Goal: Task Accomplishment & Management: Manage account settings

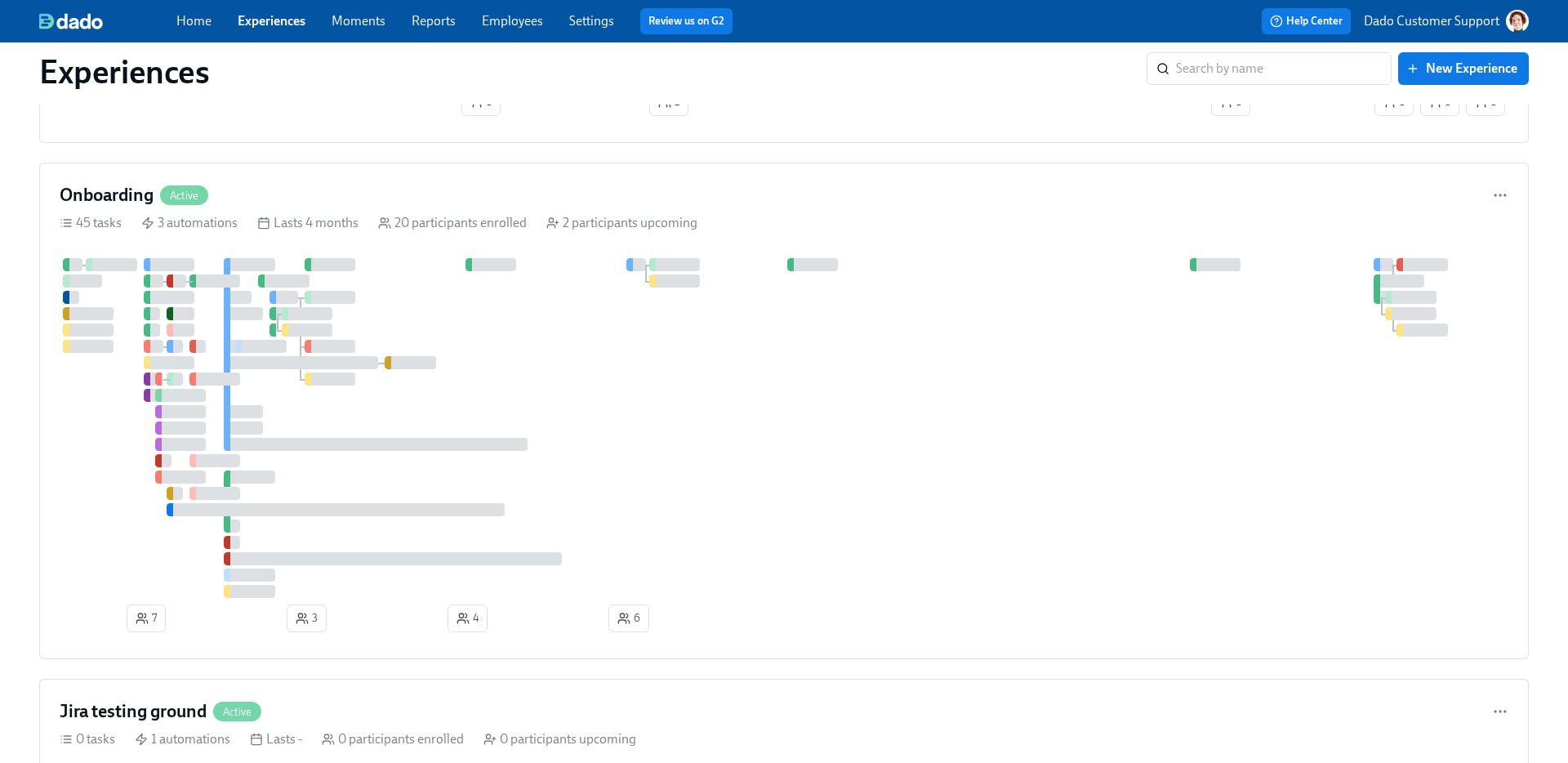
scroll to position [411, 0]
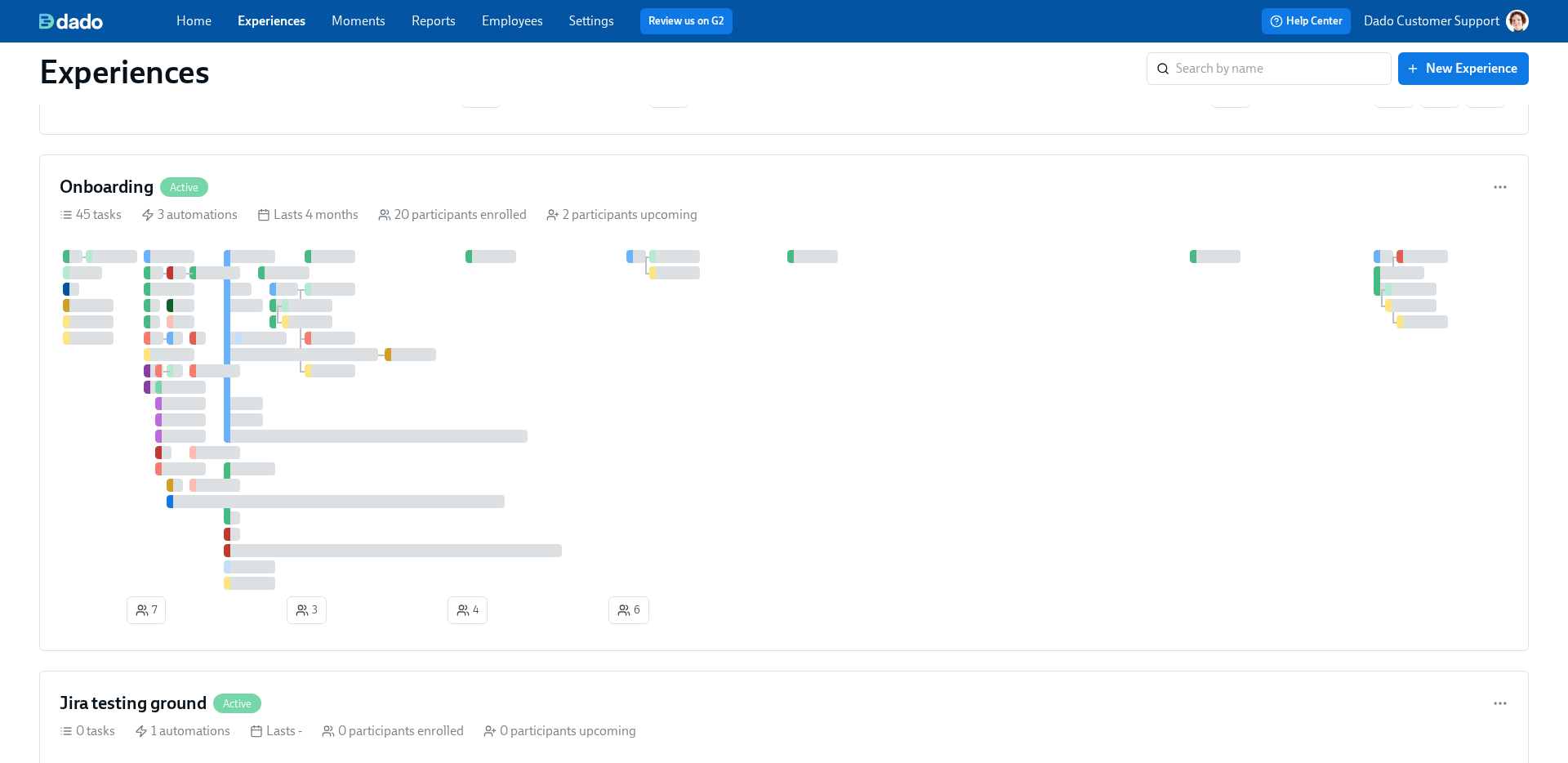
click at [725, 390] on div at bounding box center [783, 420] width 1448 height 340
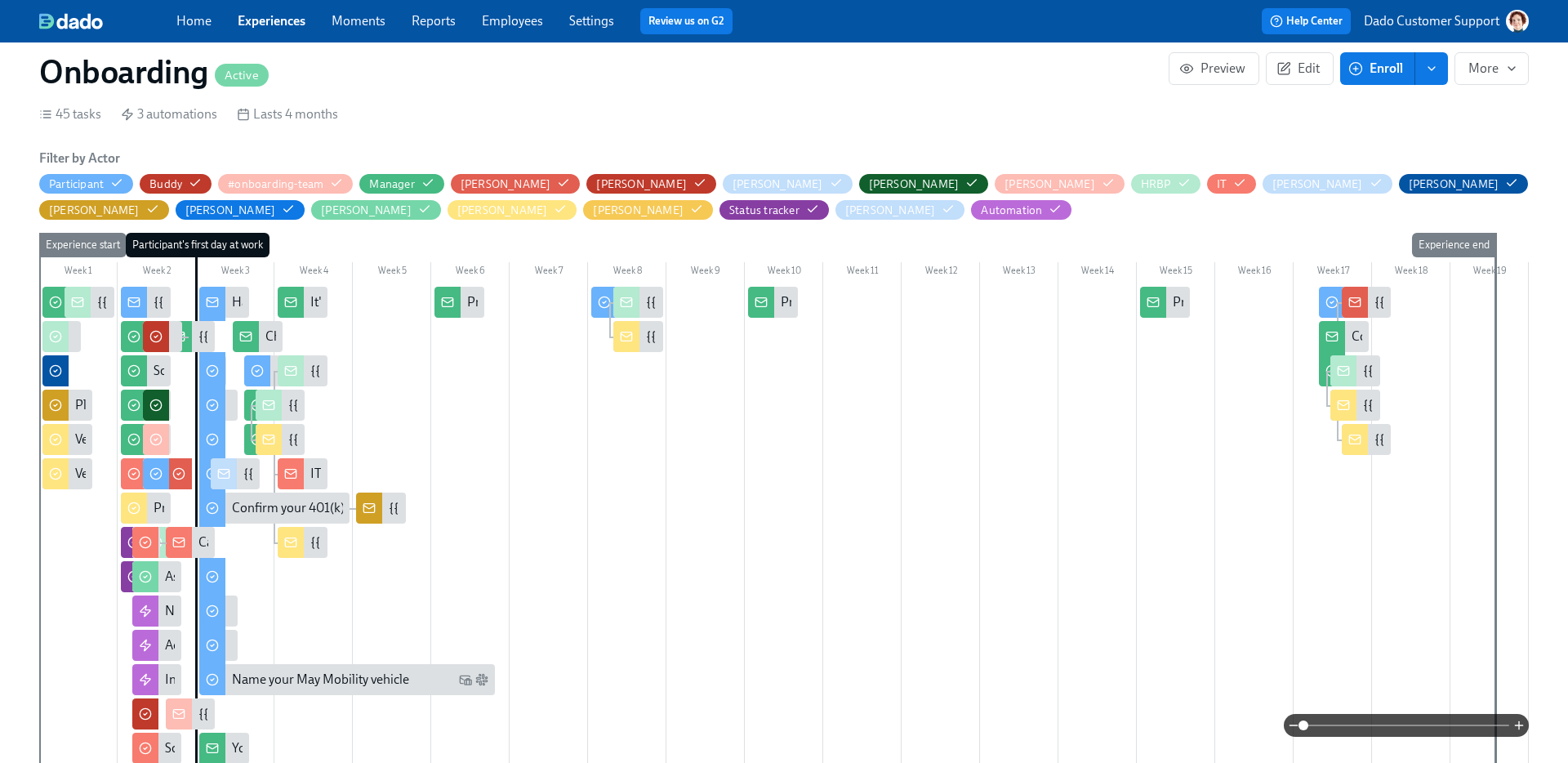
scroll to position [498, 0]
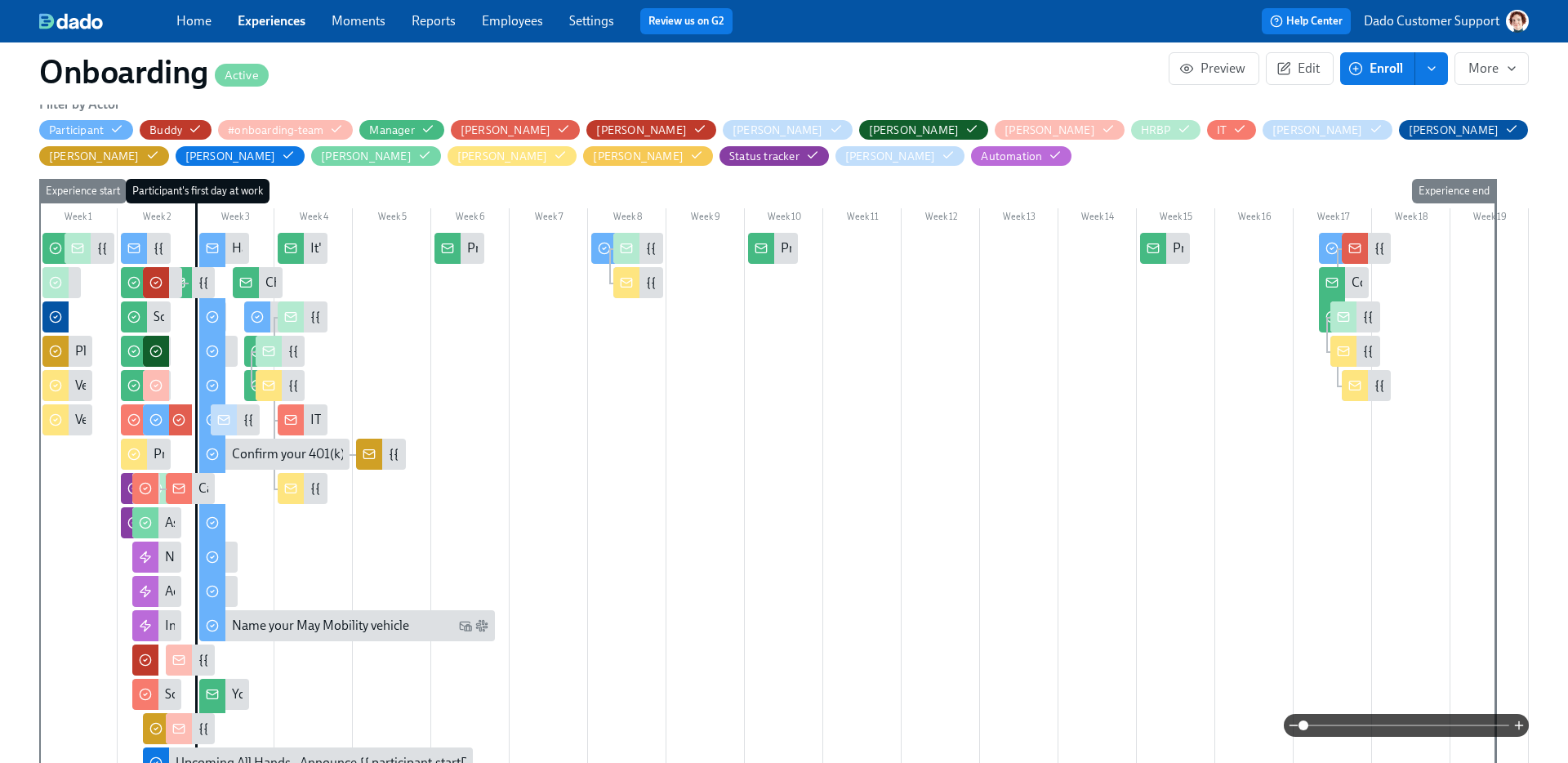
click at [1448, 725] on span at bounding box center [1407, 725] width 206 height 23
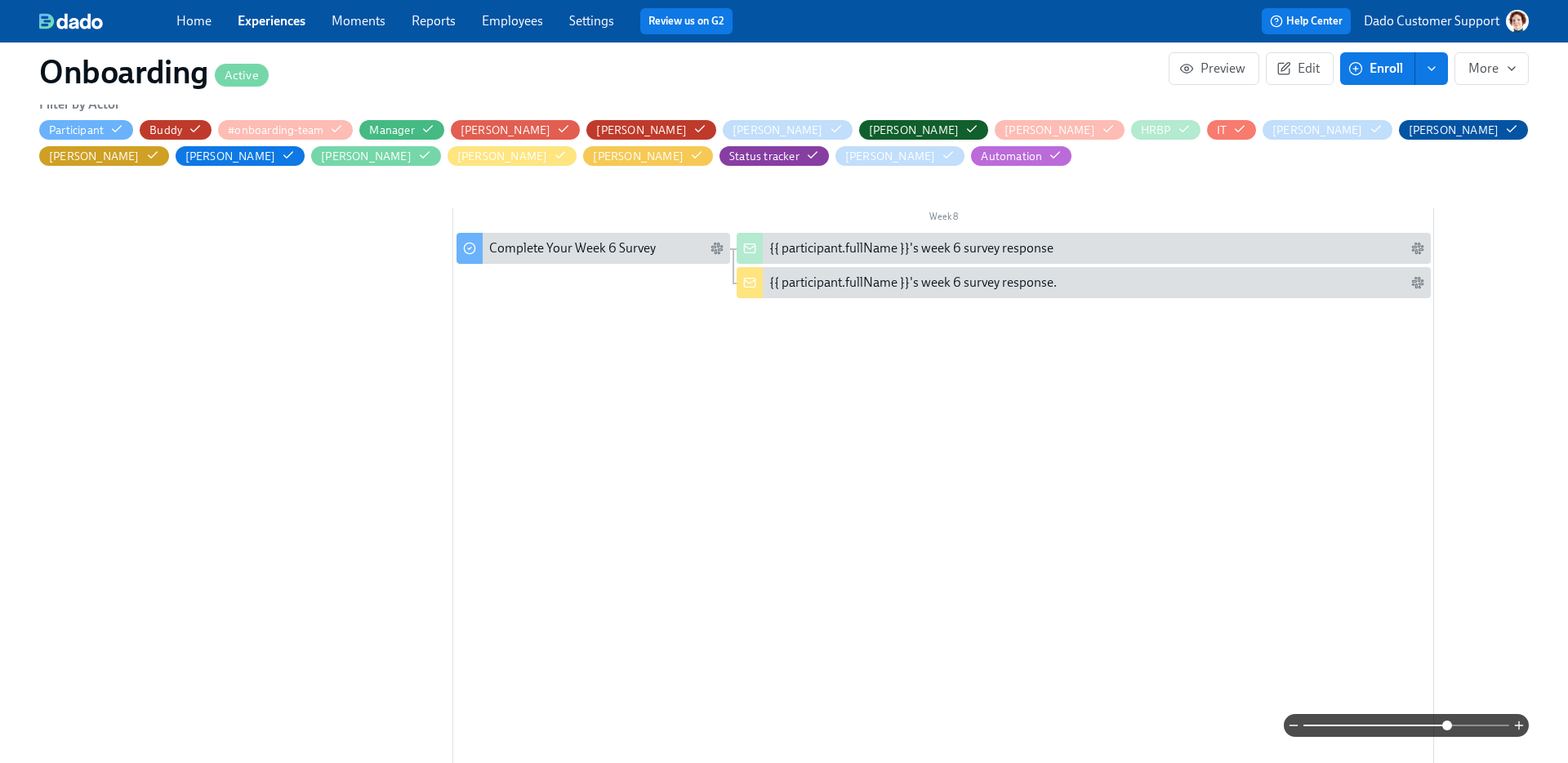
scroll to position [0, 6021]
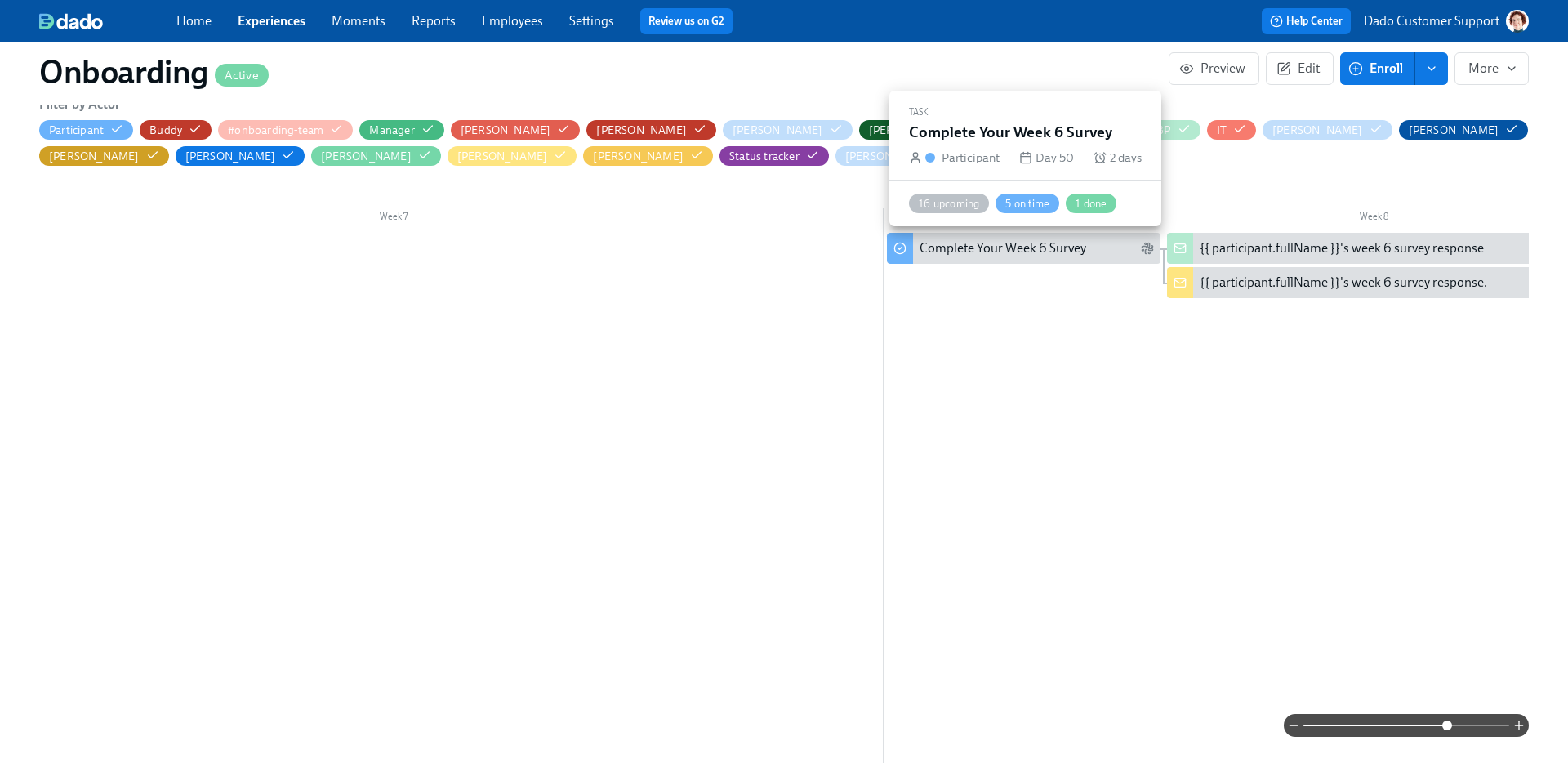
click at [997, 259] on div "Complete Your Week 6 Survey" at bounding box center [1023, 248] width 274 height 31
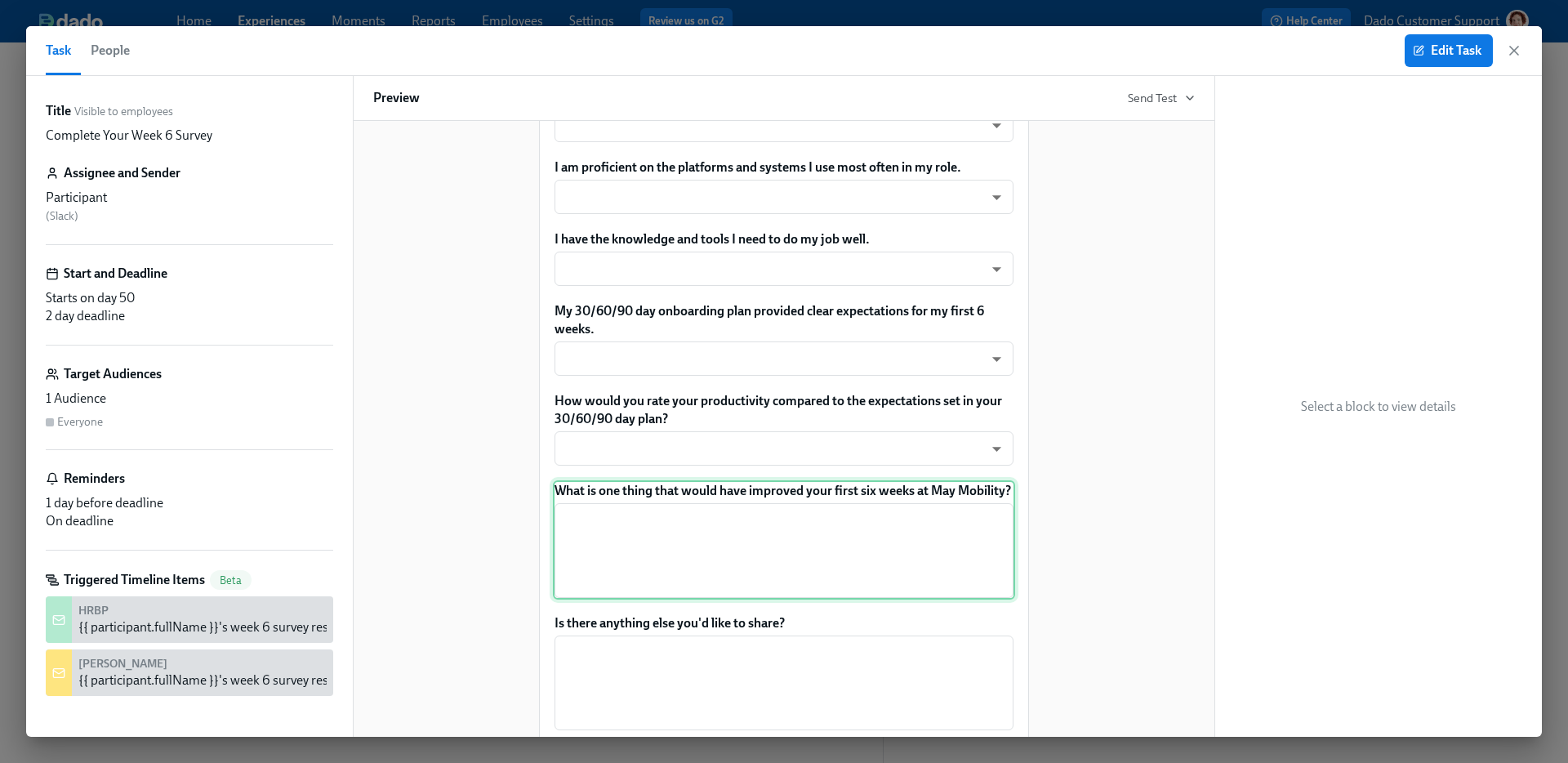
scroll to position [1221, 0]
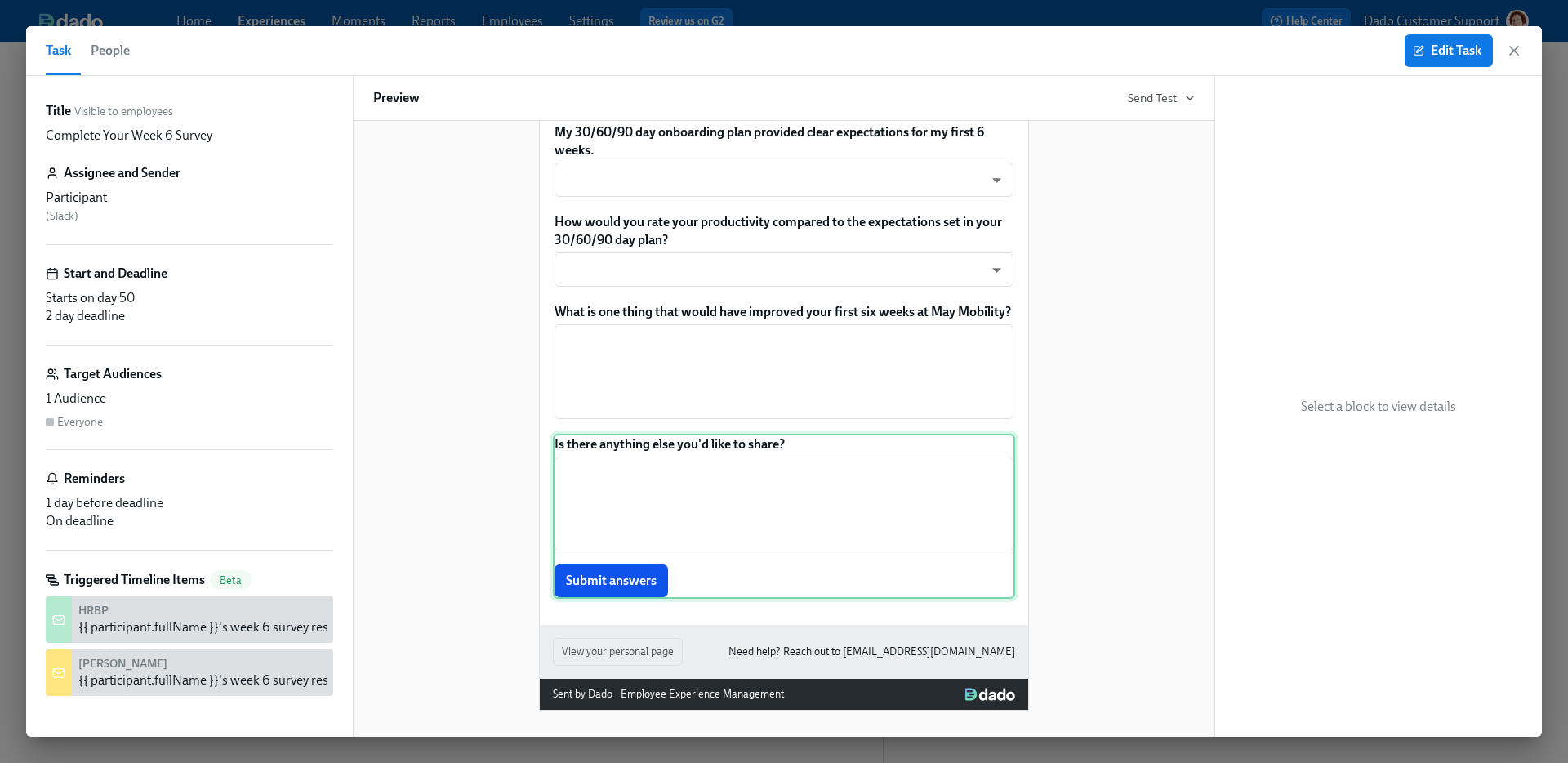
click at [691, 485] on div "Is there anything else you'd like to share? ​ Submit answers" at bounding box center [784, 515] width 462 height 165
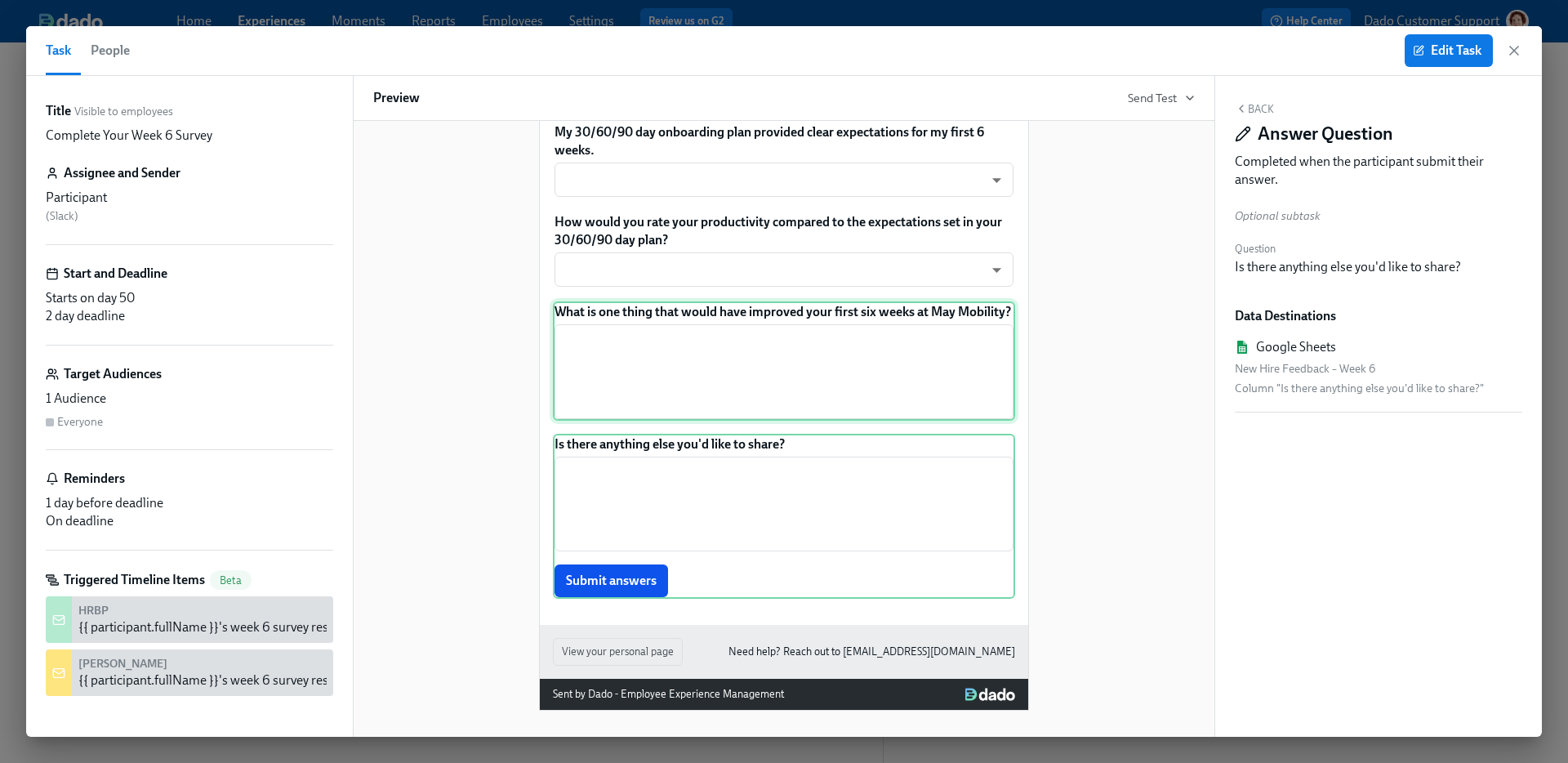
click at [702, 379] on div "What is one thing that would have improved your first six weeks at May Mobility…" at bounding box center [784, 361] width 462 height 119
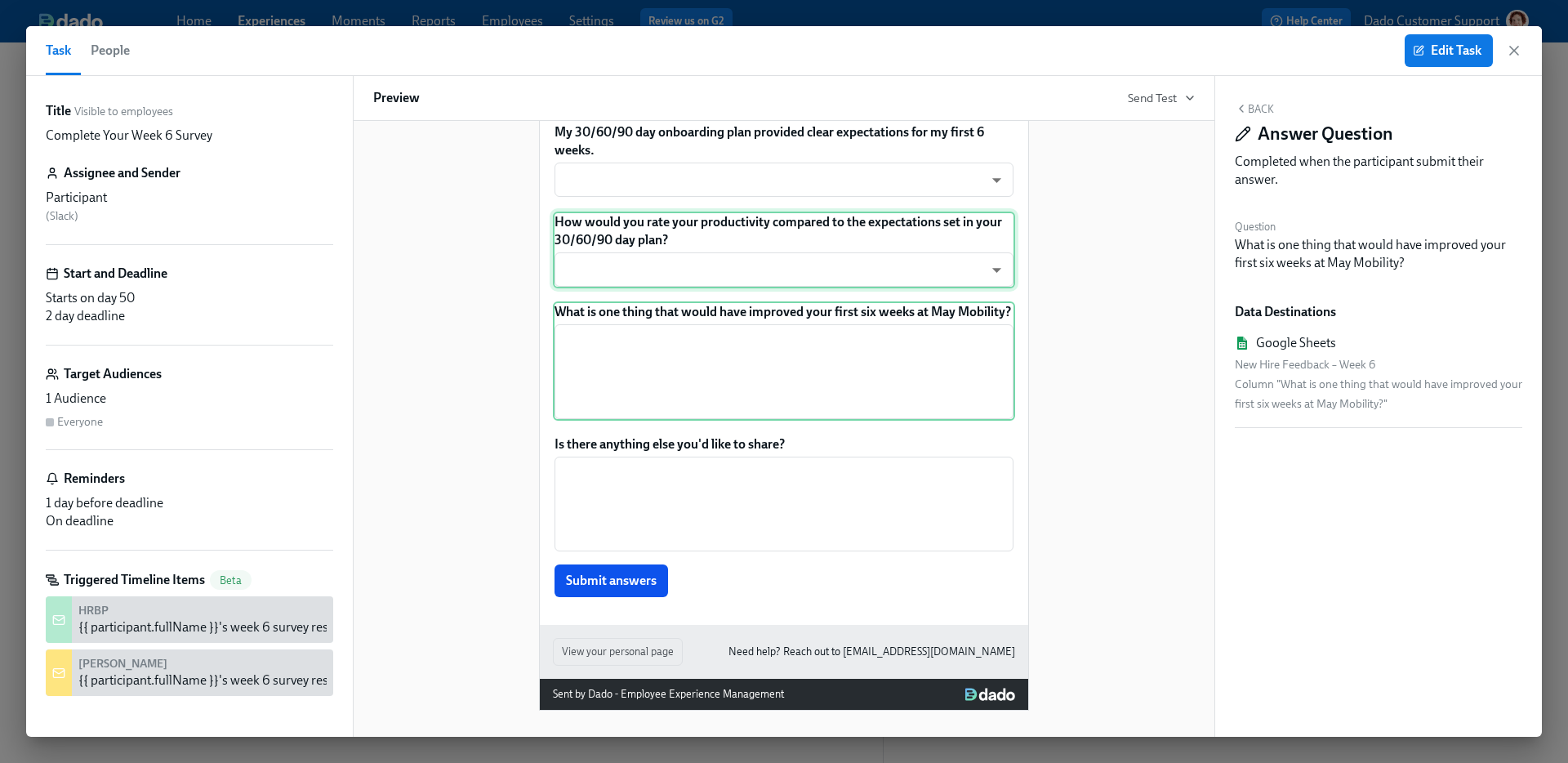
click at [694, 269] on div "How would you rate your productivity compared to the expectations set in your 3…" at bounding box center [784, 250] width 462 height 77
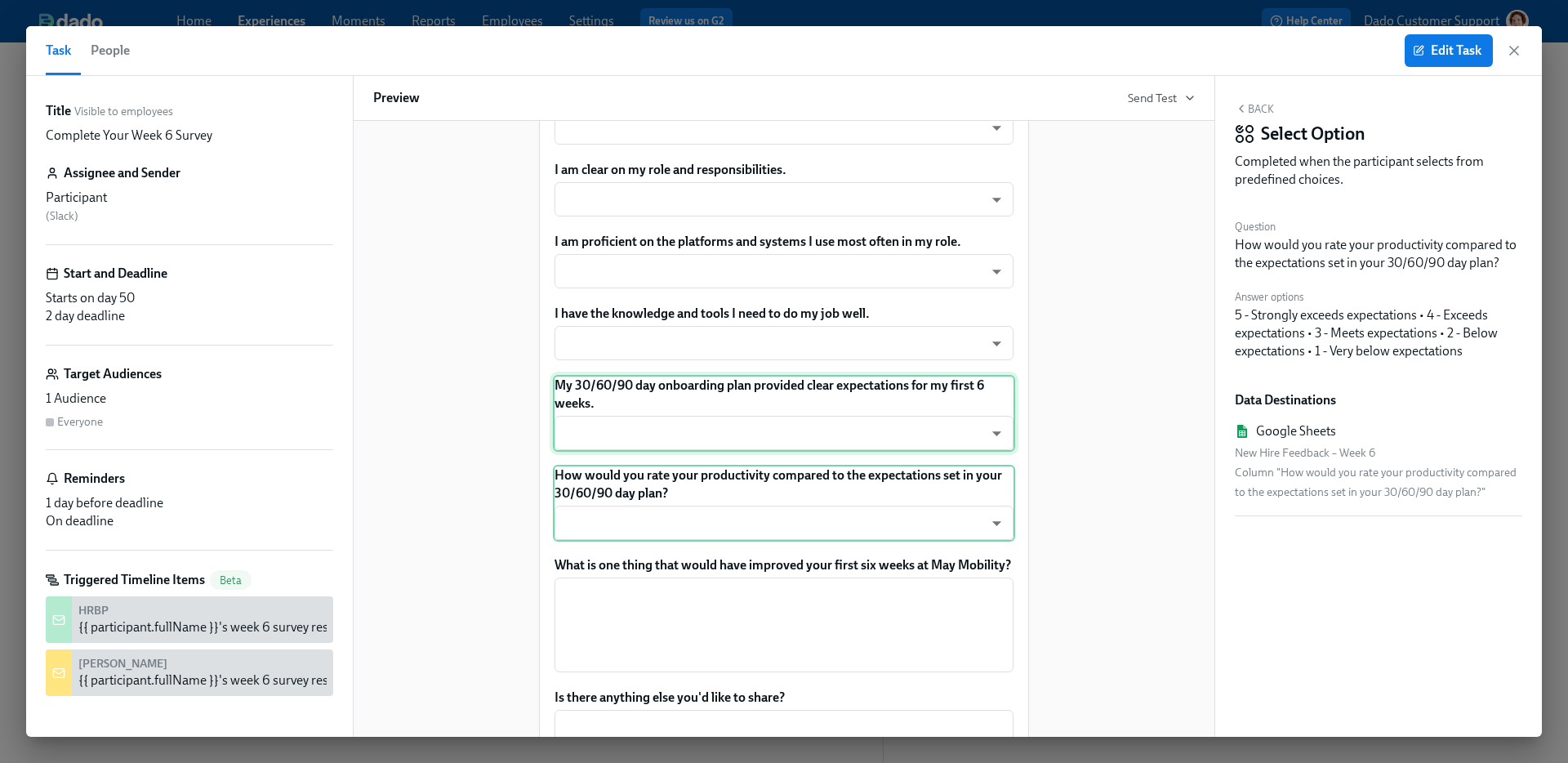
scroll to position [926, 0]
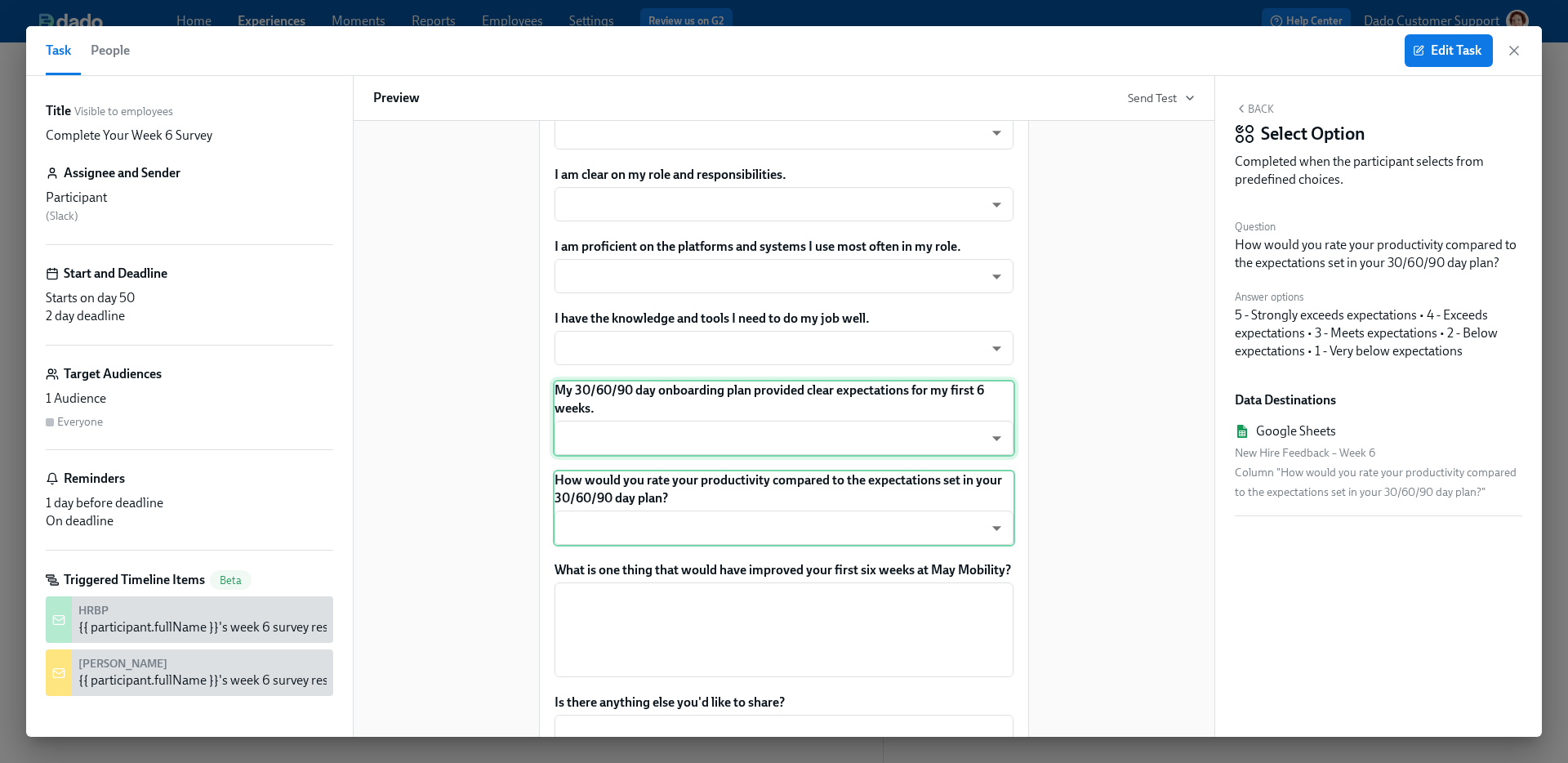
click at [668, 457] on div "My 30/60/90 day onboarding plan provided clear expectations for my first 6 week…" at bounding box center [784, 418] width 462 height 77
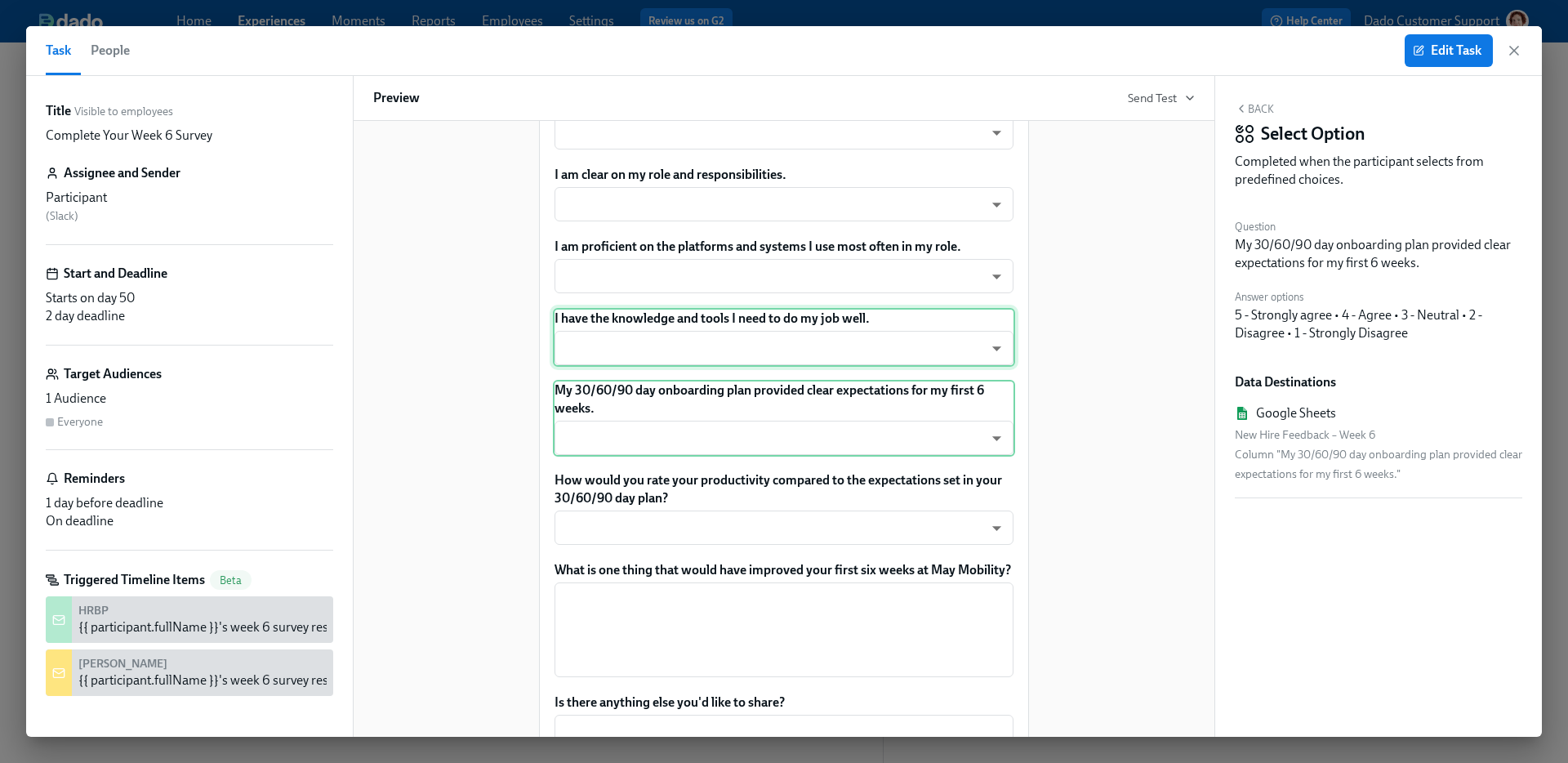
click at [670, 366] on div "I have the knowledge and tools I need to do my job well. ​ ​" at bounding box center [784, 337] width 462 height 59
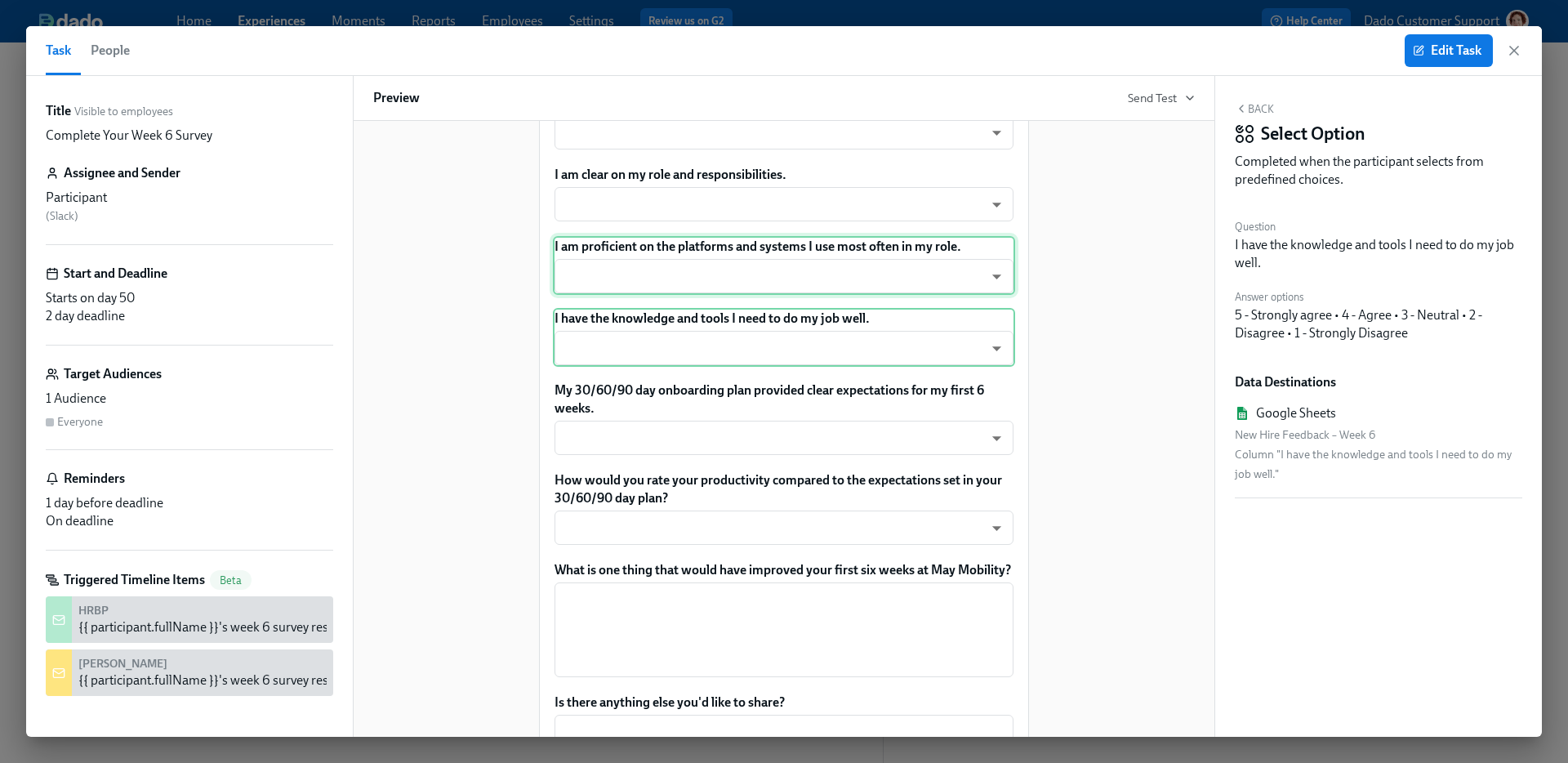
click at [665, 294] on div "I am proficient on the platforms and systems I use most often in my role. ​ ​" at bounding box center [784, 265] width 462 height 59
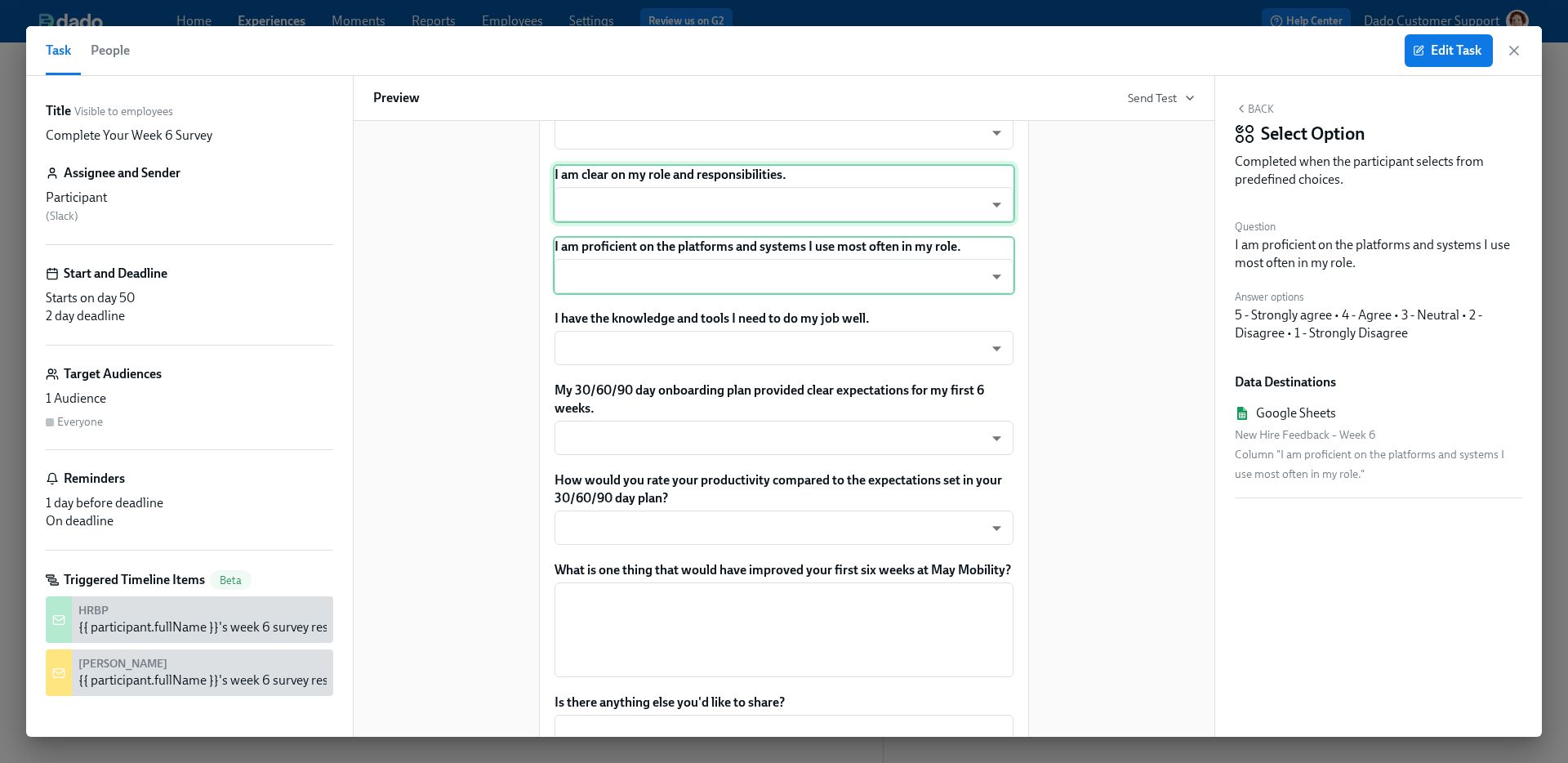
click at [662, 223] on div "I am clear on my role and responsibilities. ​ ​" at bounding box center [784, 193] width 462 height 59
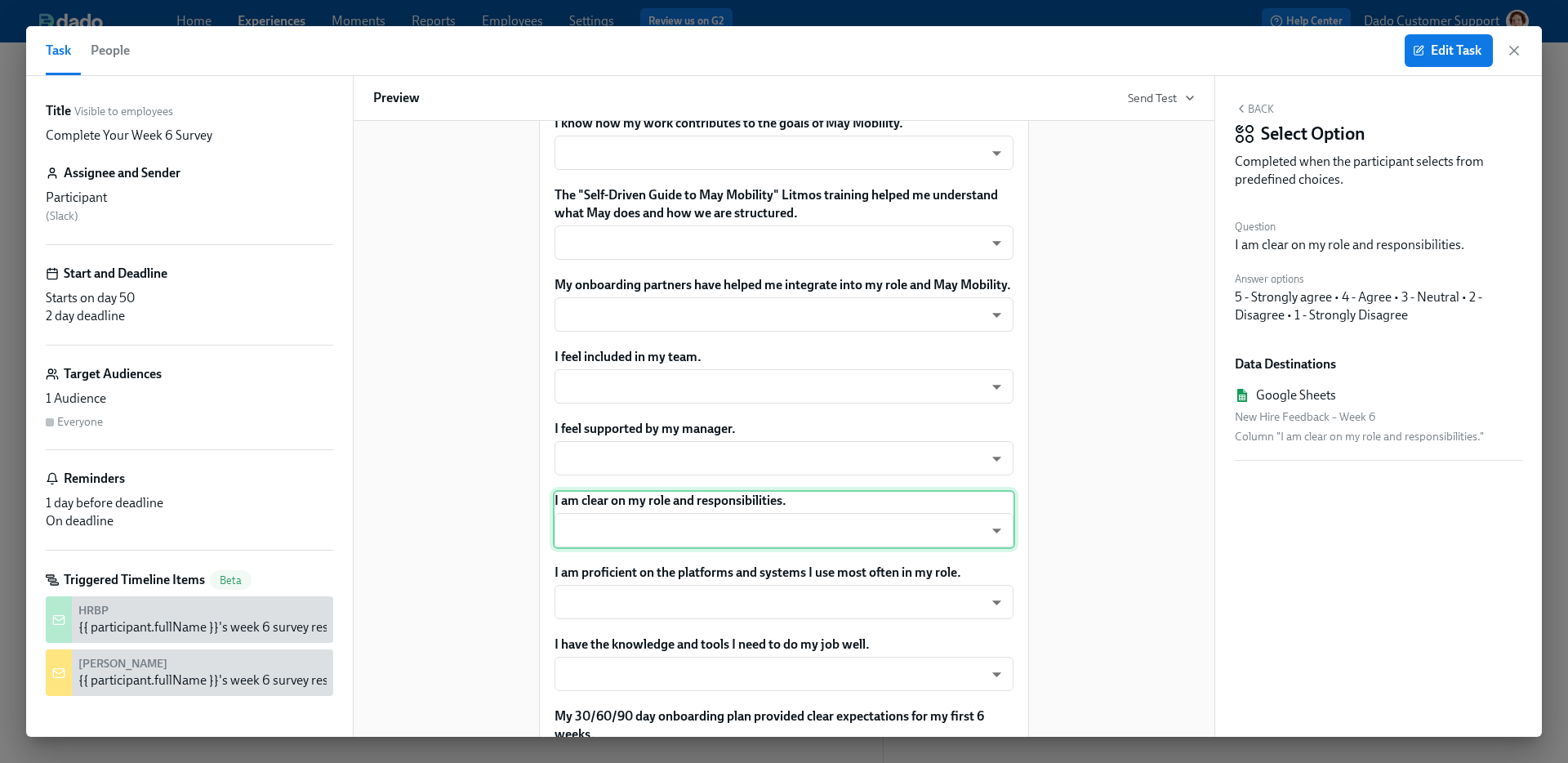
scroll to position [596, 0]
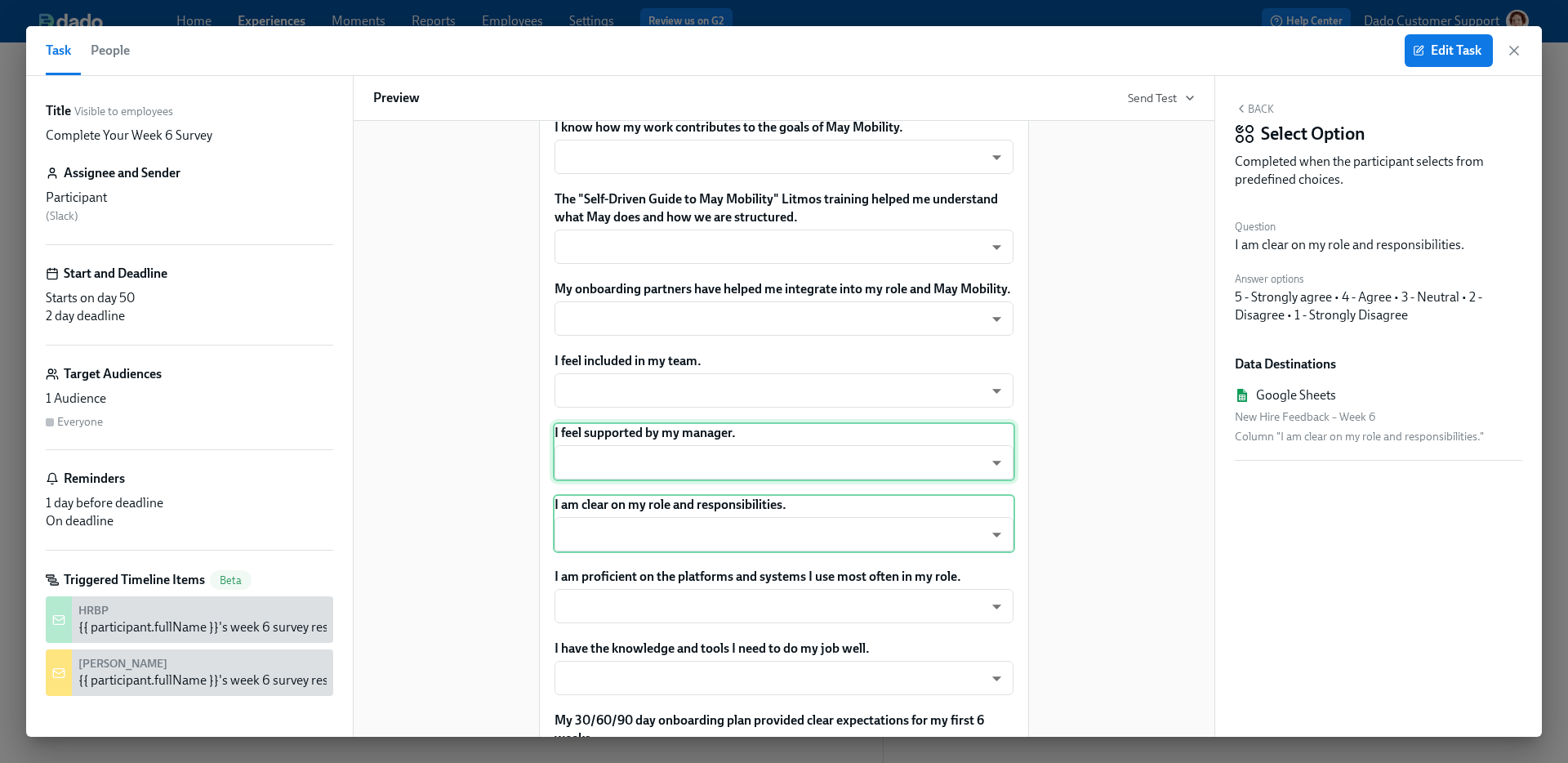
click at [635, 481] on div "I feel supported by my manager. ​ ​" at bounding box center [784, 452] width 462 height 59
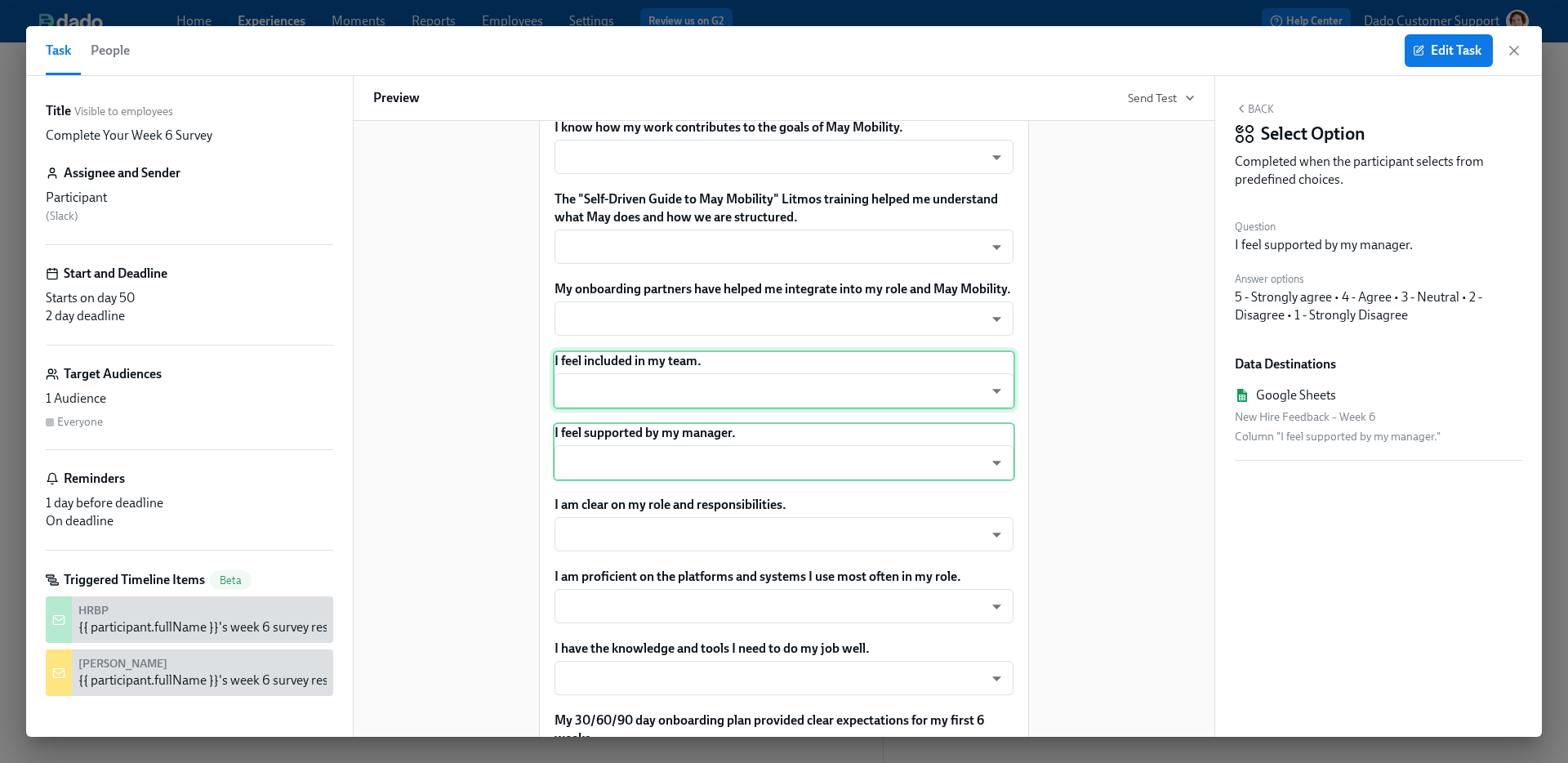
click at [636, 409] on div "I feel included in my team. ​ ​" at bounding box center [784, 380] width 462 height 59
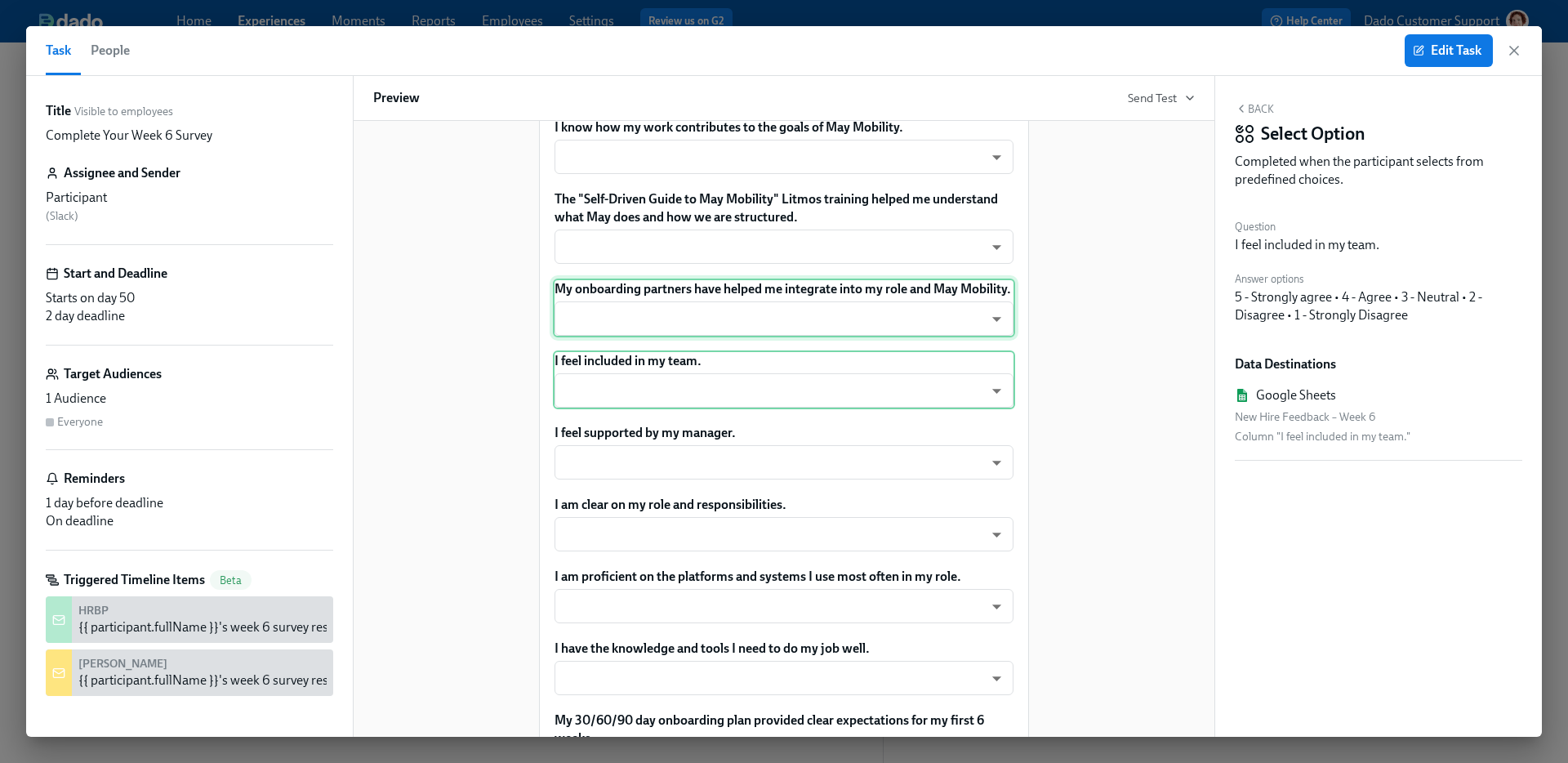
click at [638, 337] on div "My onboarding partners have helped me integrate into my role and May Mobility. …" at bounding box center [784, 308] width 462 height 59
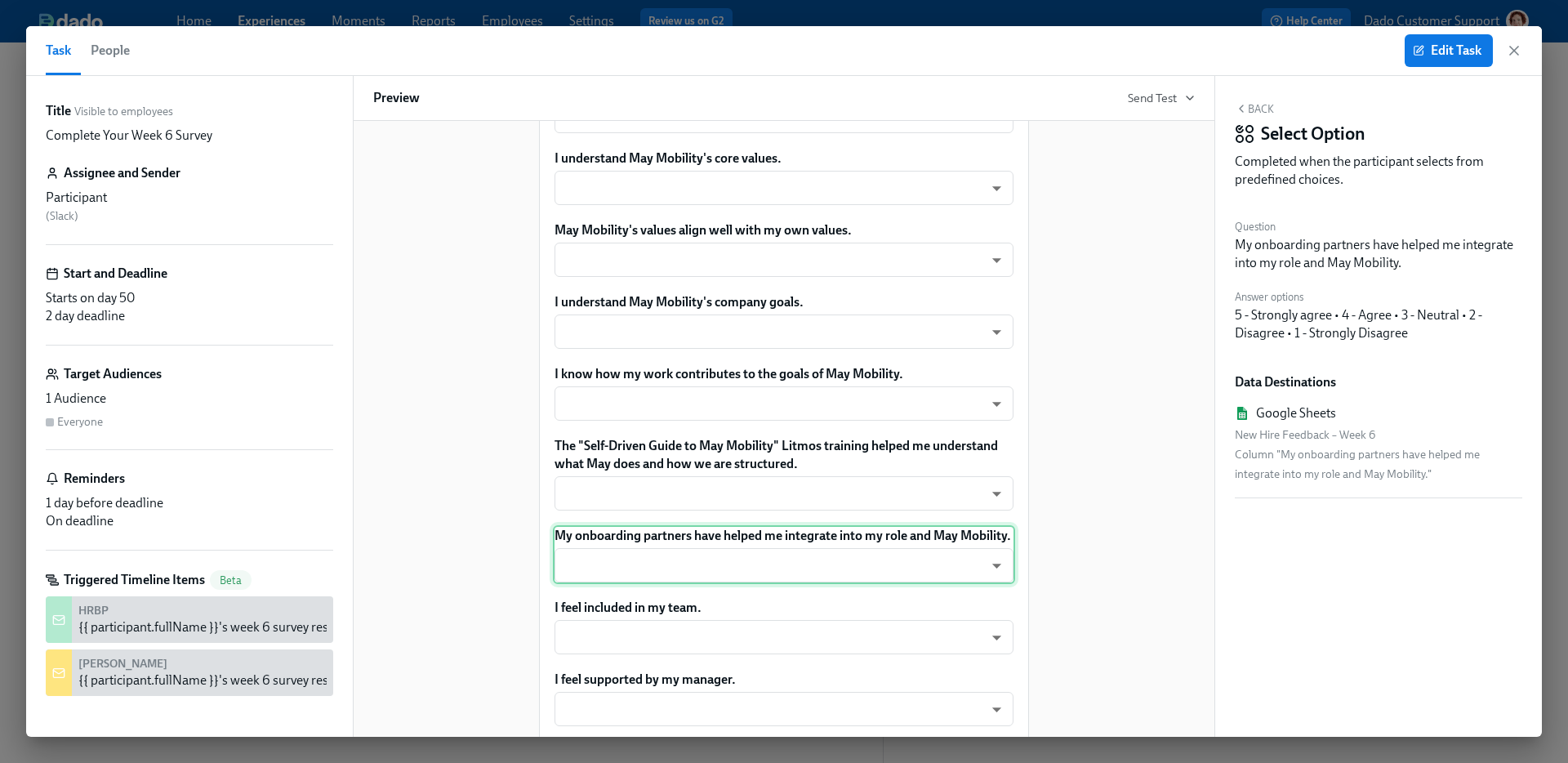
scroll to position [346, 0]
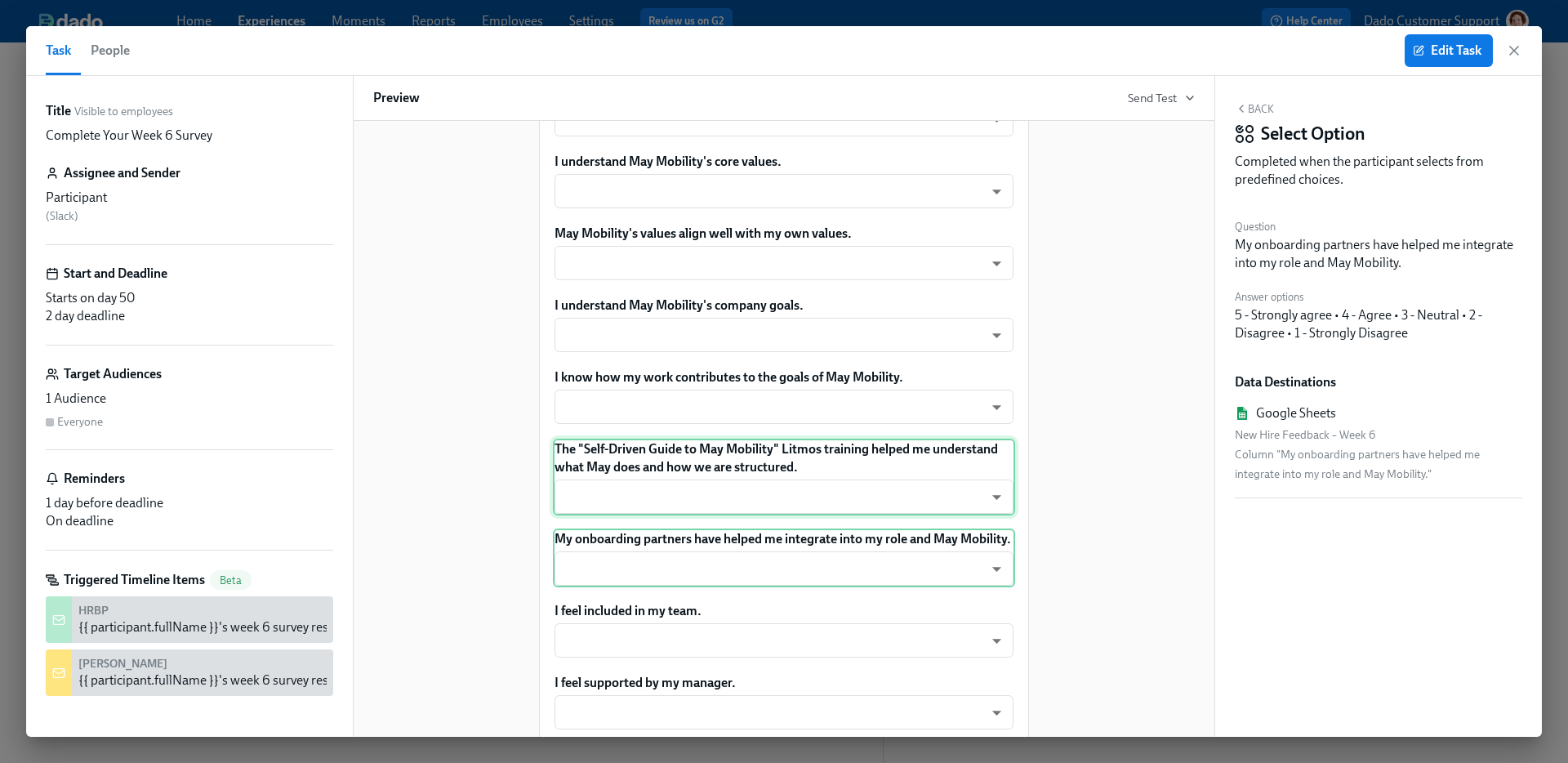
click at [623, 515] on div "The "Self-Driven Guide to May Mobility" Litmos training helped me understand wh…" at bounding box center [784, 477] width 462 height 77
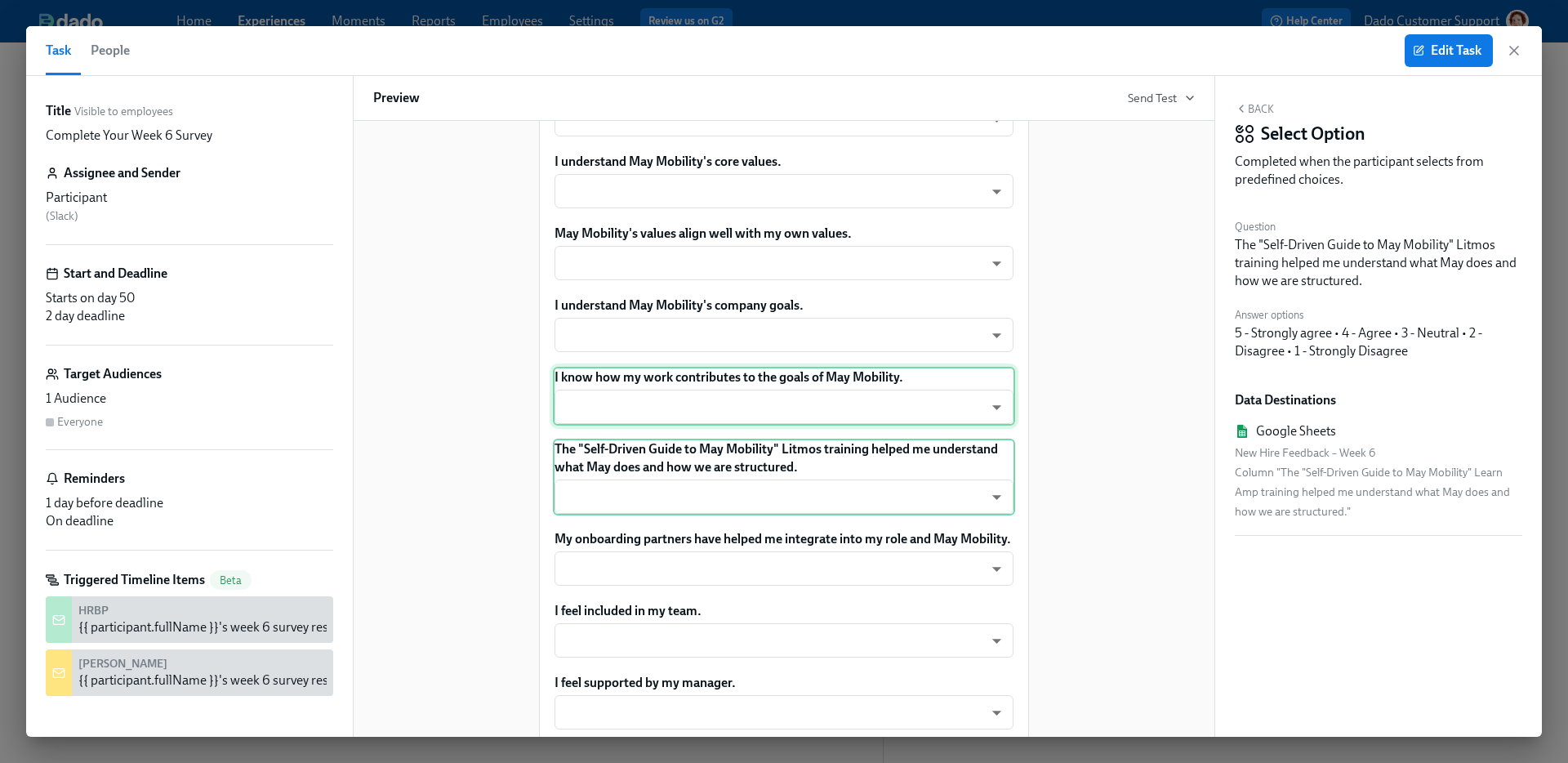
click at [631, 425] on div "I know how my work contributes to the goals of May Mobility. ​ ​" at bounding box center [784, 396] width 462 height 59
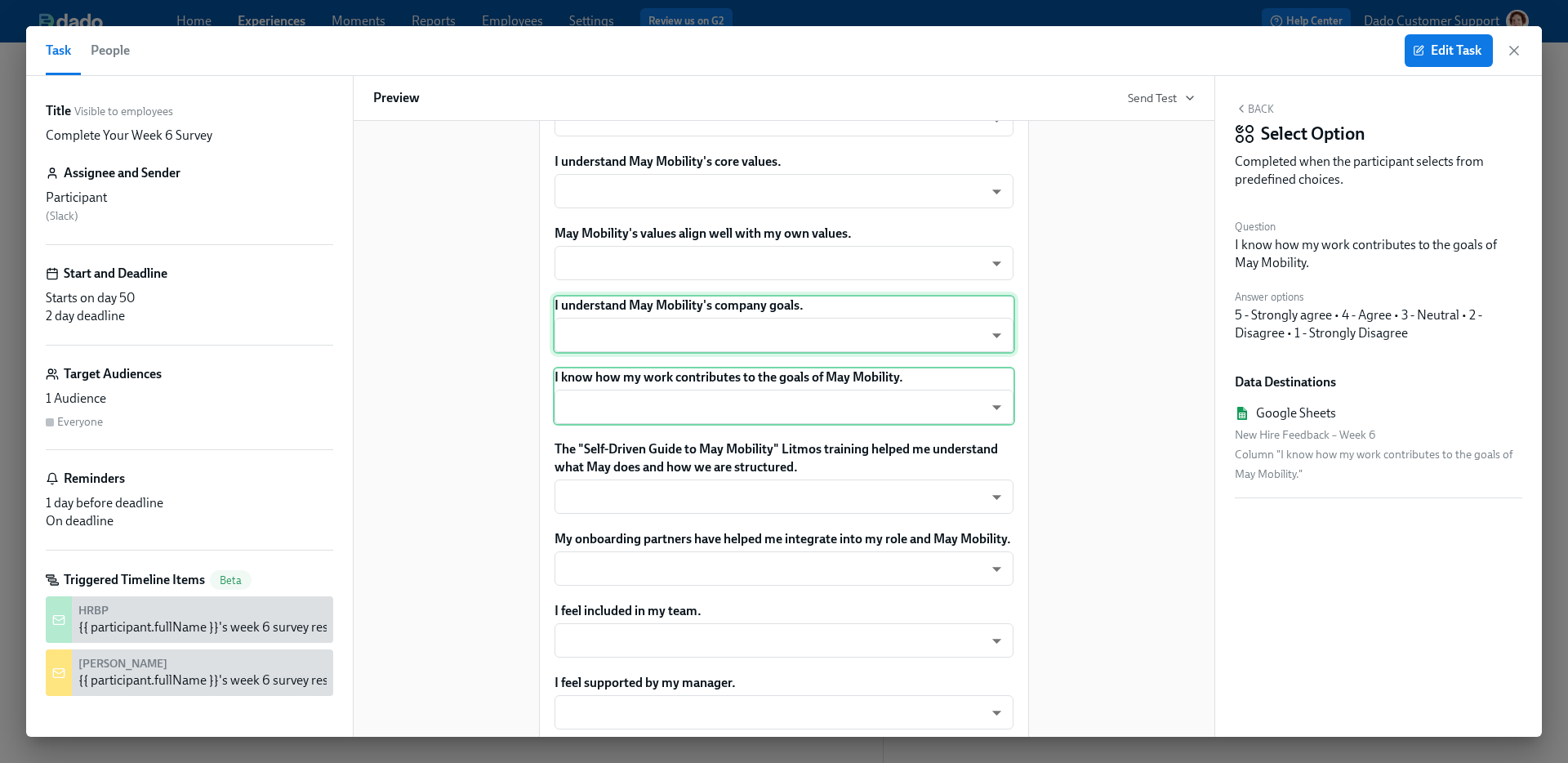
click at [630, 354] on div "I understand May Mobility's company goals. ​ ​" at bounding box center [784, 324] width 462 height 59
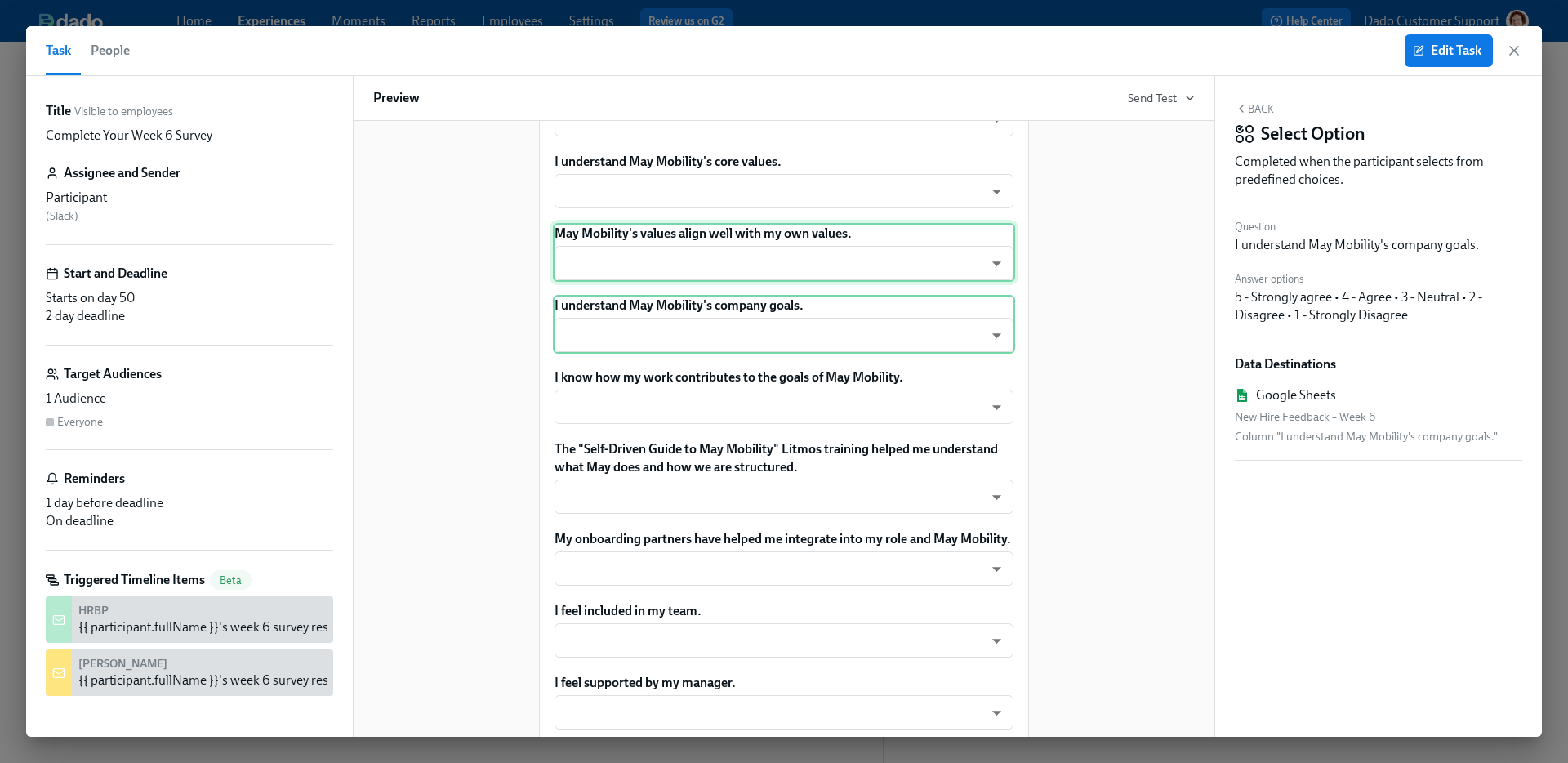
click at [639, 275] on div "May Mobility's values align well with my own values. ​ ​" at bounding box center [784, 252] width 462 height 59
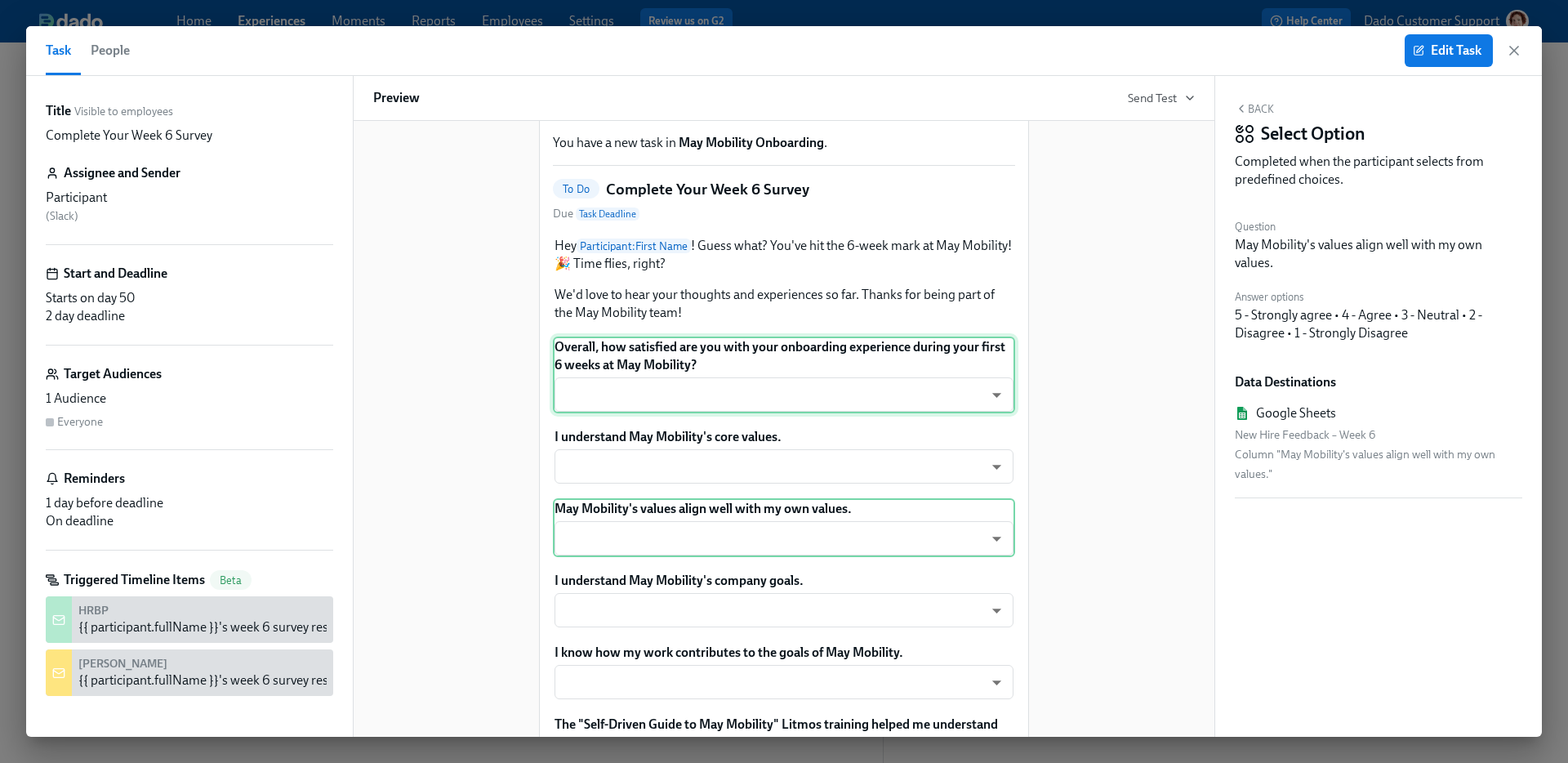
scroll to position [69, 0]
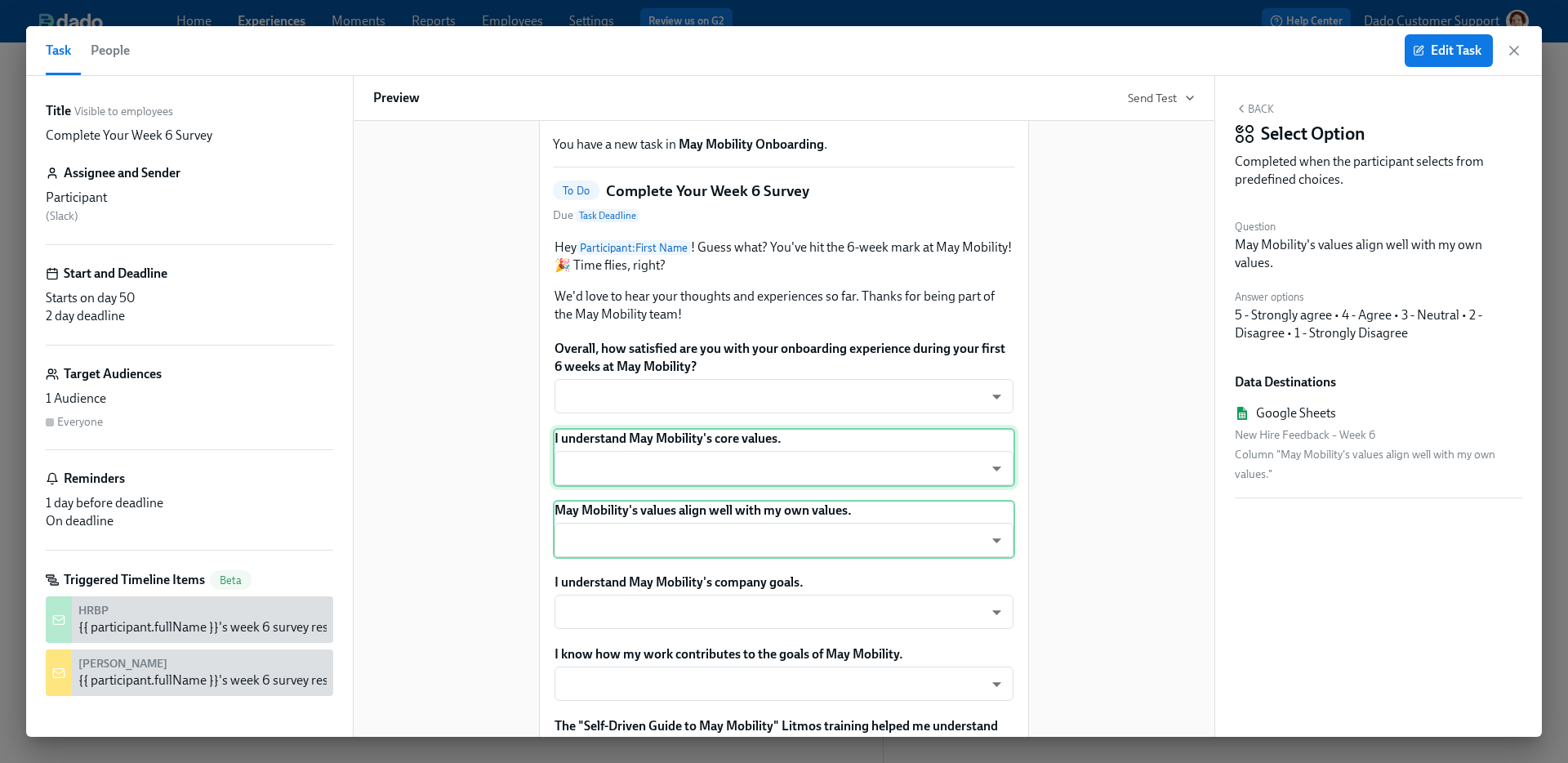
click at [621, 487] on div "I understand May Mobility's core values. ​ ​" at bounding box center [784, 457] width 462 height 59
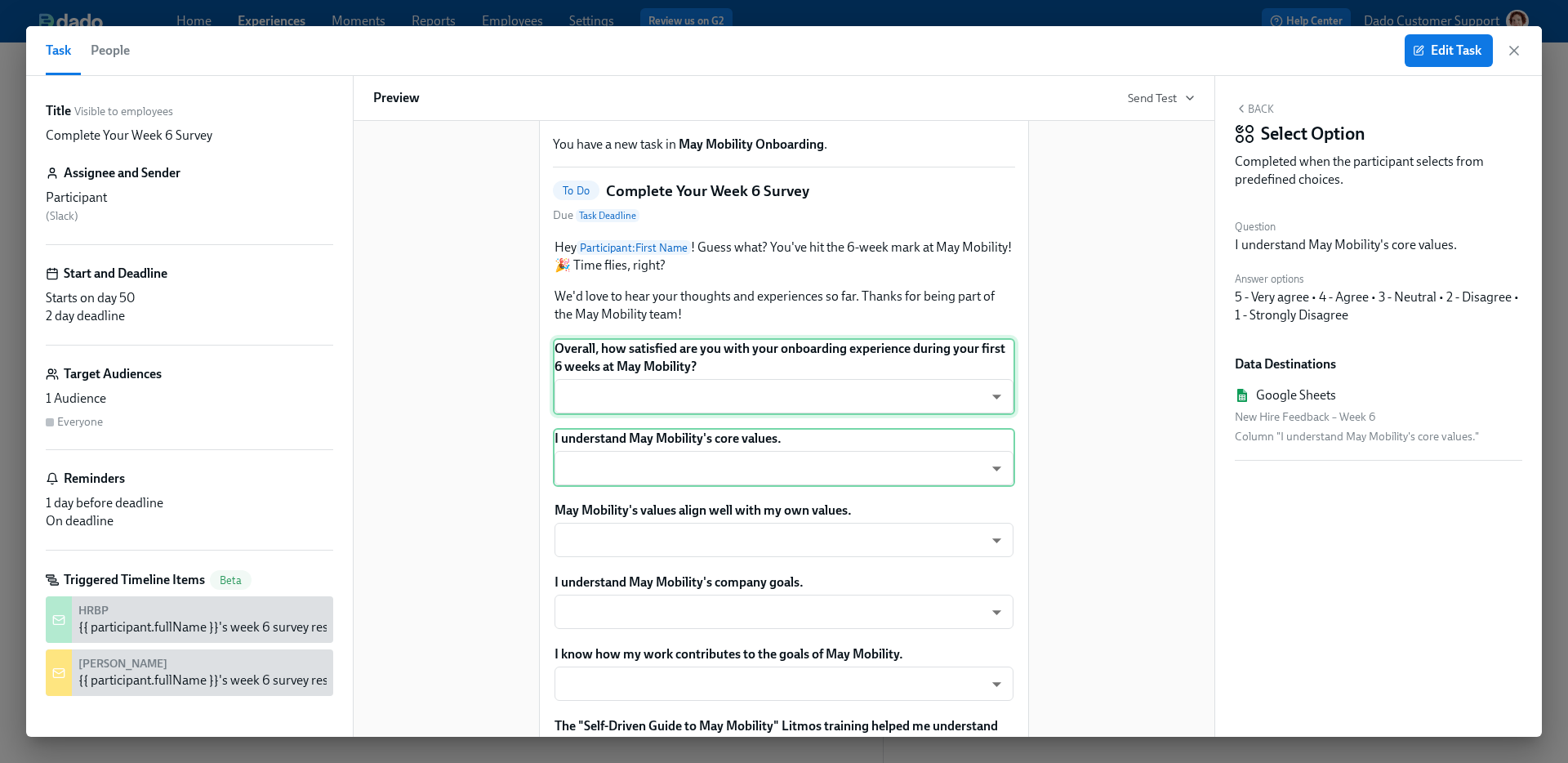
click at [638, 413] on div "Overall, how satisfied are you with your onboarding experience during your firs…" at bounding box center [784, 376] width 462 height 77
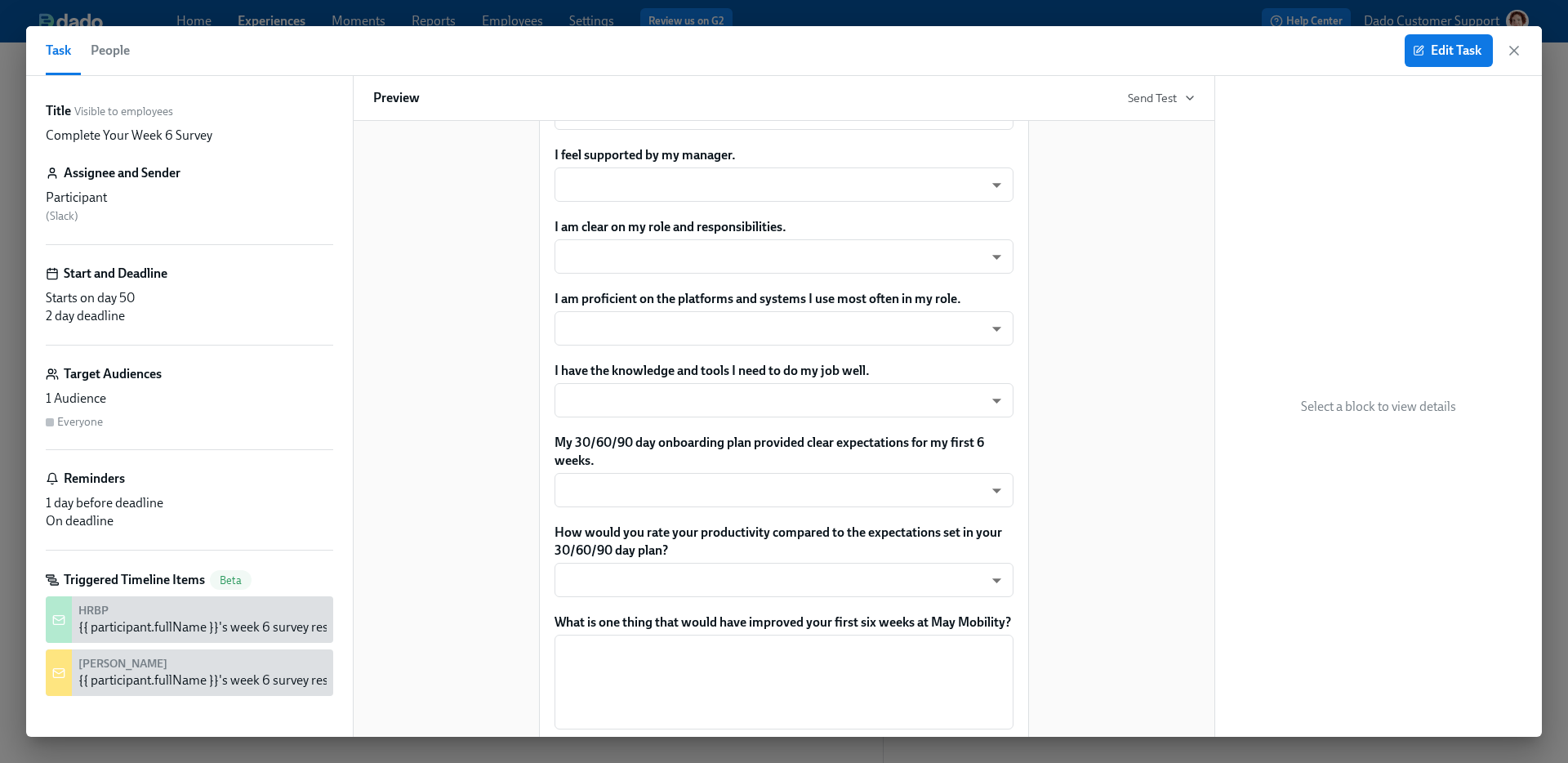
scroll to position [874, 0]
click at [1452, 56] on span "Edit Task" at bounding box center [1448, 51] width 65 height 17
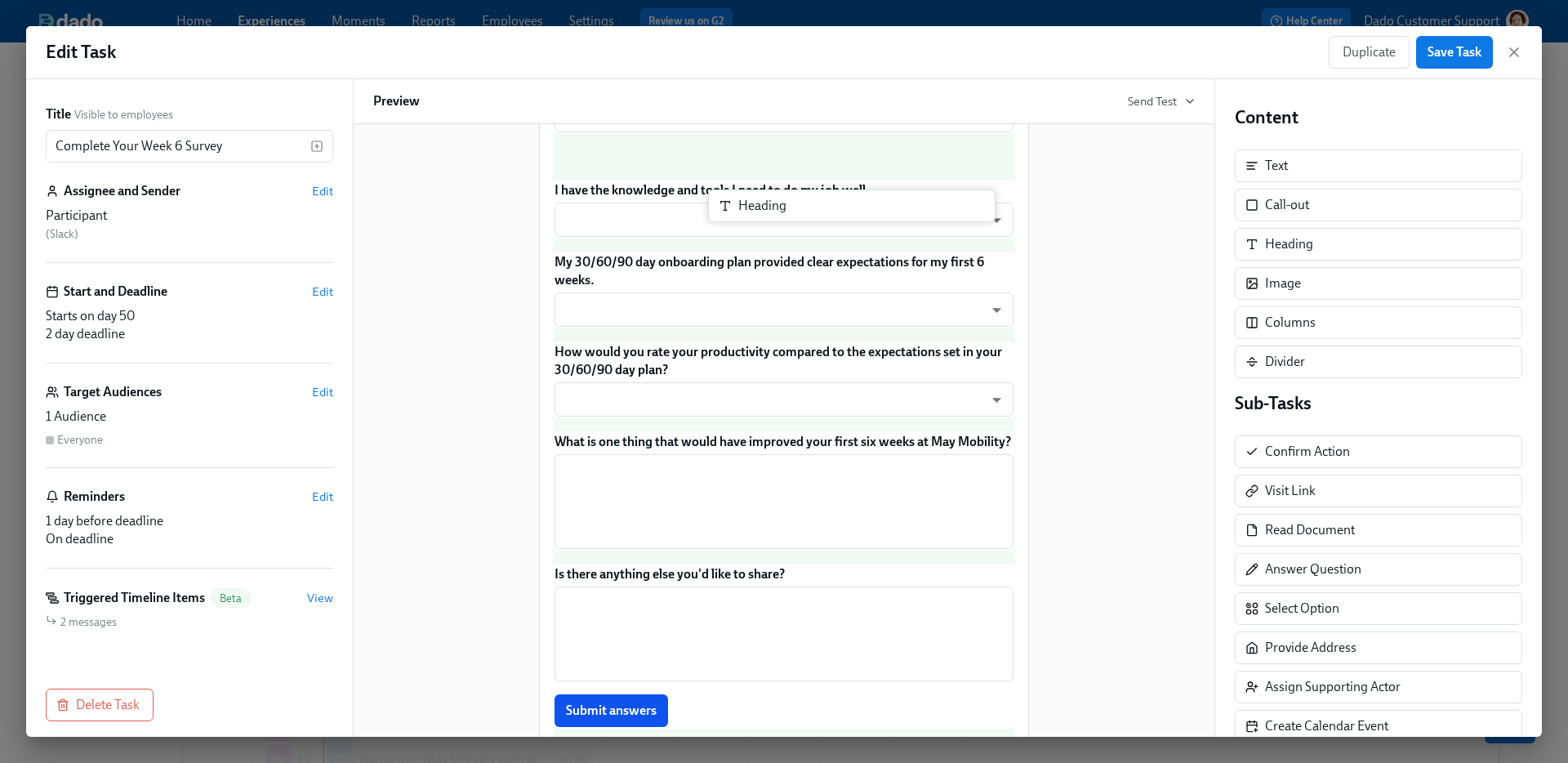
scroll to position [1047, 0]
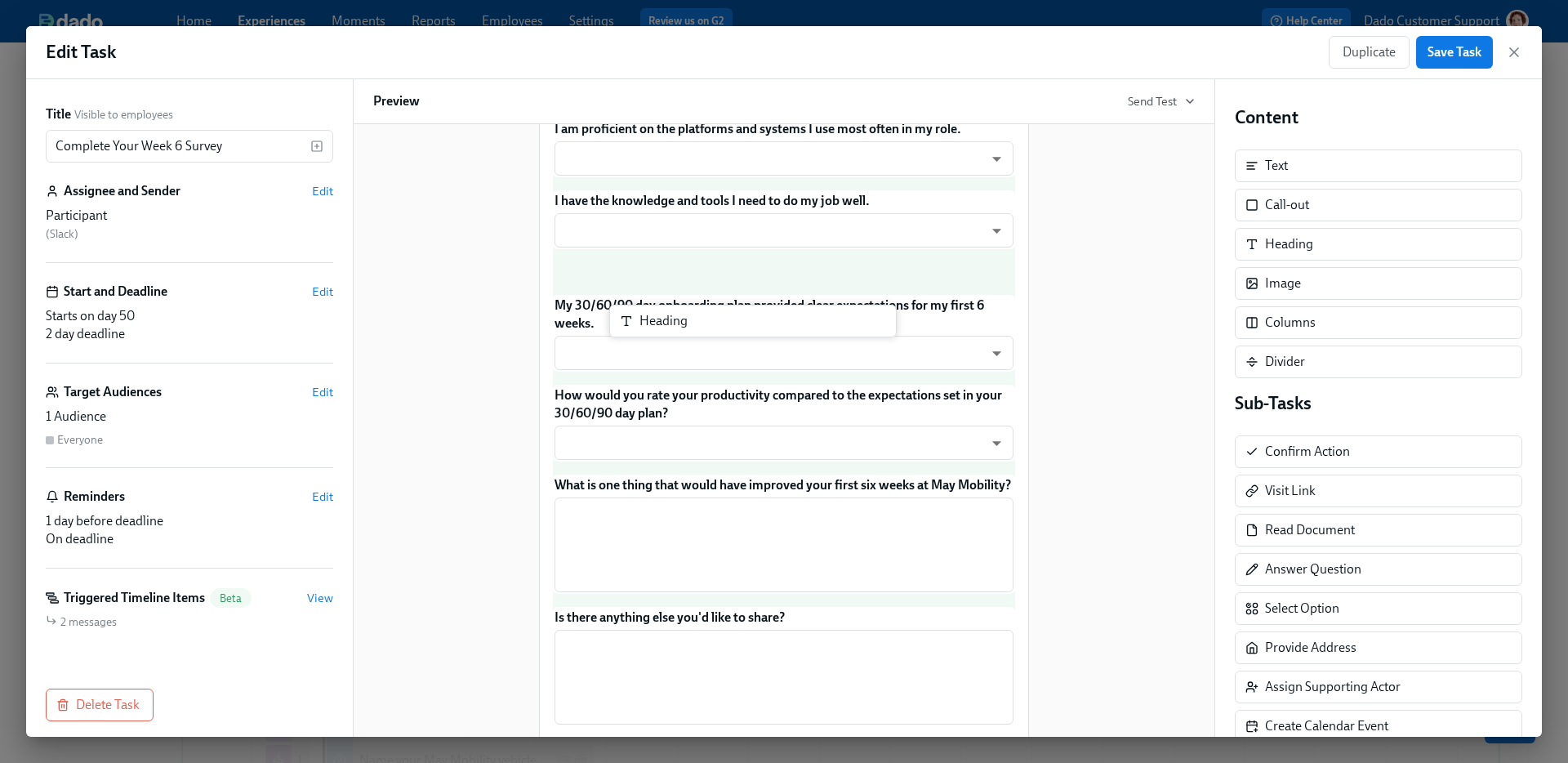
drag, startPoint x: 1292, startPoint y: 245, endPoint x: 657, endPoint y: 328, distance: 640.4
click at [657, 328] on div "Title Visible to employees Complete Your Week 6 Survey ​ Assignee and Sender Ed…" at bounding box center [783, 408] width 1515 height 658
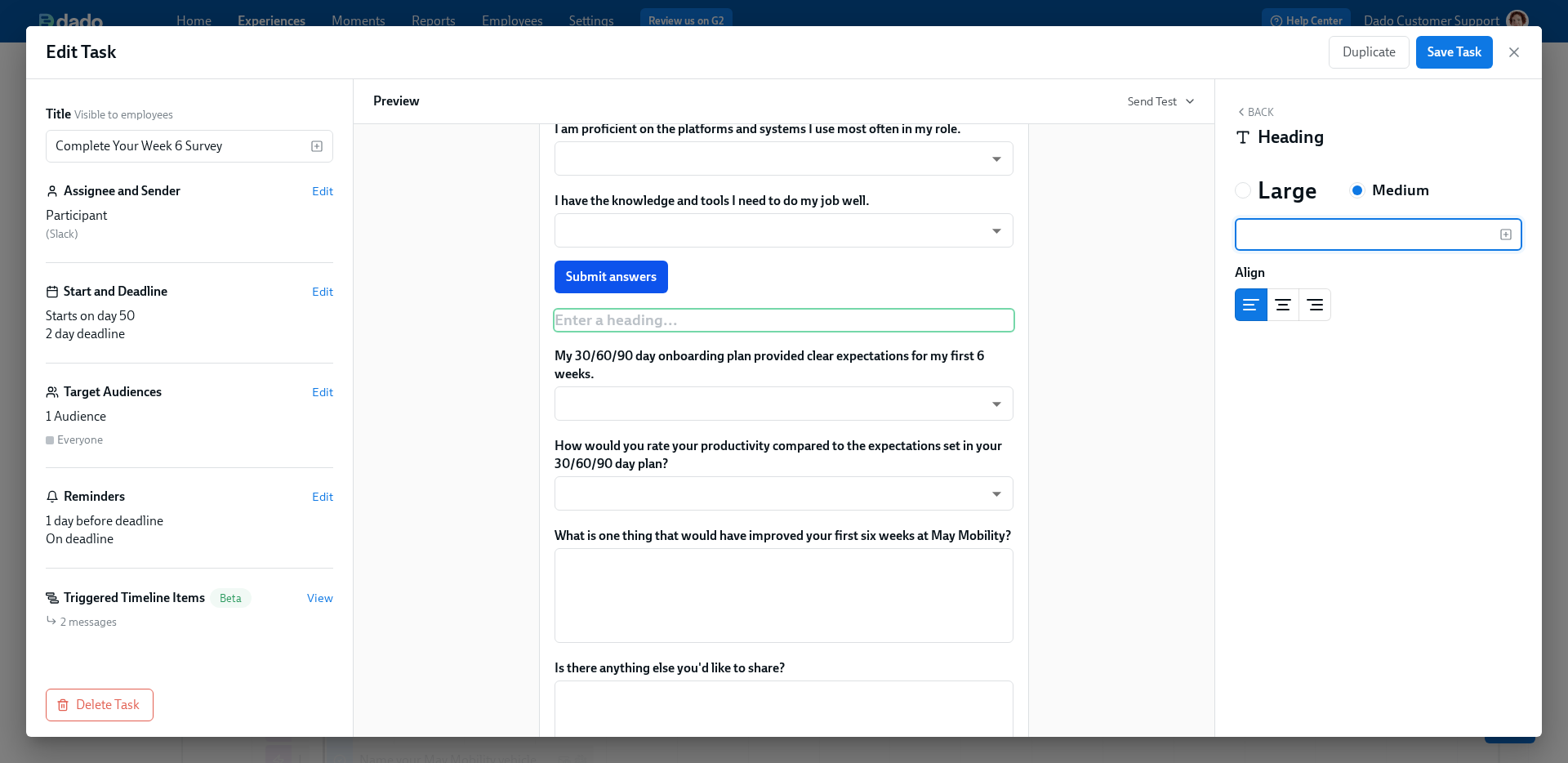
click at [1002, 376] on div "Hey Participant : First Name ! Guess what? You've hit the 6-week mark at May Mo…" at bounding box center [784, 43] width 462 height 1559
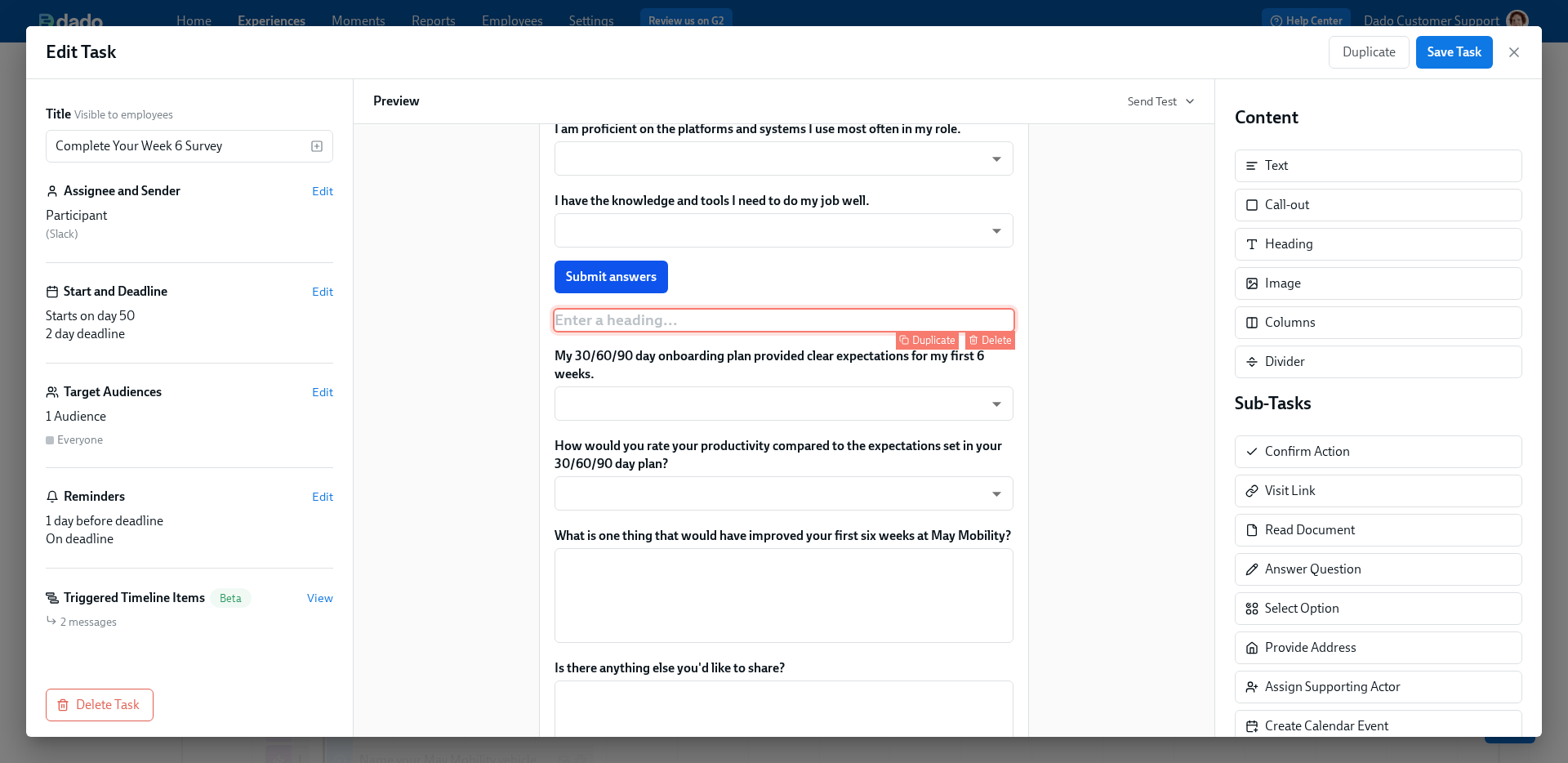
click at [998, 346] on div "Delete" at bounding box center [997, 340] width 30 height 13
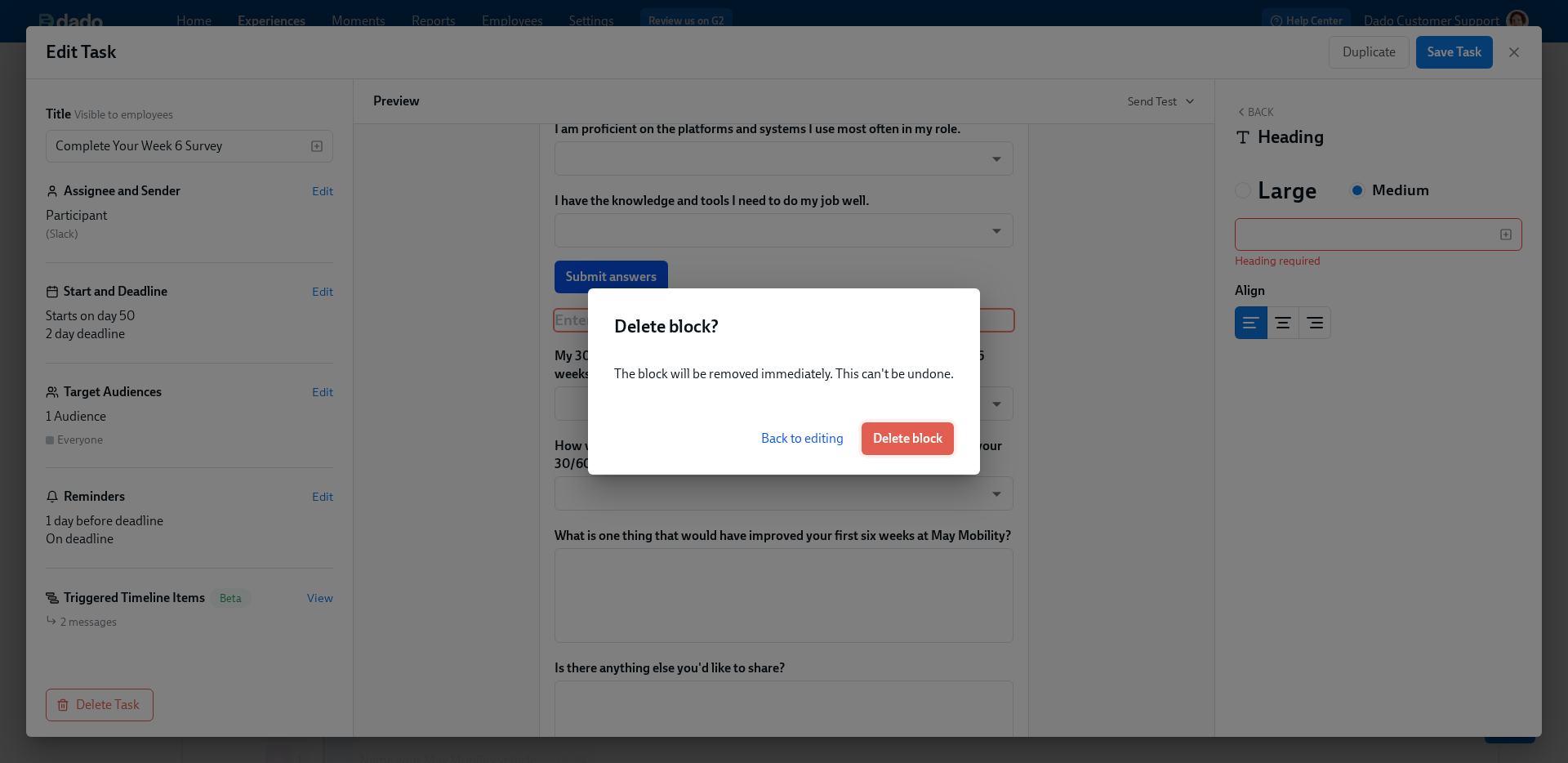
click at [917, 424] on button "Delete block" at bounding box center [908, 438] width 92 height 33
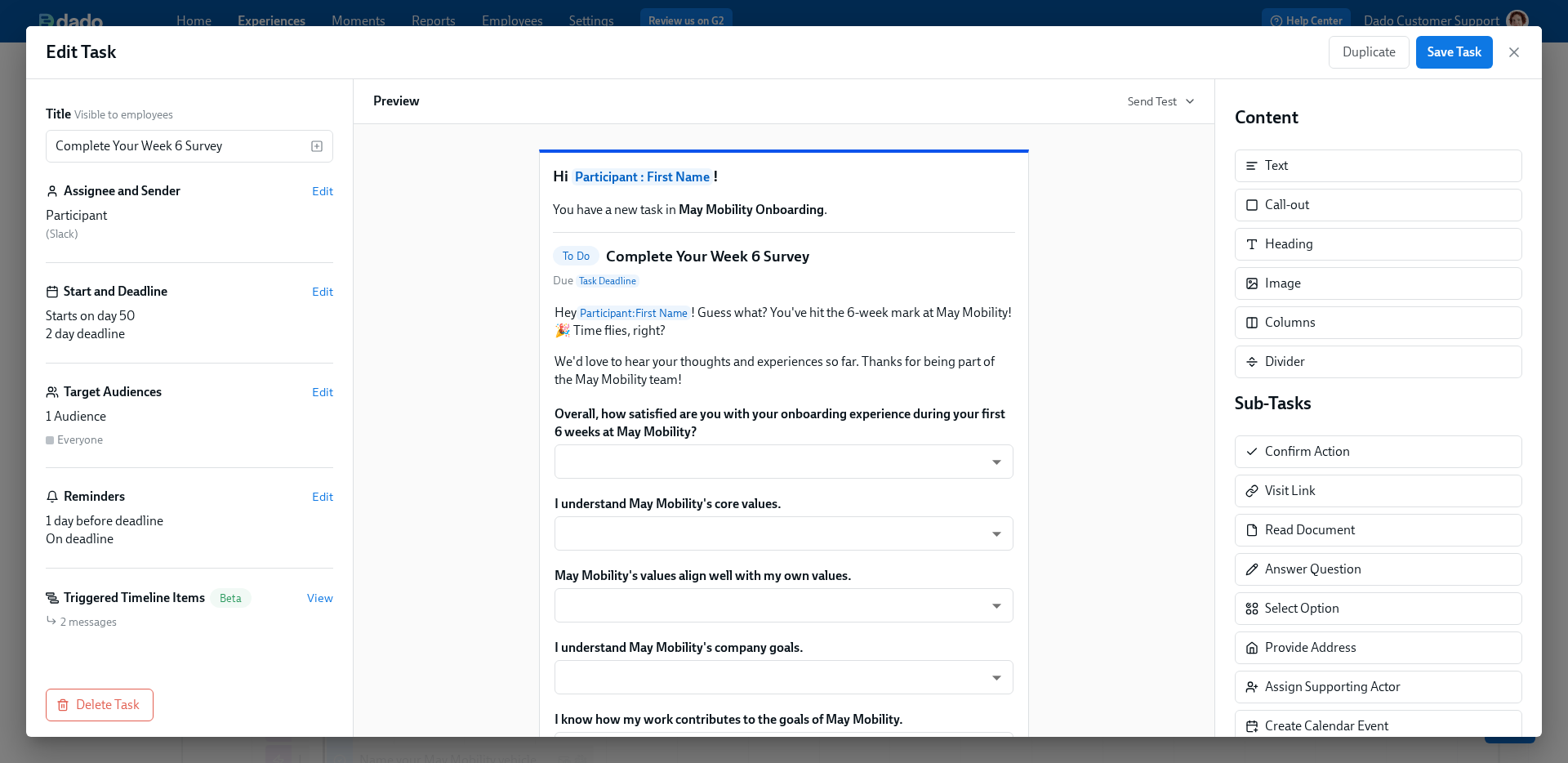
scroll to position [0, 0]
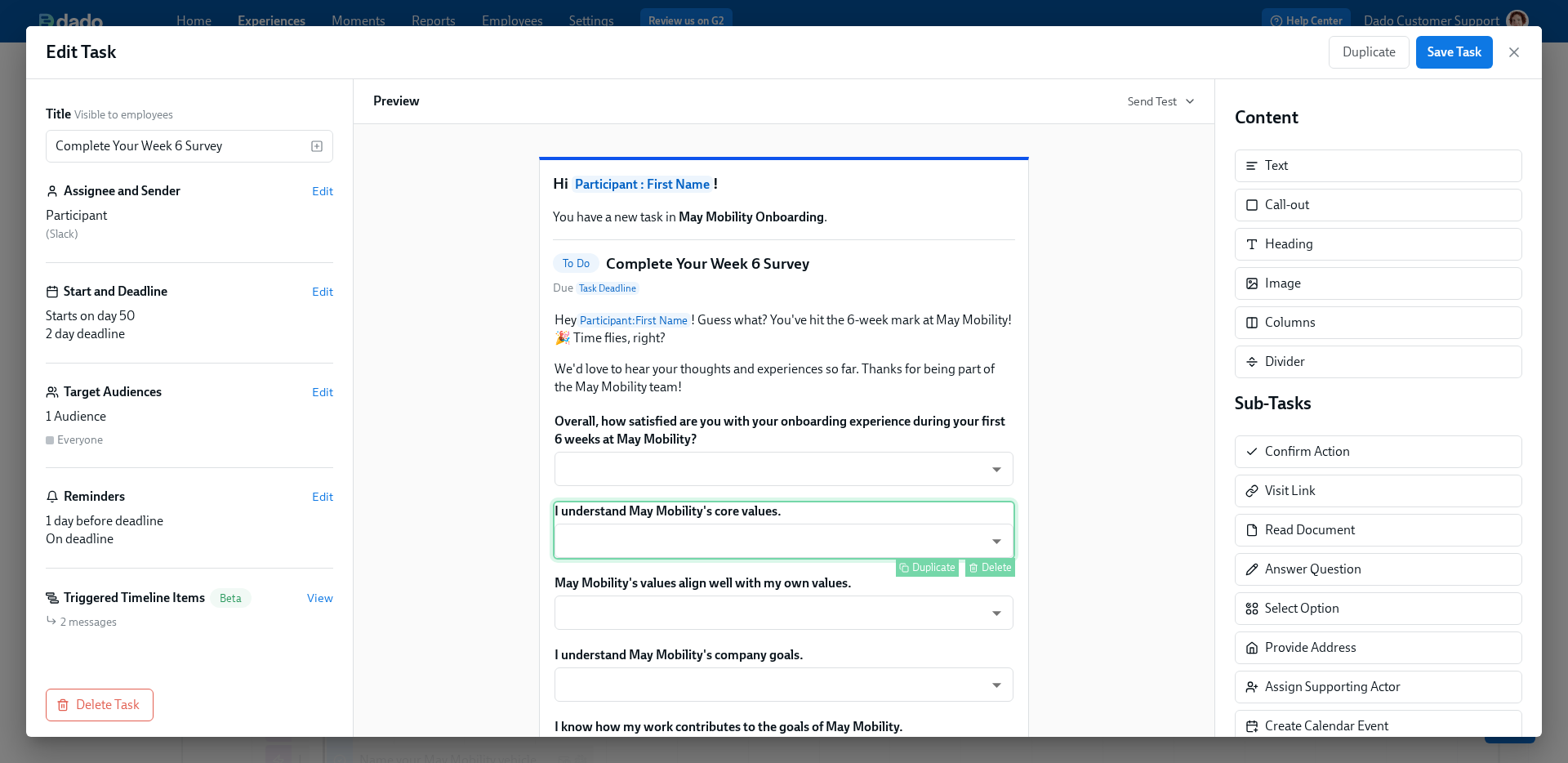
click at [633, 560] on div "I understand May Mobility's core values. ​ ​ Duplicate Delete" at bounding box center [784, 530] width 462 height 59
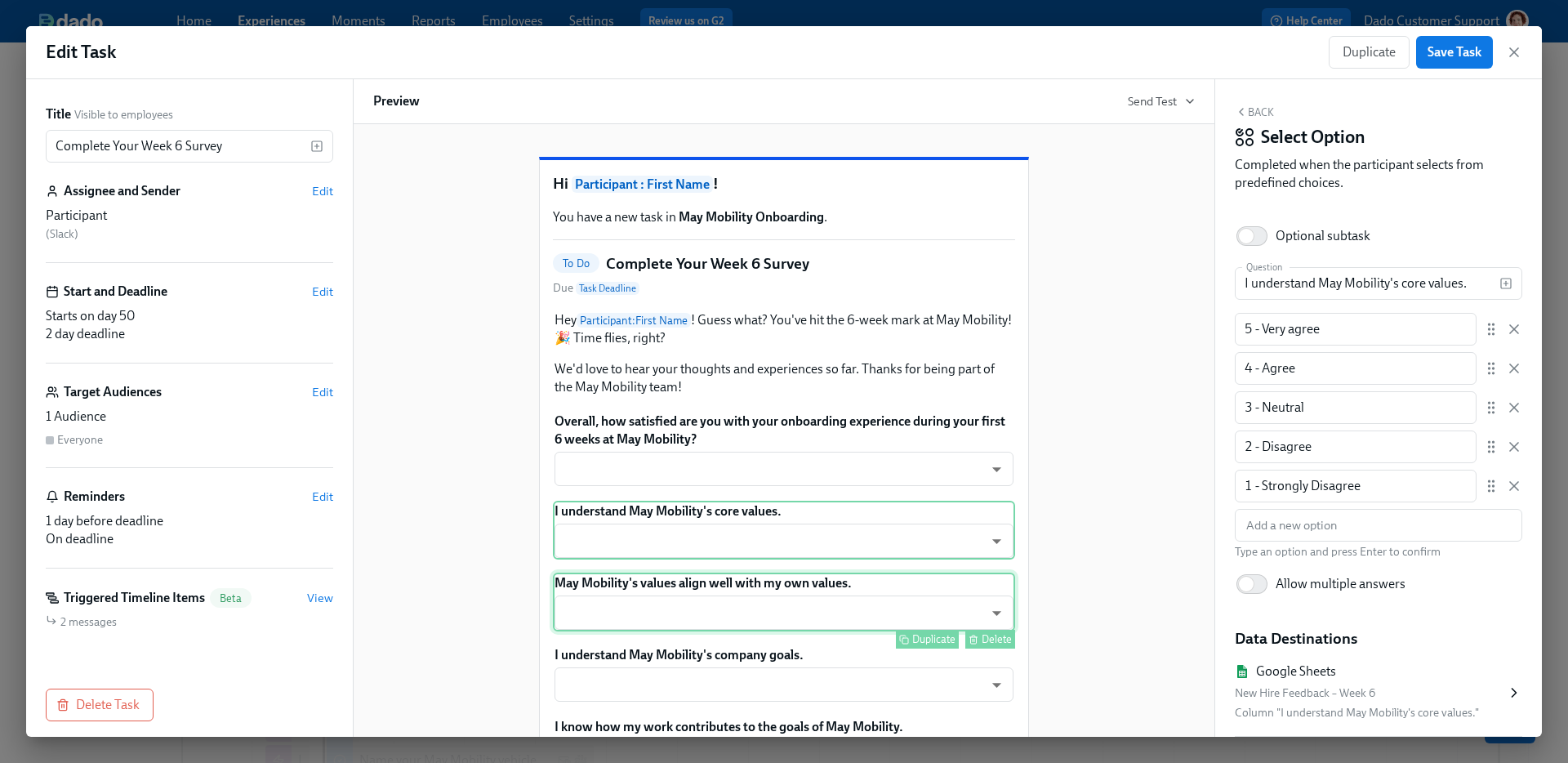
click at [637, 631] on div "May Mobility's values align well with my own values. ​ ​ Duplicate Delete" at bounding box center [784, 602] width 462 height 59
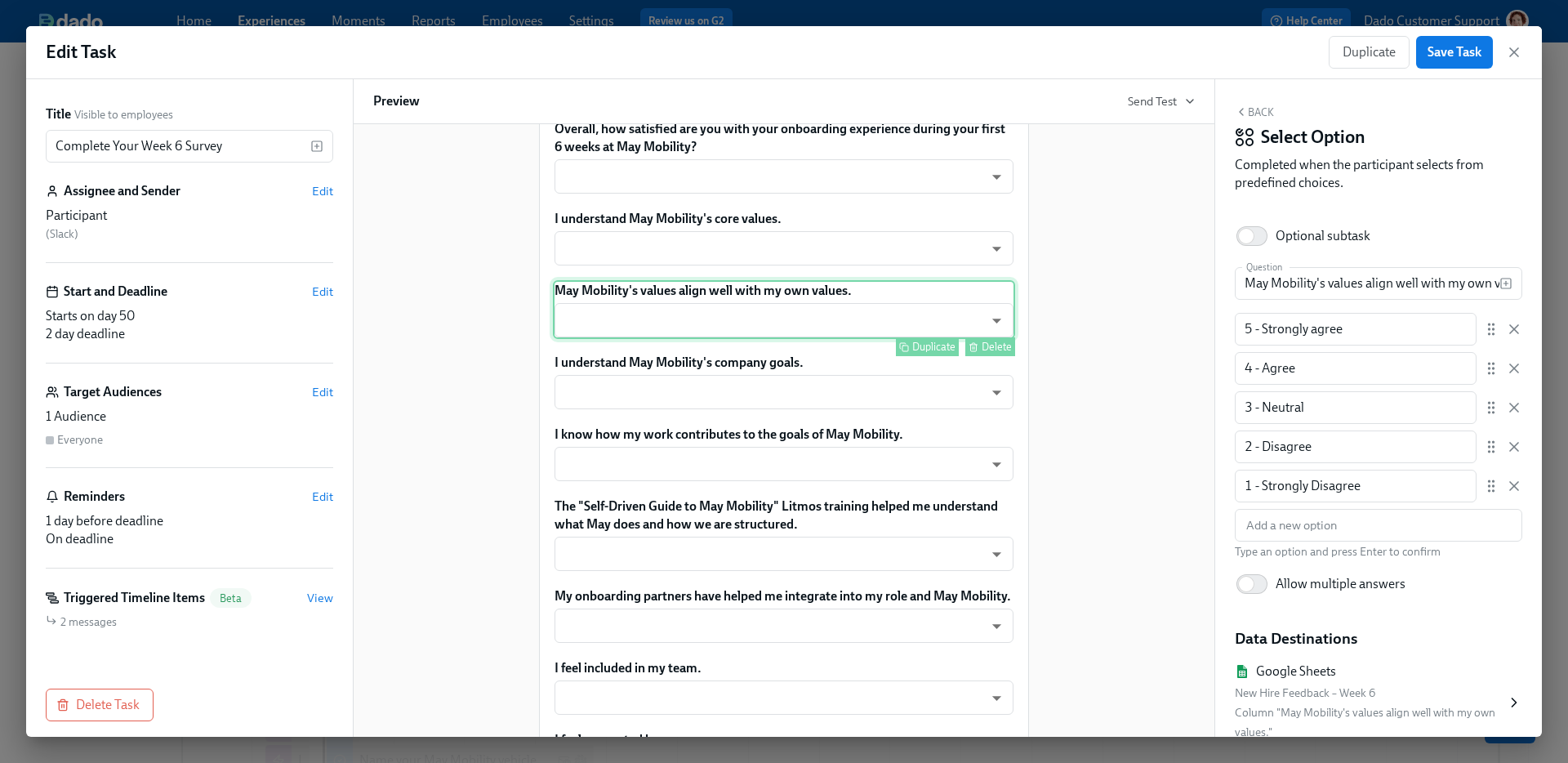
scroll to position [408, 0]
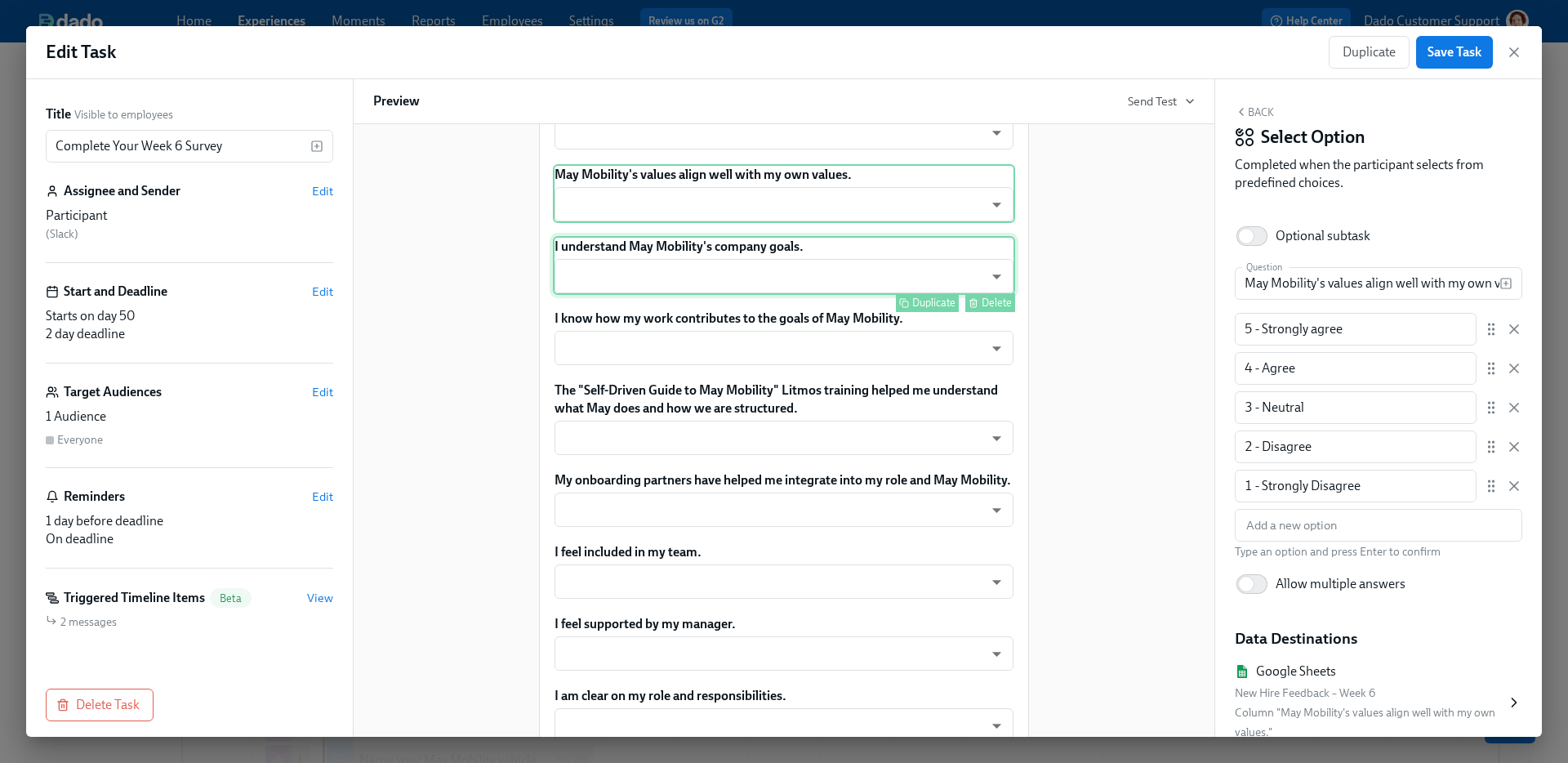
click at [707, 286] on div "I understand May Mobility's company goals. ​ ​ Duplicate Delete" at bounding box center [784, 265] width 462 height 59
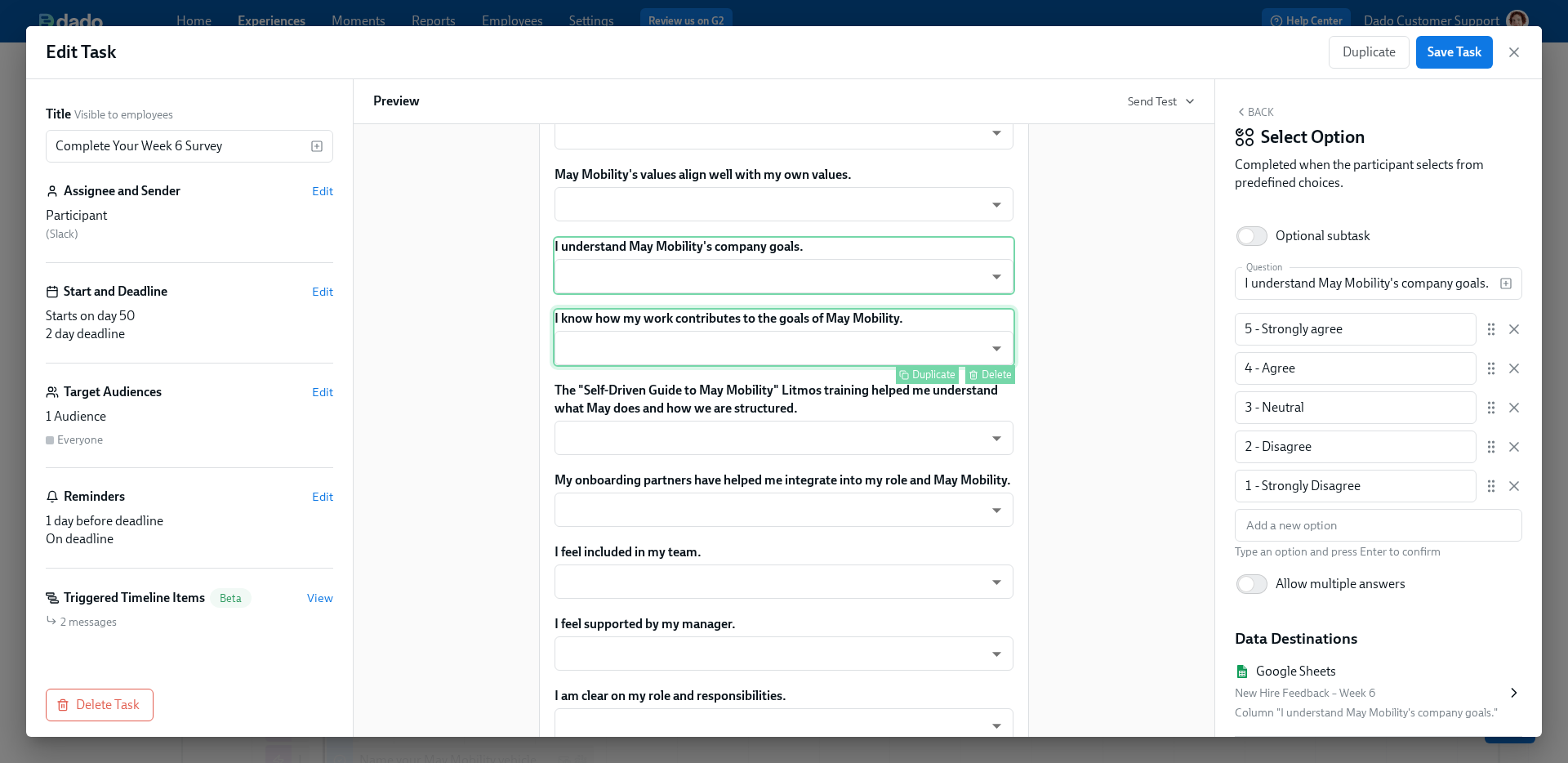
click at [693, 366] on div "I know how my work contributes to the goals of May Mobility. ​ ​ Duplicate Dele…" at bounding box center [784, 337] width 462 height 59
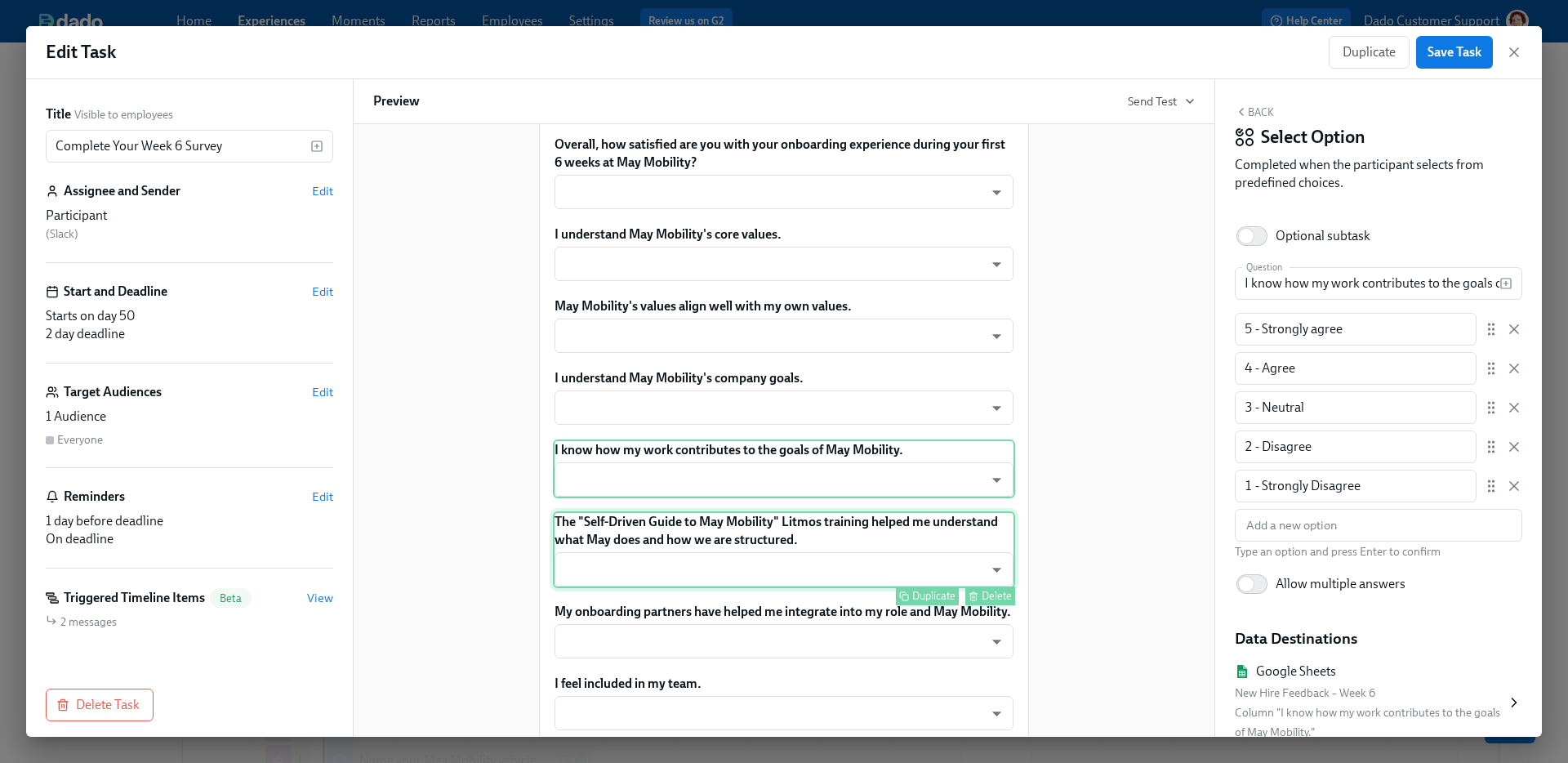
scroll to position [276, 0]
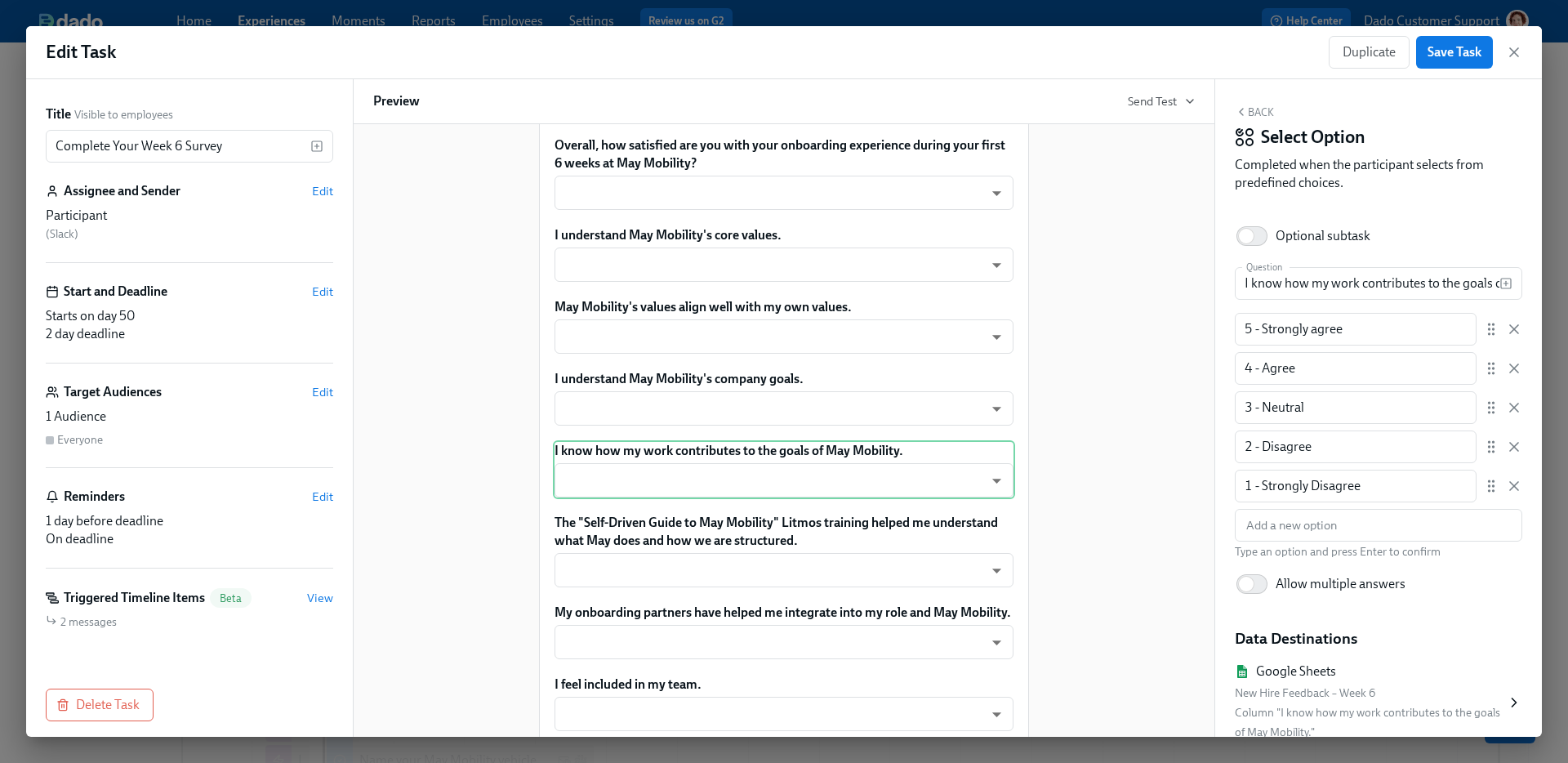
click at [1260, 115] on button "Back" at bounding box center [1254, 112] width 39 height 13
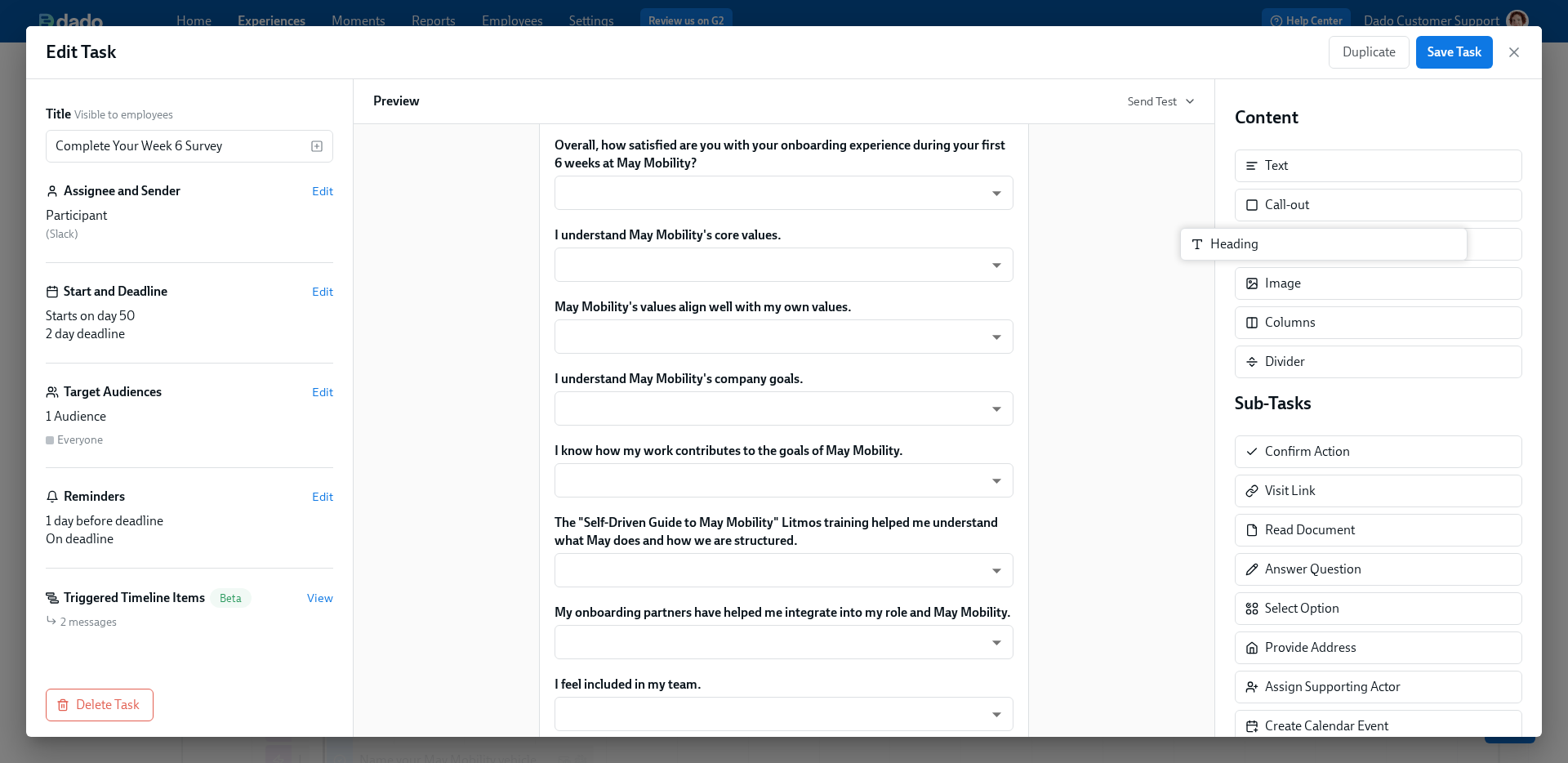
scroll to position [273, 0]
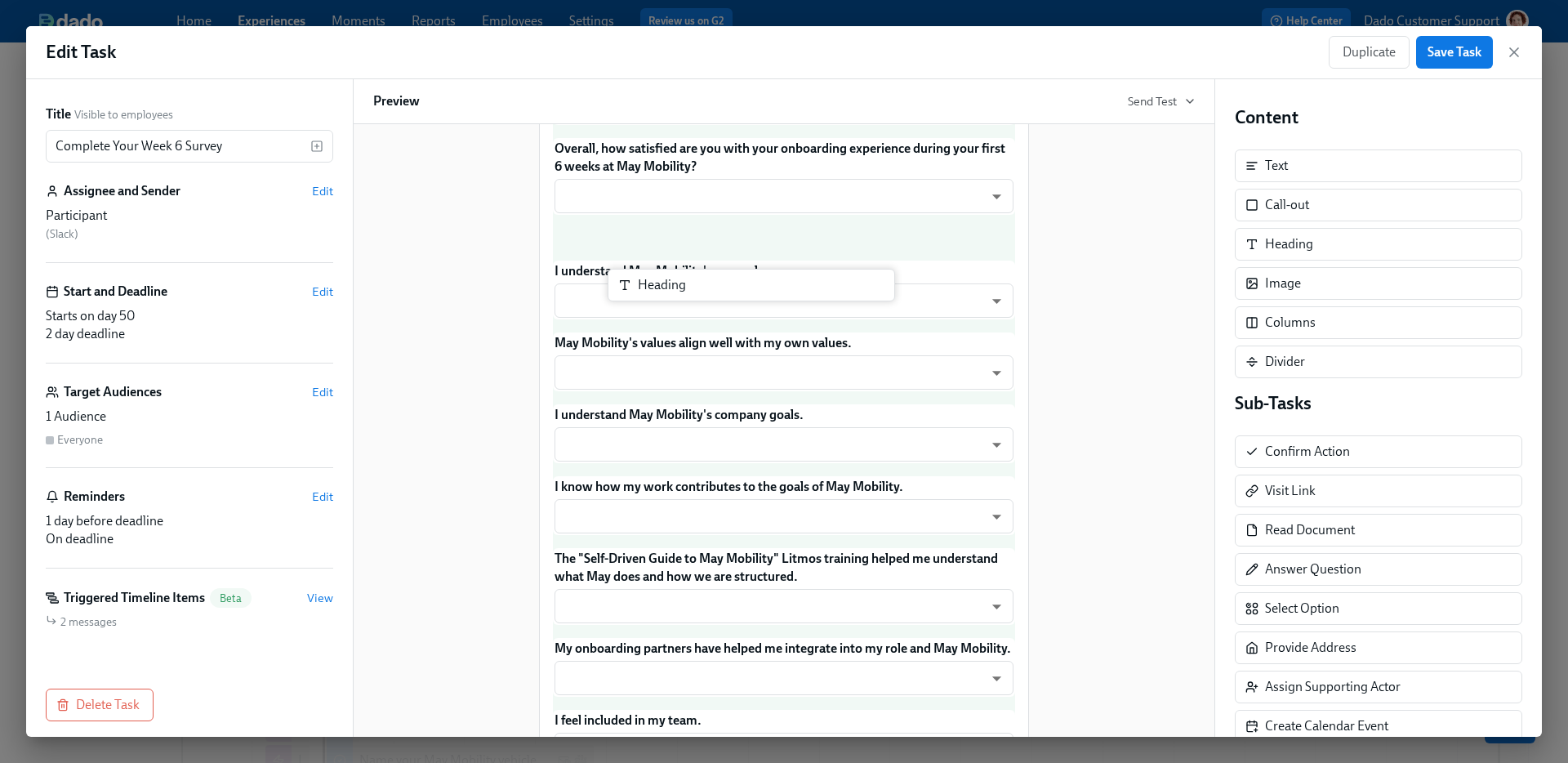
drag, startPoint x: 1302, startPoint y: 240, endPoint x: 658, endPoint y: 277, distance: 645.1
click at [658, 277] on div "Title Visible to employees Complete Your Week 6 Survey ​ Assignee and Sender Ed…" at bounding box center [783, 408] width 1515 height 658
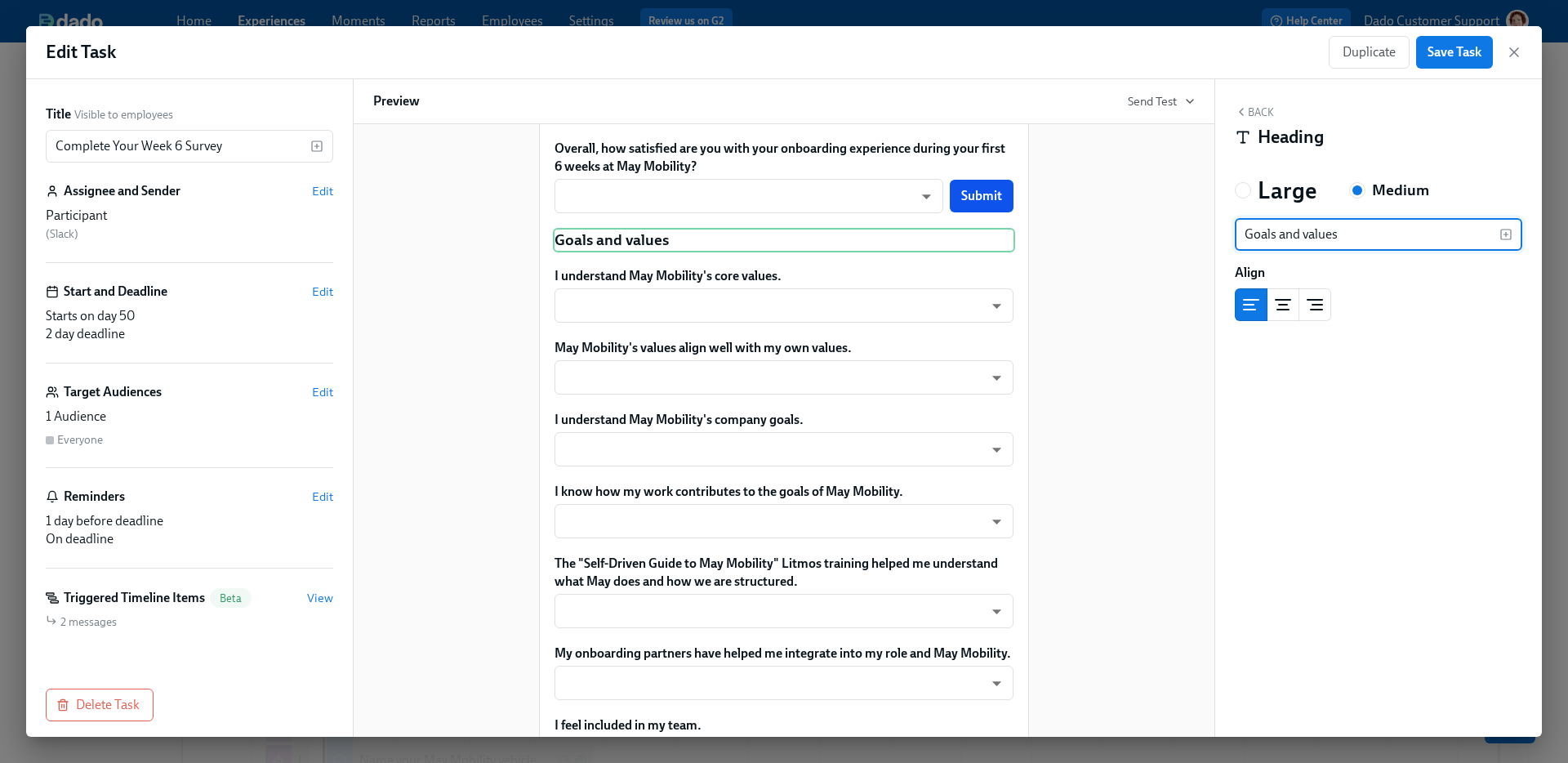
drag, startPoint x: 1253, startPoint y: 227, endPoint x: 1202, endPoint y: 226, distance: 51.0
click at [1207, 227] on div "Title Visible to employees Complete Your Week 6 Survey ​ Assignee and Sender Ed…" at bounding box center [783, 408] width 1515 height 658
type input "Goals and values"
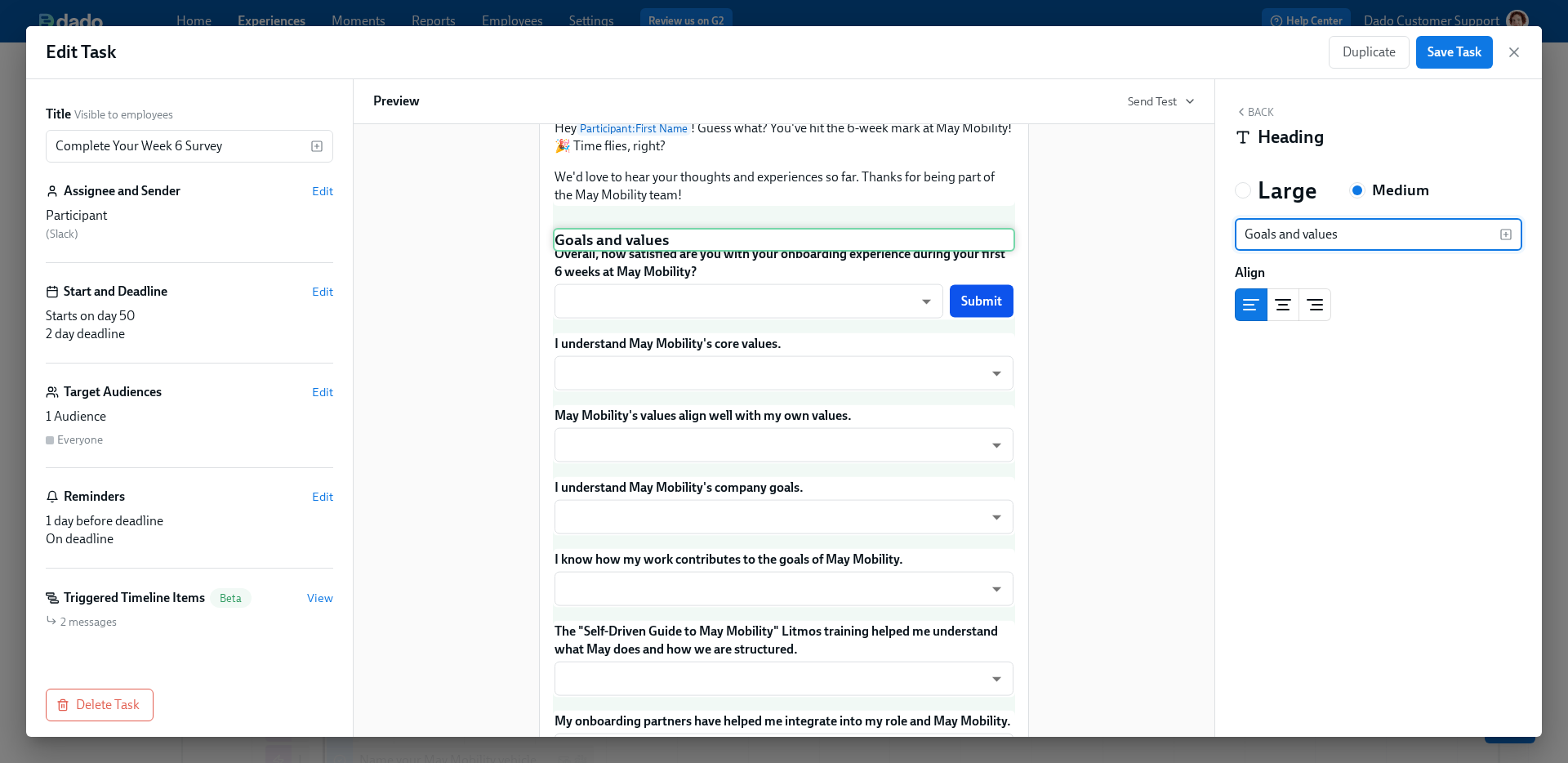
scroll to position [166, 0]
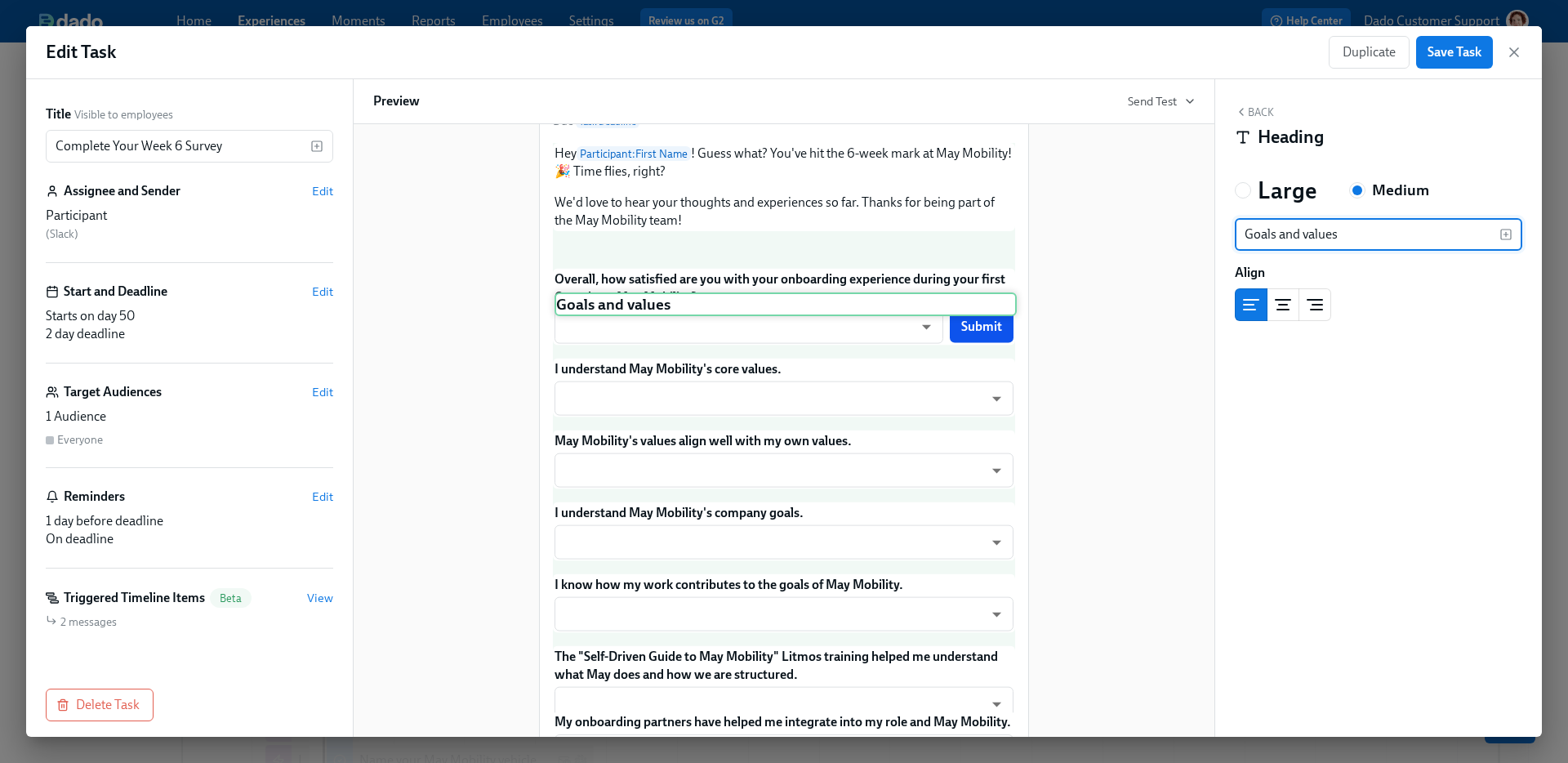
drag, startPoint x: 881, startPoint y: 271, endPoint x: 883, endPoint y: 299, distance: 28.1
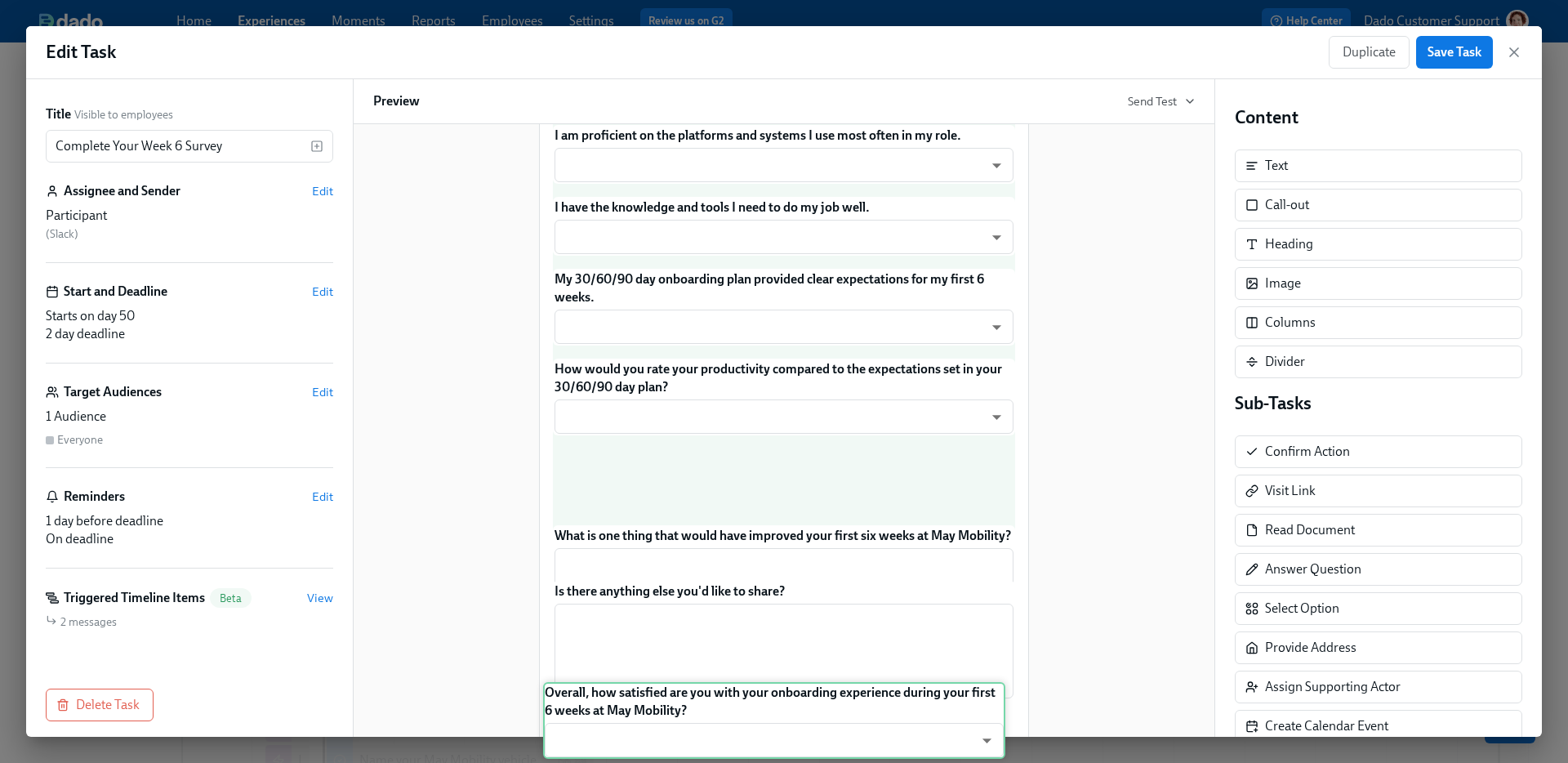
scroll to position [1053, 0]
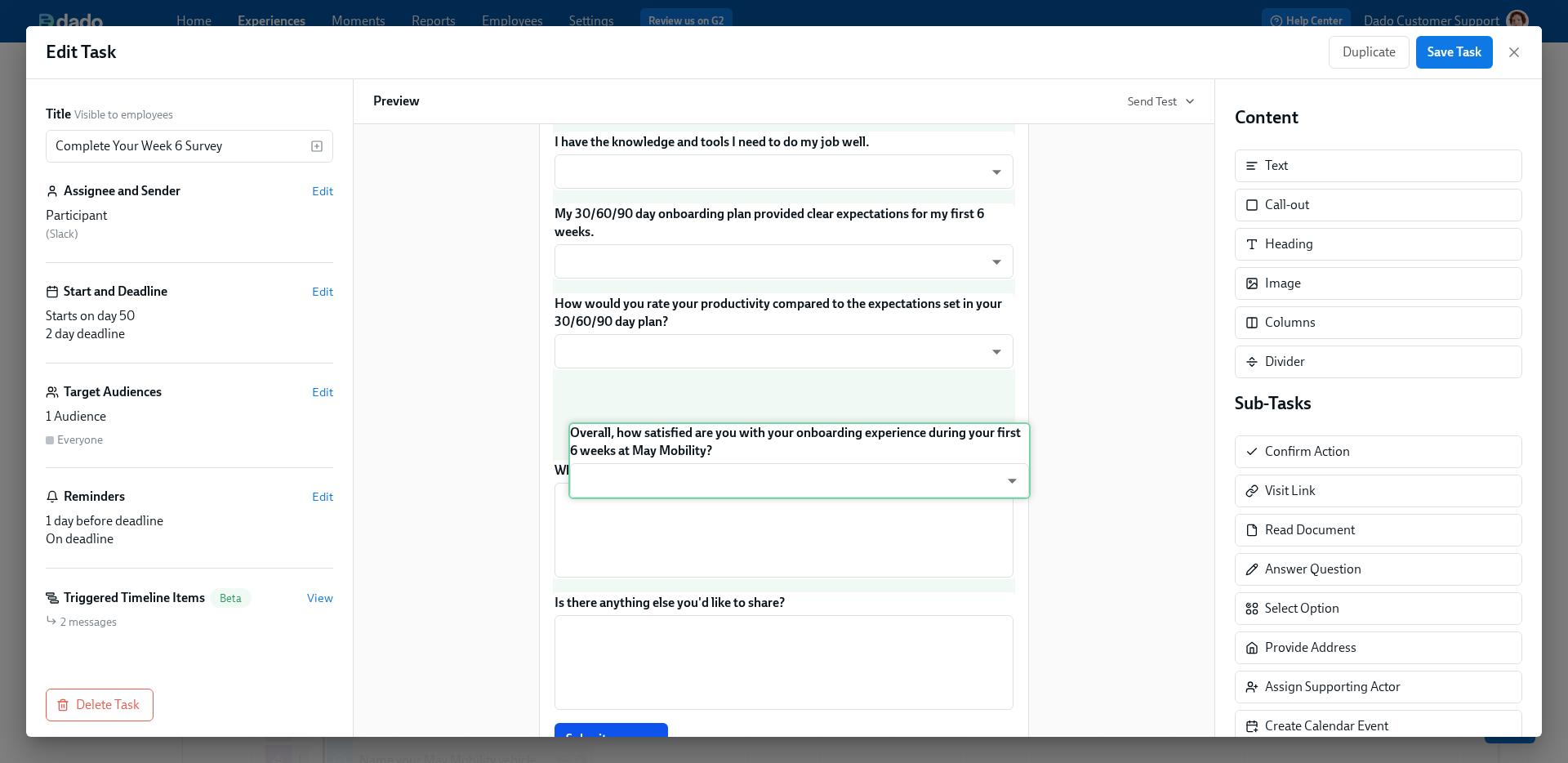
drag, startPoint x: 849, startPoint y: 368, endPoint x: 864, endPoint y: 477, distance: 110.0
click at [864, 477] on div "Hey Participant : First Name ! Guess what? You've hit the 6-week mark at May Mo…" at bounding box center [784, 13] width 462 height 1513
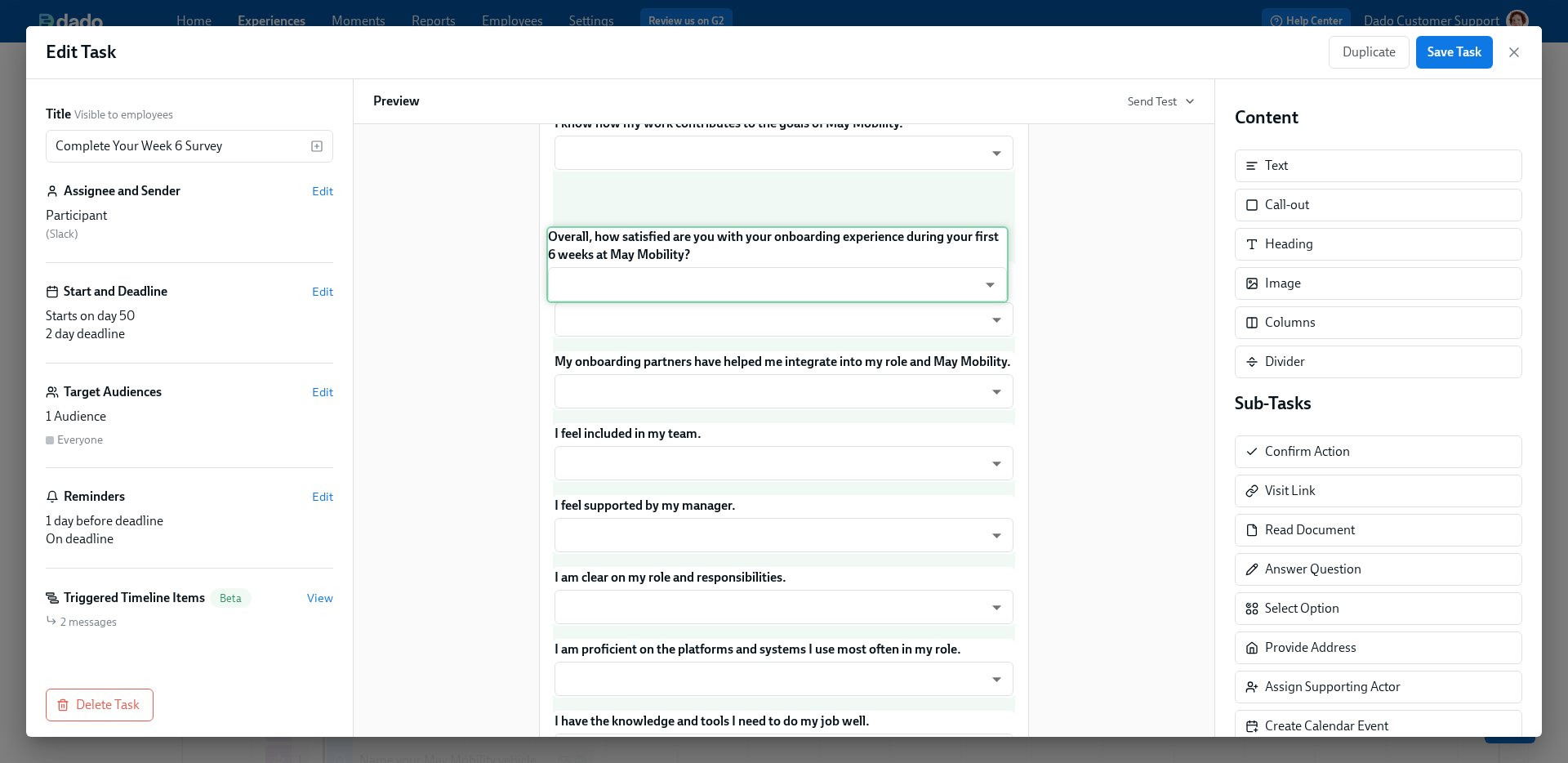
scroll to position [545, 0]
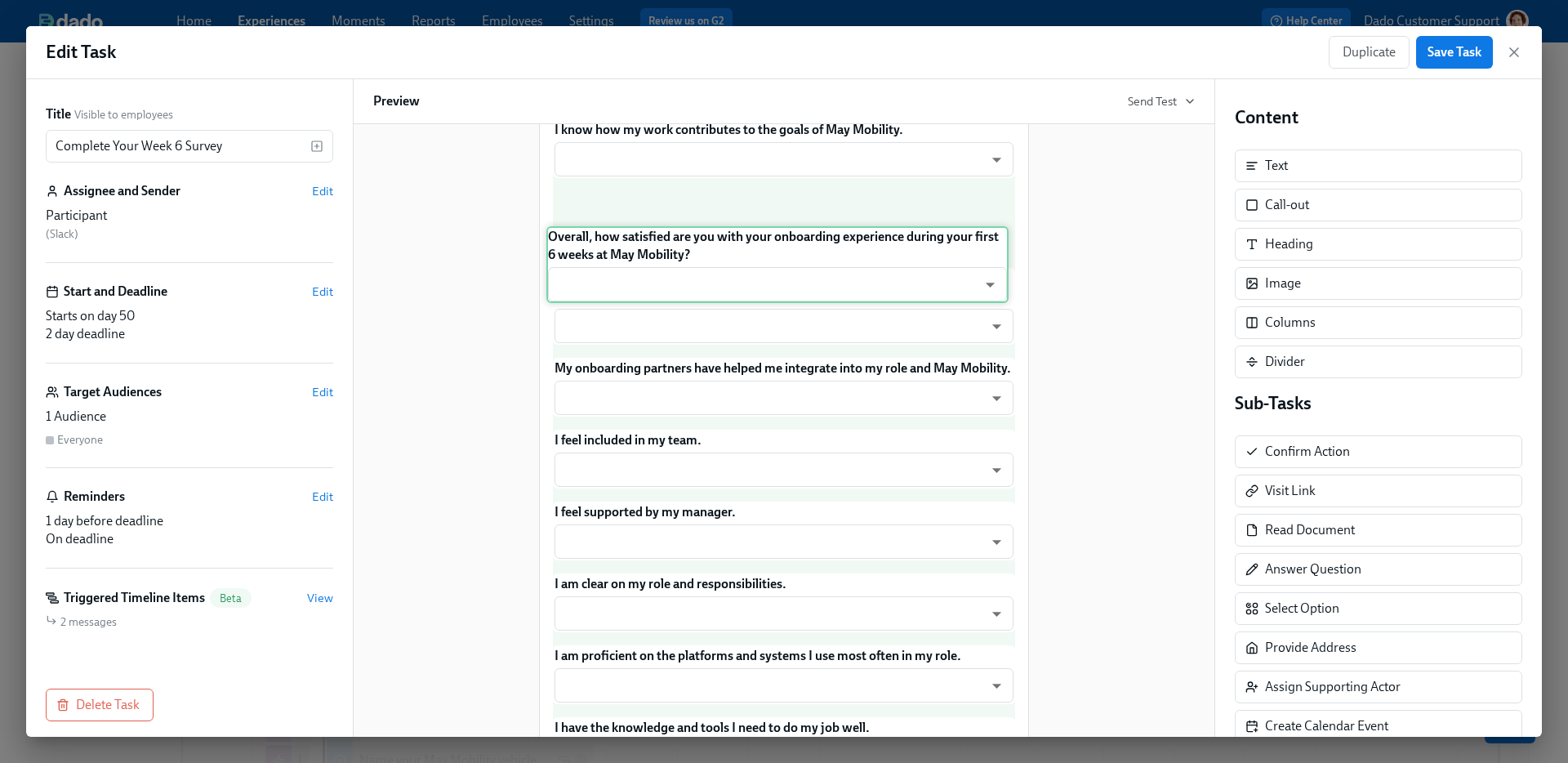
drag, startPoint x: 853, startPoint y: 547, endPoint x: 846, endPoint y: 243, distance: 304.1
click at [846, 243] on div "Hey Participant : First Name ! Guess what? You've hit the 6-week mark at May Mo…" at bounding box center [784, 521] width 462 height 1513
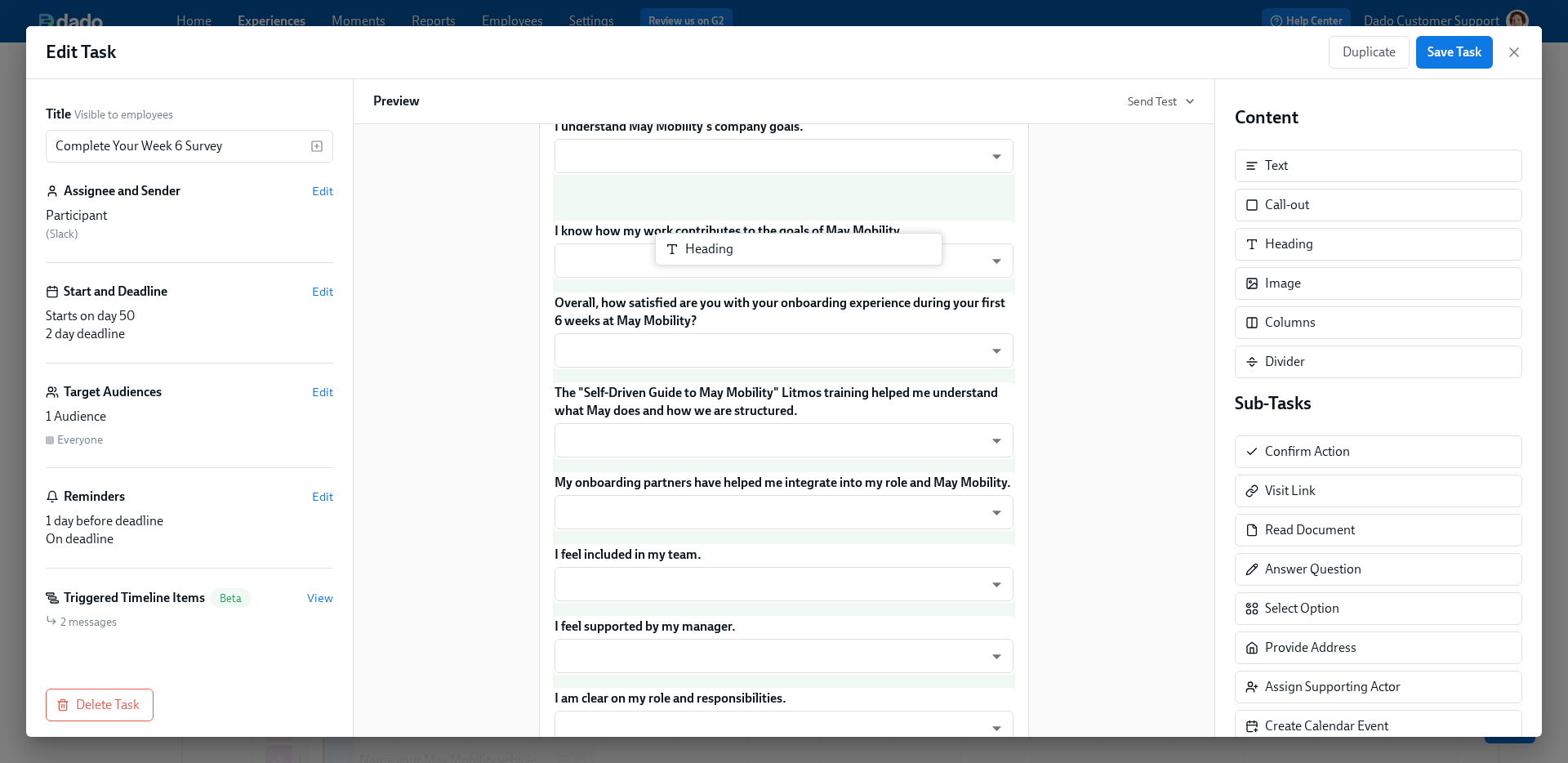
scroll to position [470, 0]
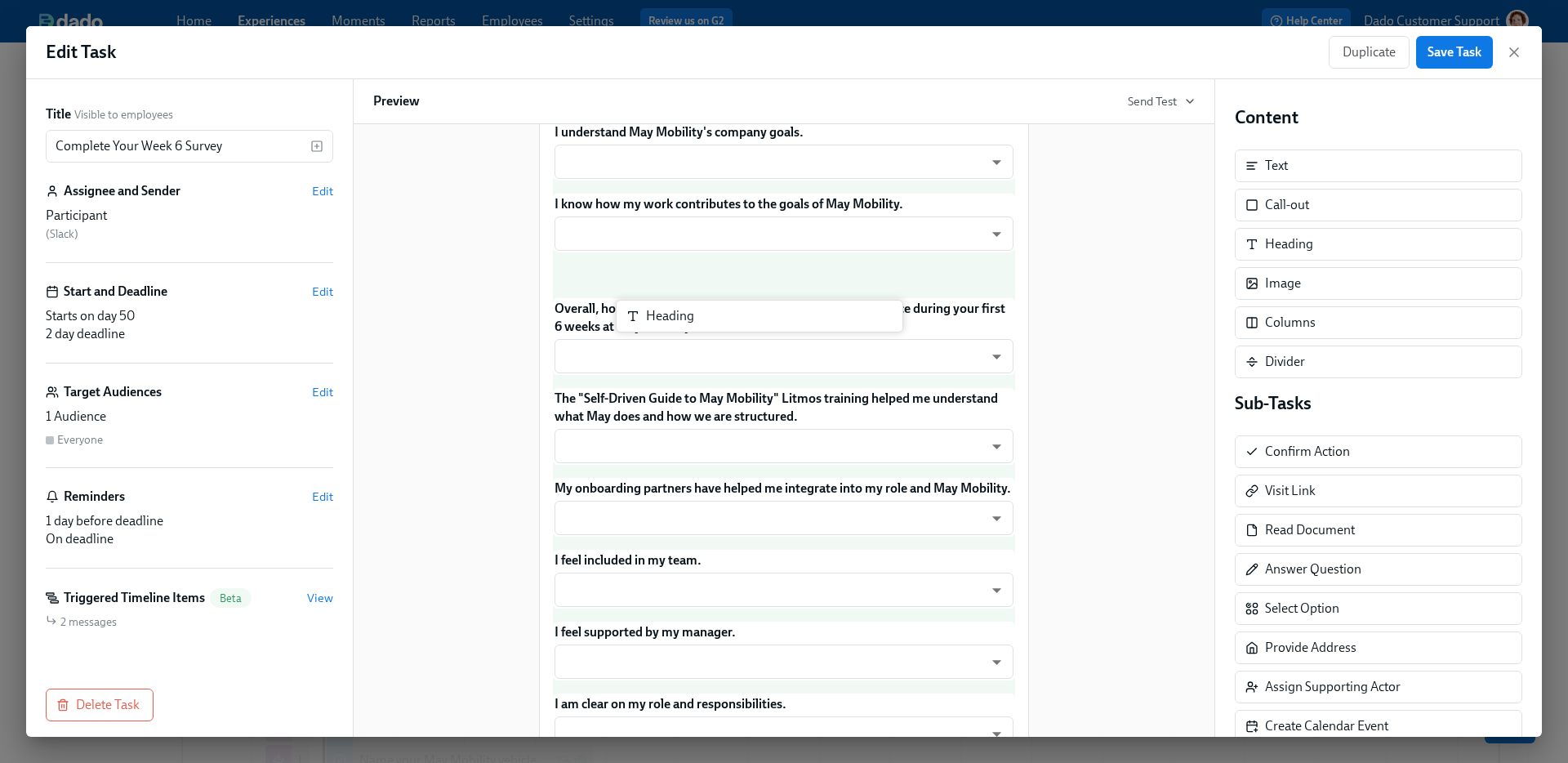
drag, startPoint x: 1284, startPoint y: 251, endPoint x: 660, endPoint y: 323, distance: 628.1
click at [658, 324] on div "Title Visible to employees Complete Your Week 6 Survey ​ Assignee and Sender Ed…" at bounding box center [783, 408] width 1515 height 658
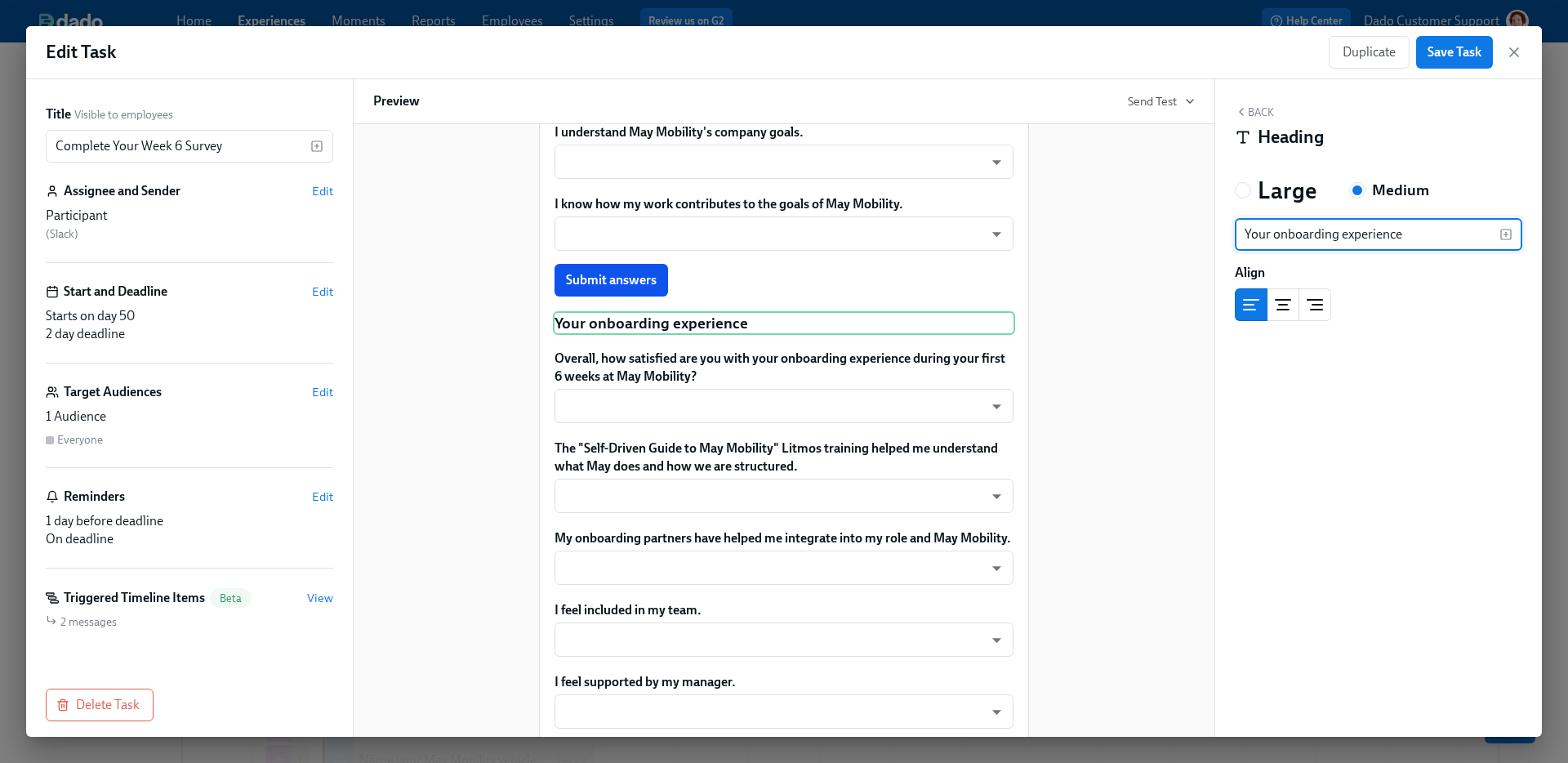
type input "Your onboarding experience"
click at [1068, 310] on div "Hi Participant : First Name ! You have a new task in May Mobility Onboarding . …" at bounding box center [784, 603] width 822 height 1887
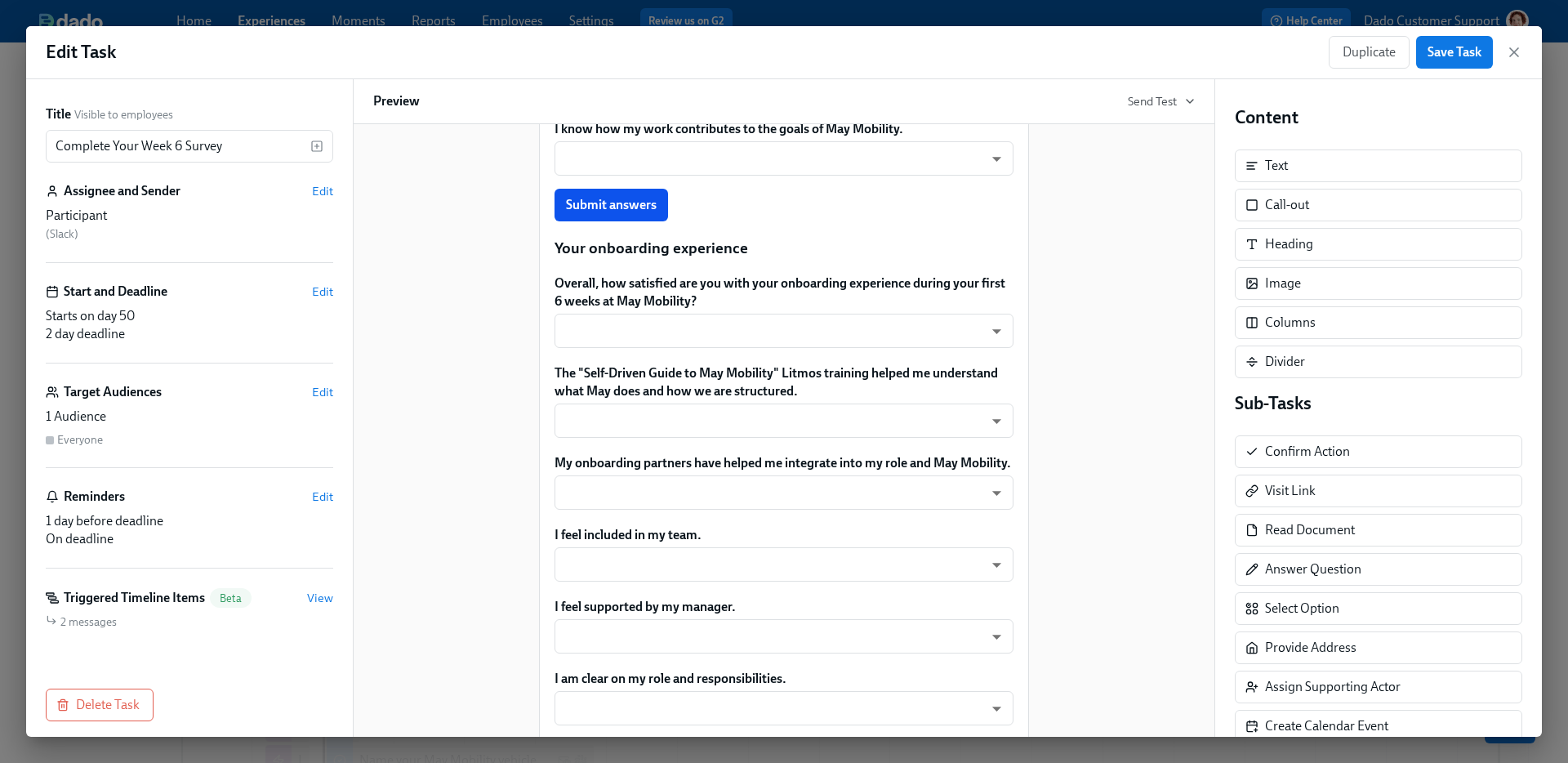
scroll to position [735, 0]
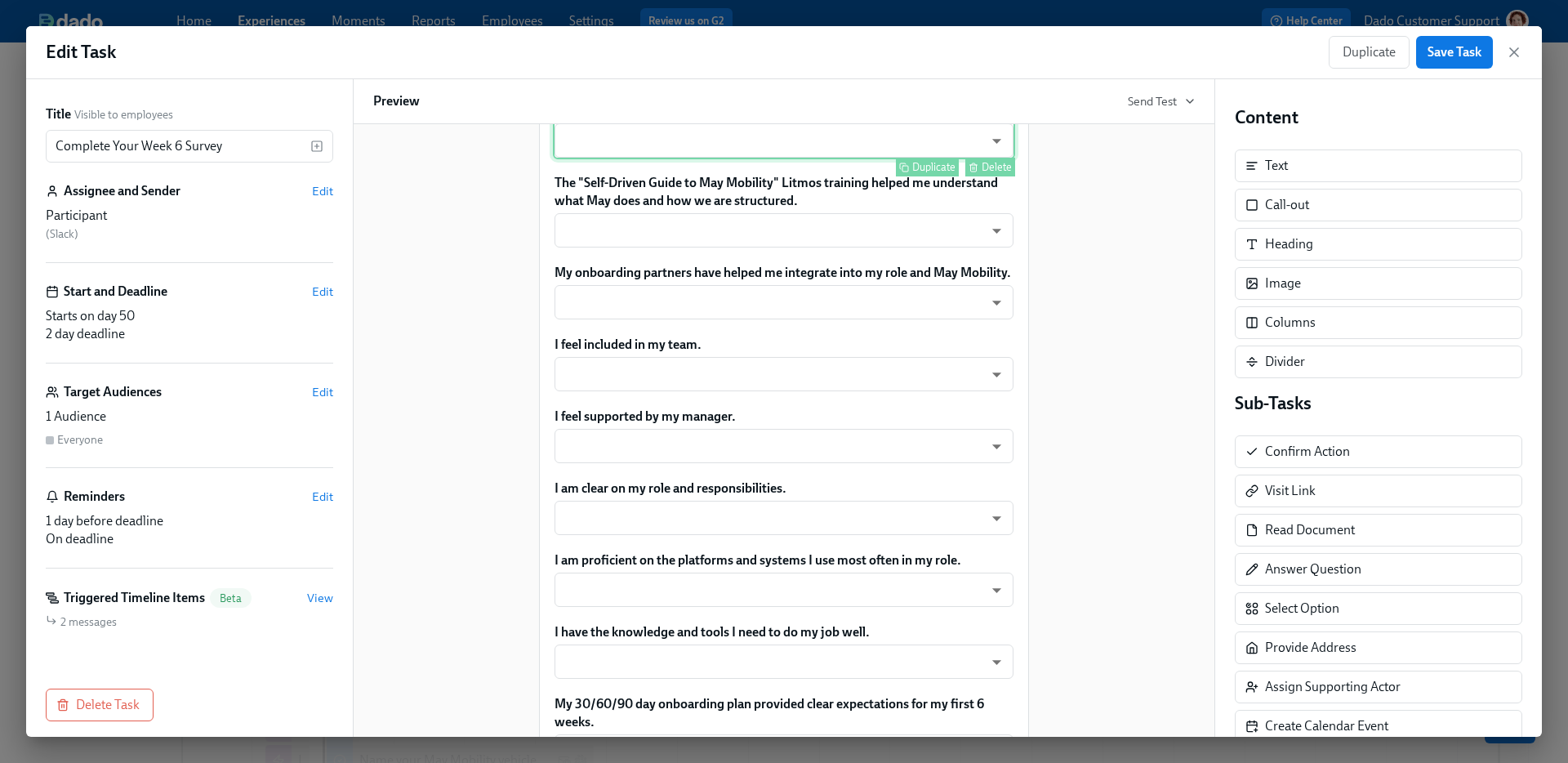
click at [640, 143] on div "Overall, how satisfied are you with your onboarding experience during your firs…" at bounding box center [784, 121] width 462 height 77
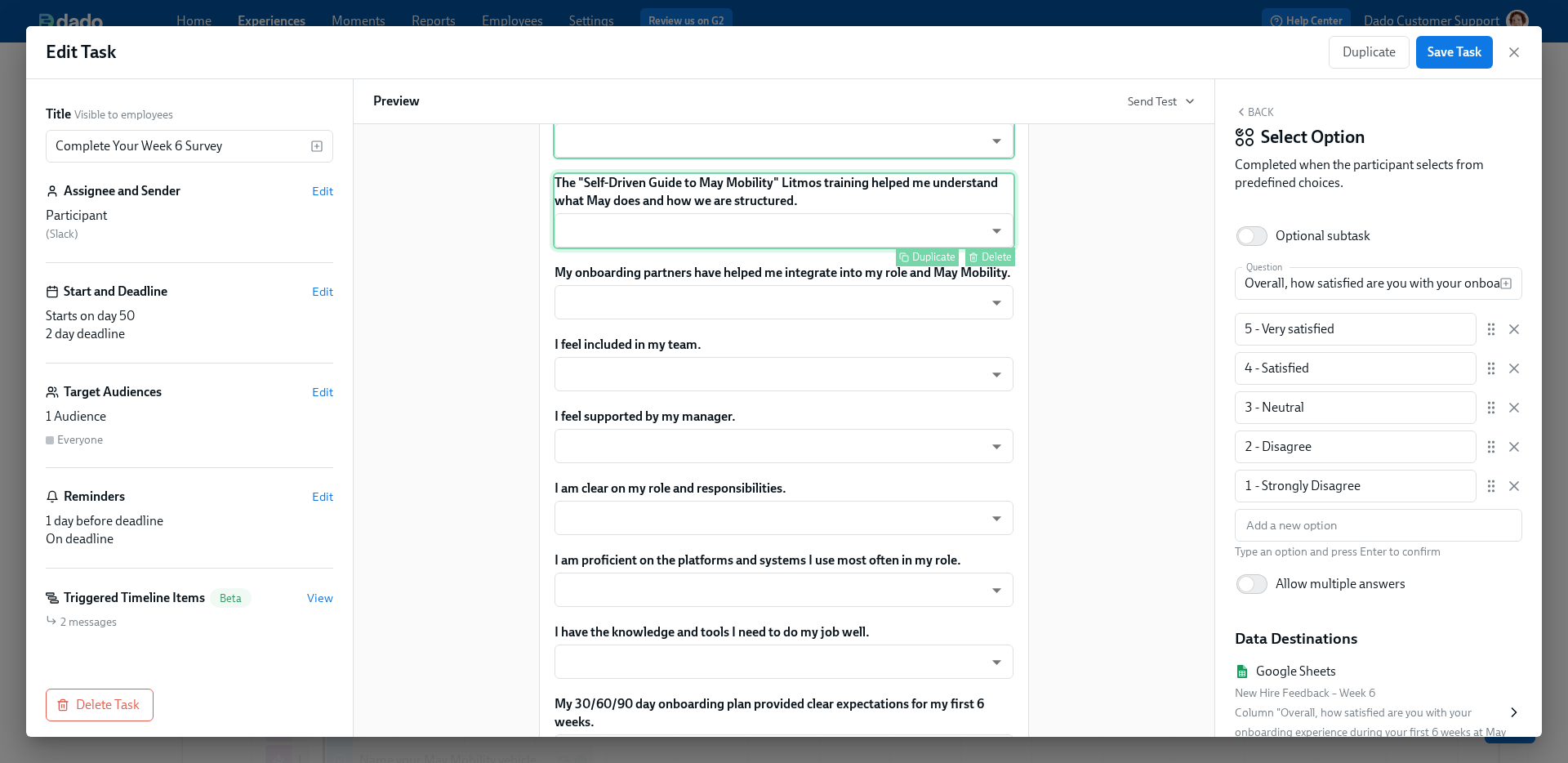
click at [634, 249] on div "The "Self-Driven Guide to May Mobility" Litmos training helped me understand wh…" at bounding box center [784, 211] width 462 height 77
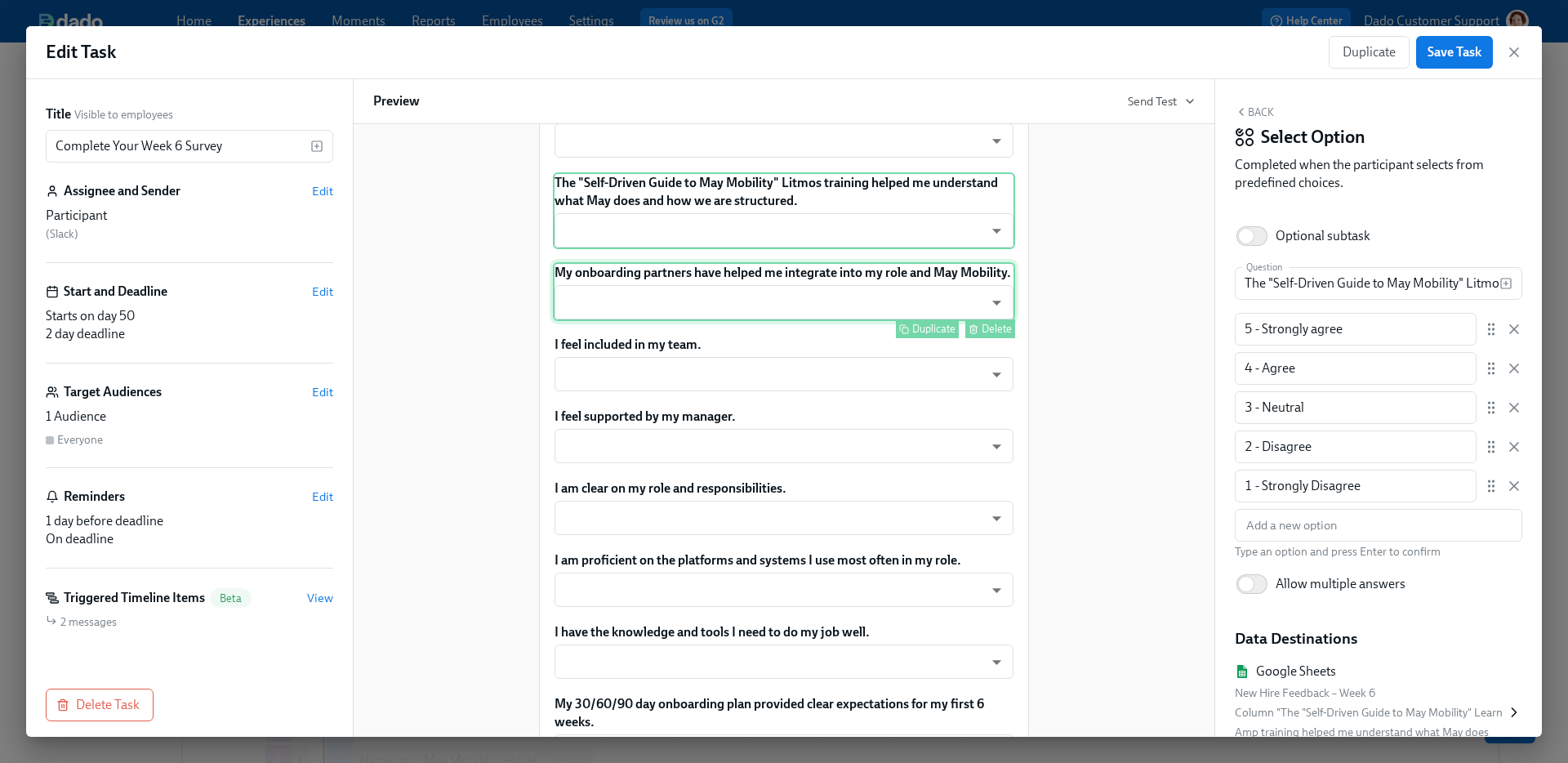
click at [613, 321] on div "My onboarding partners have helped me integrate into my role and May Mobility. …" at bounding box center [784, 291] width 462 height 59
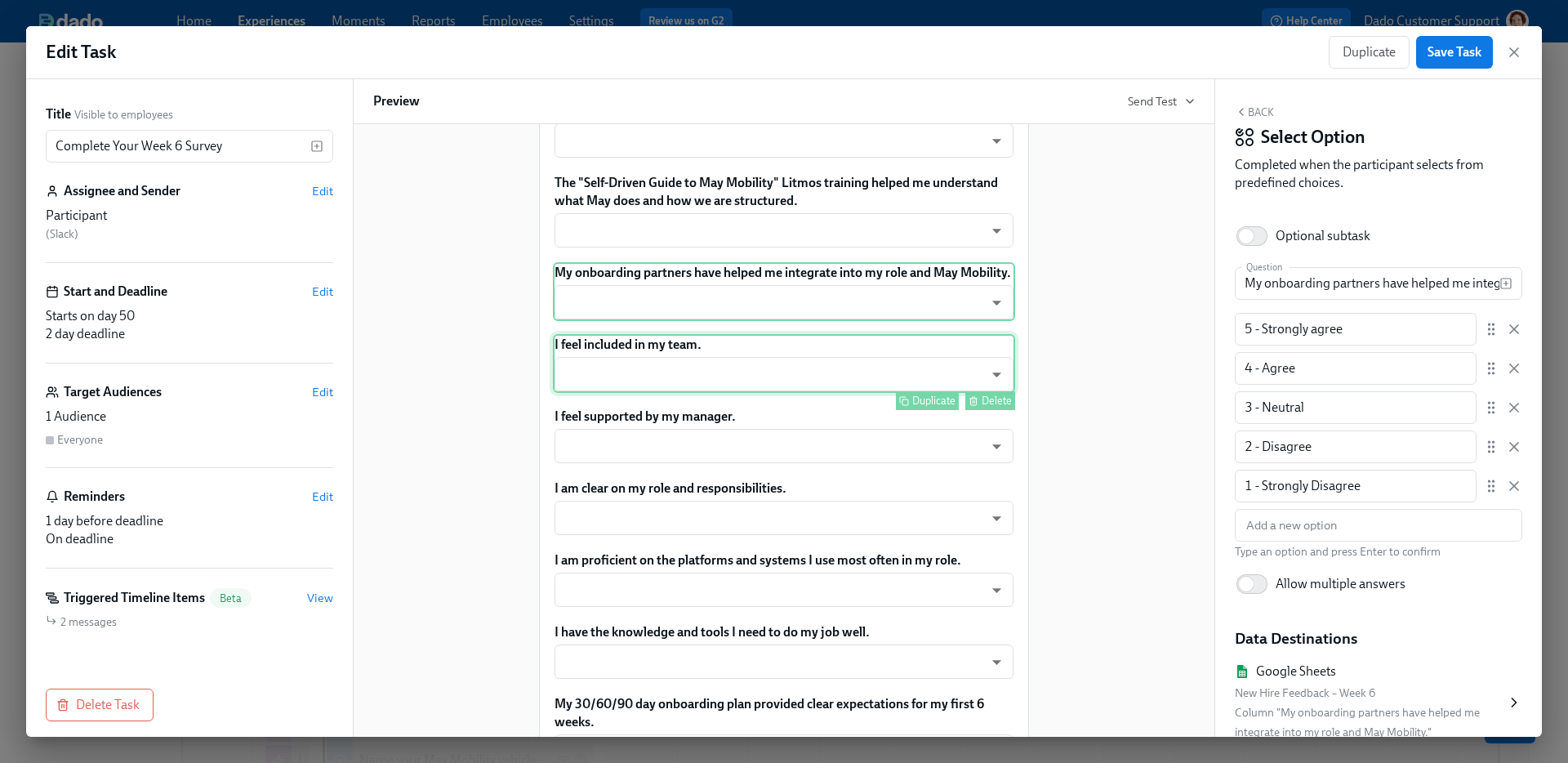
click at [597, 391] on div "I feel included in my team. ​ ​ Duplicate Delete" at bounding box center [784, 363] width 462 height 59
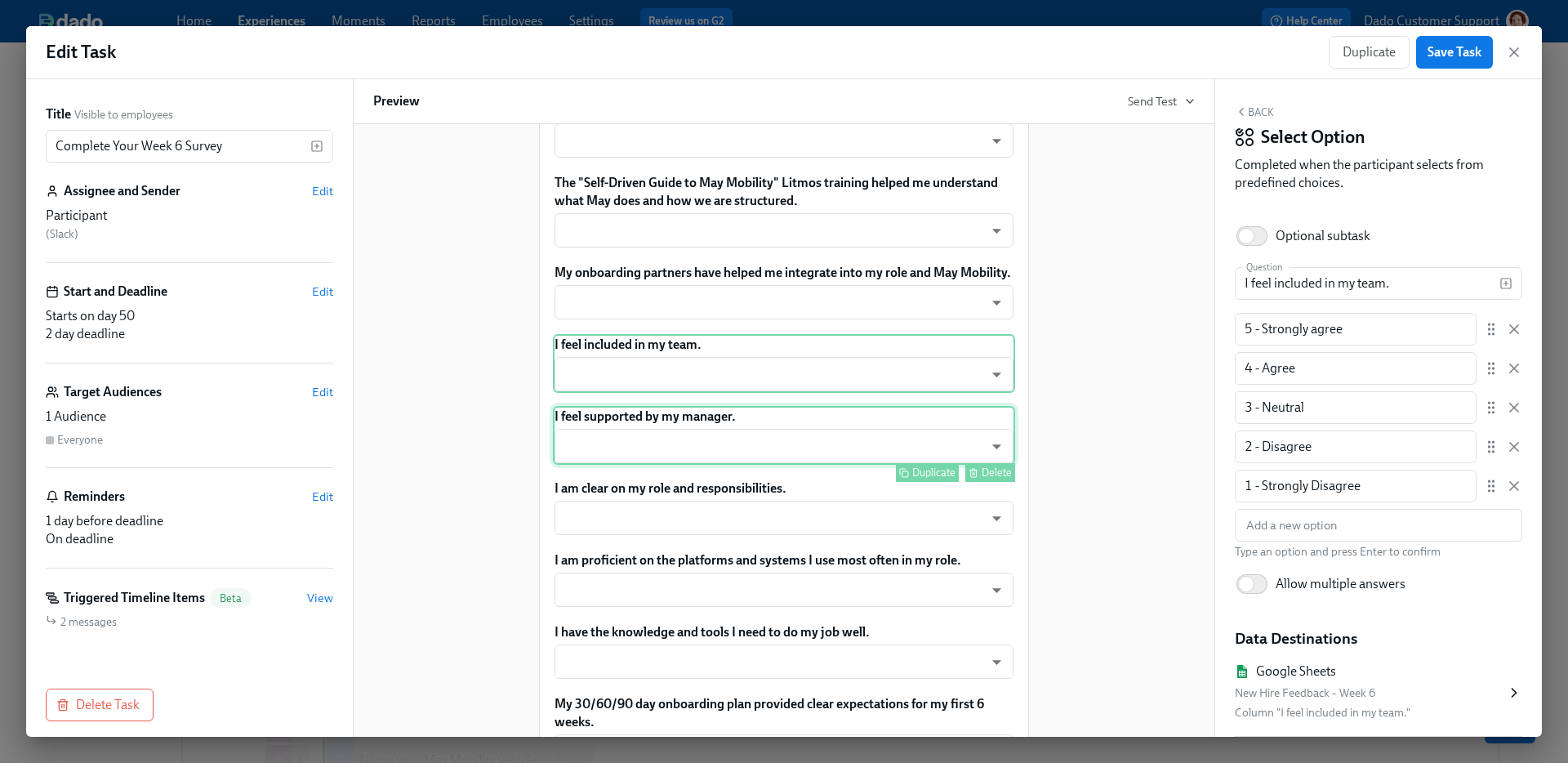
click at [597, 464] on div "I feel supported by my manager. ​ ​ Duplicate Delete" at bounding box center [784, 435] width 462 height 59
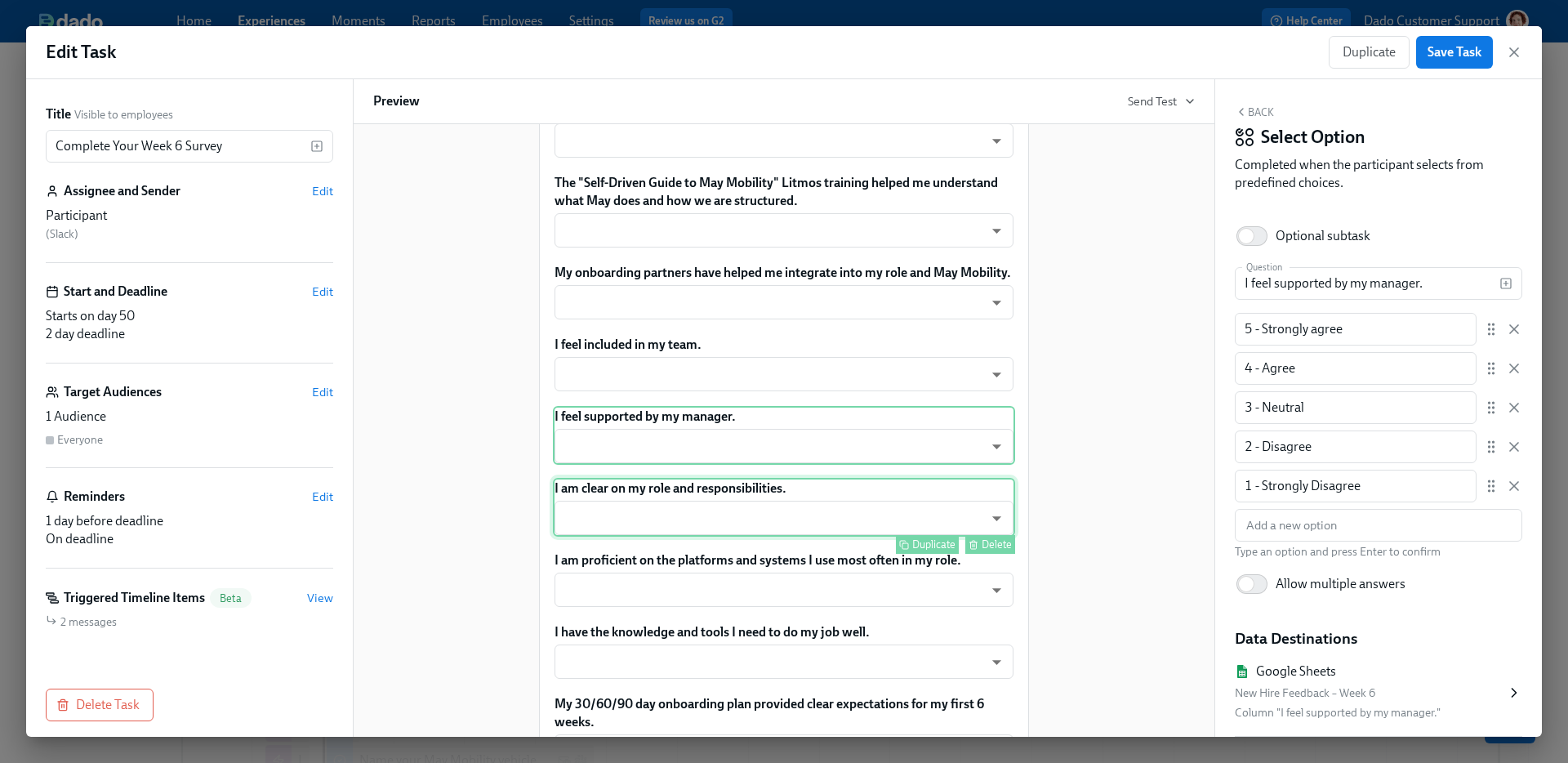
click at [593, 536] on div "I am clear on my role and responsibilities. ​ ​ Duplicate Delete" at bounding box center [784, 507] width 462 height 59
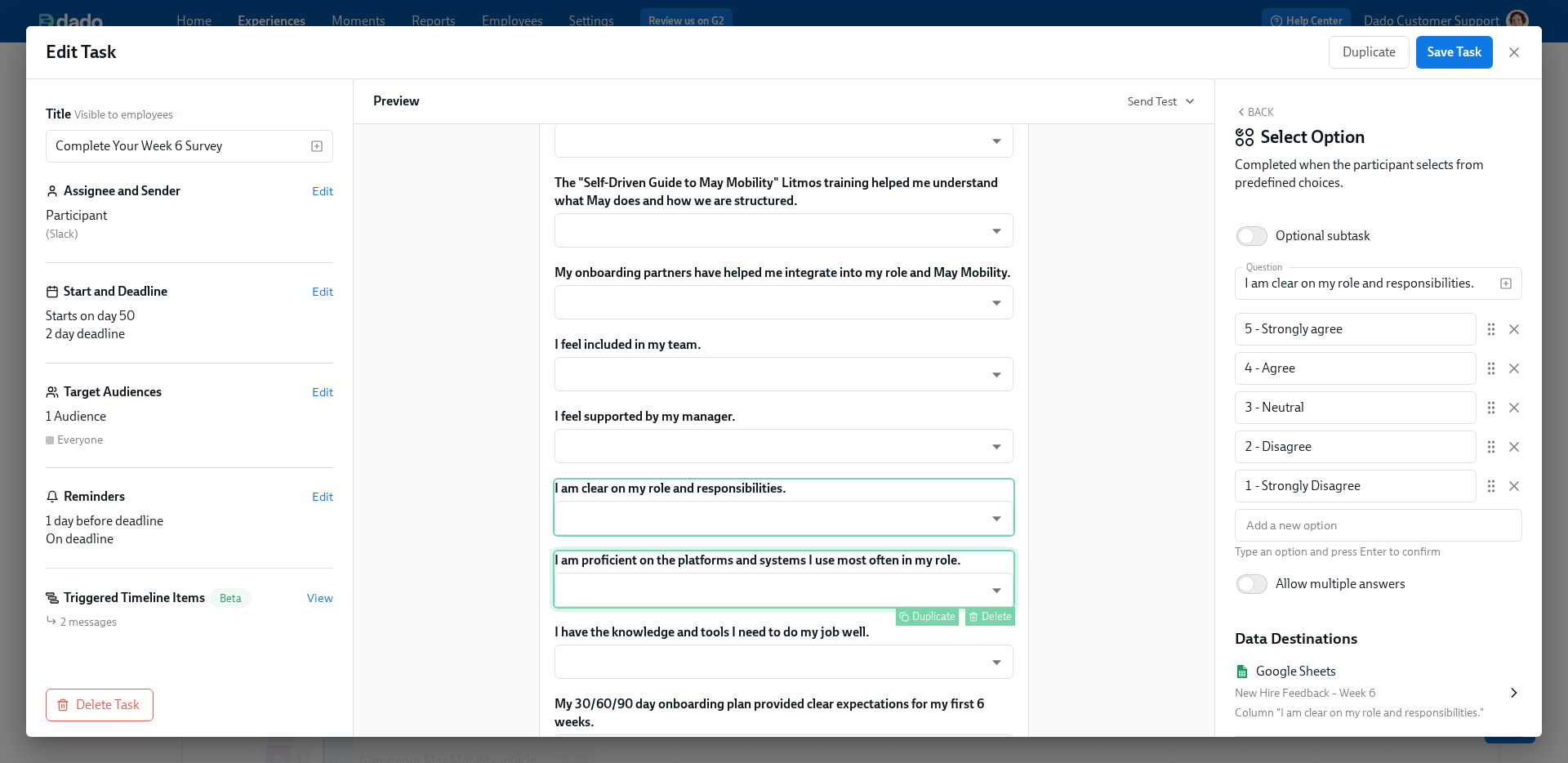
click at [592, 608] on div "I am proficient on the platforms and systems I use most often in my role. ​ ​ D…" at bounding box center [784, 579] width 462 height 59
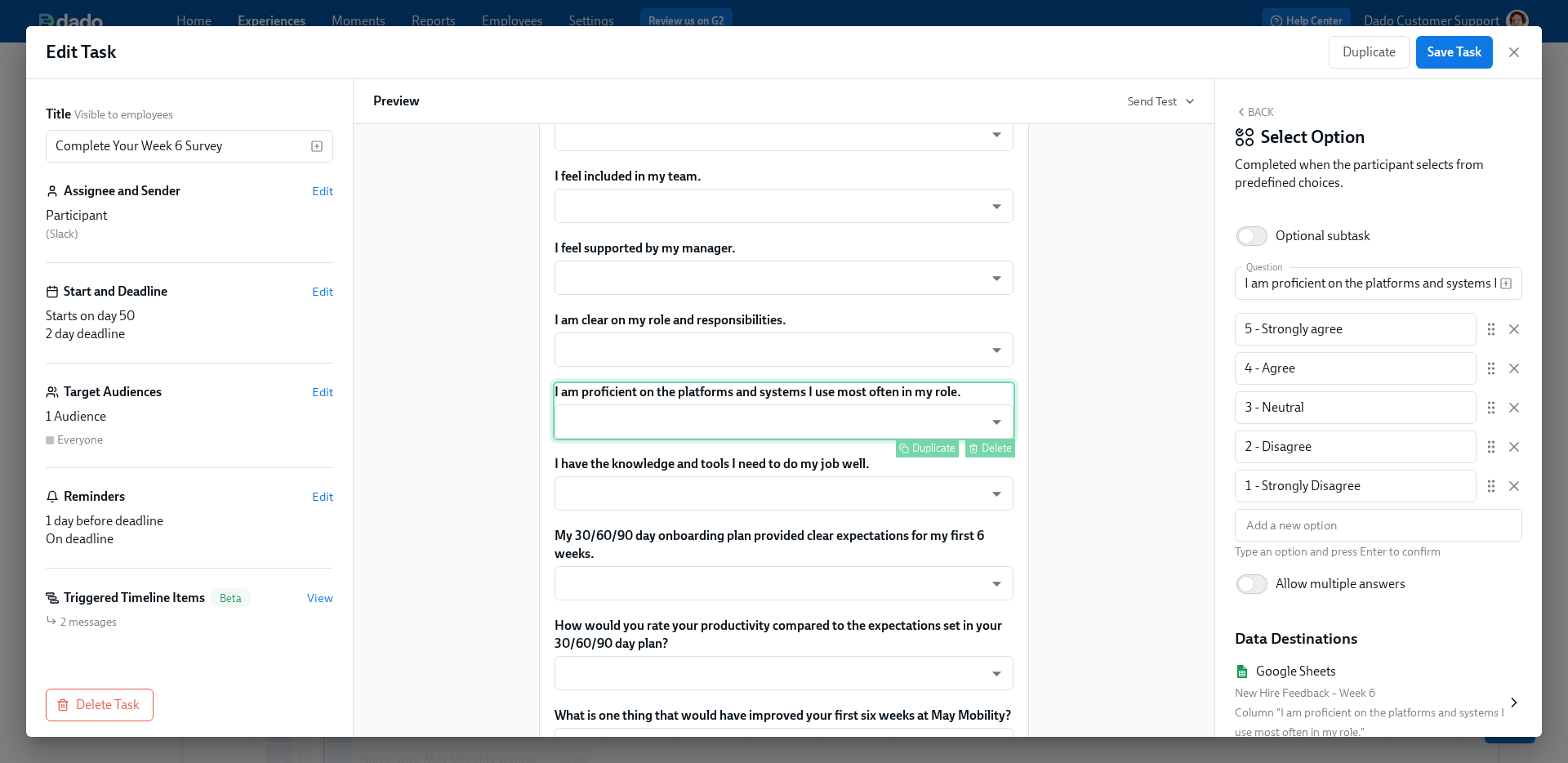
scroll to position [904, 0]
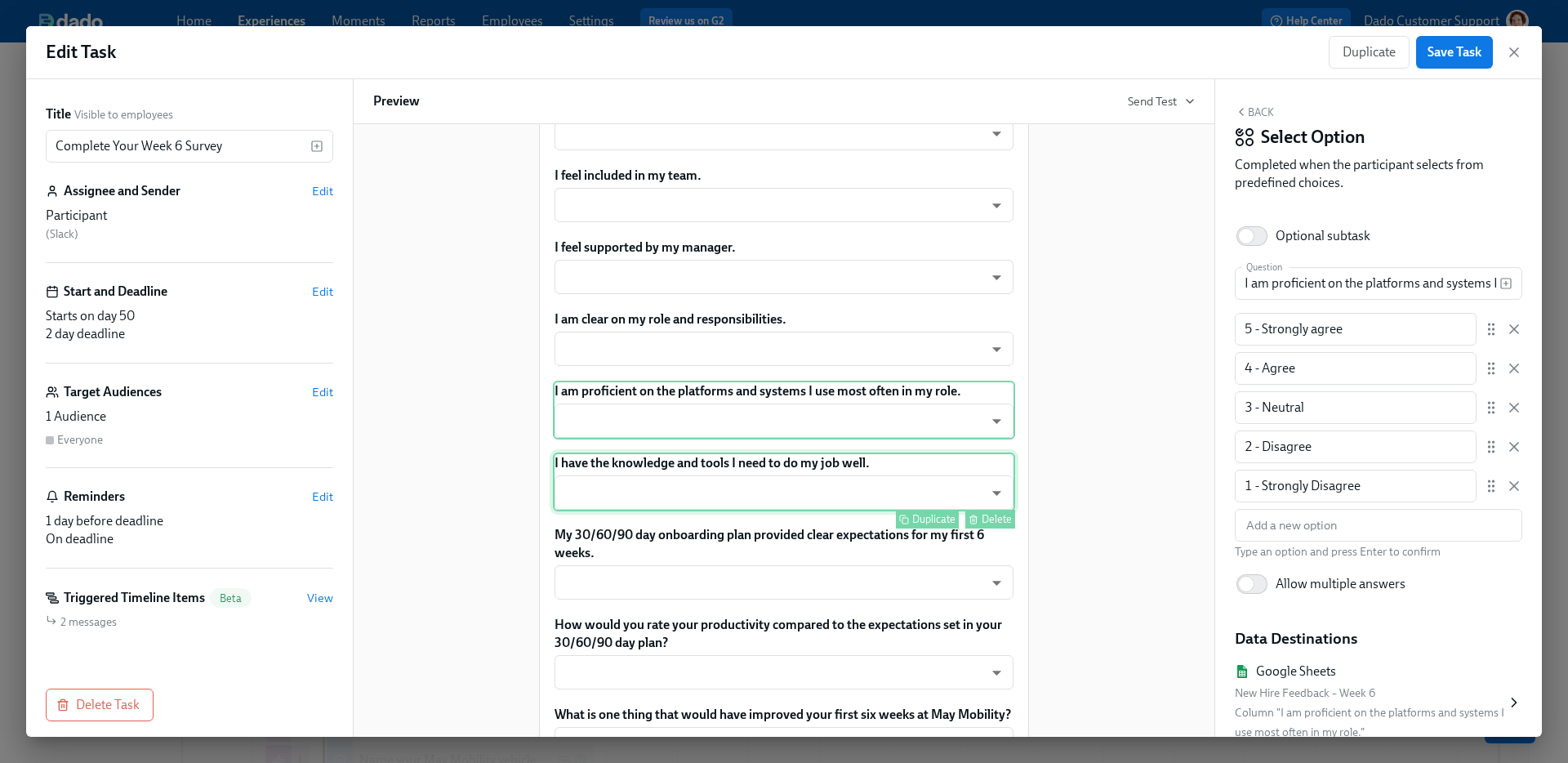
click at [602, 511] on div "I have the knowledge and tools I need to do my job well. ​ ​ Duplicate Delete" at bounding box center [784, 482] width 462 height 59
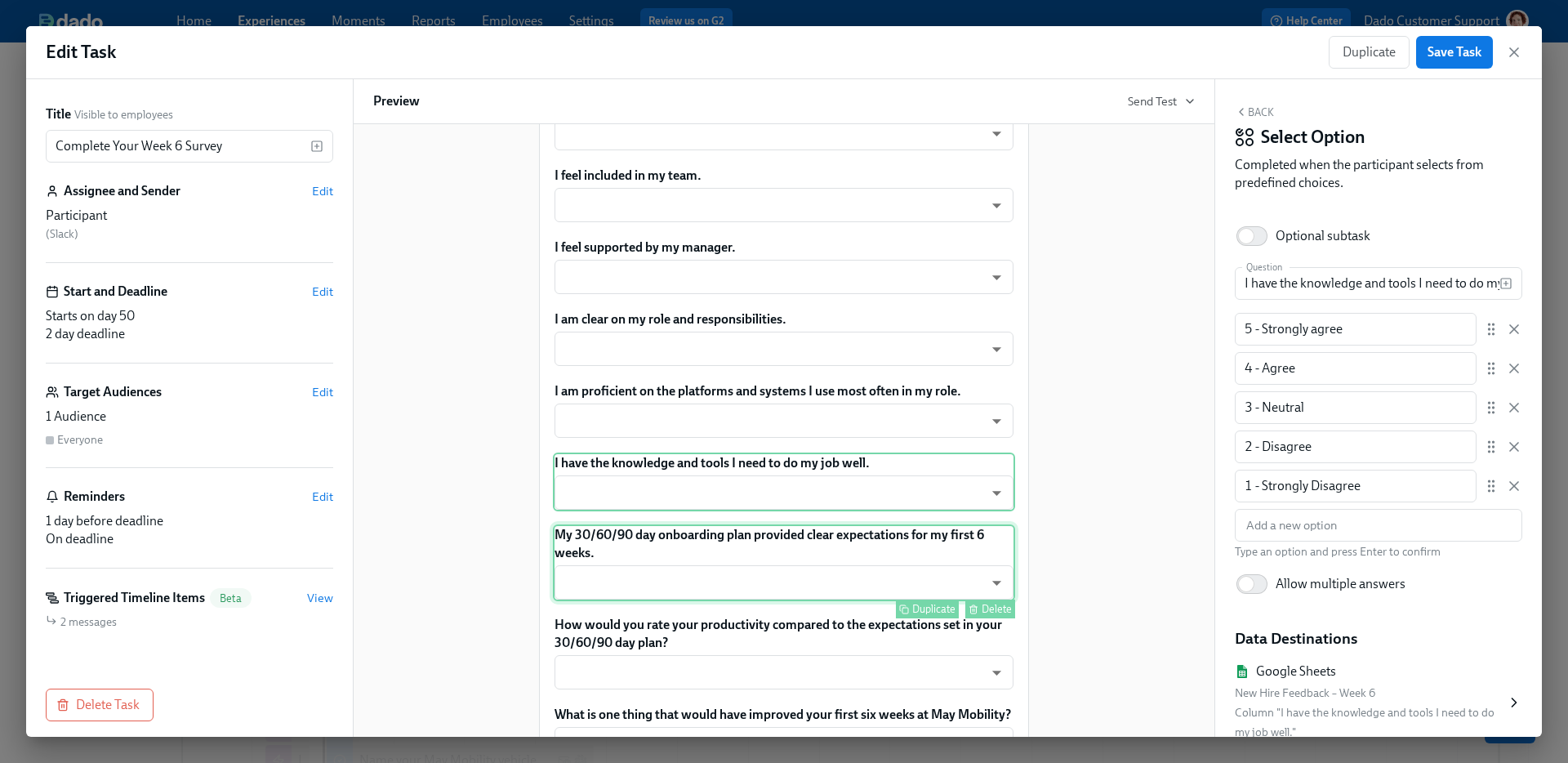
click at [602, 601] on div "My 30/60/90 day onboarding plan provided clear expectations for my first 6 week…" at bounding box center [784, 563] width 462 height 77
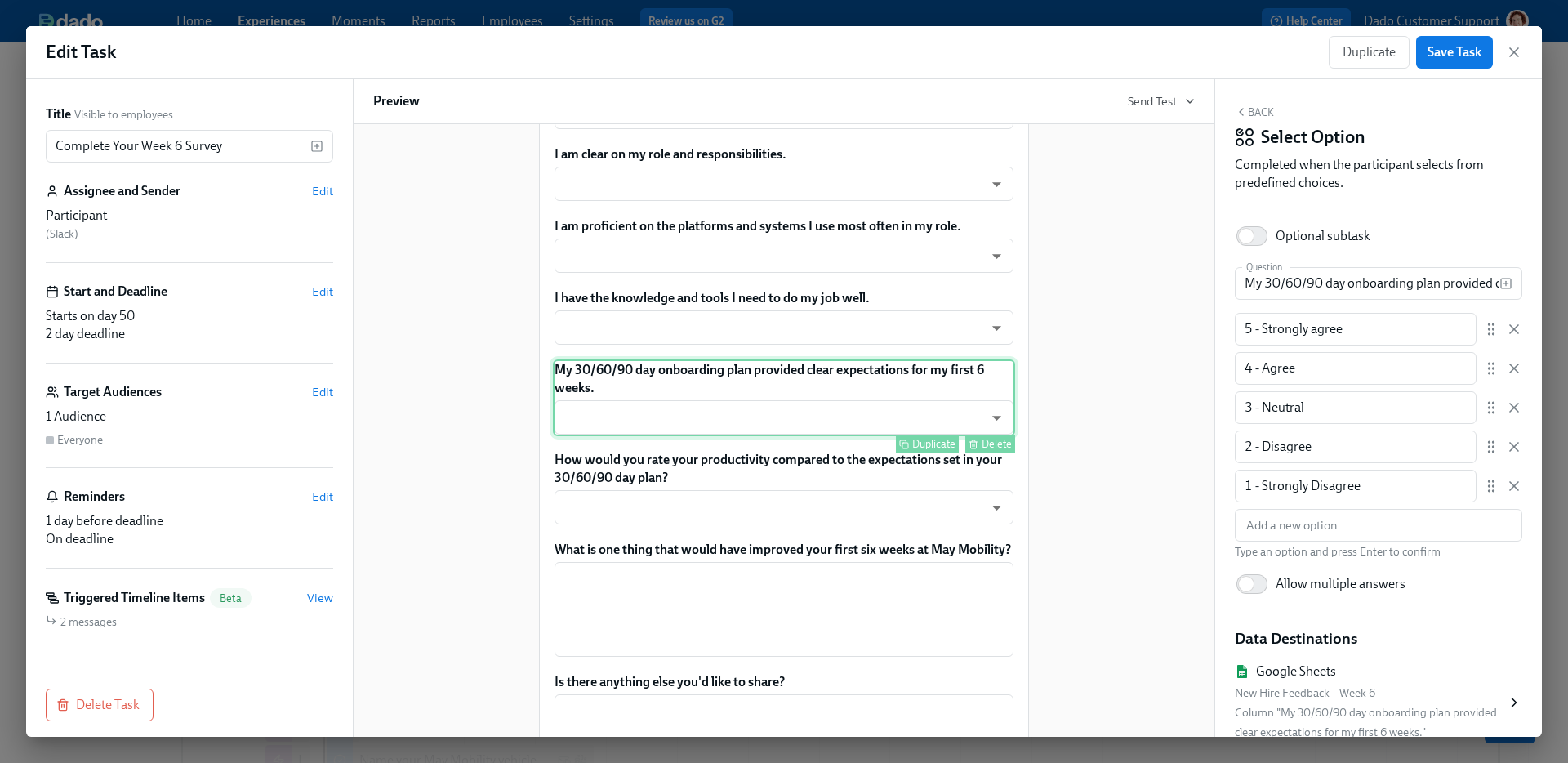
scroll to position [1119, 0]
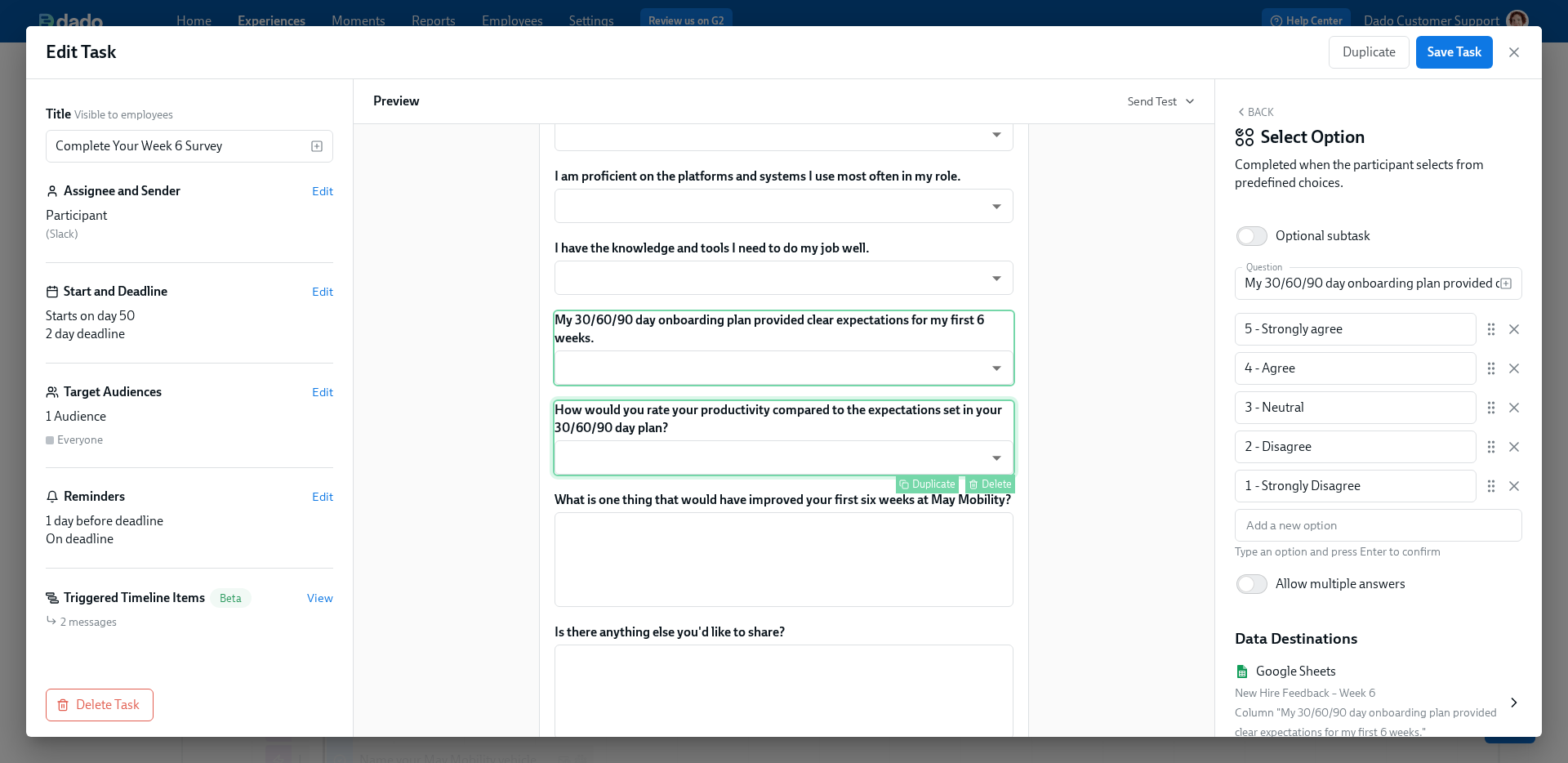
click at [628, 445] on div "How would you rate your productivity compared to the expectations set in your 3…" at bounding box center [784, 438] width 462 height 77
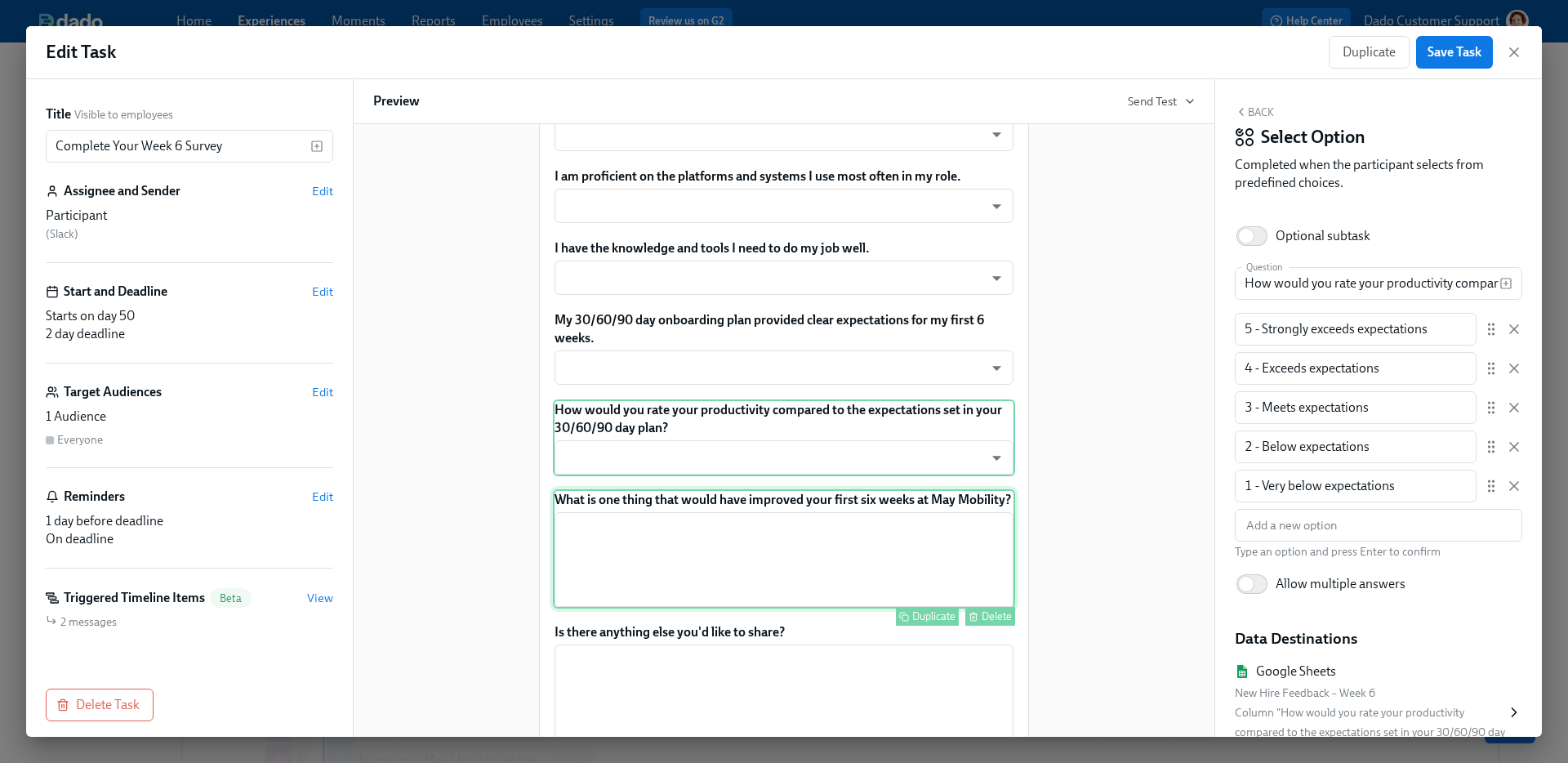
click at [649, 581] on div "What is one thing that would have improved your first six weeks at May Mobility…" at bounding box center [784, 549] width 462 height 119
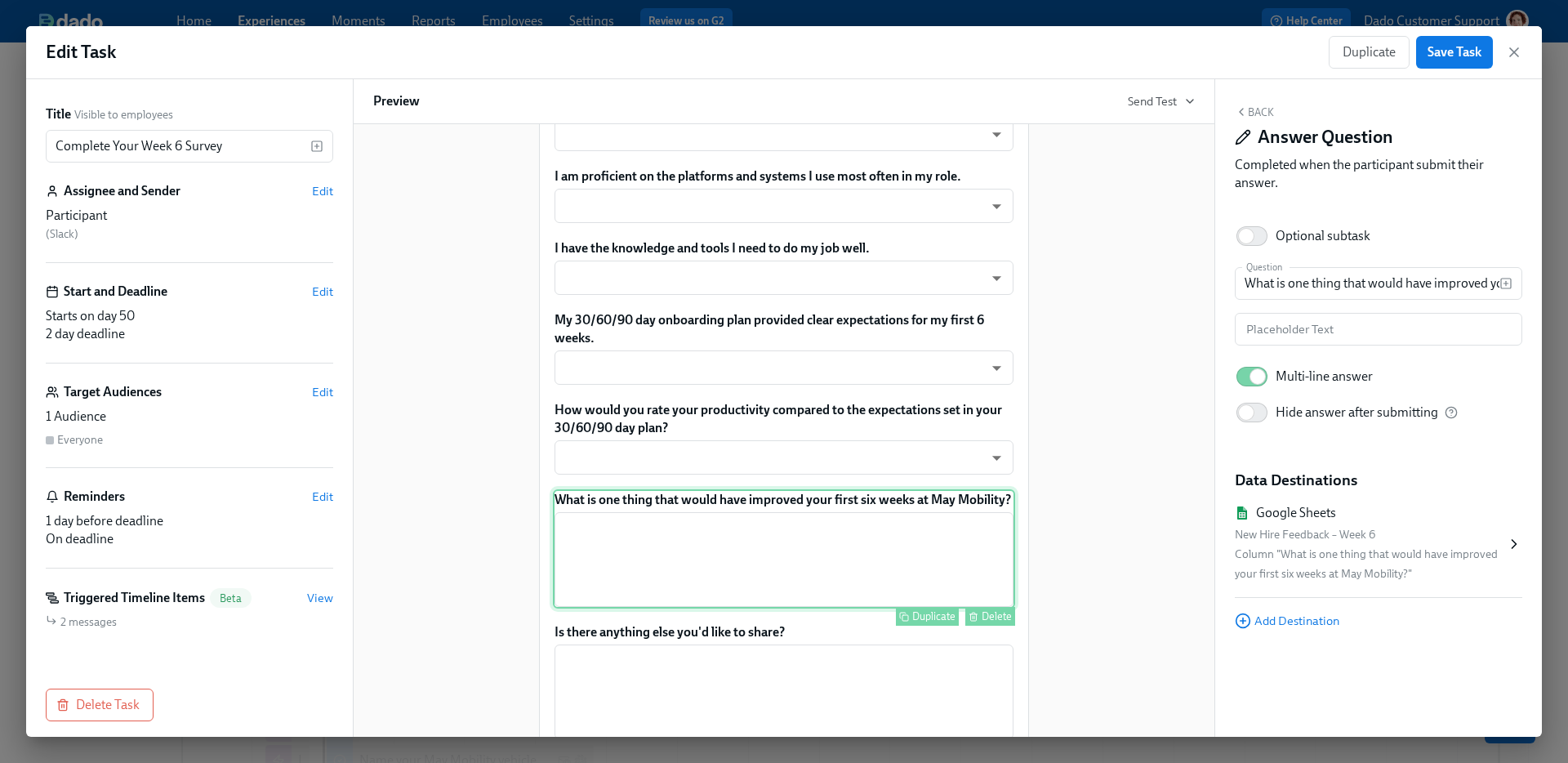
click at [643, 626] on div "Duplicate Delete" at bounding box center [786, 616] width 459 height 18
click at [628, 717] on div "Is there anything else you'd like to share? ​ Submit answers Duplicate Delete" at bounding box center [784, 704] width 462 height 165
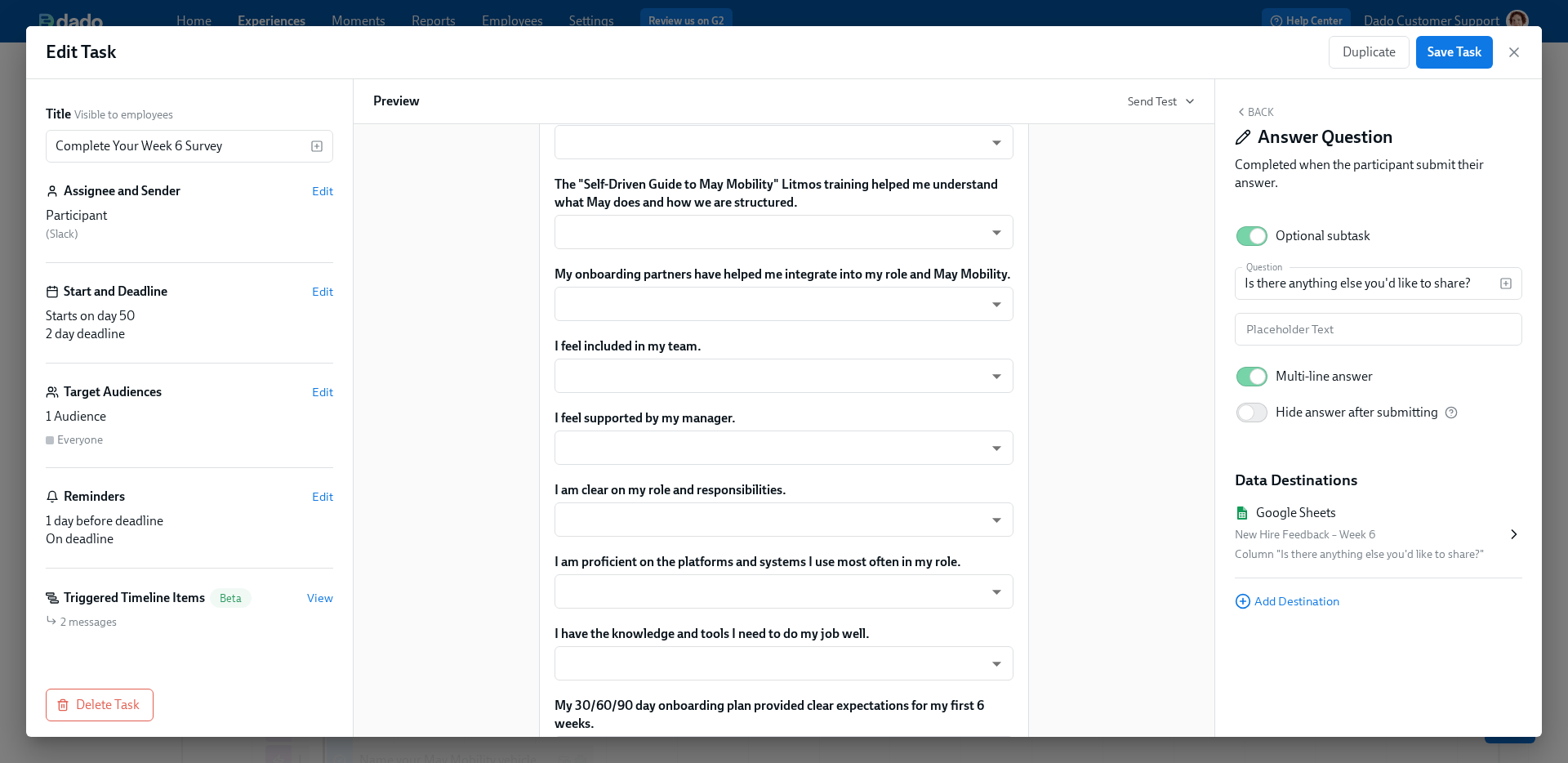
scroll to position [532, 0]
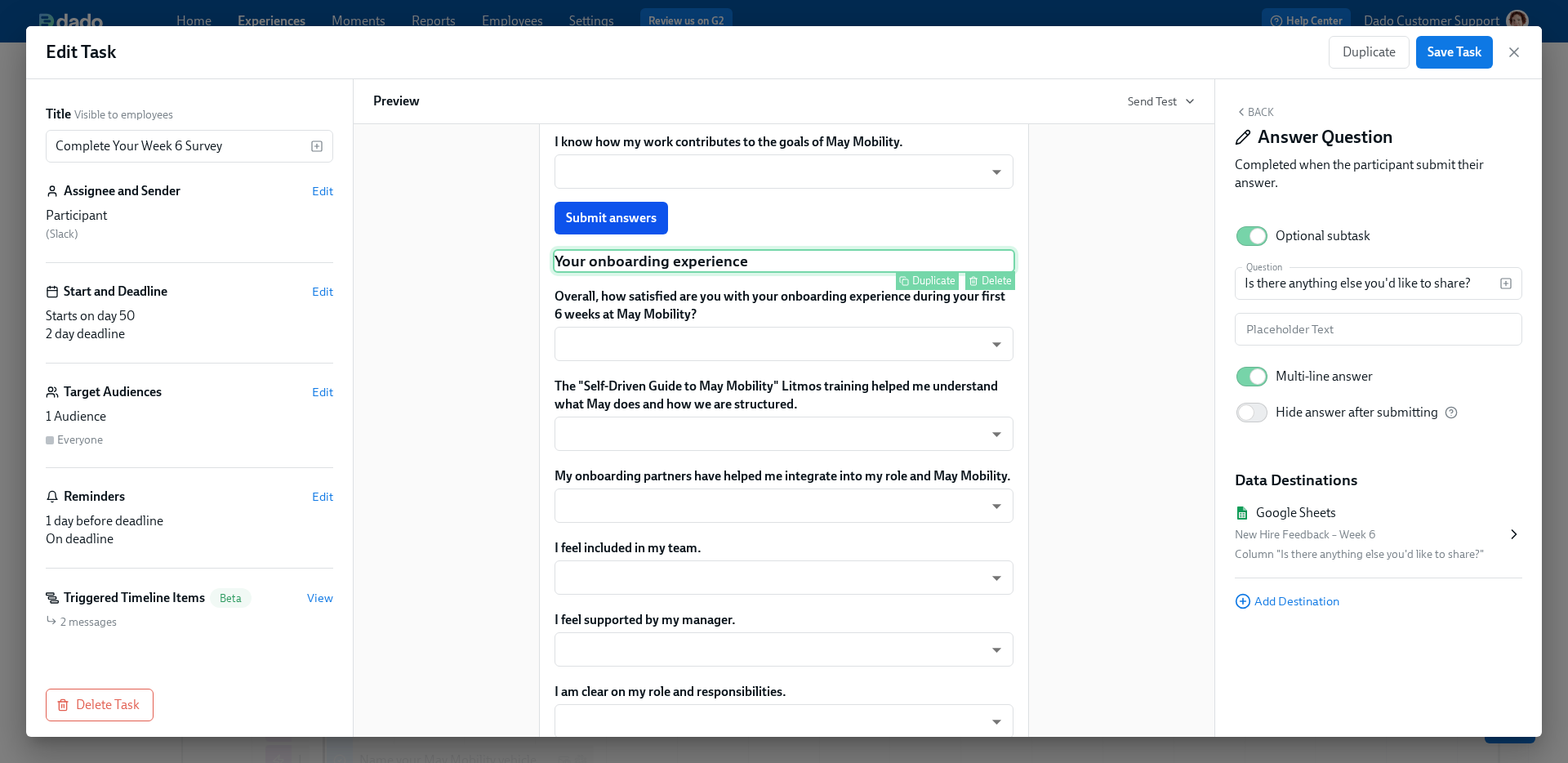
click at [911, 289] on button "Duplicate" at bounding box center [927, 280] width 63 height 18
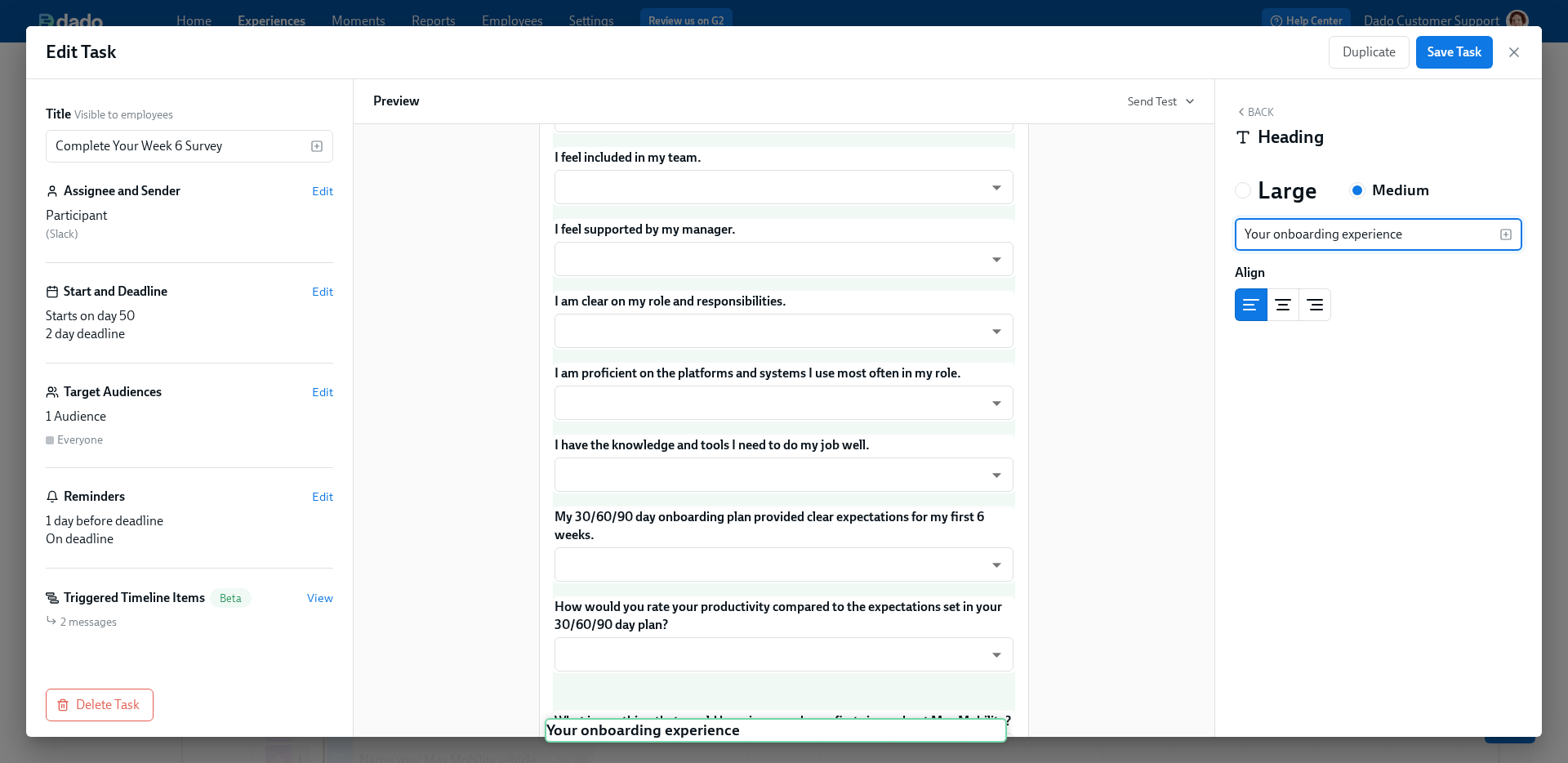
scroll to position [1059, 0]
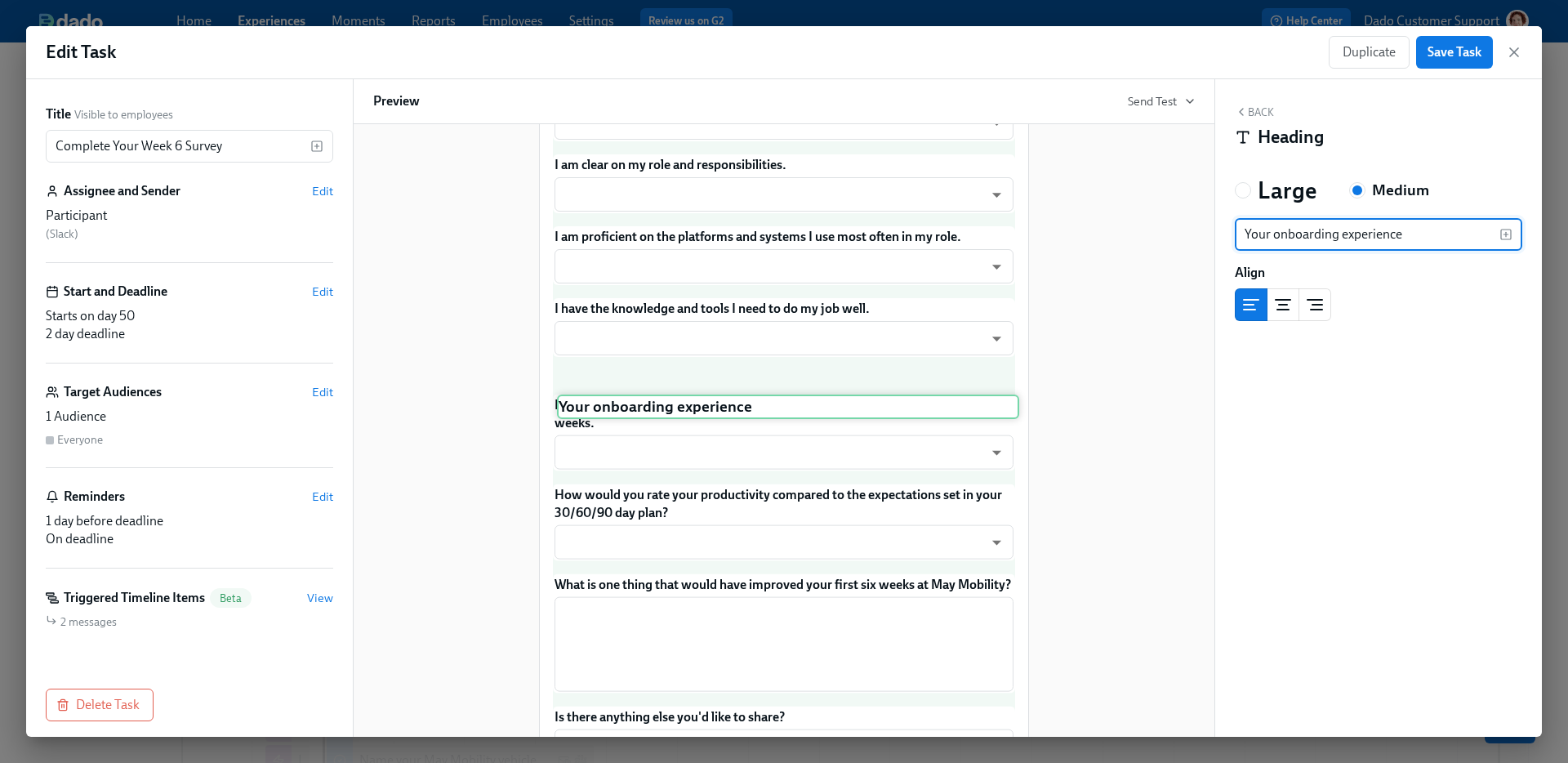
drag, startPoint x: 635, startPoint y: 341, endPoint x: 639, endPoint y: 417, distance: 76.1
click at [639, 417] on div "Hey Participant : First Name ! Guess what? You've hit the 6-week mark at May Mo…" at bounding box center [784, 67] width 462 height 1634
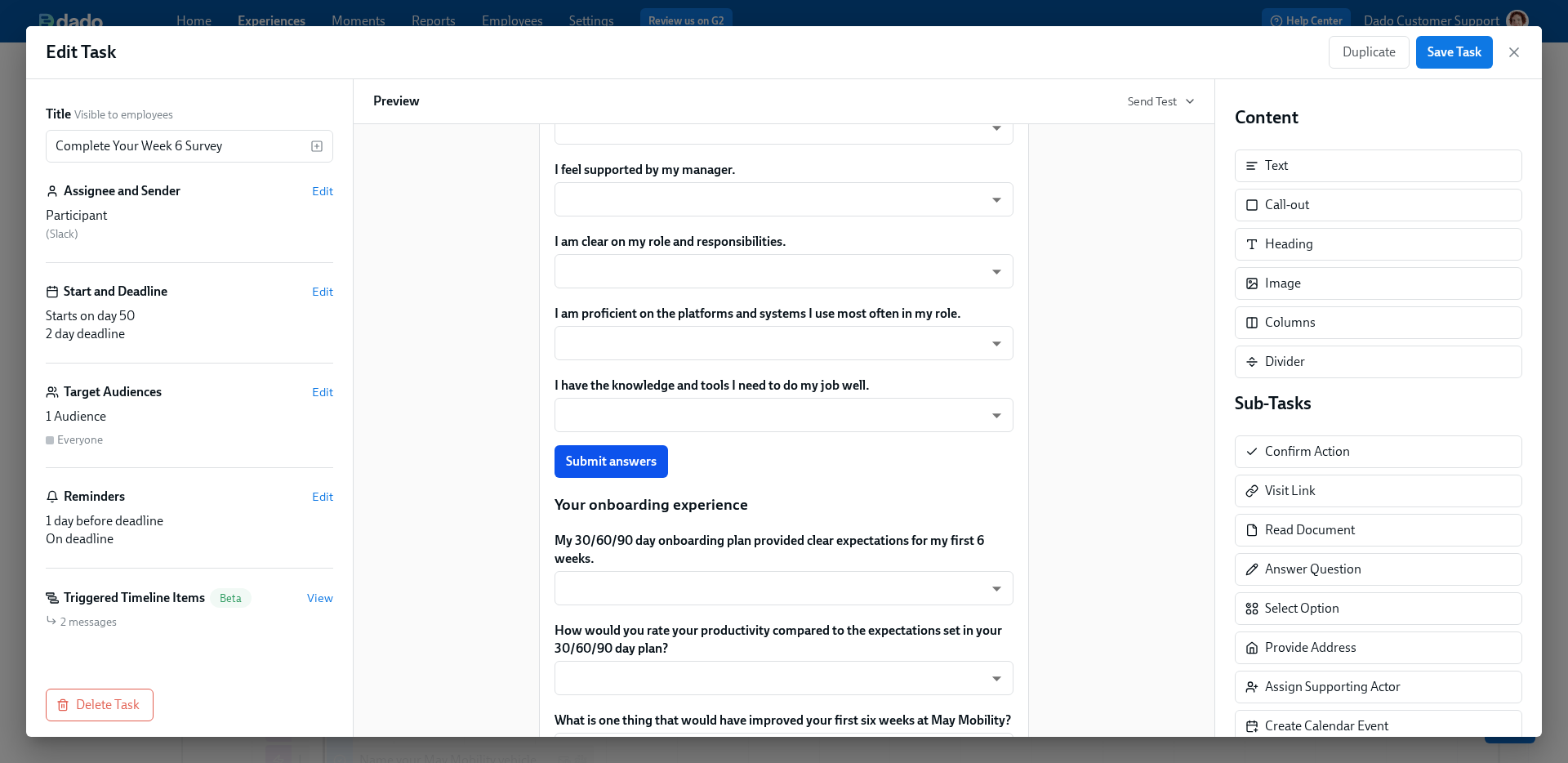
scroll to position [976, 0]
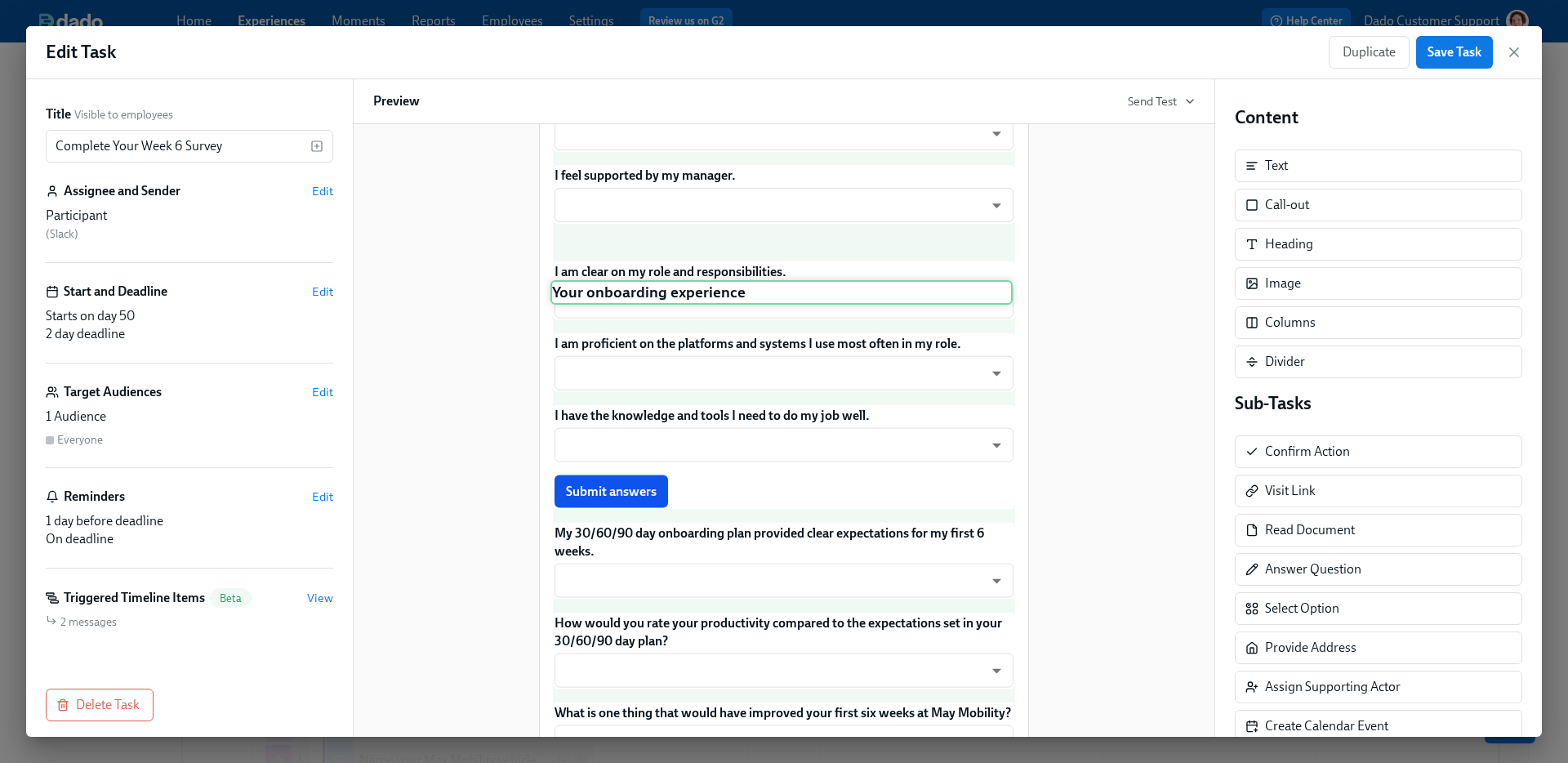
drag, startPoint x: 624, startPoint y: 556, endPoint x: 622, endPoint y: 293, distance: 263.0
click at [622, 293] on div "Hey Participant : First Name ! Guess what? You've hit the 6-week mark at May Mo…" at bounding box center [784, 172] width 462 height 1679
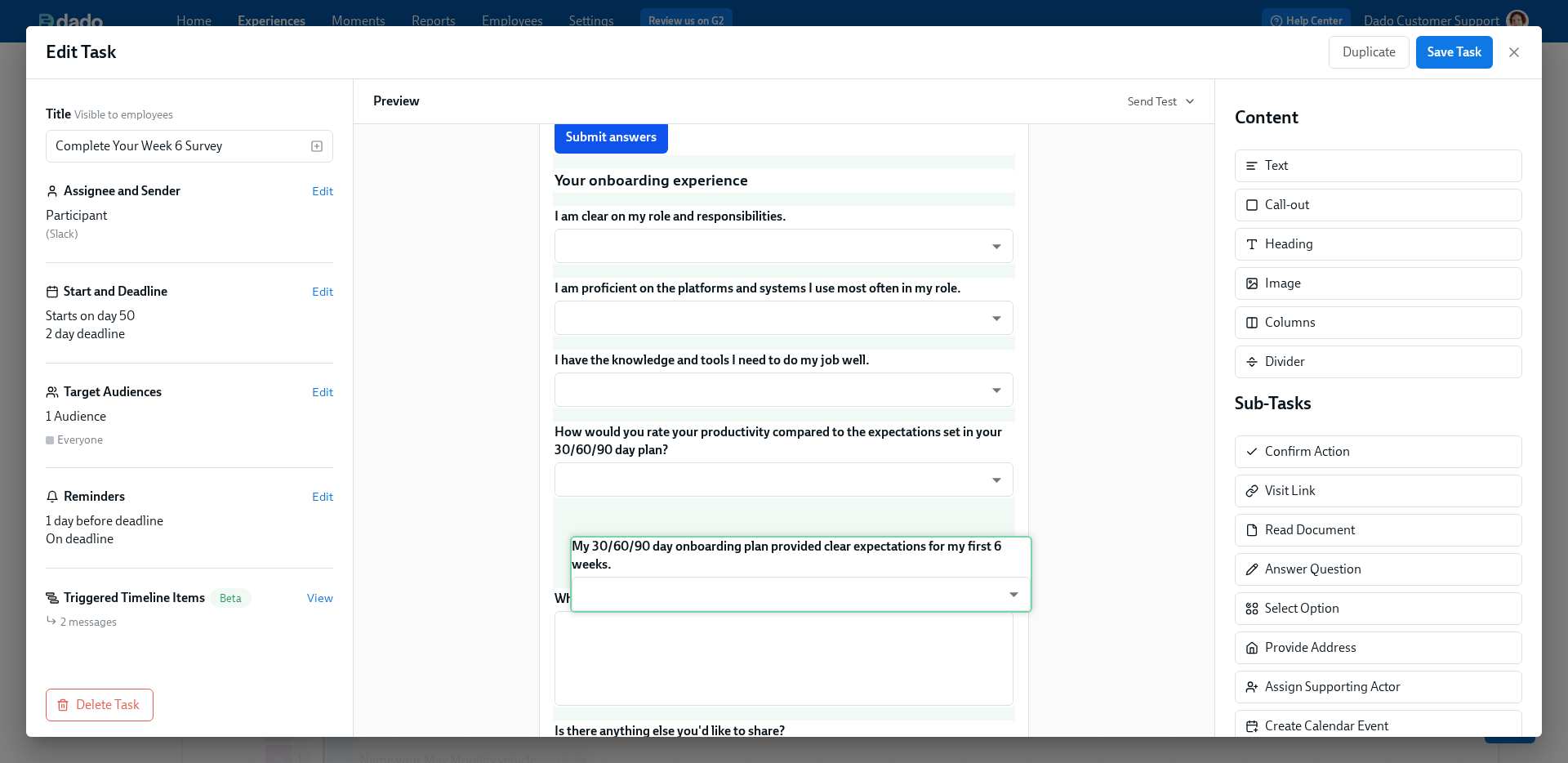
scroll to position [1106, 0]
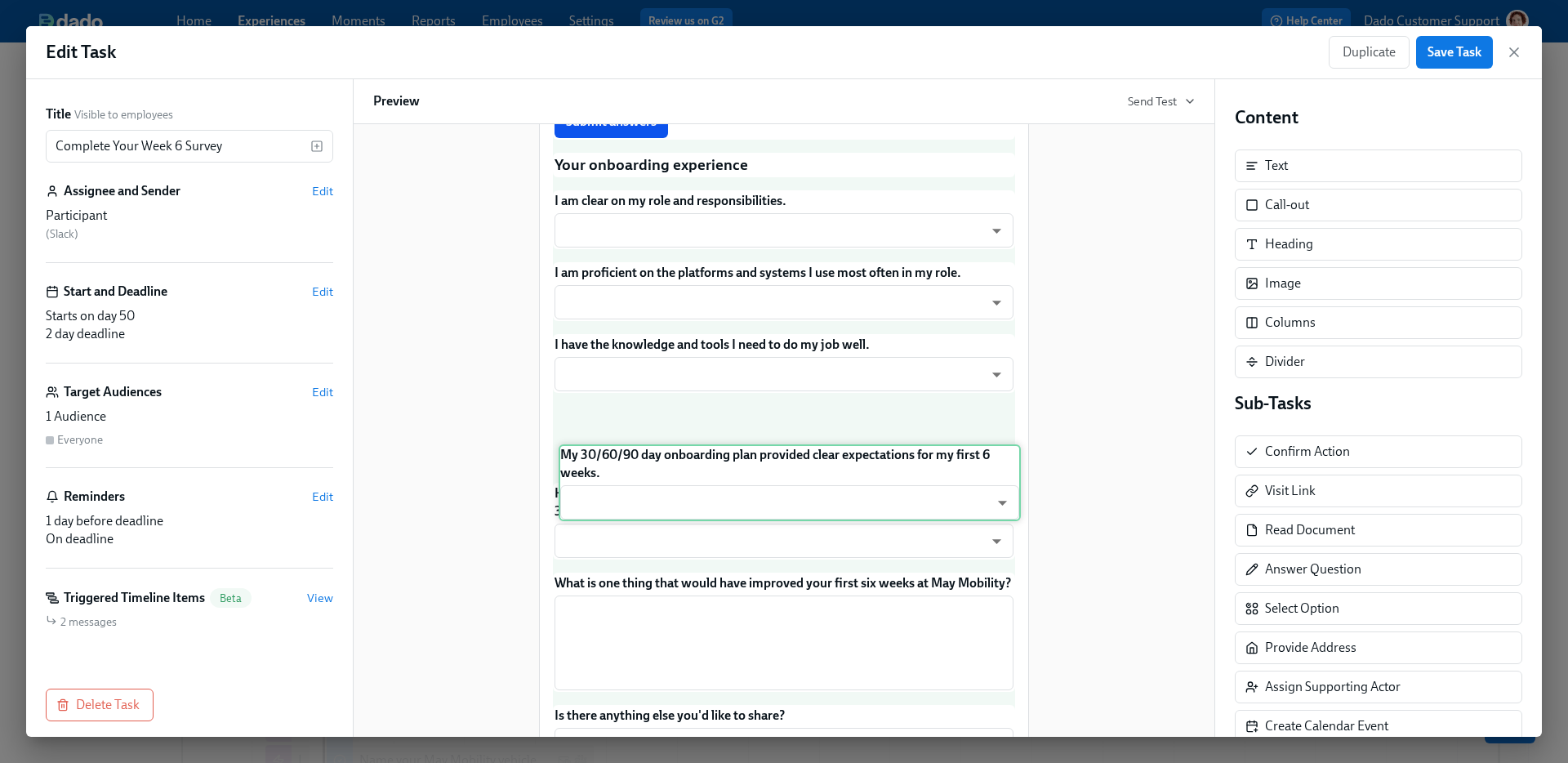
drag, startPoint x: 804, startPoint y: 602, endPoint x: 810, endPoint y: 453, distance: 149.1
click at [810, 453] on div "Hey Participant : First Name ! Guess what? You've hit the 6-week mark at May Mo…" at bounding box center [784, 43] width 462 height 1679
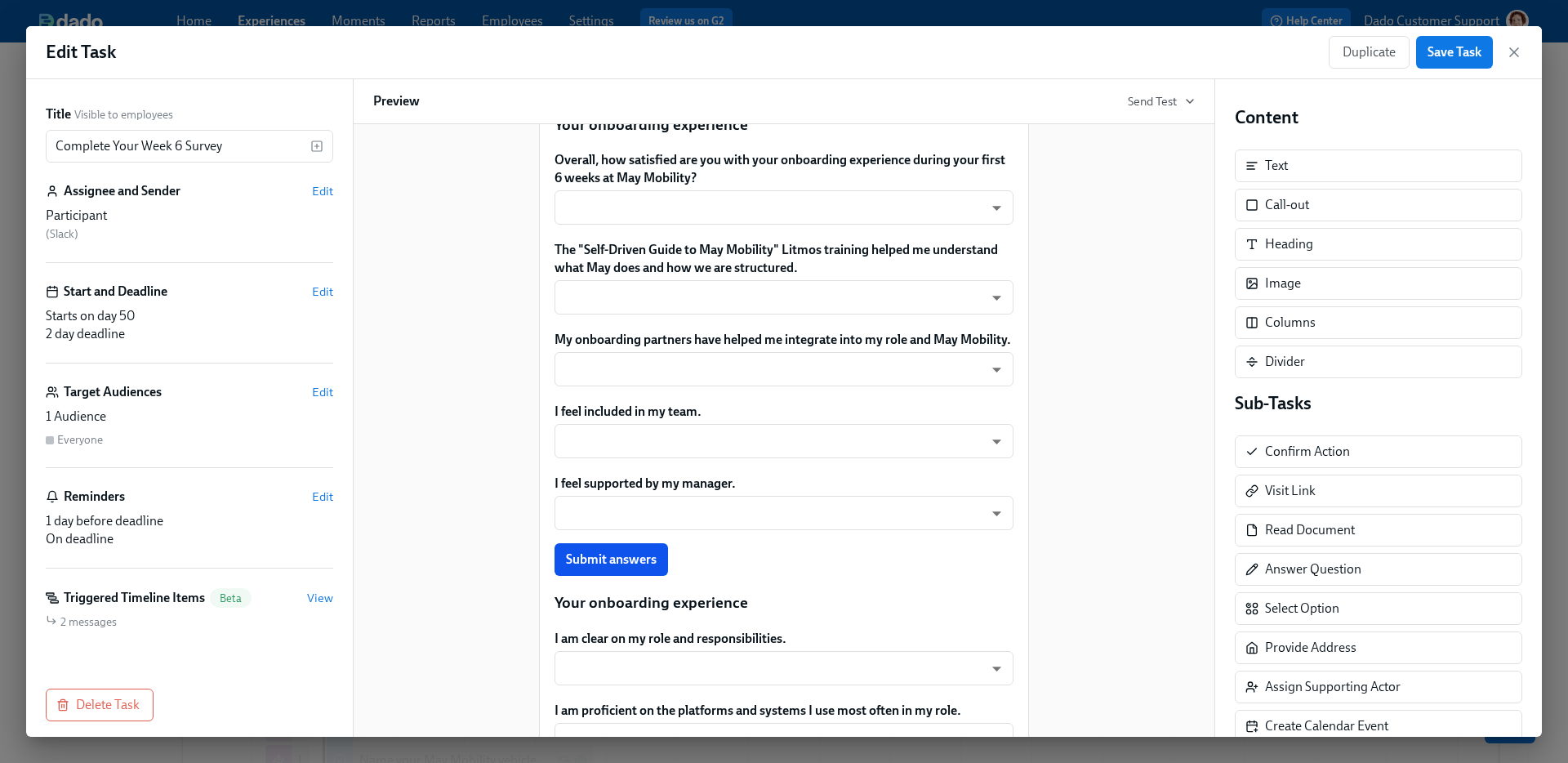
scroll to position [671, 0]
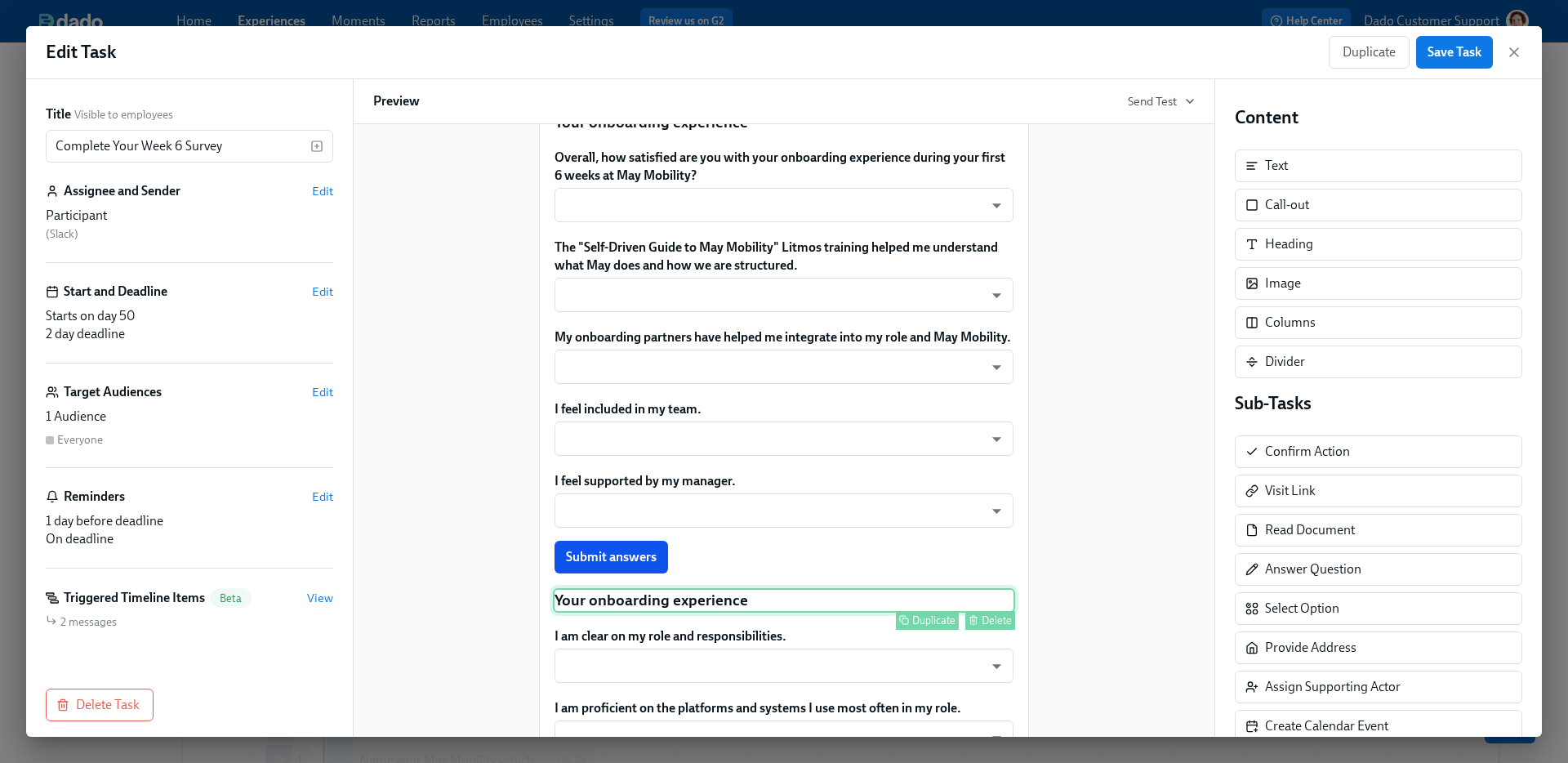
click at [995, 627] on div "Delete" at bounding box center [997, 620] width 30 height 13
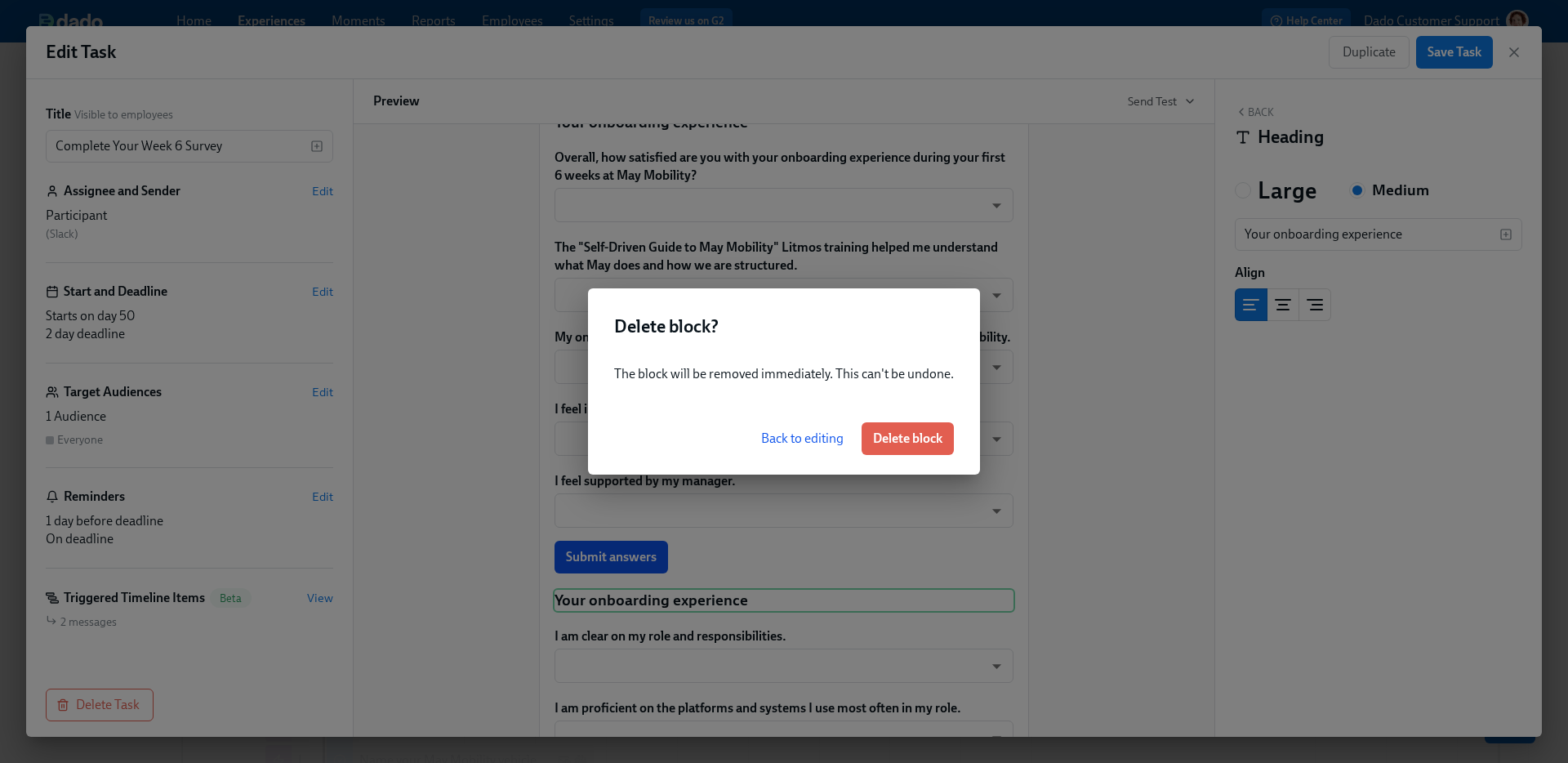
click at [906, 457] on div "Back to editing Delete block" at bounding box center [784, 438] width 392 height 72
click at [906, 438] on span "Delete block" at bounding box center [907, 438] width 69 height 17
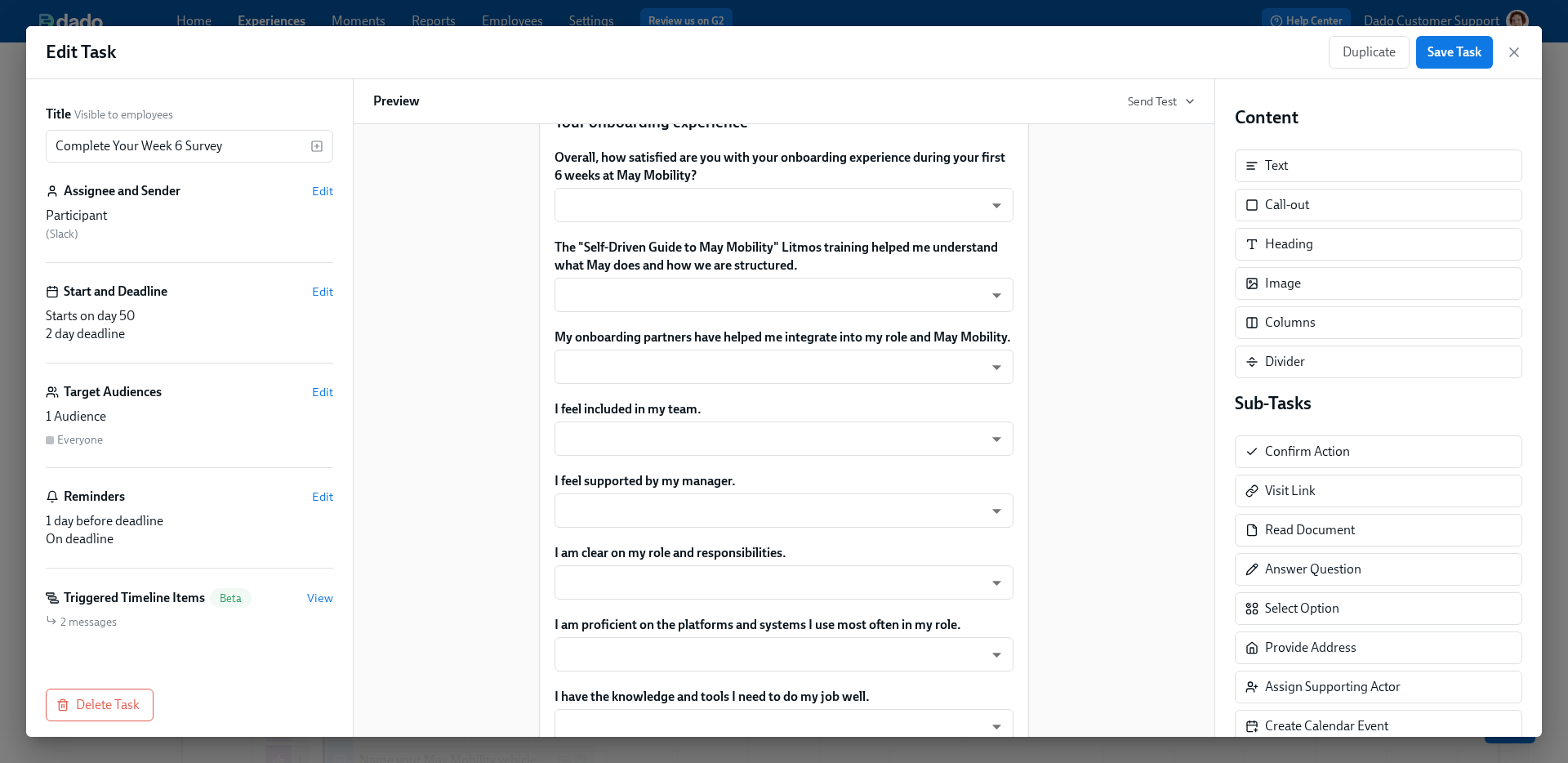
click at [180, 13] on div "Edit Task Duplicate Save Task Title Visible to employees Complete Your Week 6 S…" at bounding box center [784, 382] width 1568 height 763
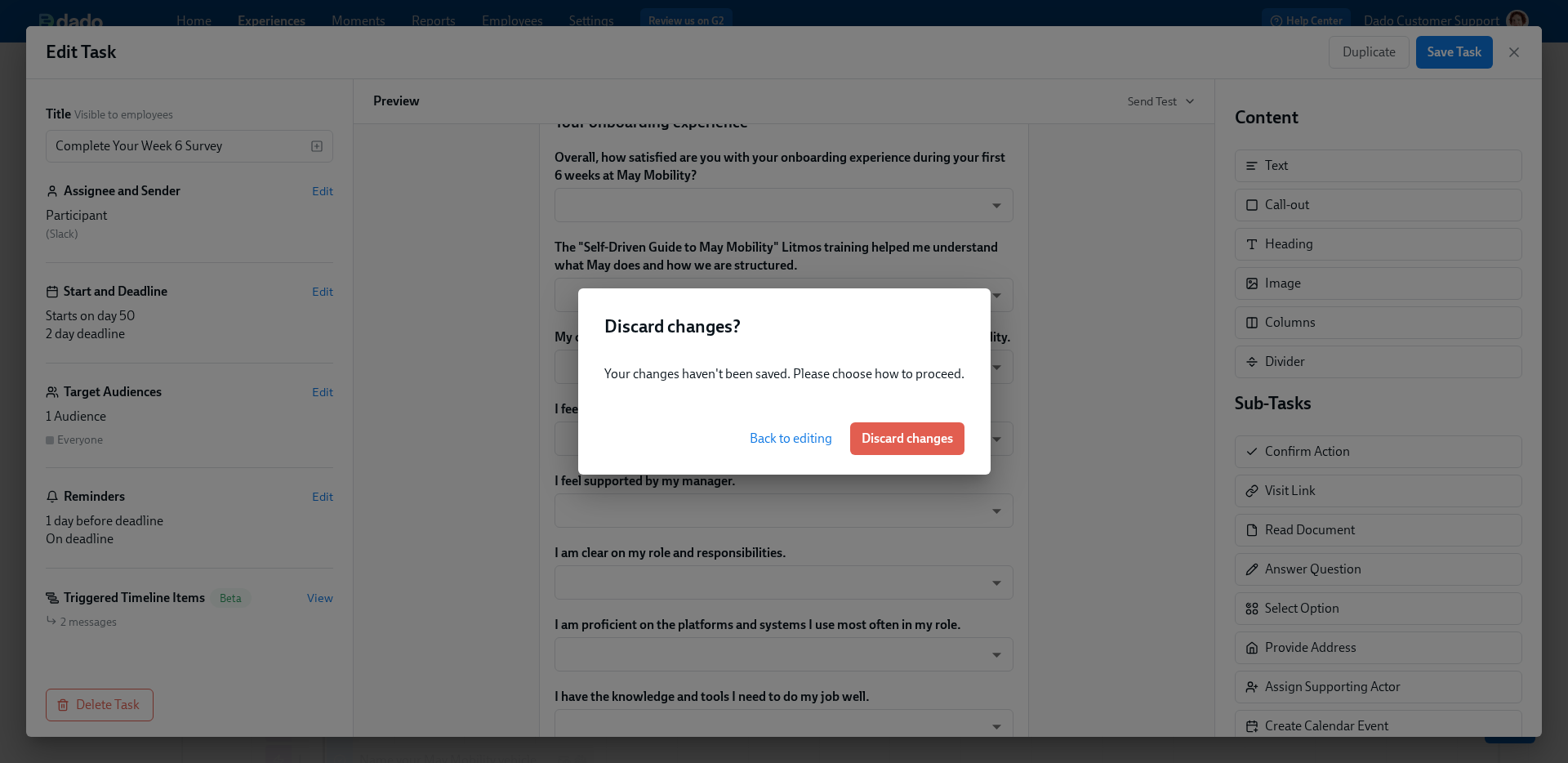
click at [958, 417] on div "Back to editing Discard changes" at bounding box center [784, 438] width 412 height 72
click at [933, 425] on button "Discard changes" at bounding box center [907, 438] width 115 height 33
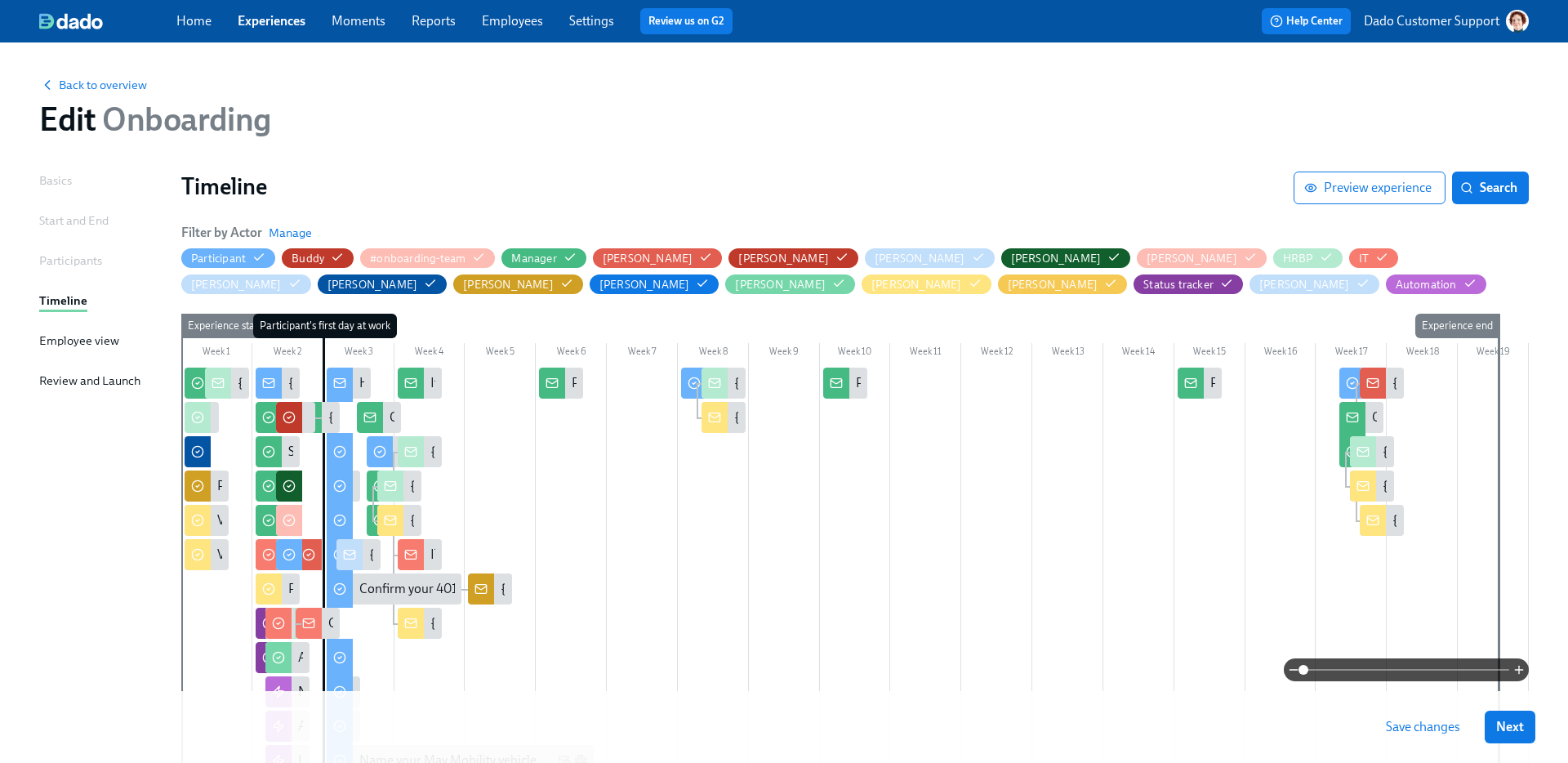
click at [86, 74] on div "Back to overview Edit Onboarding" at bounding box center [783, 106] width 1515 height 90
click at [86, 86] on span "Back to overview" at bounding box center [93, 85] width 108 height 17
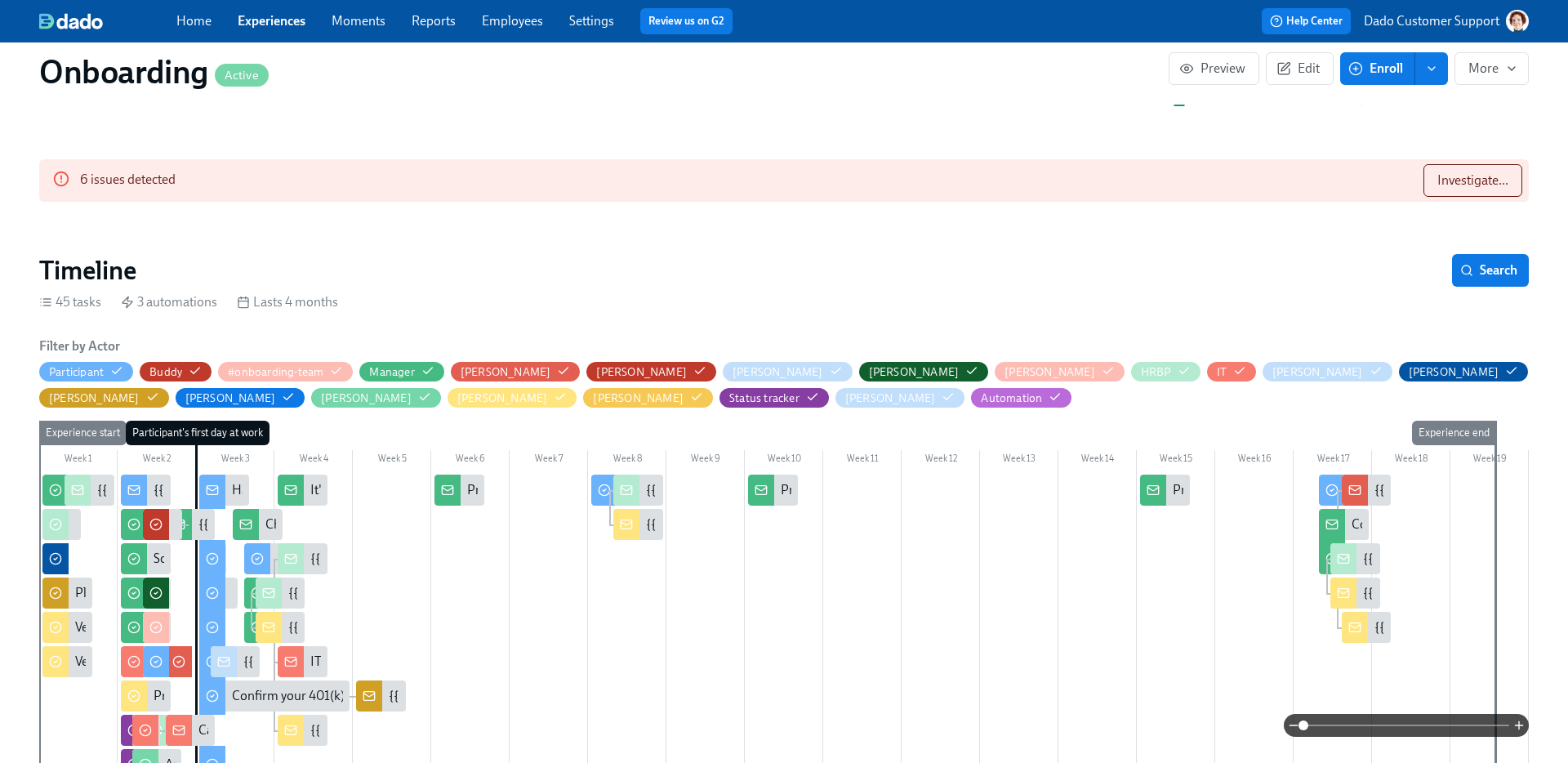
scroll to position [460, 0]
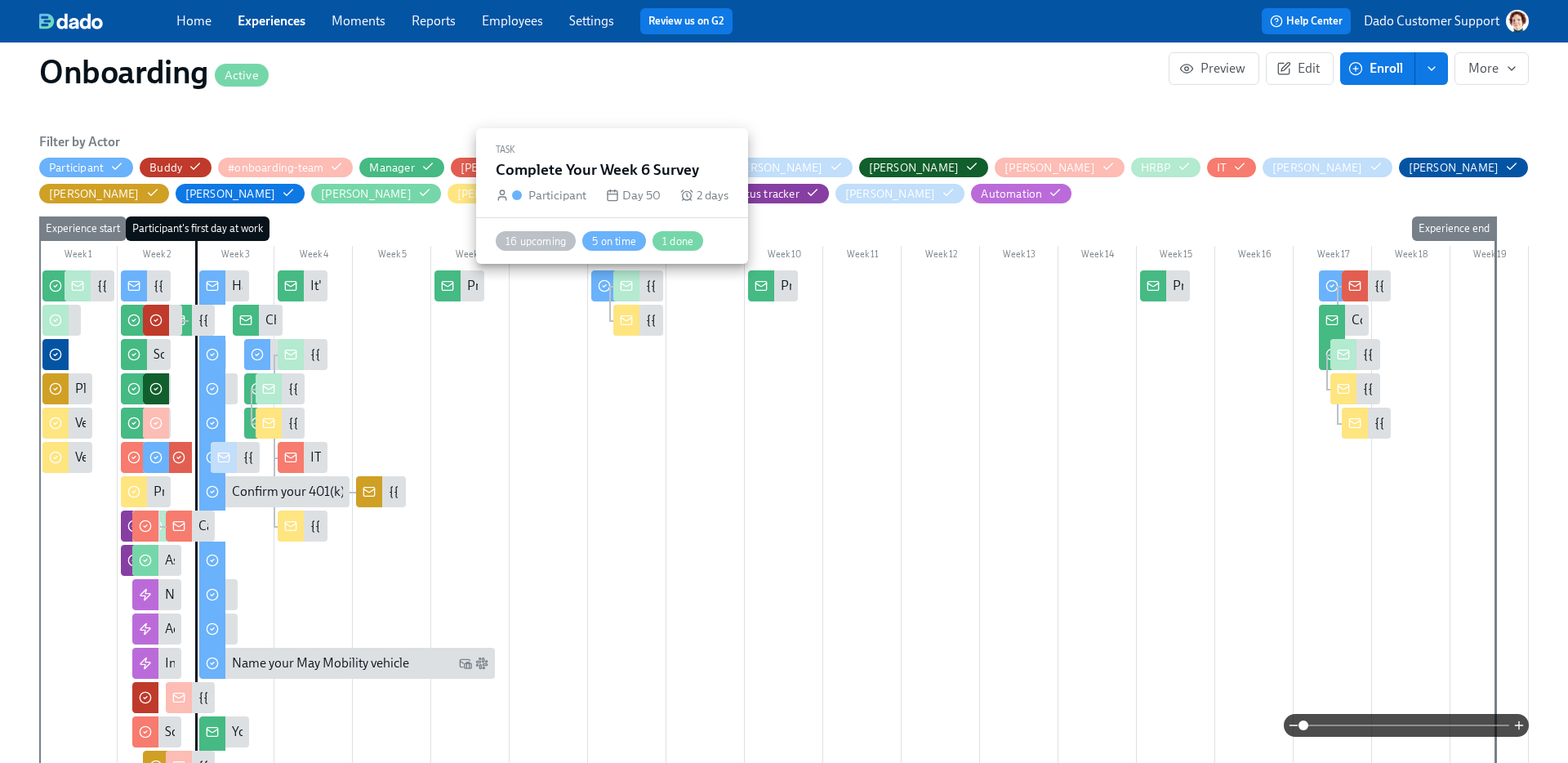
click at [596, 286] on div at bounding box center [604, 285] width 26 height 31
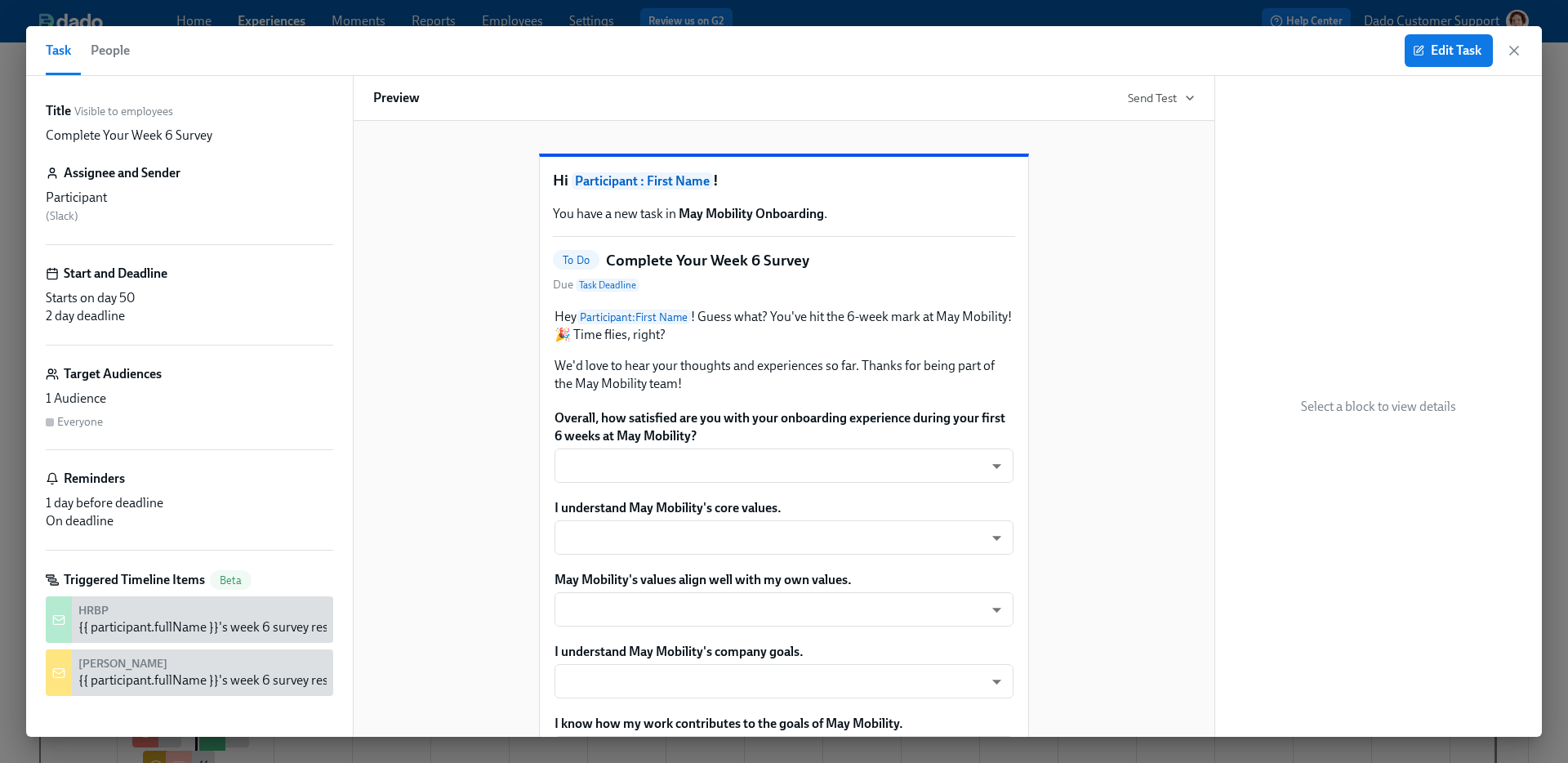
click at [96, 56] on span "People" at bounding box center [110, 50] width 39 height 23
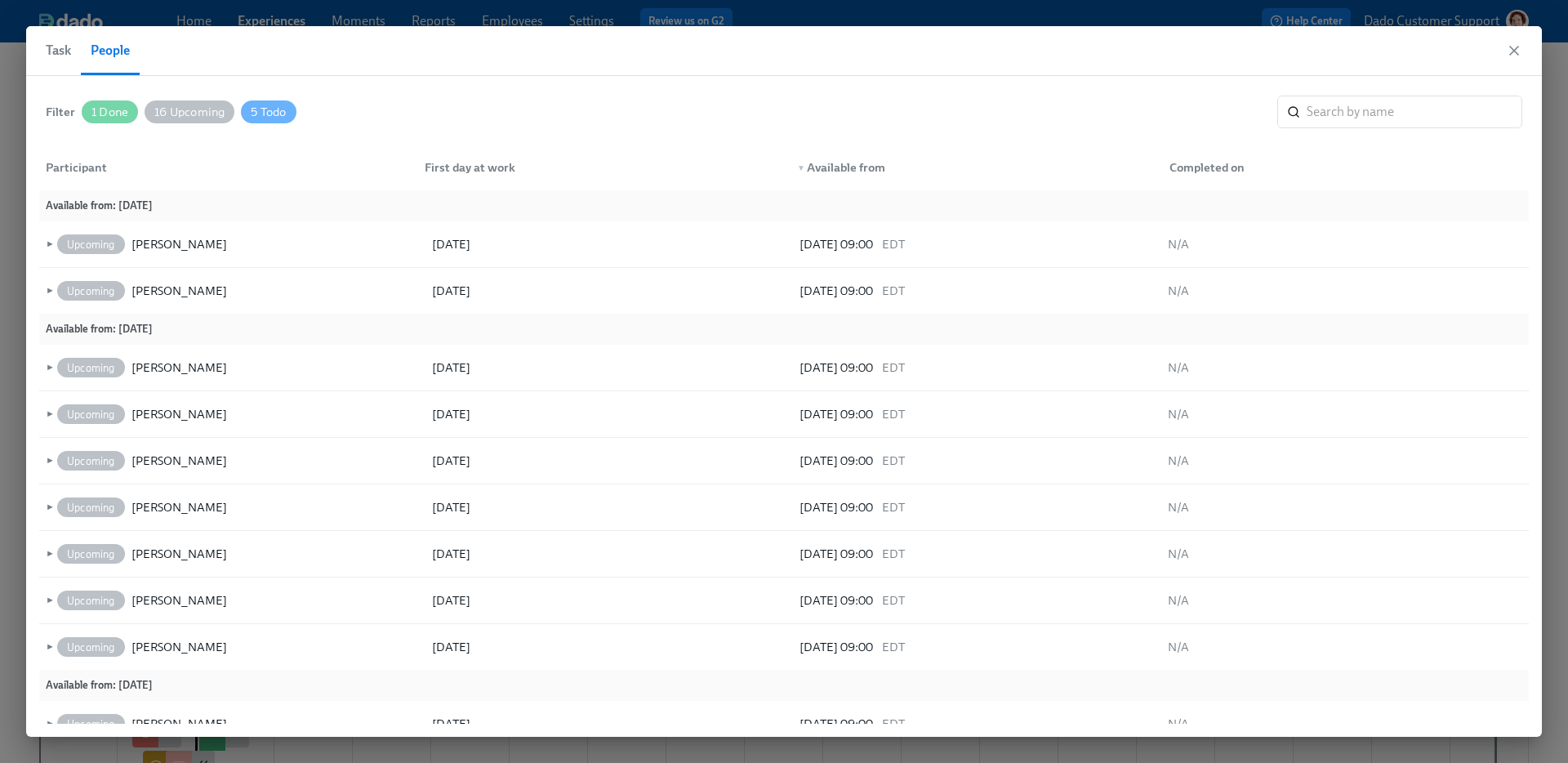
click at [170, 112] on span "16 Upcoming" at bounding box center [189, 112] width 90 height 13
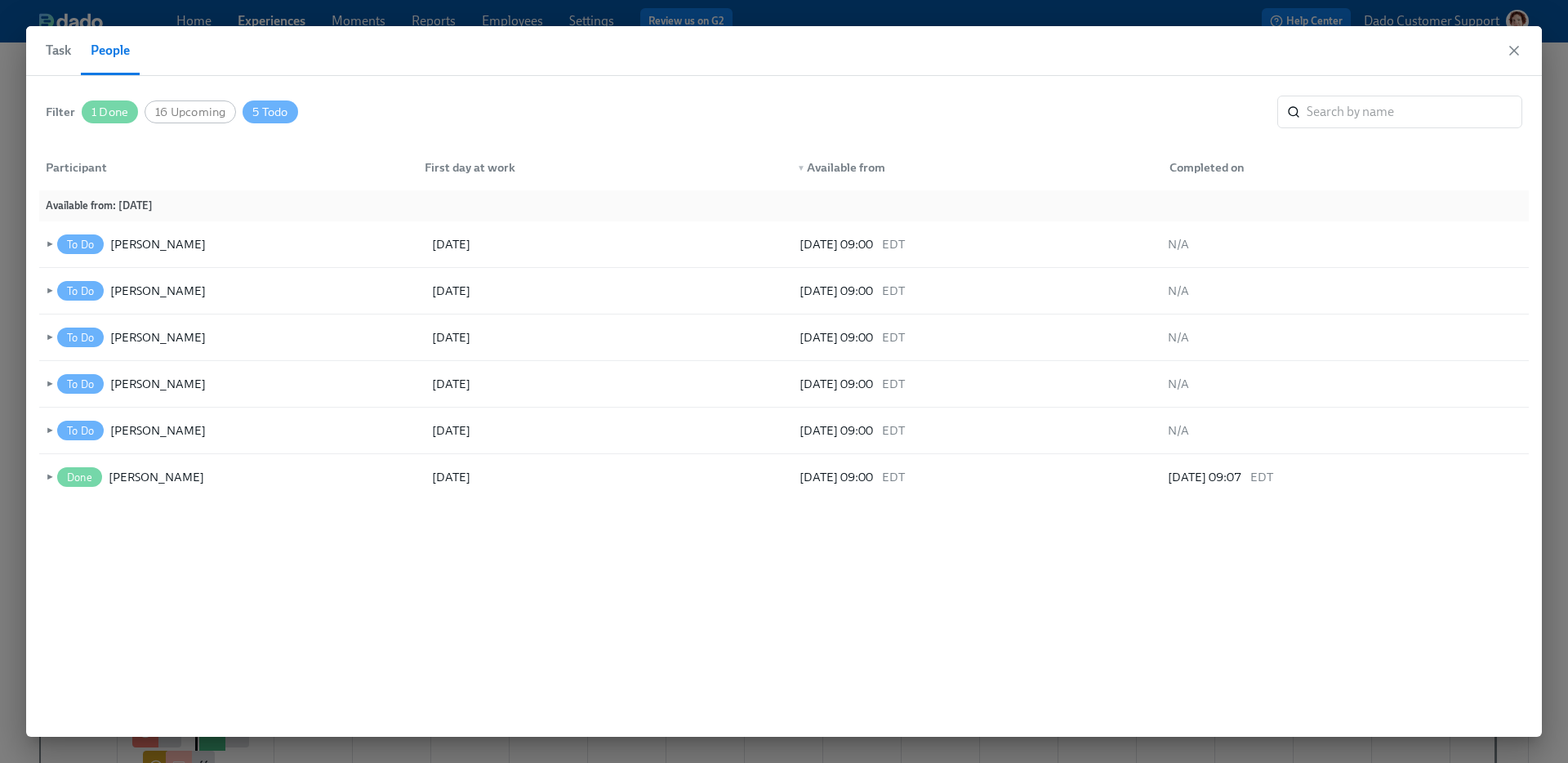
click at [82, 112] on span "1 Done" at bounding box center [110, 112] width 56 height 13
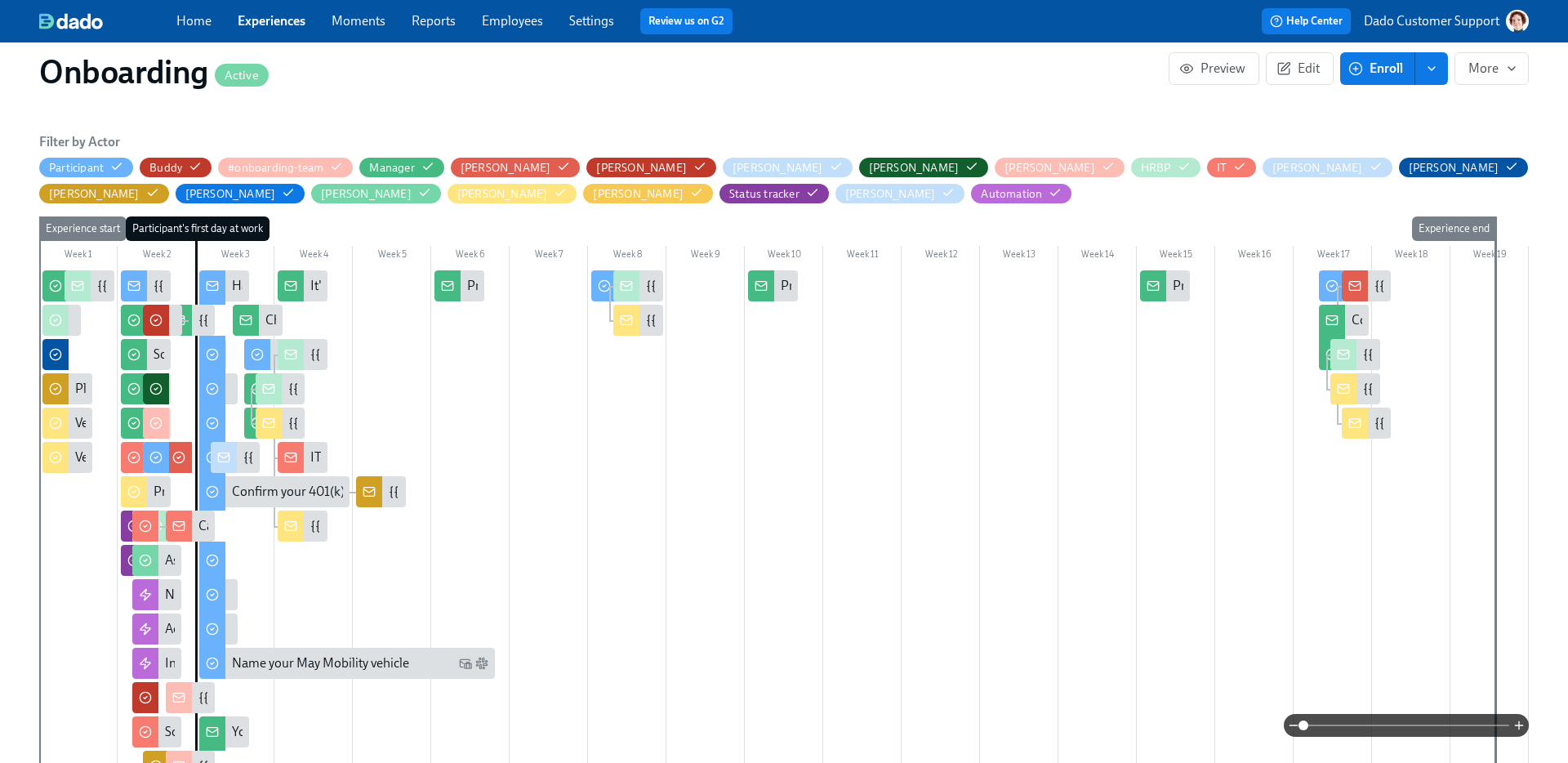
click at [524, 26] on link "Employees" at bounding box center [512, 21] width 61 height 16
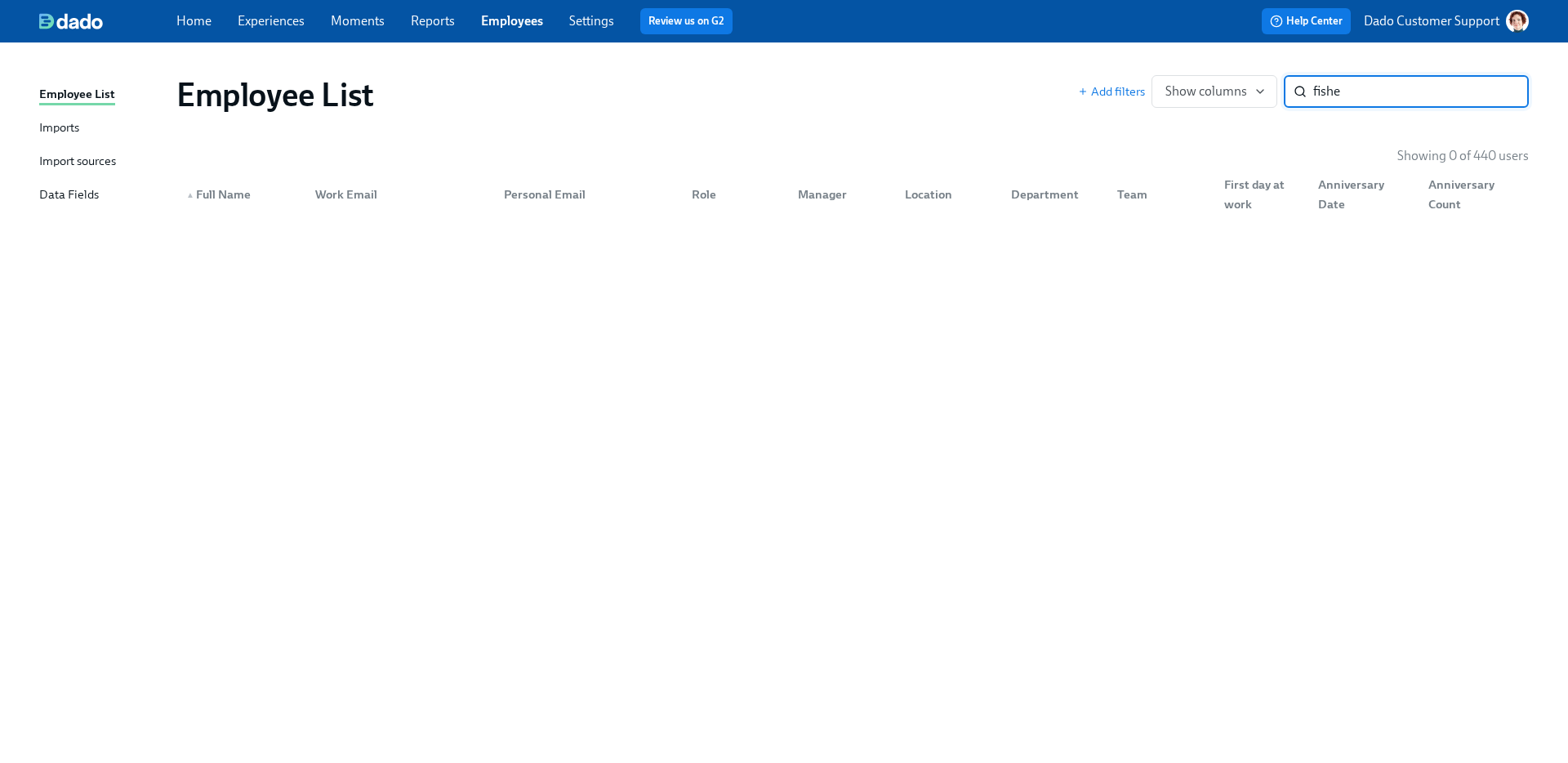
type input "fish"
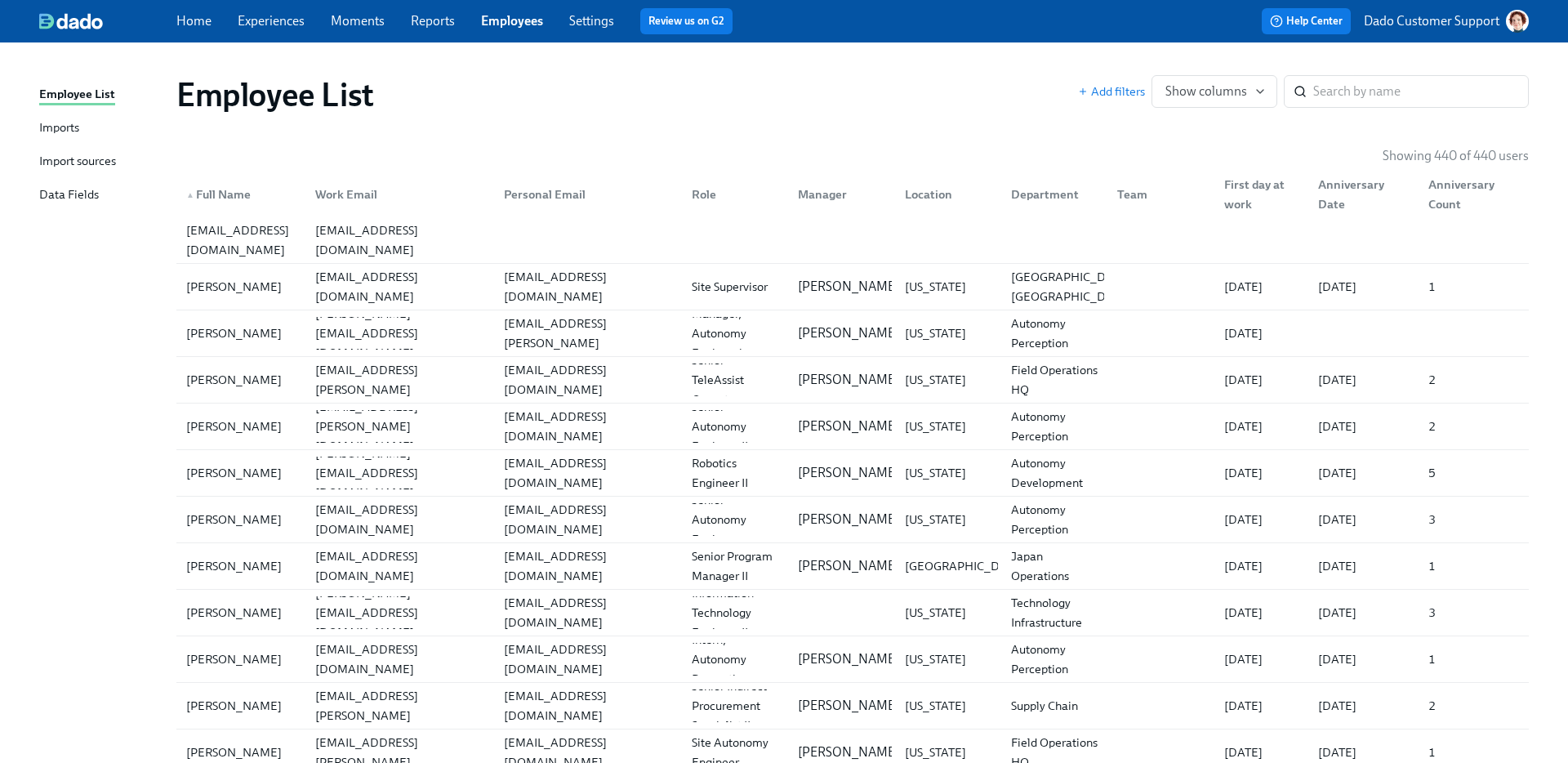
click at [1472, 23] on p "Dado Customer Support" at bounding box center [1432, 21] width 136 height 18
click at [986, 152] on div at bounding box center [784, 382] width 1568 height 763
click at [1378, 97] on input "search" at bounding box center [1421, 91] width 216 height 33
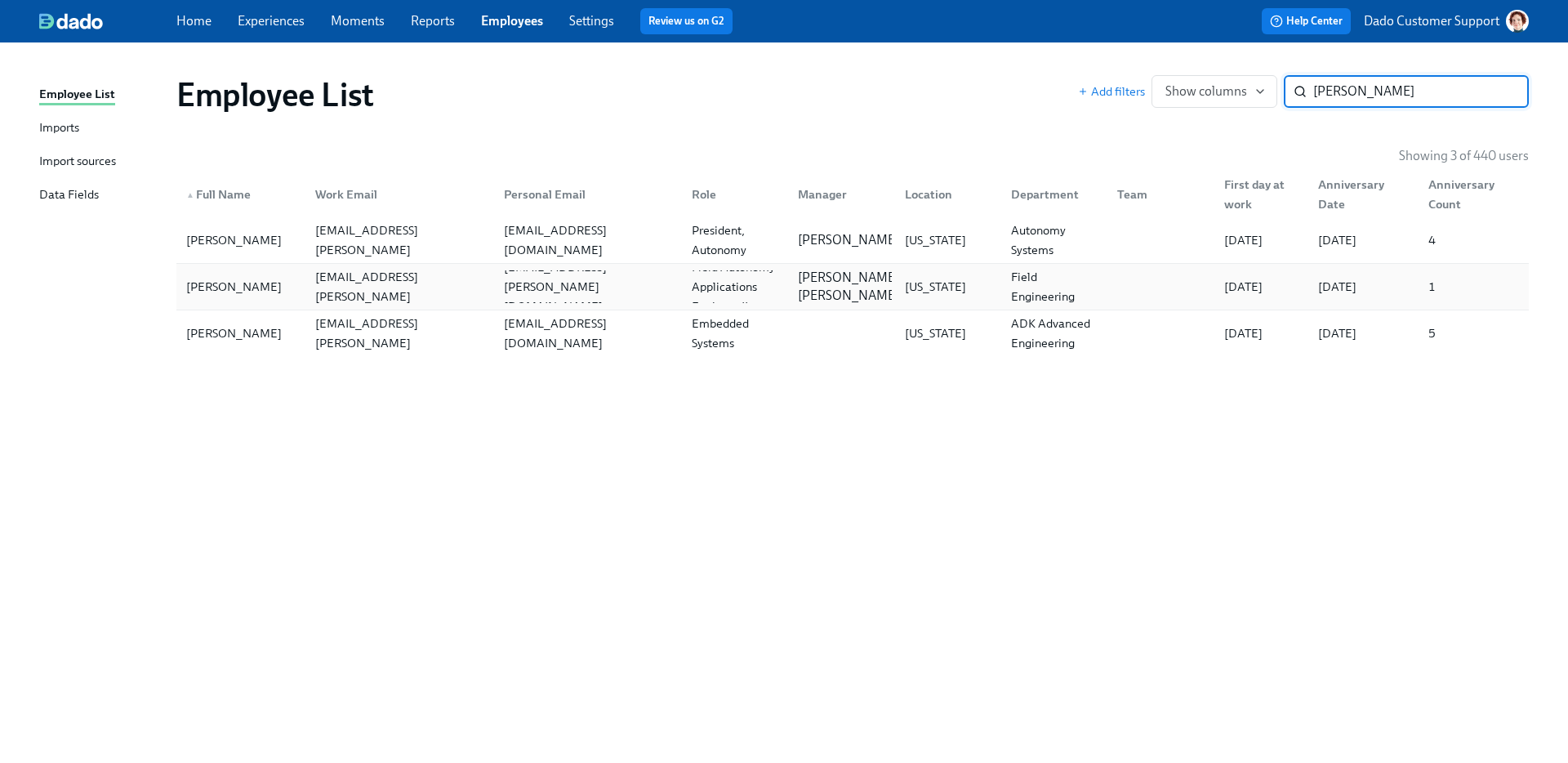
type input "jacob"
click at [273, 288] on div "Jacob Fischette" at bounding box center [241, 286] width 122 height 33
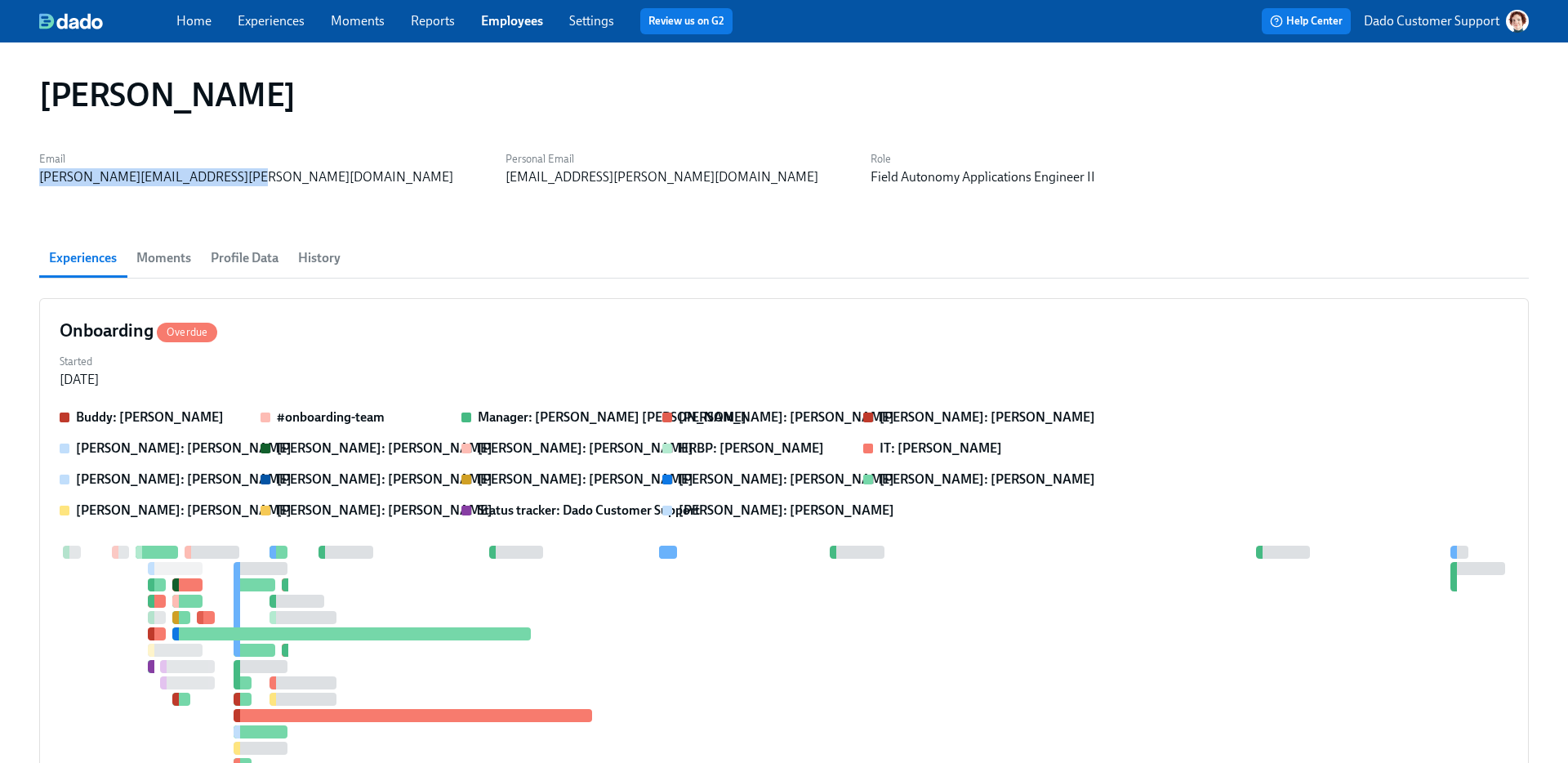
drag, startPoint x: 34, startPoint y: 182, endPoint x: 247, endPoint y: 177, distance: 213.1
click at [247, 177] on div "Jacob Fischette Email jacob.fischette@maymobility.com Personal Email jacob.fisc…" at bounding box center [784, 493] width 1568 height 900
copy div "jacob.fischette@maymobility.com"
click at [284, 26] on link "Experiences" at bounding box center [271, 21] width 67 height 16
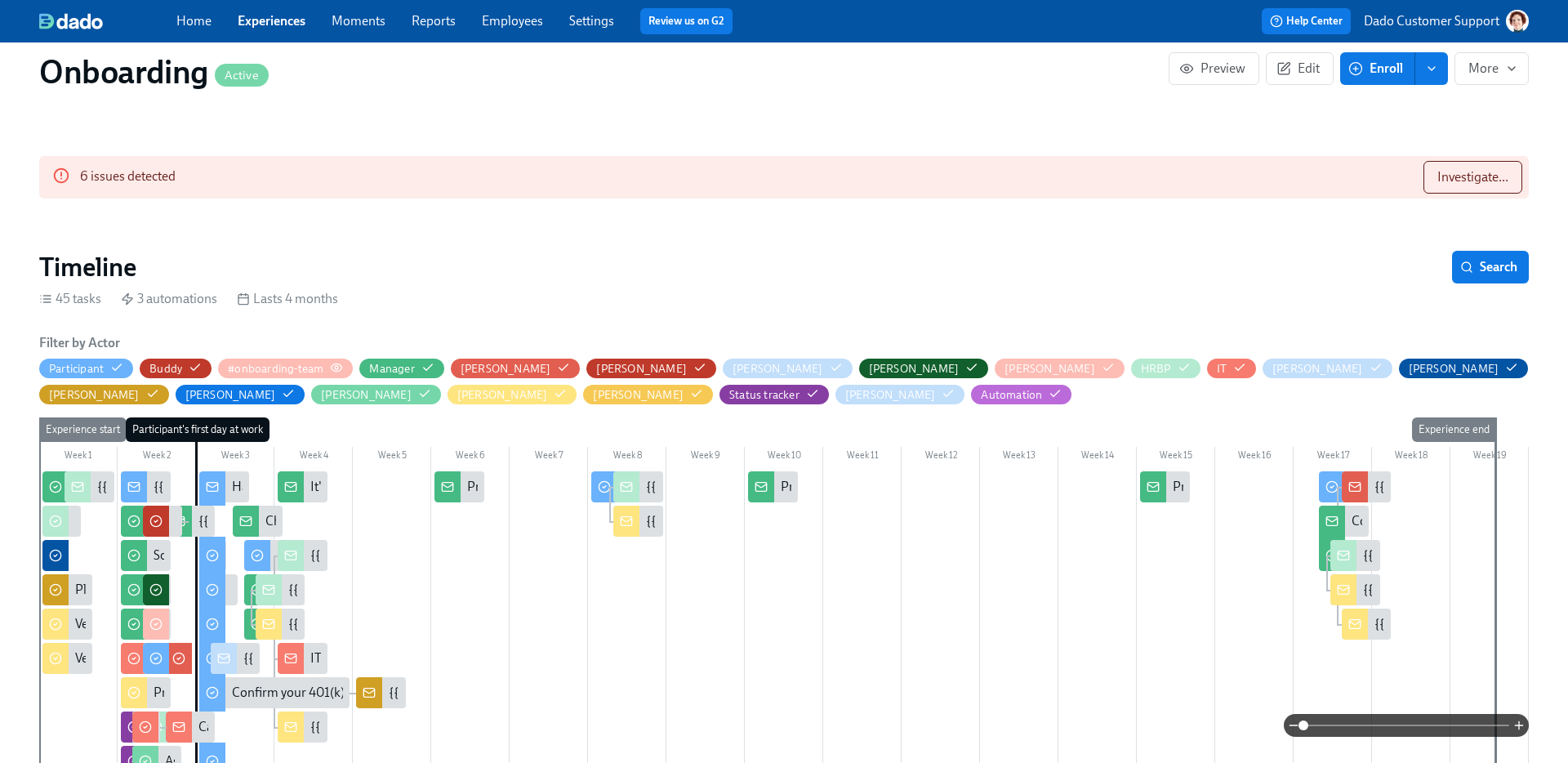
scroll to position [269, 0]
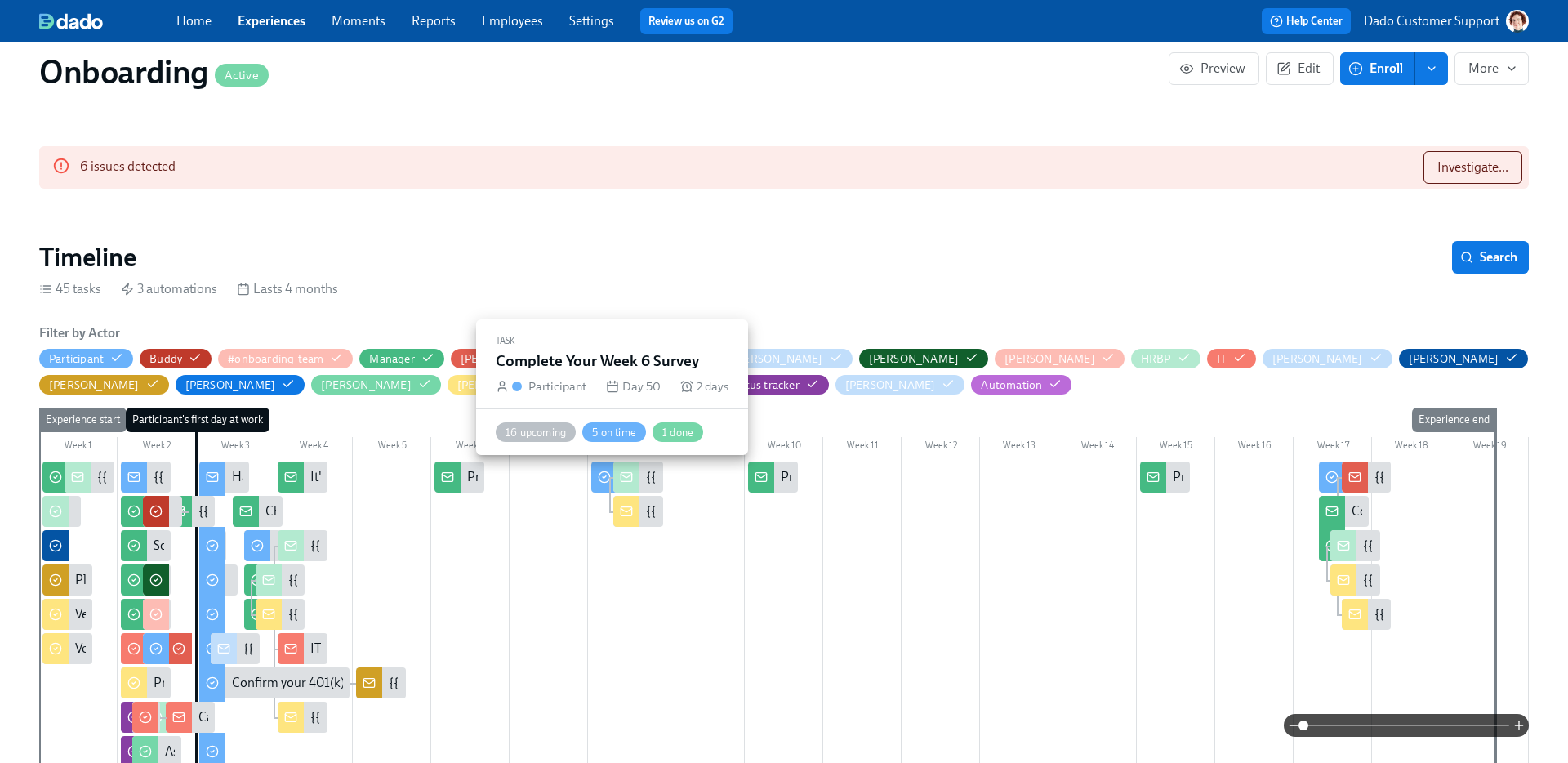
click at [599, 471] on icon at bounding box center [604, 477] width 13 height 13
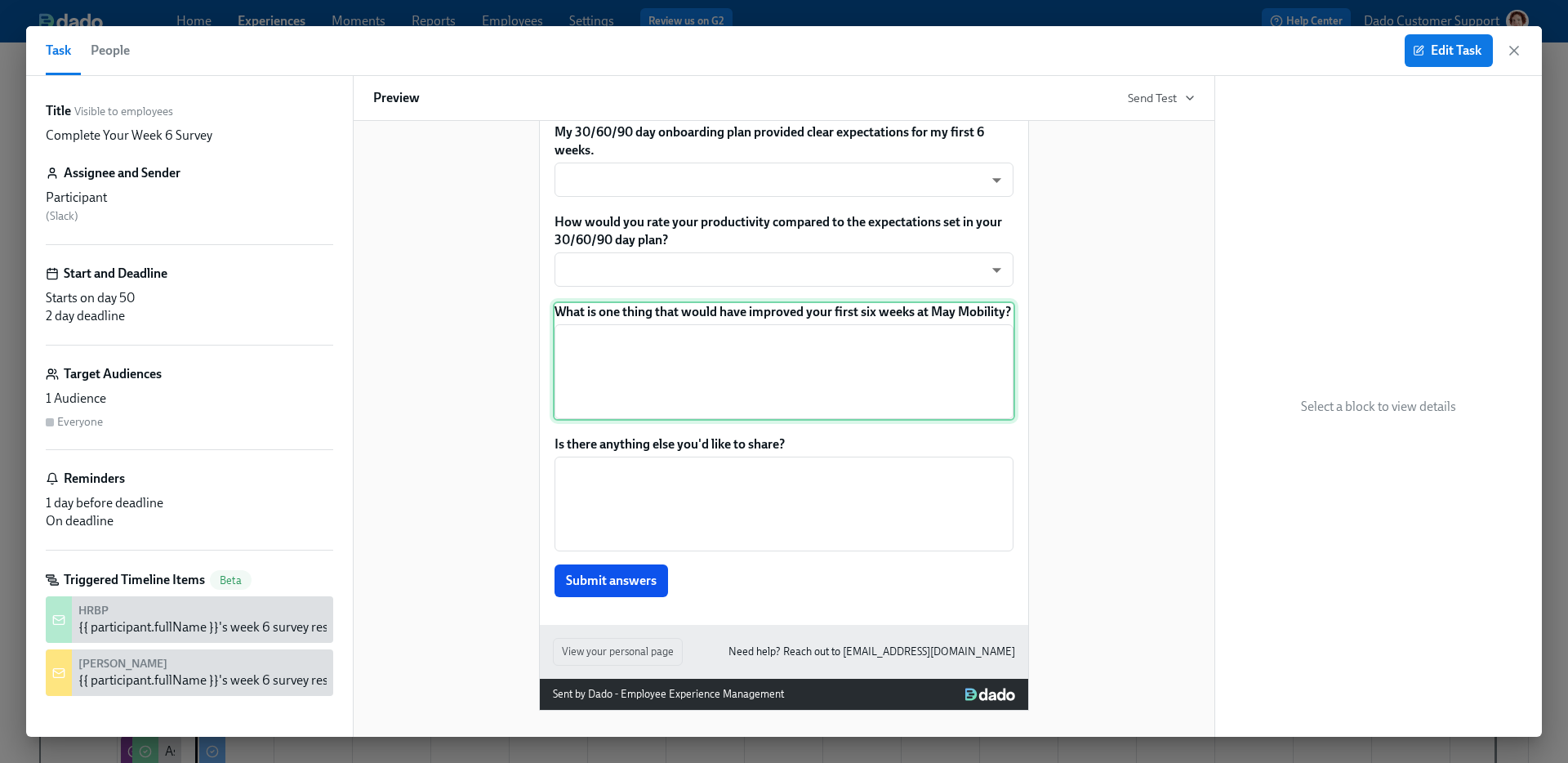
scroll to position [1192, 0]
click at [664, 404] on div "What is one thing that would have improved your first six weeks at May Mobility…" at bounding box center [784, 361] width 462 height 119
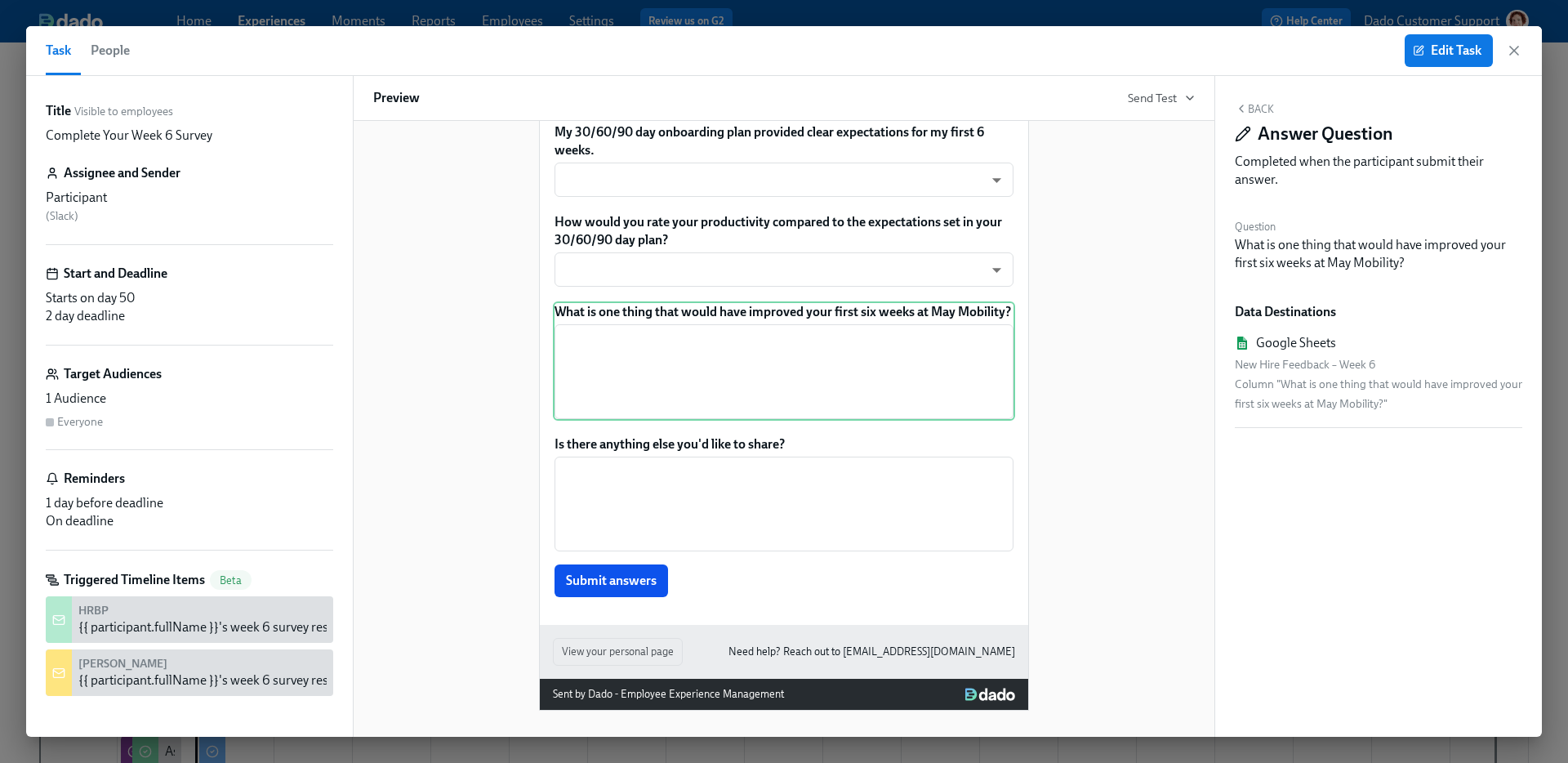
scroll to position [1221, 0]
click at [635, 465] on div "Is there anything else you'd like to share? ​ Submit answers" at bounding box center [784, 515] width 462 height 165
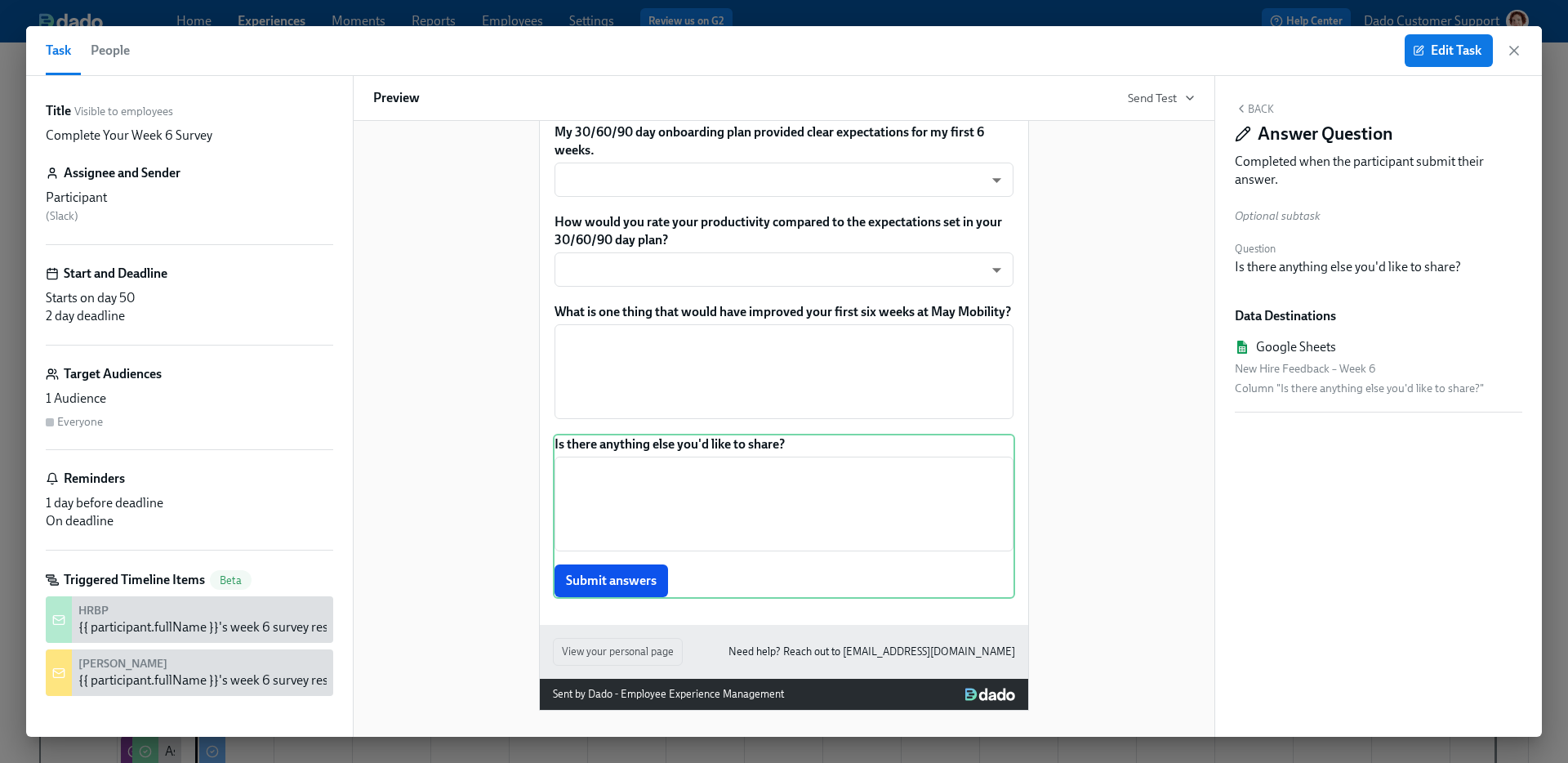
click at [1267, 107] on button "Back" at bounding box center [1254, 109] width 39 height 13
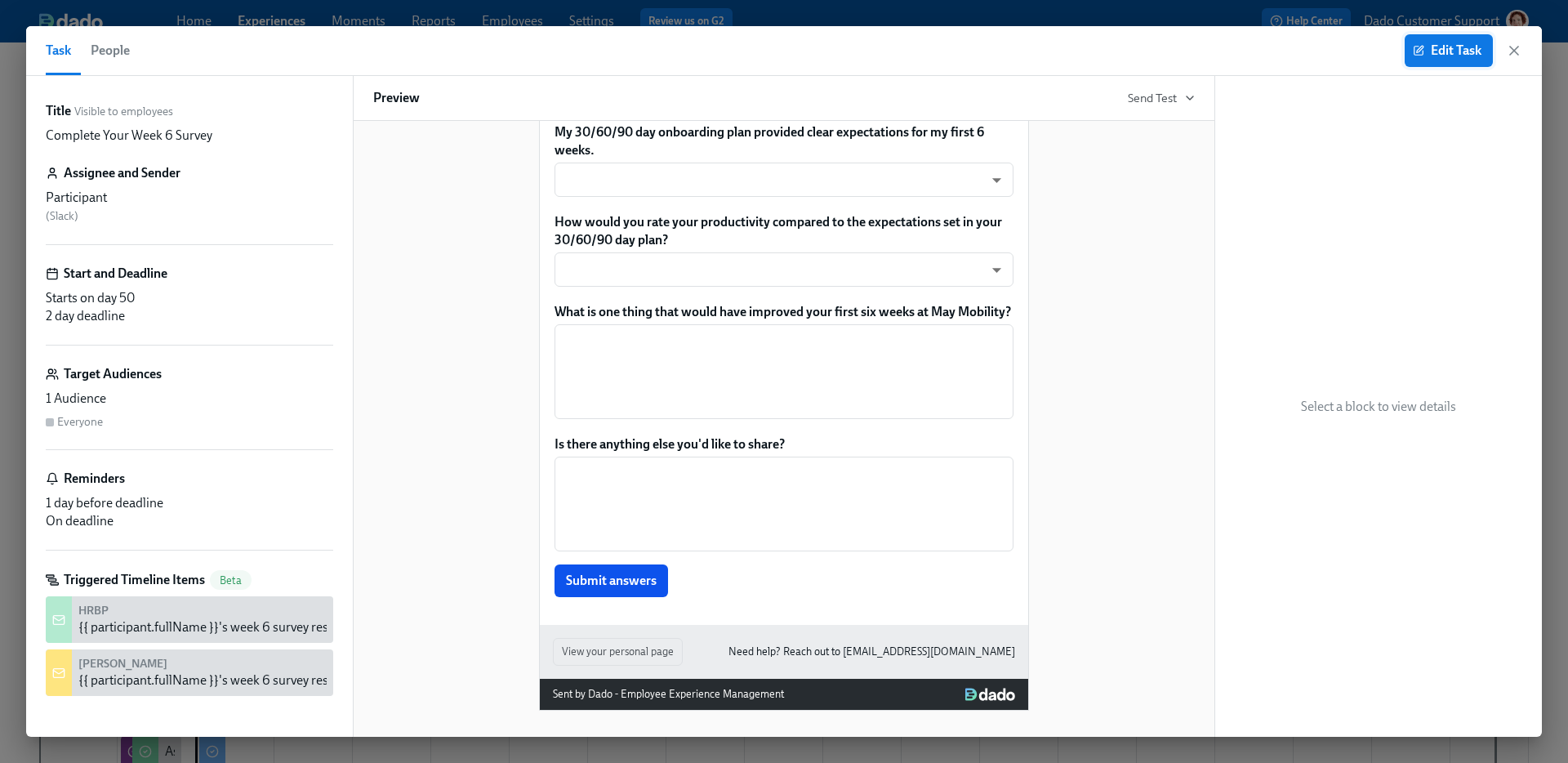
click at [1430, 66] on div "Task People Edit Task" at bounding box center [783, 51] width 1515 height 50
click at [1431, 51] on span "Edit Task" at bounding box center [1448, 51] width 65 height 17
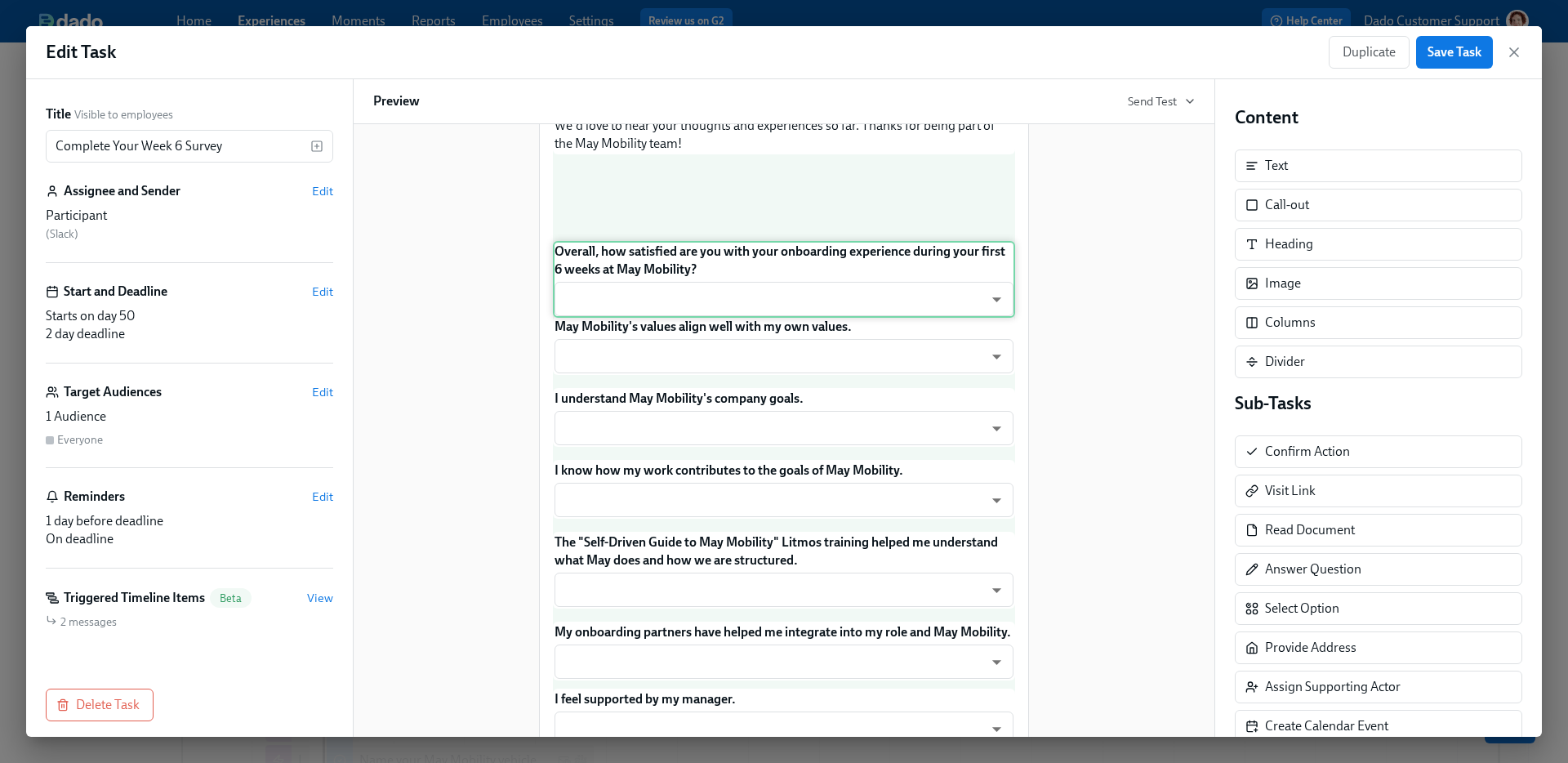
scroll to position [242, 0]
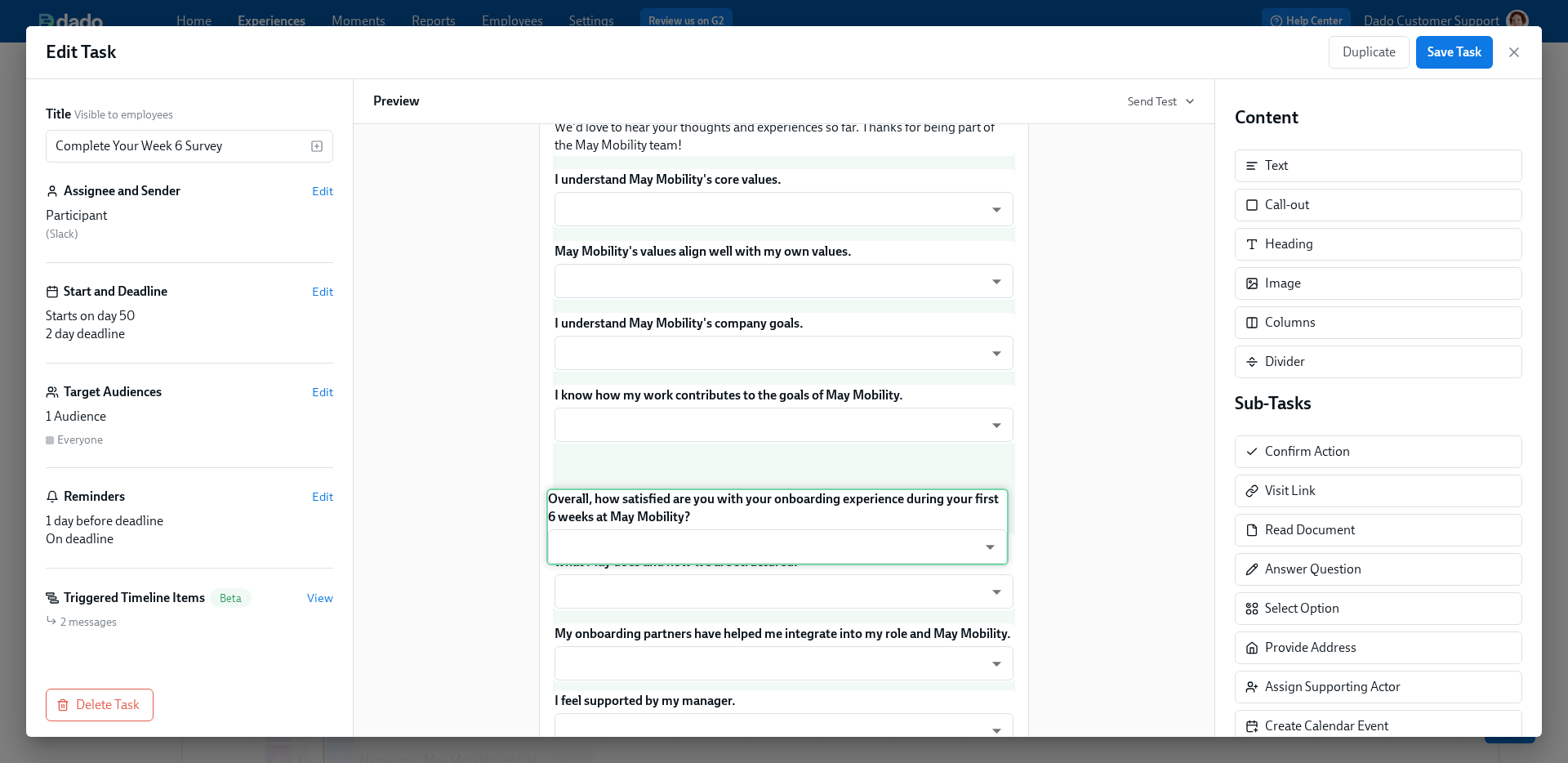
drag, startPoint x: 766, startPoint y: 238, endPoint x: 760, endPoint y: 527, distance: 289.1
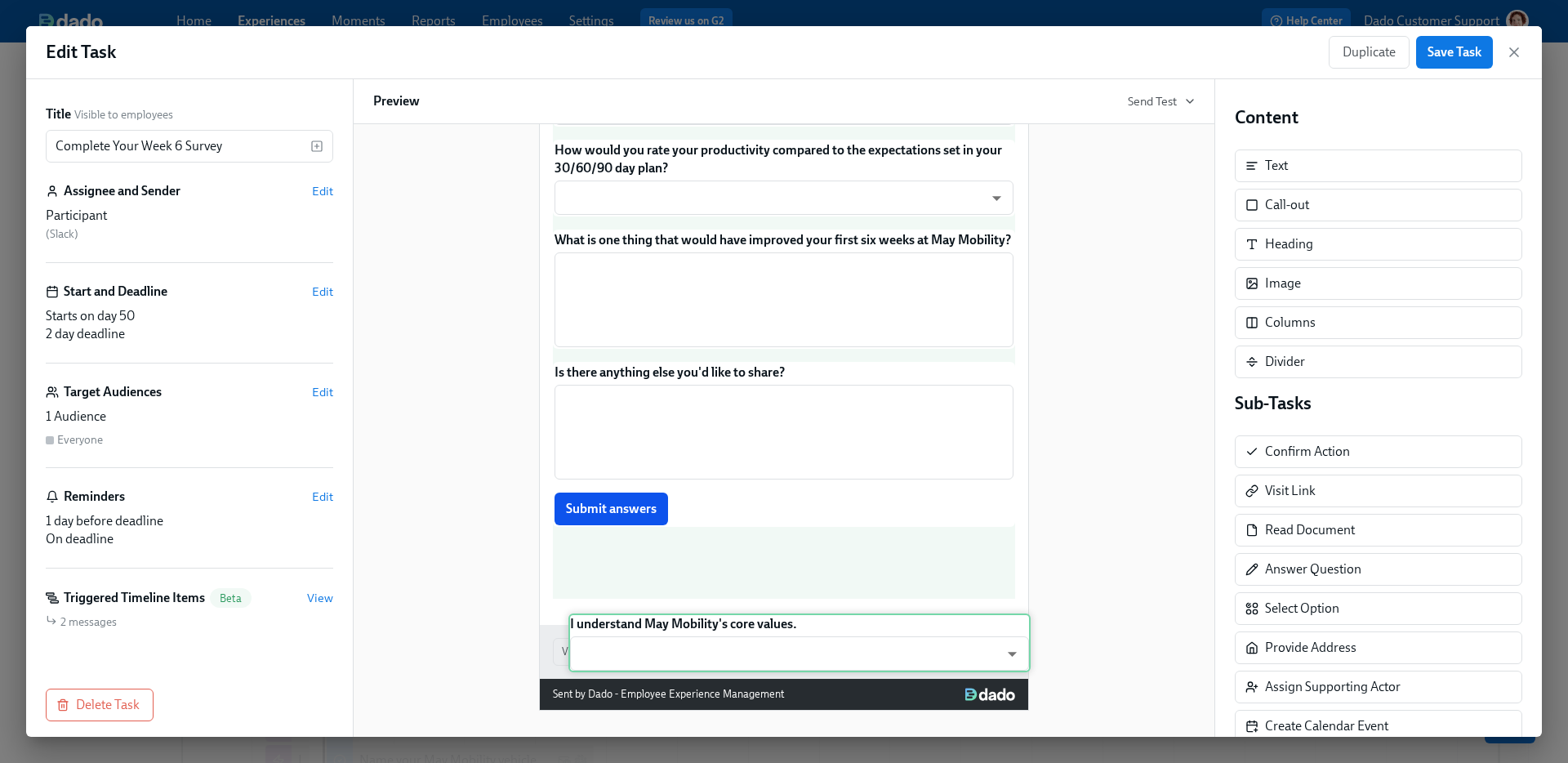
scroll to position [1224, 0]
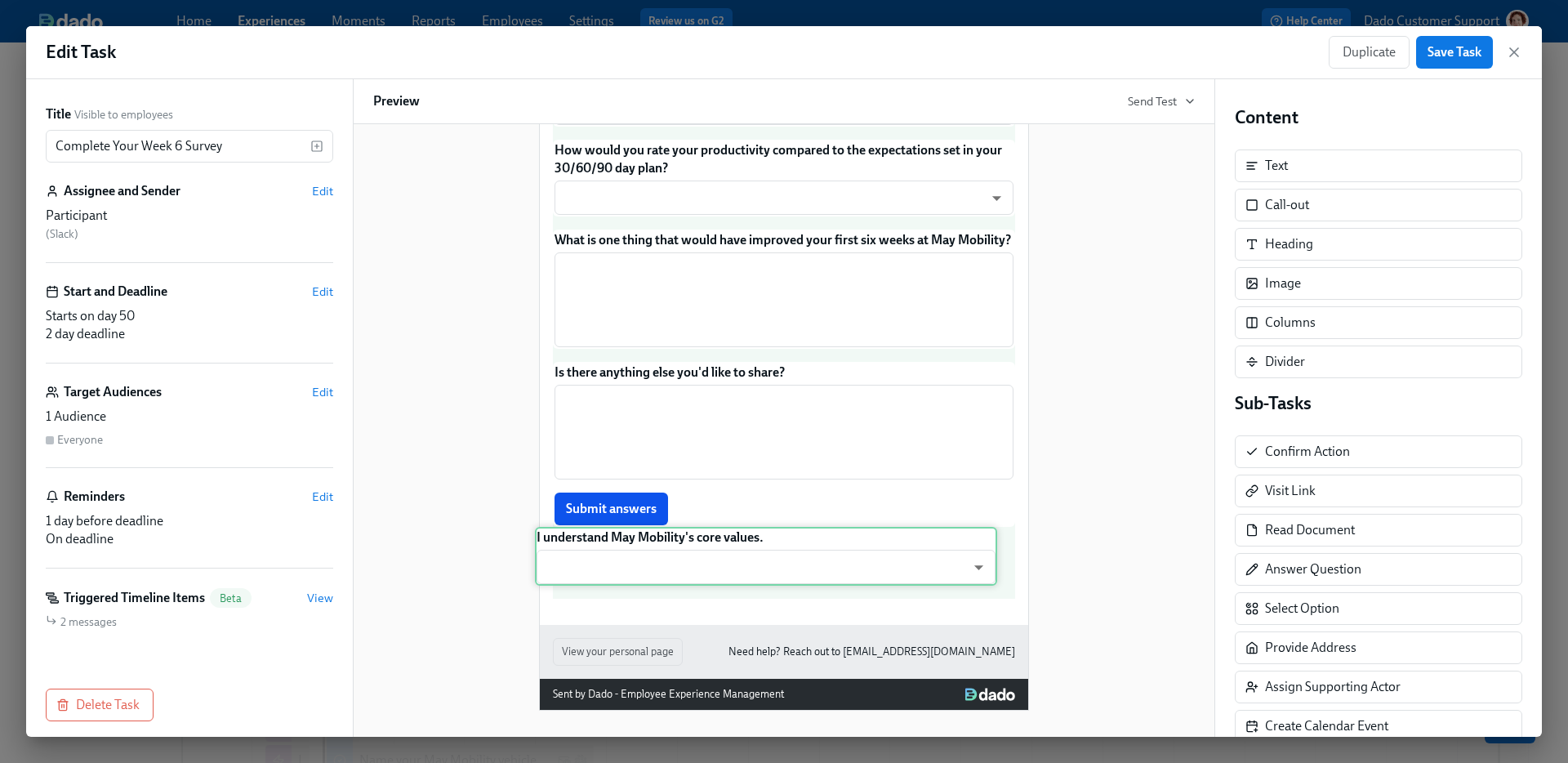
drag, startPoint x: 676, startPoint y: 469, endPoint x: 658, endPoint y: 553, distance: 85.9
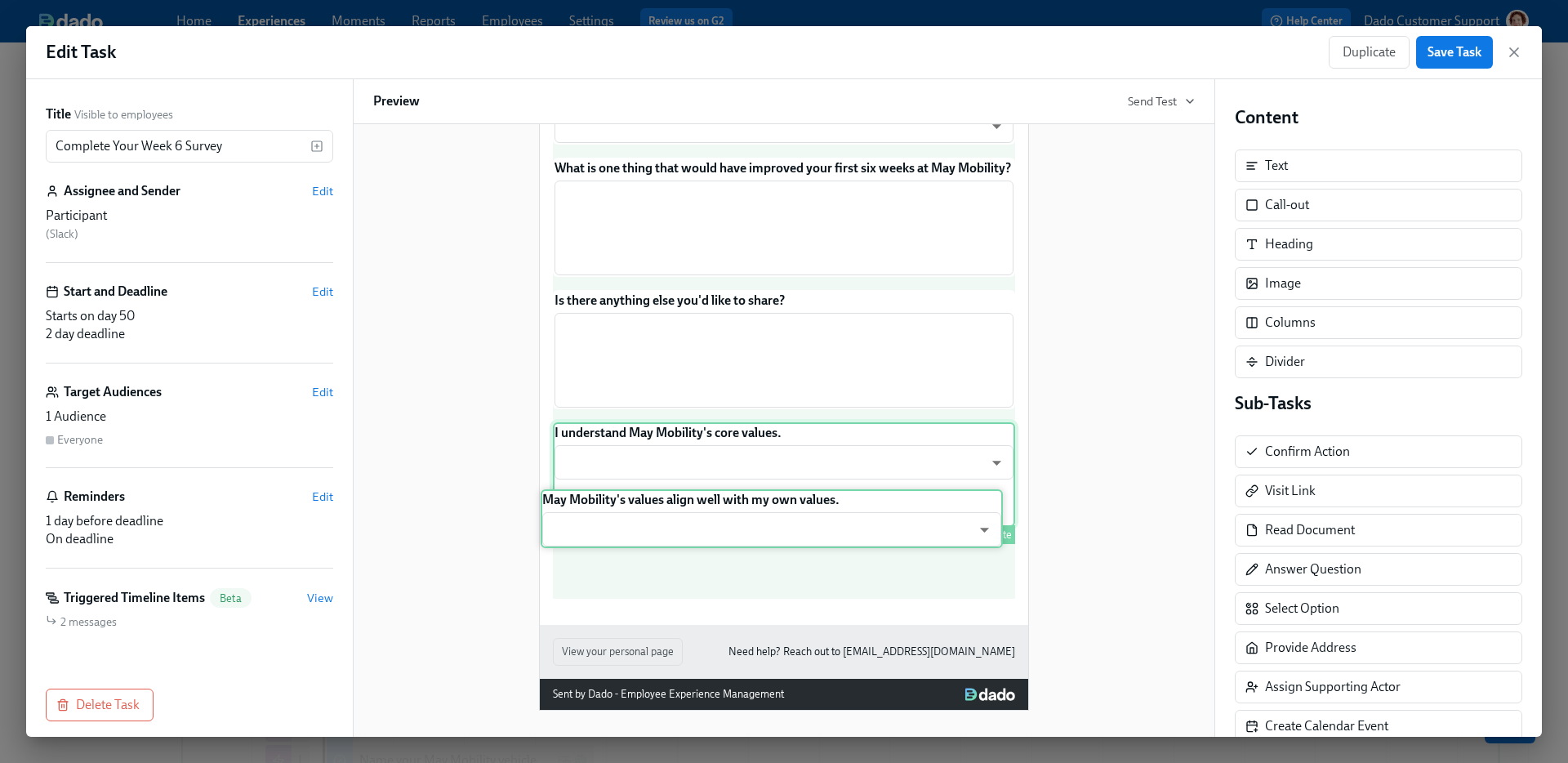
drag, startPoint x: 662, startPoint y: 473, endPoint x: 650, endPoint y: 521, distance: 49.5
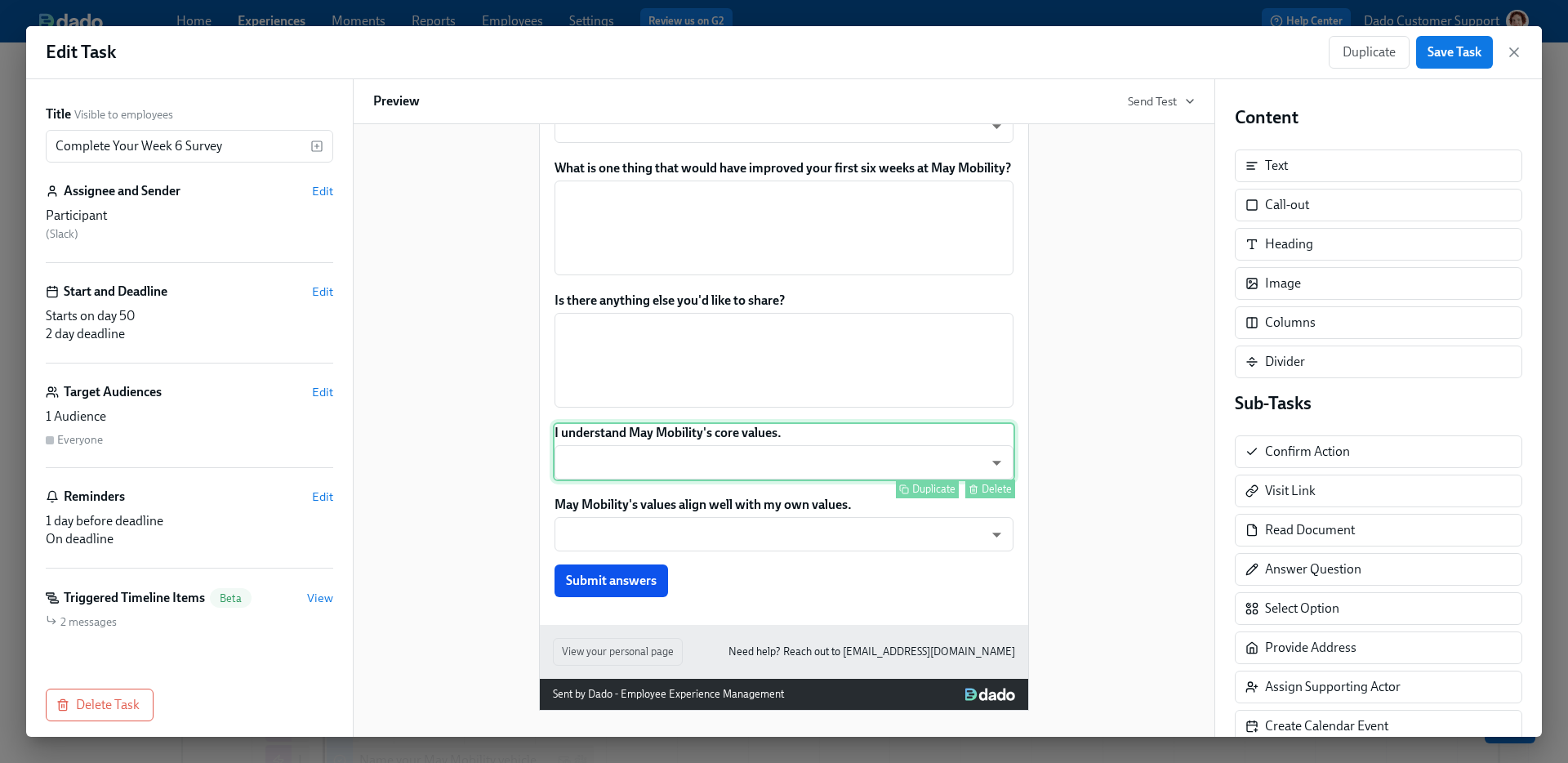
scroll to position [0, 0]
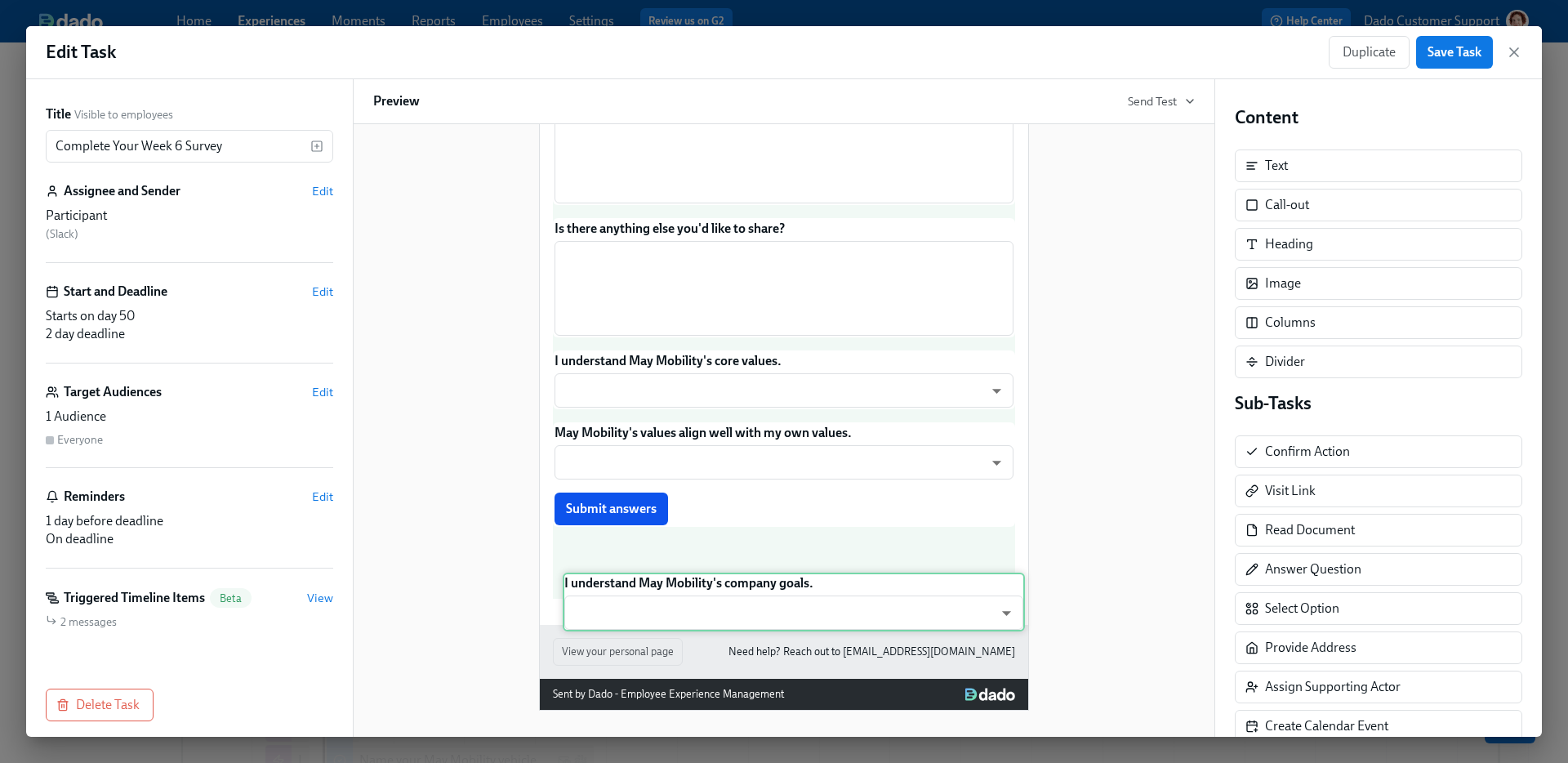
drag, startPoint x: 648, startPoint y: 478, endPoint x: 658, endPoint y: 606, distance: 128.4
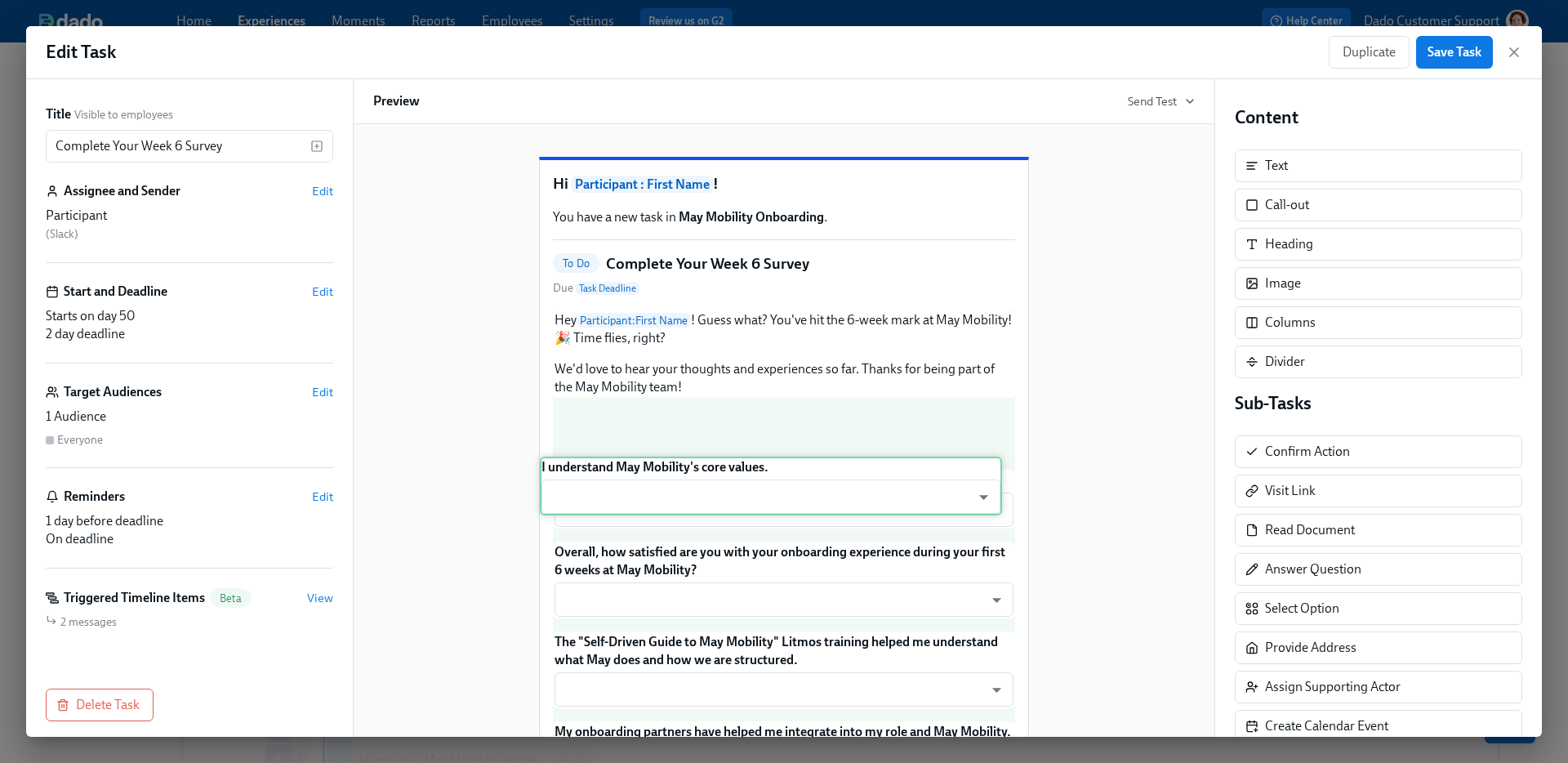
drag, startPoint x: 694, startPoint y: 357, endPoint x: 680, endPoint y: 451, distance: 95.0
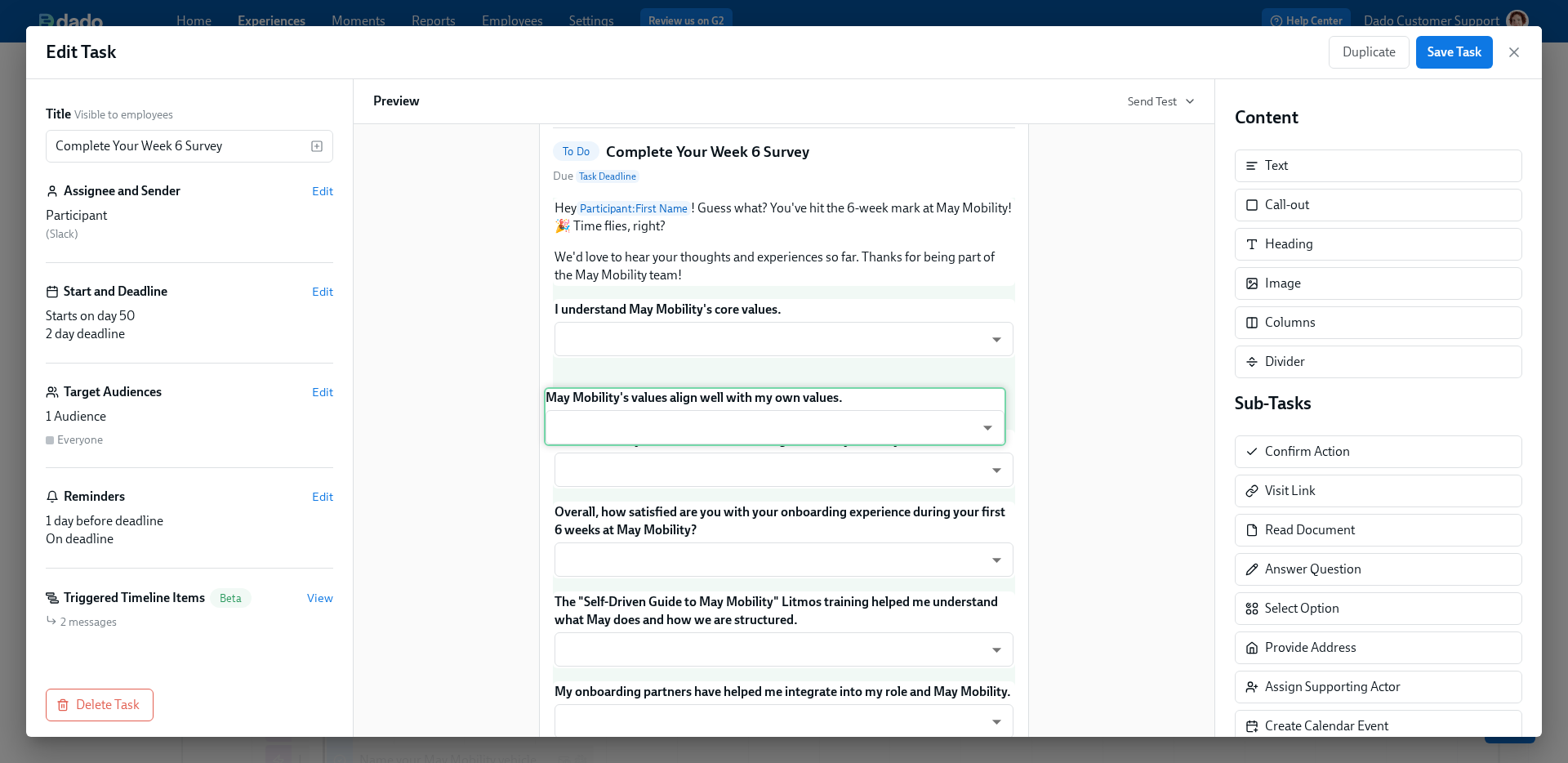
drag, startPoint x: 714, startPoint y: 441, endPoint x: 705, endPoint y: 401, distance: 41.0
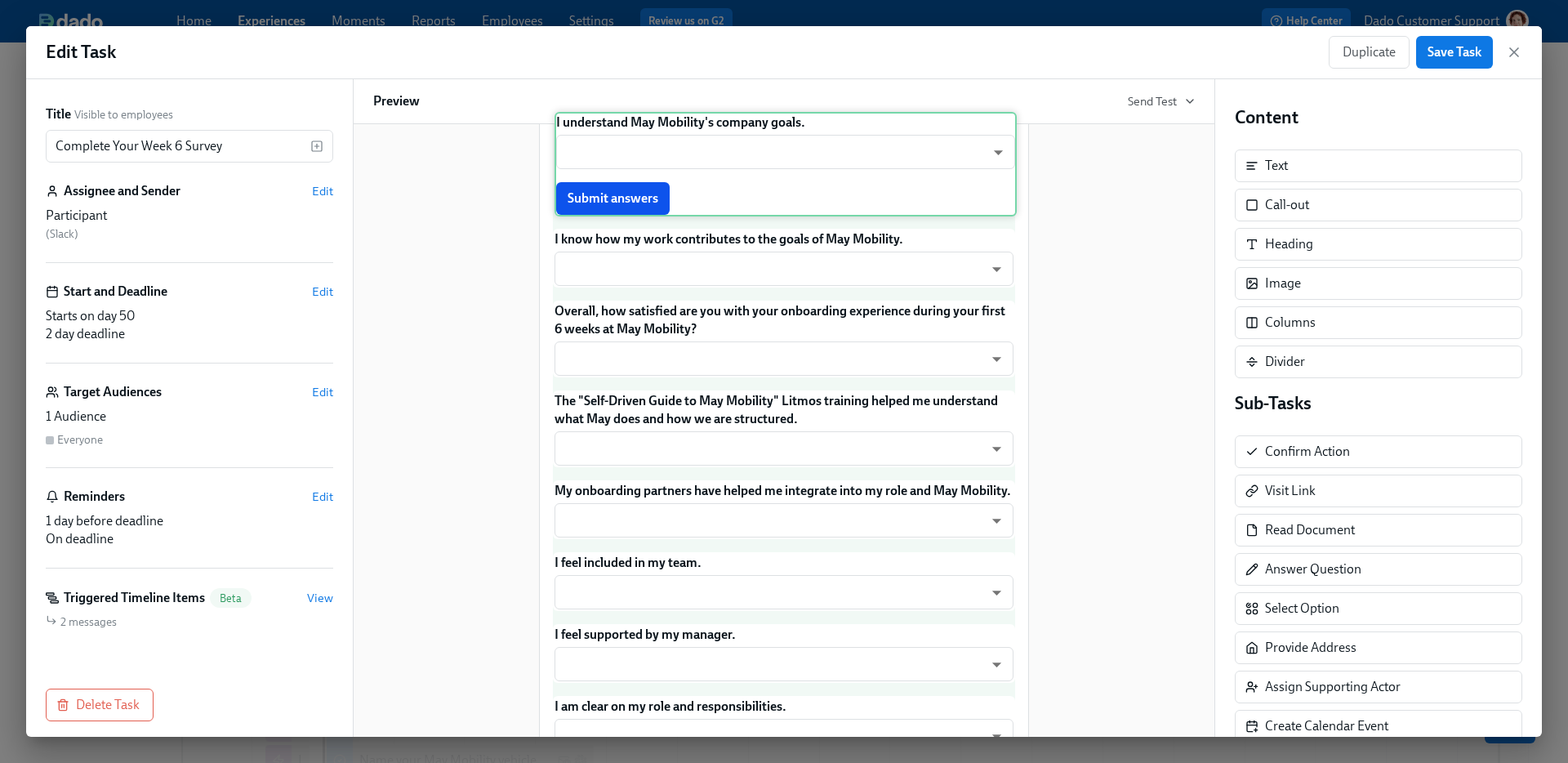
scroll to position [156, 0]
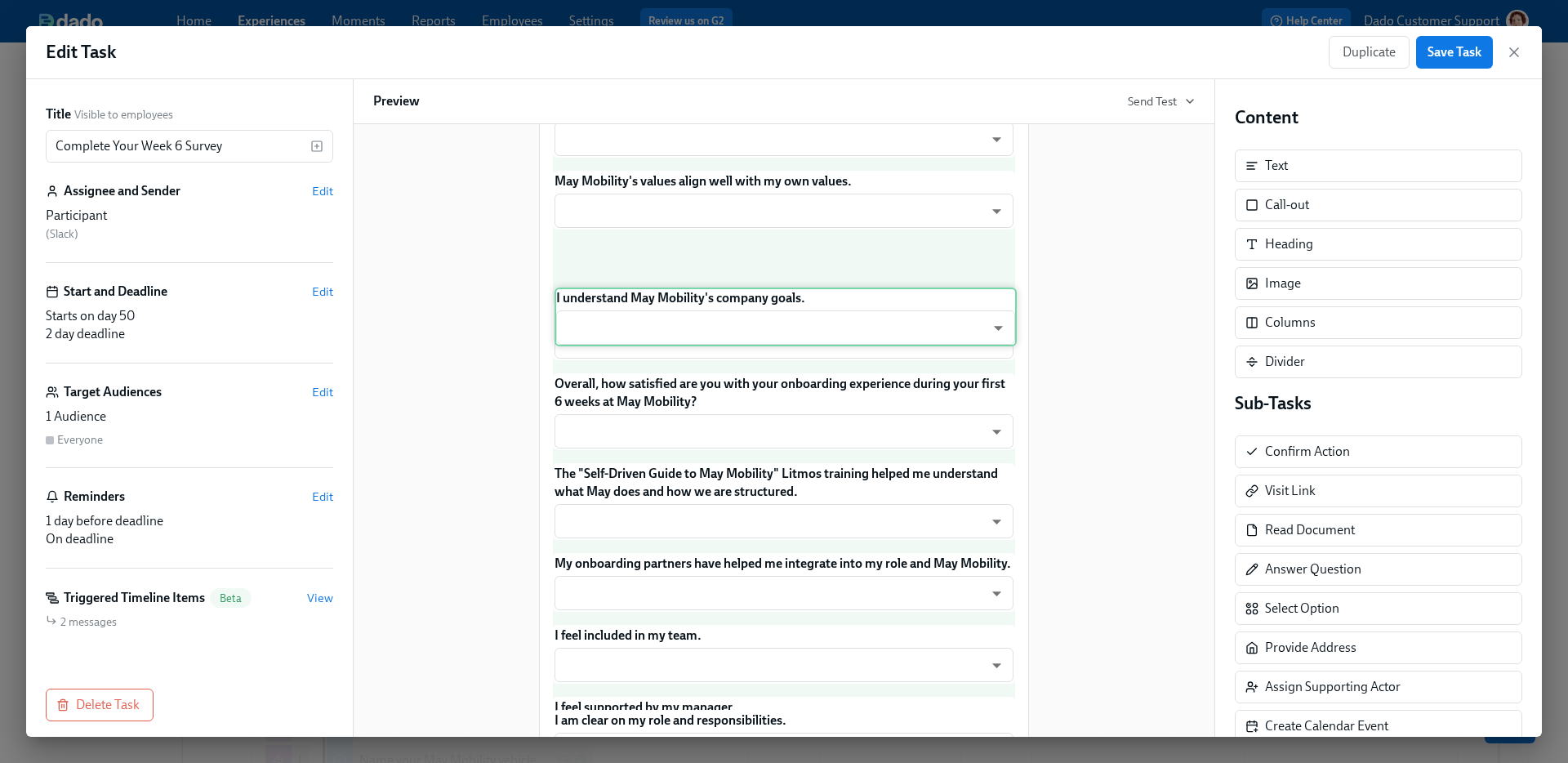
drag, startPoint x: 746, startPoint y: 238, endPoint x: 748, endPoint y: 324, distance: 86.0
click at [748, 324] on div "Hey Participant : First Name ! Guess what? You've hit the 6-week mark at May Mo…" at bounding box center [784, 735] width 462 height 1476
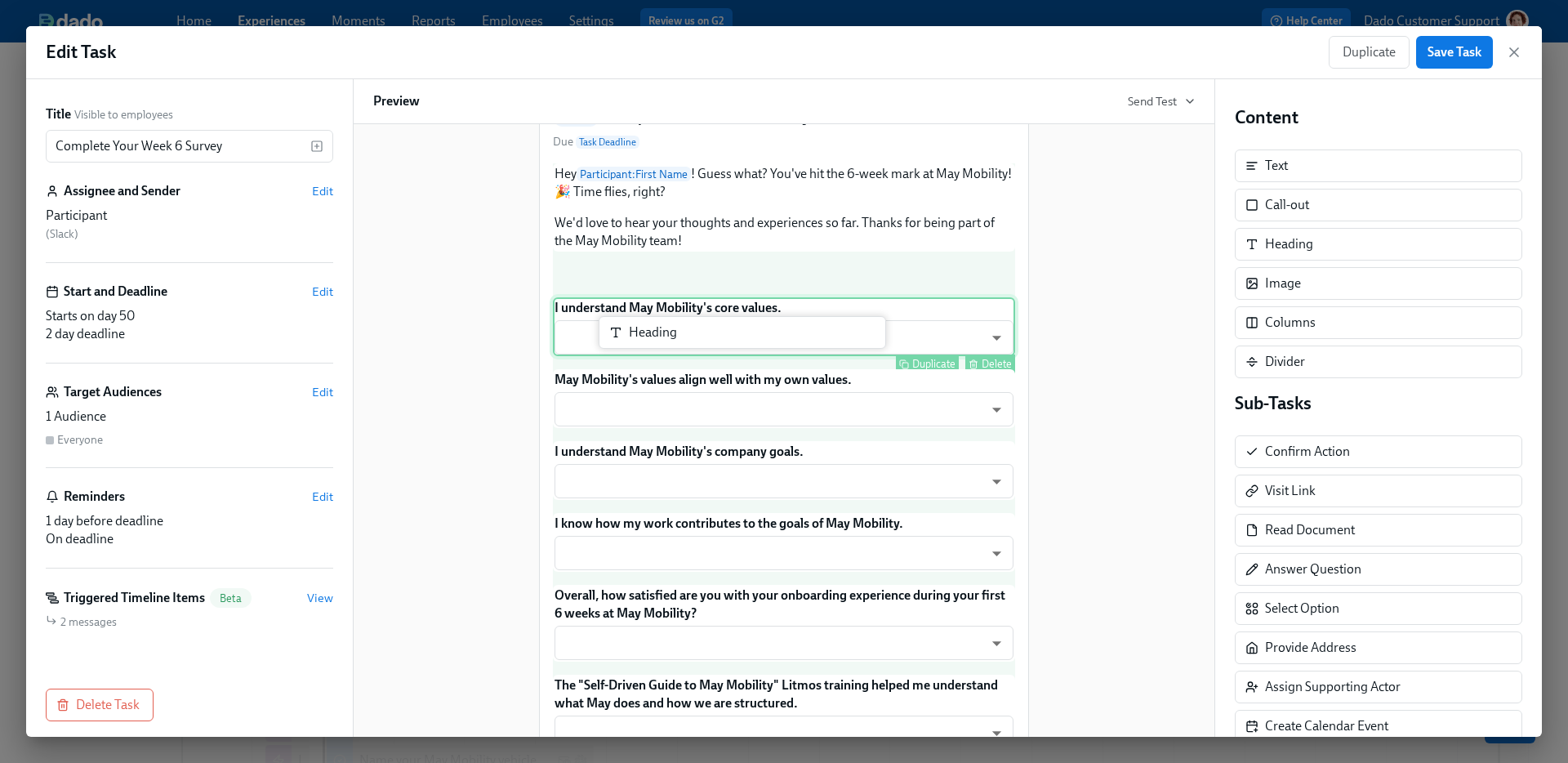
drag, startPoint x: 1331, startPoint y: 247, endPoint x: 689, endPoint y: 335, distance: 648.0
click at [689, 335] on div "Title Visible to employees Complete Your Week 6 Survey ​ Assignee and Sender Ed…" at bounding box center [783, 408] width 1515 height 658
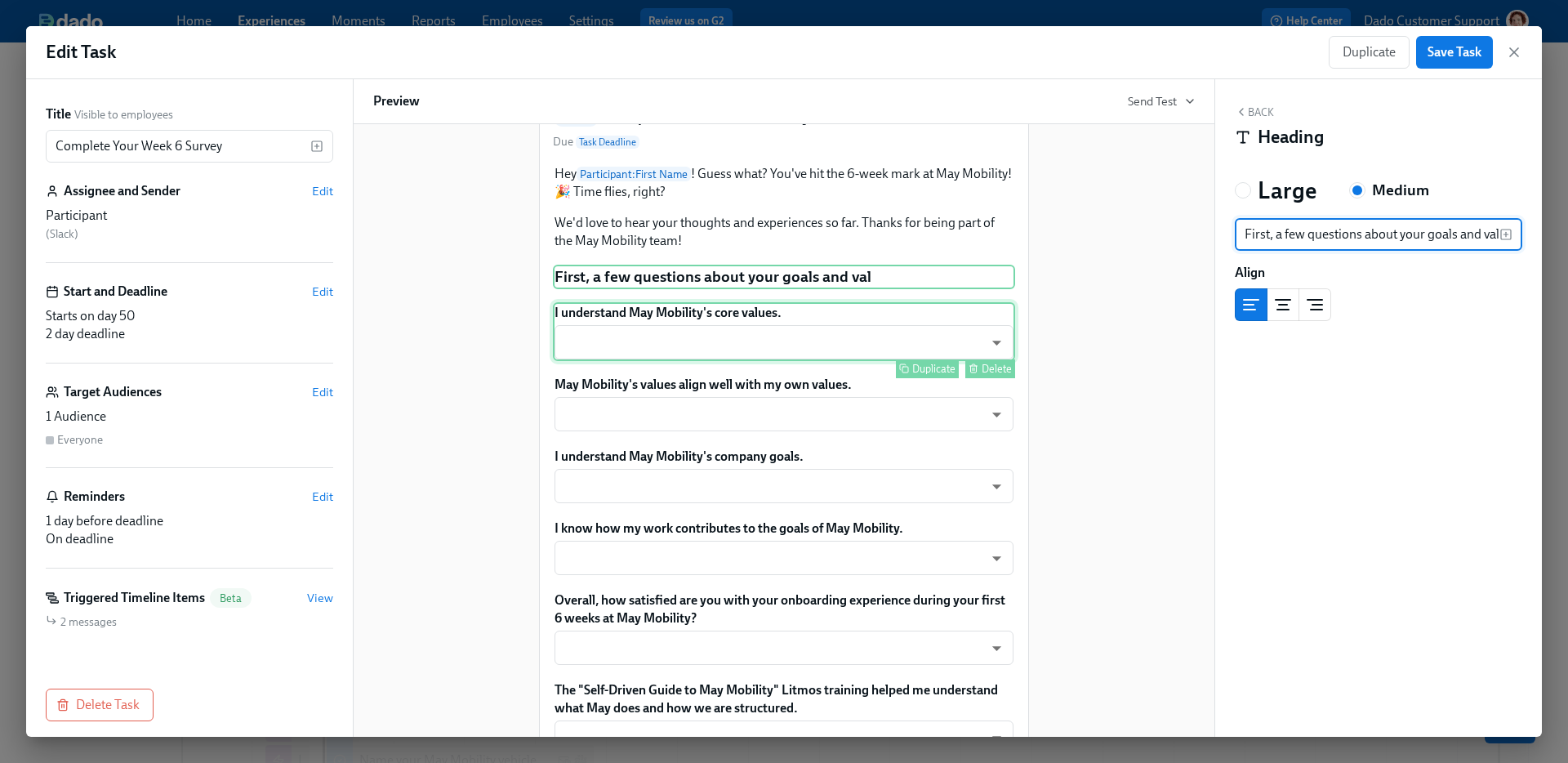
scroll to position [0, 18]
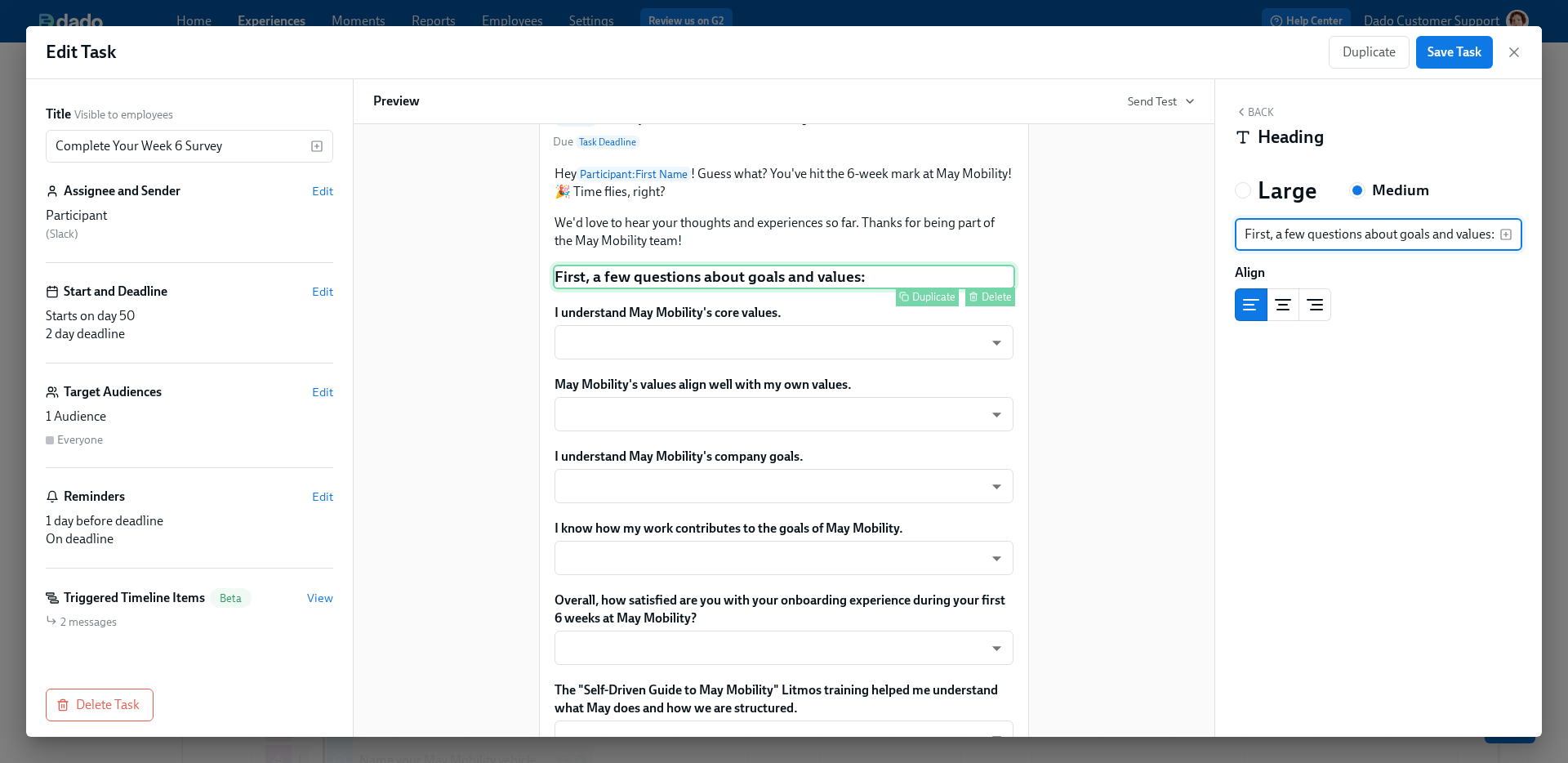
type input "First, a few questions about goals and values:"
click at [912, 303] on div "Duplicate" at bounding box center [934, 296] width 44 height 13
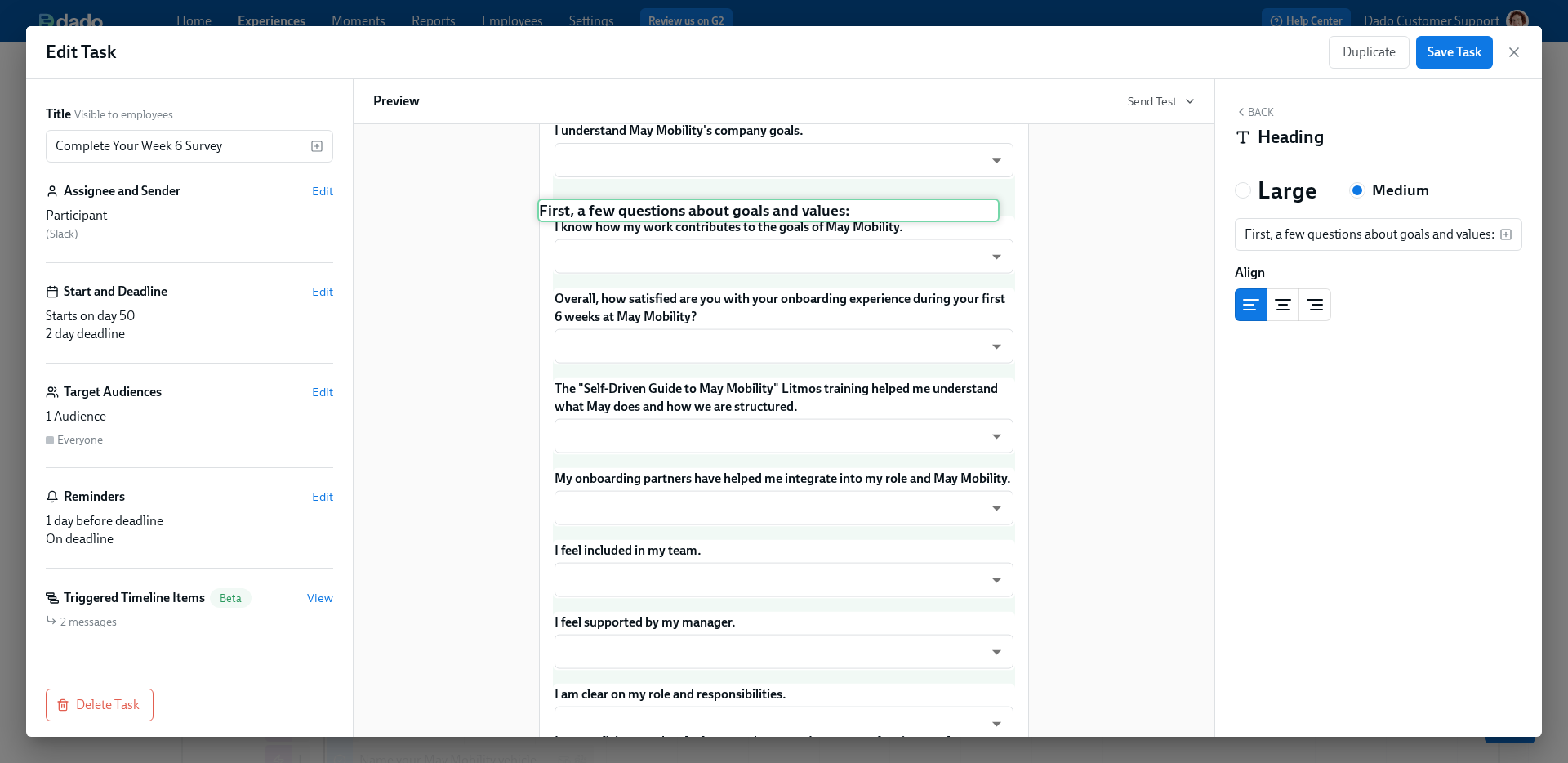
scroll to position [472, 0]
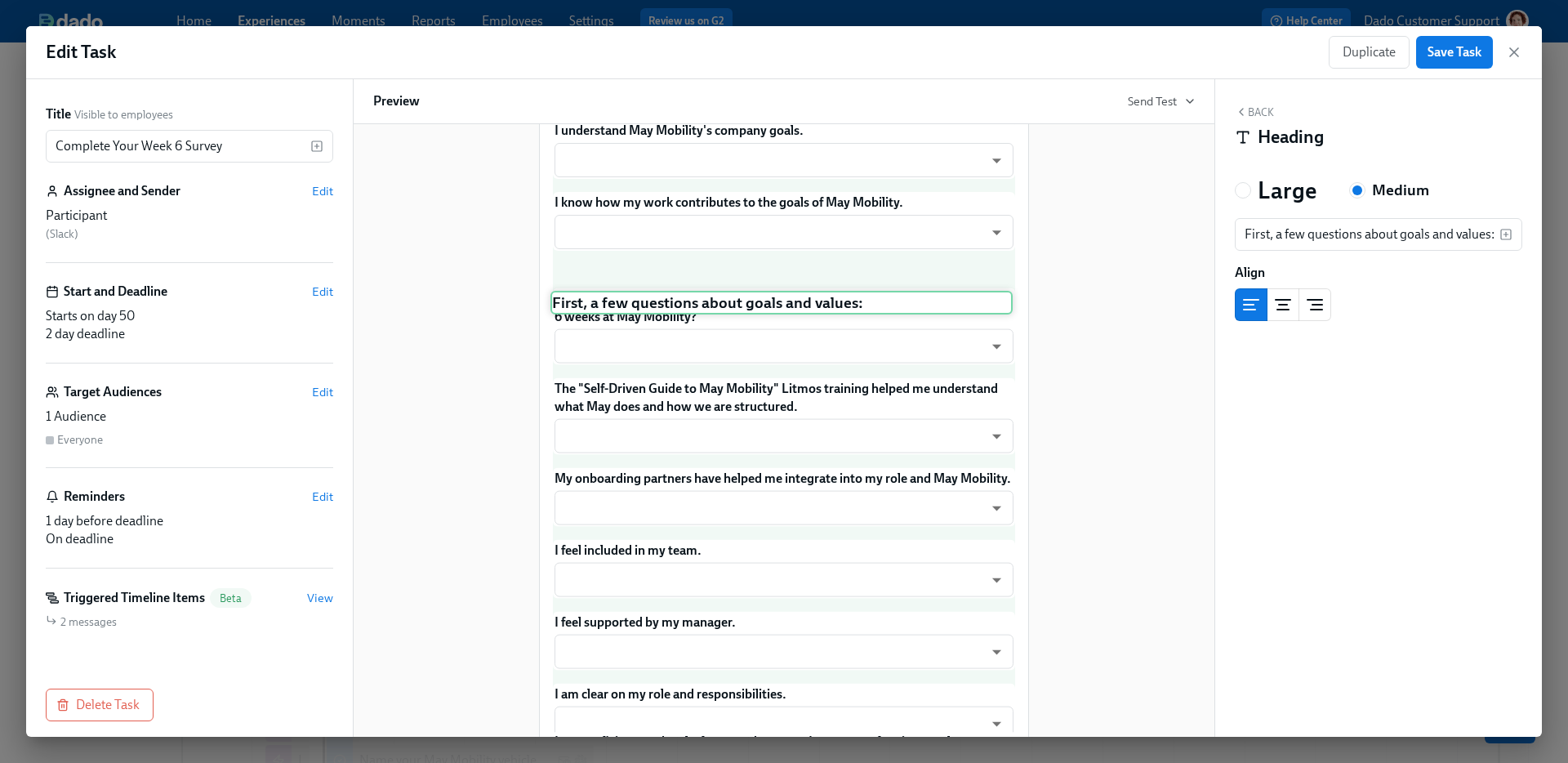
click at [710, 309] on div "Hey Participant : First Name ! Guess what? You've hit the 6-week mark at May Mo…" at bounding box center [784, 612] width 462 height 1550
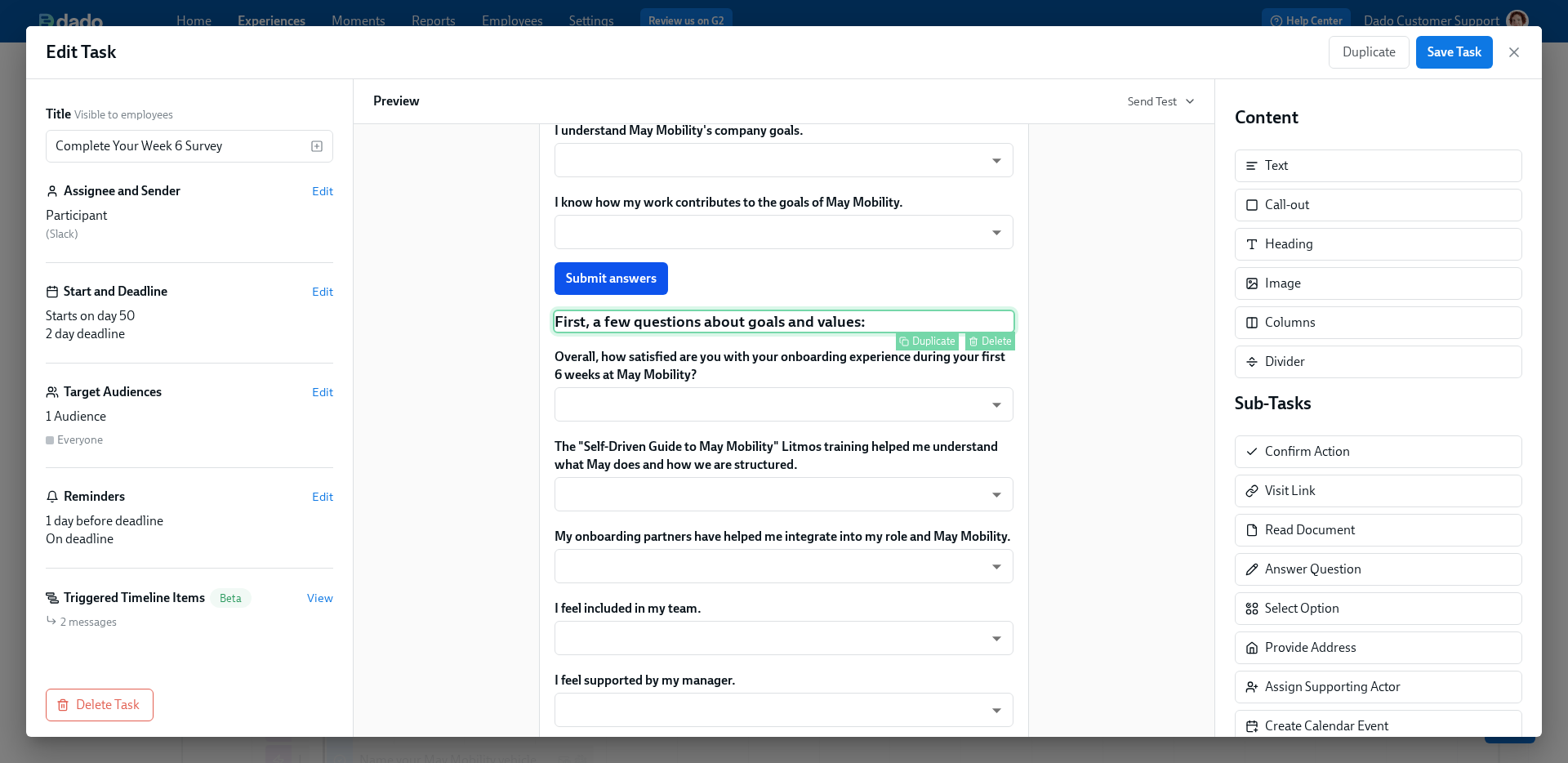
click at [654, 334] on div "First, a few questions about goals and values: Duplicate Delete" at bounding box center [784, 321] width 462 height 24
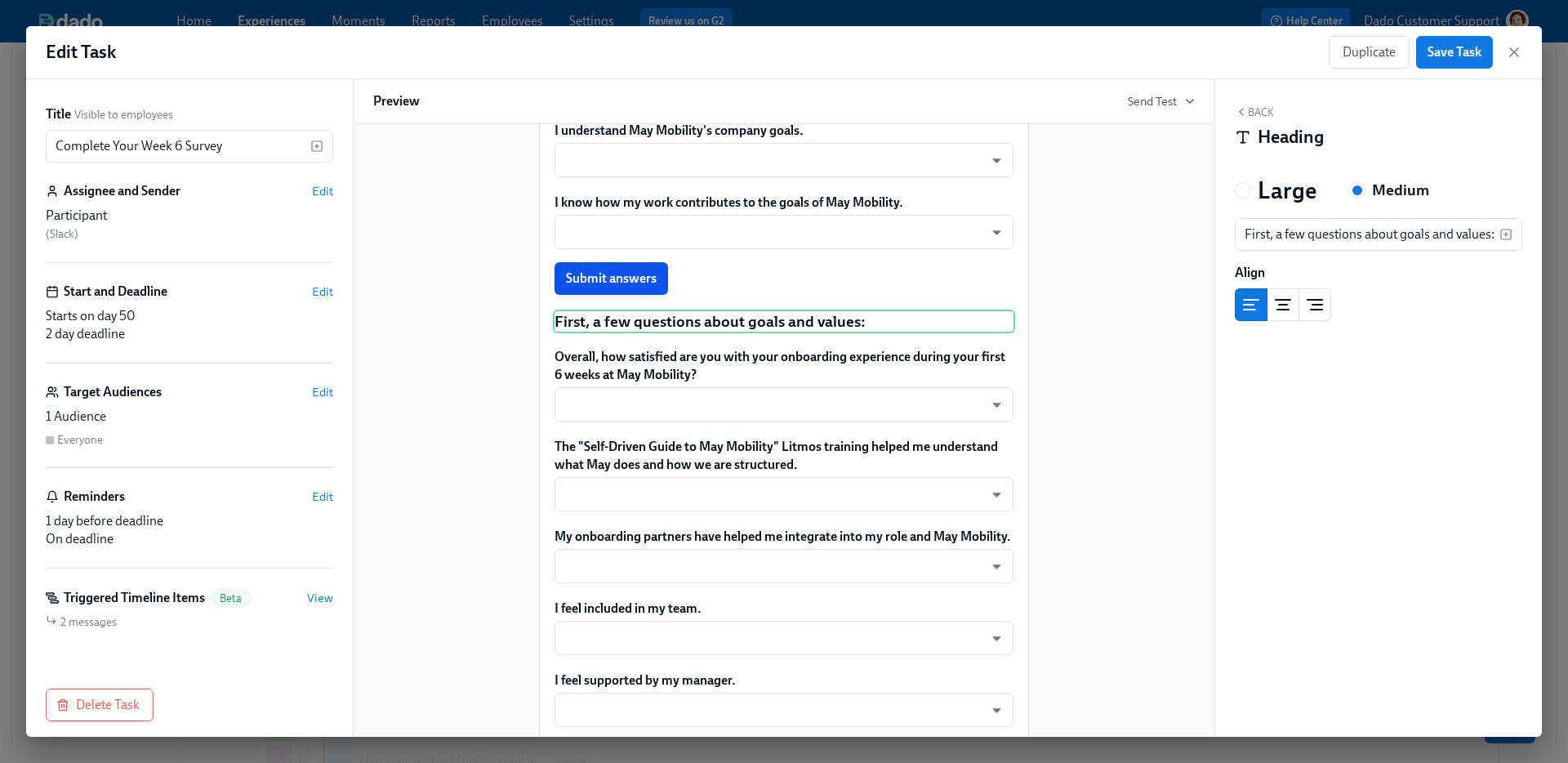
click at [1330, 217] on div "Large Medium First, a few questions about goals and values: ​ Align" at bounding box center [1379, 248] width 288 height 146
click at [1289, 251] on div "Large Medium First, a few questions about goals and values: ​ Align" at bounding box center [1379, 248] width 288 height 146
click at [1295, 238] on input "First, a few questions about goals and values:" at bounding box center [1367, 234] width 264 height 33
type input "Next, we'd love to hear more about your onboarding experience"
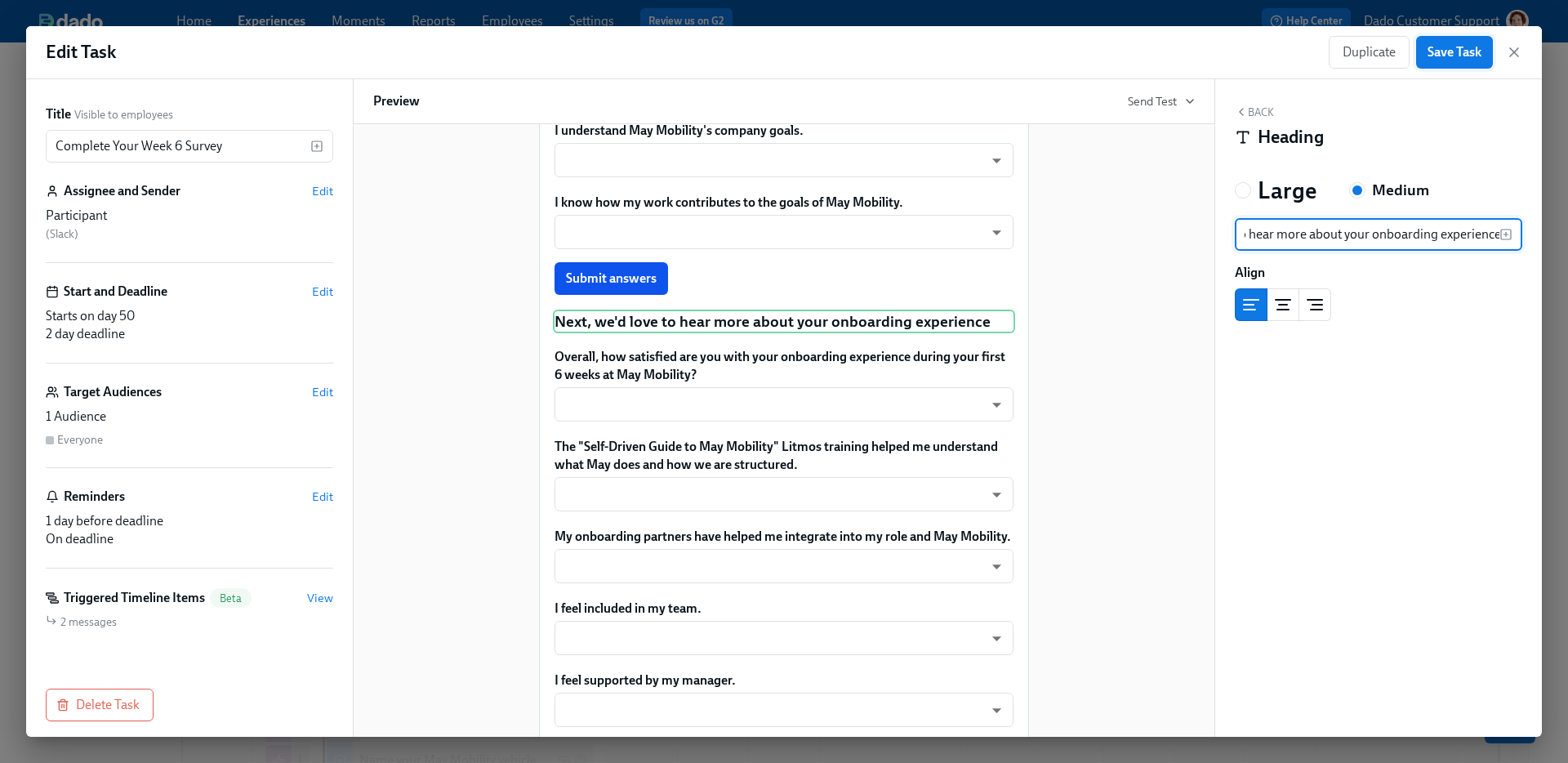
scroll to position [0, 0]
click at [1441, 58] on span "Save Task" at bounding box center [1454, 53] width 54 height 17
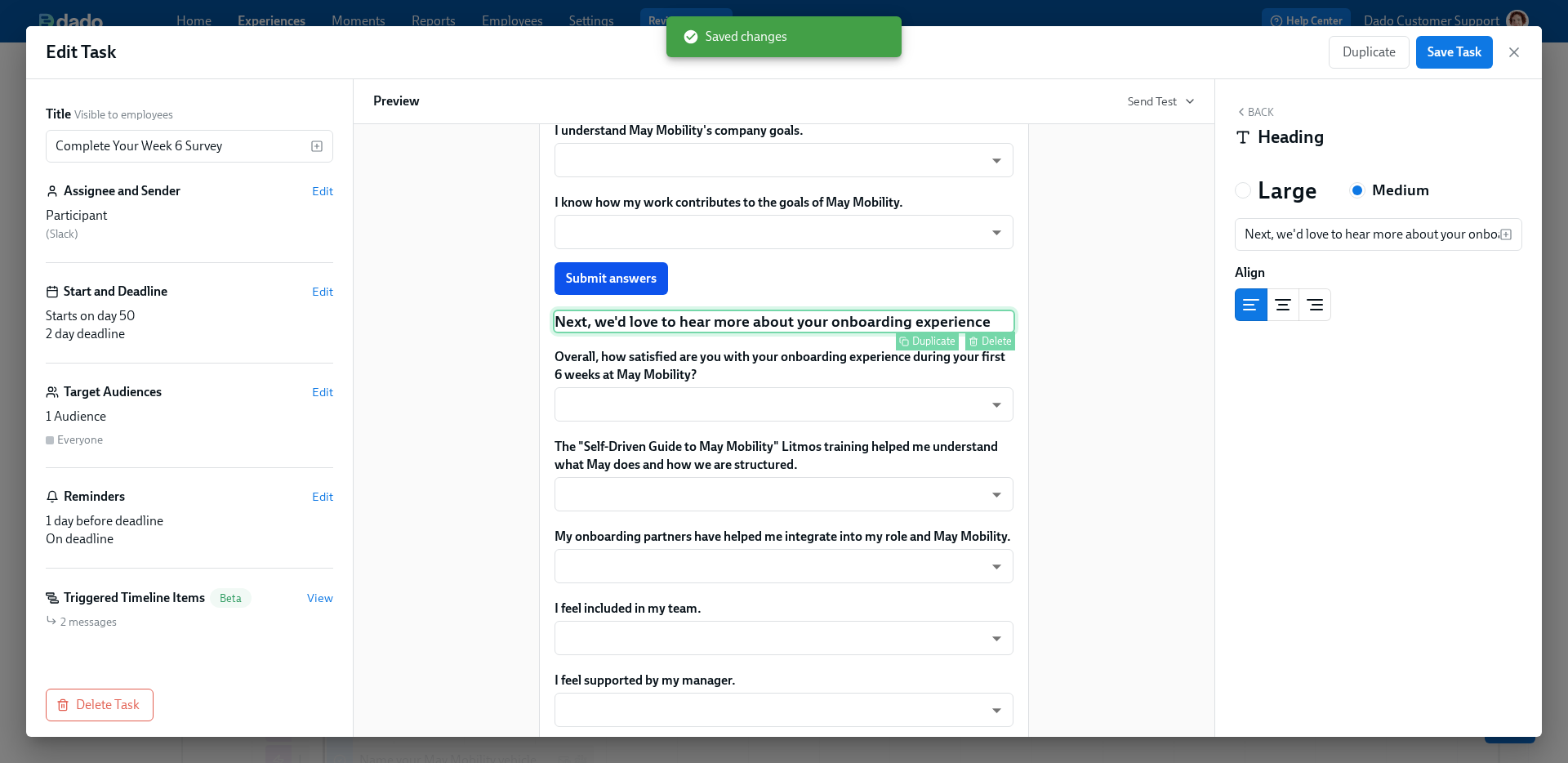
click at [786, 334] on div "Next, we'd love to hear more about your onboarding experience Duplicate Delete" at bounding box center [784, 321] width 462 height 24
click at [1066, 315] on div "Hi Participant : First Name ! You have a new task in May Mobility Onboarding . …" at bounding box center [784, 602] width 822 height 1887
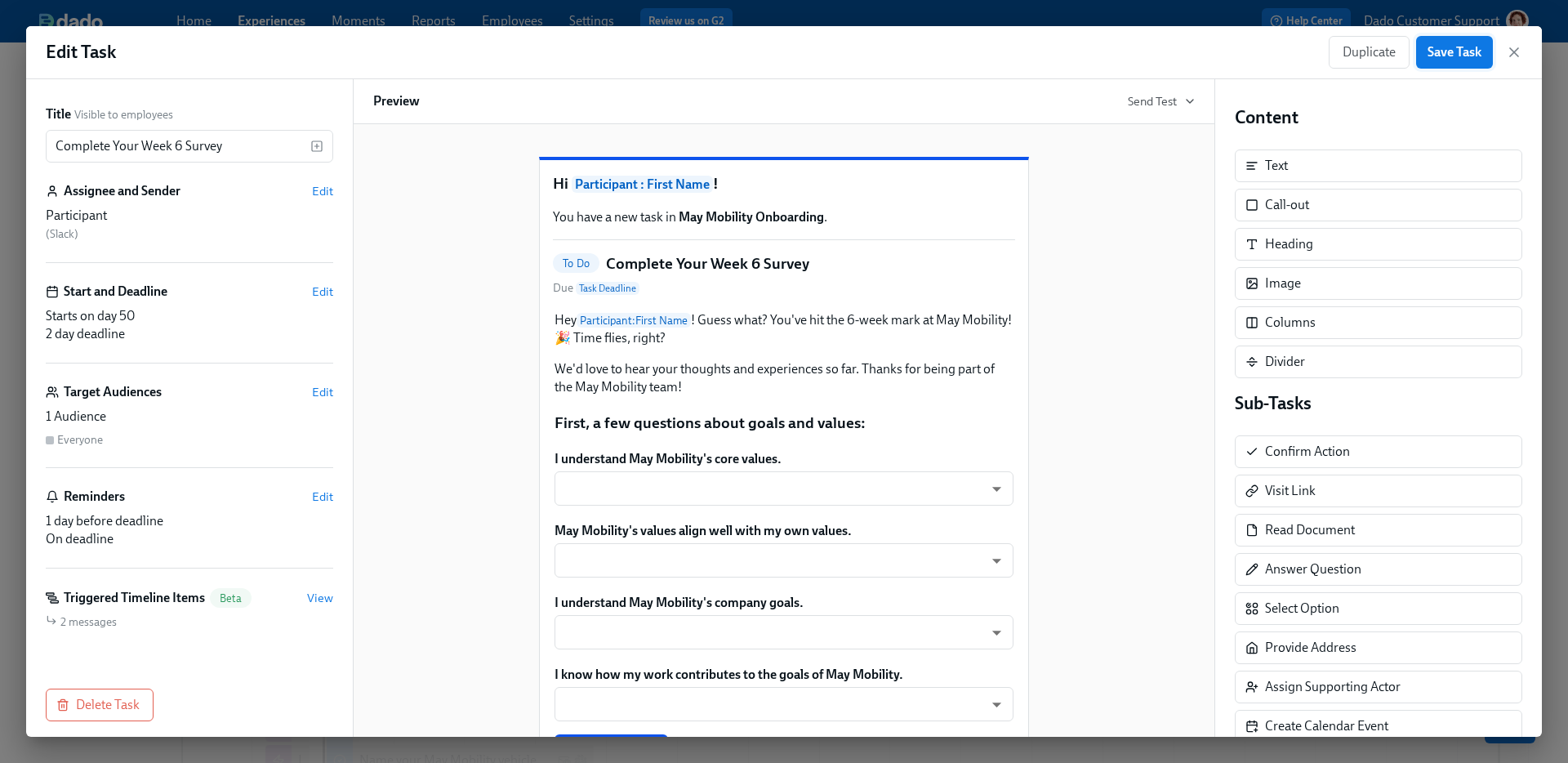
click at [1466, 51] on span "Save Task" at bounding box center [1454, 53] width 54 height 17
click at [1513, 45] on icon "button" at bounding box center [1514, 53] width 17 height 17
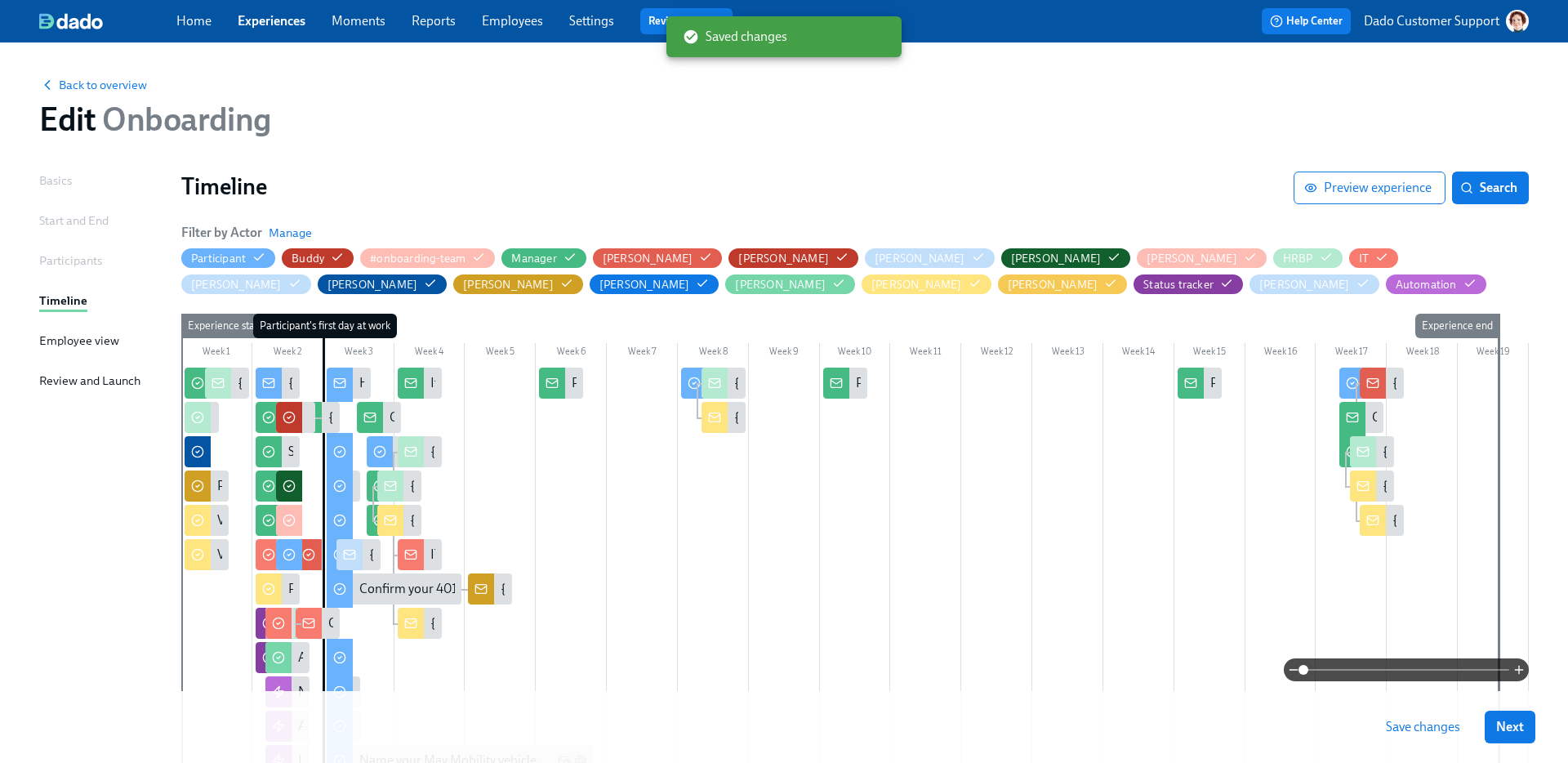
click at [1431, 720] on span "Save changes" at bounding box center [1422, 727] width 74 height 17
click at [74, 90] on span "Back to overview" at bounding box center [93, 85] width 108 height 17
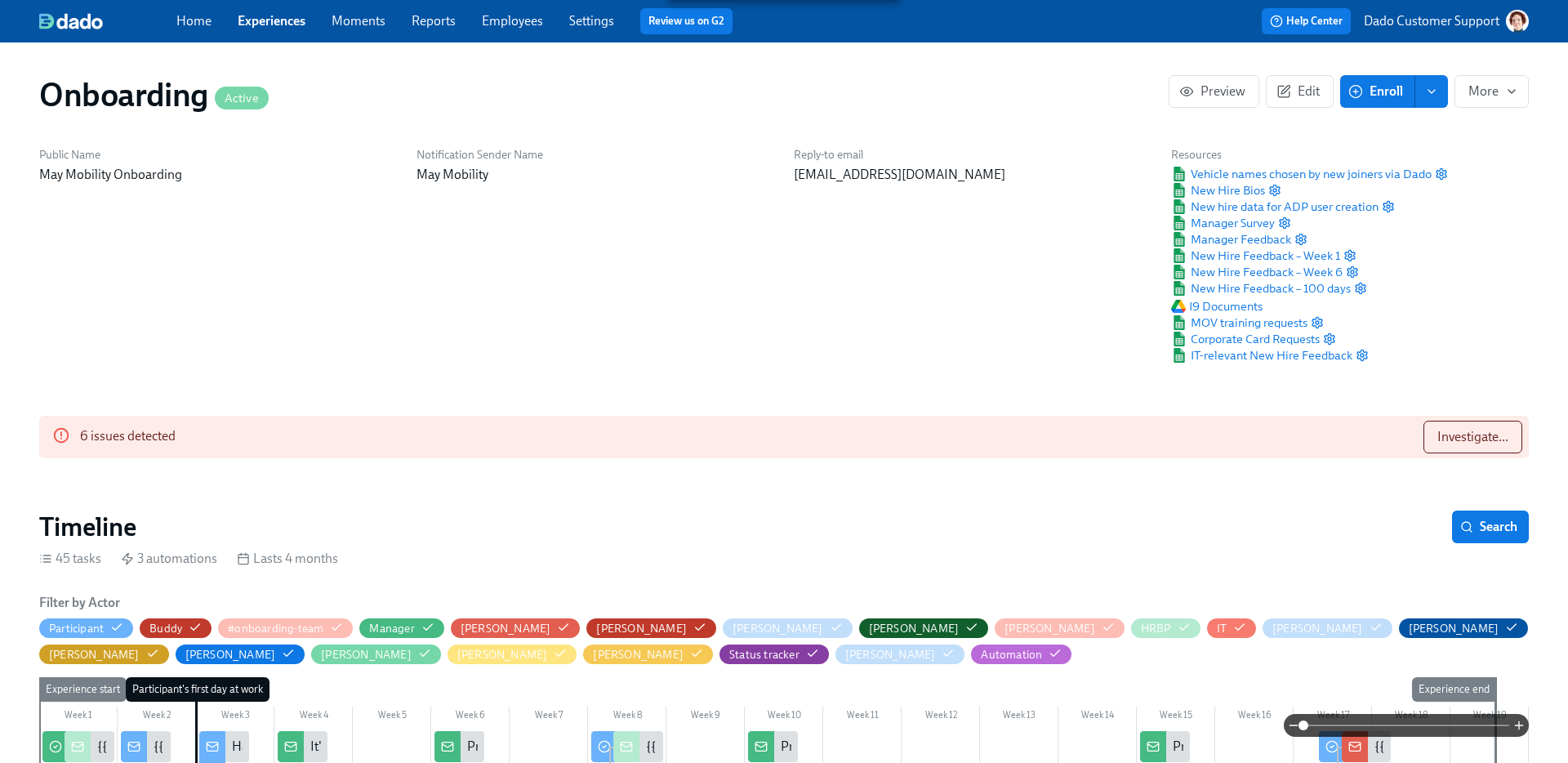
scroll to position [0, 6961]
click at [1482, 438] on span "Investigate..." at bounding box center [1473, 437] width 71 height 17
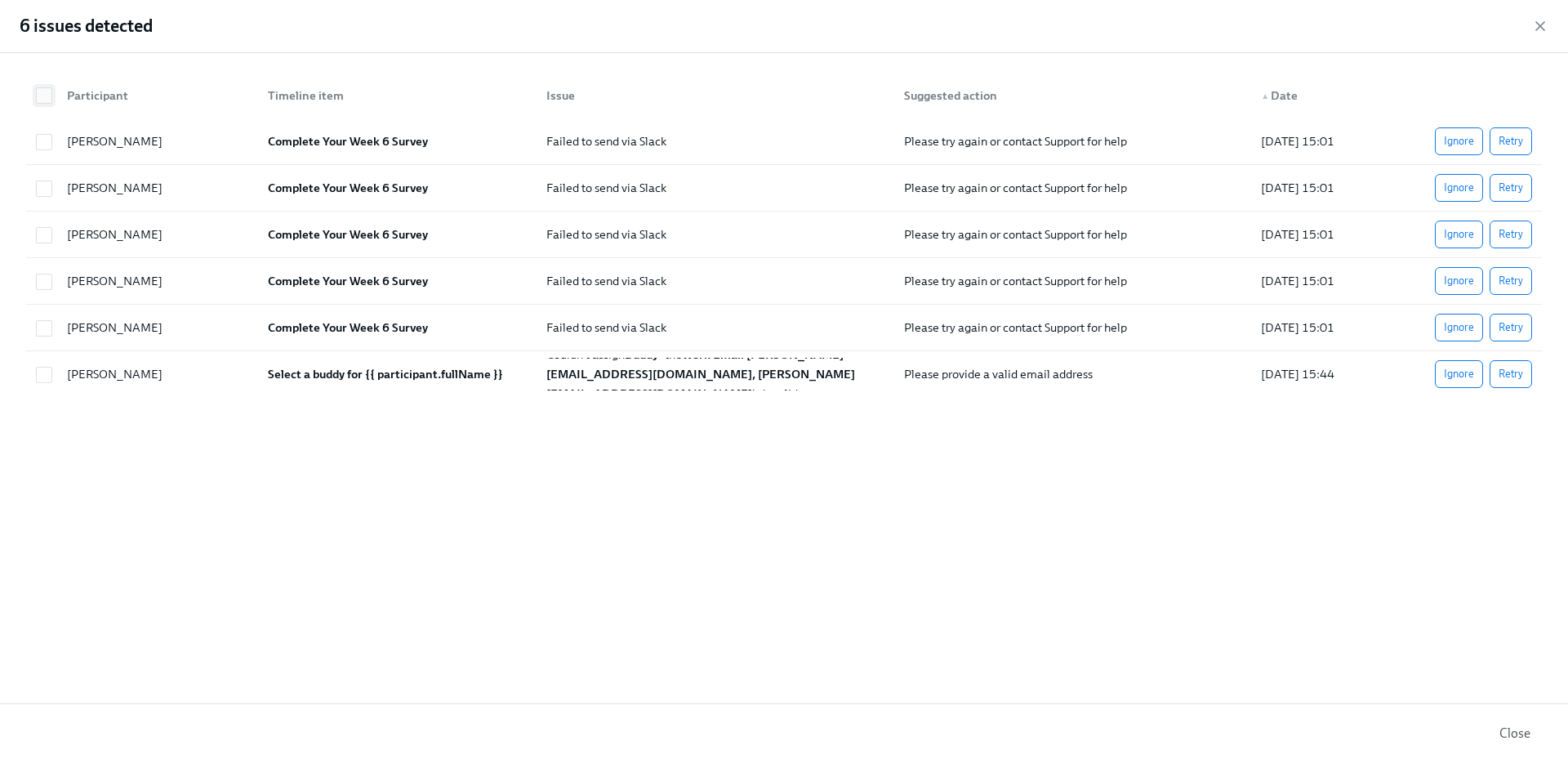
click at [36, 94] on span at bounding box center [44, 95] width 17 height 17
click at [49, 90] on input "checkbox" at bounding box center [44, 95] width 15 height 15
checkbox input "true"
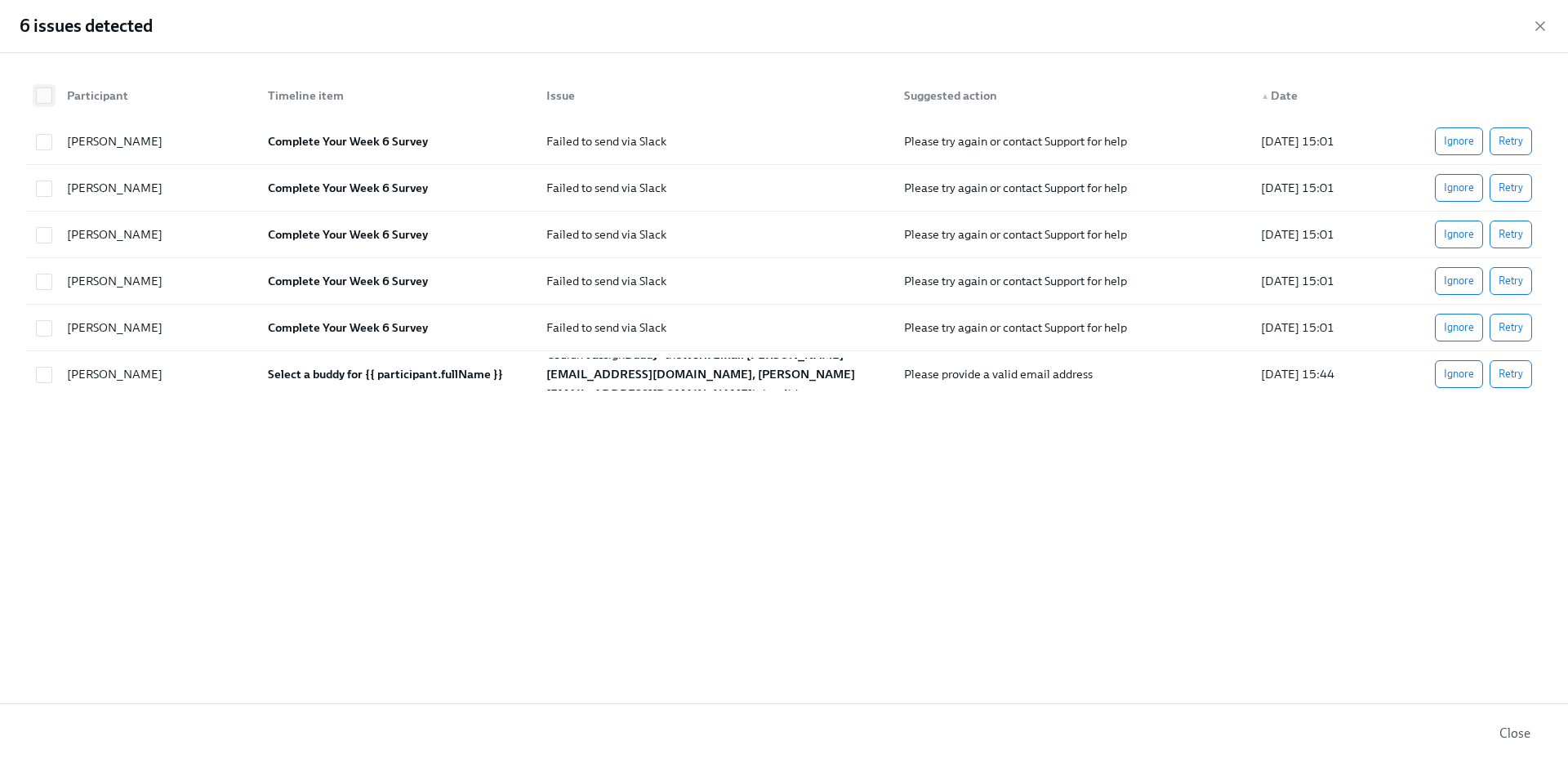
checkbox input "true"
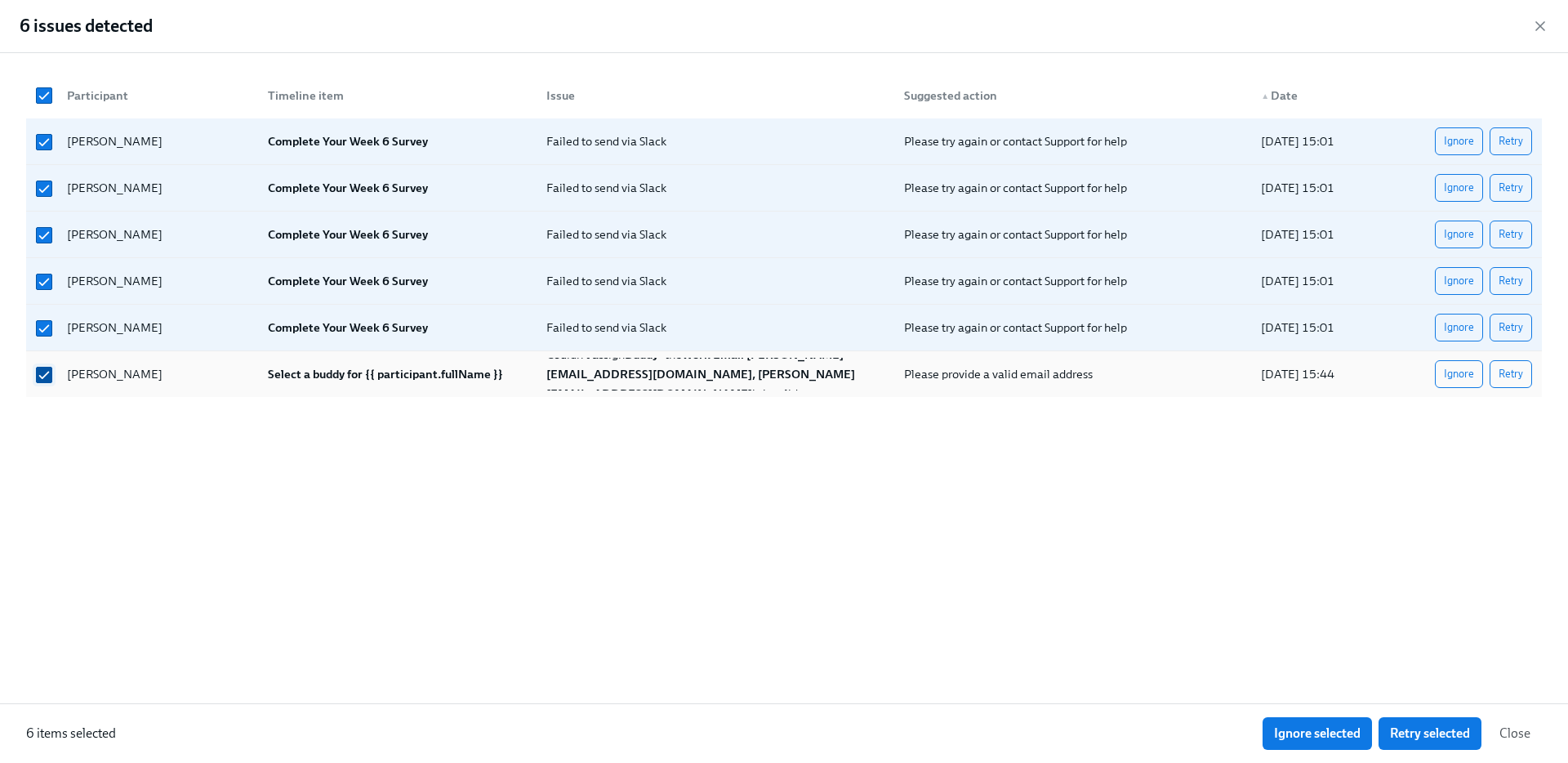
click at [42, 380] on input "checkbox" at bounding box center [44, 375] width 15 height 15
checkbox input "false"
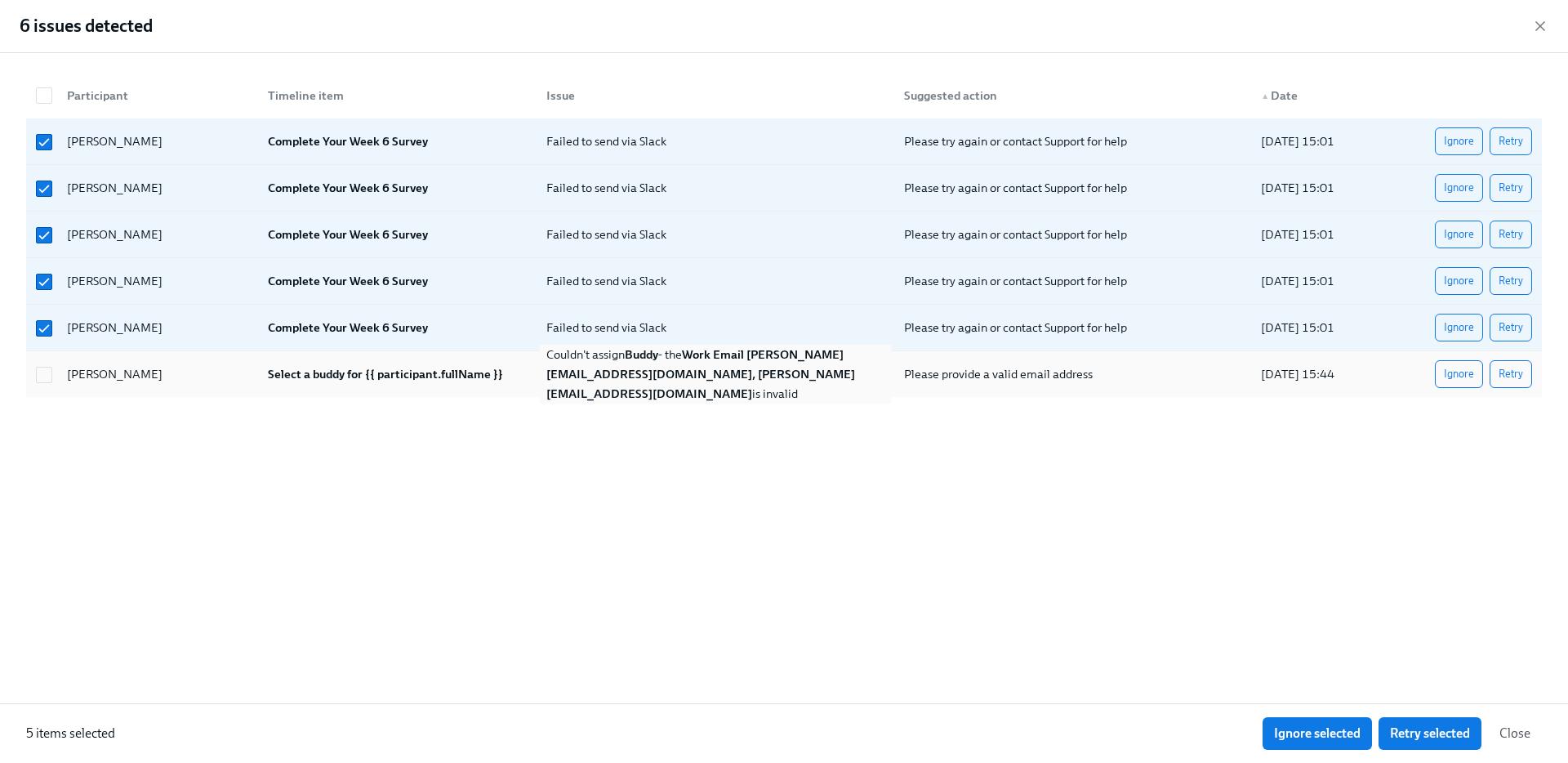
scroll to position [0, 12690]
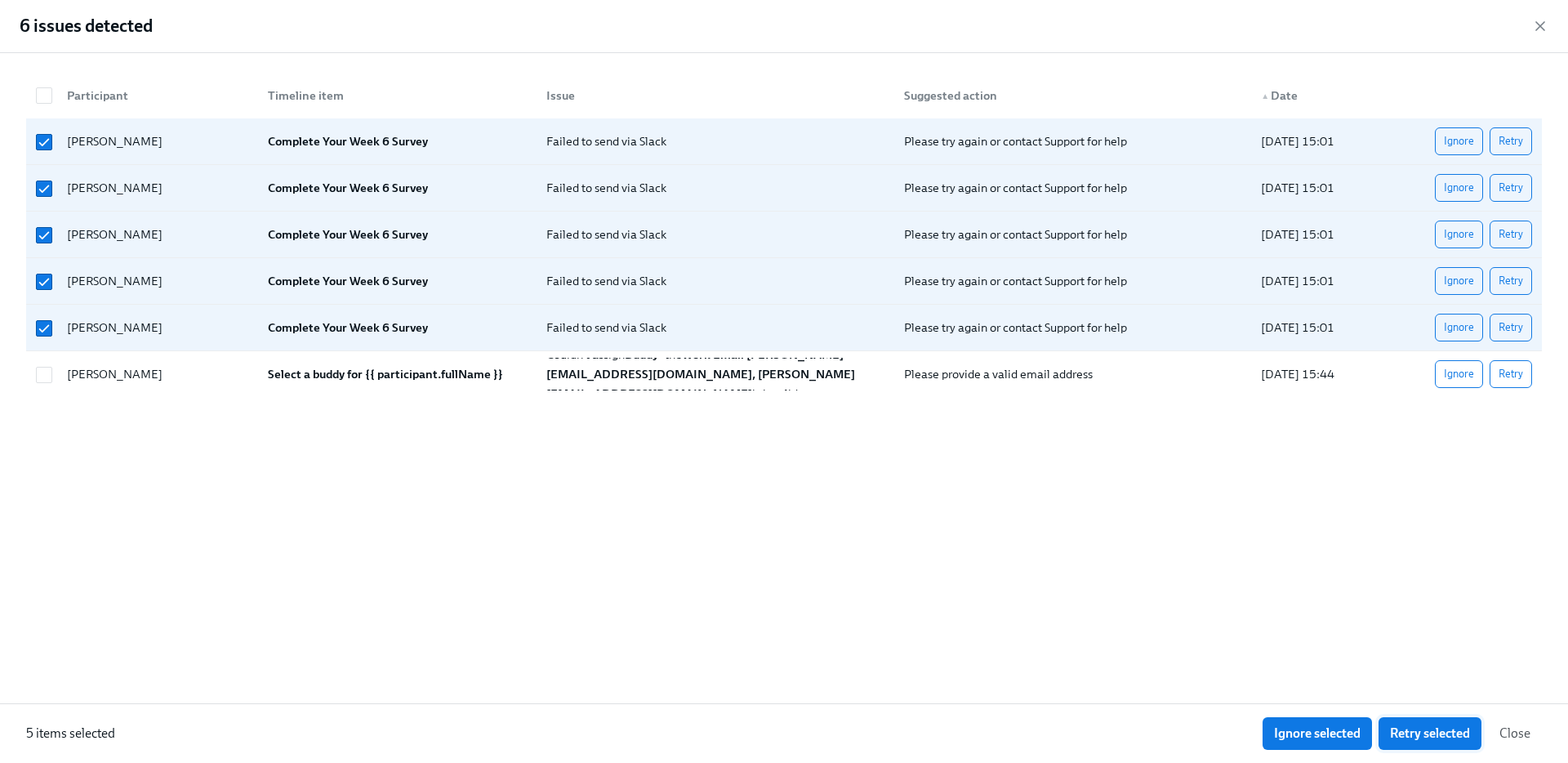
click at [1436, 726] on span "Retry selected" at bounding box center [1430, 734] width 80 height 17
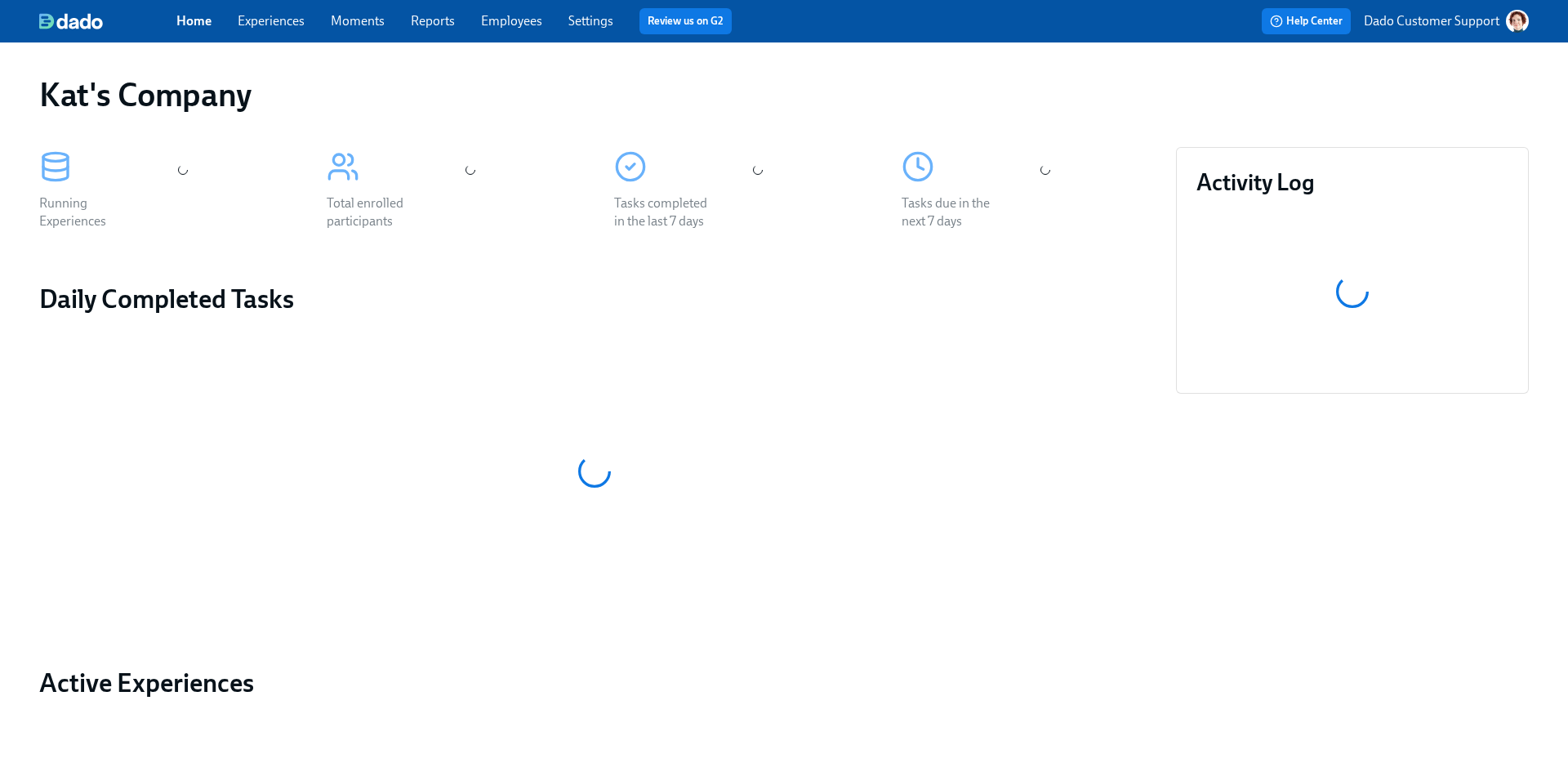
click at [203, 24] on link "Home" at bounding box center [194, 21] width 35 height 16
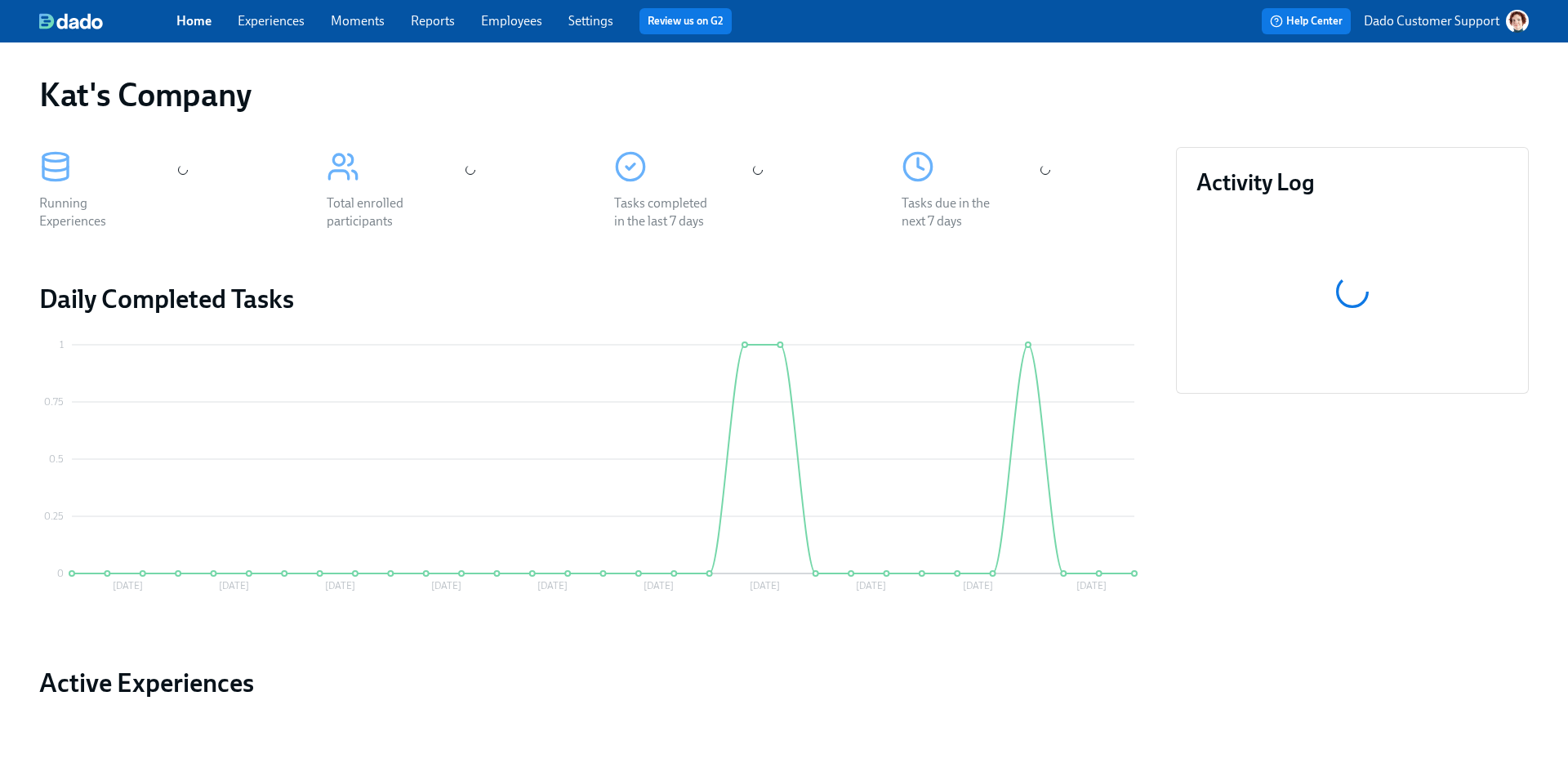
click at [256, 8] on div "Home Experiences Moments Reports Employees Settings Review us on G2 Help Center…" at bounding box center [784, 21] width 1568 height 43
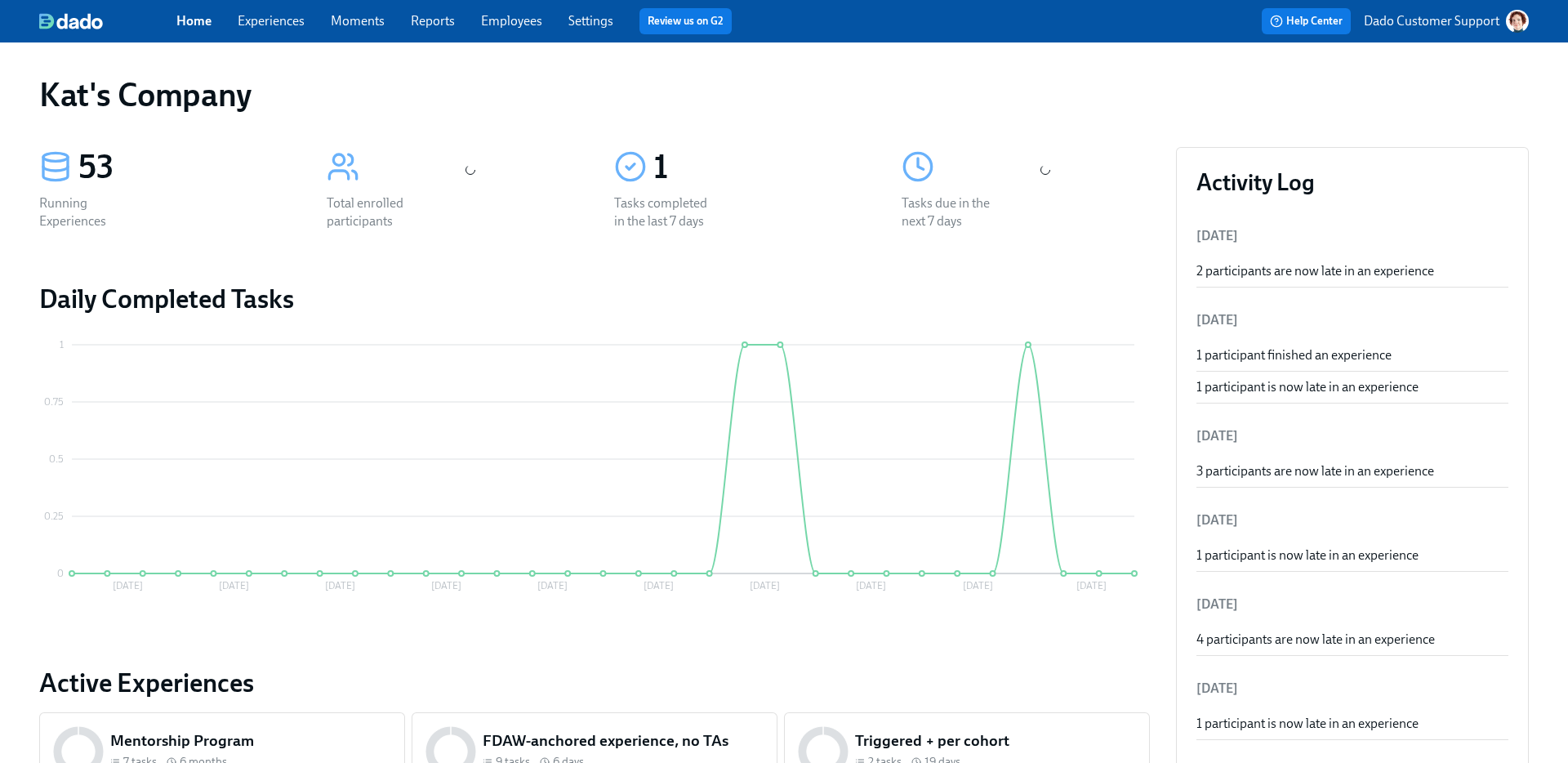
click at [256, 13] on link "Experiences" at bounding box center [271, 21] width 67 height 16
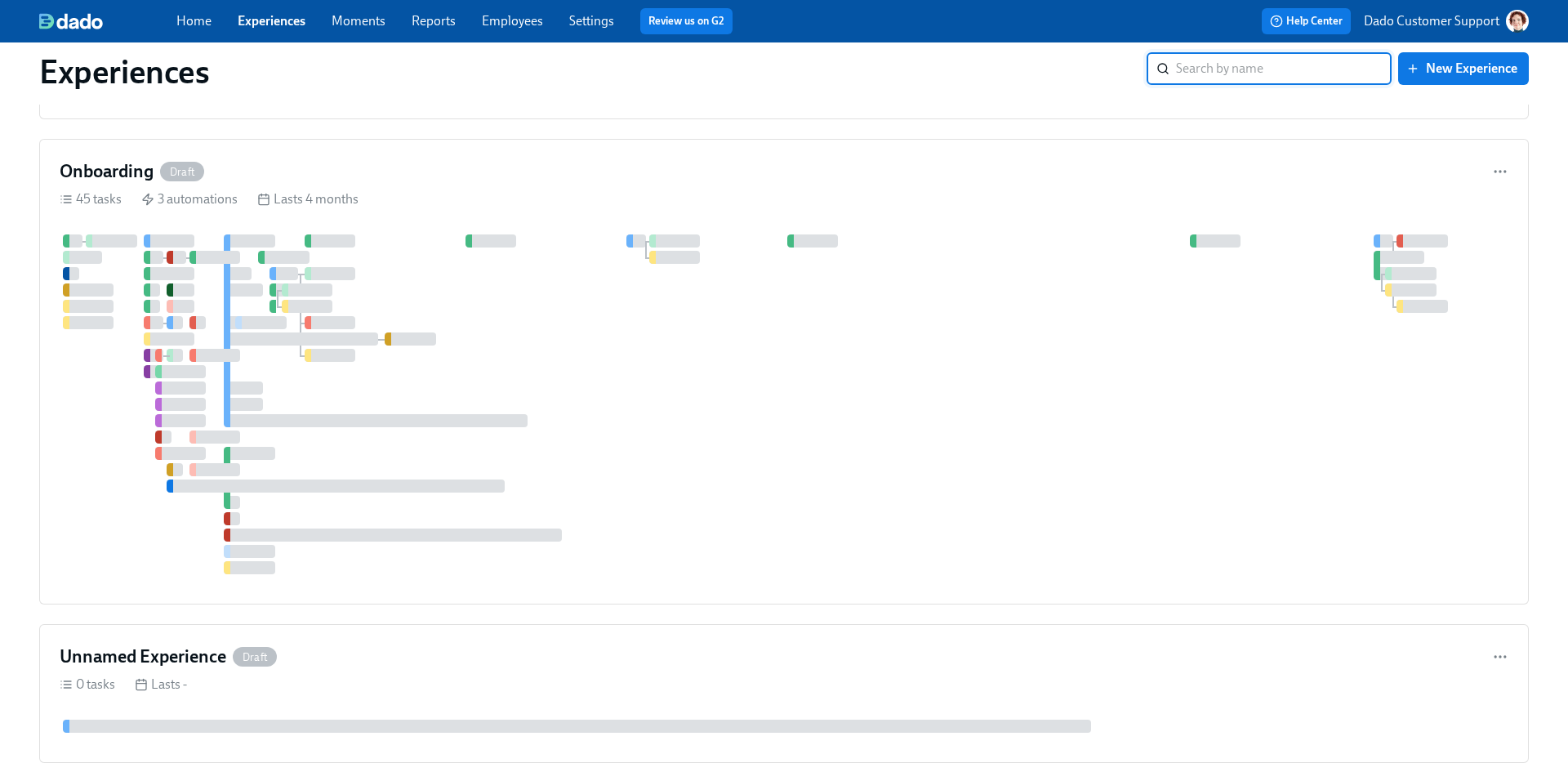
scroll to position [15350, 0]
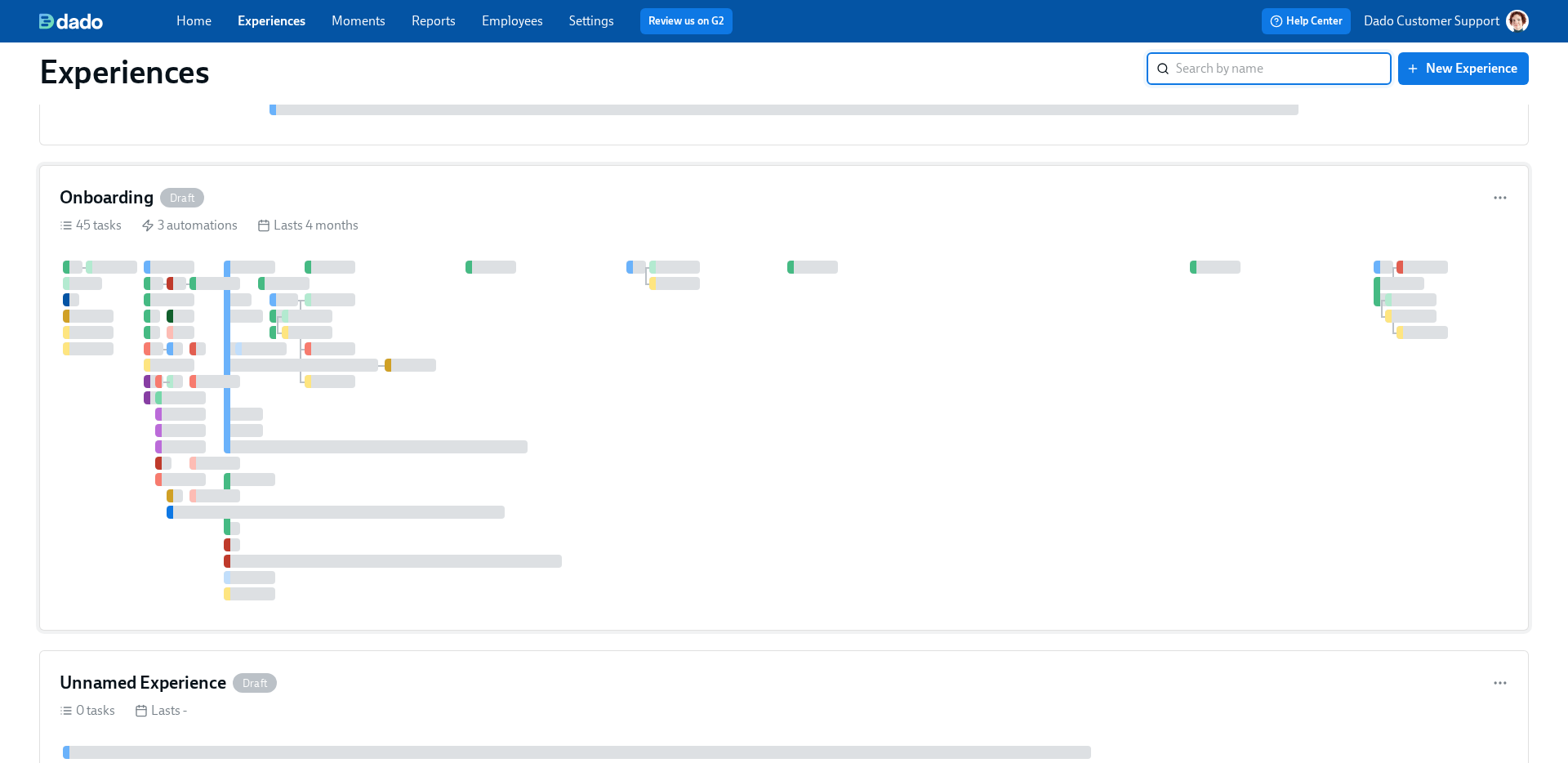
click at [1031, 331] on div at bounding box center [783, 430] width 1448 height 340
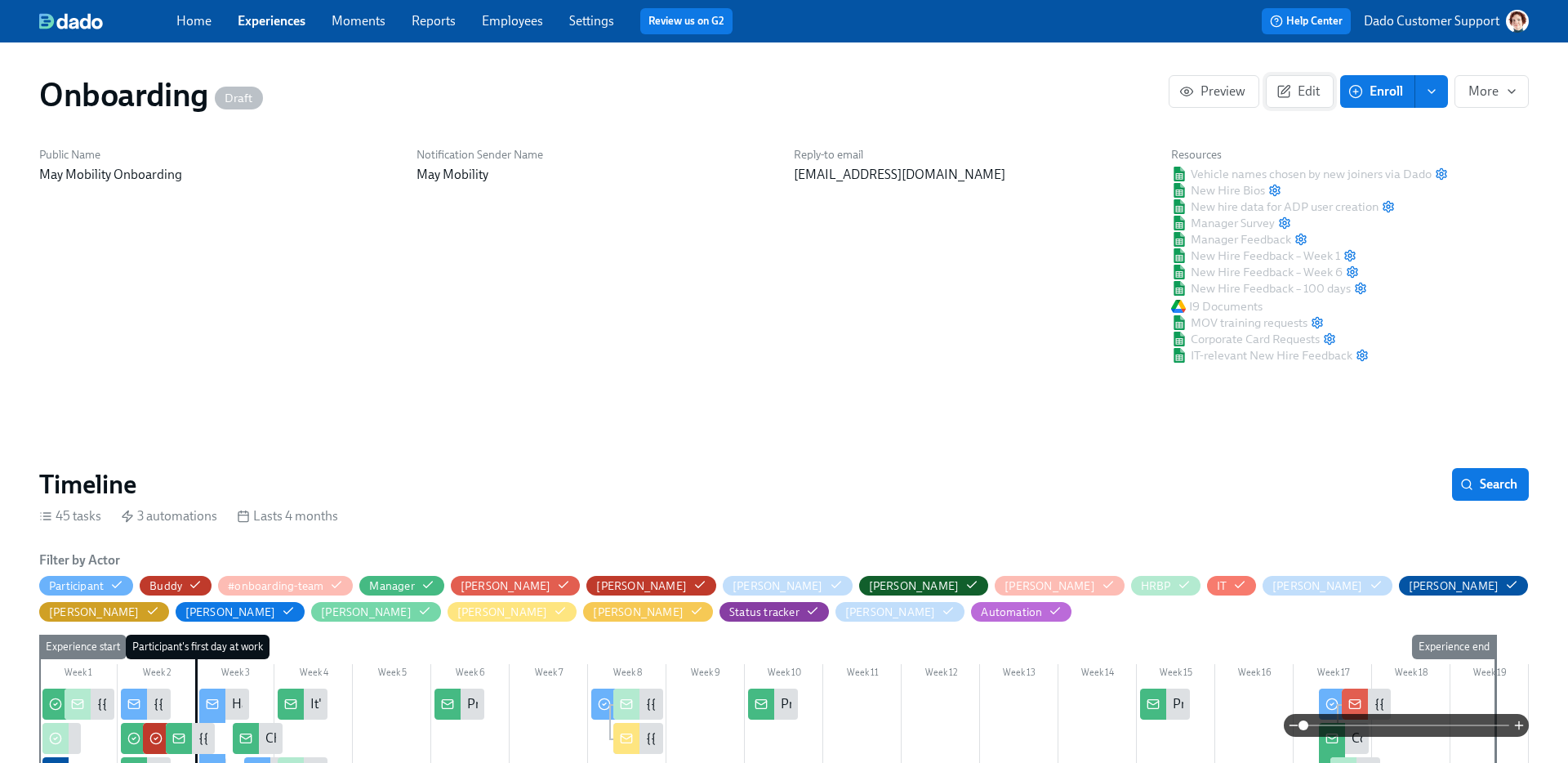
click at [1309, 81] on button "Edit" at bounding box center [1299, 91] width 68 height 33
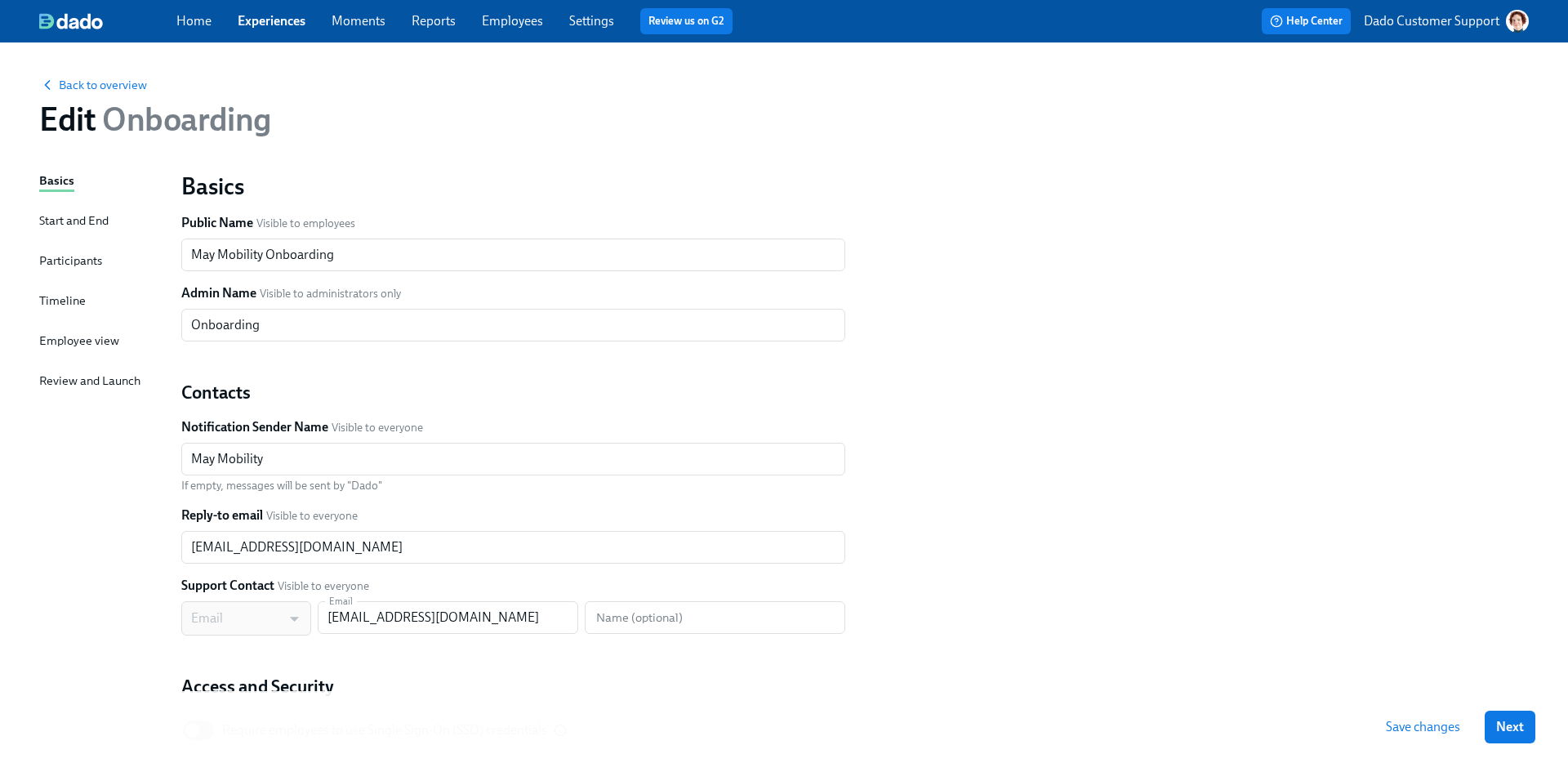
click at [59, 300] on div "Timeline" at bounding box center [63, 300] width 47 height 18
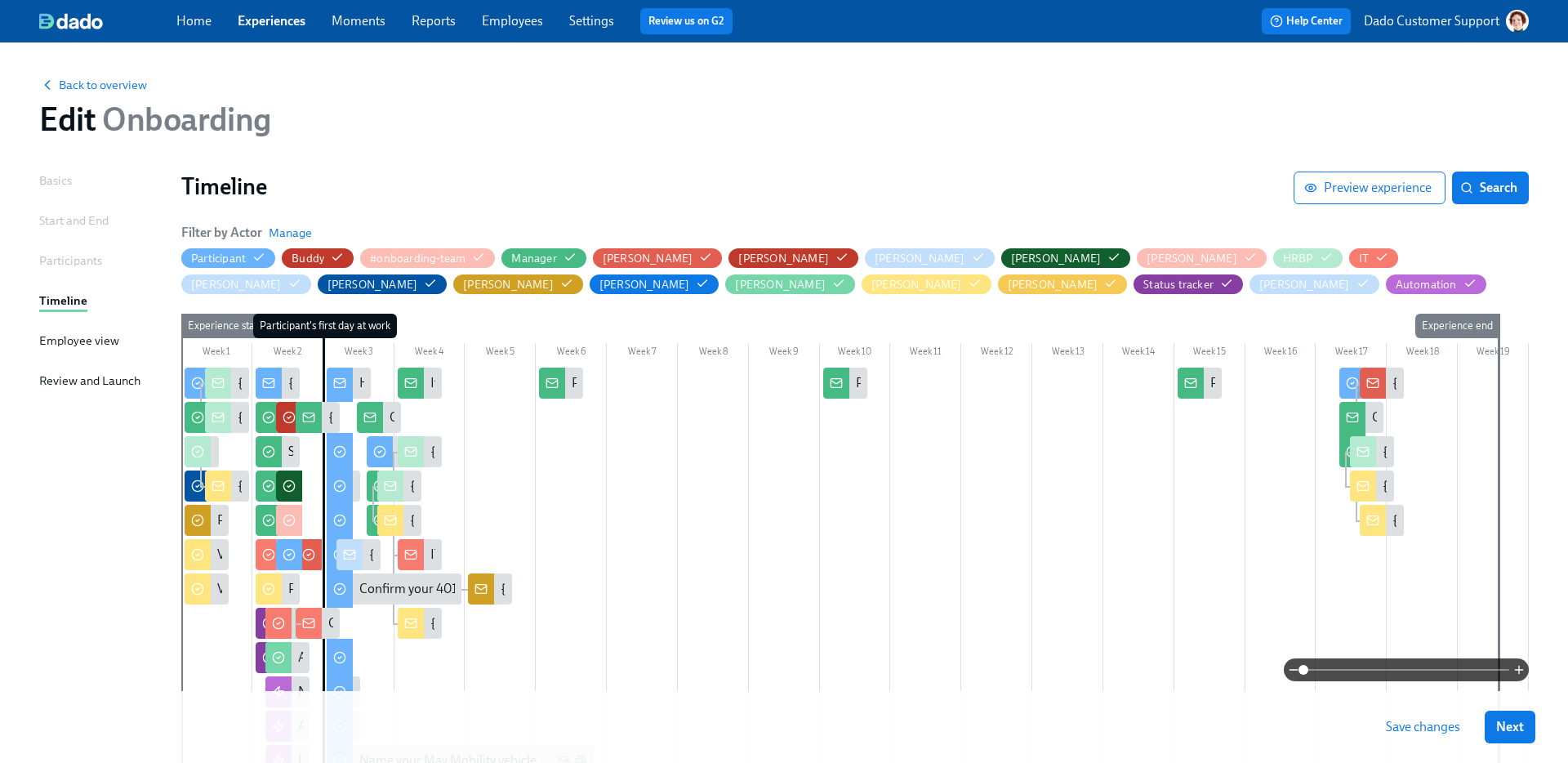
click at [67, 220] on div "Start and End" at bounding box center [74, 220] width 69 height 18
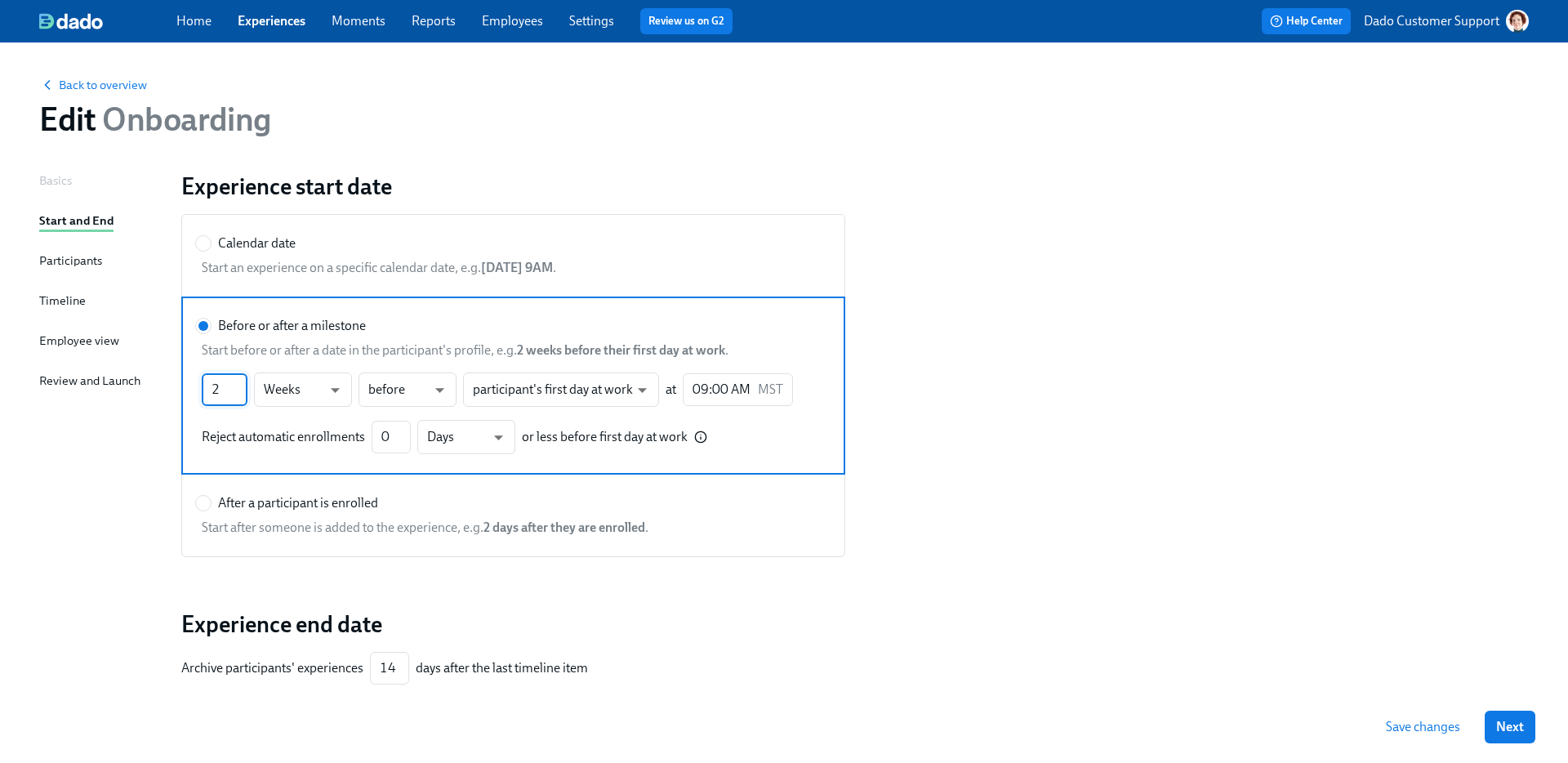
click at [214, 392] on input "2" at bounding box center [224, 389] width 46 height 33
type input "12"
click at [55, 301] on div "Timeline" at bounding box center [63, 300] width 47 height 18
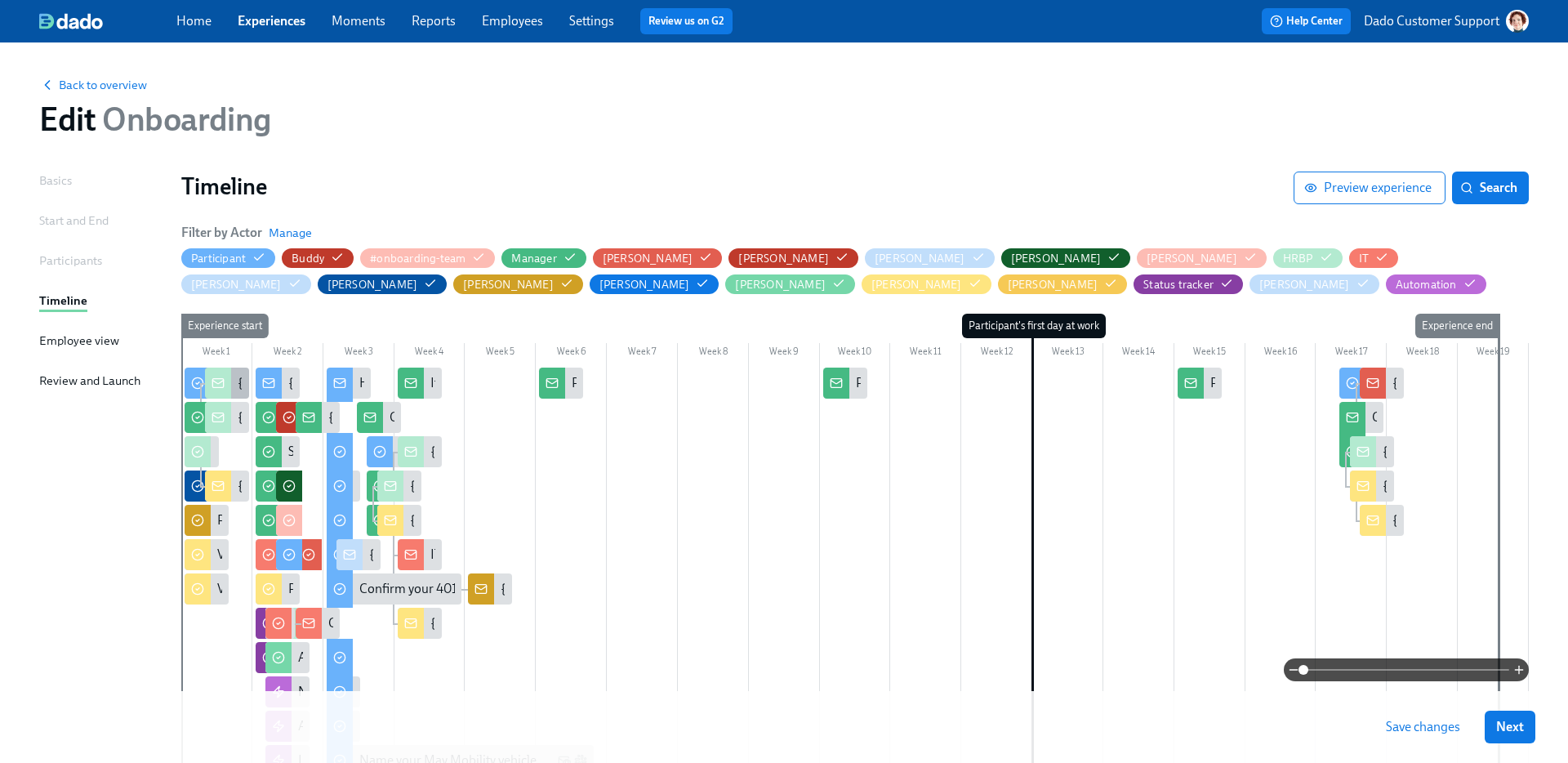
click at [217, 385] on icon at bounding box center [218, 383] width 13 height 13
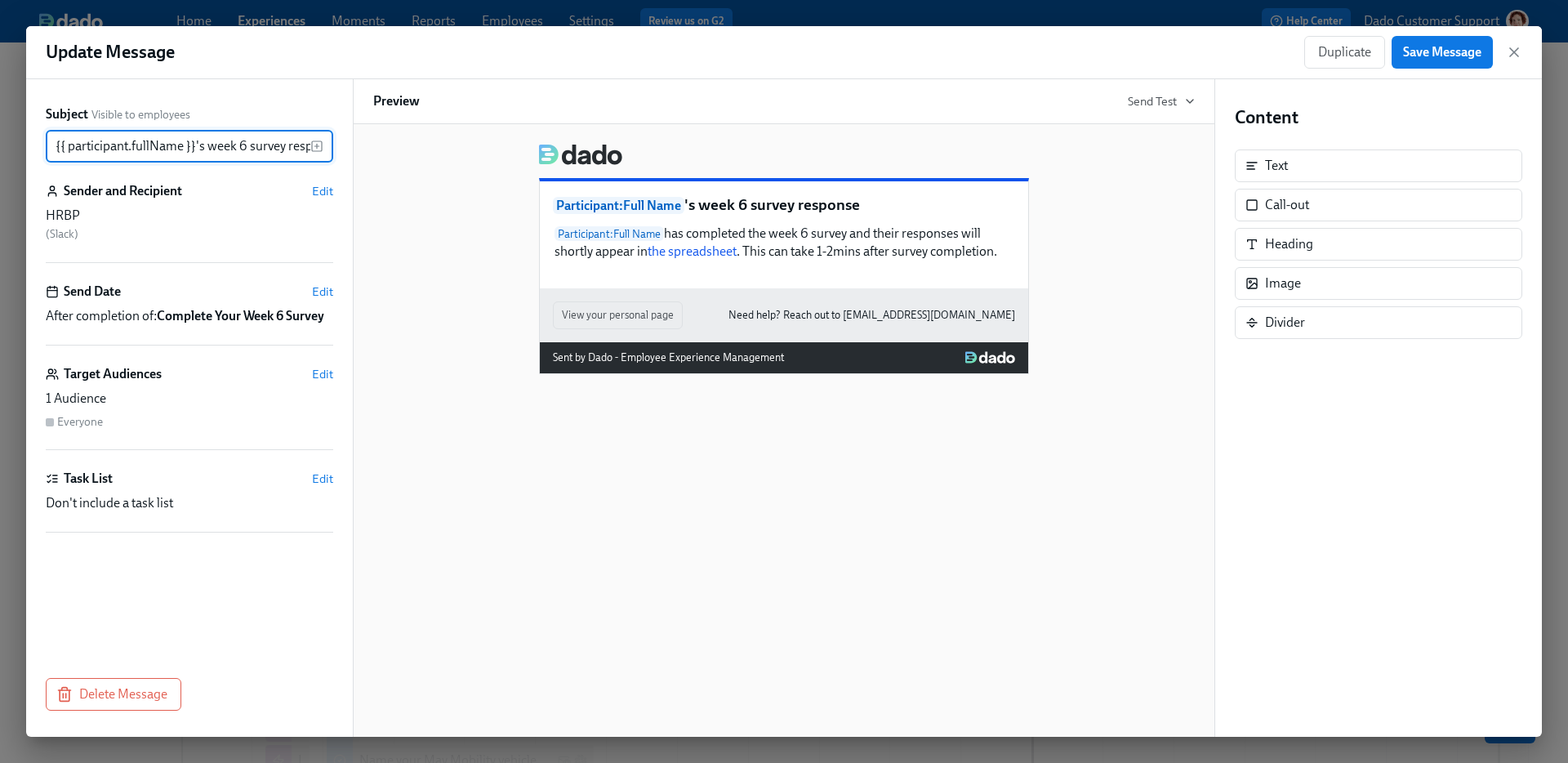
scroll to position [0, 28]
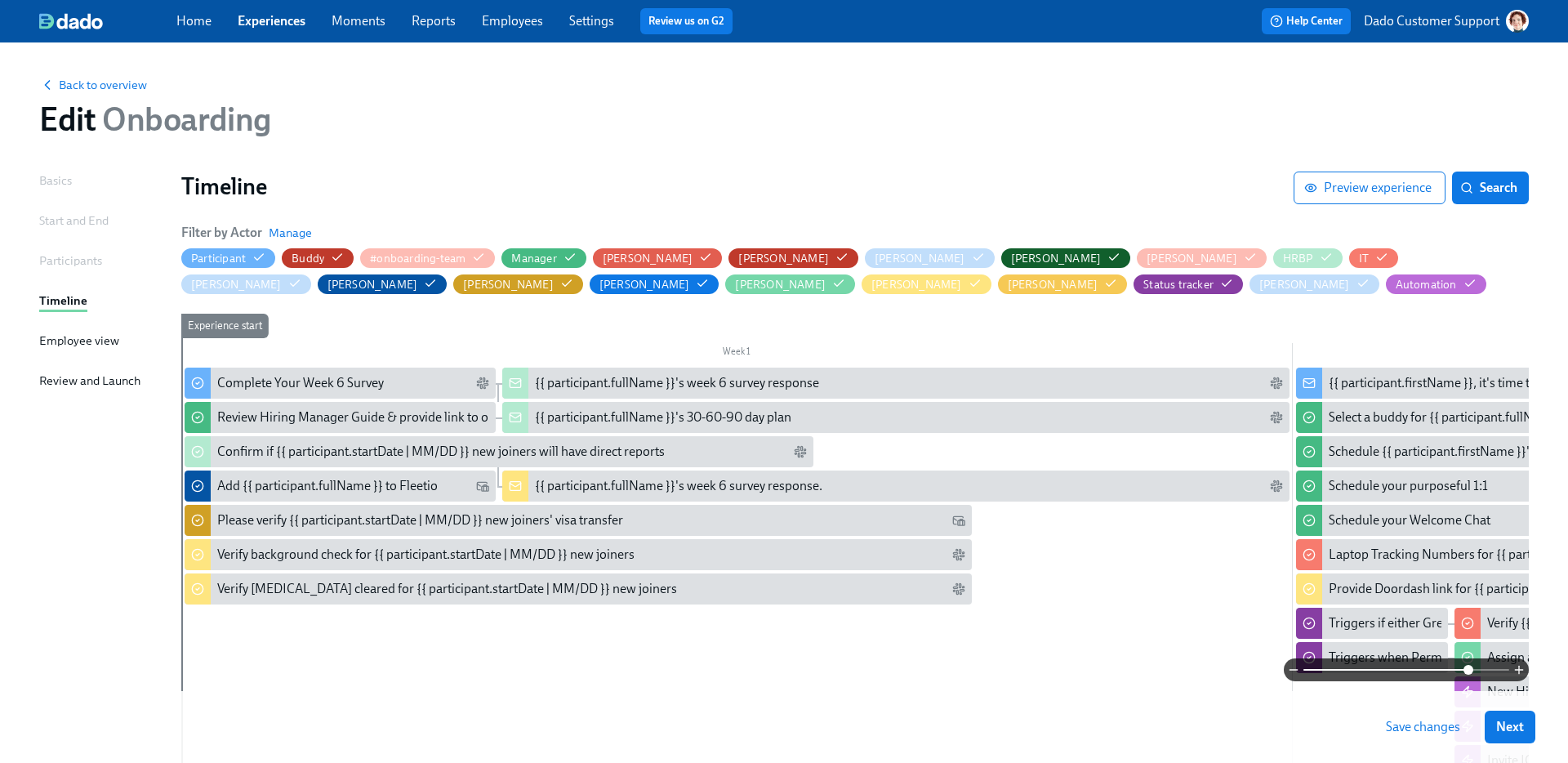
click at [1466, 668] on span at bounding box center [1407, 669] width 206 height 23
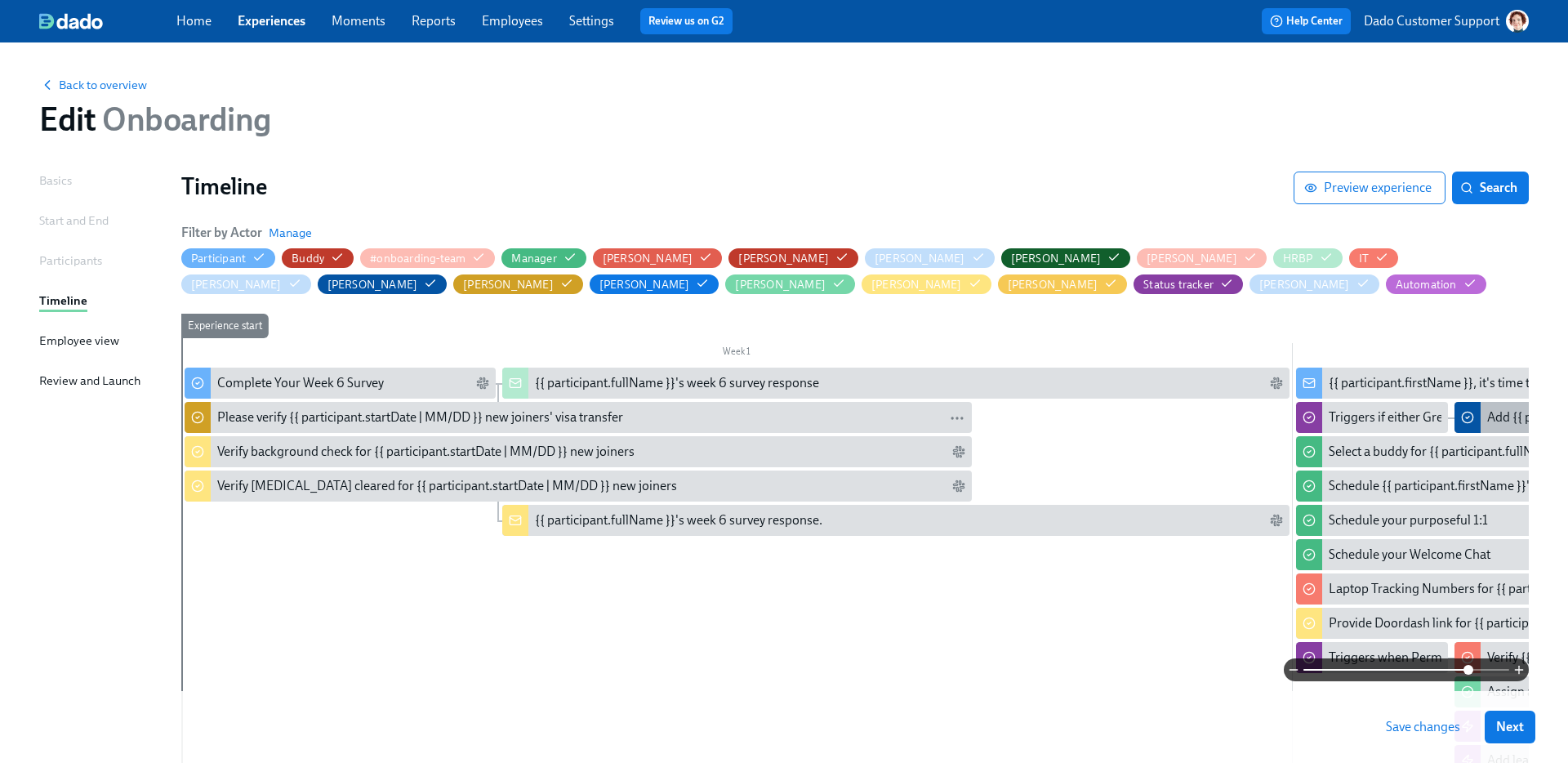
drag, startPoint x: 344, startPoint y: 416, endPoint x: 366, endPoint y: 416, distance: 22.0
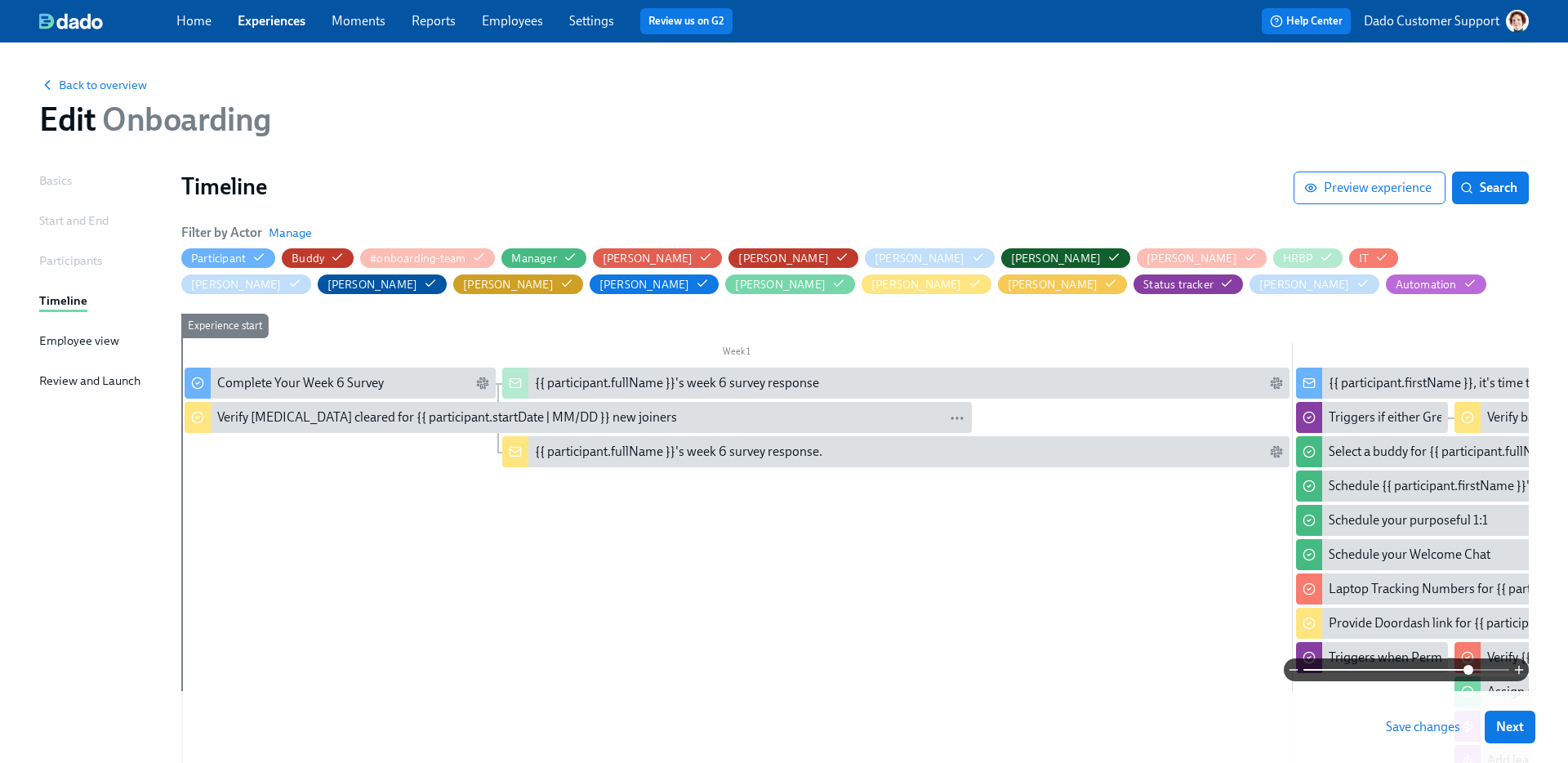
drag, startPoint x: 297, startPoint y: 422, endPoint x: 312, endPoint y: 422, distance: 15.0
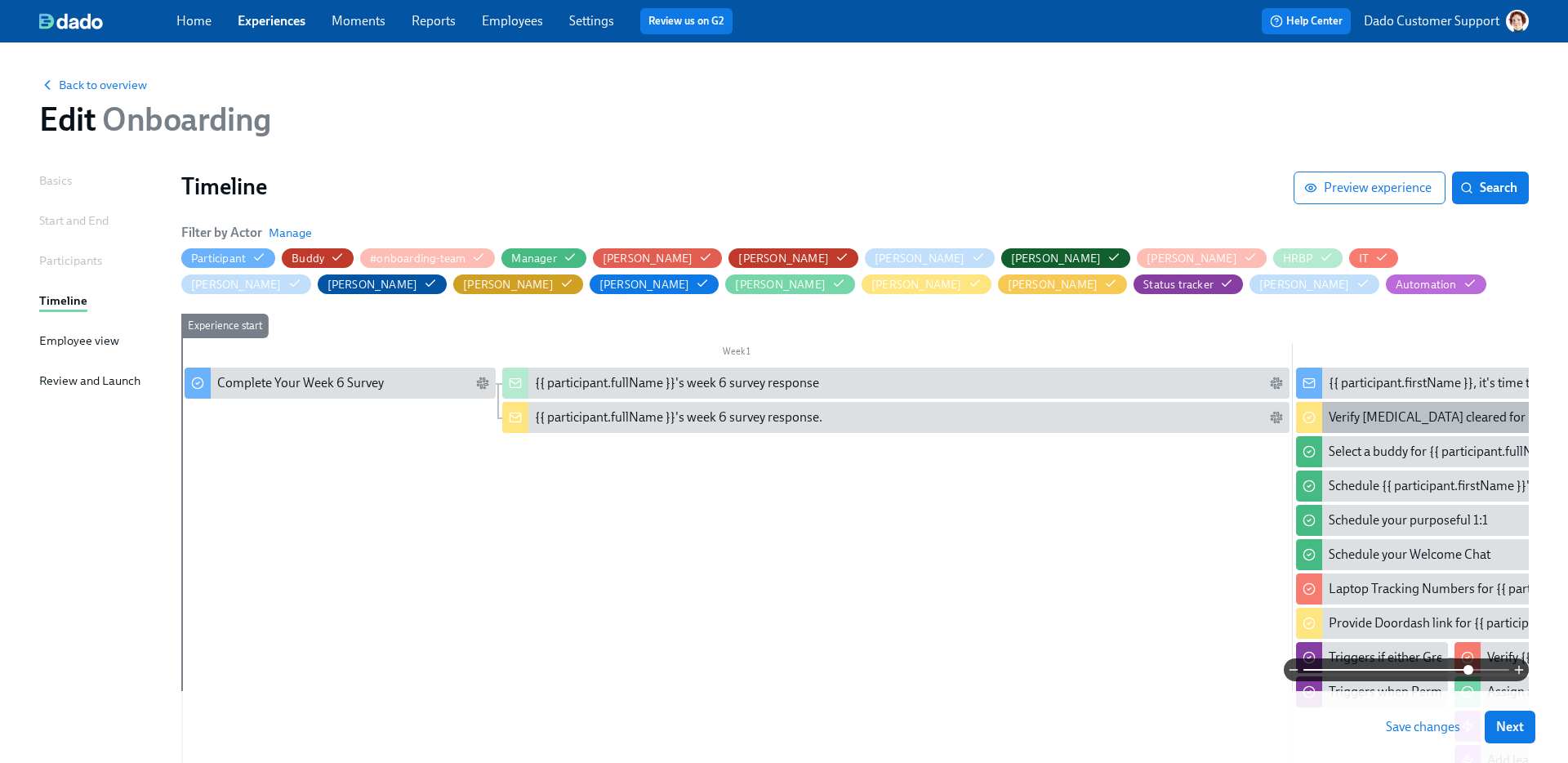
drag, startPoint x: 229, startPoint y: 421, endPoint x: 238, endPoint y: 421, distance: 9.0
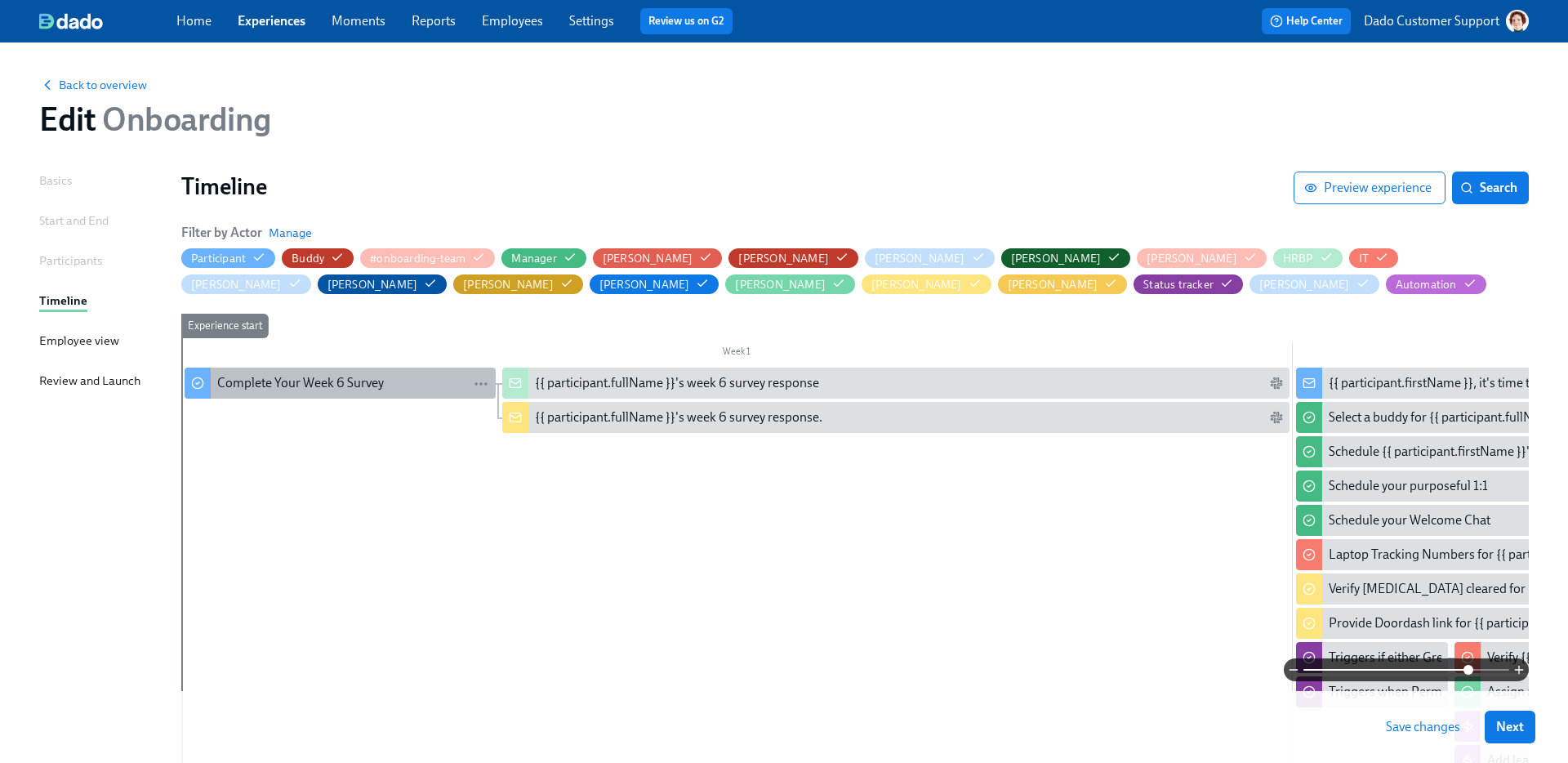
click at [288, 384] on div "Complete Your Week 6 Survey" at bounding box center [300, 382] width 167 height 18
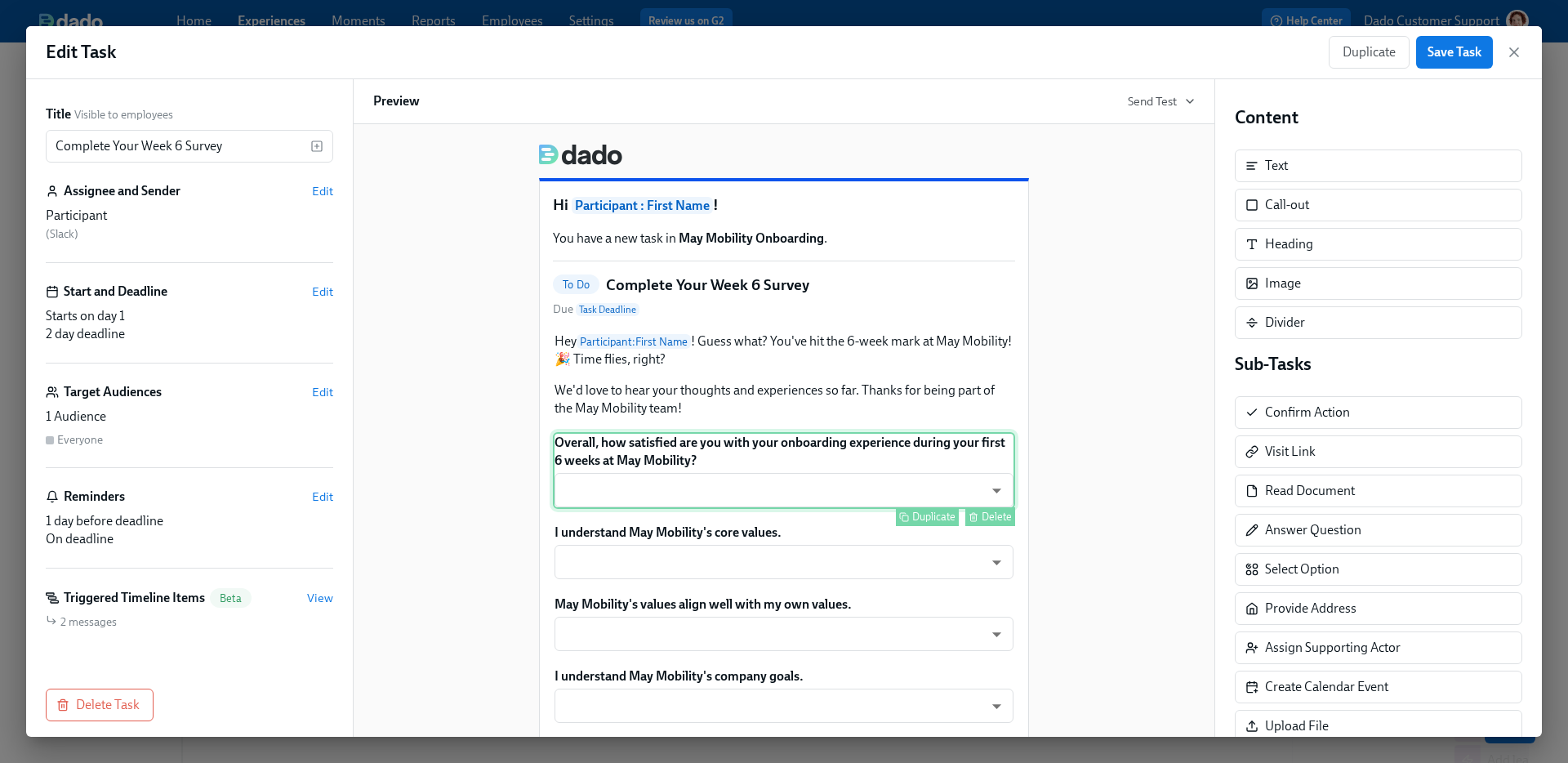
click at [658, 509] on div "Duplicate Delete" at bounding box center [786, 516] width 459 height 18
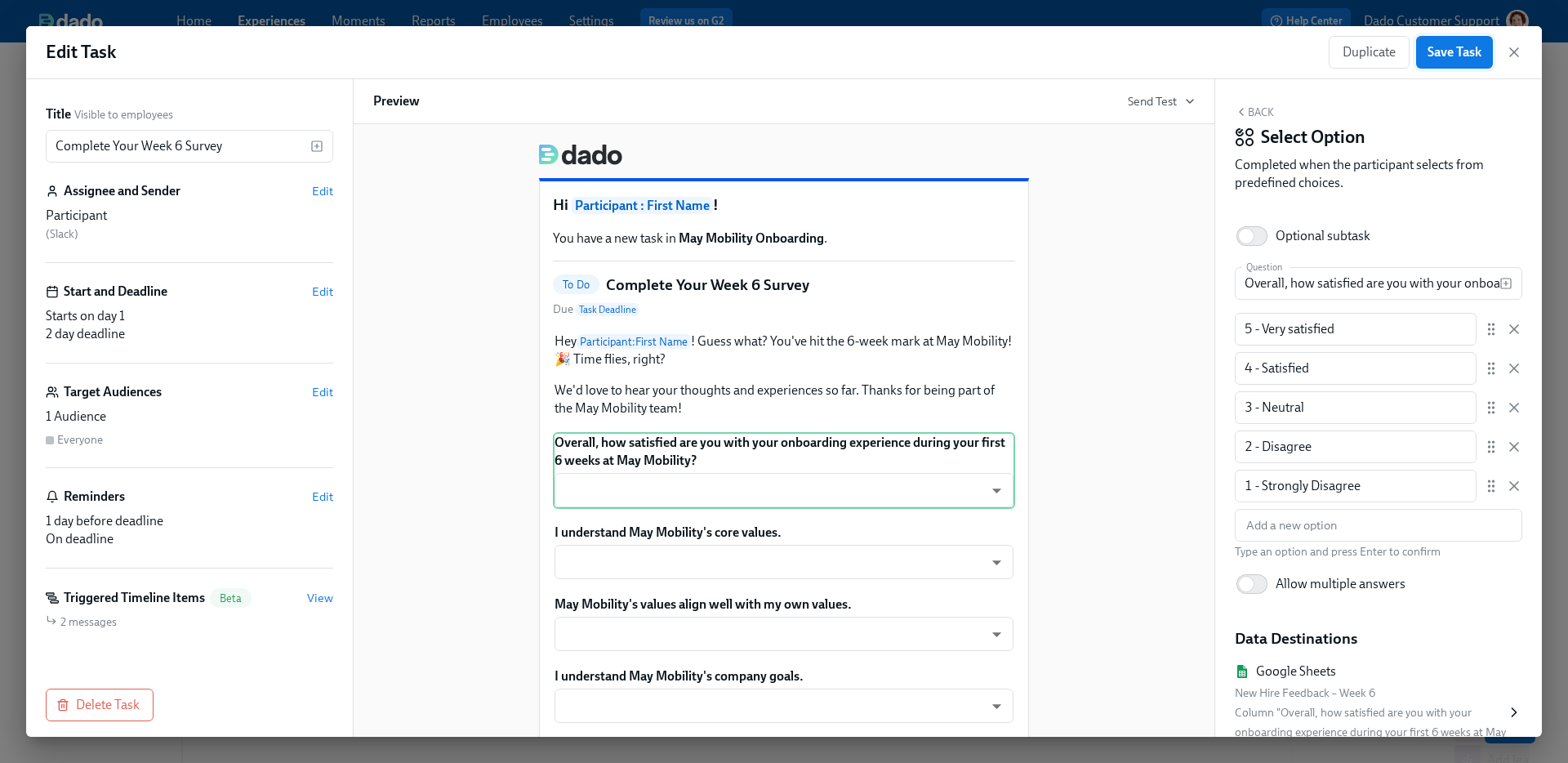
click at [1441, 55] on span "Save Task" at bounding box center [1454, 53] width 54 height 17
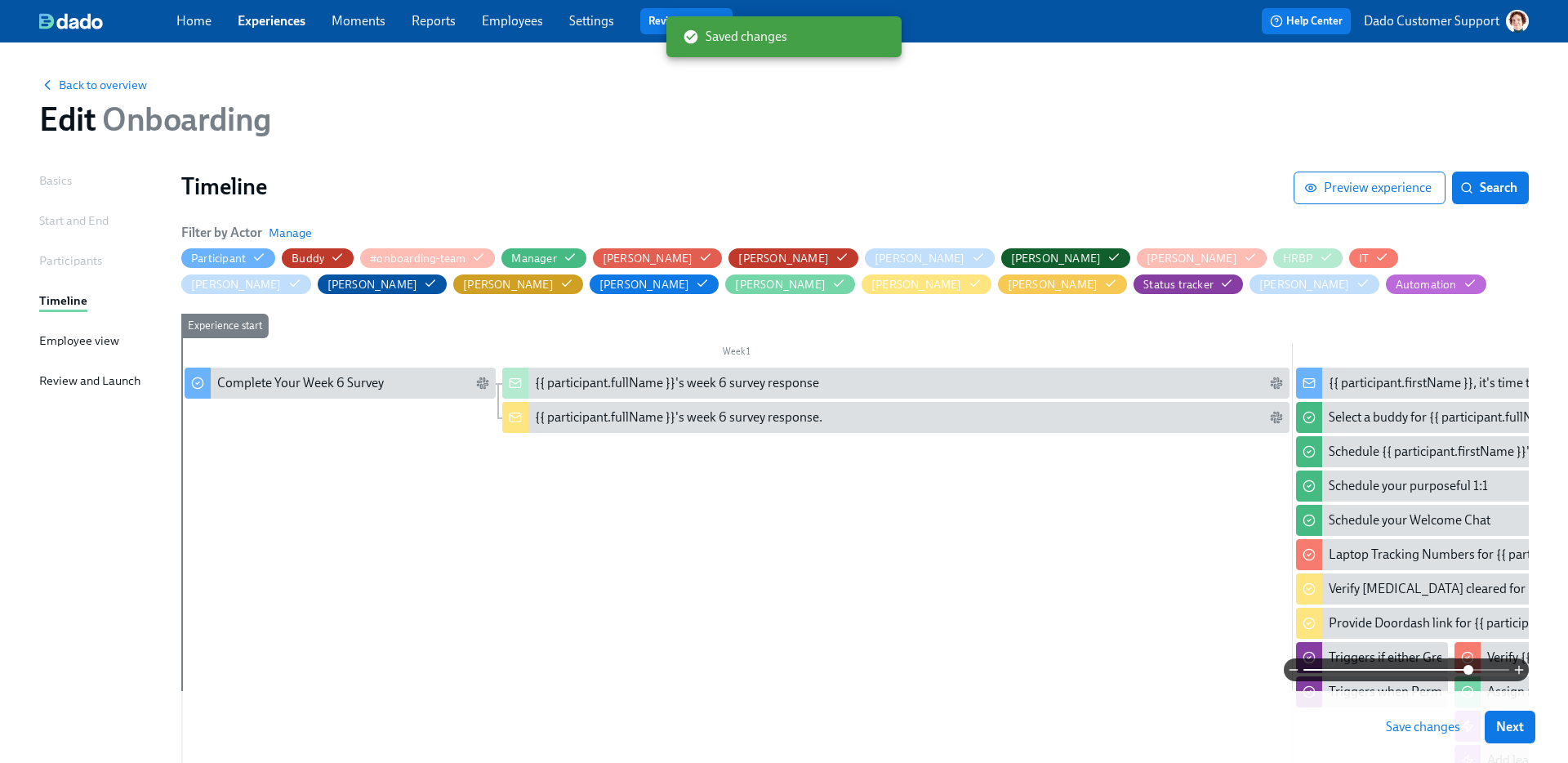
click at [1425, 726] on span "Save changes" at bounding box center [1422, 727] width 74 height 17
click at [83, 269] on div "Participants" at bounding box center [70, 260] width 63 height 18
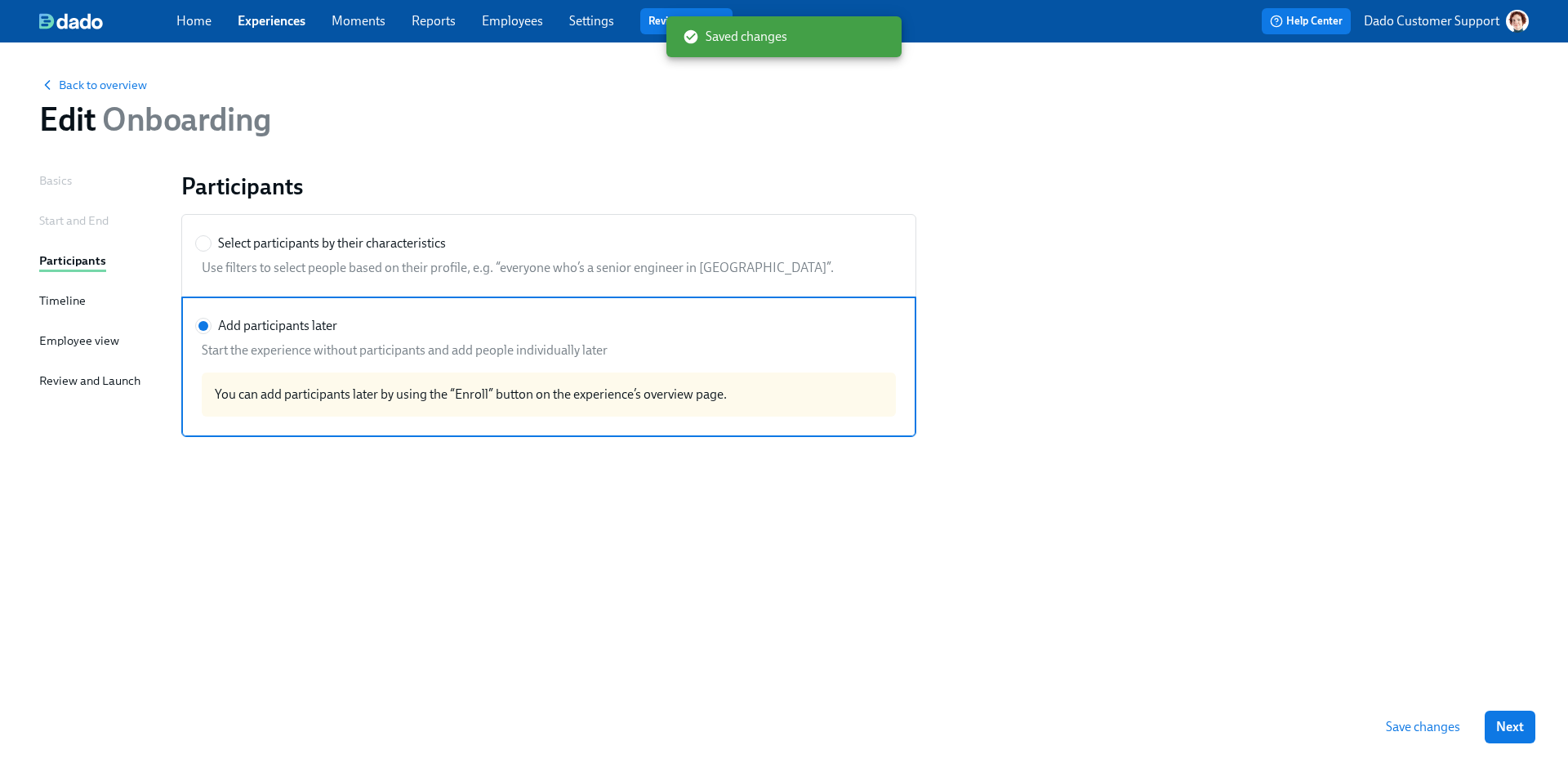
click at [85, 196] on div "Basics Start and End Participants Timeline Employee view Review and Launch" at bounding box center [100, 431] width 122 height 520
click at [85, 215] on div "Start and End" at bounding box center [74, 220] width 69 height 18
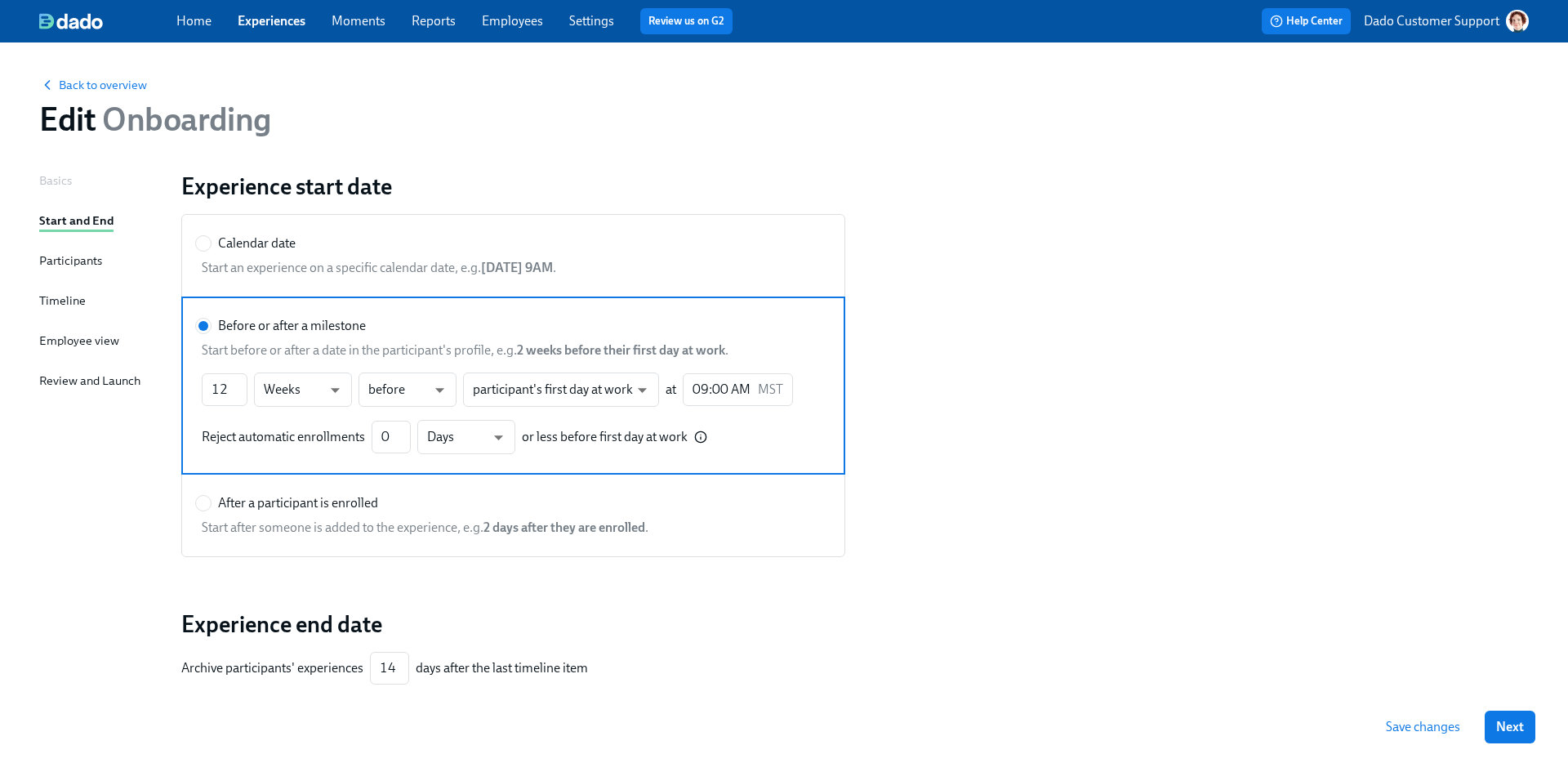
click at [69, 382] on div "Review and Launch" at bounding box center [90, 380] width 101 height 18
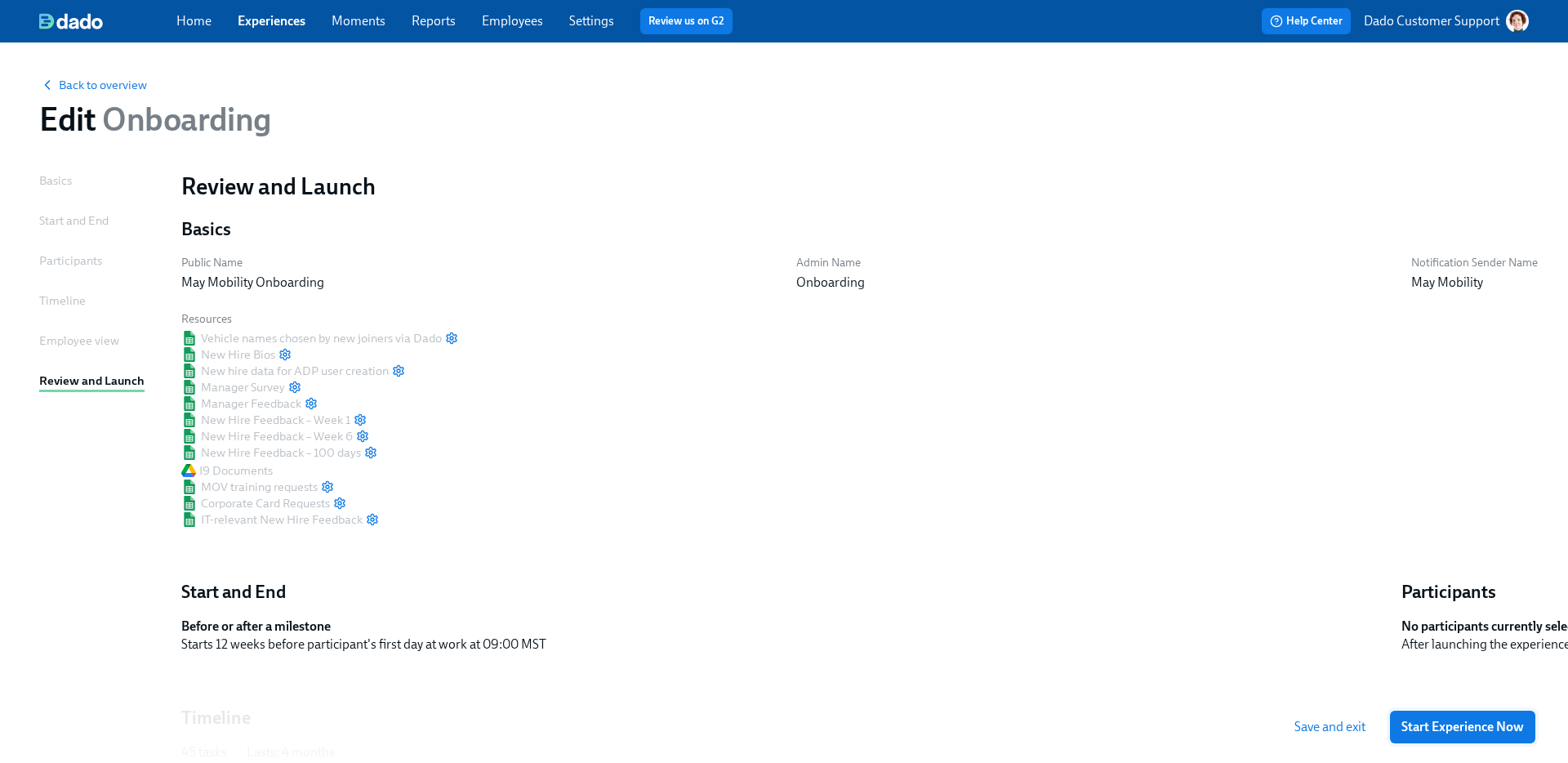
click at [1457, 729] on span "Start Experience Now" at bounding box center [1463, 727] width 122 height 17
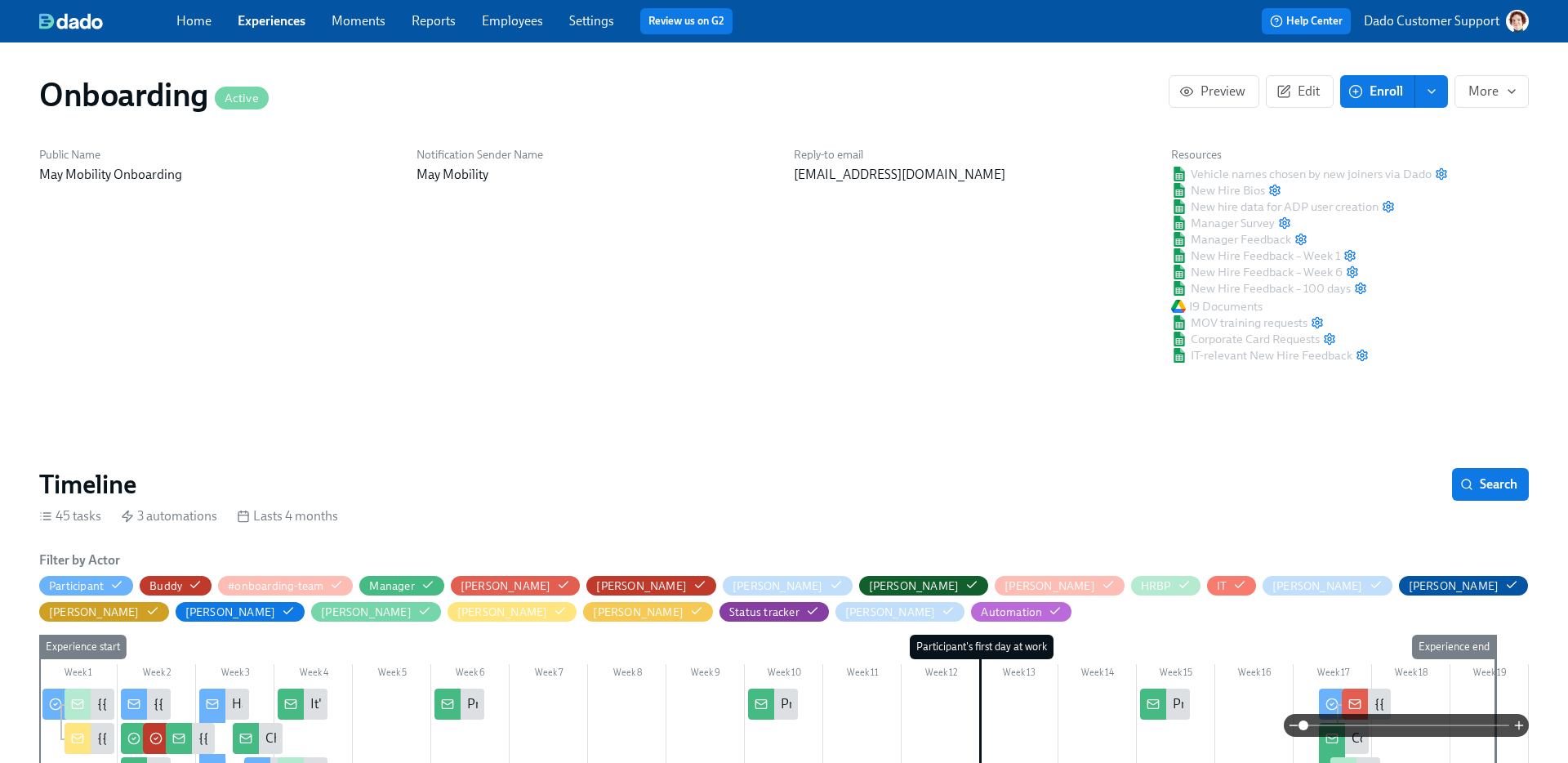
click at [1363, 92] on span "Enroll" at bounding box center [1376, 92] width 51 height 17
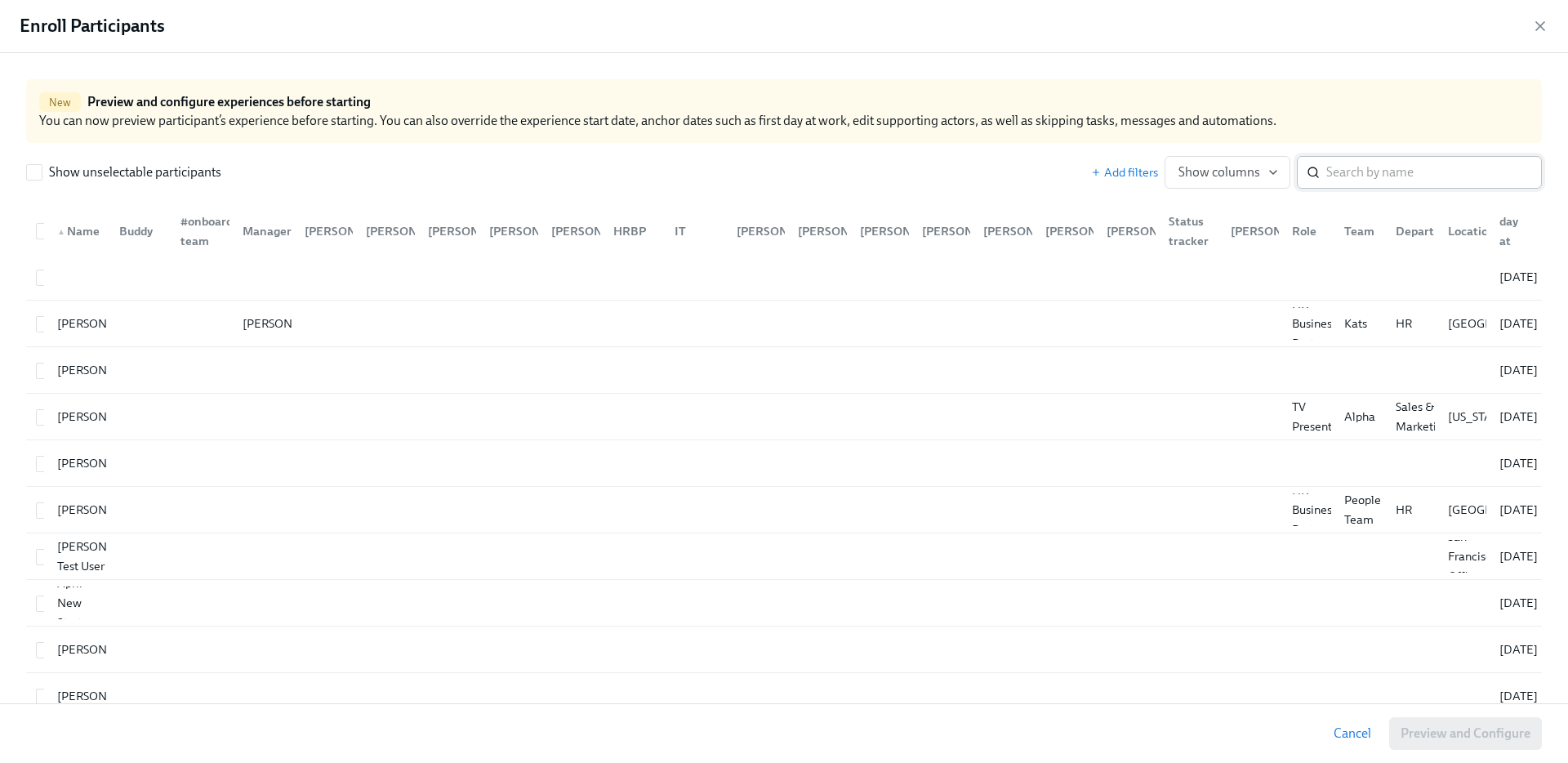
click at [1393, 166] on input "search" at bounding box center [1434, 172] width 216 height 33
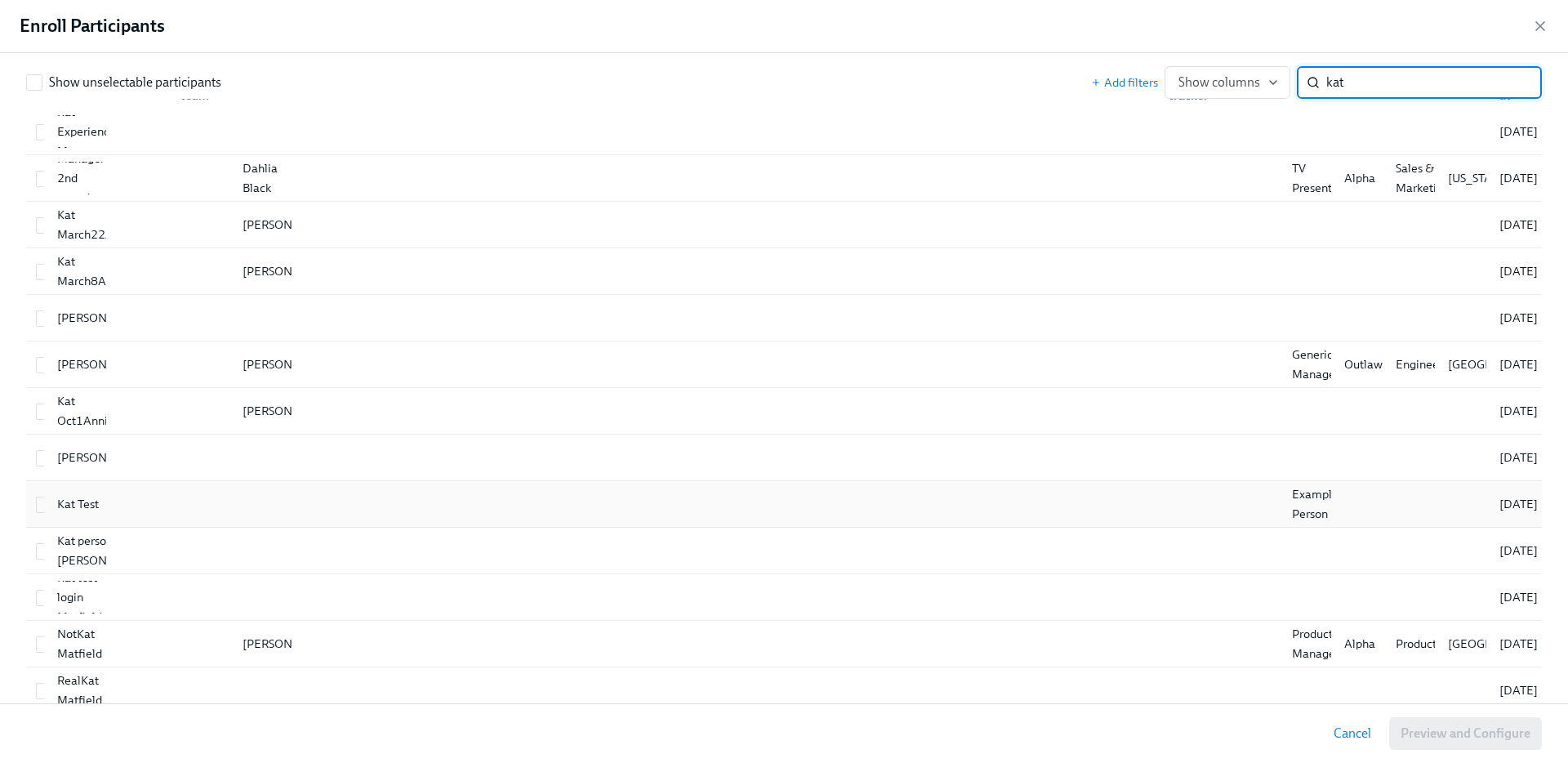
scroll to position [151, 0]
type input "kat"
click at [75, 691] on div "RealKat Matfield" at bounding box center [79, 684] width 58 height 39
checkbox input "true"
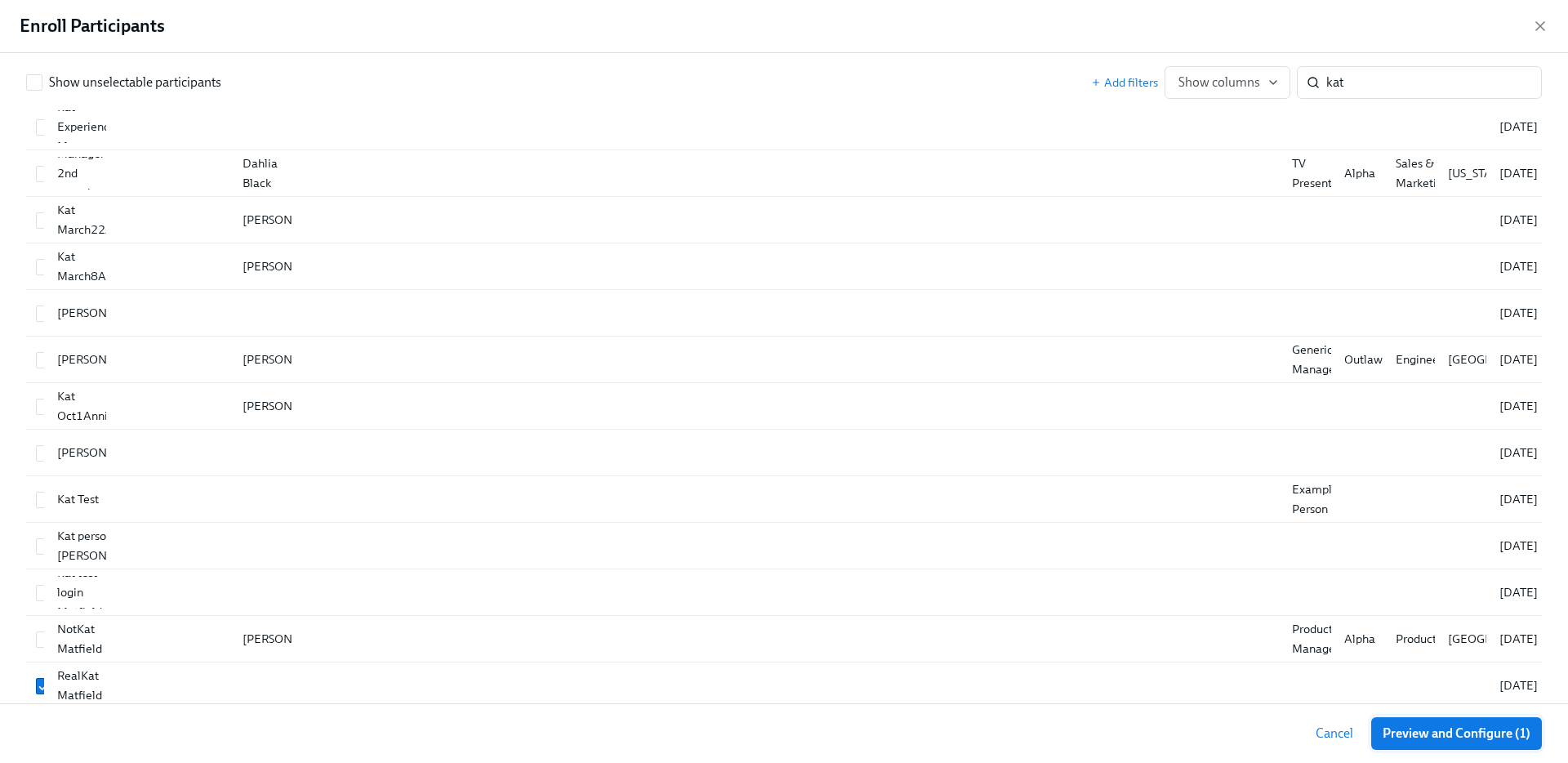
click at [1441, 729] on span "Preview and Configure (1)" at bounding box center [1456, 734] width 148 height 17
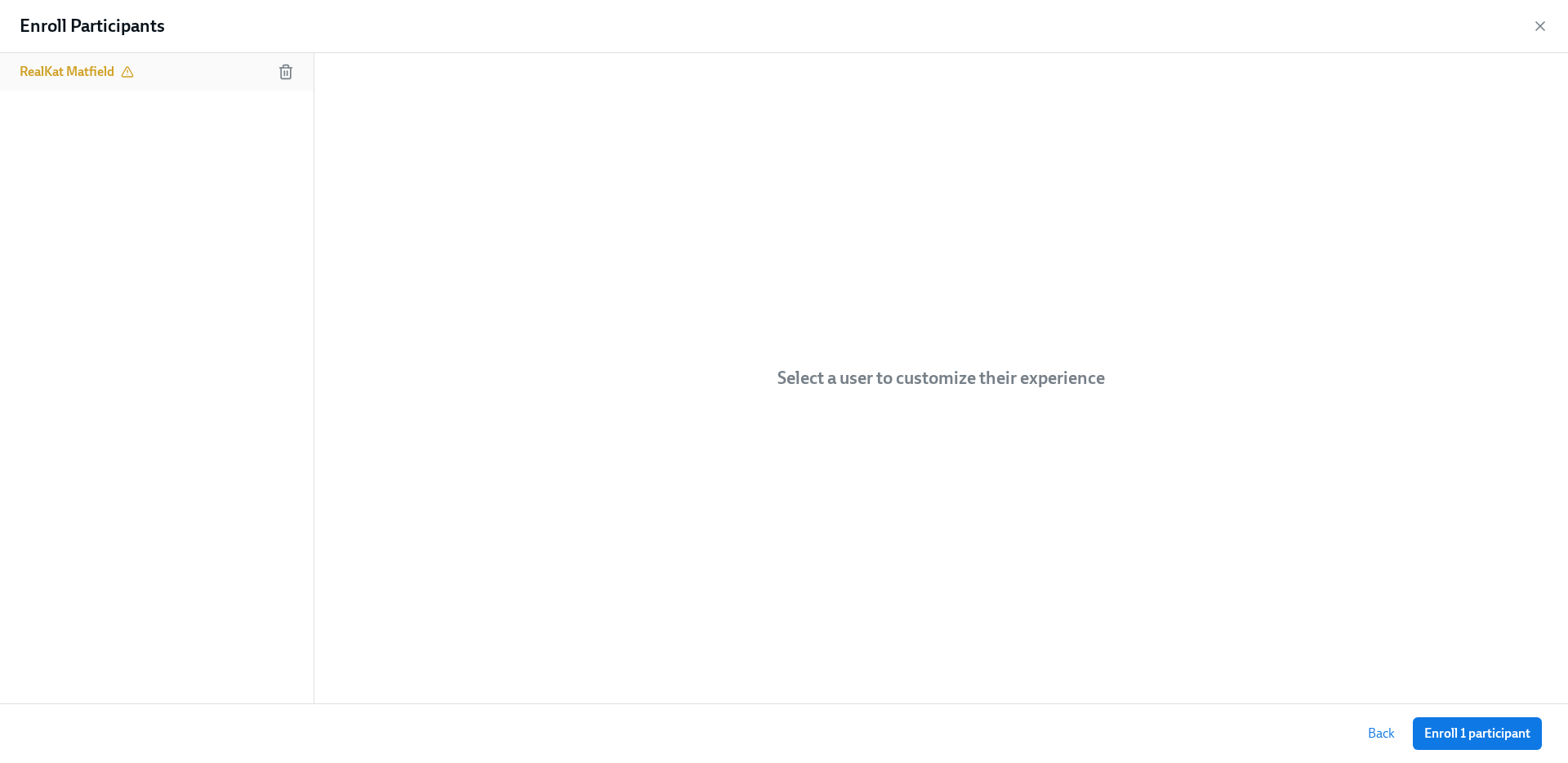
click at [122, 78] on div "RealKat Matfield" at bounding box center [76, 71] width 115 height 18
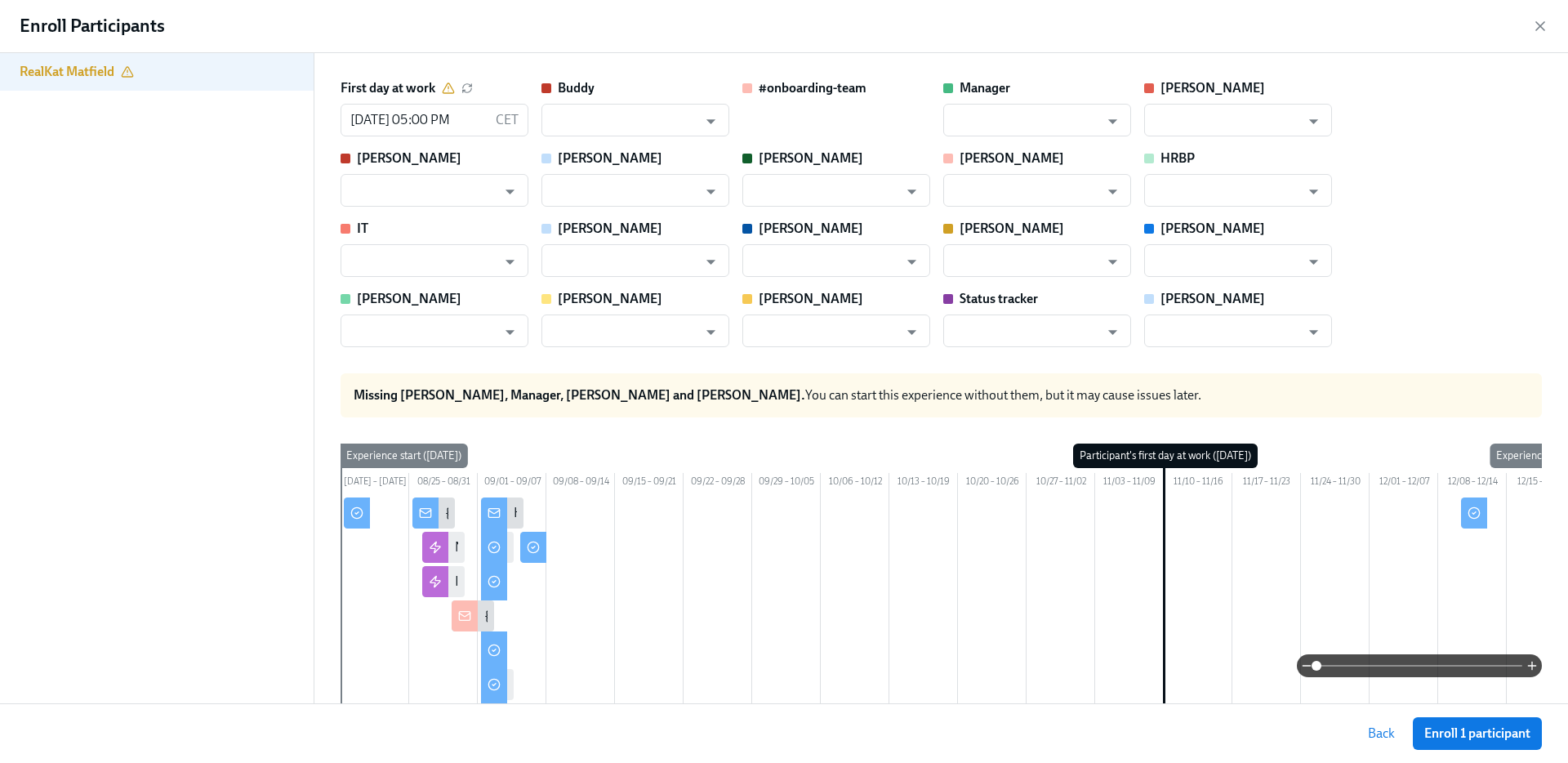
drag, startPoint x: 1496, startPoint y: 728, endPoint x: 1274, endPoint y: 302, distance: 480.4
click at [1274, 302] on div "Enroll Participants RealKat Matfield First day at work 11/10/2025 05:00 PM CET …" at bounding box center [784, 382] width 1568 height 763
click at [458, 123] on input "11/10/2025 05:00 PM" at bounding box center [415, 120] width 149 height 33
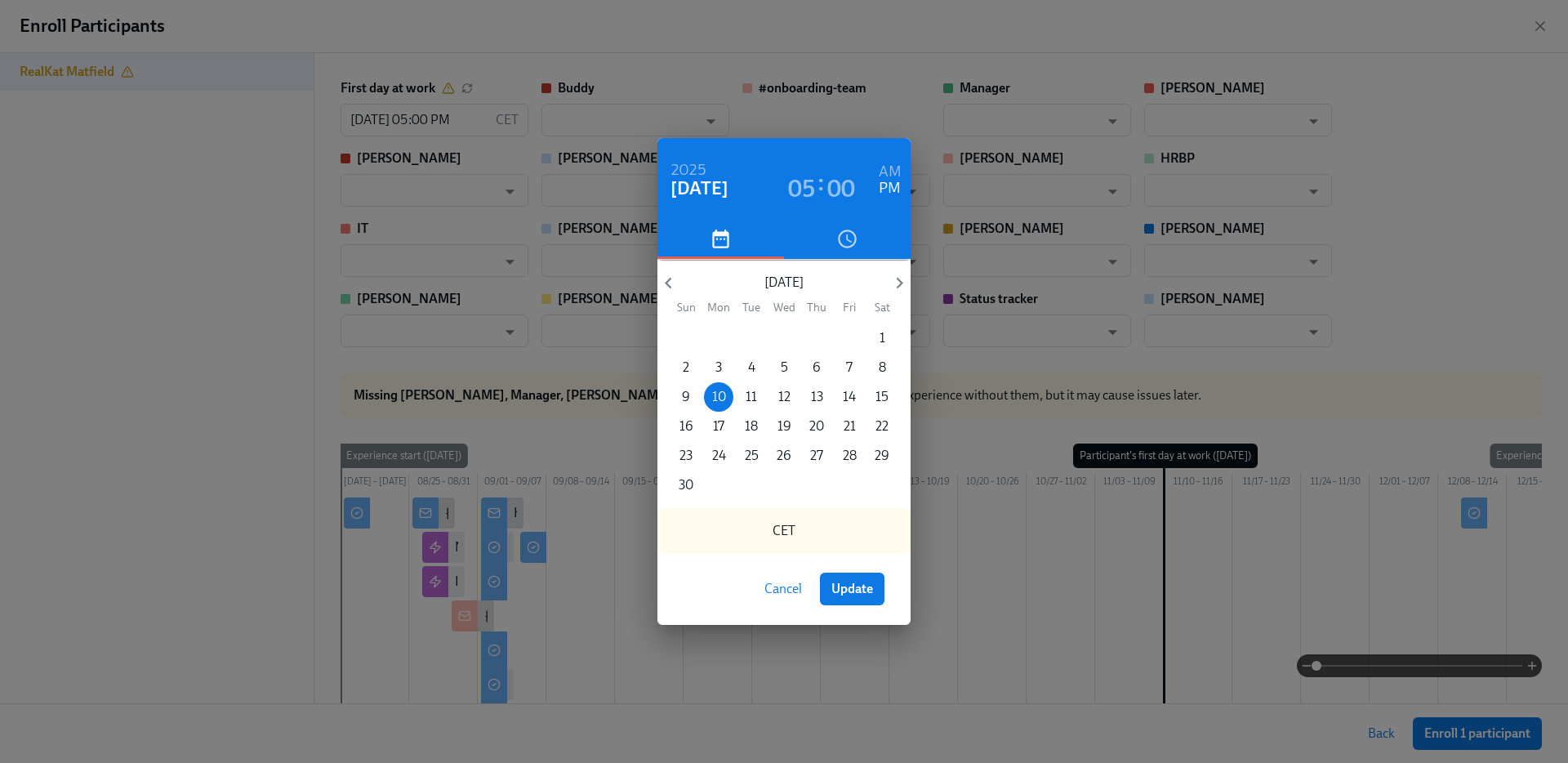
click at [893, 174] on h6 "AM" at bounding box center [889, 172] width 23 height 26
click at [869, 591] on span "Update" at bounding box center [852, 589] width 42 height 17
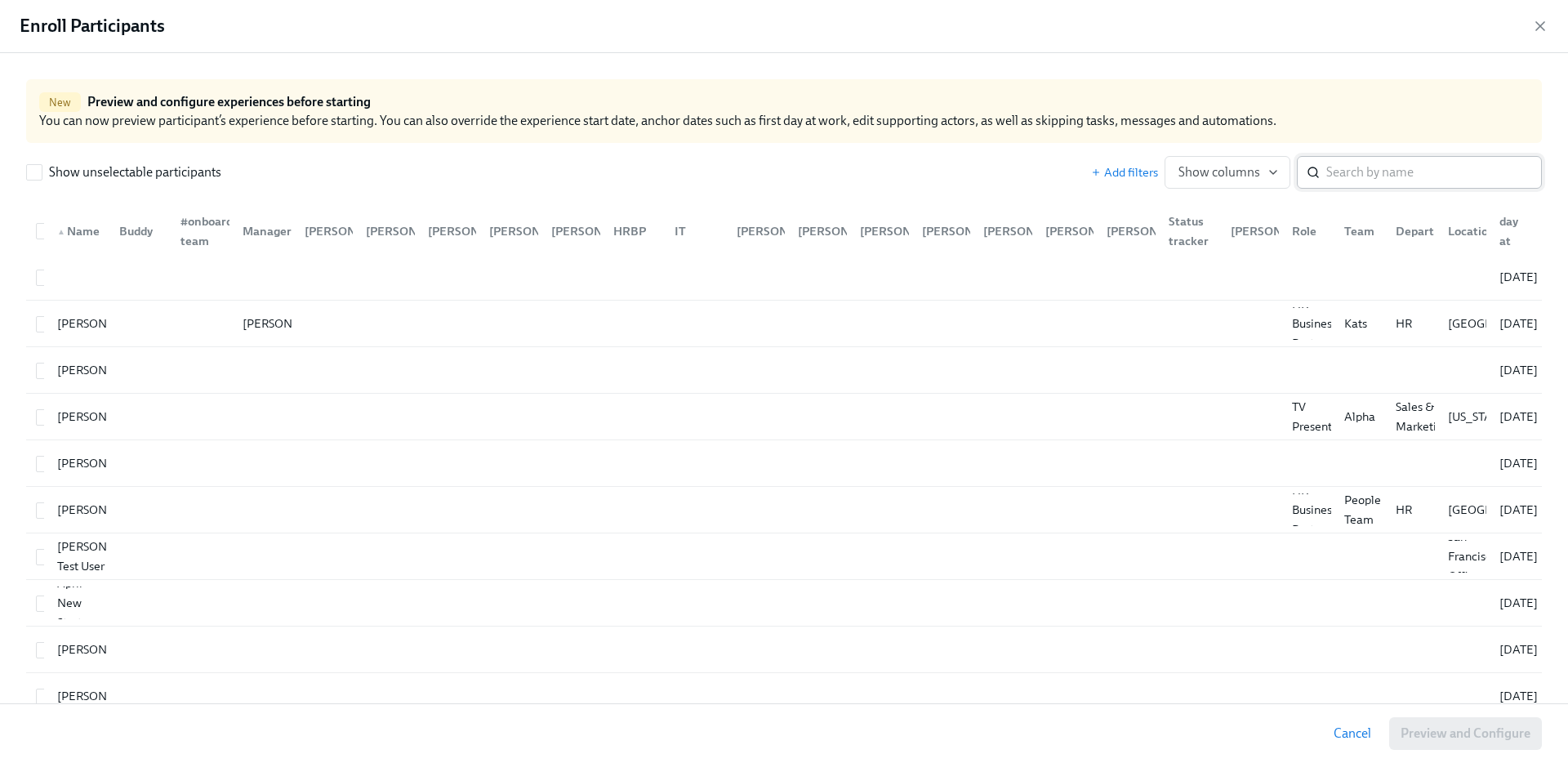
click at [1394, 157] on input "search" at bounding box center [1434, 172] width 216 height 33
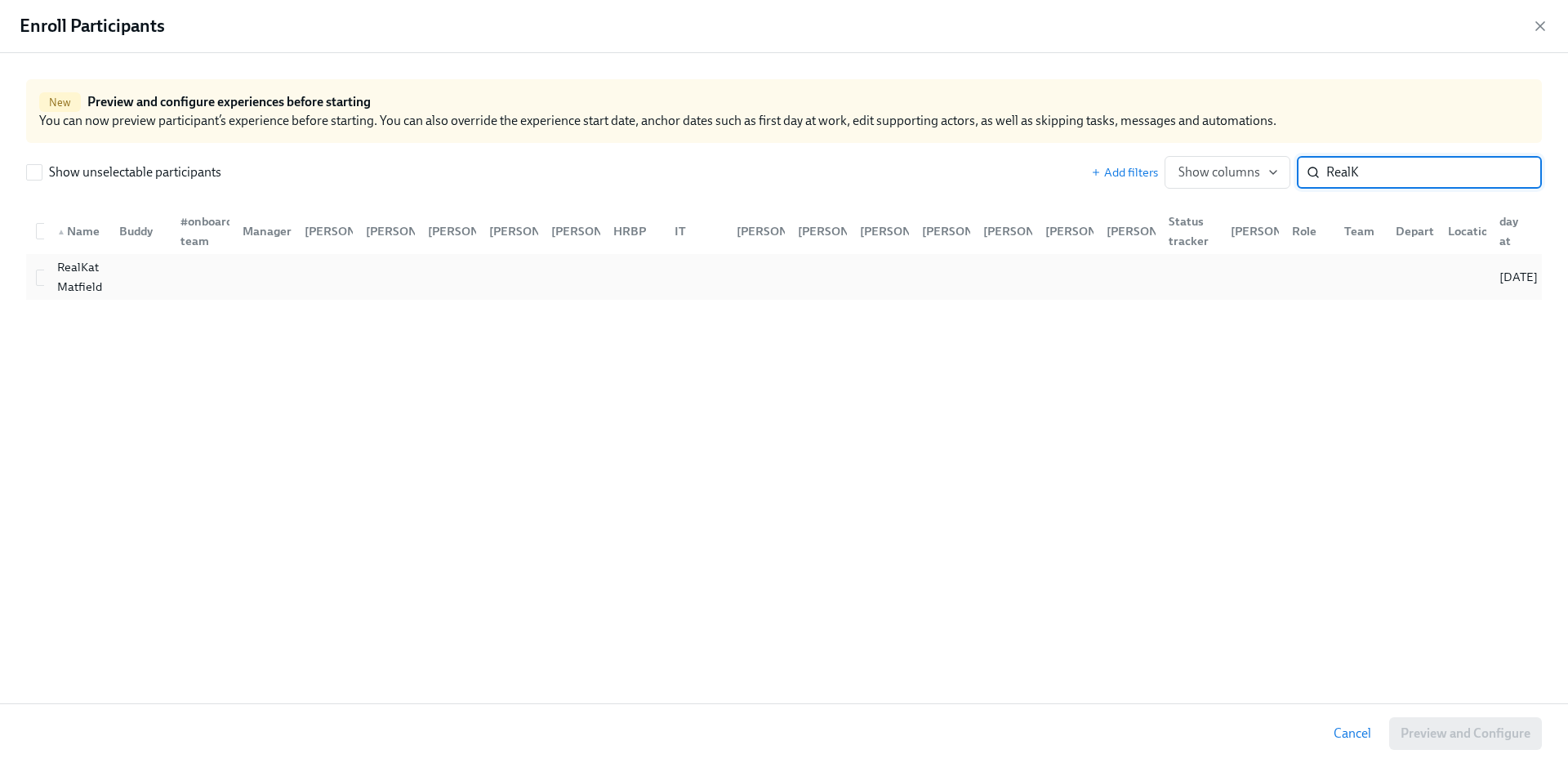
type input "RealK"
click at [165, 292] on div at bounding box center [137, 276] width 62 height 33
checkbox input "true"
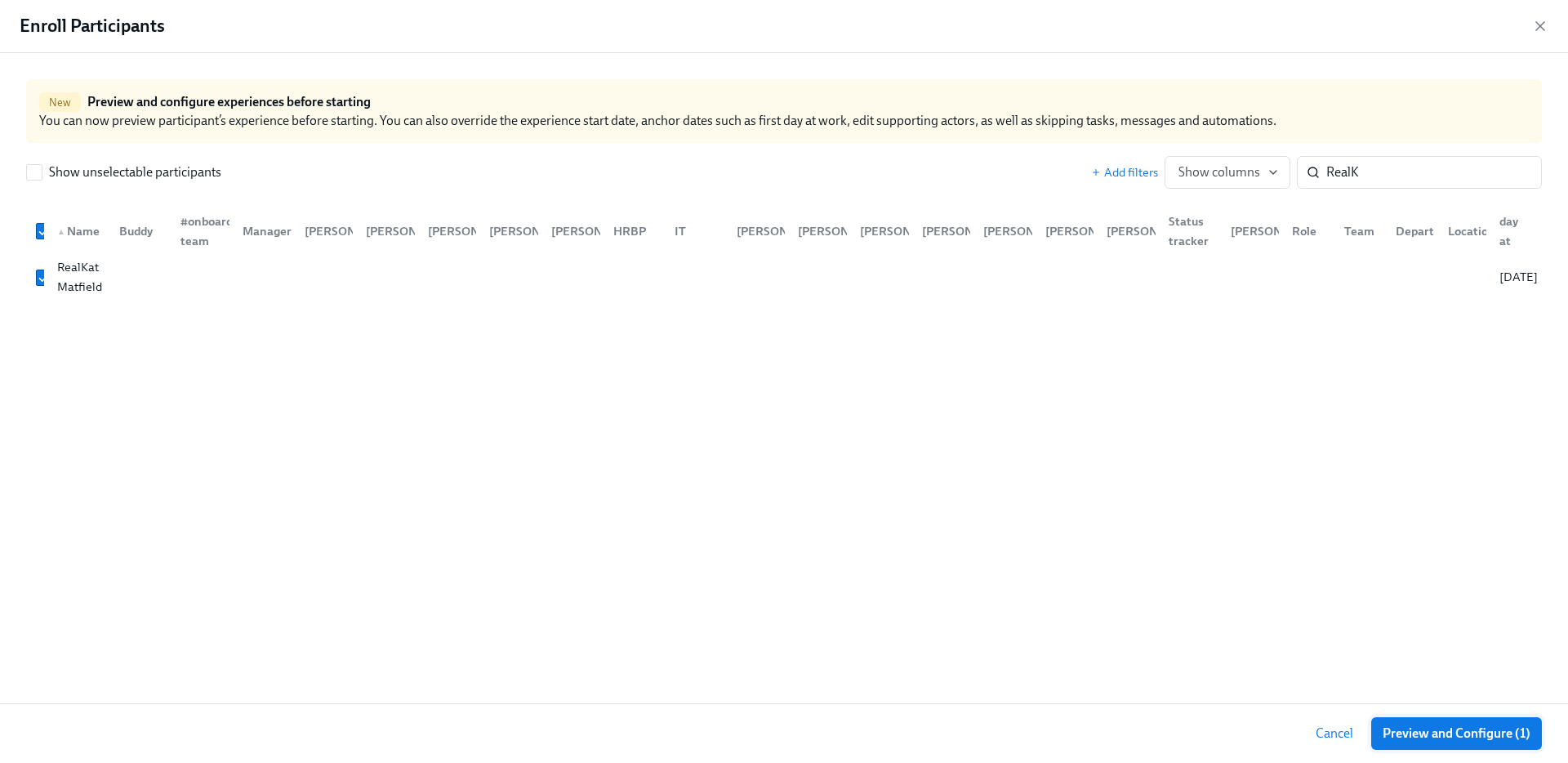
click at [1477, 735] on span "Preview and Configure (1)" at bounding box center [1456, 734] width 148 height 17
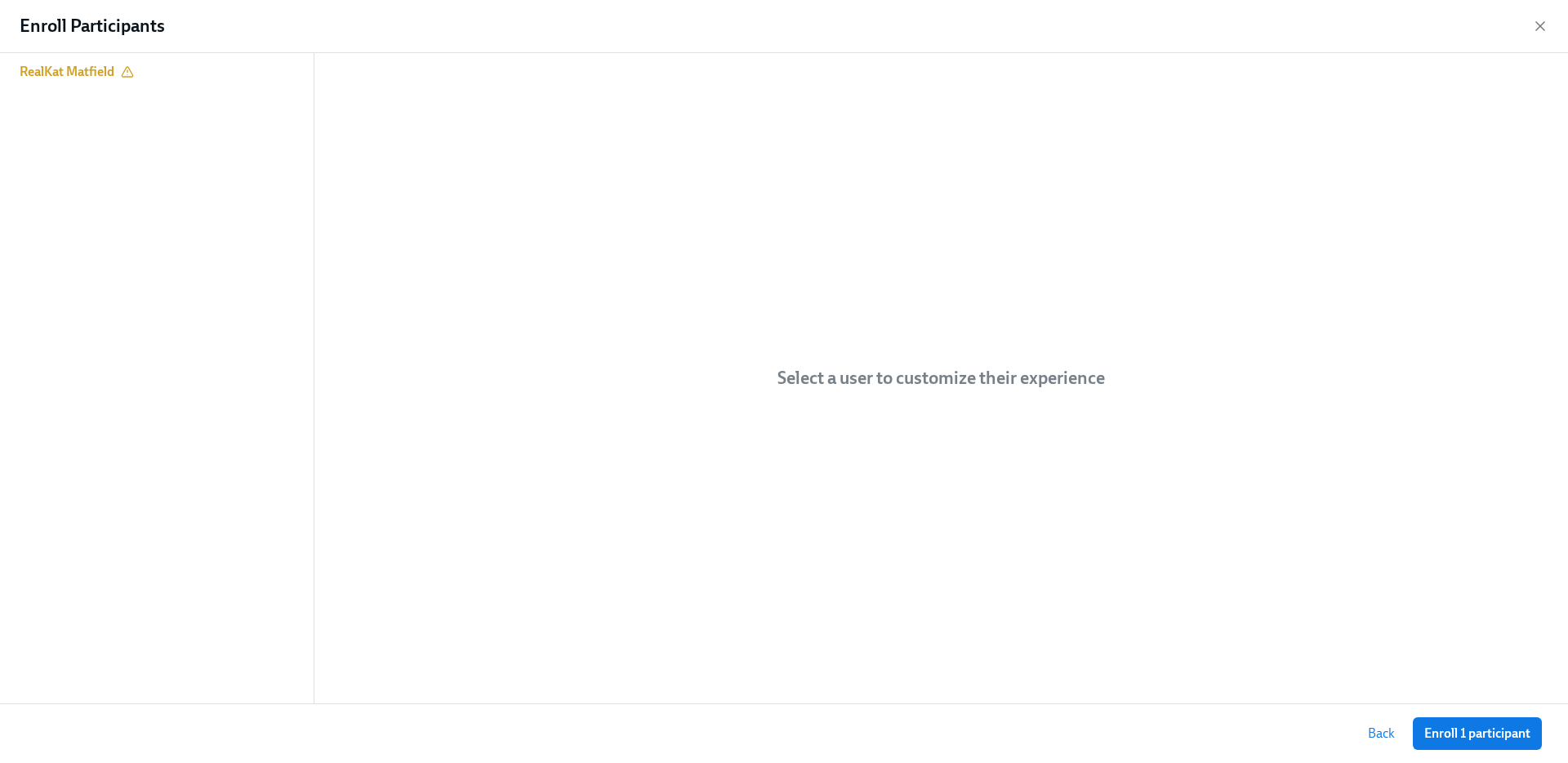
click at [105, 98] on div "RealKat Matfield" at bounding box center [156, 377] width 314 height 650
click at [97, 80] on h6 "RealKat Matfield" at bounding box center [66, 71] width 95 height 18
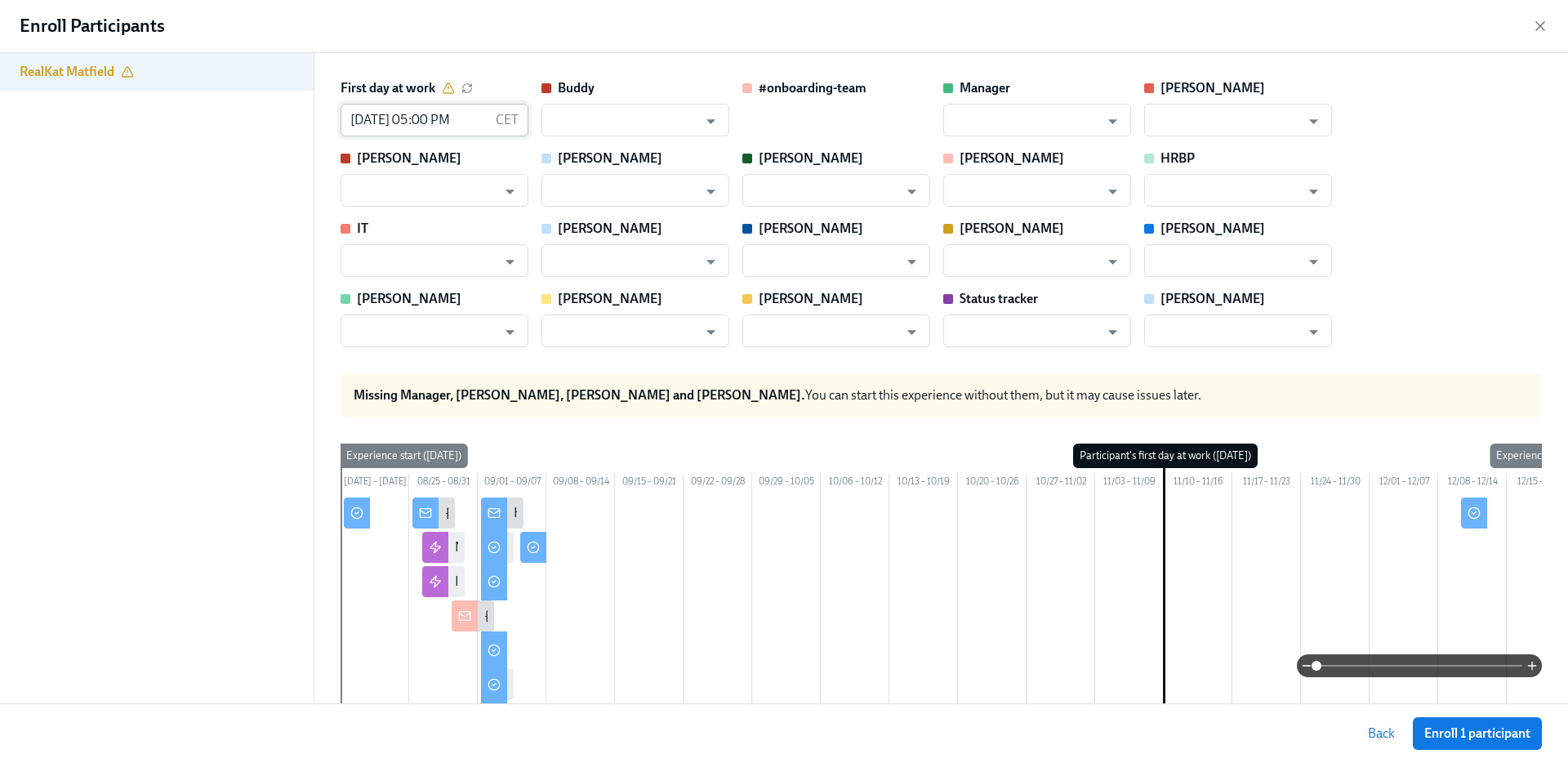
click at [346, 123] on input "[DATE] 05:00 PM" at bounding box center [415, 120] width 149 height 33
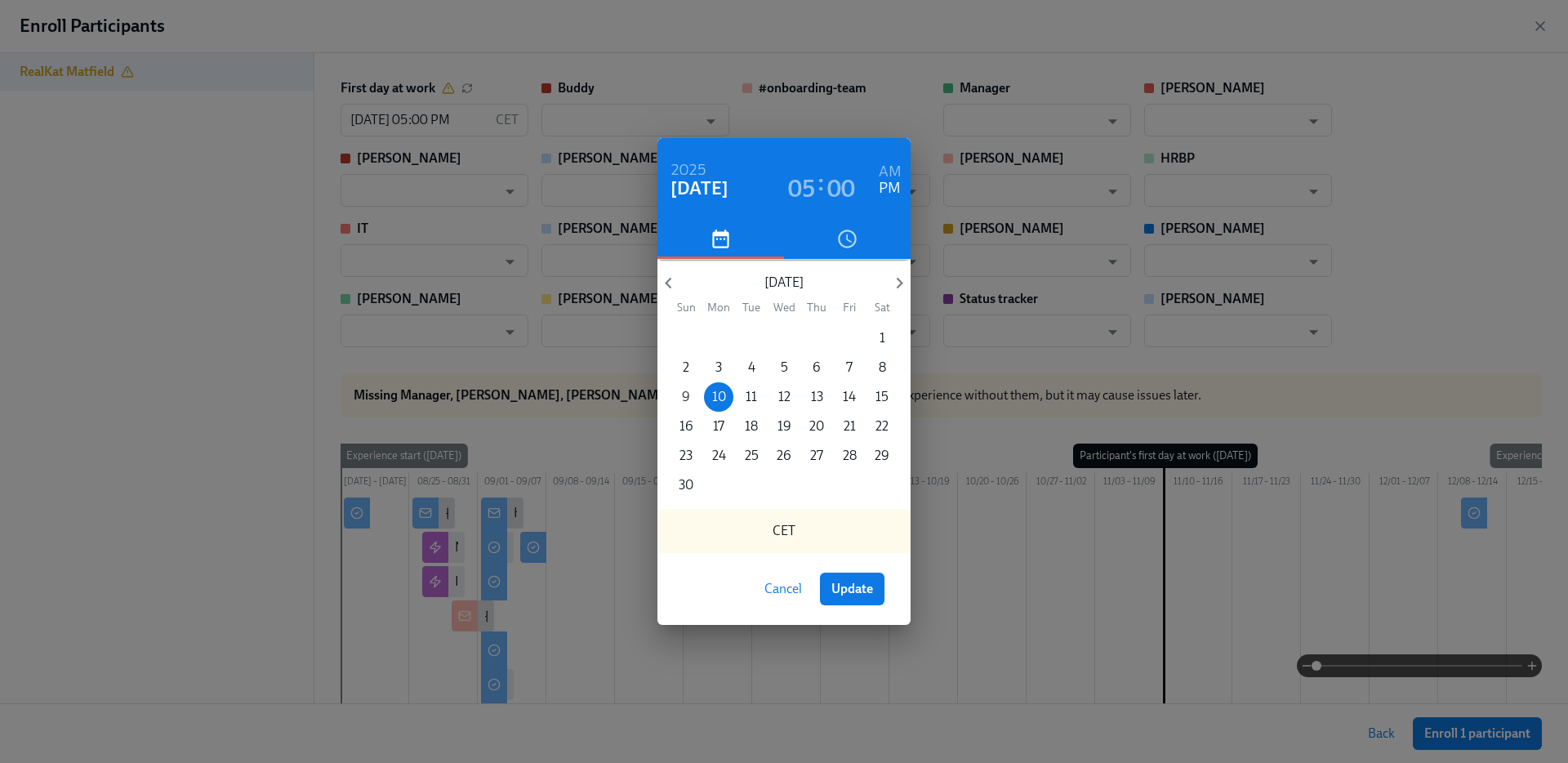
click at [688, 395] on p "9" at bounding box center [686, 397] width 8 height 18
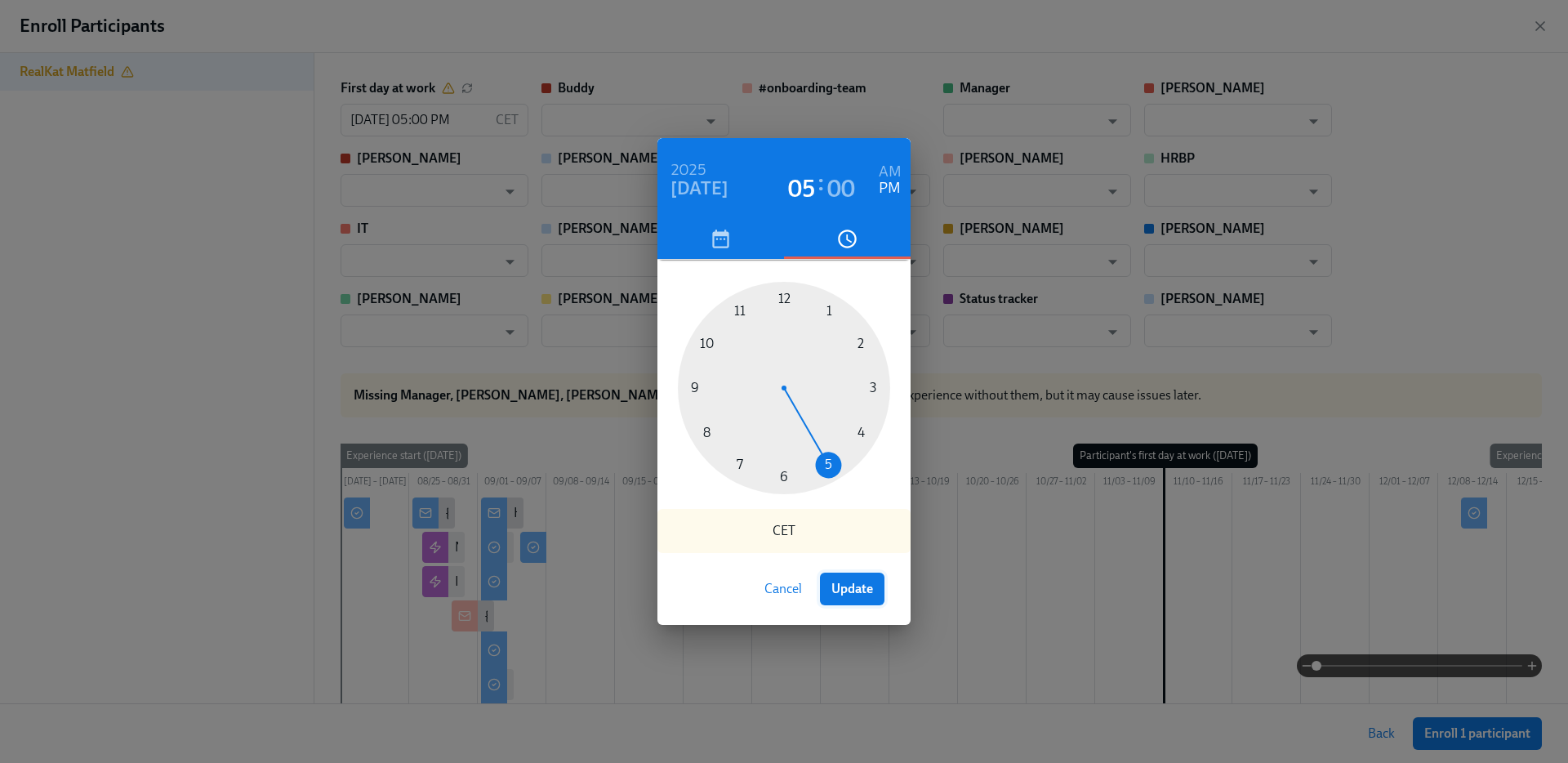
click at [831, 581] on span "Update" at bounding box center [852, 589] width 42 height 17
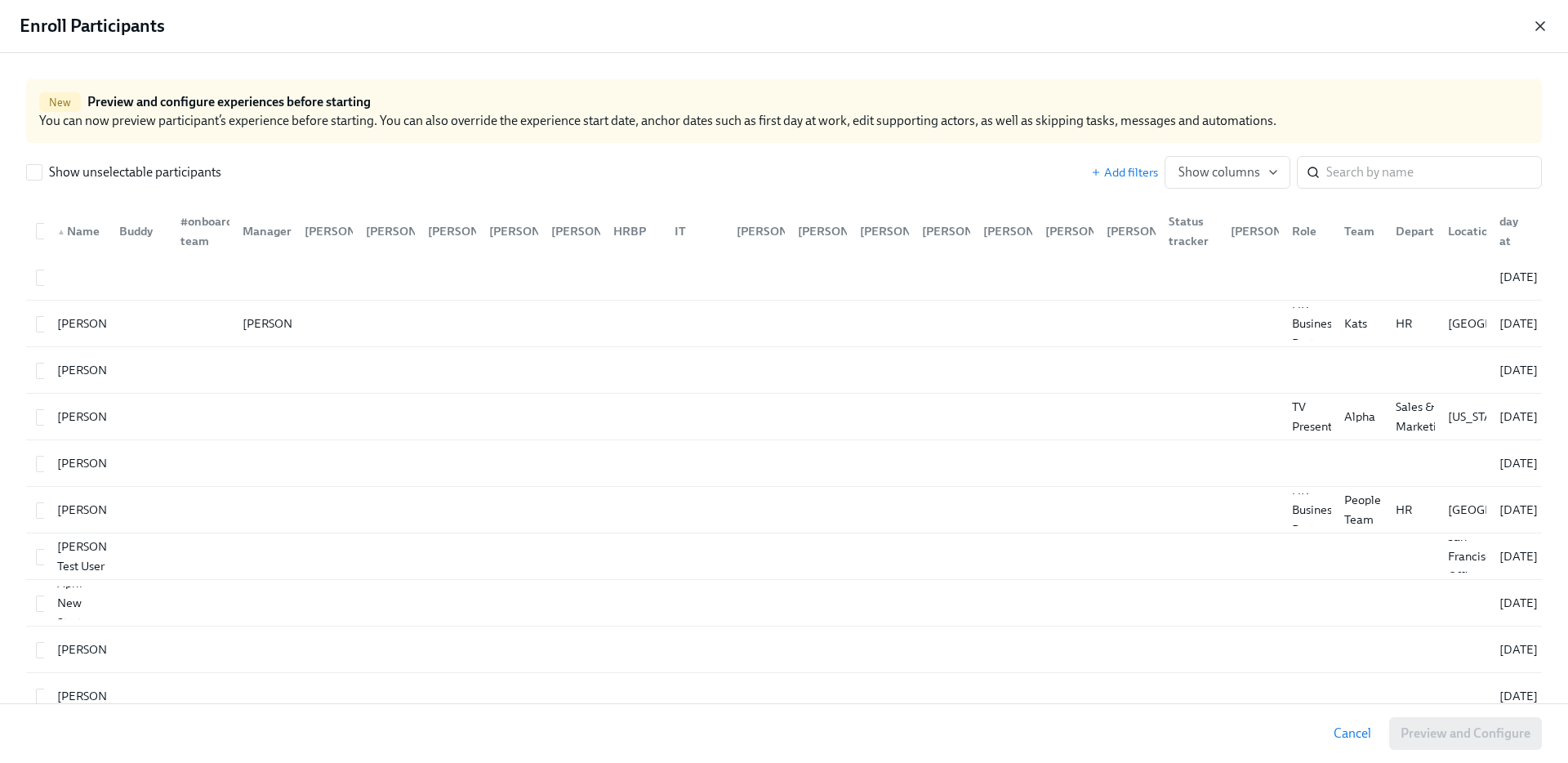
click at [1537, 25] on icon "button" at bounding box center [1540, 26] width 17 height 17
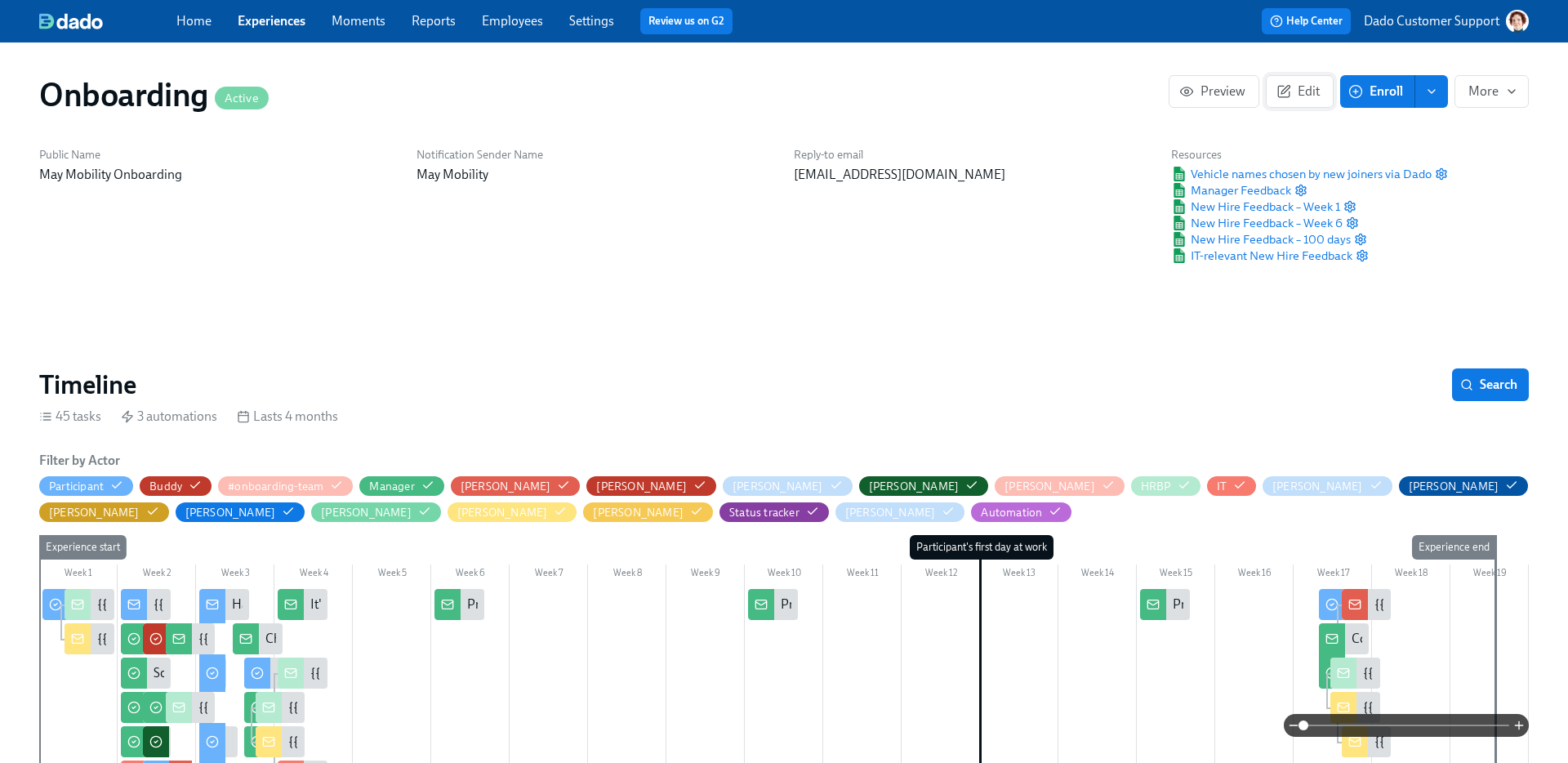
click at [1299, 102] on button "Edit" at bounding box center [1299, 91] width 68 height 33
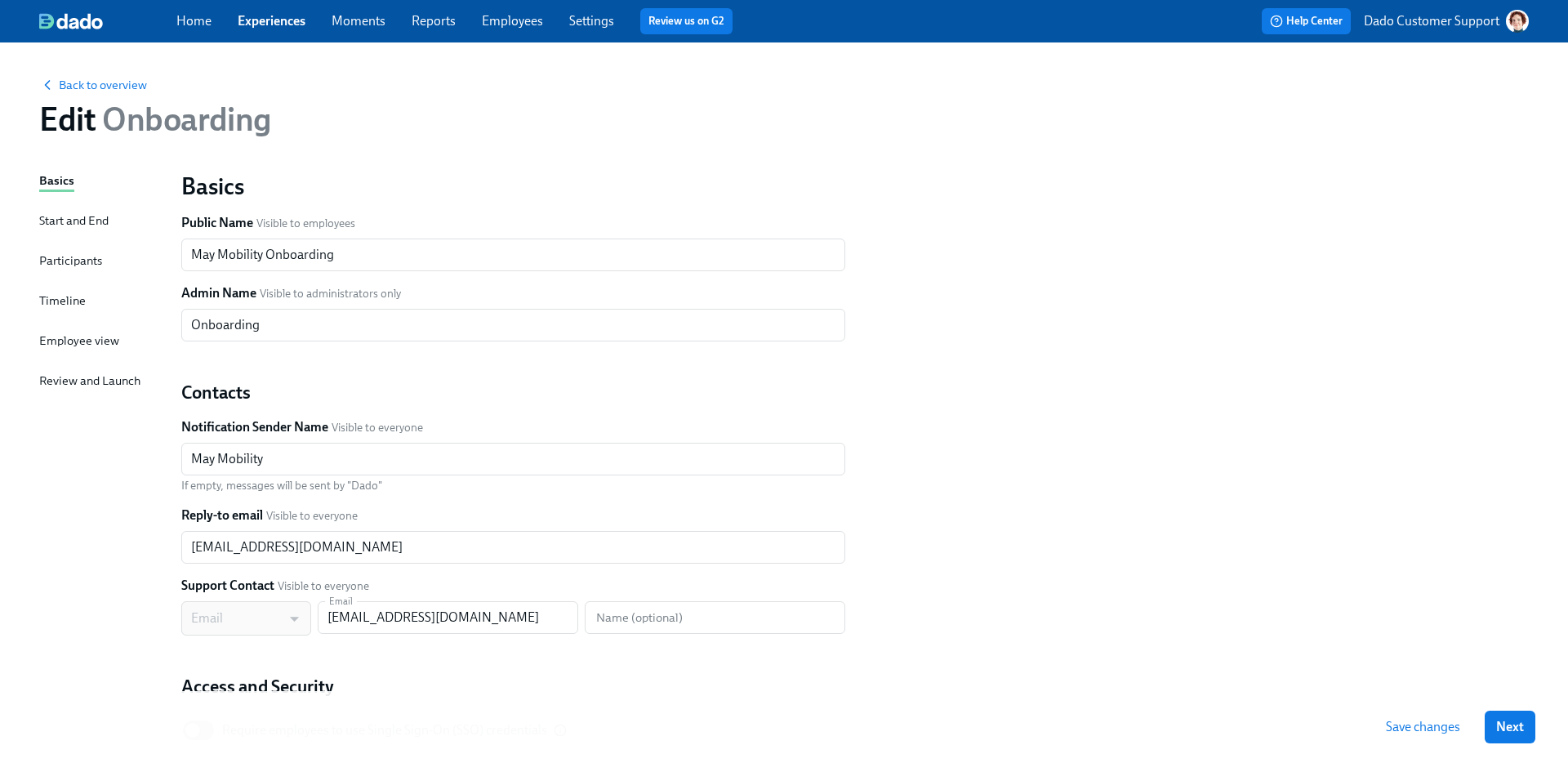
click at [64, 284] on div "Basics Start and End Participants Timeline Employee view Review and Launch" at bounding box center [100, 499] width 122 height 655
click at [60, 302] on div "Timeline" at bounding box center [63, 300] width 47 height 18
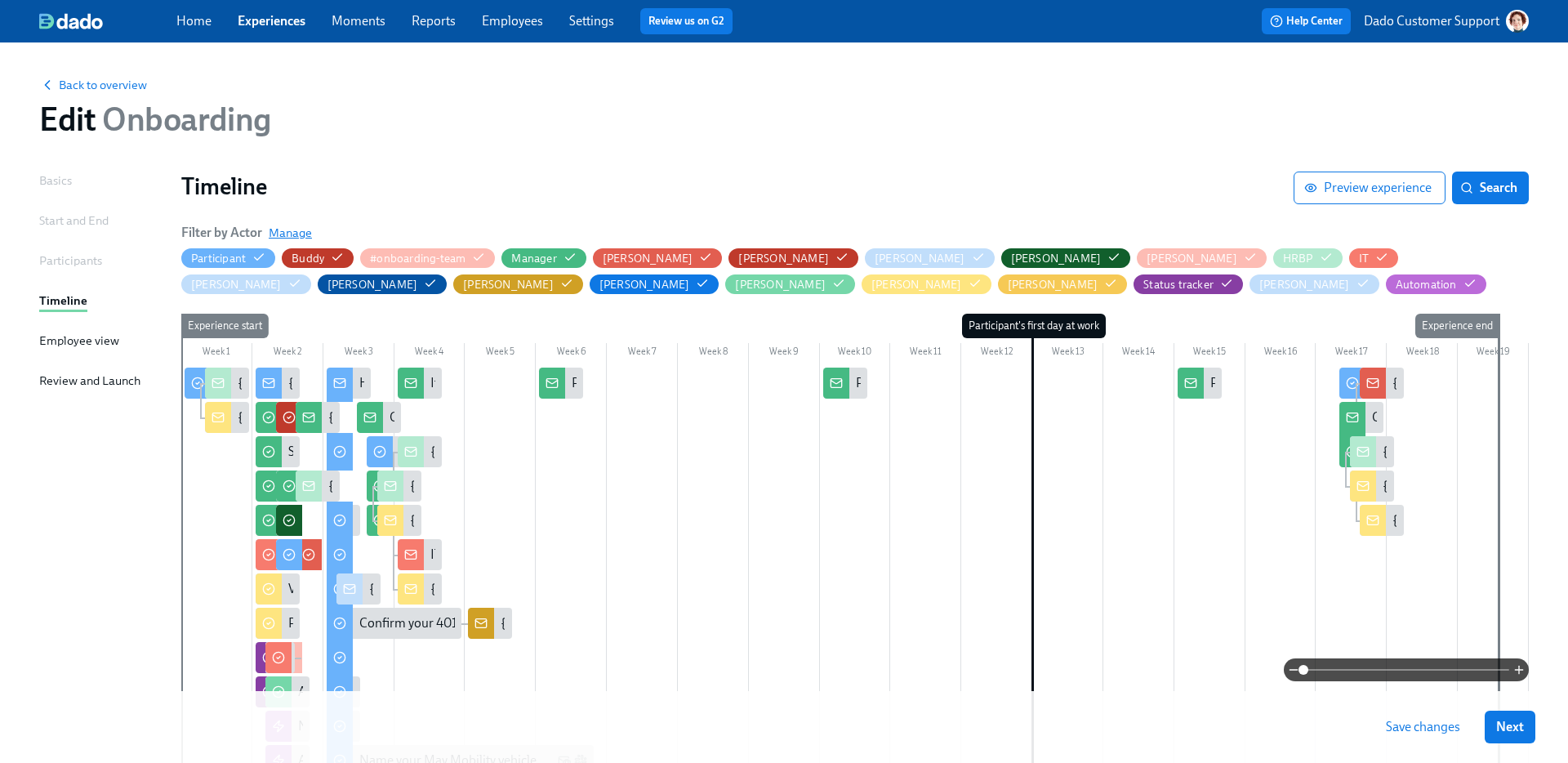
click at [297, 238] on span "Manage" at bounding box center [290, 233] width 44 height 17
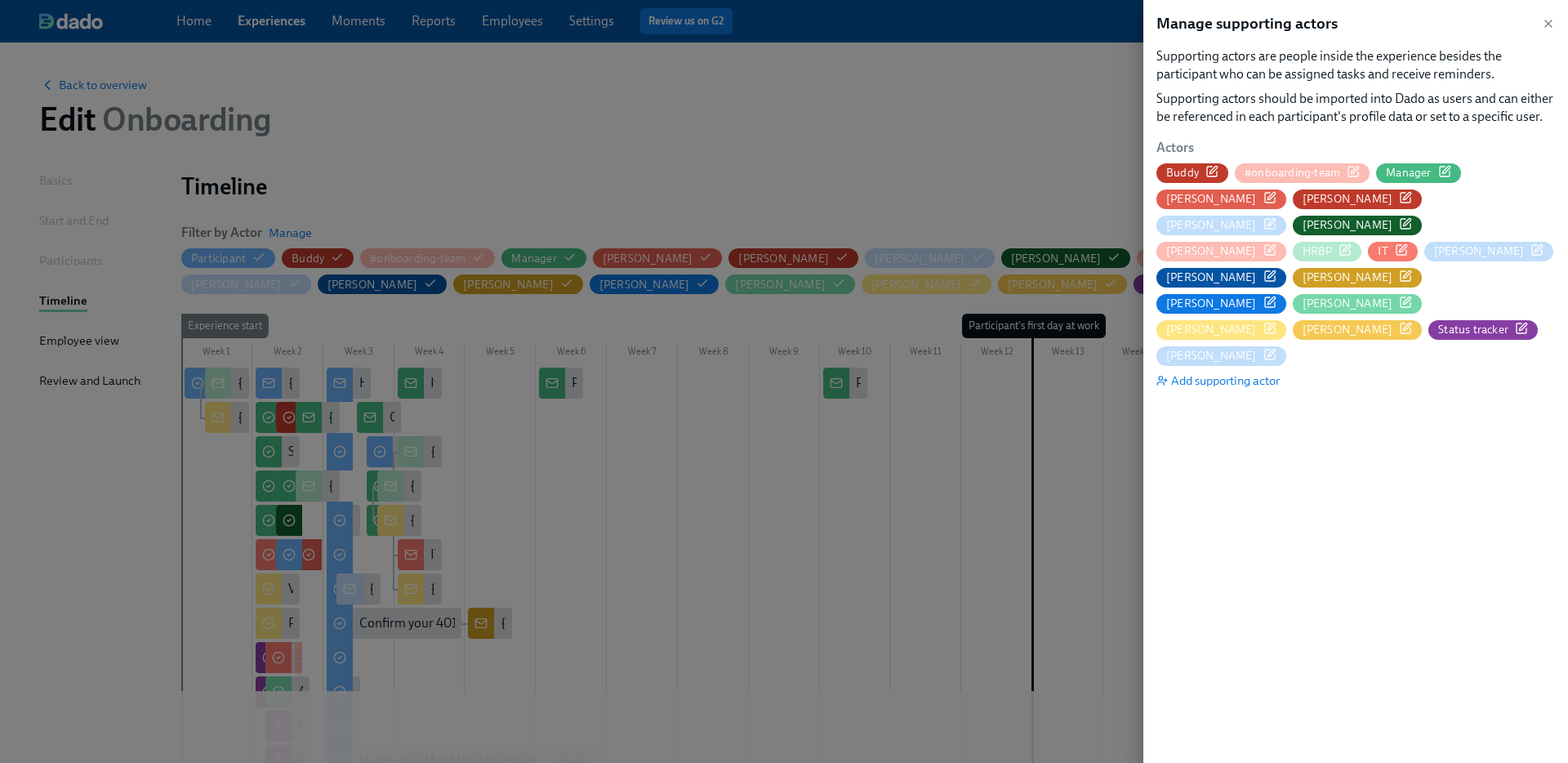
click at [1213, 174] on icon "button" at bounding box center [1212, 172] width 13 height 13
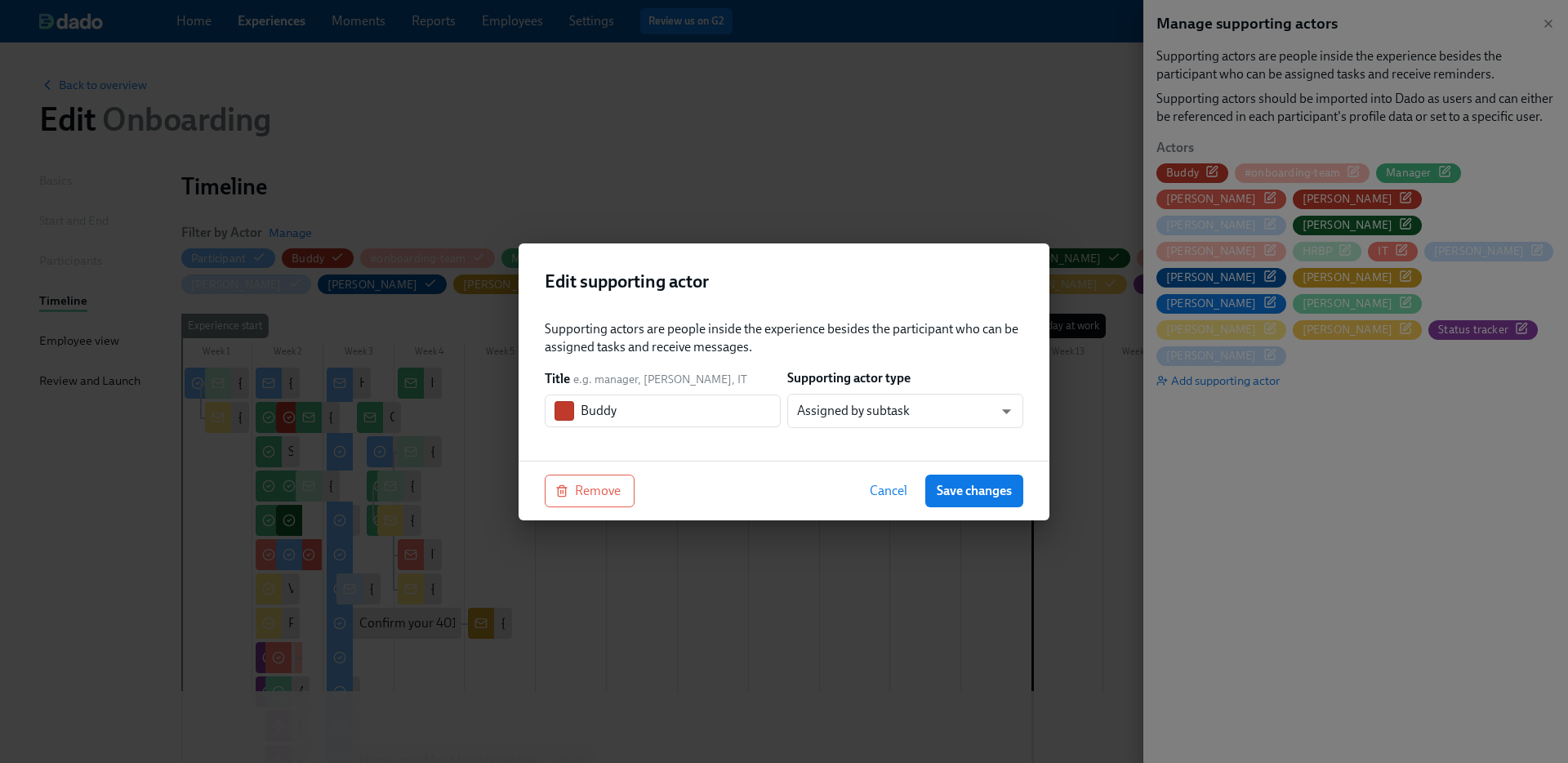
click at [589, 472] on div "Remove Cancel Save changes" at bounding box center [784, 489] width 530 height 59
click at [589, 489] on span "Remove" at bounding box center [590, 491] width 62 height 17
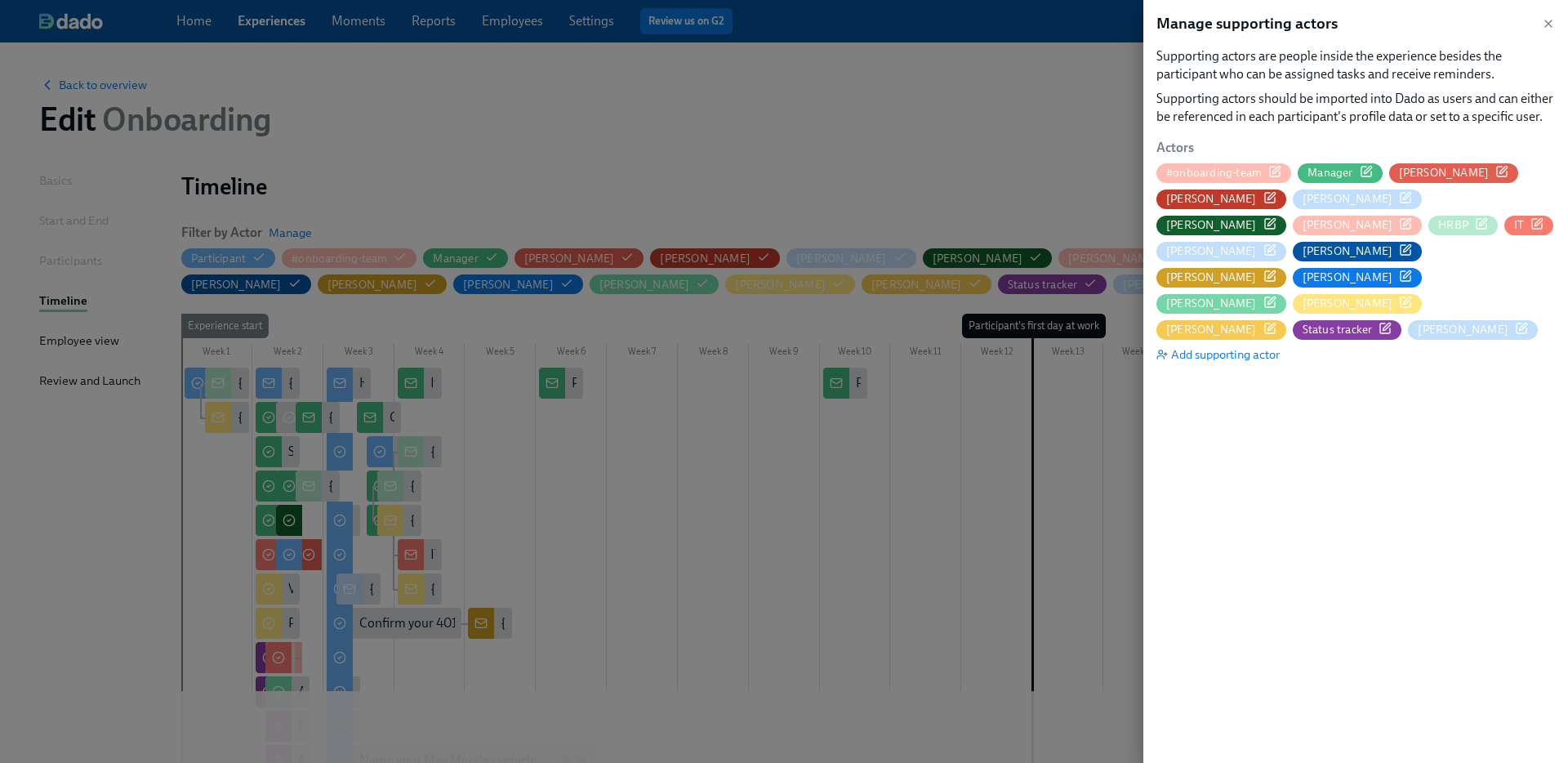
click at [1272, 174] on icon "button" at bounding box center [1275, 172] width 13 height 13
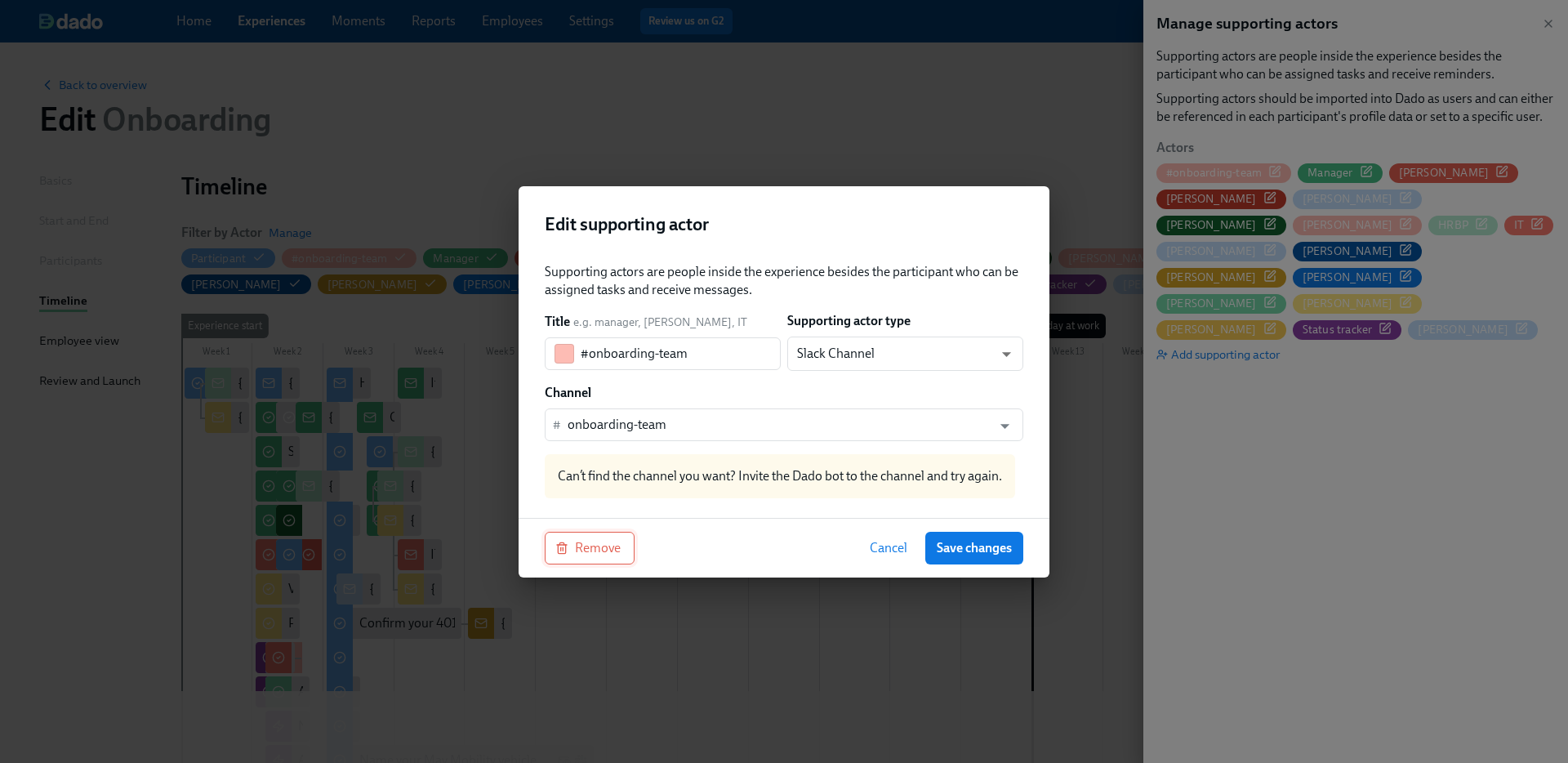
click at [582, 544] on span "Remove" at bounding box center [590, 548] width 62 height 17
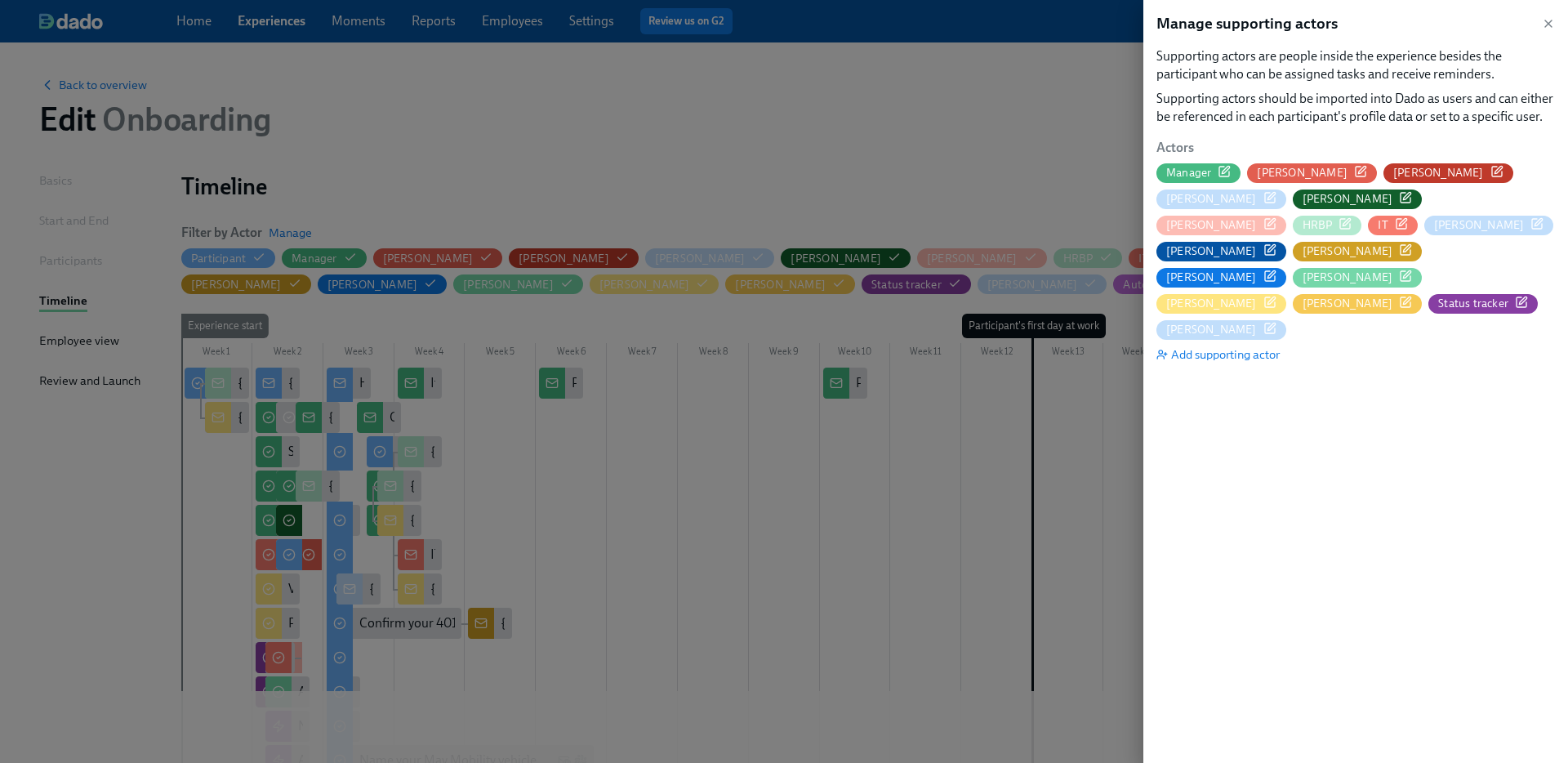
click at [1223, 177] on icon "button" at bounding box center [1224, 172] width 10 height 10
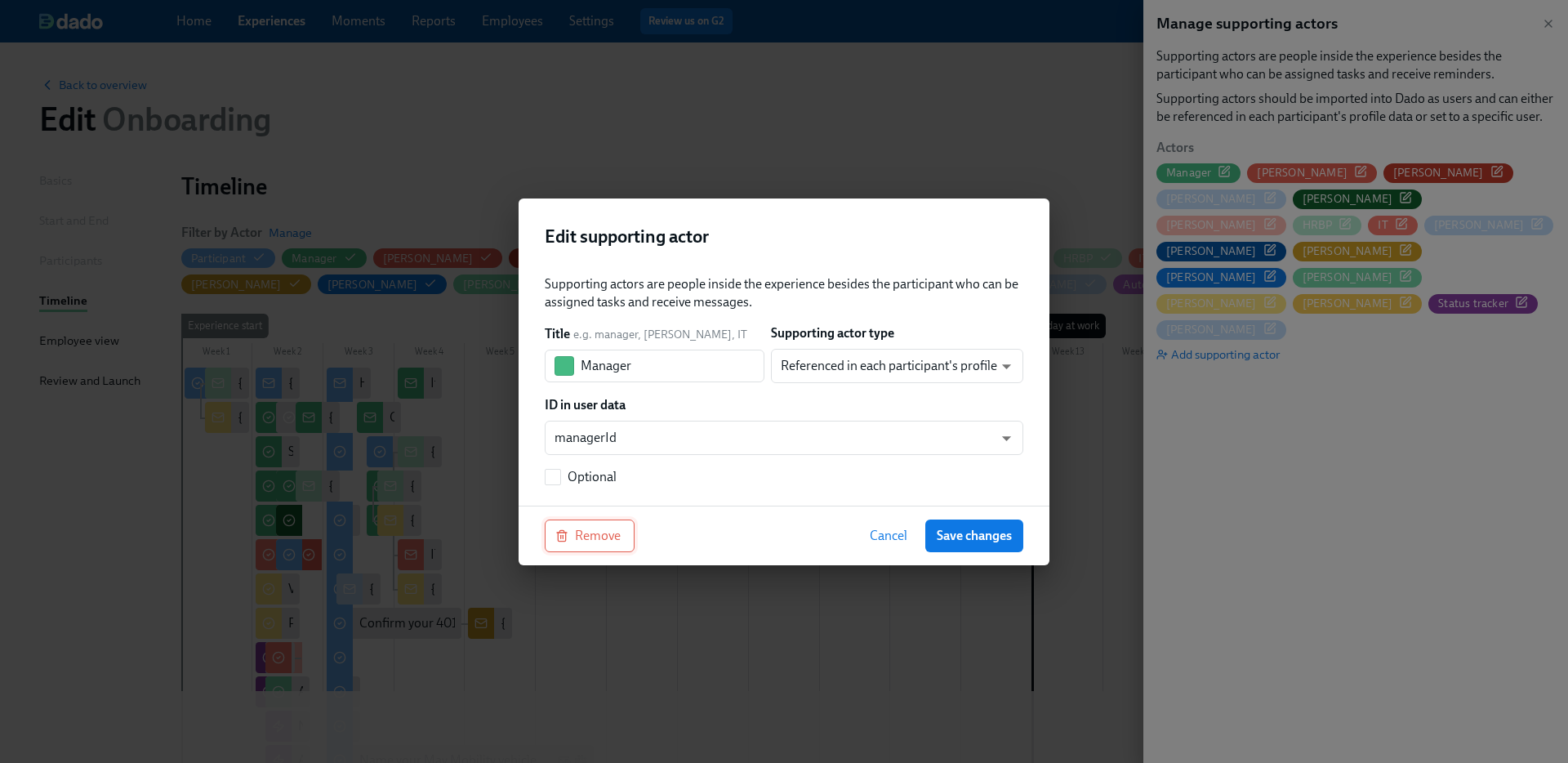
click at [612, 531] on span "Remove" at bounding box center [590, 535] width 62 height 17
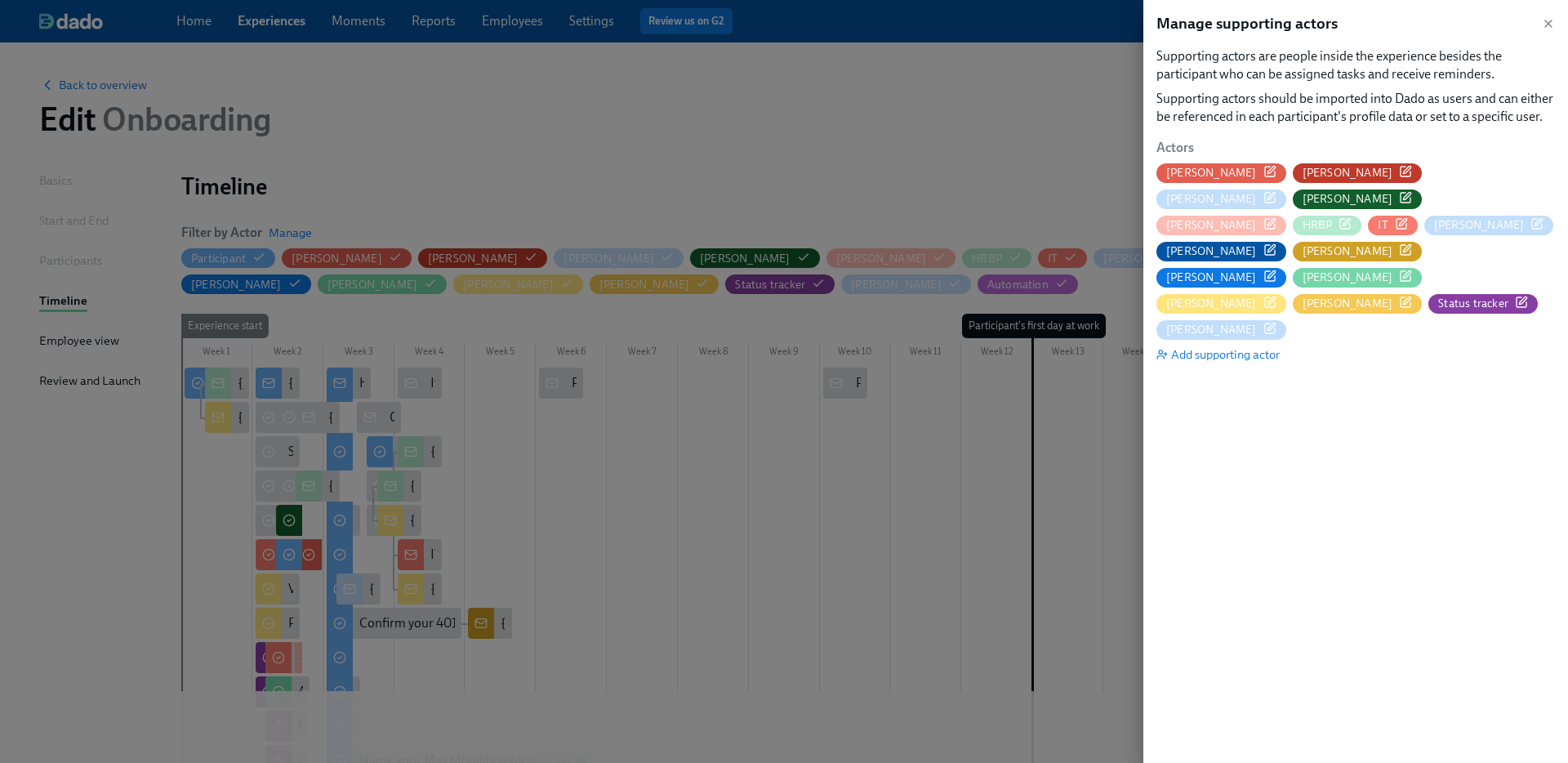
click at [1263, 171] on icon "button" at bounding box center [1270, 172] width 13 height 13
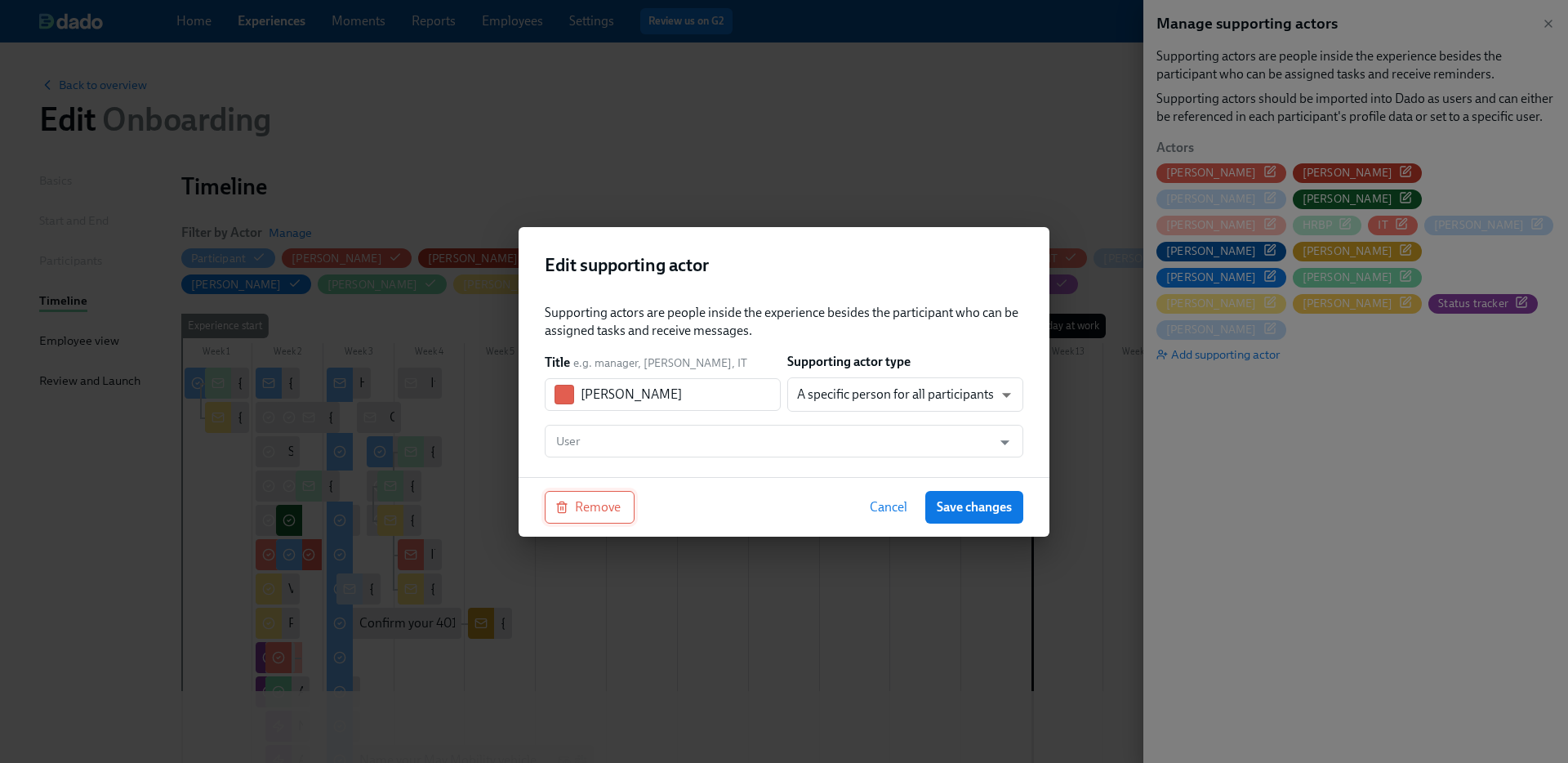
click at [580, 512] on span "Remove" at bounding box center [590, 507] width 62 height 17
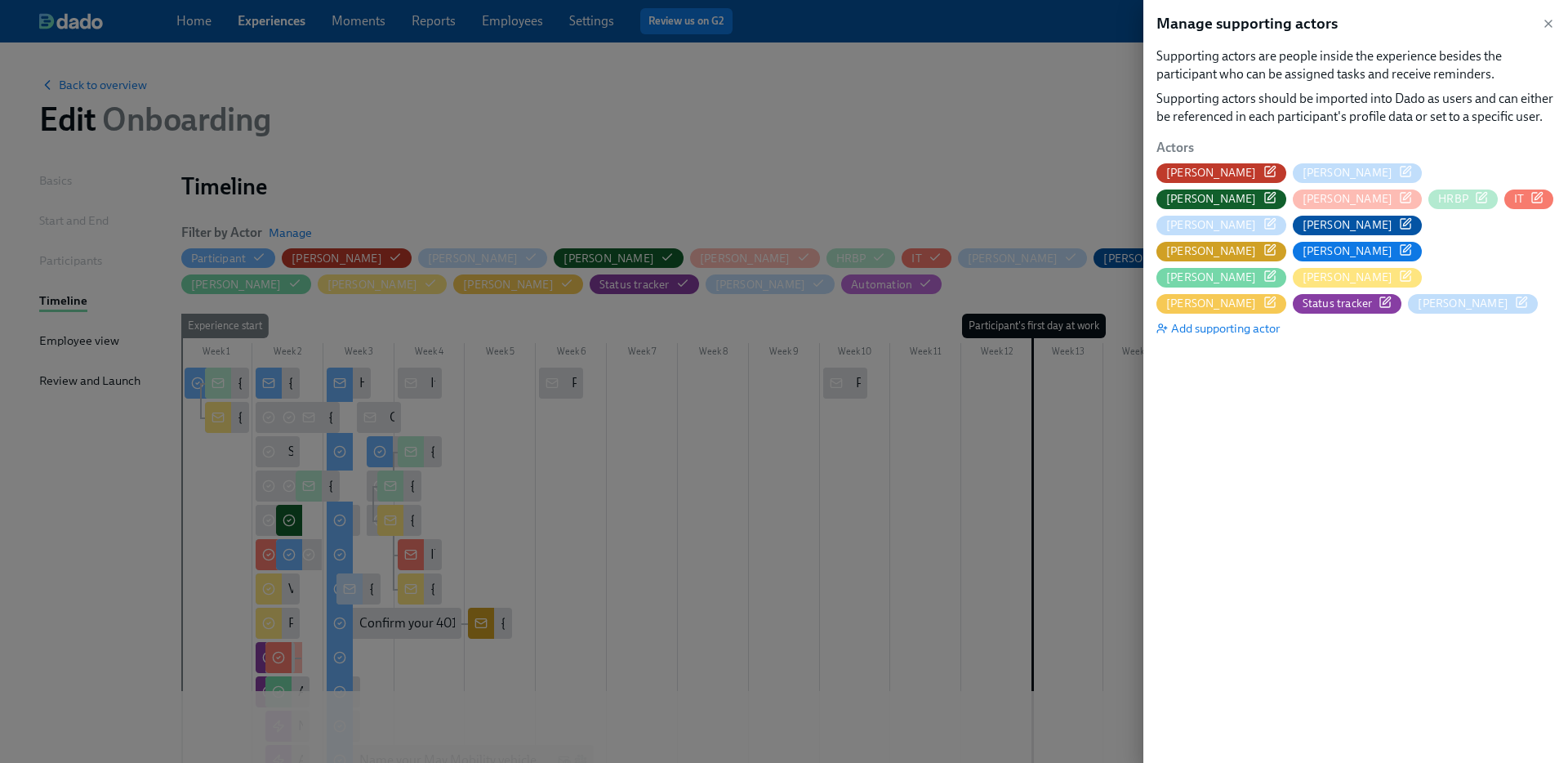
click at [1266, 172] on icon "button" at bounding box center [1270, 172] width 13 height 13
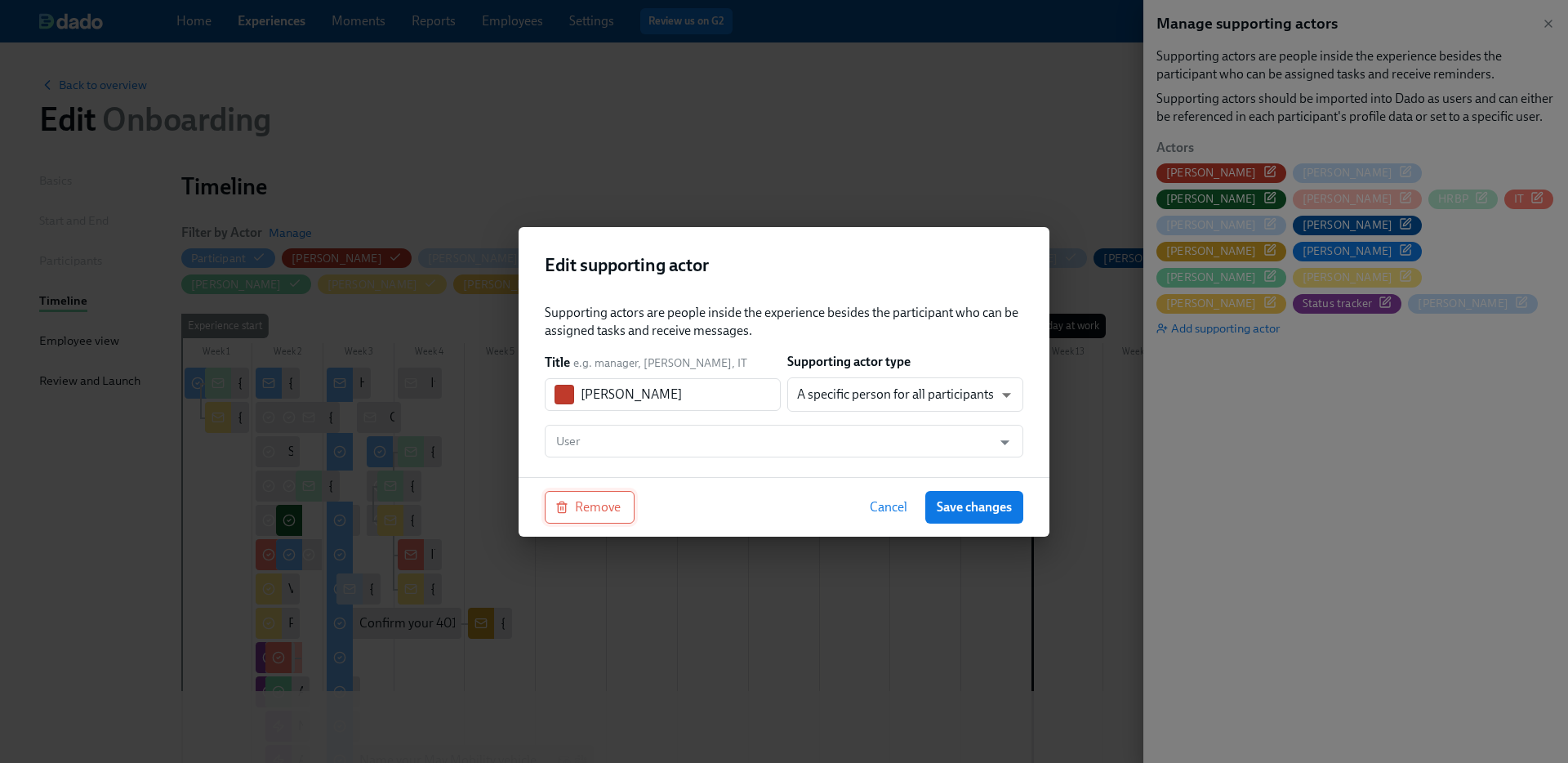
click at [601, 506] on span "Remove" at bounding box center [590, 507] width 62 height 17
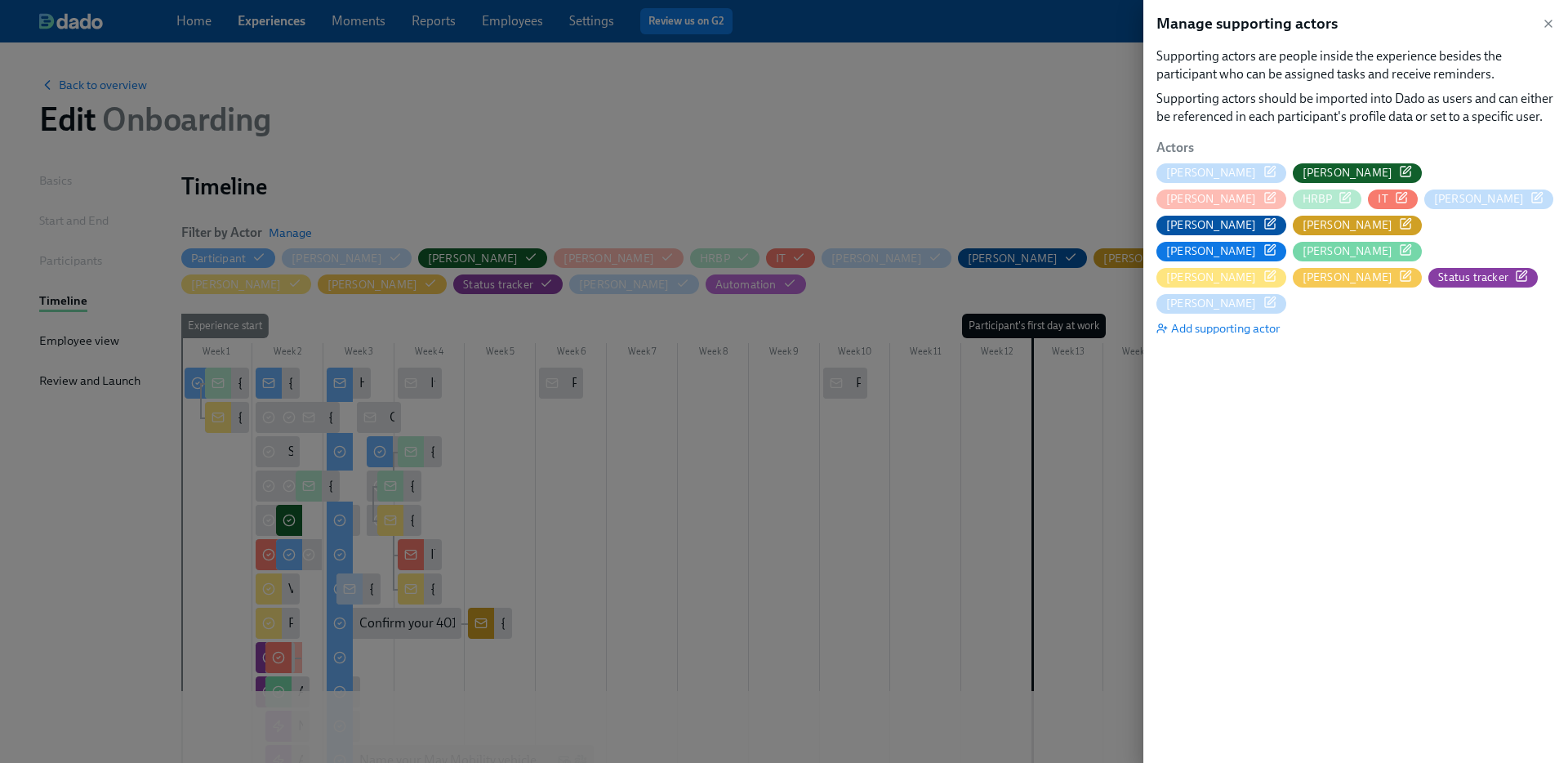
click at [1263, 169] on icon "button" at bounding box center [1270, 172] width 13 height 13
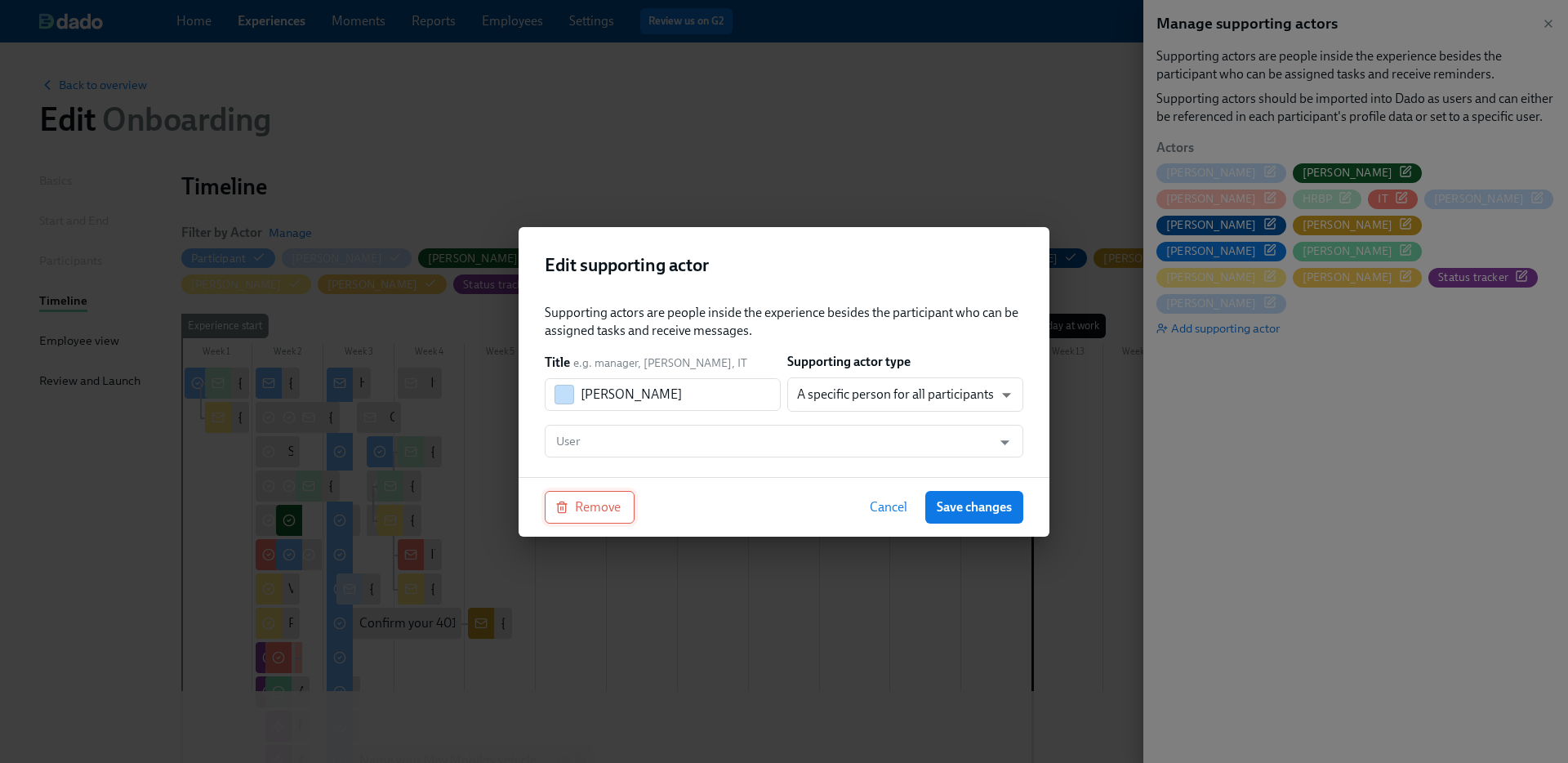
click at [567, 512] on icon "button" at bounding box center [562, 507] width 13 height 13
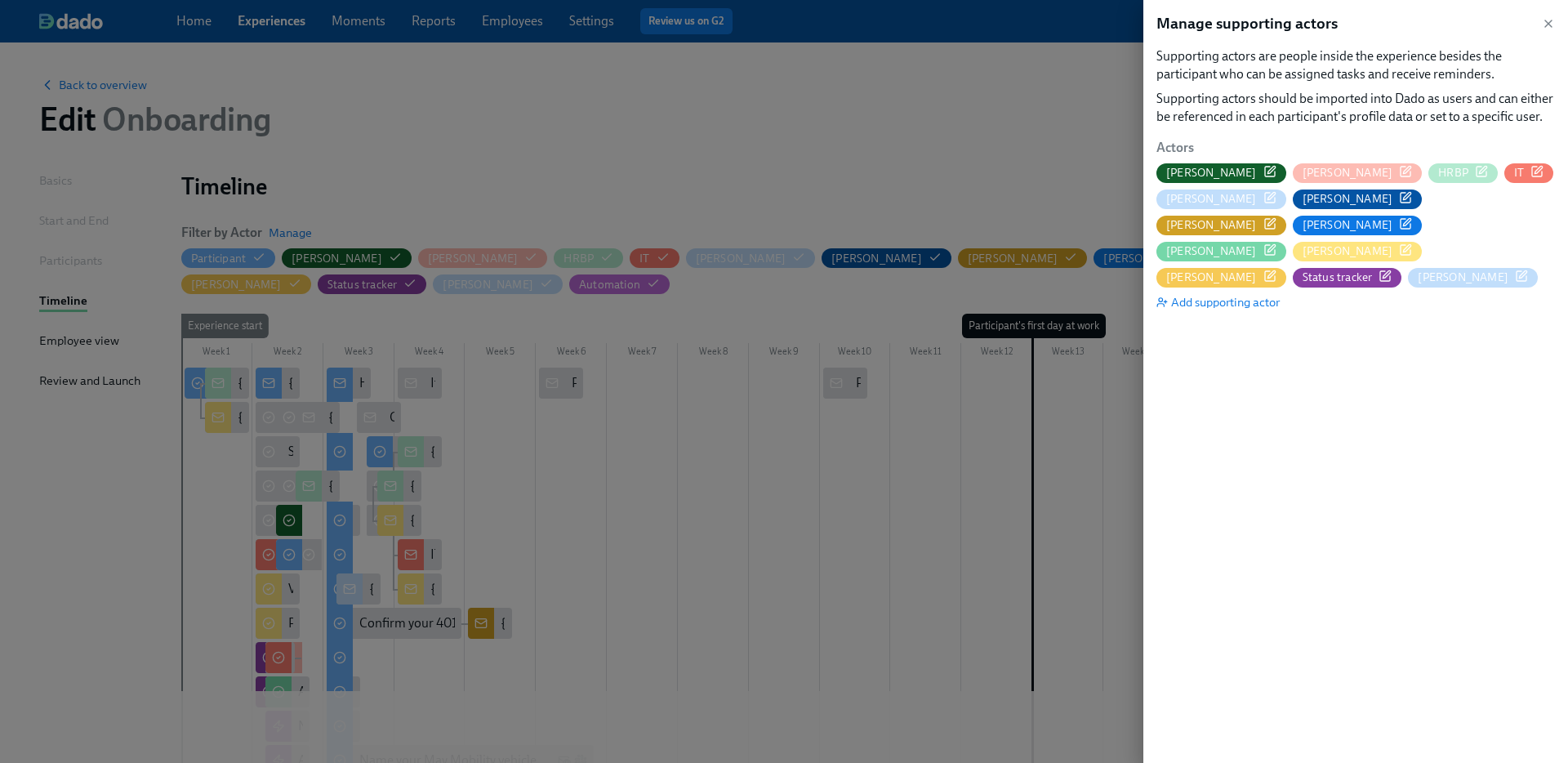
click at [1263, 175] on icon "button" at bounding box center [1270, 172] width 13 height 13
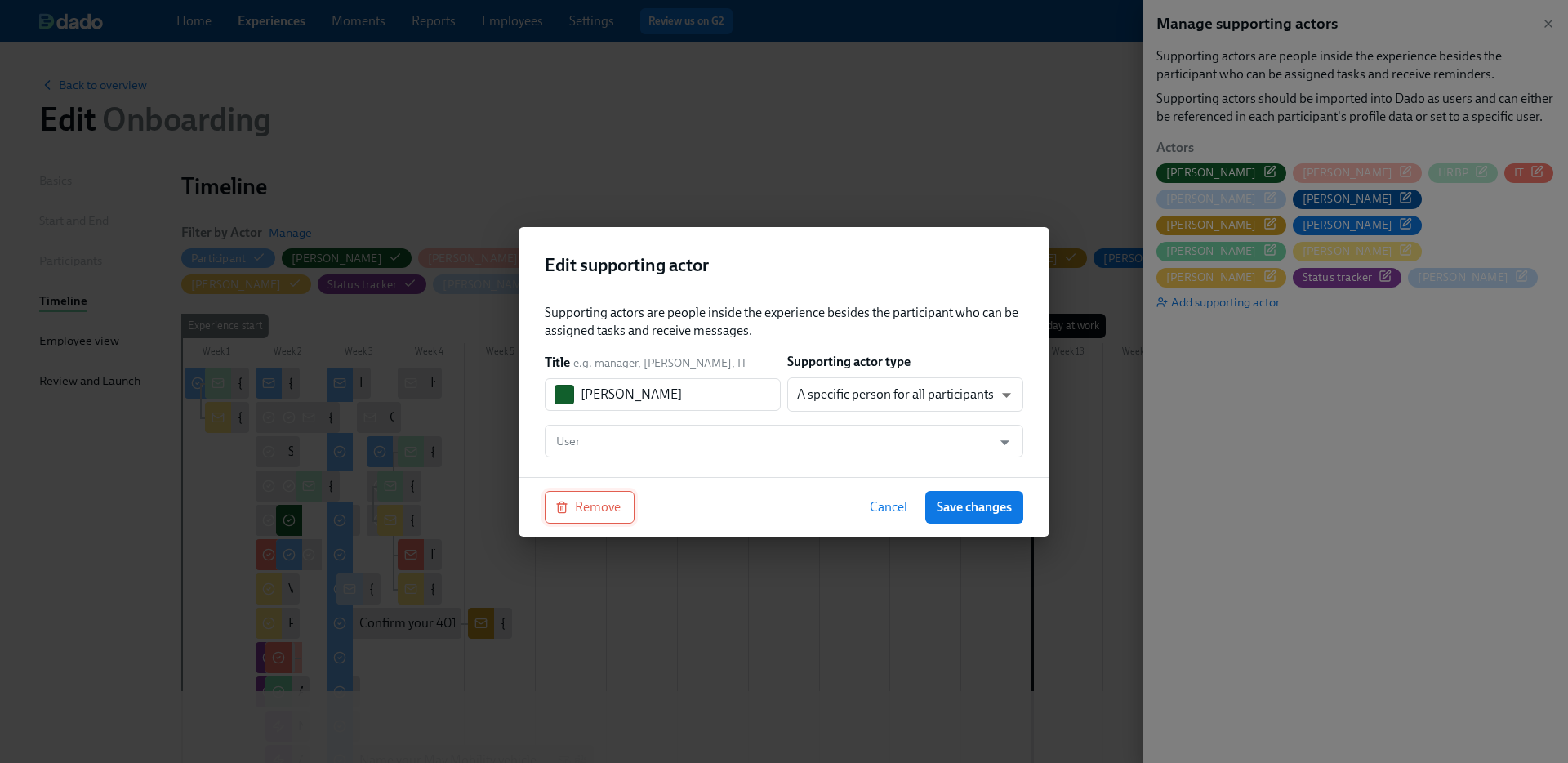
click at [561, 510] on icon "button" at bounding box center [562, 507] width 13 height 13
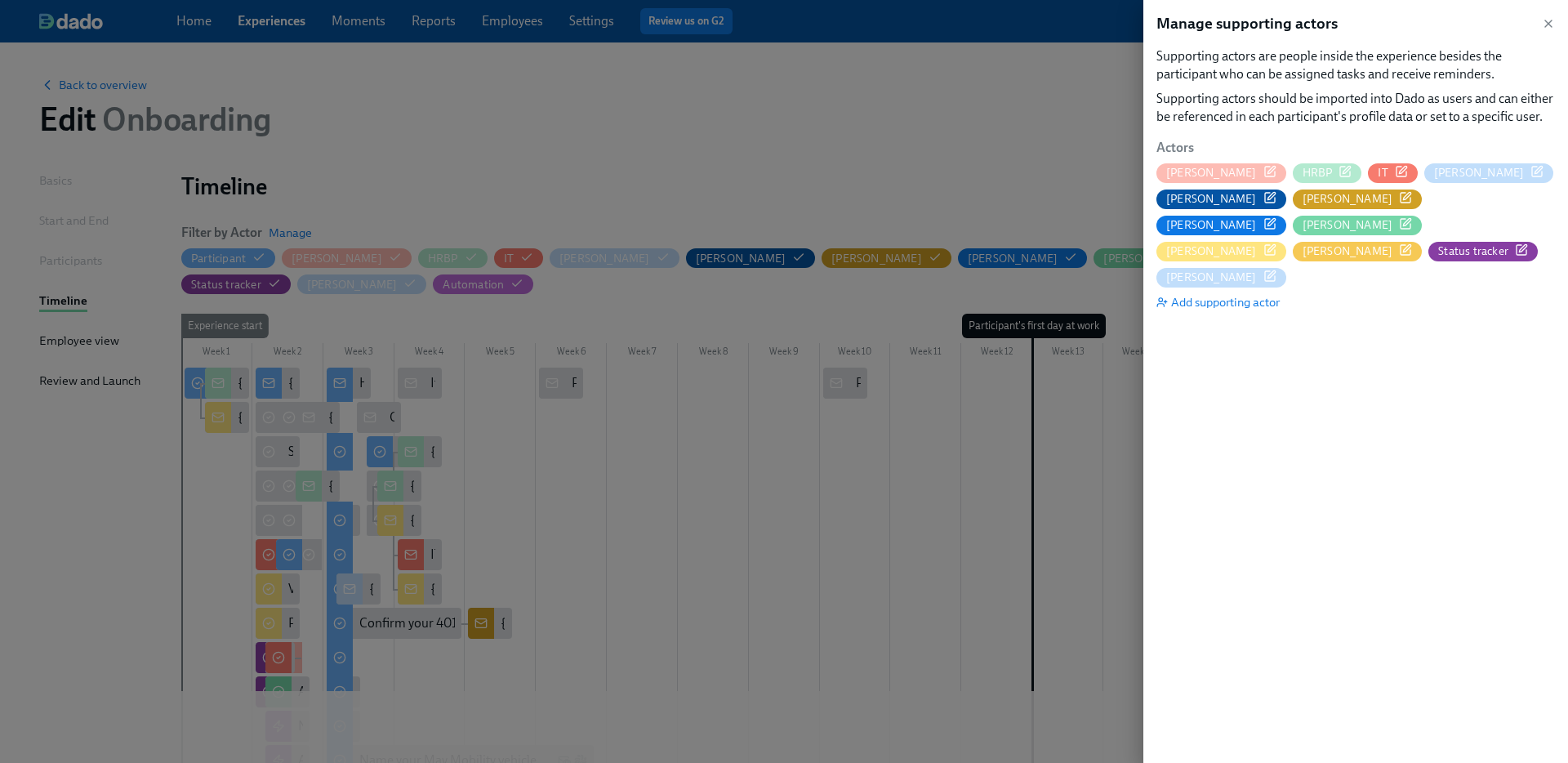
click at [1263, 176] on icon "button" at bounding box center [1270, 172] width 13 height 13
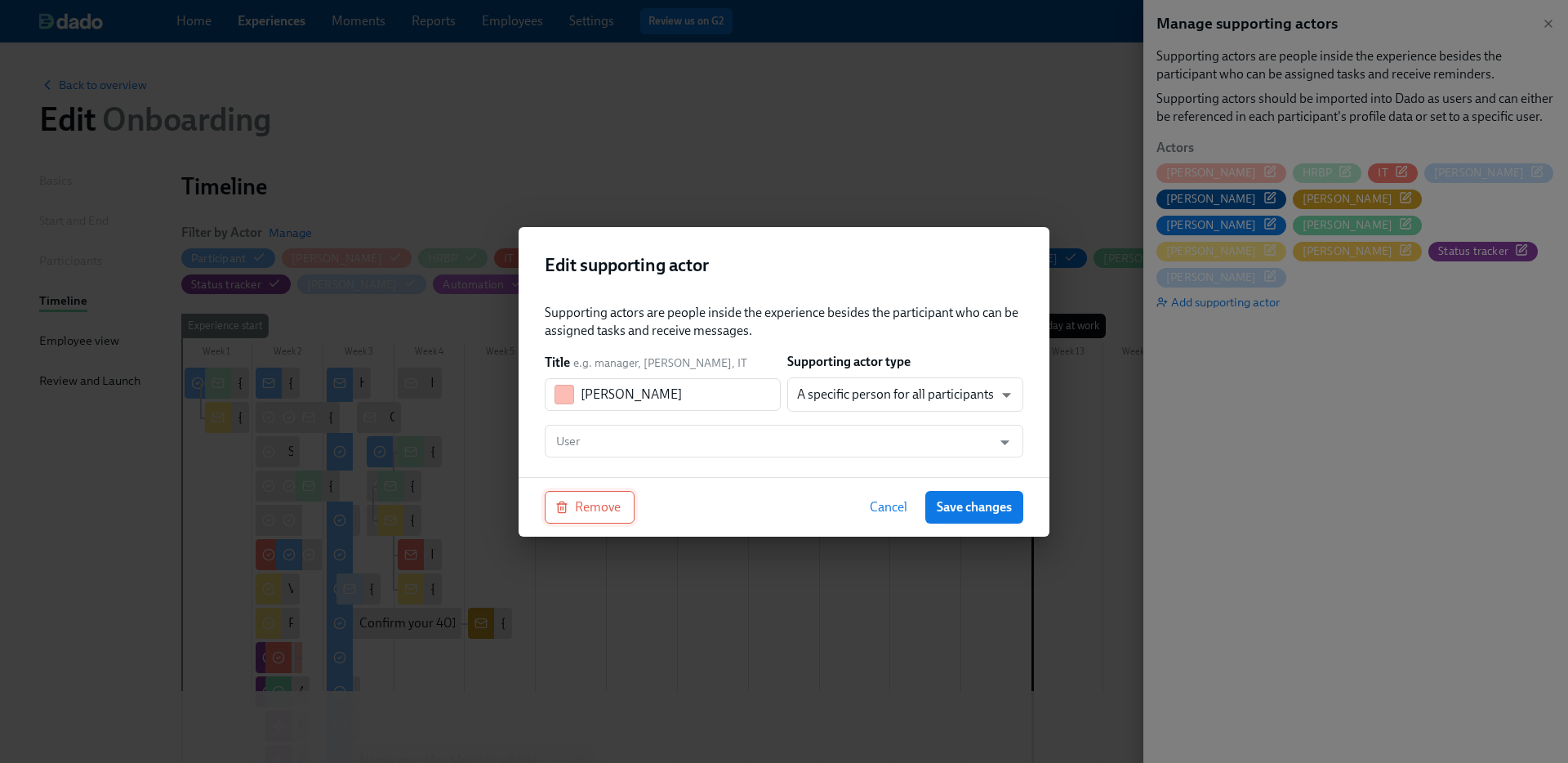
click at [593, 513] on span "Remove" at bounding box center [590, 507] width 62 height 17
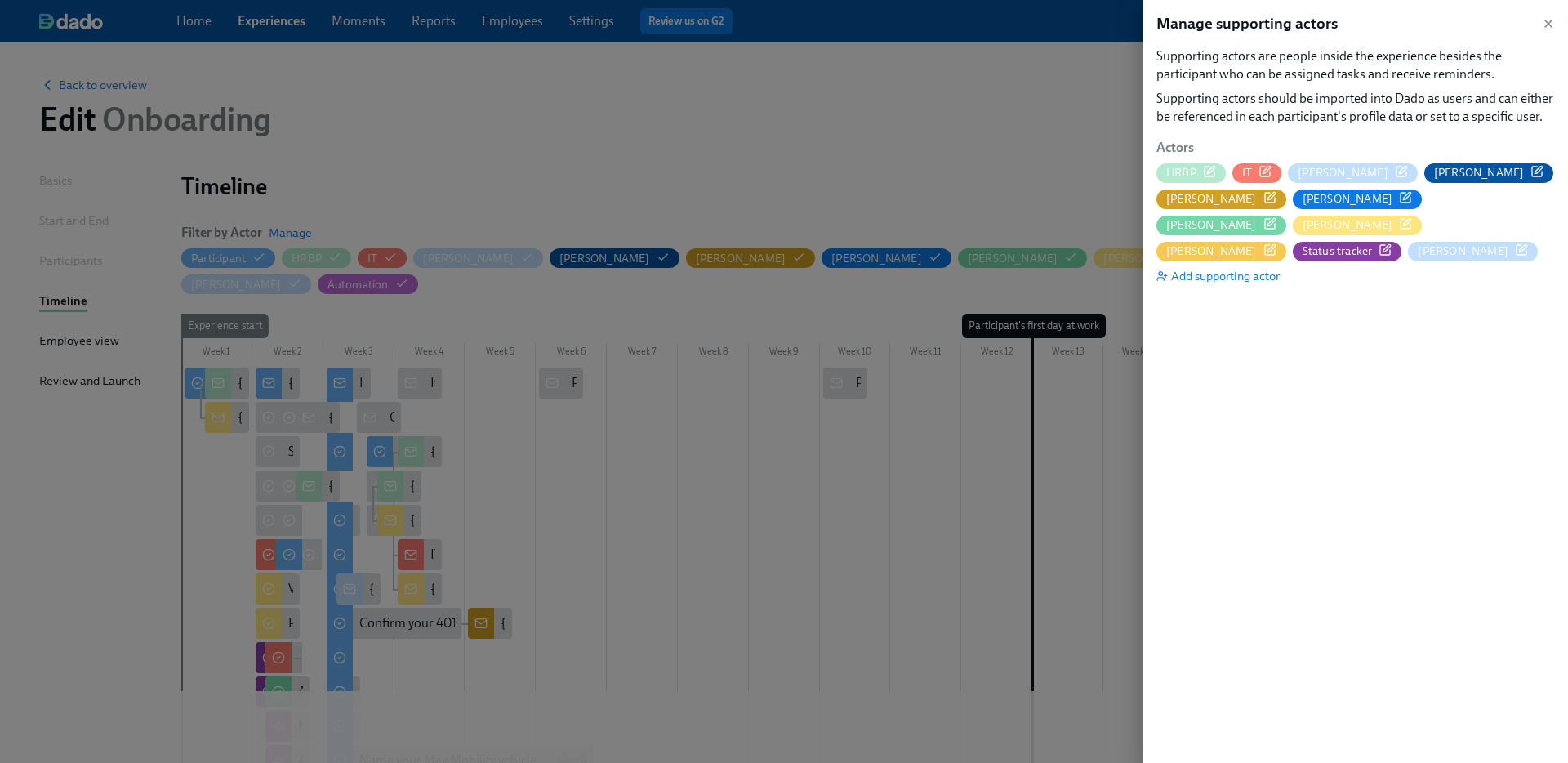
click at [1212, 172] on icon "button" at bounding box center [1210, 172] width 13 height 13
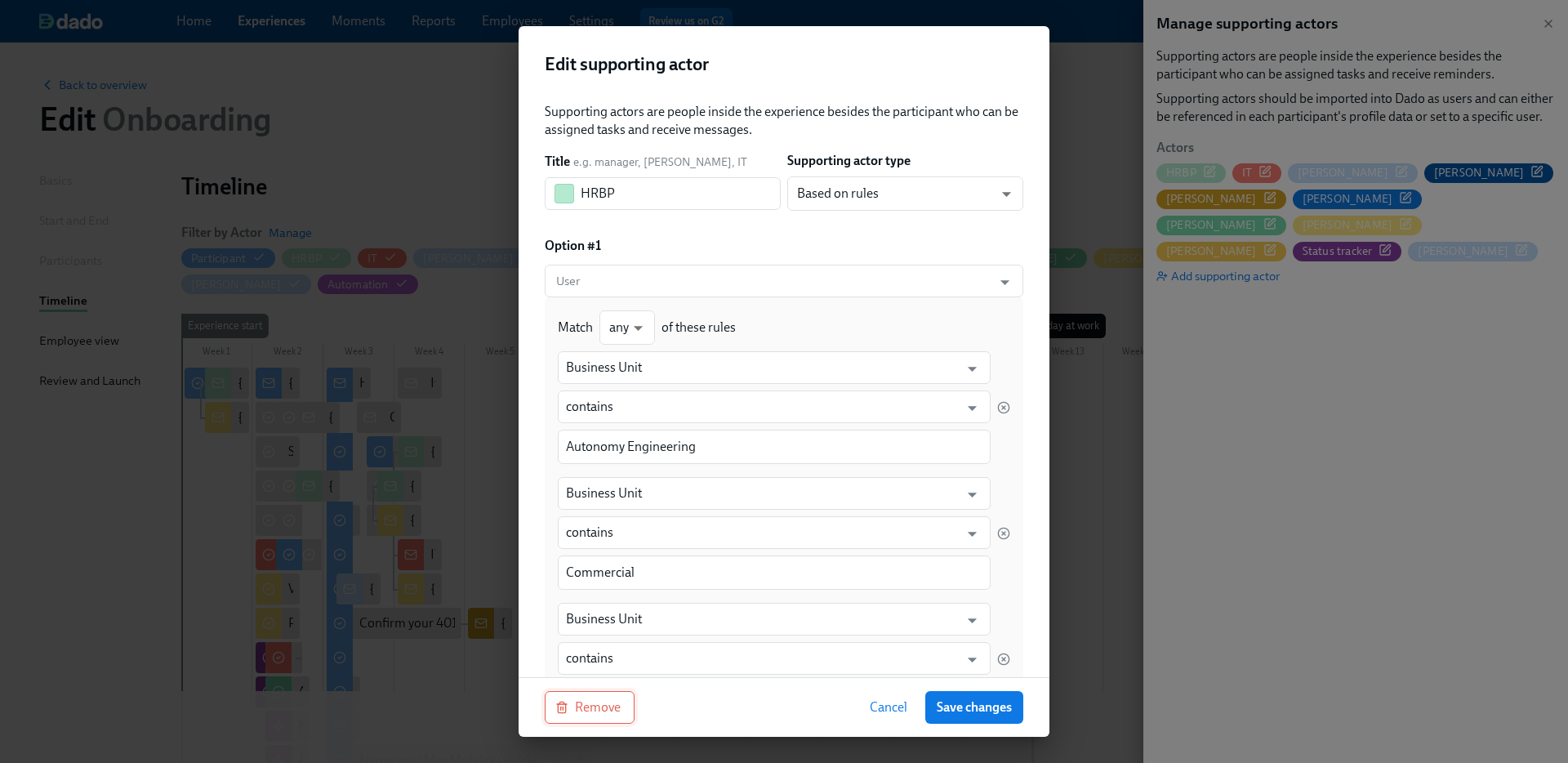
click at [591, 716] on button "Remove" at bounding box center [589, 707] width 90 height 33
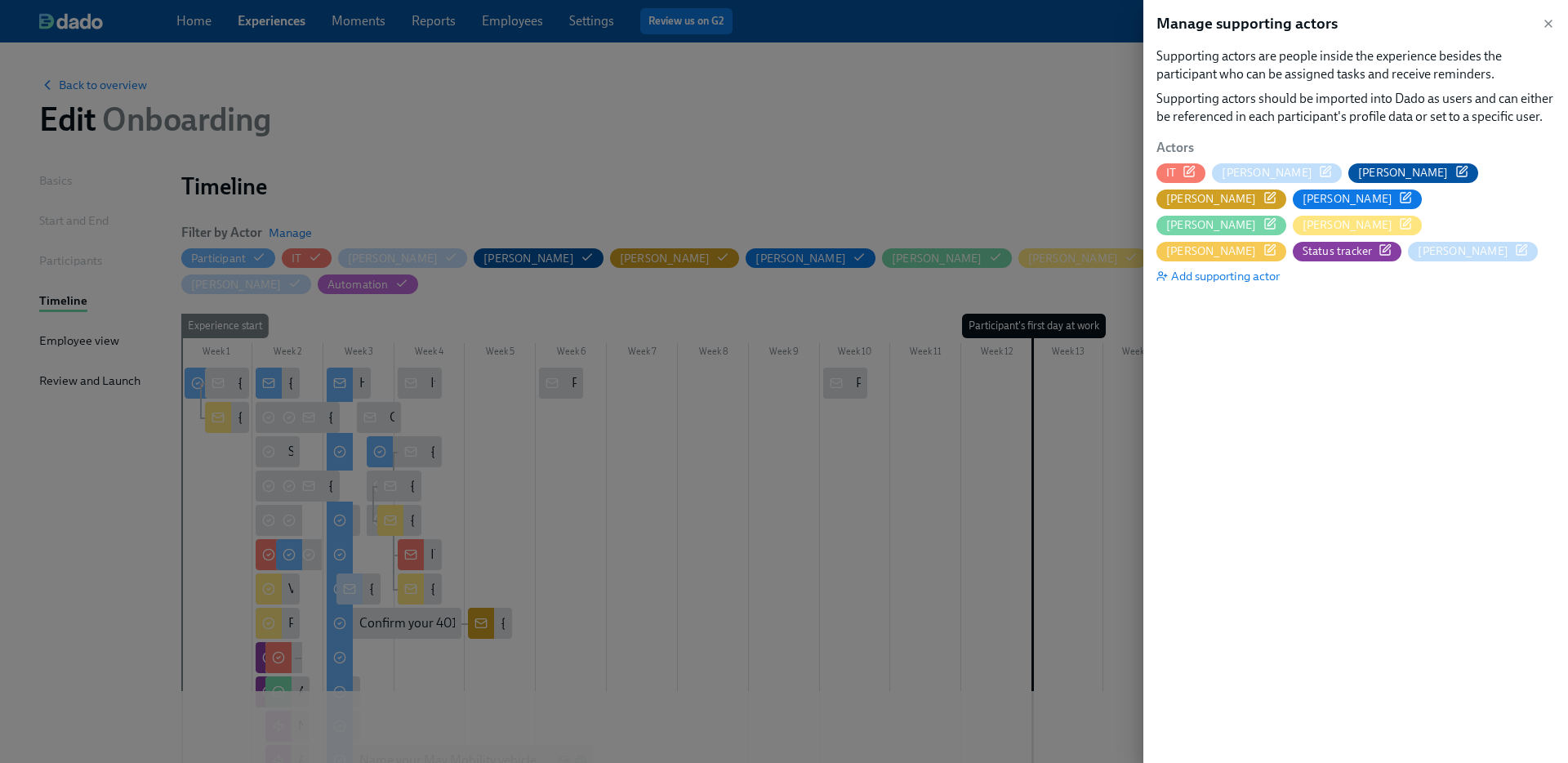
click at [1188, 175] on icon "button" at bounding box center [1189, 172] width 13 height 13
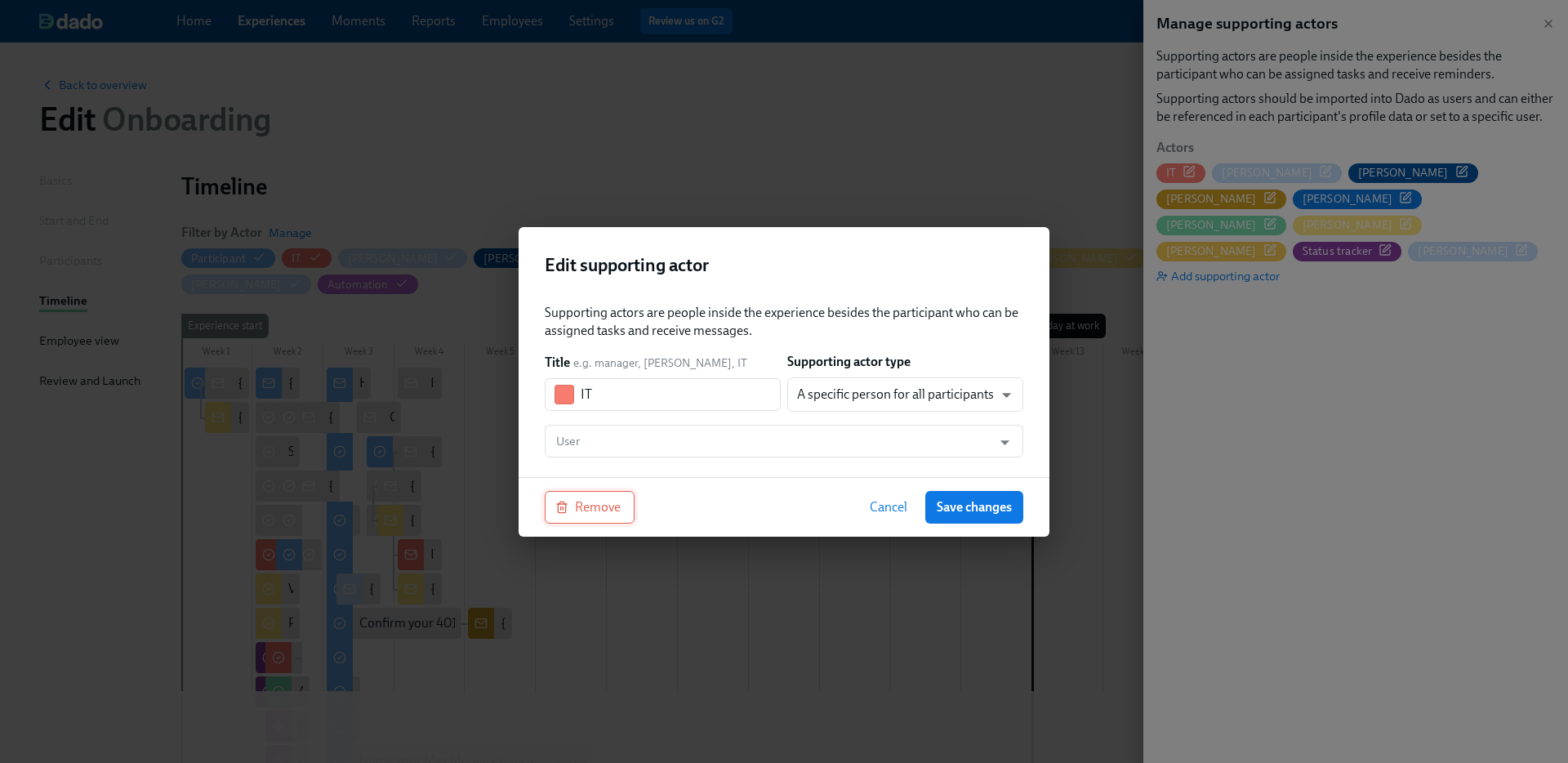
click at [594, 523] on button "Remove" at bounding box center [589, 507] width 90 height 33
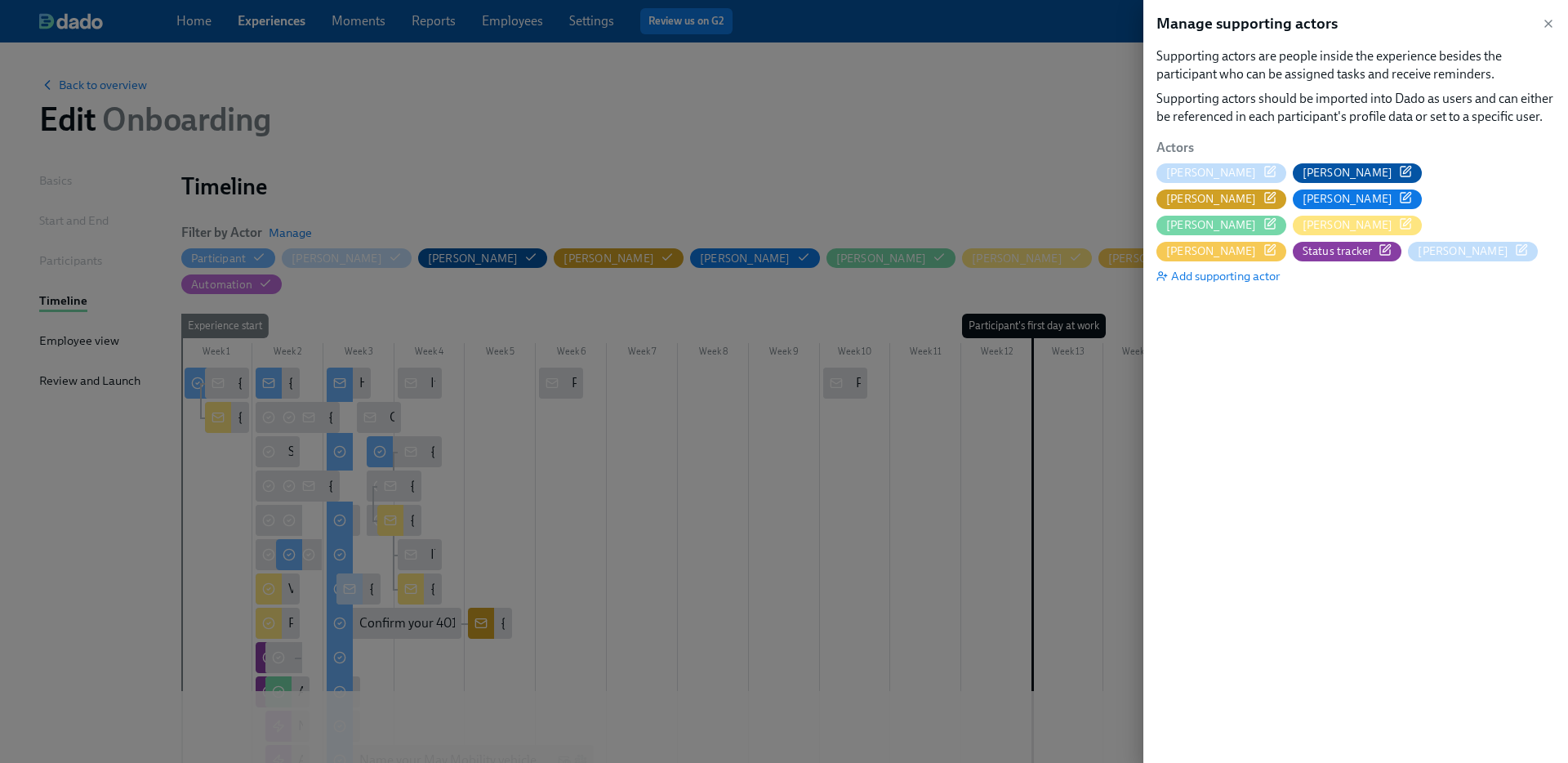
click at [1263, 167] on icon "button" at bounding box center [1270, 172] width 13 height 13
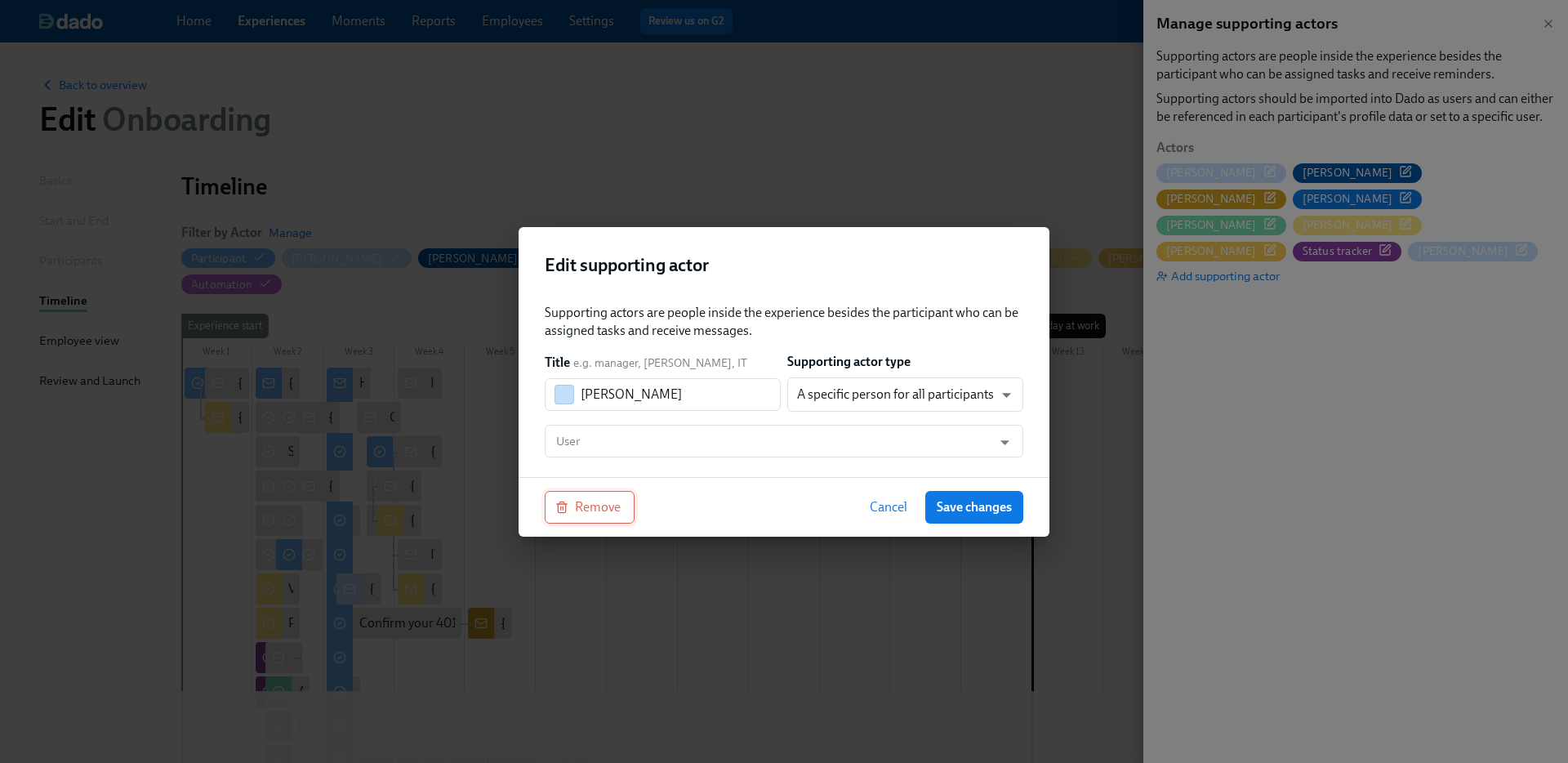
click at [560, 495] on button "Remove" at bounding box center [589, 507] width 90 height 33
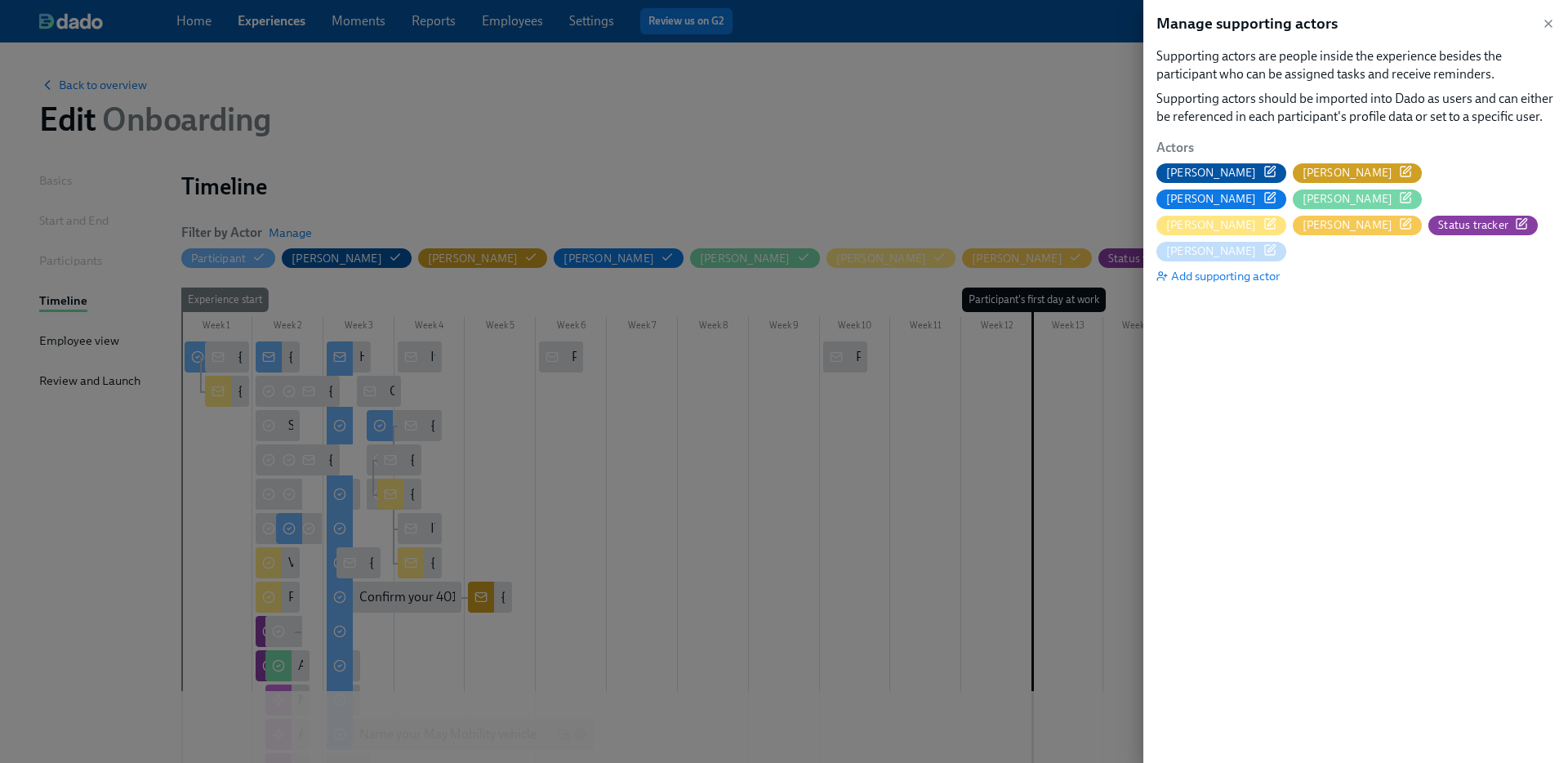
click at [1265, 175] on icon "button" at bounding box center [1270, 172] width 10 height 10
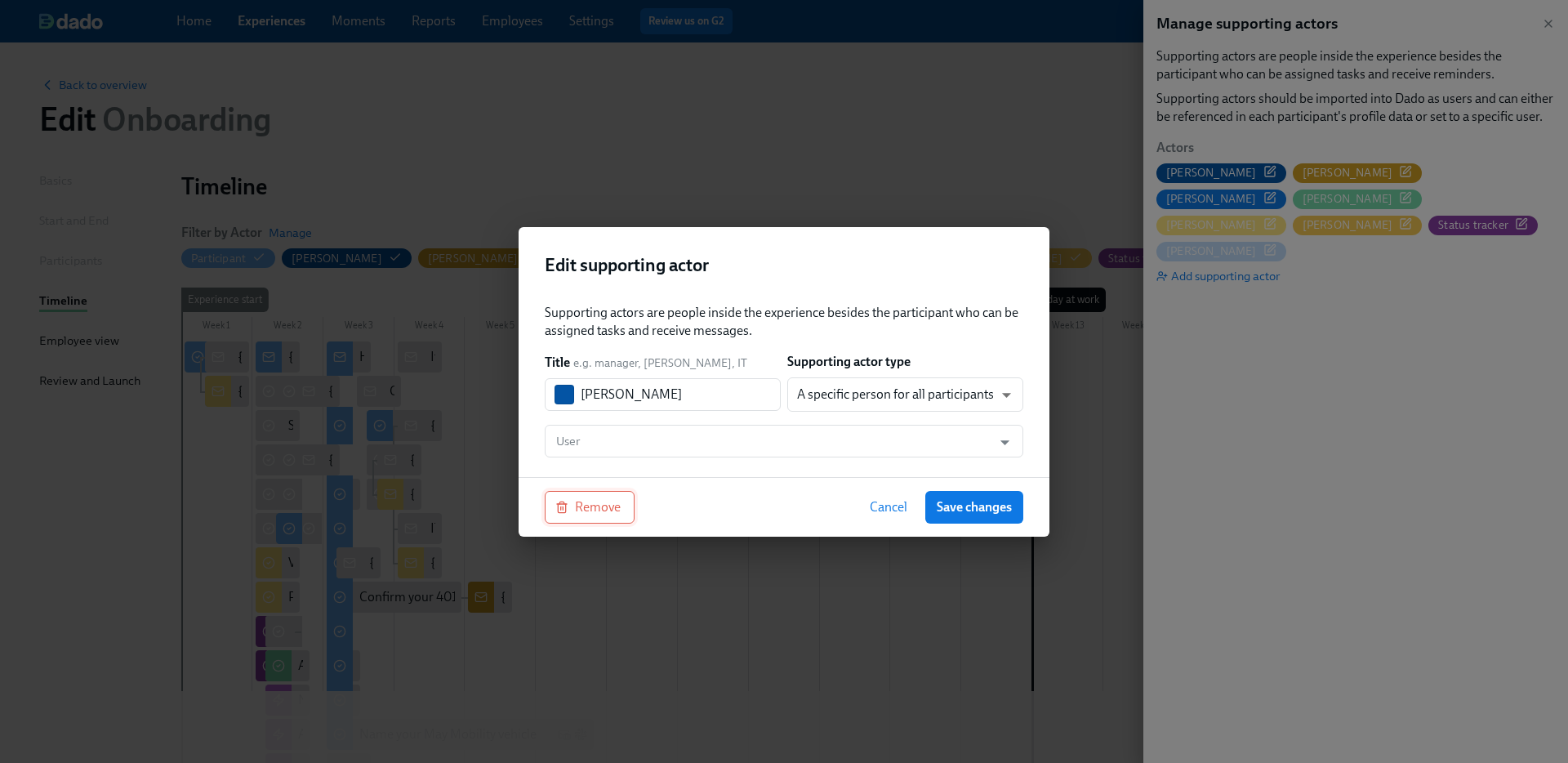
click at [607, 502] on span "Remove" at bounding box center [590, 507] width 62 height 17
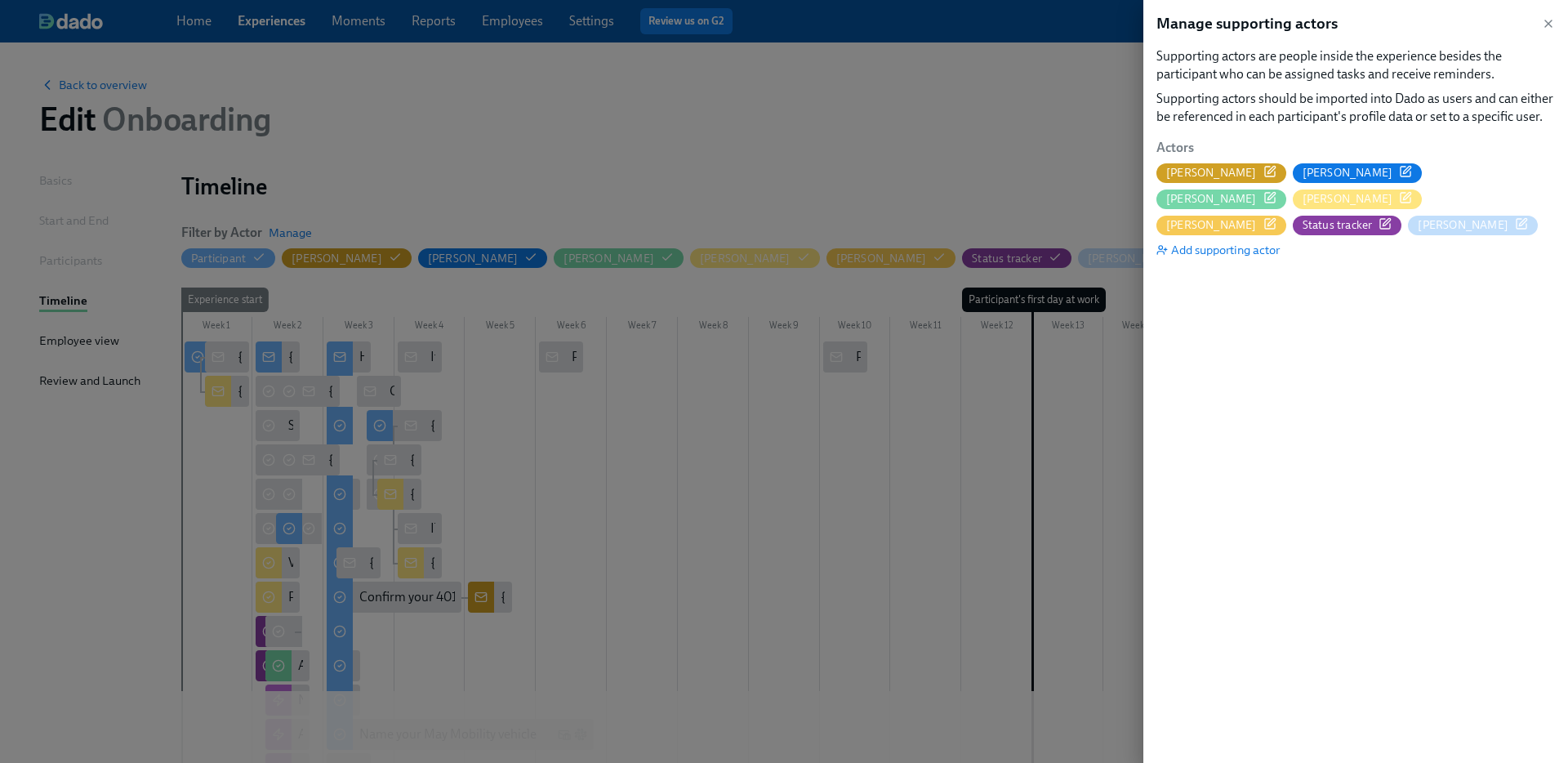
click at [1263, 177] on icon "button" at bounding box center [1270, 172] width 13 height 13
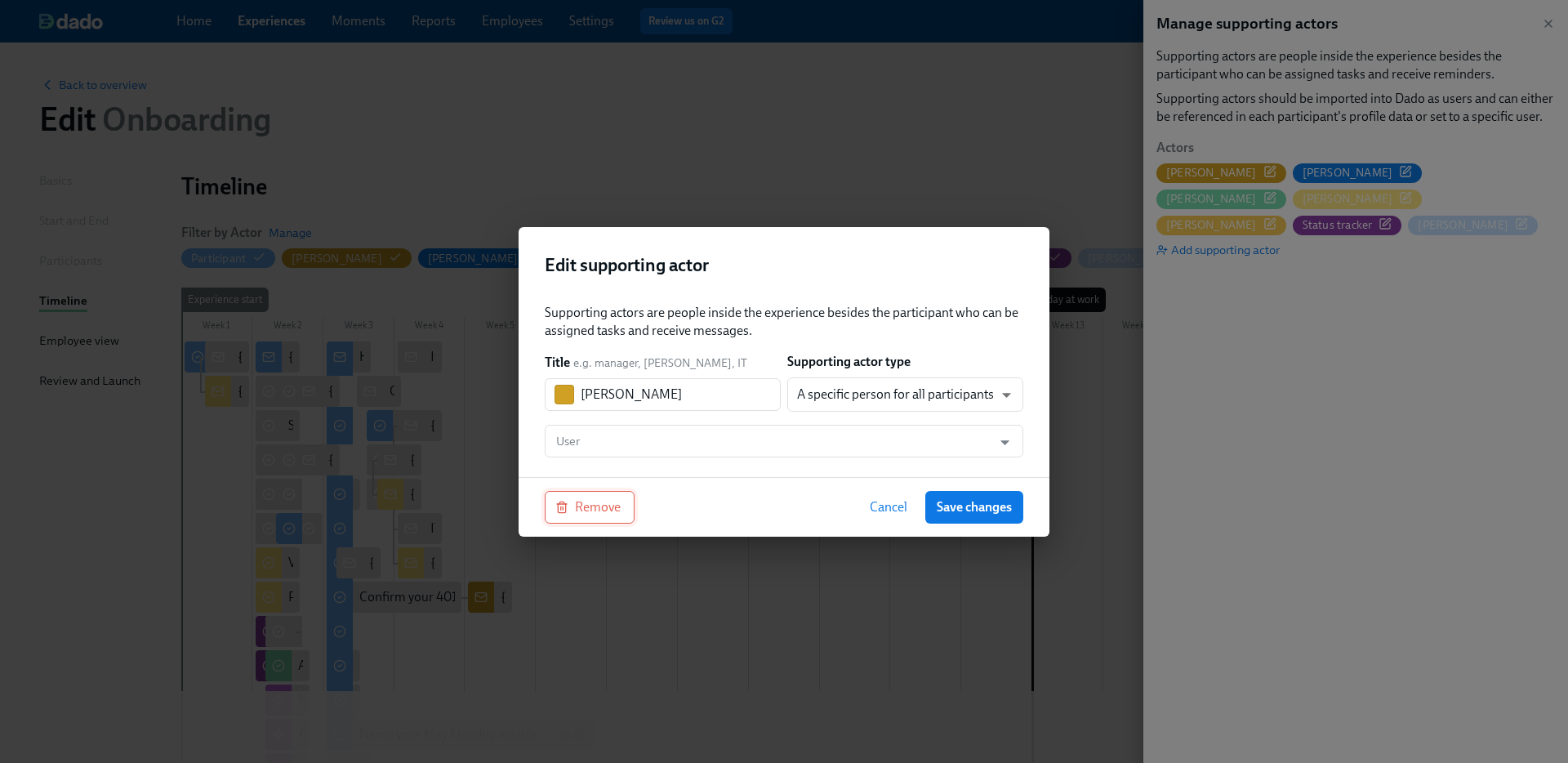
click at [606, 517] on button "Remove" at bounding box center [589, 507] width 90 height 33
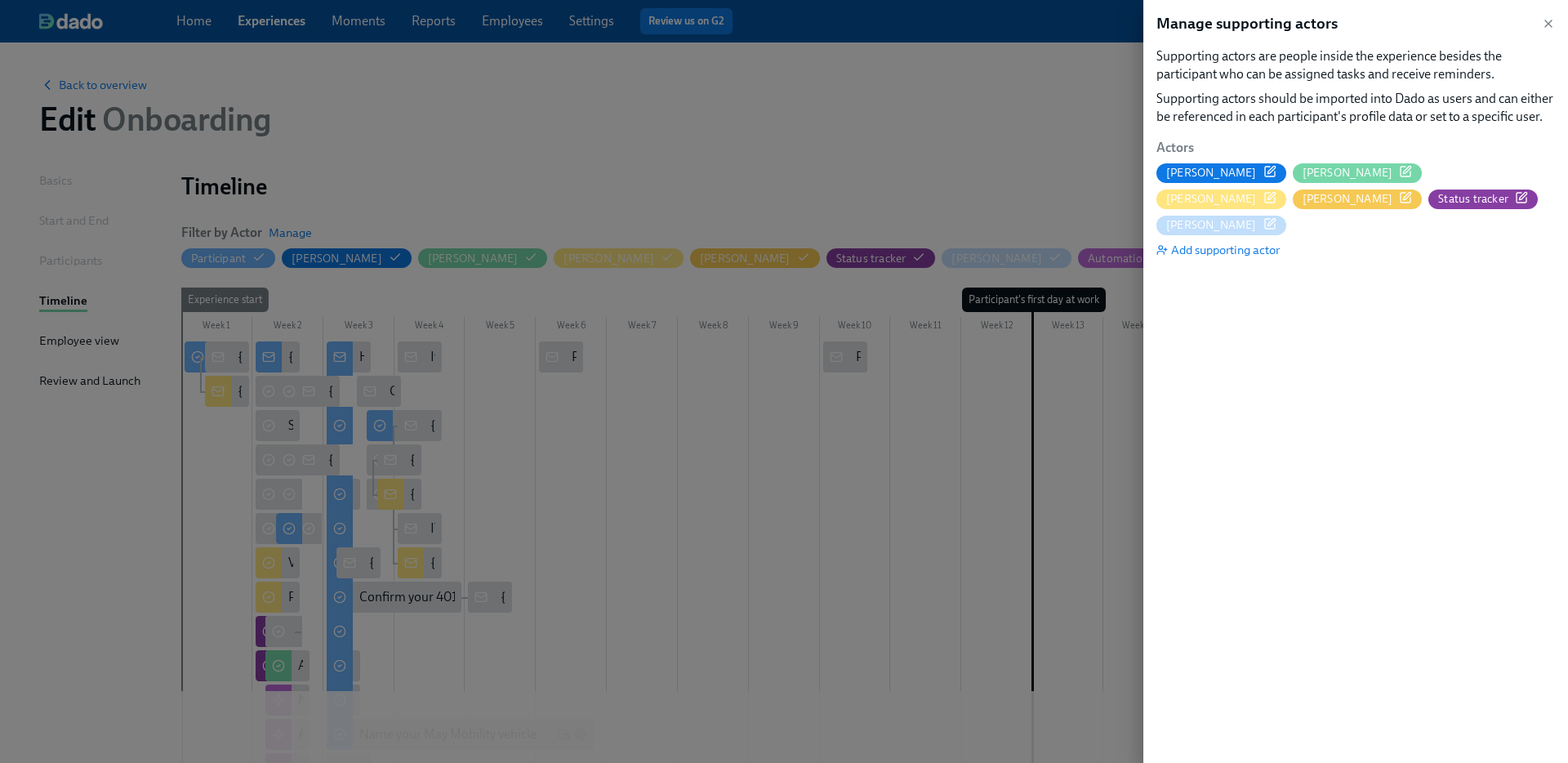
click at [1232, 176] on span "Kelly Frey" at bounding box center [1221, 172] width 130 height 16
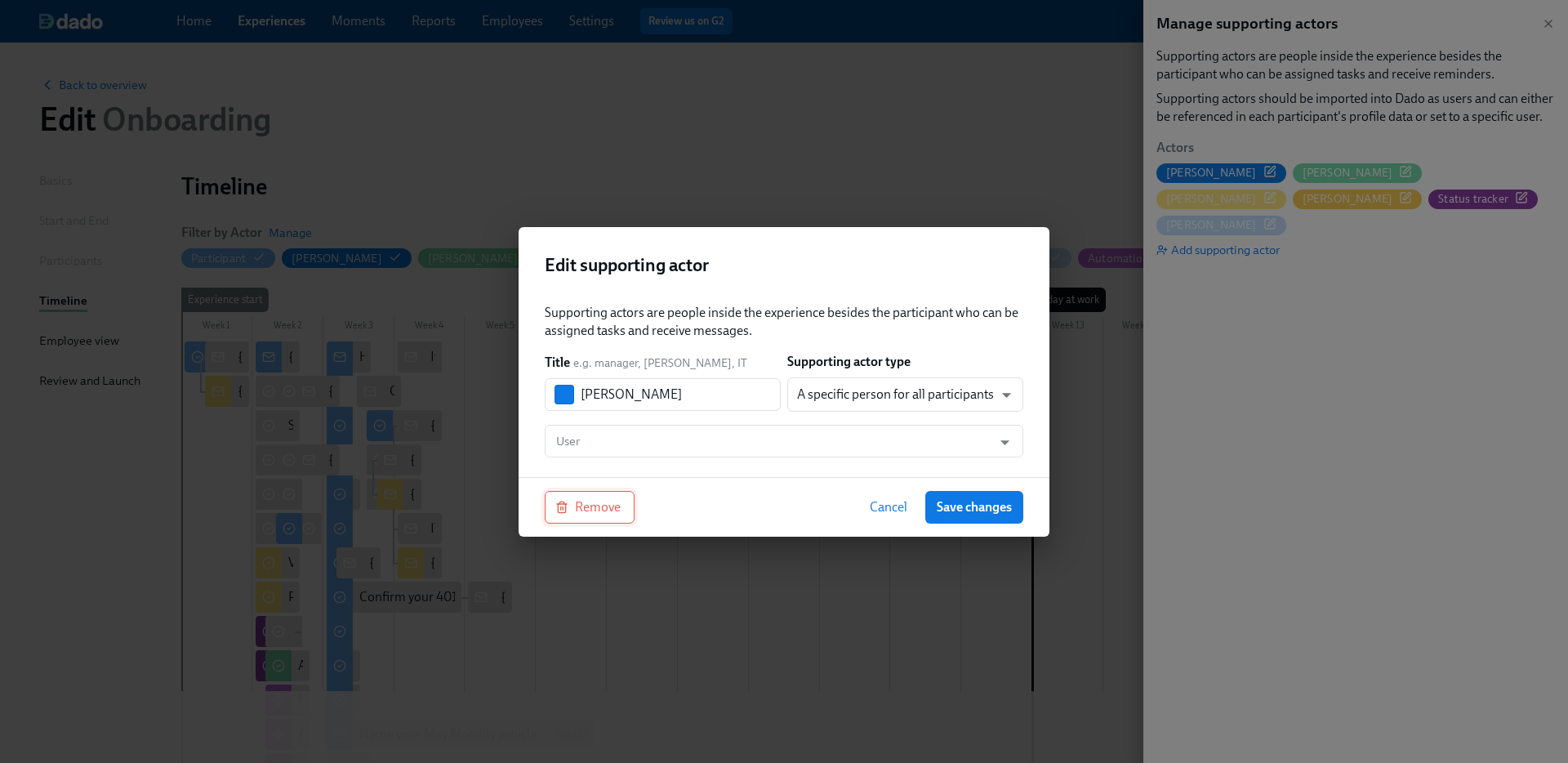
click at [594, 499] on span "Remove" at bounding box center [590, 507] width 62 height 17
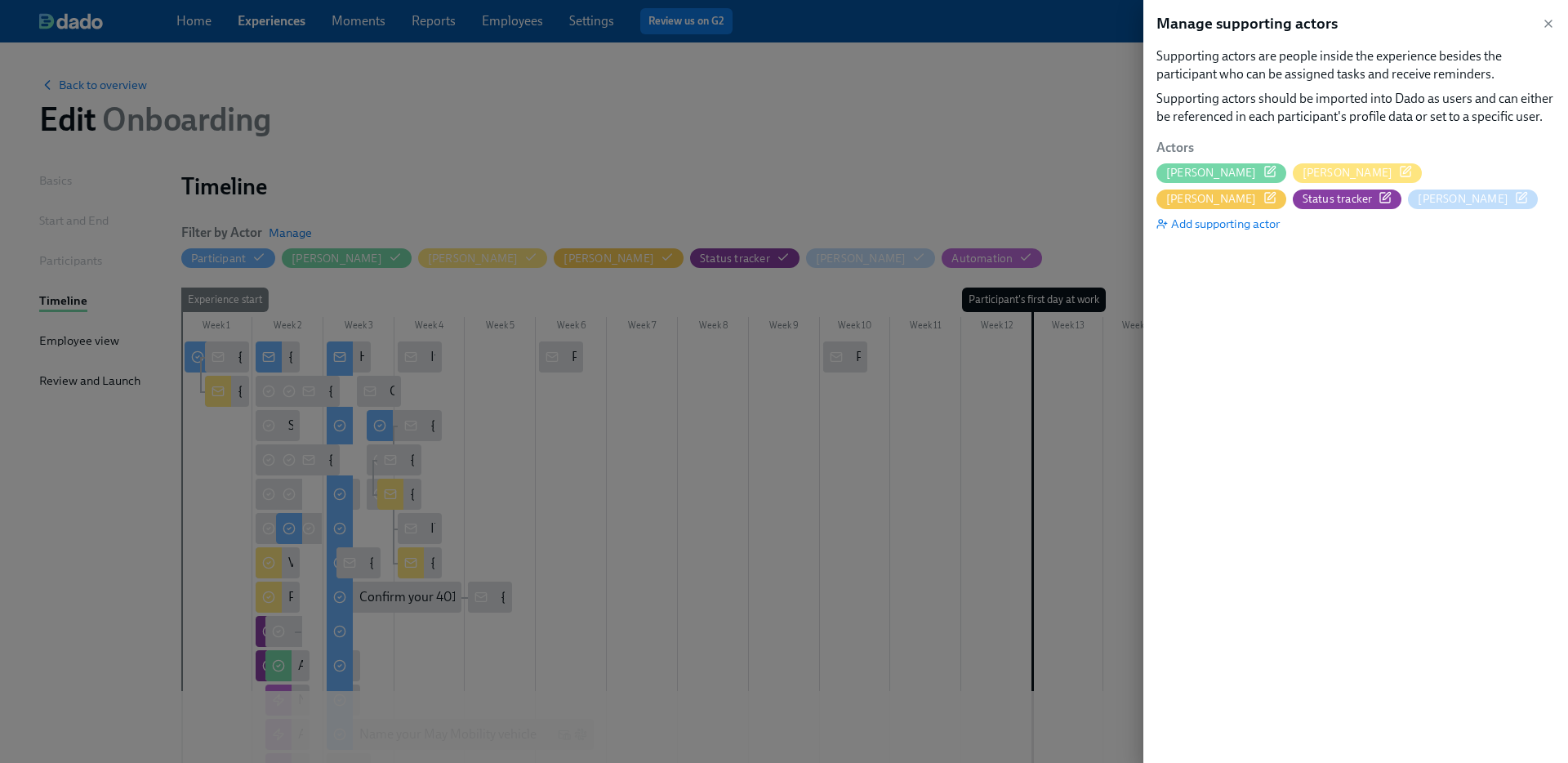
click at [1263, 168] on icon "button" at bounding box center [1270, 172] width 13 height 13
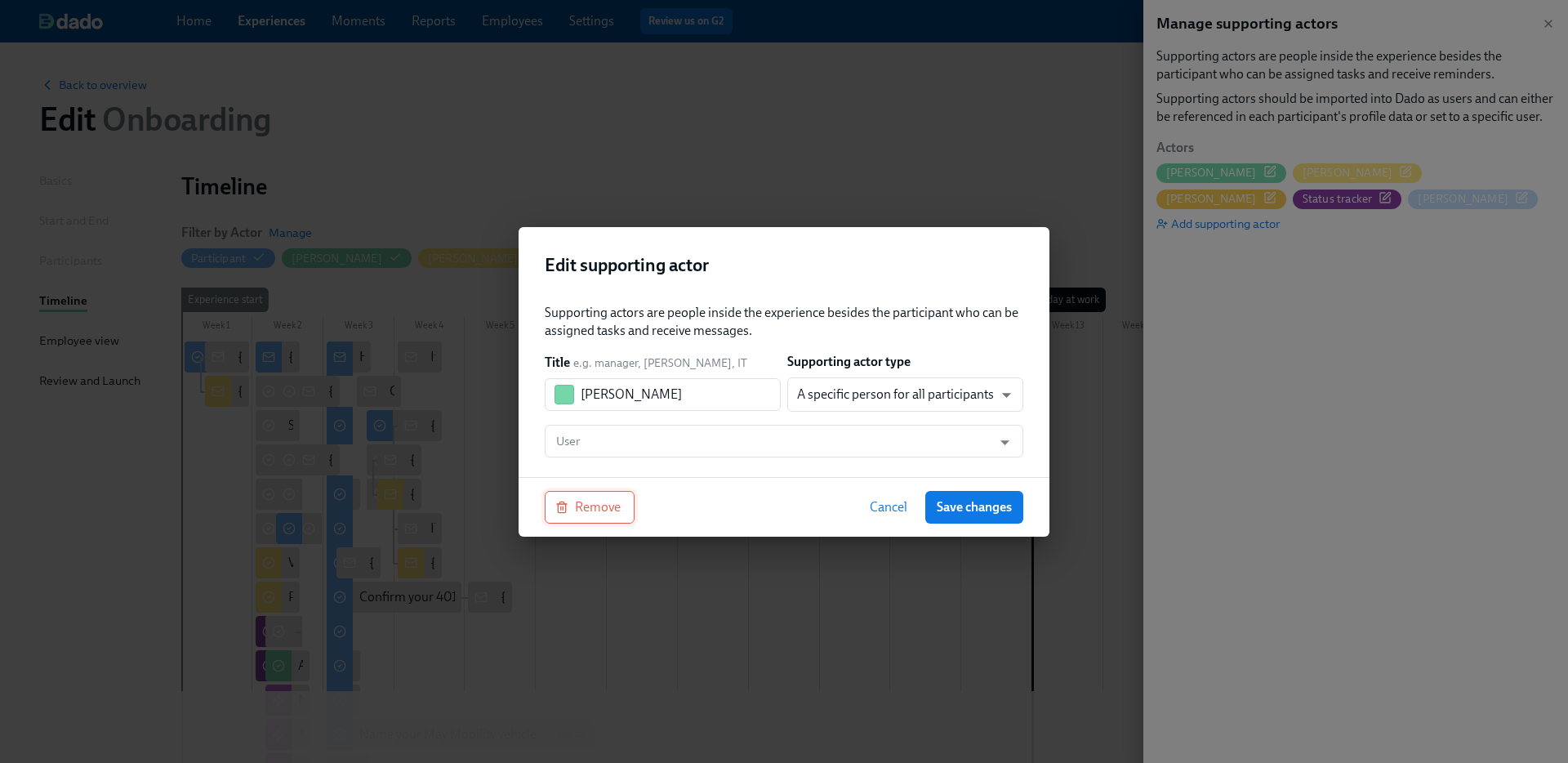
click at [591, 514] on span "Remove" at bounding box center [590, 507] width 62 height 17
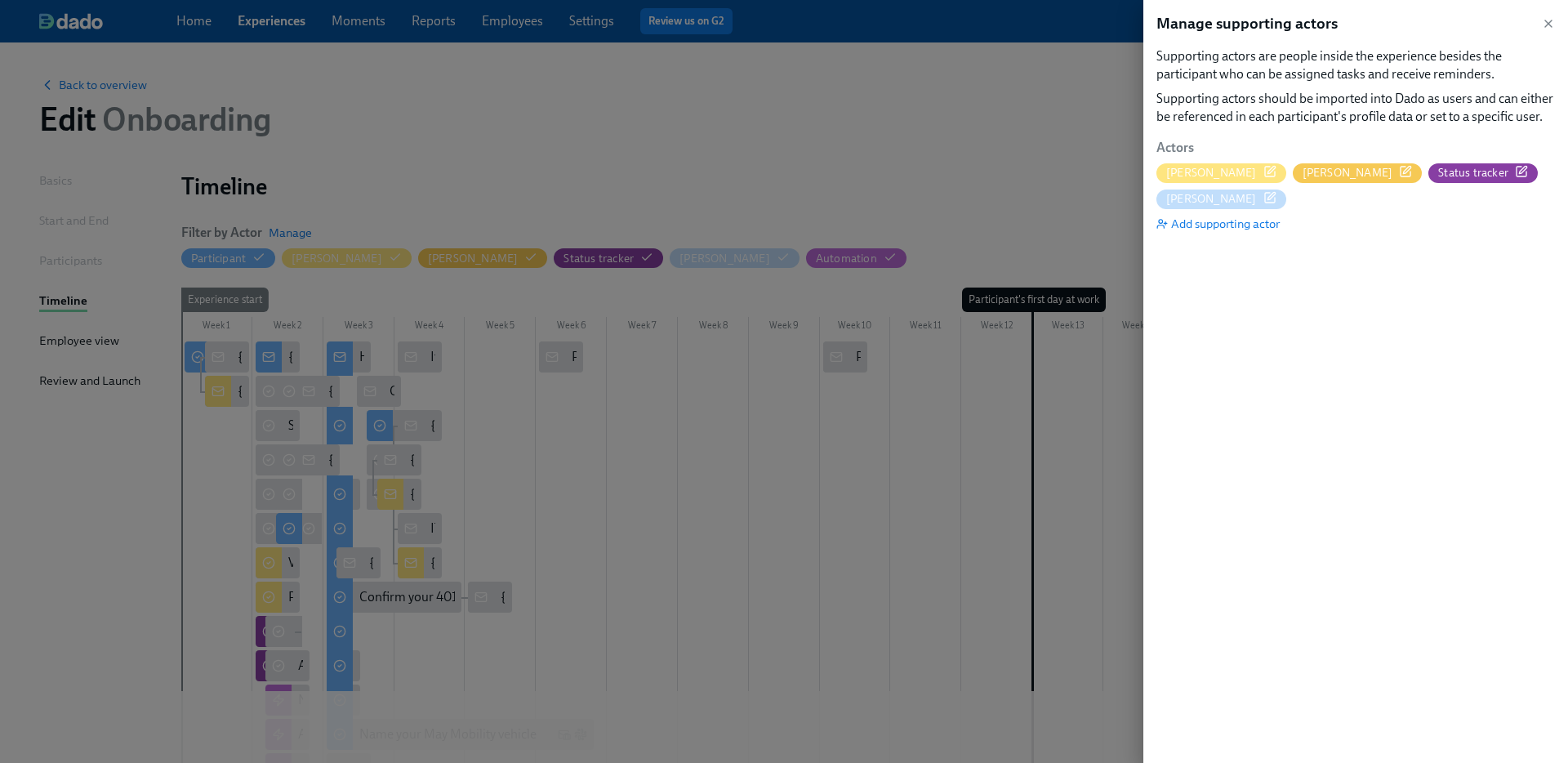
click at [1196, 177] on div "Laura" at bounding box center [1222, 172] width 110 height 16
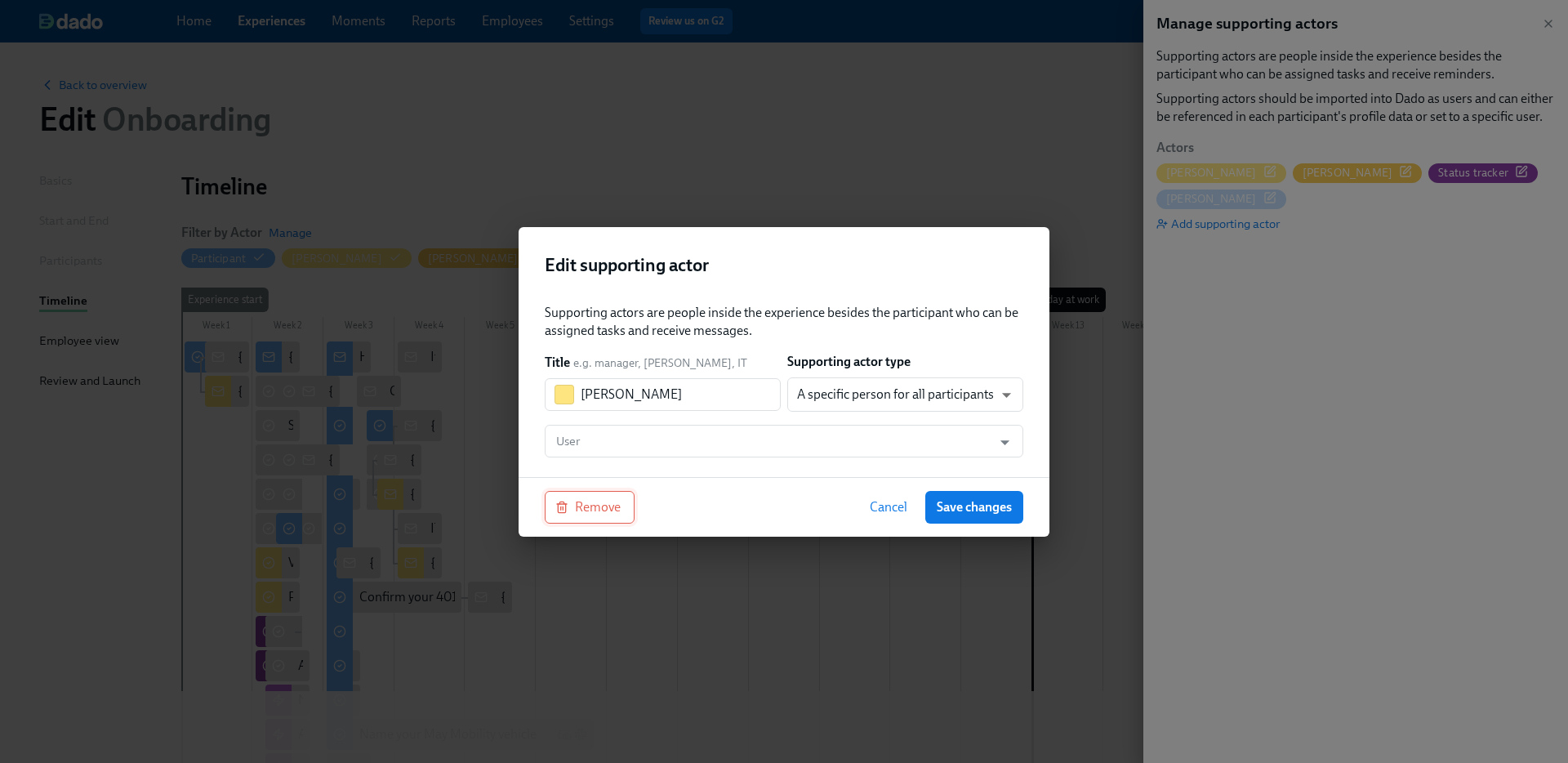
click at [621, 501] on button "Remove" at bounding box center [589, 507] width 90 height 33
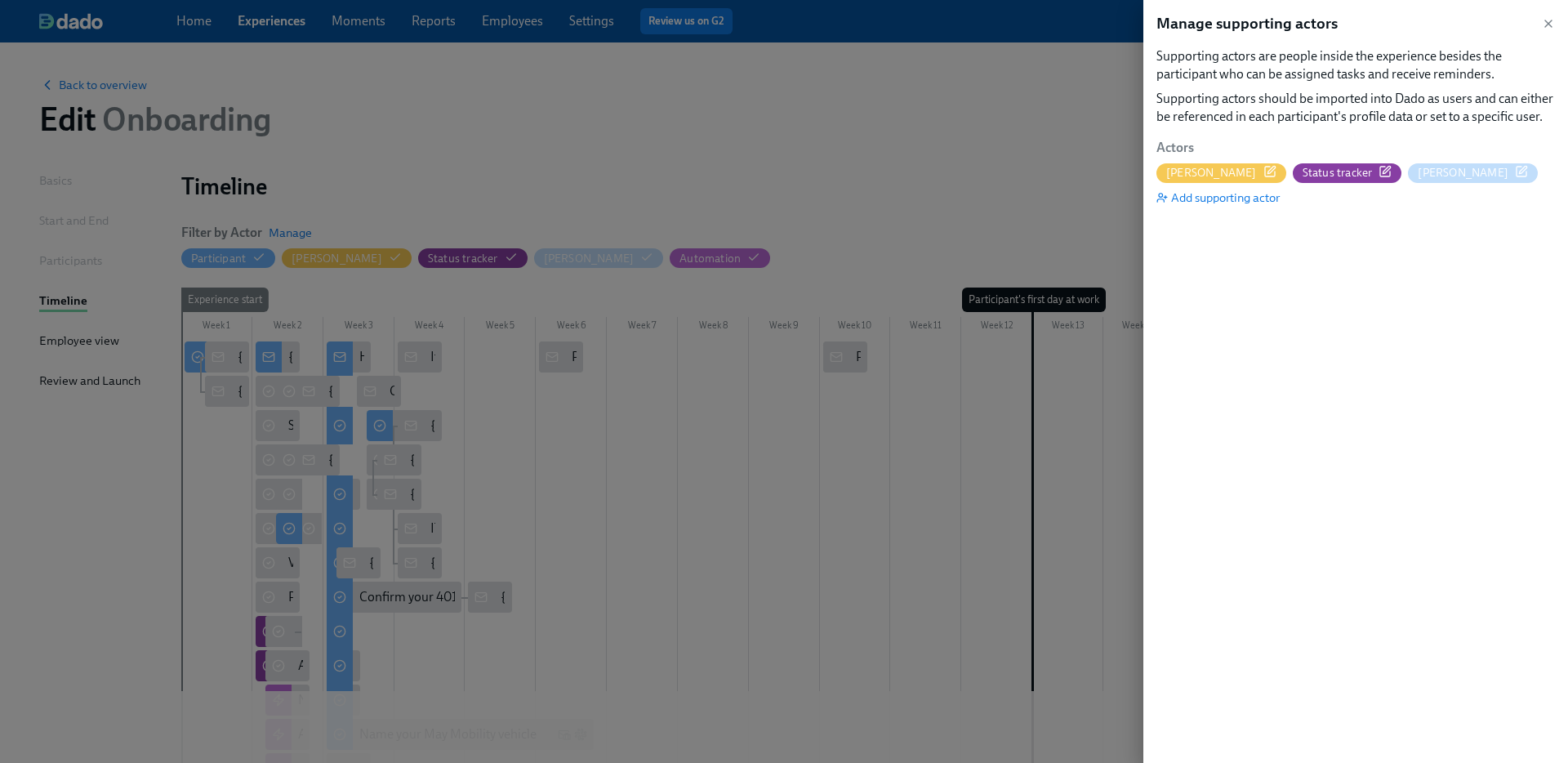
click at [1263, 172] on icon "button" at bounding box center [1270, 172] width 13 height 13
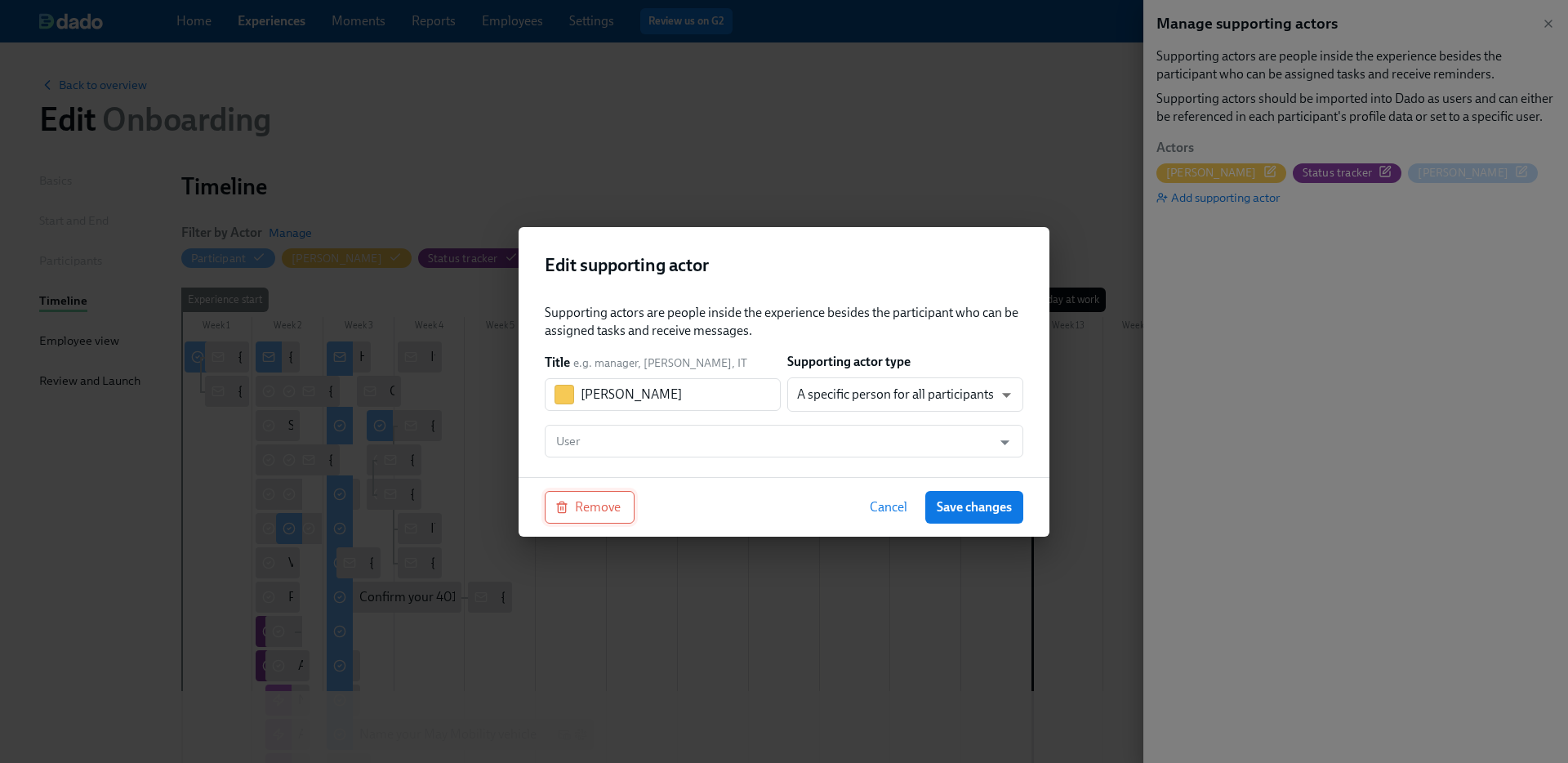
click at [576, 518] on button "Remove" at bounding box center [589, 507] width 90 height 33
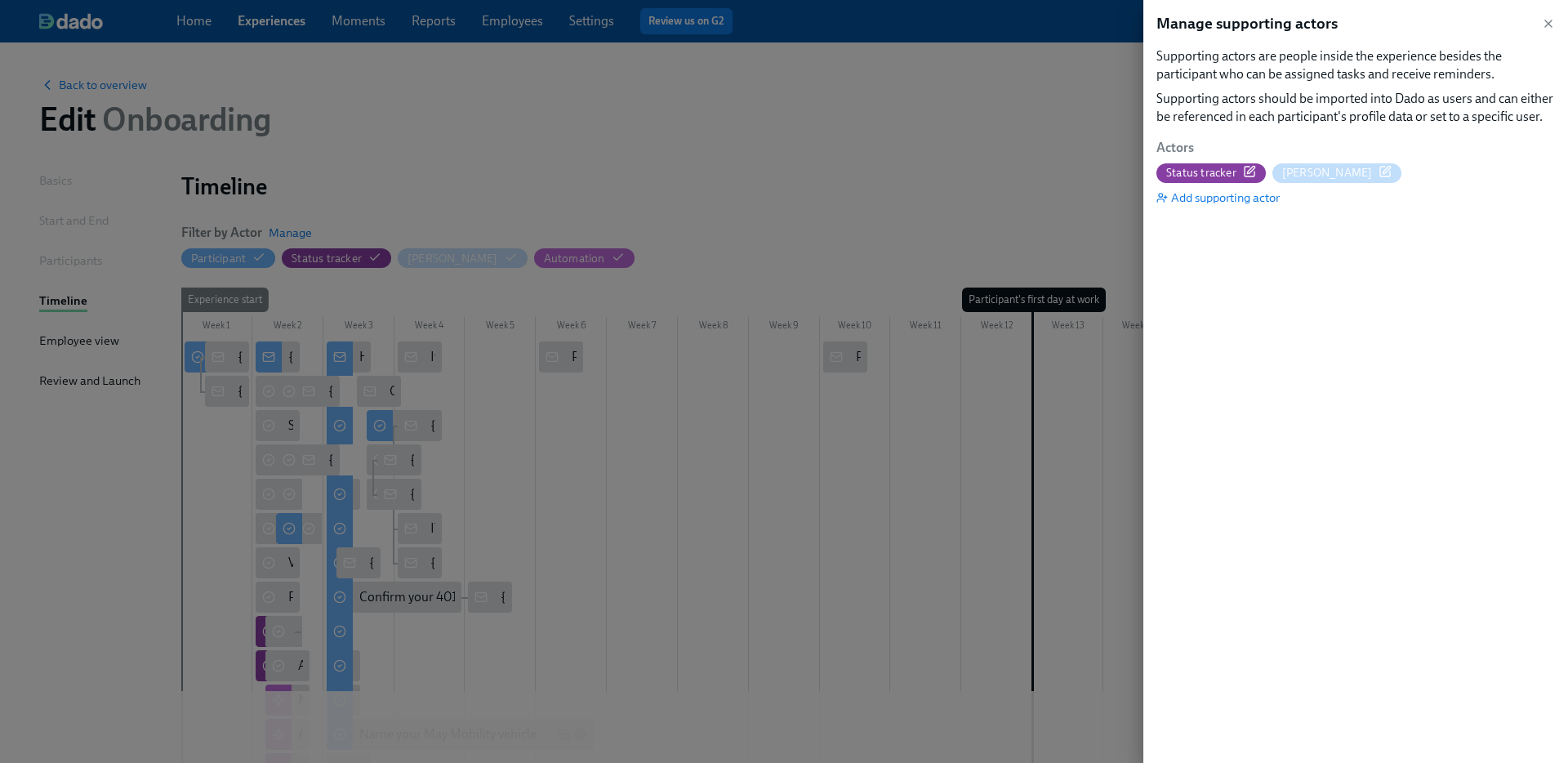
click at [1243, 177] on icon "button" at bounding box center [1249, 172] width 13 height 13
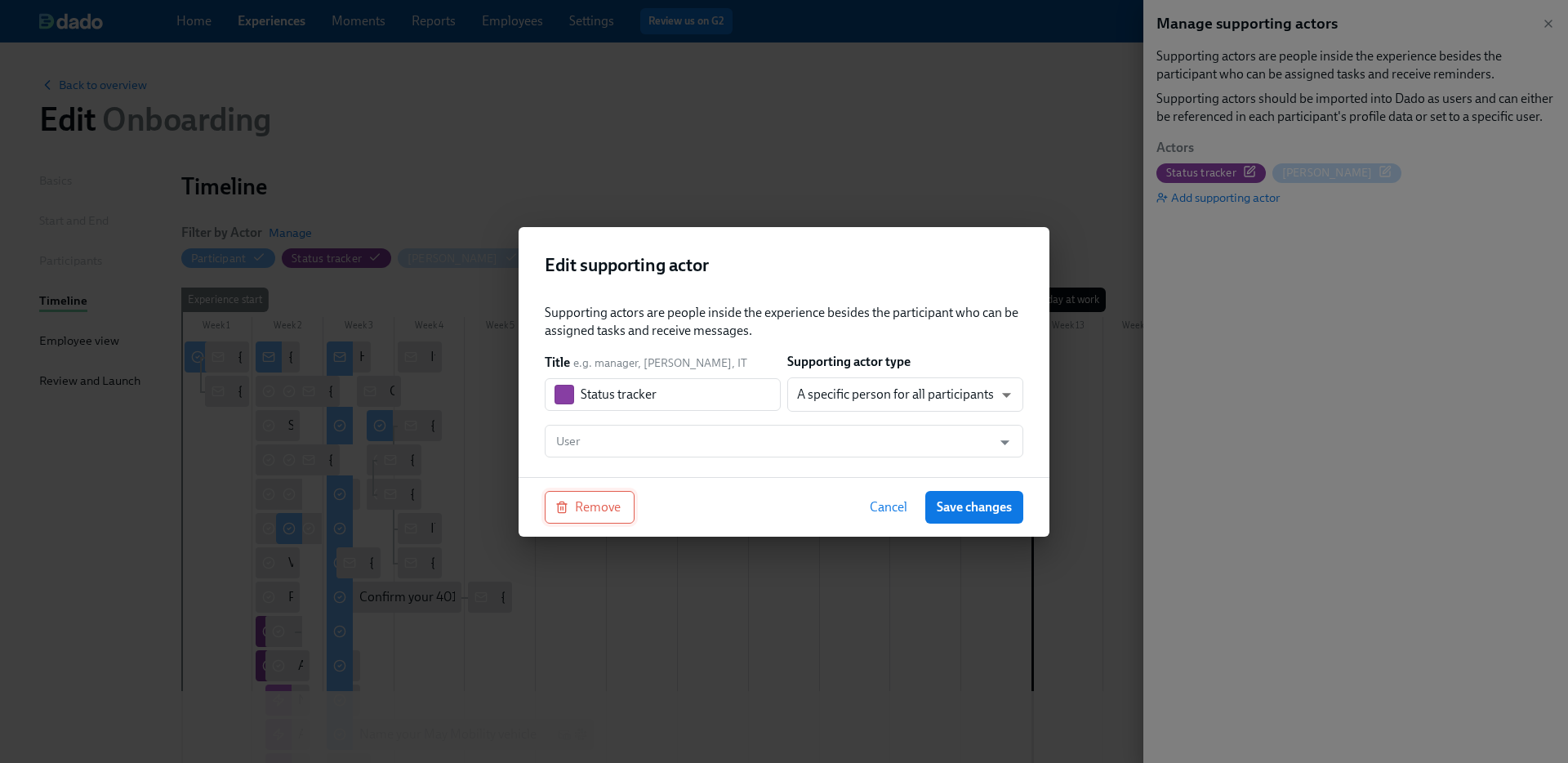
click at [623, 492] on button "Remove" at bounding box center [589, 507] width 90 height 33
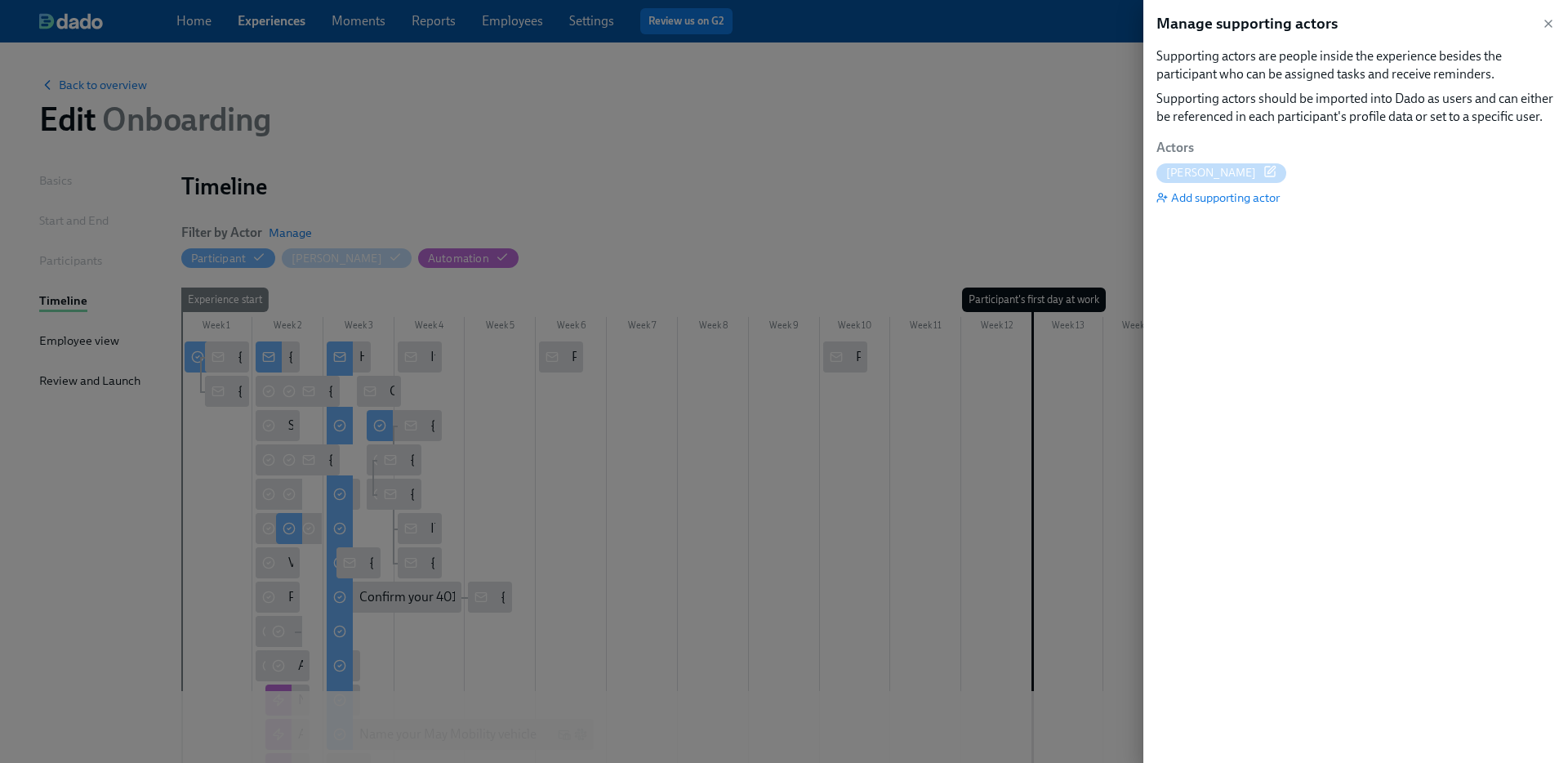
click at [1268, 170] on icon "button" at bounding box center [1271, 169] width 8 height 8
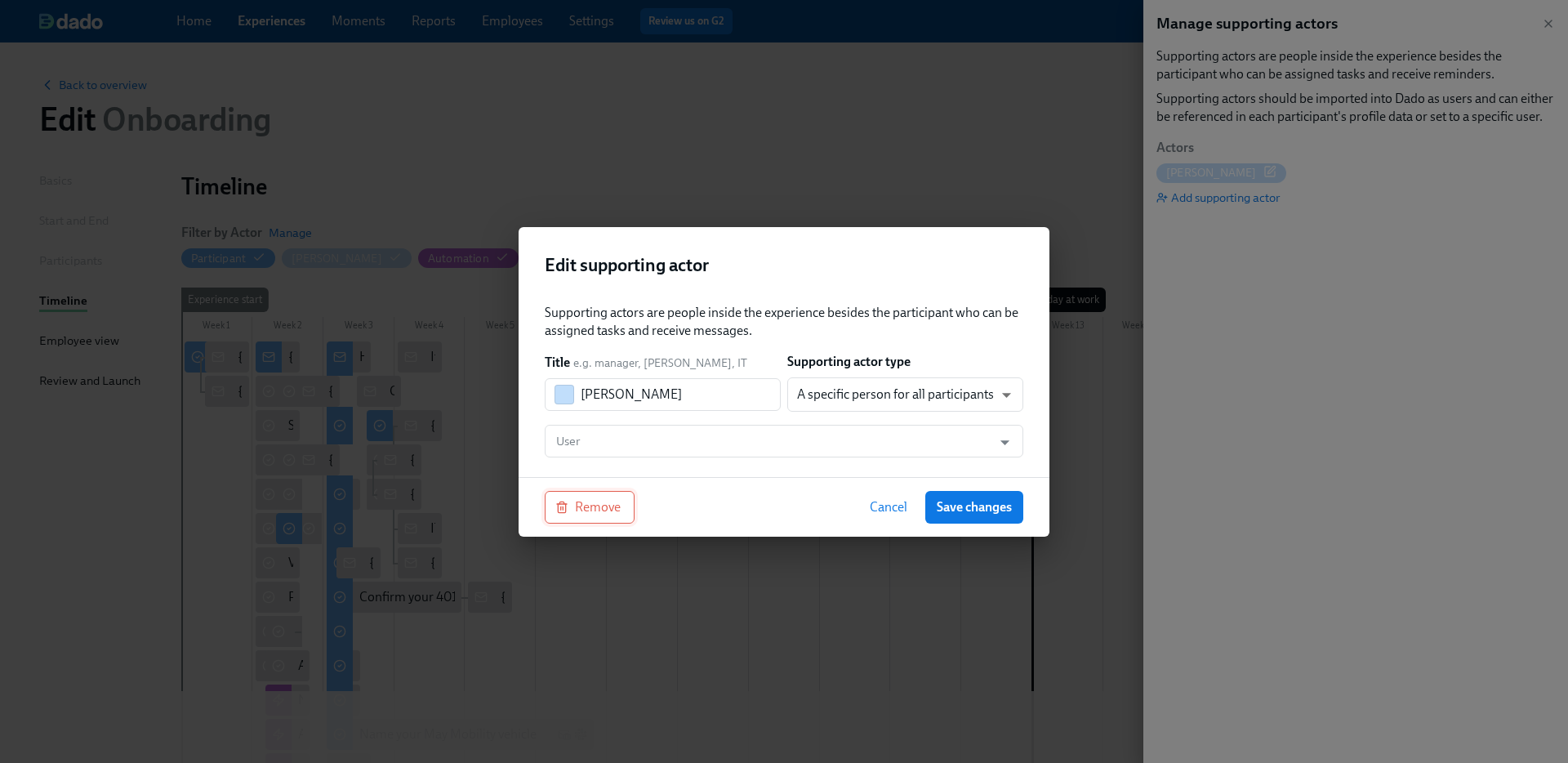
click at [624, 510] on button "Remove" at bounding box center [589, 507] width 90 height 33
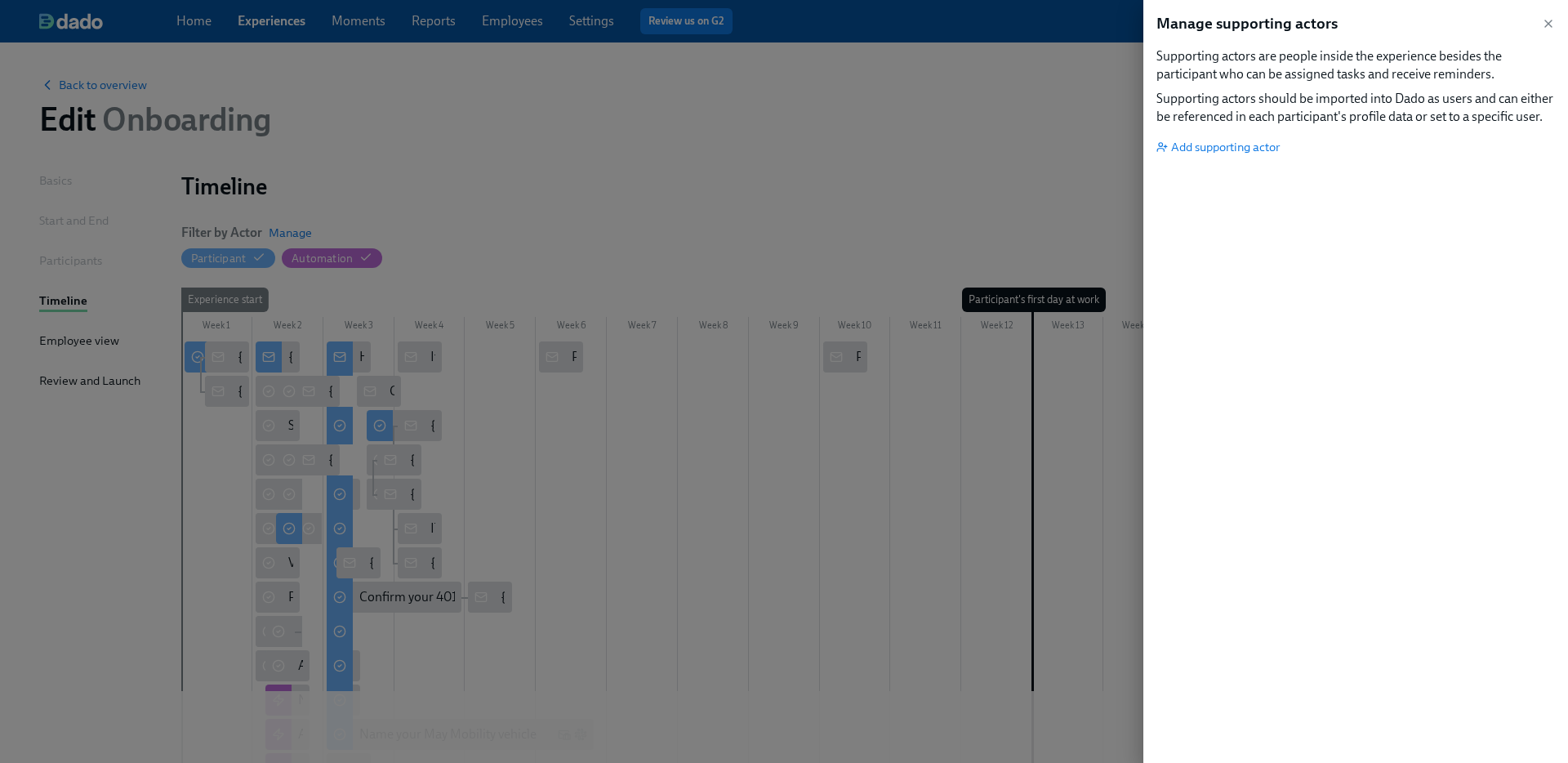
click at [739, 172] on div at bounding box center [784, 382] width 1568 height 763
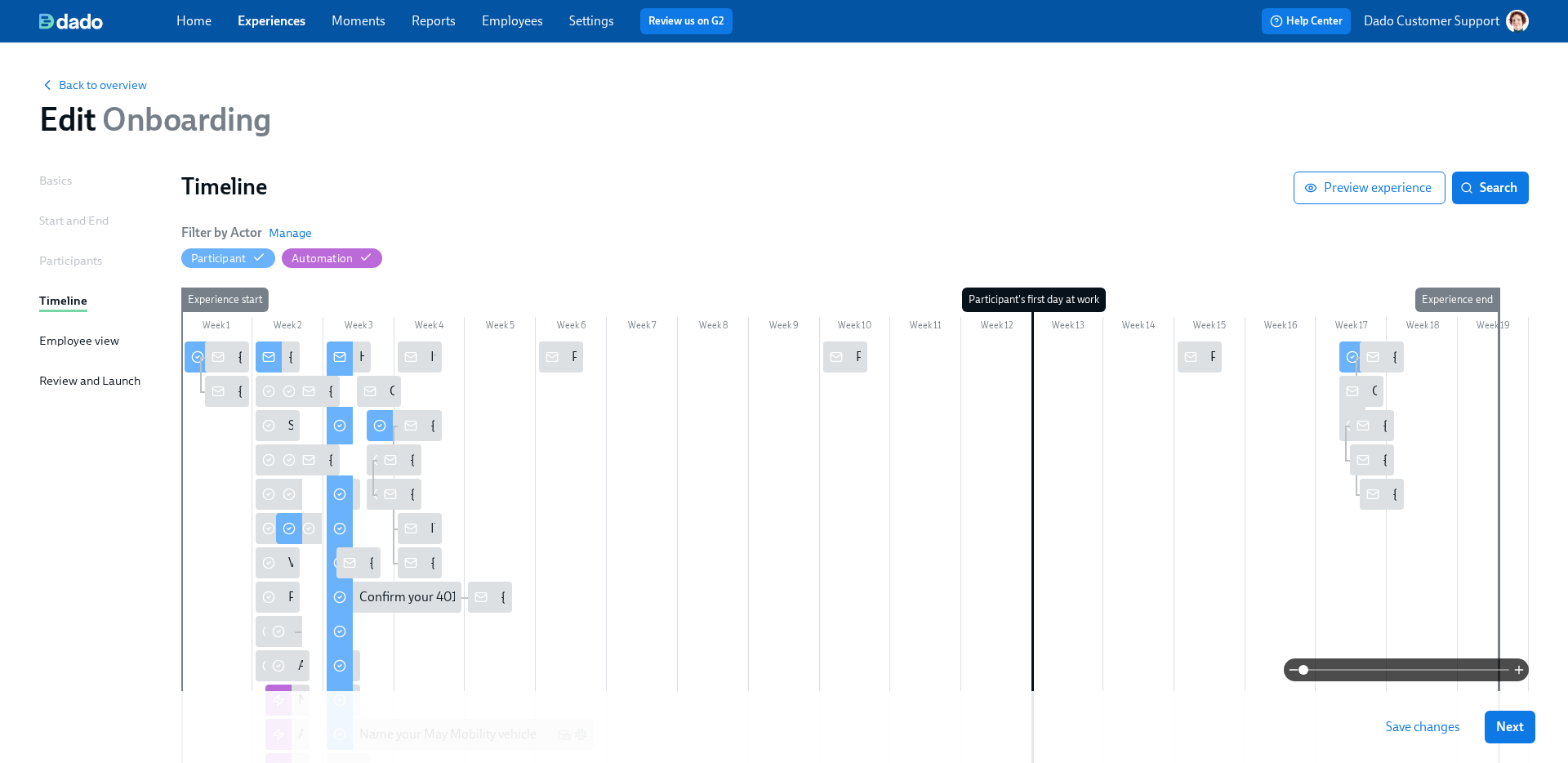
click at [1432, 717] on button "Save changes" at bounding box center [1422, 726] width 97 height 33
click at [95, 92] on span "Back to overview" at bounding box center [93, 85] width 108 height 17
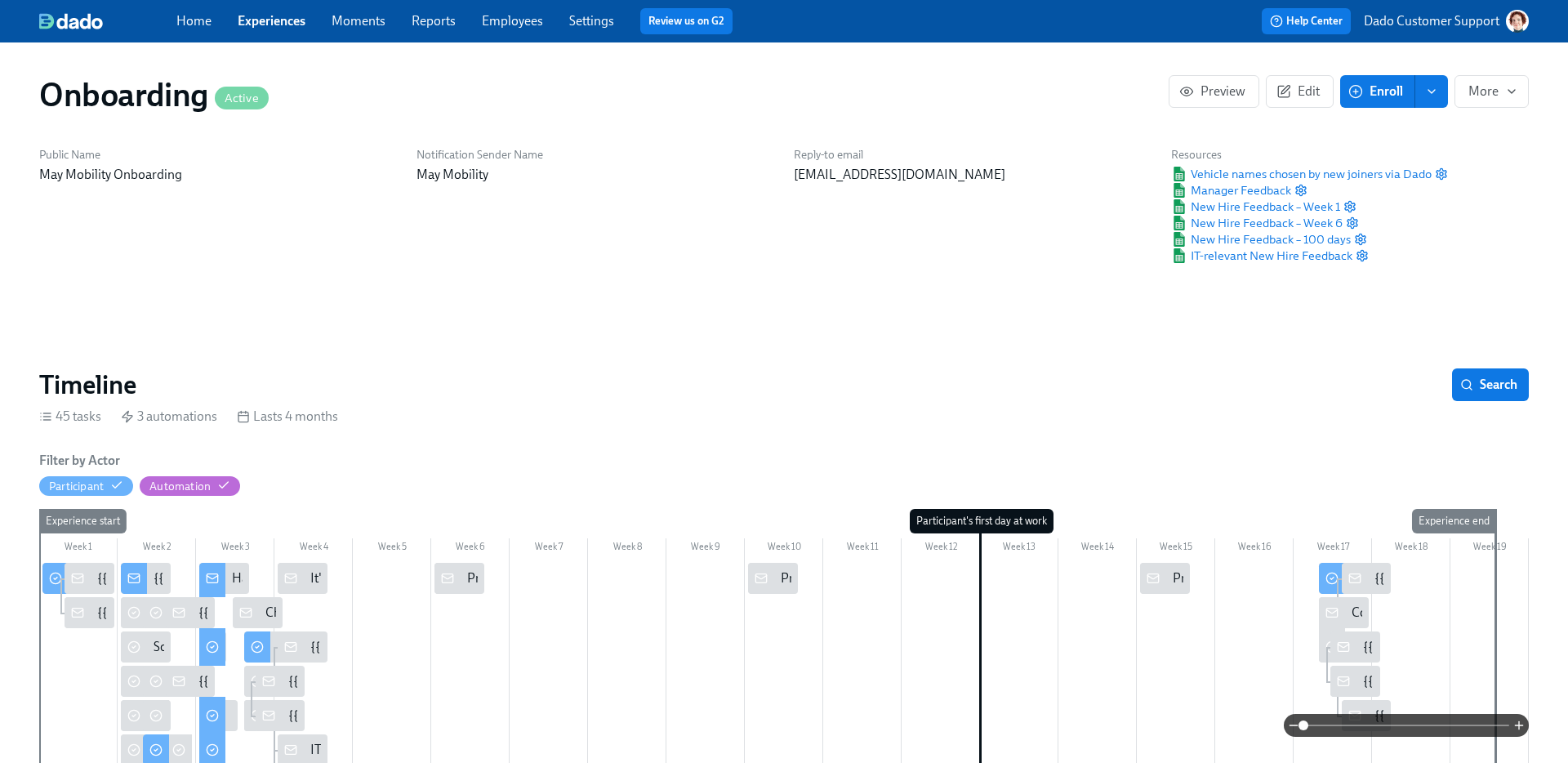
click at [1366, 96] on span "Enroll" at bounding box center [1376, 92] width 51 height 17
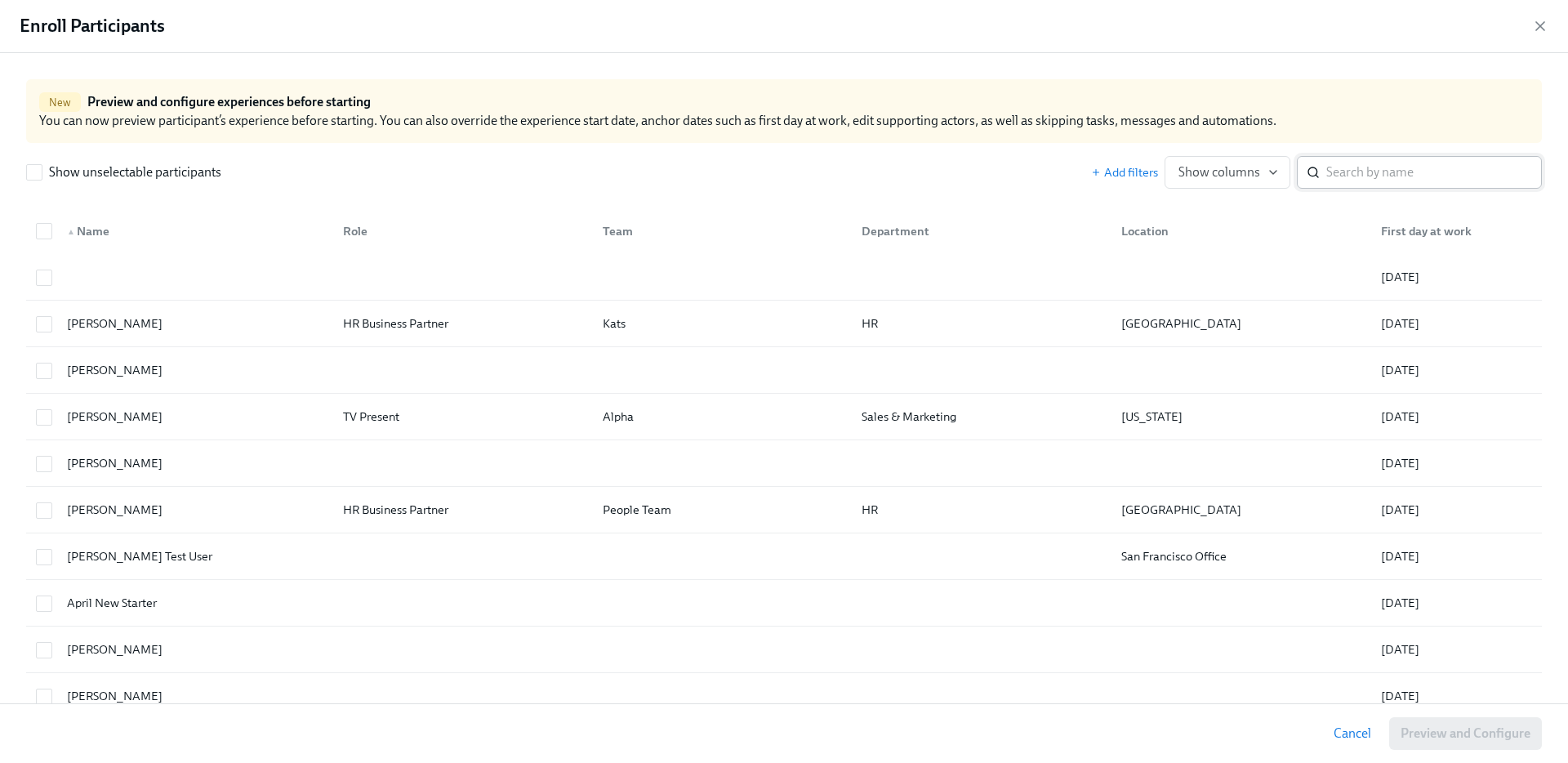
click at [1376, 180] on input "search" at bounding box center [1434, 172] width 216 height 33
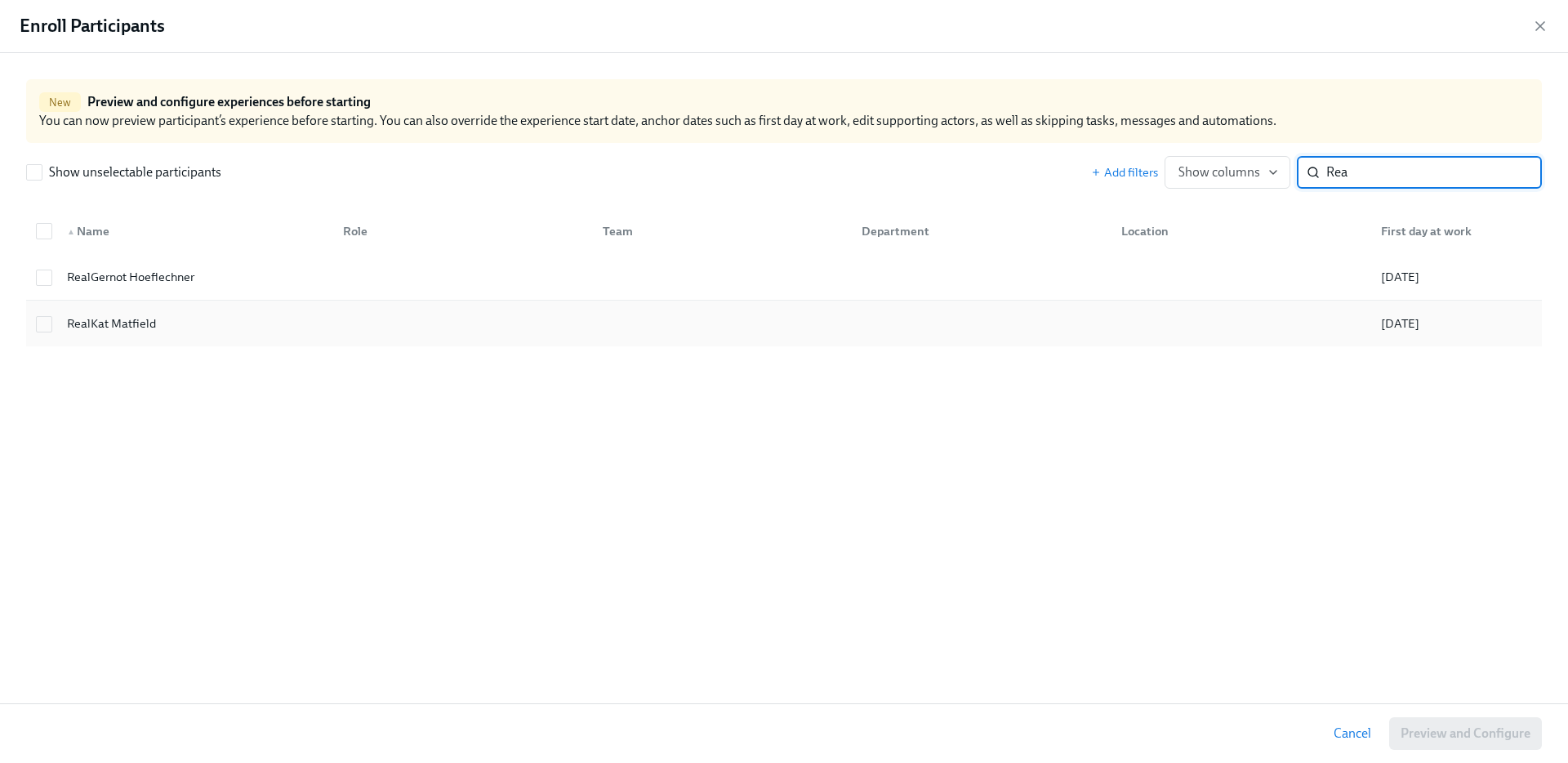
type input "Rea"
click at [141, 316] on div "RealKat Matfield" at bounding box center [111, 323] width 102 height 19
checkbox input "true"
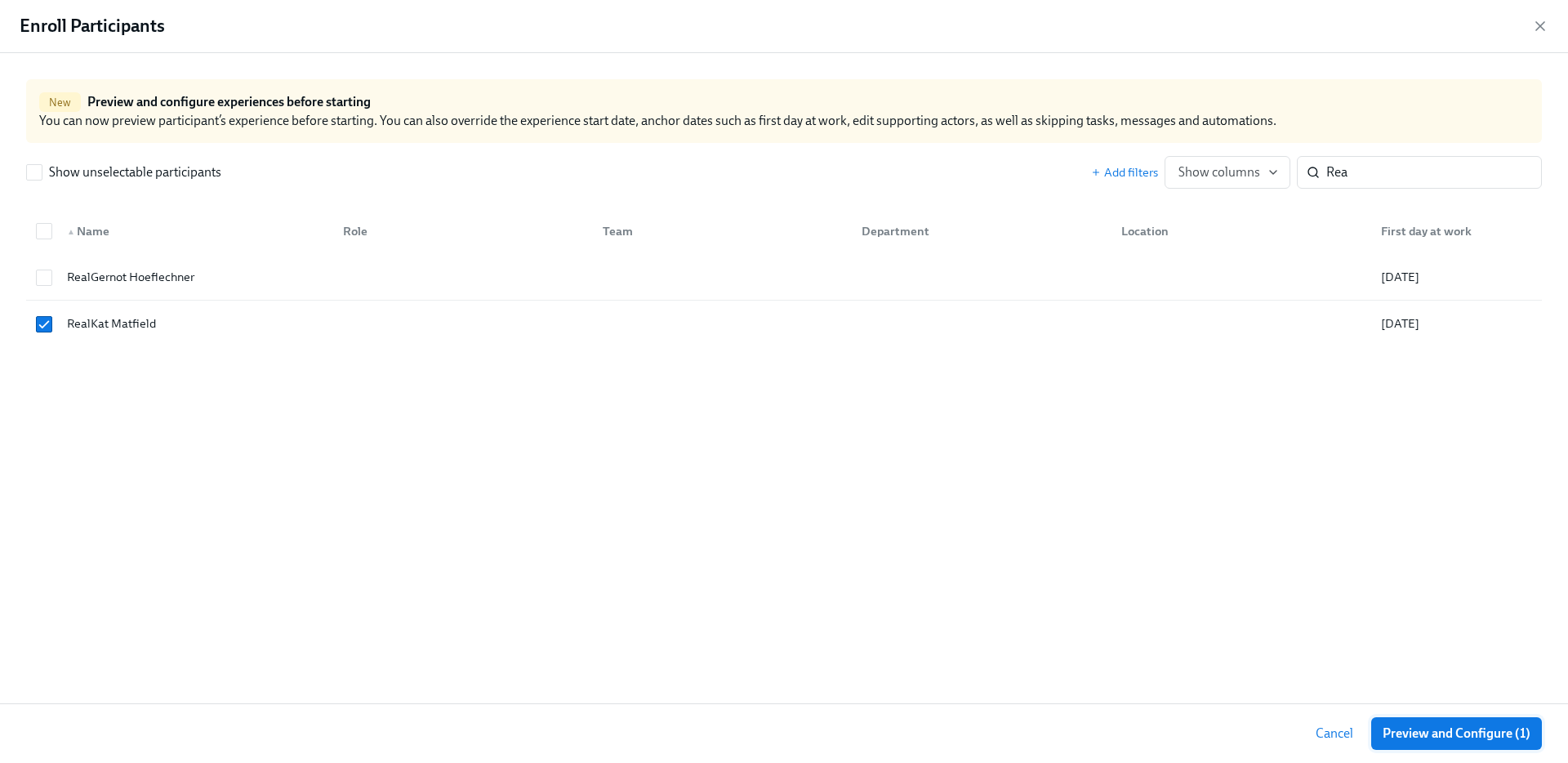
click at [1455, 735] on span "Preview and Configure (1)" at bounding box center [1456, 734] width 148 height 17
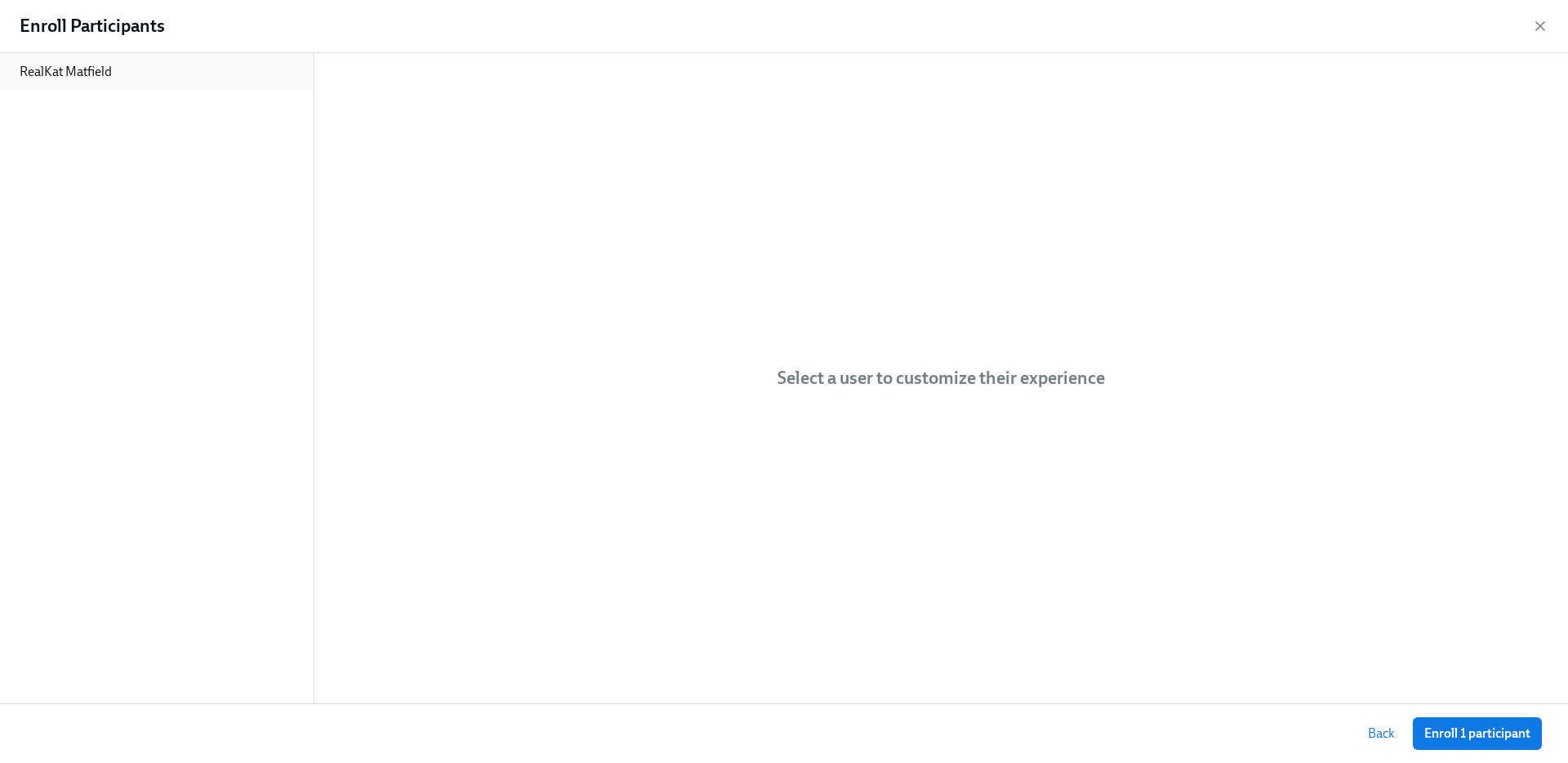
click at [111, 66] on p "RealKat Matfield" at bounding box center [65, 71] width 92 height 18
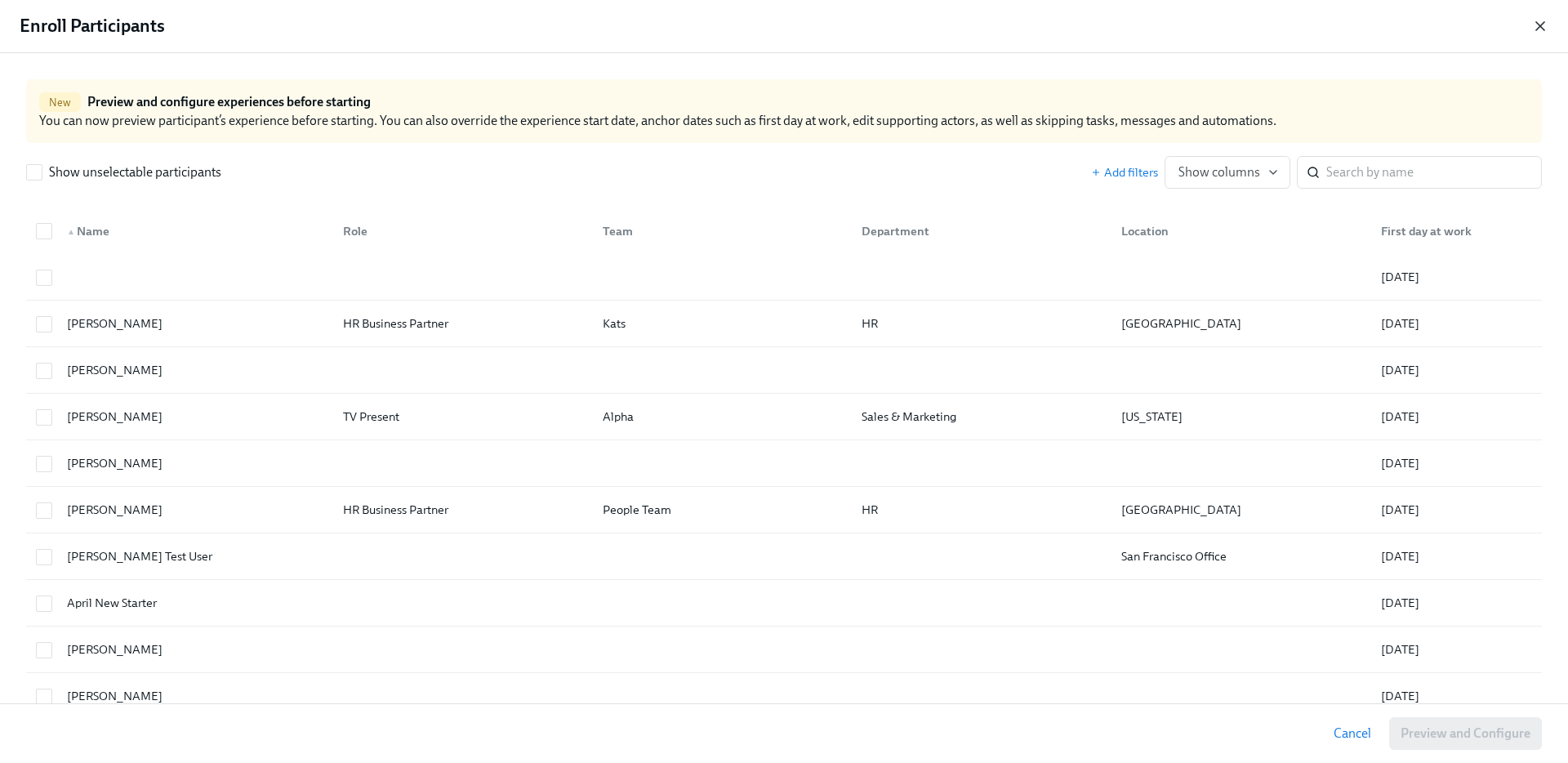
click at [1541, 22] on icon "button" at bounding box center [1540, 26] width 17 height 17
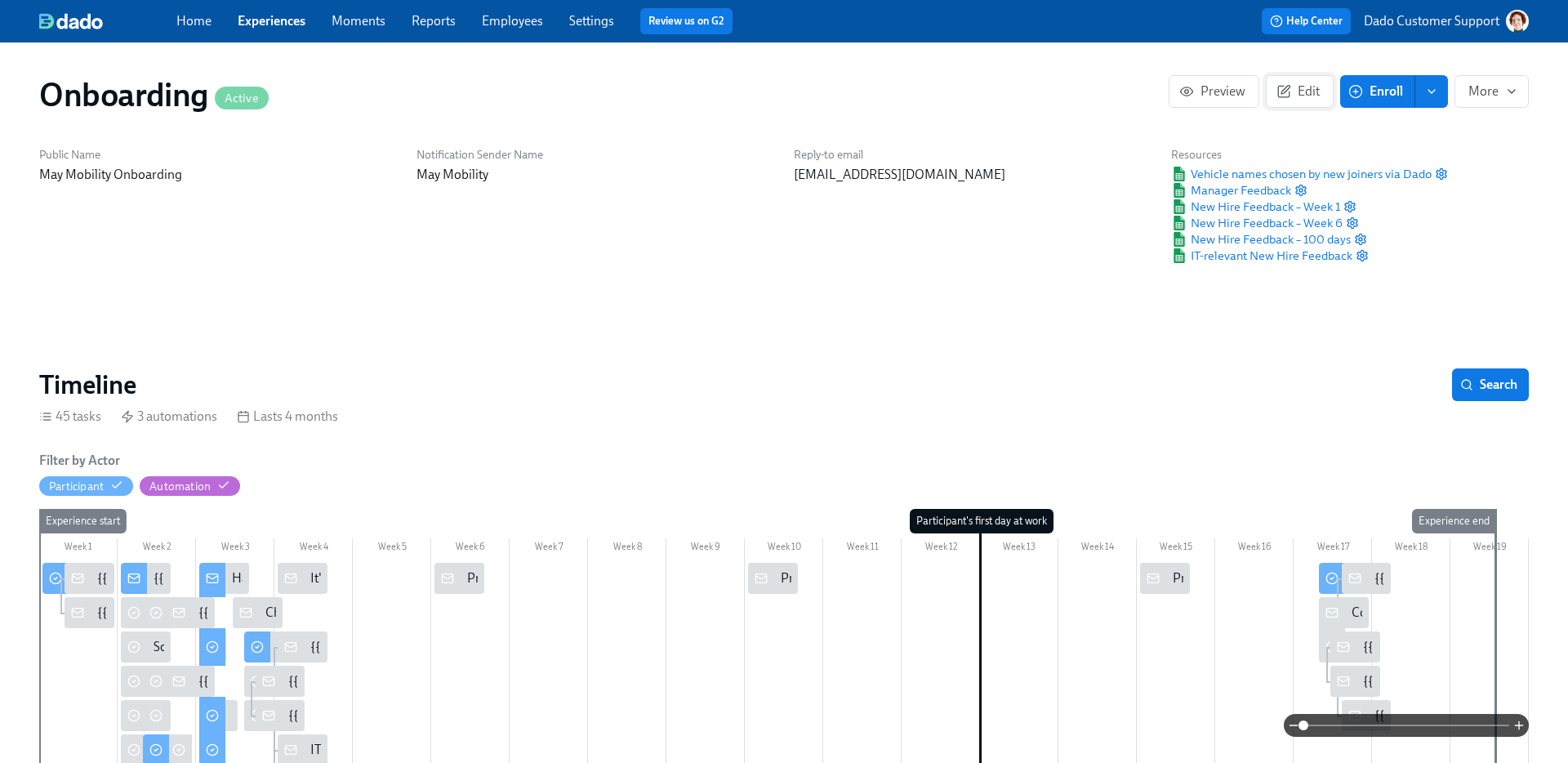
click at [1290, 84] on icon "button" at bounding box center [1284, 92] width 15 height 15
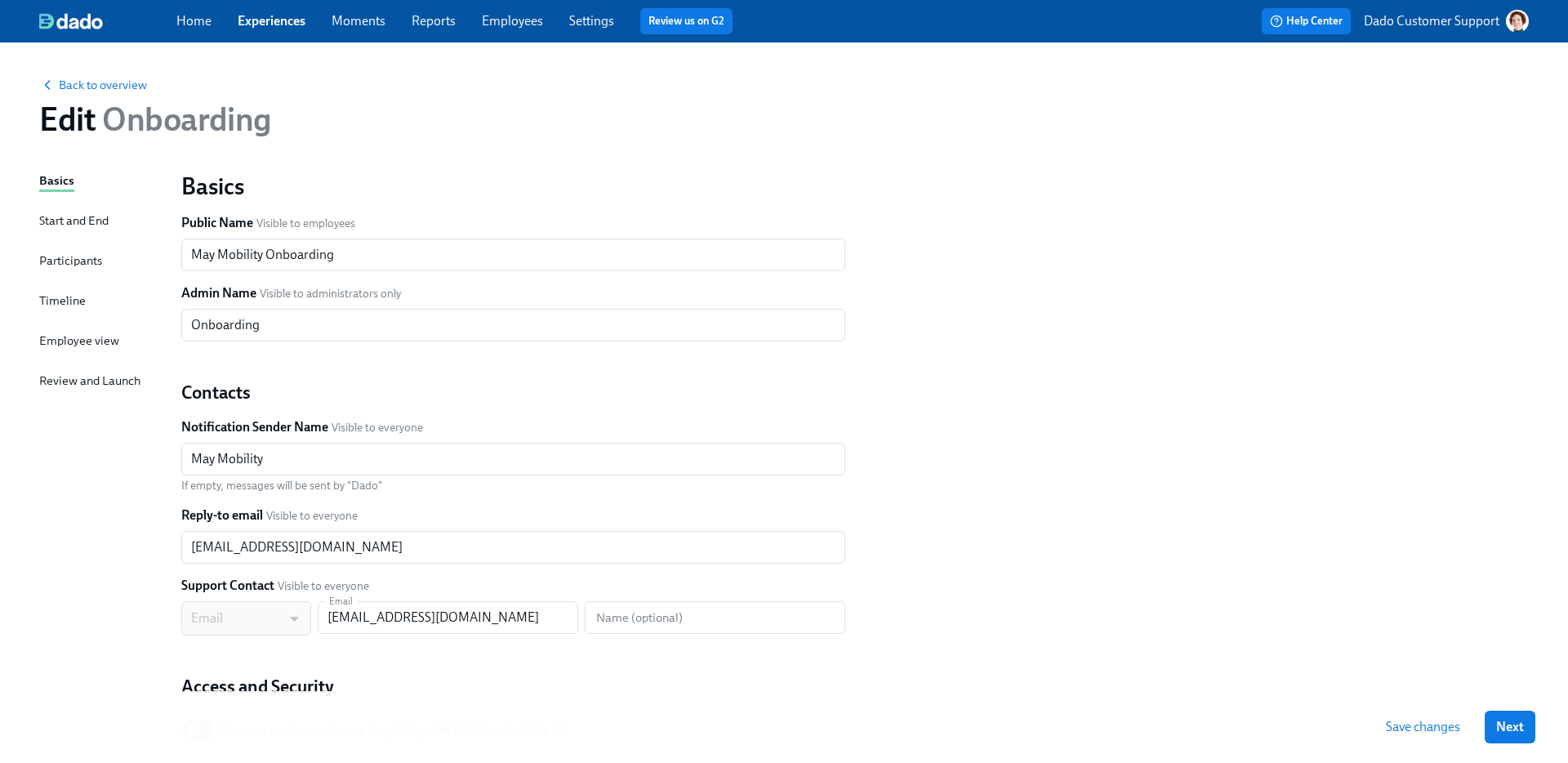
click at [52, 311] on div "Timeline" at bounding box center [63, 301] width 47 height 20
click at [70, 299] on div "Timeline" at bounding box center [63, 300] width 47 height 18
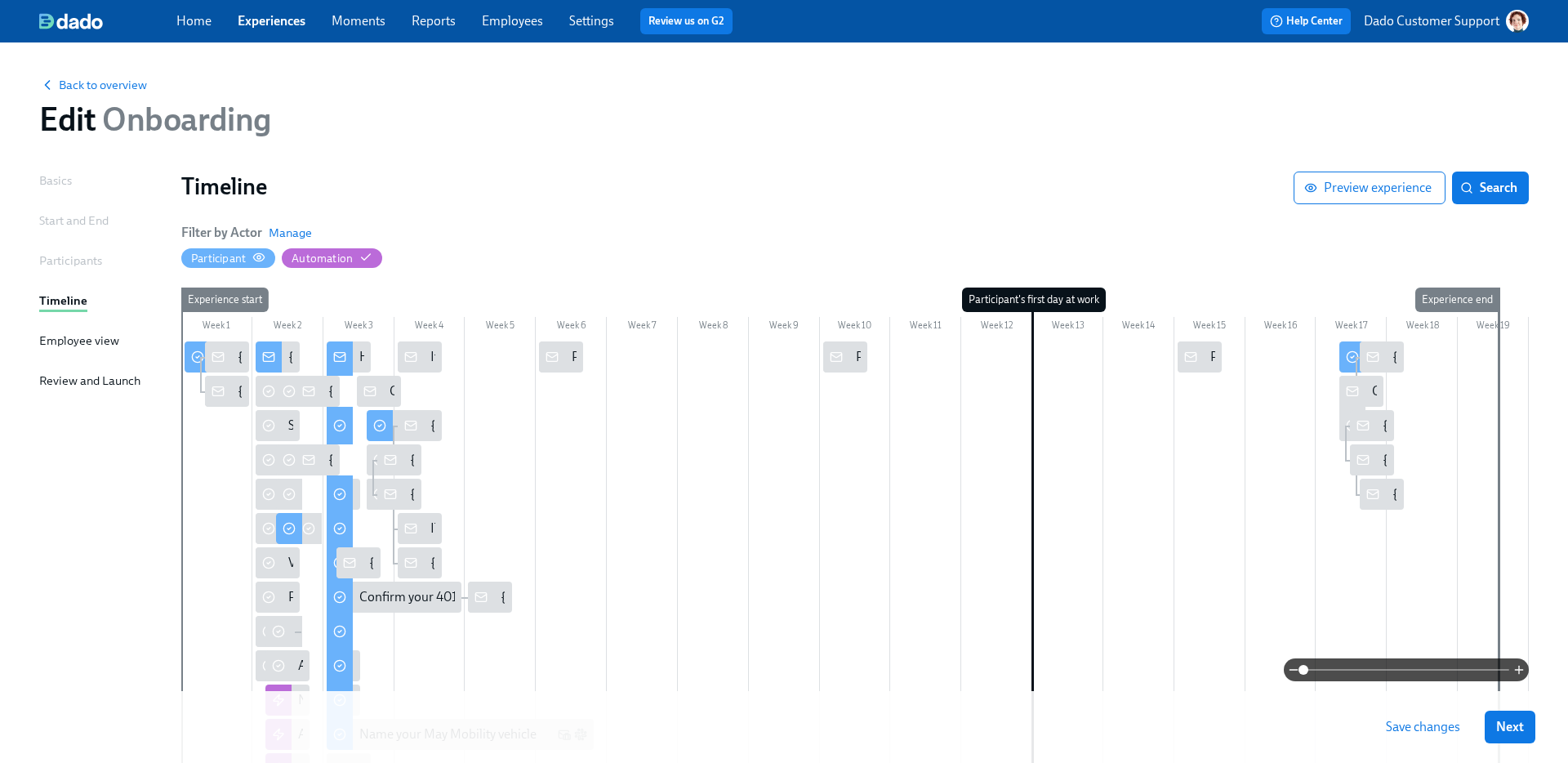
click at [236, 251] on div "Participant" at bounding box center [218, 259] width 54 height 16
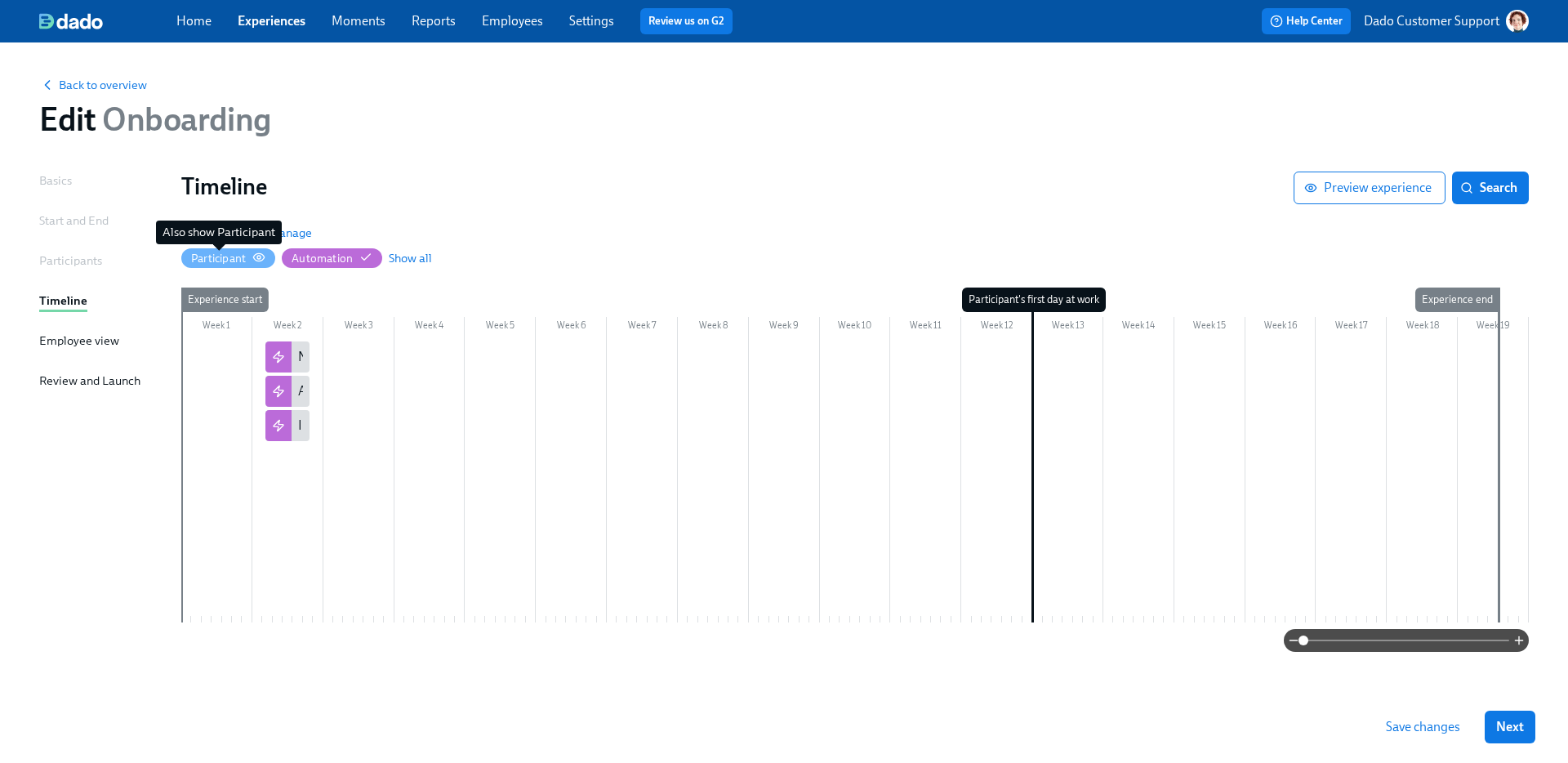
click at [236, 251] on div "Participant" at bounding box center [218, 259] width 54 height 16
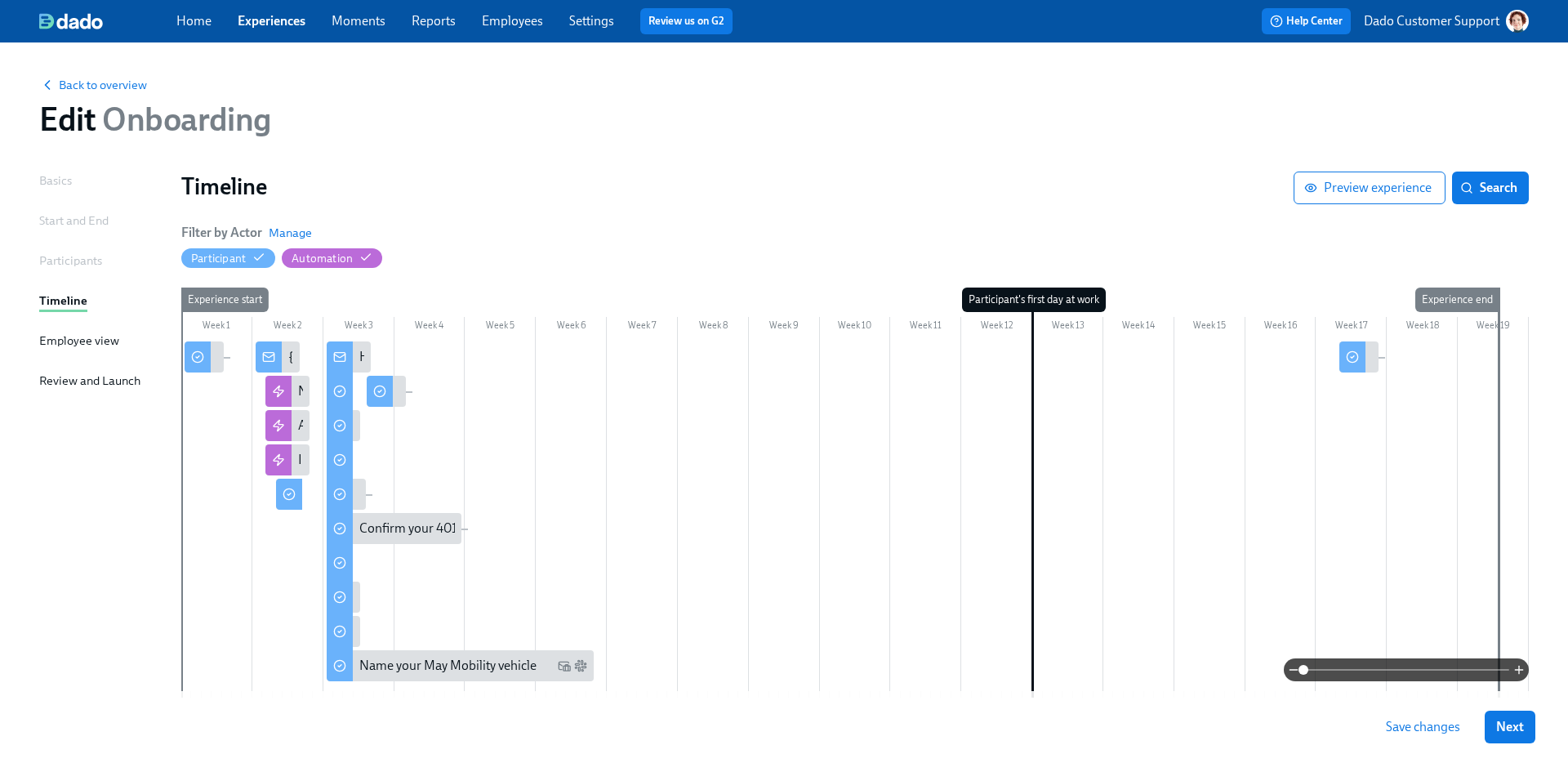
click at [470, 228] on div "Filter by Actor Manage Participant Automation" at bounding box center [855, 245] width 1347 height 44
click at [59, 178] on div "Basics" at bounding box center [55, 180] width 33 height 18
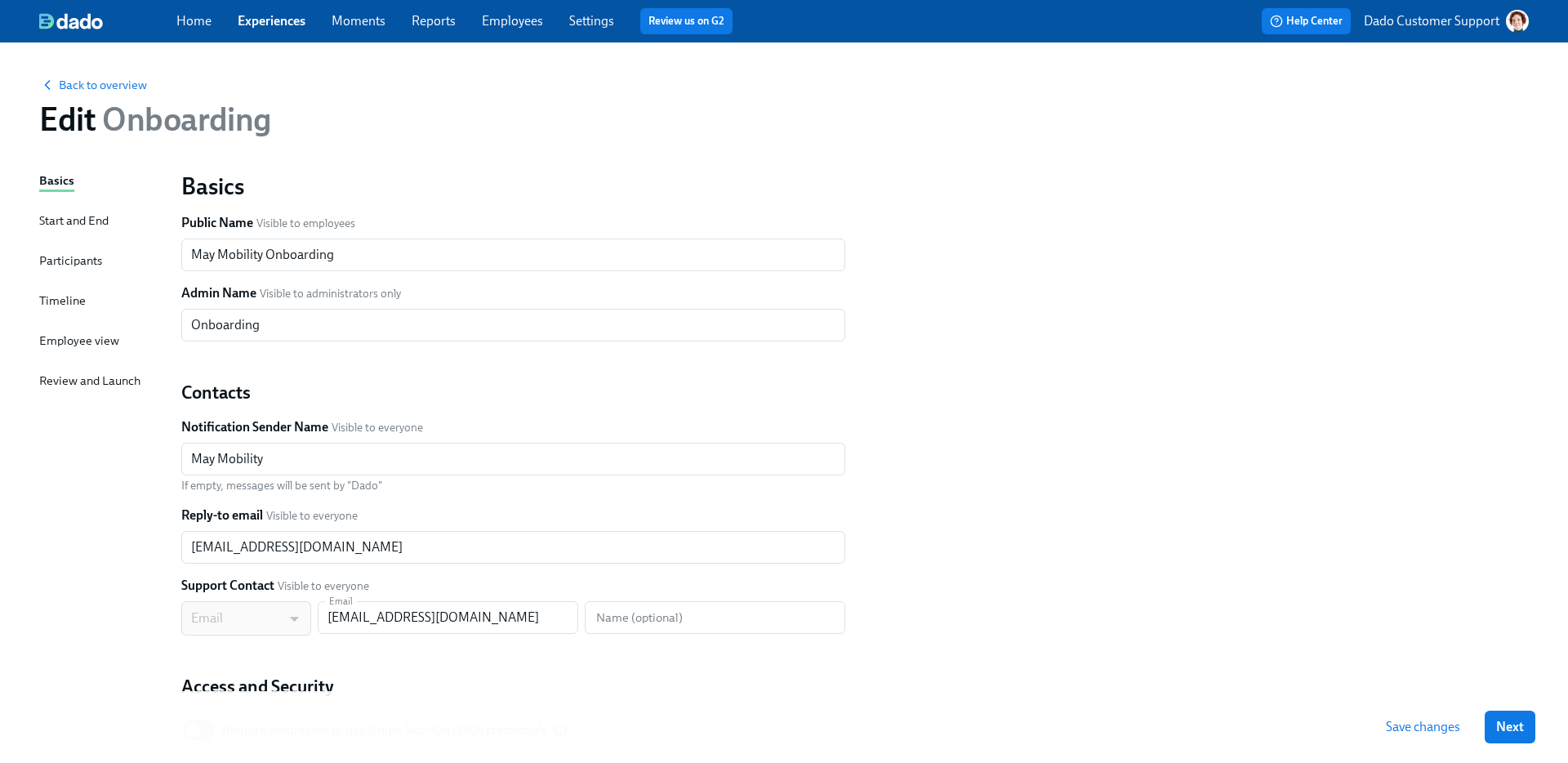
click at [70, 295] on div "Timeline" at bounding box center [63, 300] width 47 height 18
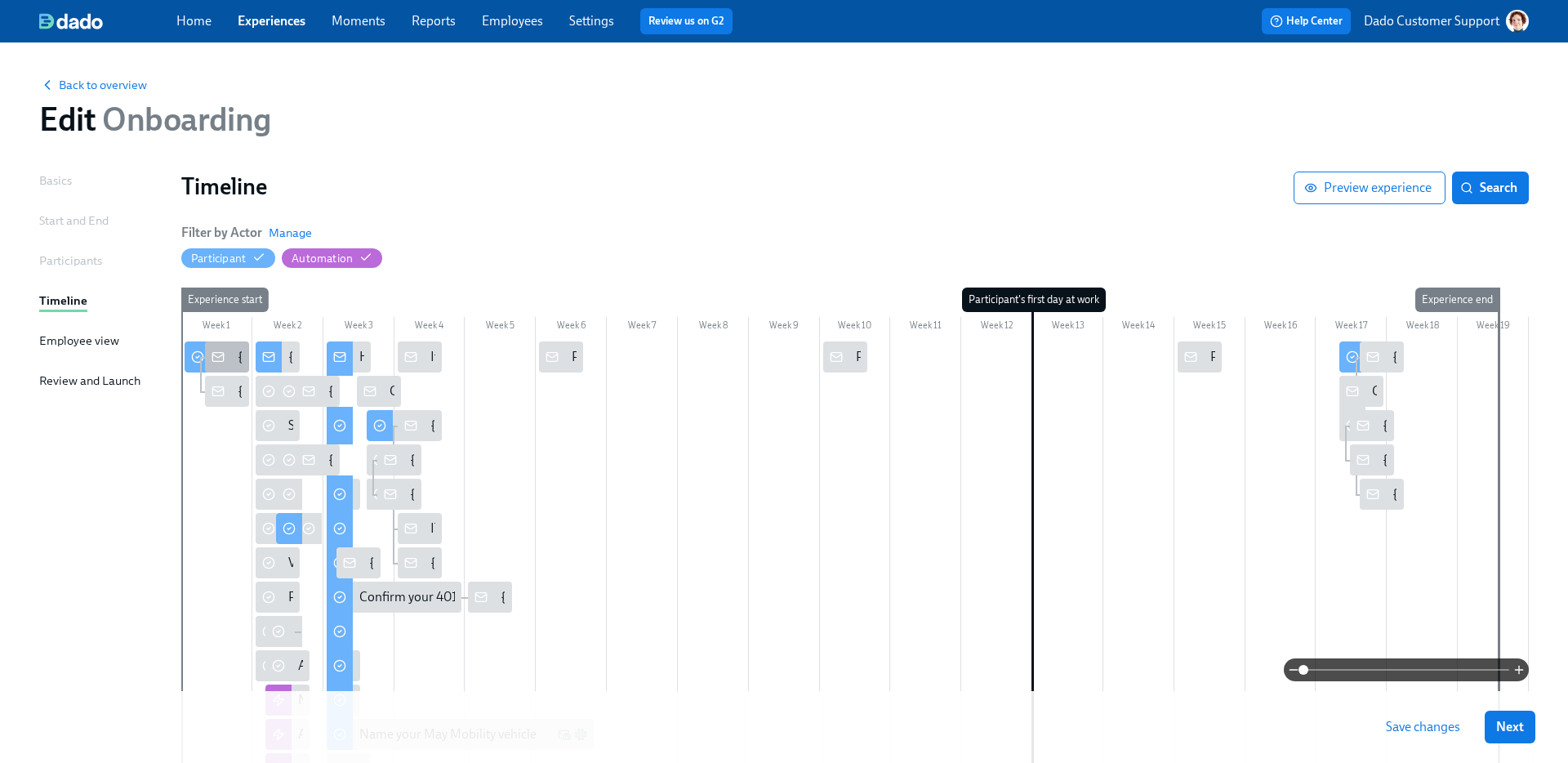
click at [228, 348] on div at bounding box center [218, 356] width 26 height 31
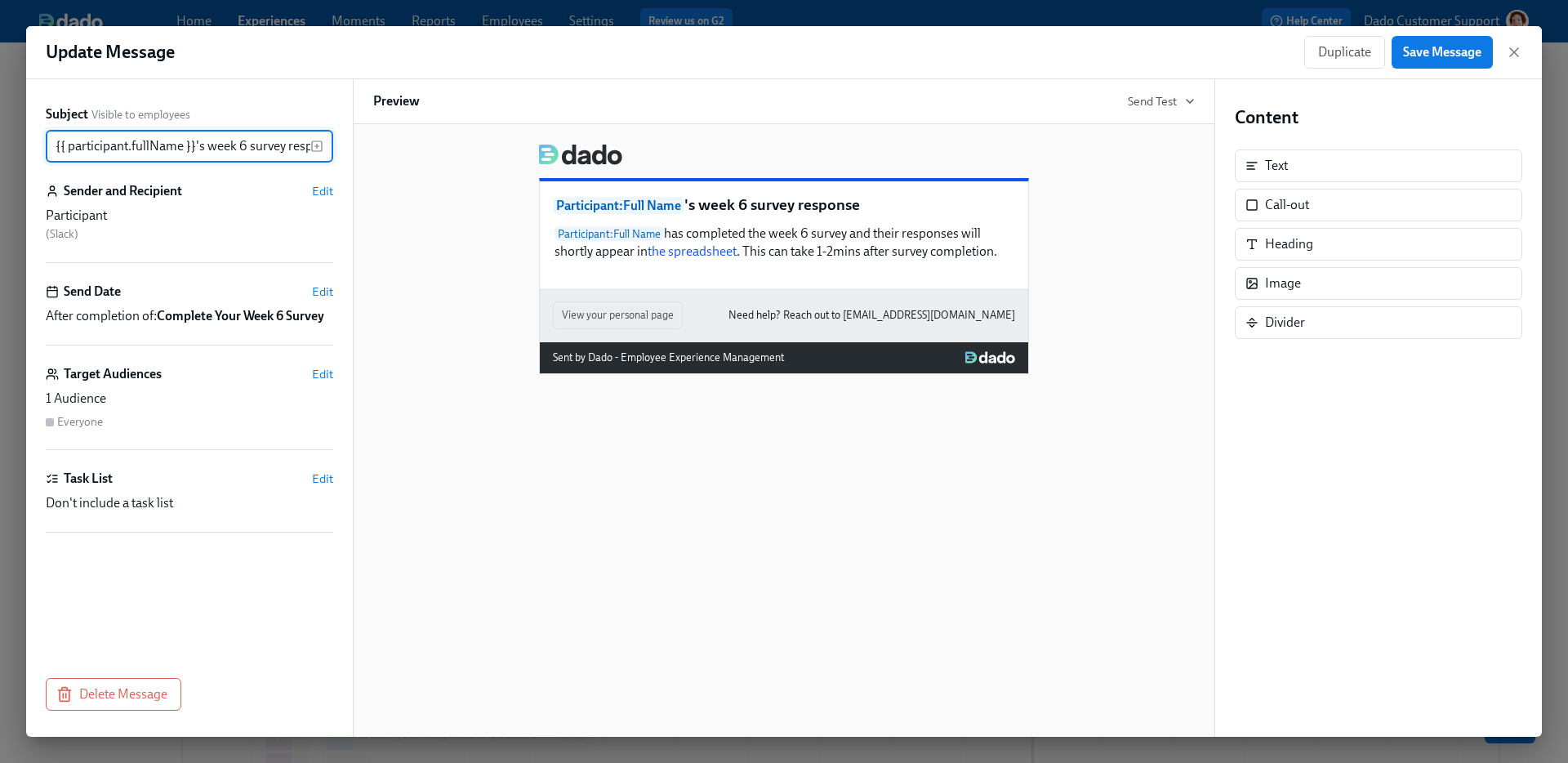
scroll to position [0, 28]
click at [84, 703] on button "Delete Message" at bounding box center [114, 694] width 136 height 33
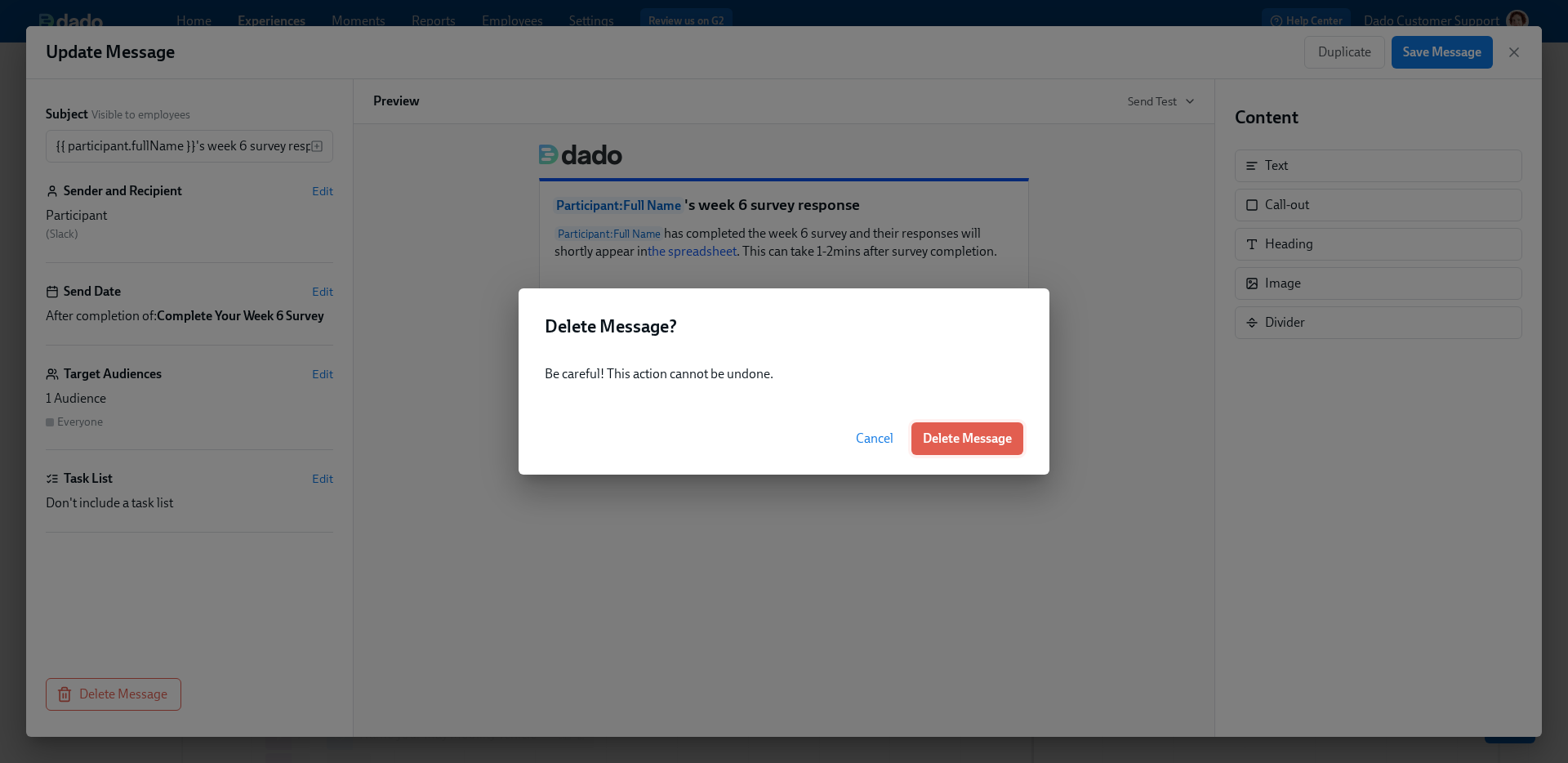
click at [999, 427] on button "Delete Message" at bounding box center [967, 438] width 112 height 33
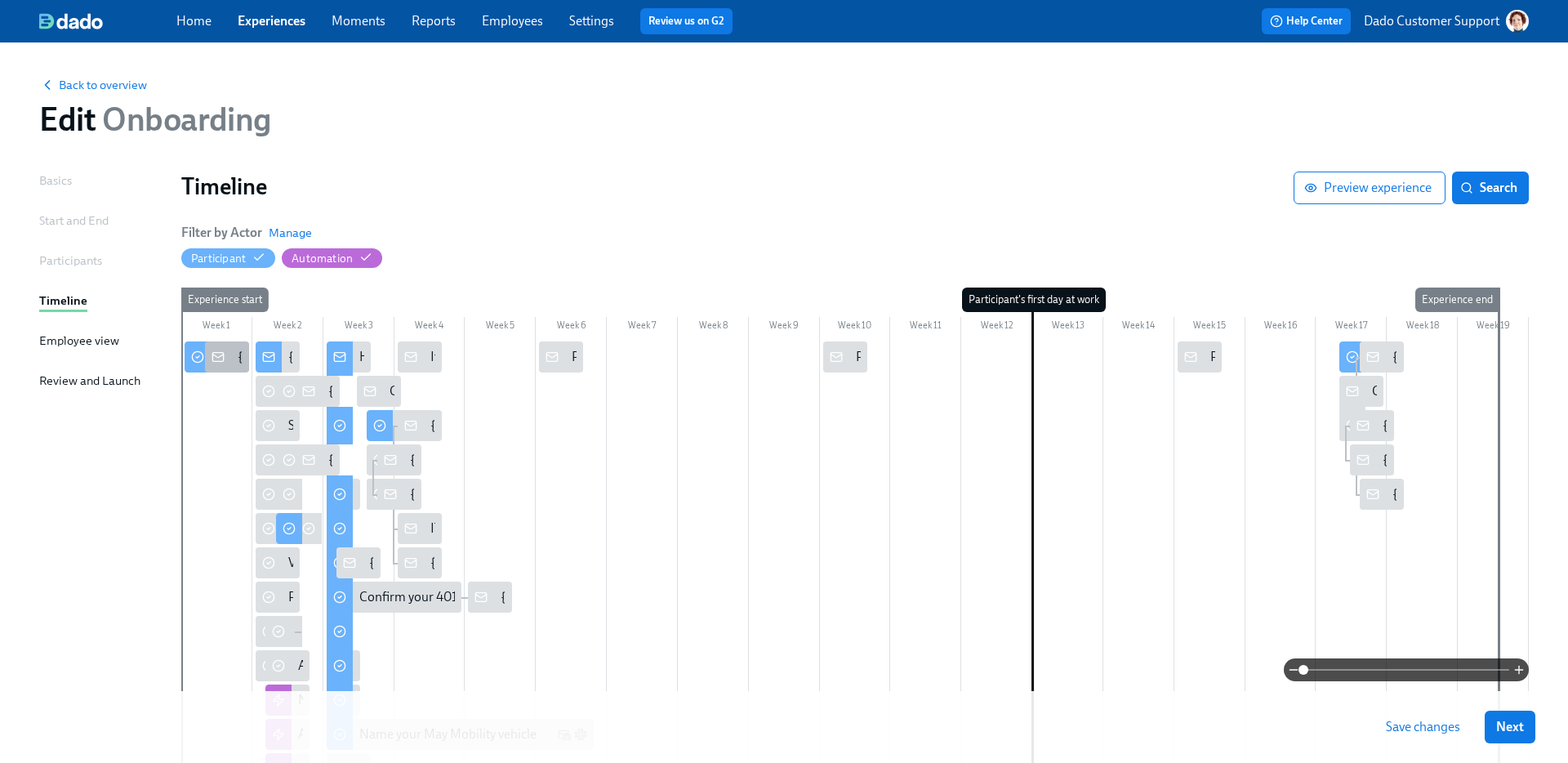
click at [233, 347] on div "{{ participant.fullName }}'s week 6 survey response." at bounding box center [227, 356] width 44 height 31
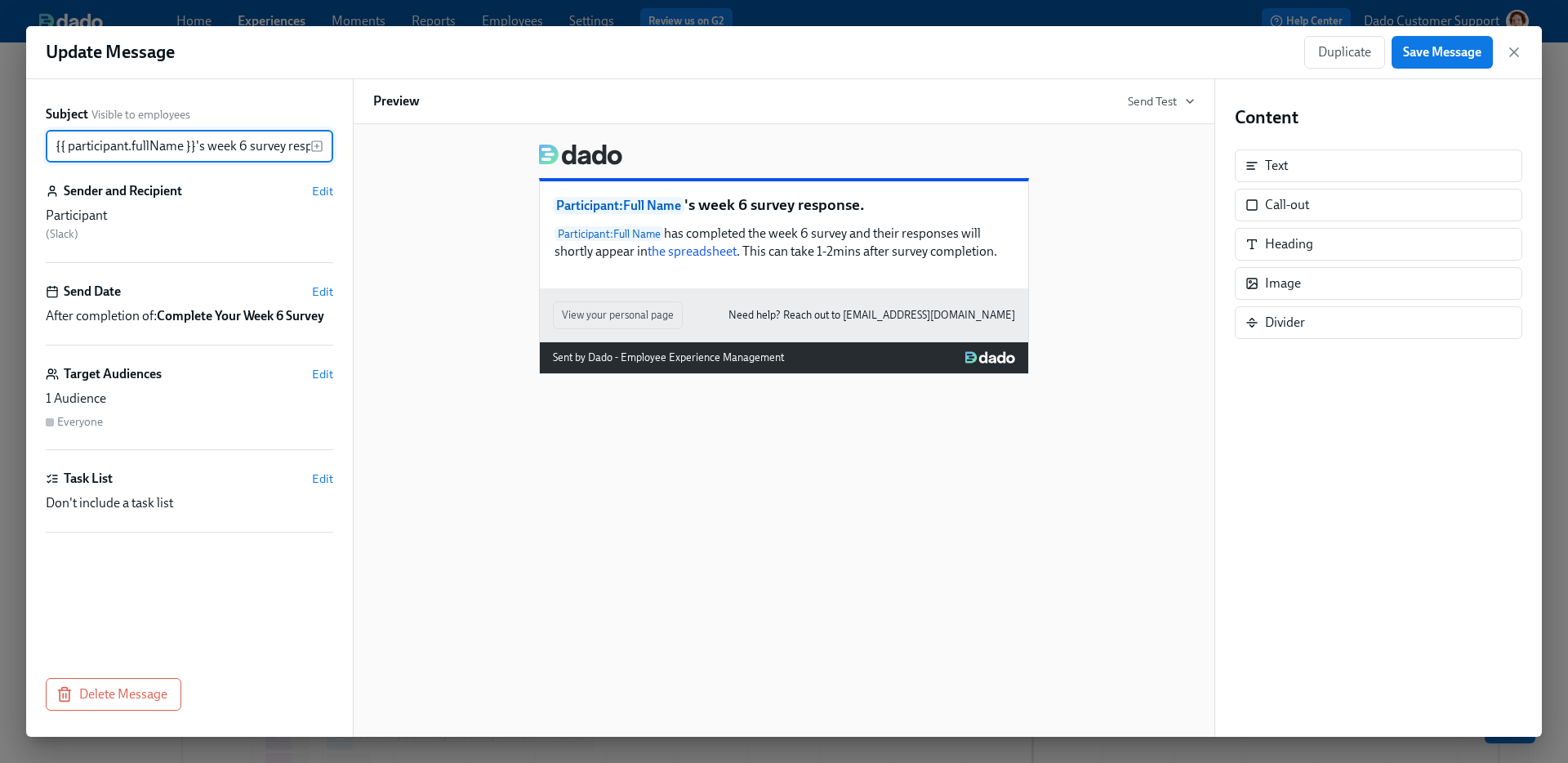
scroll to position [0, 33]
click at [90, 709] on button "Delete Message" at bounding box center [114, 694] width 136 height 33
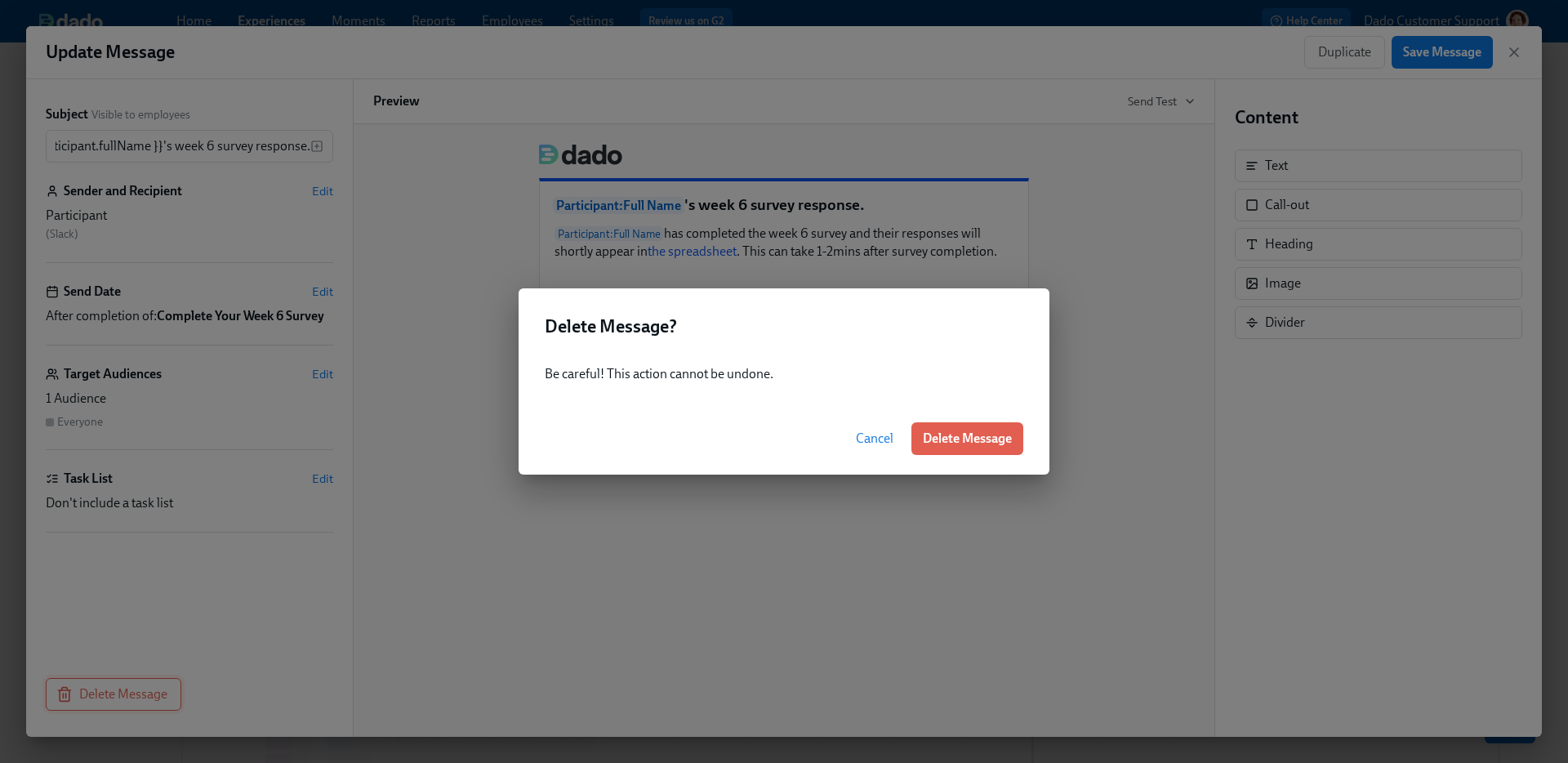
scroll to position [0, 0]
click at [989, 425] on button "Delete Message" at bounding box center [967, 438] width 112 height 33
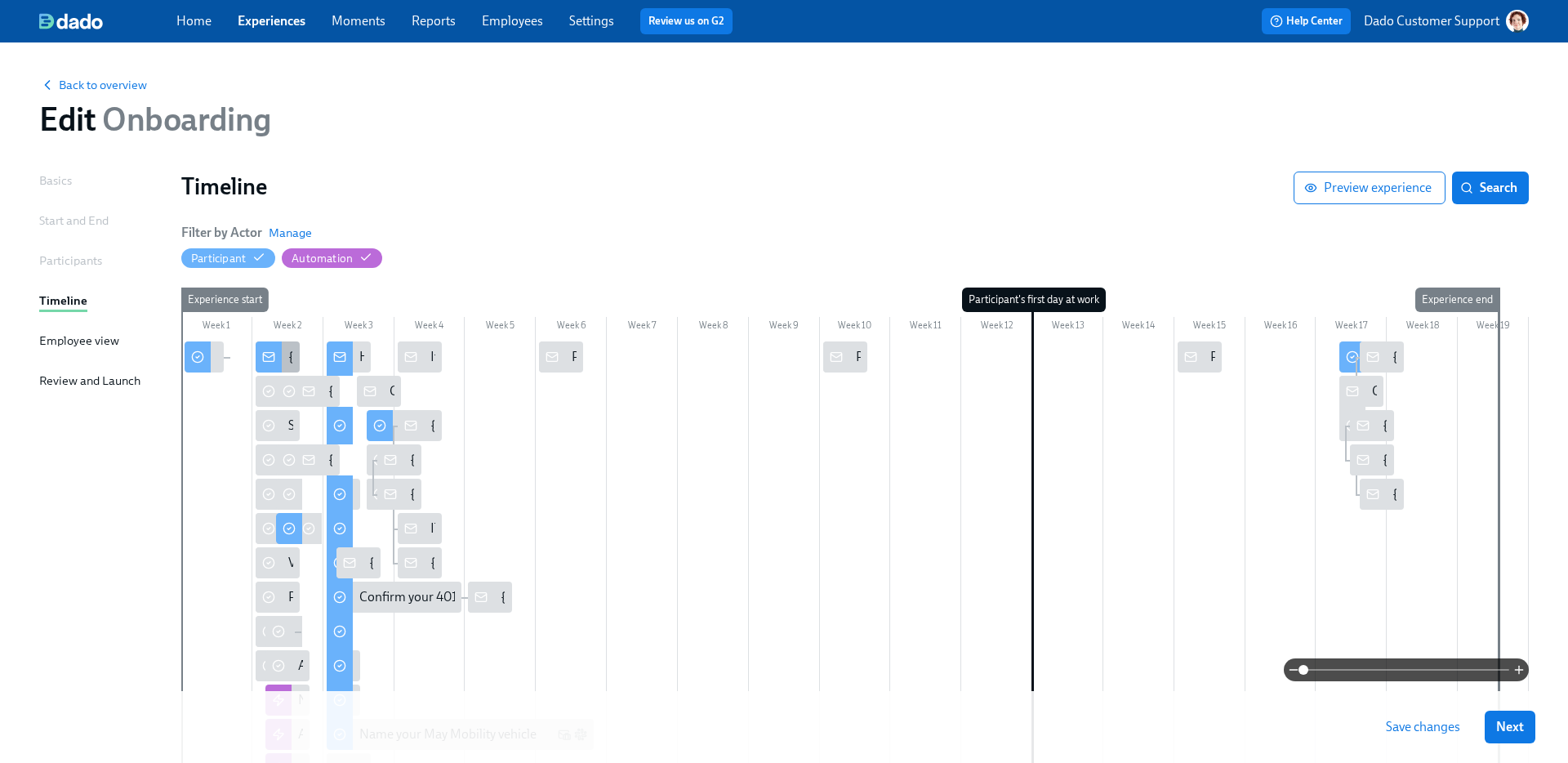
click at [276, 350] on div at bounding box center [268, 356] width 26 height 31
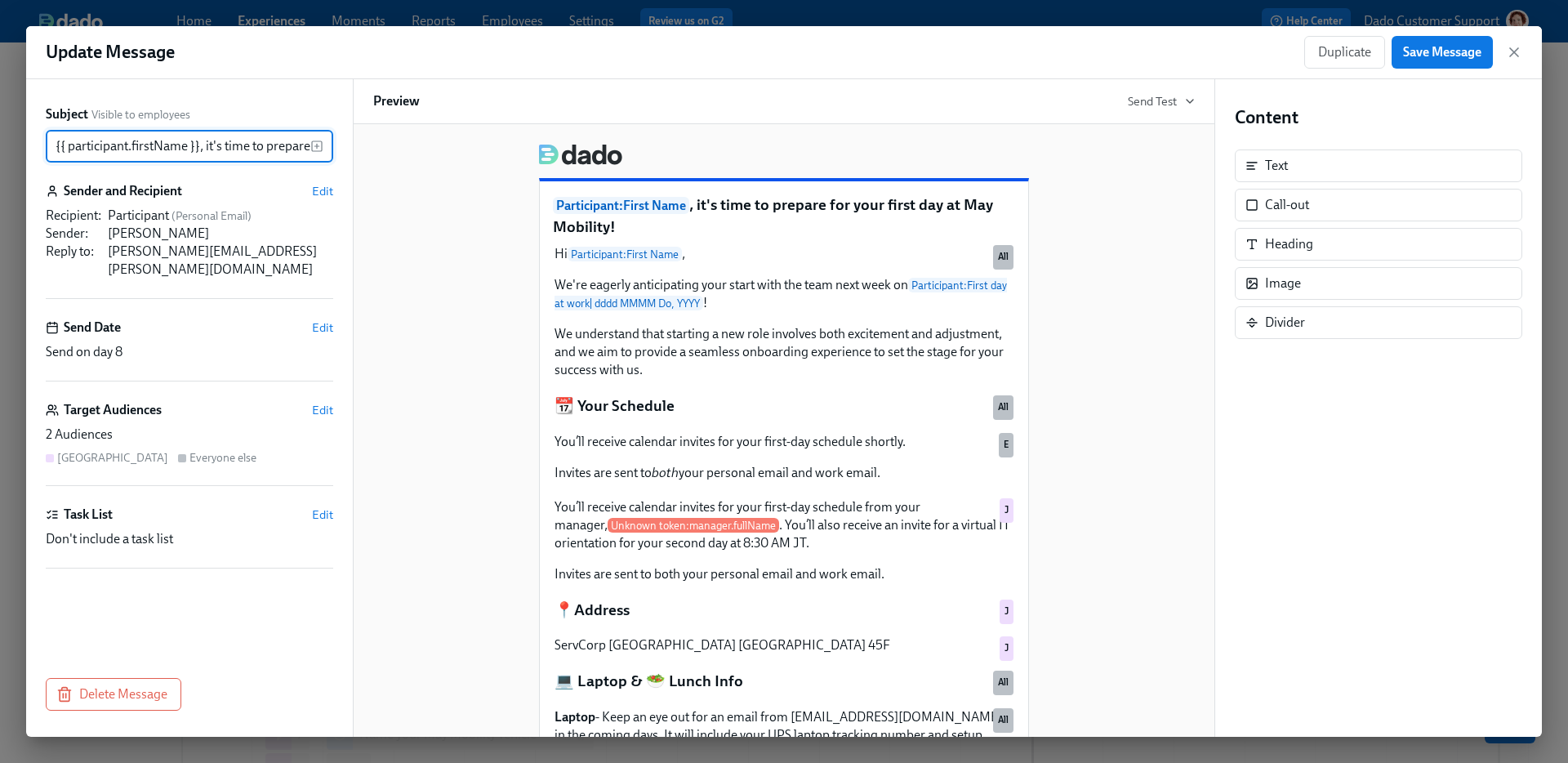
scroll to position [0, 186]
click at [114, 699] on span "Delete Message" at bounding box center [113, 694] width 108 height 17
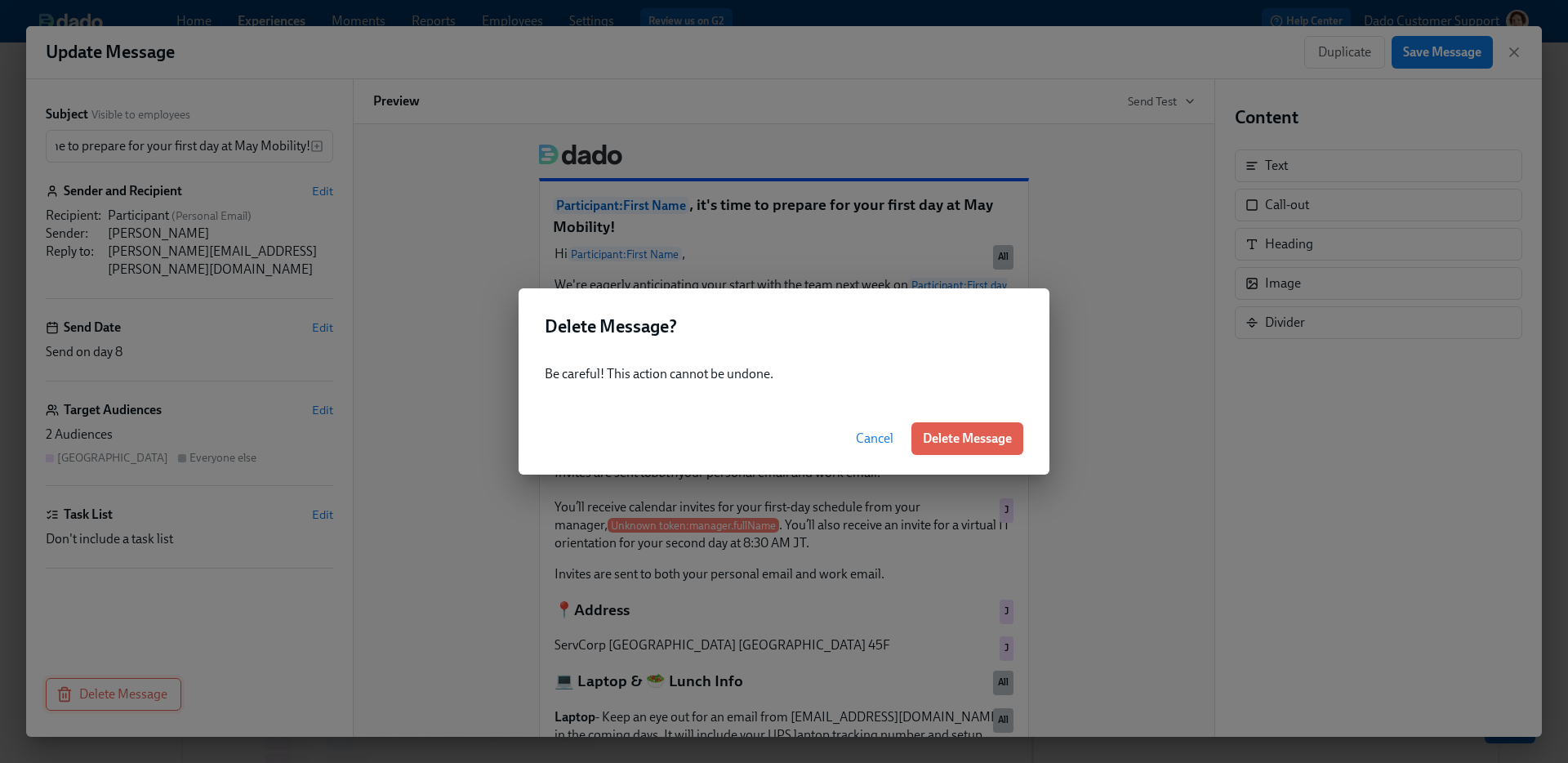
scroll to position [0, 0]
click at [958, 443] on span "Delete Message" at bounding box center [967, 438] width 89 height 17
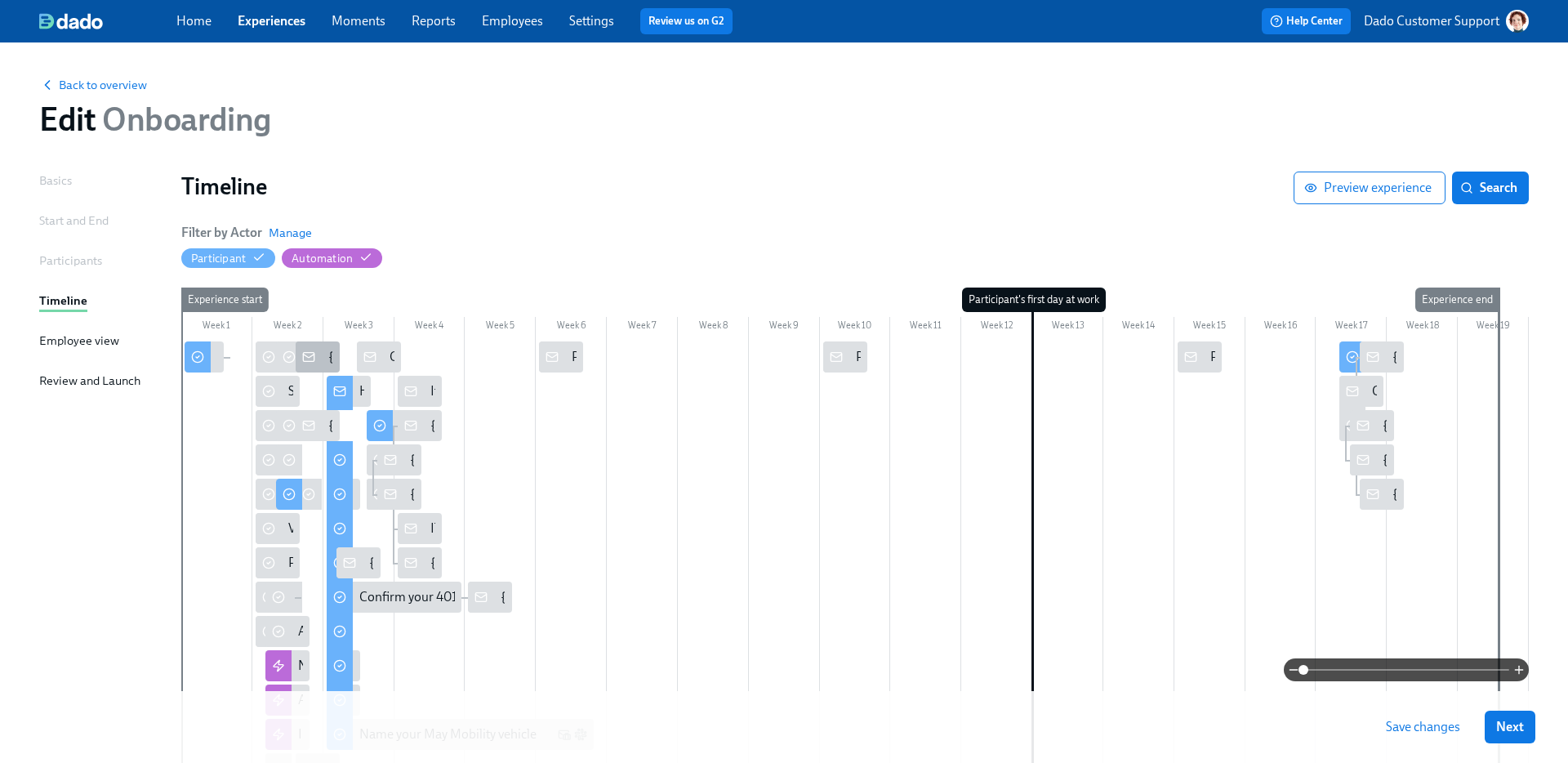
click at [300, 349] on div at bounding box center [308, 356] width 26 height 31
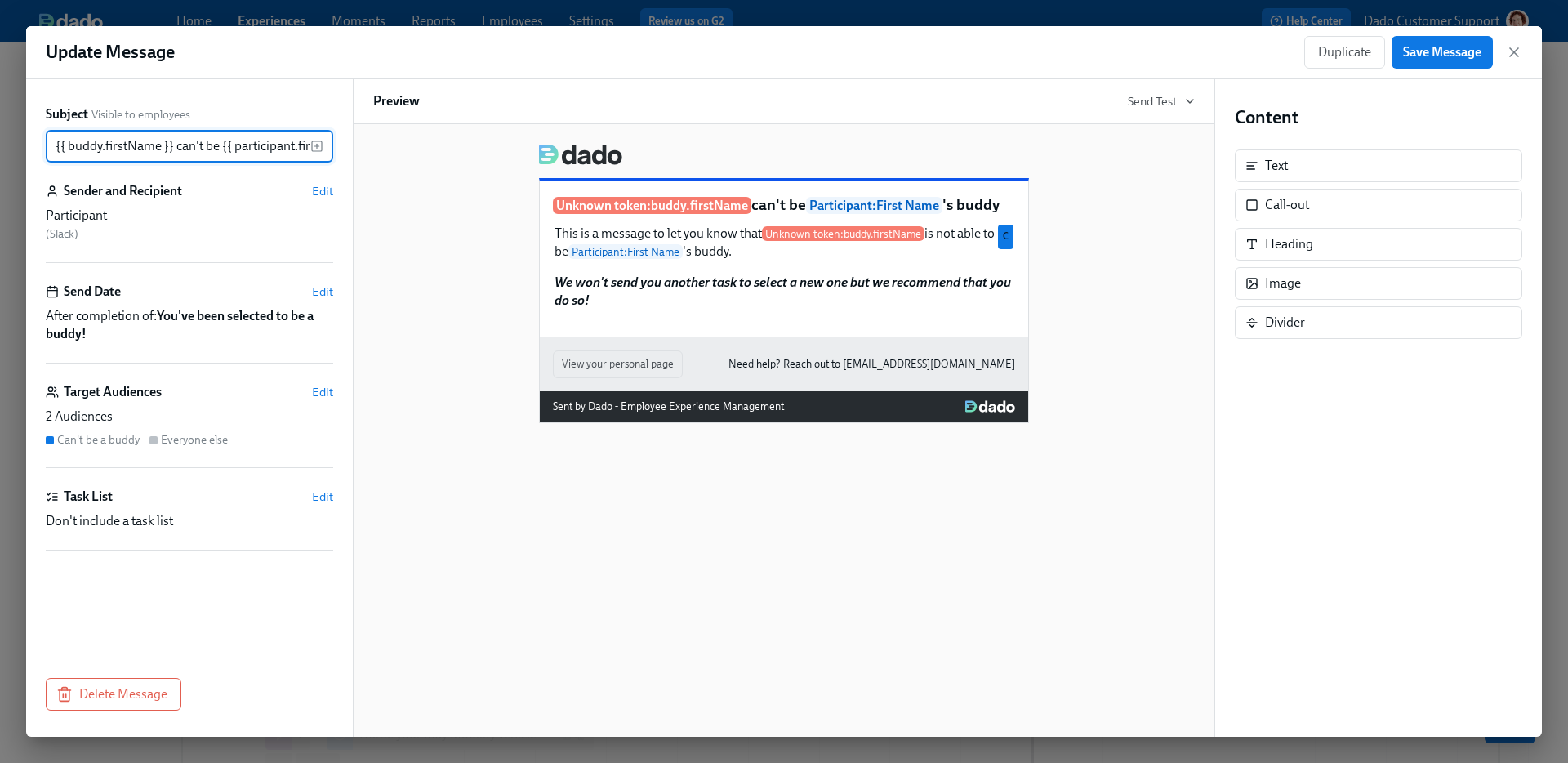
scroll to position [0, 104]
click at [144, 676] on div "Subject Visible to employees {{ buddy.firstName }} can't be {{ participant.firs…" at bounding box center [189, 408] width 326 height 658
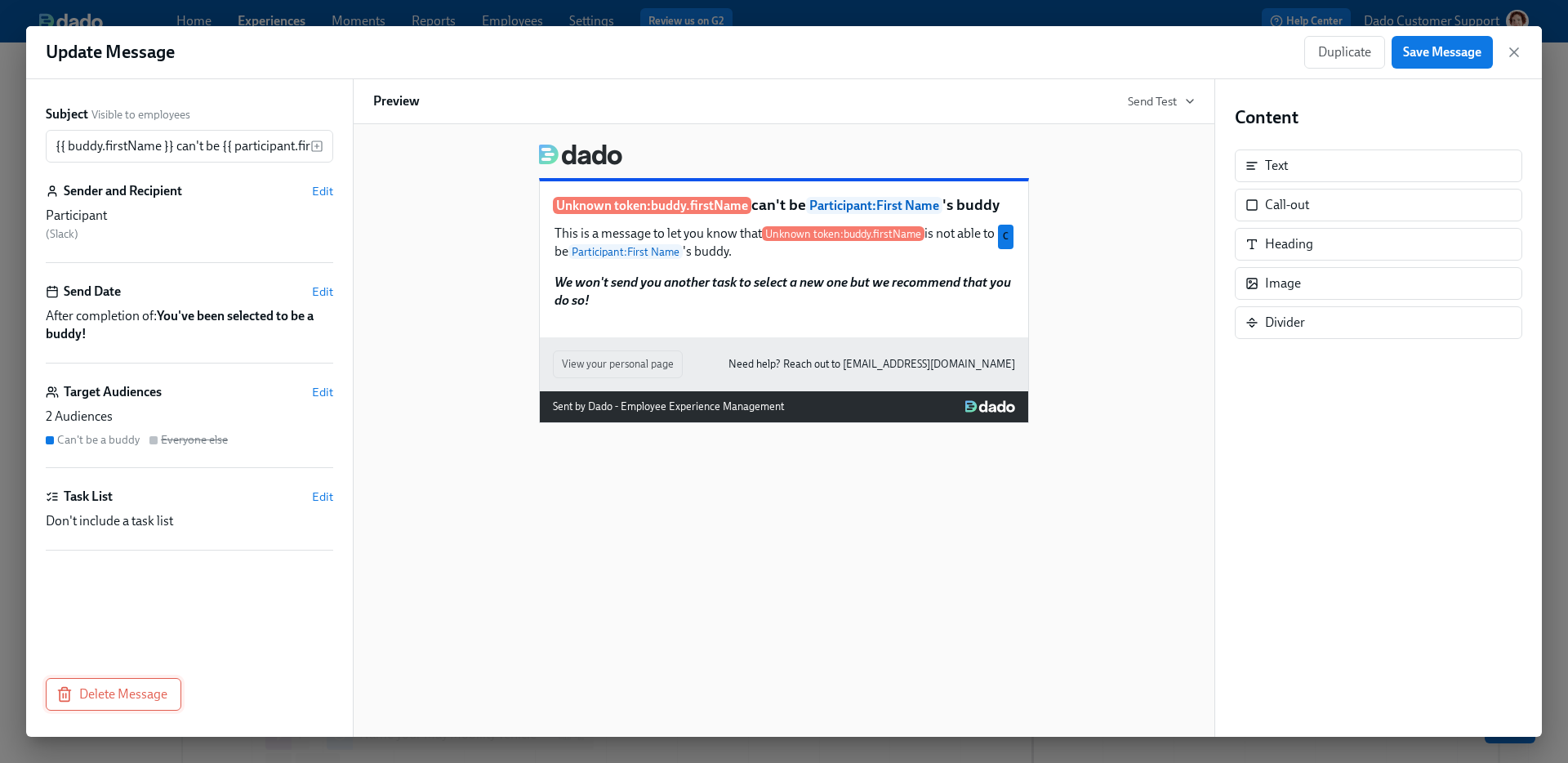
click at [116, 705] on button "Delete Message" at bounding box center [114, 694] width 136 height 33
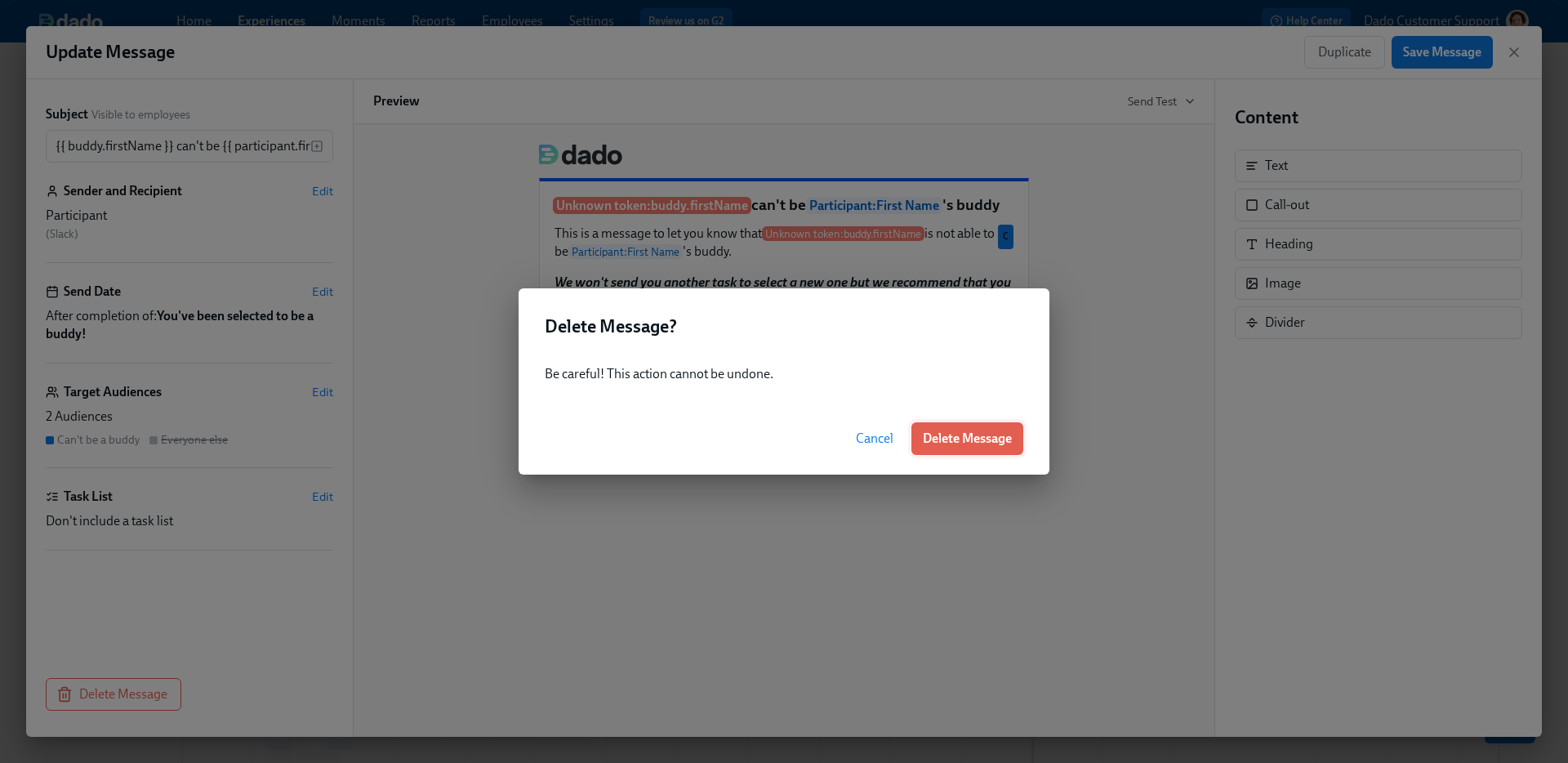
click at [917, 458] on div "Cancel Delete Message" at bounding box center [784, 438] width 530 height 72
click at [930, 448] on button "Delete Message" at bounding box center [967, 438] width 112 height 33
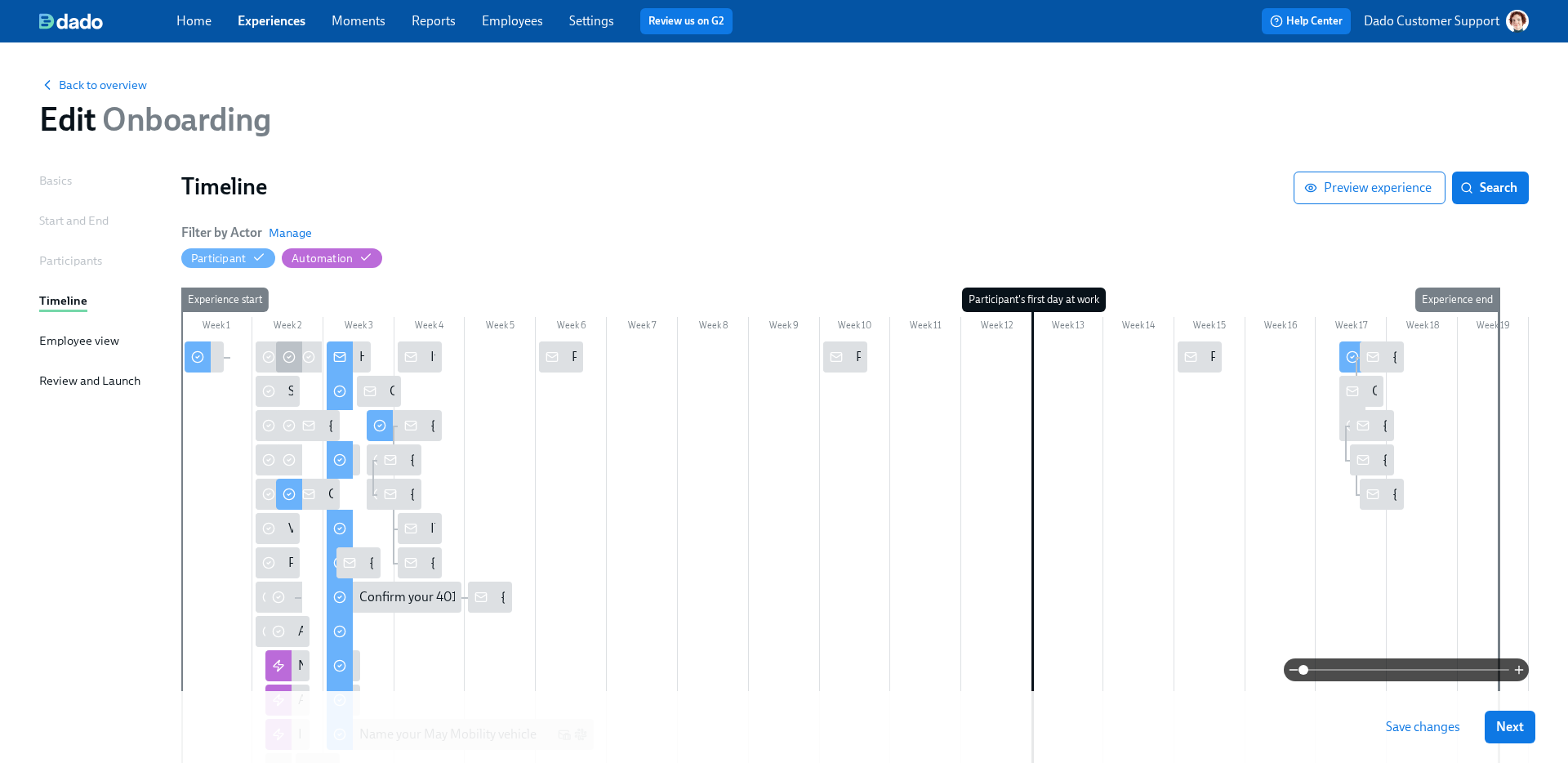
click at [278, 353] on div at bounding box center [289, 356] width 26 height 31
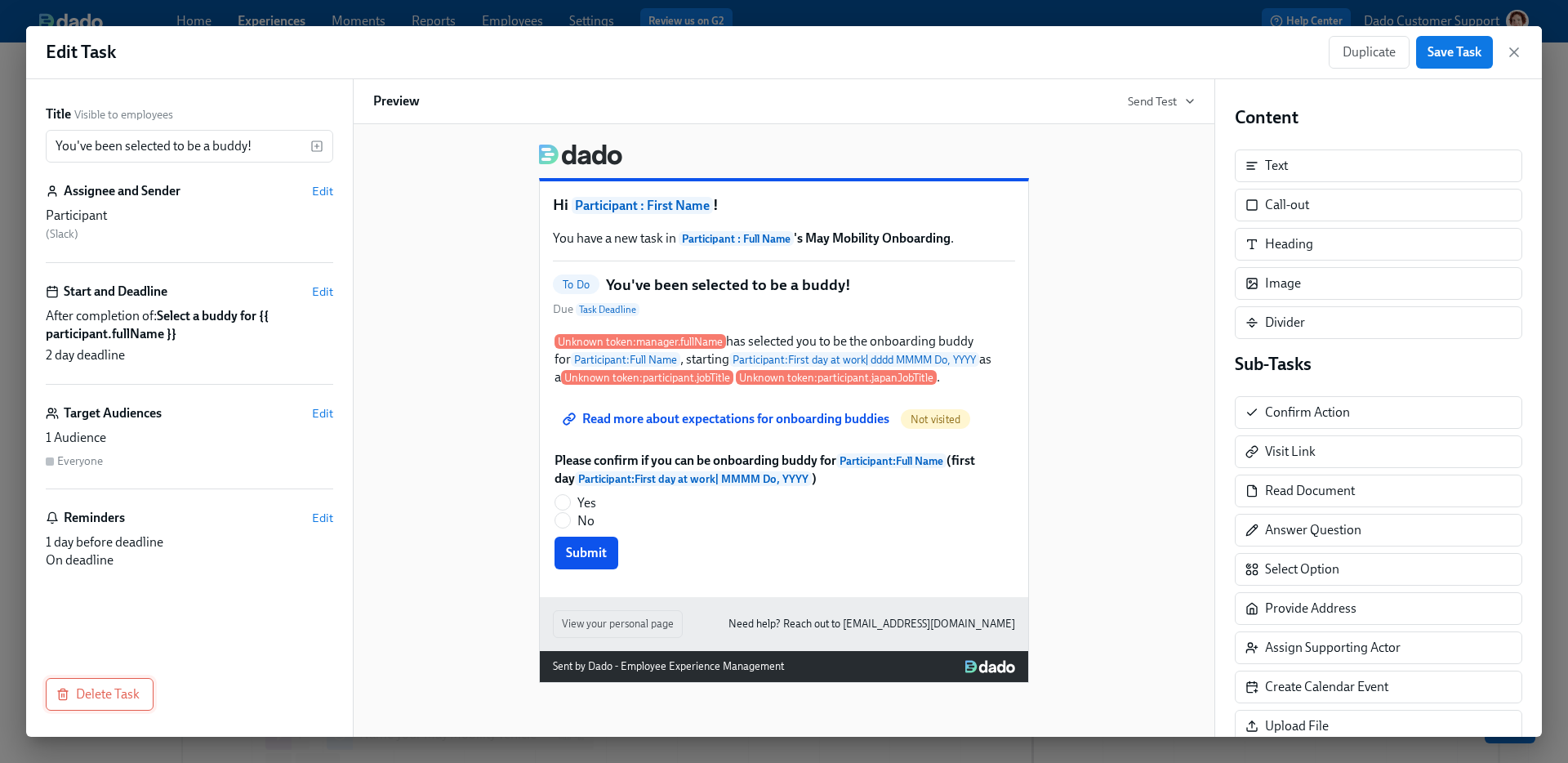
click at [110, 681] on button "Delete Task" at bounding box center [100, 694] width 108 height 33
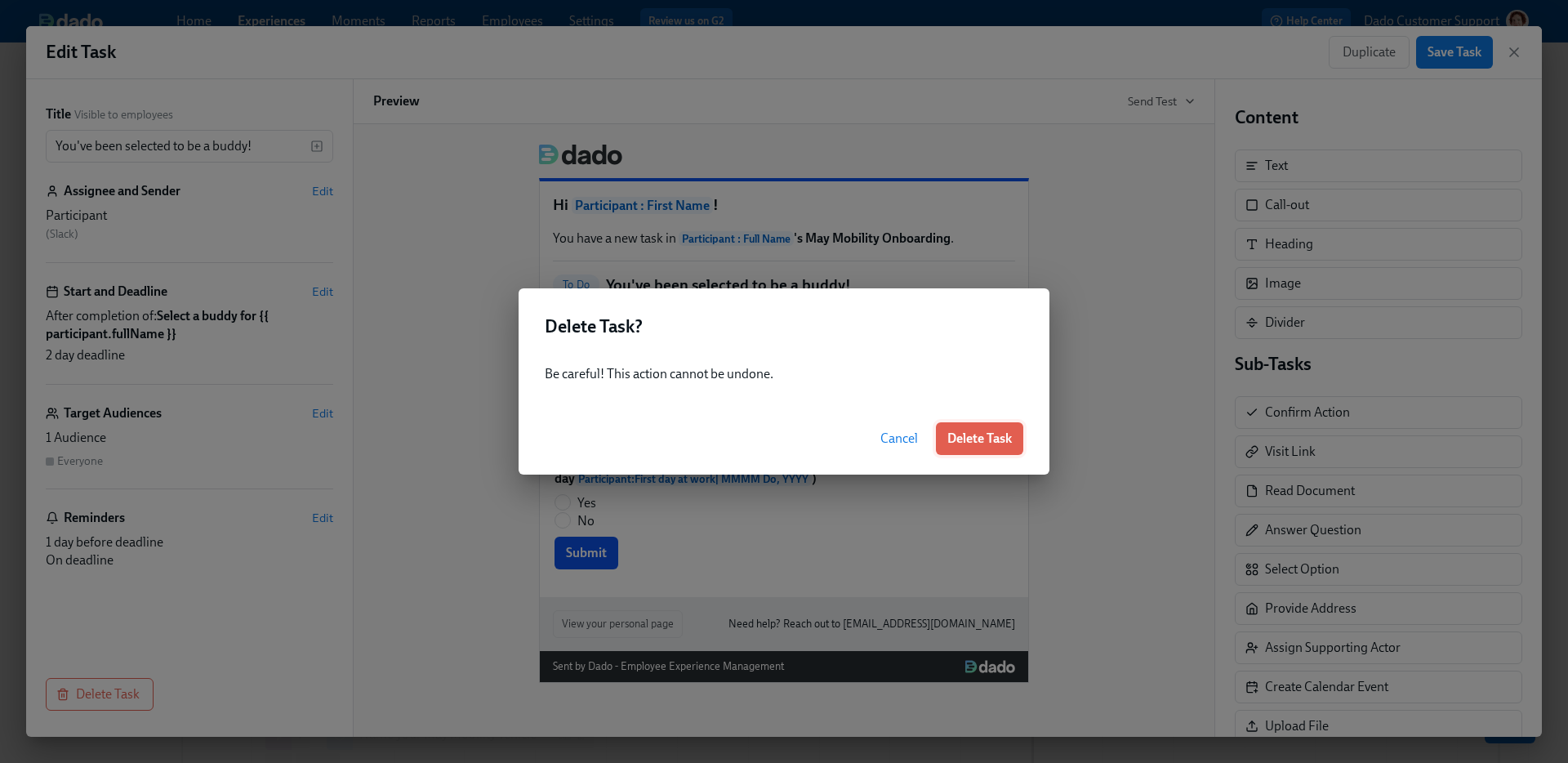
click at [972, 438] on span "Delete Task" at bounding box center [979, 438] width 64 height 17
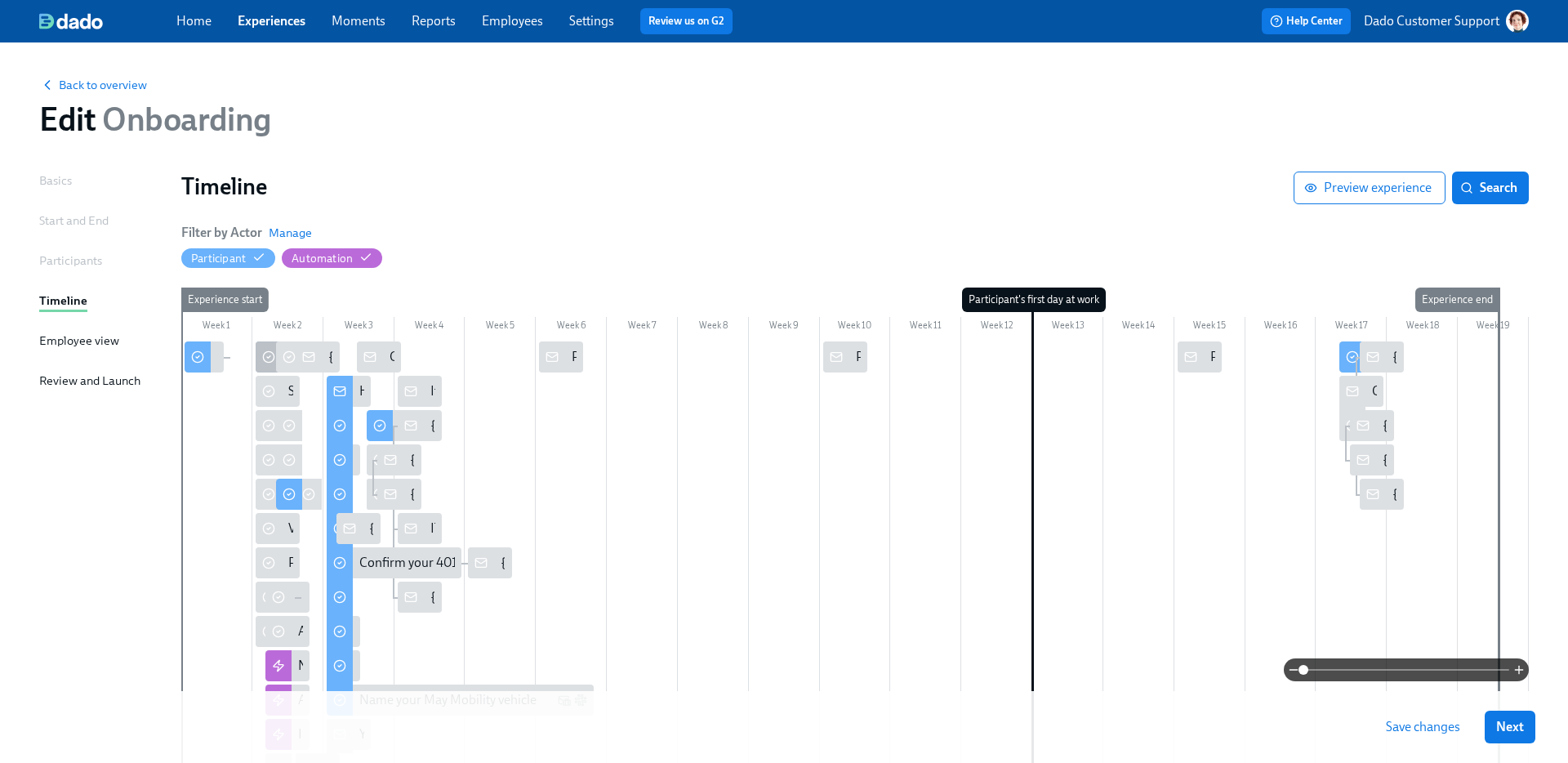
click at [262, 361] on icon at bounding box center [269, 357] width 13 height 13
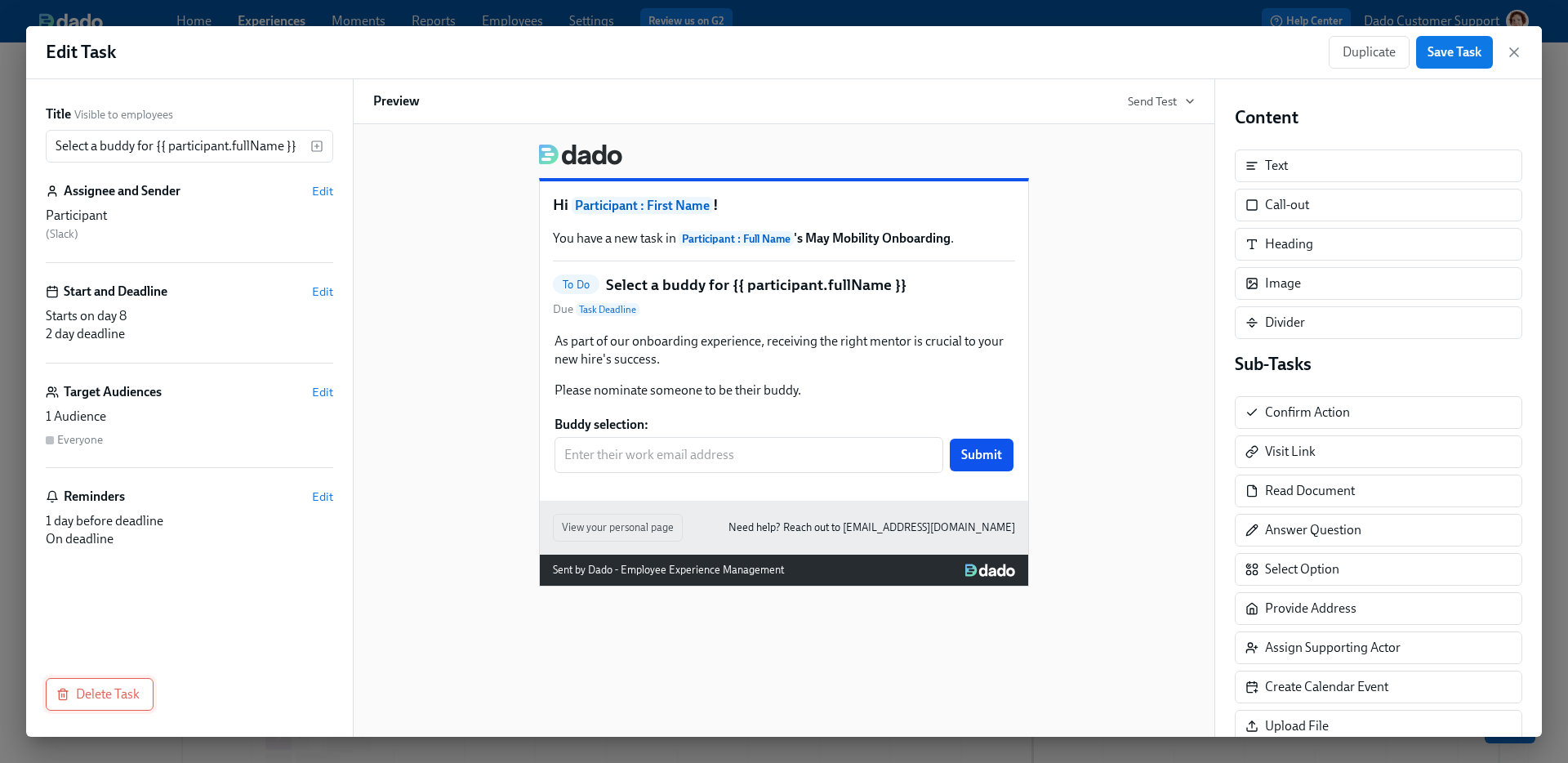
click at [117, 696] on span "Delete Task" at bounding box center [100, 694] width 80 height 17
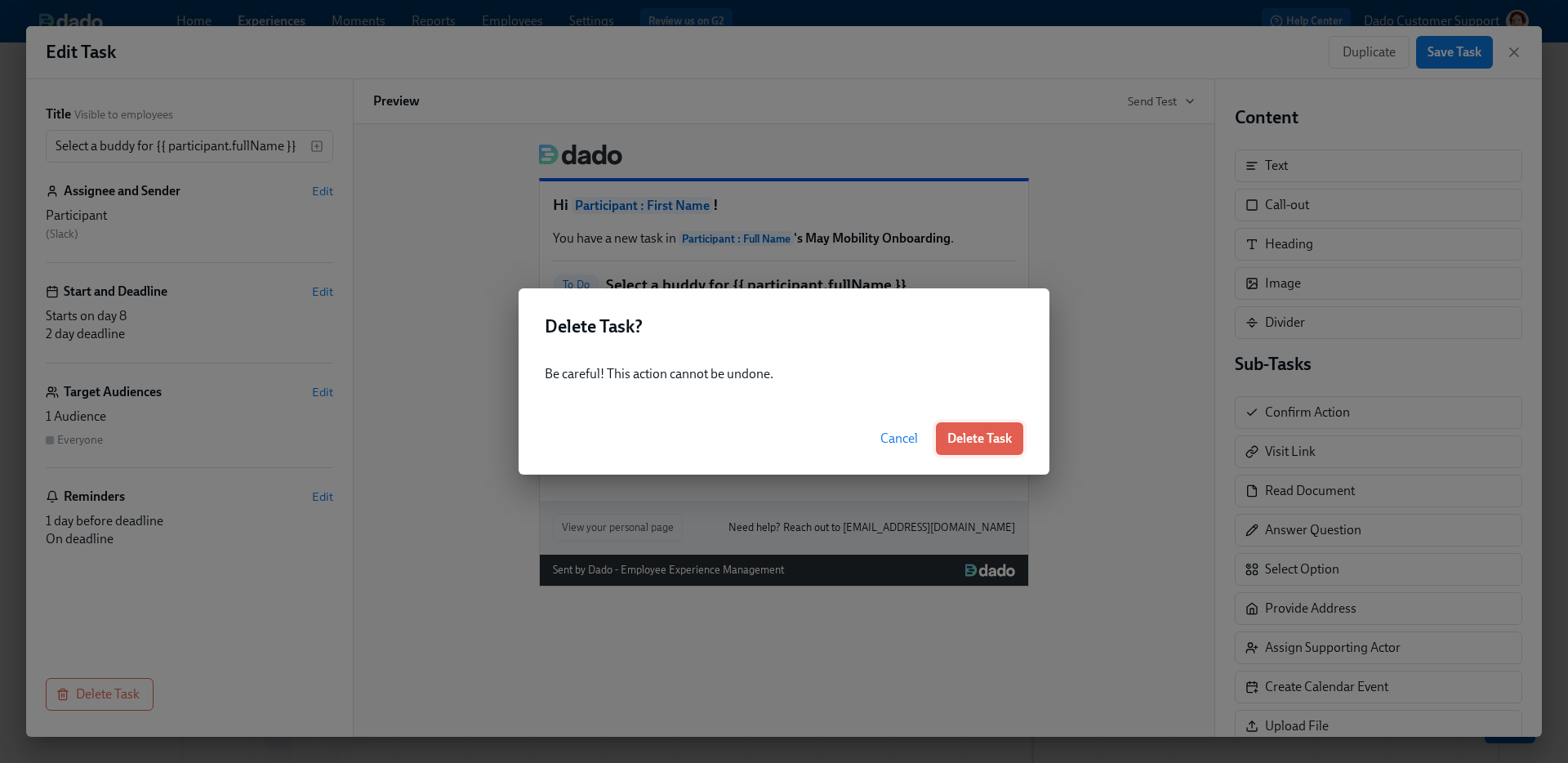
click at [971, 428] on button "Delete Task" at bounding box center [979, 438] width 87 height 33
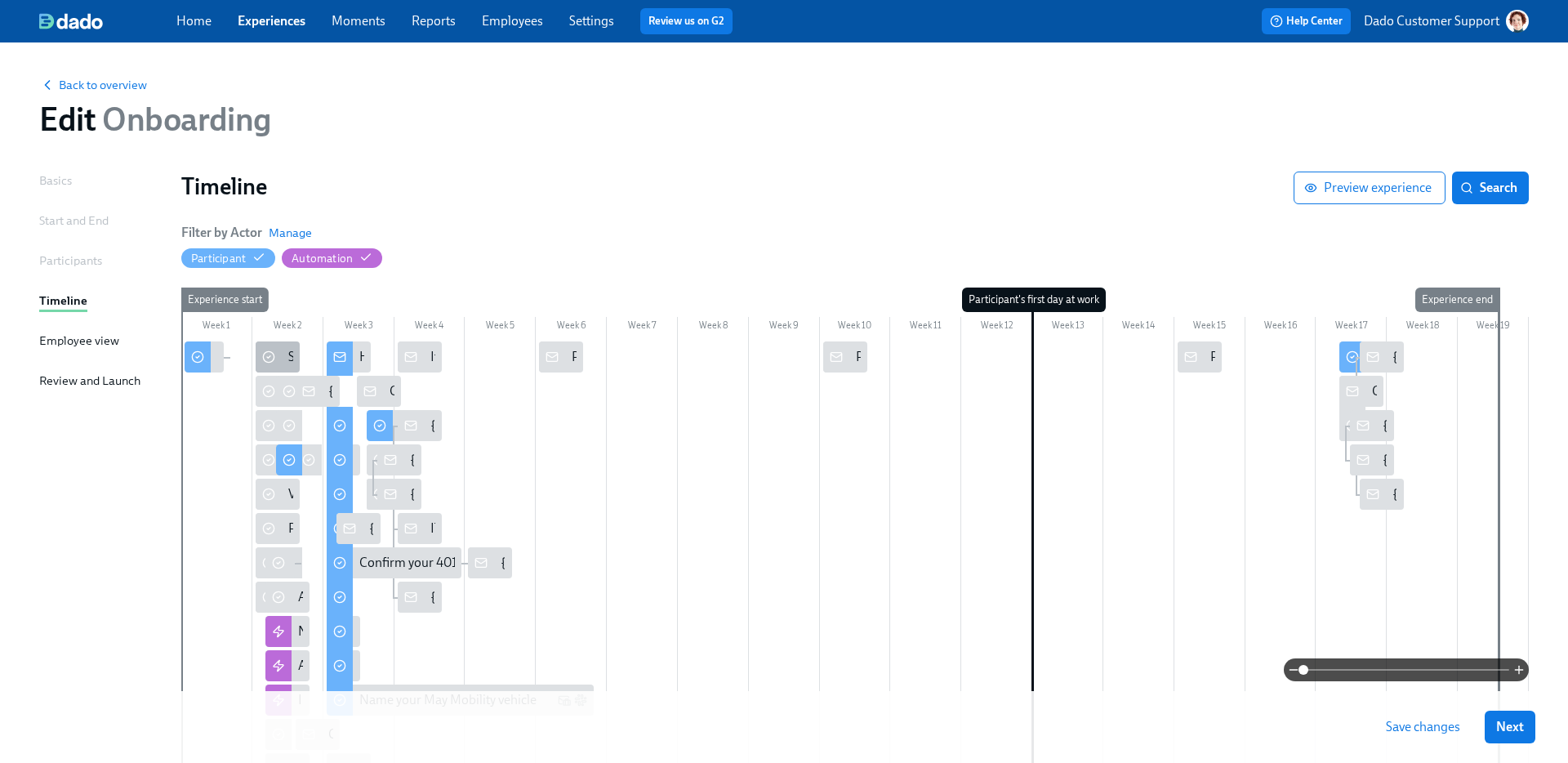
click at [269, 362] on circle at bounding box center [268, 357] width 11 height 11
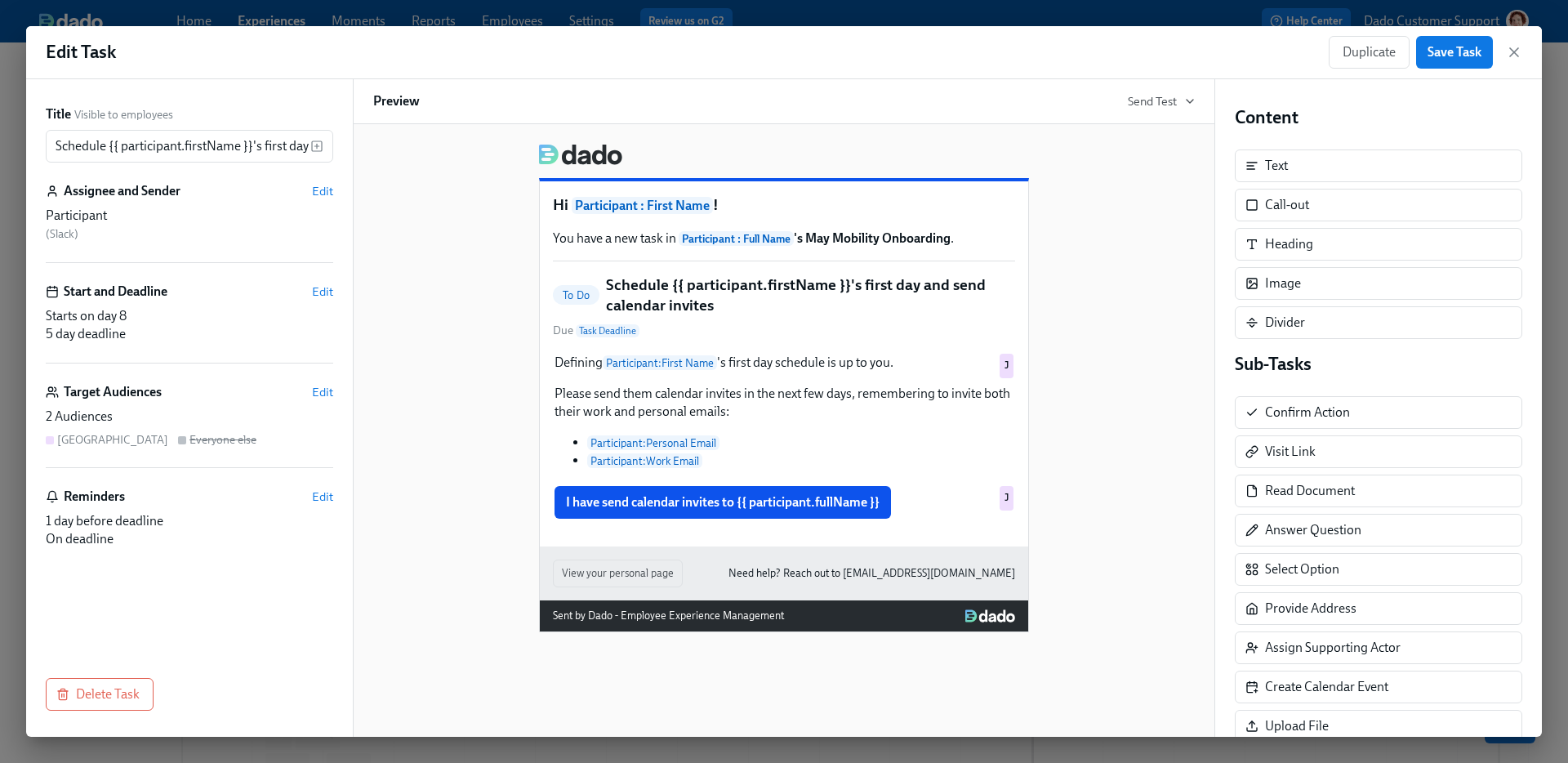
click at [92, 720] on div "Title Visible to employees Schedule {{ participant.firstName }}'s first day and…" at bounding box center [189, 408] width 326 height 658
click at [93, 699] on span "Delete Task" at bounding box center [100, 694] width 80 height 17
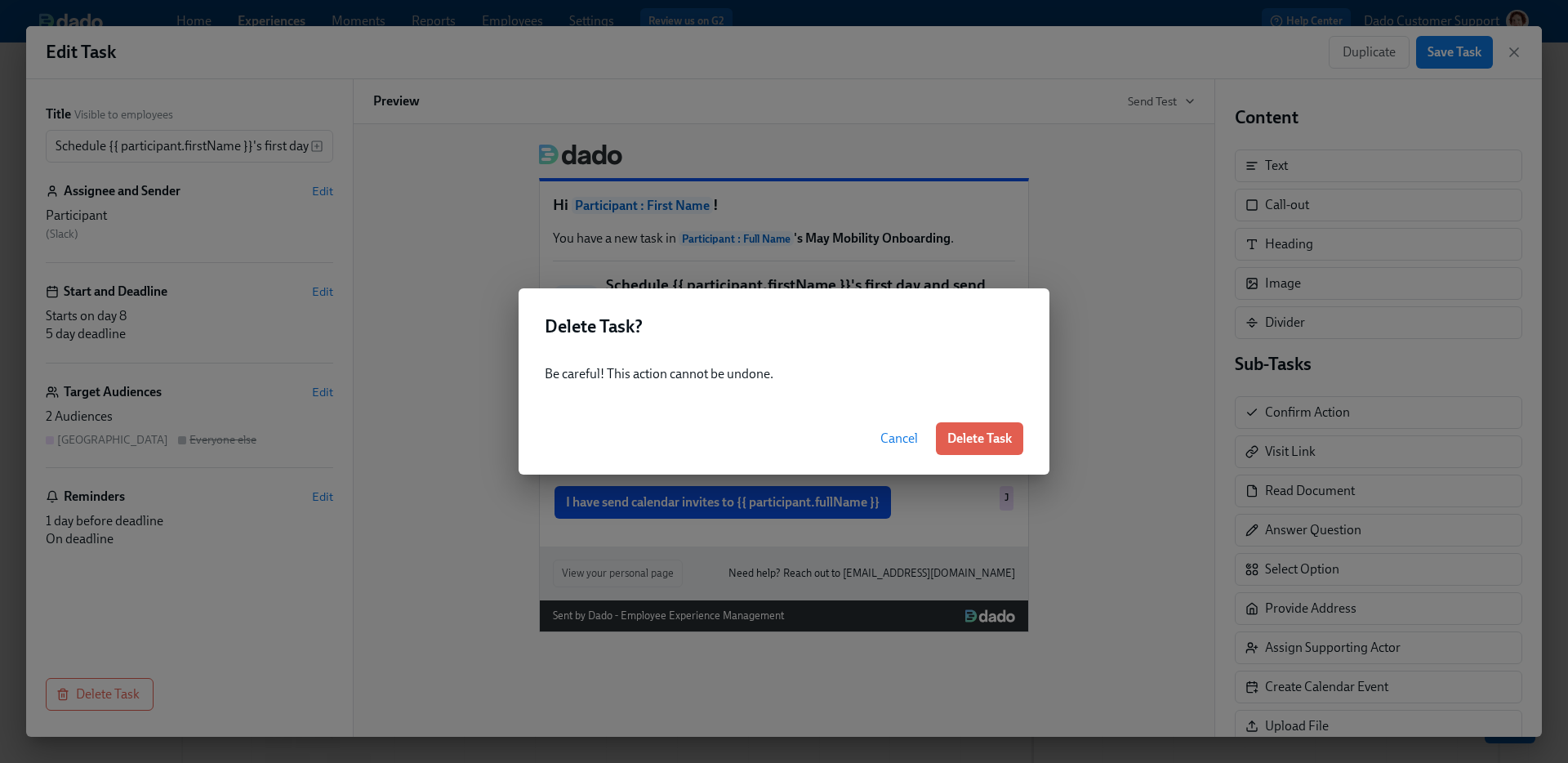
click at [966, 448] on button "Delete Task" at bounding box center [979, 438] width 87 height 33
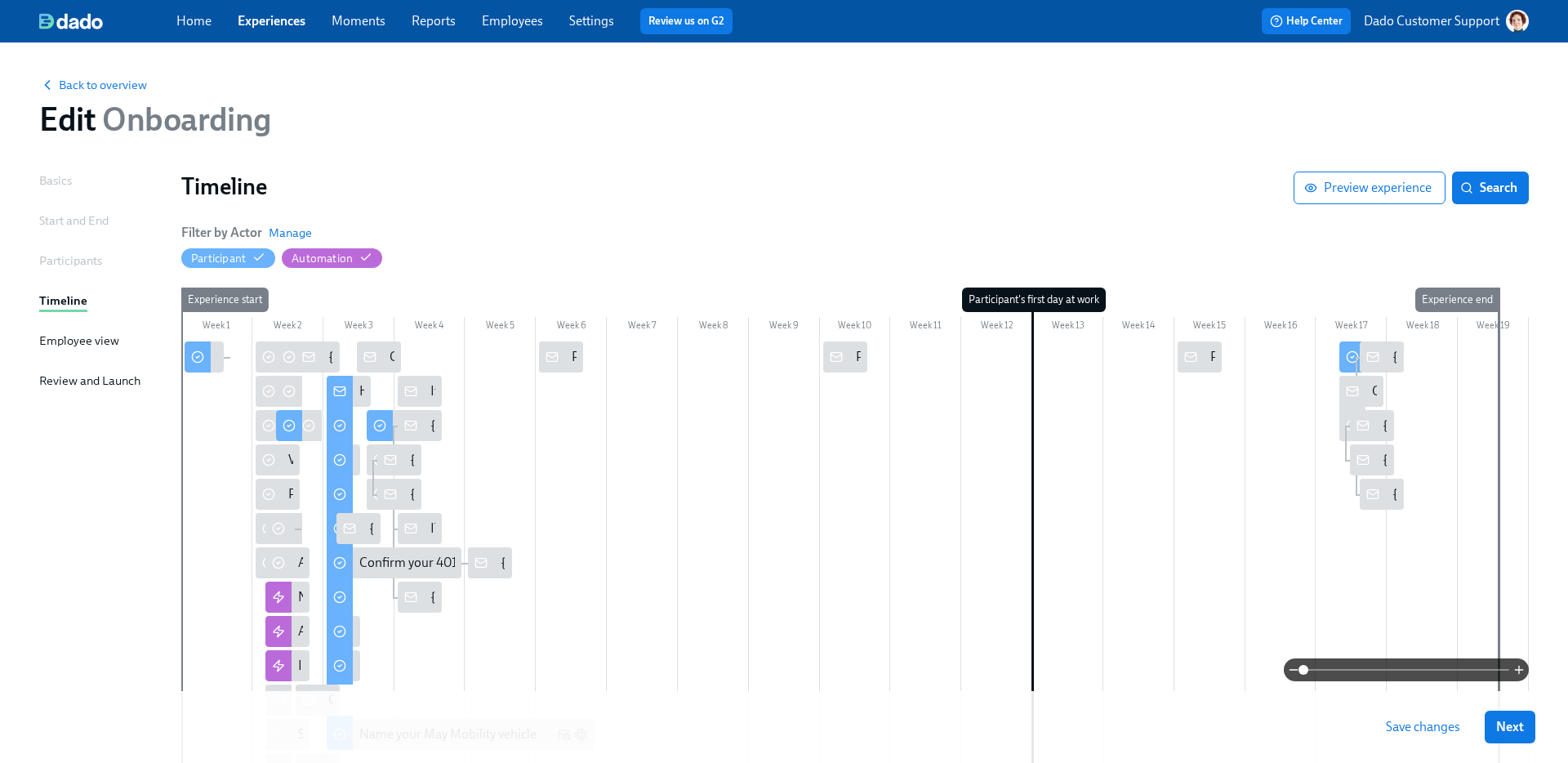
click at [1457, 668] on span at bounding box center [1407, 669] width 206 height 23
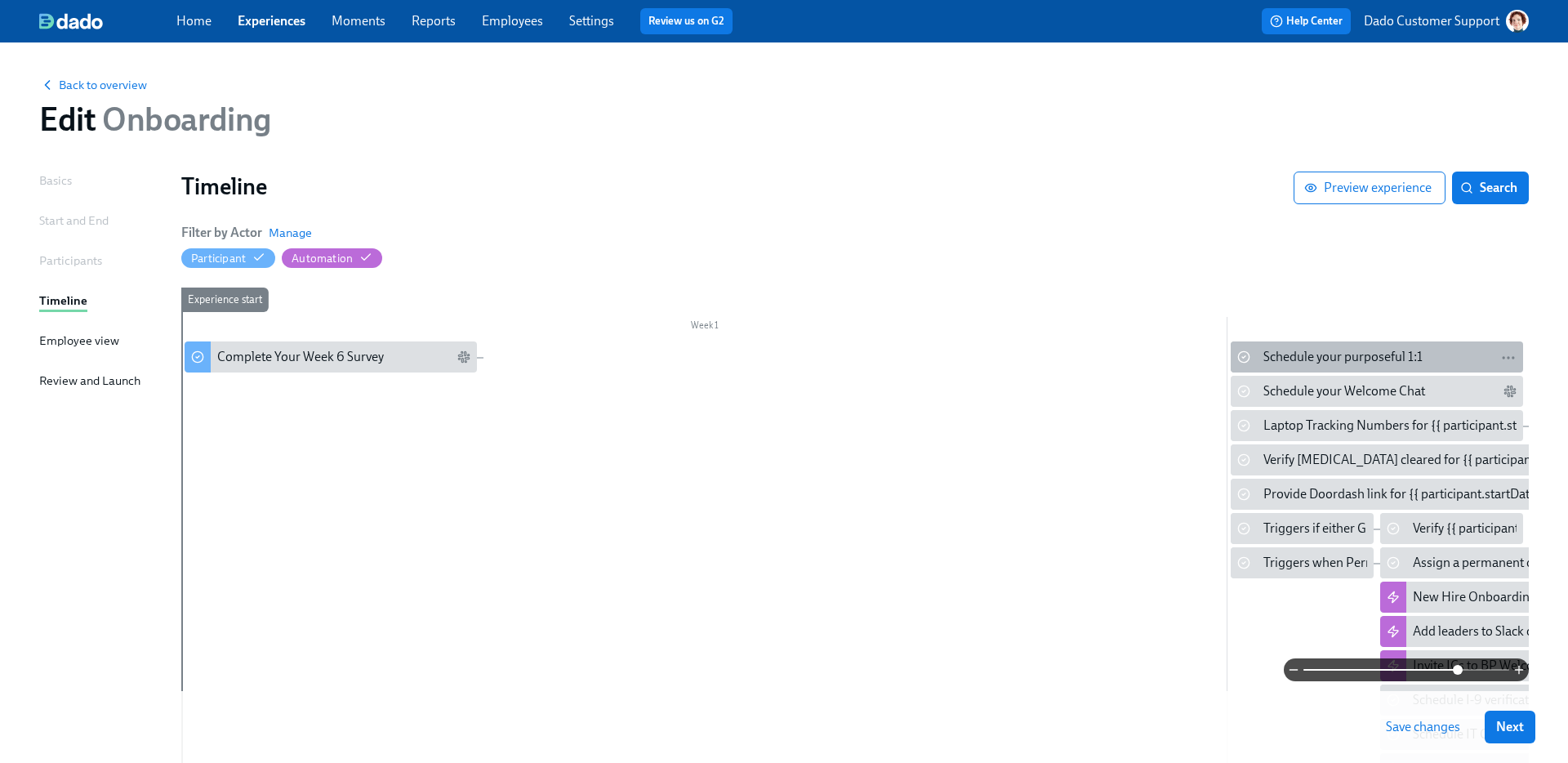
click at [1304, 355] on div "Schedule your purposeful 1:1" at bounding box center [1343, 356] width 159 height 18
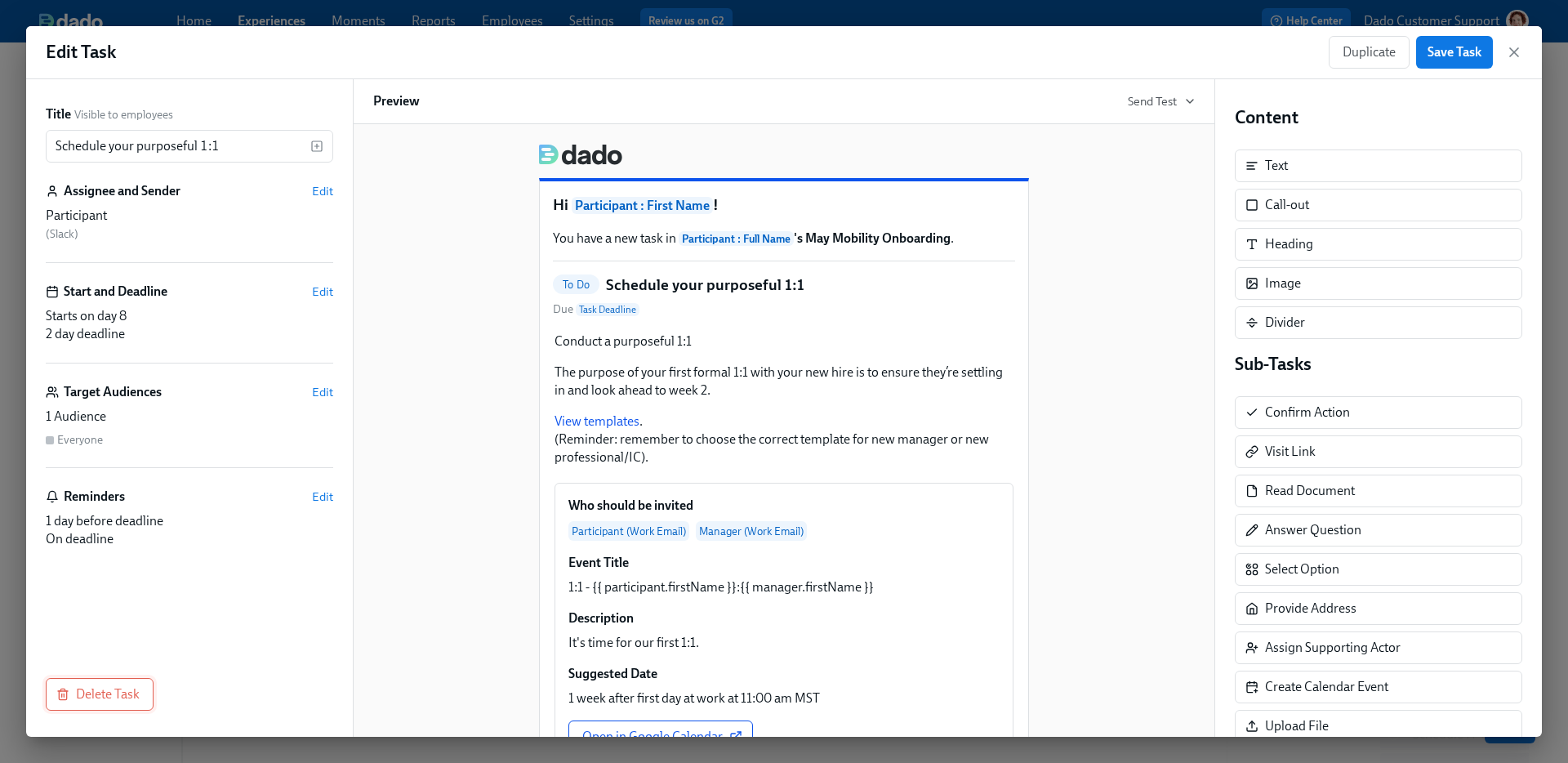
click at [113, 694] on span "Delete Task" at bounding box center [100, 694] width 80 height 17
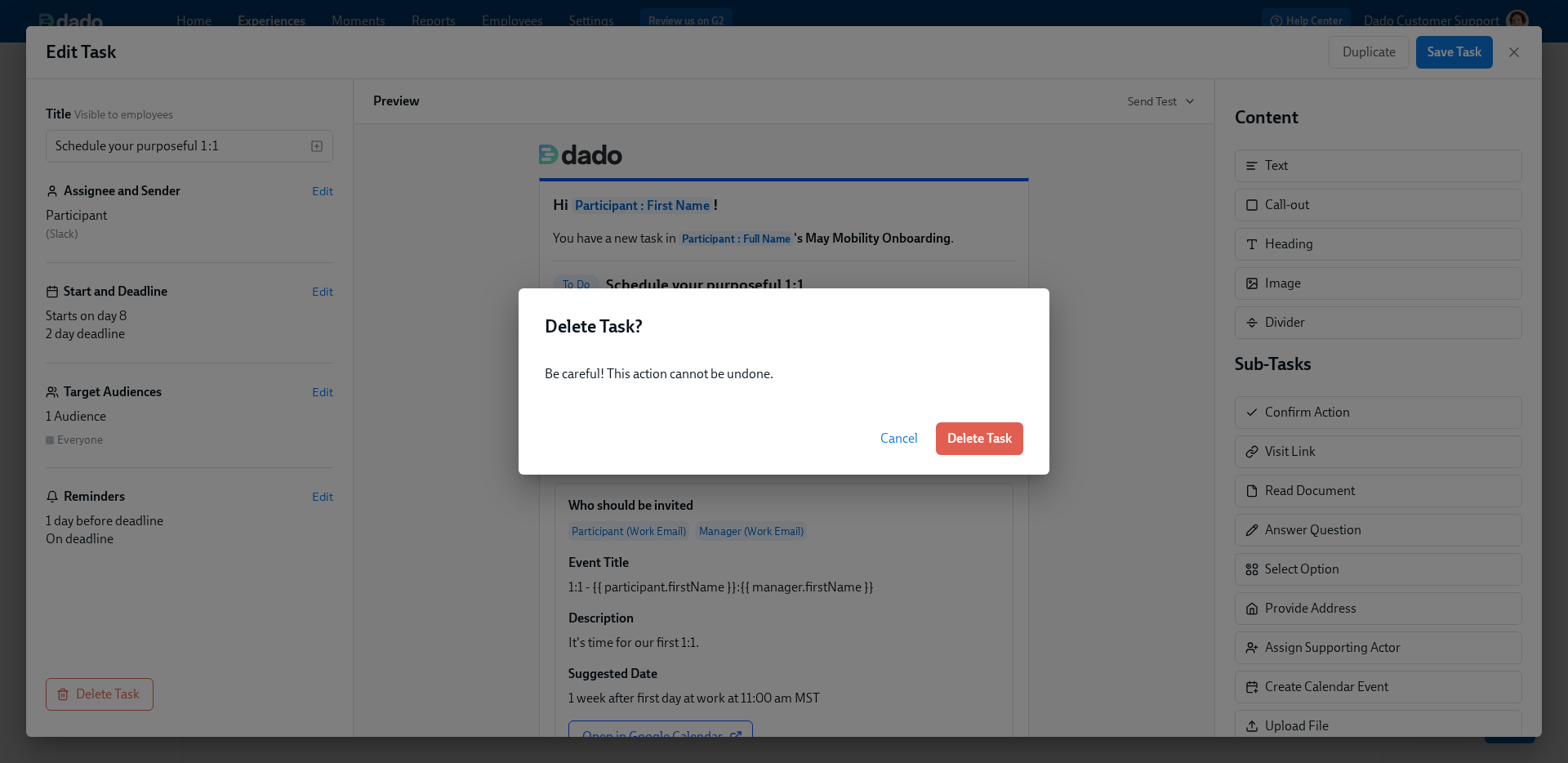
click at [981, 441] on span "Delete Task" at bounding box center [979, 438] width 64 height 17
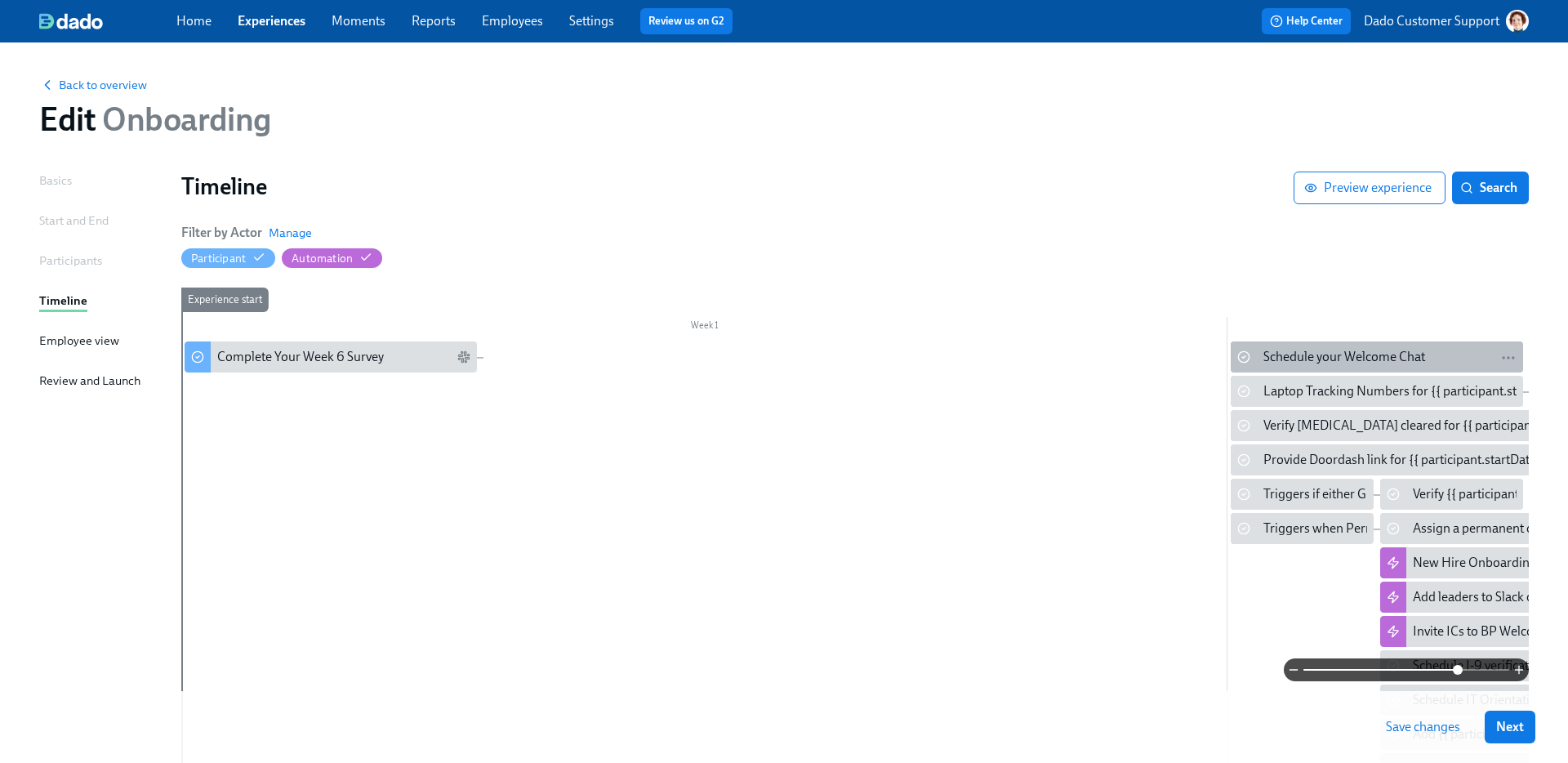
click at [1315, 355] on div "Schedule your Welcome Chat" at bounding box center [1344, 356] width 161 height 18
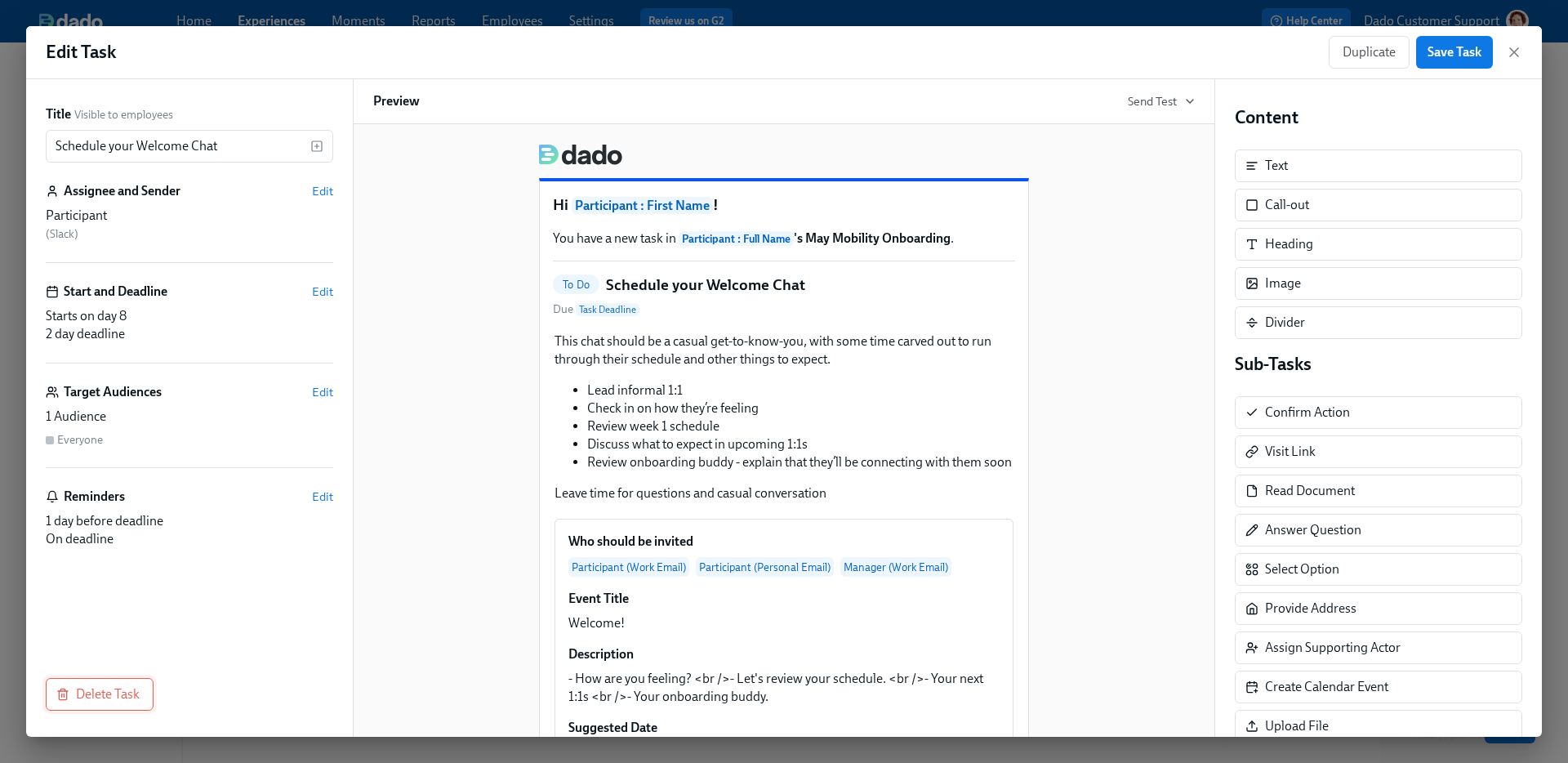
click at [128, 687] on span "Delete Task" at bounding box center [100, 694] width 80 height 17
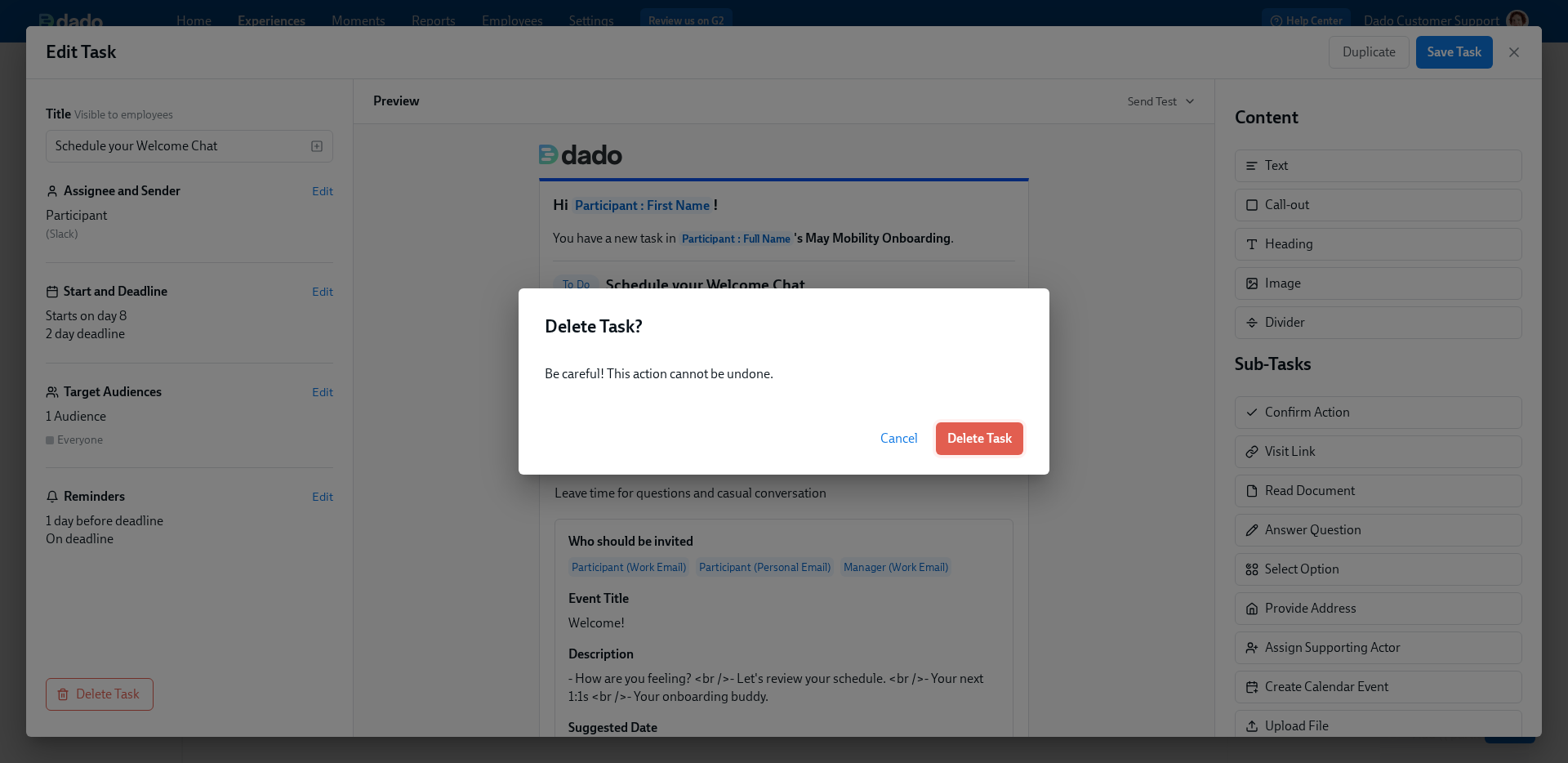
click at [976, 452] on button "Delete Task" at bounding box center [979, 438] width 87 height 33
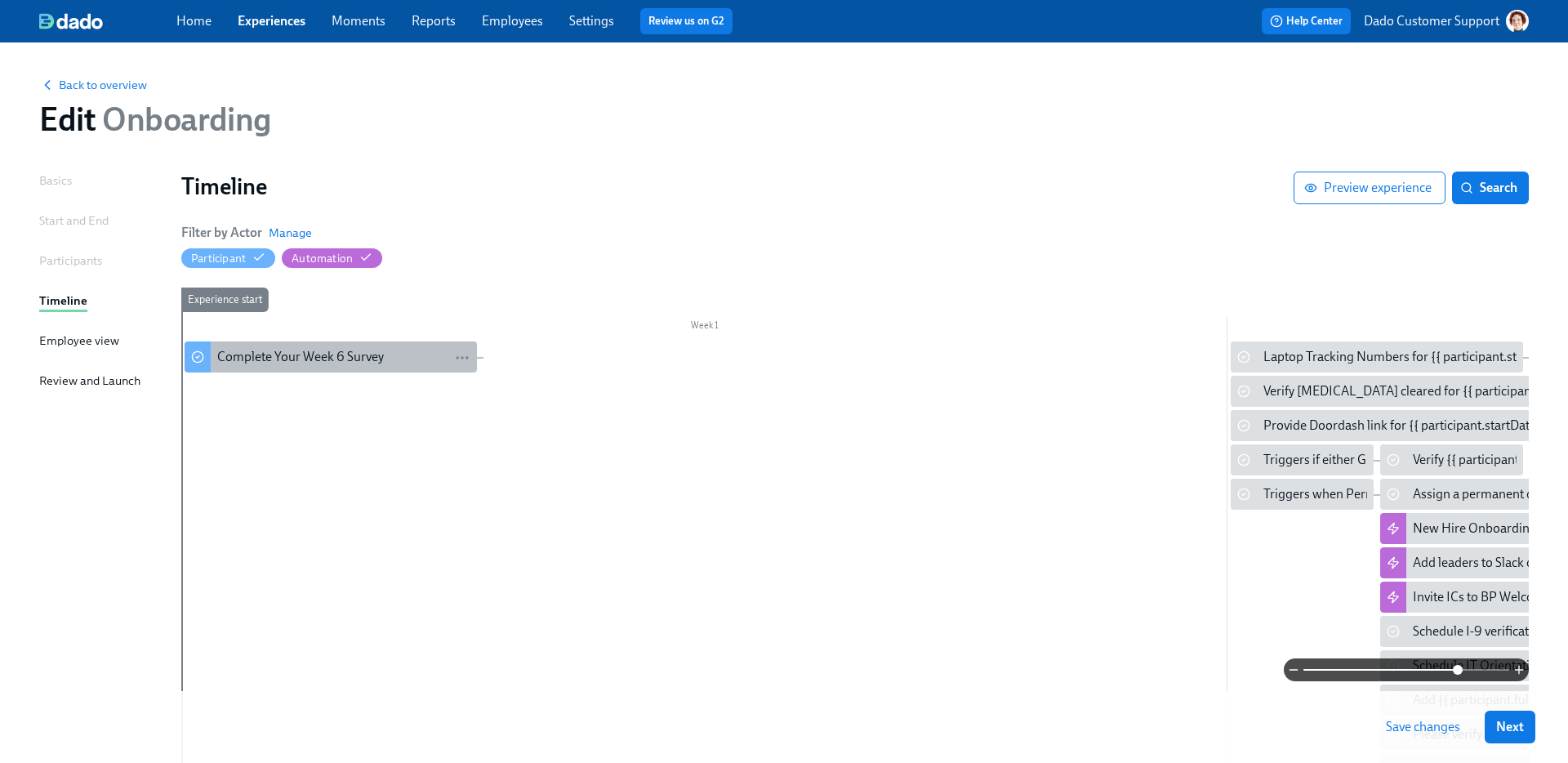
click at [334, 365] on div "Complete Your Week 6 Survey" at bounding box center [331, 356] width 292 height 31
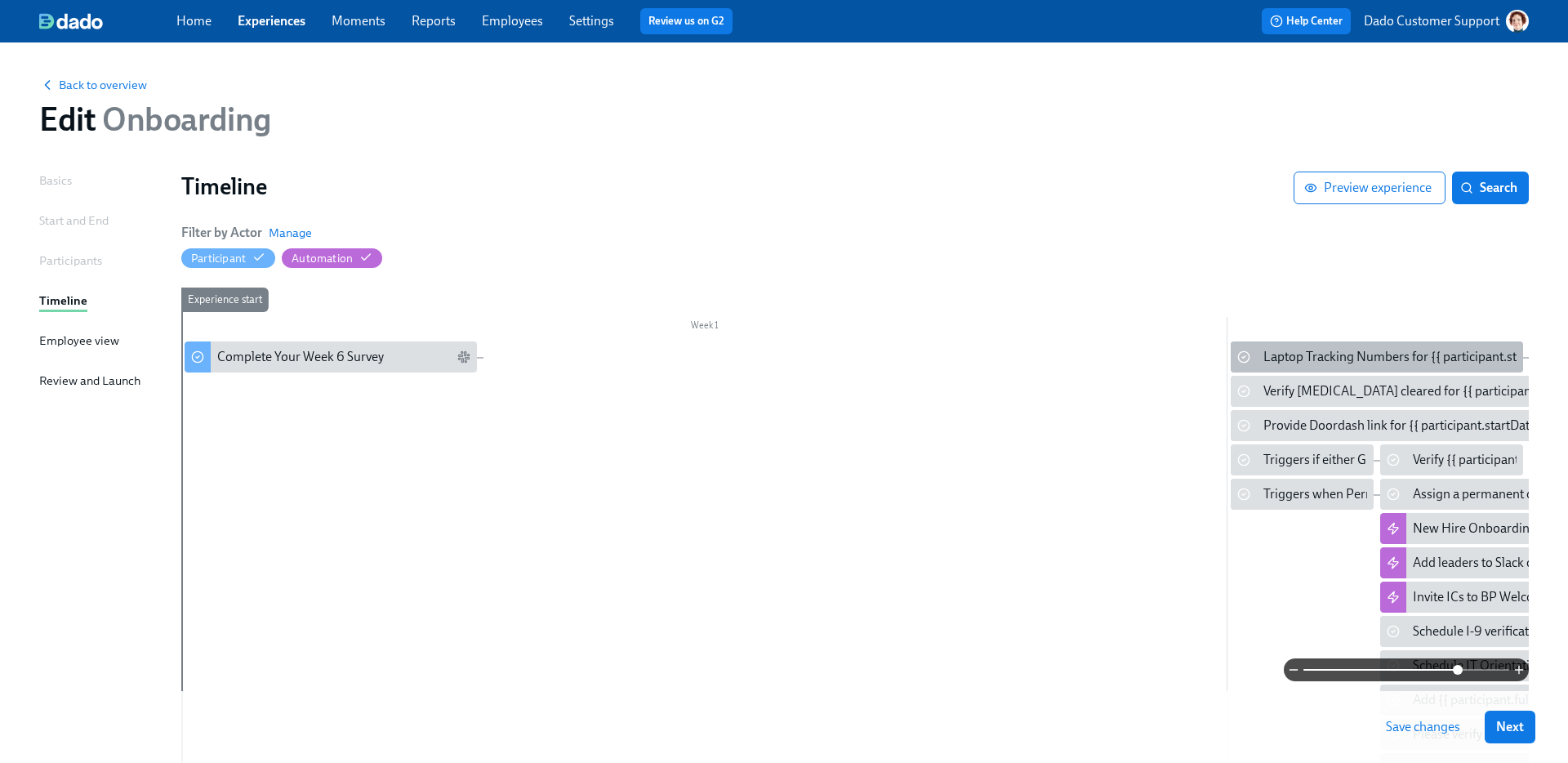
click at [1322, 344] on div "Laptop Tracking Numbers for {{ participant.startDate | MM/DD }} new joiners" at bounding box center [1376, 356] width 292 height 31
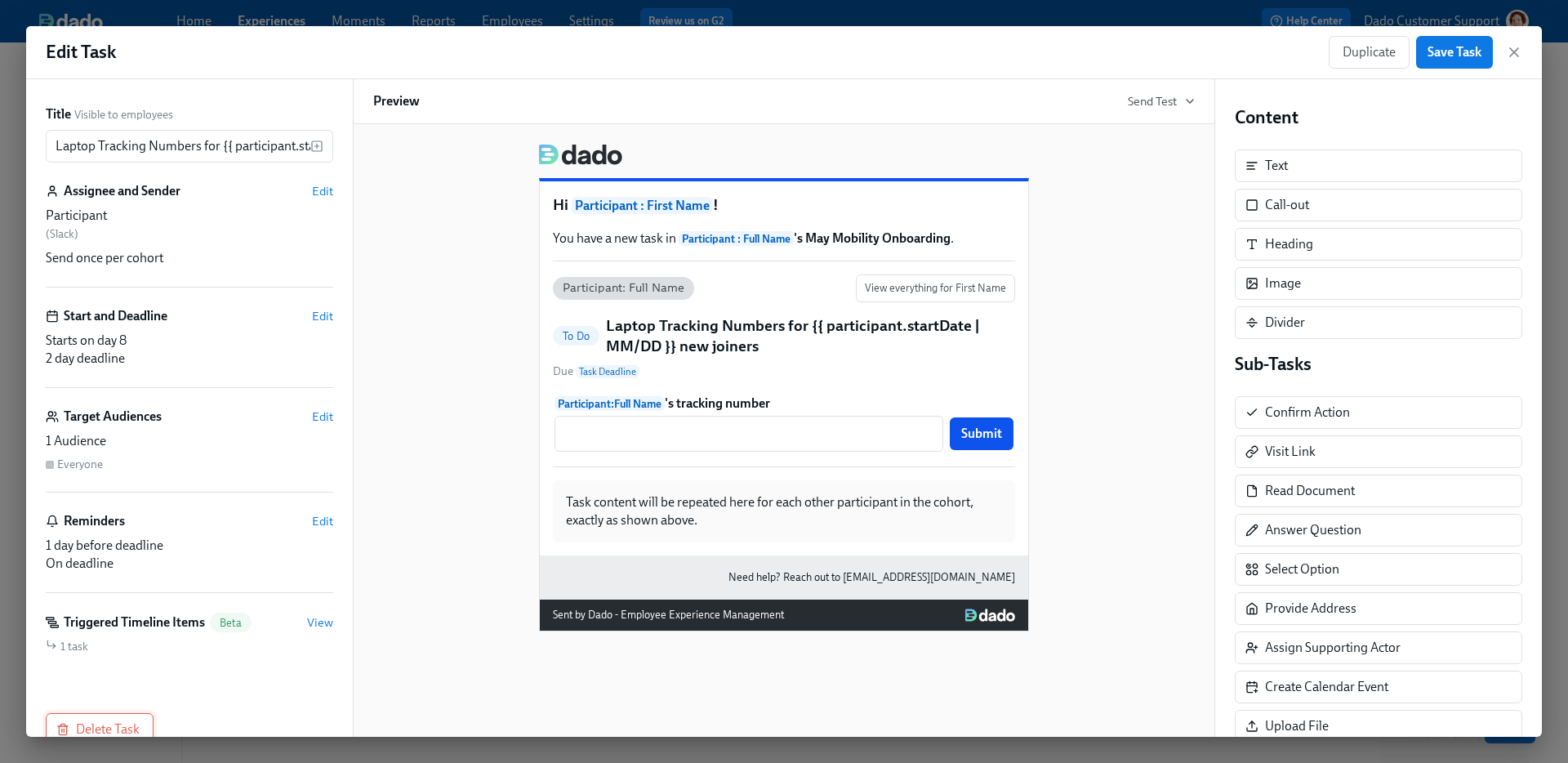
click at [129, 732] on span "Delete Task" at bounding box center [100, 730] width 80 height 17
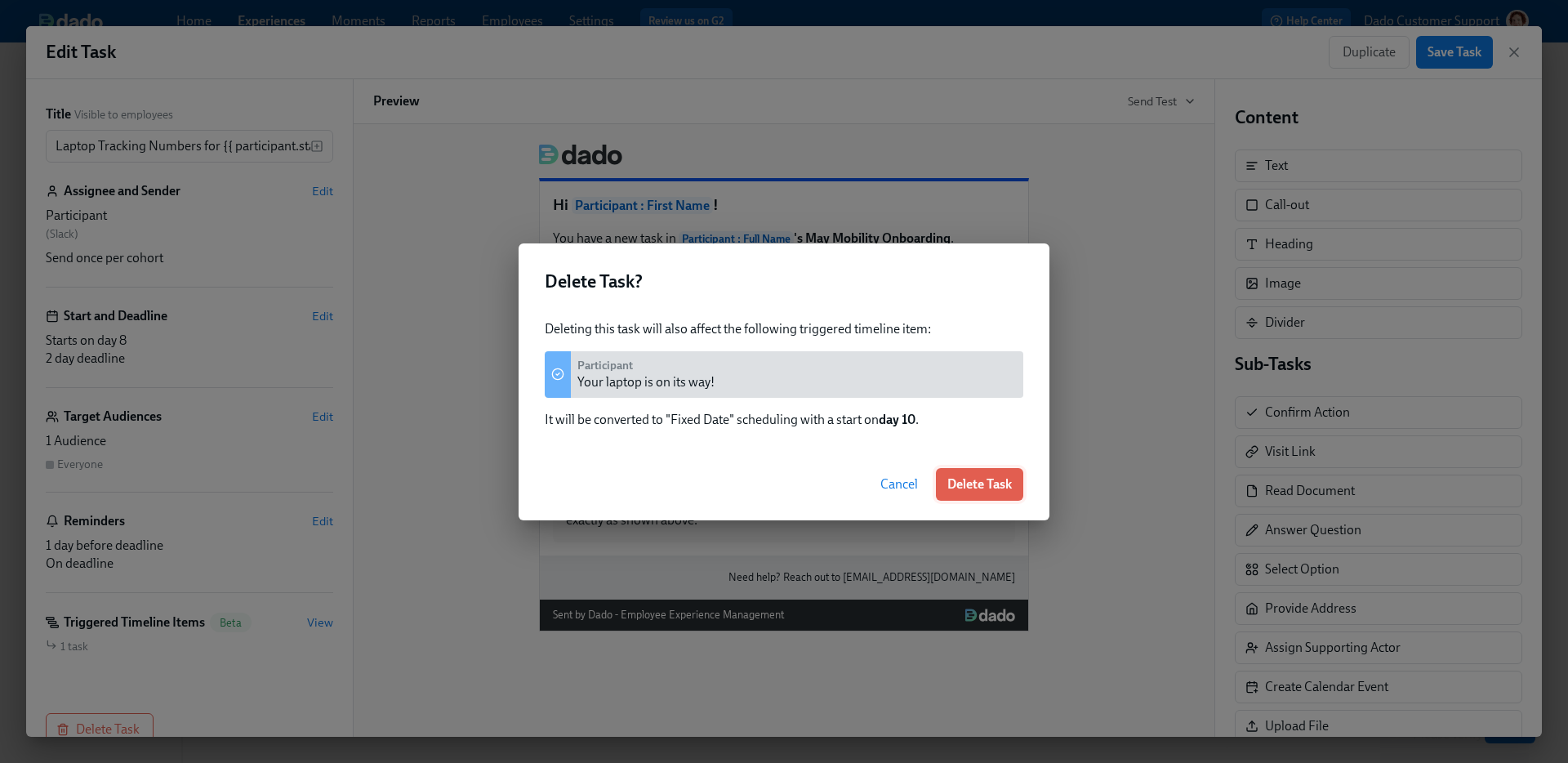
click at [997, 470] on button "Delete Task" at bounding box center [979, 484] width 87 height 33
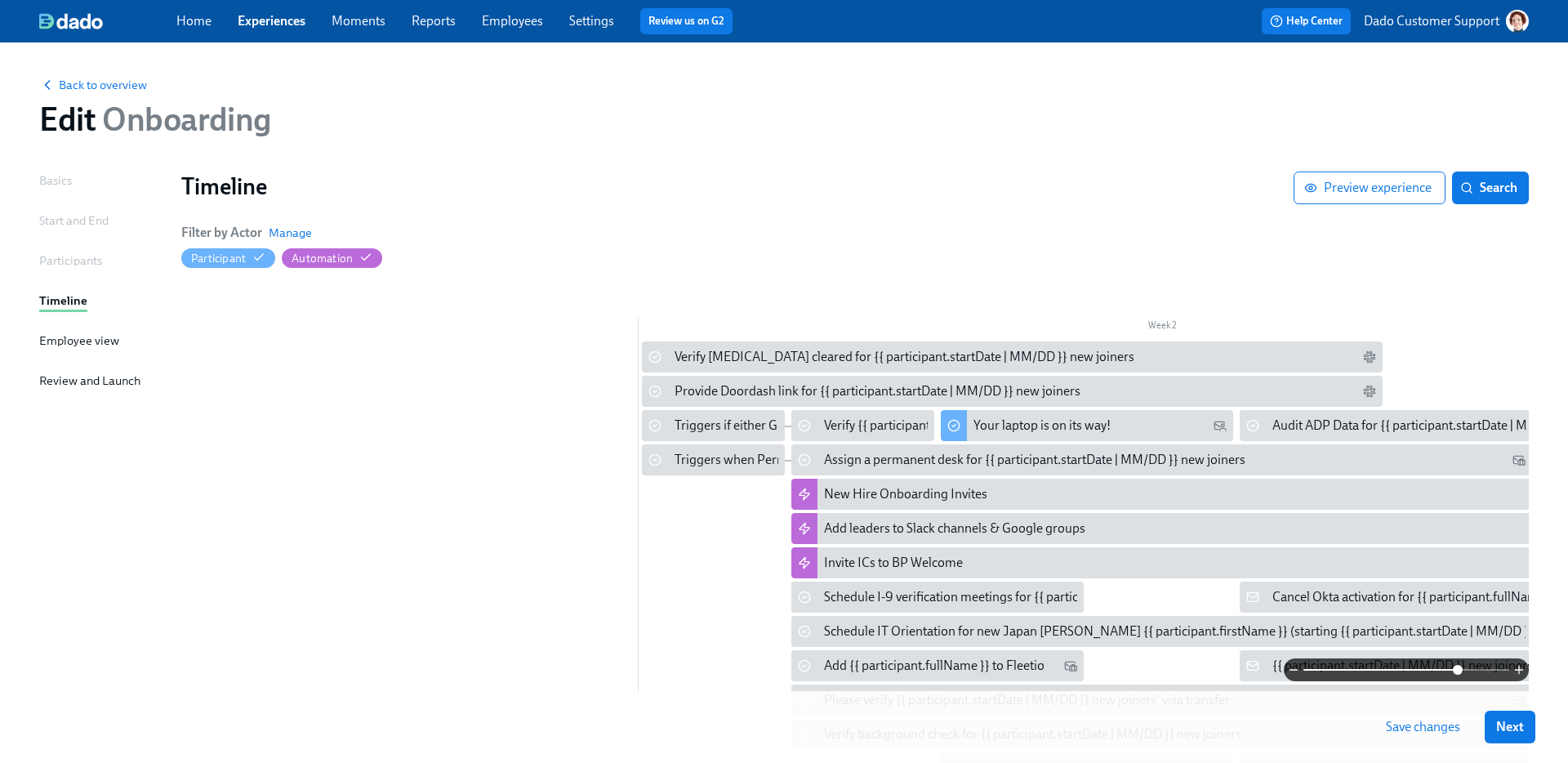
scroll to position [0, 617]
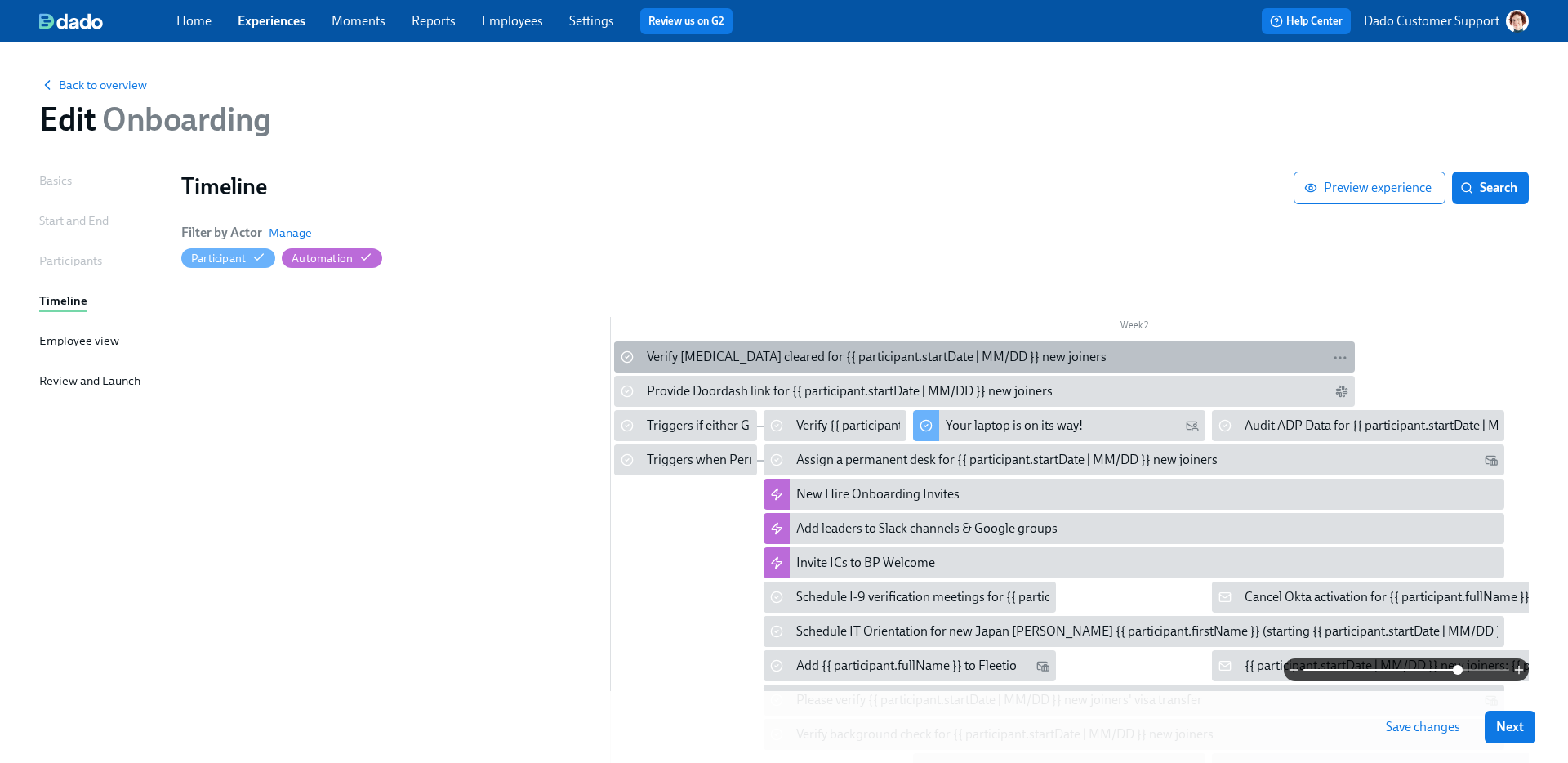
click at [666, 356] on div "Verify drug test cleared for {{ participant.startDate | MM/DD }} new joiners" at bounding box center [876, 356] width 459 height 18
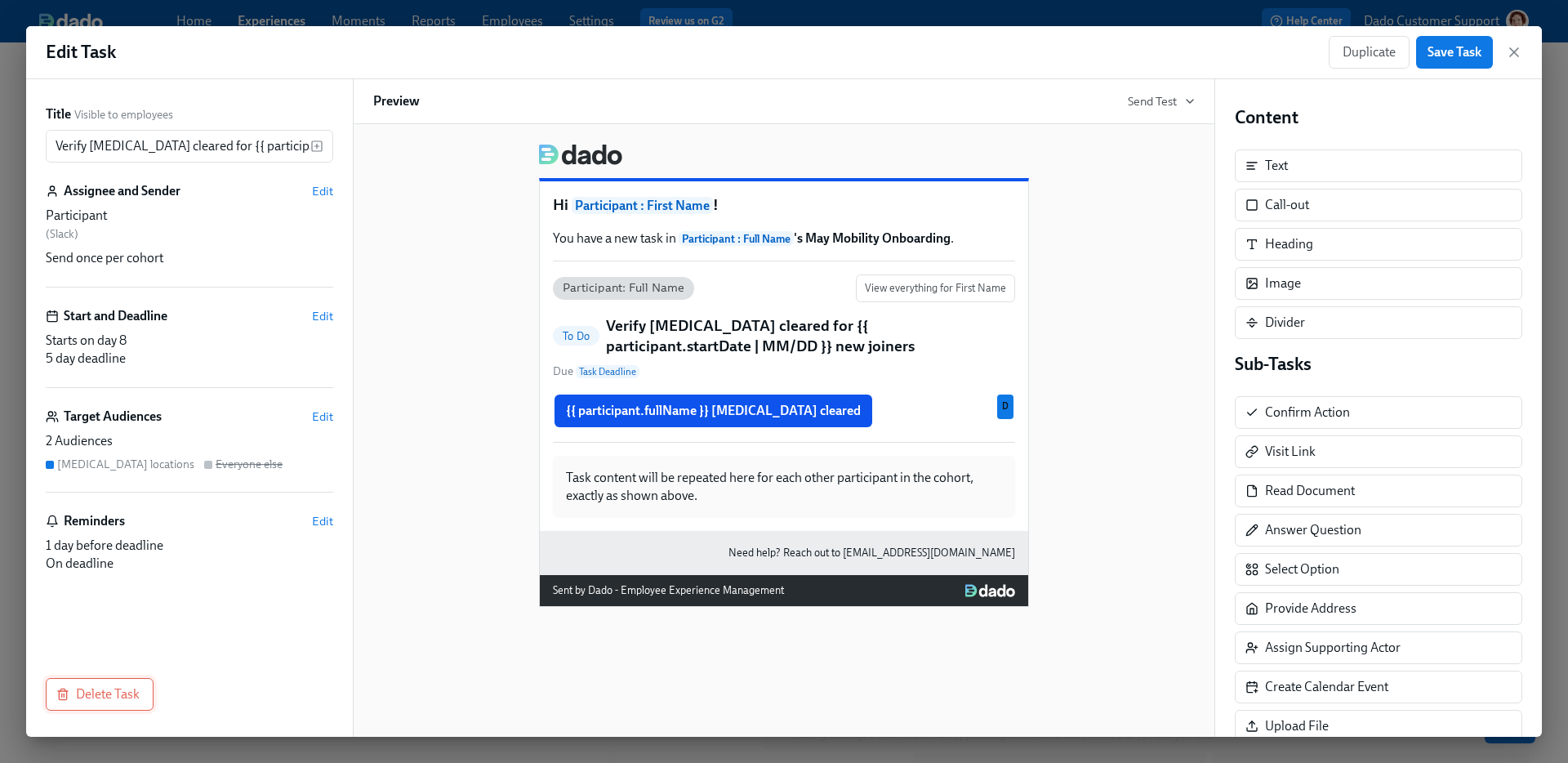
click at [107, 689] on span "Delete Task" at bounding box center [100, 694] width 80 height 17
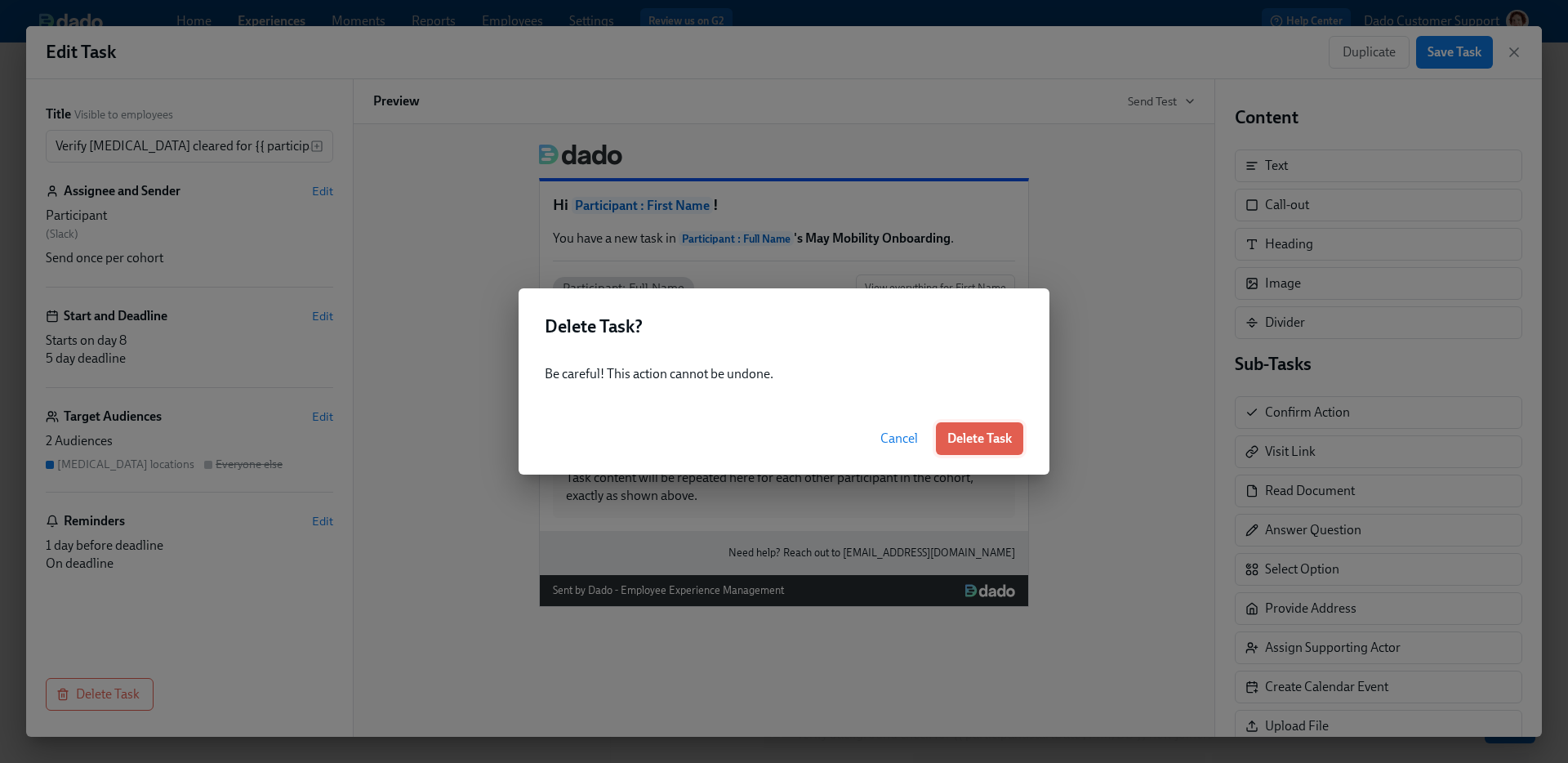
click at [993, 433] on span "Delete Task" at bounding box center [979, 438] width 64 height 17
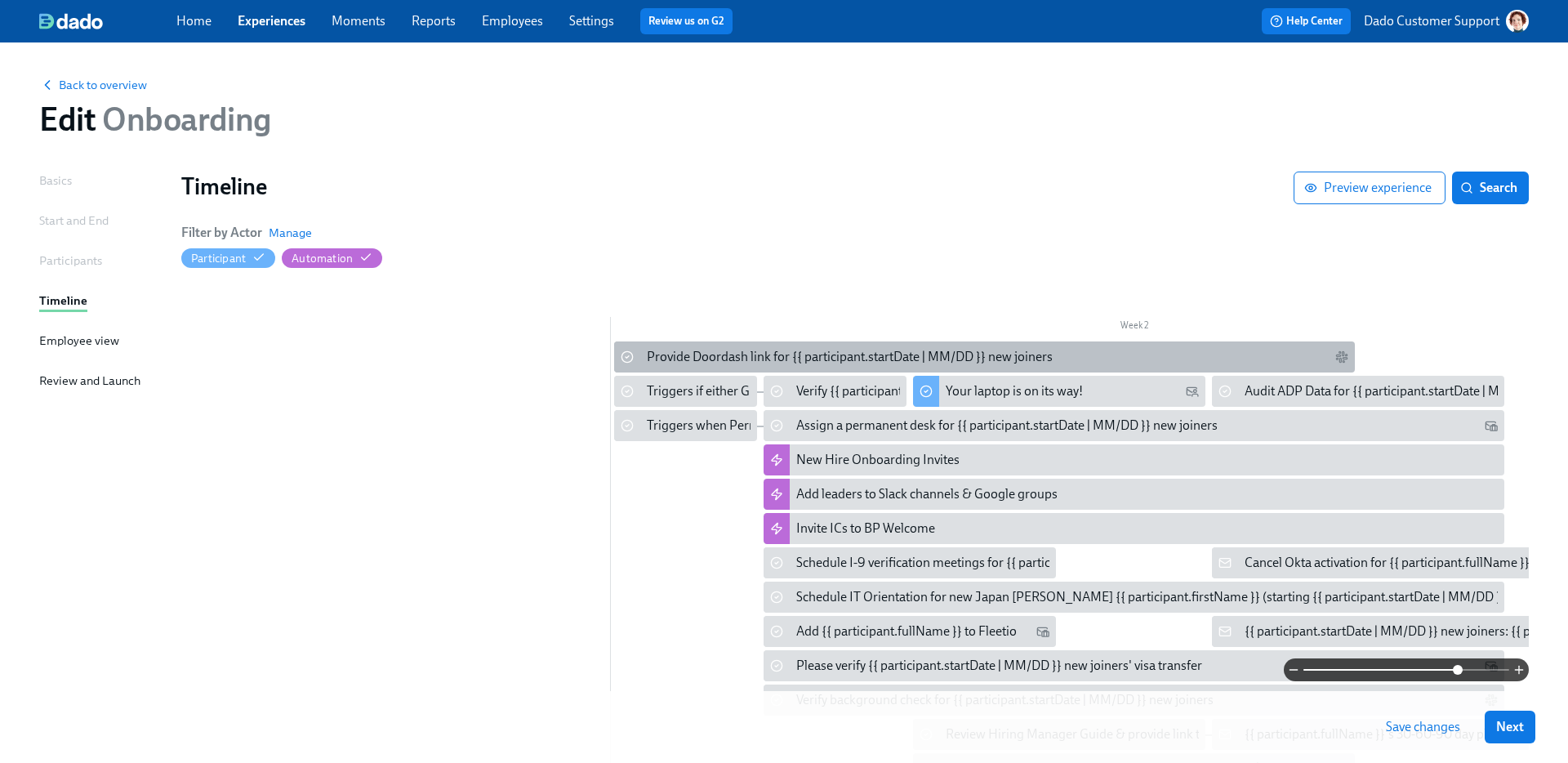
click at [682, 346] on div "Provide Doordash link for {{ participant.startDate | MM/DD }} new joiners" at bounding box center [984, 356] width 740 height 31
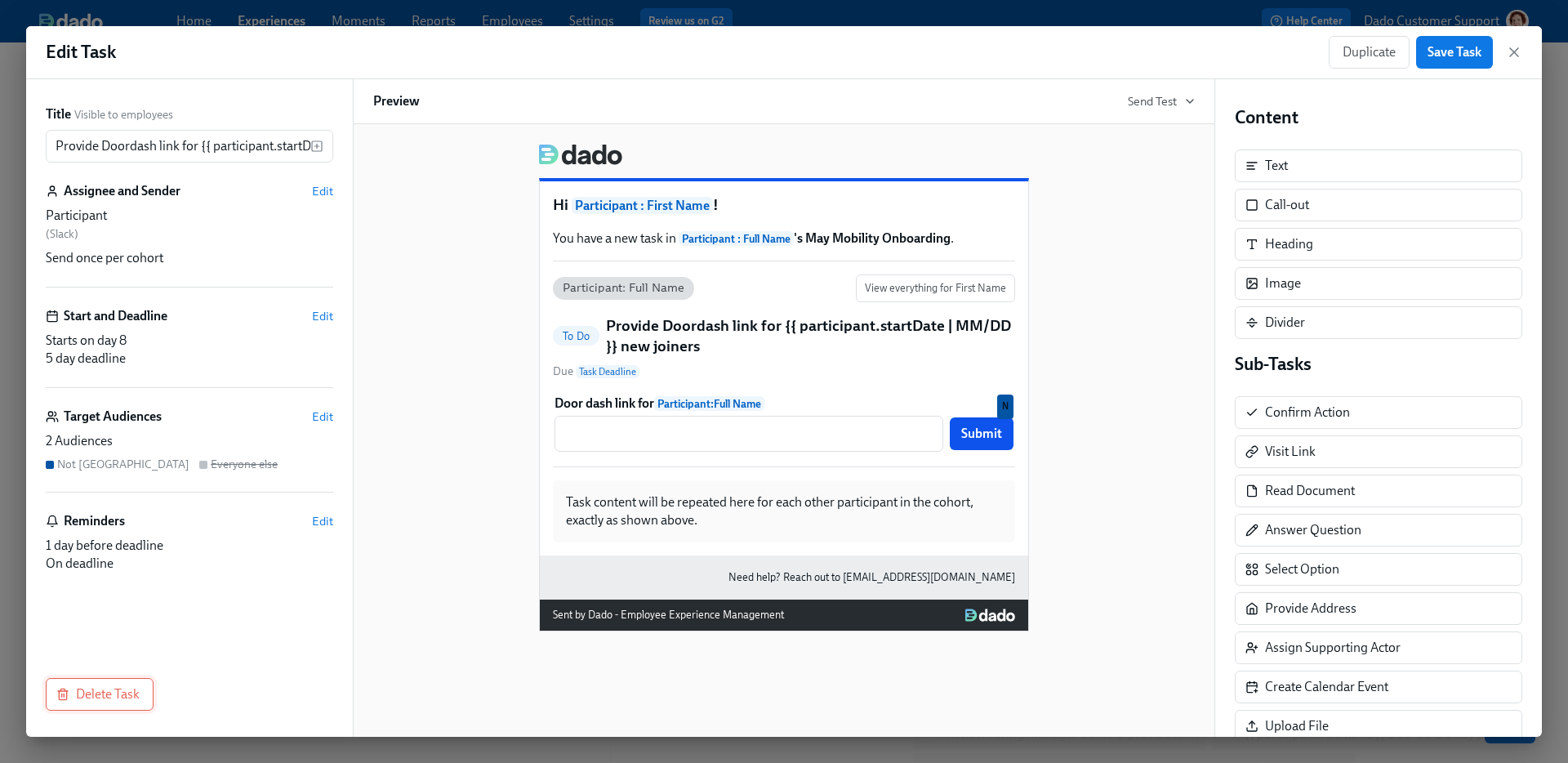
click at [115, 707] on button "Delete Task" at bounding box center [100, 694] width 108 height 33
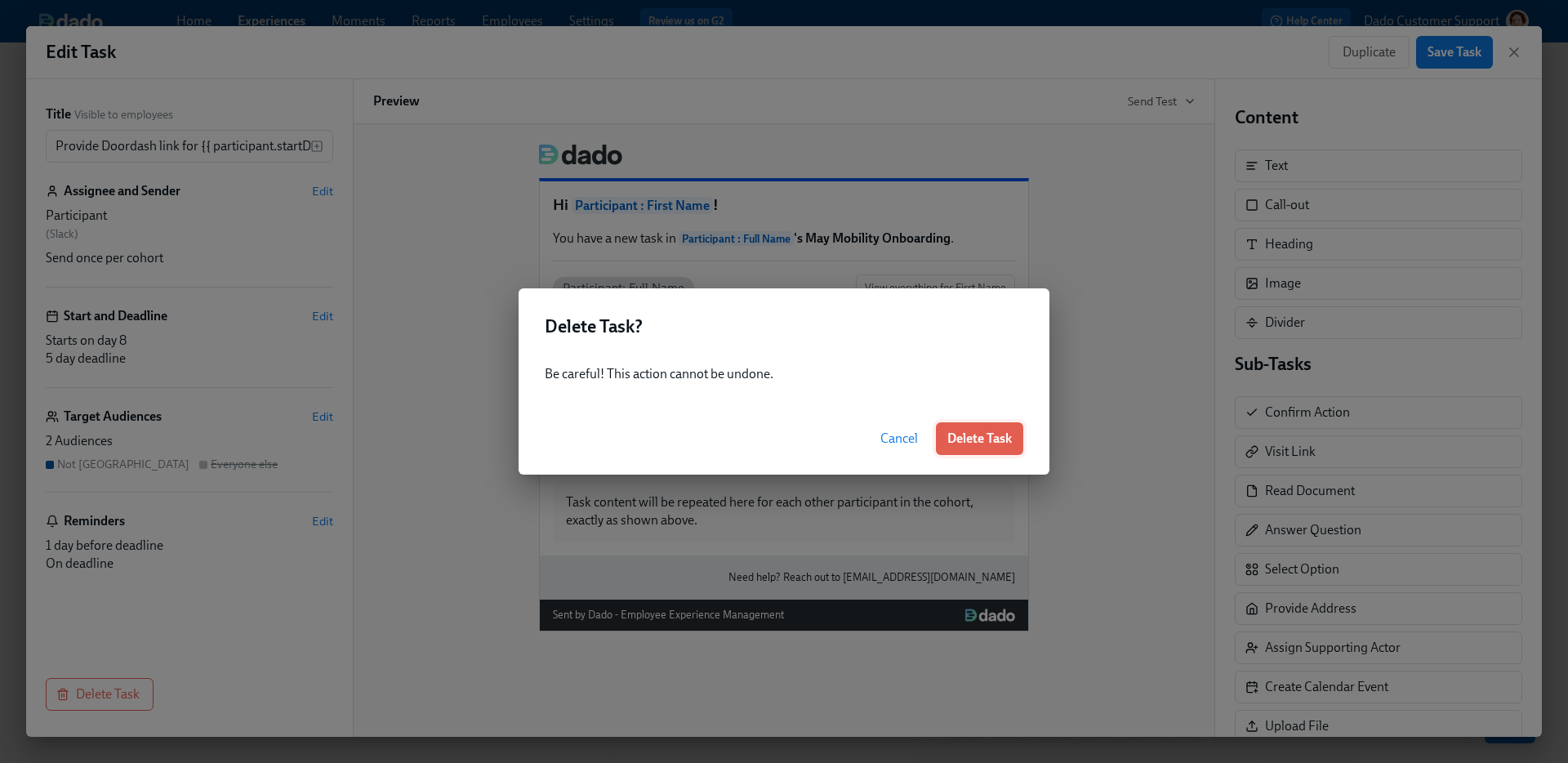
click at [967, 432] on span "Delete Task" at bounding box center [979, 438] width 64 height 17
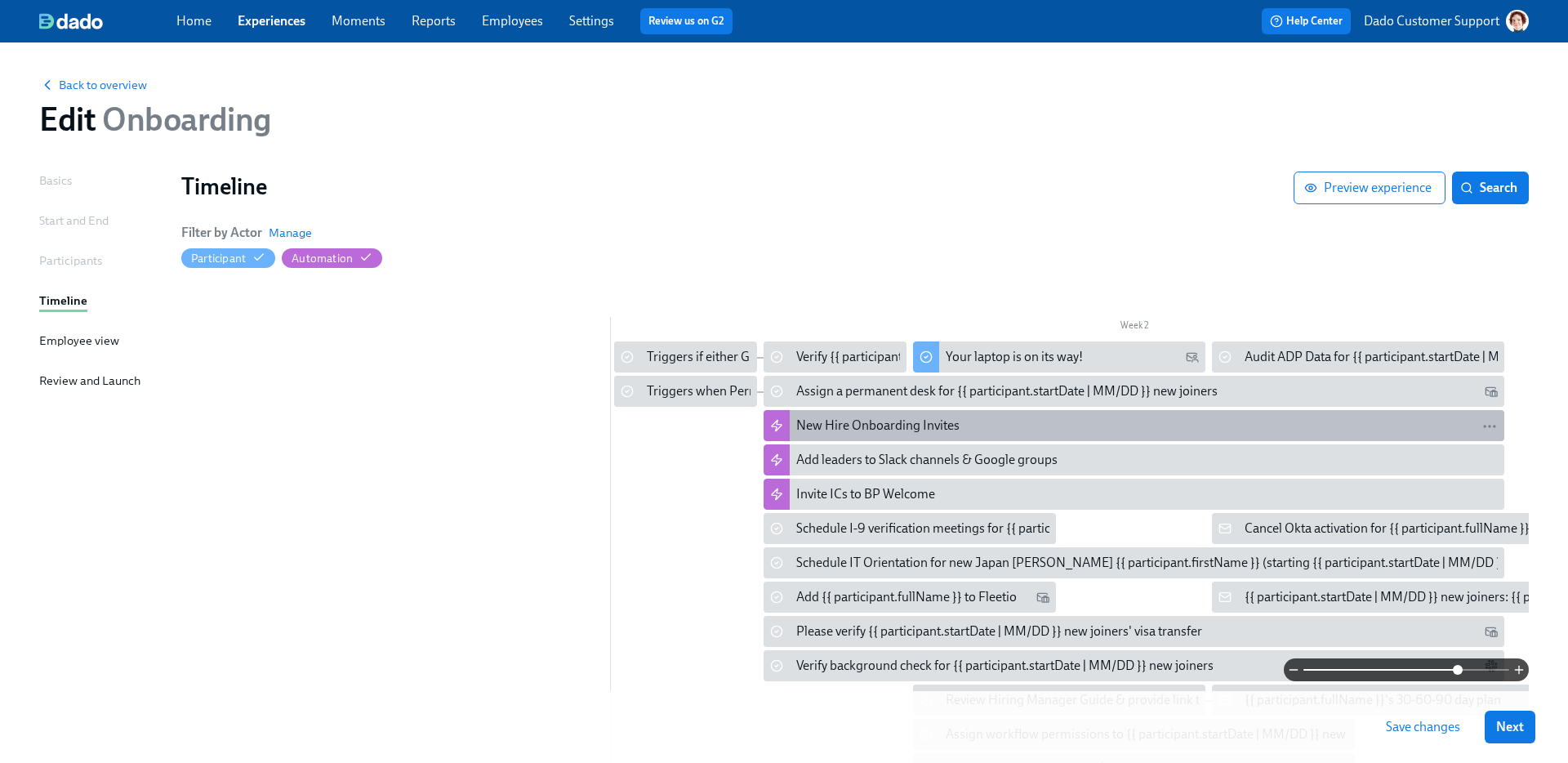
click at [810, 424] on div "New Hire Onboarding Invites" at bounding box center [878, 425] width 163 height 18
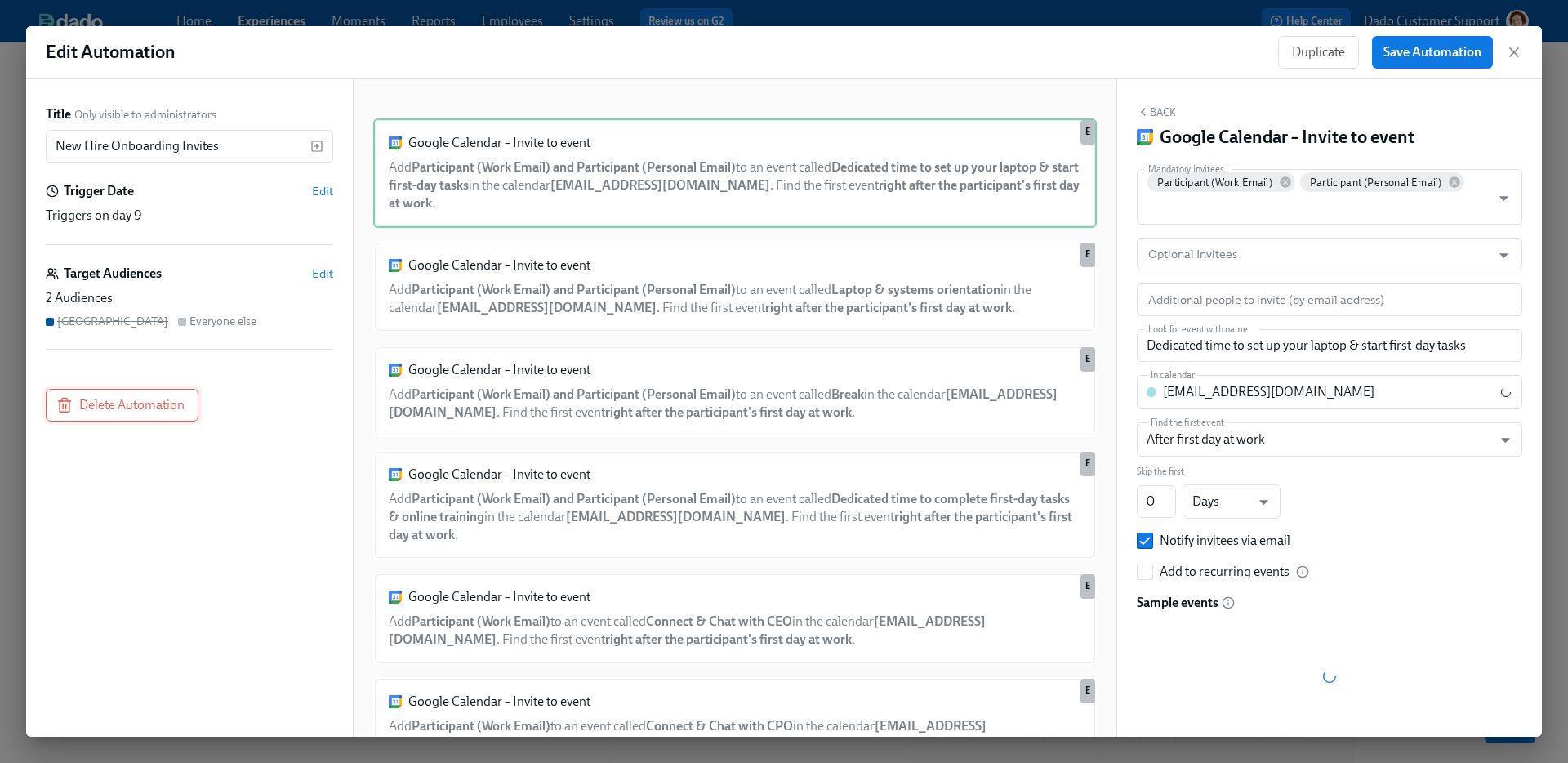
click at [131, 406] on span "Delete Automation" at bounding box center [121, 405] width 125 height 17
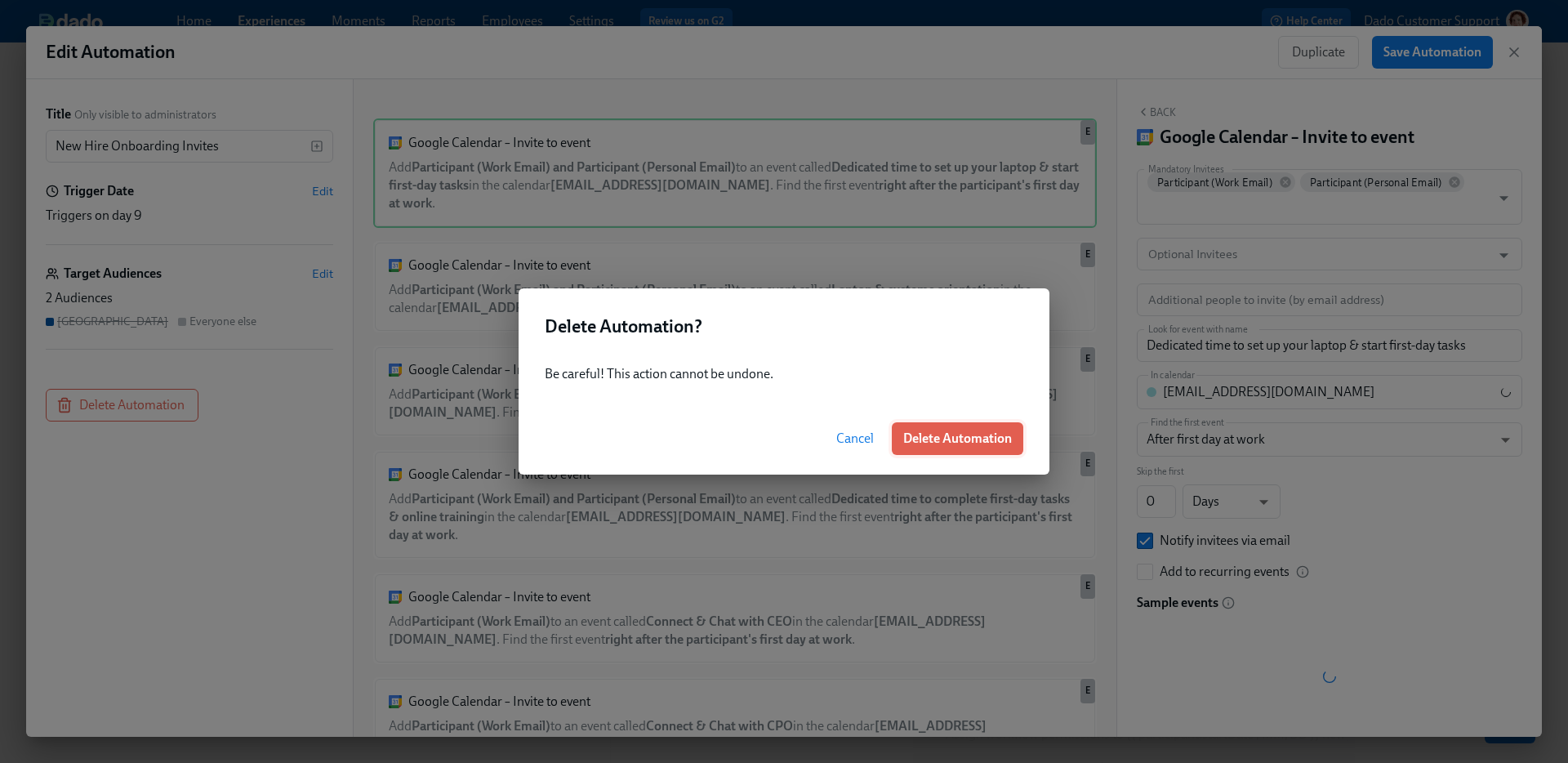
click at [950, 445] on span "Delete Automation" at bounding box center [957, 438] width 109 height 17
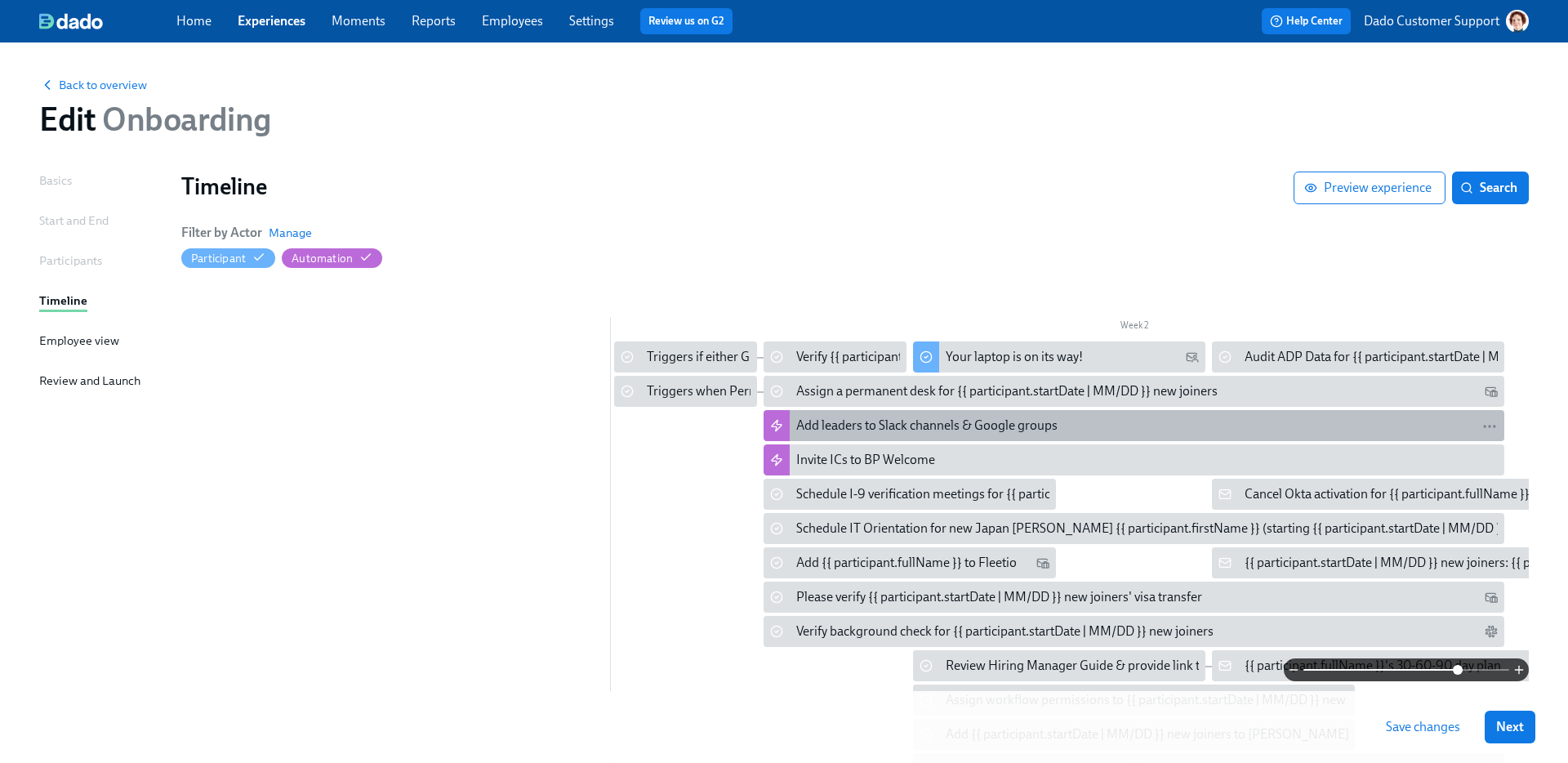
click at [874, 428] on div "Add leaders to Slack channels & Google groups" at bounding box center [927, 425] width 261 height 18
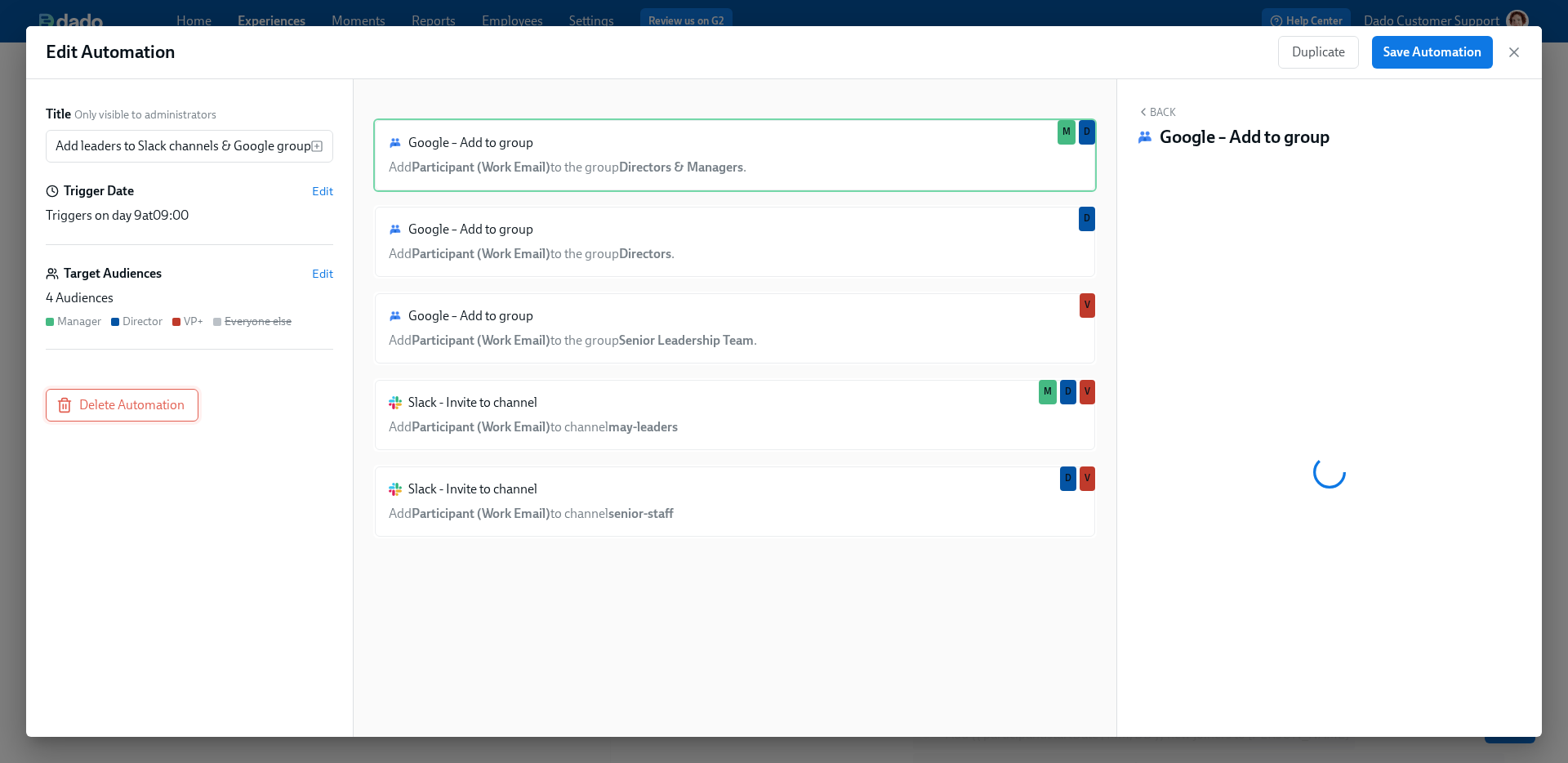
click at [85, 395] on button "Delete Automation" at bounding box center [122, 405] width 152 height 33
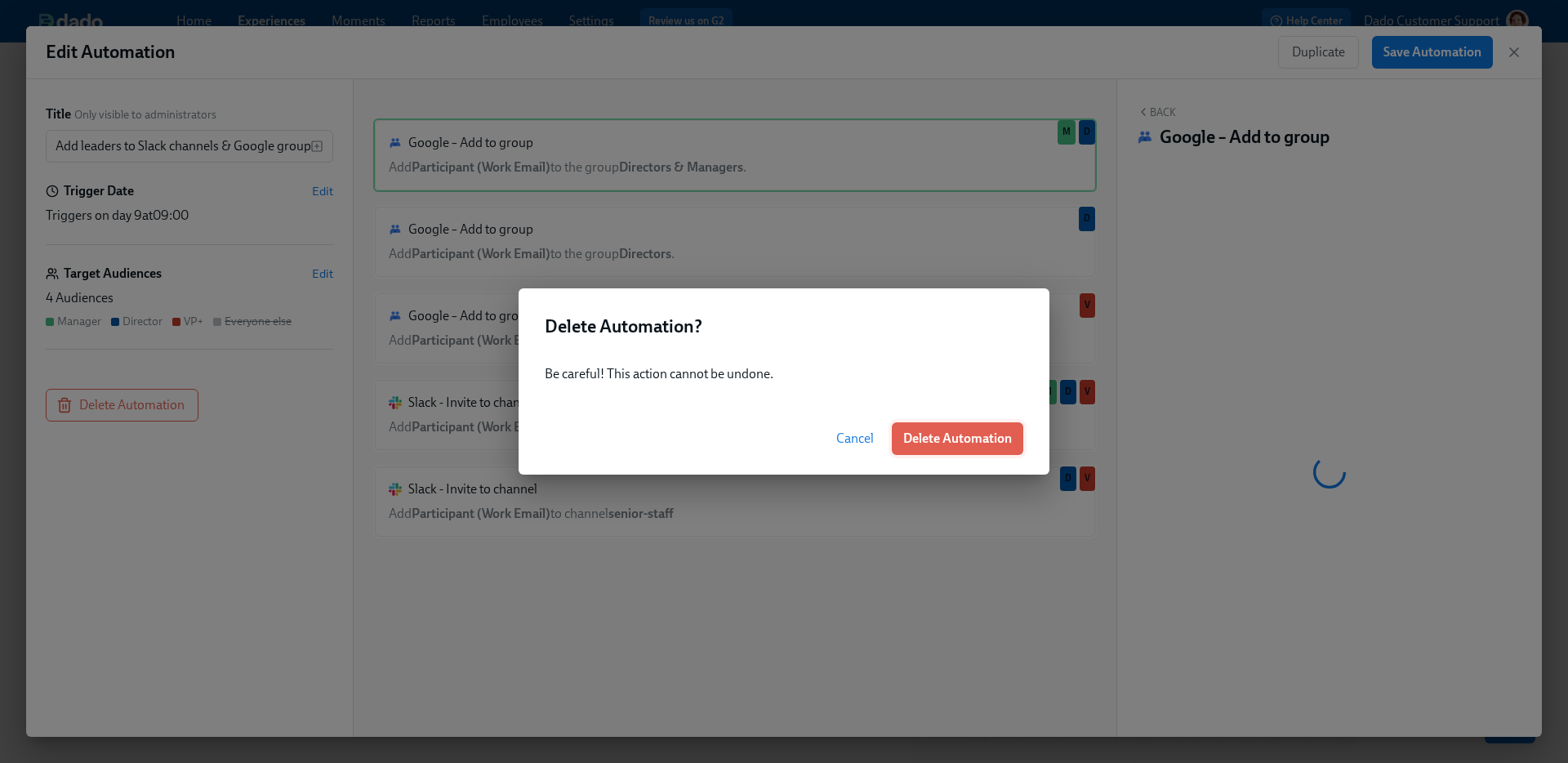
click at [922, 438] on span "Delete Automation" at bounding box center [957, 438] width 109 height 17
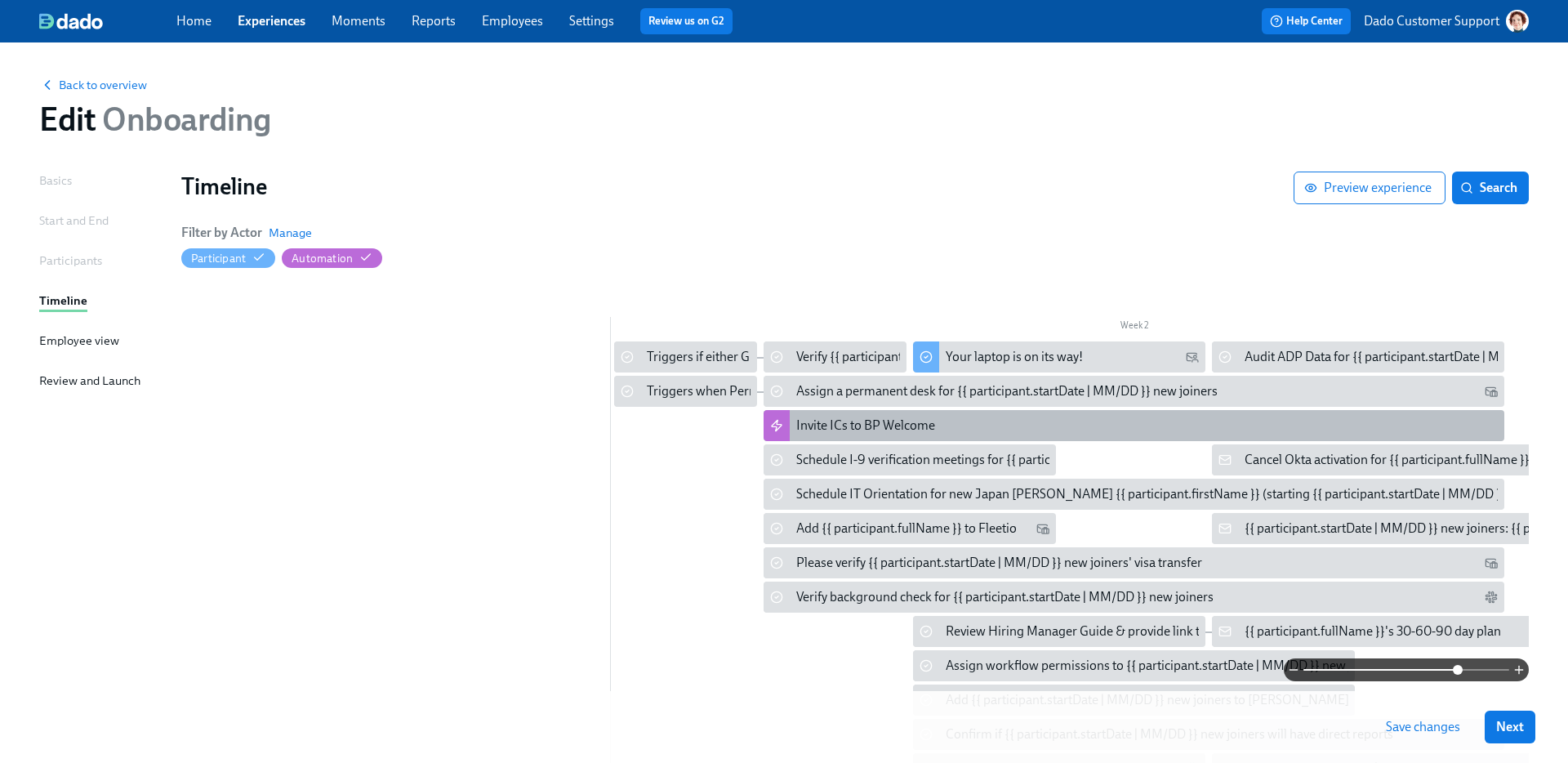
click at [922, 438] on div "Invite ICs to BP Welcome" at bounding box center [1133, 425] width 740 height 31
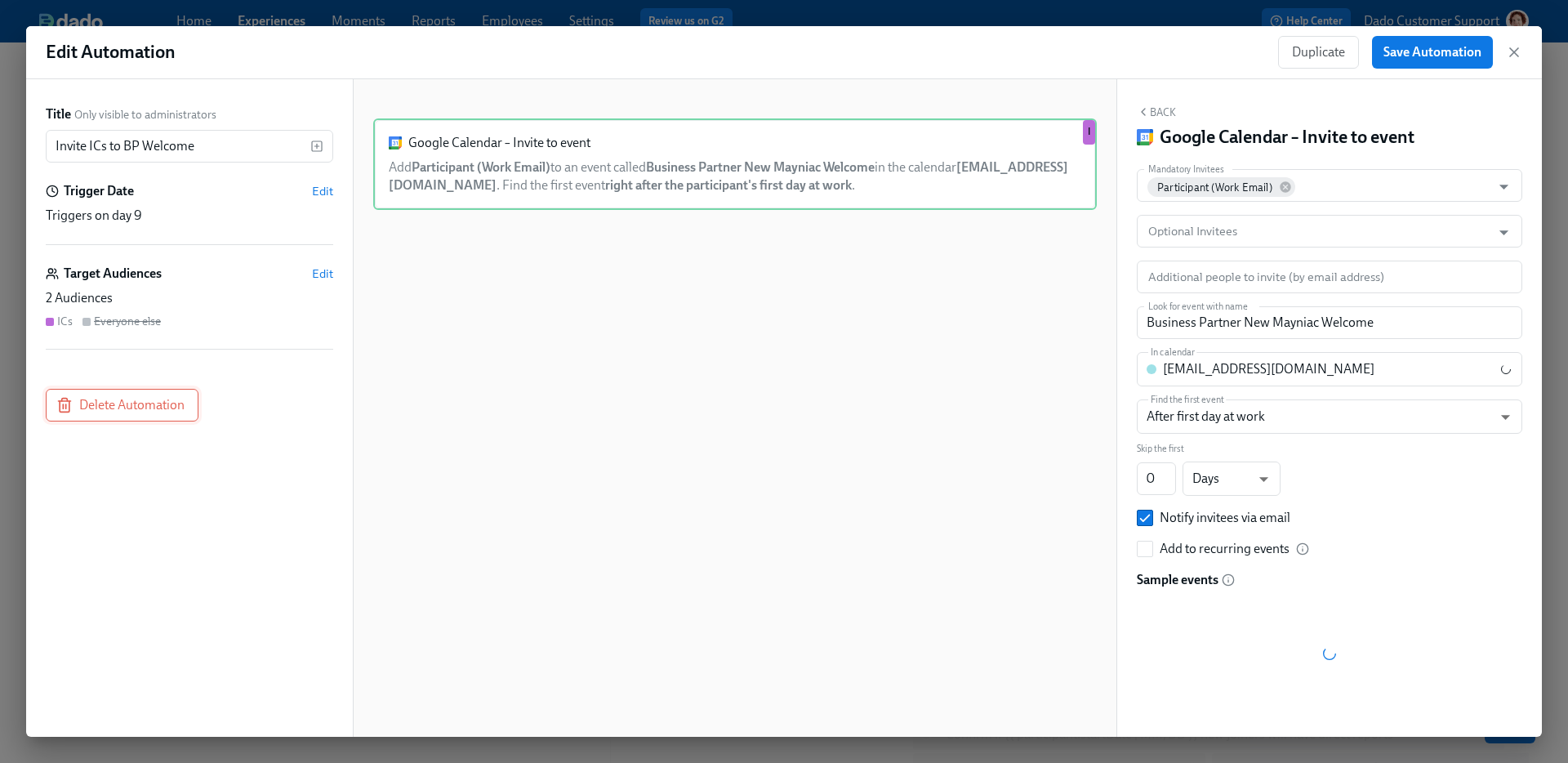
click at [182, 410] on span "Delete Automation" at bounding box center [121, 405] width 125 height 17
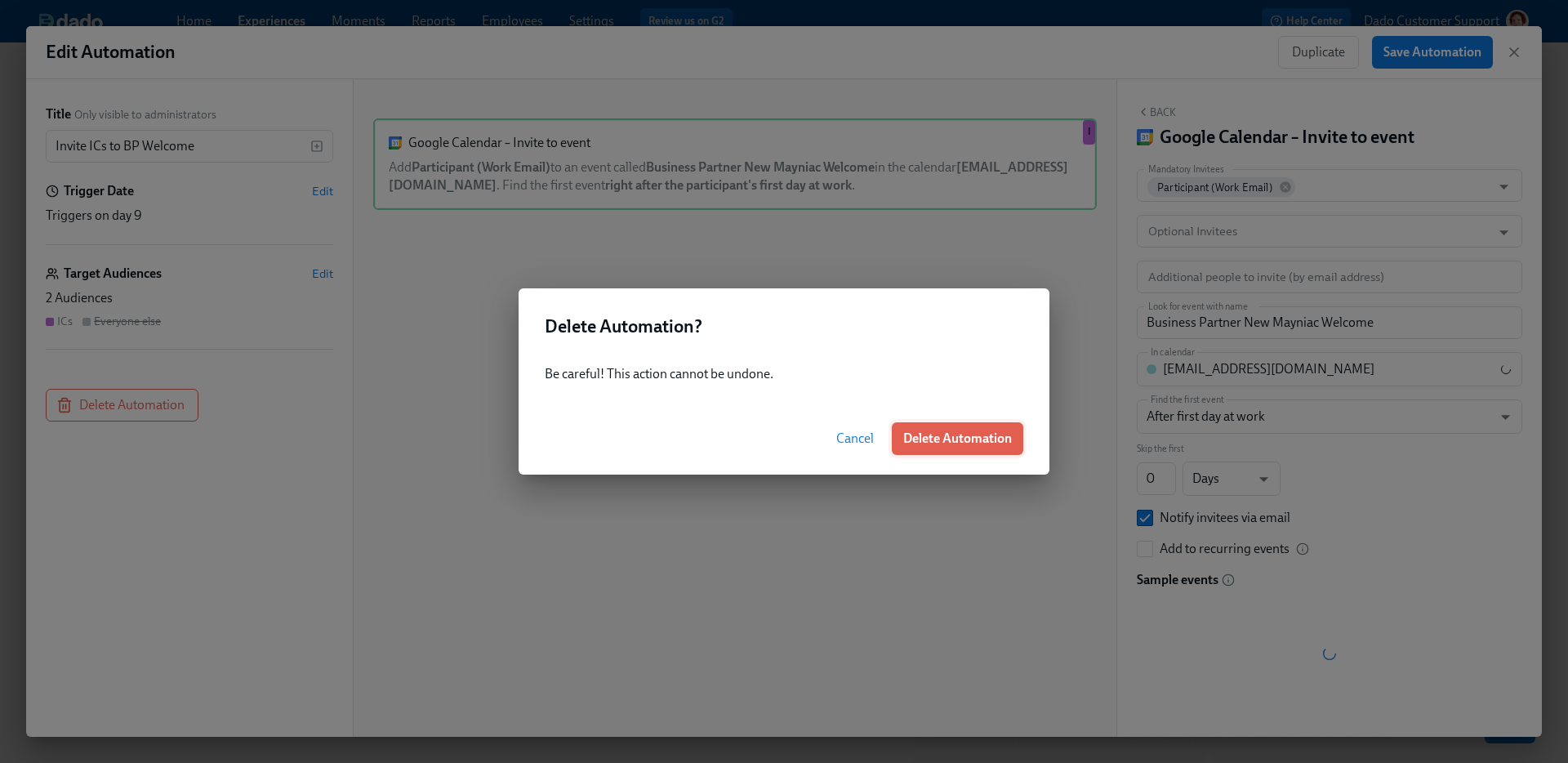
click at [932, 438] on span "Delete Automation" at bounding box center [957, 438] width 109 height 17
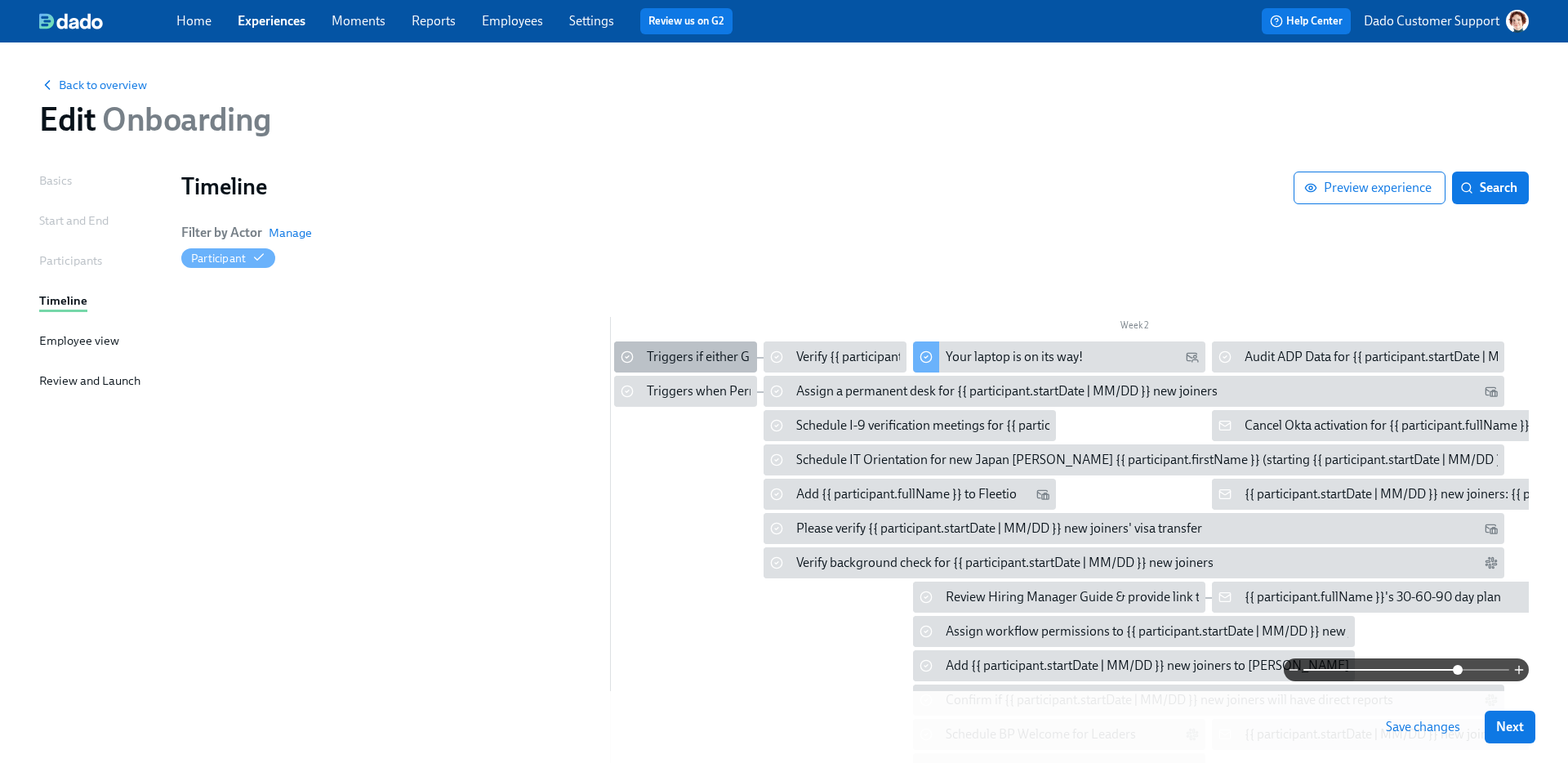
click at [694, 350] on div "Triggers if either Greenhouse/Laura background check status is cleared" at bounding box center [879, 356] width 464 height 18
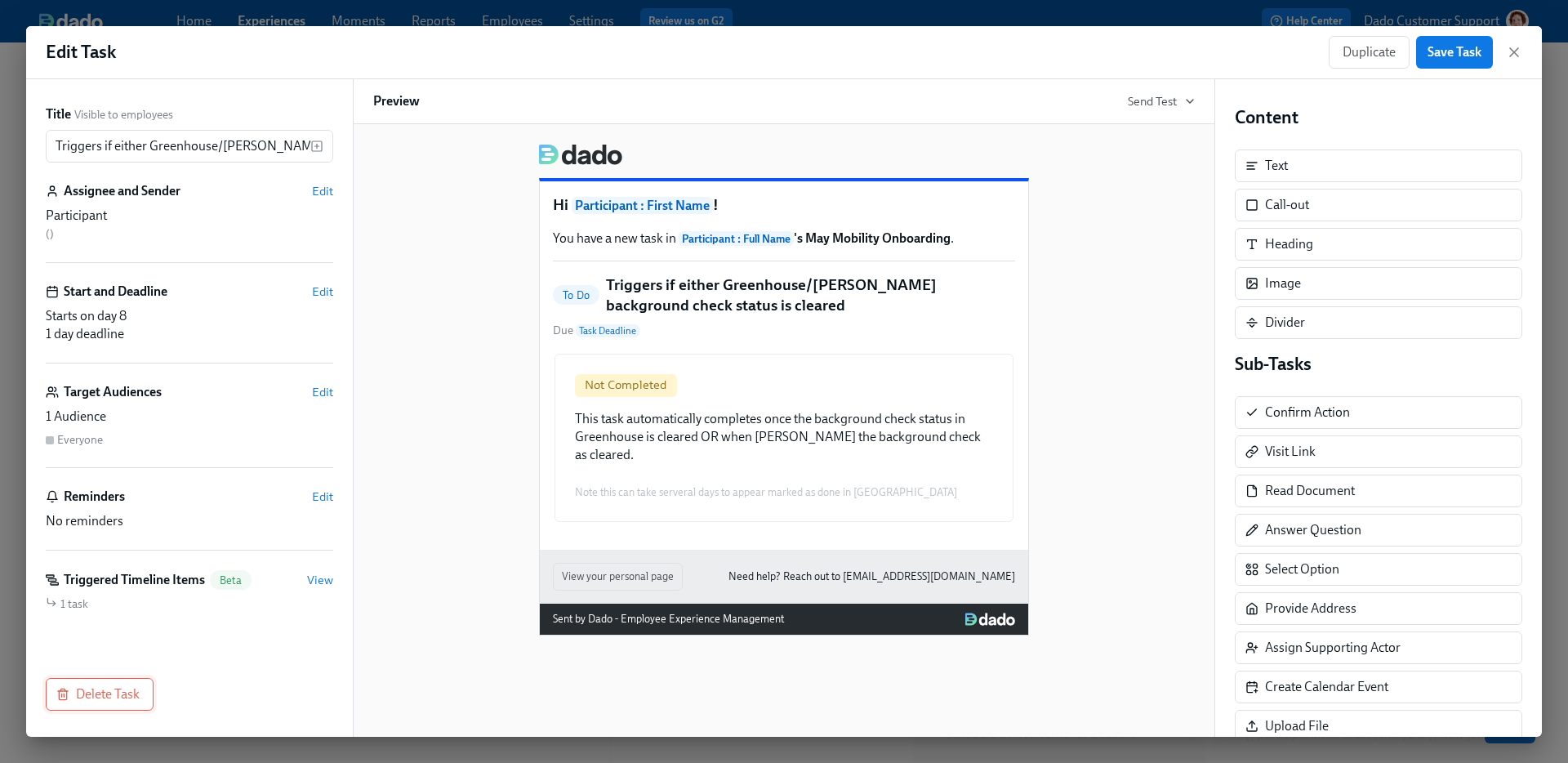
click at [100, 698] on span "Delete Task" at bounding box center [100, 694] width 80 height 17
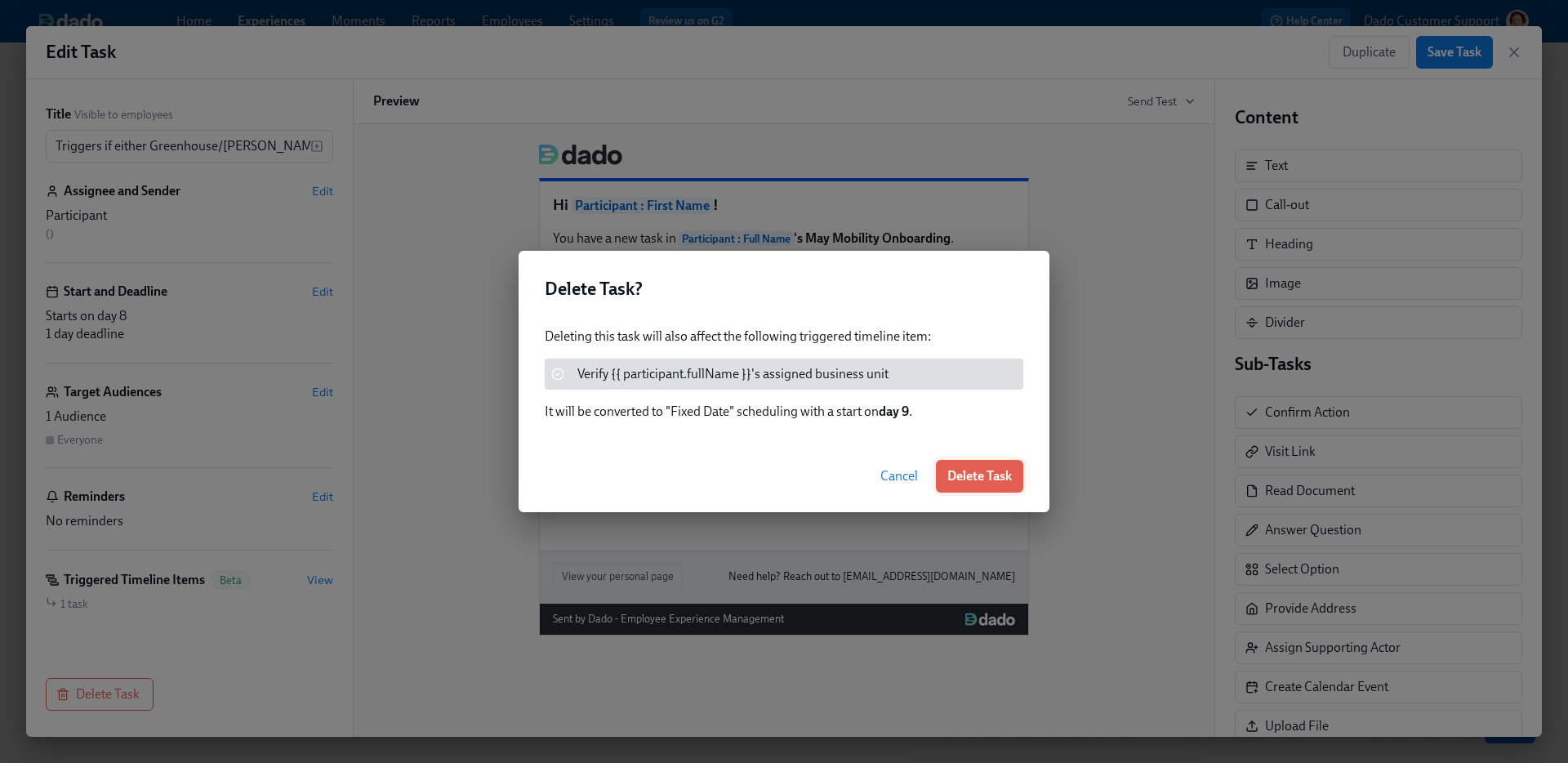
click at [964, 480] on span "Delete Task" at bounding box center [979, 476] width 64 height 17
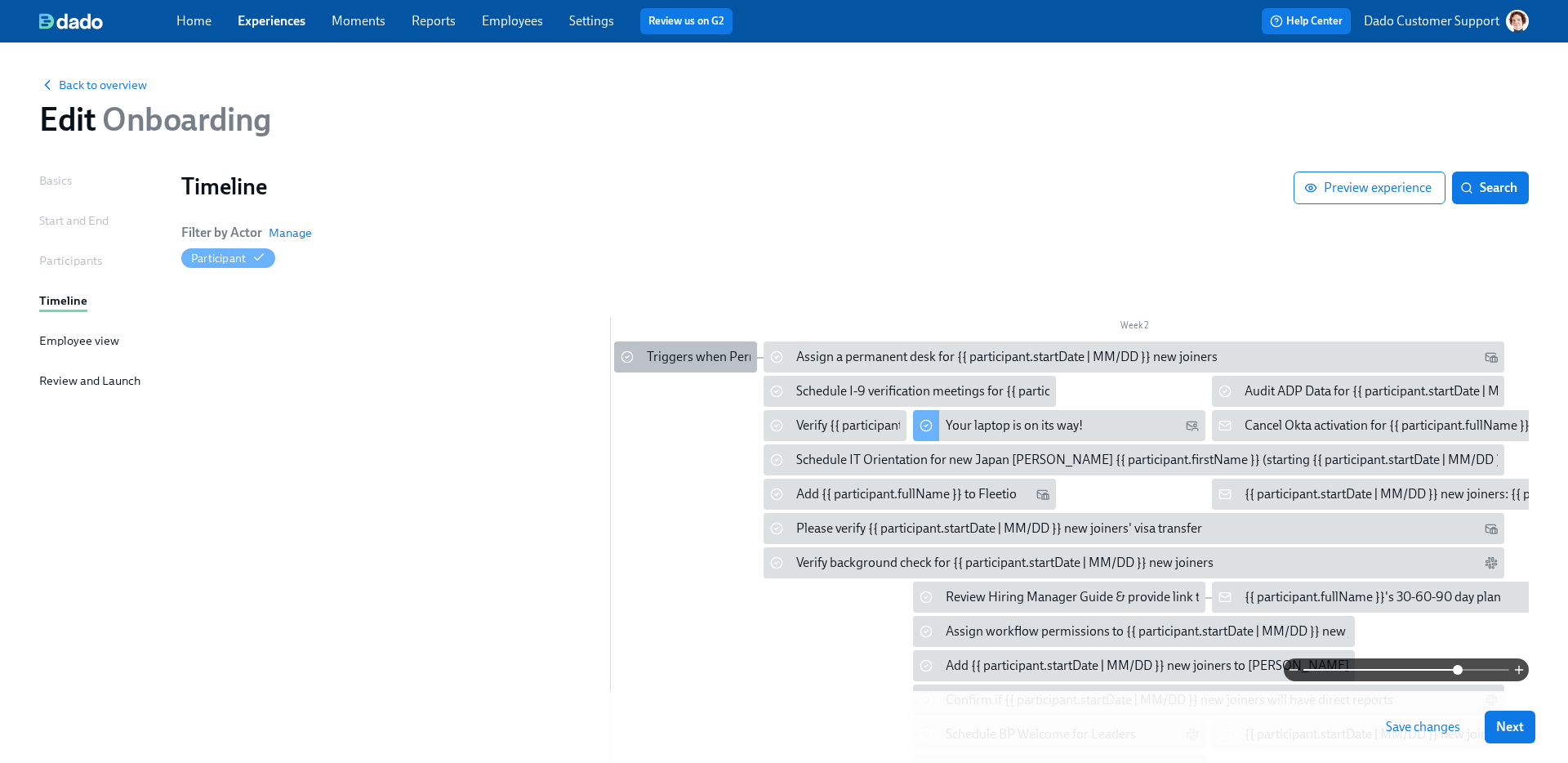
click at [718, 357] on div "Triggers when Perm Desk question answered" at bounding box center [773, 356] width 253 height 18
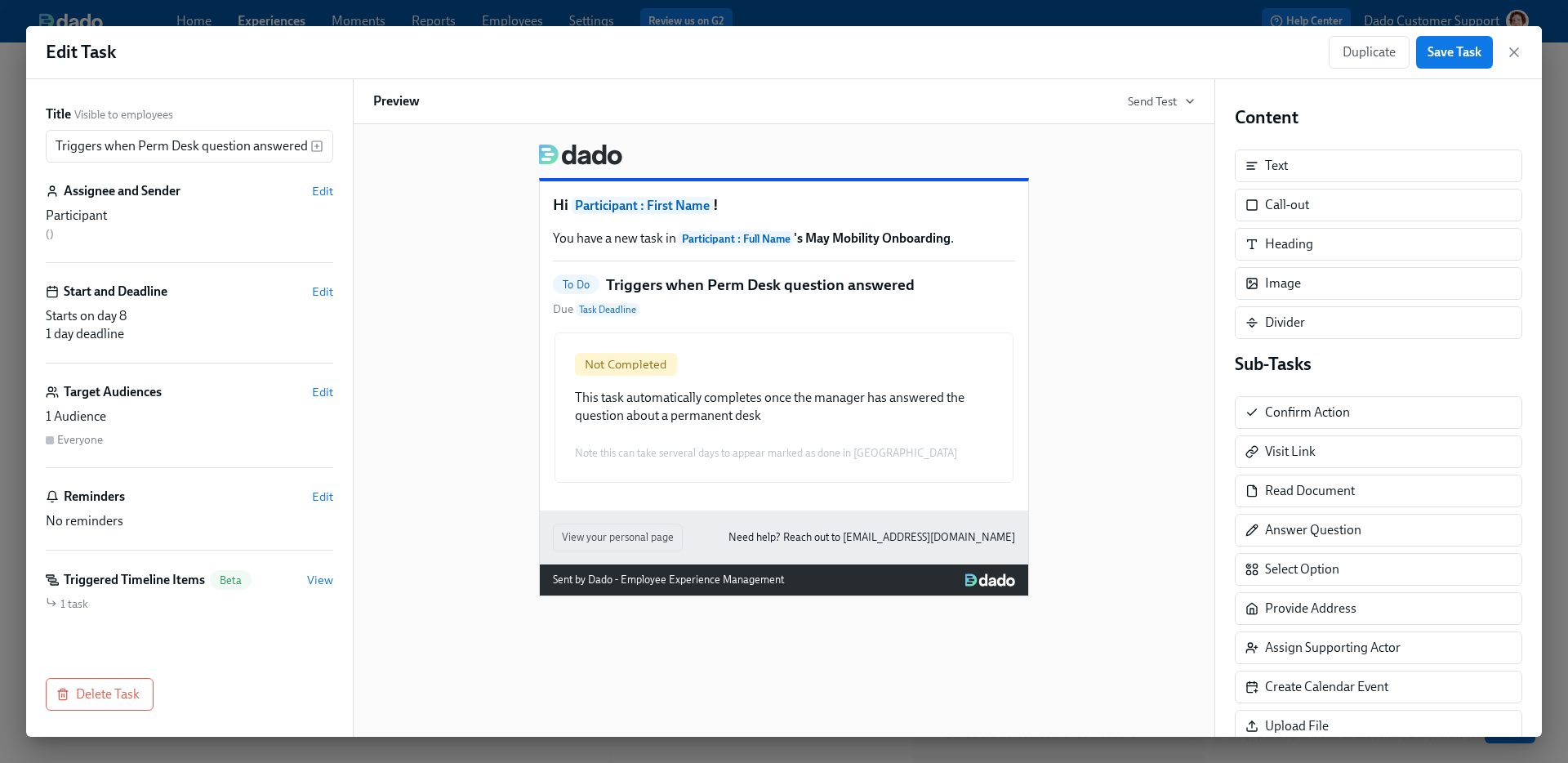
click at [92, 713] on div "Title Visible to employees Triggers when Perm Desk question answered ​ Assignee…" at bounding box center [189, 408] width 326 height 658
click at [91, 697] on span "Delete Task" at bounding box center [100, 694] width 80 height 17
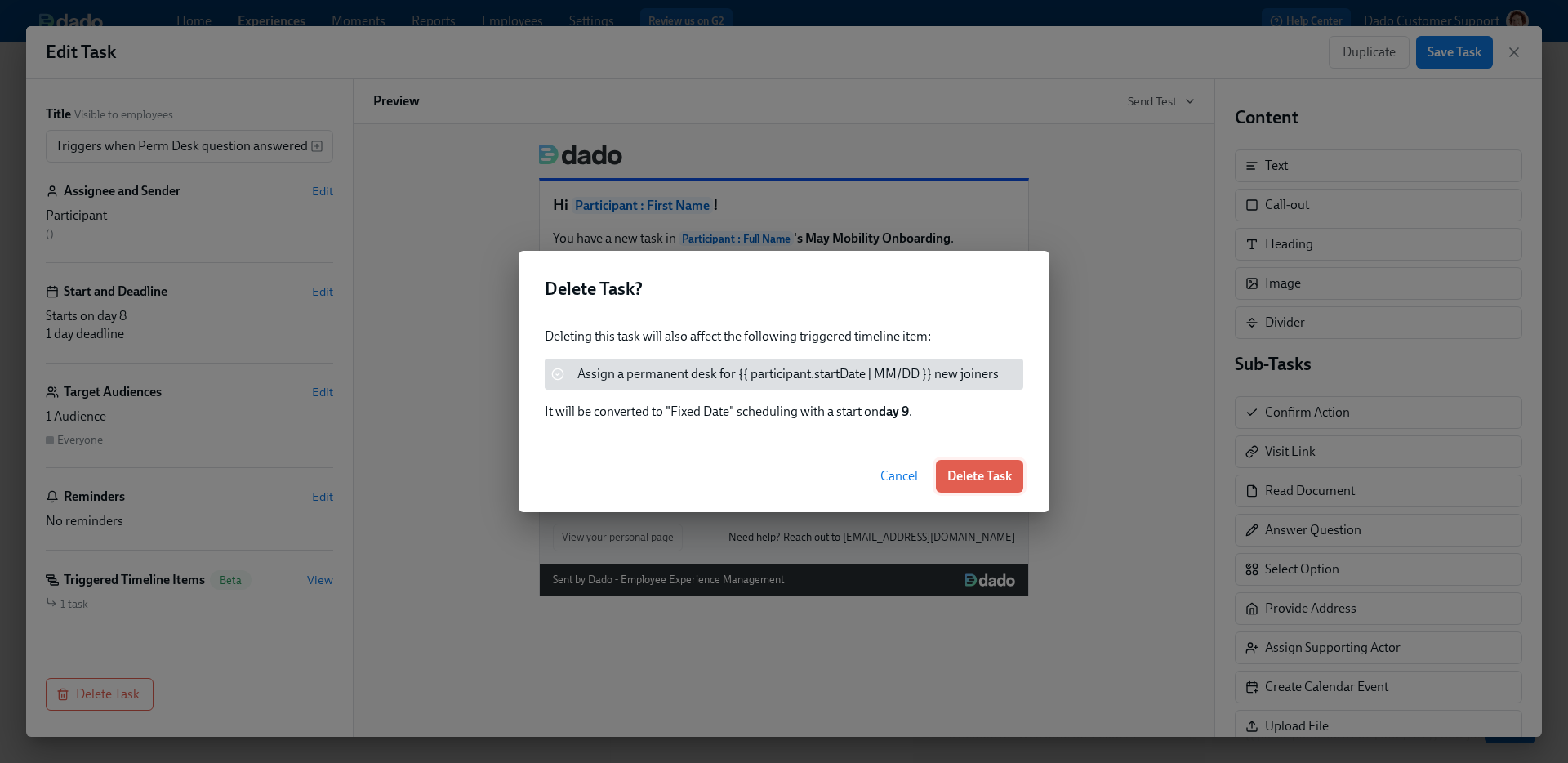
click at [961, 489] on button "Delete Task" at bounding box center [979, 475] width 87 height 33
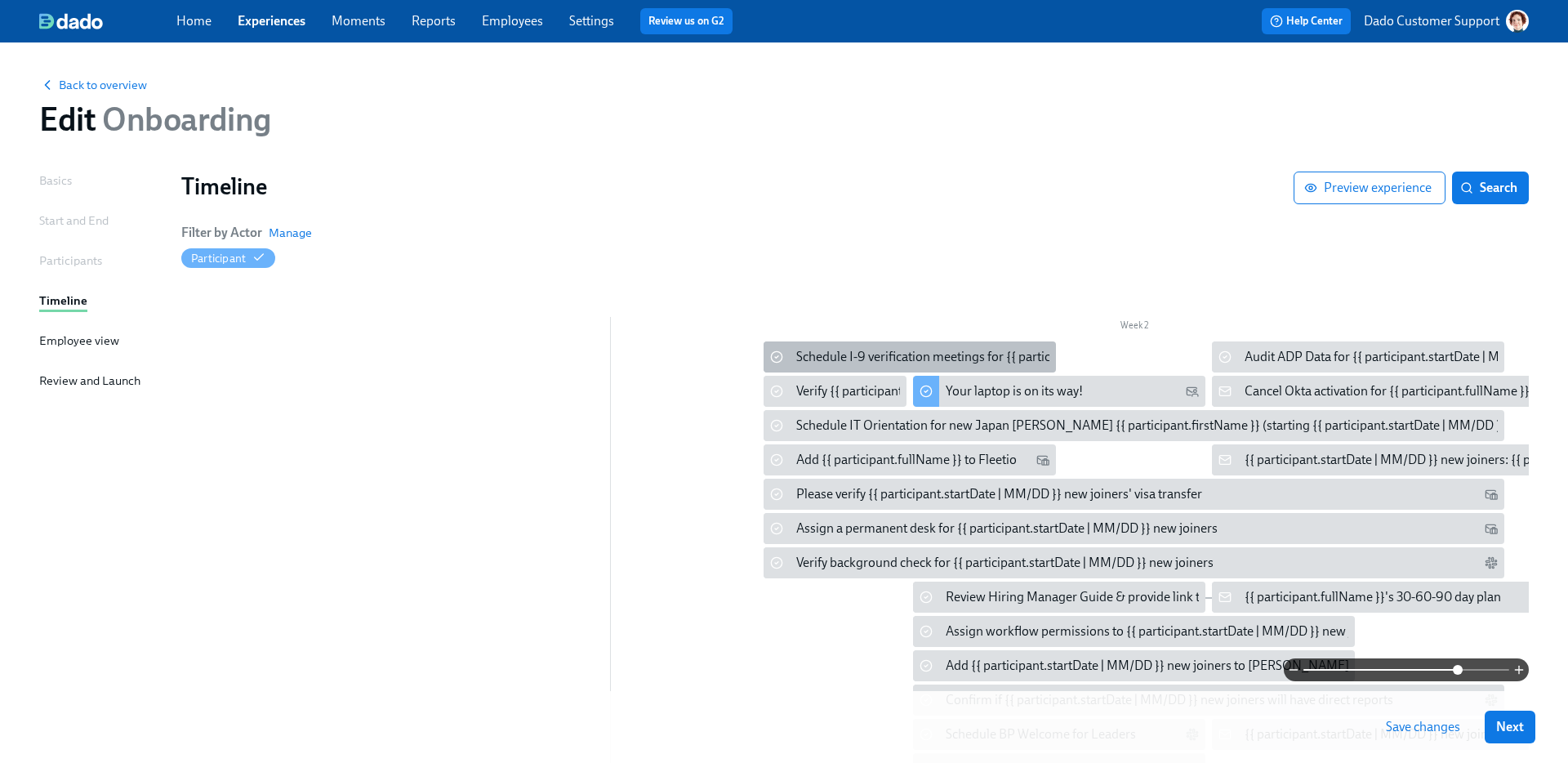
click at [807, 360] on div "Schedule I-9 verification meetings for {{ participant.startDate | MM/DD }} new …" at bounding box center [1032, 356] width 470 height 18
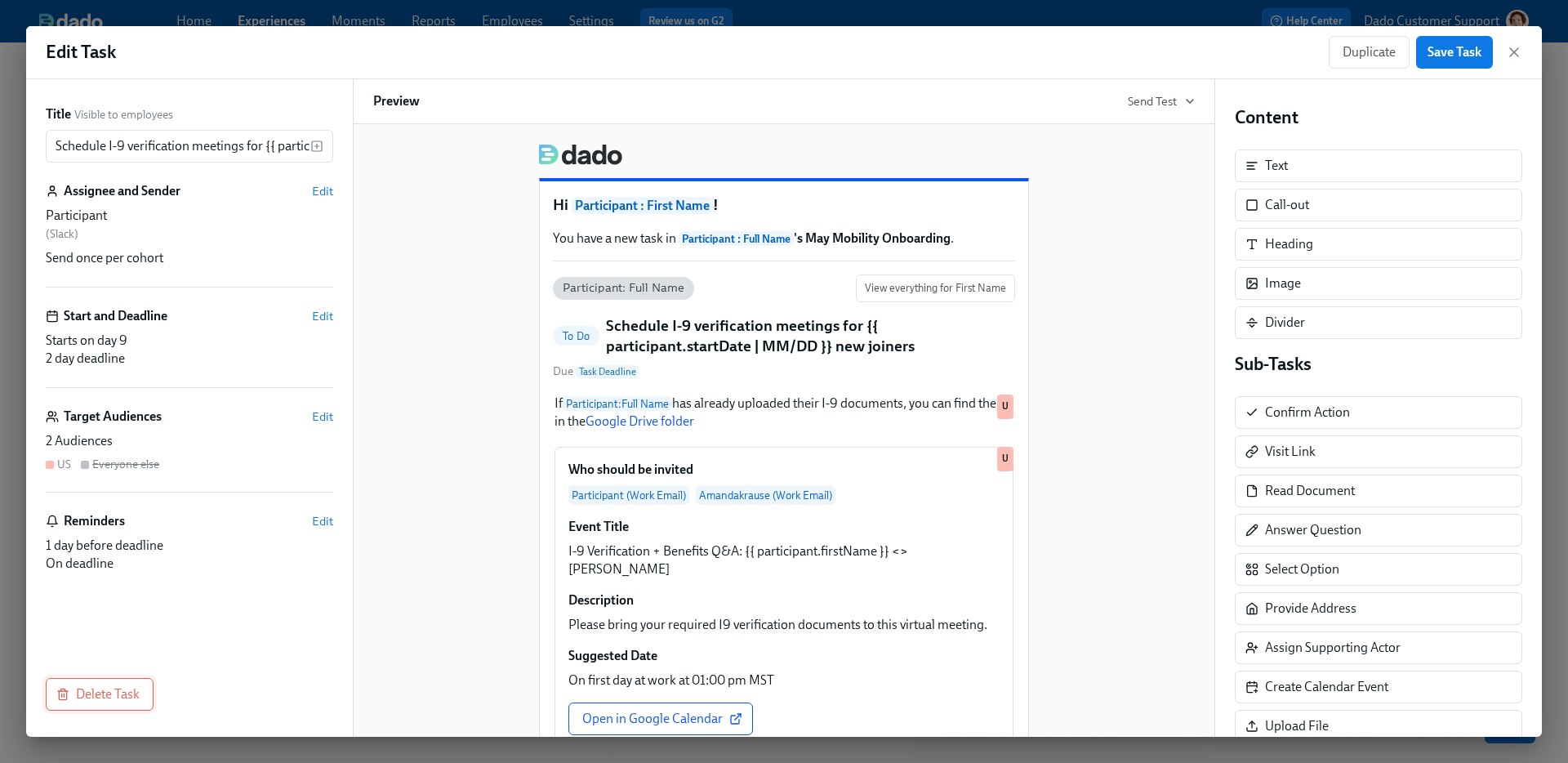
click at [102, 705] on button "Delete Task" at bounding box center [100, 694] width 108 height 33
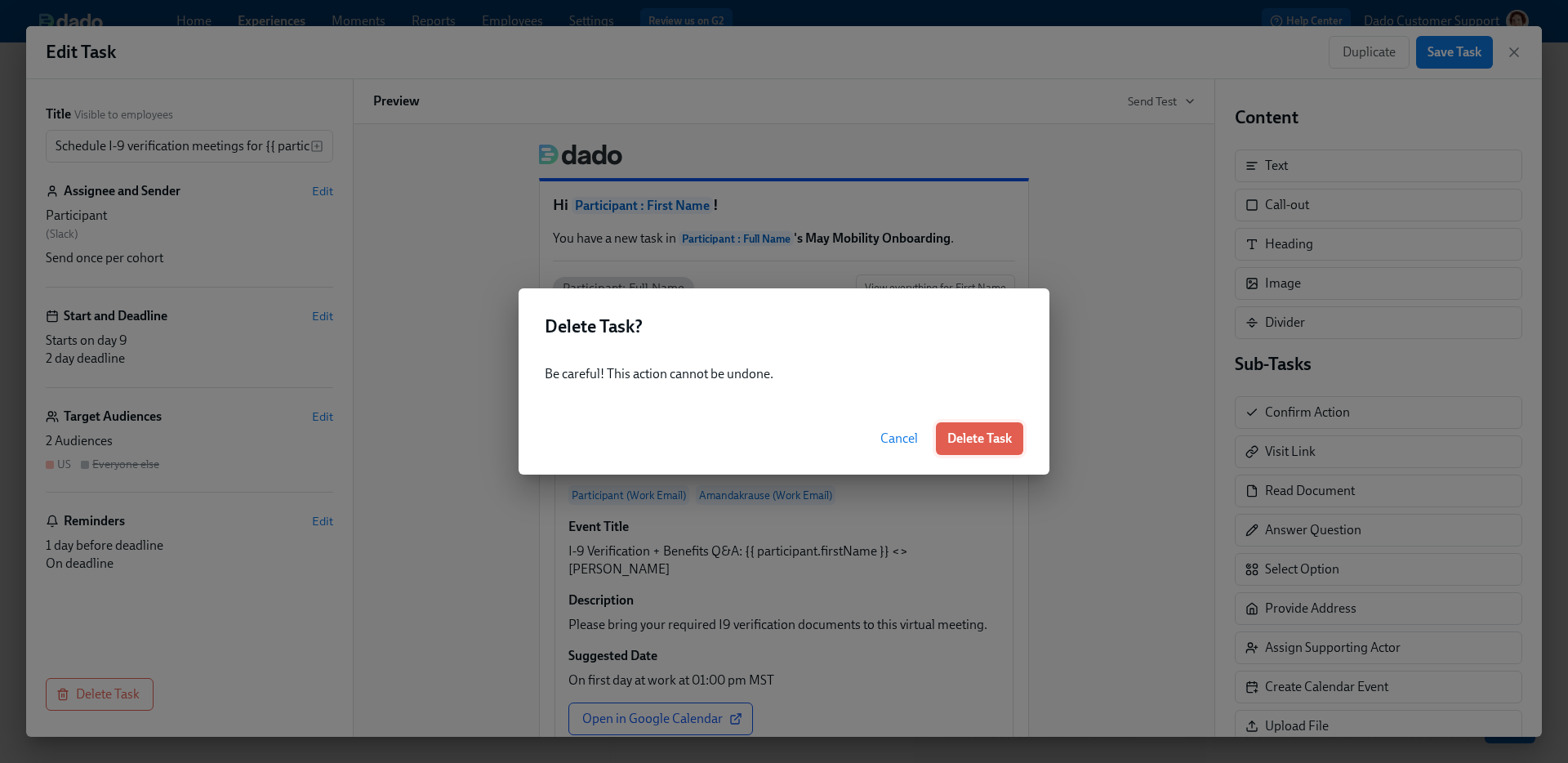
click at [944, 450] on button "Delete Task" at bounding box center [979, 438] width 87 height 33
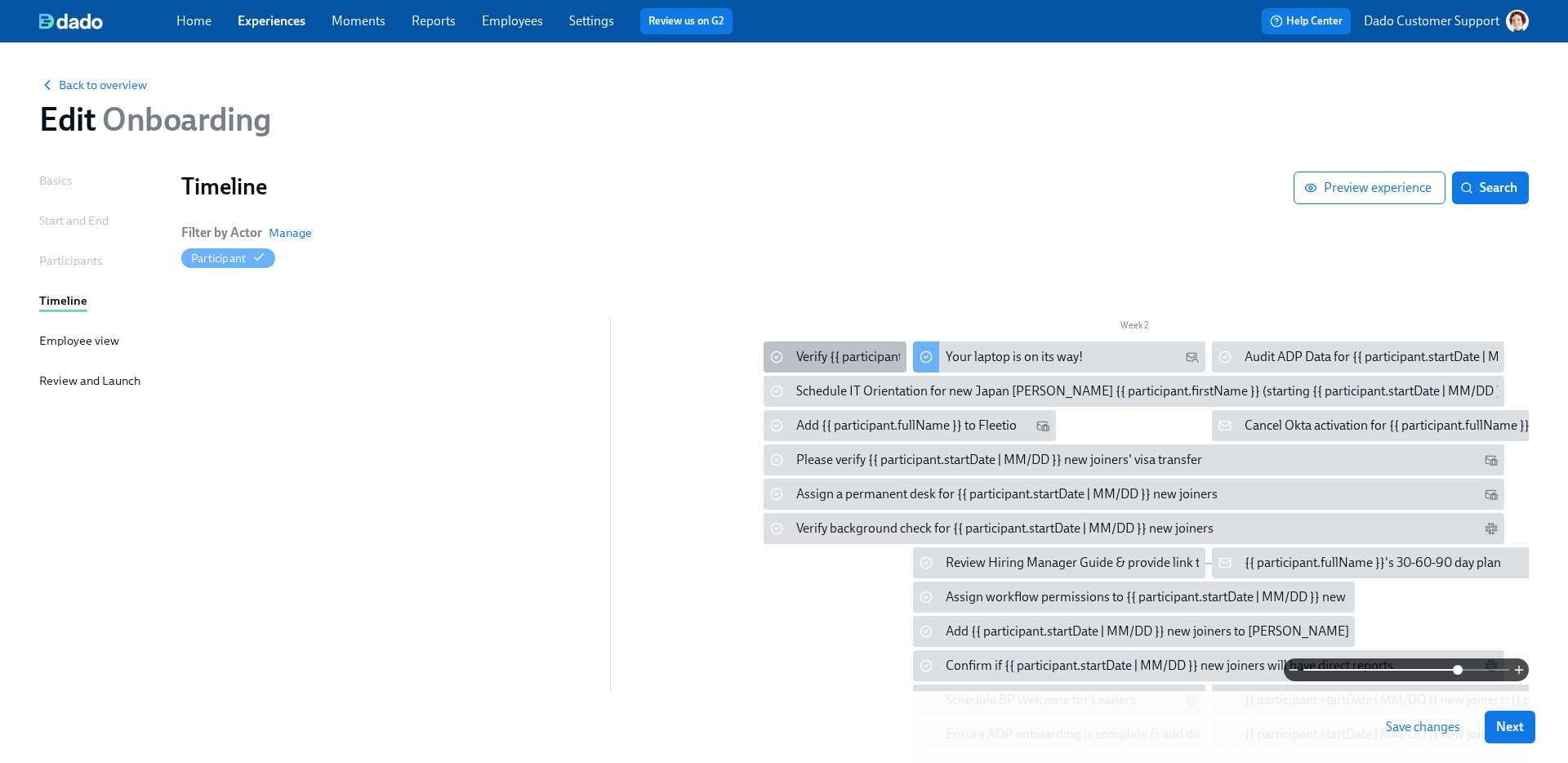
click at [816, 355] on div "Verify {{ participant.fullName }}'s assigned business unit" at bounding box center [952, 356] width 311 height 18
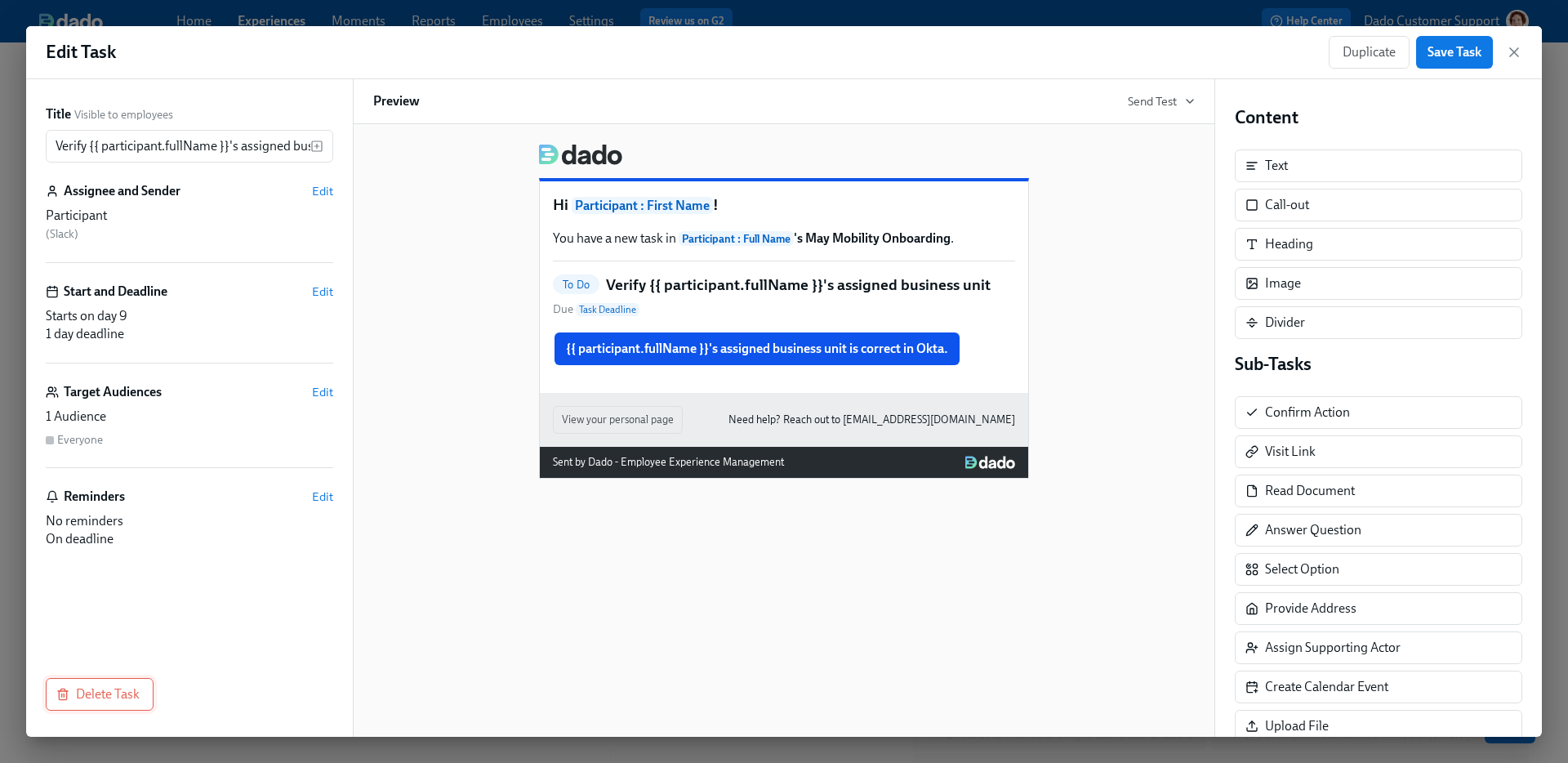
click at [125, 689] on span "Delete Task" at bounding box center [100, 694] width 80 height 17
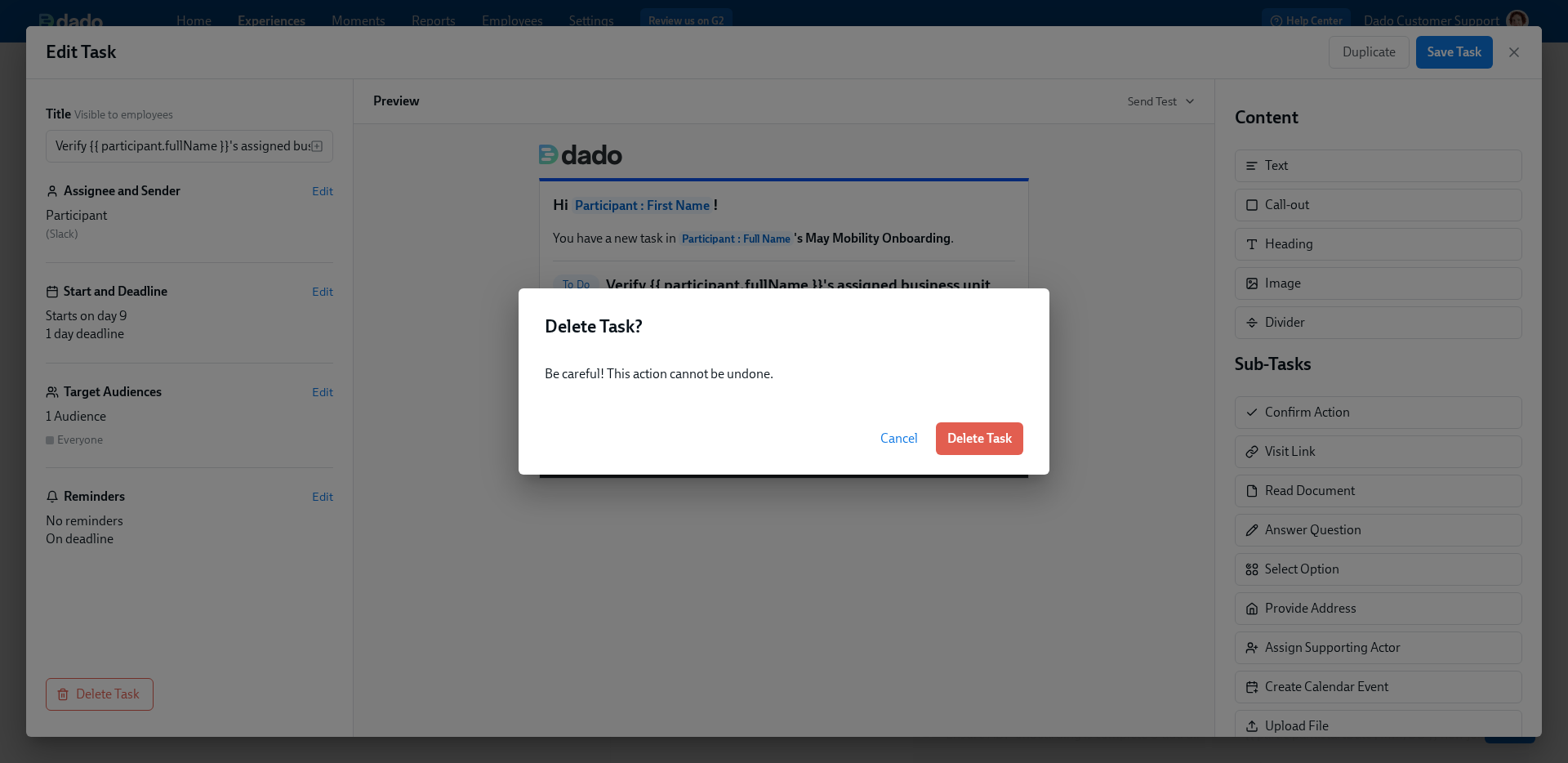
click at [955, 441] on span "Delete Task" at bounding box center [979, 438] width 64 height 17
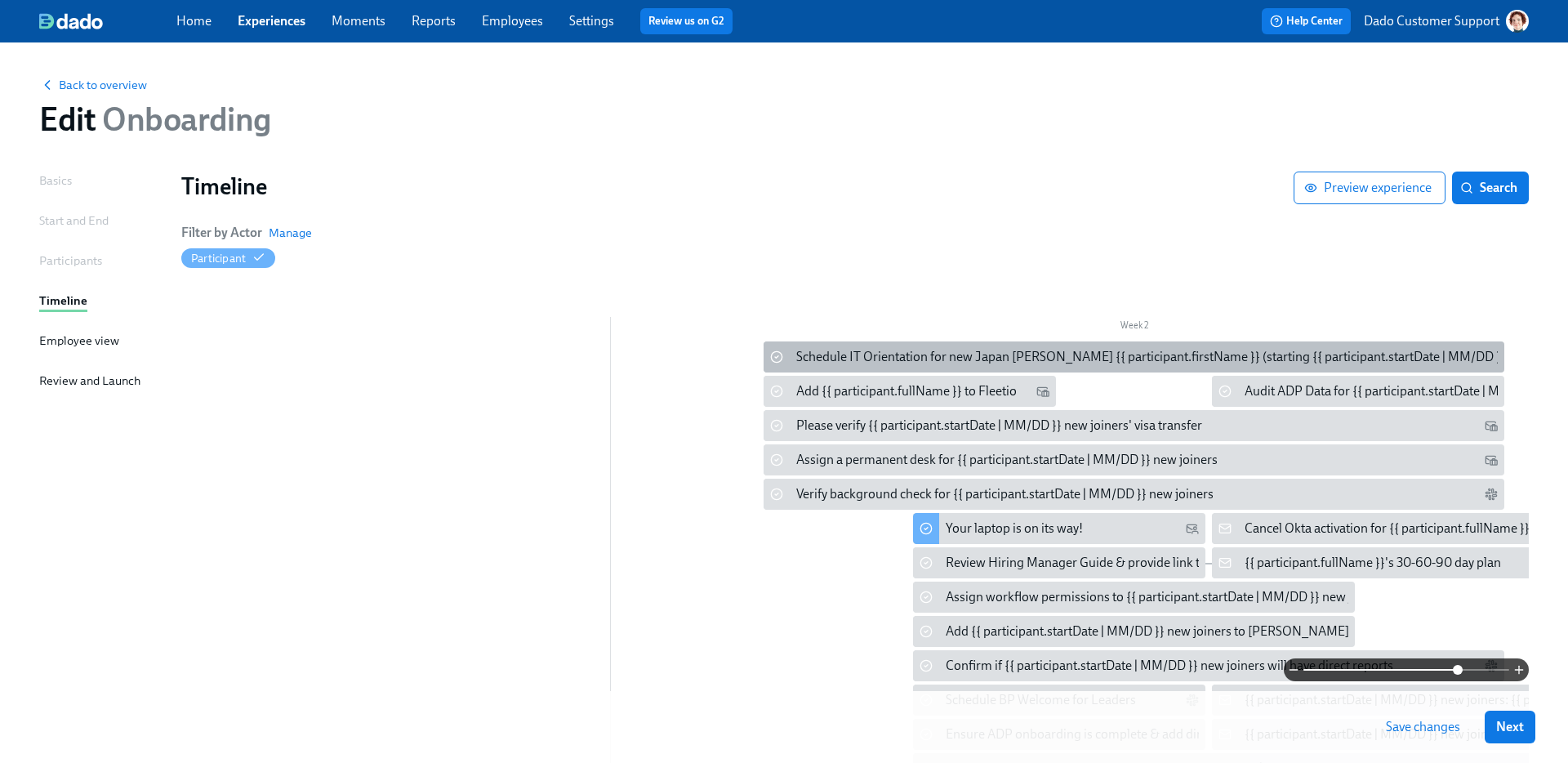
click at [833, 363] on div "Schedule IT Orientation for new Japan joiner {{ participant.firstName }} (start…" at bounding box center [1151, 356] width 710 height 18
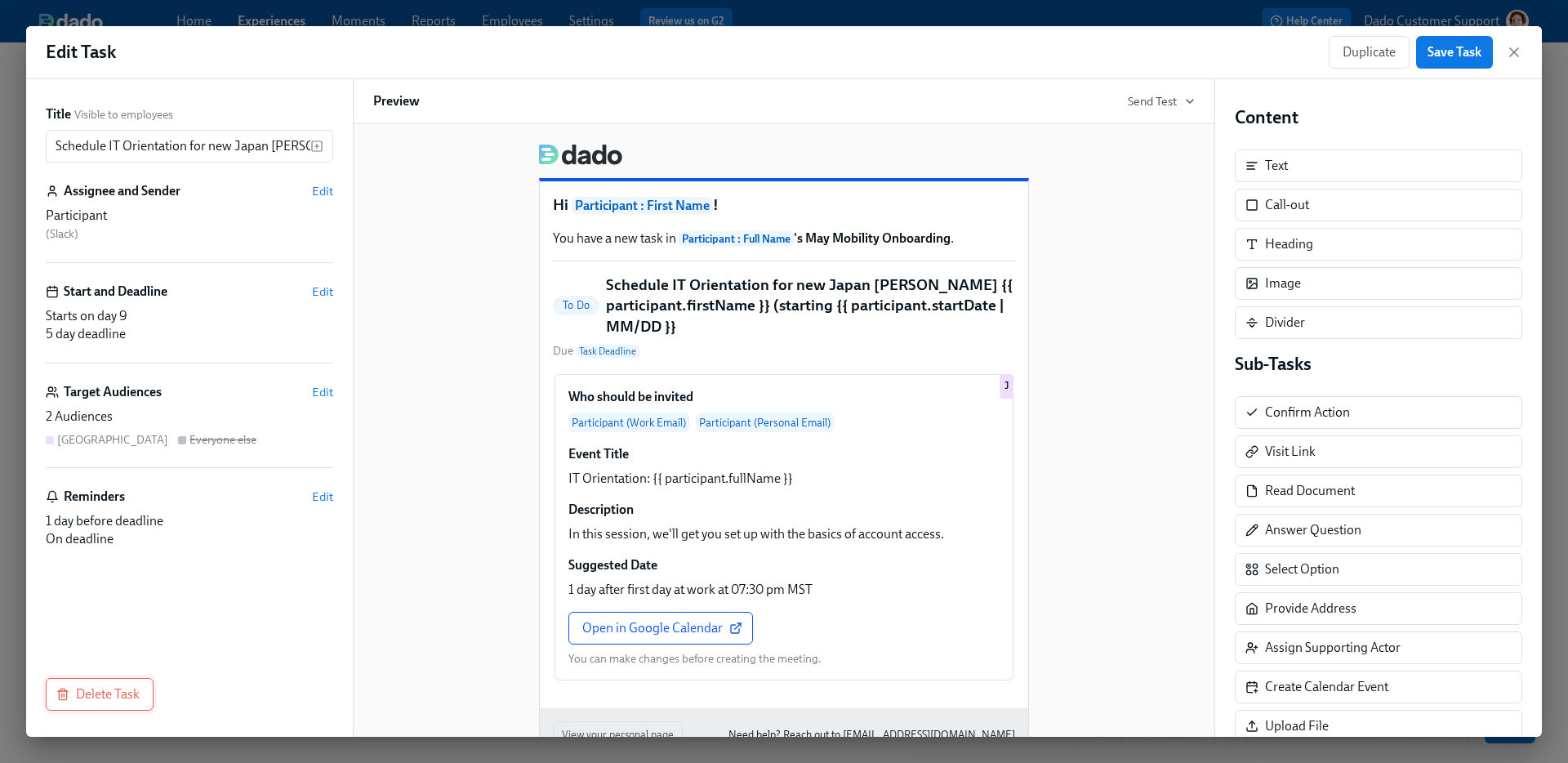
click at [113, 695] on span "Delete Task" at bounding box center [100, 694] width 80 height 17
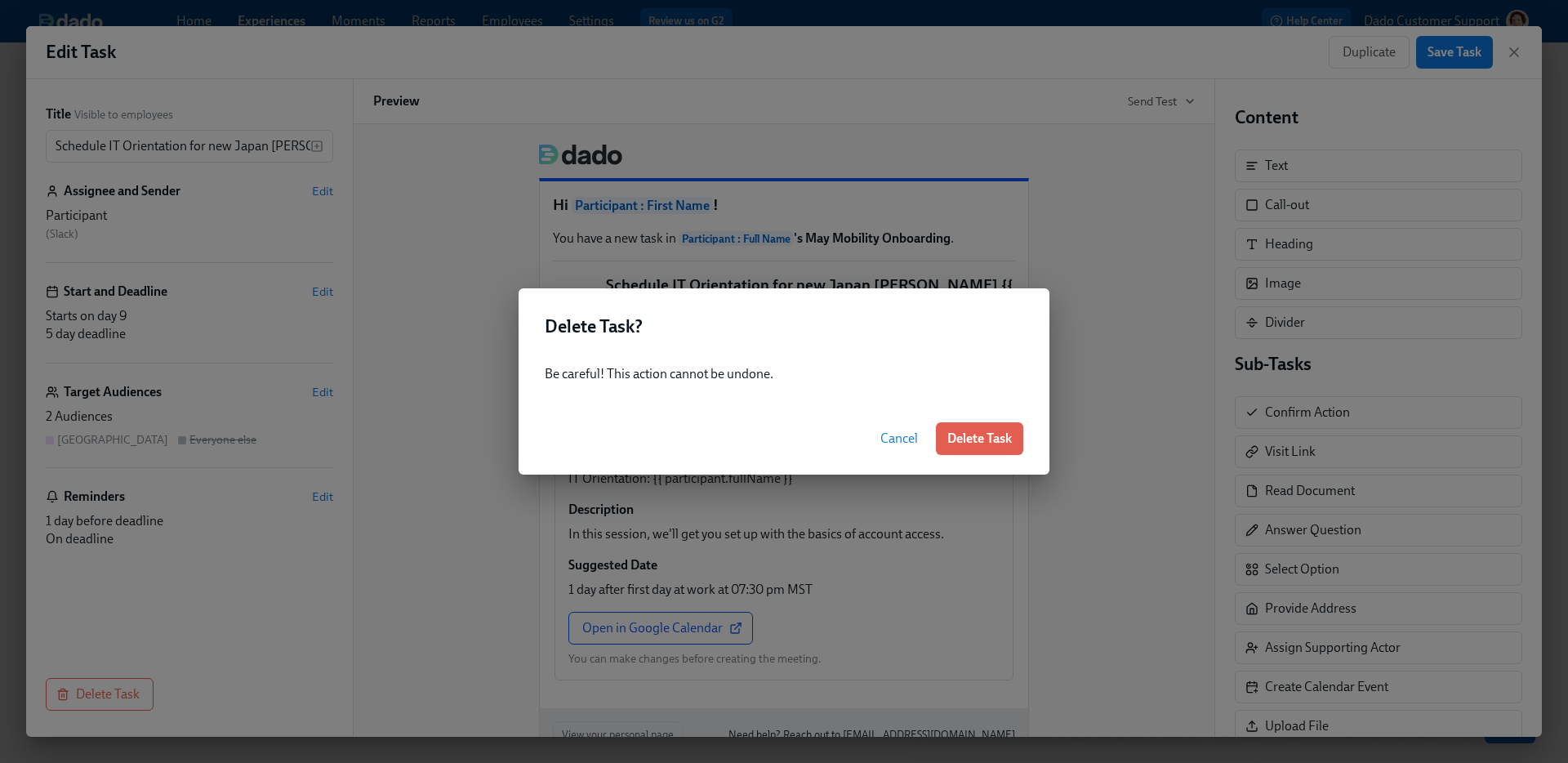
click at [968, 426] on button "Delete Task" at bounding box center [979, 438] width 87 height 33
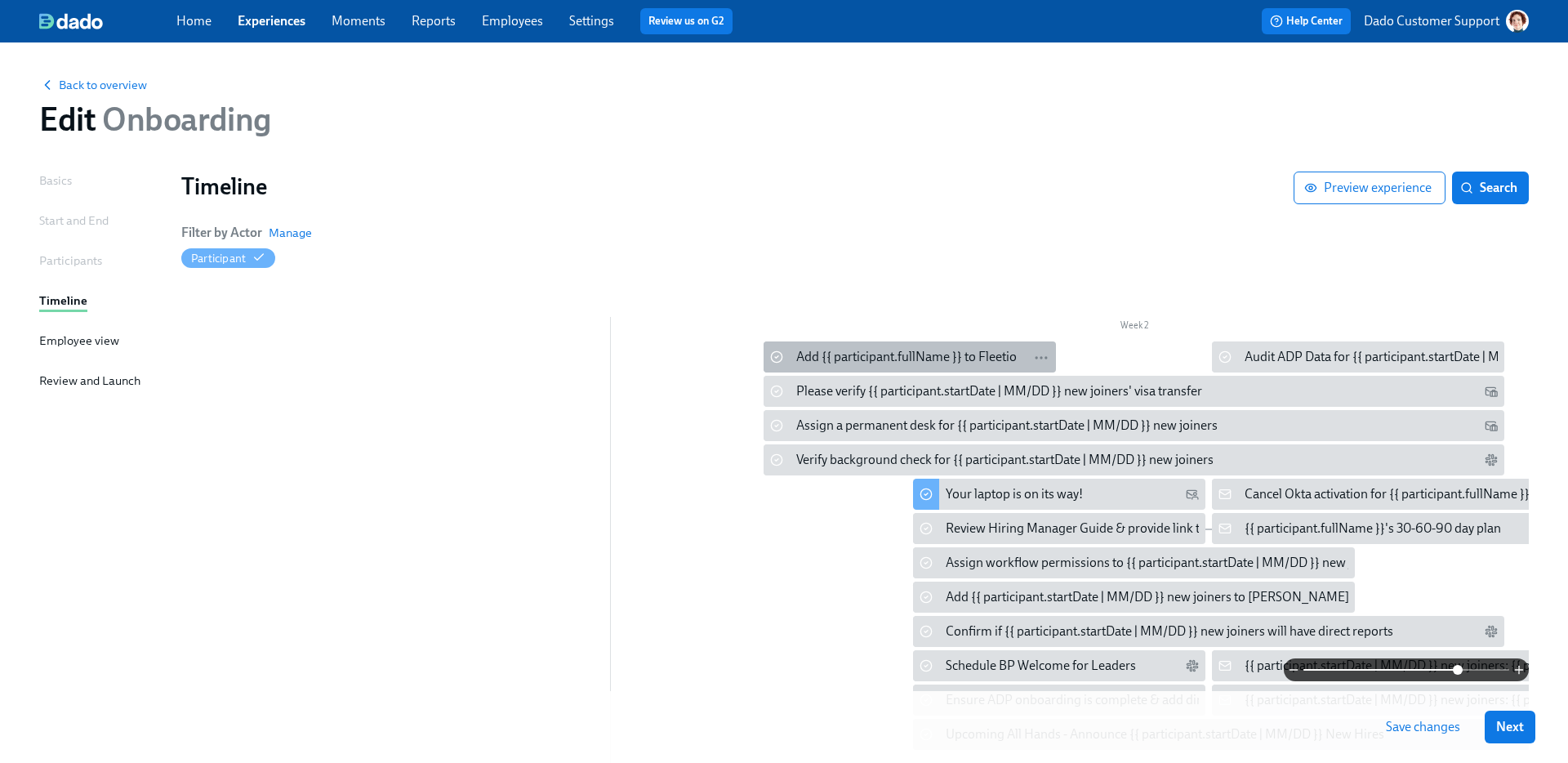
click at [833, 348] on div "Add {{ participant.fullName }} to Fleetio" at bounding box center [906, 356] width 220 height 18
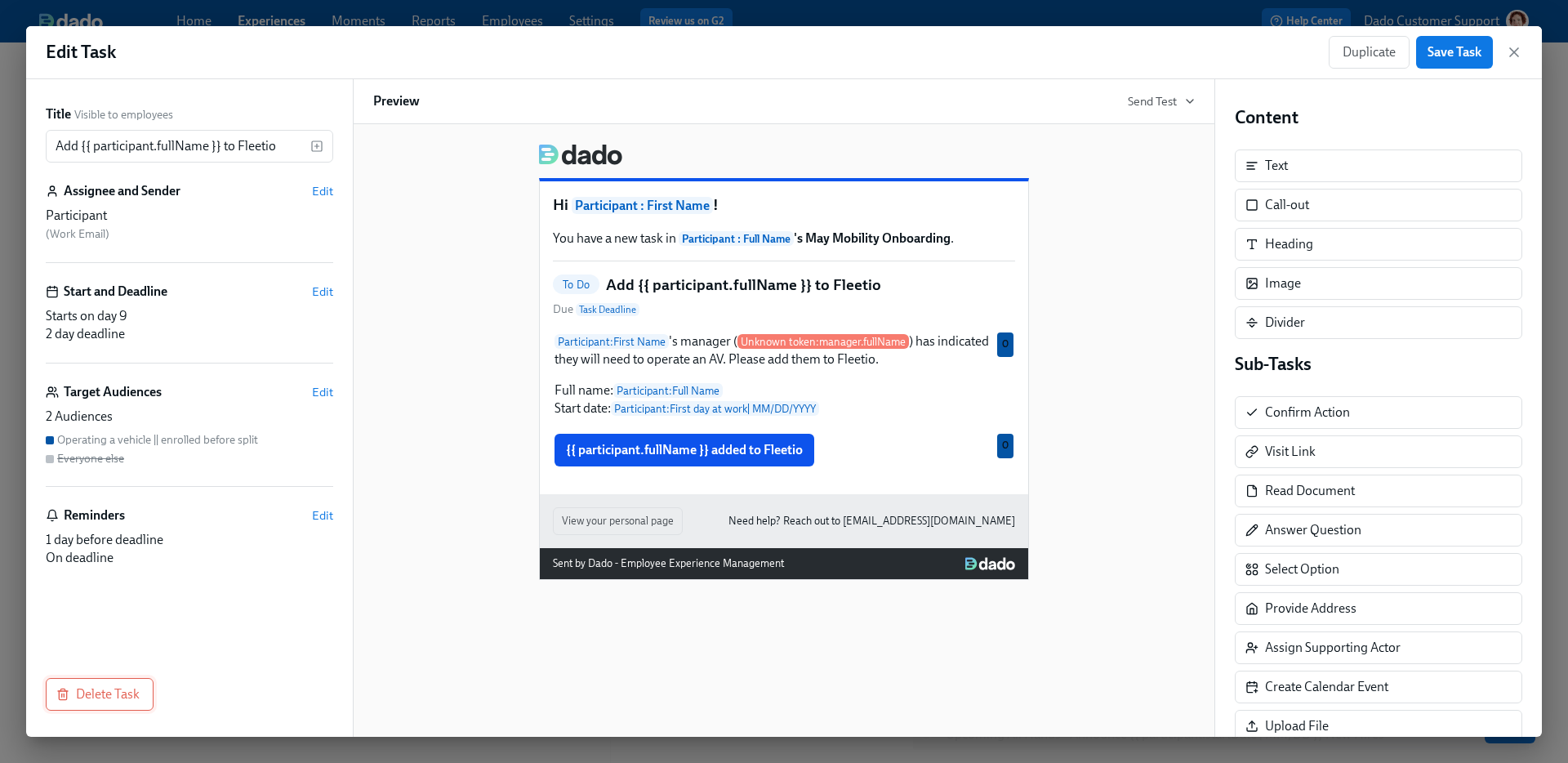
click at [119, 685] on button "Delete Task" at bounding box center [100, 694] width 108 height 33
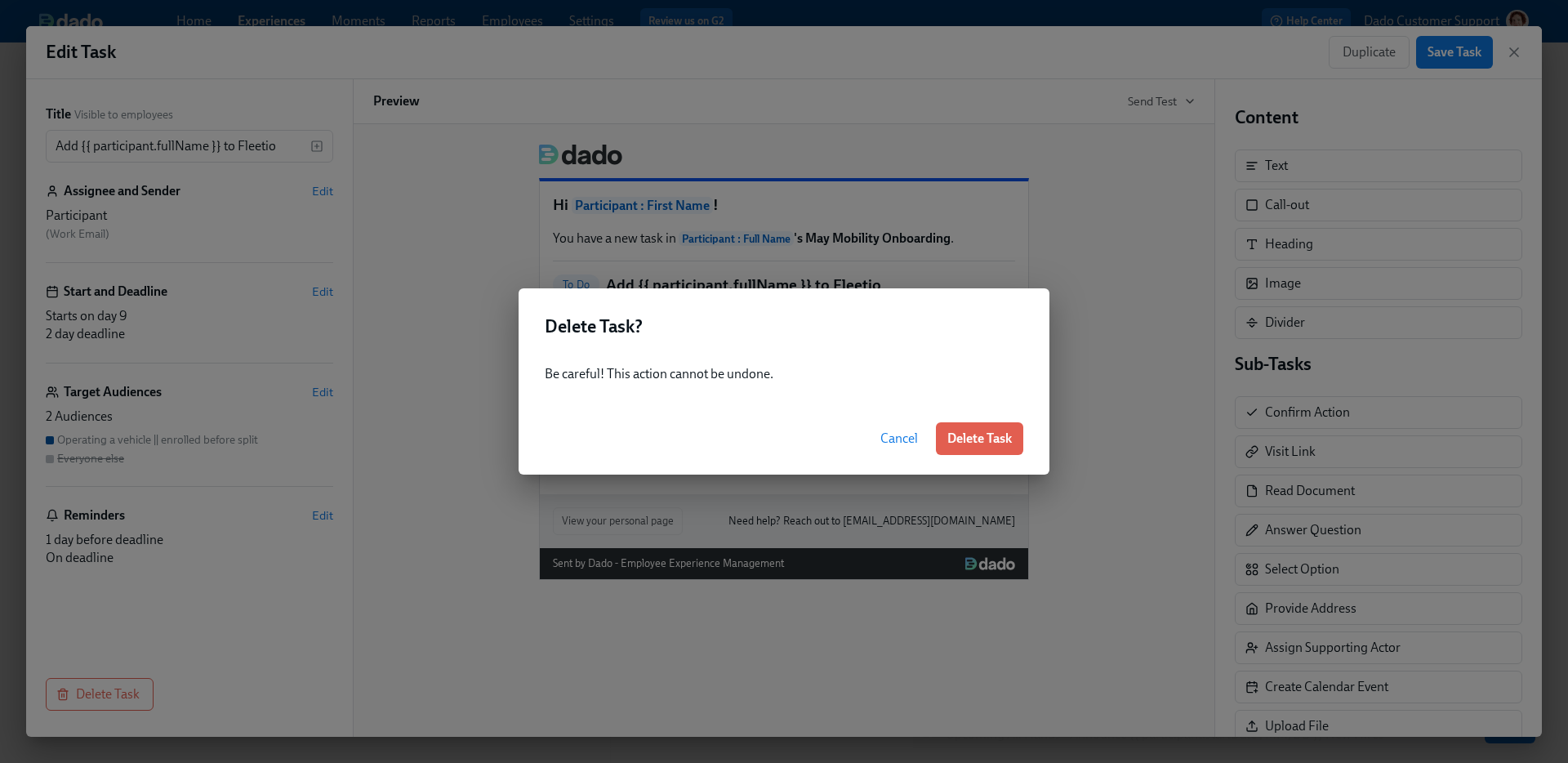
click at [967, 450] on button "Delete Task" at bounding box center [979, 438] width 87 height 33
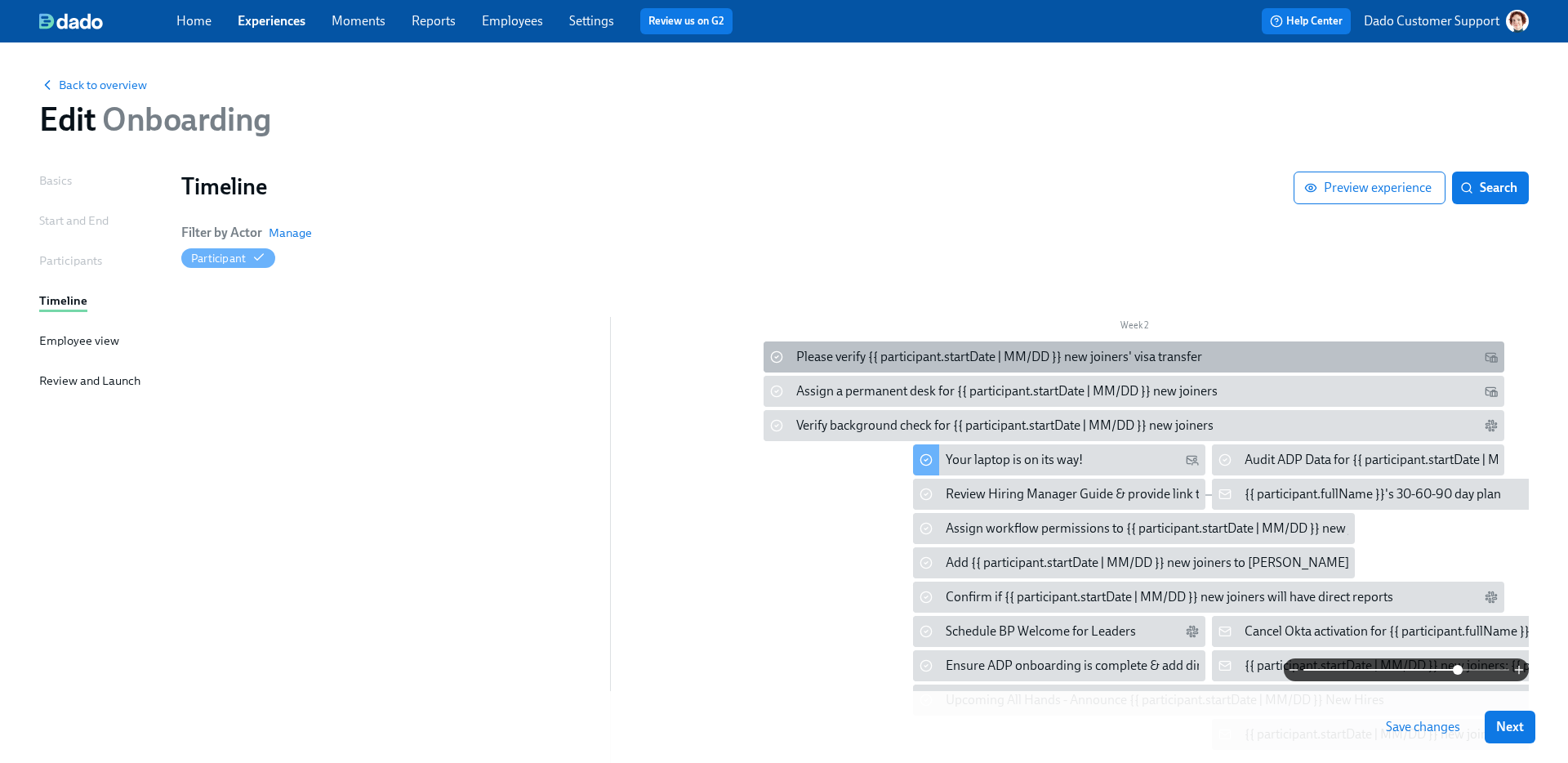
click at [819, 354] on div "Please verify {{ participant.startDate | MM/DD }} new joiners' visa transfer" at bounding box center [999, 356] width 406 height 18
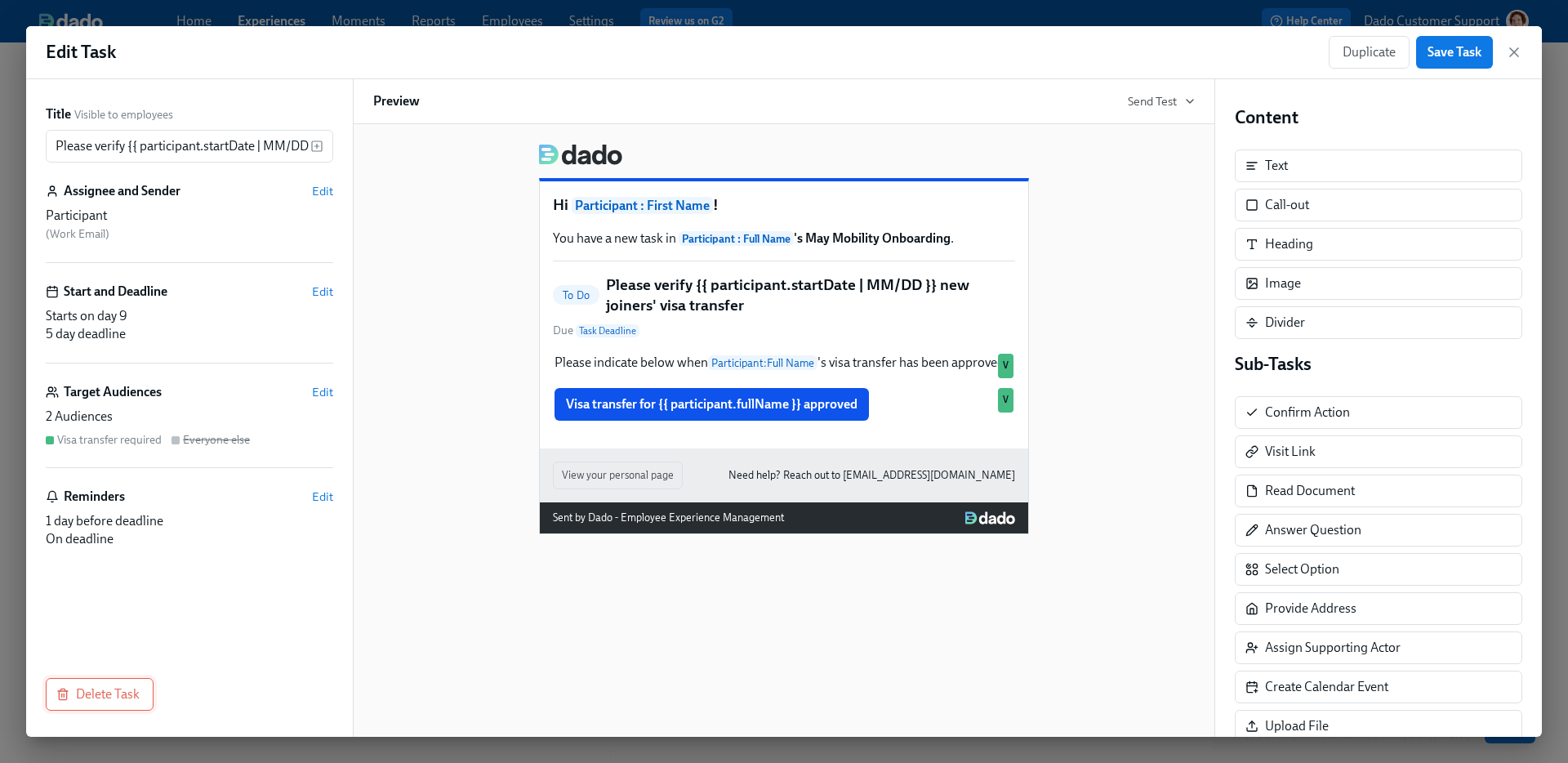
click at [93, 695] on span "Delete Task" at bounding box center [100, 694] width 80 height 17
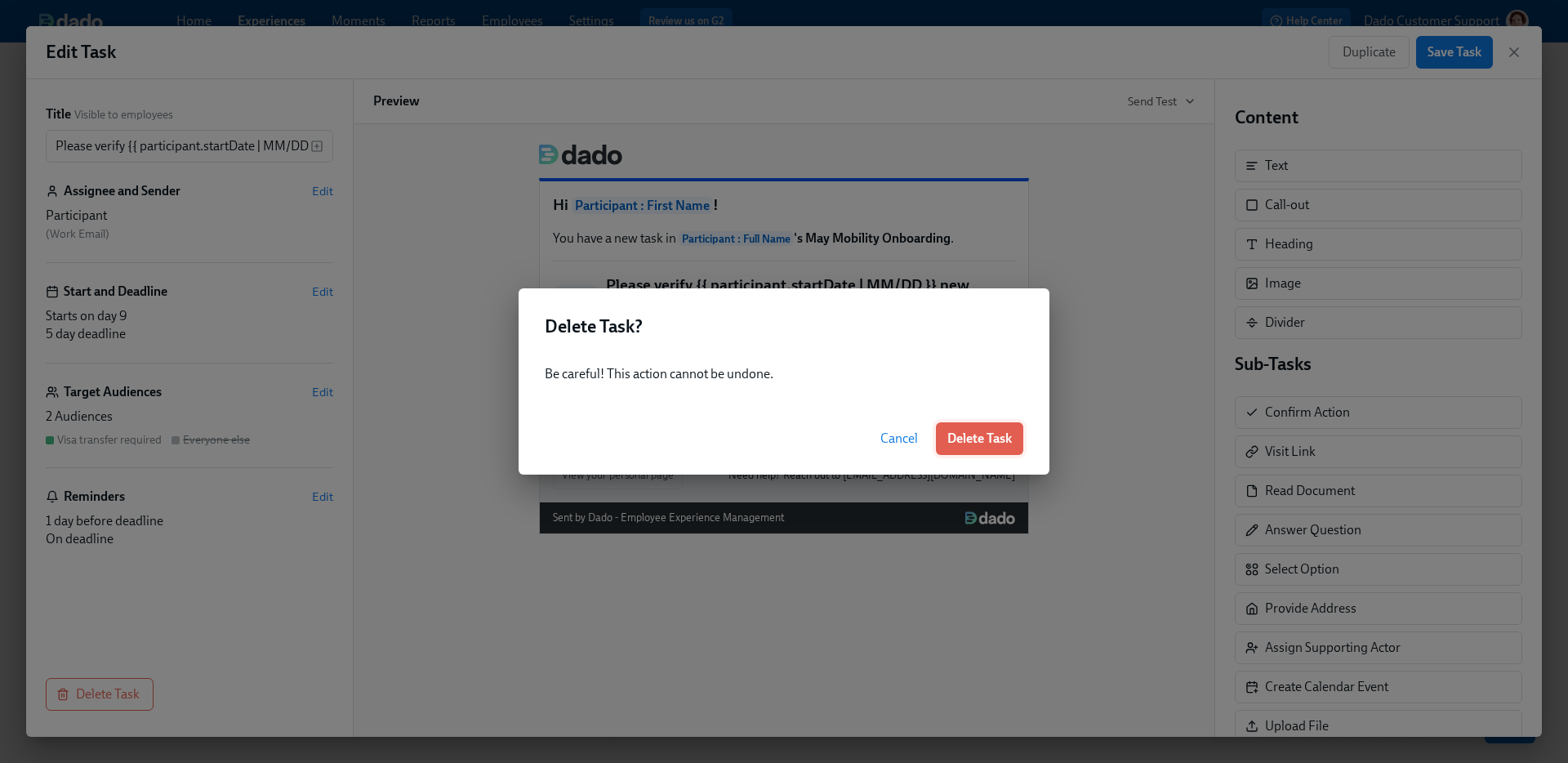
click at [961, 423] on button "Delete Task" at bounding box center [979, 438] width 87 height 33
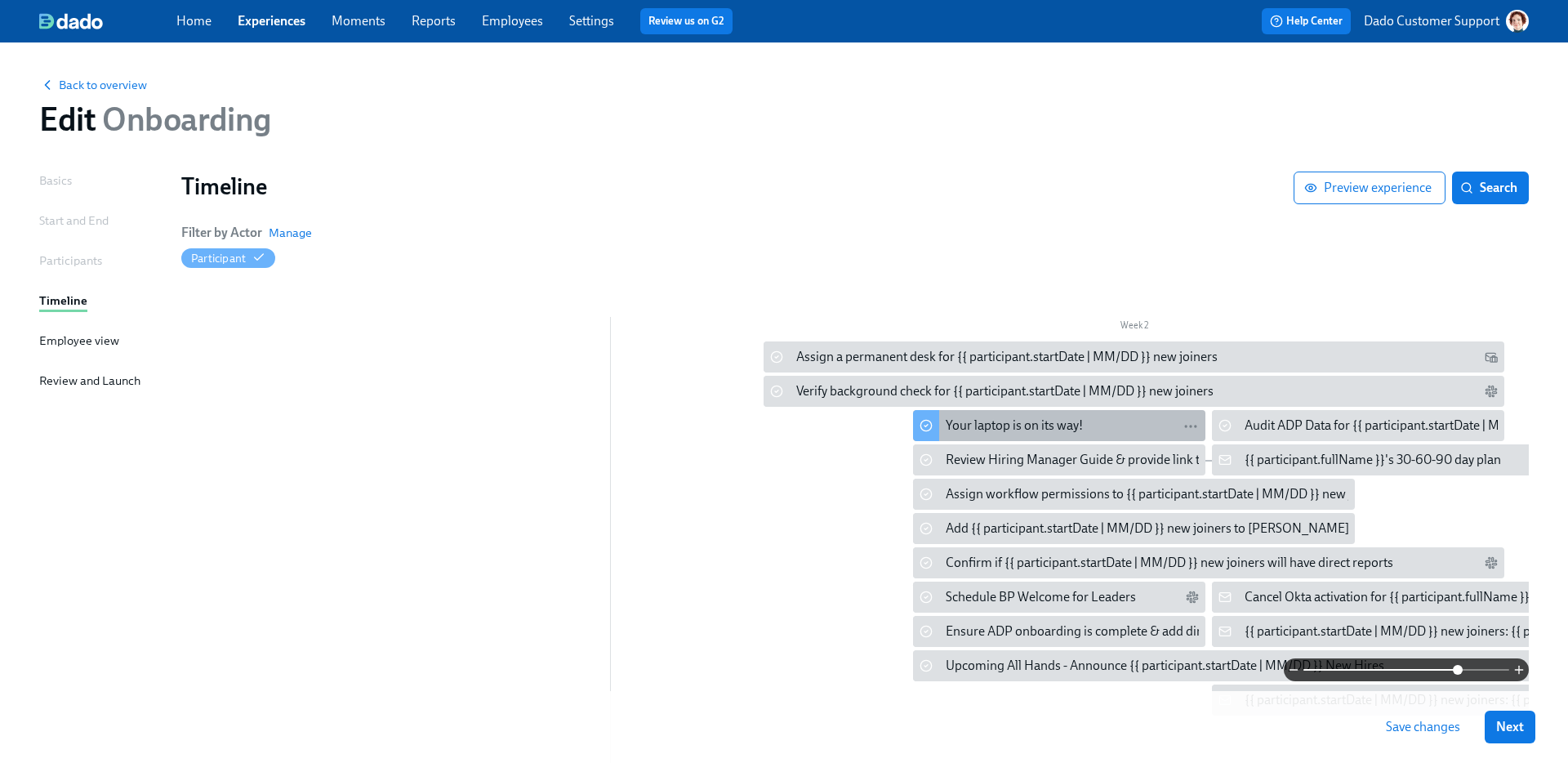
click at [961, 433] on div "Your laptop is on its way!" at bounding box center [1014, 425] width 137 height 18
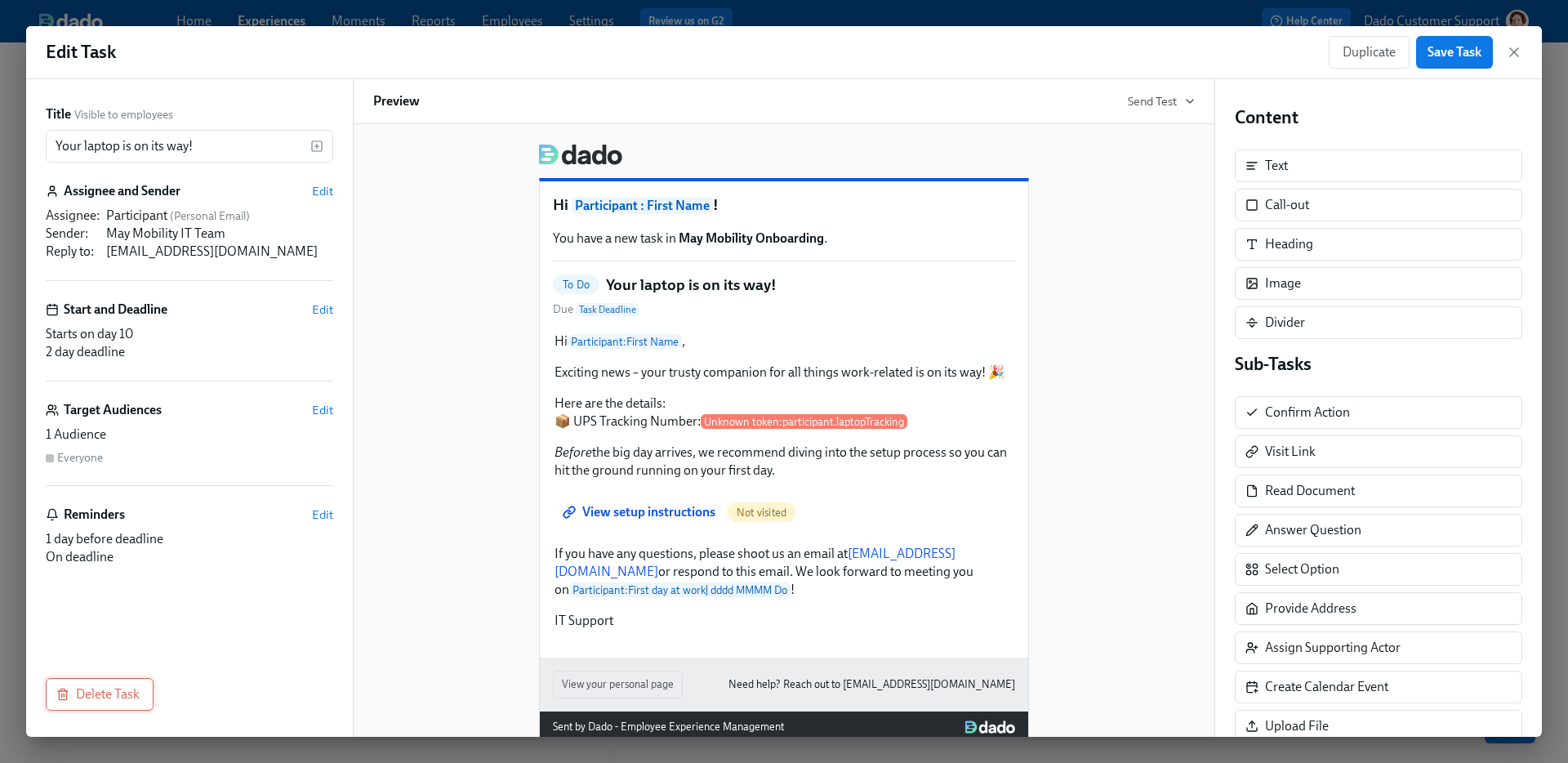
click at [87, 704] on button "Delete Task" at bounding box center [100, 694] width 108 height 33
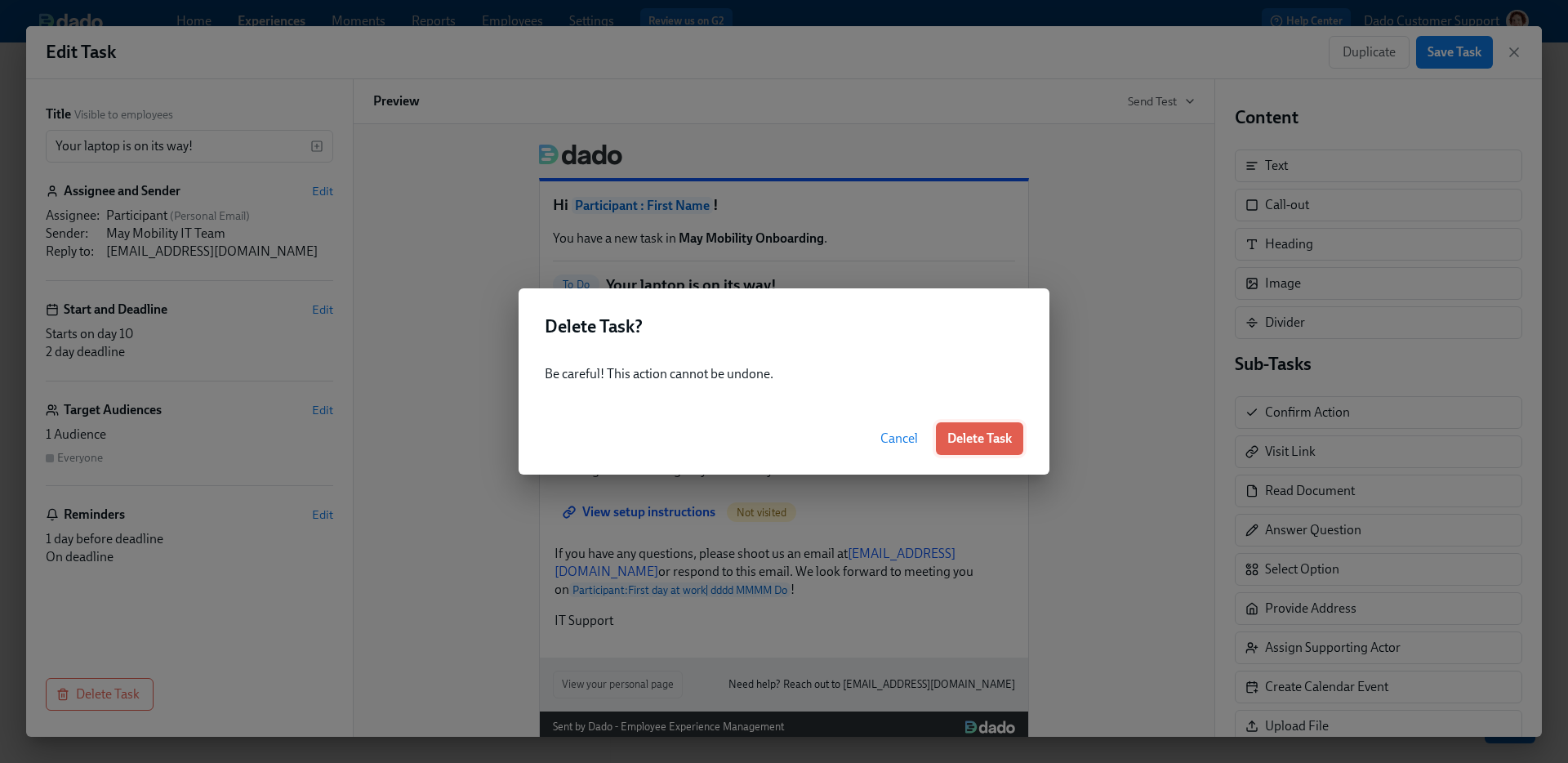
click at [961, 427] on button "Delete Task" at bounding box center [979, 438] width 87 height 33
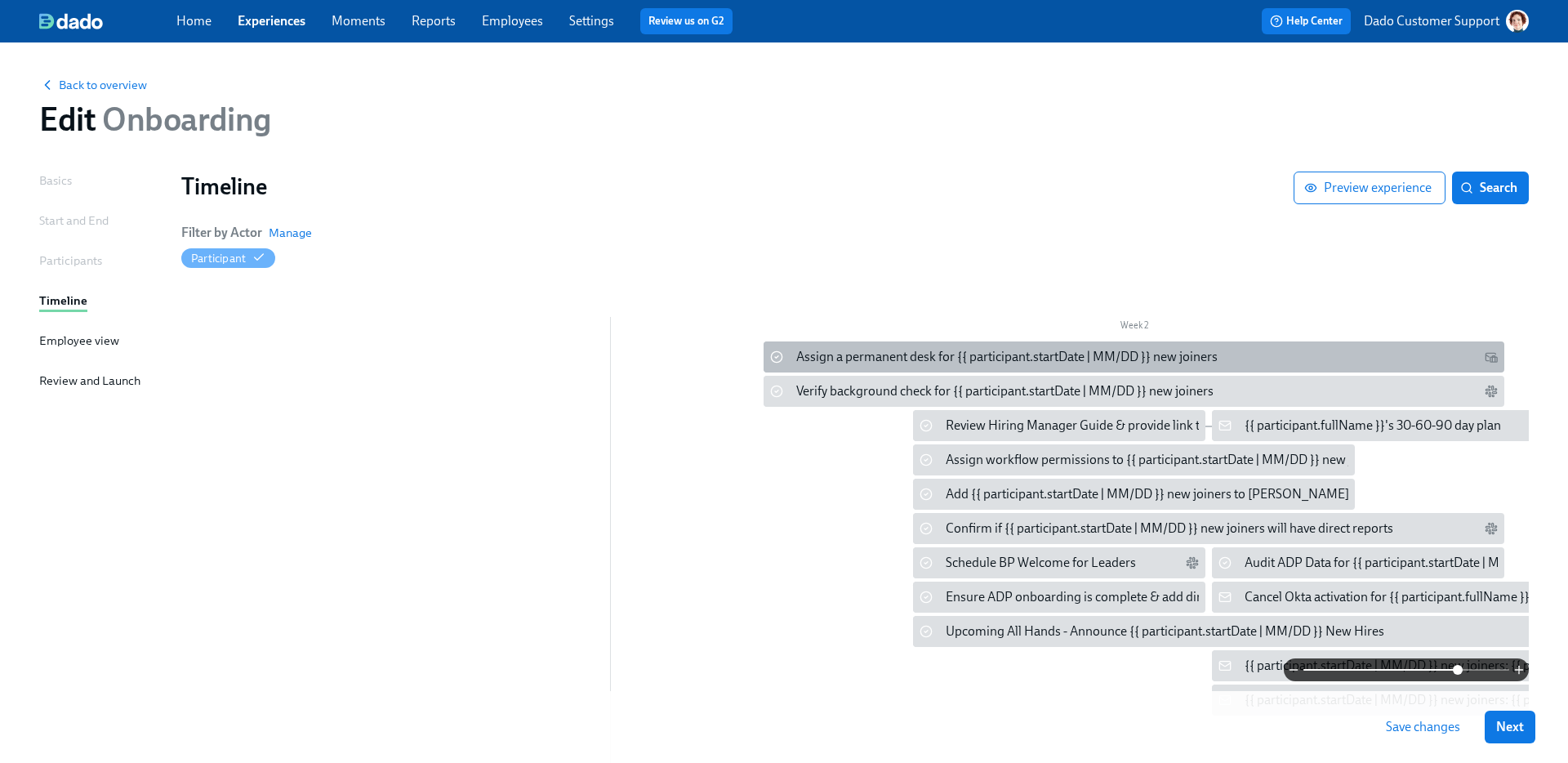
click at [782, 371] on div at bounding box center [776, 356] width 26 height 31
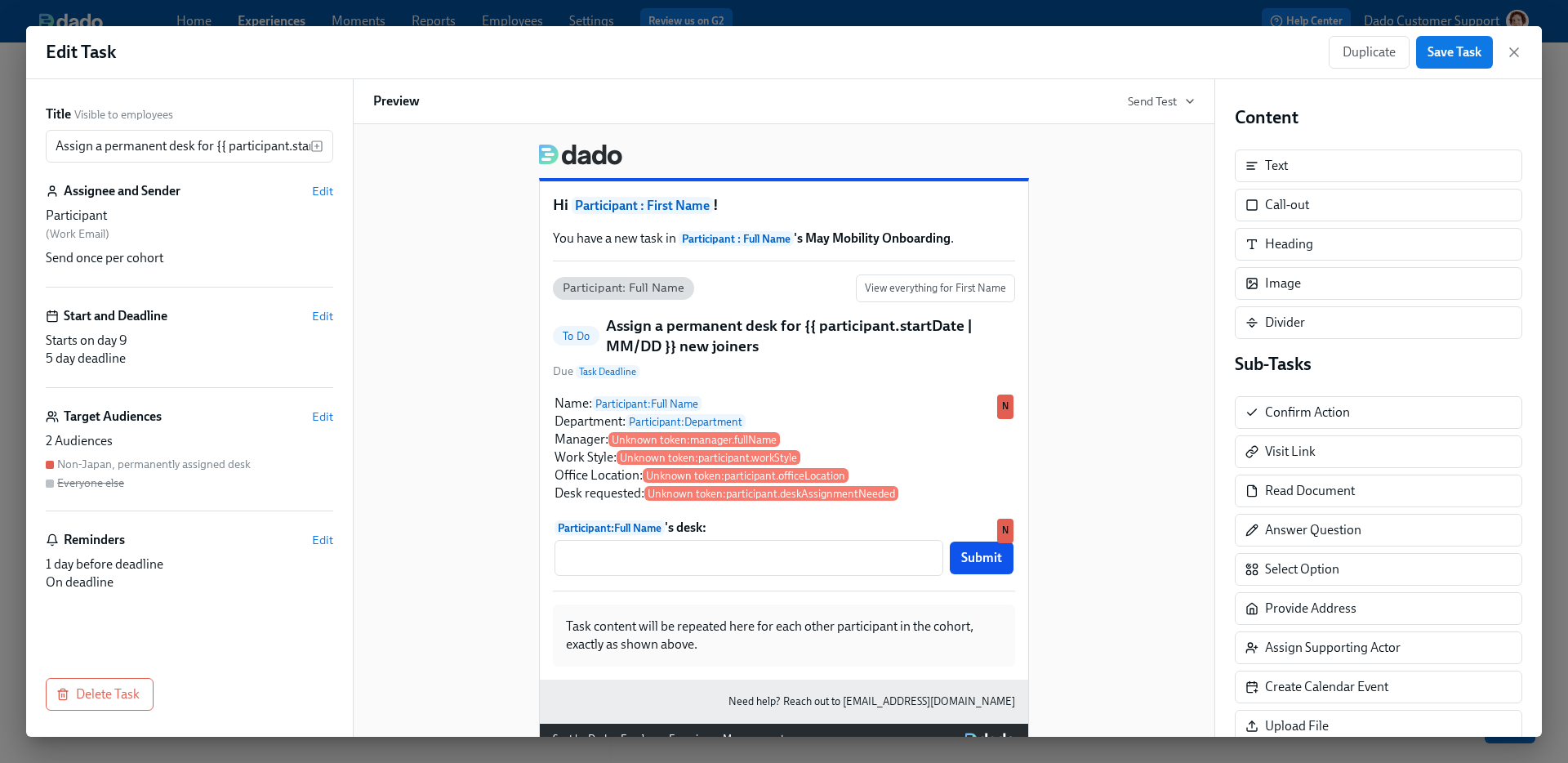
click at [93, 714] on div "Title Visible to employees Assign a permanent desk for {{ participant.startDate…" at bounding box center [189, 408] width 326 height 658
click at [92, 702] on button "Delete Task" at bounding box center [100, 694] width 108 height 33
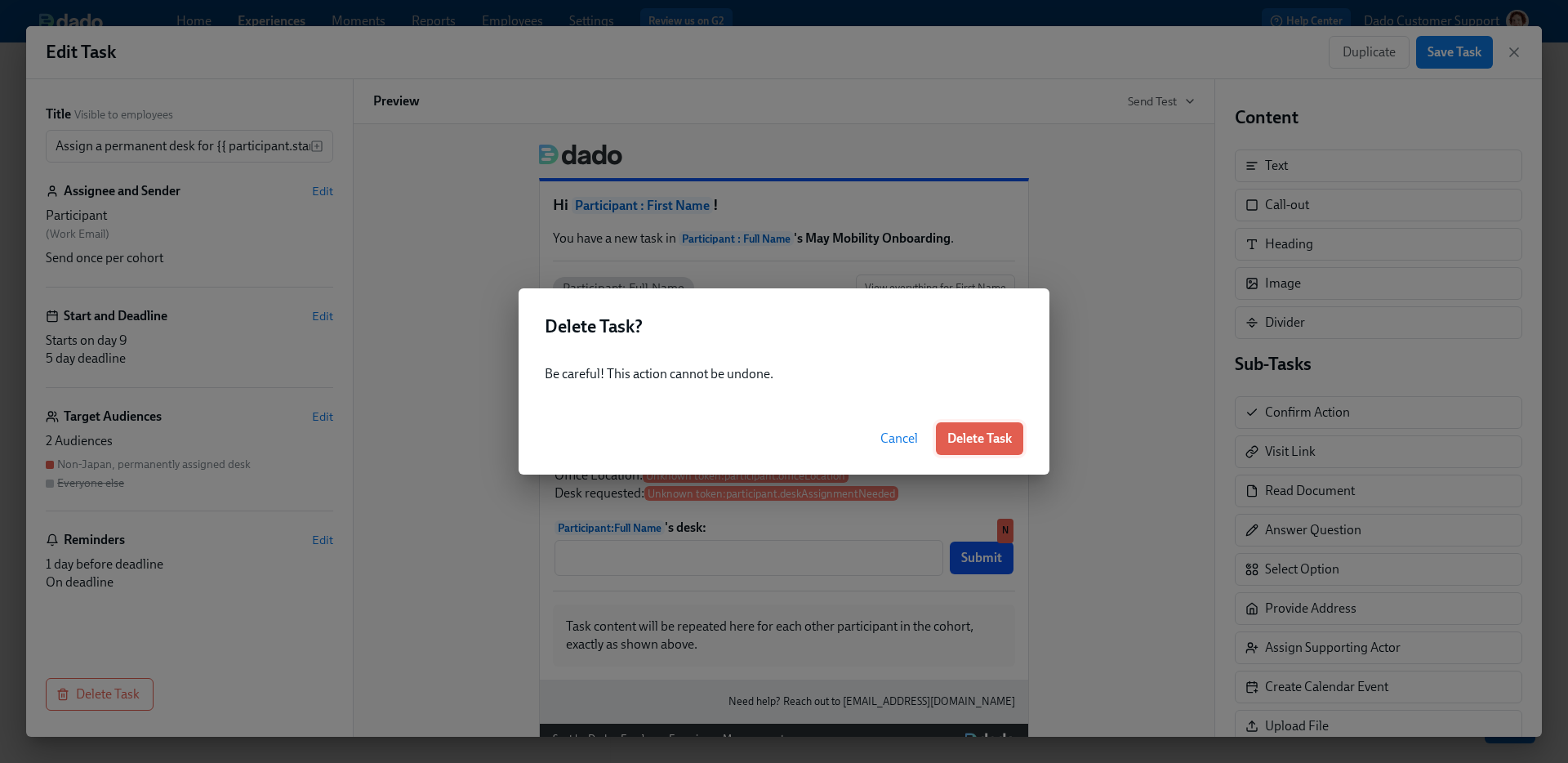
click at [1000, 432] on span "Delete Task" at bounding box center [979, 438] width 64 height 17
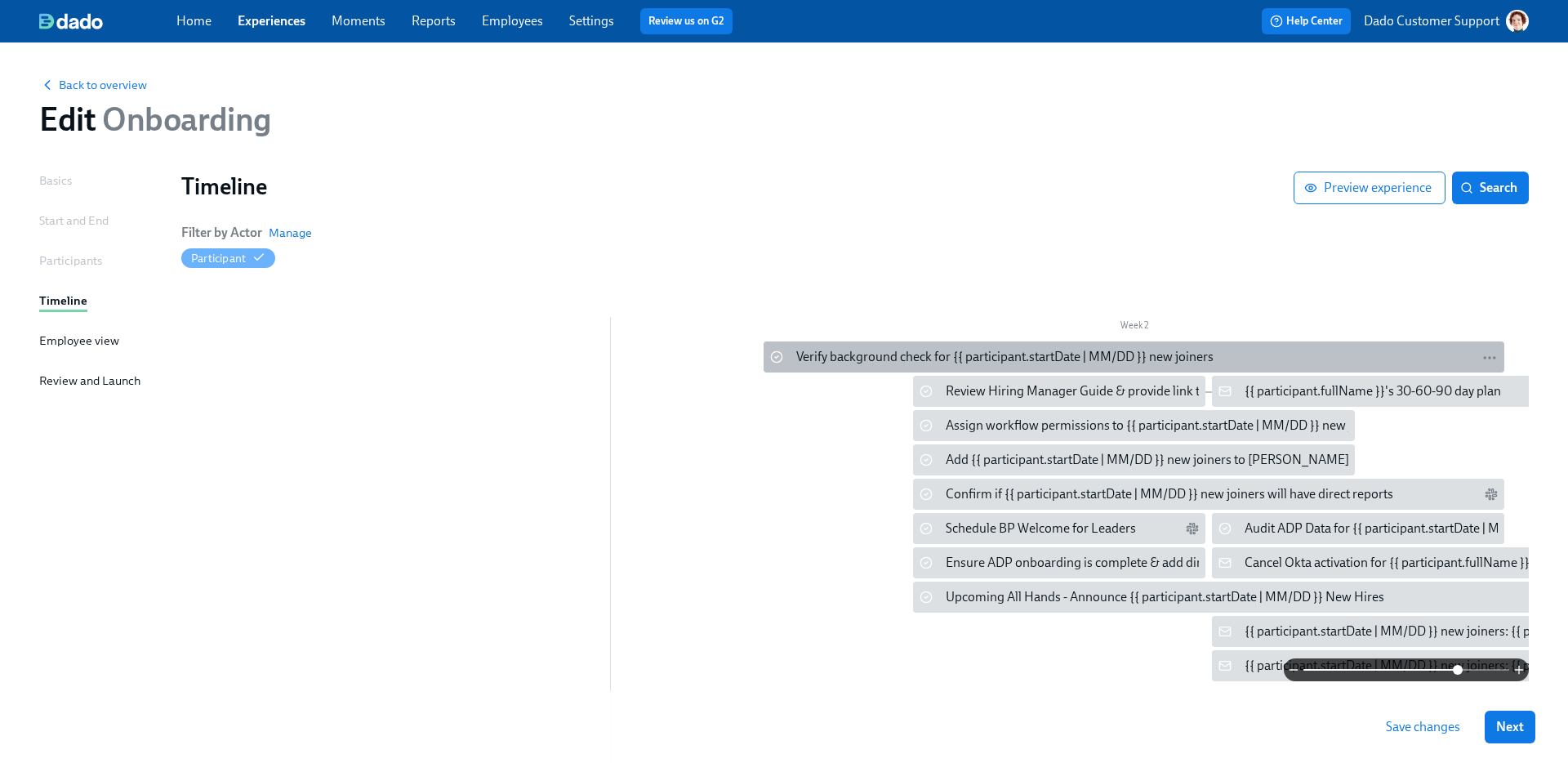
click at [812, 351] on div "Verify background check for {{ participant.startDate | MM/DD }} new joiners" at bounding box center [1005, 356] width 418 height 18
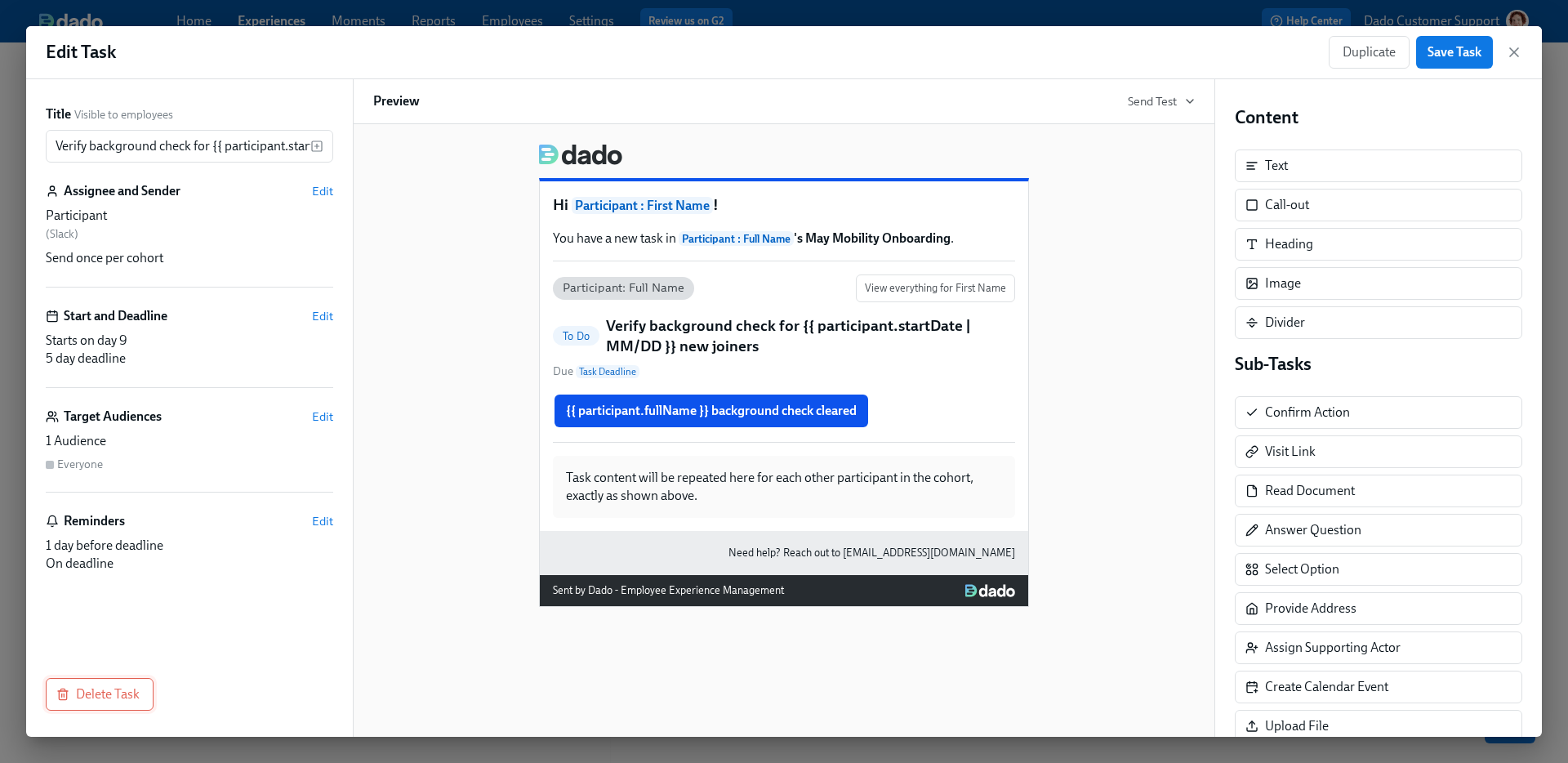
click at [80, 684] on button "Delete Task" at bounding box center [100, 694] width 108 height 33
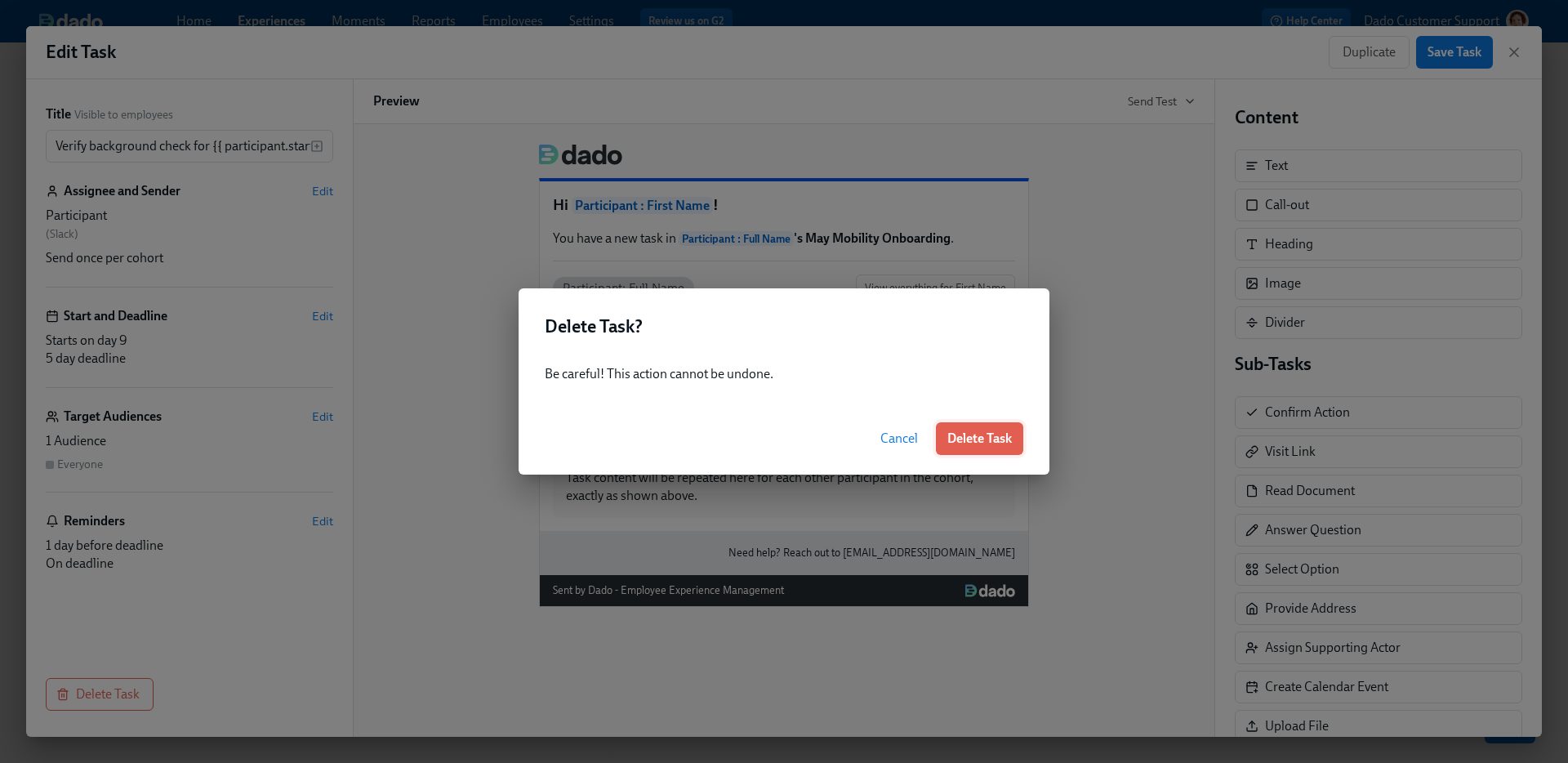
click at [981, 443] on span "Delete Task" at bounding box center [979, 438] width 64 height 17
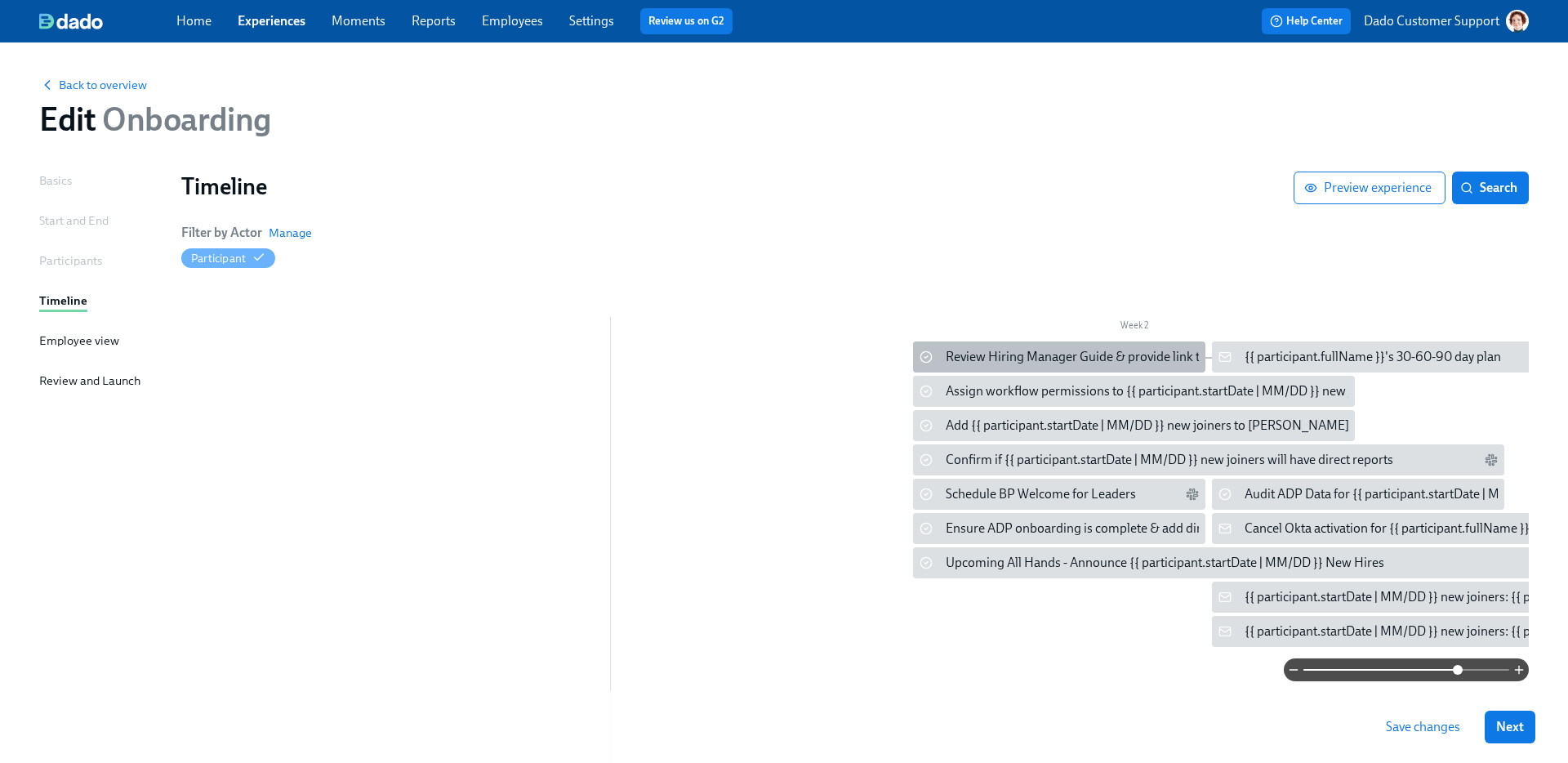
click at [940, 365] on div "Review Hiring Manager Guide & provide link to onboarding plan" at bounding box center [1058, 356] width 292 height 31
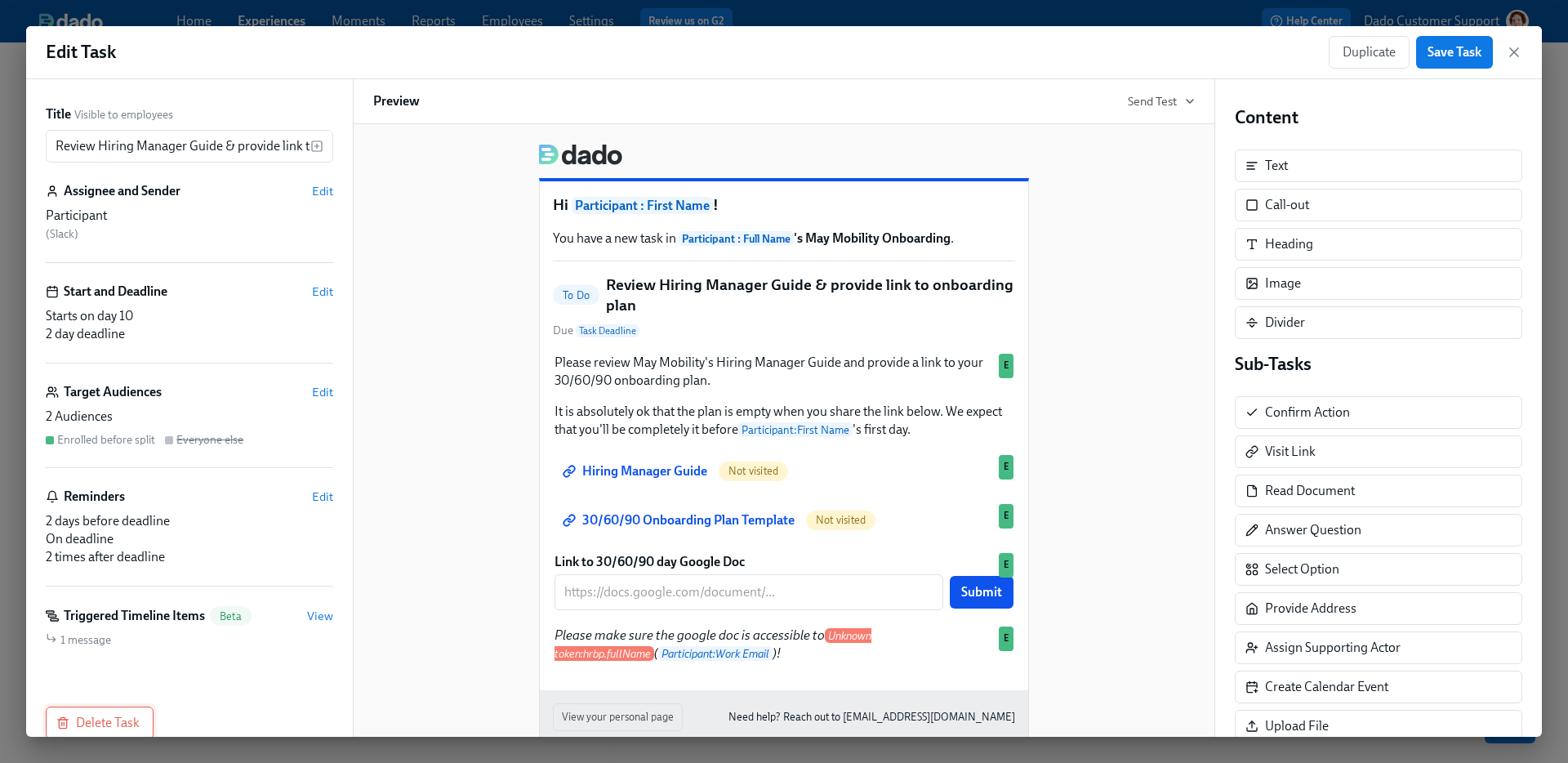
click at [112, 720] on span "Delete Task" at bounding box center [100, 723] width 80 height 17
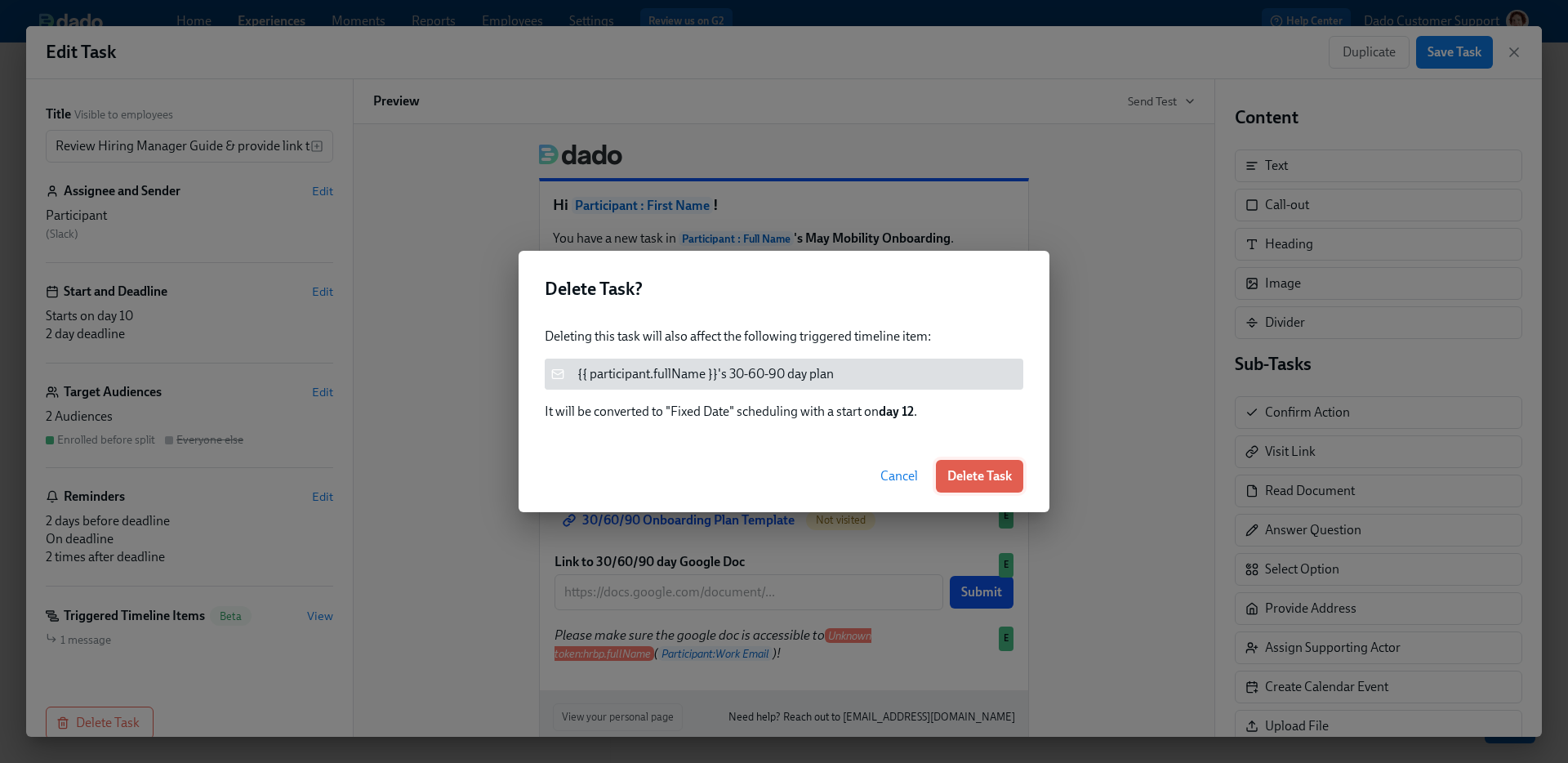
click at [985, 472] on span "Delete Task" at bounding box center [979, 476] width 64 height 17
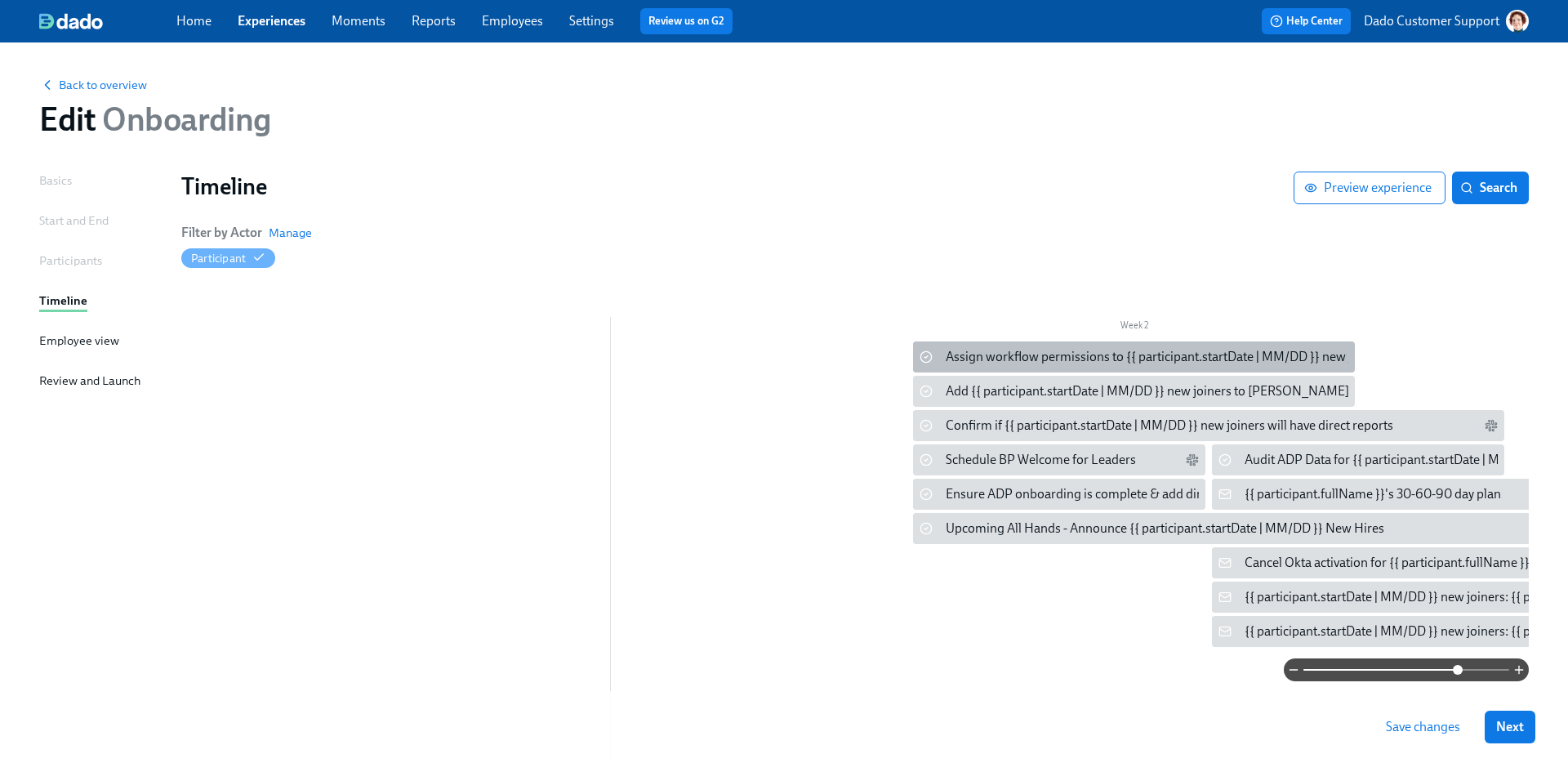
click at [974, 355] on div "Assign workflow permissions to {{ participant.startDate | MM/DD }} new joiners …" at bounding box center [1182, 356] width 474 height 18
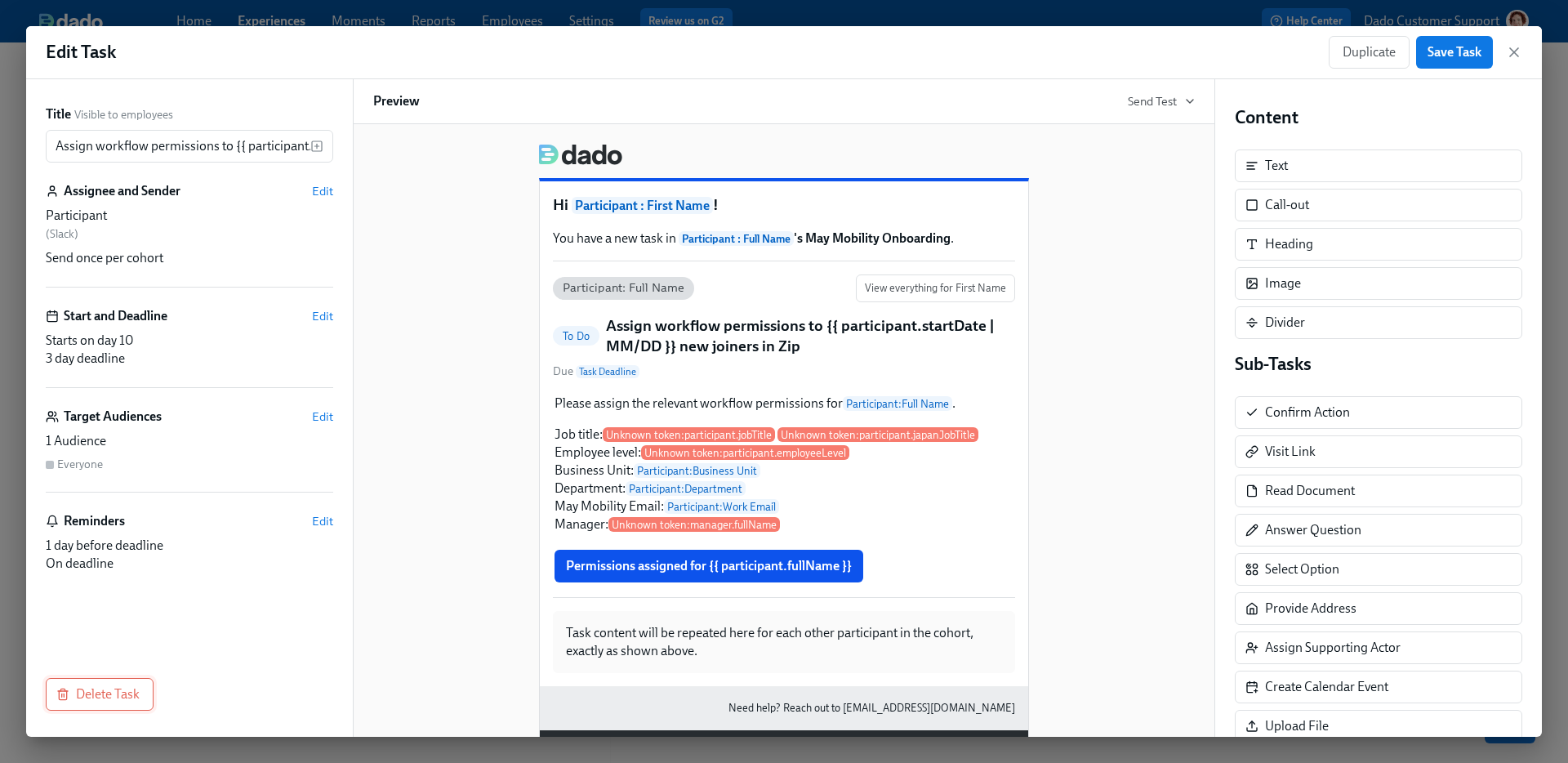
click at [110, 693] on span "Delete Task" at bounding box center [100, 694] width 80 height 17
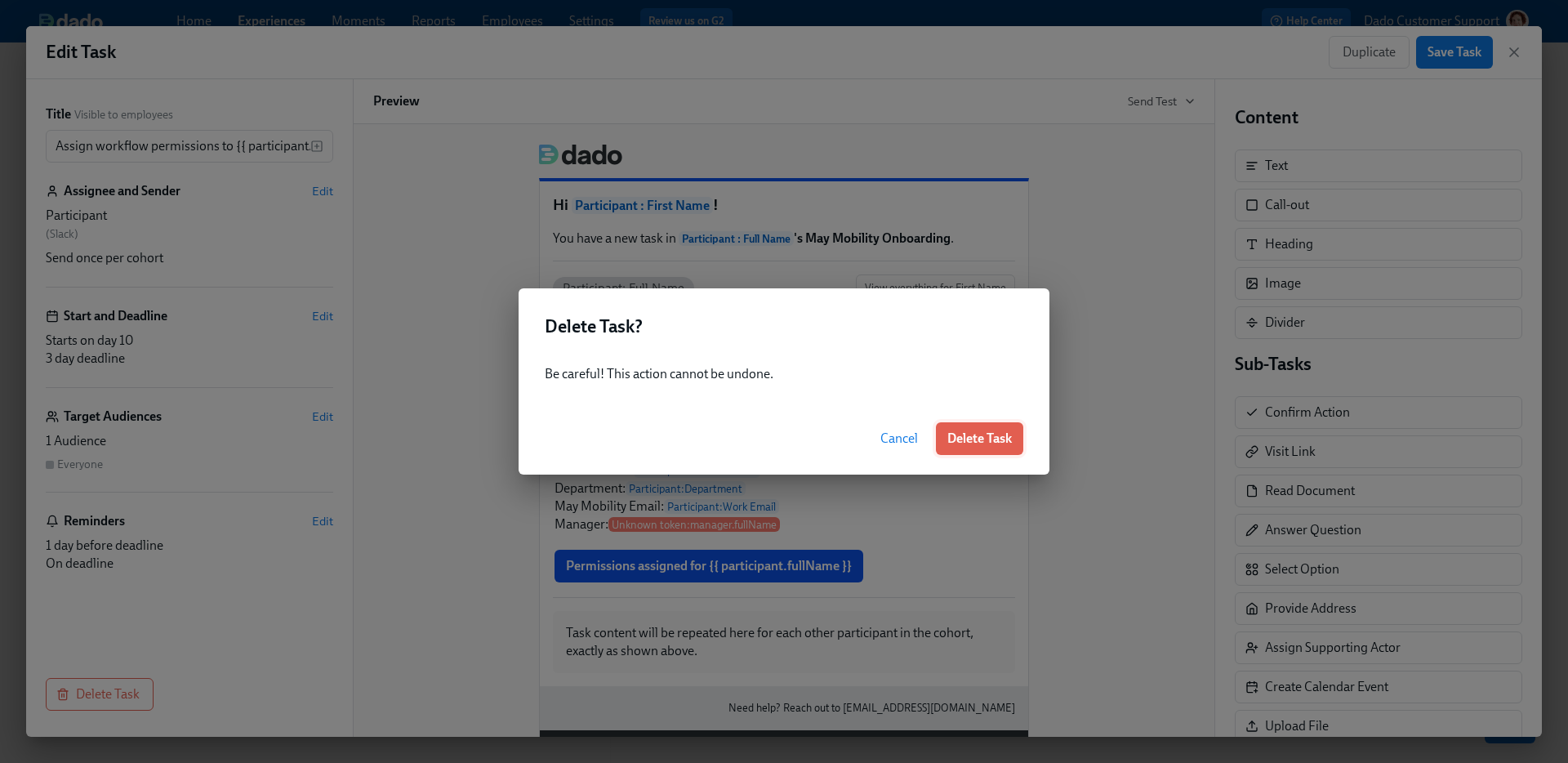
click at [952, 448] on button "Delete Task" at bounding box center [979, 438] width 87 height 33
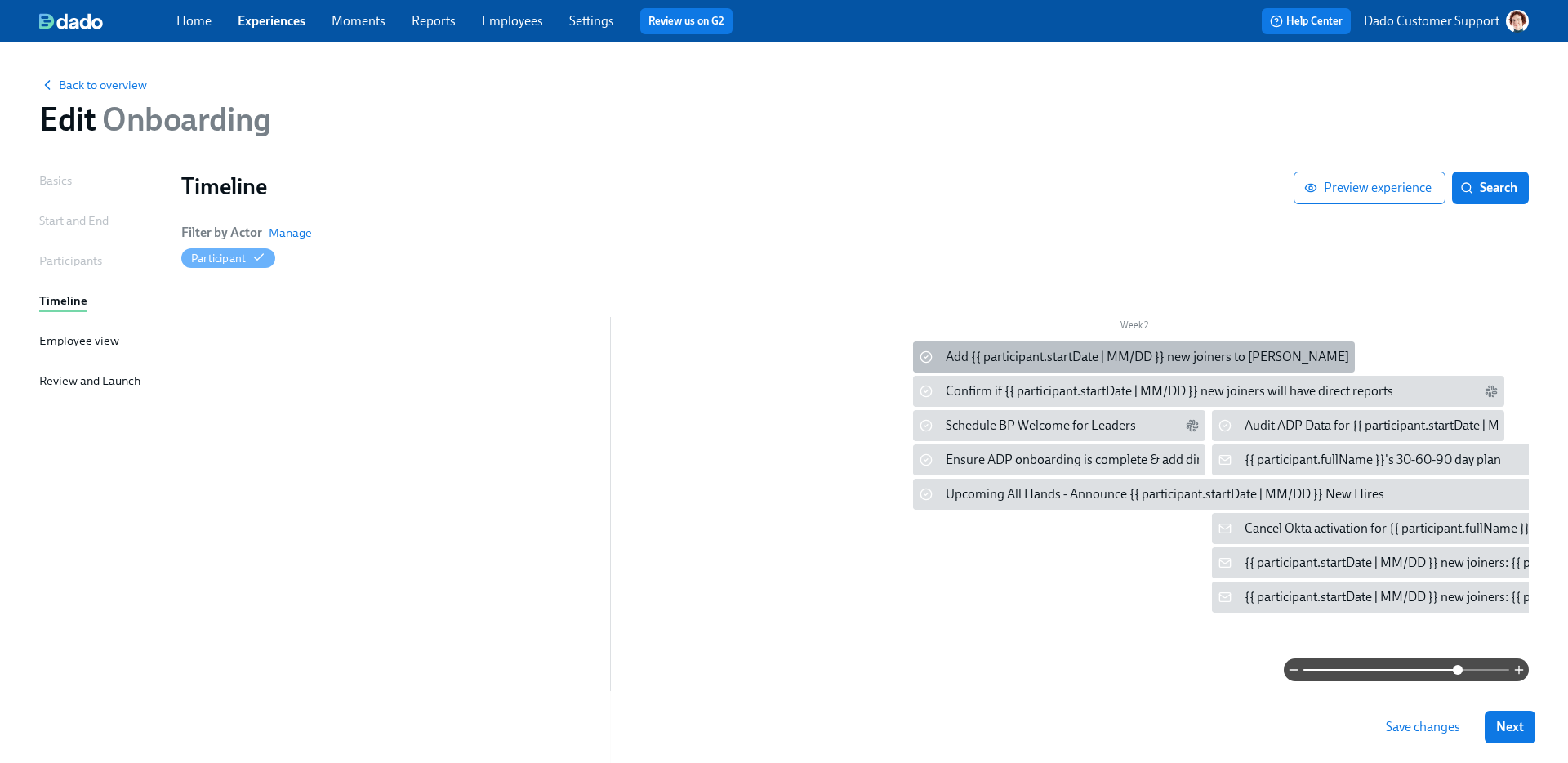
click at [966, 352] on div "Add {{ participant.startDate | MM/DD }} new joiners to Fyle & Netsuite" at bounding box center [1178, 356] width 465 height 18
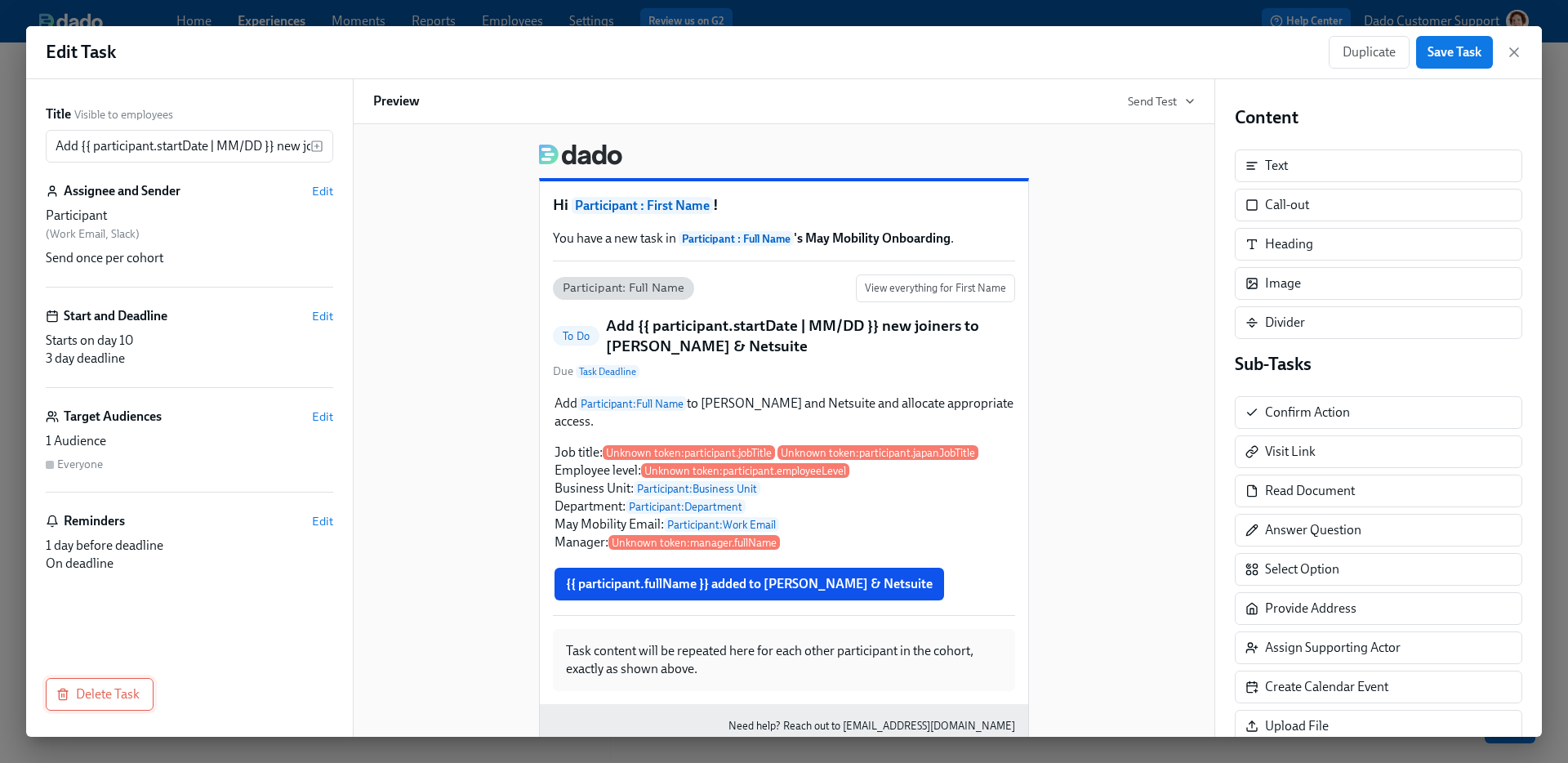
click at [99, 699] on span "Delete Task" at bounding box center [100, 694] width 80 height 17
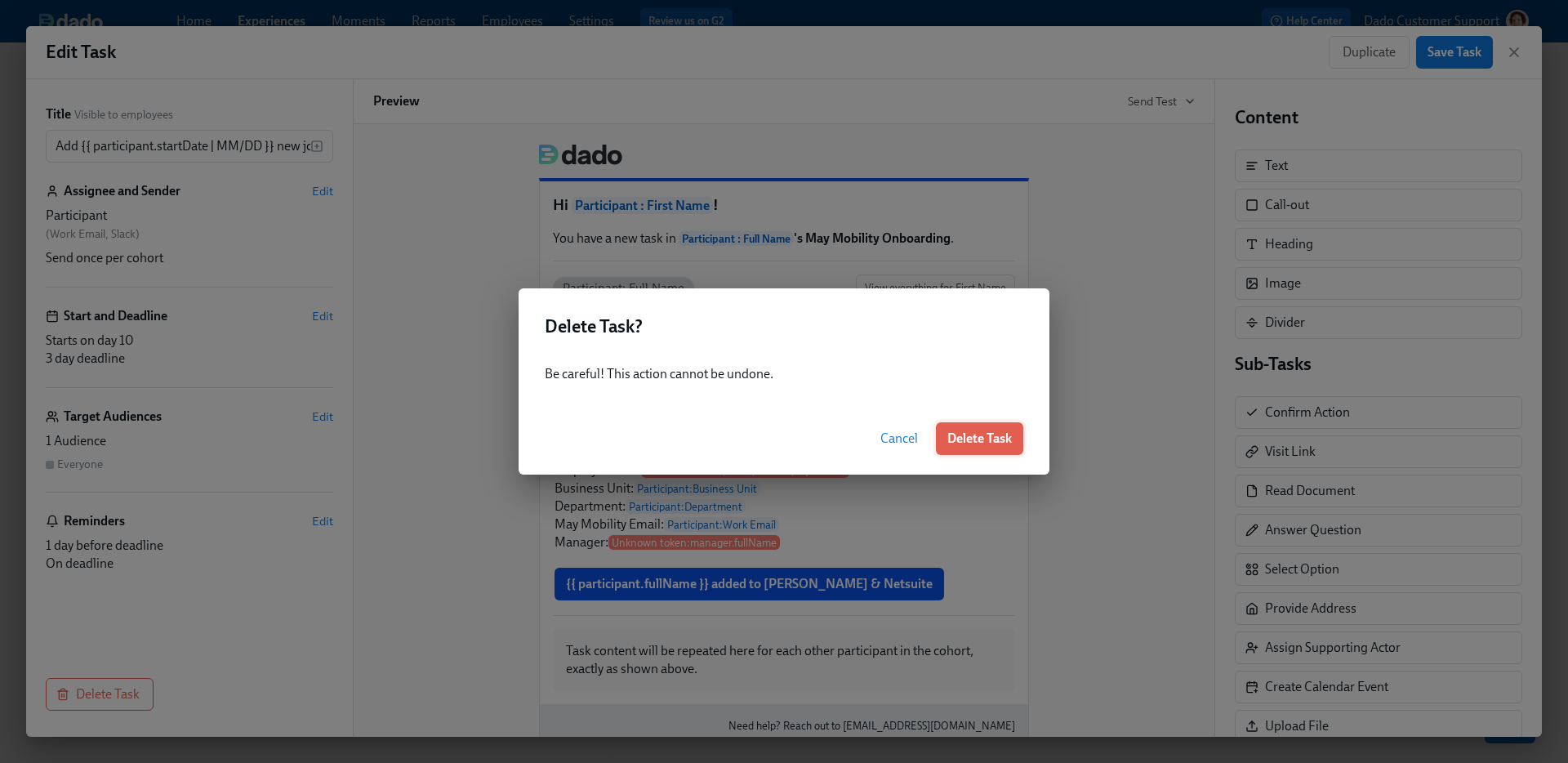
click at [978, 428] on button "Delete Task" at bounding box center [979, 438] width 87 height 33
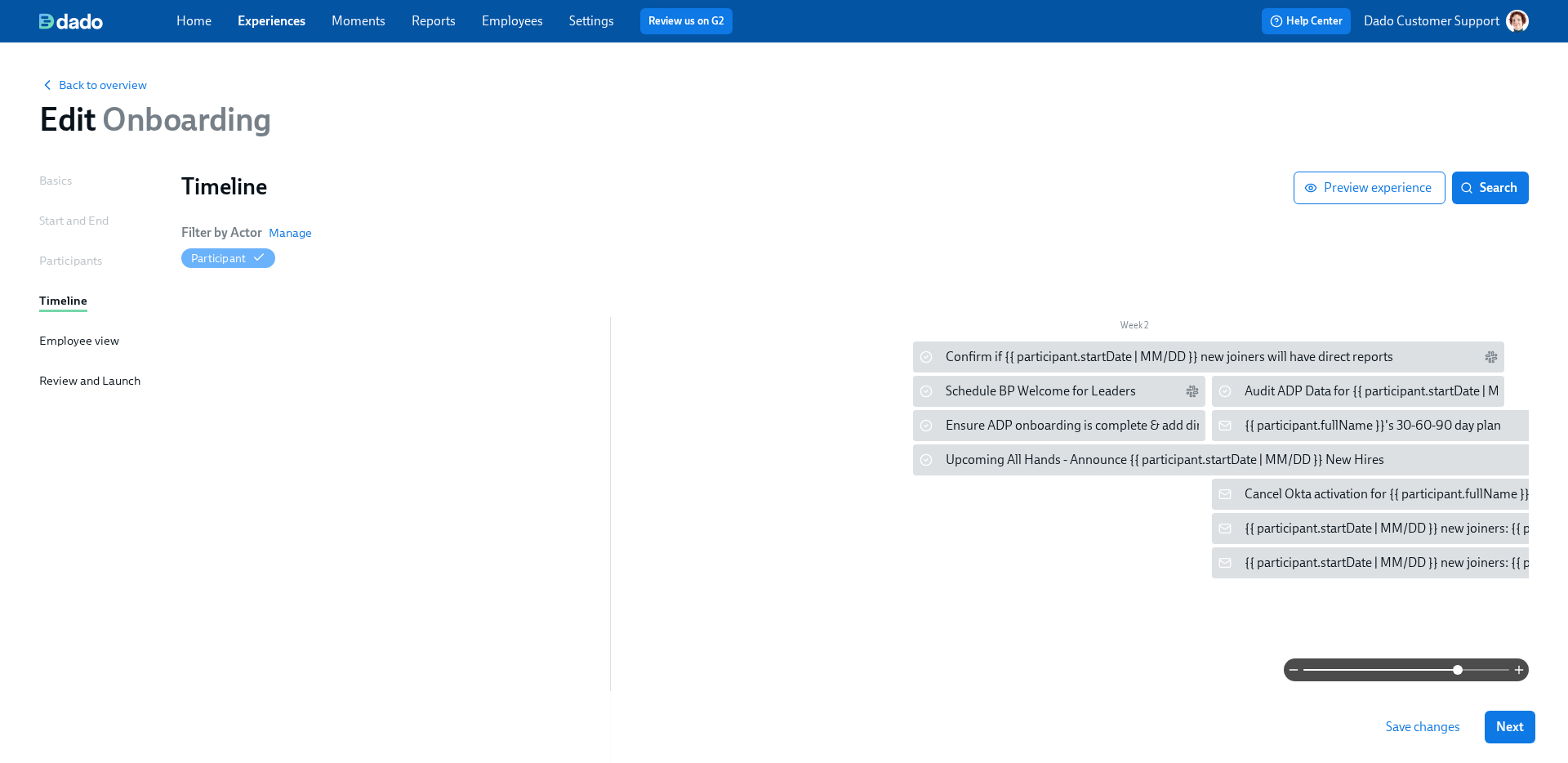
click at [958, 333] on div "Week 2" at bounding box center [1134, 327] width 1046 height 21
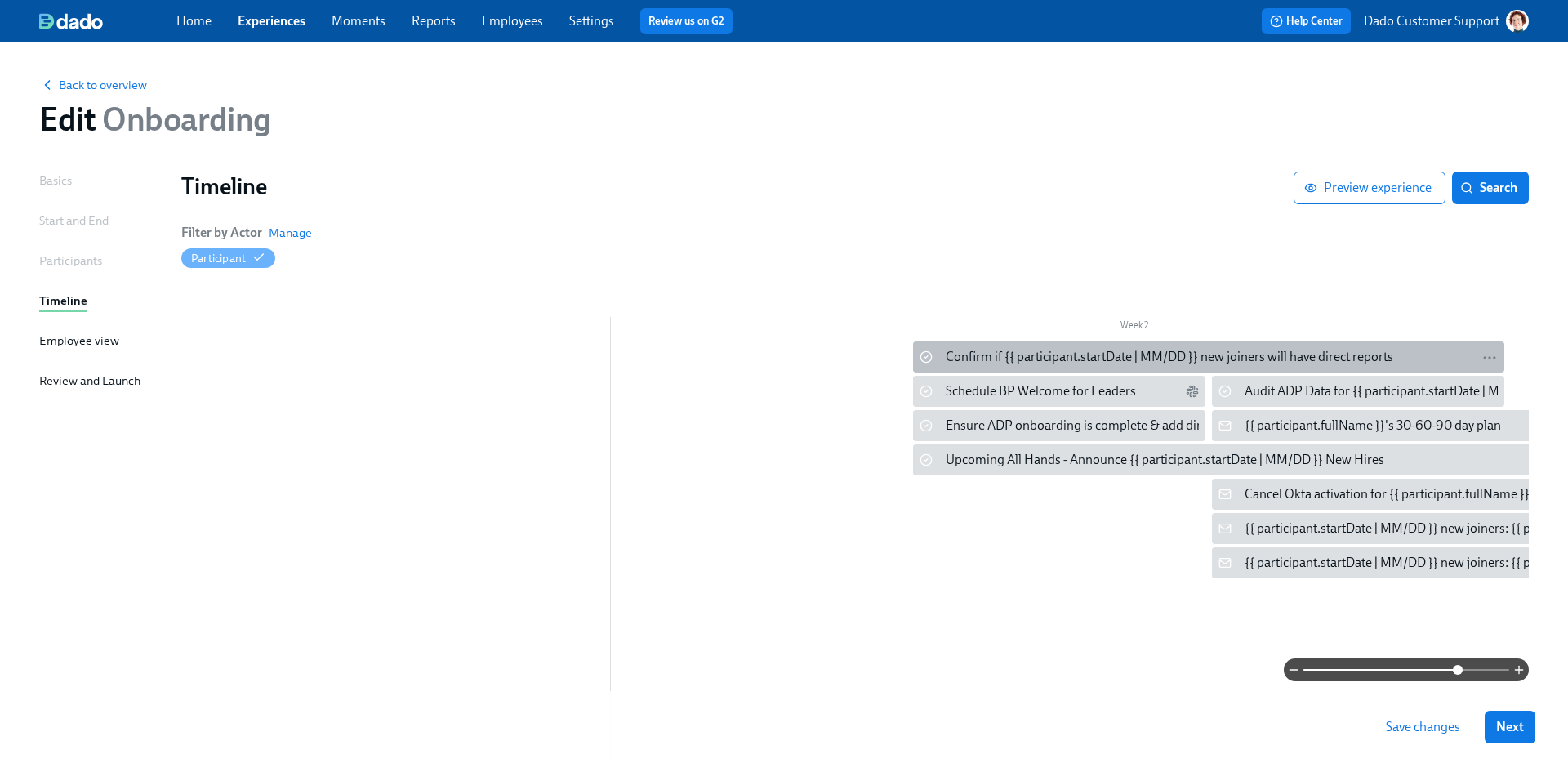
click at [957, 361] on div "Confirm if {{ participant.startDate | MM/DD }} new joiners will have direct rep…" at bounding box center [1169, 356] width 448 height 18
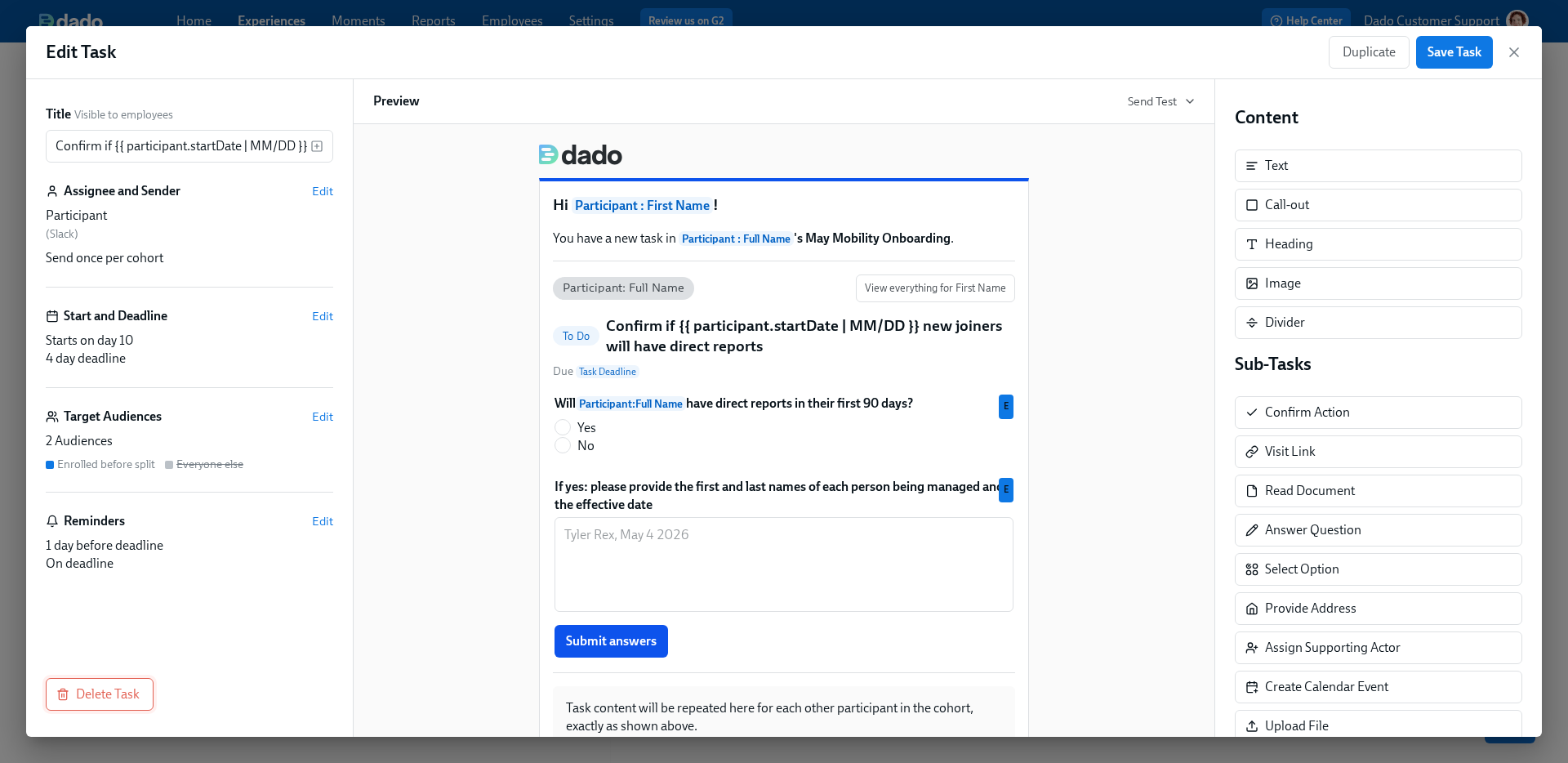
click at [101, 697] on span "Delete Task" at bounding box center [100, 694] width 80 height 17
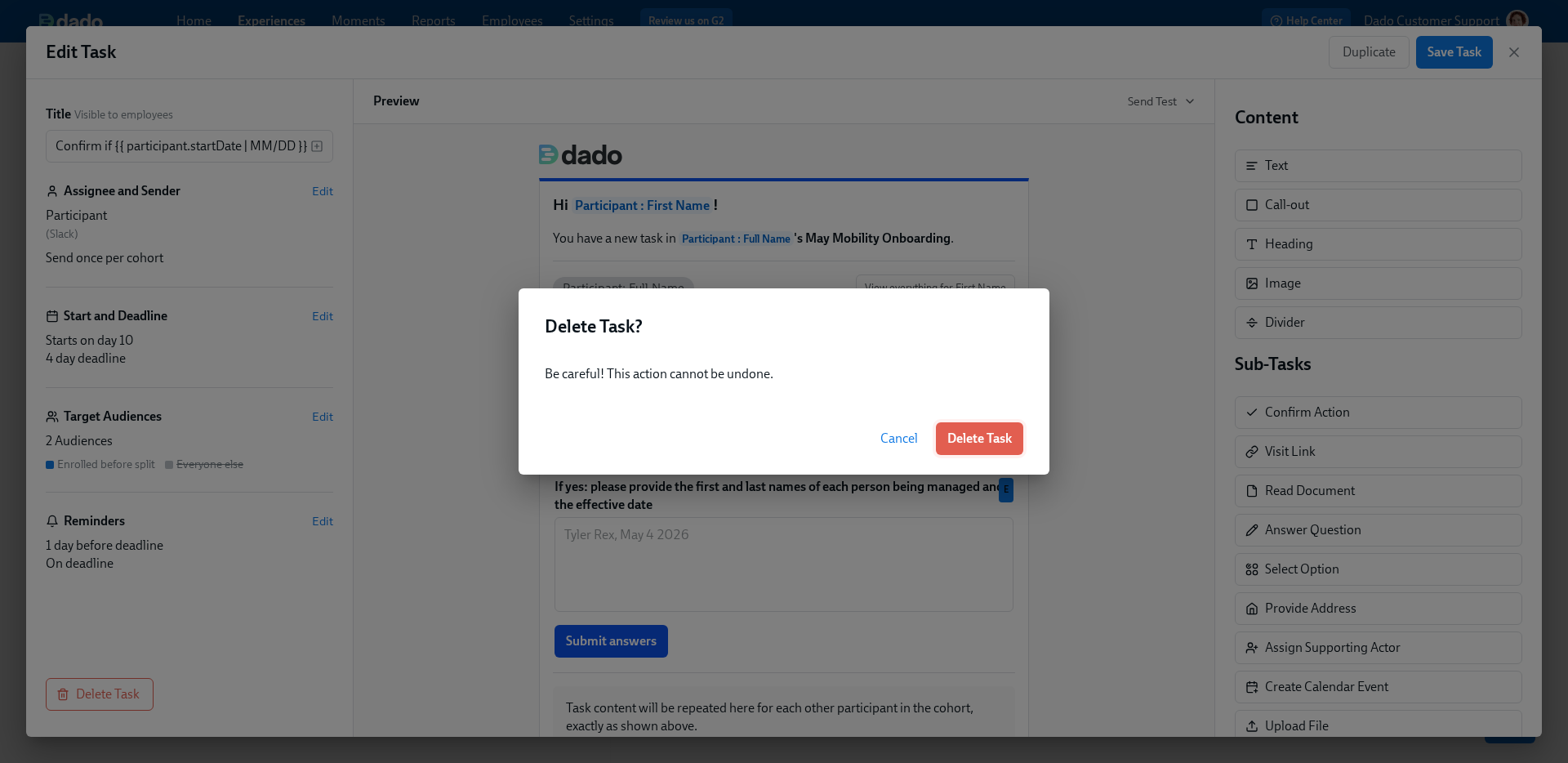
click at [1009, 444] on span "Delete Task" at bounding box center [979, 438] width 64 height 17
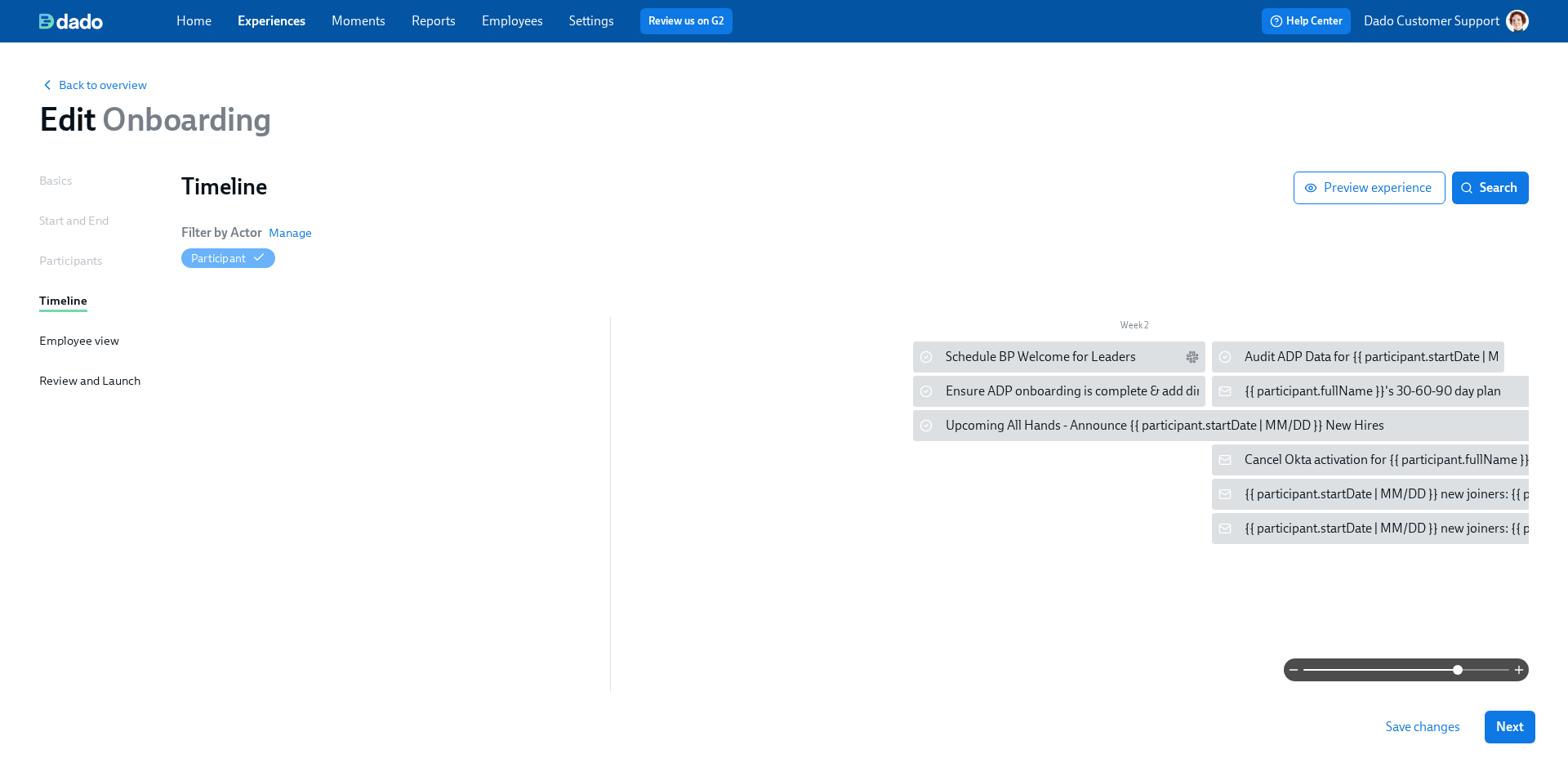
click at [1469, 737] on button "Save changes" at bounding box center [1422, 726] width 97 height 33
click at [981, 356] on div "Schedule BP Welcome for Leaders" at bounding box center [1040, 356] width 190 height 18
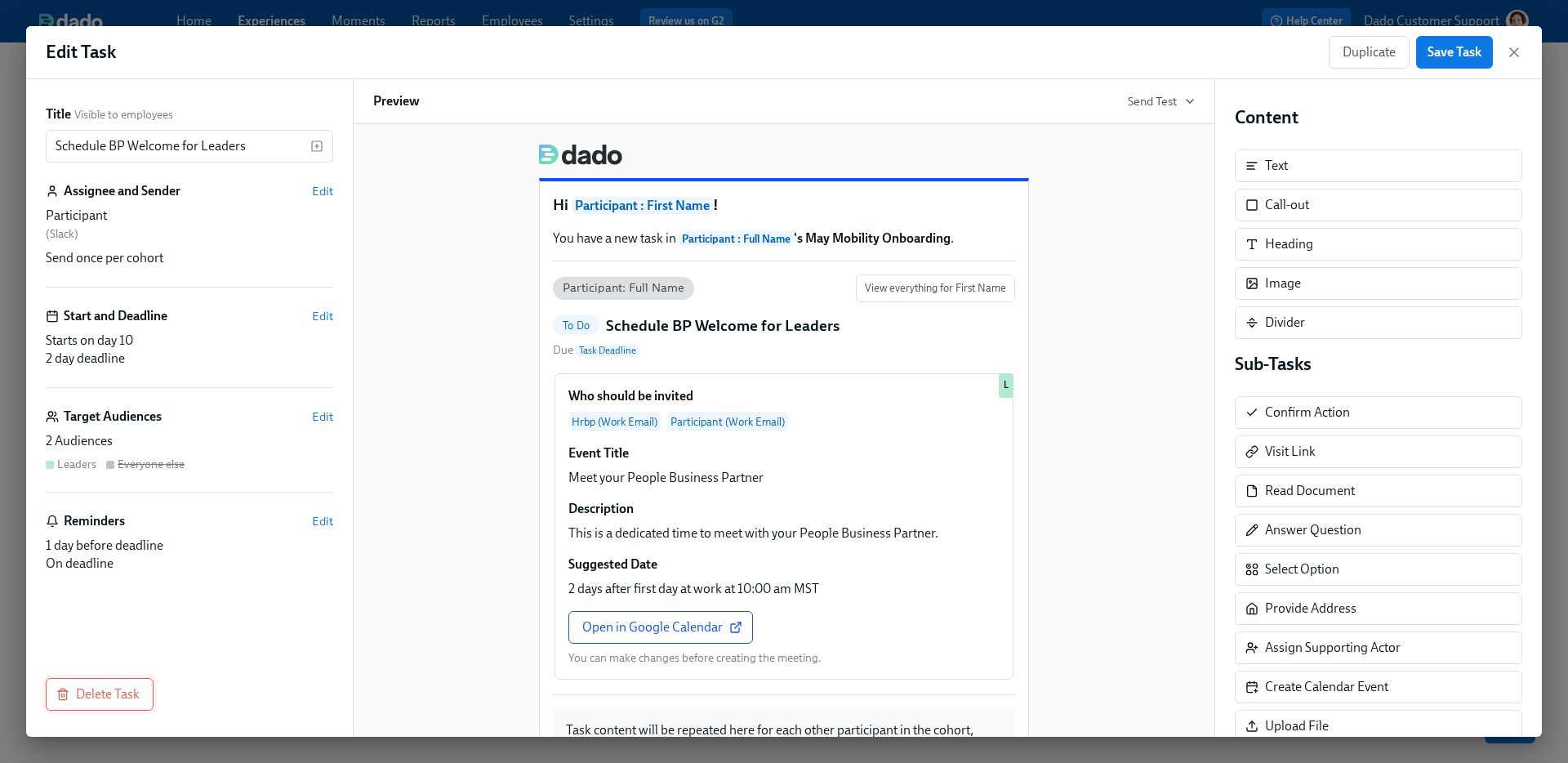
click at [114, 694] on span "Delete Task" at bounding box center [100, 694] width 80 height 17
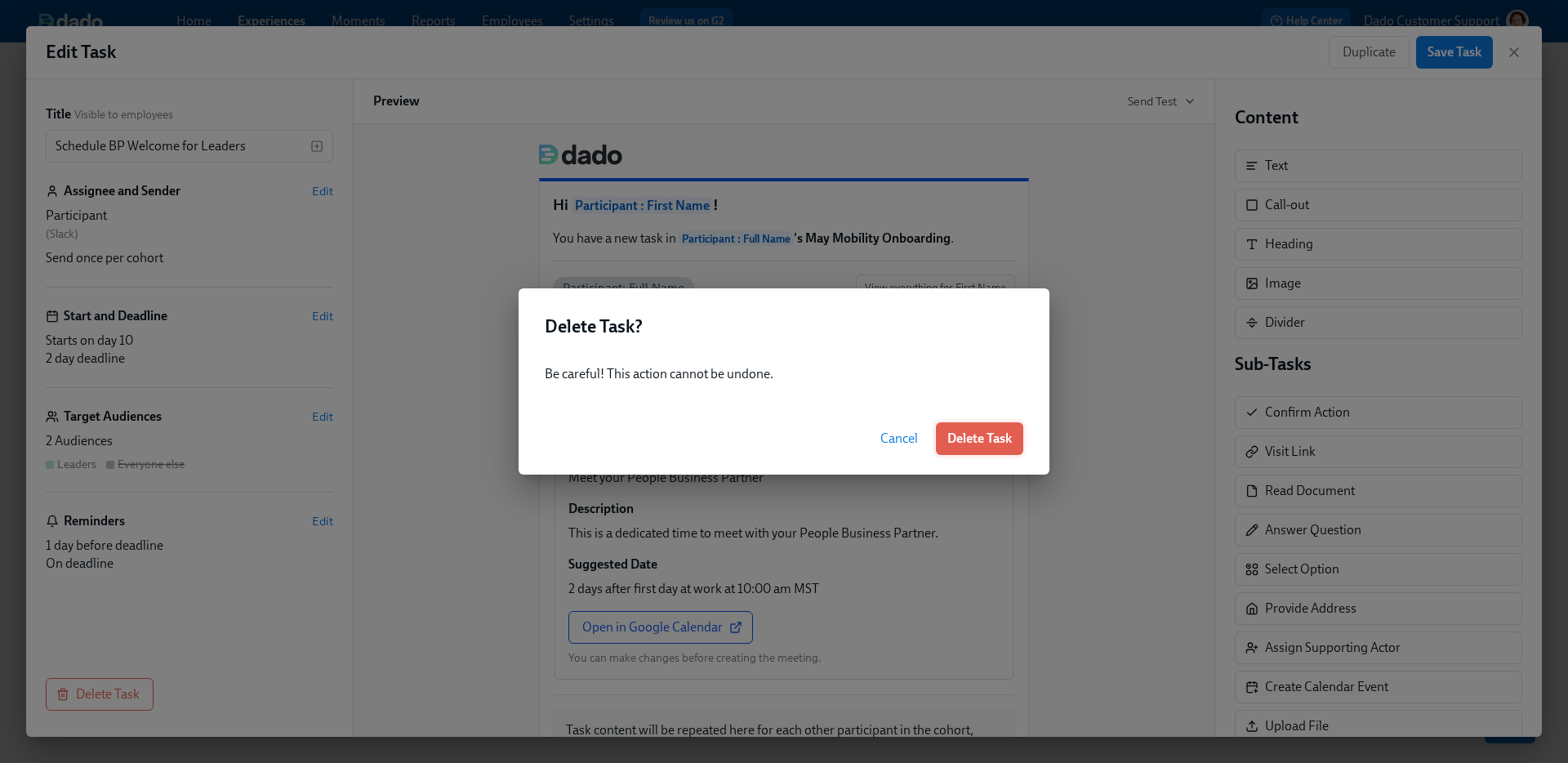
click at [981, 432] on span "Delete Task" at bounding box center [979, 438] width 64 height 17
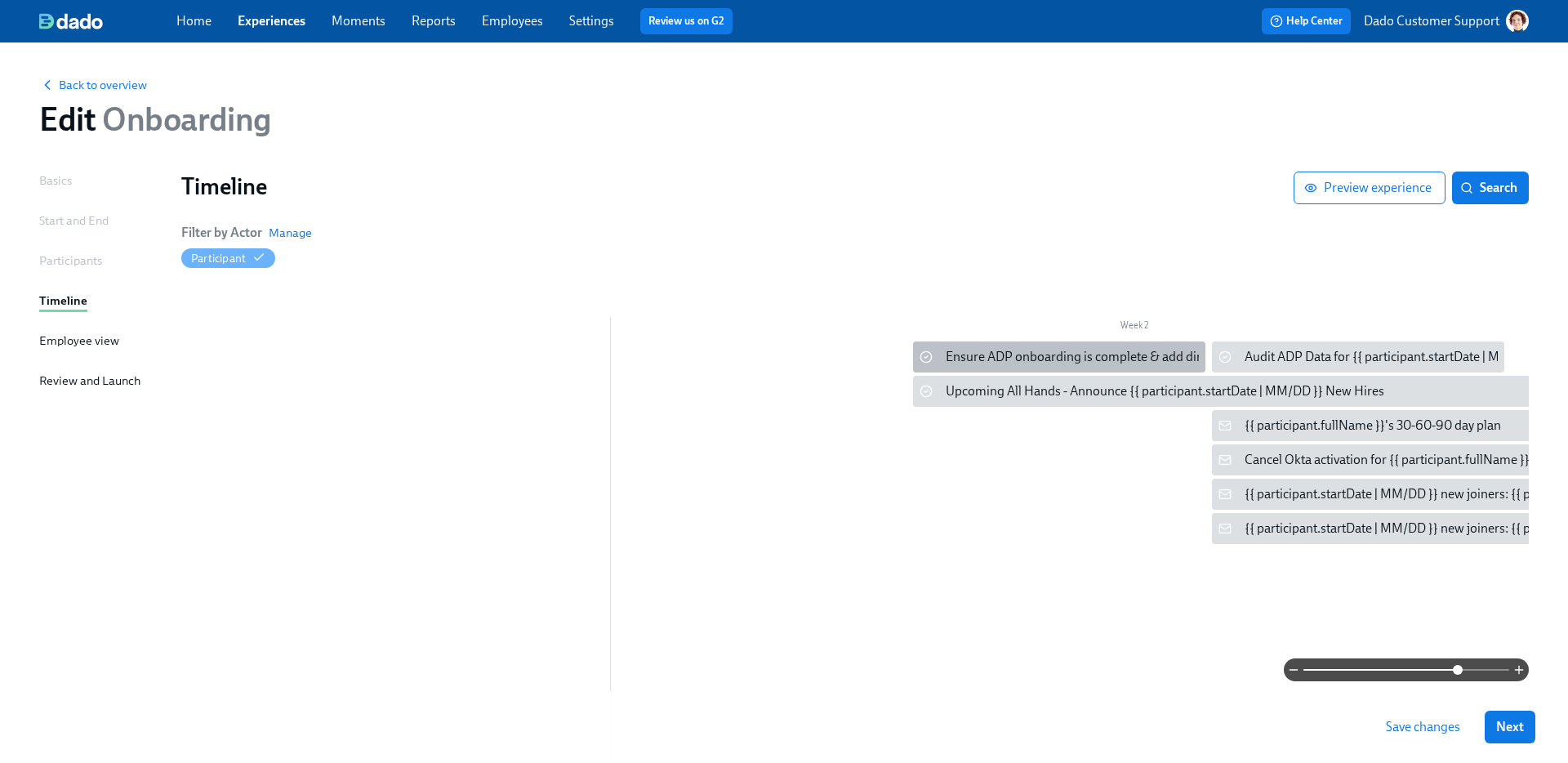
click at [1039, 359] on div "Ensure ADP onboarding is complete & add direct reports (if needed) for {{ parti…" at bounding box center [1275, 356] width 659 height 18
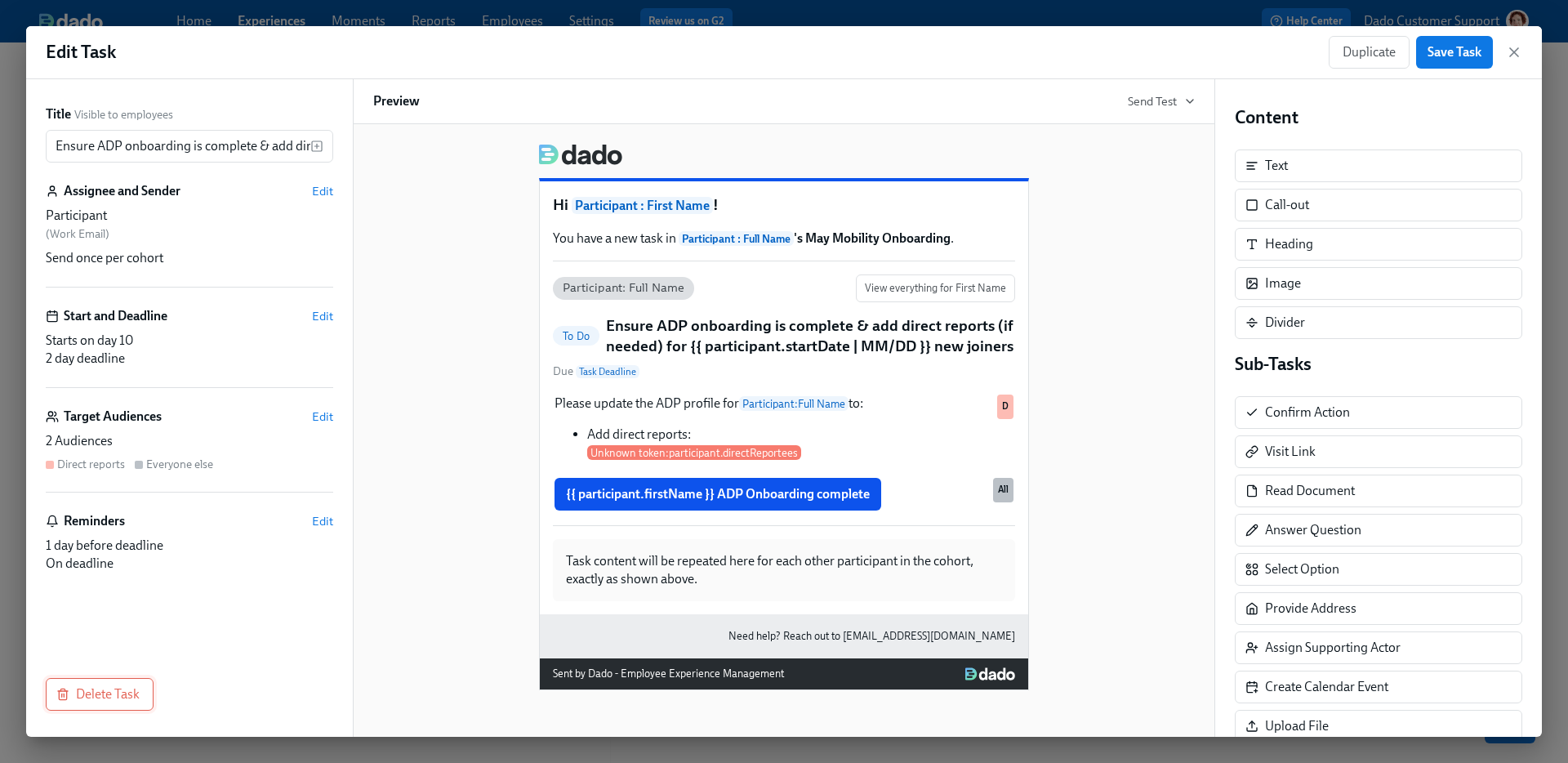
click at [145, 694] on button "Delete Task" at bounding box center [100, 694] width 108 height 33
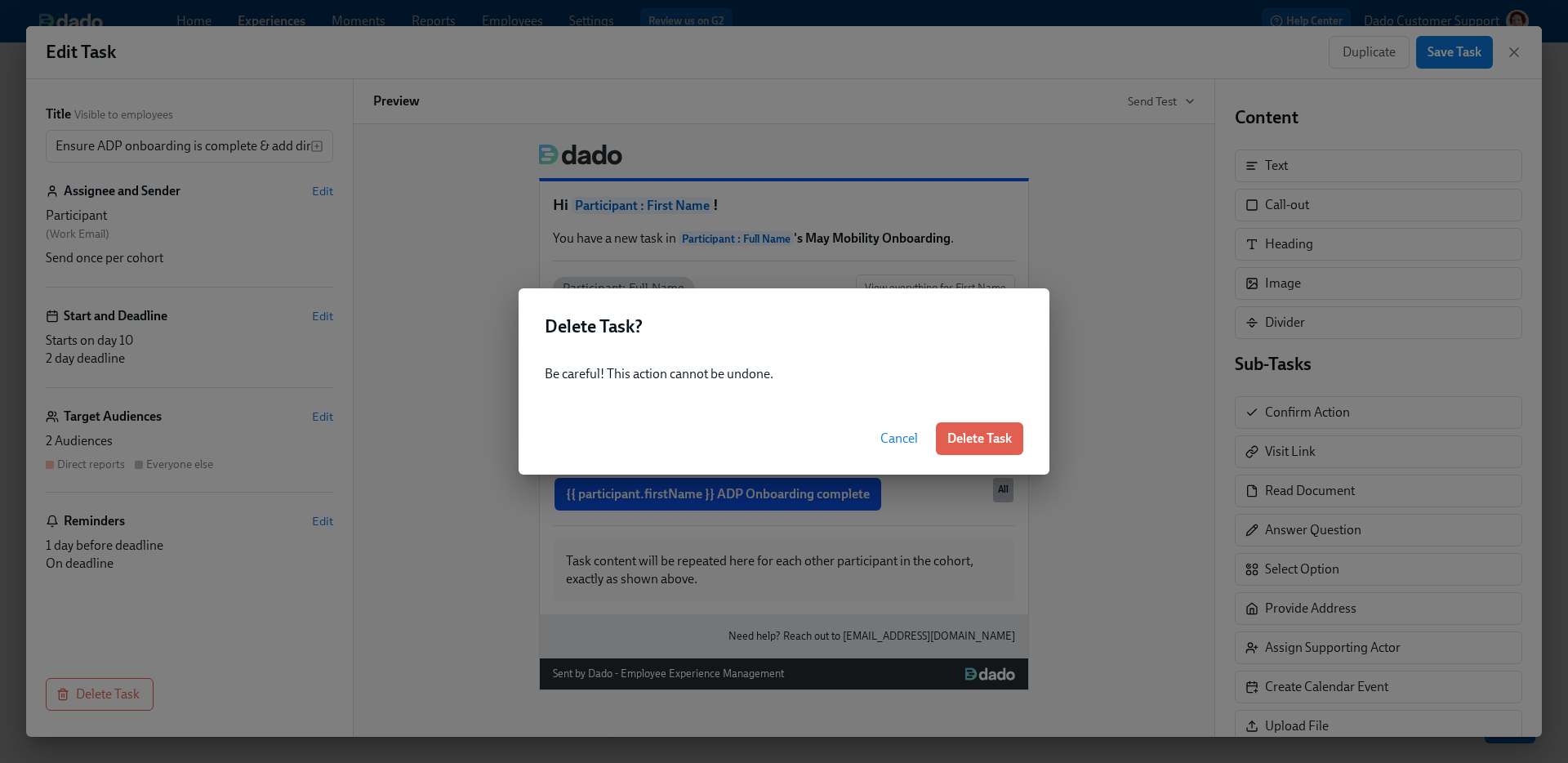
click at [974, 438] on span "Delete Task" at bounding box center [979, 438] width 64 height 17
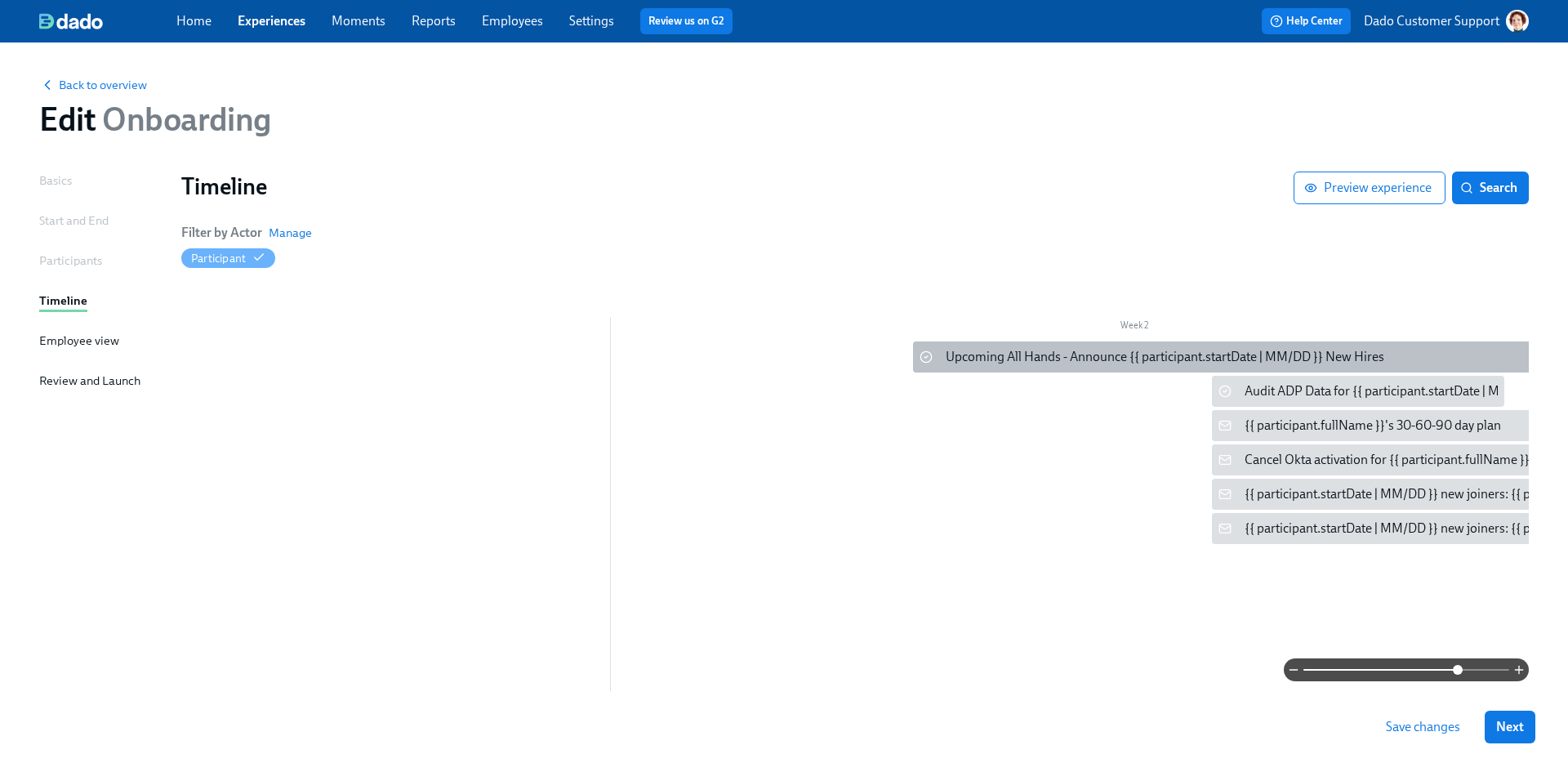
click at [1007, 355] on div "Upcoming All Hands - Announce {{ participant.startDate | MM/DD }} New Hires" at bounding box center [1165, 356] width 438 height 18
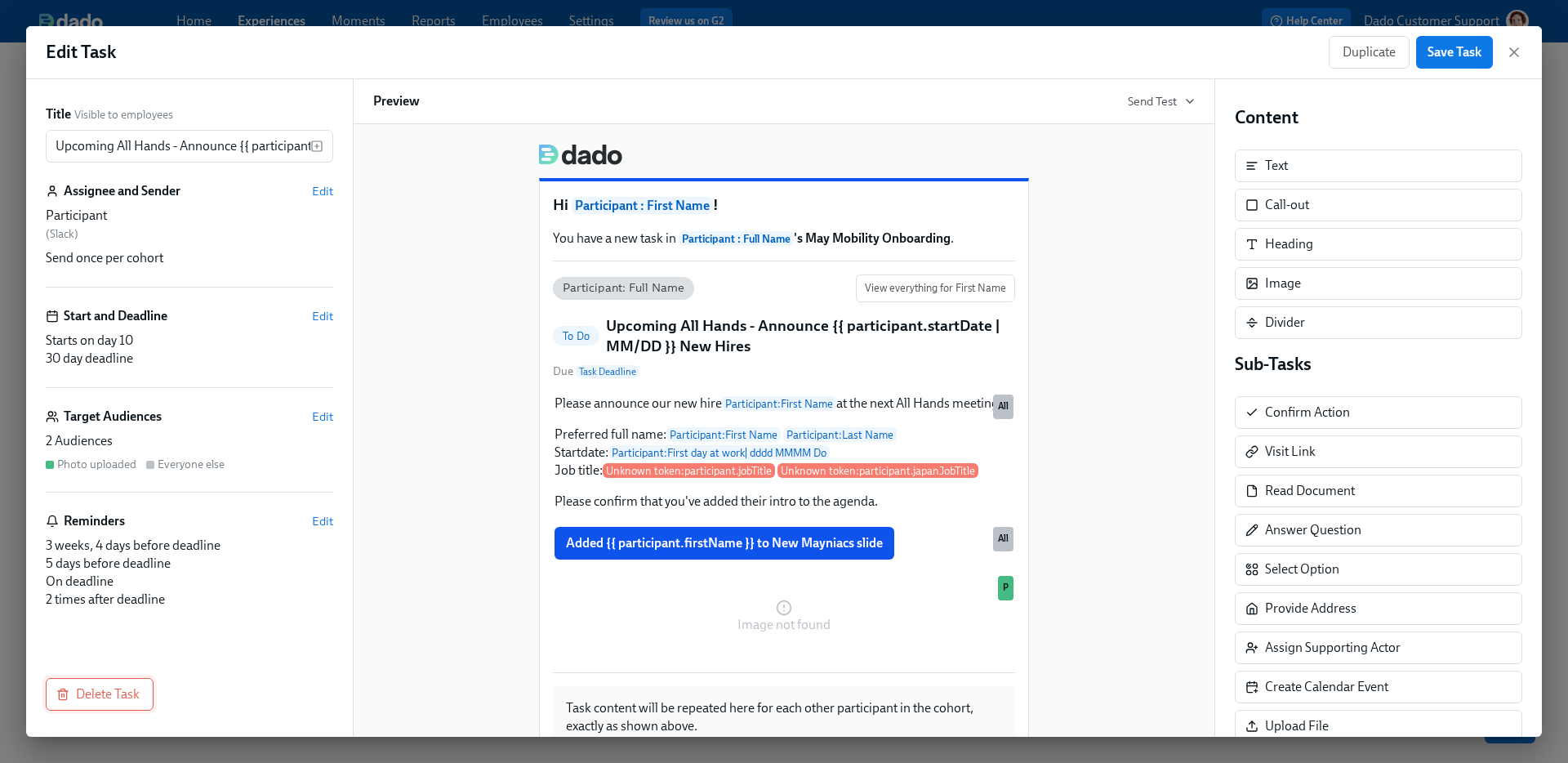
click at [116, 690] on span "Delete Task" at bounding box center [100, 694] width 80 height 17
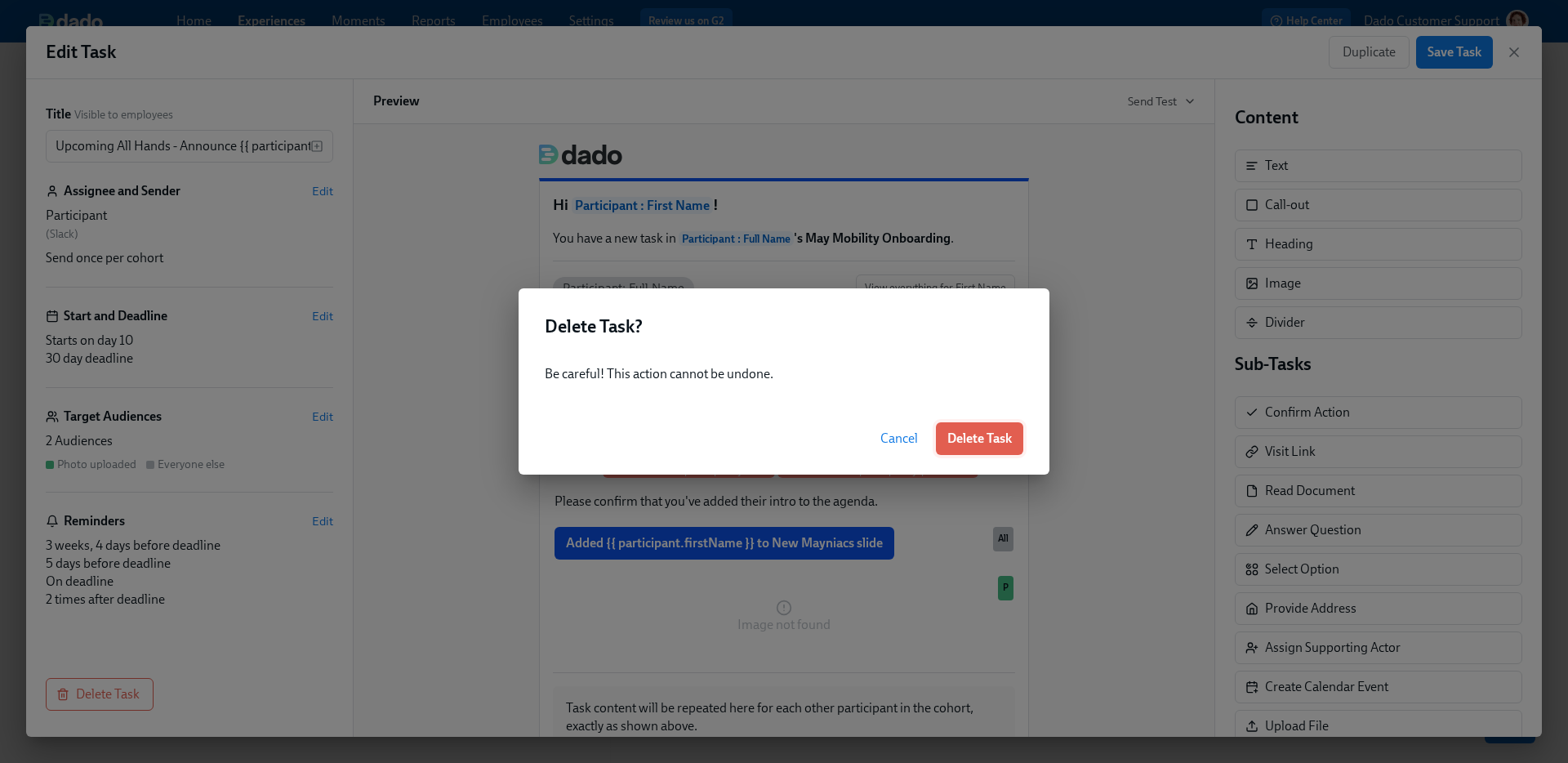
click at [992, 442] on span "Delete Task" at bounding box center [979, 438] width 64 height 17
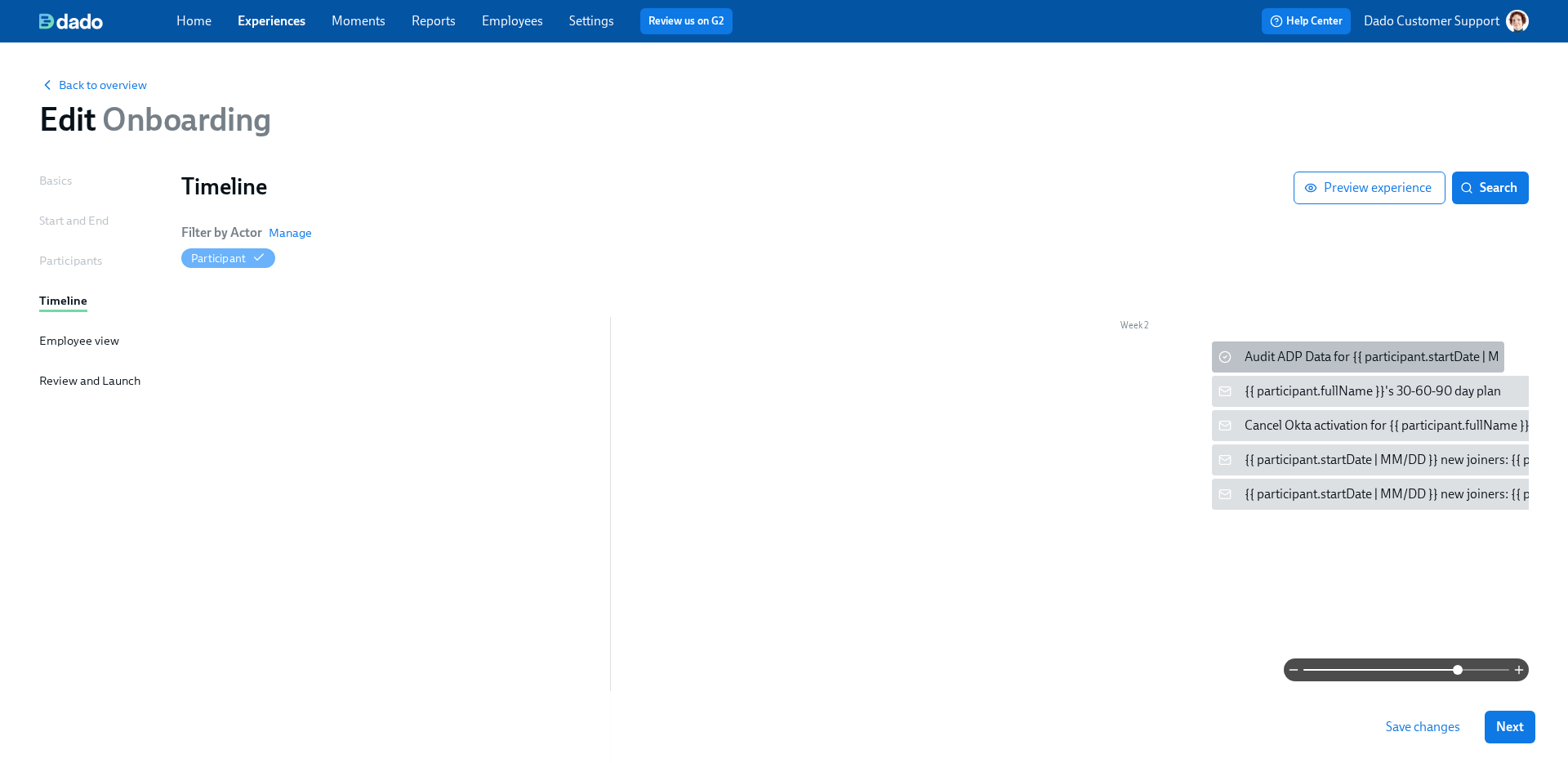
click at [1294, 341] on div "Audit ADP Data for {{ participant.startDate | MM/DD }} cohort" at bounding box center [1357, 356] width 292 height 31
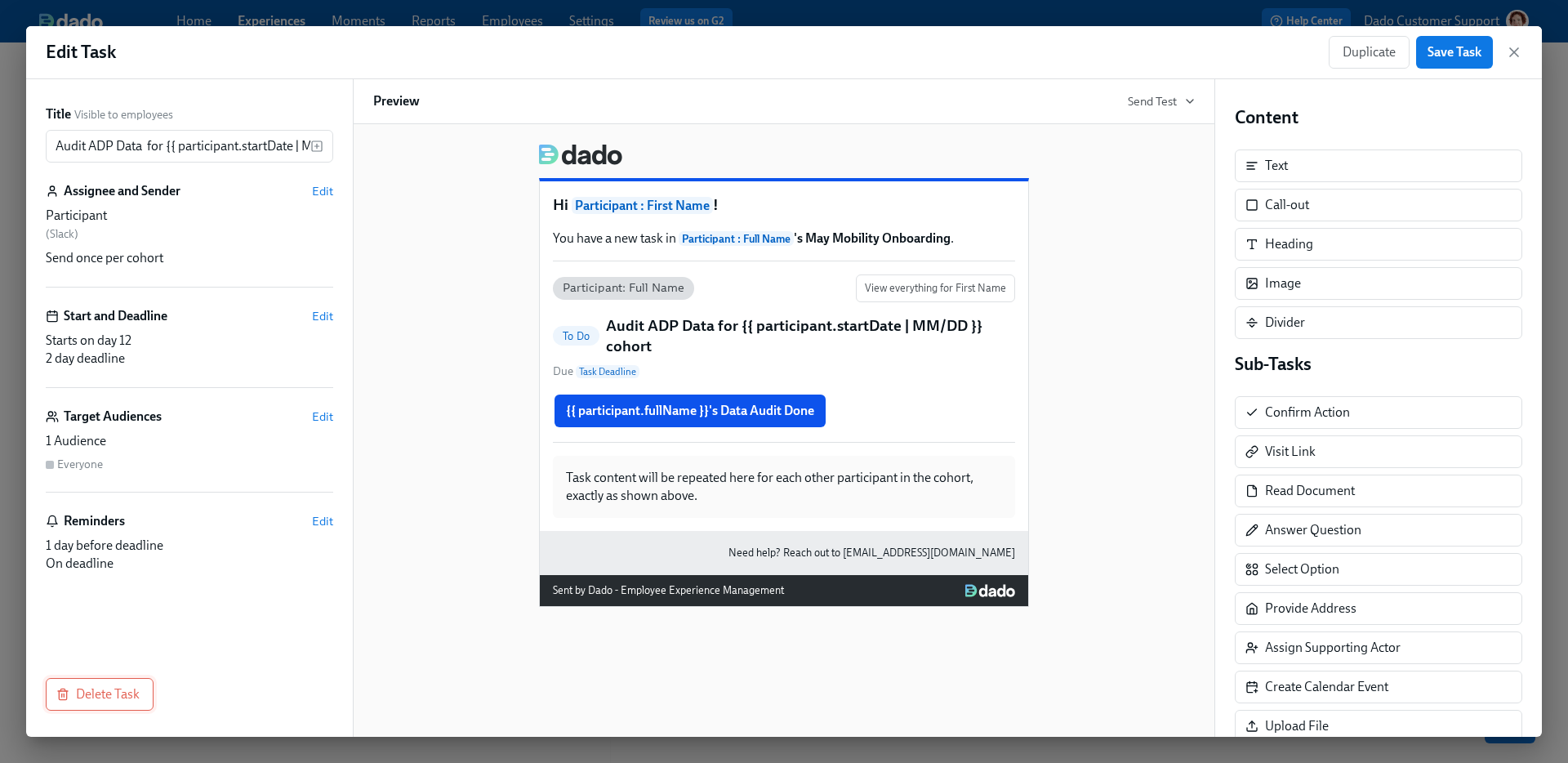
click at [124, 680] on button "Delete Task" at bounding box center [100, 694] width 108 height 33
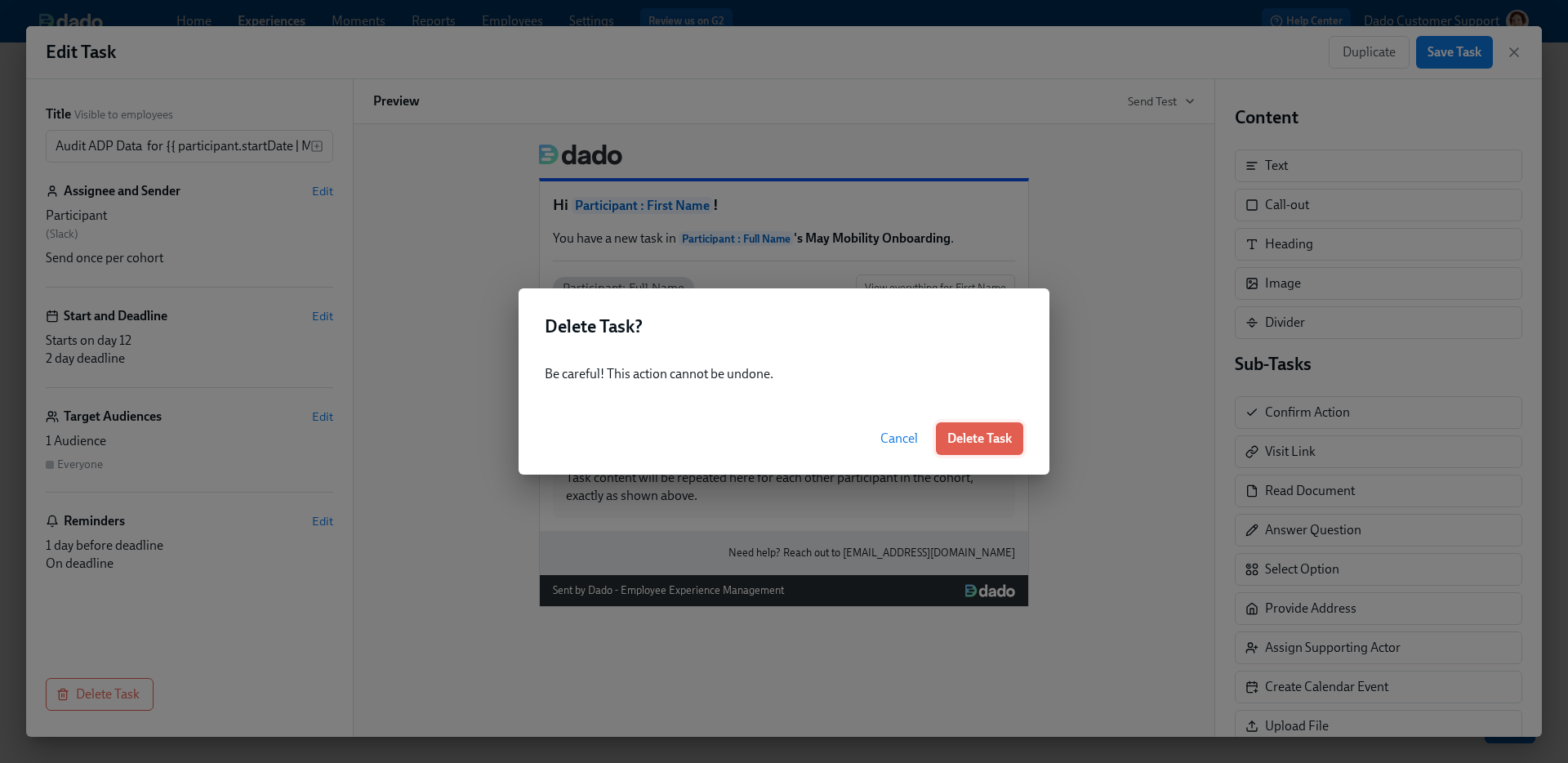
click at [986, 430] on span "Delete Task" at bounding box center [979, 438] width 64 height 17
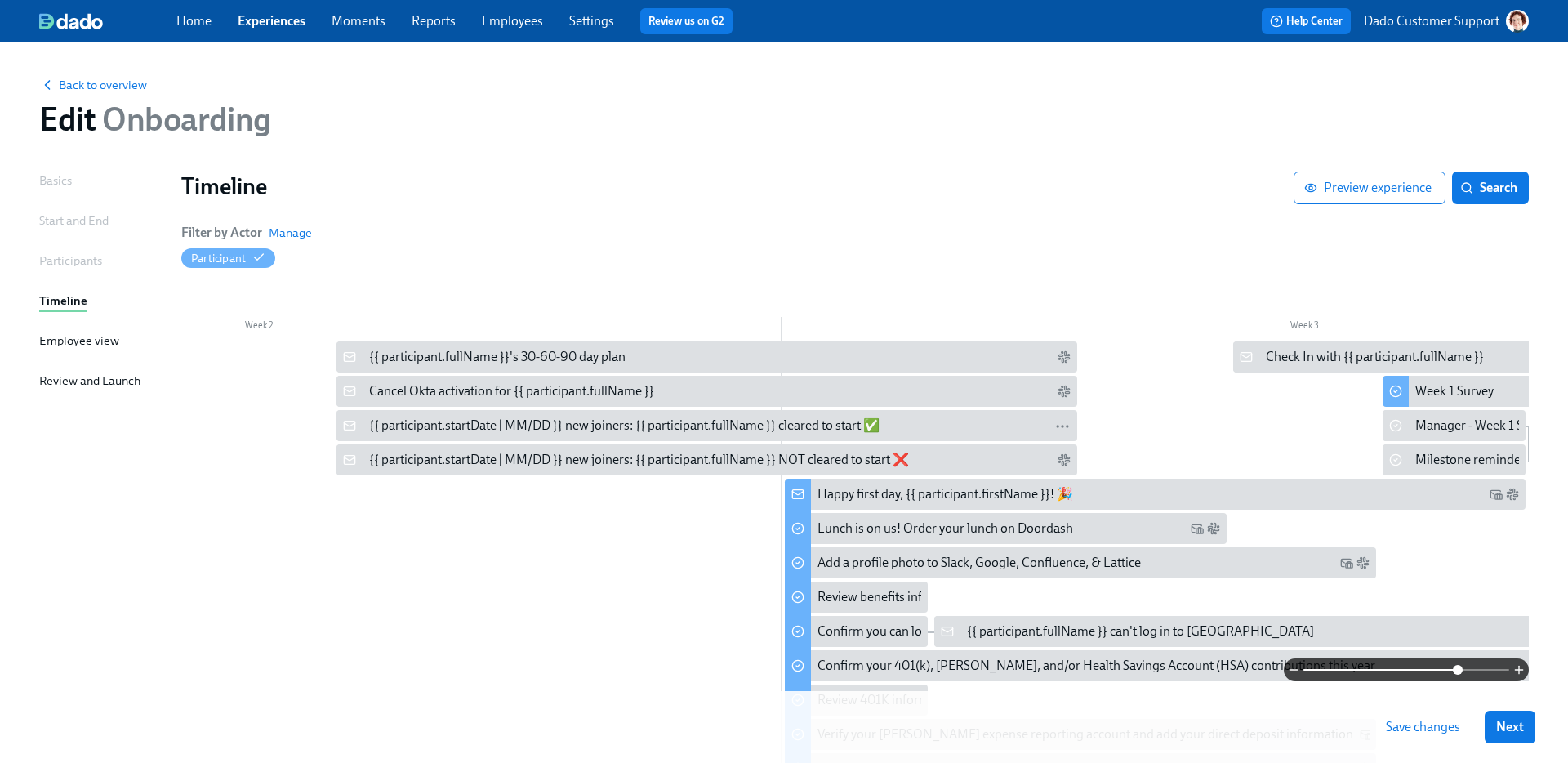
scroll to position [0, 1563]
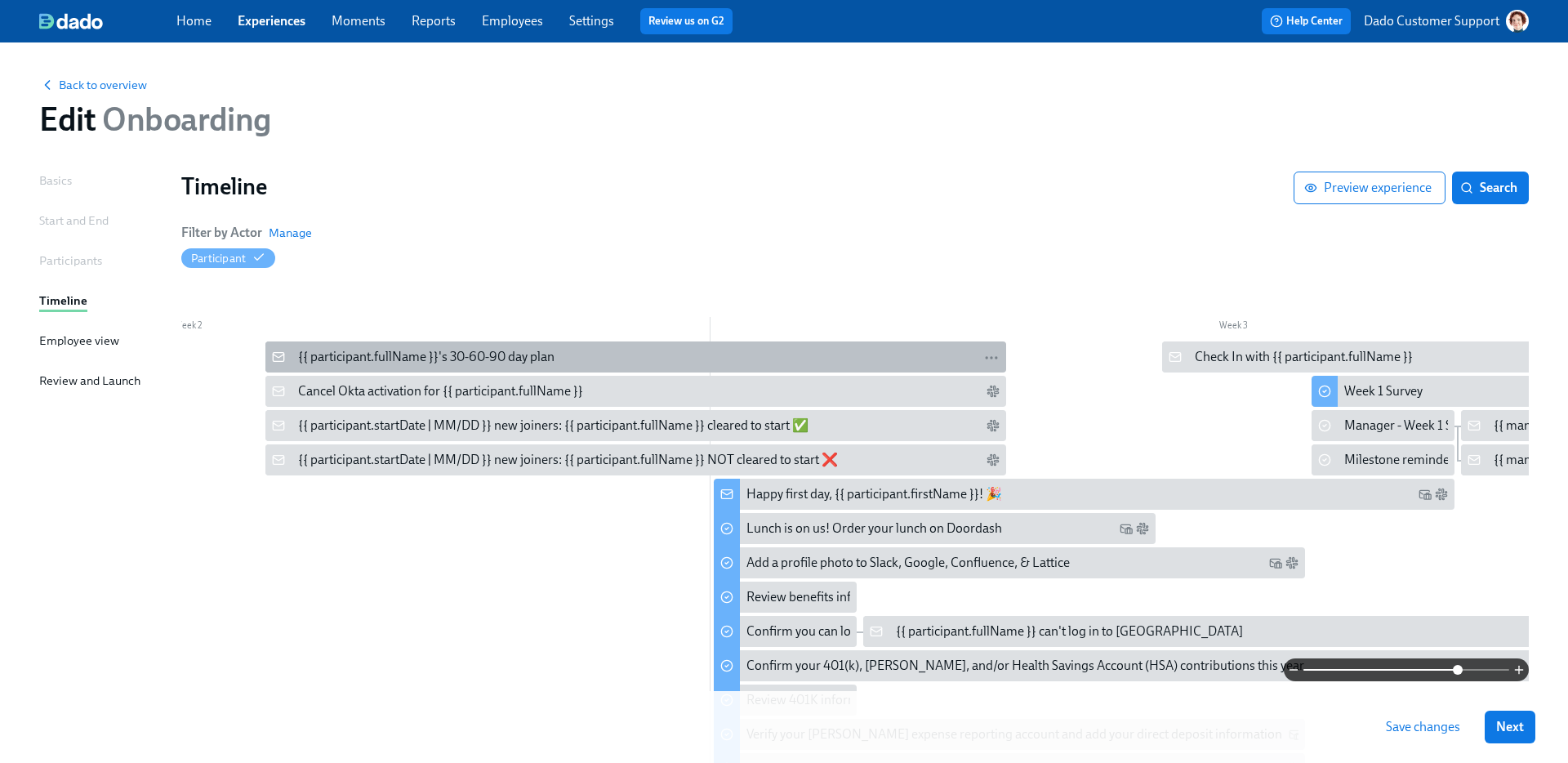
click at [438, 351] on div "{{ participant.fullName }}'s 30-60-90 day plan" at bounding box center [426, 356] width 256 height 18
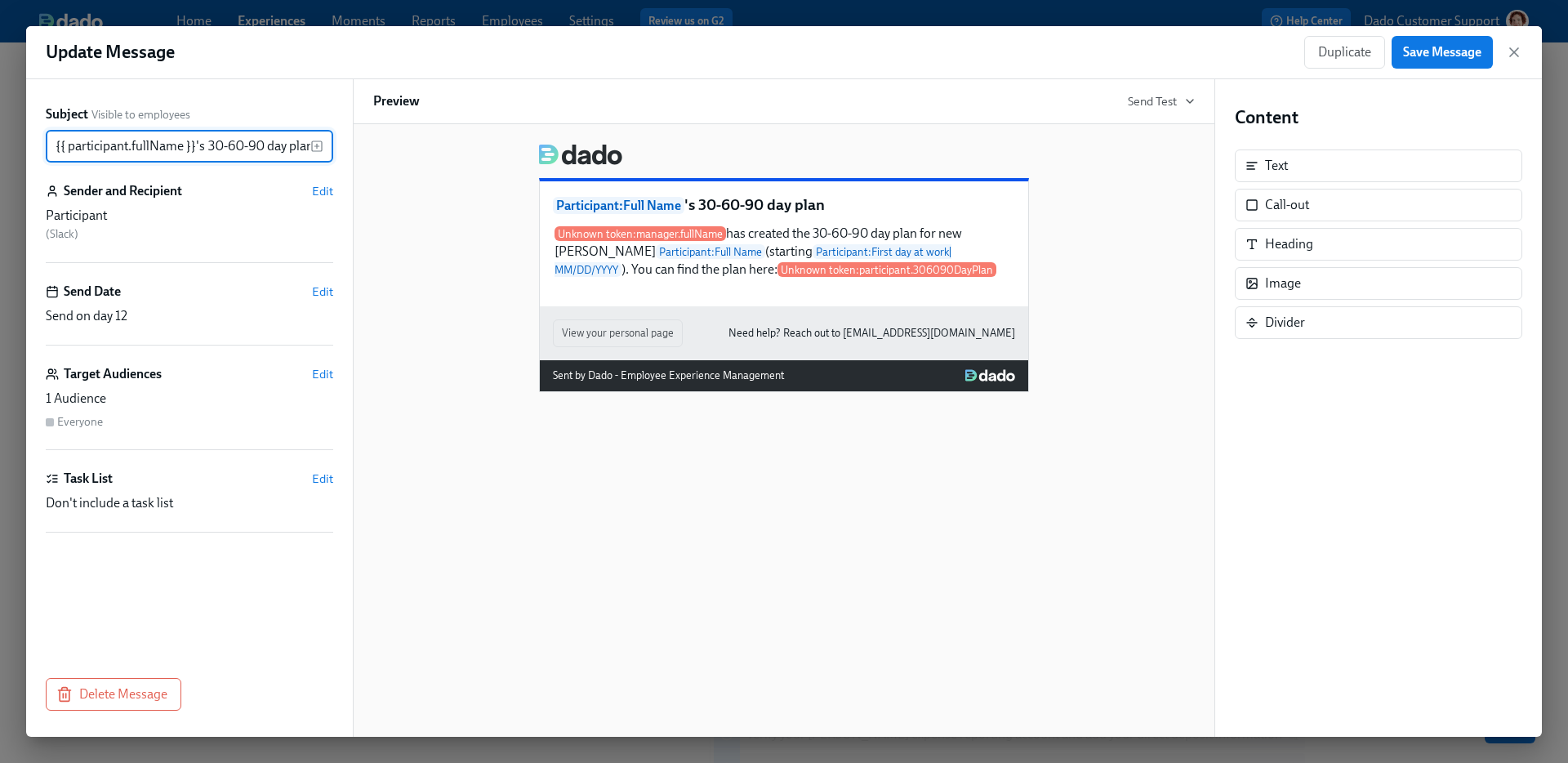
scroll to position [0, 1]
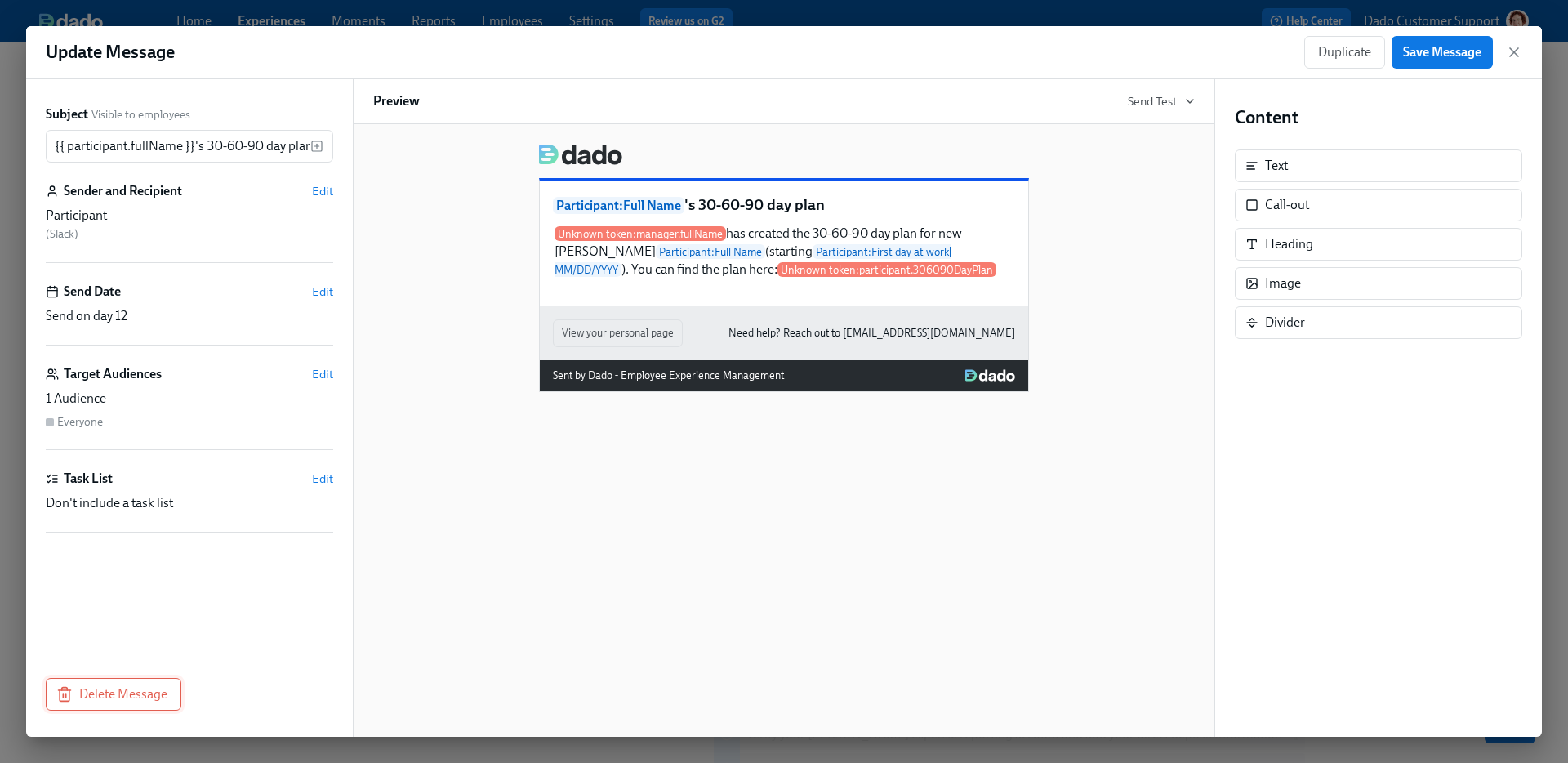
click at [95, 699] on span "Delete Message" at bounding box center [113, 694] width 108 height 17
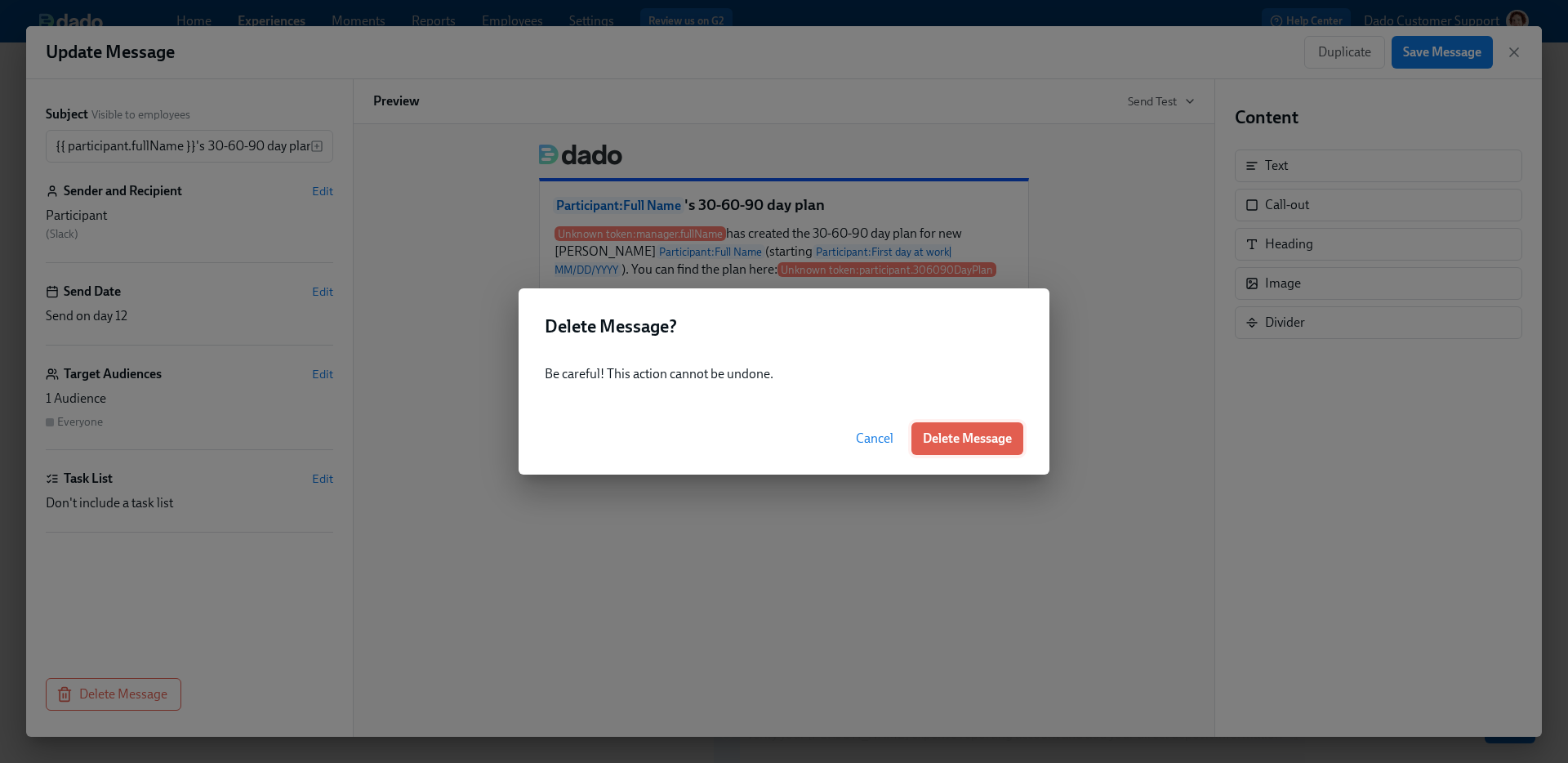
click at [954, 454] on button "Delete Message" at bounding box center [967, 438] width 112 height 33
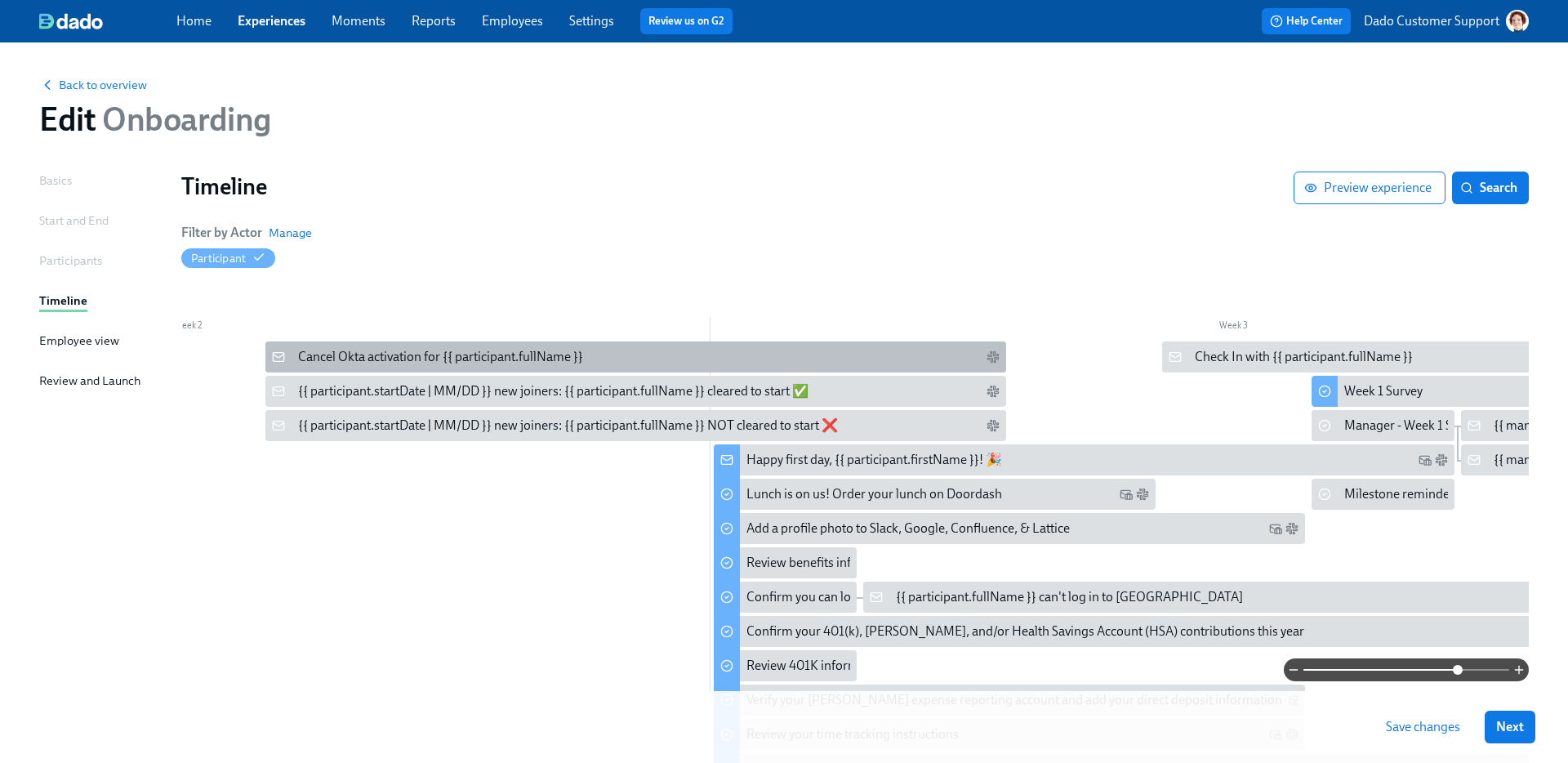
click at [317, 346] on div "Cancel Okta activation for {{ participant.fullName }}" at bounding box center [635, 356] width 740 height 31
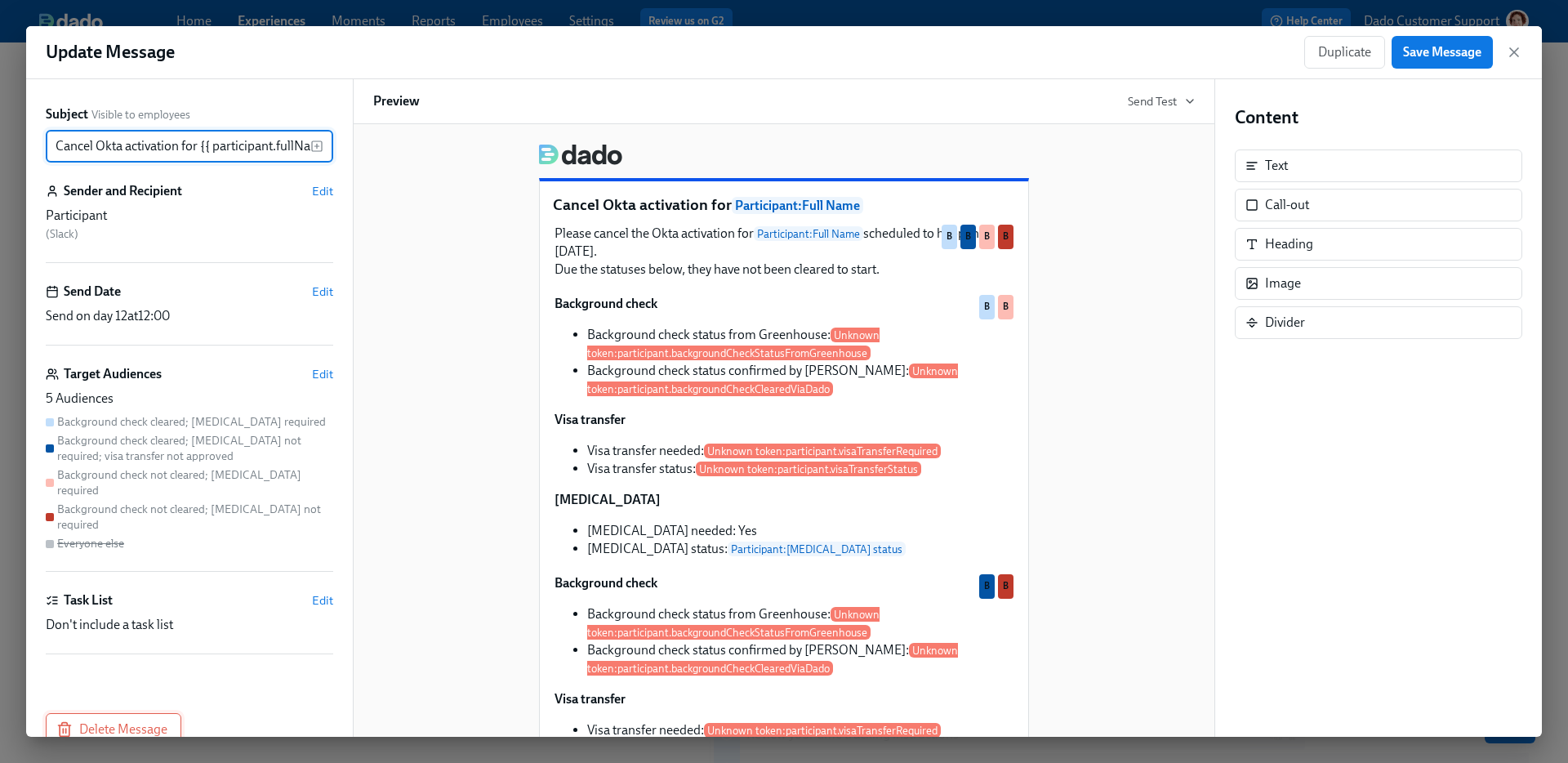
click at [93, 713] on button "Delete Message" at bounding box center [114, 729] width 136 height 33
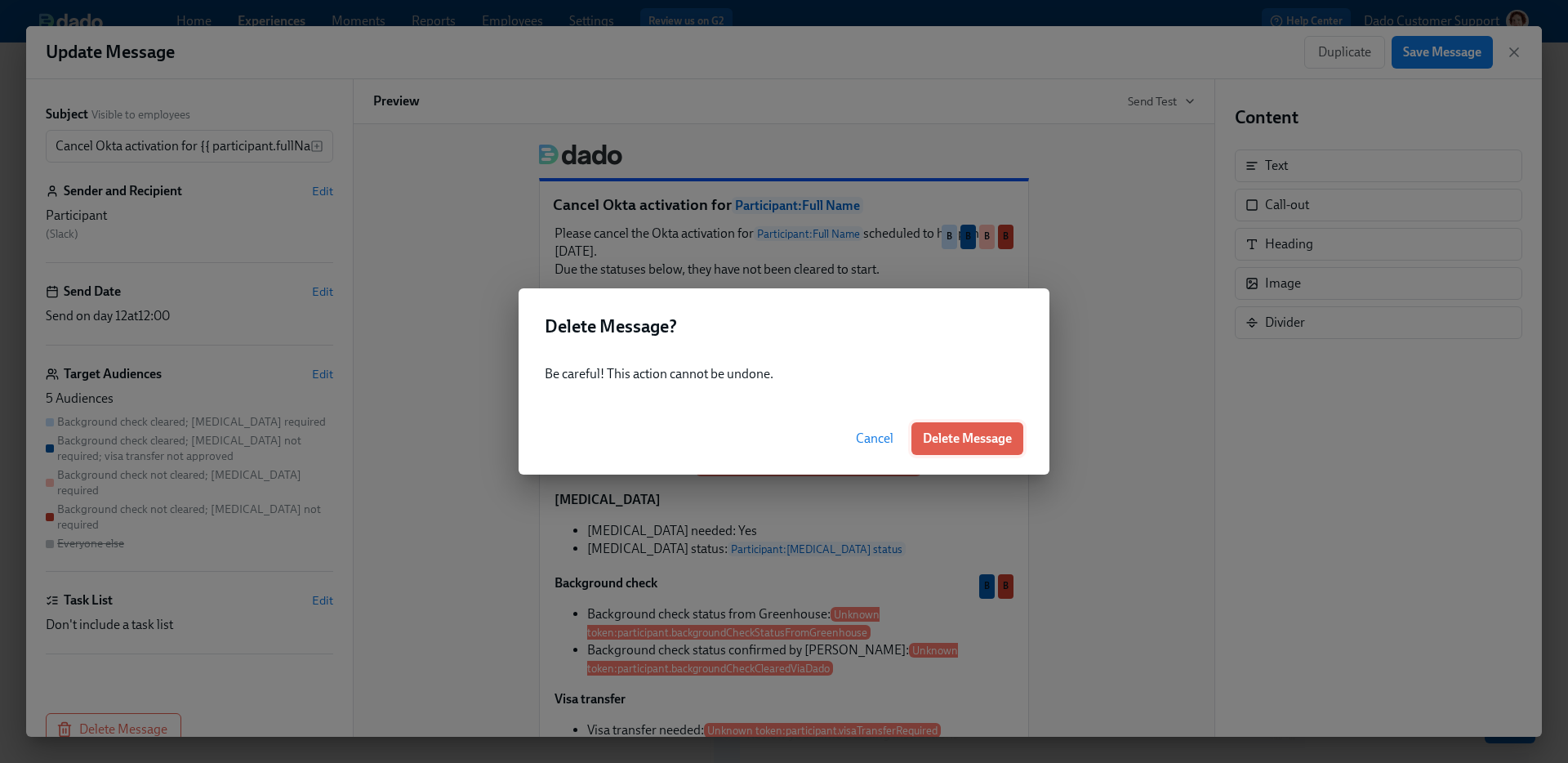
click at [952, 431] on span "Delete Message" at bounding box center [967, 438] width 89 height 17
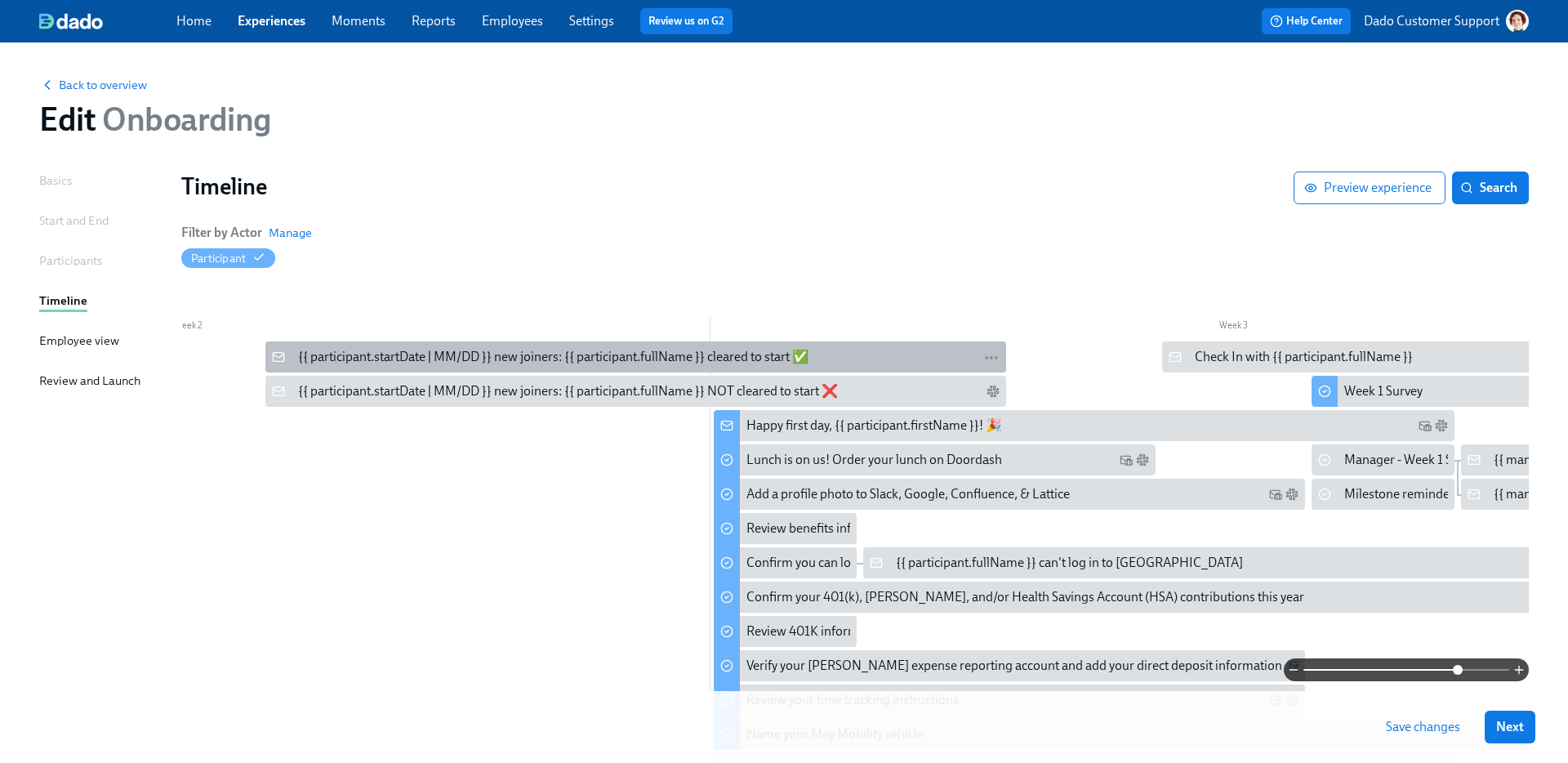
click at [359, 356] on div "{{ participant.startDate | MM/DD }} new joiners: {{ participant.fullName }} cle…" at bounding box center [553, 356] width 510 height 18
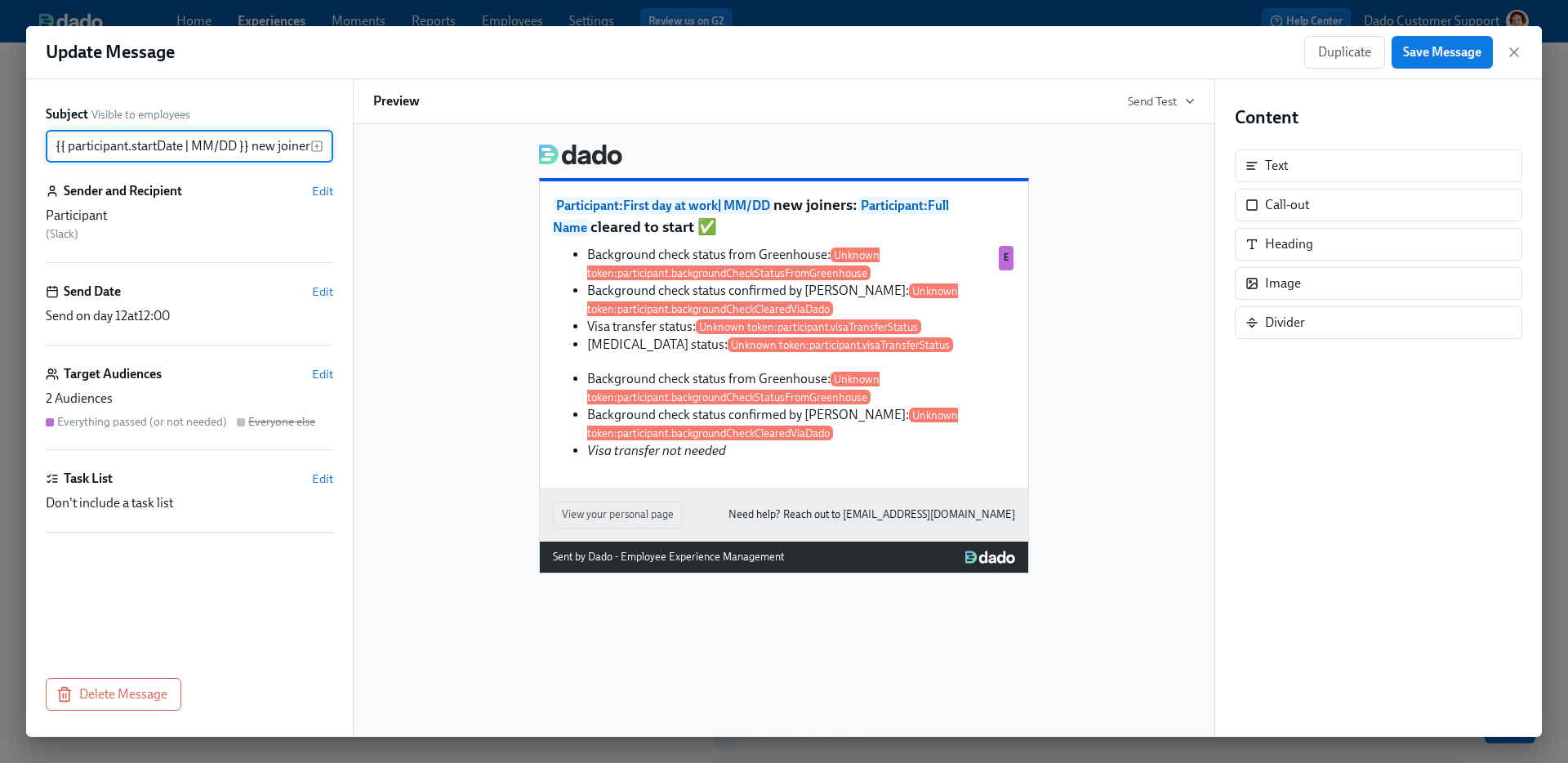
scroll to position [0, 259]
click at [128, 661] on div "Subject Visible to employees {{ participant.startDate | MM/DD }} new joiners: {…" at bounding box center [189, 408] width 326 height 658
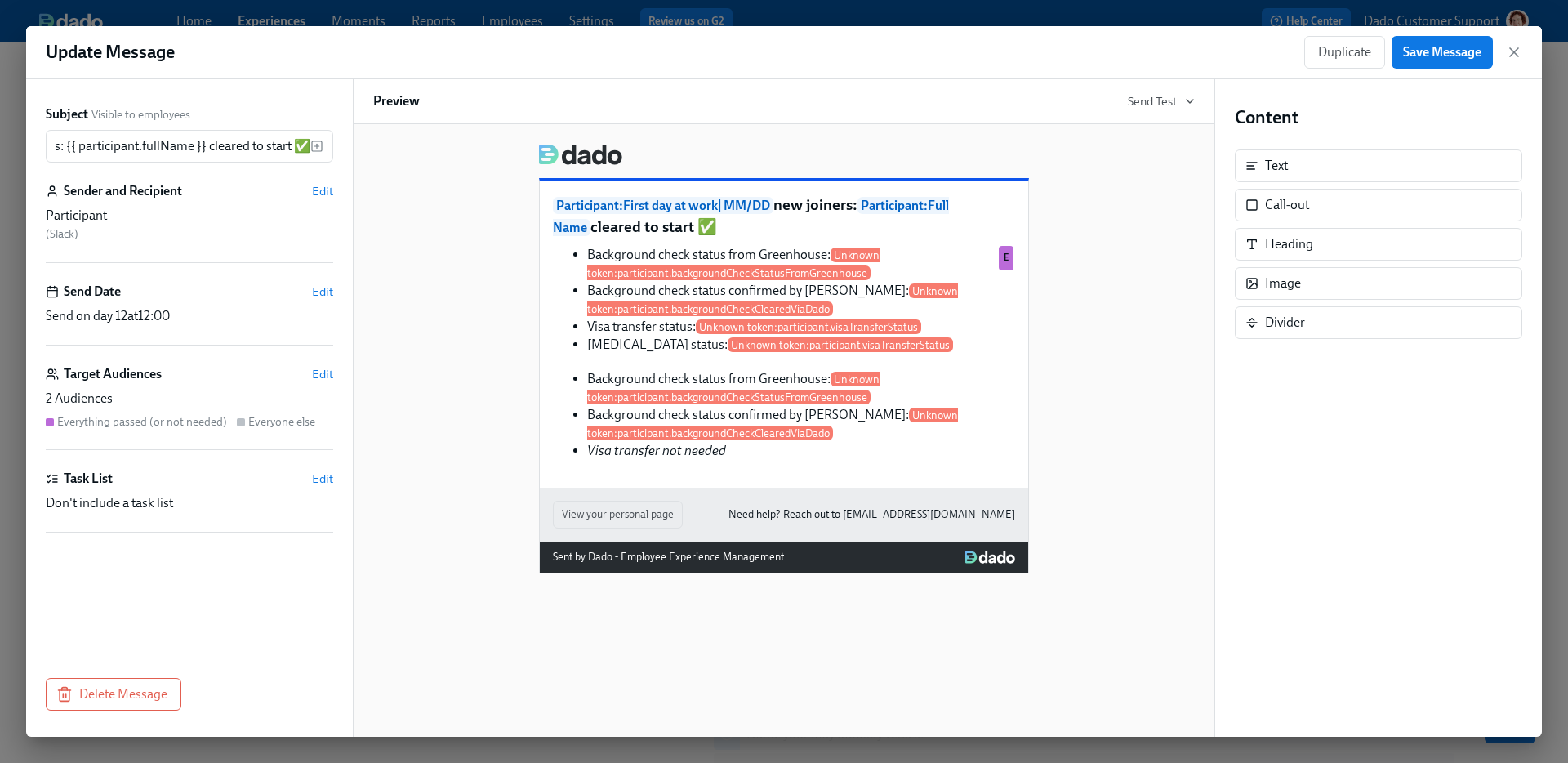
scroll to position [0, 0]
click at [102, 729] on div "Subject Visible to employees {{ participant.startDate | MM/DD }} new joiners: {…" at bounding box center [189, 408] width 326 height 658
click at [102, 672] on div "Subject Visible to employees {{ participant.startDate | MM/DD }} new joiners: {…" at bounding box center [189, 408] width 326 height 658
click at [134, 705] on button "Delete Message" at bounding box center [114, 694] width 136 height 33
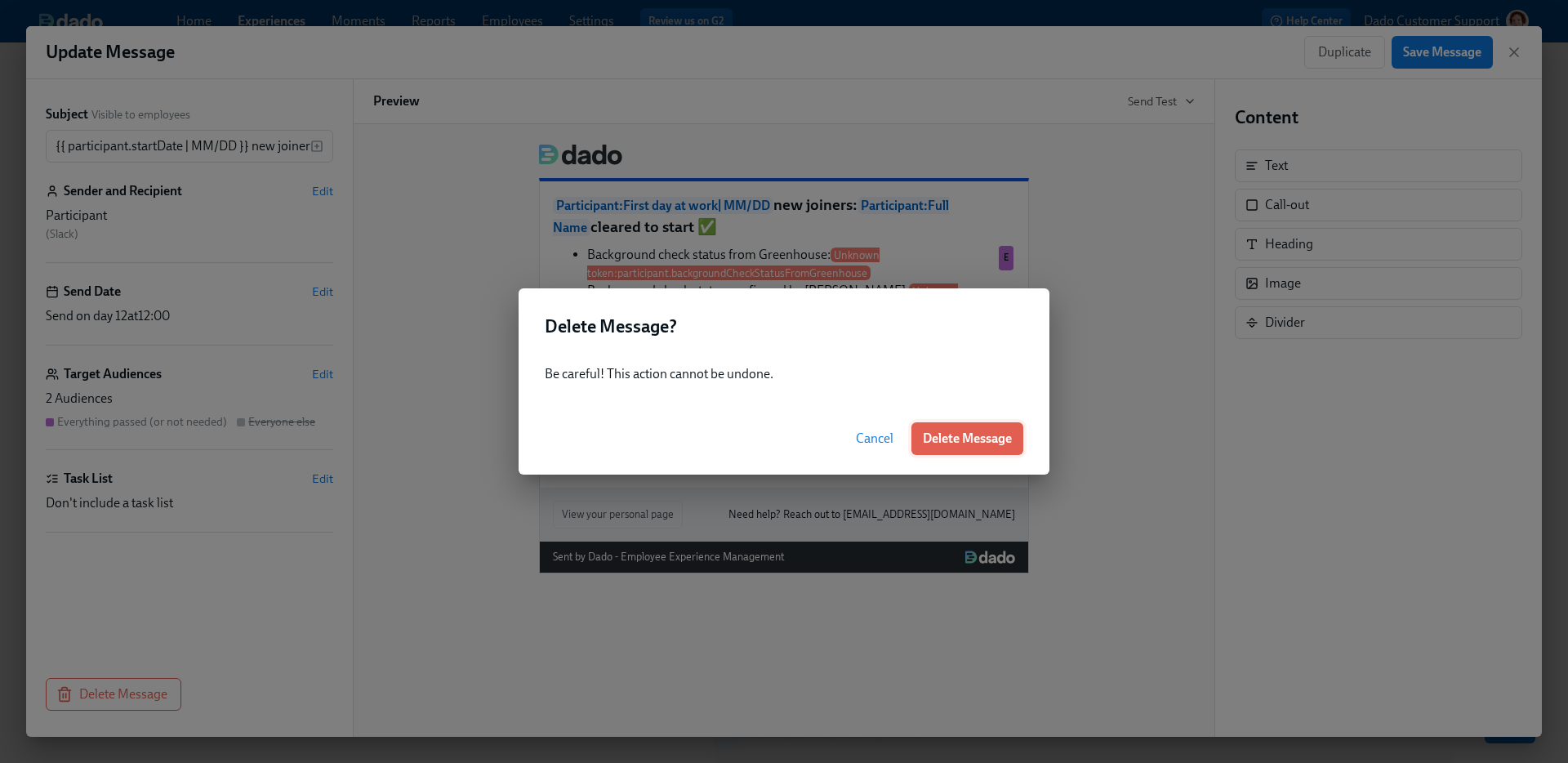
click at [948, 438] on span "Delete Message" at bounding box center [967, 438] width 89 height 17
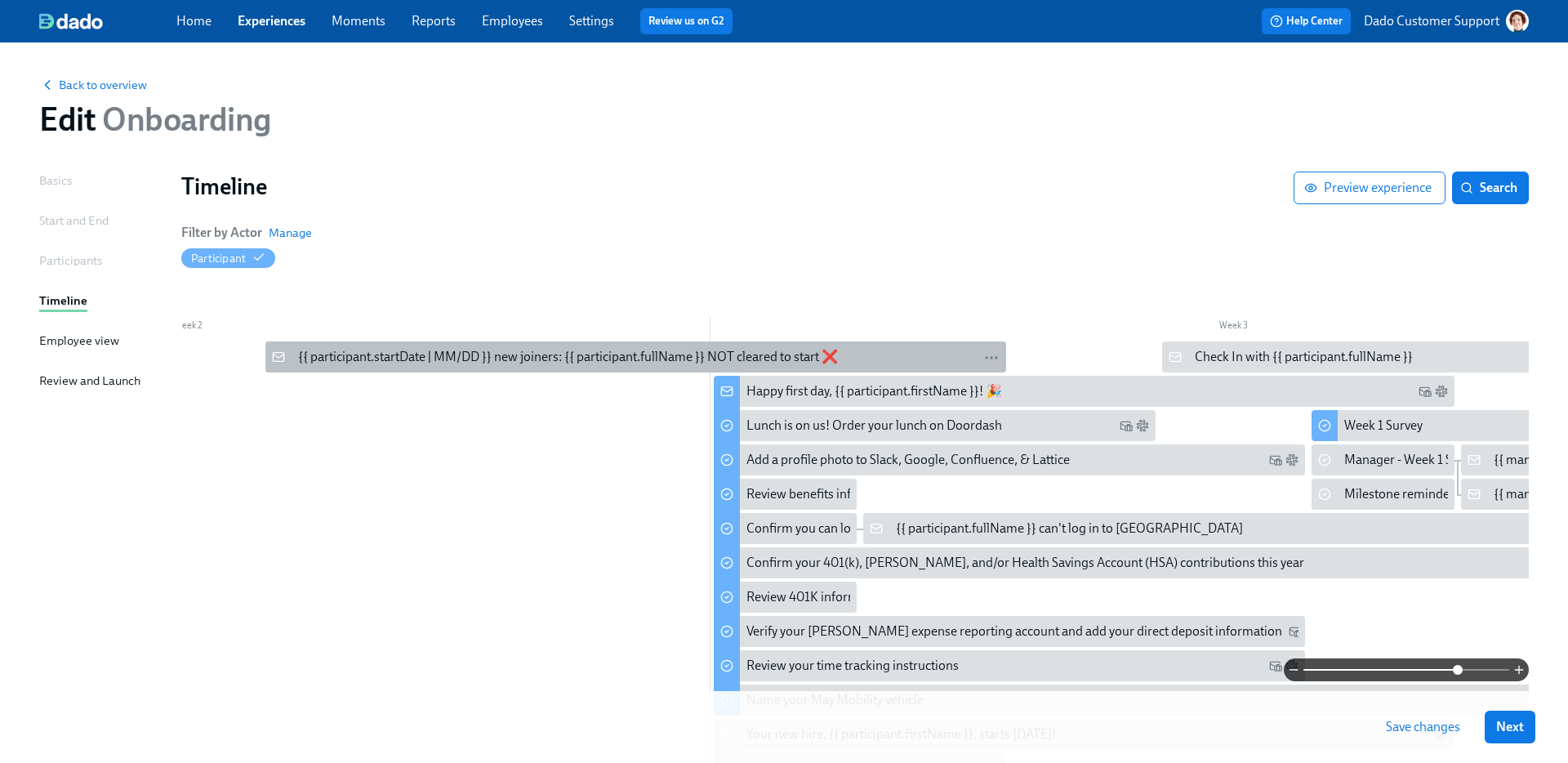
click at [412, 353] on div "{{ participant.startDate | MM/DD }} new joiners: {{ participant.fullName }} NOT…" at bounding box center [567, 356] width 540 height 18
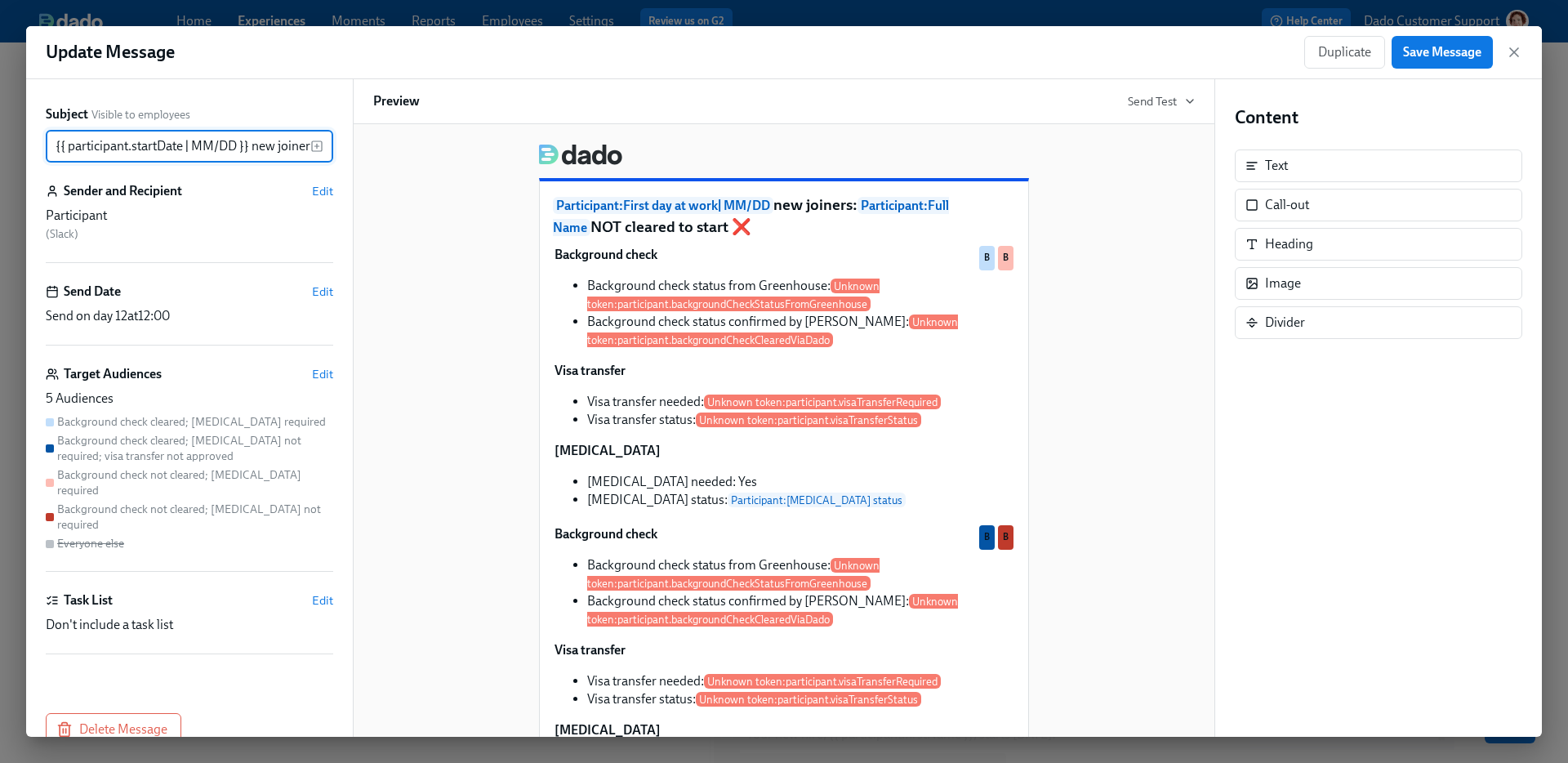
scroll to position [0, 288]
click at [109, 713] on button "Delete Message" at bounding box center [114, 729] width 136 height 33
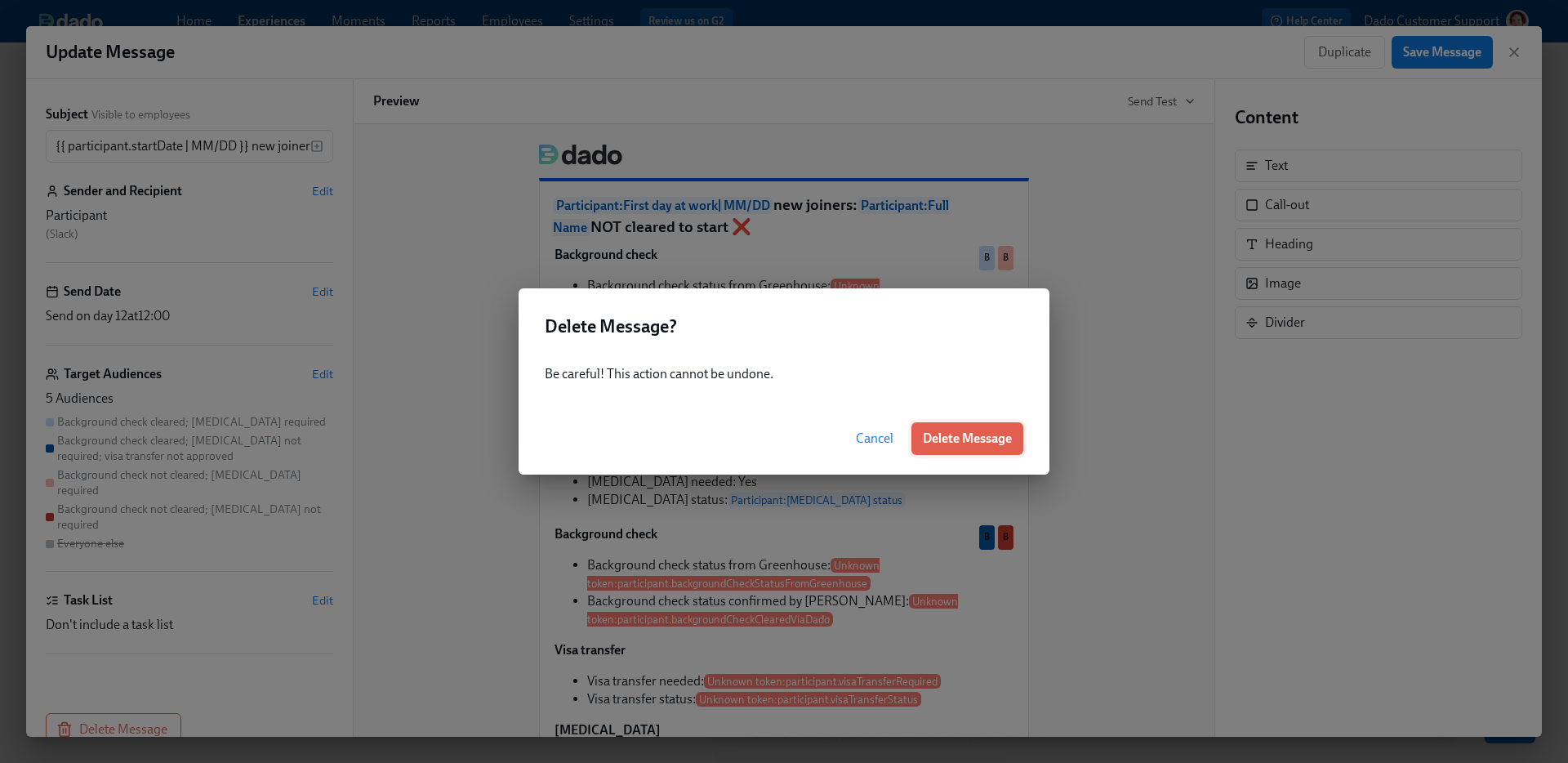
click at [999, 432] on span "Delete Message" at bounding box center [967, 438] width 89 height 17
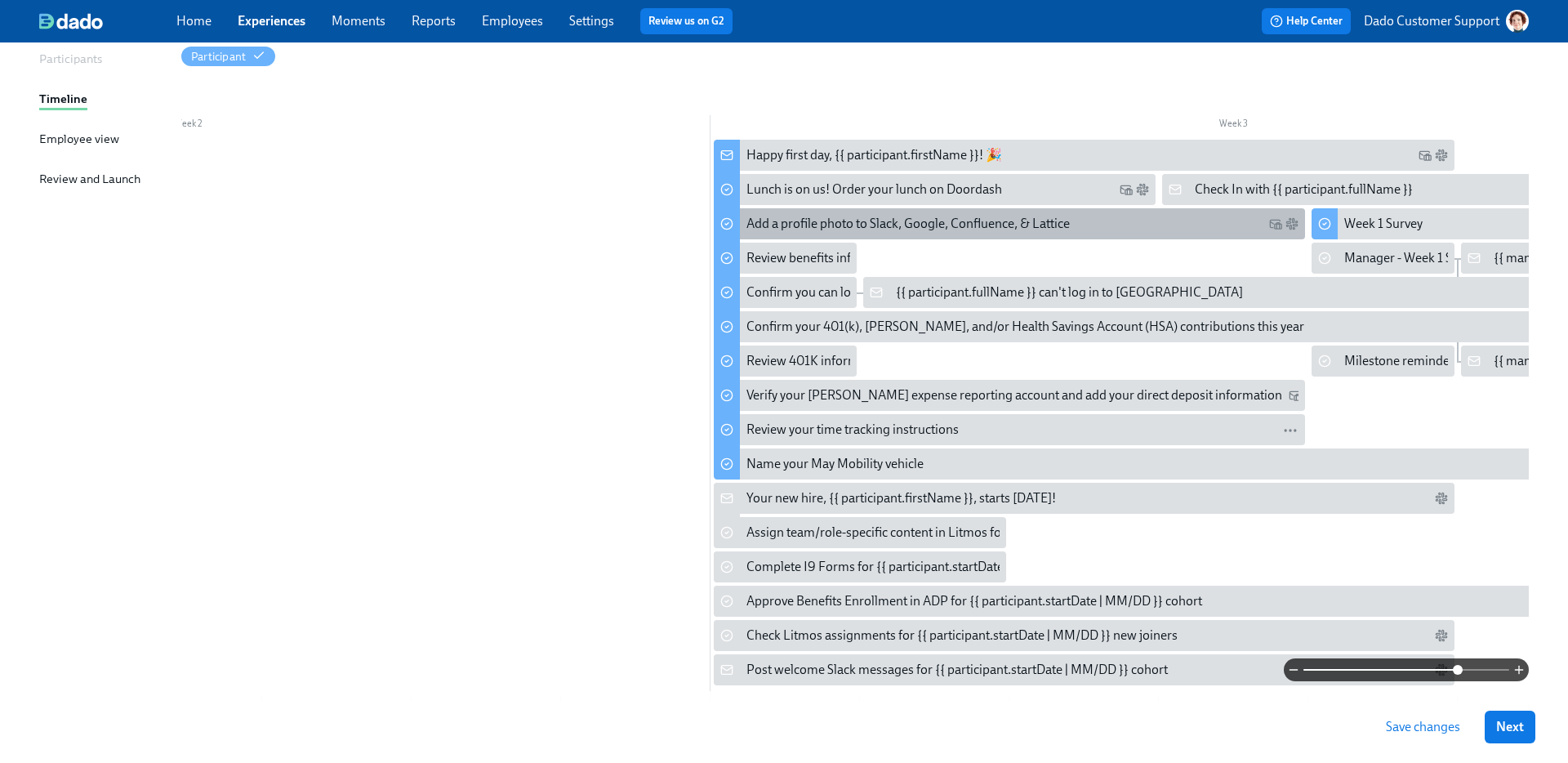
scroll to position [288, 0]
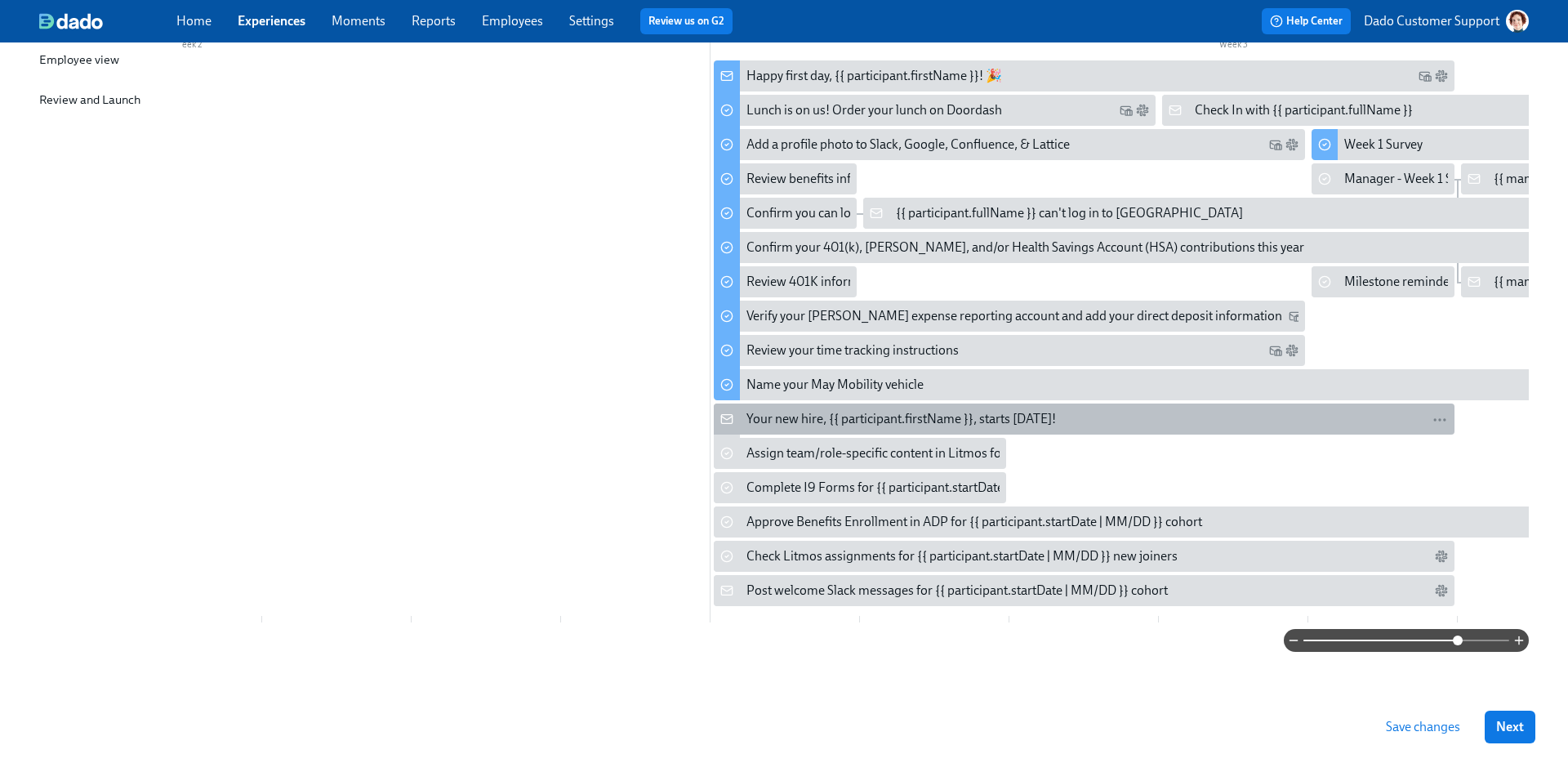
click at [843, 412] on div "Your new hire, {{ participant.firstName }}, starts today!" at bounding box center [901, 418] width 310 height 18
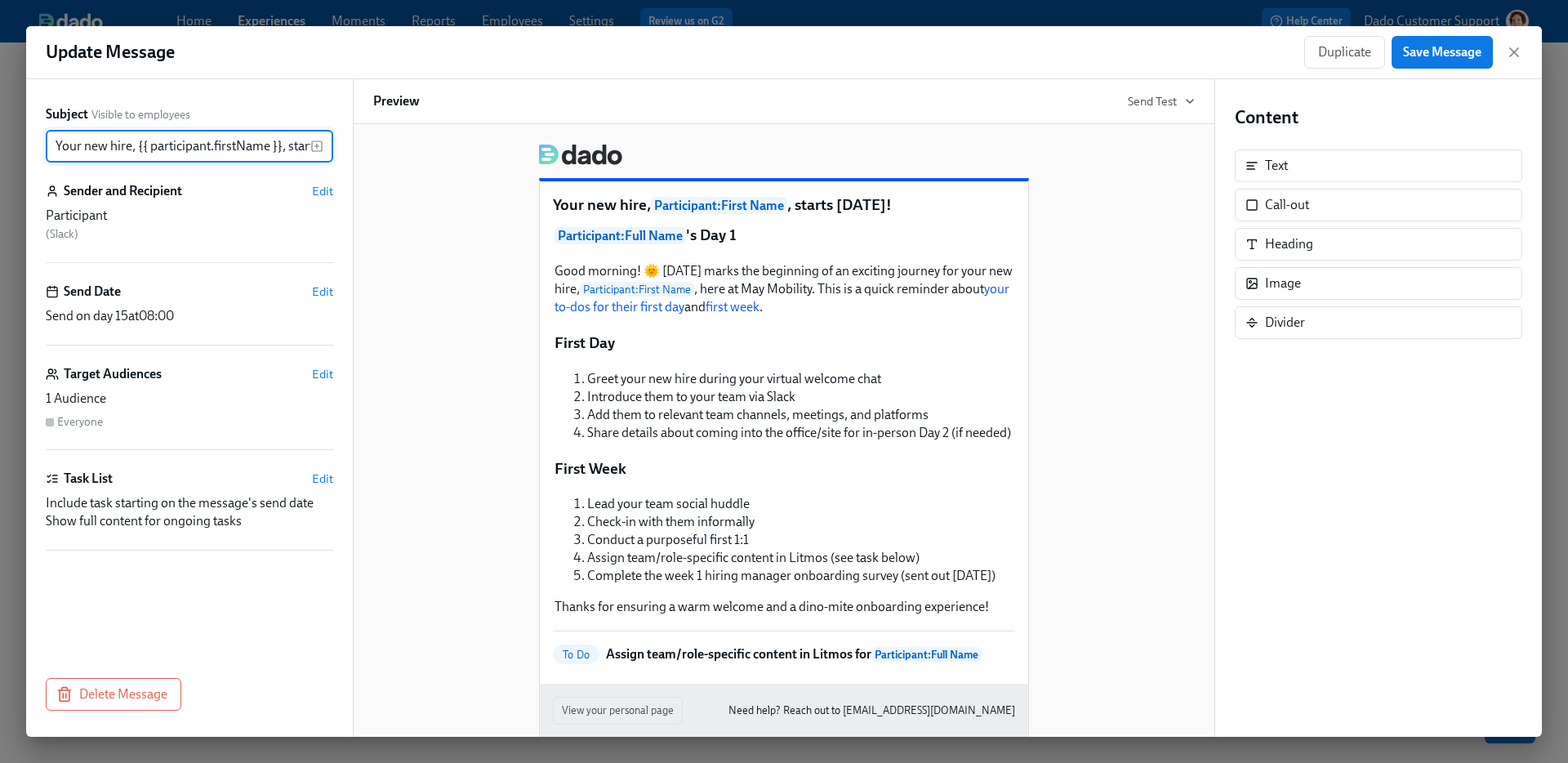
scroll to position [0, 48]
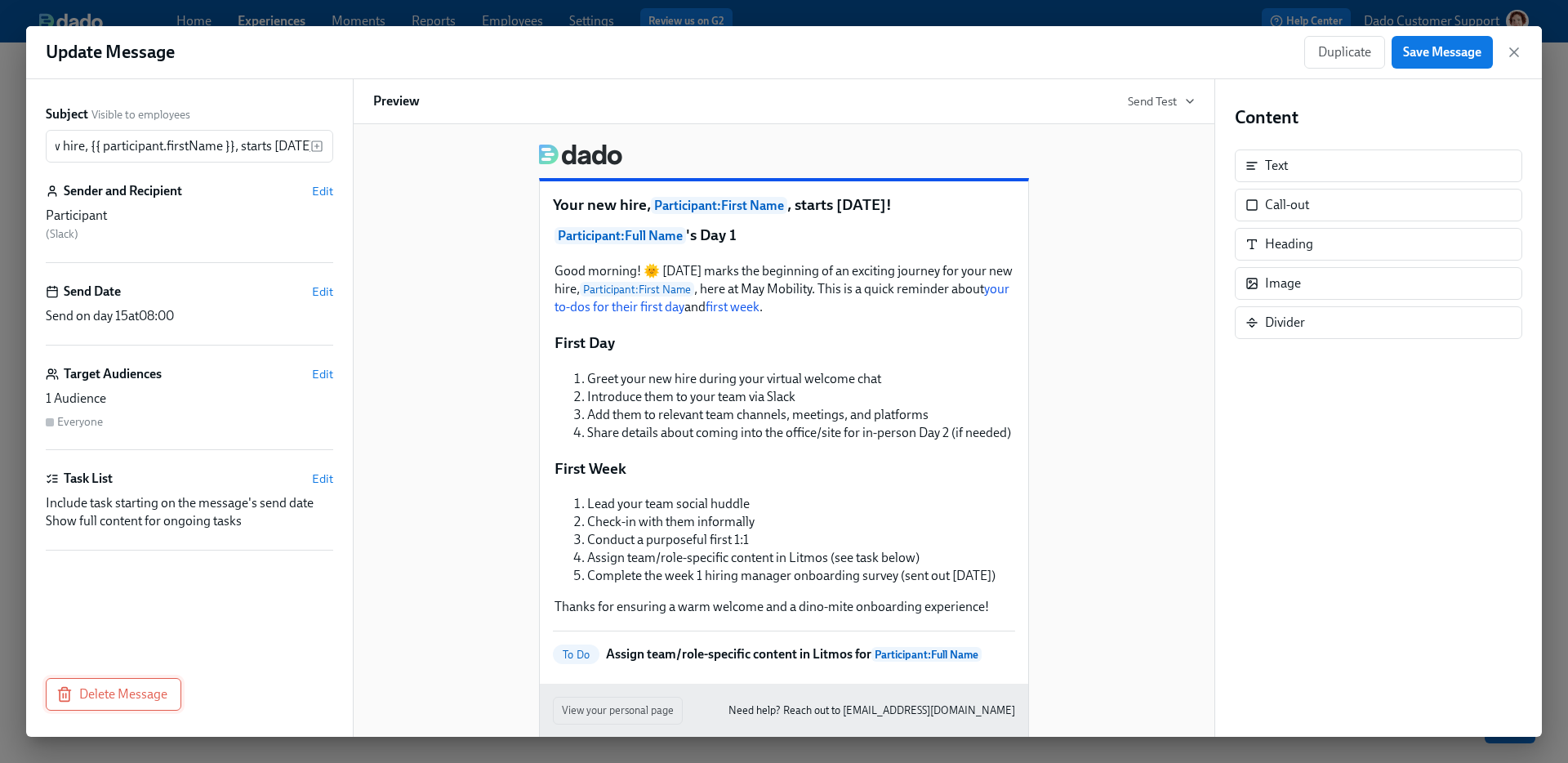
click at [105, 709] on button "Delete Message" at bounding box center [114, 694] width 136 height 33
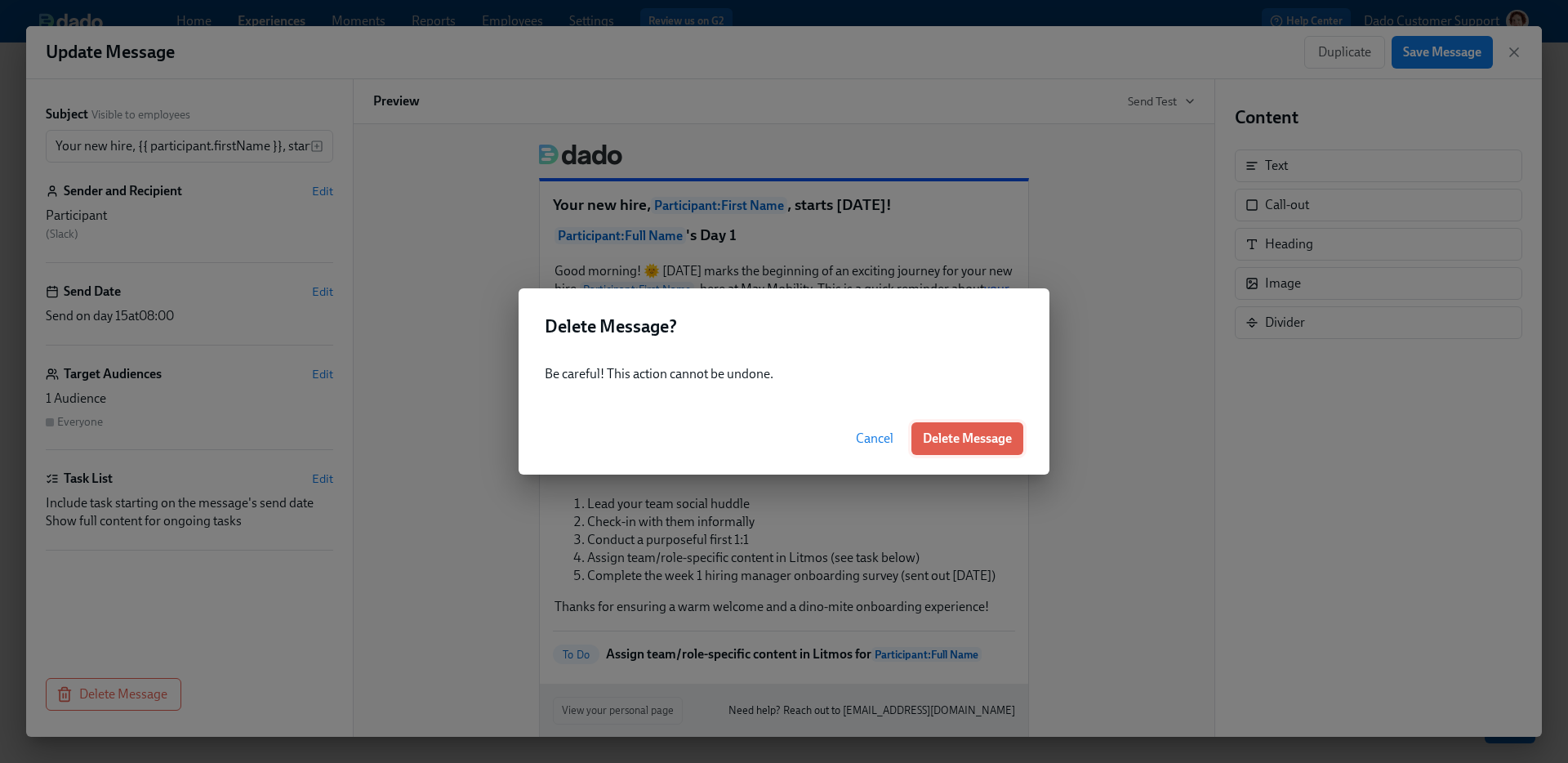
click at [932, 433] on span "Delete Message" at bounding box center [967, 438] width 89 height 17
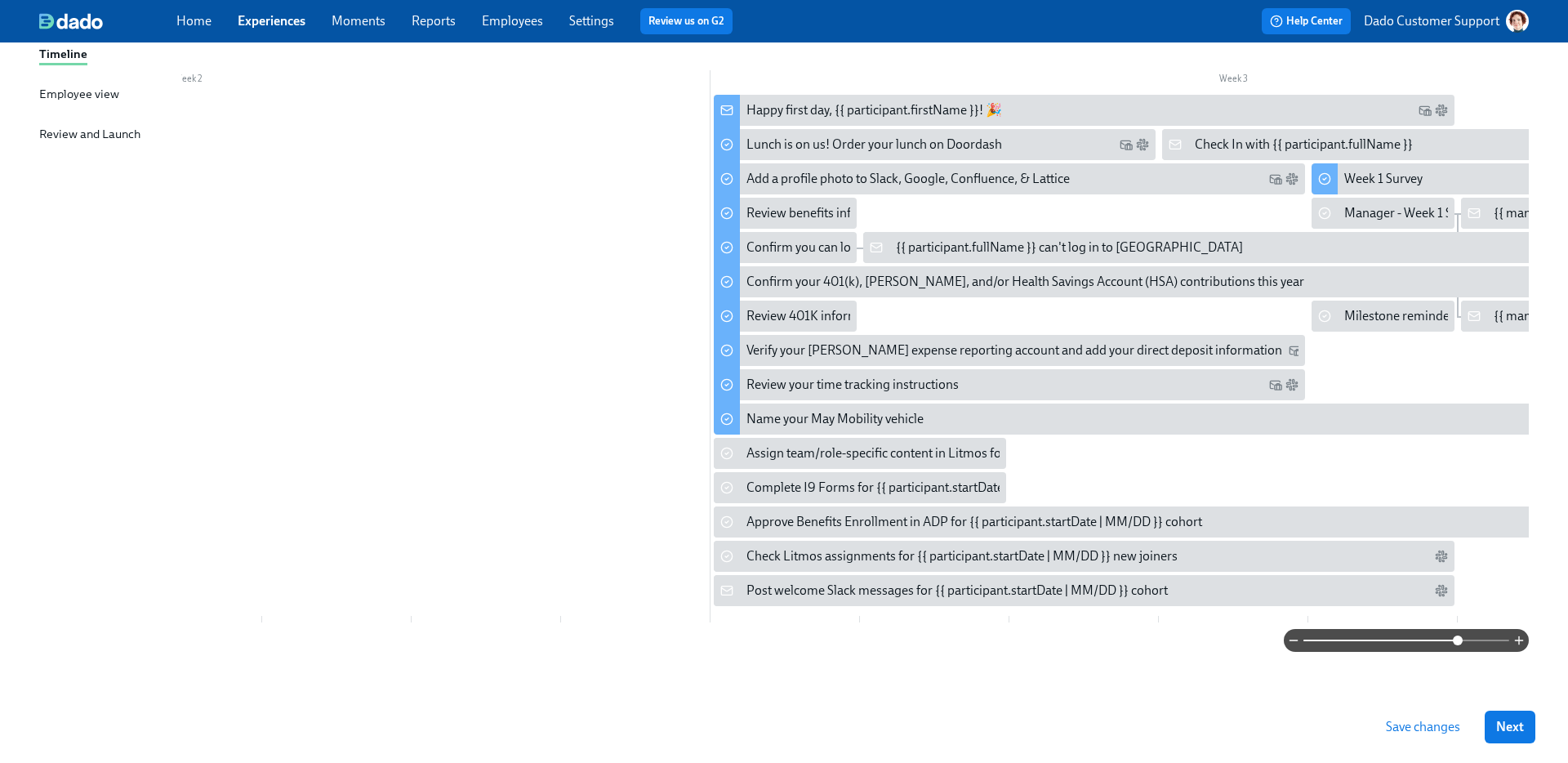
scroll to position [253, 0]
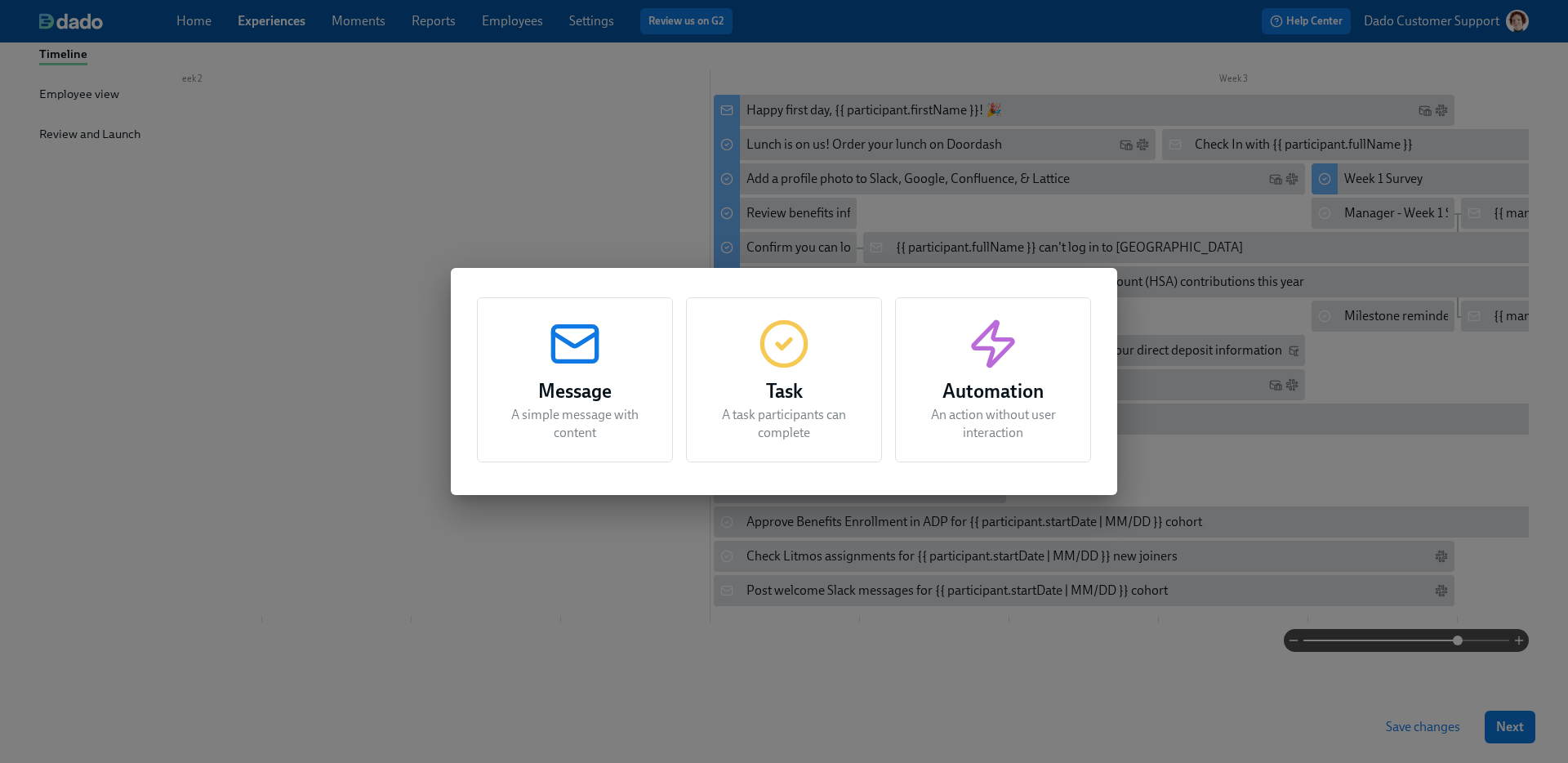
click at [790, 443] on div "Task A task participants can complete" at bounding box center [784, 379] width 196 height 165
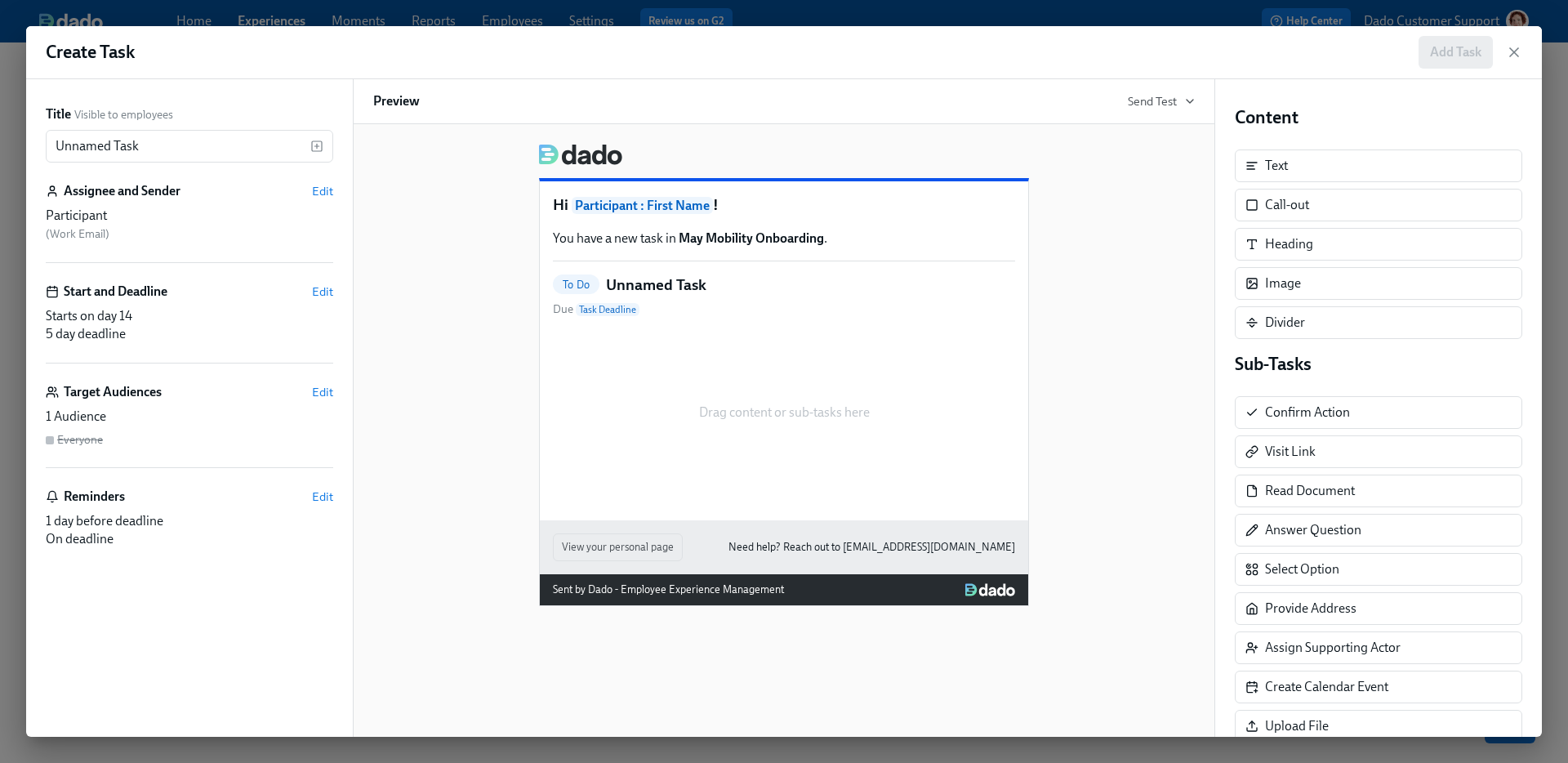
click at [1143, 18] on div "Create Task Add Task Title Visible to employees Unnamed Task ​ Assignee and Sen…" at bounding box center [784, 382] width 1568 height 763
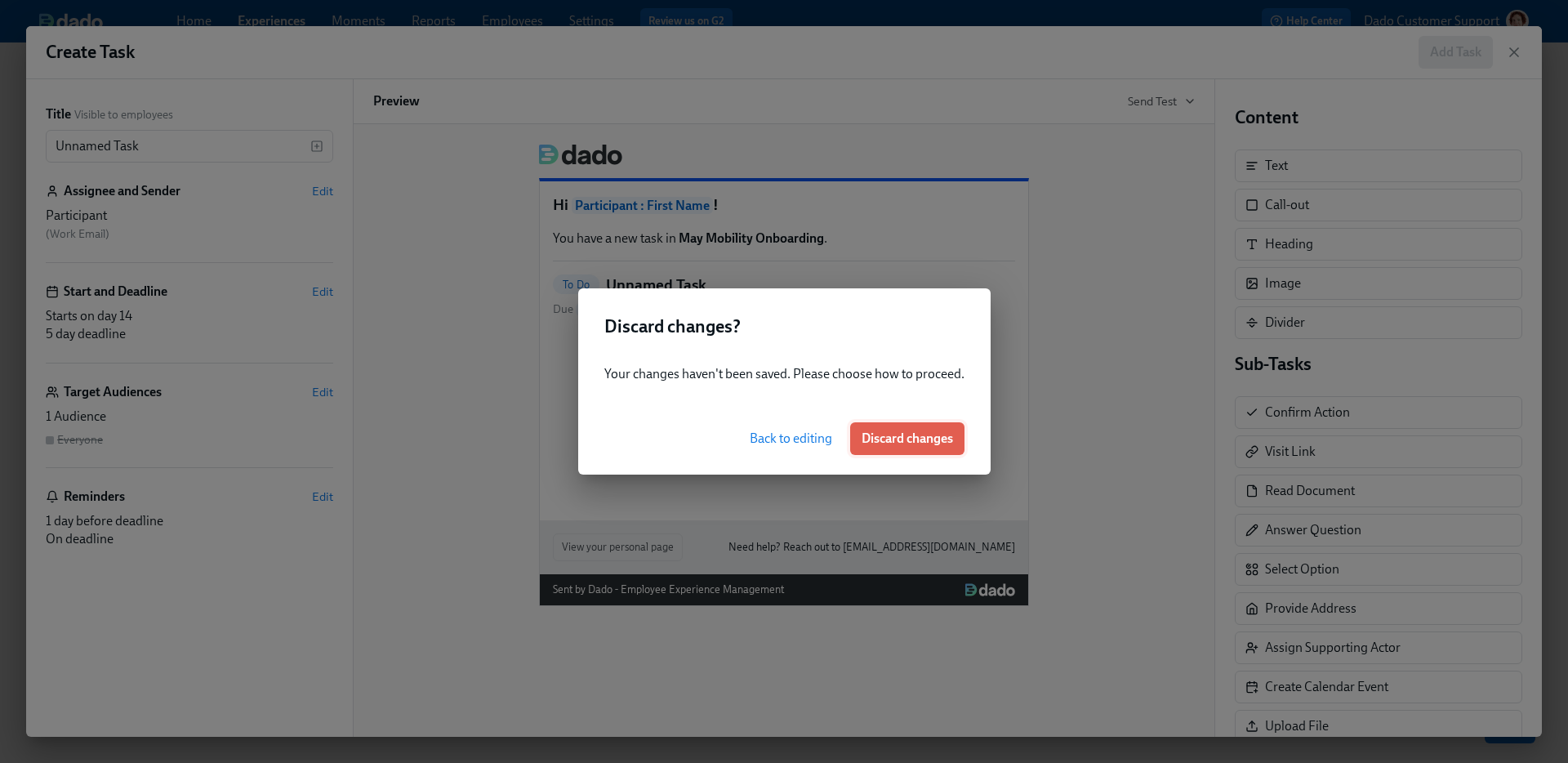
click at [882, 443] on span "Discard changes" at bounding box center [907, 438] width 91 height 17
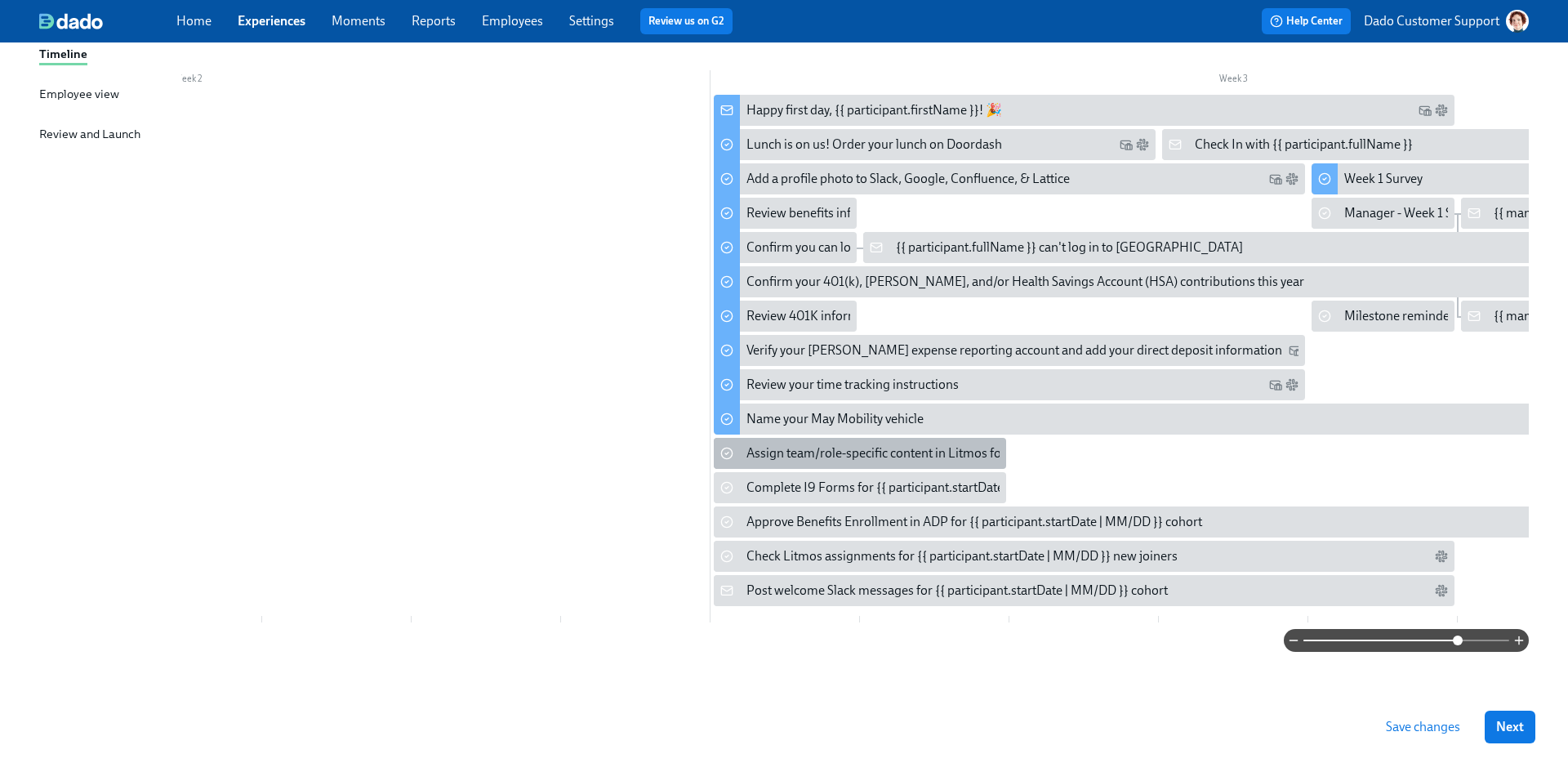
click at [768, 460] on div "Assign team/role-specific content in Litmos for {{ participant.fullName }}" at bounding box center [859, 453] width 292 height 31
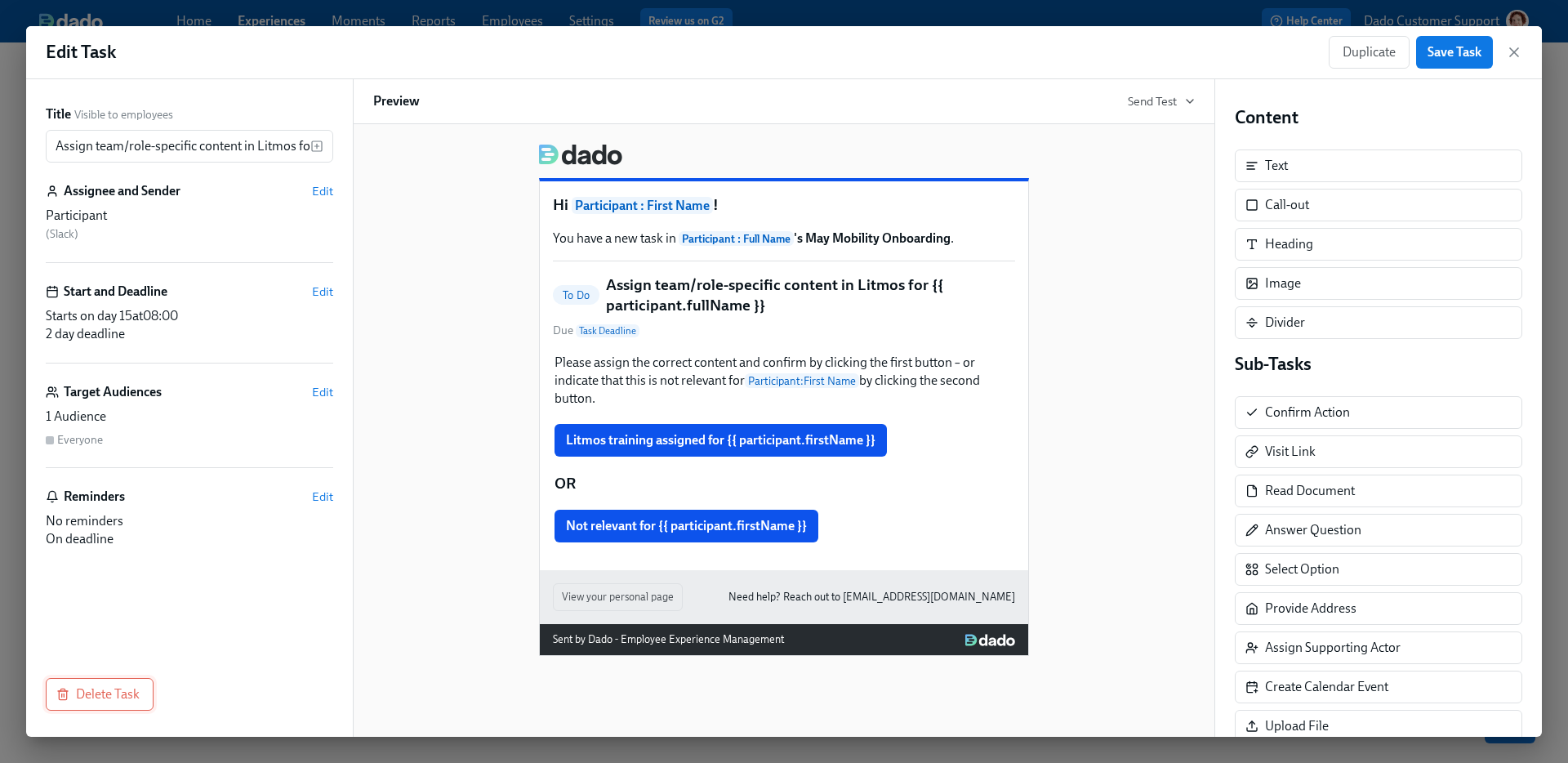
click at [85, 699] on span "Delete Task" at bounding box center [100, 694] width 80 height 17
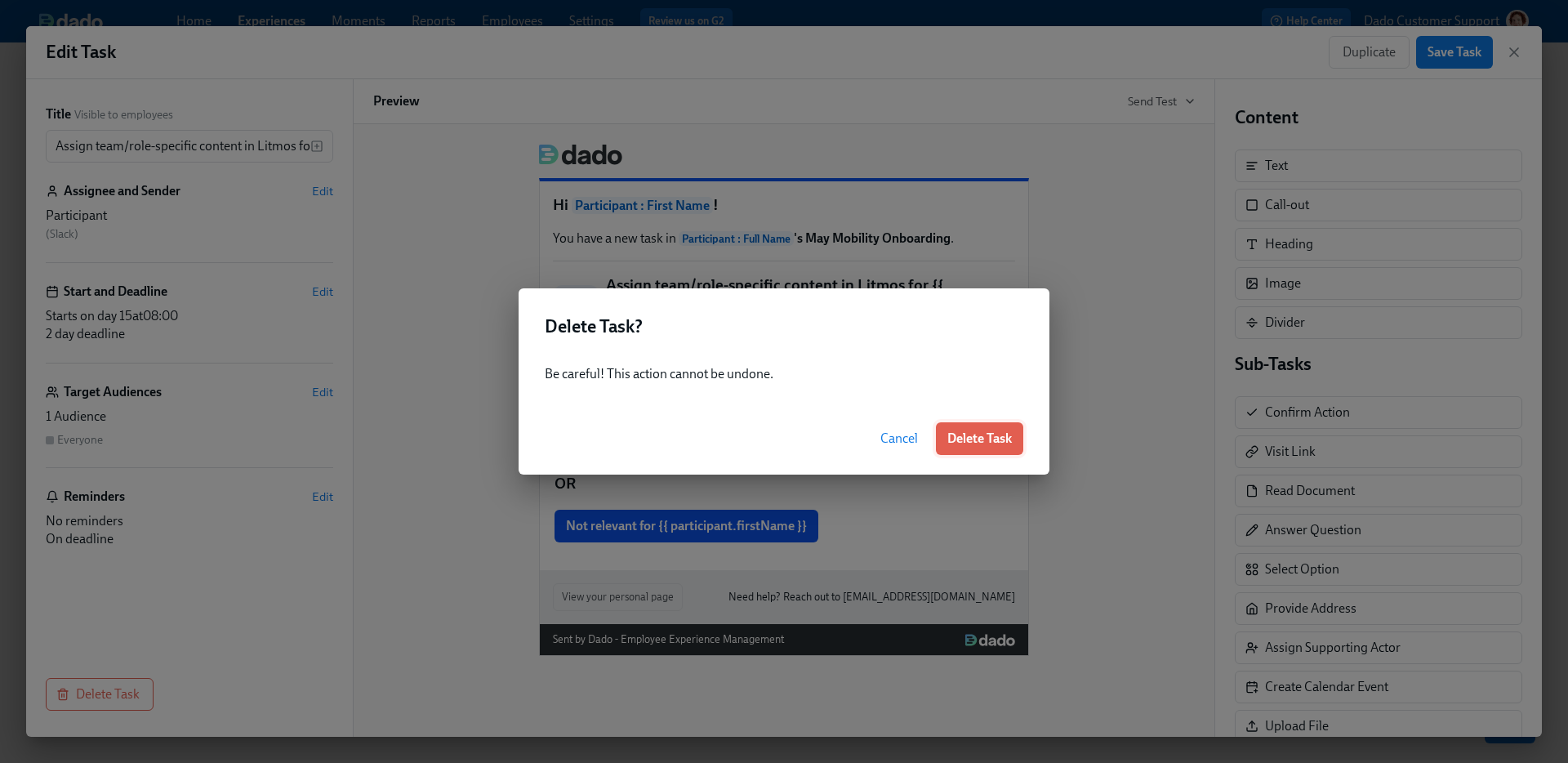
click at [952, 433] on span "Delete Task" at bounding box center [979, 438] width 64 height 17
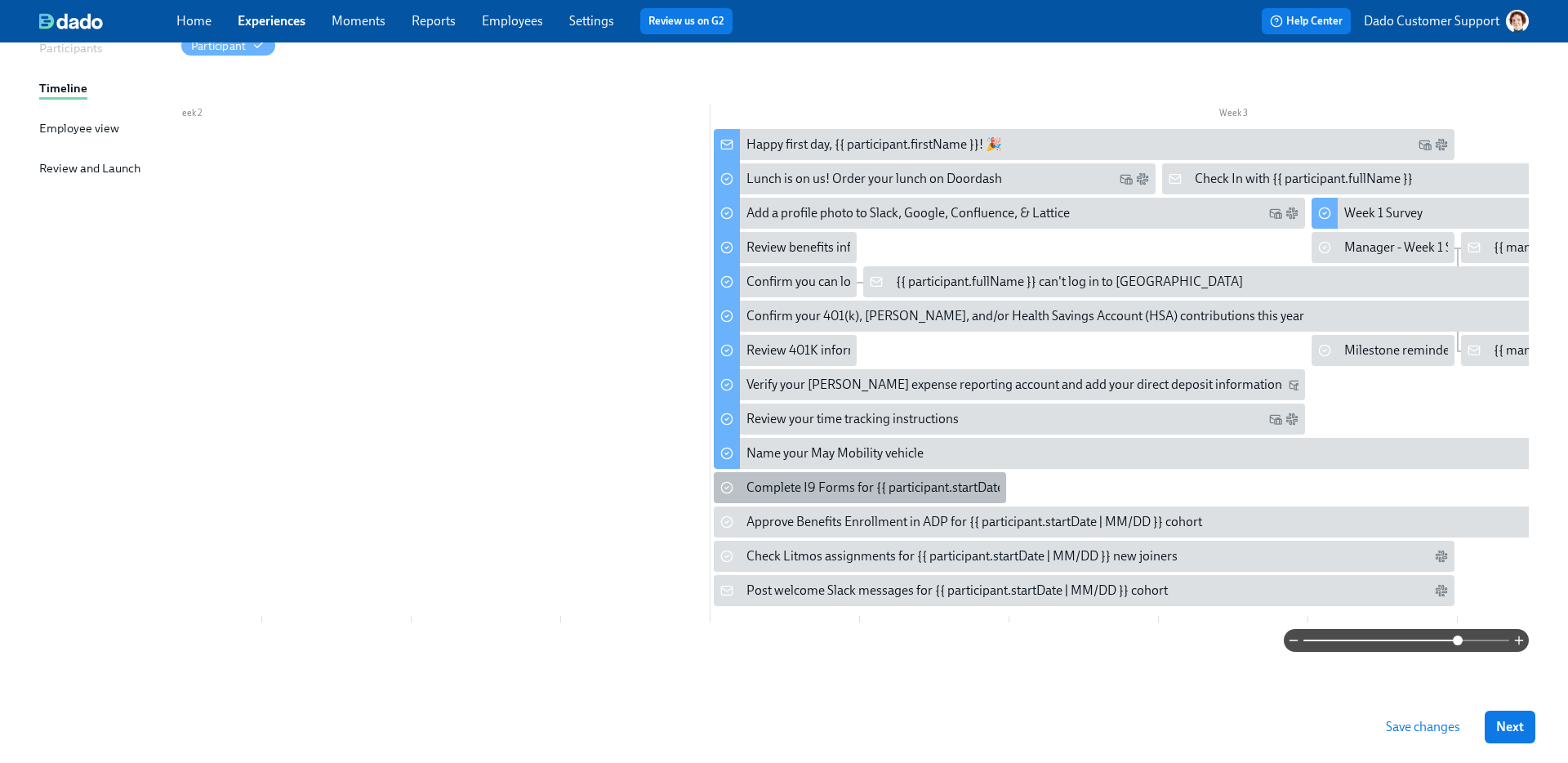
click at [751, 479] on div "Complete I9 Forms for {{ participant.startDate | MM/DD }} cohort" at bounding box center [927, 487] width 362 height 18
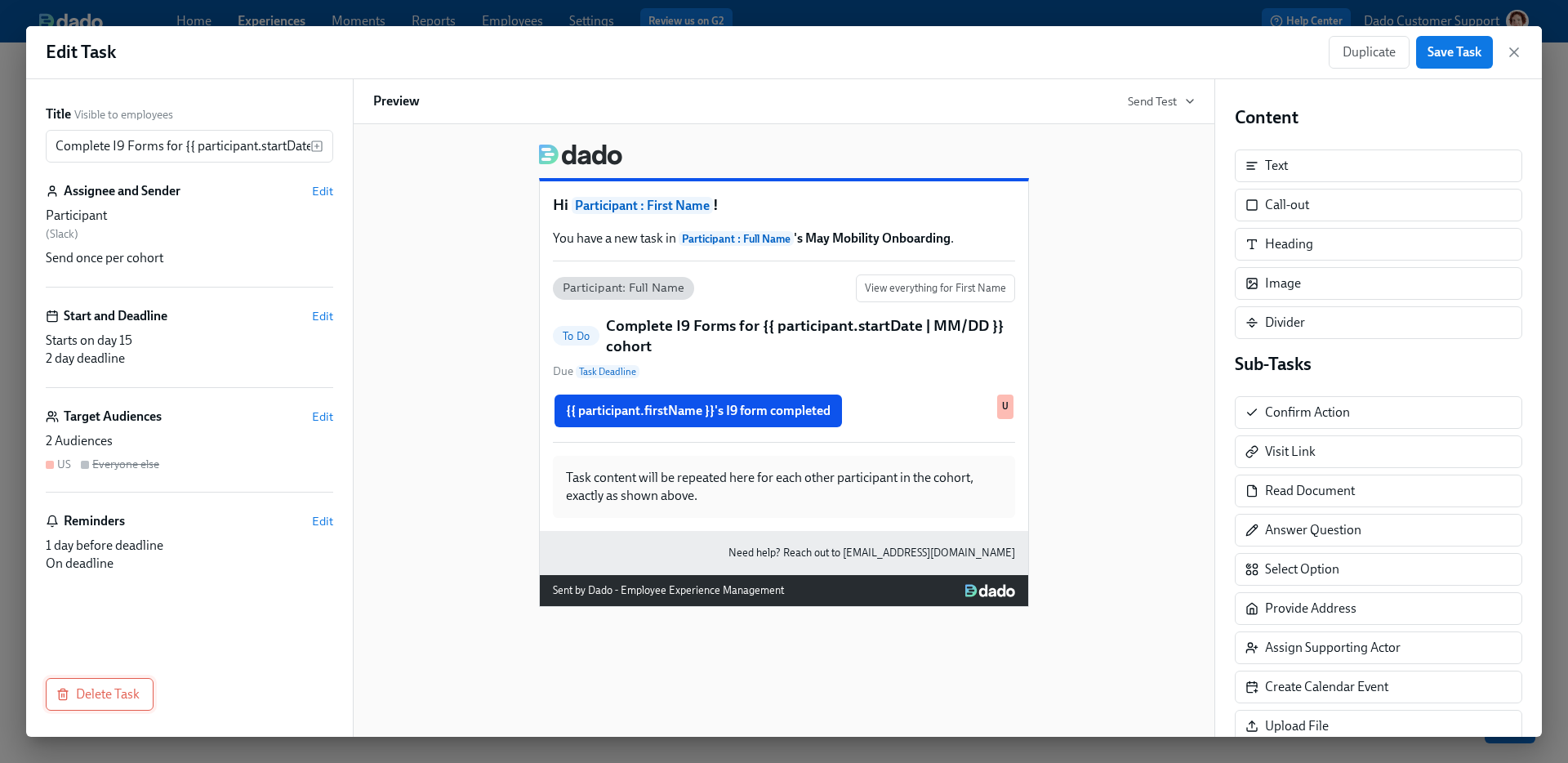
click at [101, 697] on span "Delete Task" at bounding box center [100, 694] width 80 height 17
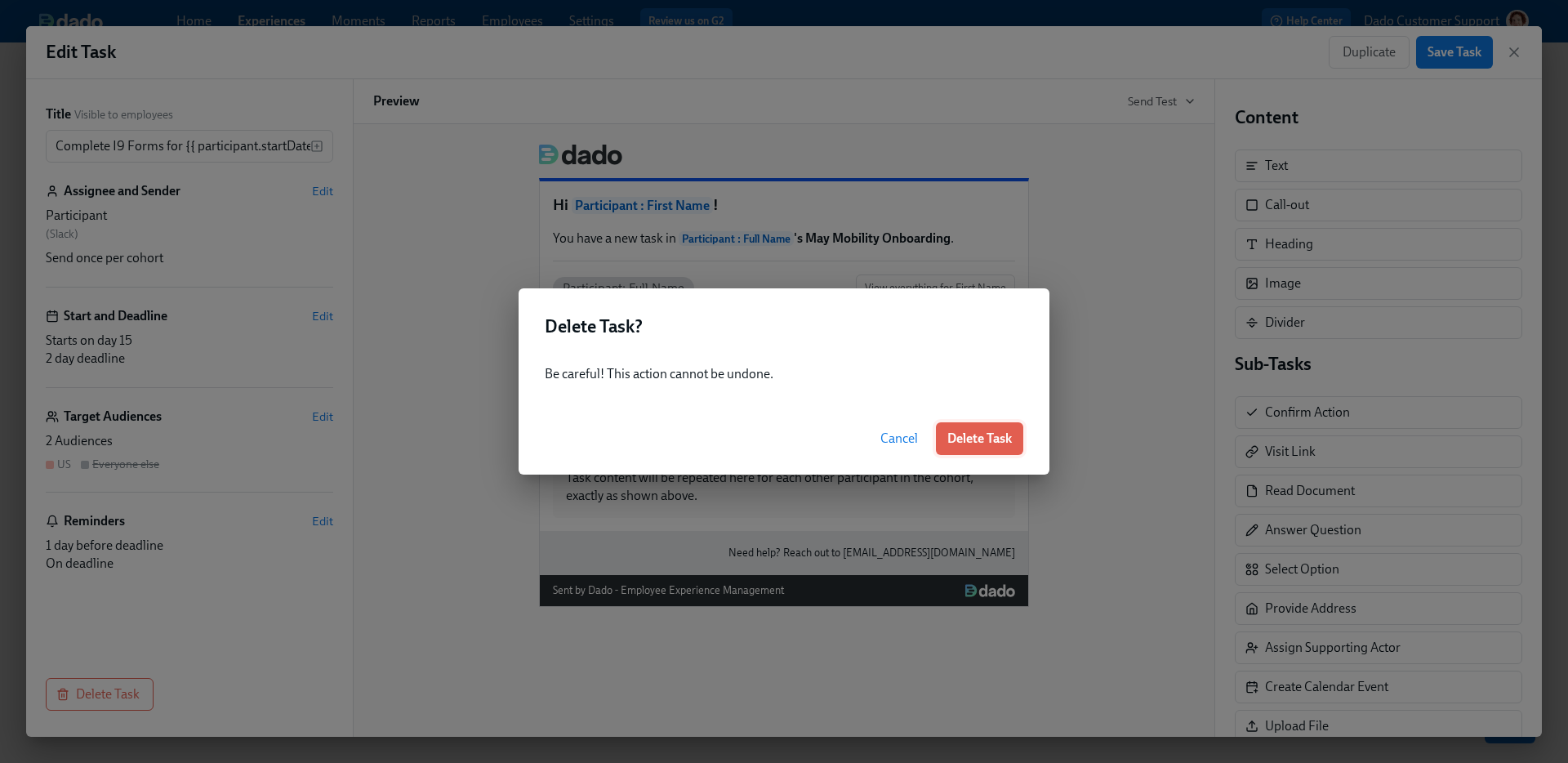
click at [995, 434] on span "Delete Task" at bounding box center [979, 438] width 64 height 17
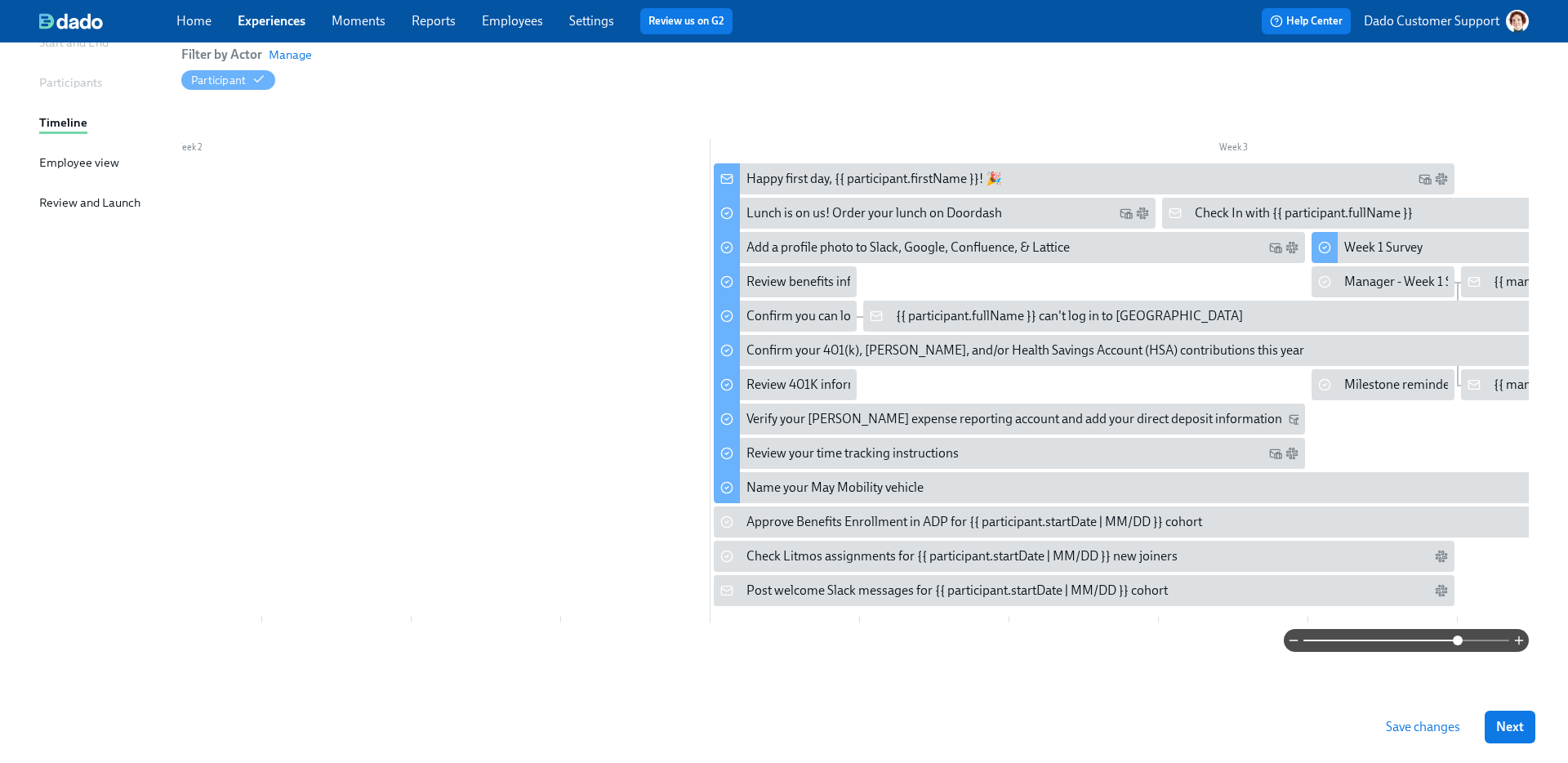
scroll to position [185, 0]
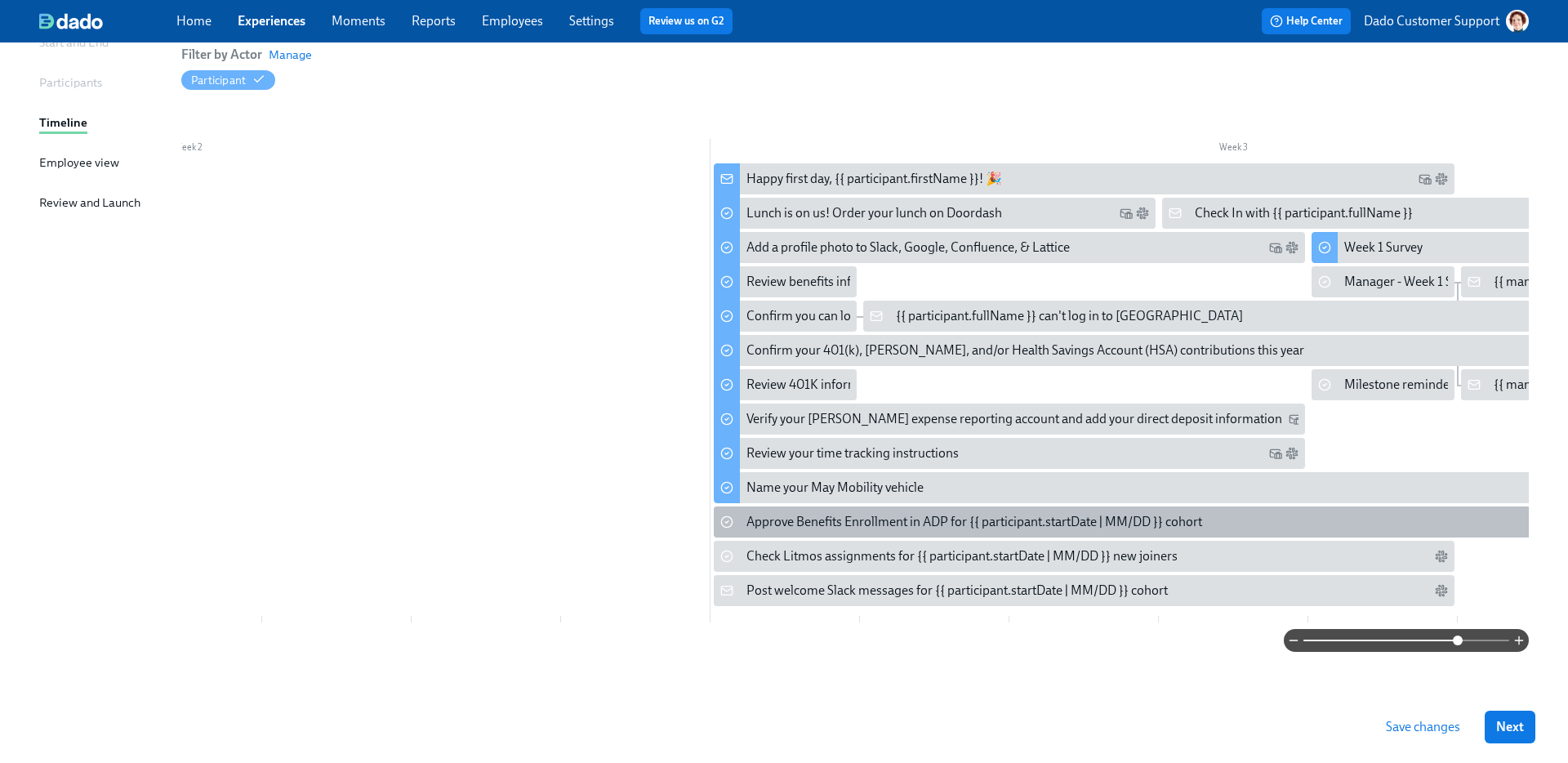
click at [787, 513] on div "Approve Benefits Enrollment in ADP for {{ participant.startDate | MM/DD }} coho…" at bounding box center [974, 521] width 456 height 18
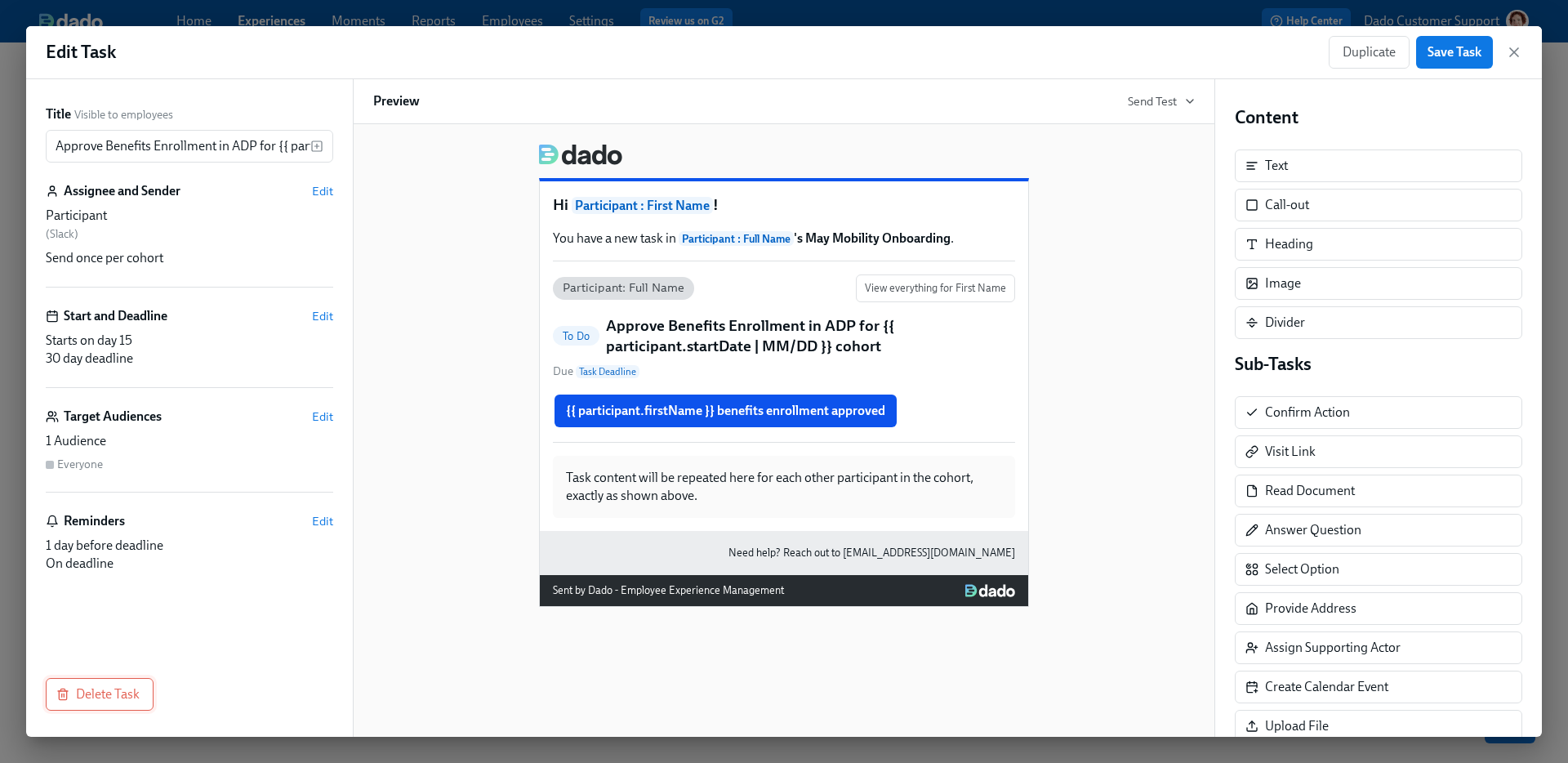
click at [80, 709] on button "Delete Task" at bounding box center [100, 694] width 108 height 33
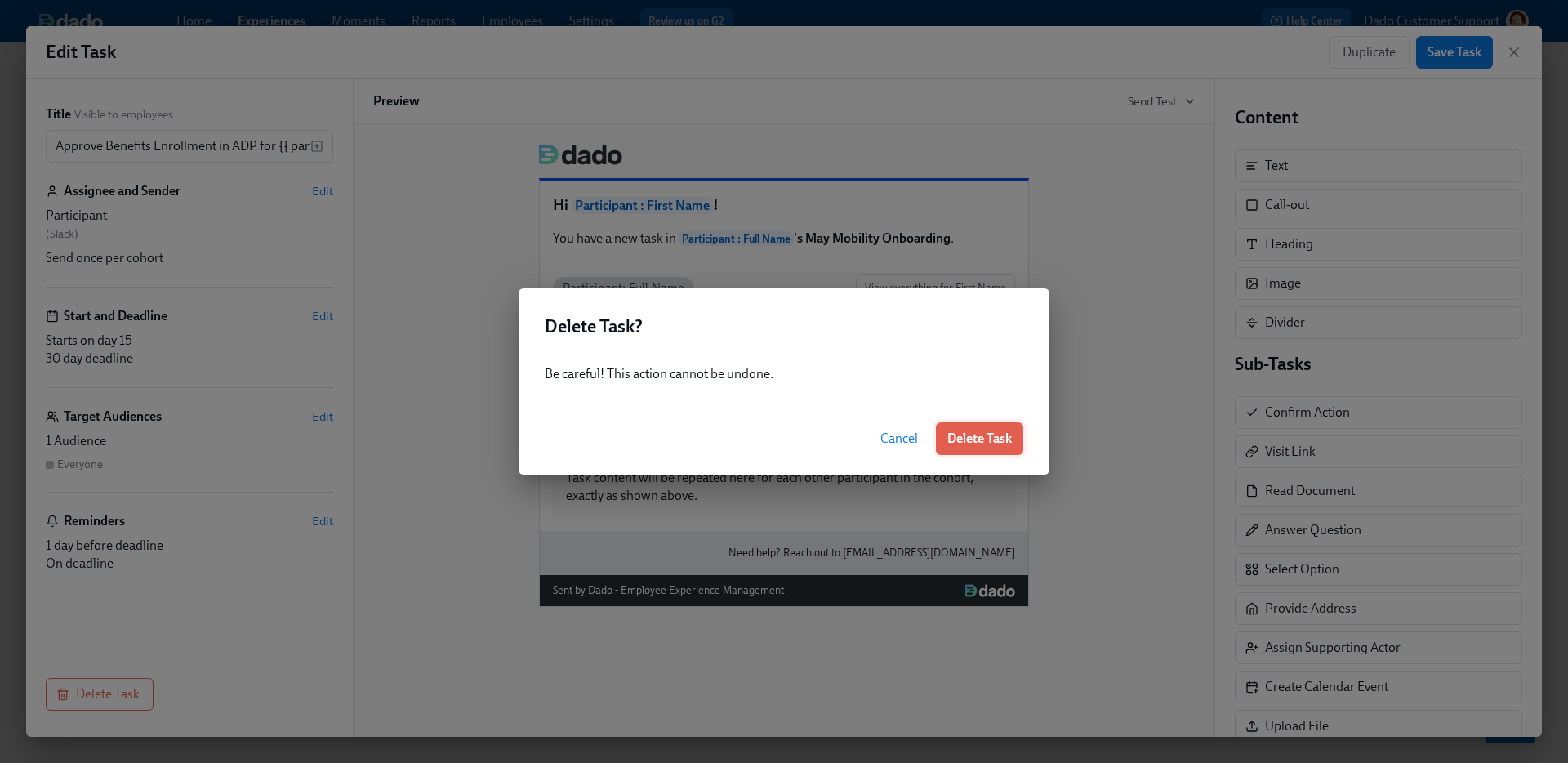
click at [969, 432] on span "Delete Task" at bounding box center [979, 438] width 64 height 17
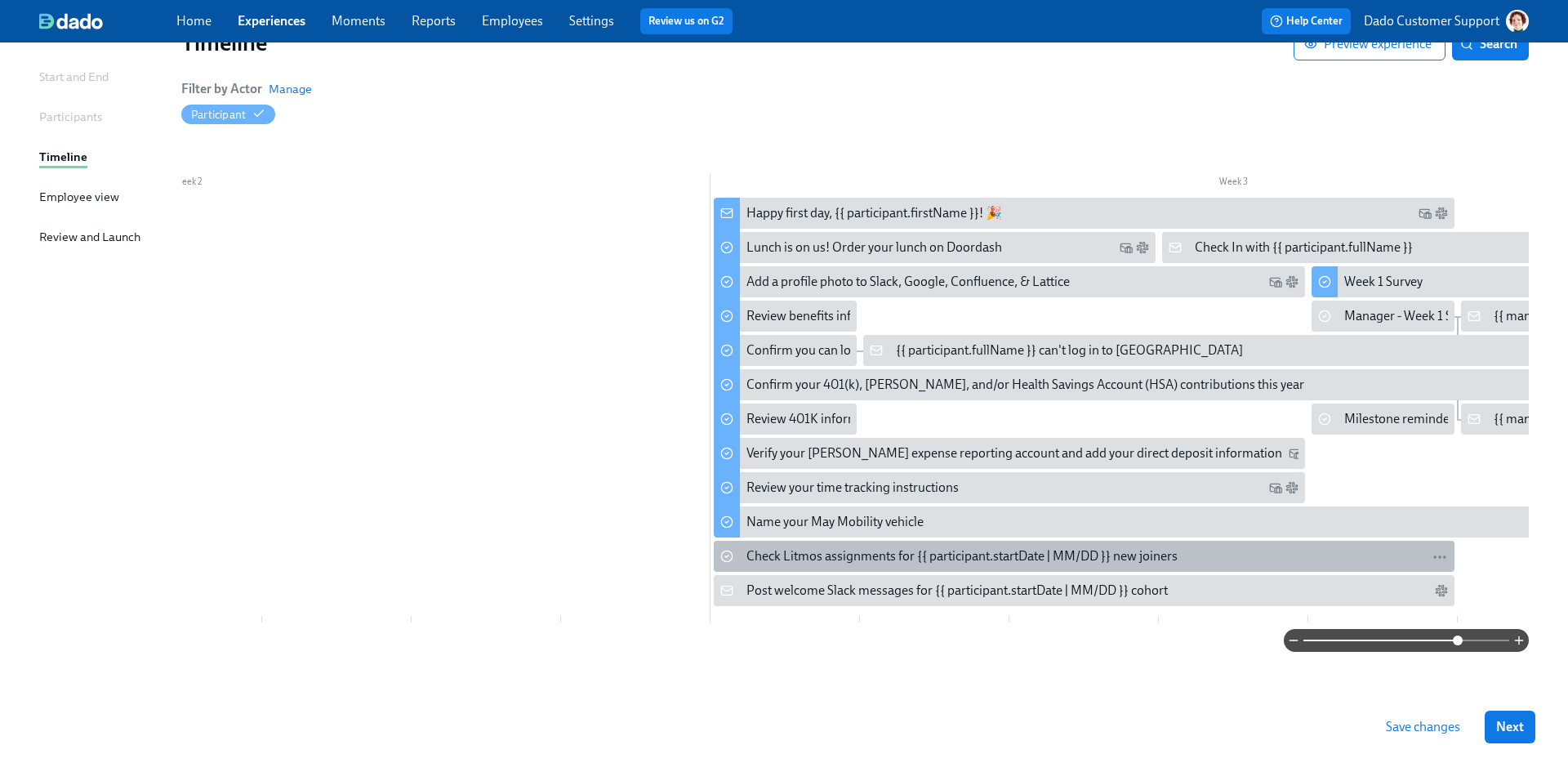
click at [752, 547] on div "Check Litmos assignments for {{ participant.startDate | MM/DD }} new joiners" at bounding box center [961, 556] width 431 height 18
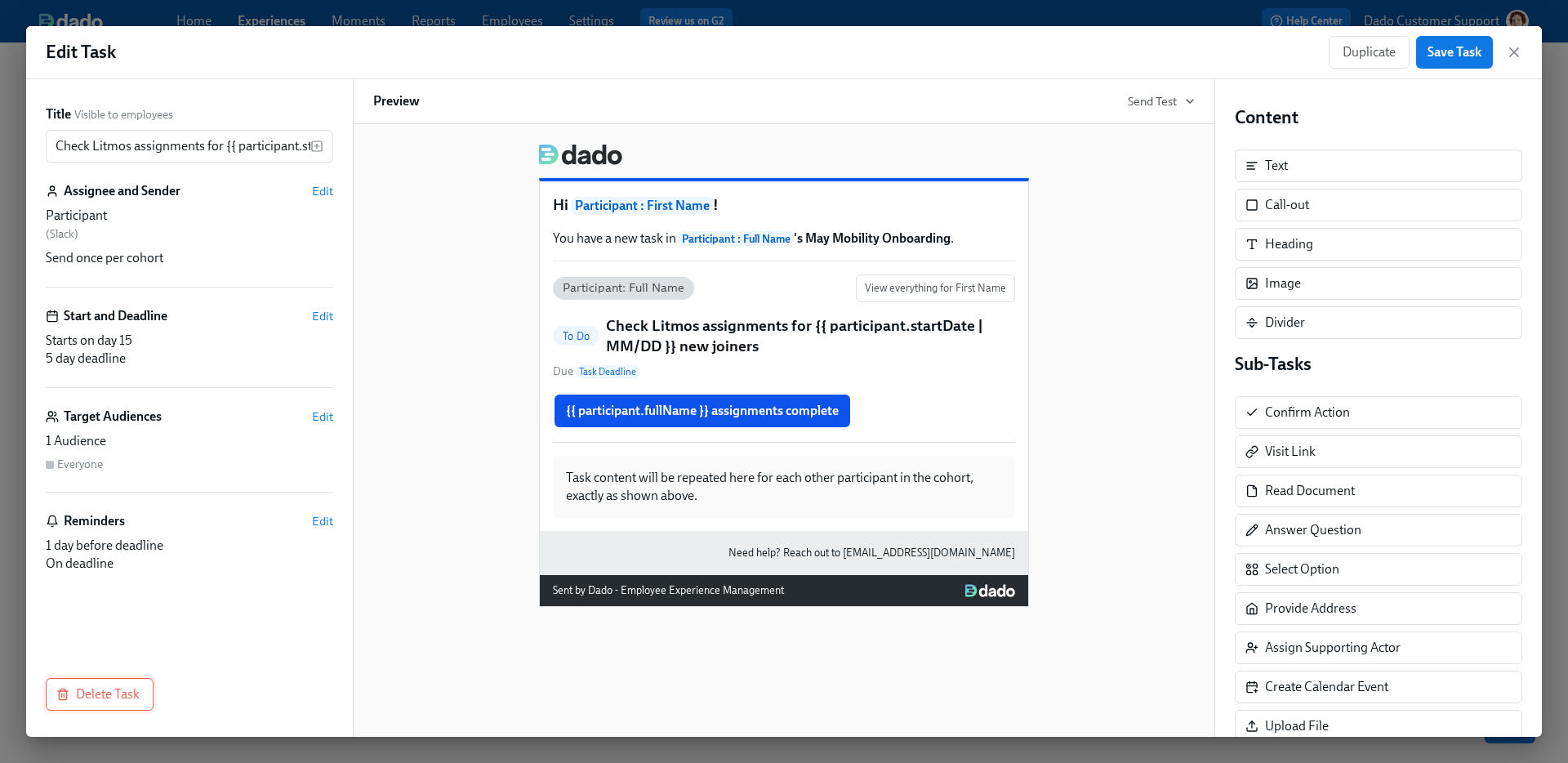
click at [54, 709] on button "Delete Task" at bounding box center [100, 694] width 108 height 33
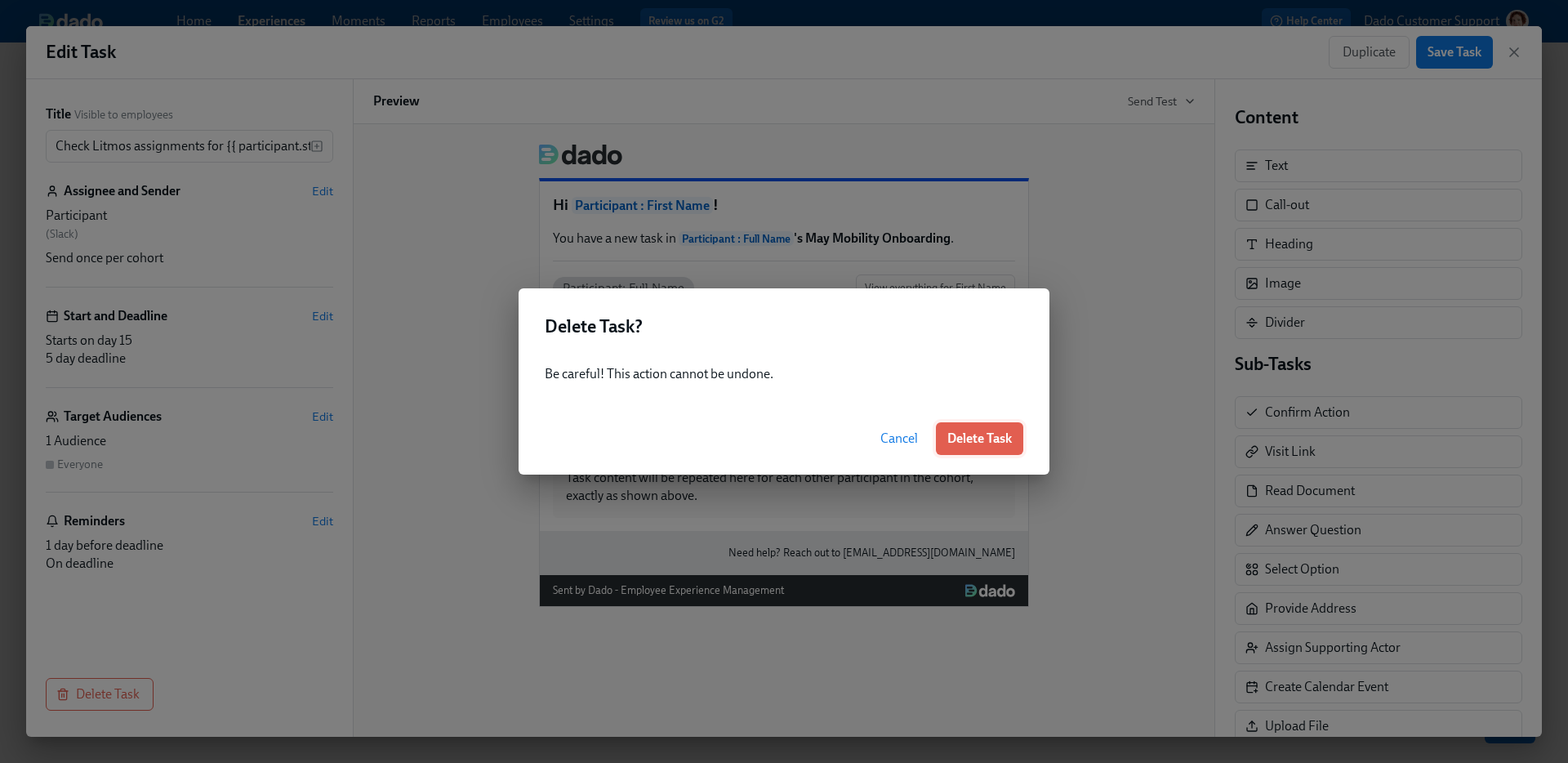
click at [1022, 423] on div "Cancel Delete Task" at bounding box center [784, 438] width 530 height 72
click at [975, 438] on span "Delete Task" at bounding box center [979, 438] width 64 height 17
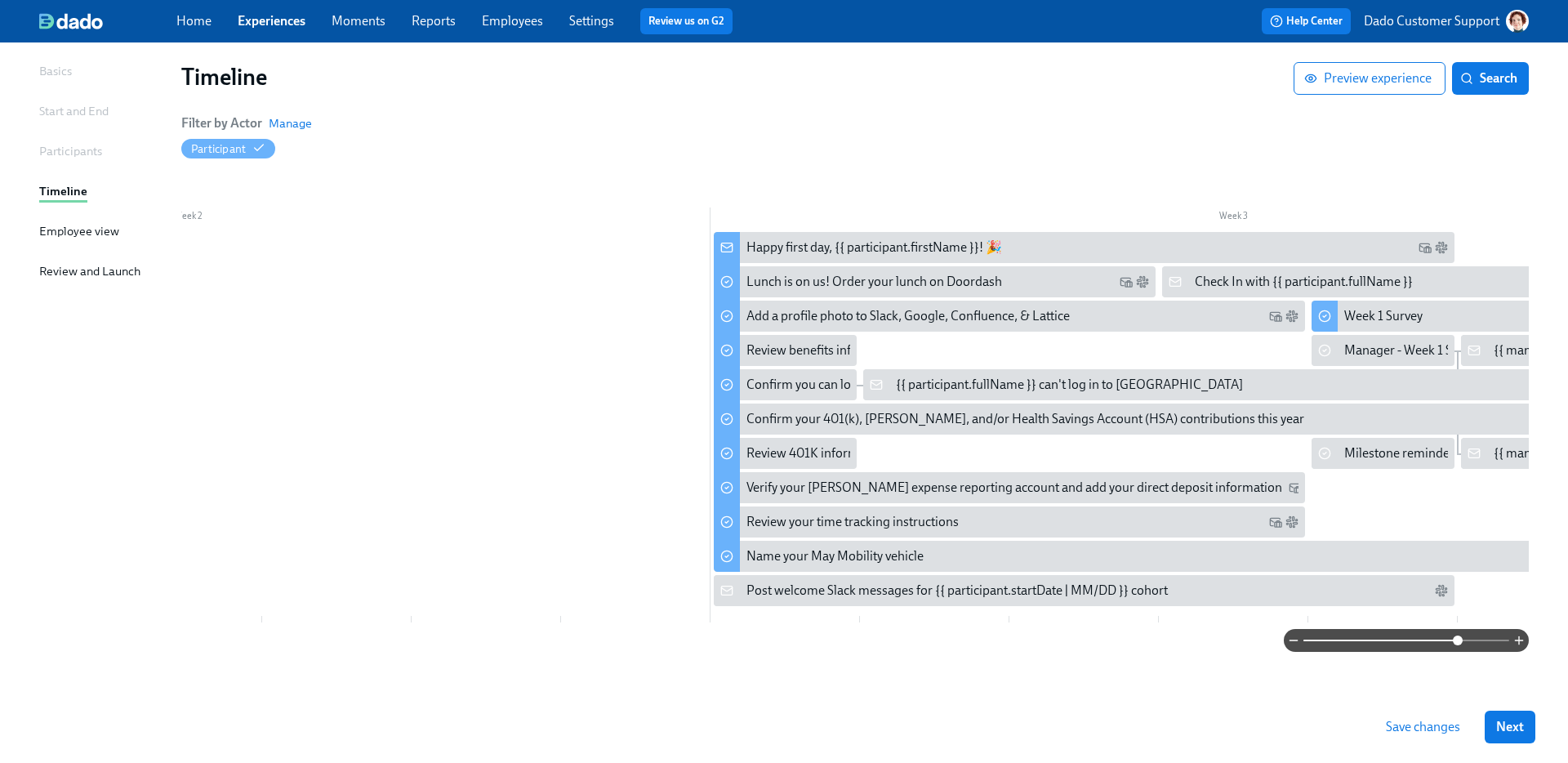
scroll to position [116, 0]
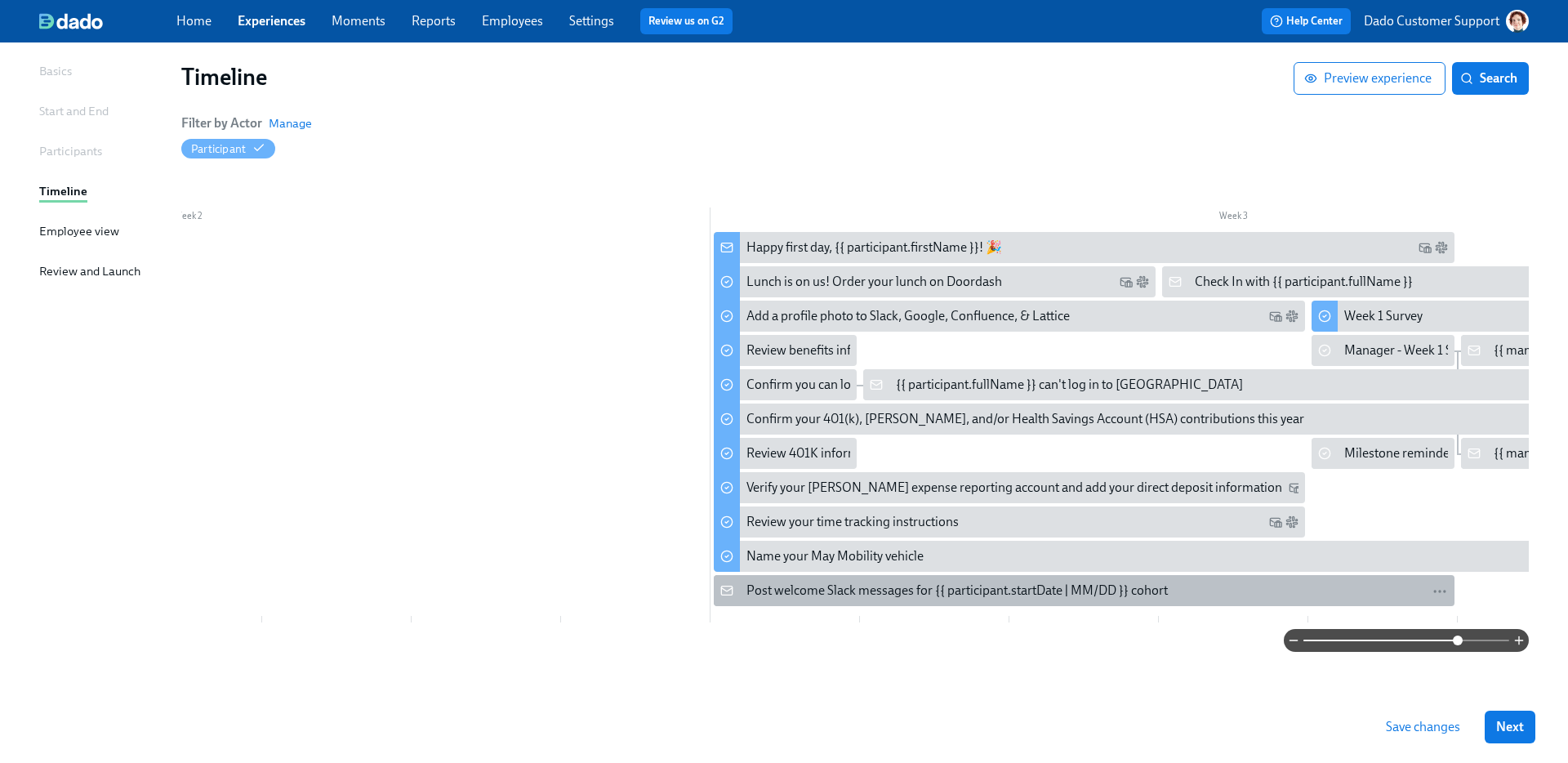
click at [775, 581] on div "Post welcome Slack messages for {{ participant.startDate | MM/DD }} cohort" at bounding box center [957, 590] width 422 height 18
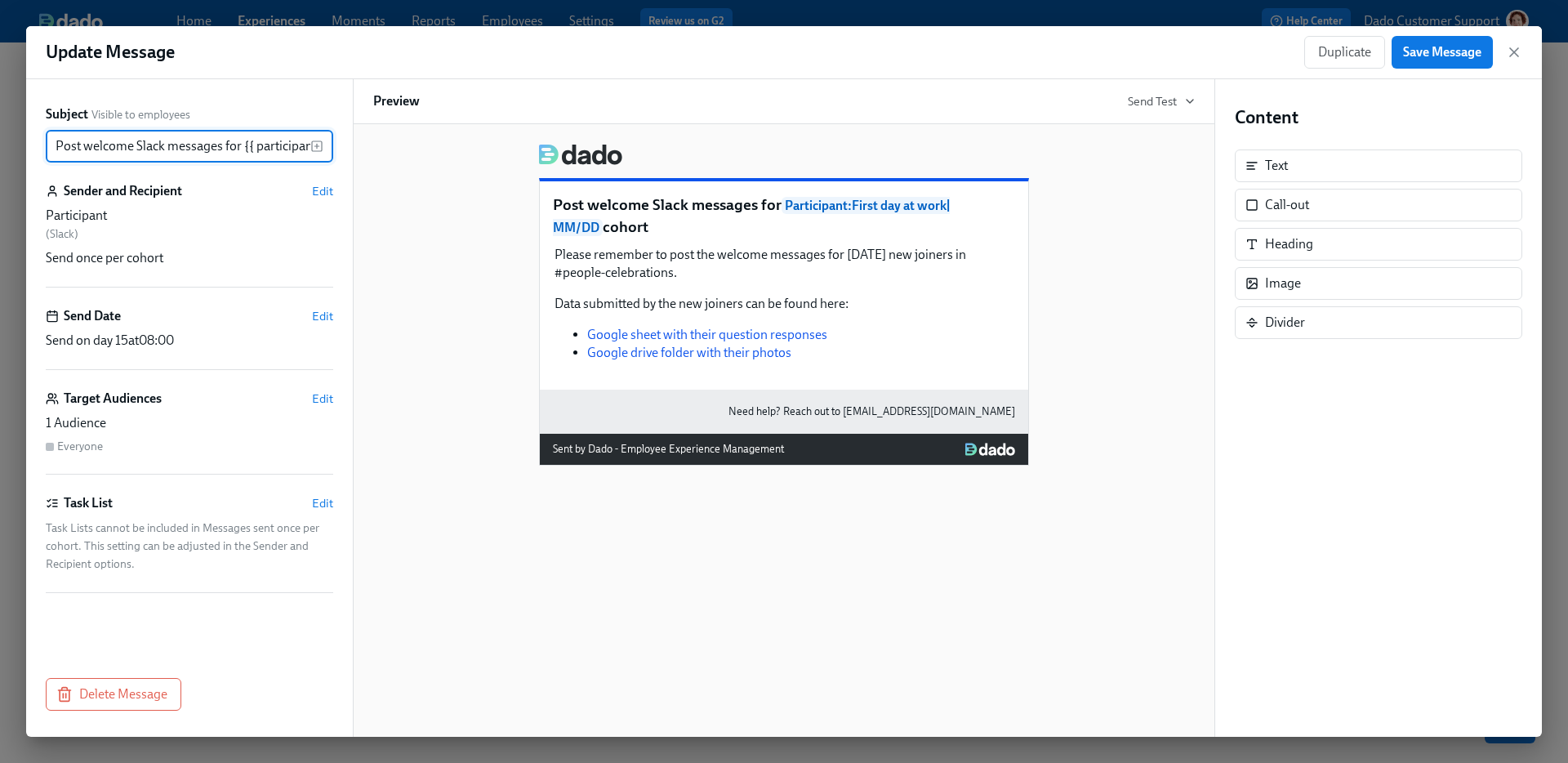
scroll to position [0, 167]
click at [100, 706] on button "Delete Message" at bounding box center [114, 694] width 136 height 33
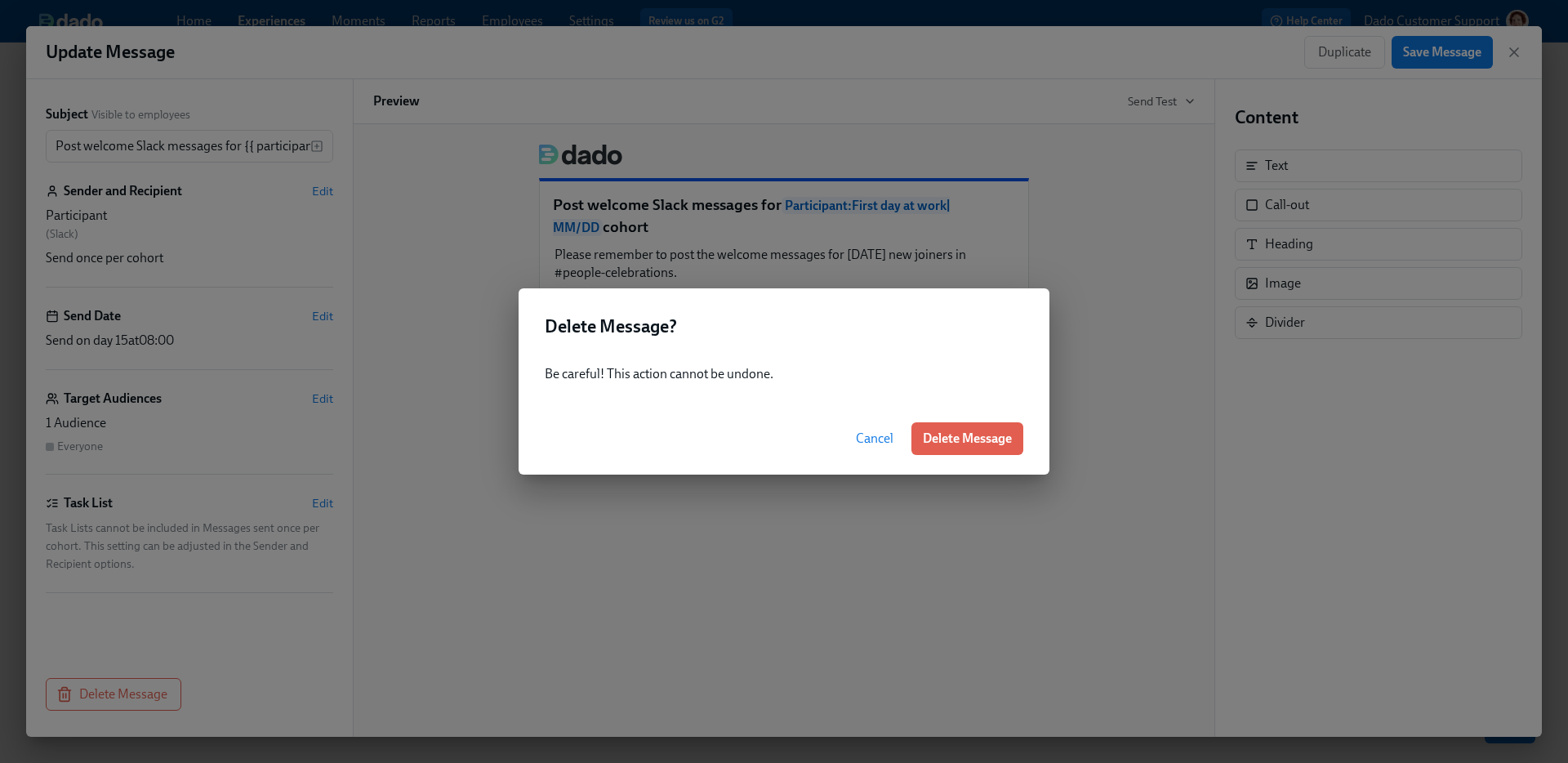
click at [950, 417] on div "Cancel Delete Message" at bounding box center [784, 438] width 530 height 72
click at [950, 433] on span "Delete Message" at bounding box center [967, 438] width 89 height 17
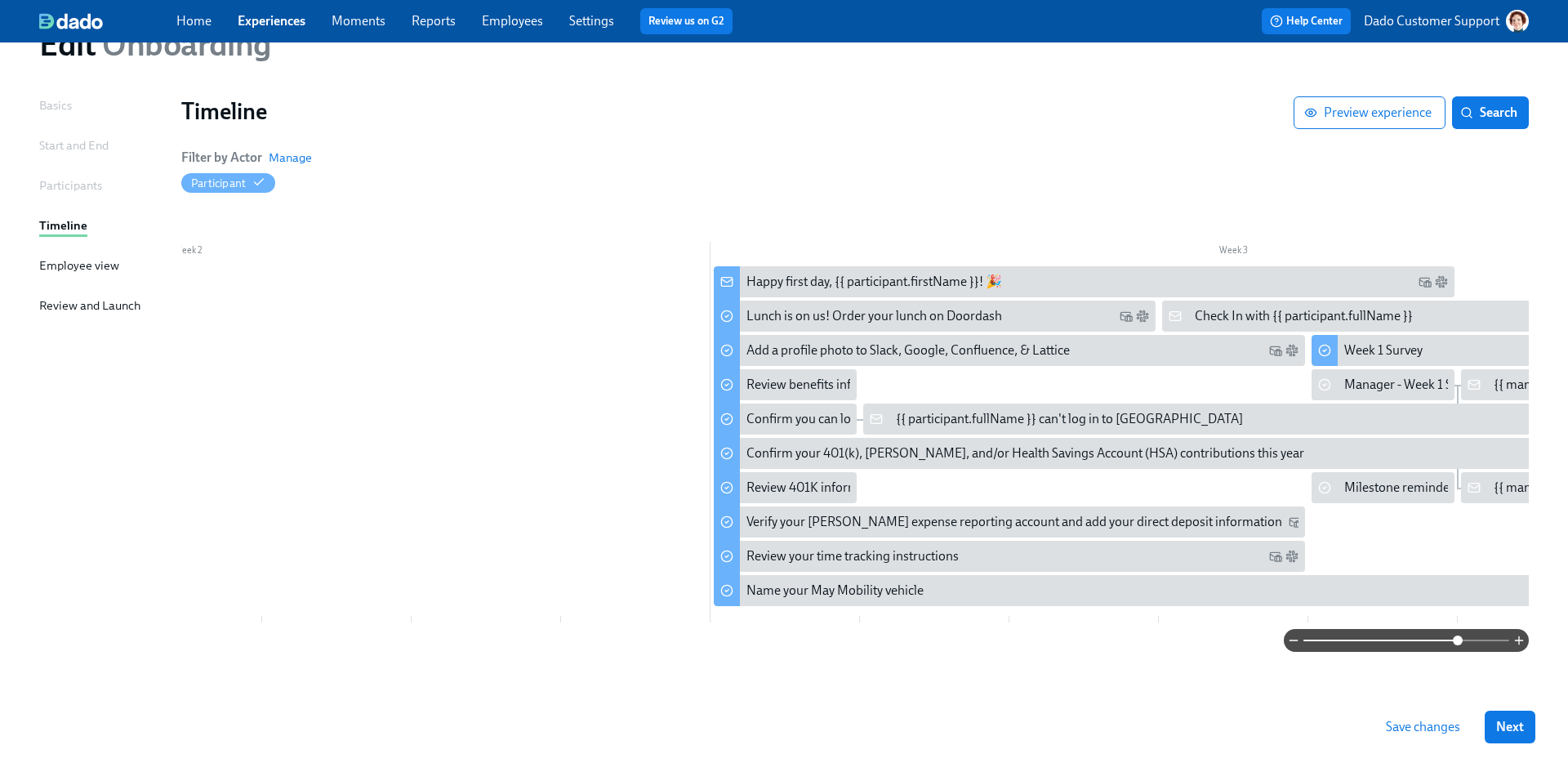
scroll to position [82, 0]
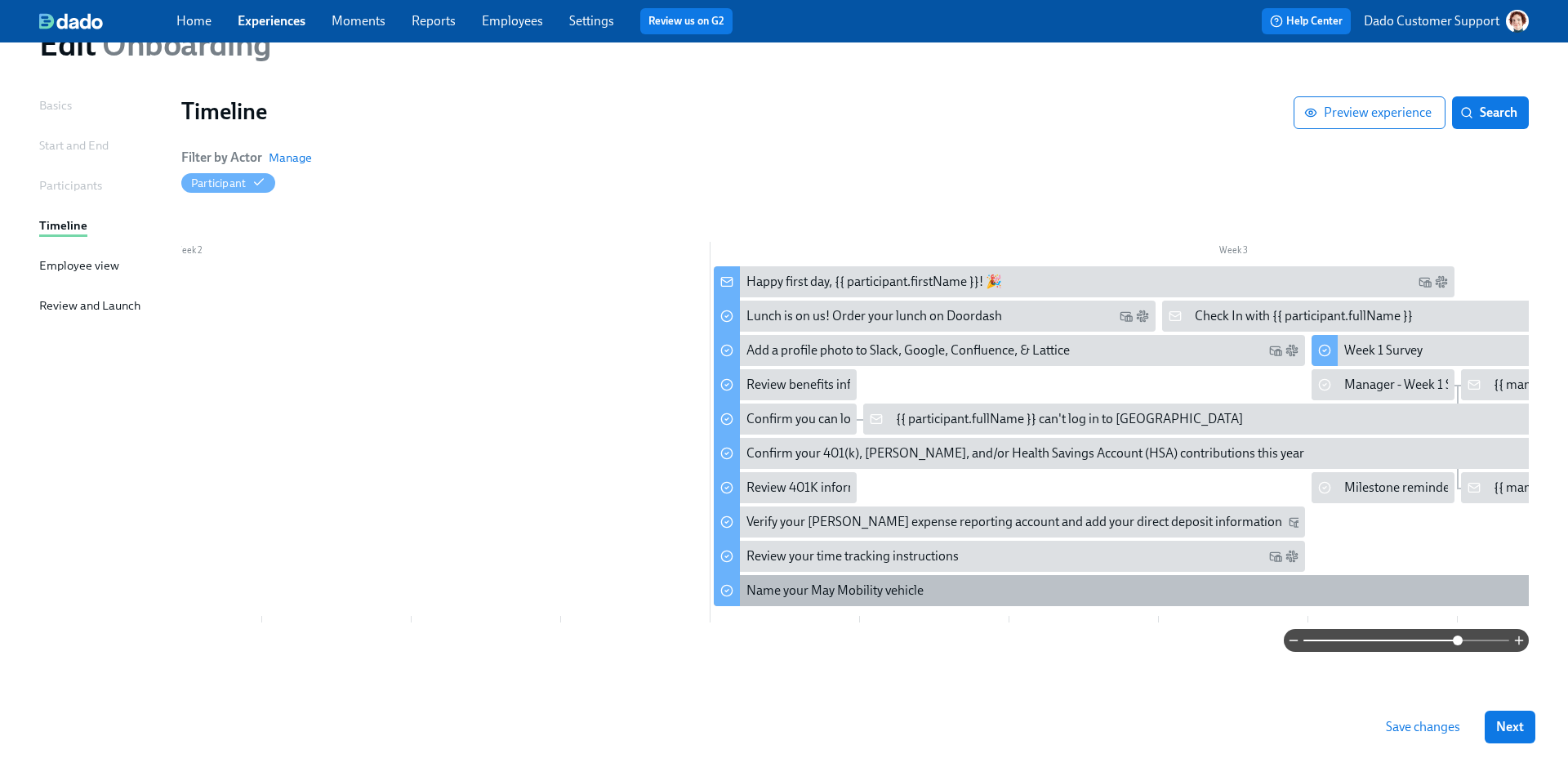
click at [776, 589] on div "Name your May Mobility vehicle" at bounding box center [835, 590] width 177 height 18
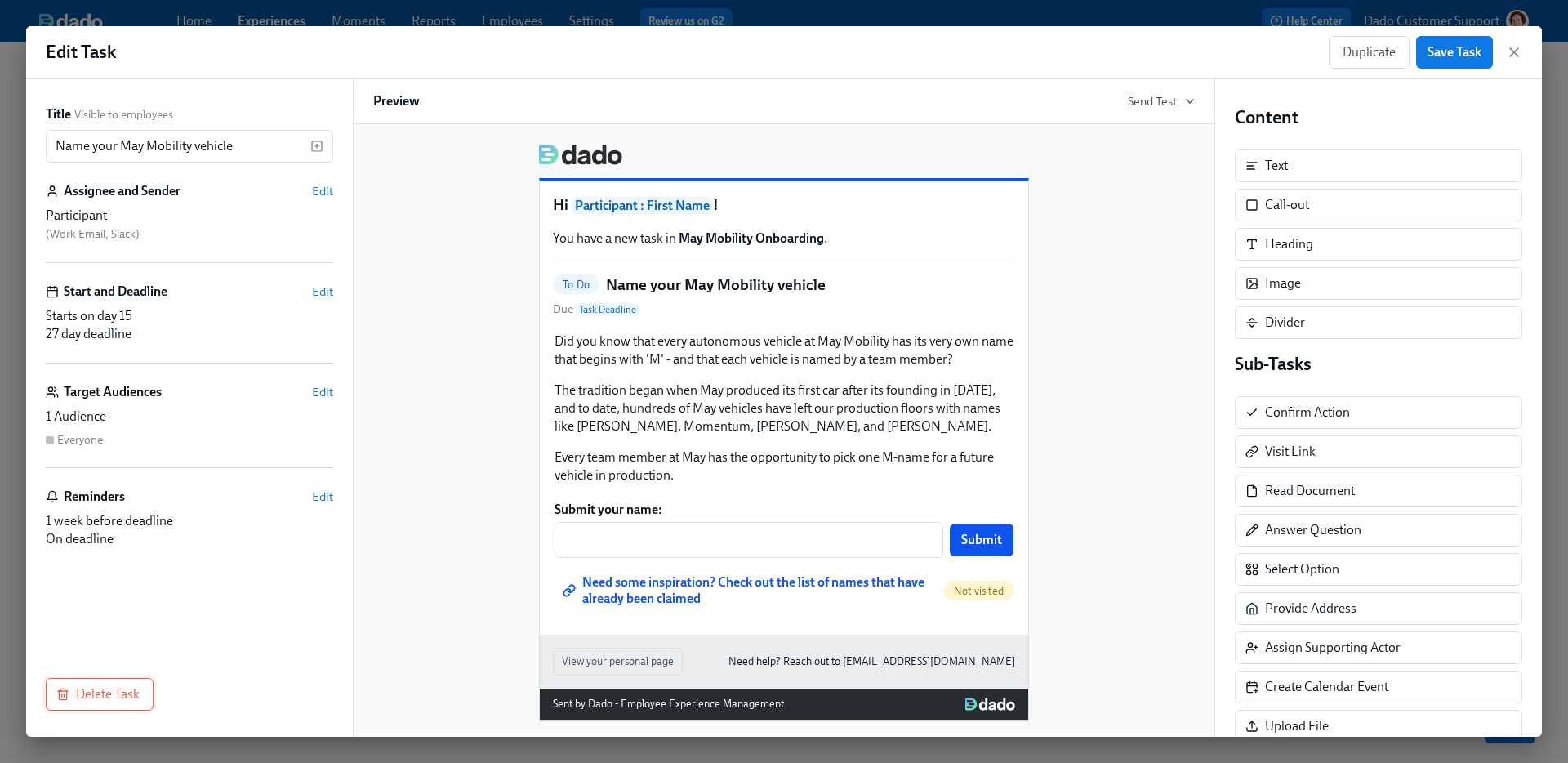
click at [84, 704] on button "Delete Task" at bounding box center [100, 694] width 108 height 33
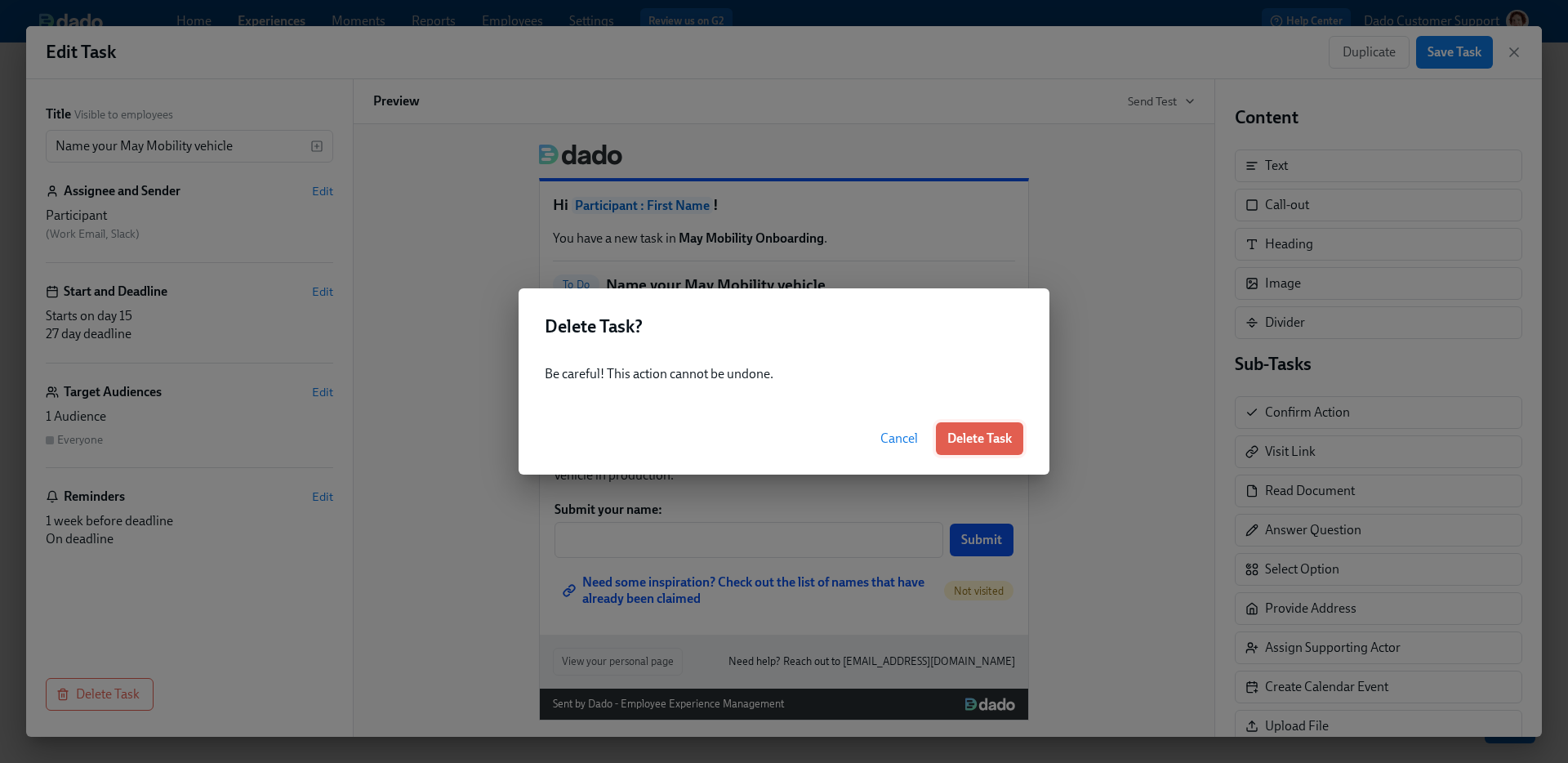
click at [1001, 431] on span "Delete Task" at bounding box center [979, 438] width 64 height 17
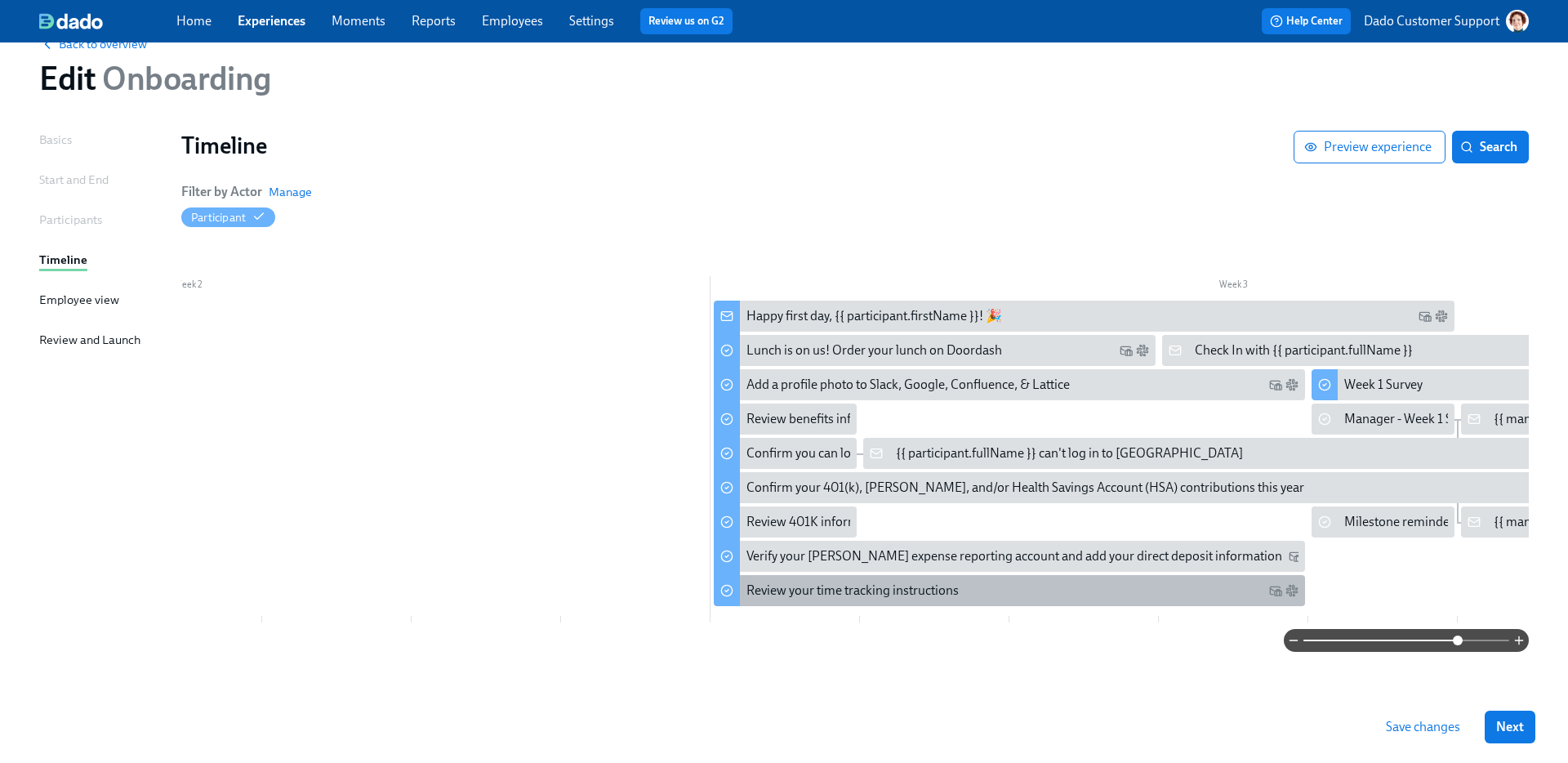
click at [789, 581] on div "Review your time tracking instructions" at bounding box center [853, 590] width 213 height 18
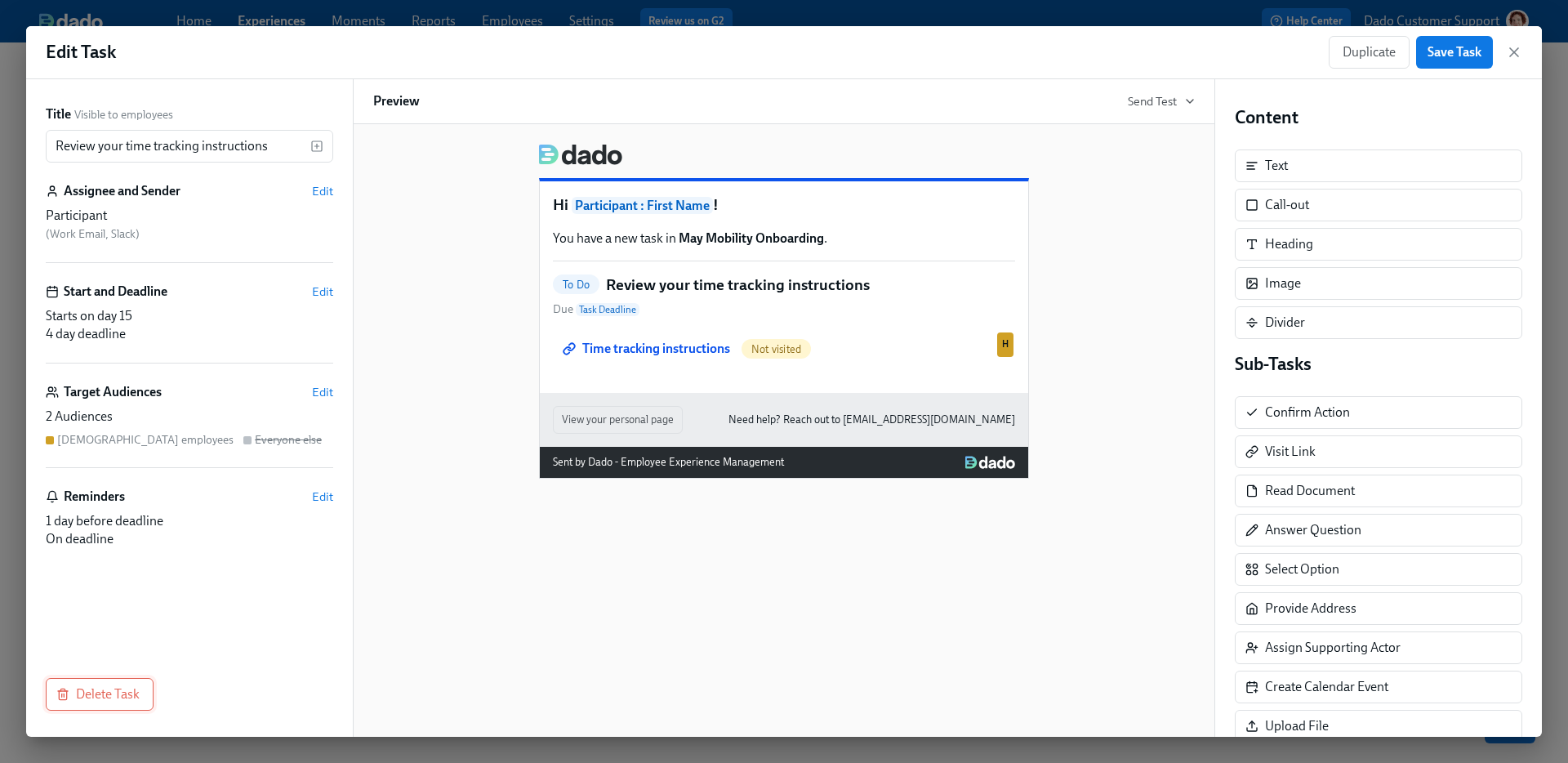
click at [85, 704] on button "Delete Task" at bounding box center [100, 694] width 108 height 33
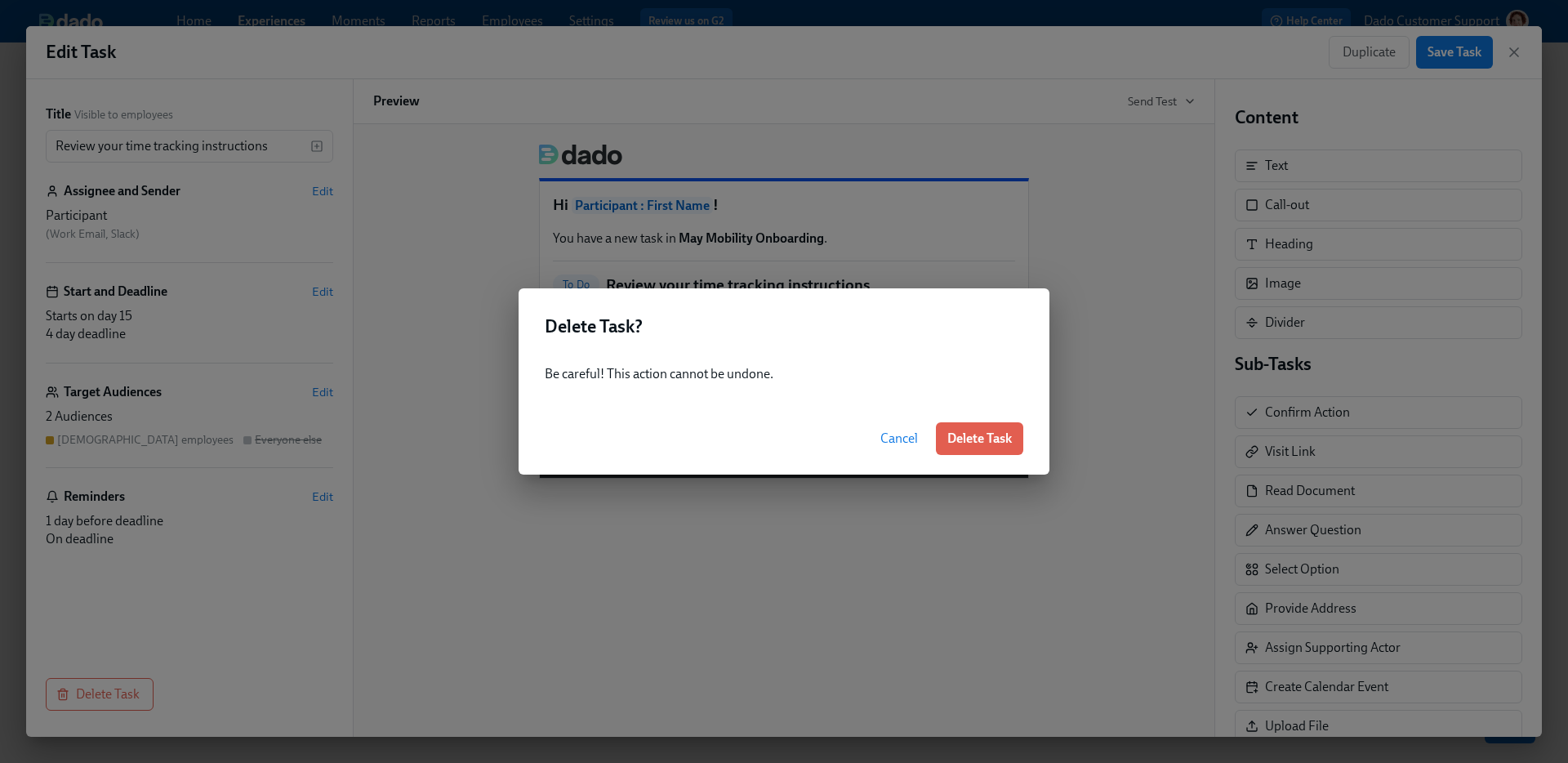
click at [975, 435] on span "Delete Task" at bounding box center [979, 438] width 64 height 17
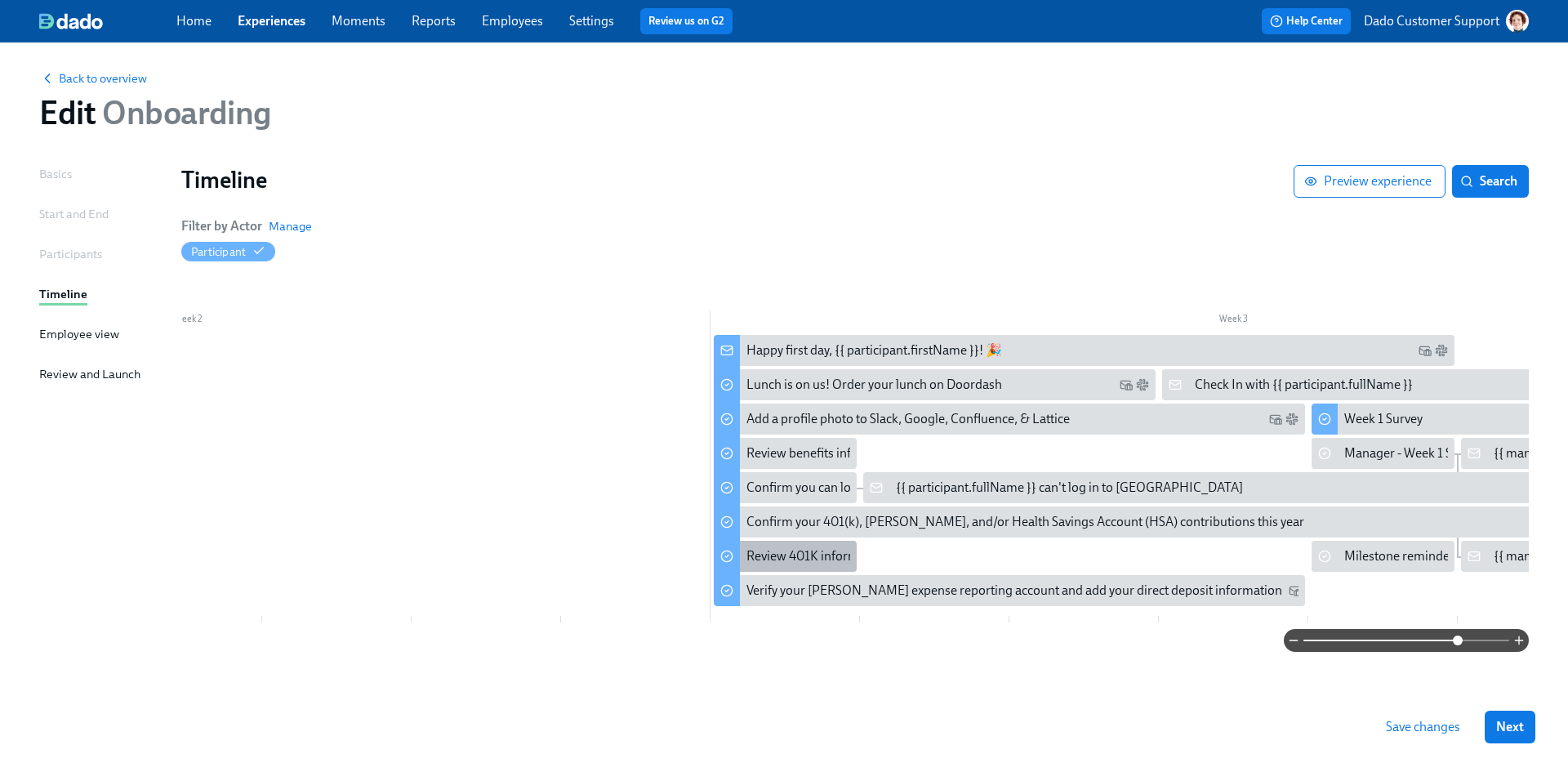
click at [781, 560] on div "Review 401K information" at bounding box center [785, 556] width 143 height 31
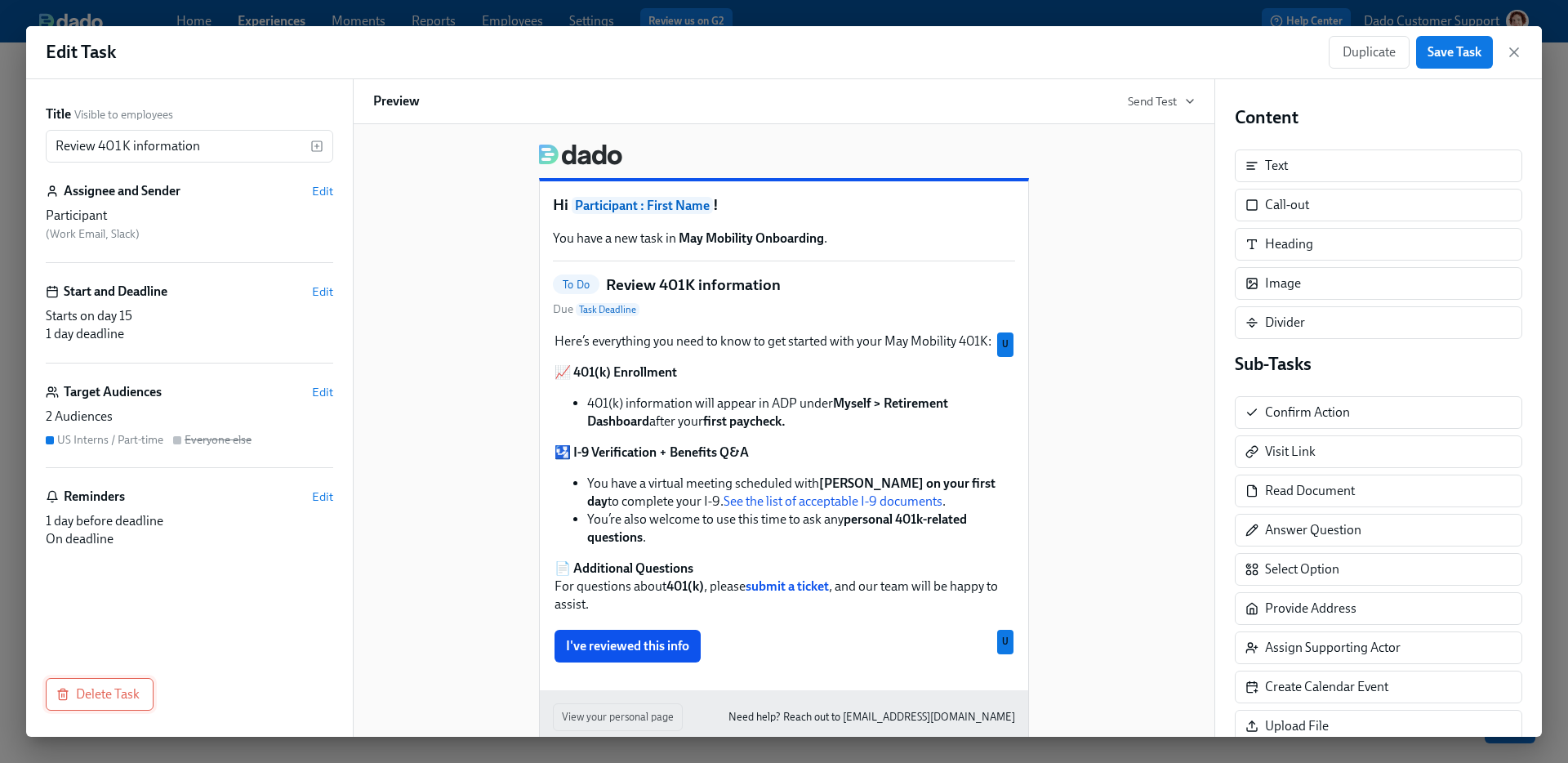
click at [104, 693] on span "Delete Task" at bounding box center [100, 694] width 80 height 17
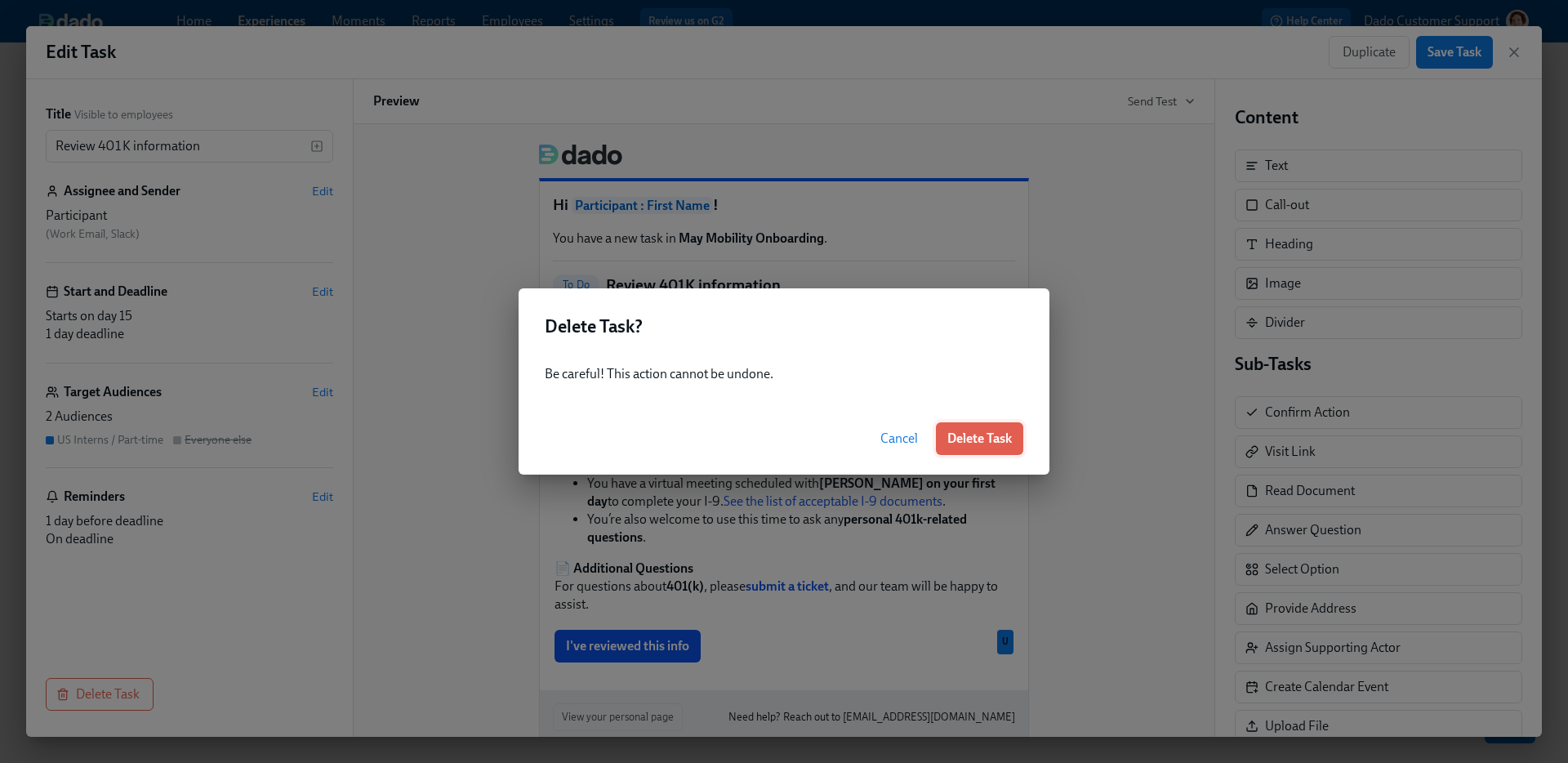
click at [983, 426] on button "Delete Task" at bounding box center [979, 438] width 87 height 33
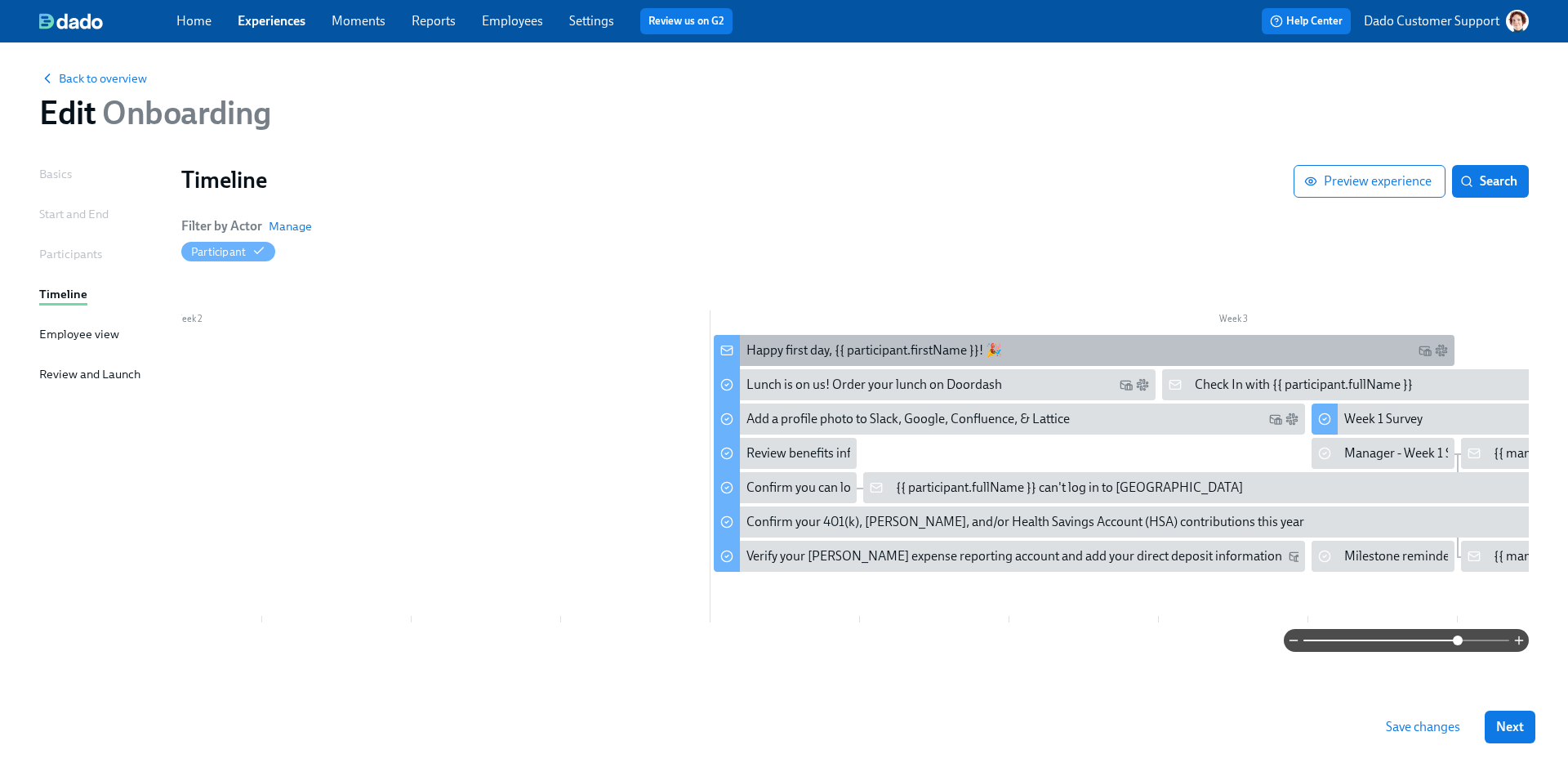
click at [845, 357] on div "Happy first day, {{ participant.firstName }}! 🎉" at bounding box center [1084, 350] width 740 height 31
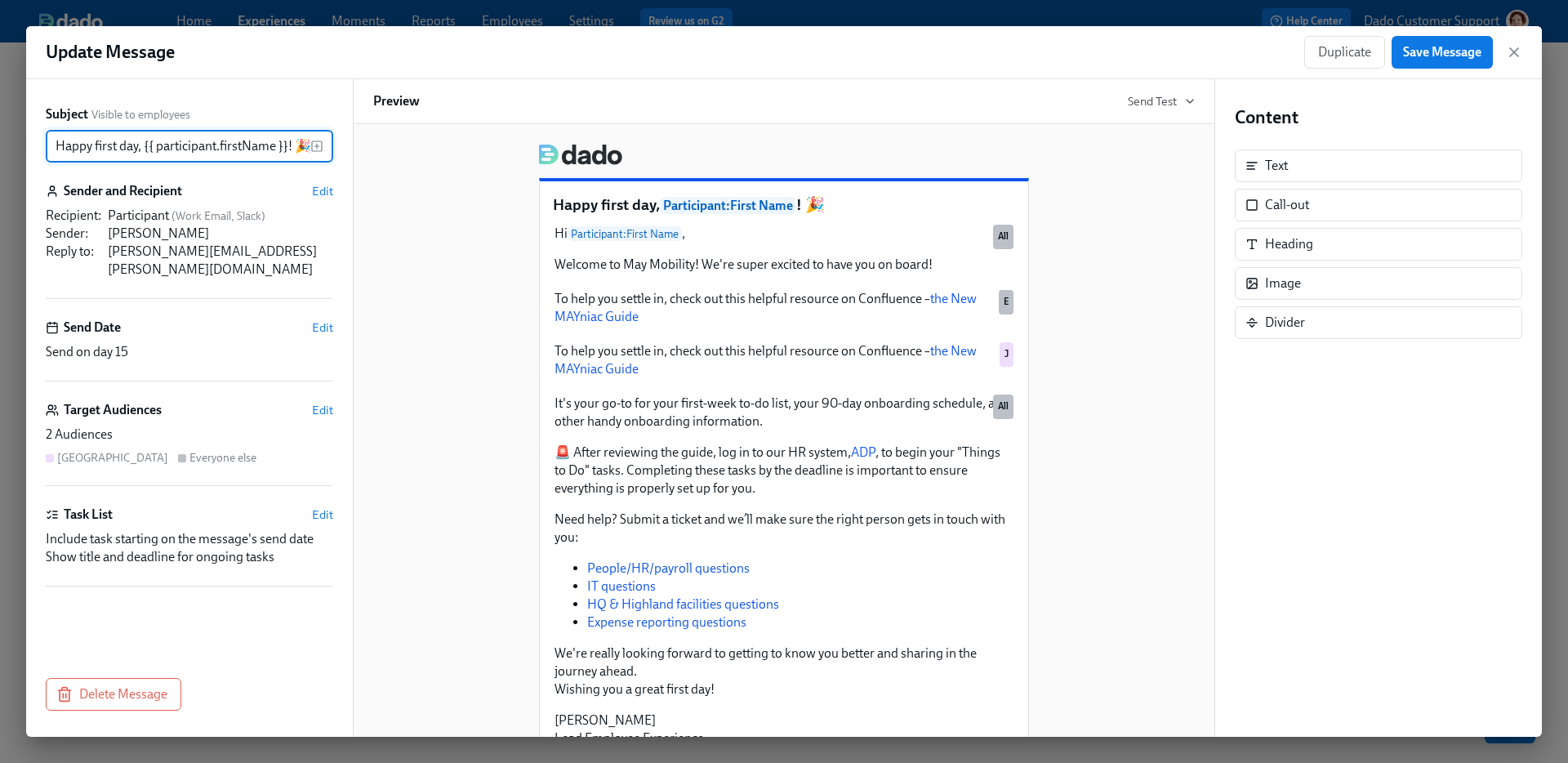
scroll to position [0, 3]
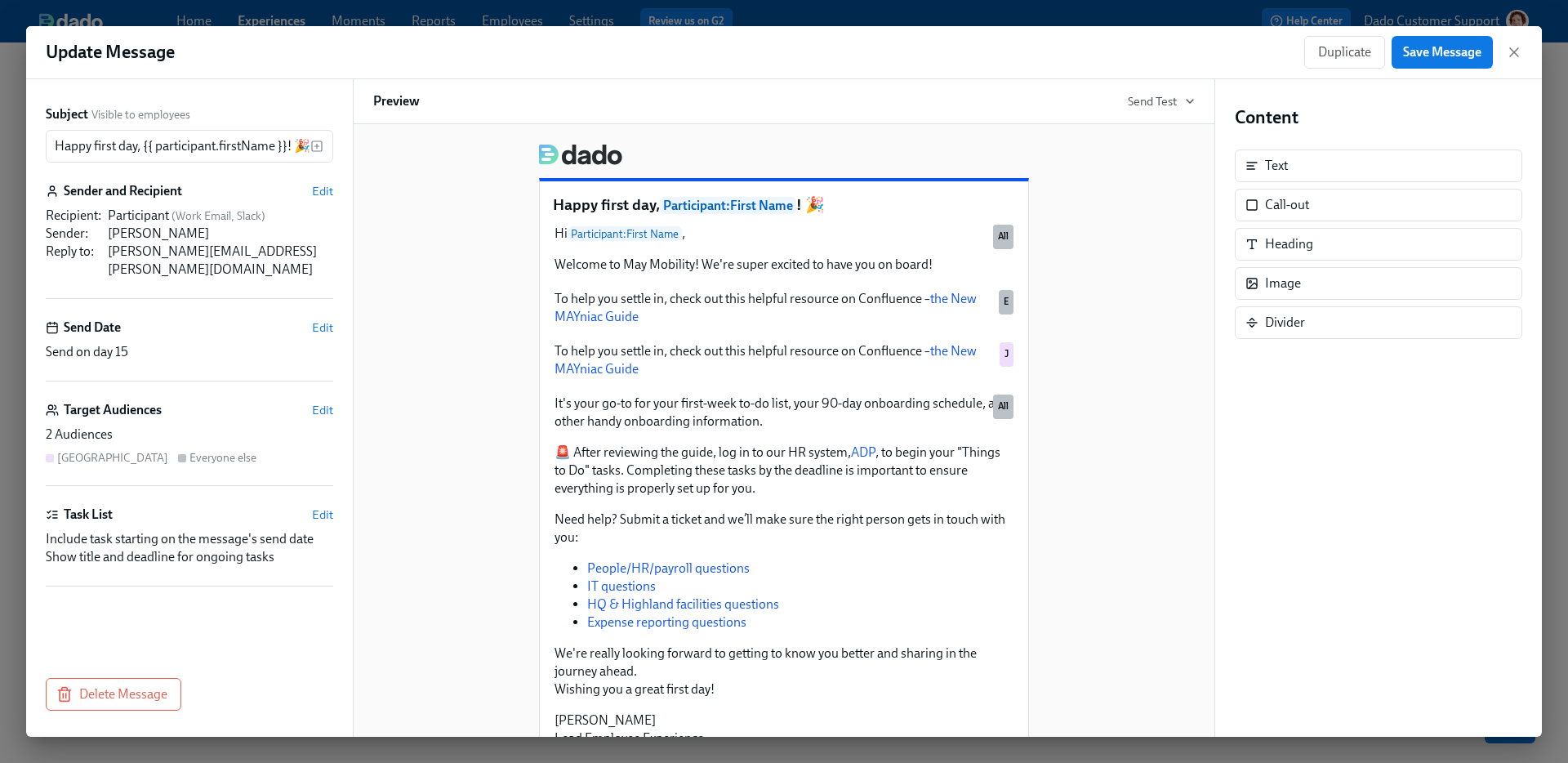
click at [62, 712] on div "Subject Visible to employees Happy first day, {{ participant.firstName }}! 🎉 ​ …" at bounding box center [189, 408] width 326 height 658
click at [116, 684] on button "Delete Message" at bounding box center [114, 694] width 136 height 33
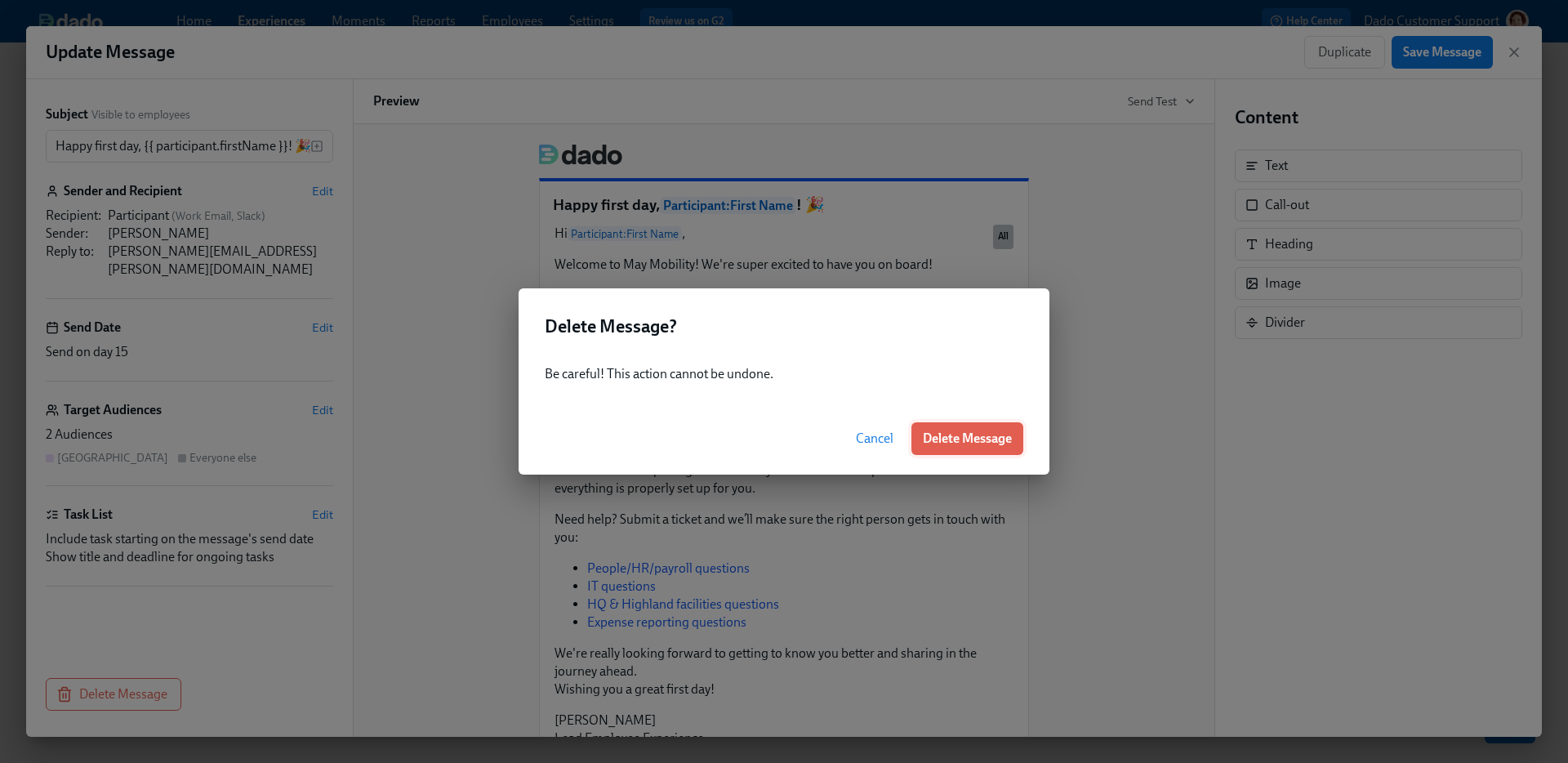
click at [951, 443] on span "Delete Message" at bounding box center [967, 438] width 89 height 17
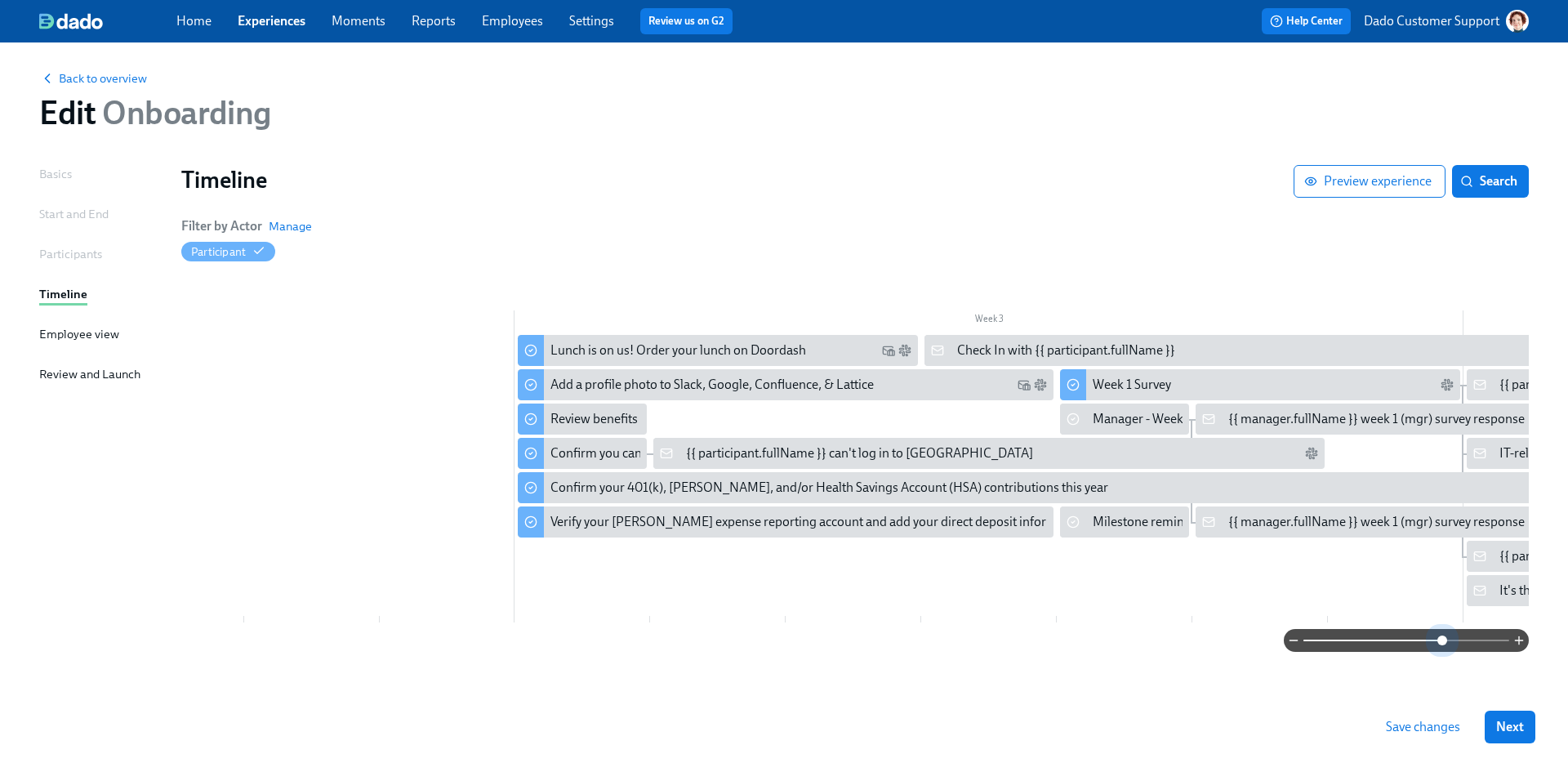
scroll to position [7, 0]
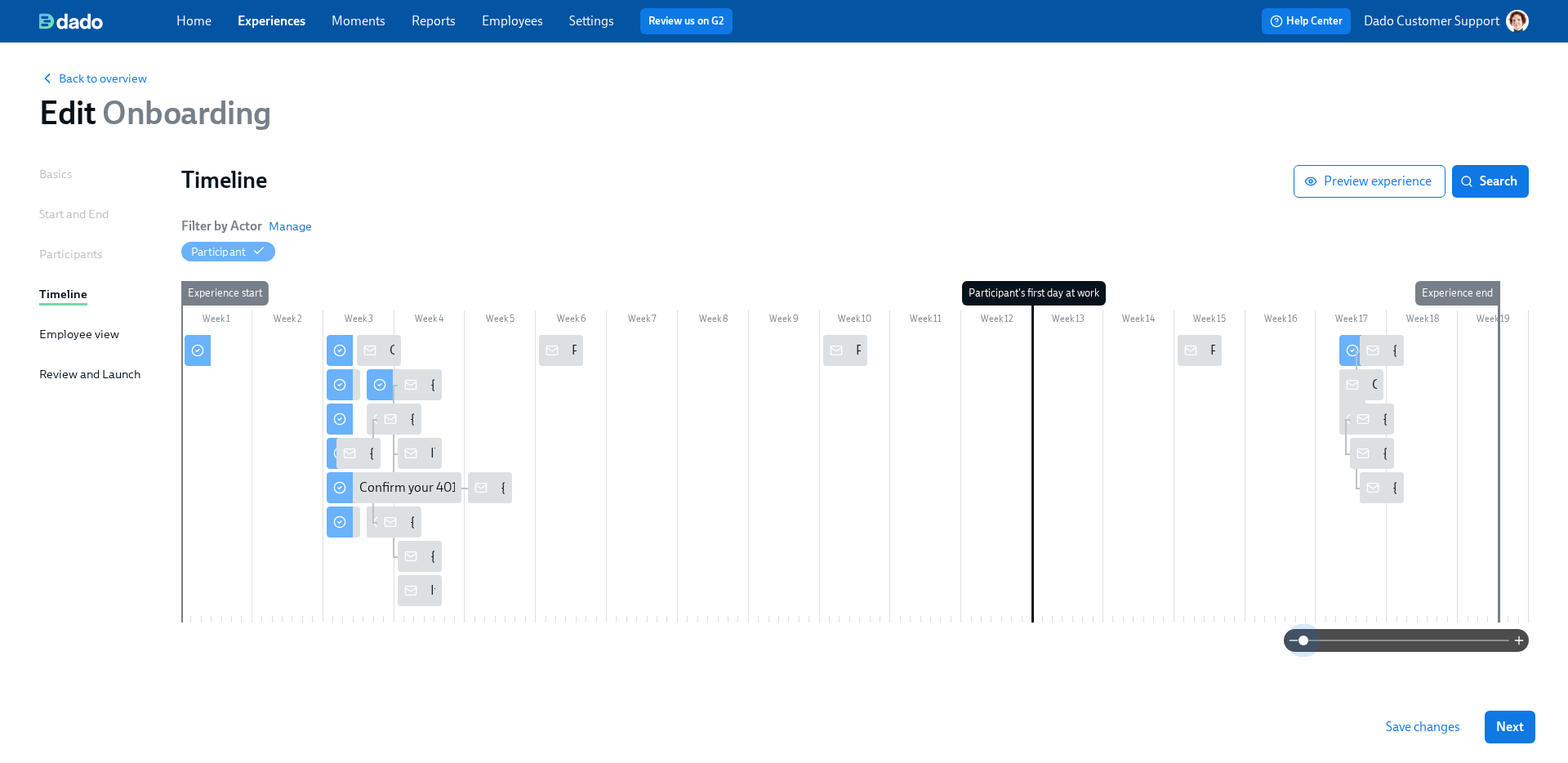
drag, startPoint x: 1441, startPoint y: 637, endPoint x: 1219, endPoint y: 657, distance: 222.9
click at [1219, 658] on div "Basics Start and End Participants Timeline Employee view Review and Launch Time…" at bounding box center [784, 428] width 1489 height 525
click at [1385, 356] on div at bounding box center [1372, 350] width 26 height 31
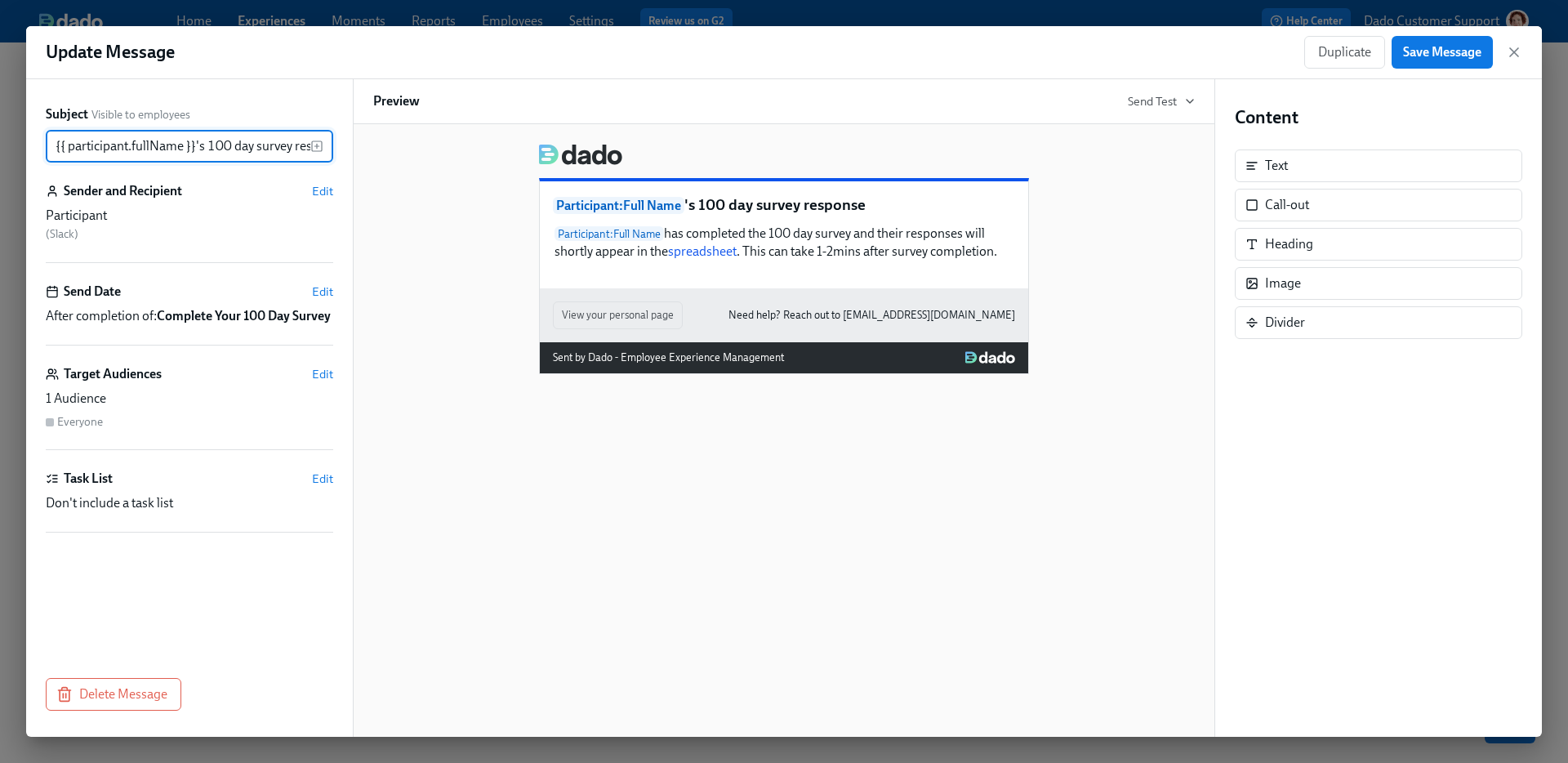
scroll to position [0, 34]
click at [172, 694] on button "Delete Message" at bounding box center [114, 694] width 136 height 33
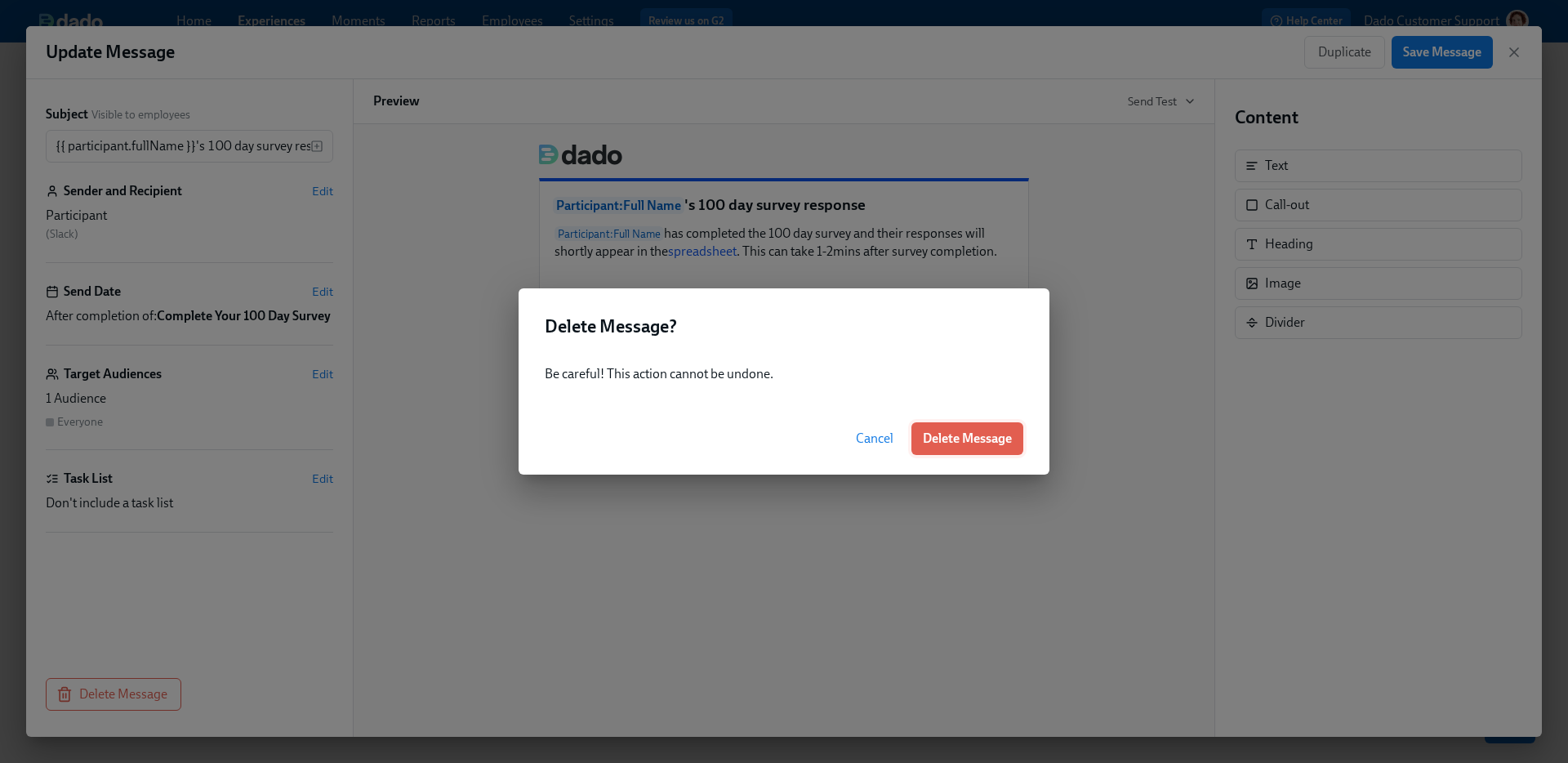
click at [961, 439] on span "Delete Message" at bounding box center [967, 438] width 89 height 17
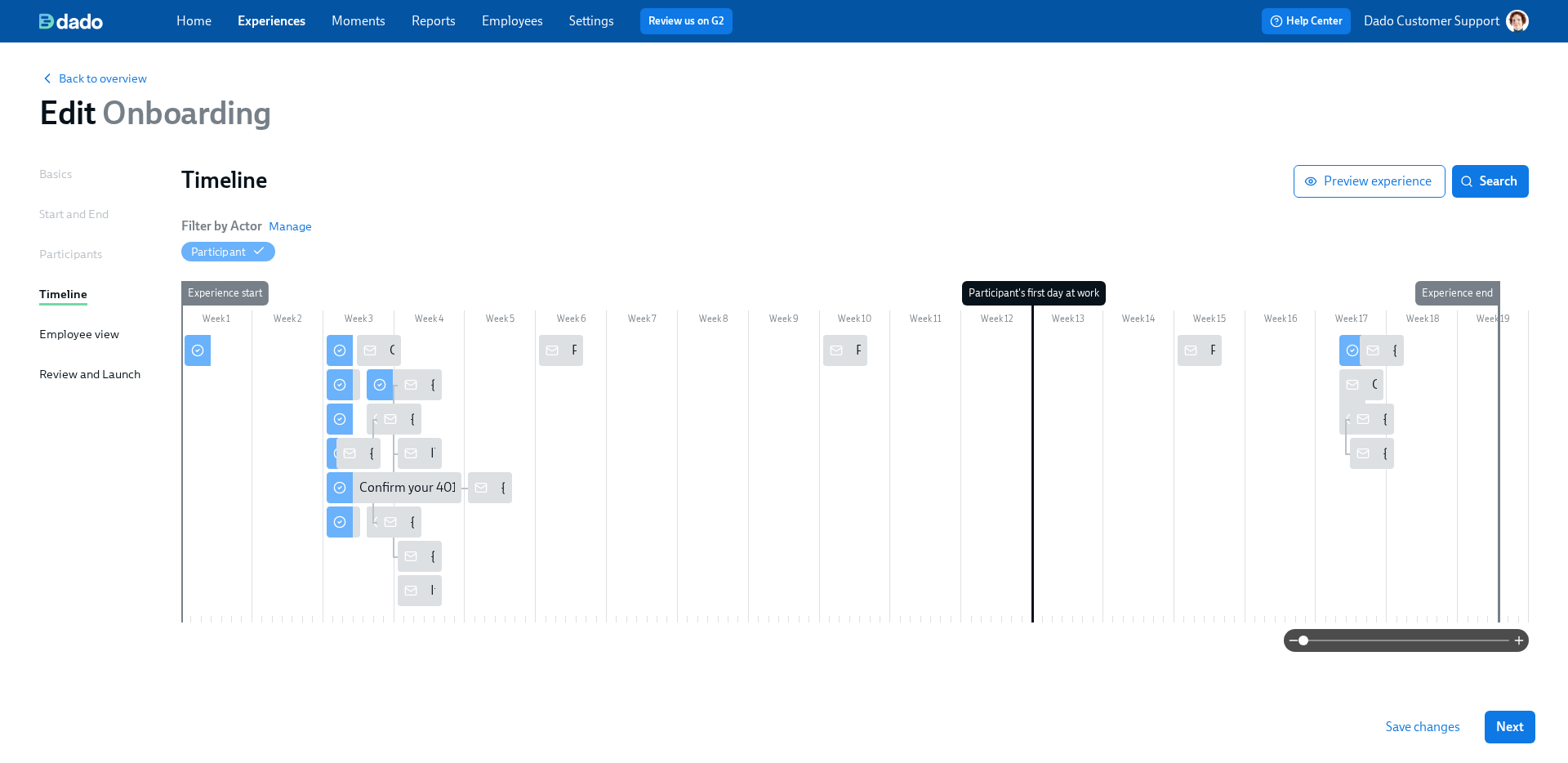
click at [1409, 726] on span "Save changes" at bounding box center [1422, 727] width 74 height 17
click at [1377, 352] on rect at bounding box center [1372, 351] width 11 height 9
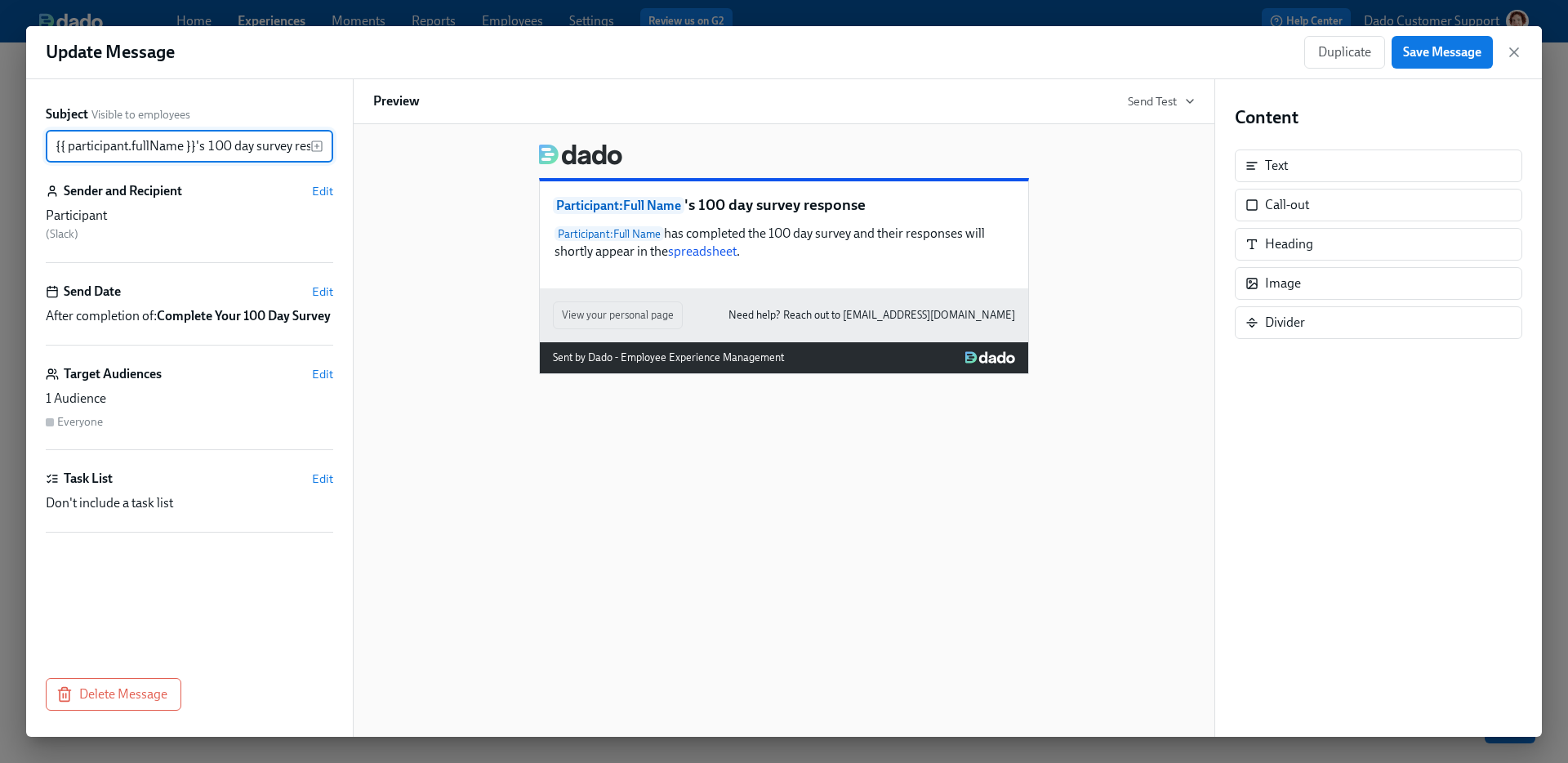
scroll to position [0, 34]
click at [103, 699] on span "Delete Message" at bounding box center [113, 694] width 108 height 17
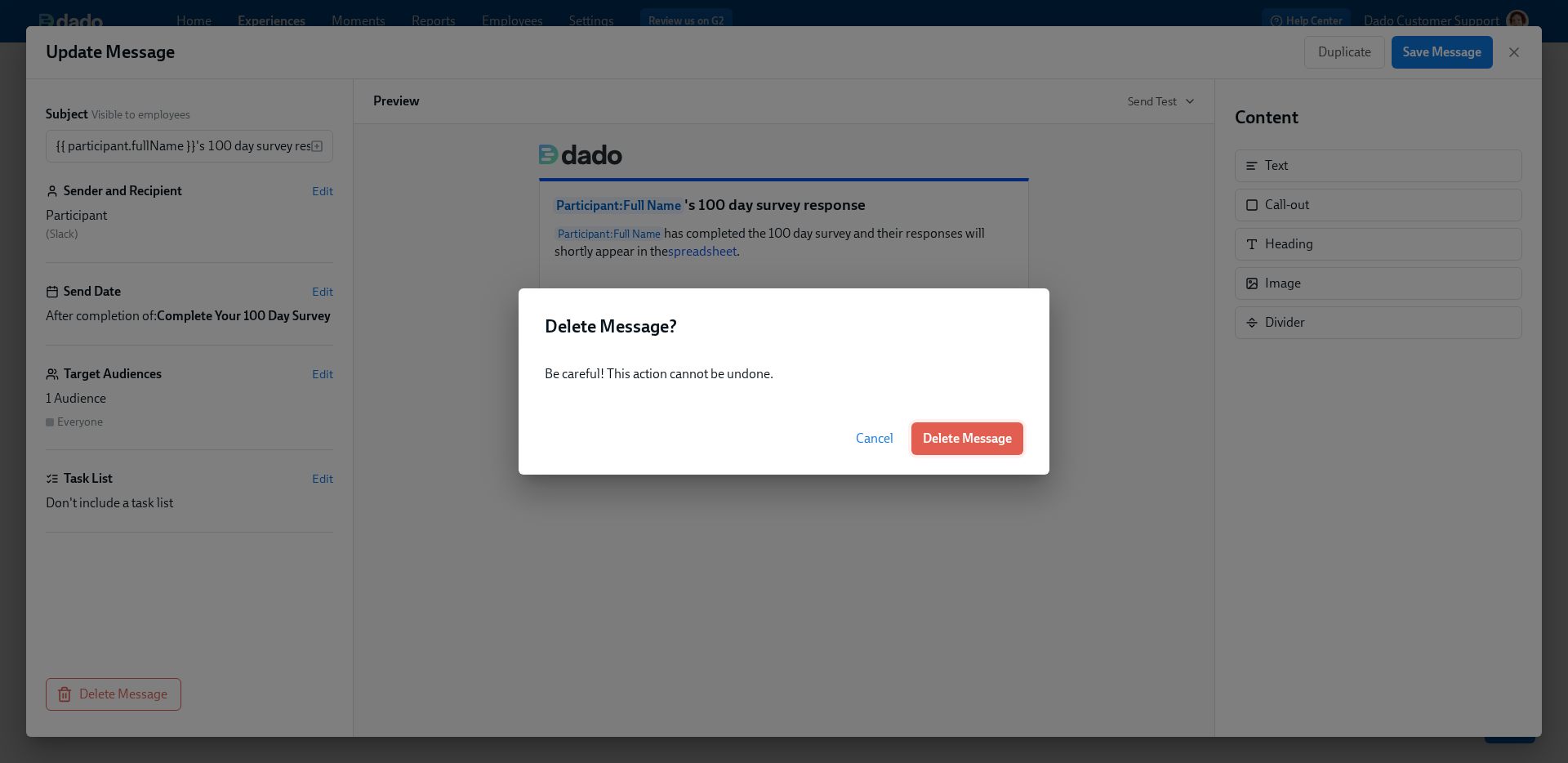
click at [982, 438] on span "Delete Message" at bounding box center [967, 438] width 89 height 17
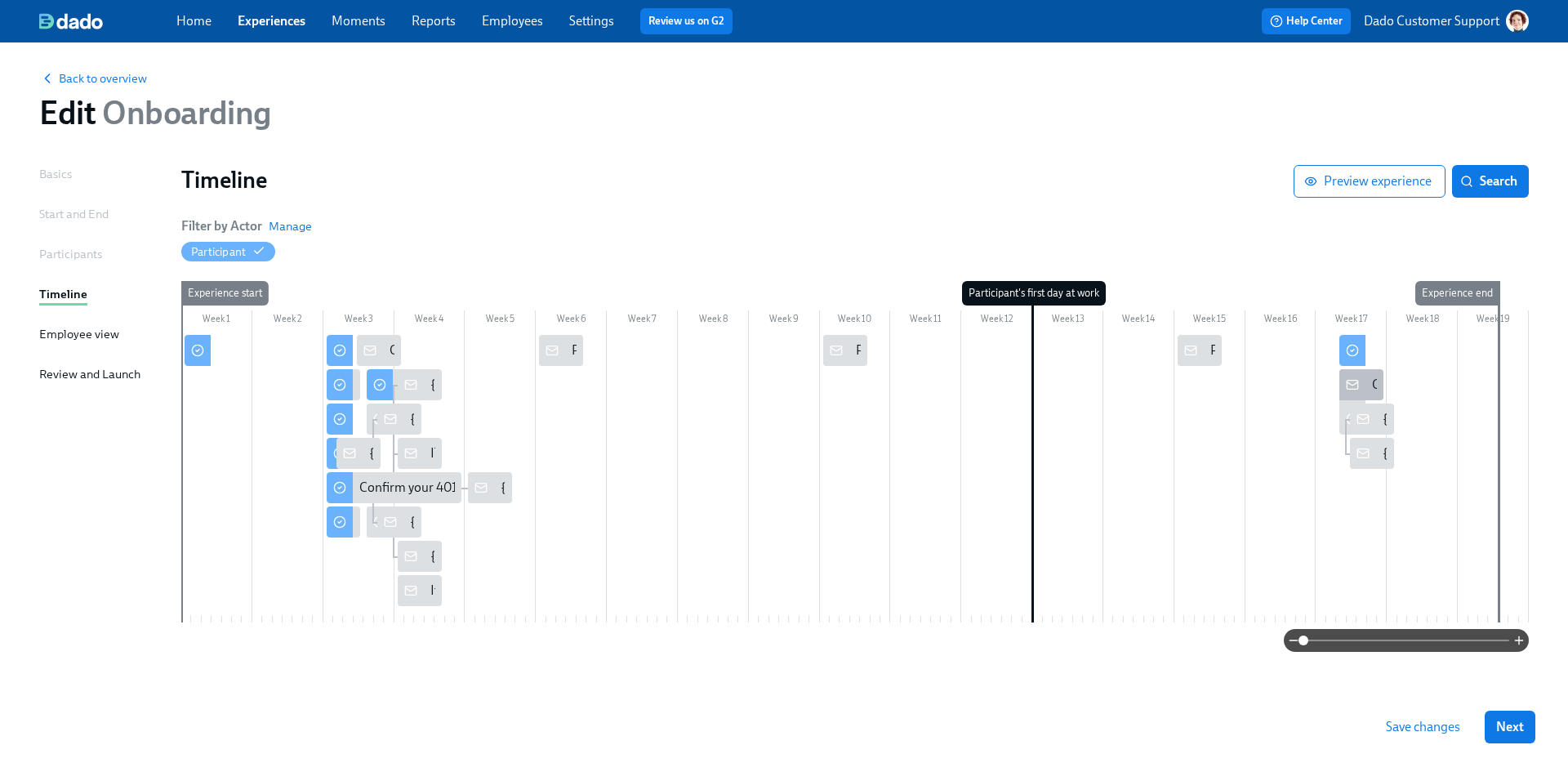
click at [1369, 383] on div "Congrats on 100 days with your new hire!" at bounding box center [1361, 384] width 44 height 31
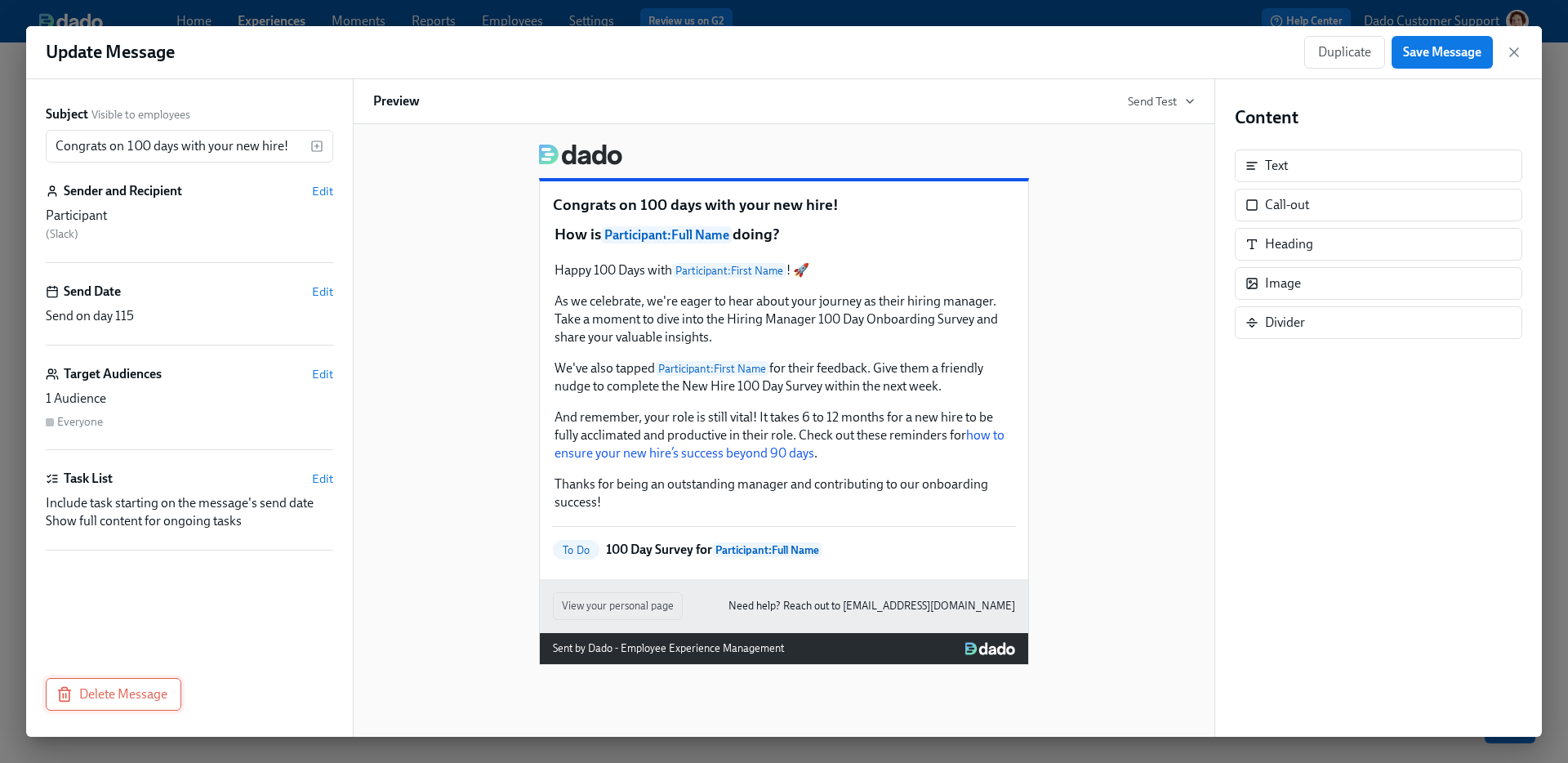
click at [141, 684] on button "Delete Message" at bounding box center [114, 694] width 136 height 33
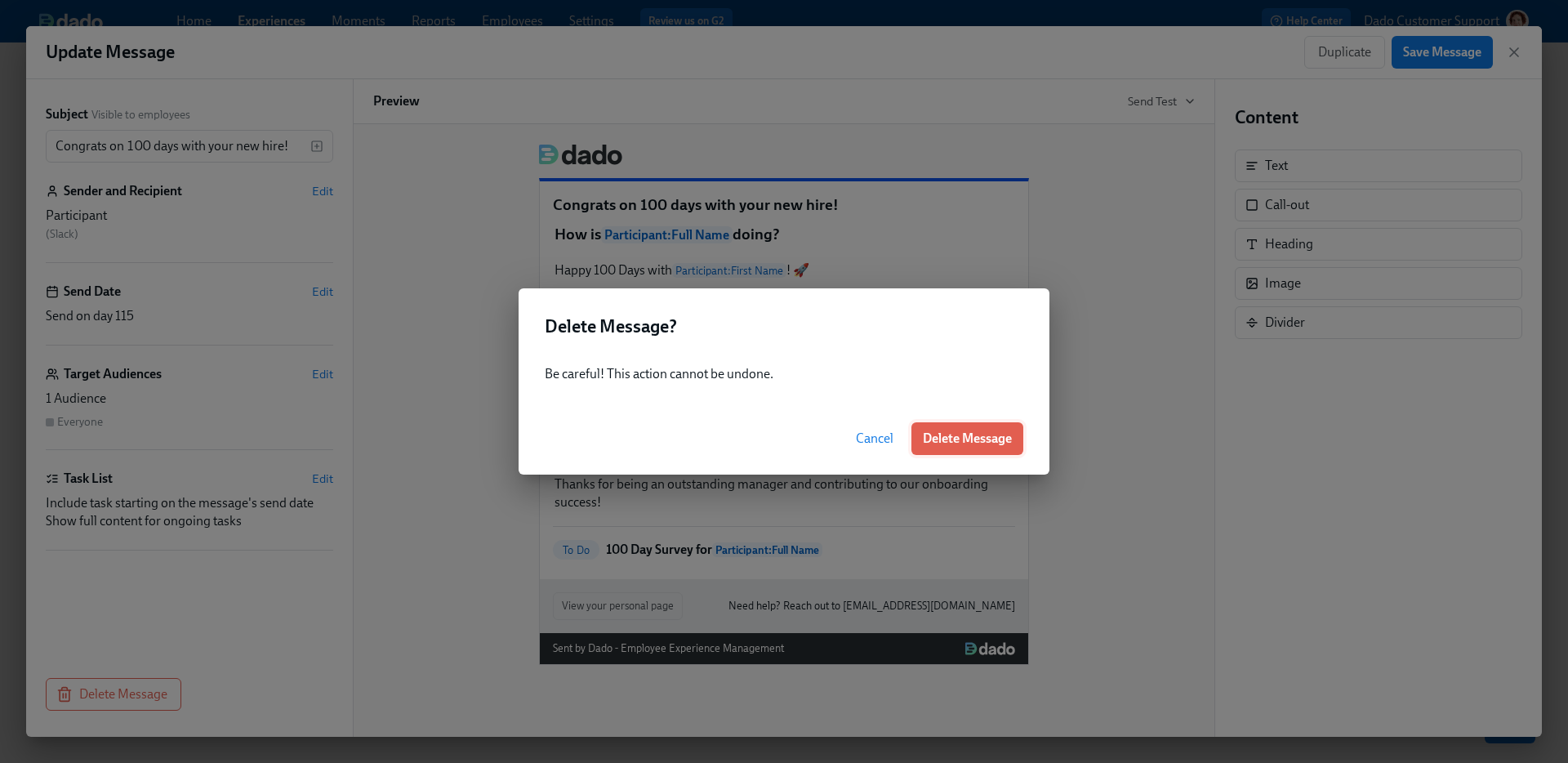
click at [1002, 431] on span "Delete Message" at bounding box center [967, 438] width 89 height 17
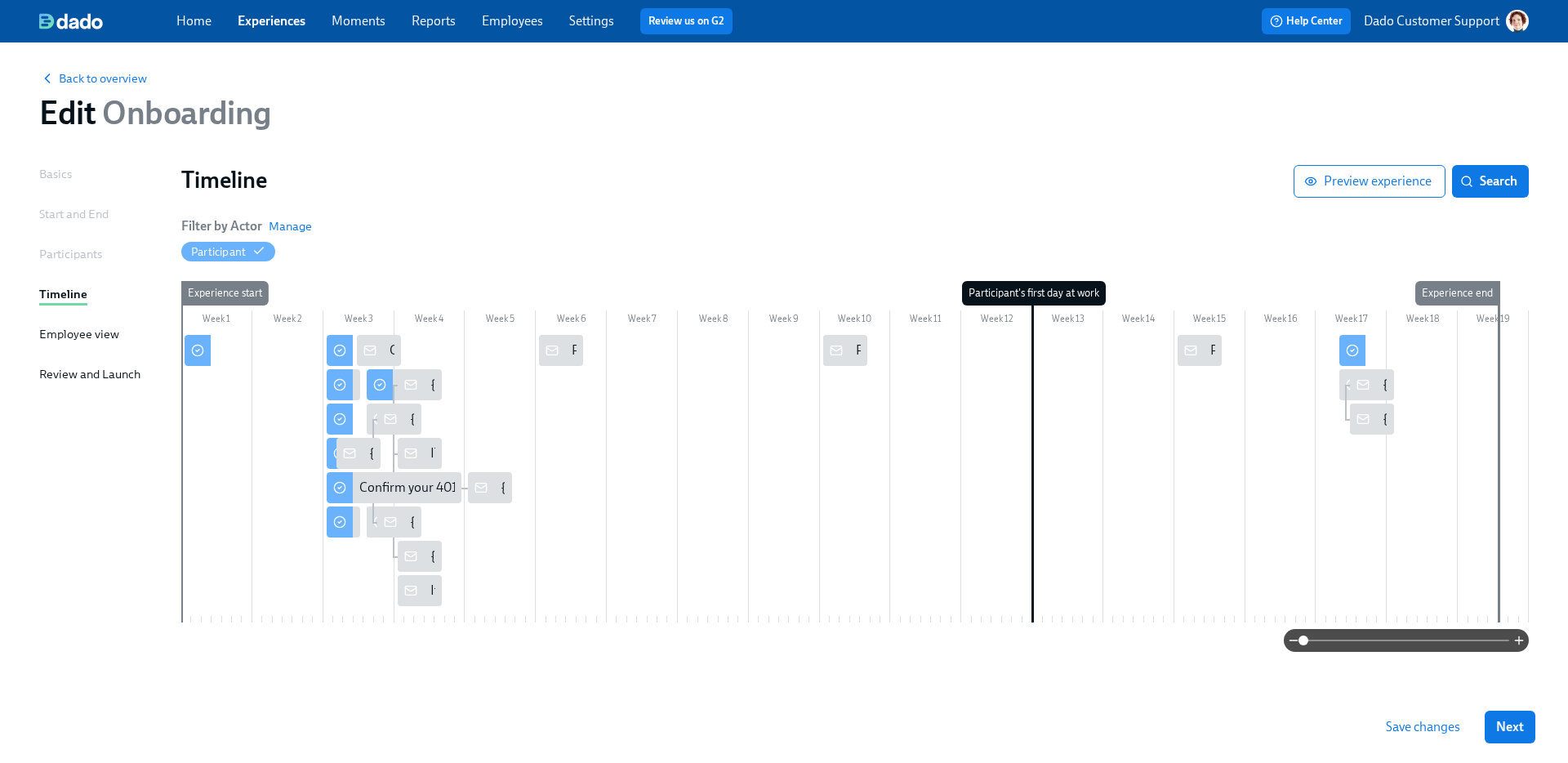
click at [1396, 391] on div at bounding box center [855, 479] width 1347 height 288
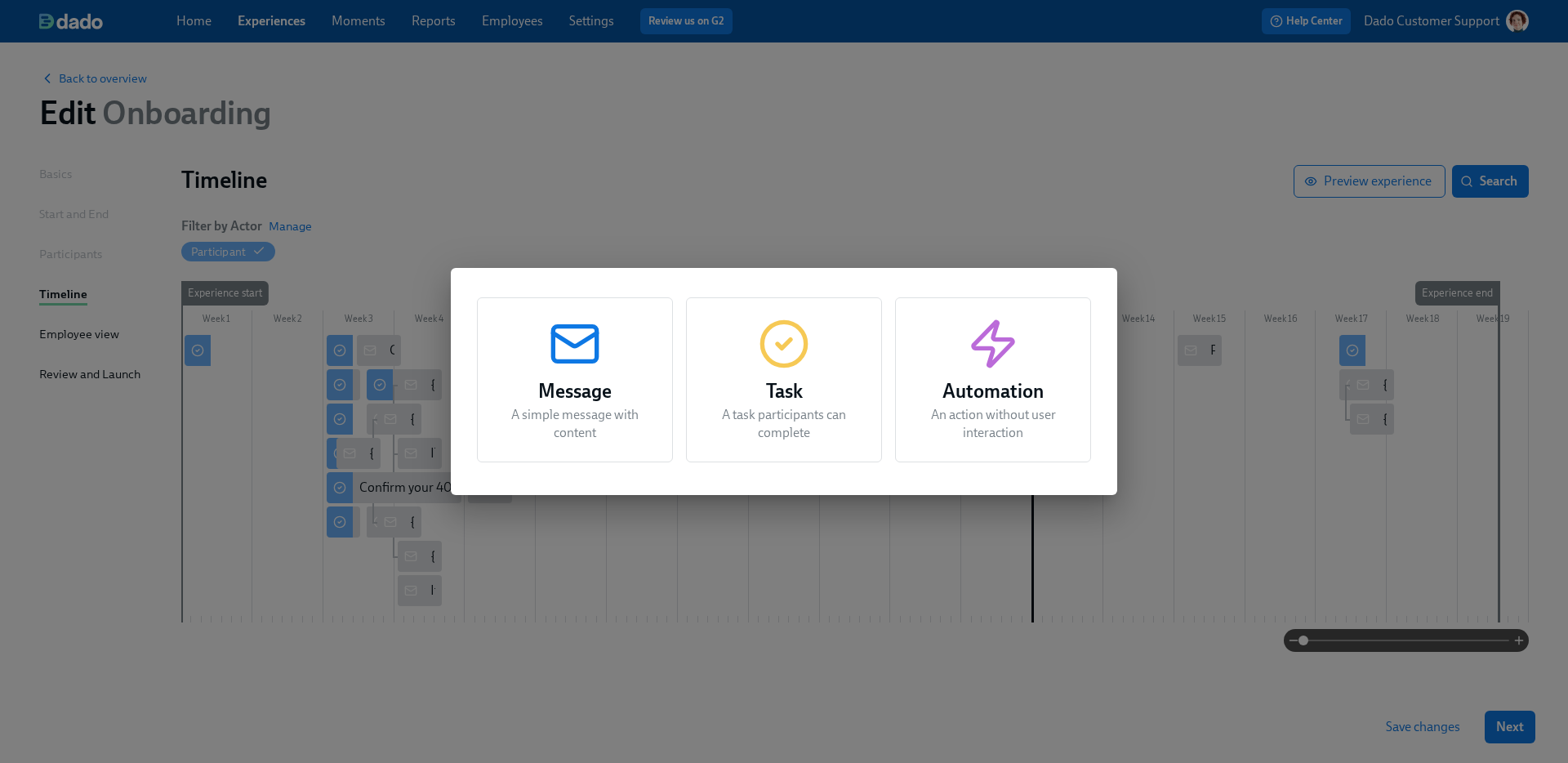
click at [1382, 390] on div "Message A simple message with content Task A task participants can complete Aut…" at bounding box center [784, 382] width 1568 height 763
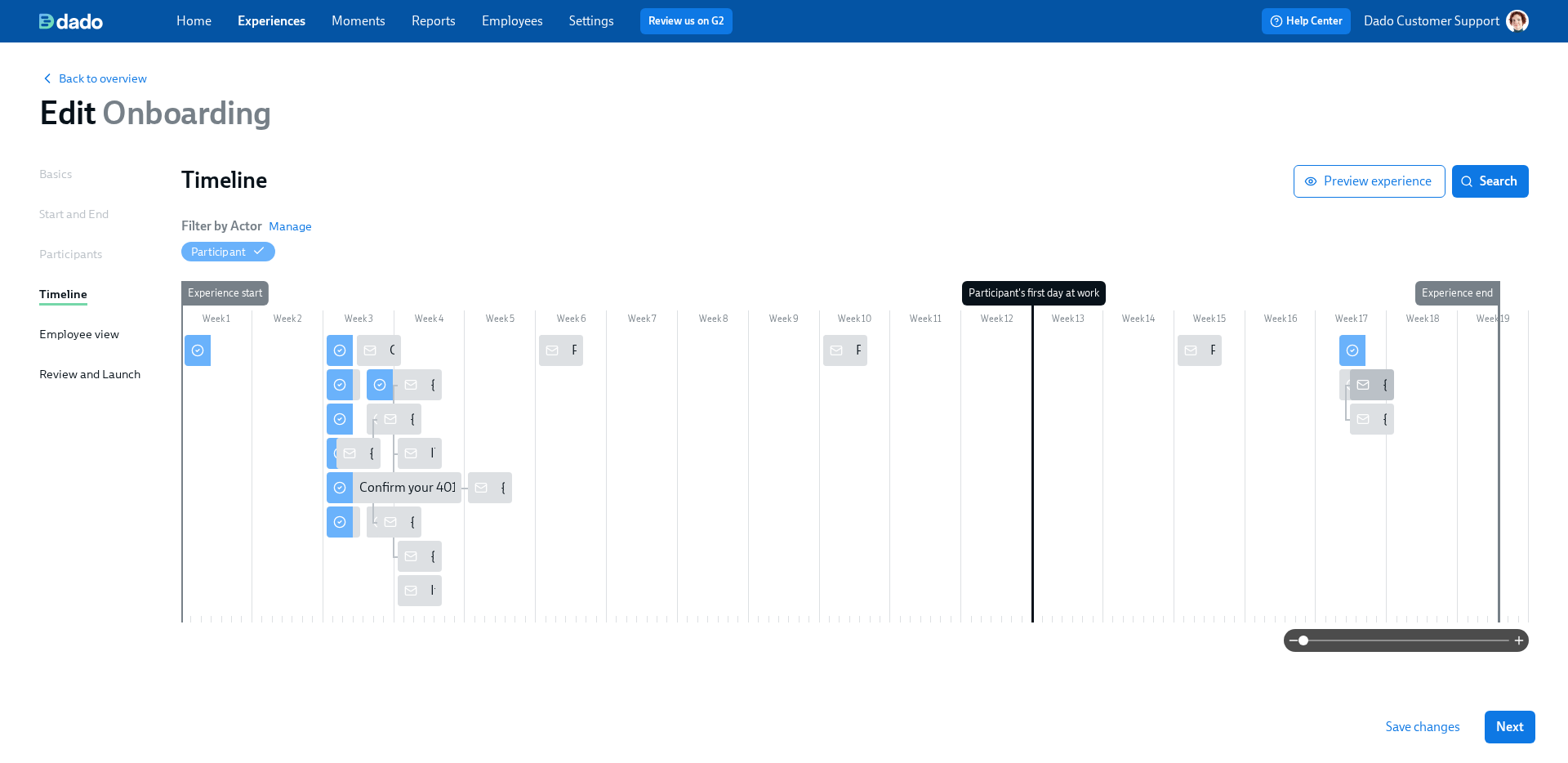
click at [1372, 389] on div at bounding box center [1362, 384] width 26 height 31
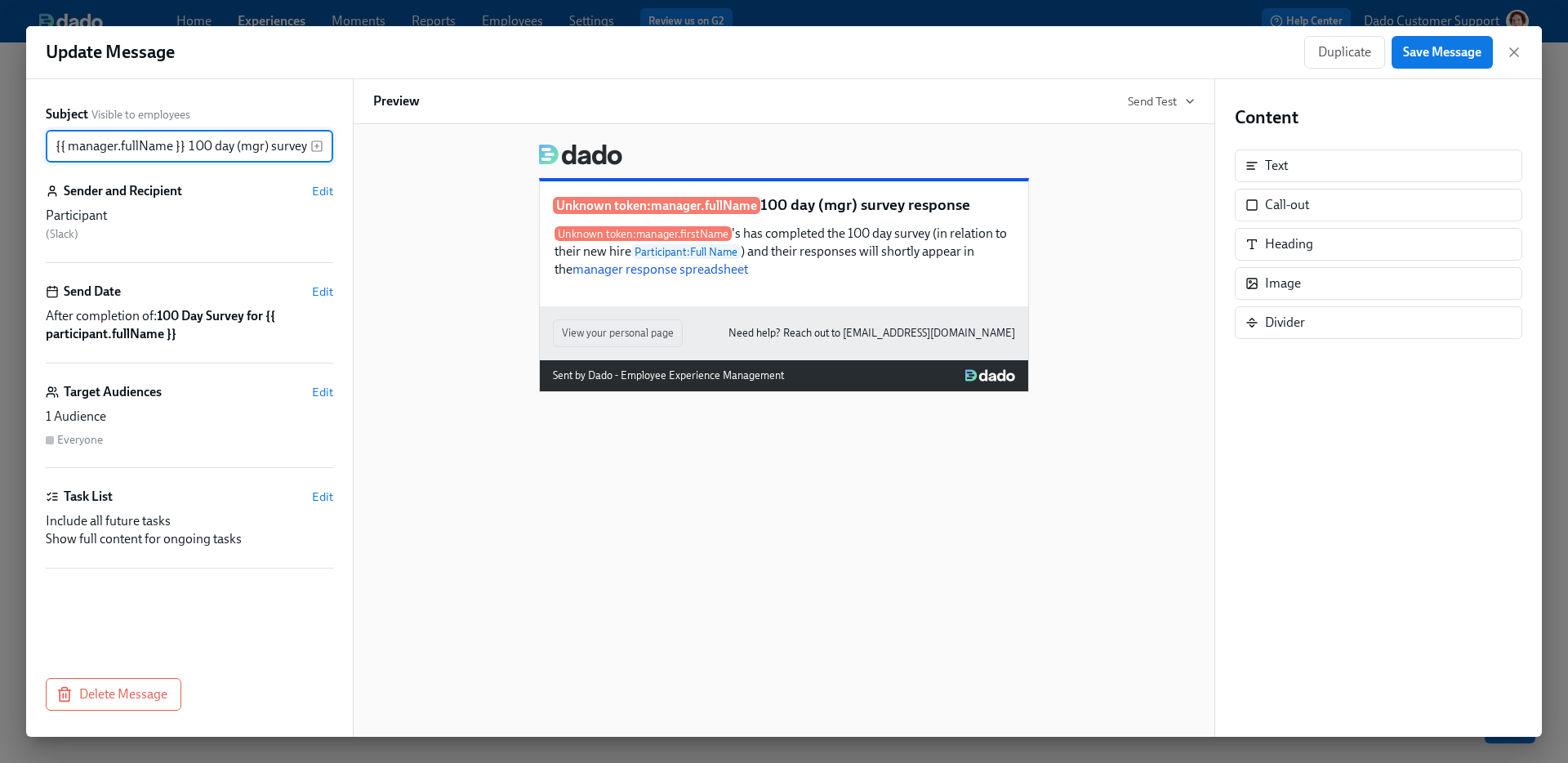
scroll to position [0, 49]
click at [101, 704] on button "Delete Message" at bounding box center [114, 694] width 136 height 33
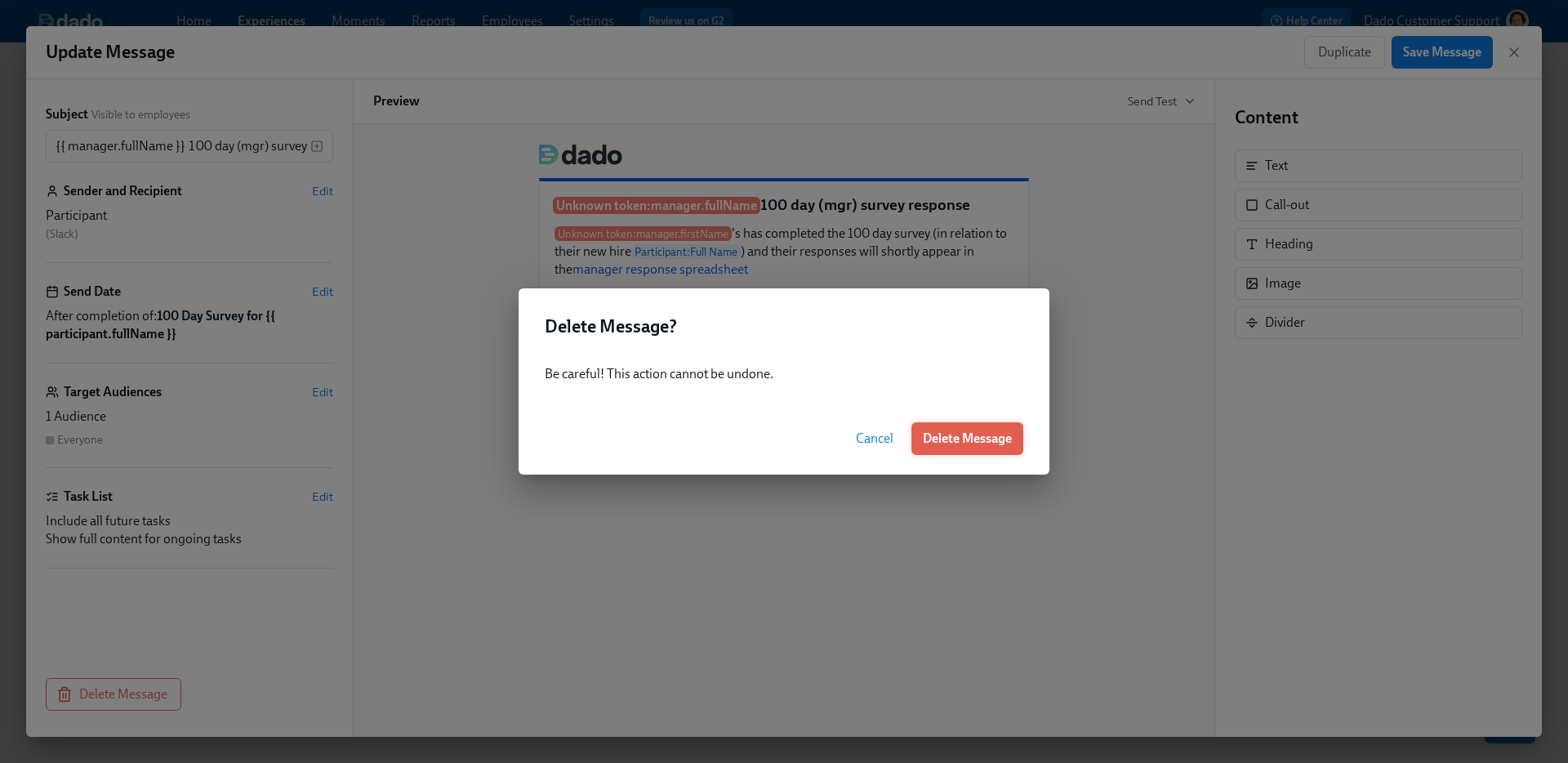
click at [954, 445] on span "Delete Message" at bounding box center [967, 438] width 89 height 17
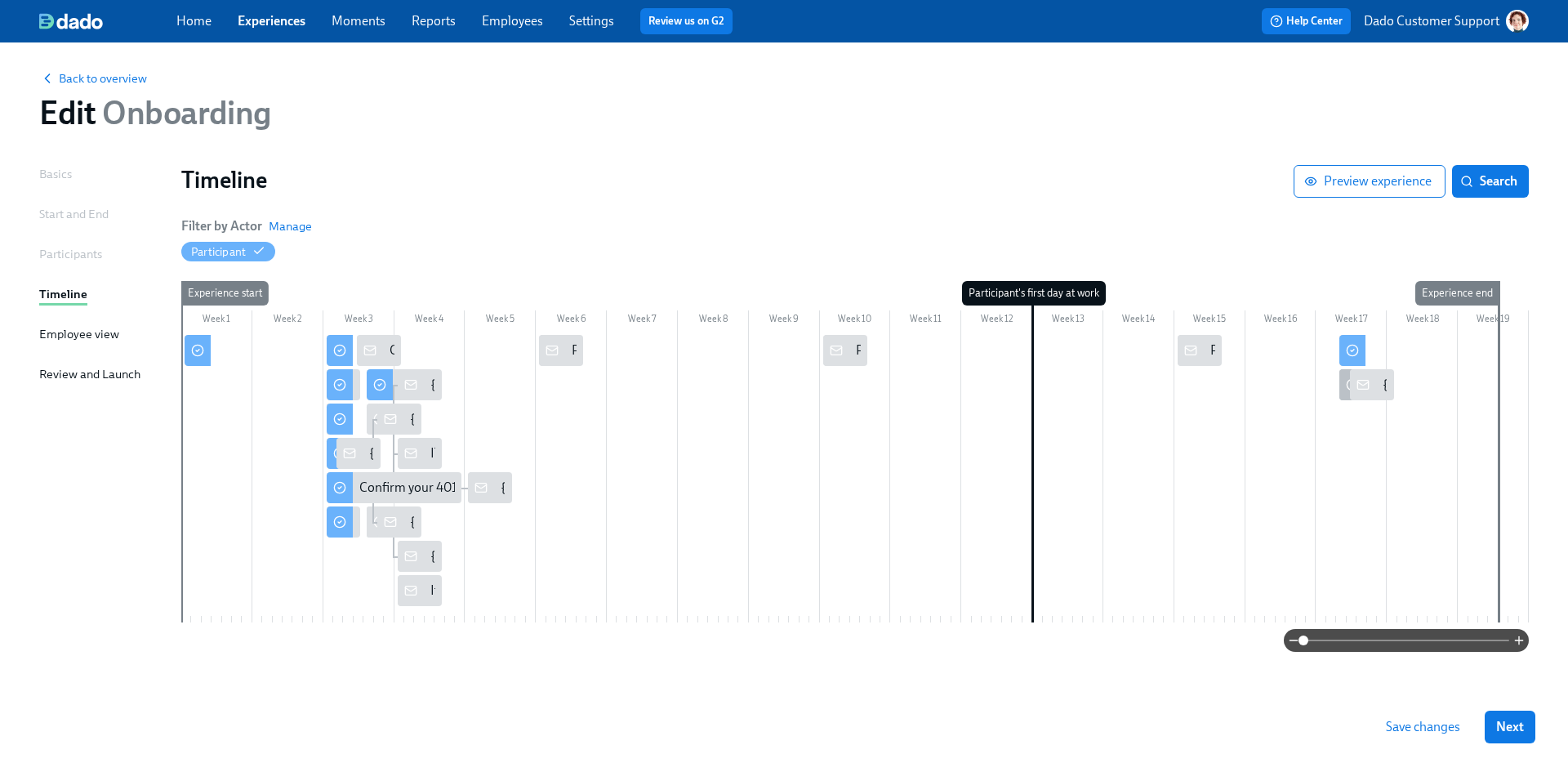
click at [1341, 381] on div at bounding box center [1352, 384] width 26 height 31
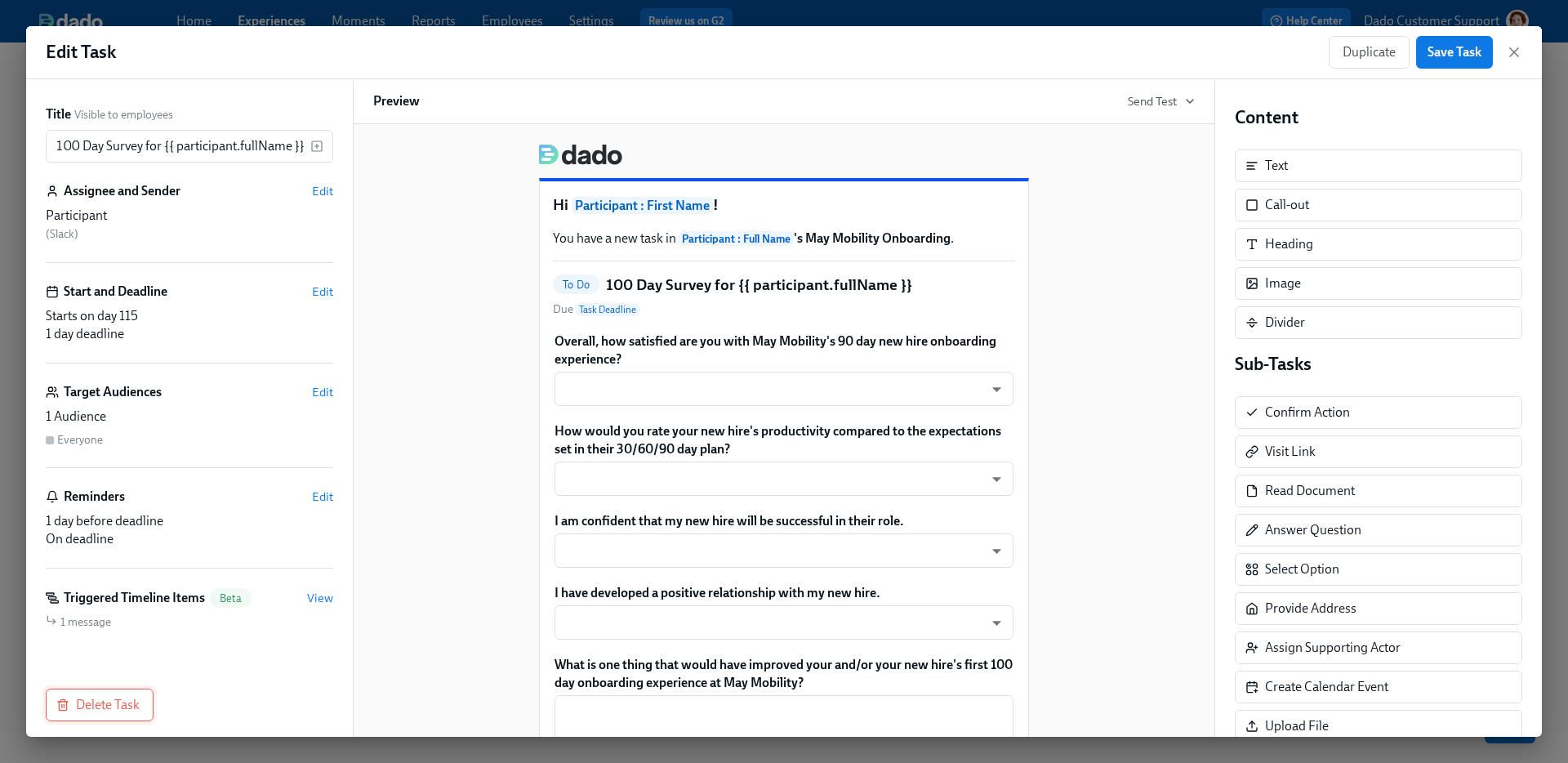
click at [121, 704] on span "Delete Task" at bounding box center [100, 704] width 80 height 17
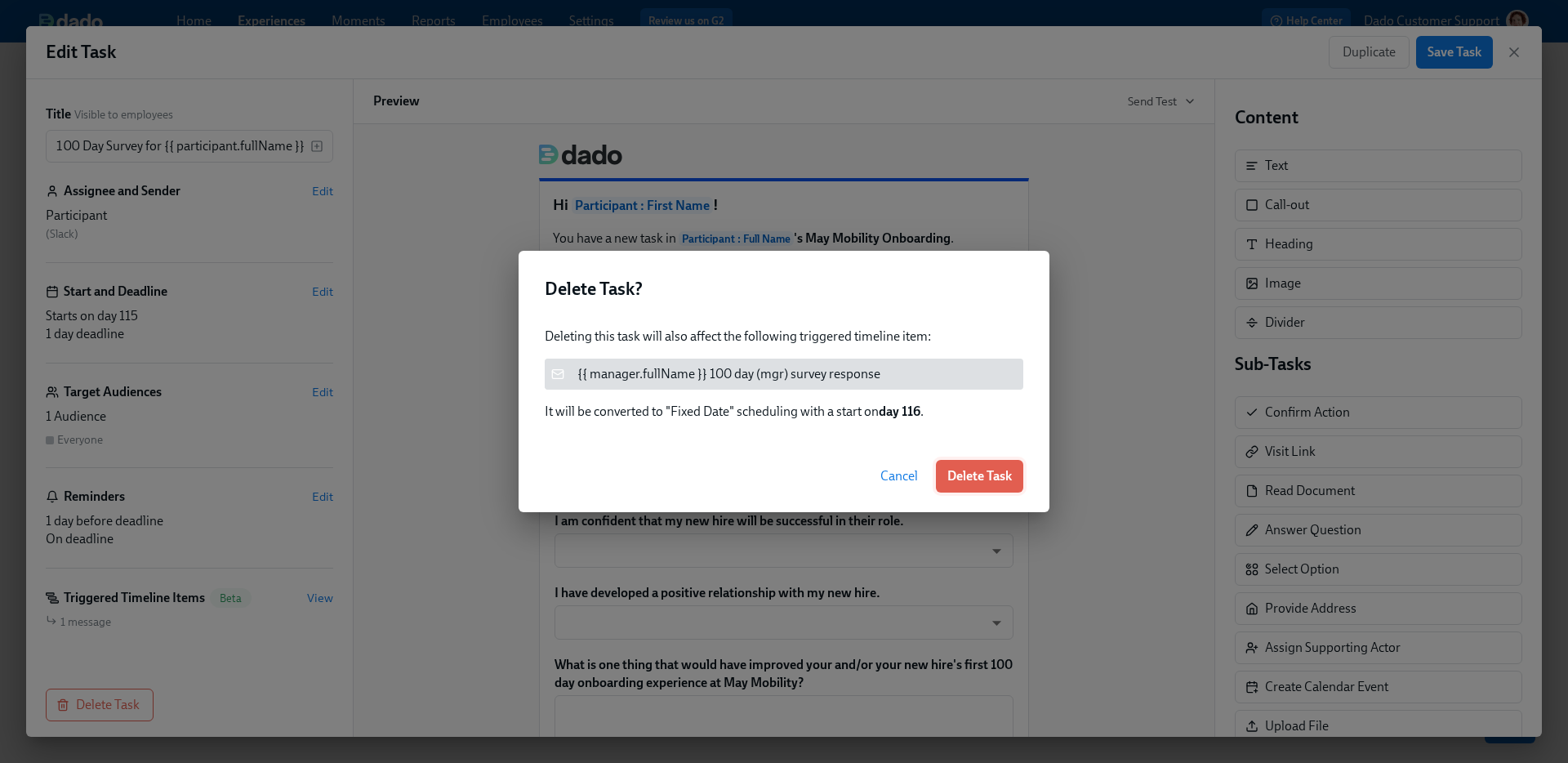
click at [963, 472] on span "Delete Task" at bounding box center [979, 476] width 64 height 17
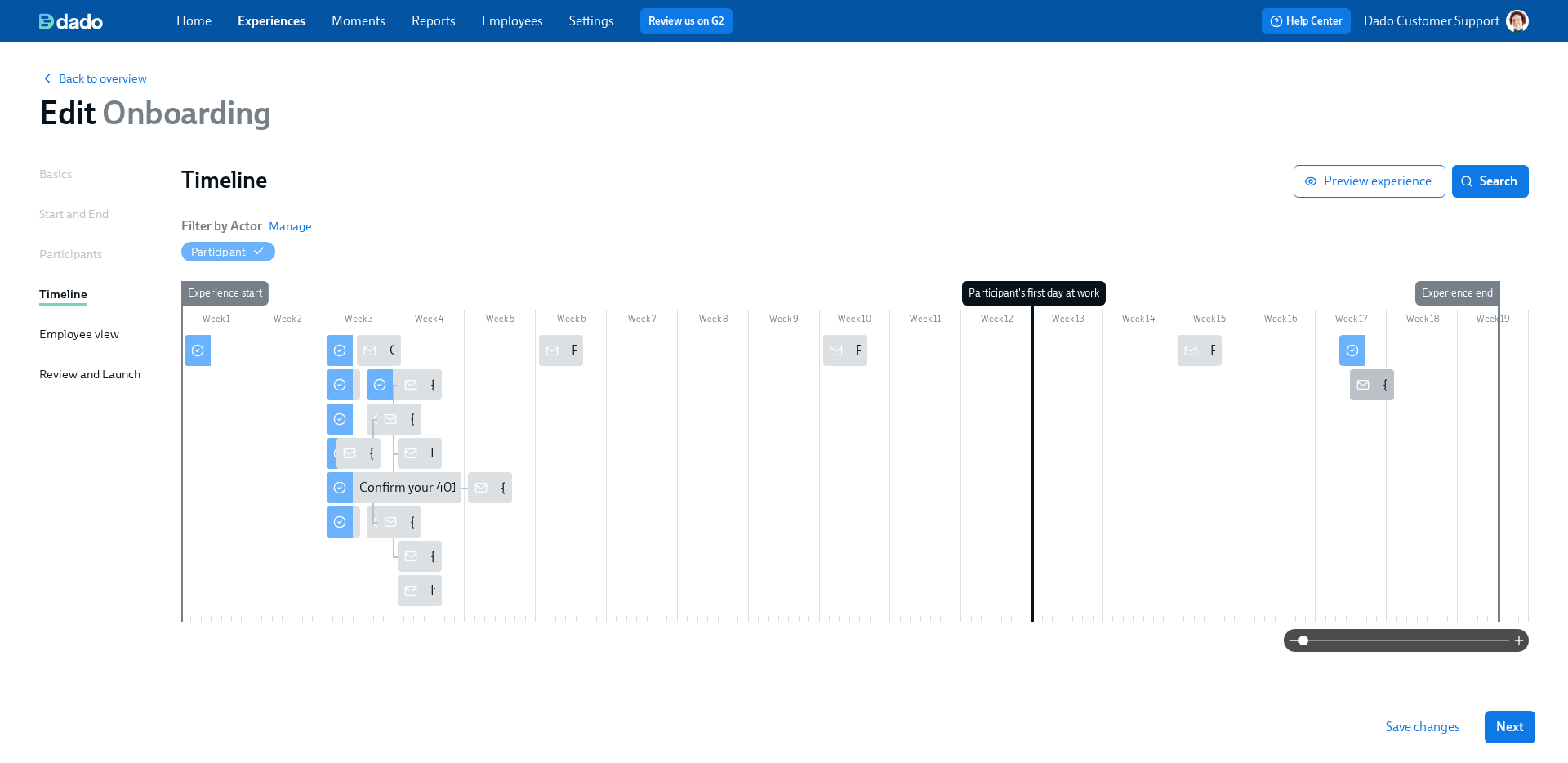
click at [1367, 384] on rect at bounding box center [1362, 385] width 11 height 9
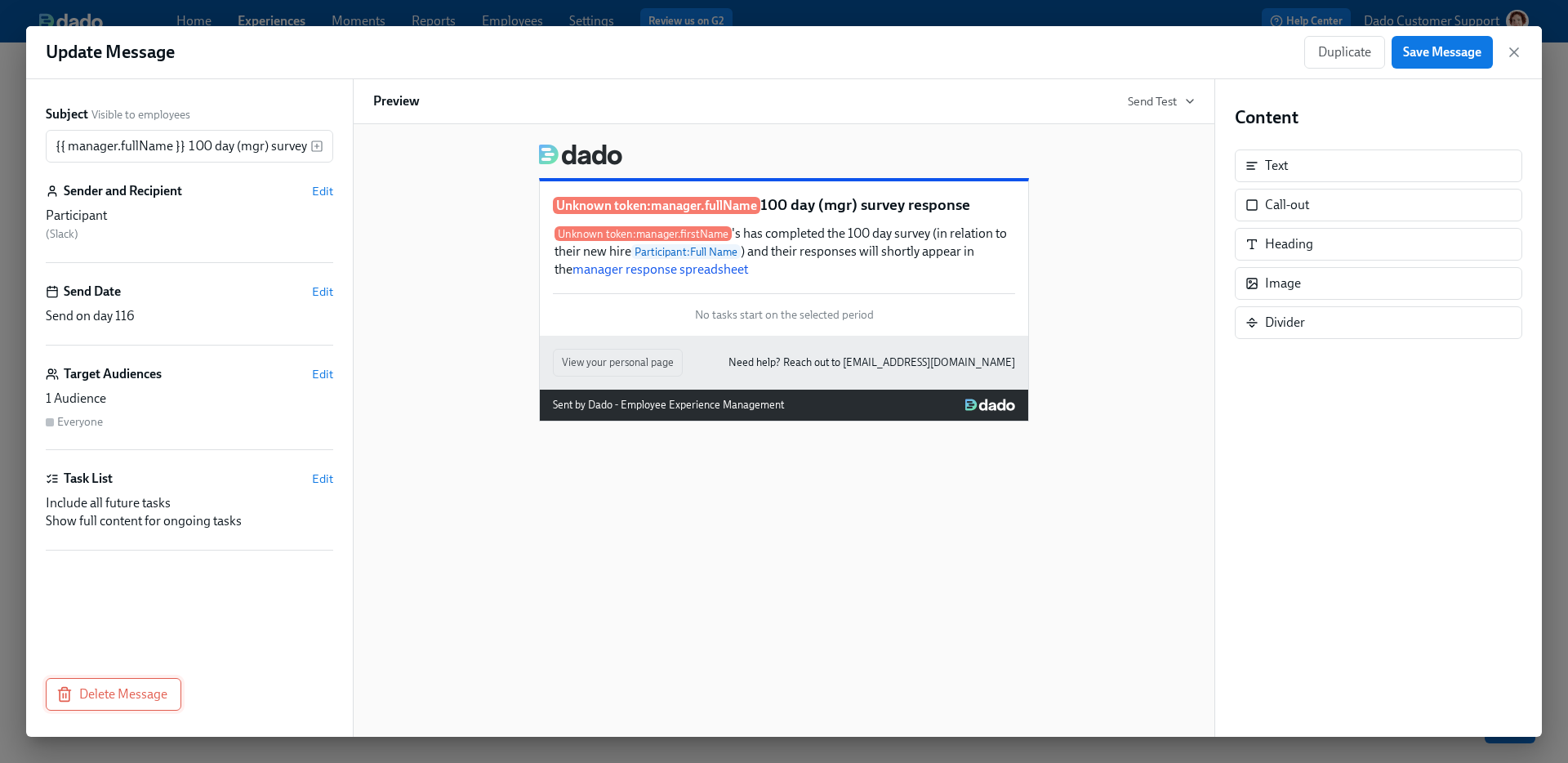
click at [103, 686] on button "Delete Message" at bounding box center [114, 694] width 136 height 33
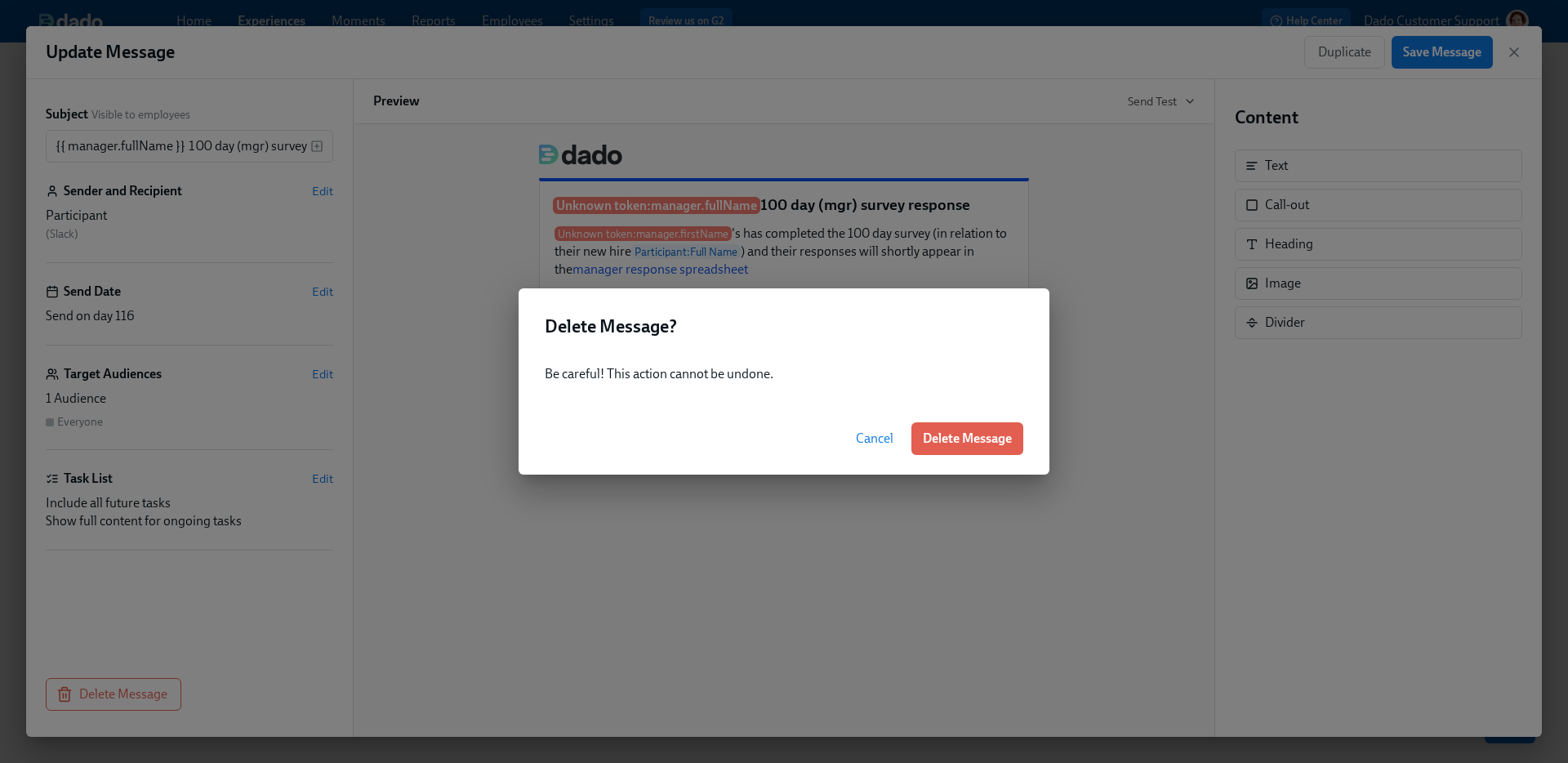
click at [1001, 420] on div "Cancel Delete Message" at bounding box center [784, 438] width 530 height 72
click at [986, 434] on span "Delete Message" at bounding box center [967, 438] width 89 height 17
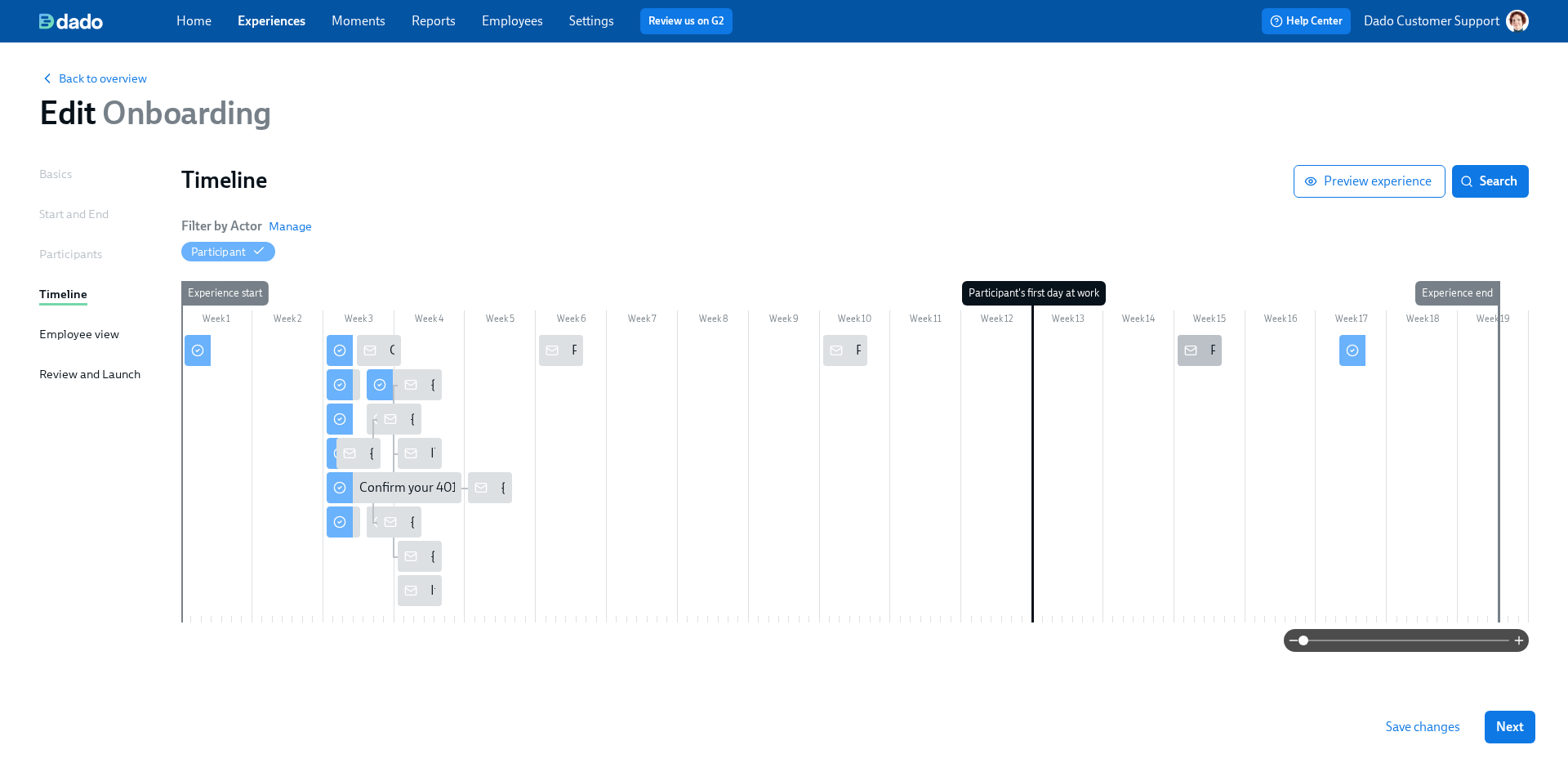
click at [1192, 356] on div at bounding box center [1190, 350] width 26 height 31
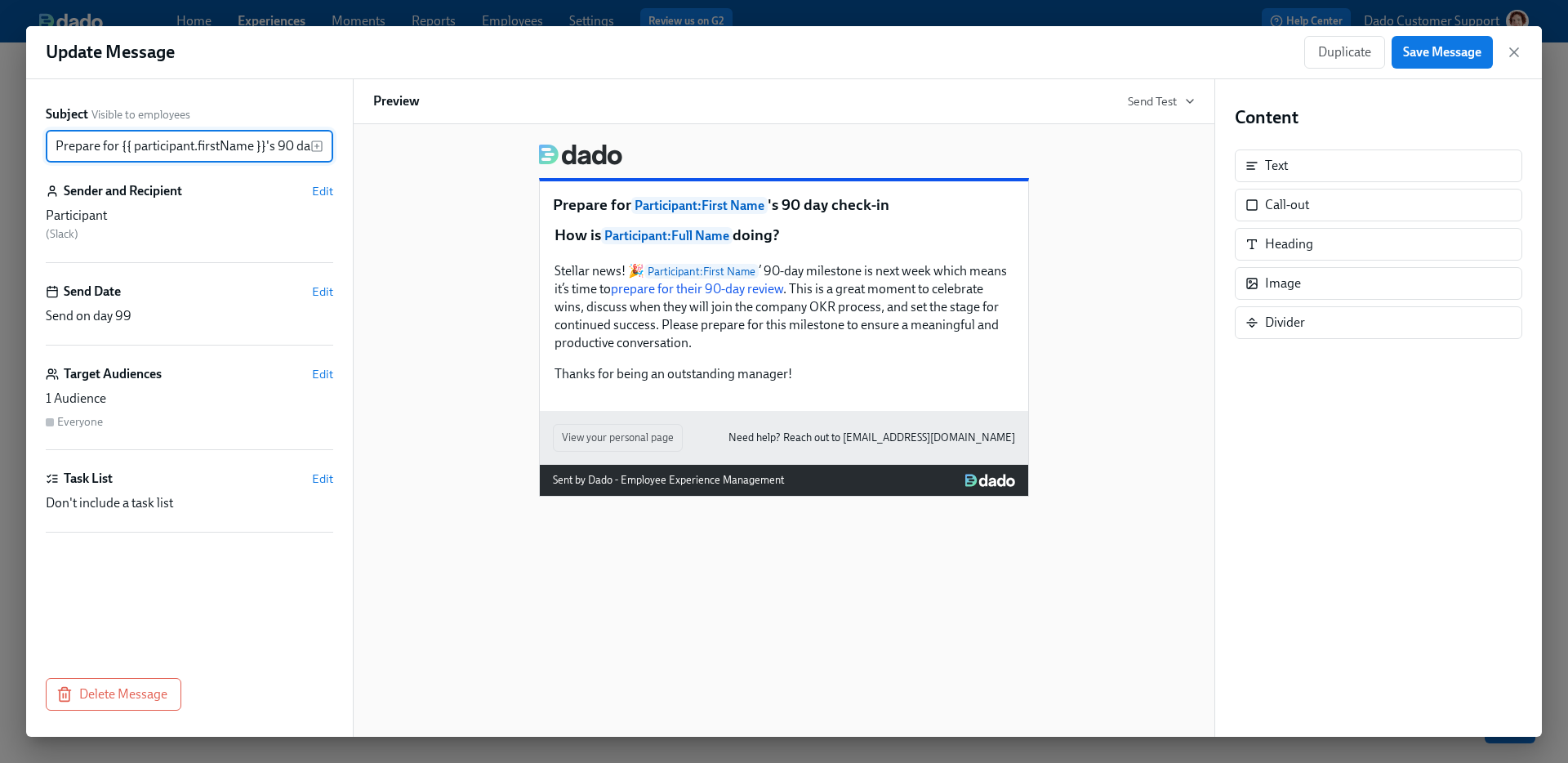
scroll to position [0, 54]
click at [80, 704] on button "Delete Message" at bounding box center [114, 694] width 136 height 33
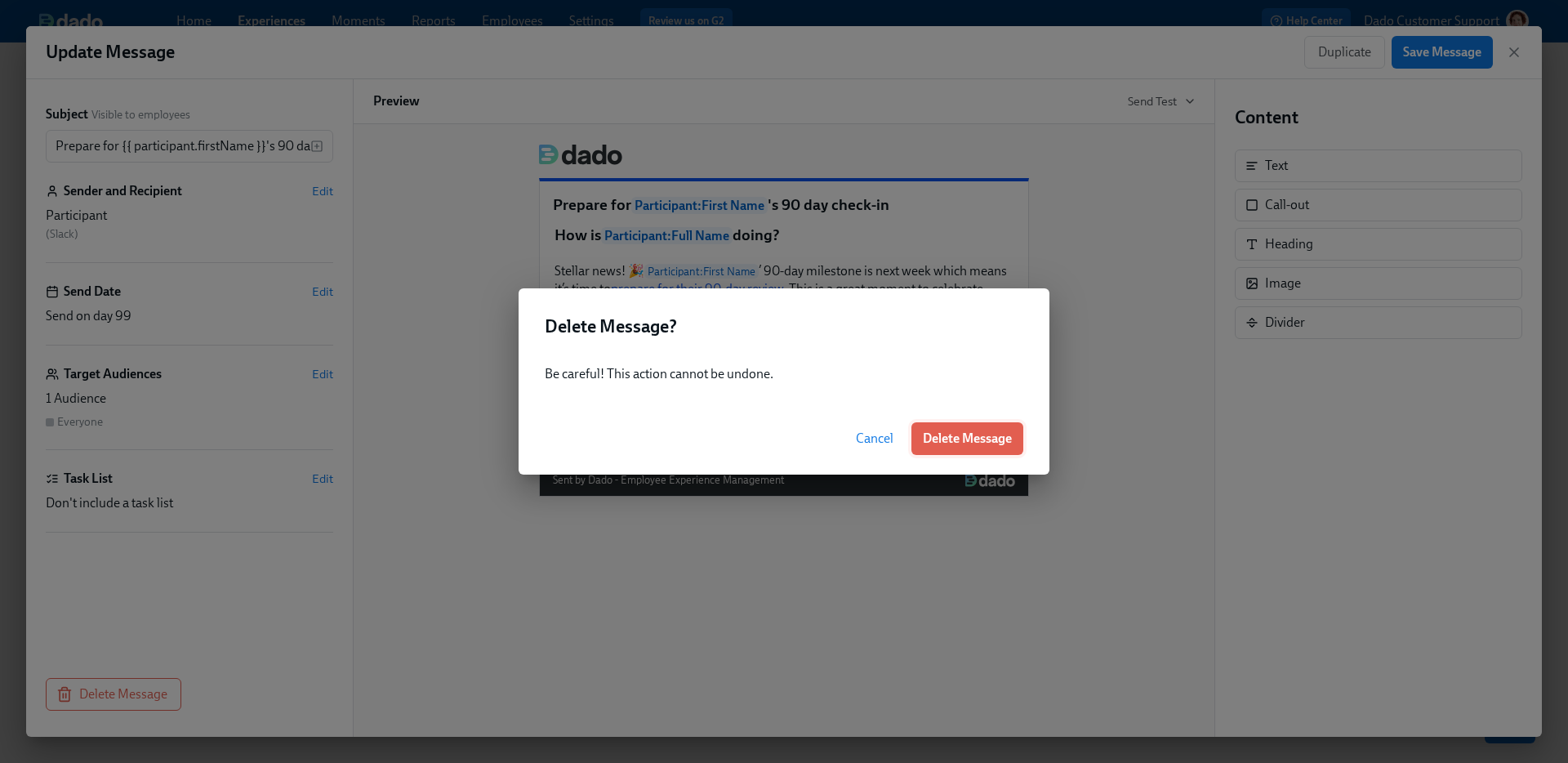
click at [961, 426] on button "Delete Message" at bounding box center [967, 438] width 112 height 33
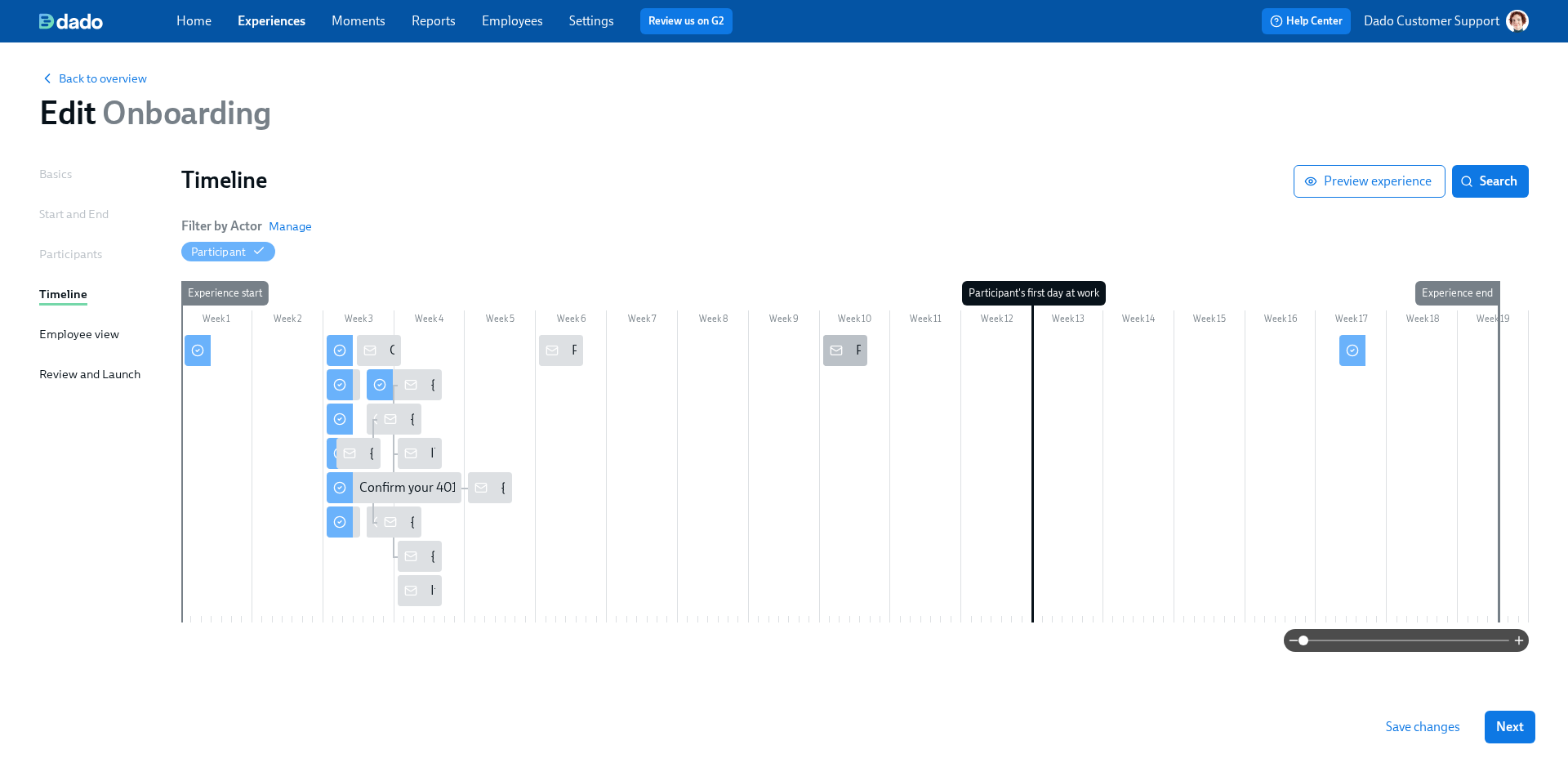
click at [858, 347] on div "Prepare for {{ participant.firstName }}'s 60 day check-in" at bounding box center [1011, 350] width 310 height 18
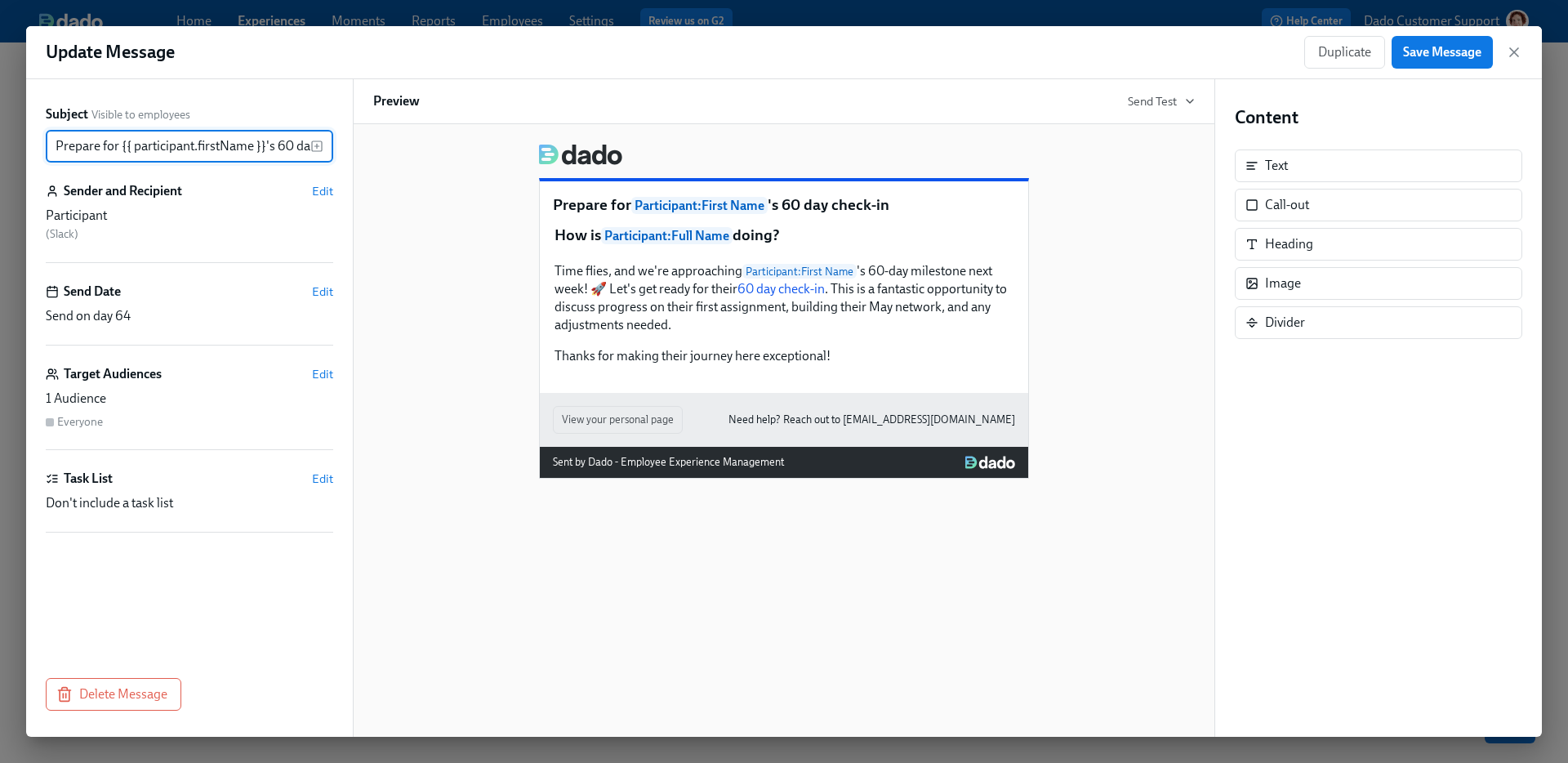
scroll to position [0, 54]
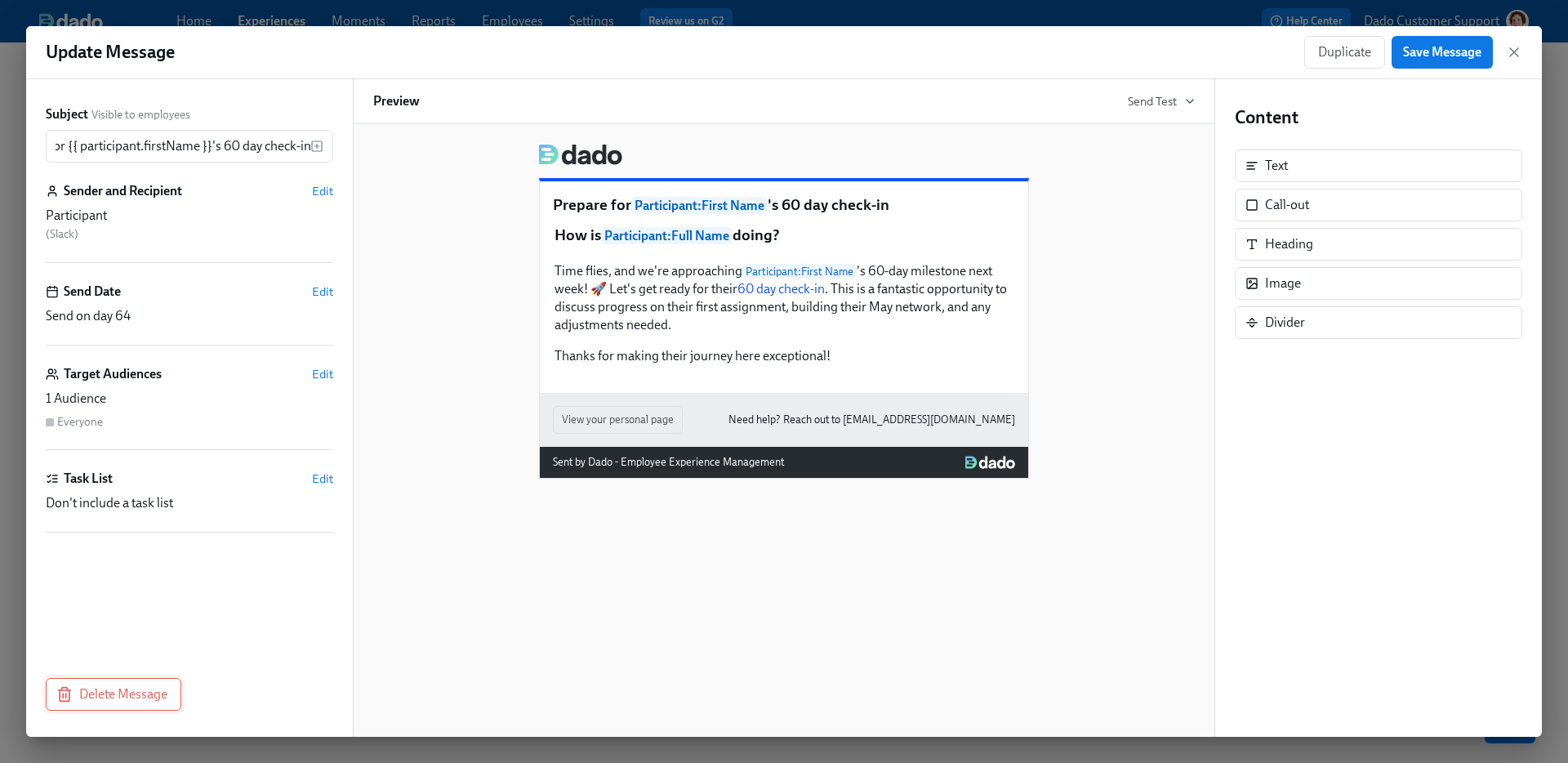
click at [169, 689] on button "Delete Message" at bounding box center [114, 694] width 136 height 33
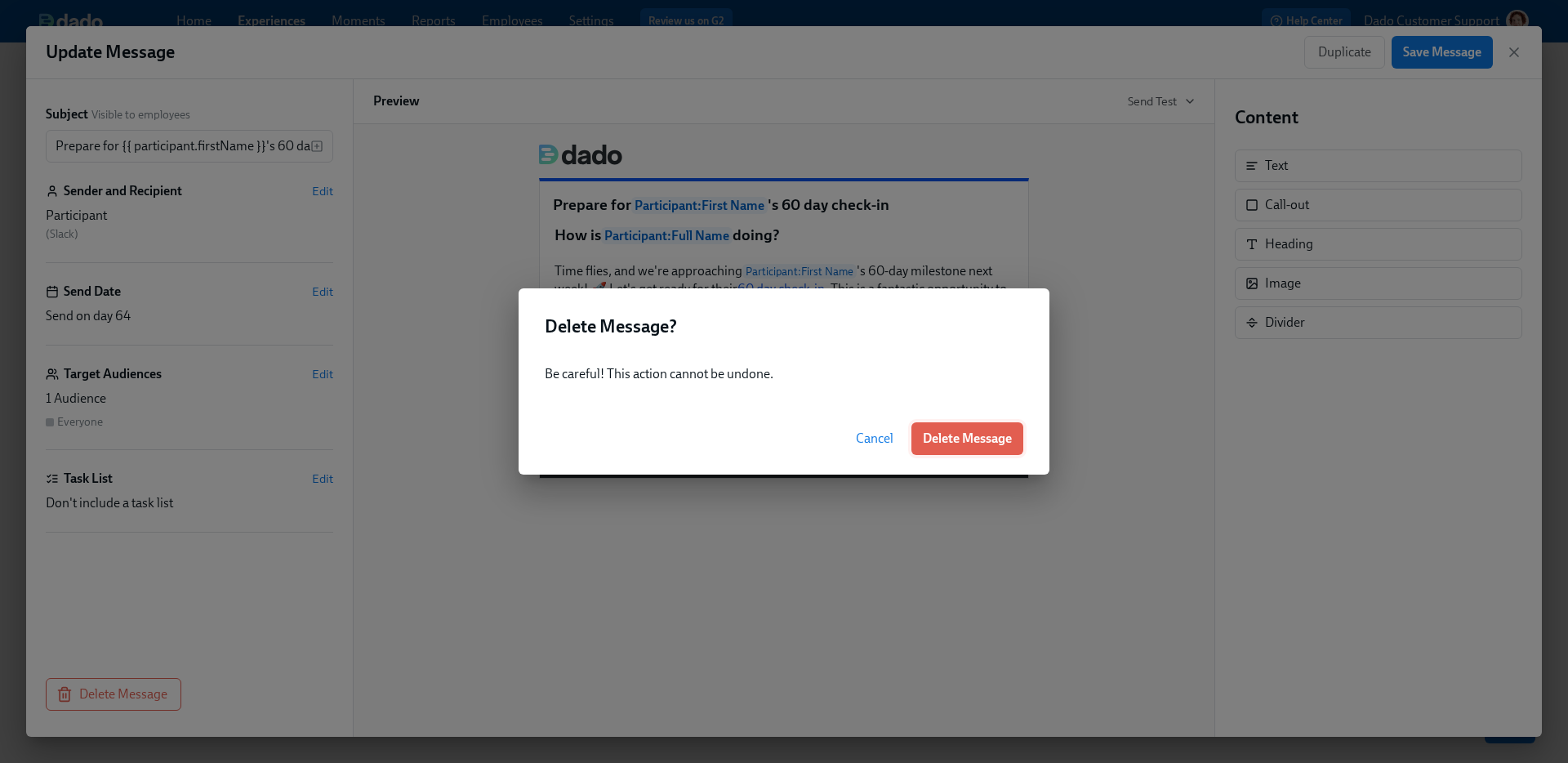
click at [930, 438] on span "Delete Message" at bounding box center [967, 438] width 89 height 17
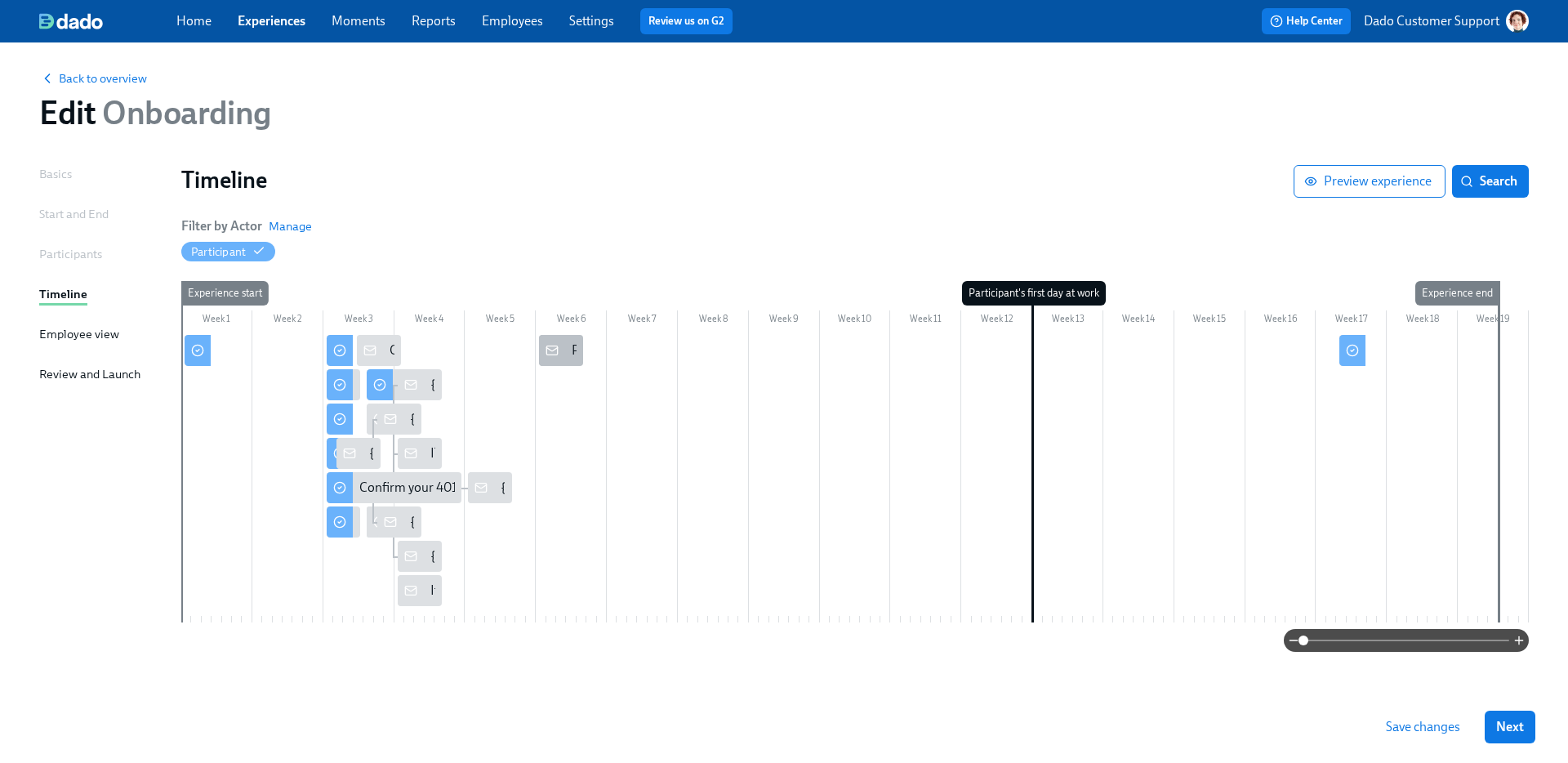
click at [569, 347] on div "Prepare for {{ participant.firstName }}'s 30 day check-in" at bounding box center [561, 350] width 44 height 31
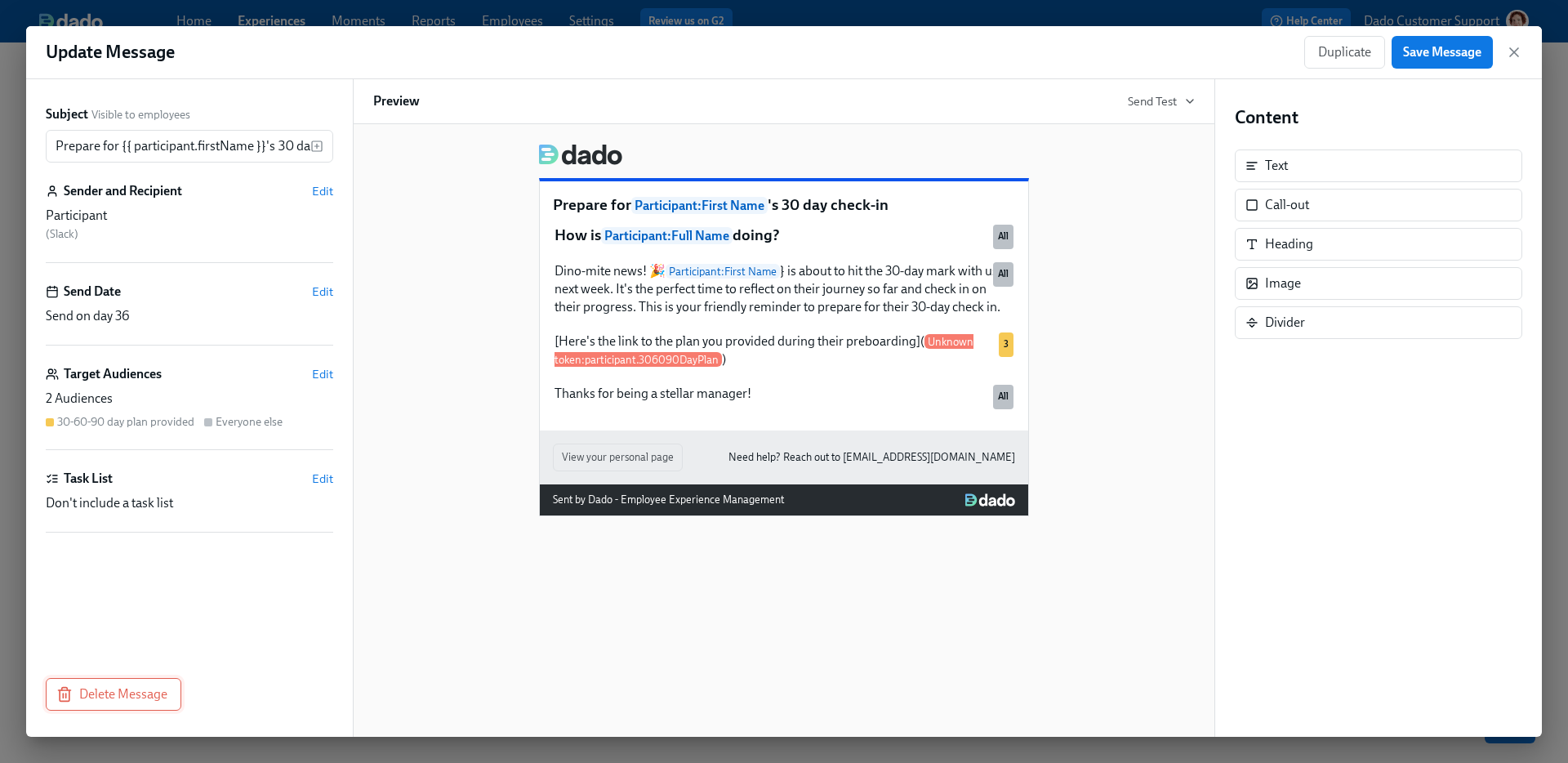
click at [126, 694] on span "Delete Message" at bounding box center [113, 694] width 108 height 17
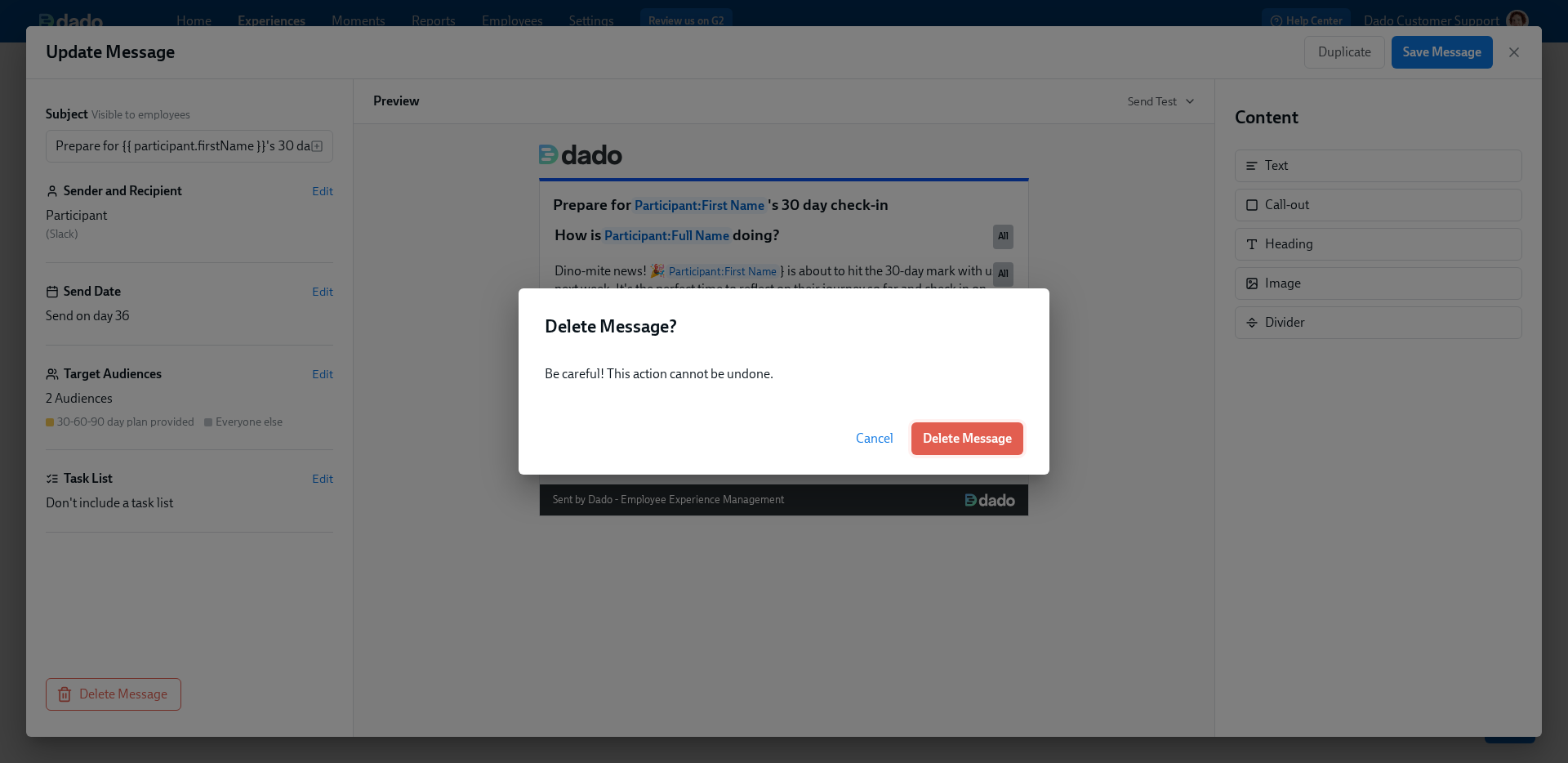
click at [950, 433] on span "Delete Message" at bounding box center [967, 438] width 89 height 17
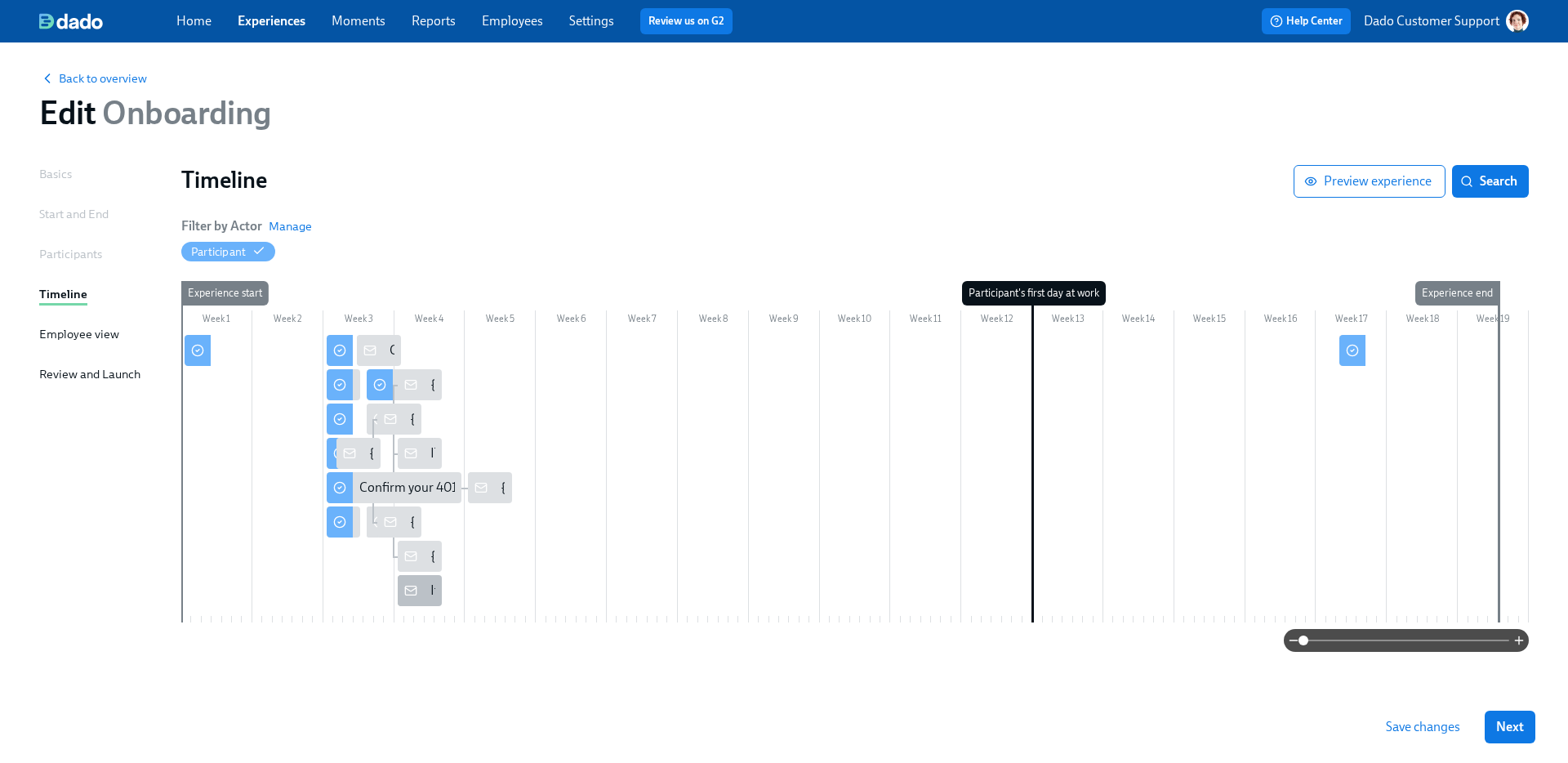
click at [439, 591] on div "It's the 2nd week for {{ participant.firstName }}!" at bounding box center [419, 590] width 44 height 31
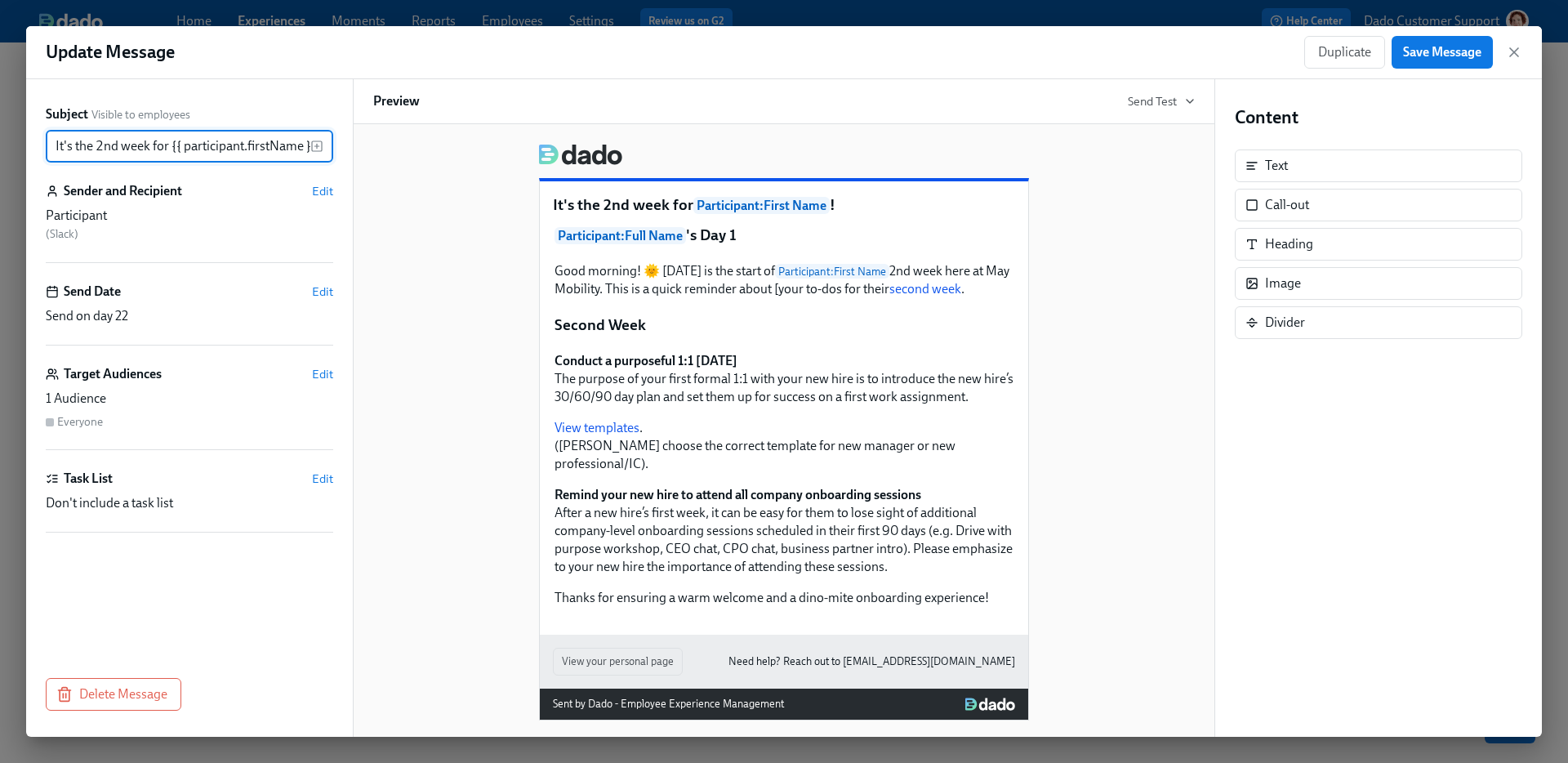
scroll to position [0, 13]
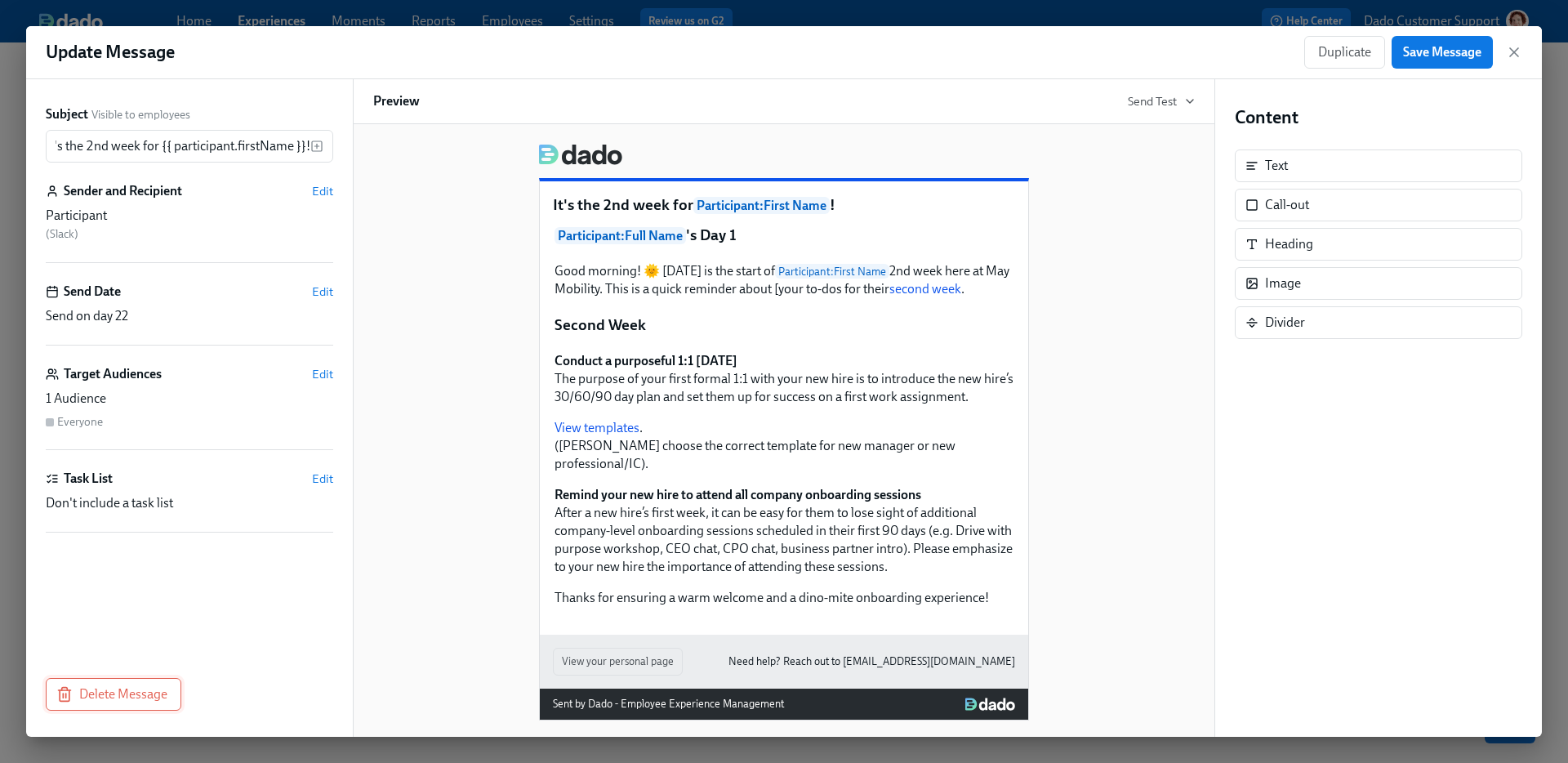
click at [63, 695] on line "button" at bounding box center [63, 695] width 0 height 4
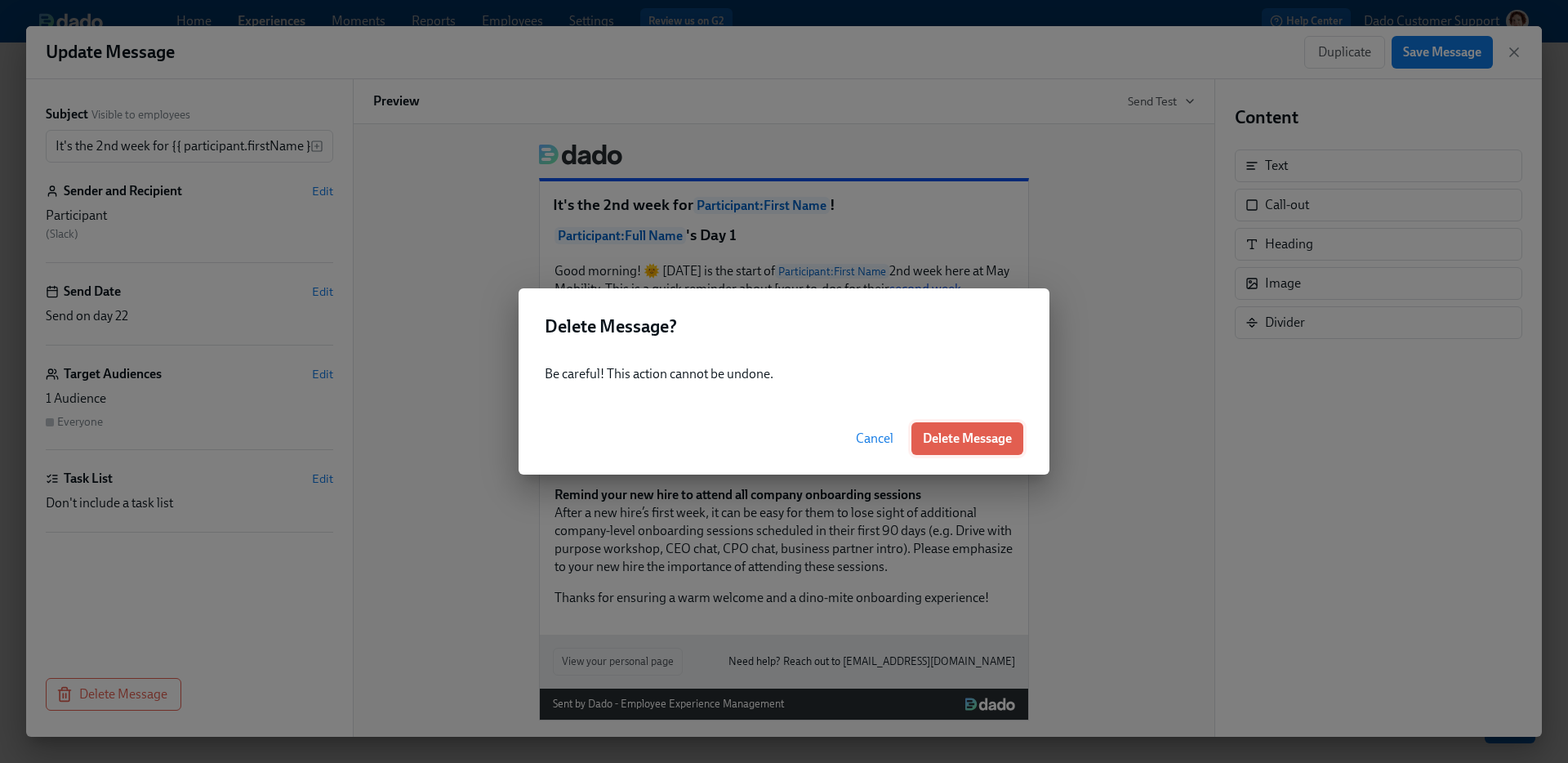
click at [1015, 425] on button "Delete Message" at bounding box center [967, 438] width 112 height 33
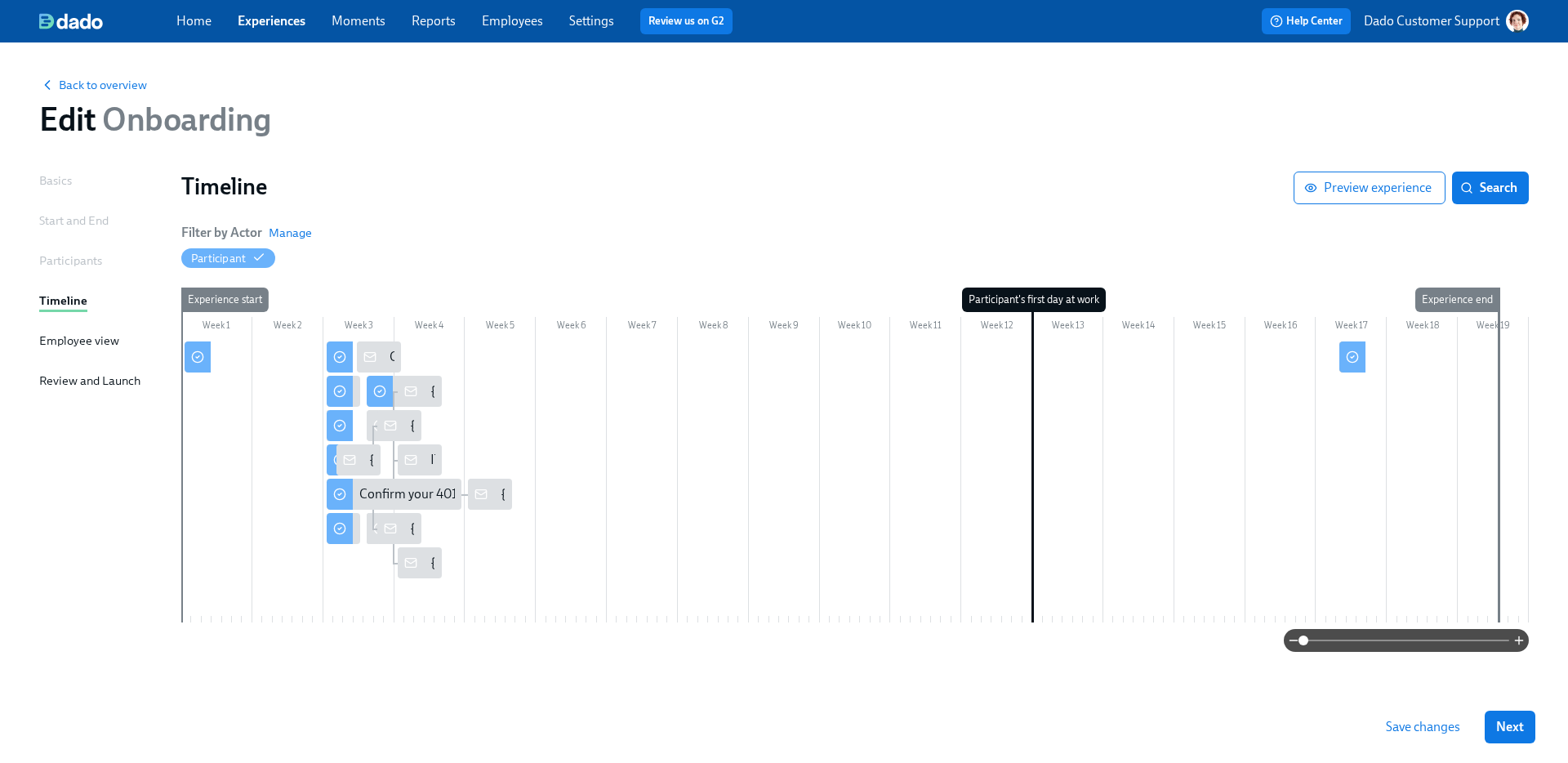
click at [1341, 353] on div at bounding box center [1352, 356] width 26 height 31
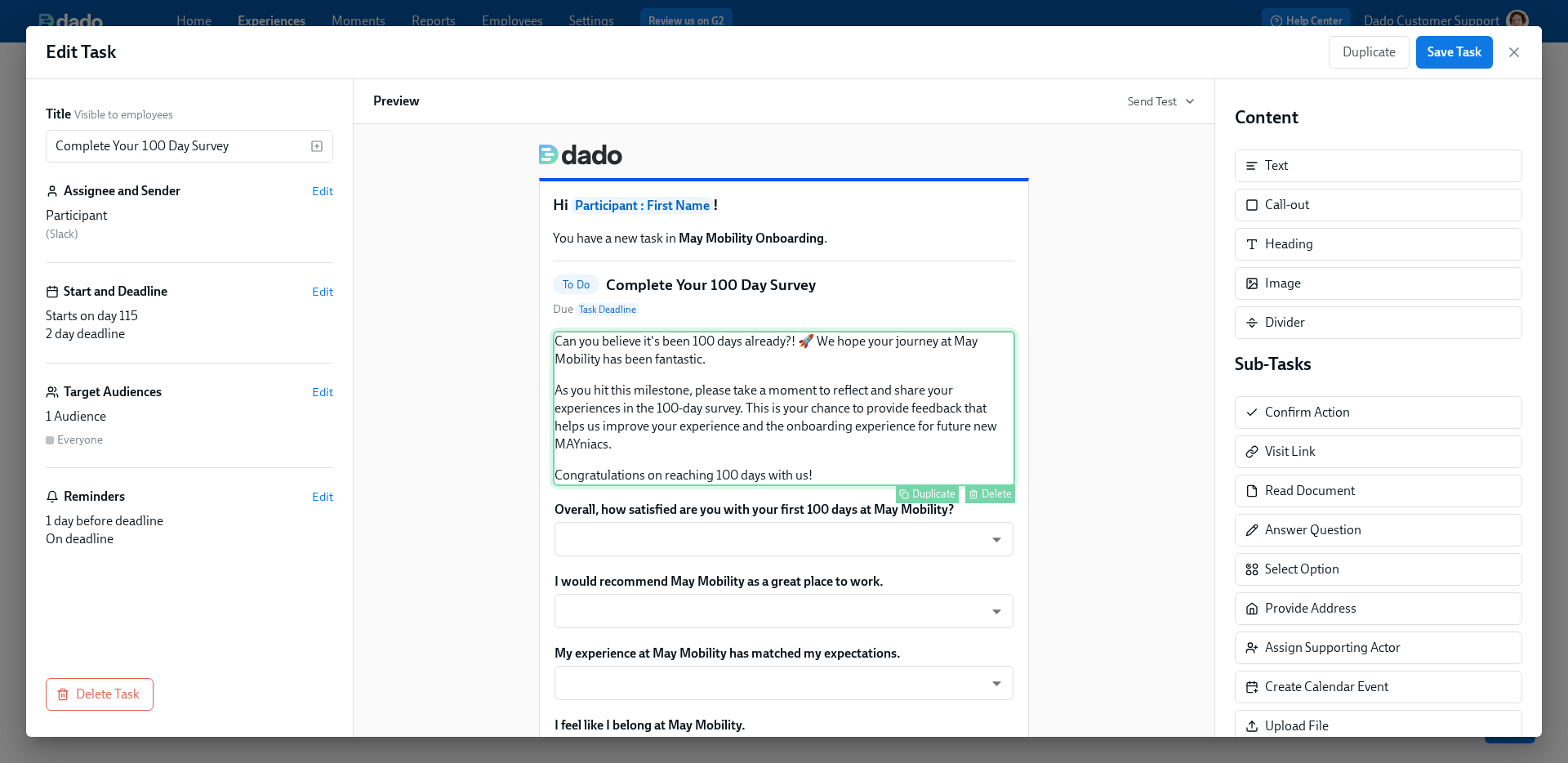
drag, startPoint x: 119, startPoint y: 684, endPoint x: 779, endPoint y: 473, distance: 692.9
click at [779, 473] on div "Title Visible to employees Complete Your 100 Day Survey ​ Assignee and Sender E…" at bounding box center [783, 408] width 1515 height 658
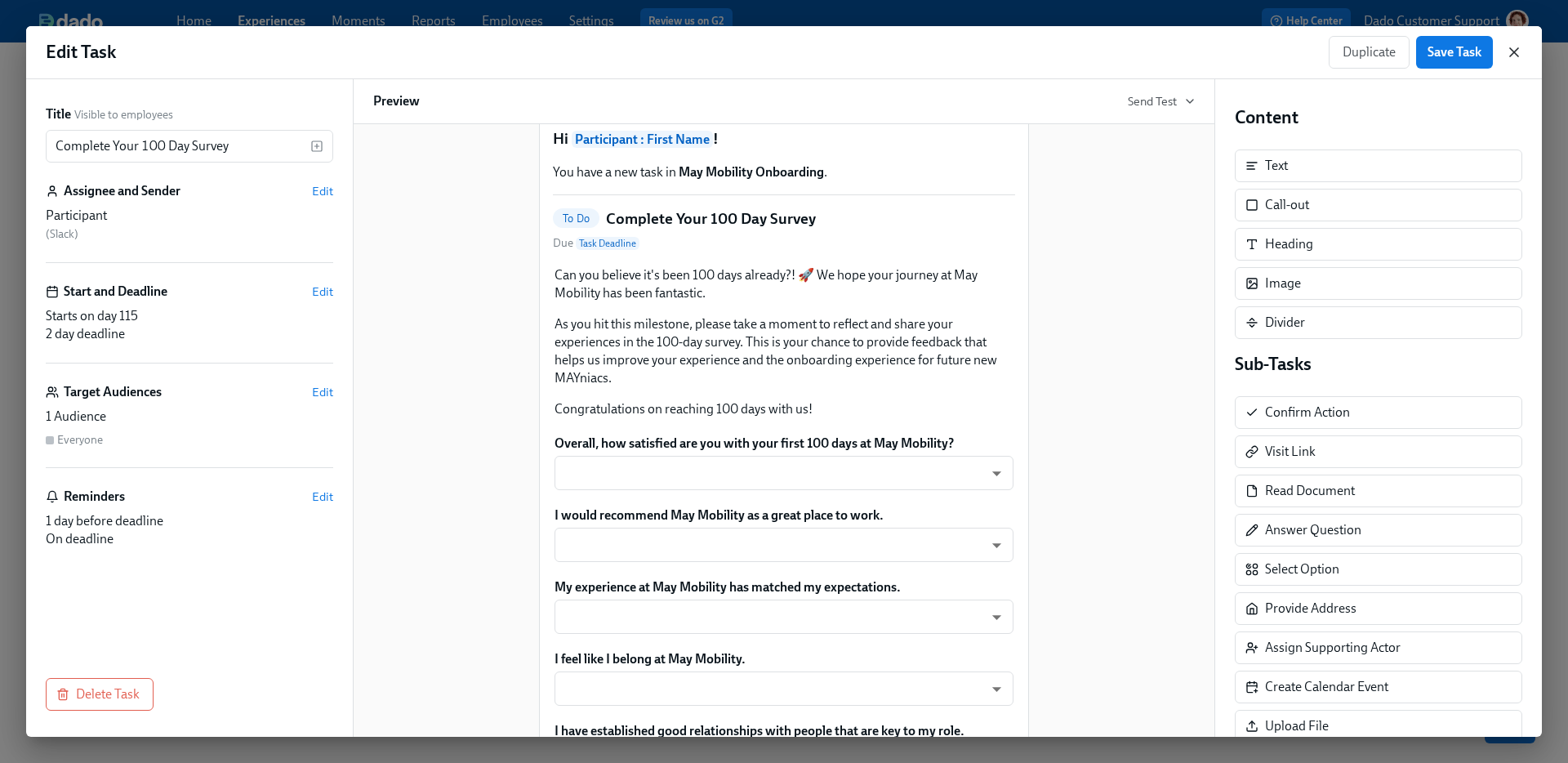
click at [1519, 49] on icon "button" at bounding box center [1514, 53] width 17 height 17
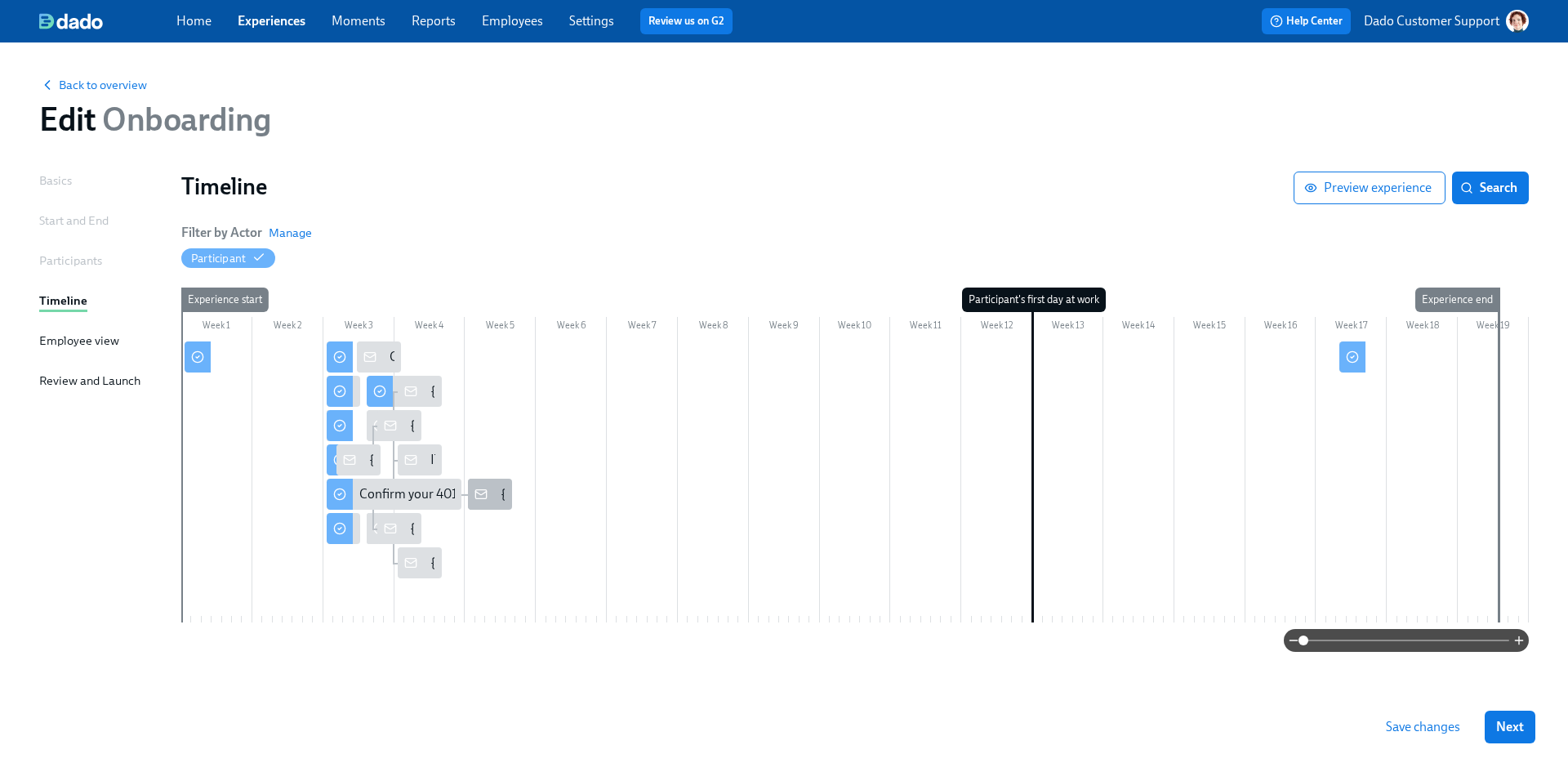
click at [496, 497] on div "{{ participant.fullName }}'s prior 401(k)/Roth/HSA contributions" at bounding box center [489, 494] width 44 height 31
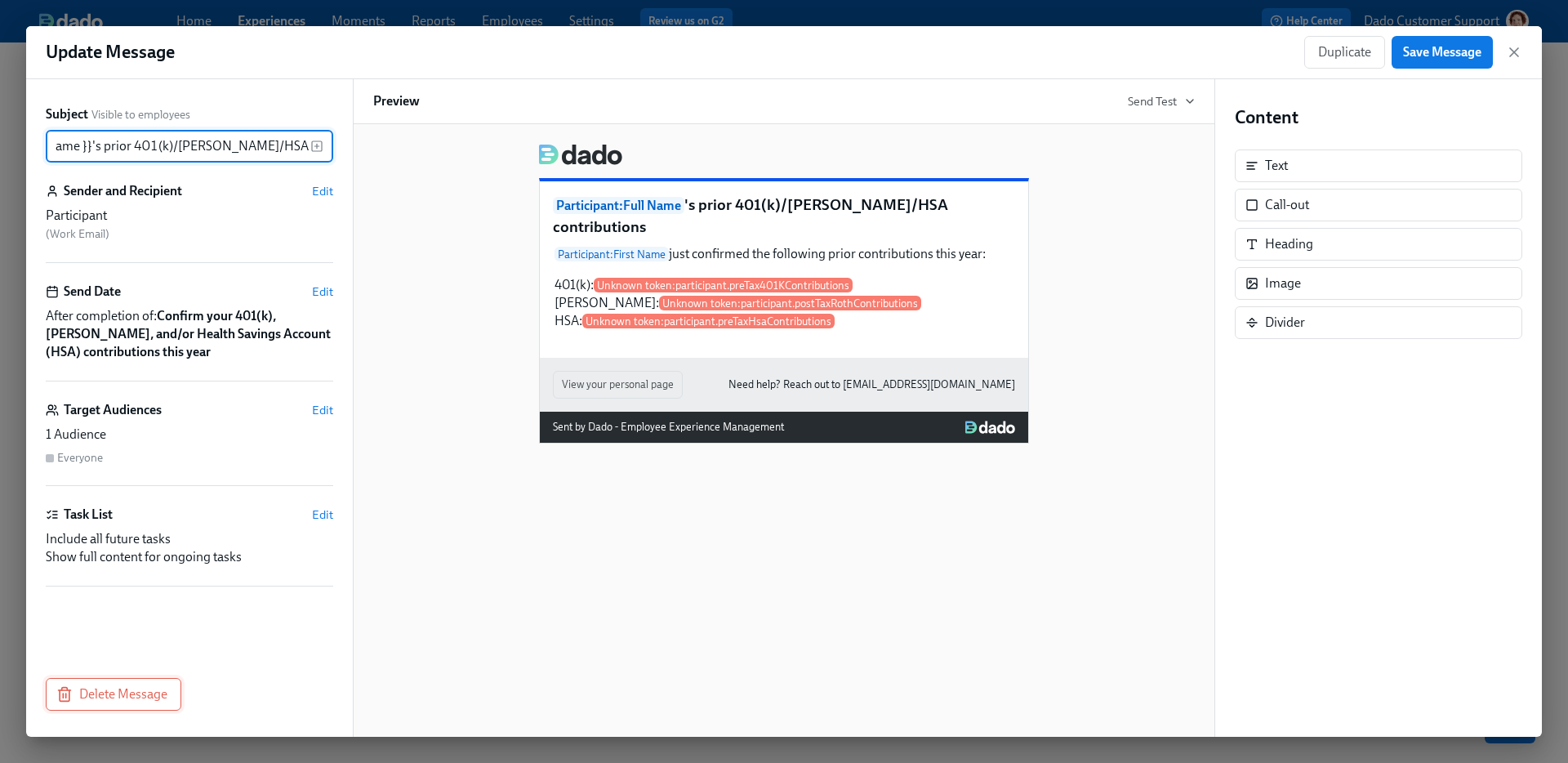
click at [59, 707] on button "Delete Message" at bounding box center [114, 694] width 136 height 33
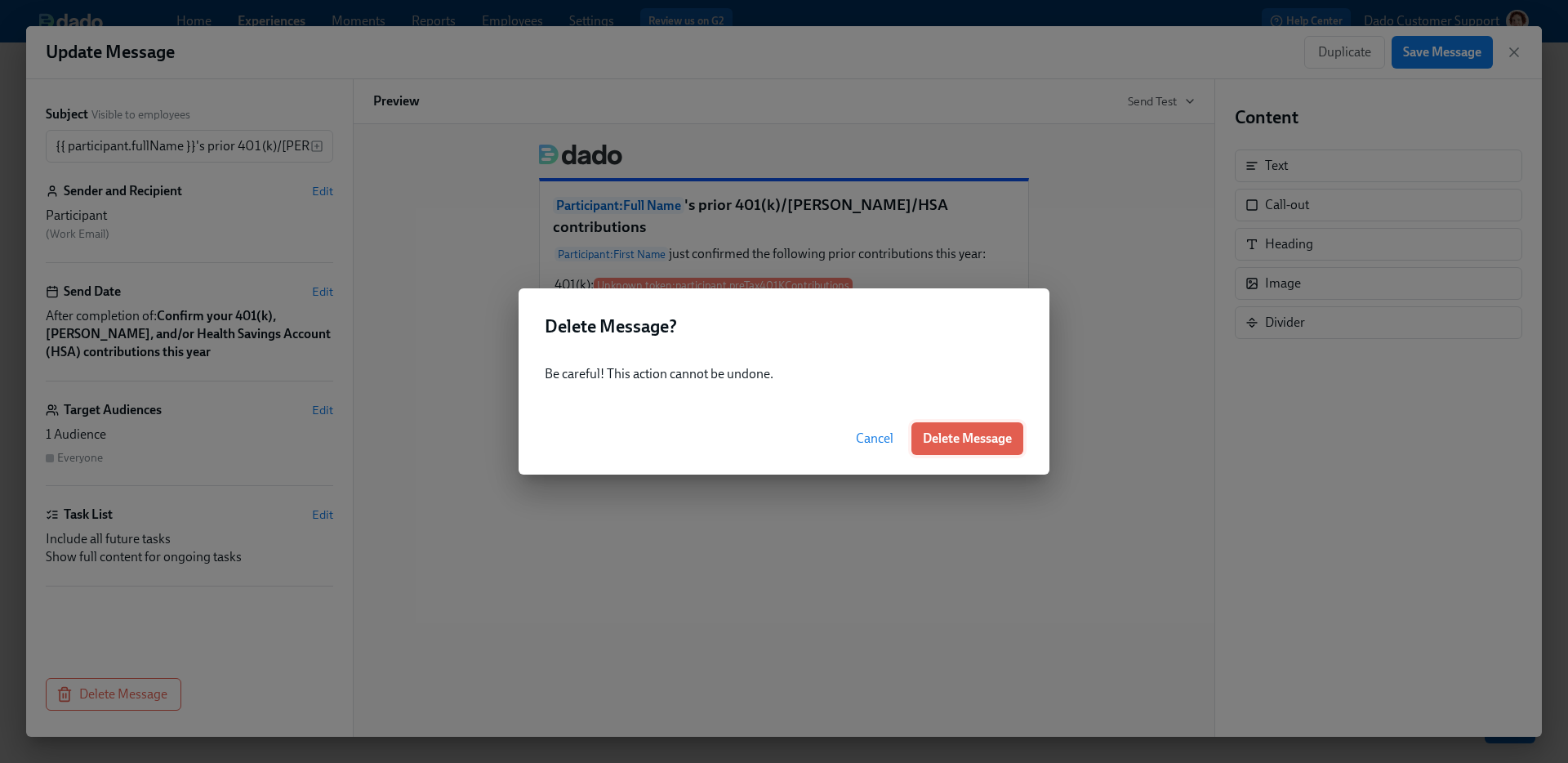
click at [992, 435] on span "Delete Message" at bounding box center [967, 438] width 89 height 17
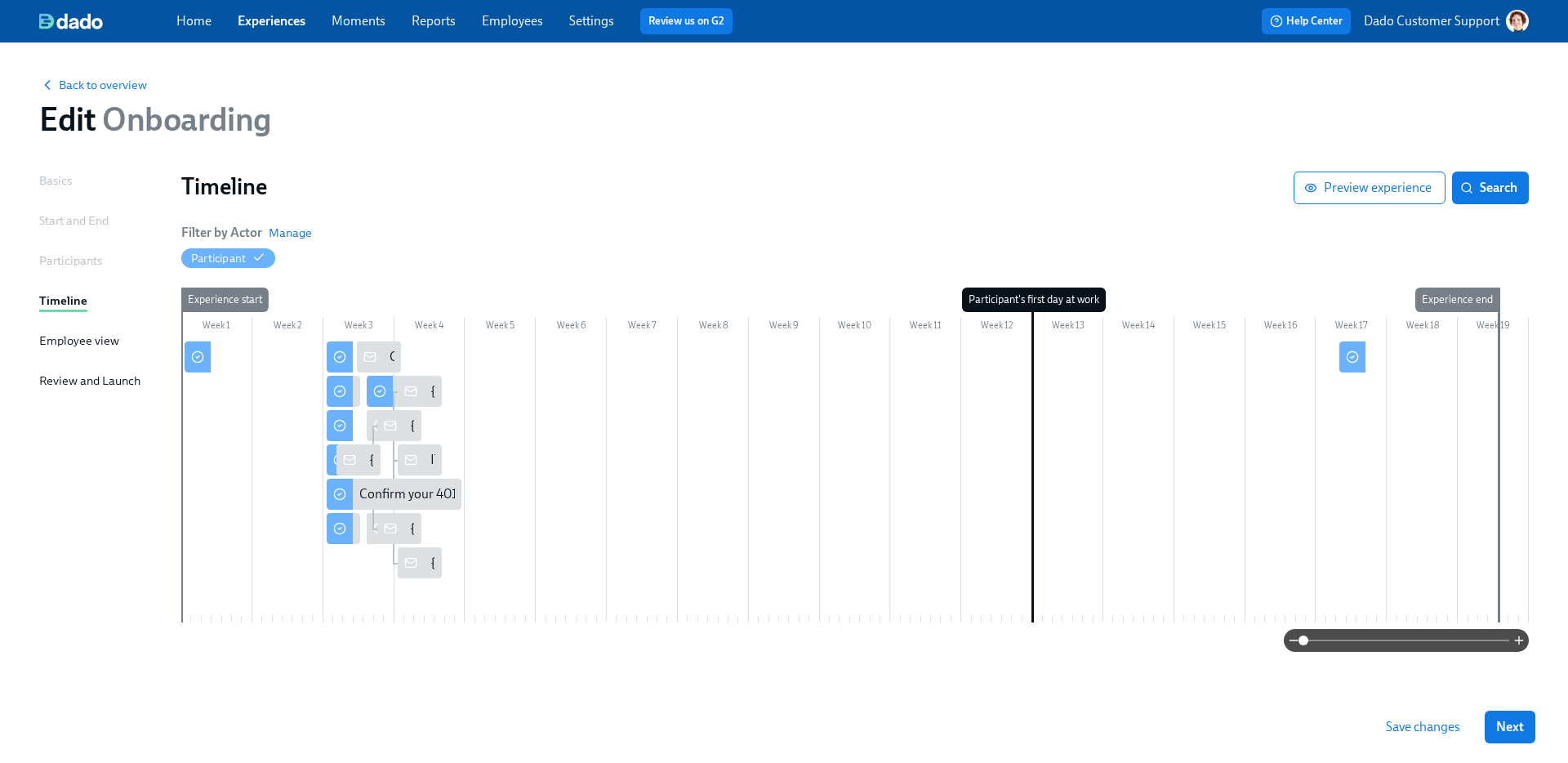
click at [1454, 638] on span at bounding box center [1407, 639] width 206 height 23
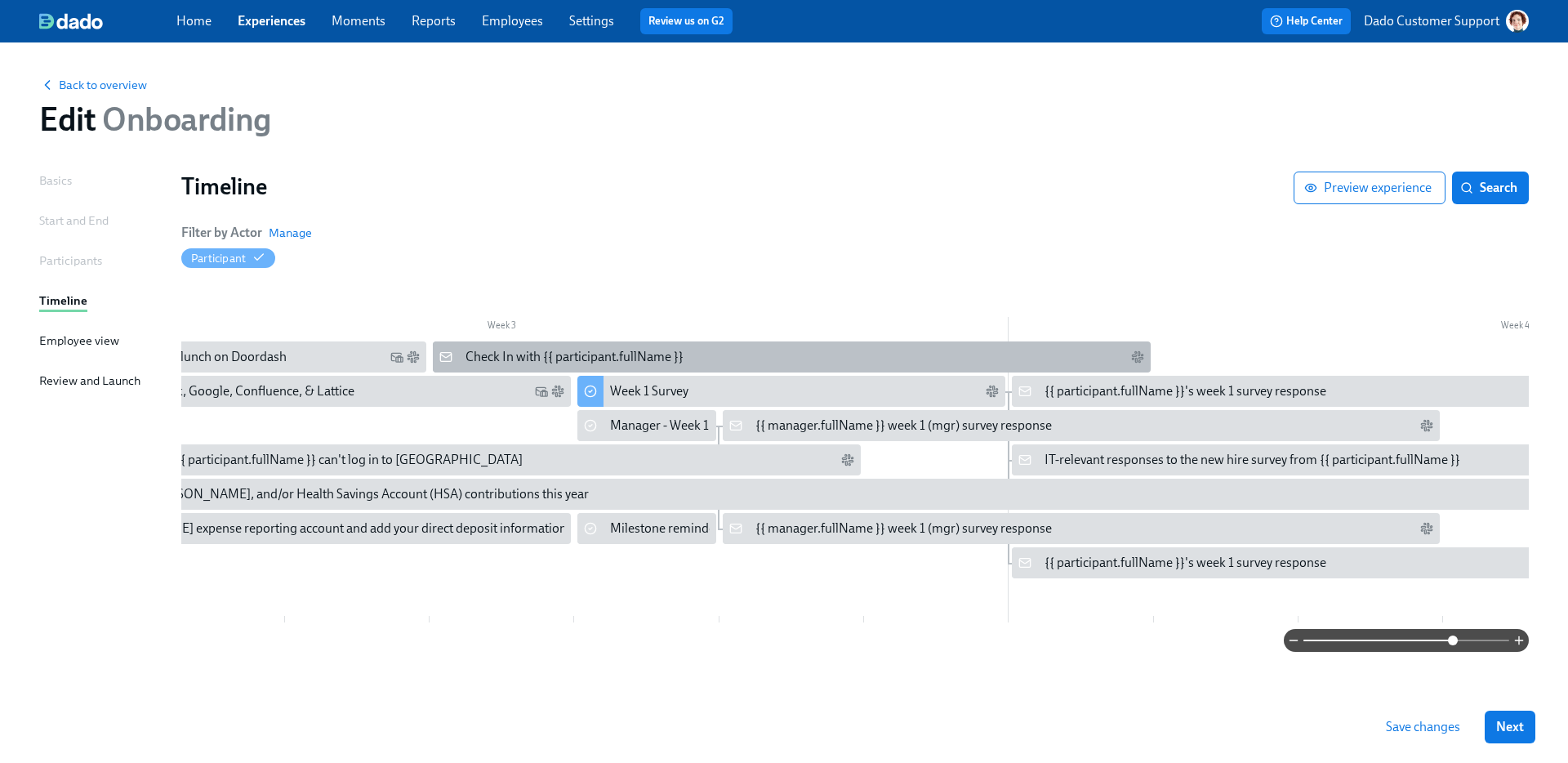
click at [473, 346] on div "Check In with {{ participant.fullName }}" at bounding box center [791, 356] width 717 height 31
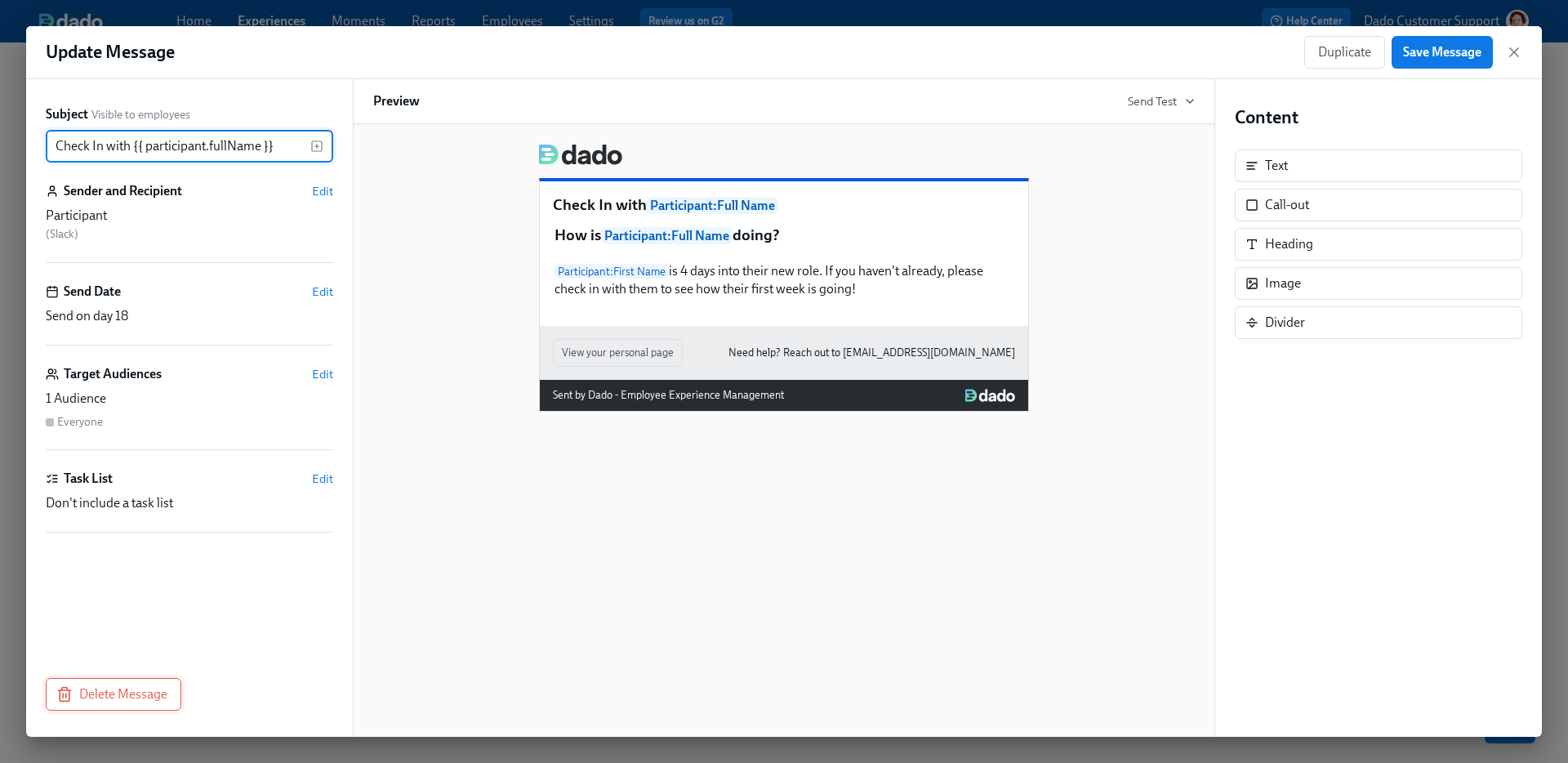
click at [146, 683] on button "Delete Message" at bounding box center [114, 694] width 136 height 33
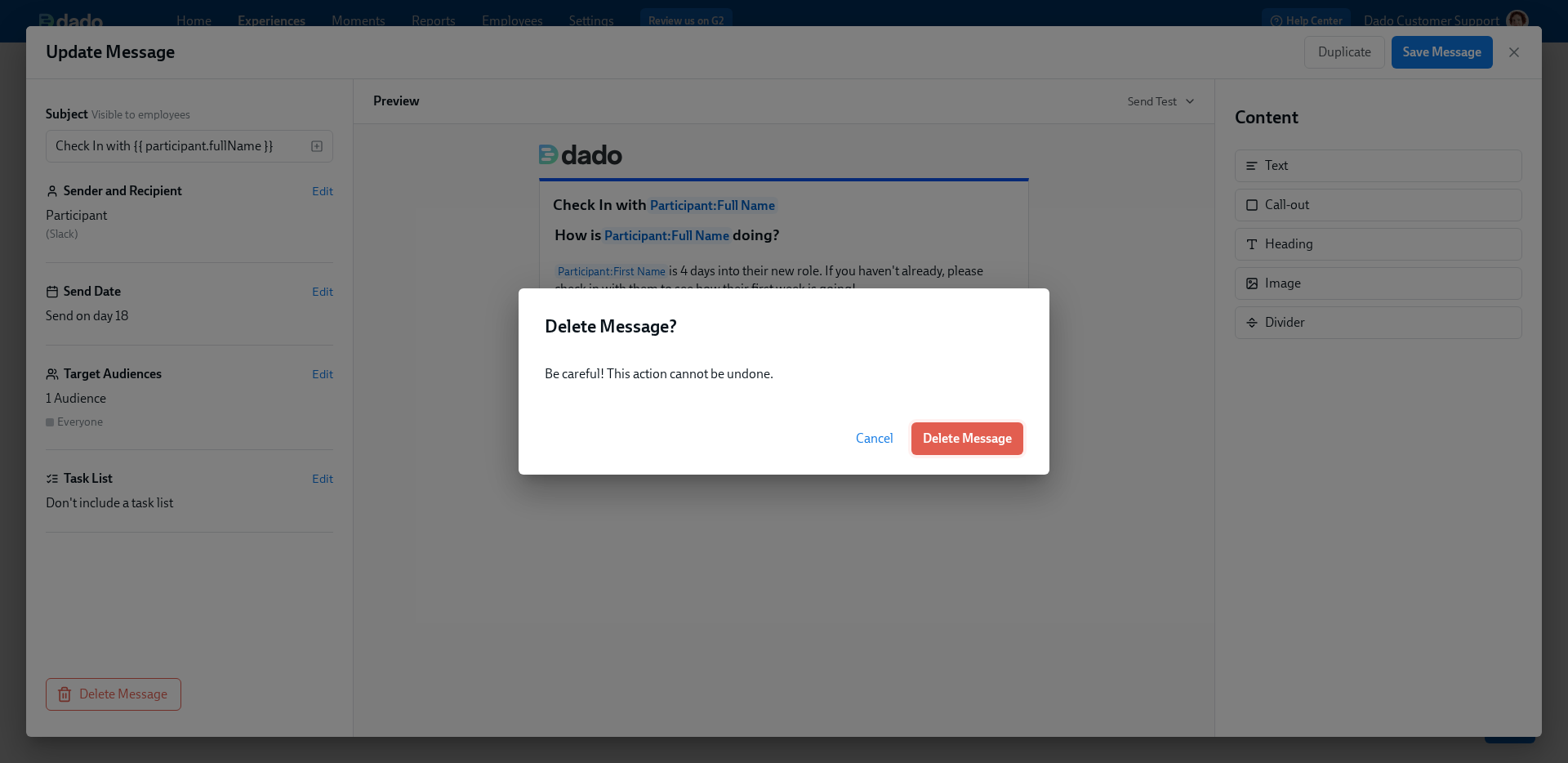
click at [960, 443] on span "Delete Message" at bounding box center [967, 438] width 89 height 17
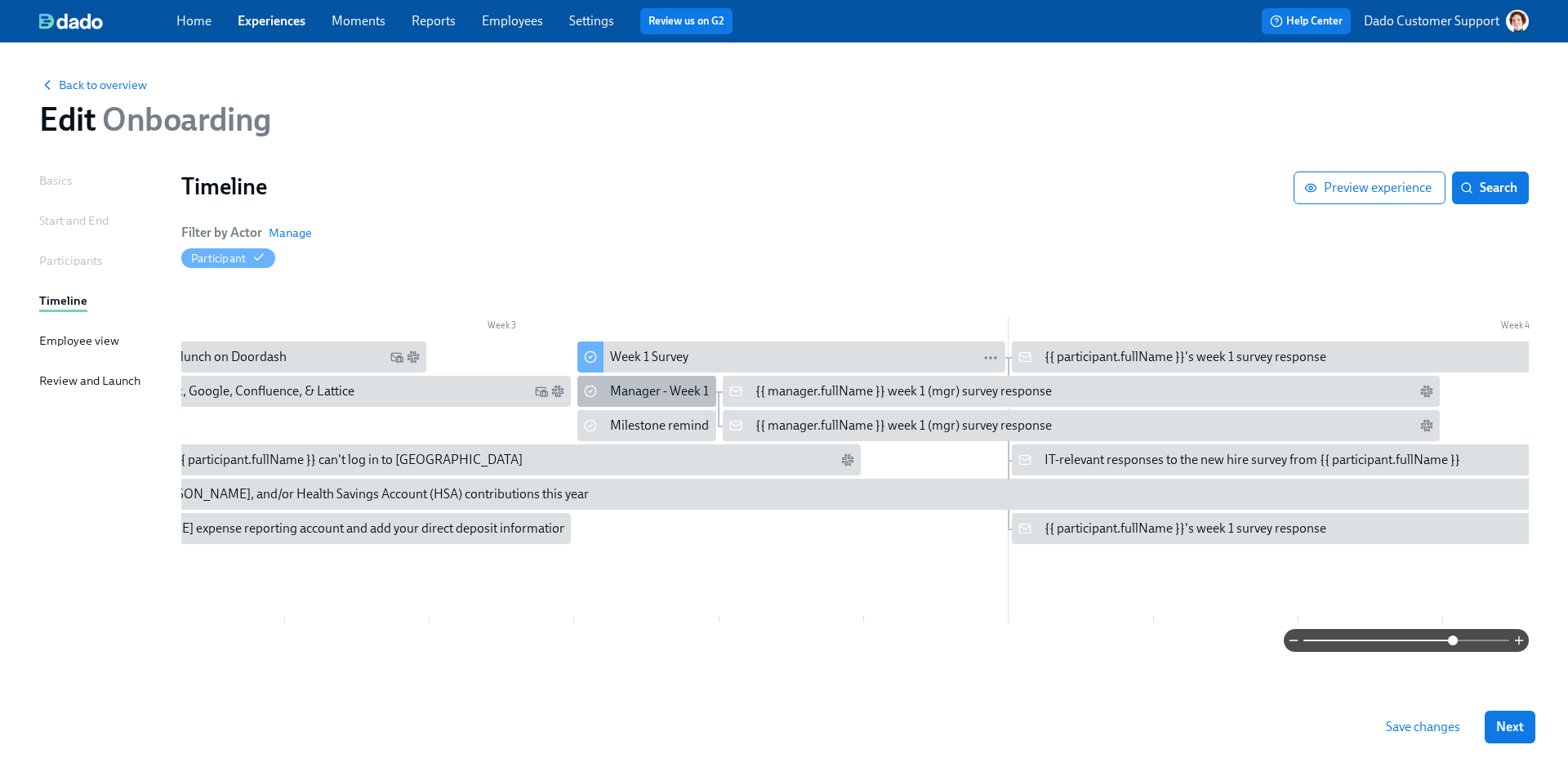
click at [635, 396] on div "Manager - Week 1 Survey for {{ participant.fullName }}" at bounding box center [760, 391] width 300 height 18
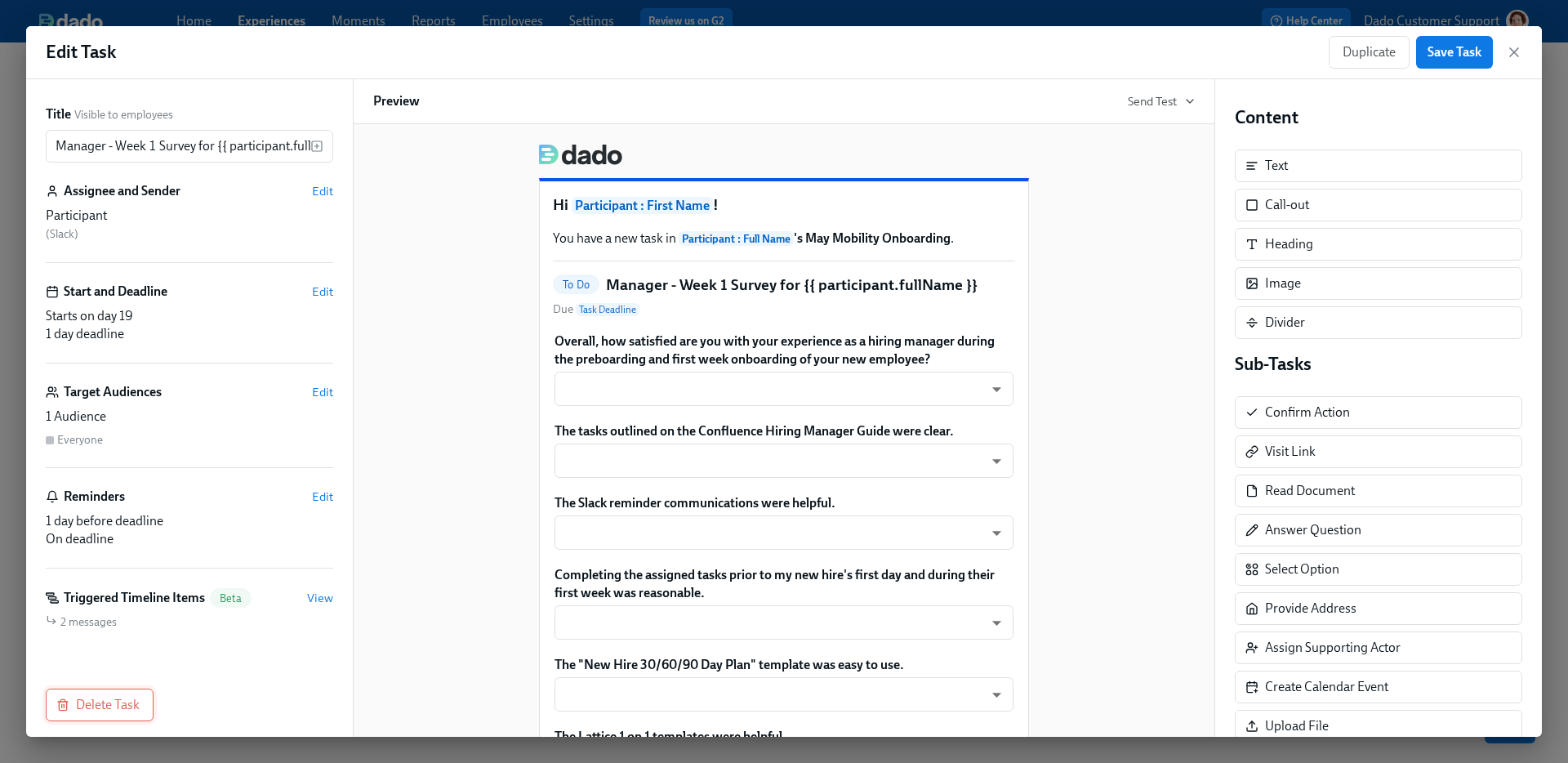
click at [118, 706] on span "Delete Task" at bounding box center [100, 704] width 80 height 17
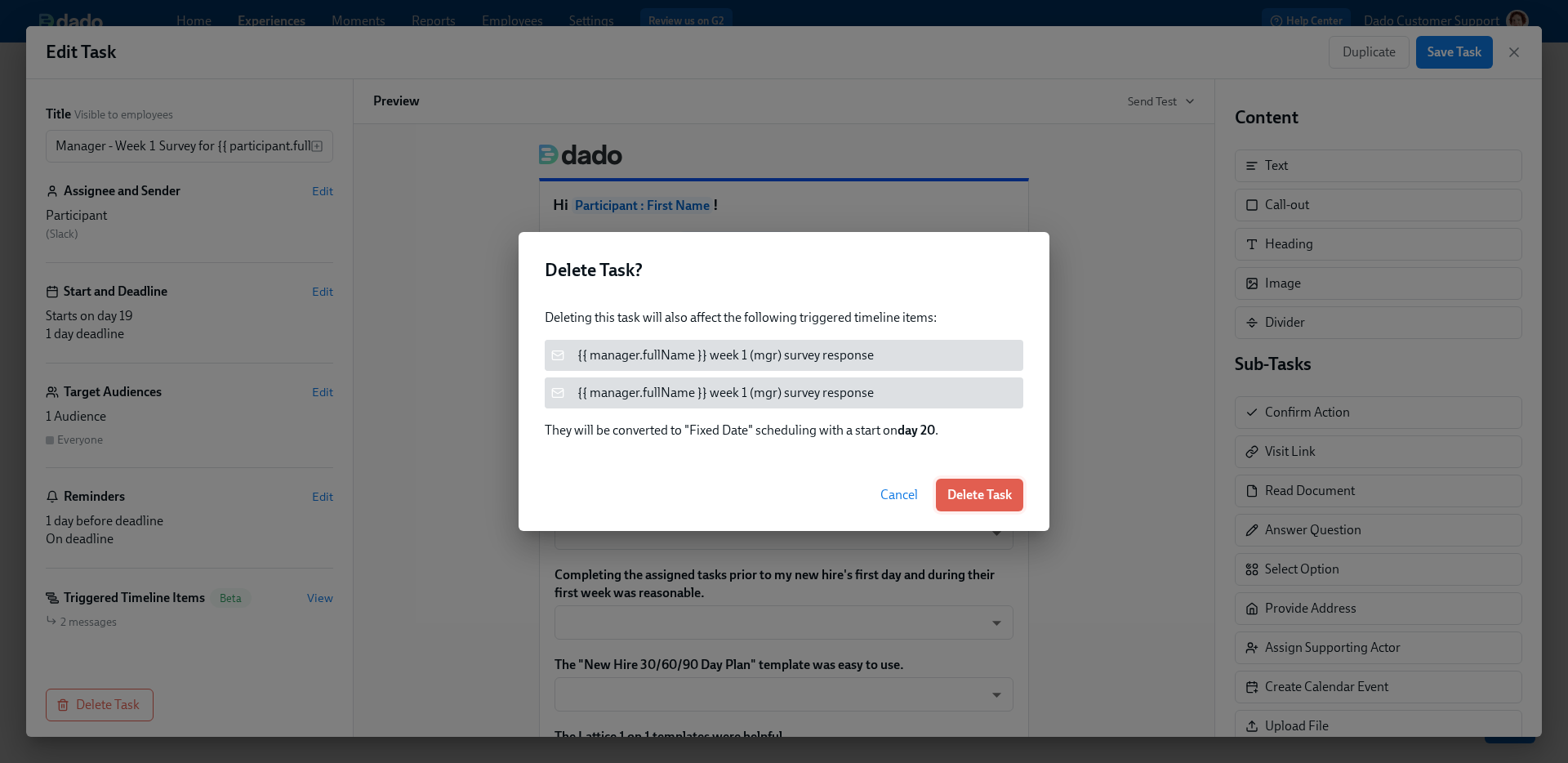
click at [947, 484] on button "Delete Task" at bounding box center [979, 494] width 87 height 33
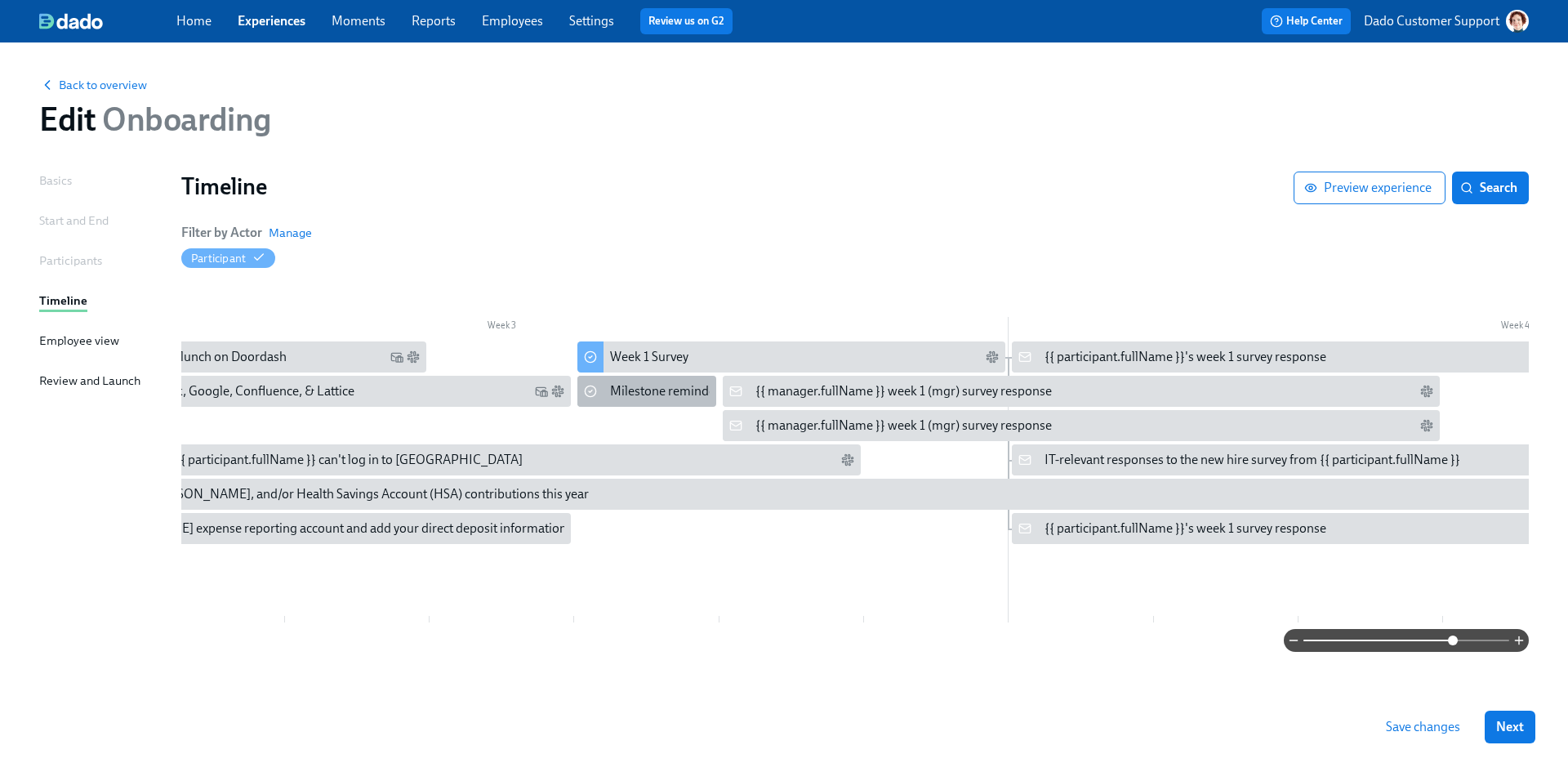
click at [650, 395] on div "Milestone reminders for {{ participant.firstName }}" at bounding box center [751, 391] width 282 height 18
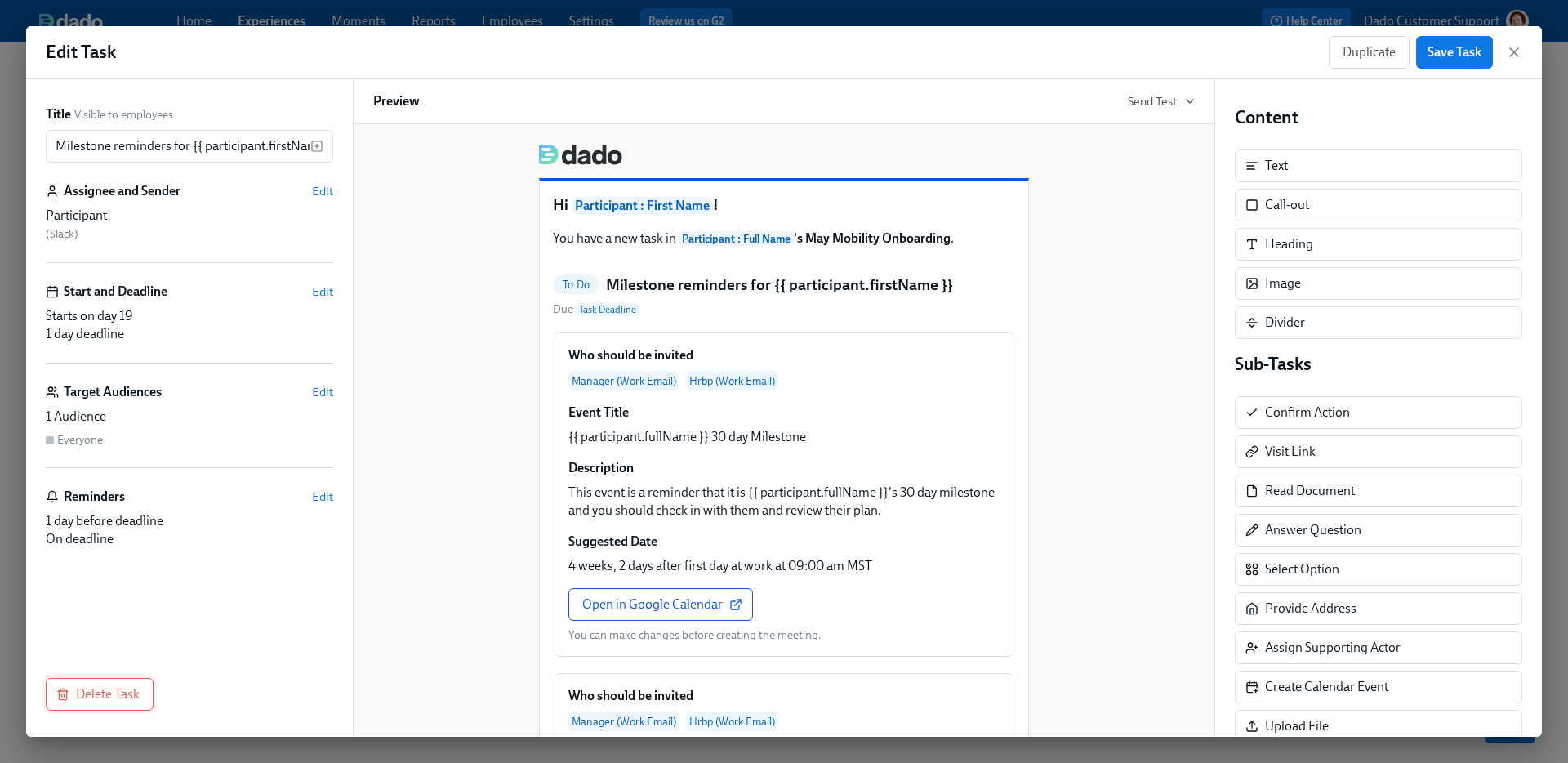
click at [125, 684] on button "Delete Task" at bounding box center [100, 694] width 108 height 33
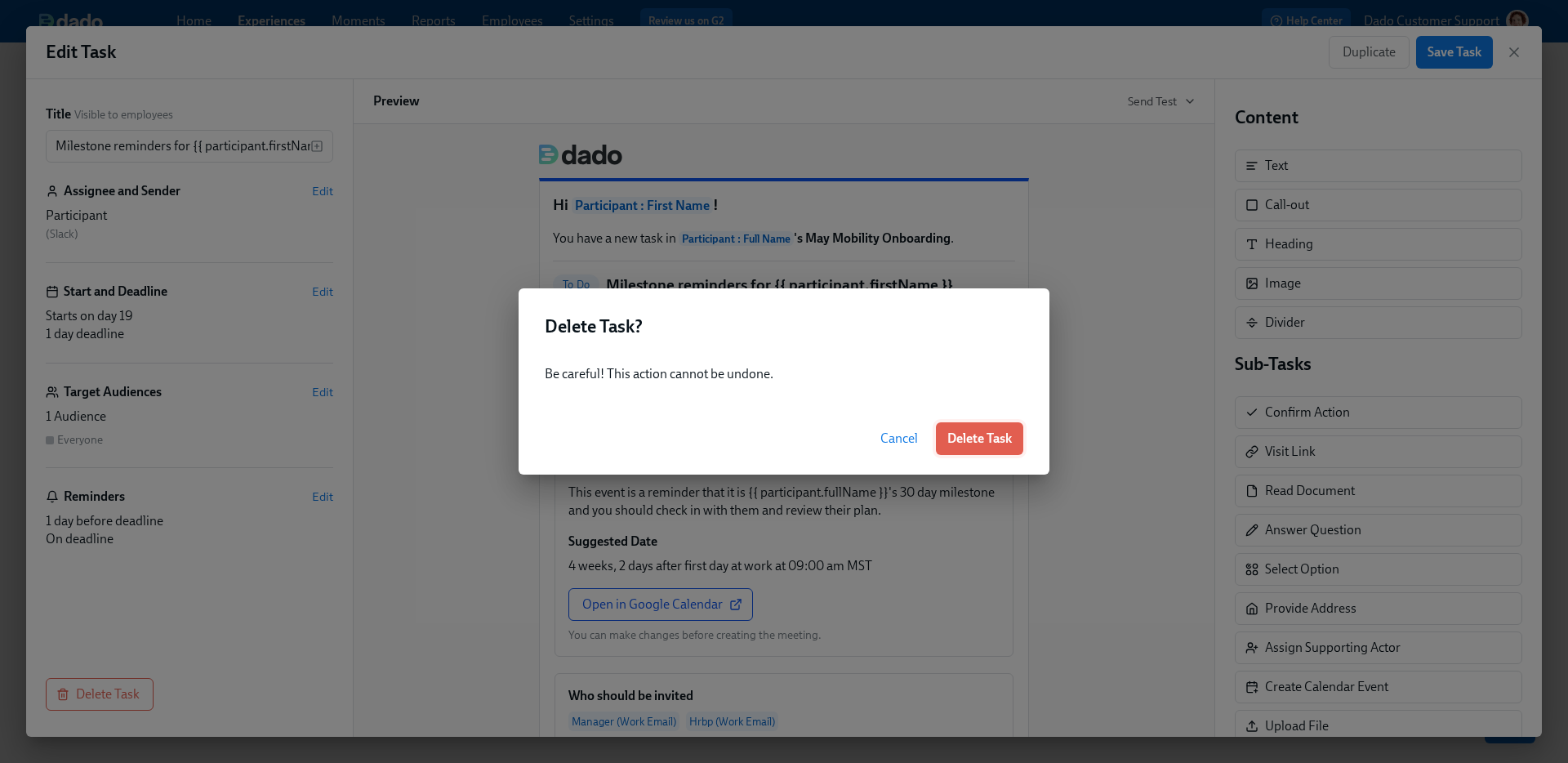
click at [976, 436] on span "Delete Task" at bounding box center [979, 438] width 64 height 17
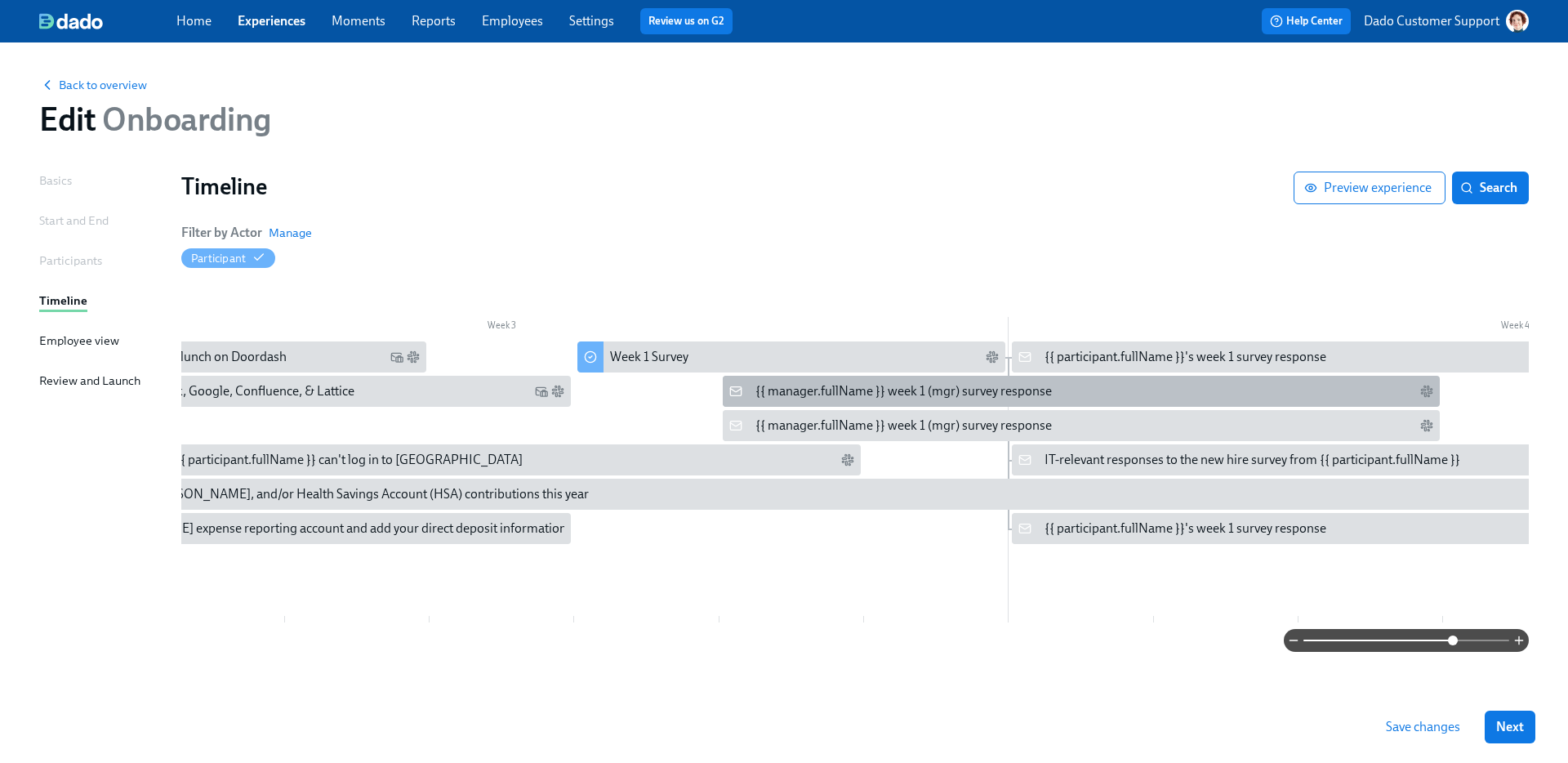
click at [791, 384] on div "{{ manager.fullName }} week 1 (mgr) survey response" at bounding box center [904, 391] width 296 height 18
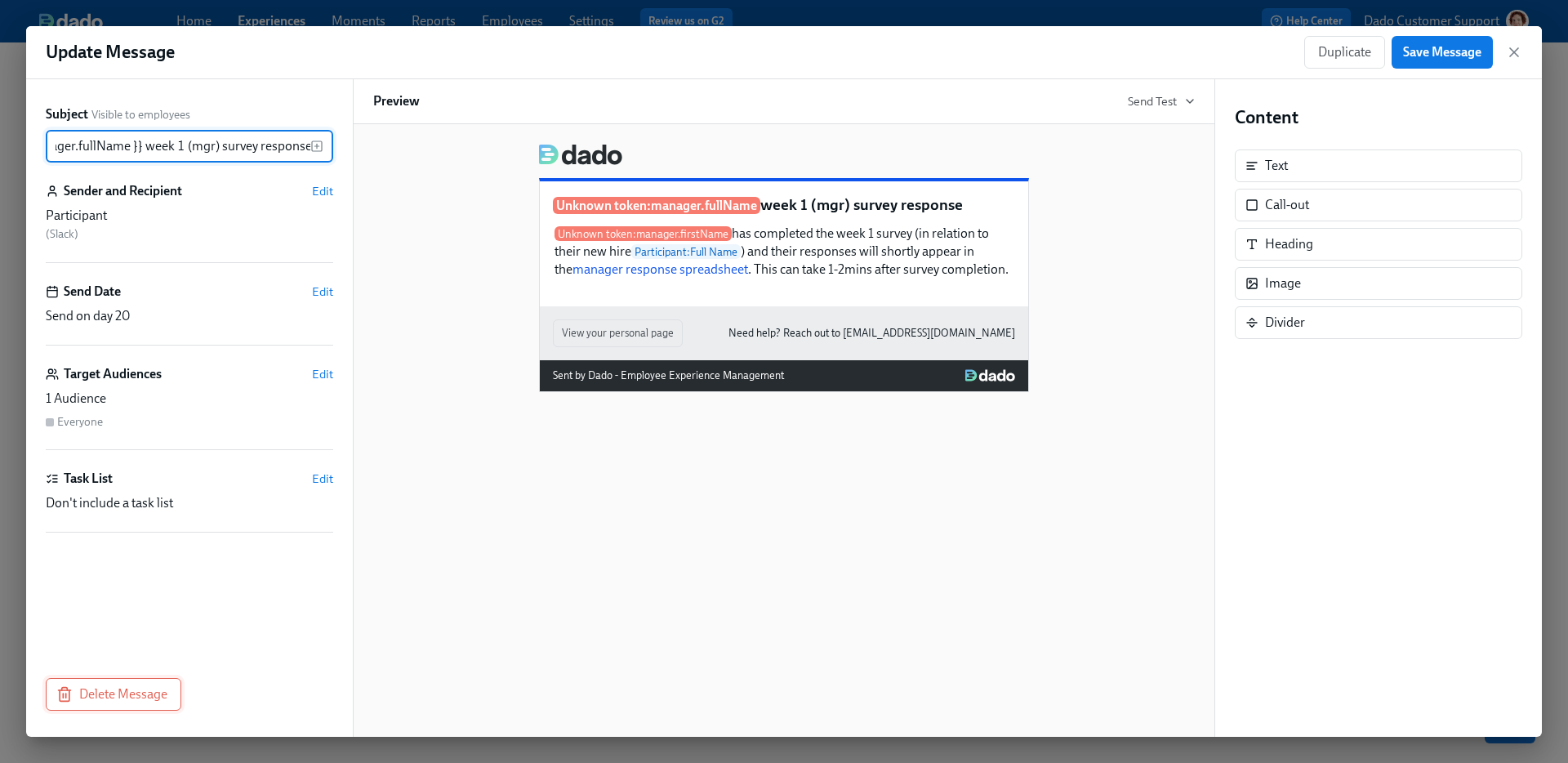
click at [132, 709] on button "Delete Message" at bounding box center [114, 694] width 136 height 33
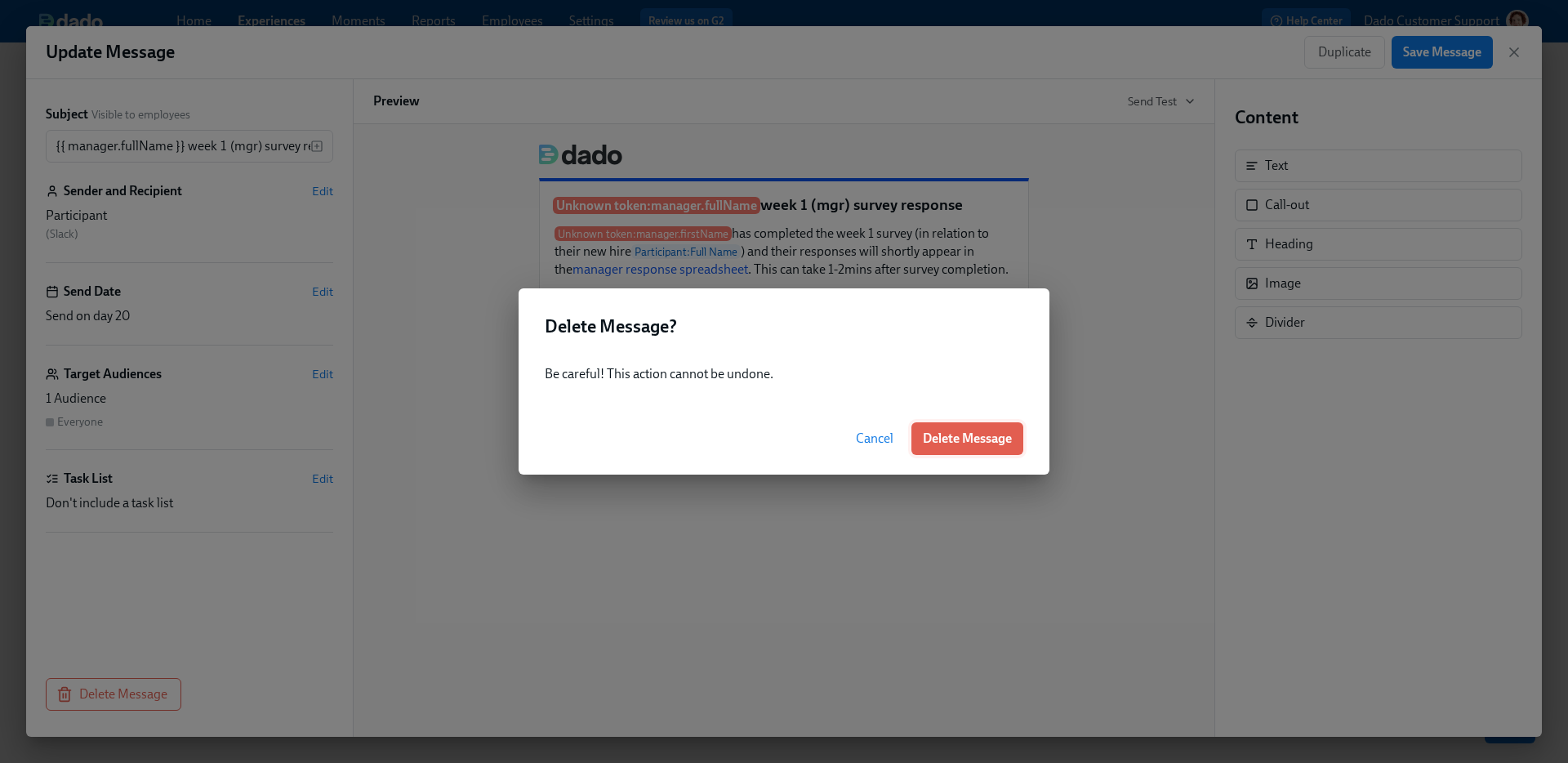
click at [973, 430] on span "Delete Message" at bounding box center [967, 438] width 89 height 17
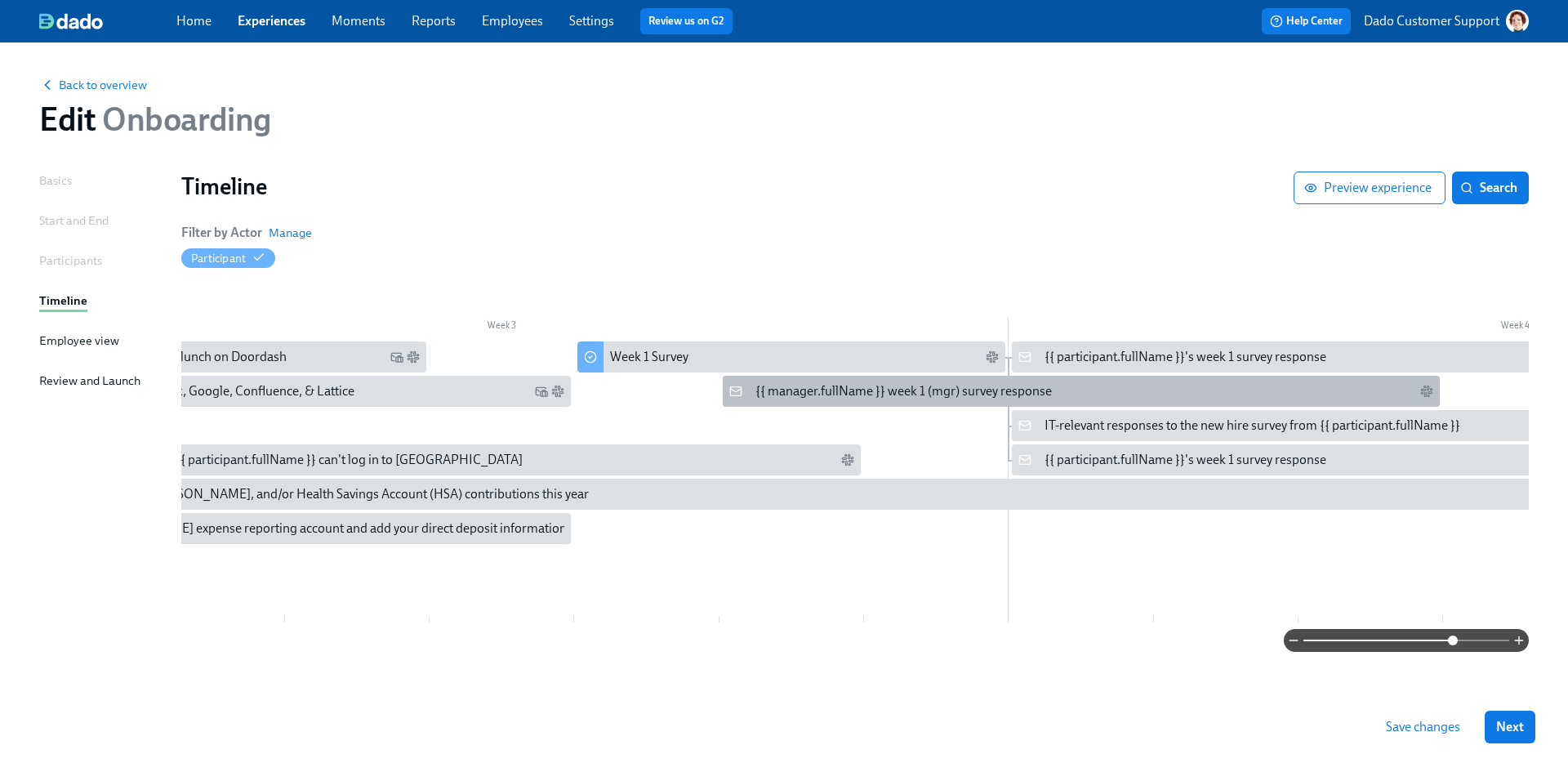
click at [763, 390] on div "{{ manager.fullName }} week 1 (mgr) survey response" at bounding box center [904, 391] width 296 height 18
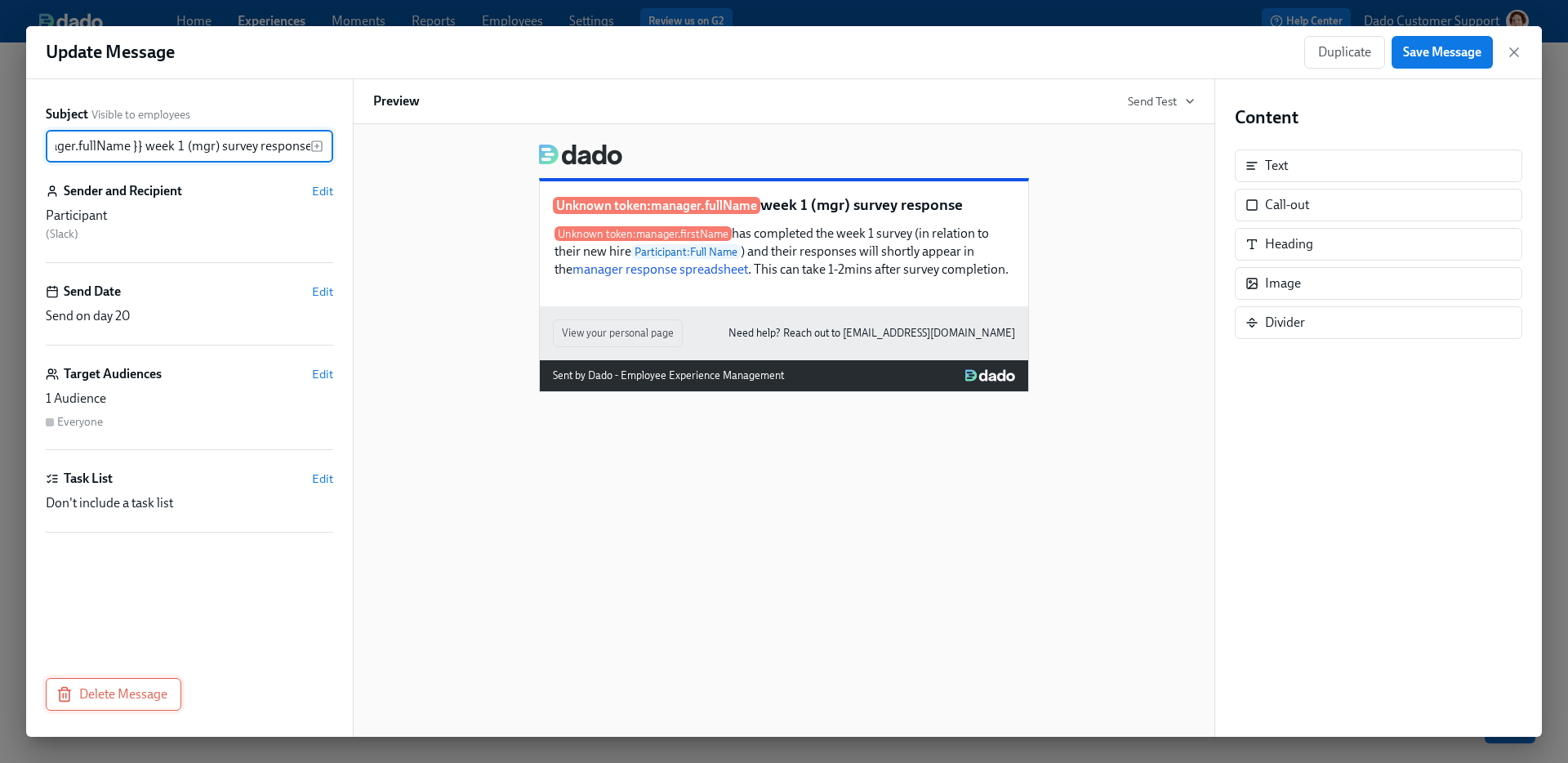
click at [99, 684] on button "Delete Message" at bounding box center [114, 694] width 136 height 33
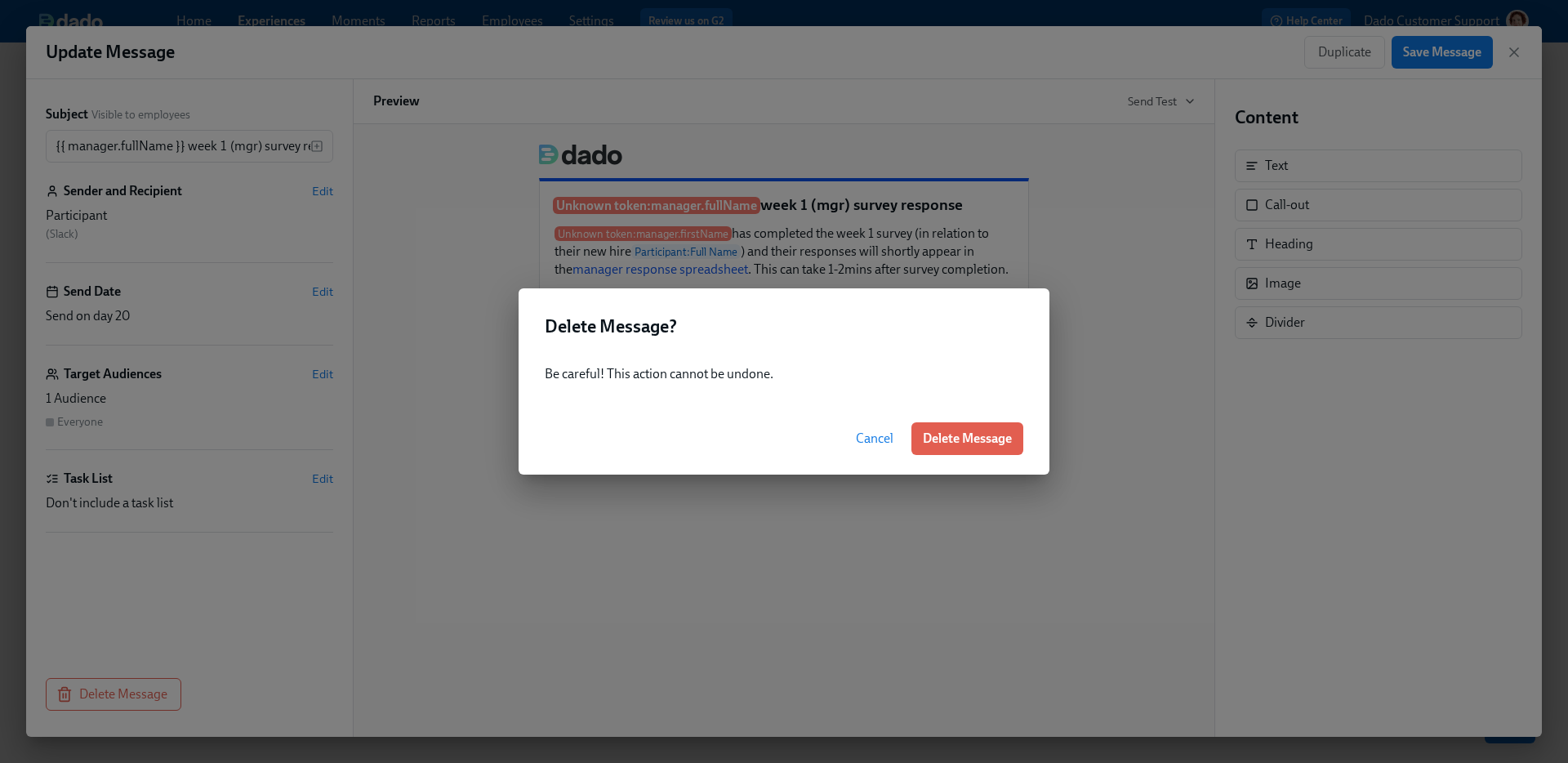
click at [1022, 439] on button "Delete Message" at bounding box center [967, 438] width 112 height 33
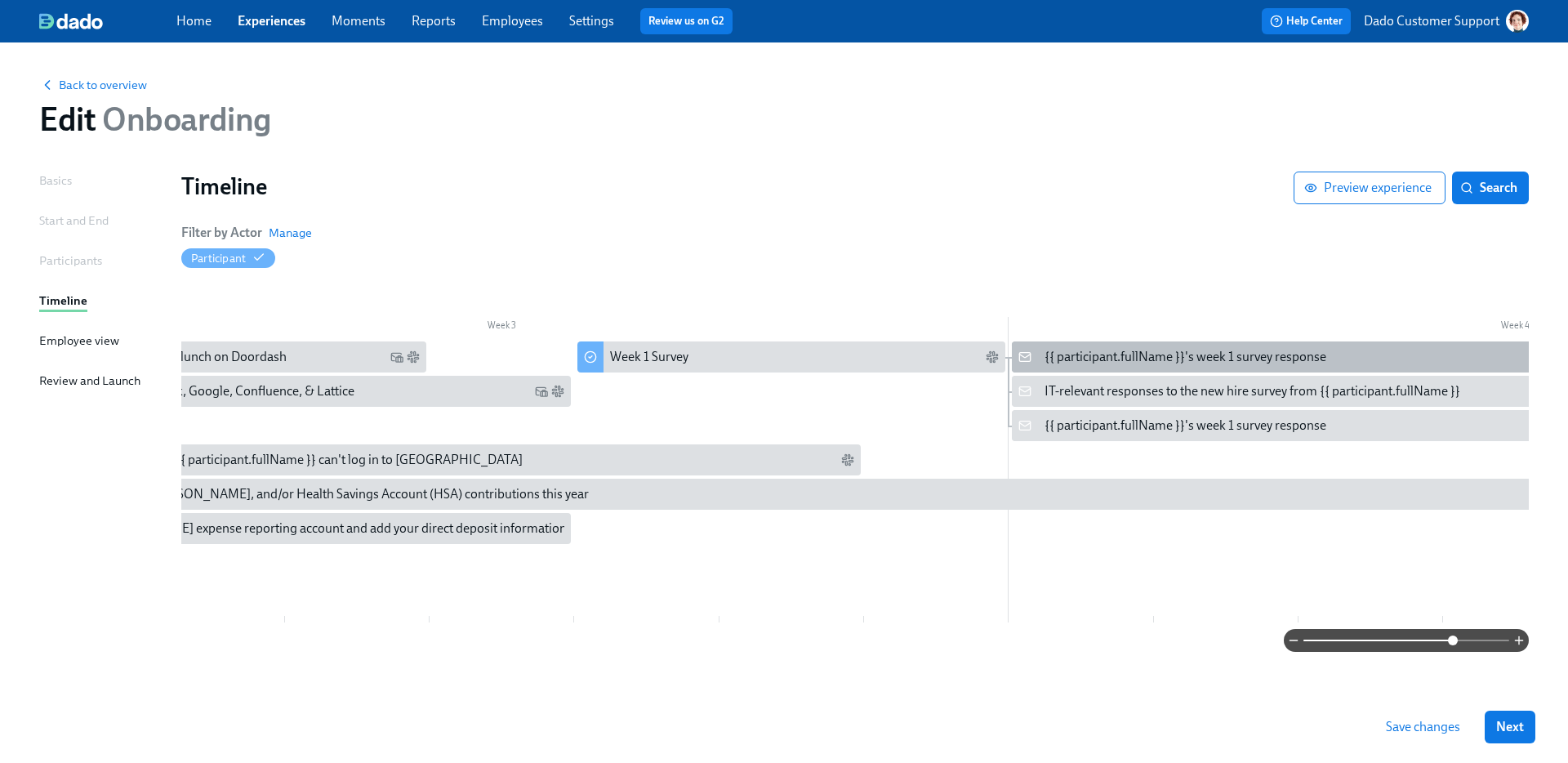
click at [1111, 365] on div "{{ participant.fullName }}'s week 1 survey response" at bounding box center [1185, 356] width 282 height 18
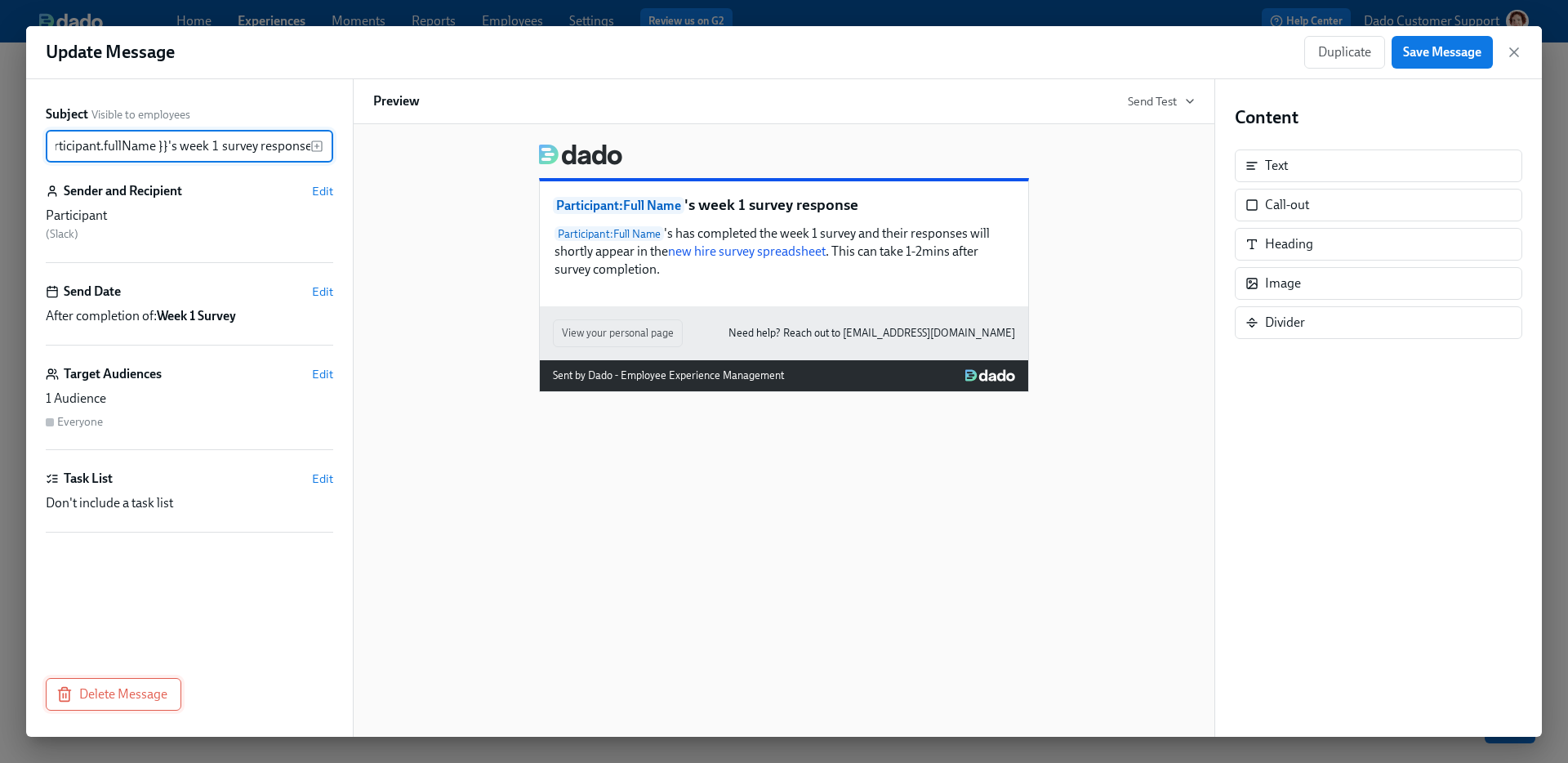
click at [122, 699] on span "Delete Message" at bounding box center [113, 694] width 108 height 17
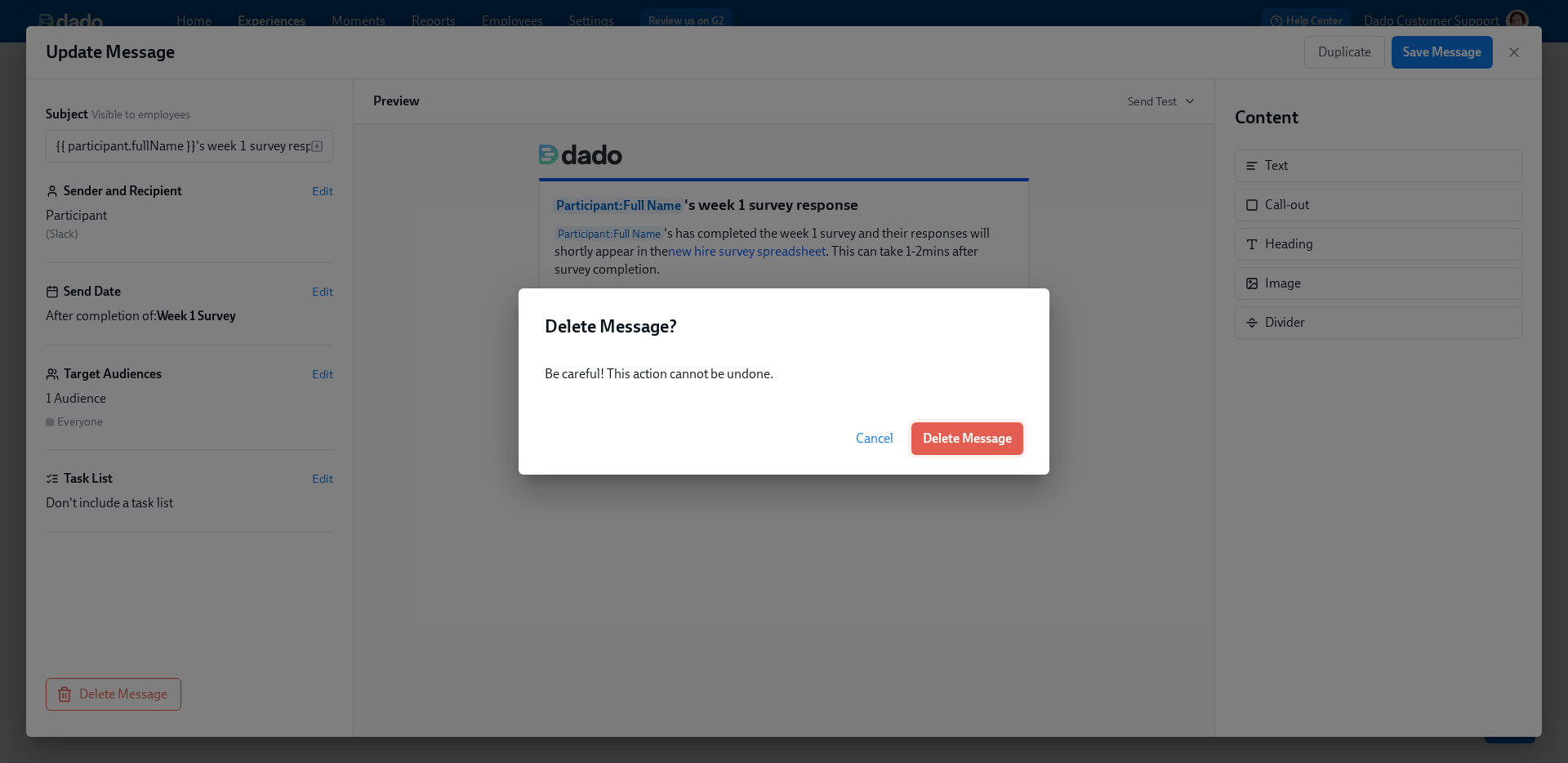
click at [959, 433] on span "Delete Message" at bounding box center [967, 438] width 89 height 17
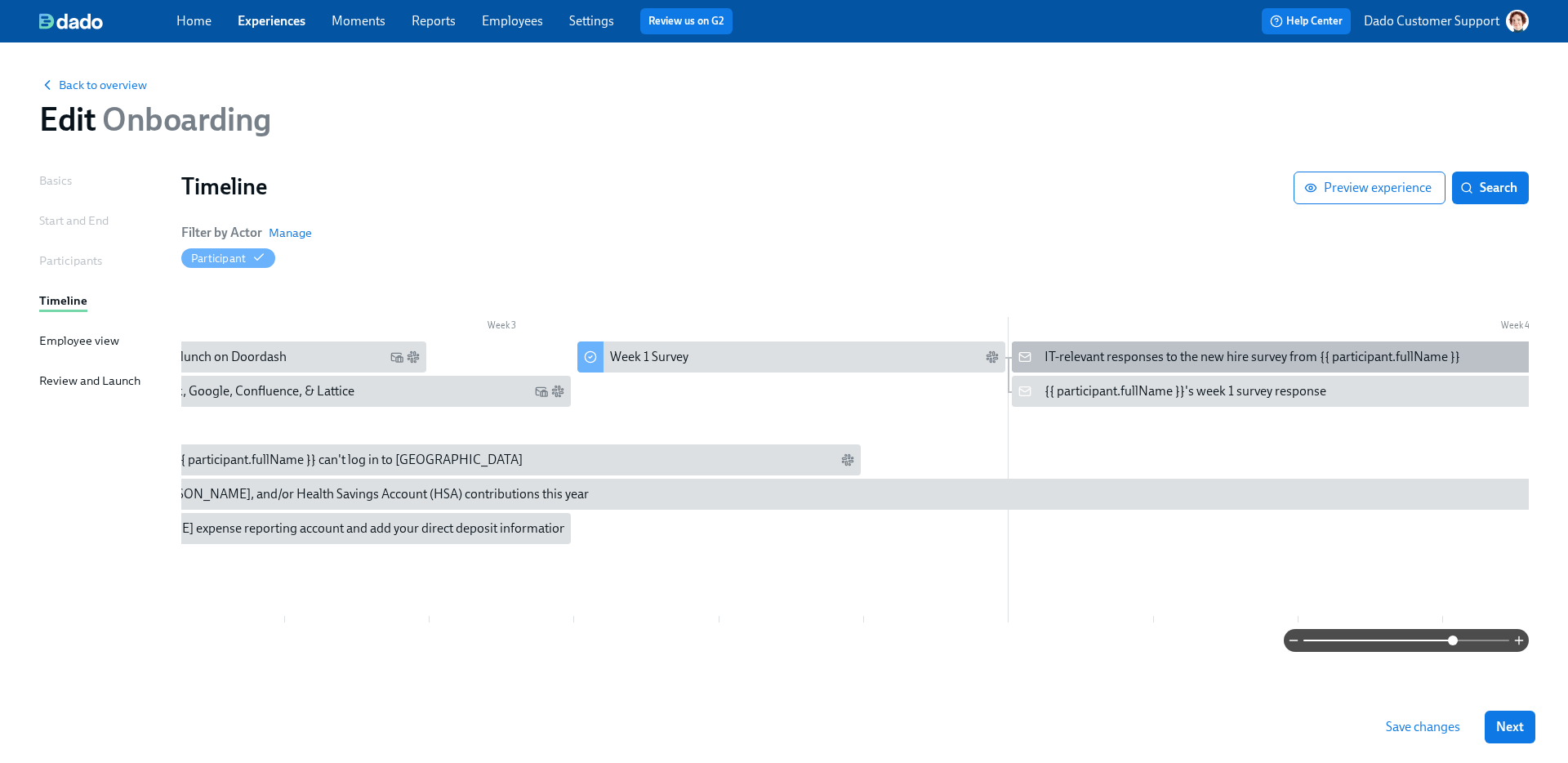
click at [1100, 360] on div "IT-relevant responses to the new hire survey from {{ participant.fullName }}" at bounding box center [1252, 356] width 416 height 18
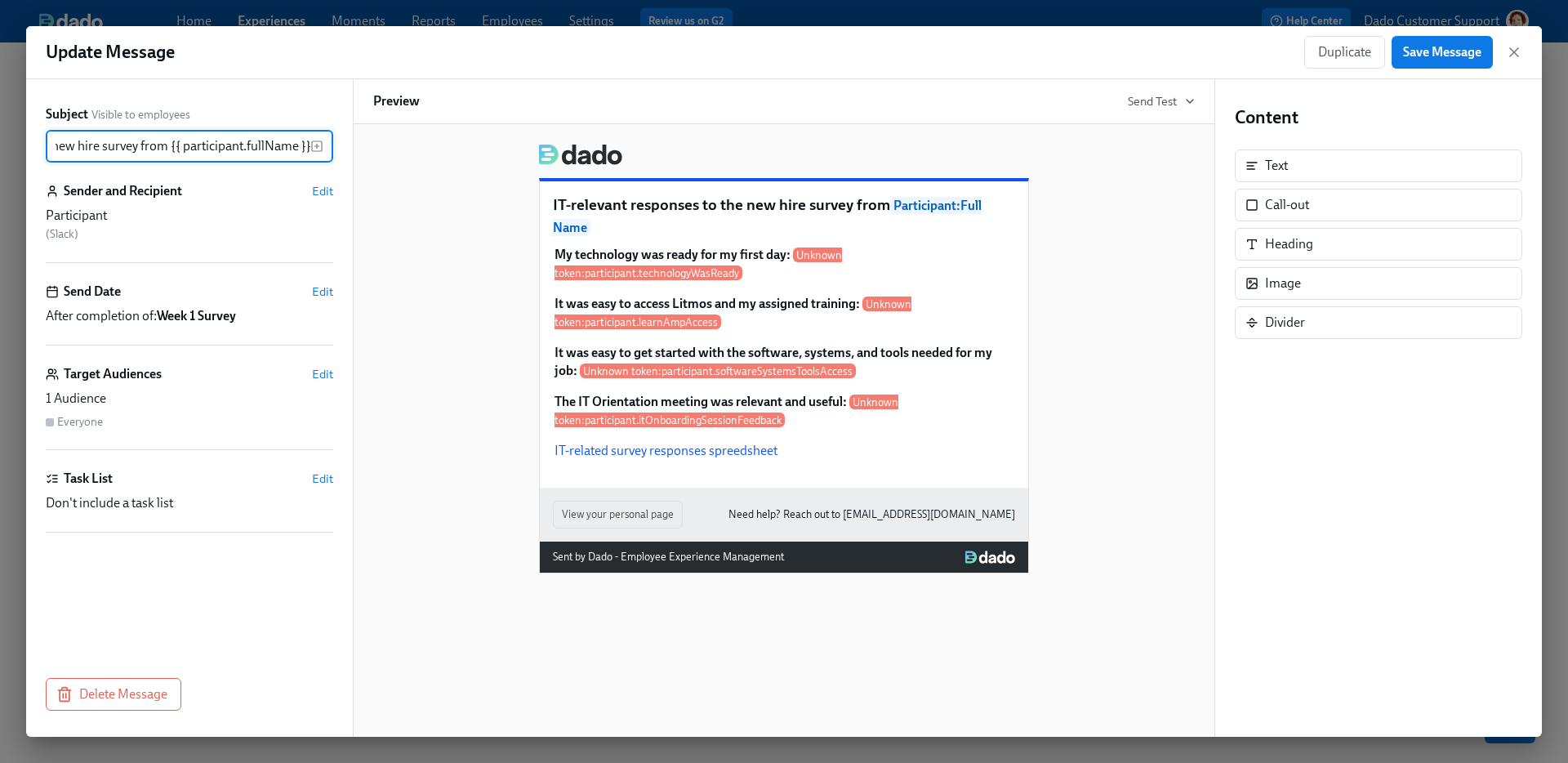
click at [112, 716] on div "Subject Visible to employees IT-relevant responses to the new hire survey from …" at bounding box center [189, 408] width 326 height 658
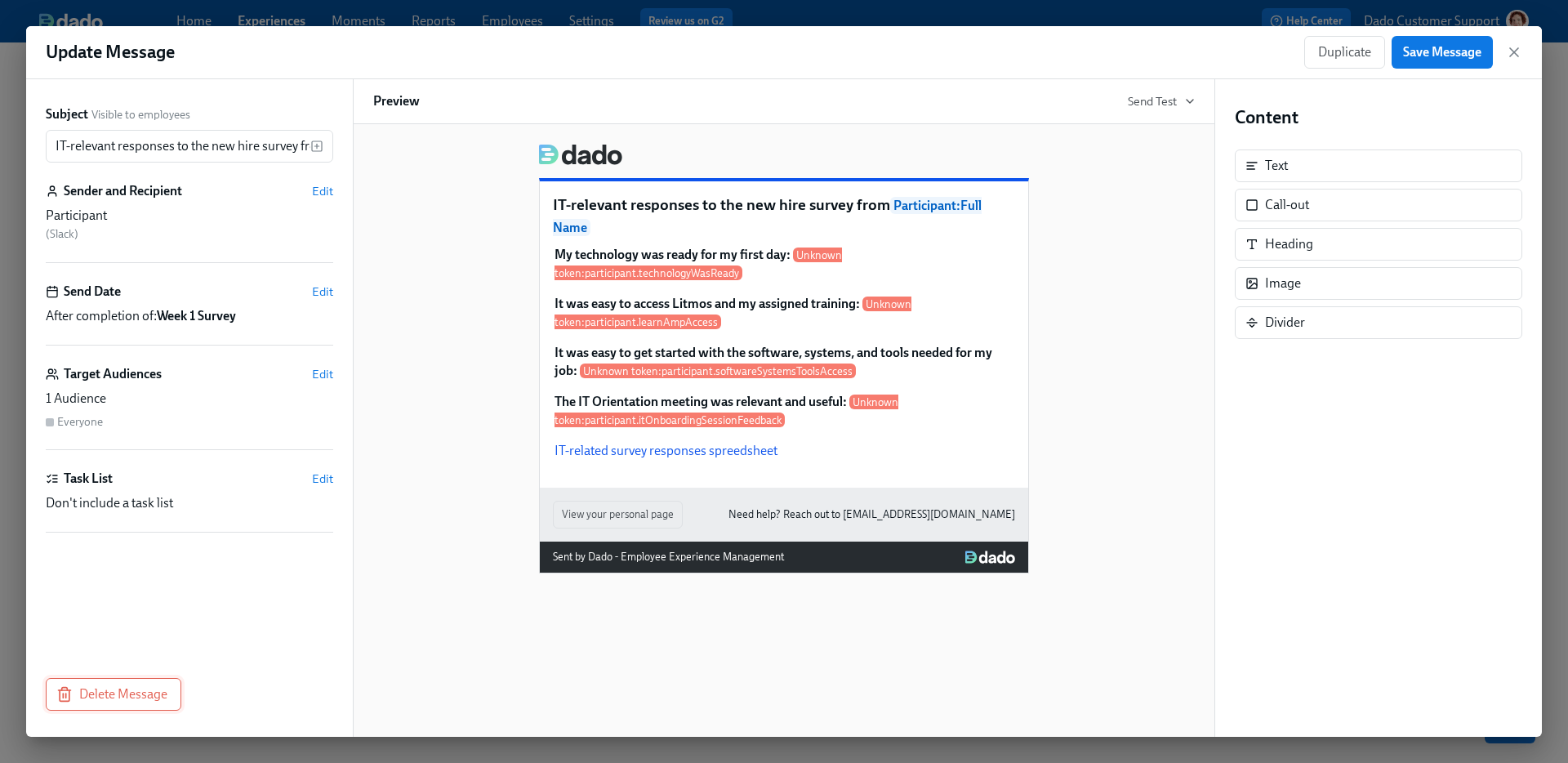
click at [112, 703] on button "Delete Message" at bounding box center [114, 694] width 136 height 33
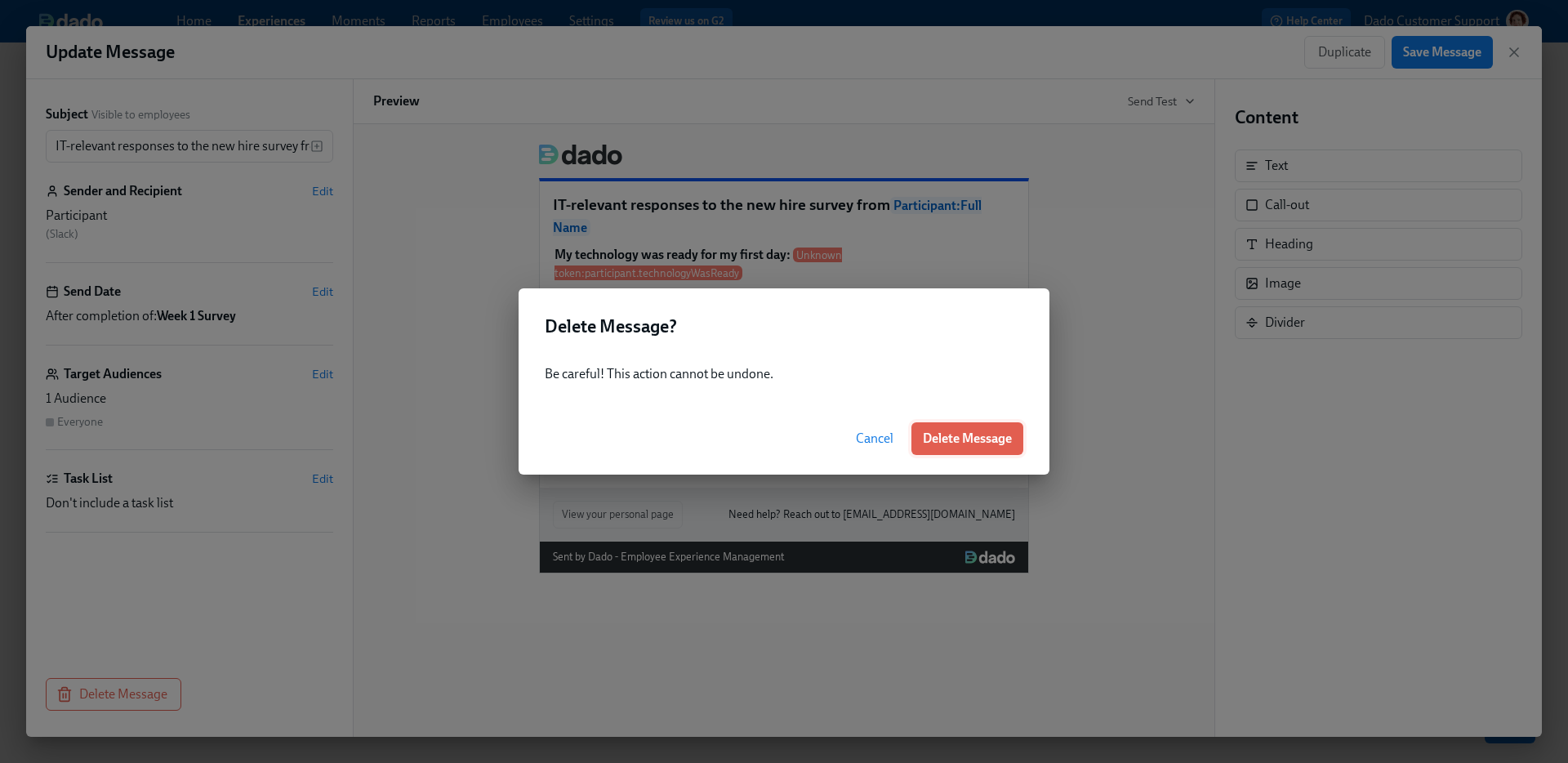
click at [915, 425] on button "Delete Message" at bounding box center [967, 438] width 112 height 33
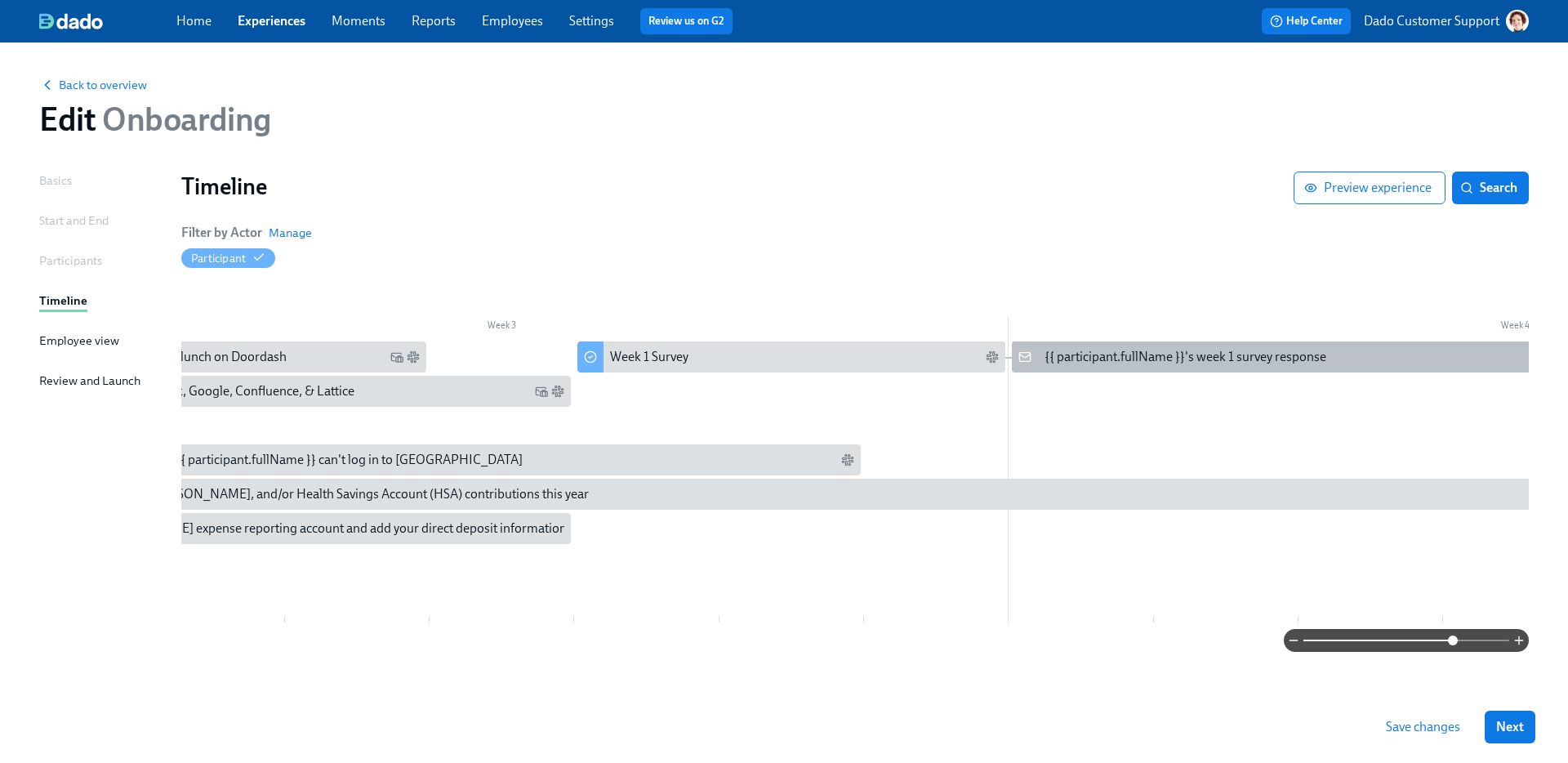
click at [1109, 356] on div "{{ participant.fullName }}'s week 1 survey response" at bounding box center [1185, 356] width 282 height 18
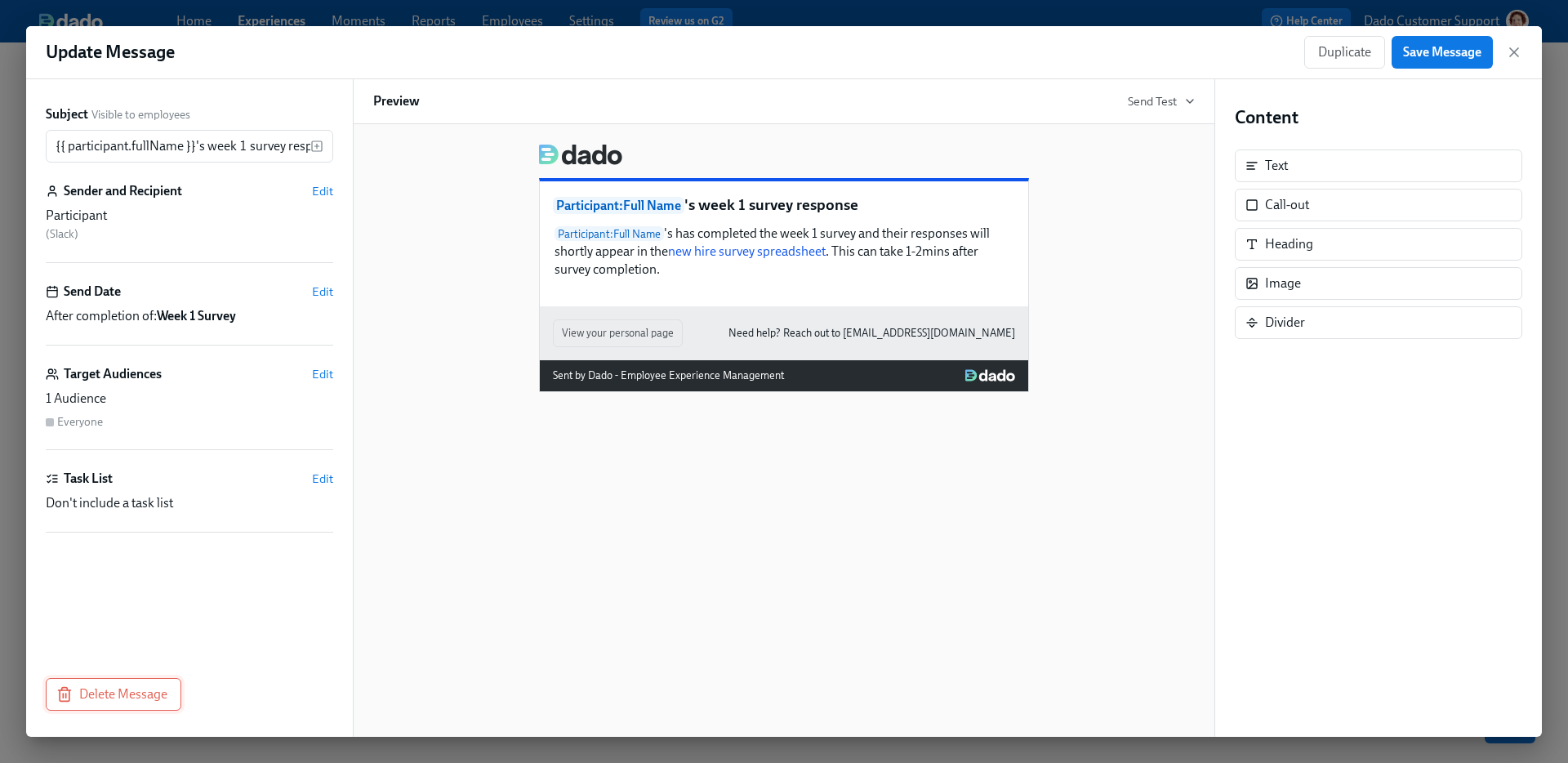
click at [126, 703] on button "Delete Message" at bounding box center [114, 694] width 136 height 33
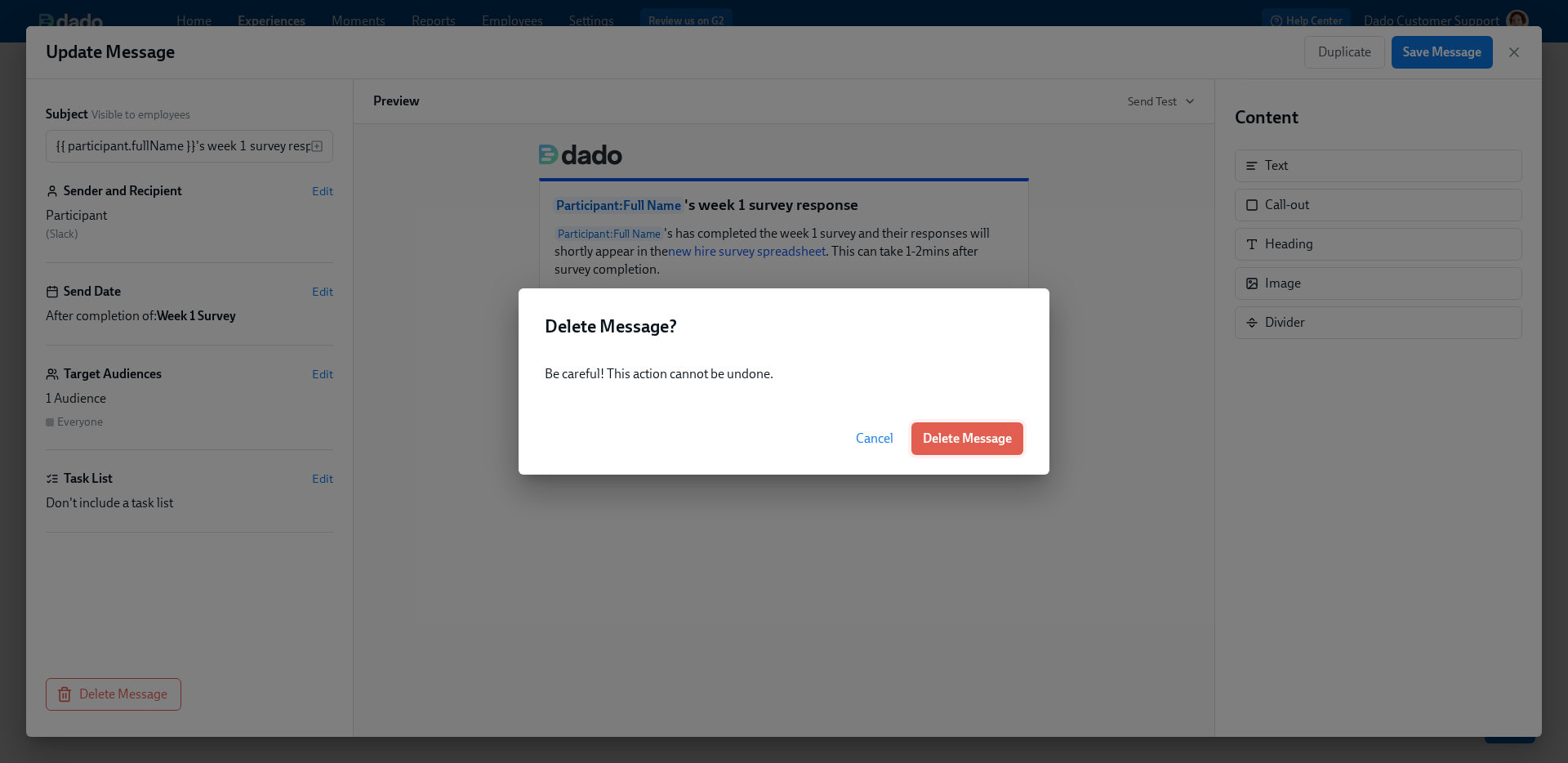
click at [939, 445] on span "Delete Message" at bounding box center [967, 438] width 89 height 17
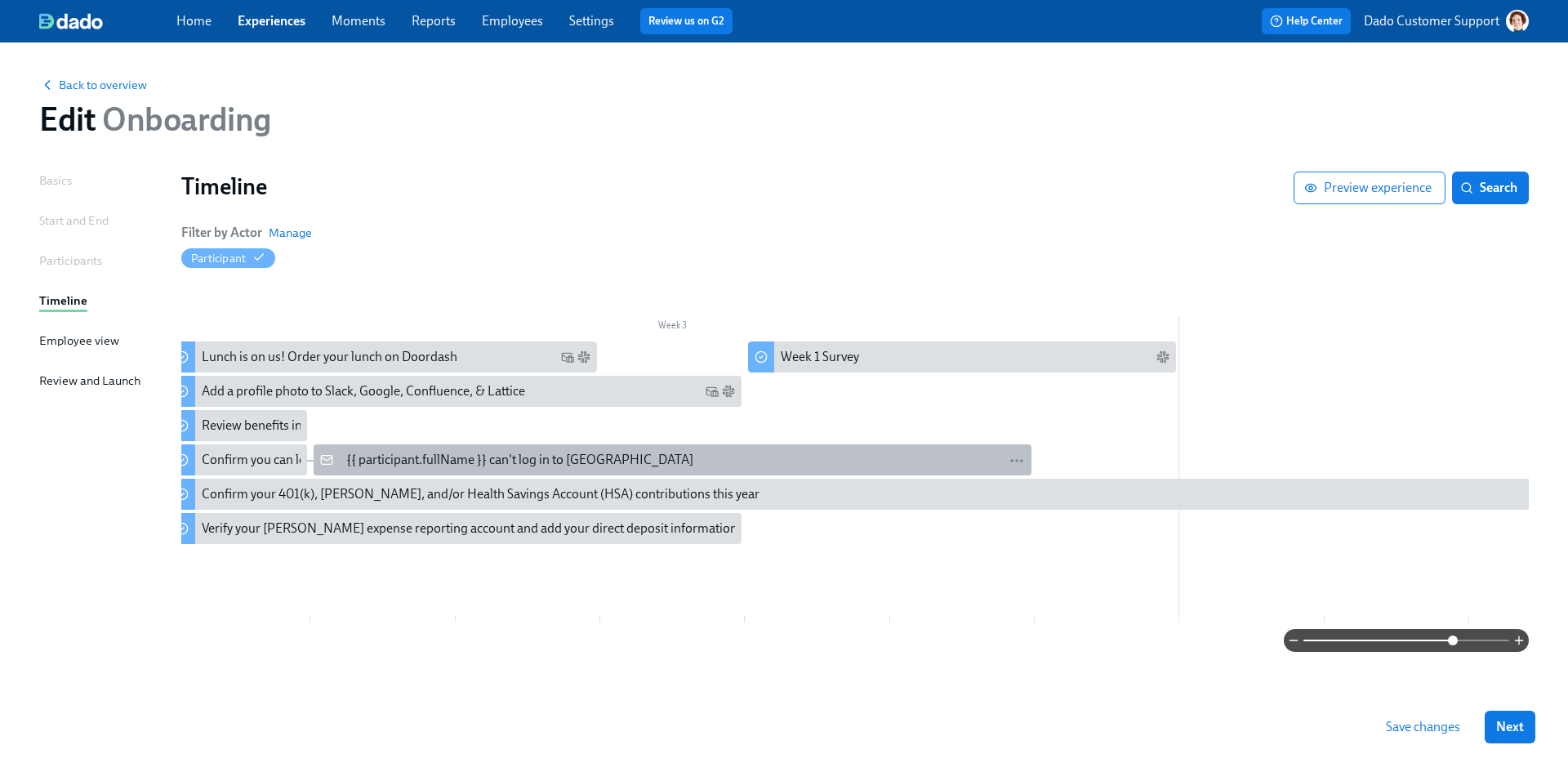
click at [500, 462] on div "{{ participant.fullName }} can't log in to Litmos" at bounding box center [520, 459] width 347 height 18
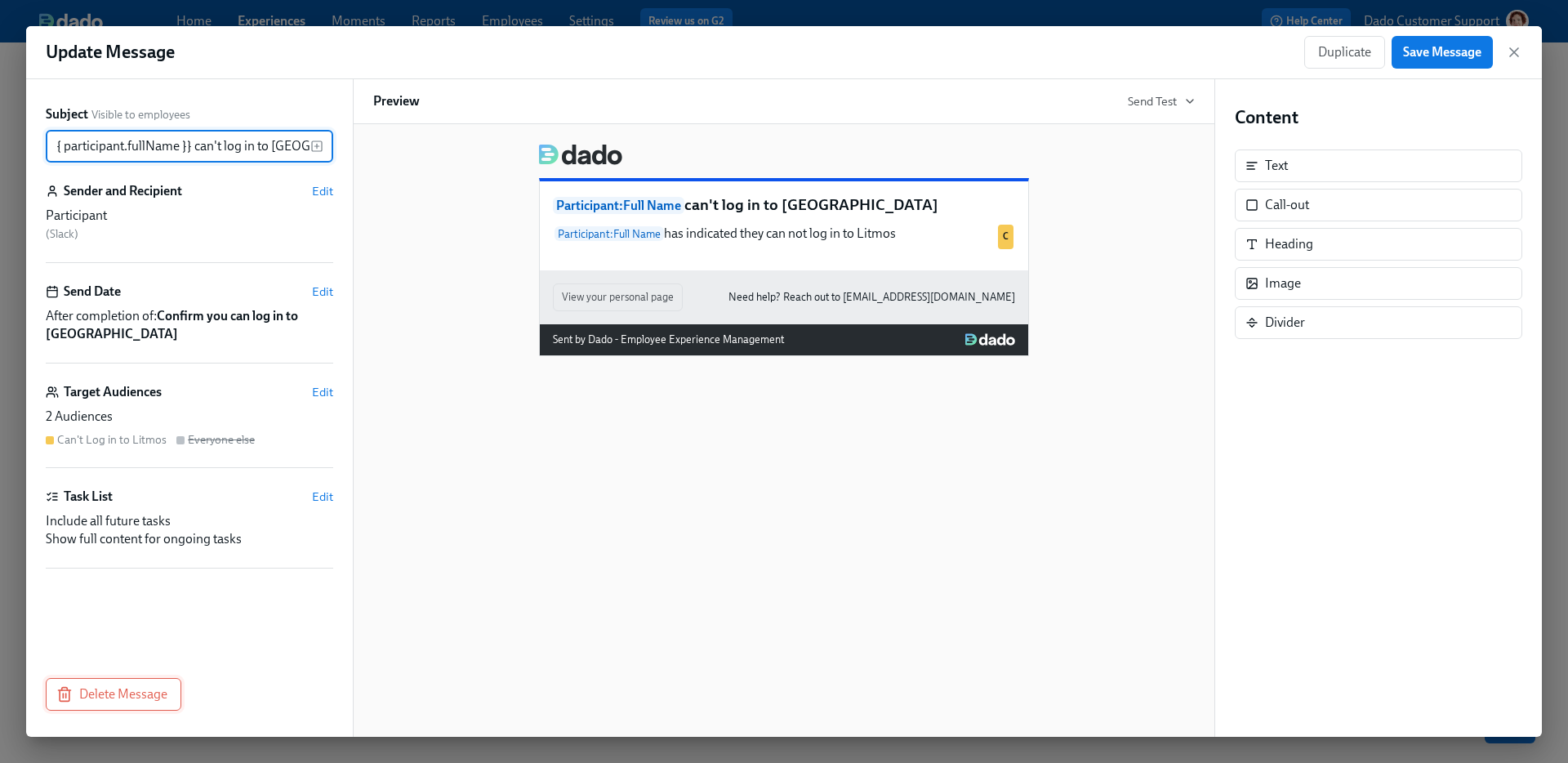
click at [73, 708] on button "Delete Message" at bounding box center [114, 694] width 136 height 33
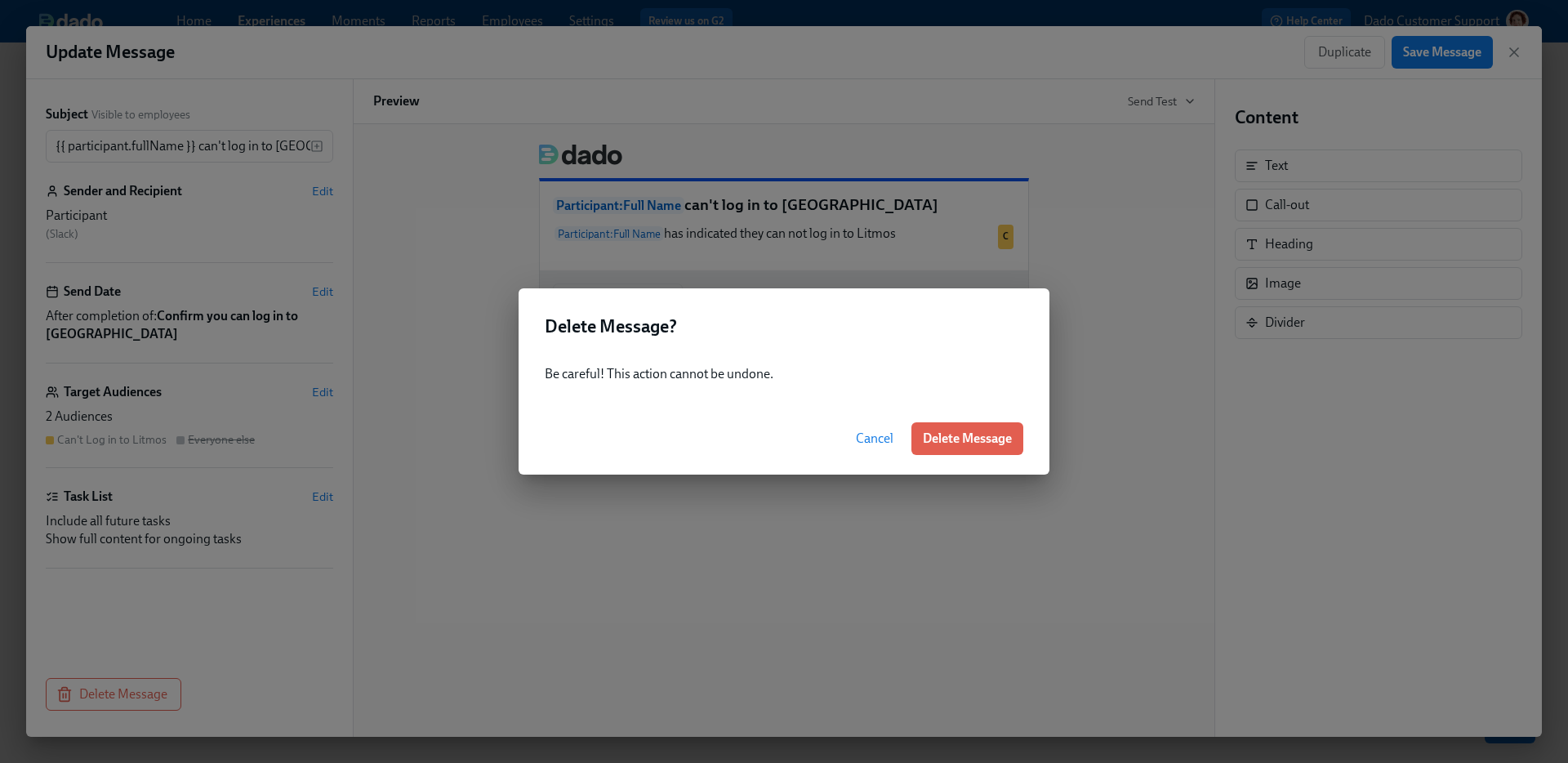
click at [941, 438] on span "Delete Message" at bounding box center [967, 438] width 89 height 17
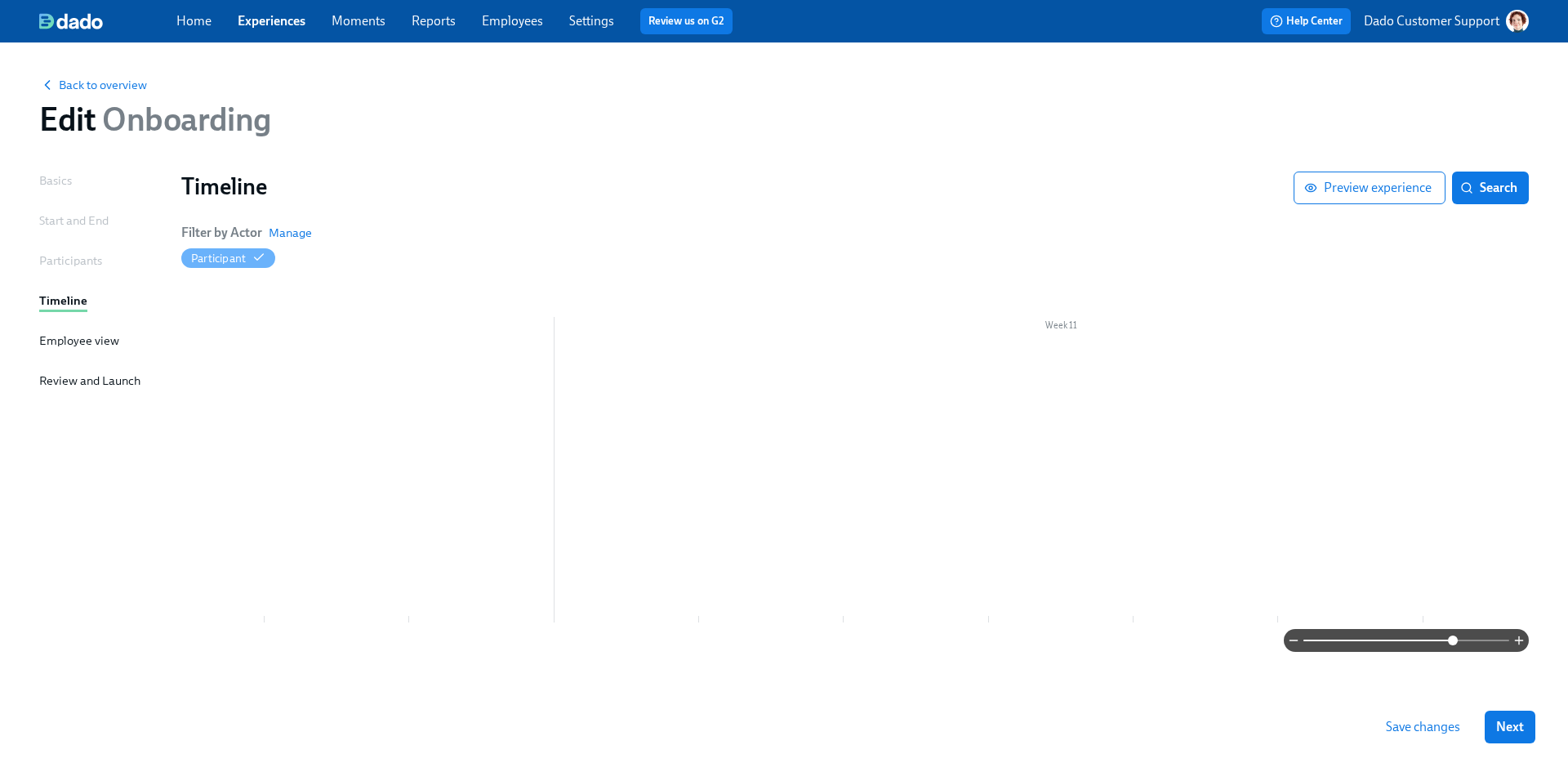
click at [1411, 708] on div "Save changes Next" at bounding box center [784, 727] width 1568 height 72
click at [1415, 726] on span "Save changes" at bounding box center [1422, 727] width 74 height 17
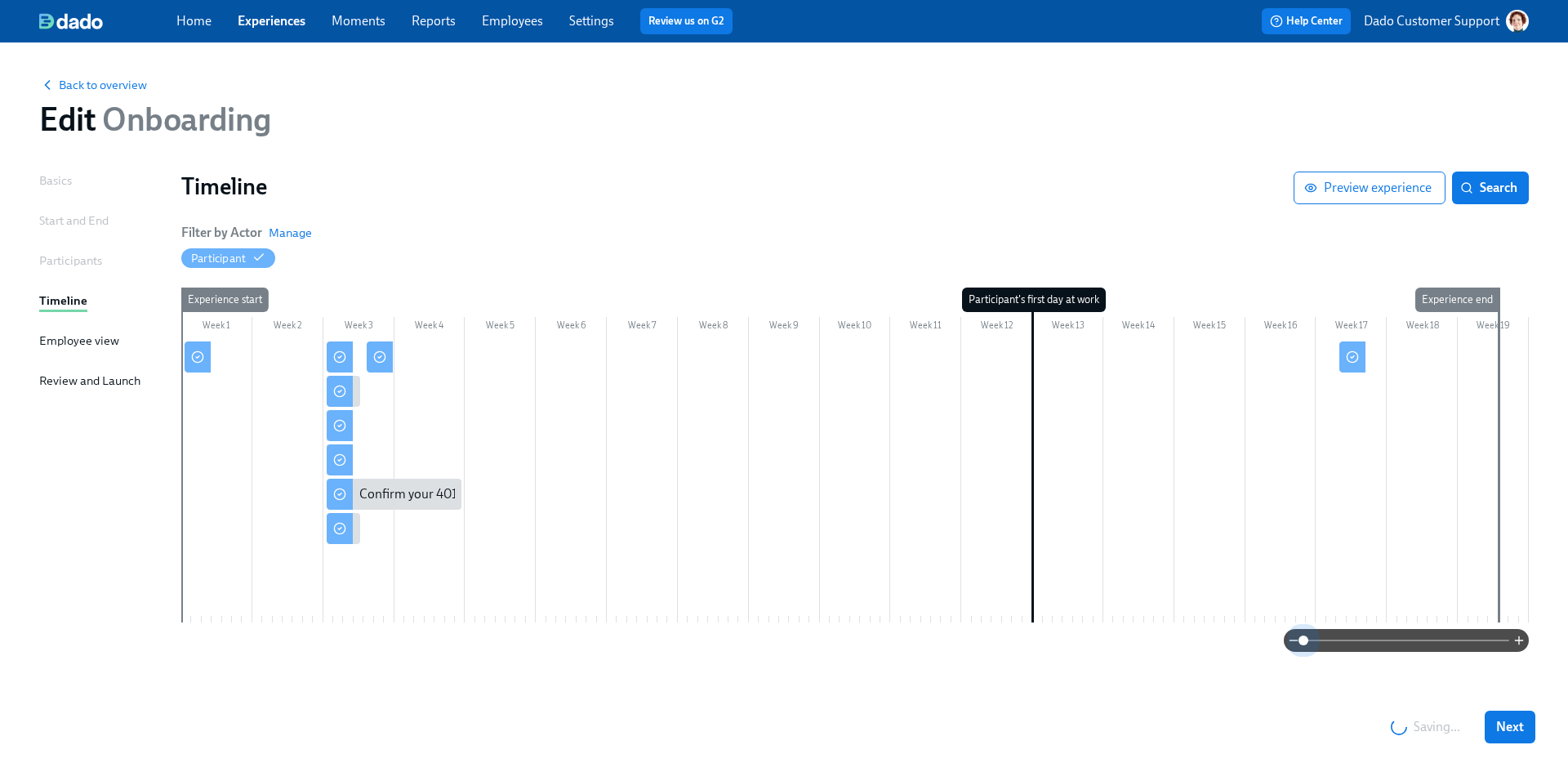
drag, startPoint x: 1450, startPoint y: 644, endPoint x: 956, endPoint y: 643, distance: 494.0
click at [964, 641] on div at bounding box center [855, 639] width 1347 height 23
click at [98, 79] on span "Back to overview" at bounding box center [93, 85] width 108 height 17
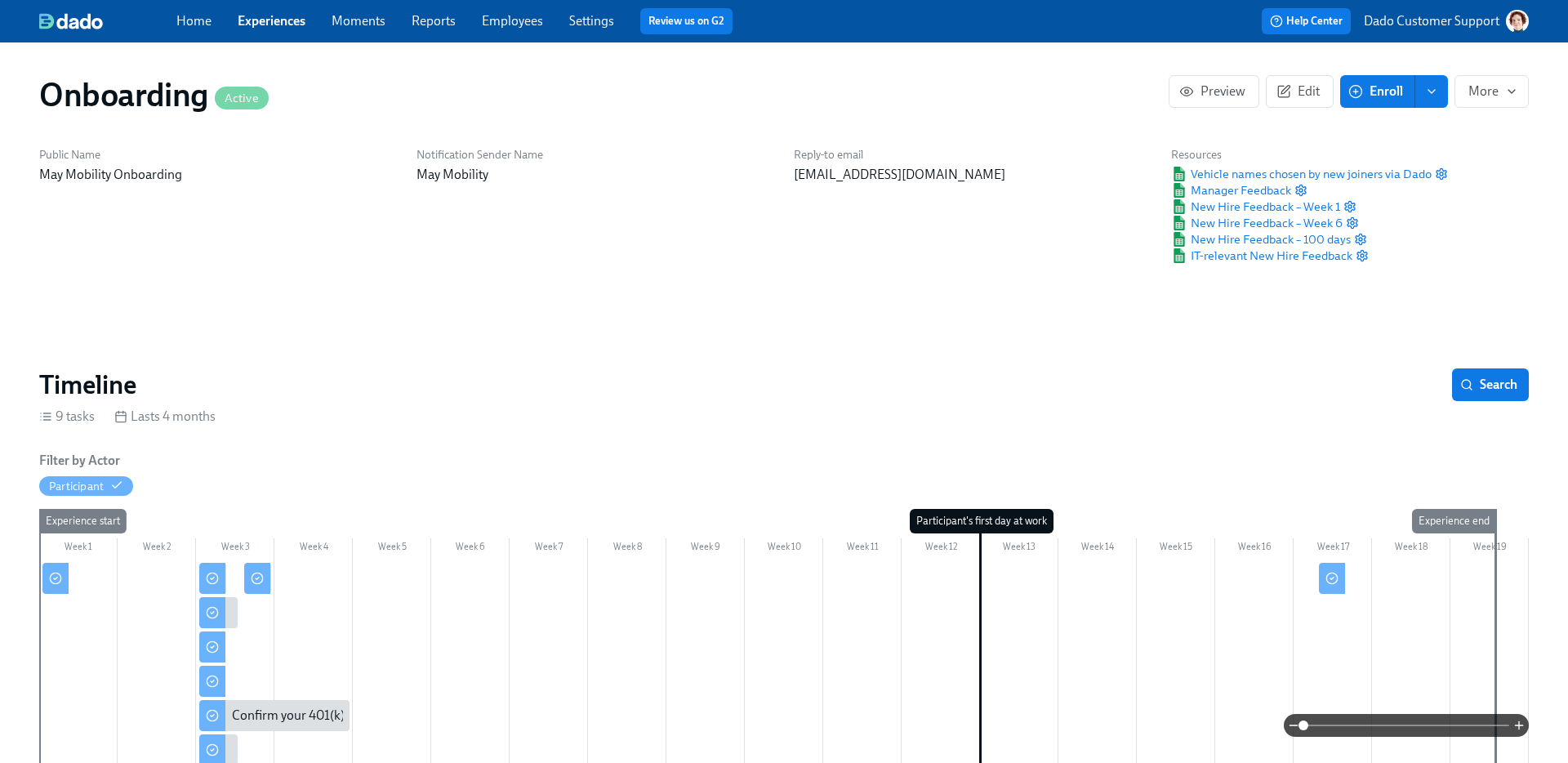
click at [1356, 93] on icon "button" at bounding box center [1355, 92] width 15 height 15
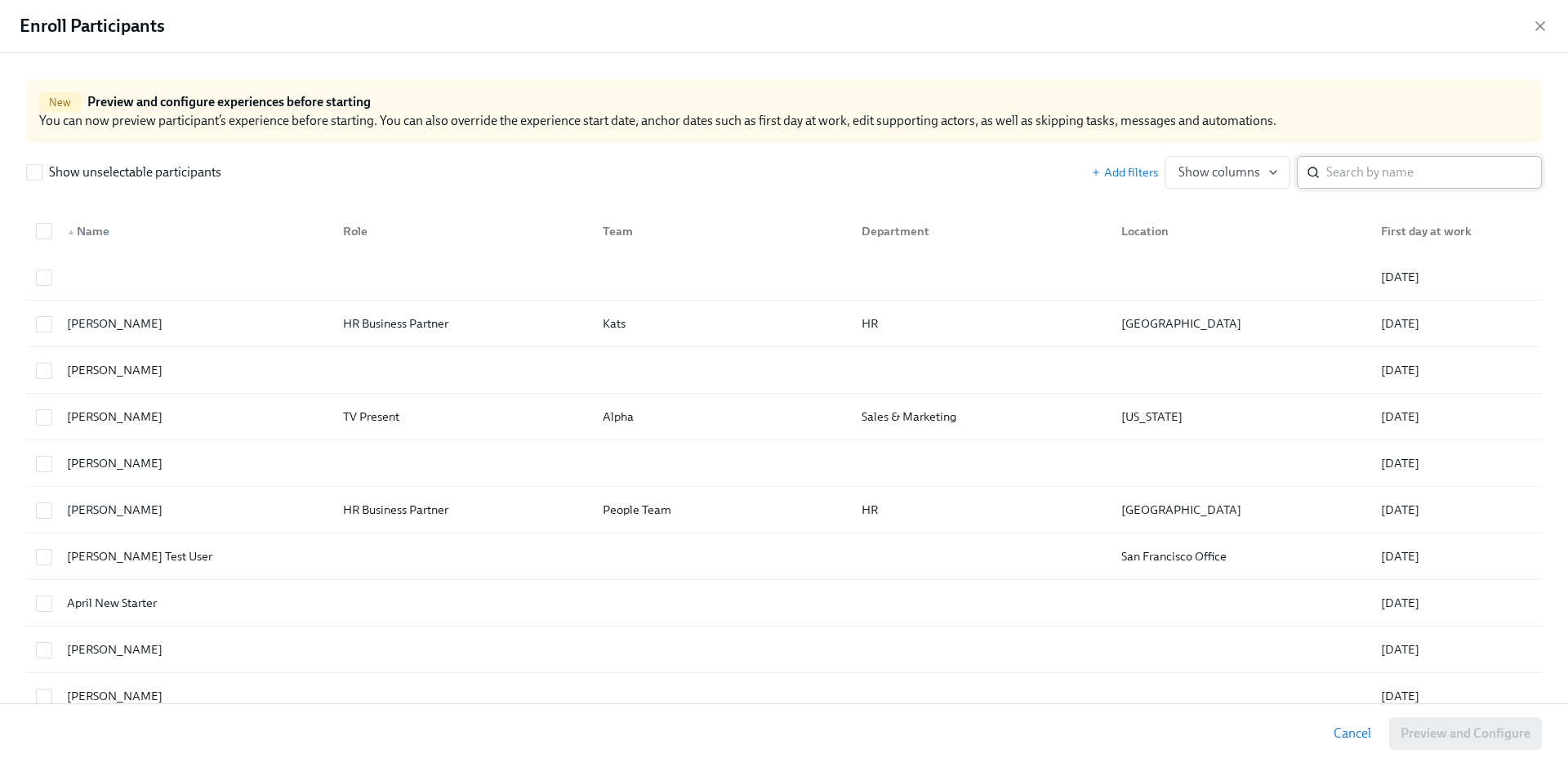
click at [1396, 183] on input "search" at bounding box center [1434, 172] width 216 height 33
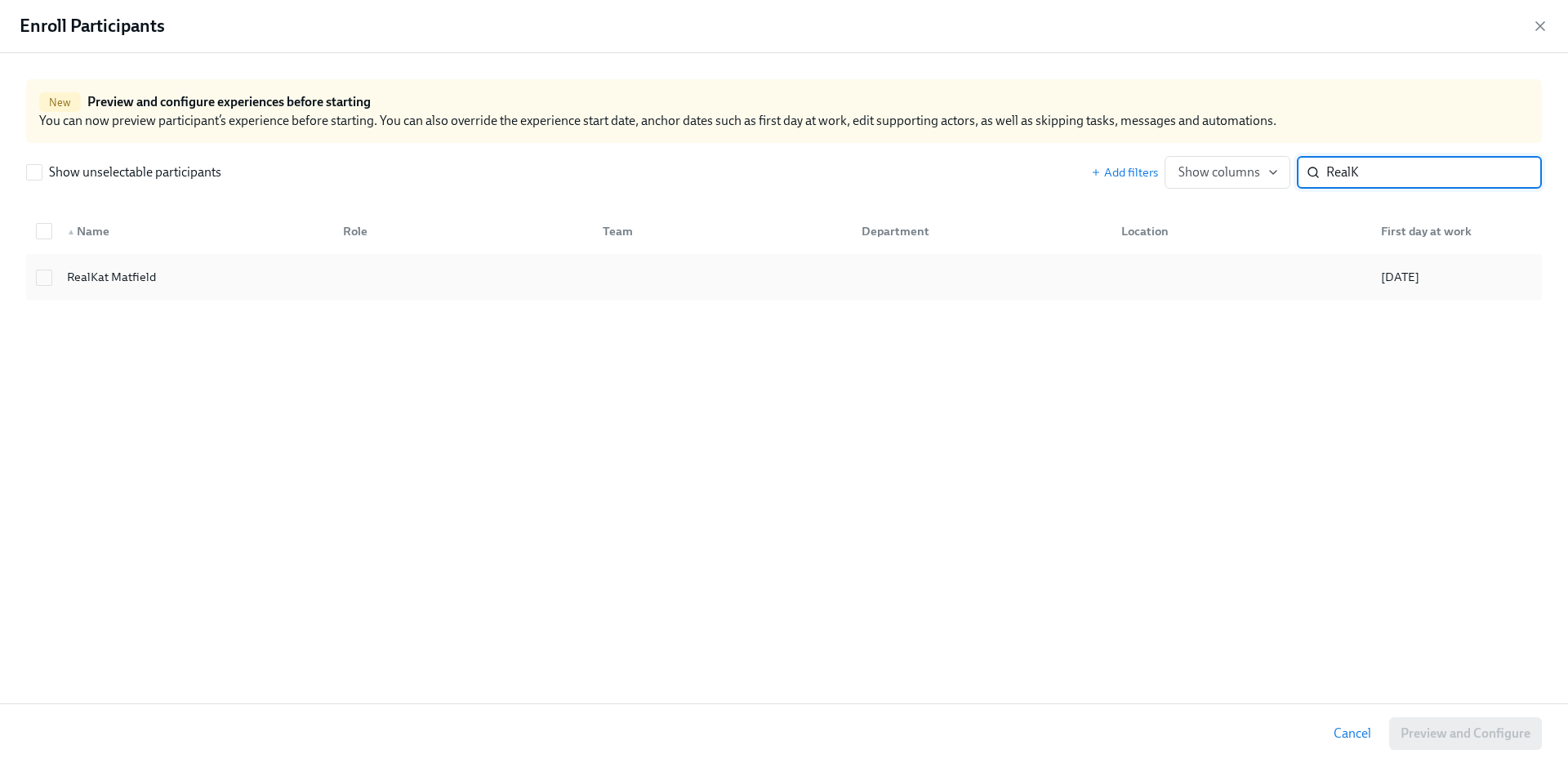
type input "RealK"
click at [200, 279] on div "RealKat Matfield" at bounding box center [192, 276] width 276 height 33
checkbox input "true"
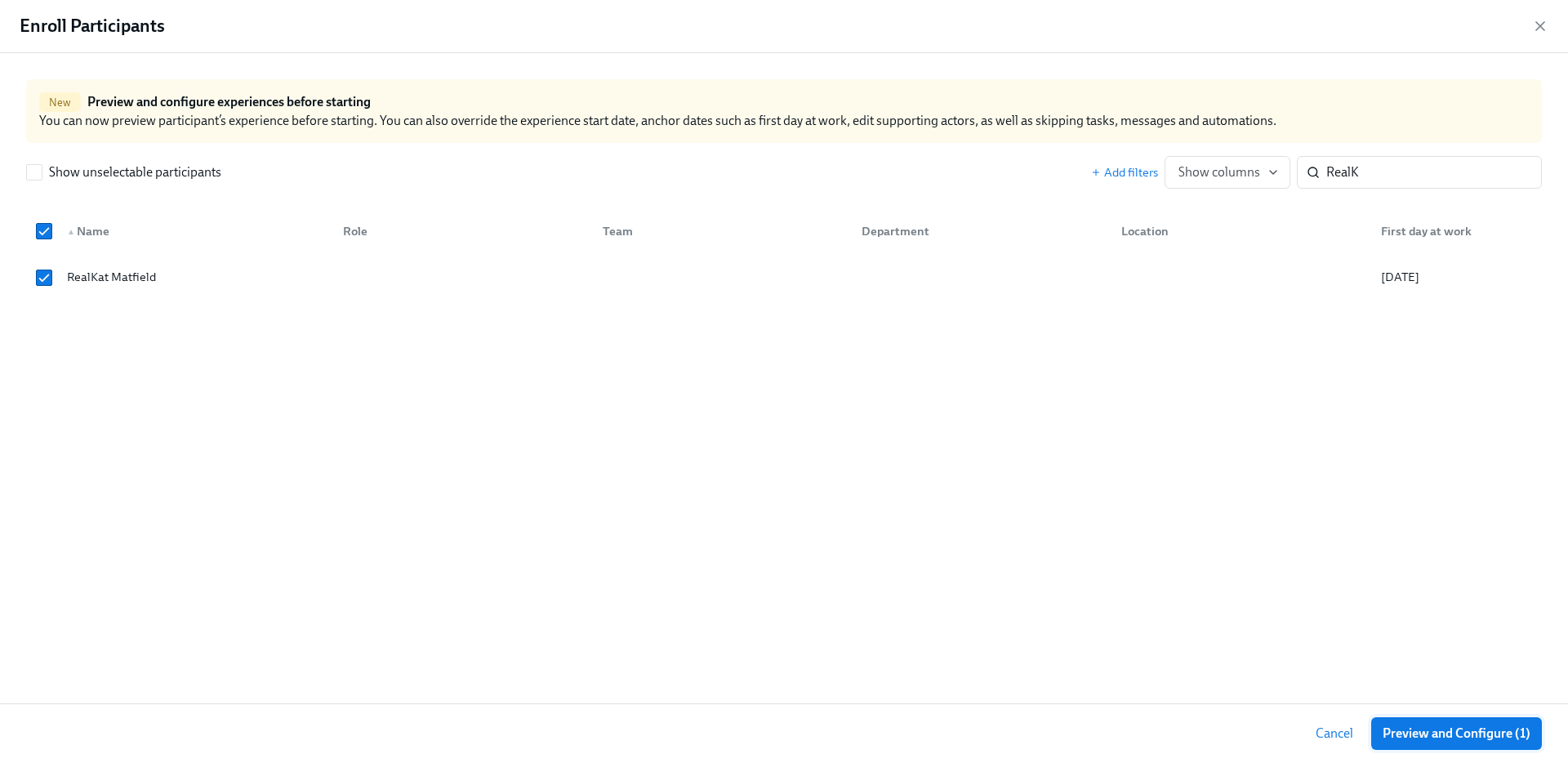
click at [1474, 732] on span "Preview and Configure (1)" at bounding box center [1456, 734] width 148 height 17
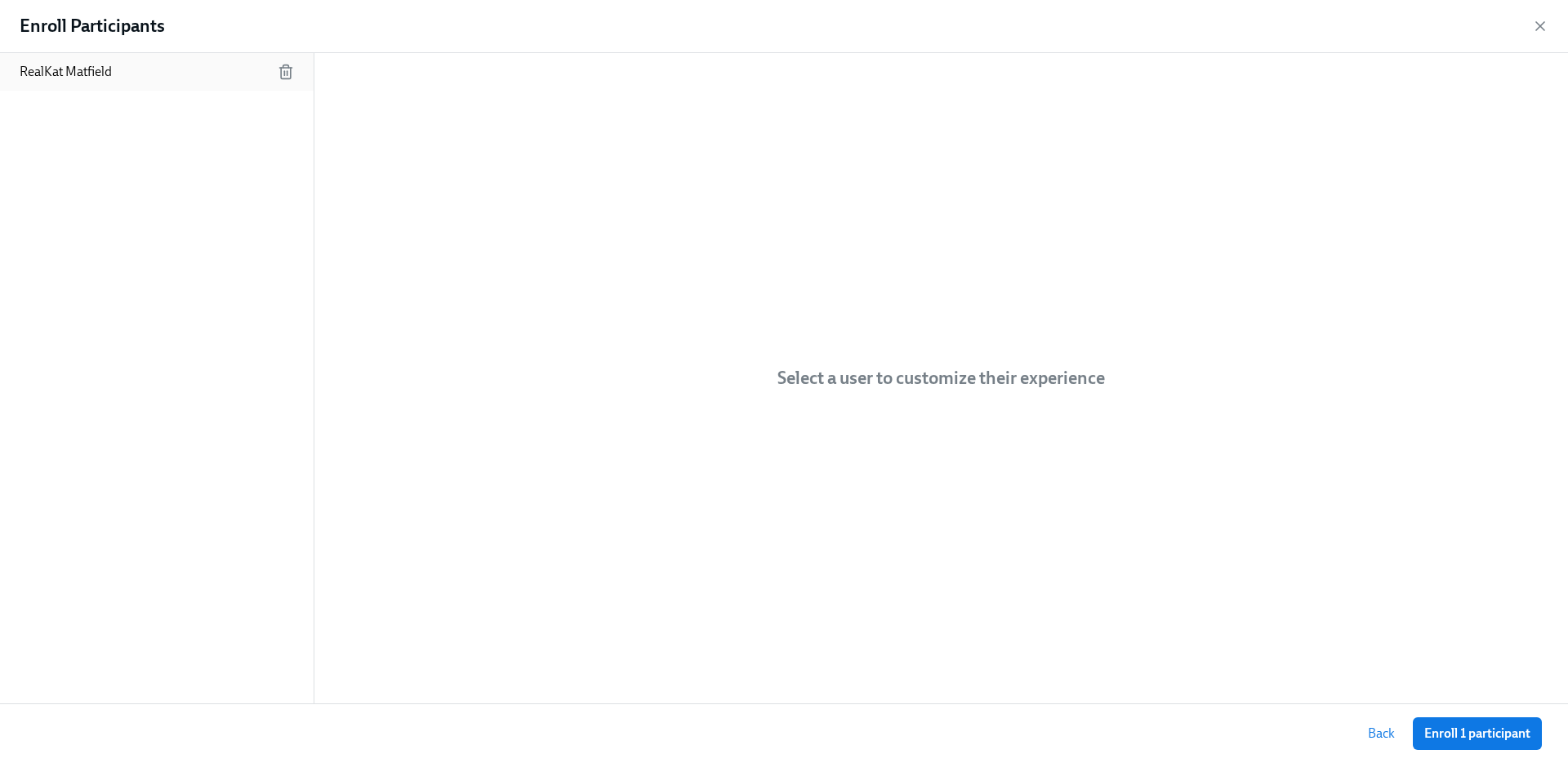
click at [64, 89] on div "RealKat Matfield" at bounding box center [156, 71] width 314 height 38
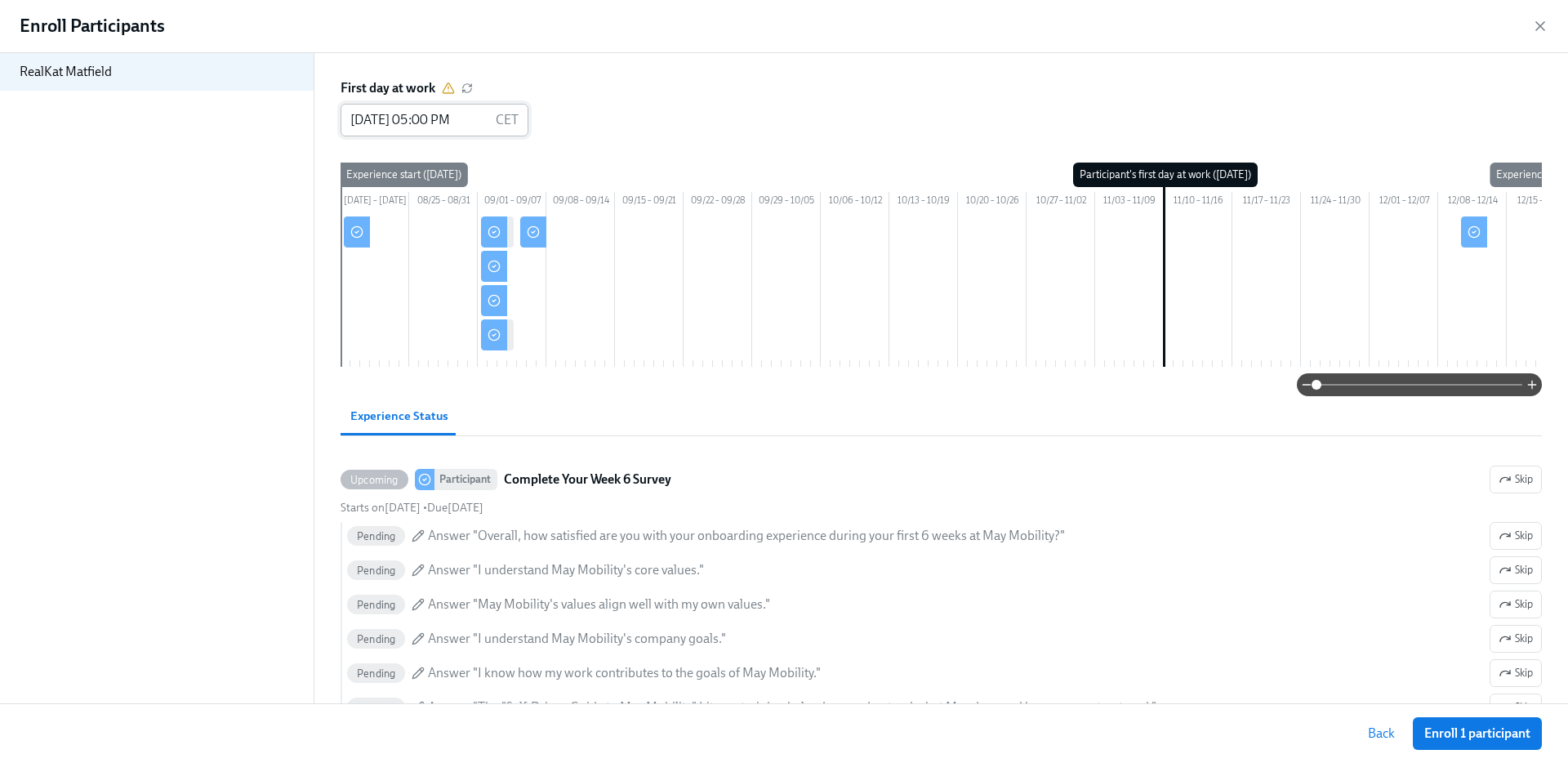
click at [420, 120] on input "11/10/2025 05:00 PM" at bounding box center [415, 120] width 149 height 33
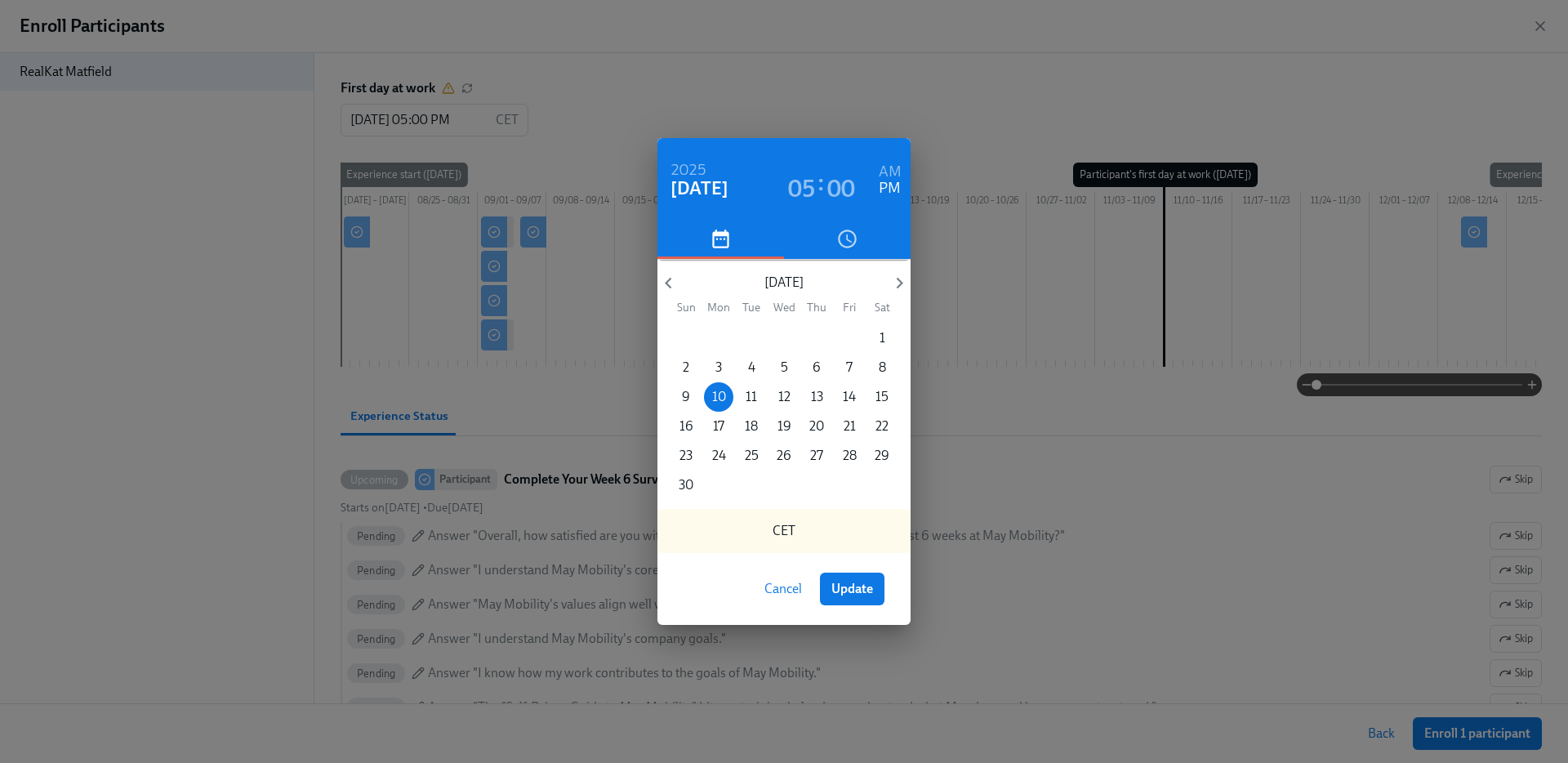
click at [890, 167] on h6 "AM" at bounding box center [889, 172] width 23 height 26
click at [857, 575] on button "Update" at bounding box center [852, 588] width 64 height 33
type input "11/10/2025 05:00 AM"
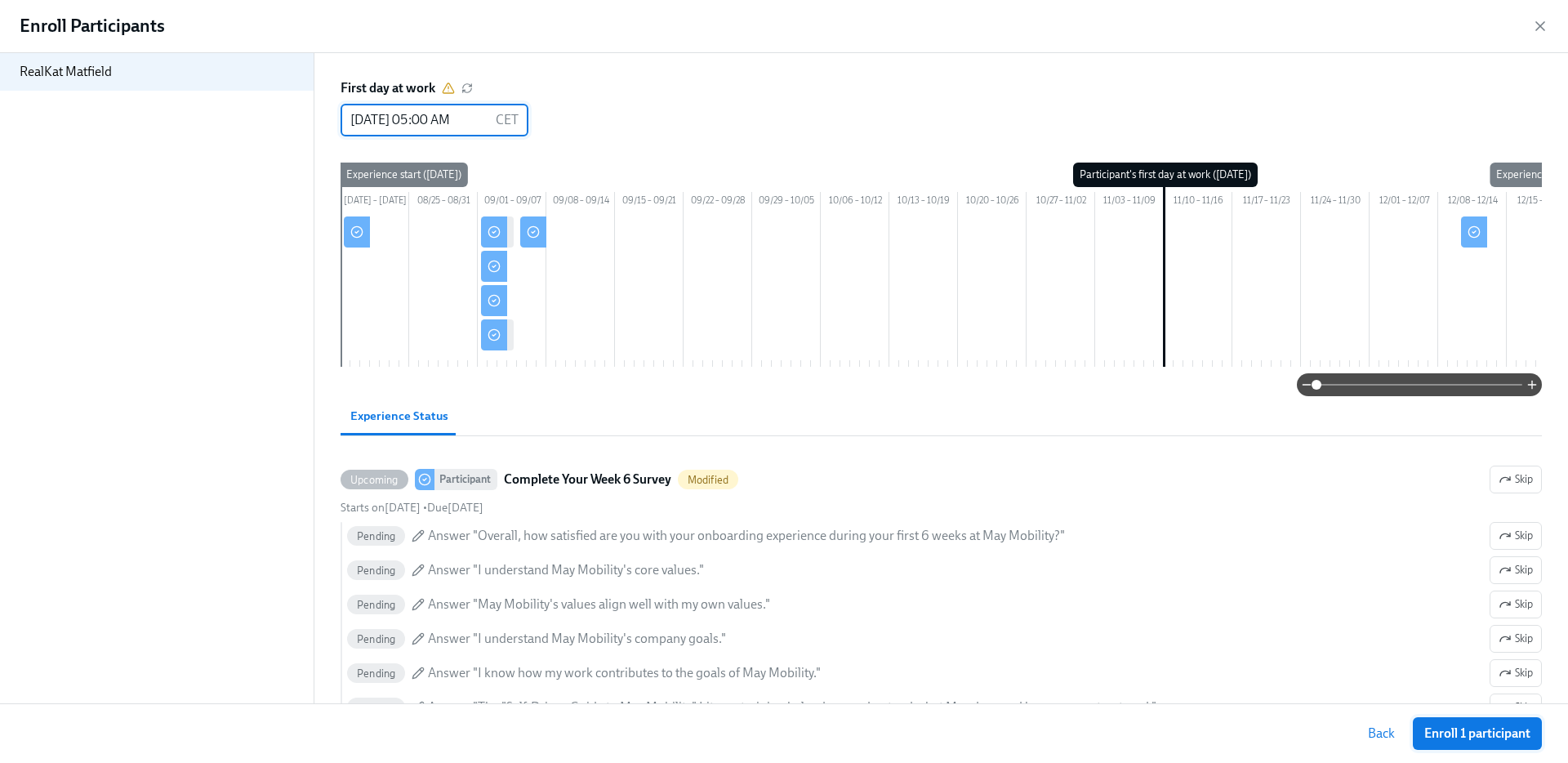
click at [1515, 734] on span "Enroll 1 participant" at bounding box center [1477, 734] width 106 height 17
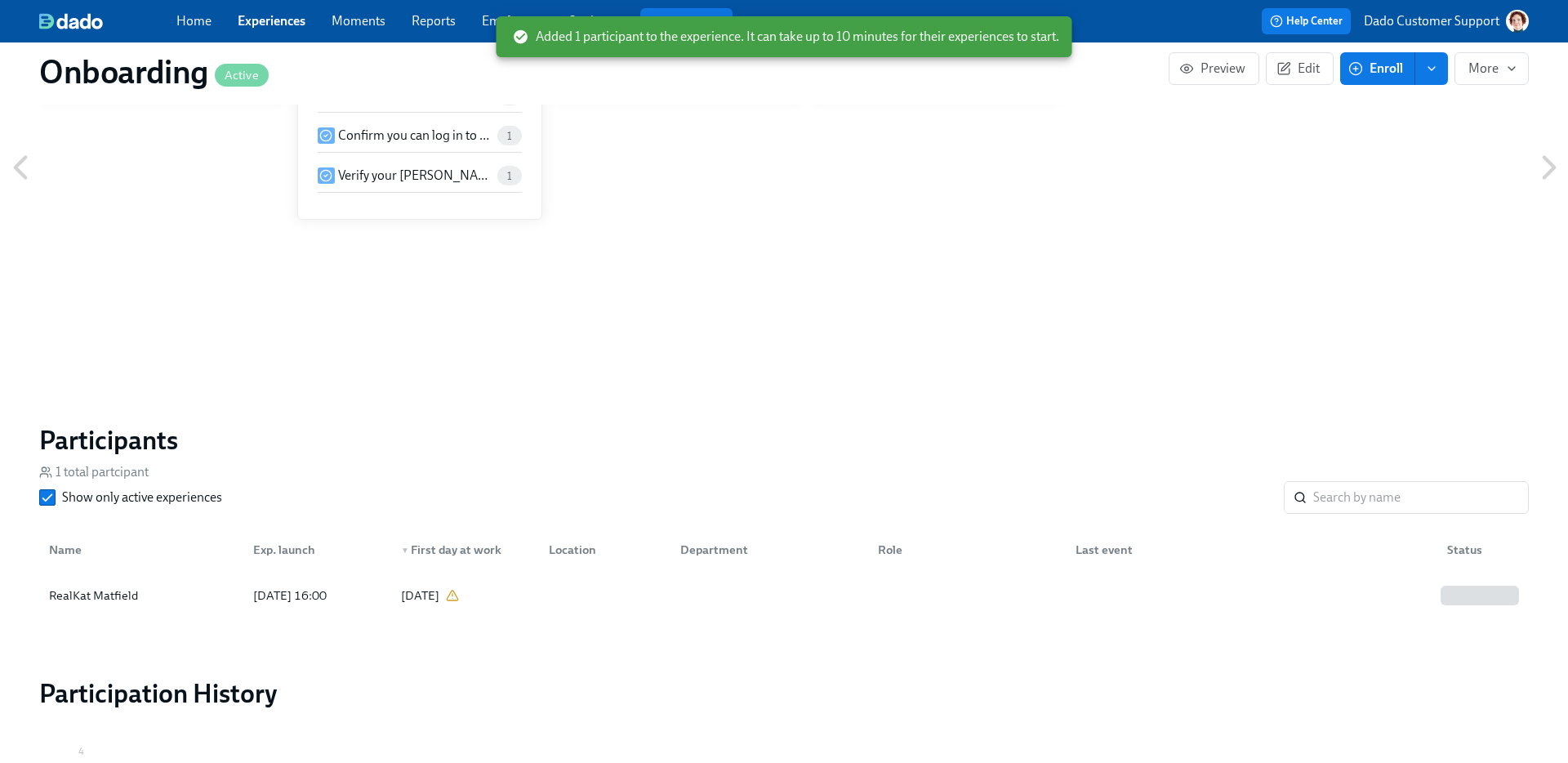
scroll to position [1128, 0]
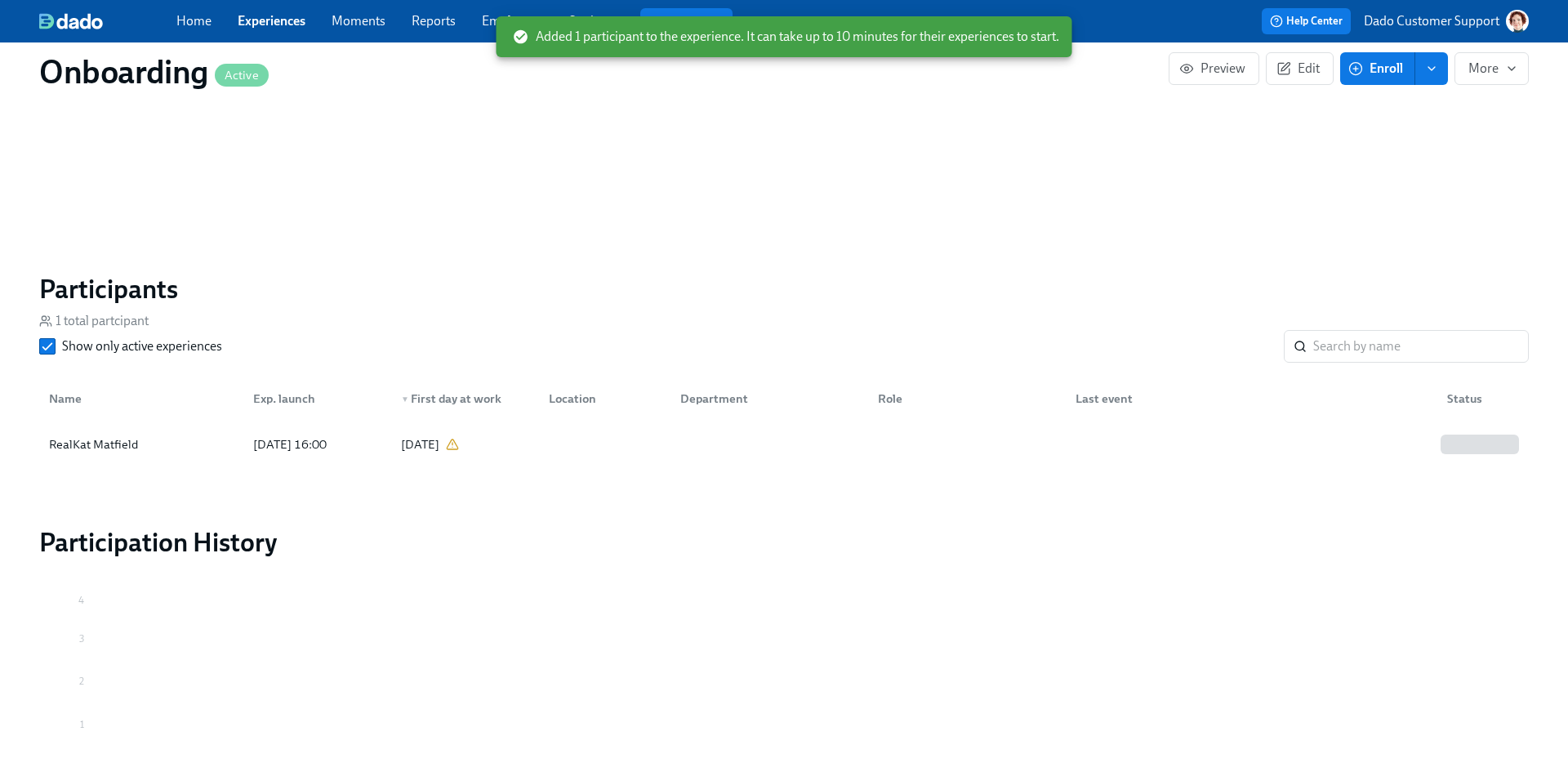
click at [192, 676] on icon "0 1 2 3 4" at bounding box center [776, 694] width 1475 height 204
click at [583, 17] on div "Added 1 participant to the experience. It can take up to 10 minutes for their e…" at bounding box center [784, 37] width 576 height 41
click at [572, 28] on span "Added 1 participant to the experience. It can take up to 10 minutes for their e…" at bounding box center [786, 36] width 546 height 18
click at [573, 12] on div "Added 1 participant to the experience. It can take up to 10 minutes for their e…" at bounding box center [784, 37] width 576 height 51
click at [513, 44] on icon at bounding box center [521, 37] width 17 height 17
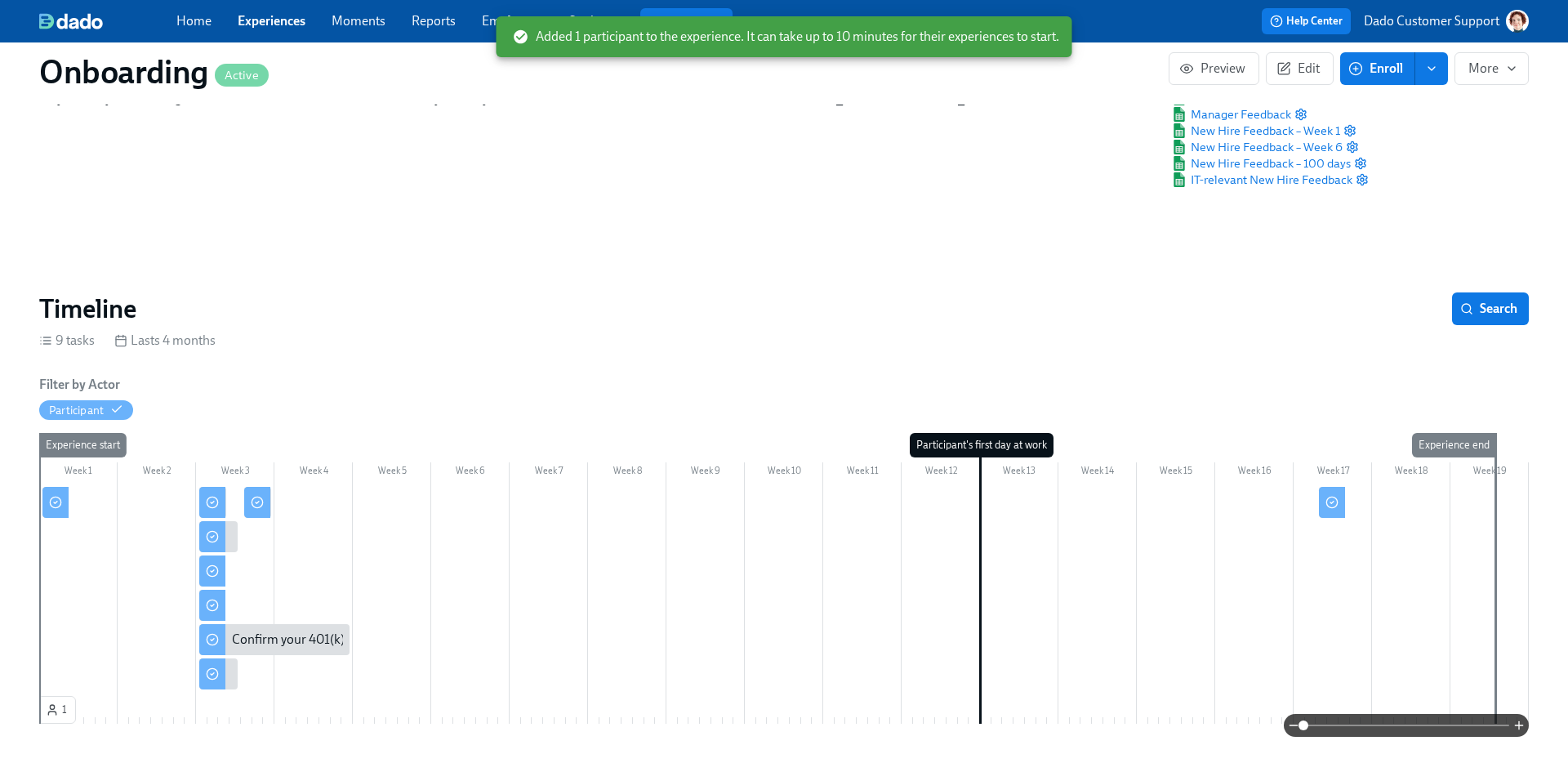
scroll to position [0, 0]
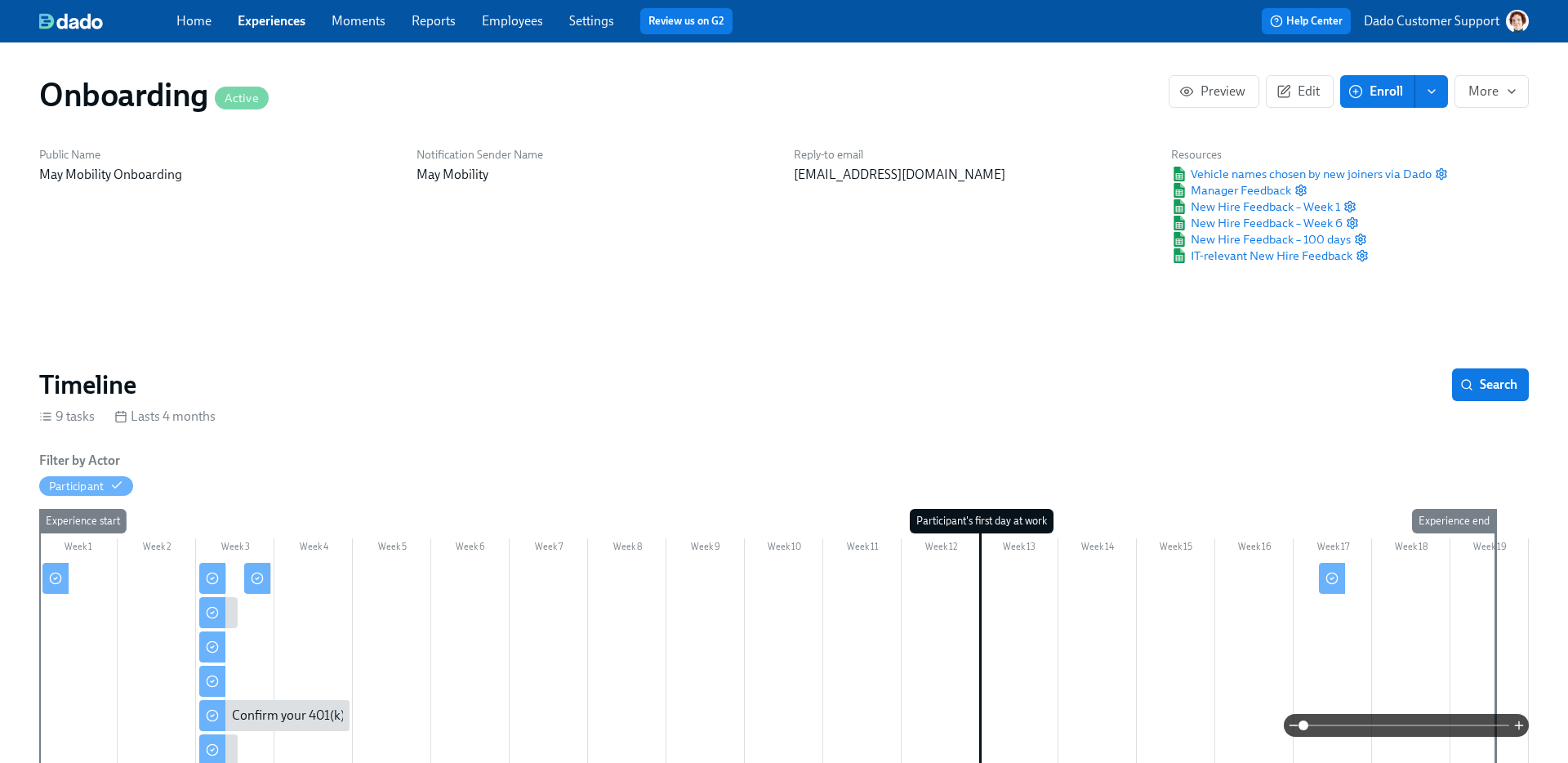
click at [610, 23] on link "Settings" at bounding box center [592, 21] width 45 height 16
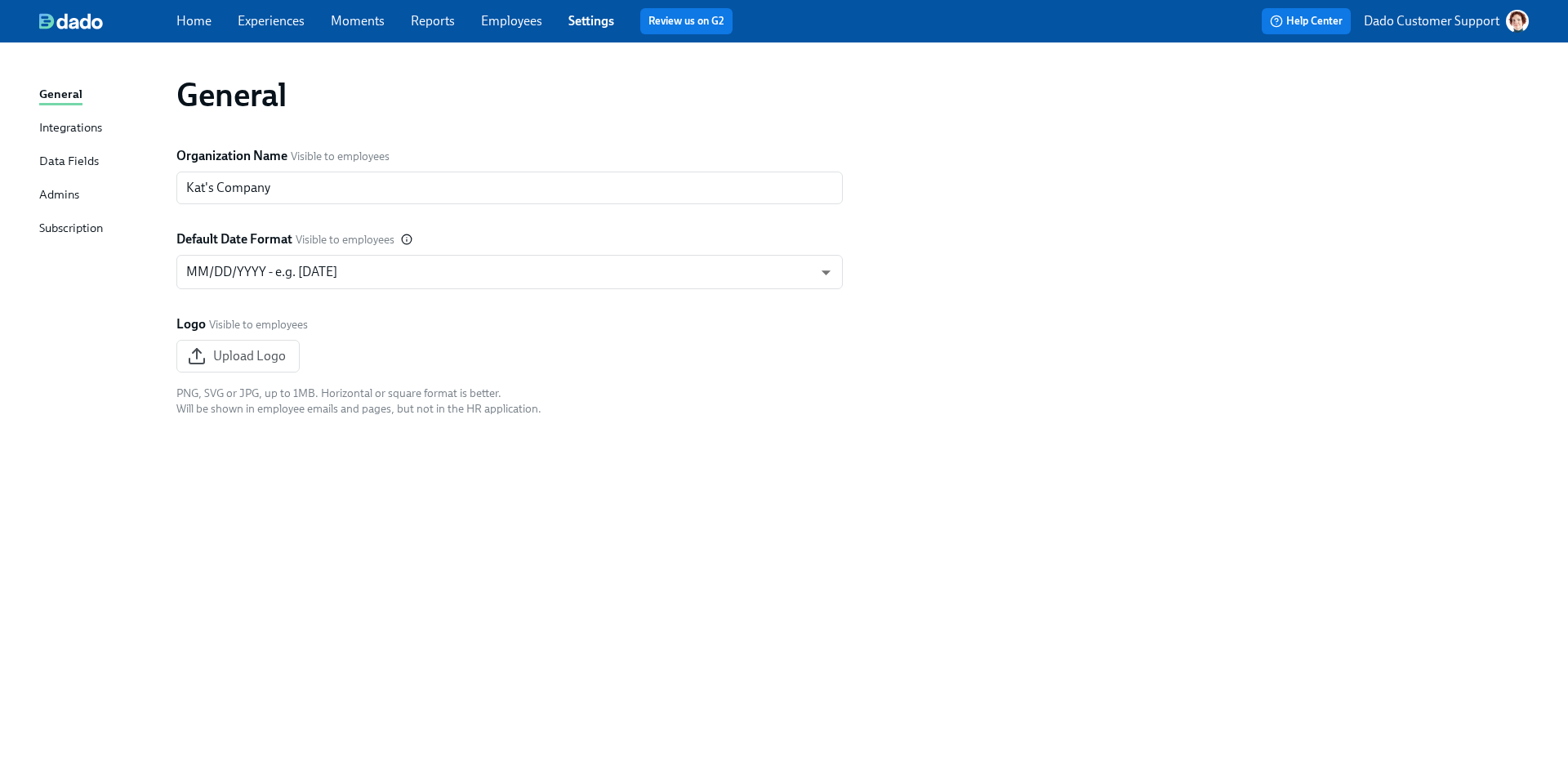
click at [74, 125] on div "Integrations" at bounding box center [70, 129] width 63 height 20
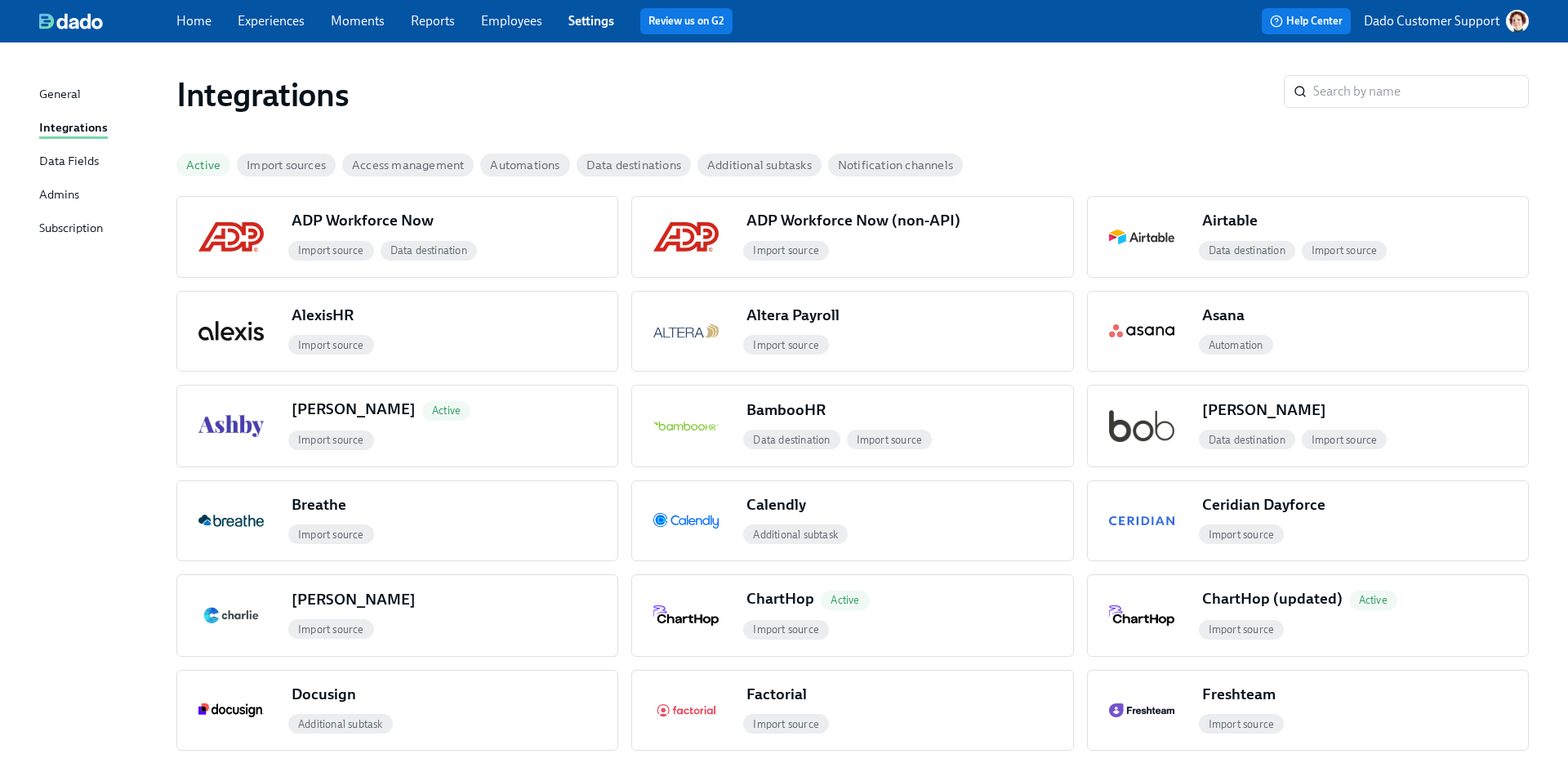
click at [197, 172] on div "Active" at bounding box center [203, 164] width 54 height 23
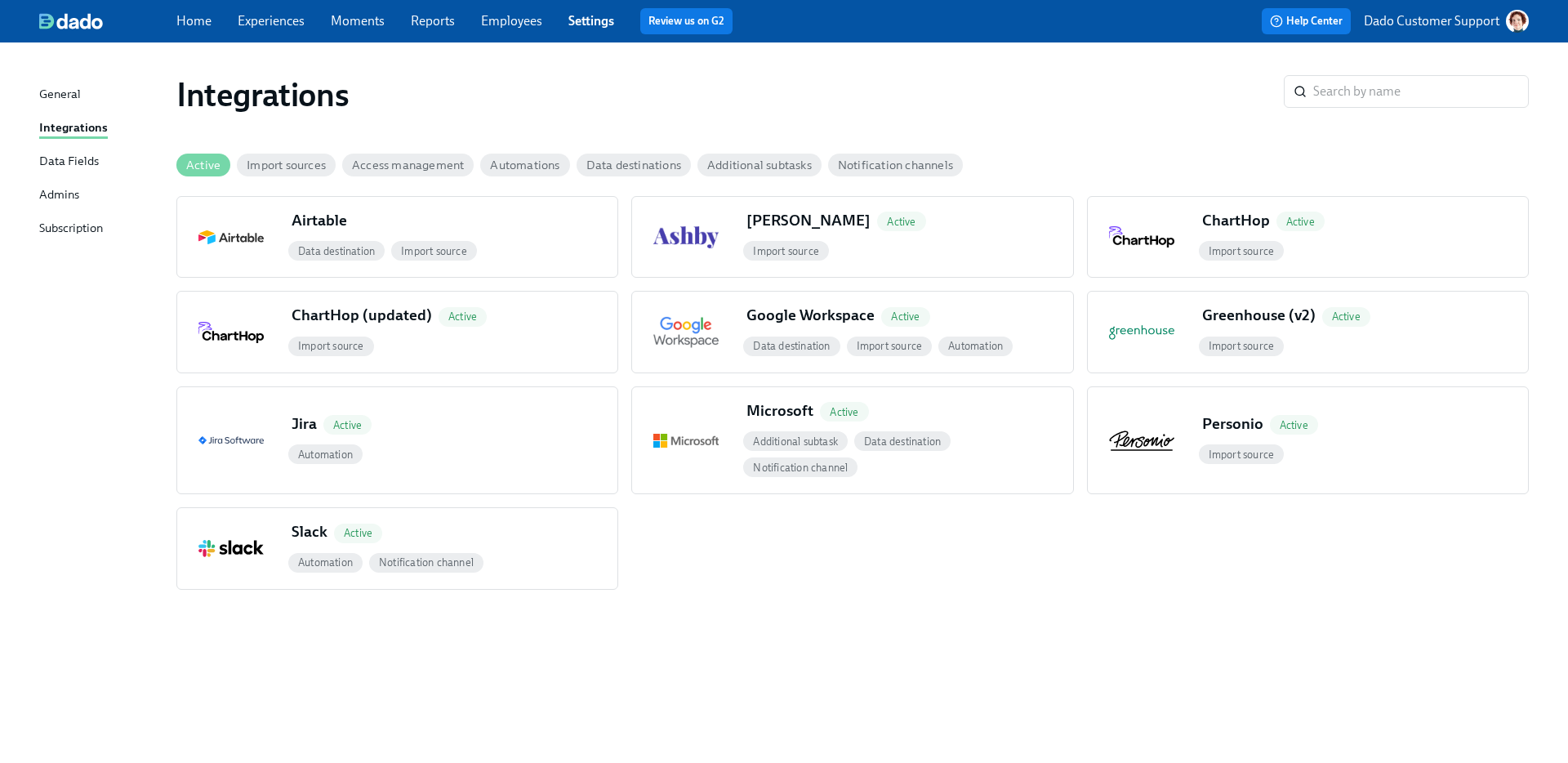
click at [403, 589] on div "Integrations ​ Active Import sources Access management Automations Data destina…" at bounding box center [784, 392] width 1489 height 661
click at [397, 562] on span "Notification channel" at bounding box center [426, 562] width 115 height 13
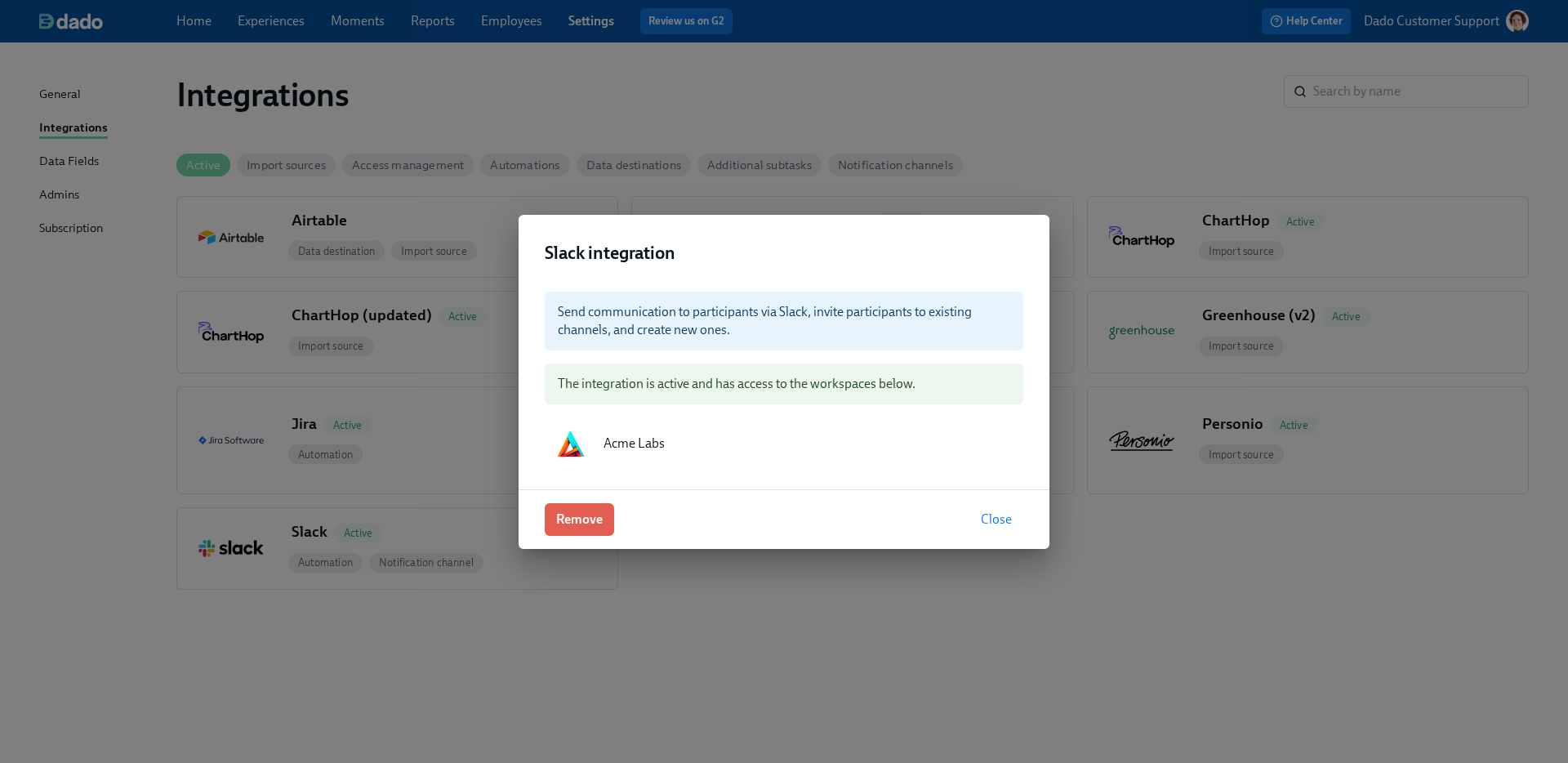
click at [815, 144] on div "Slack integration Send communication to participants via Slack, invite particip…" at bounding box center [784, 382] width 1568 height 763
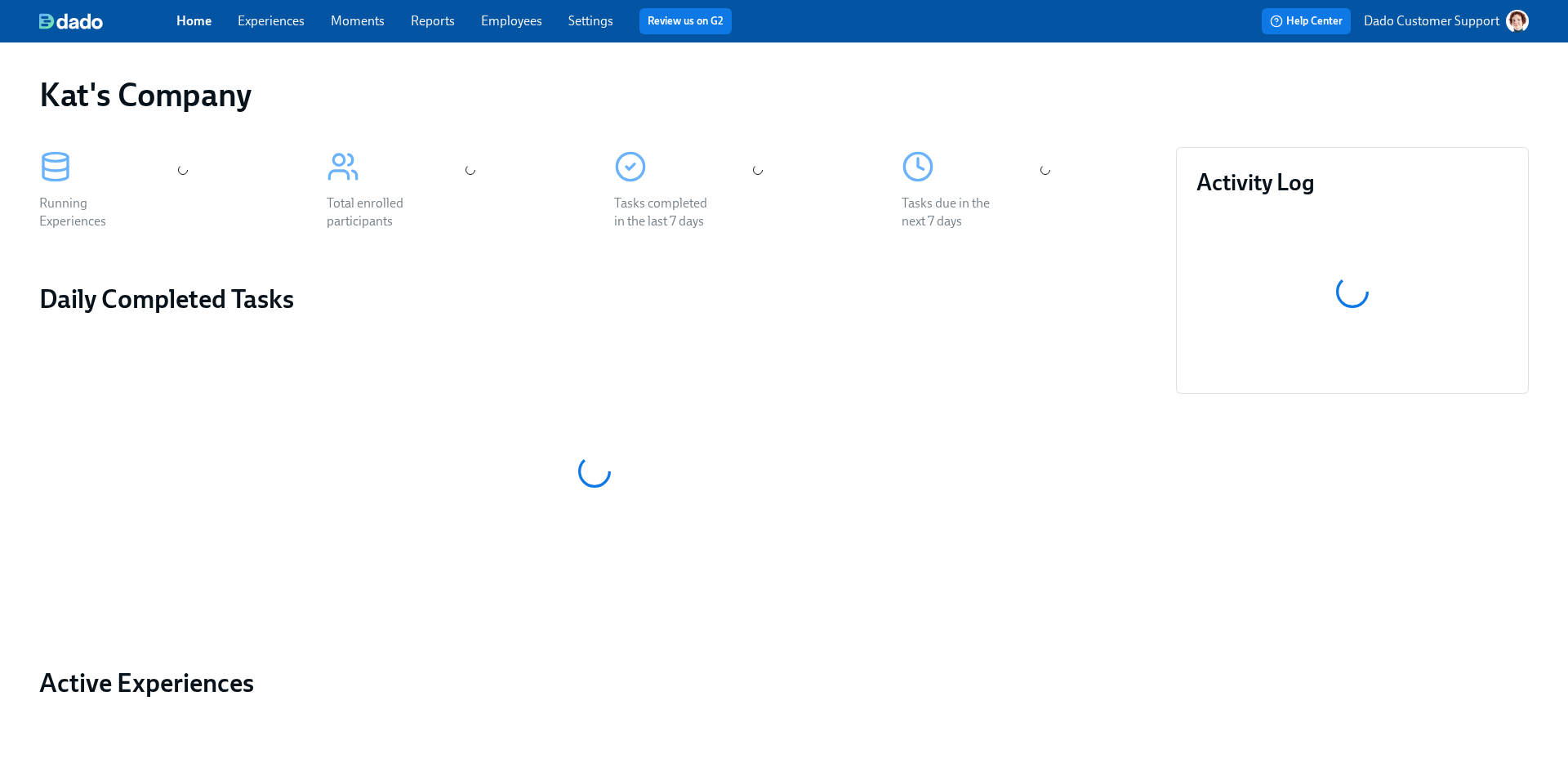
click at [1468, 15] on p "Dado Customer Support" at bounding box center [1432, 21] width 136 height 18
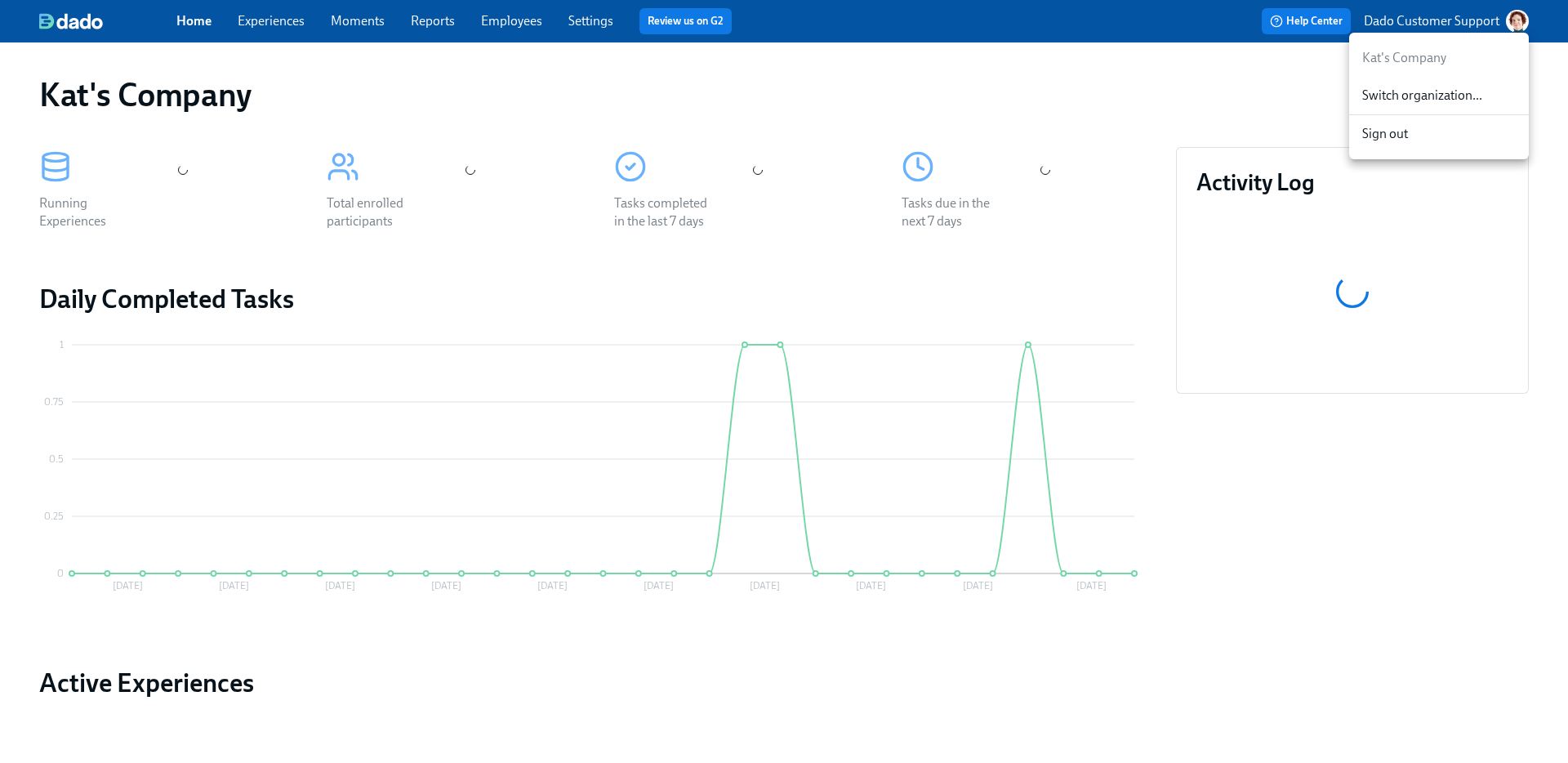
click at [1451, 79] on div "Switch organization..." at bounding box center [1438, 96] width 180 height 38
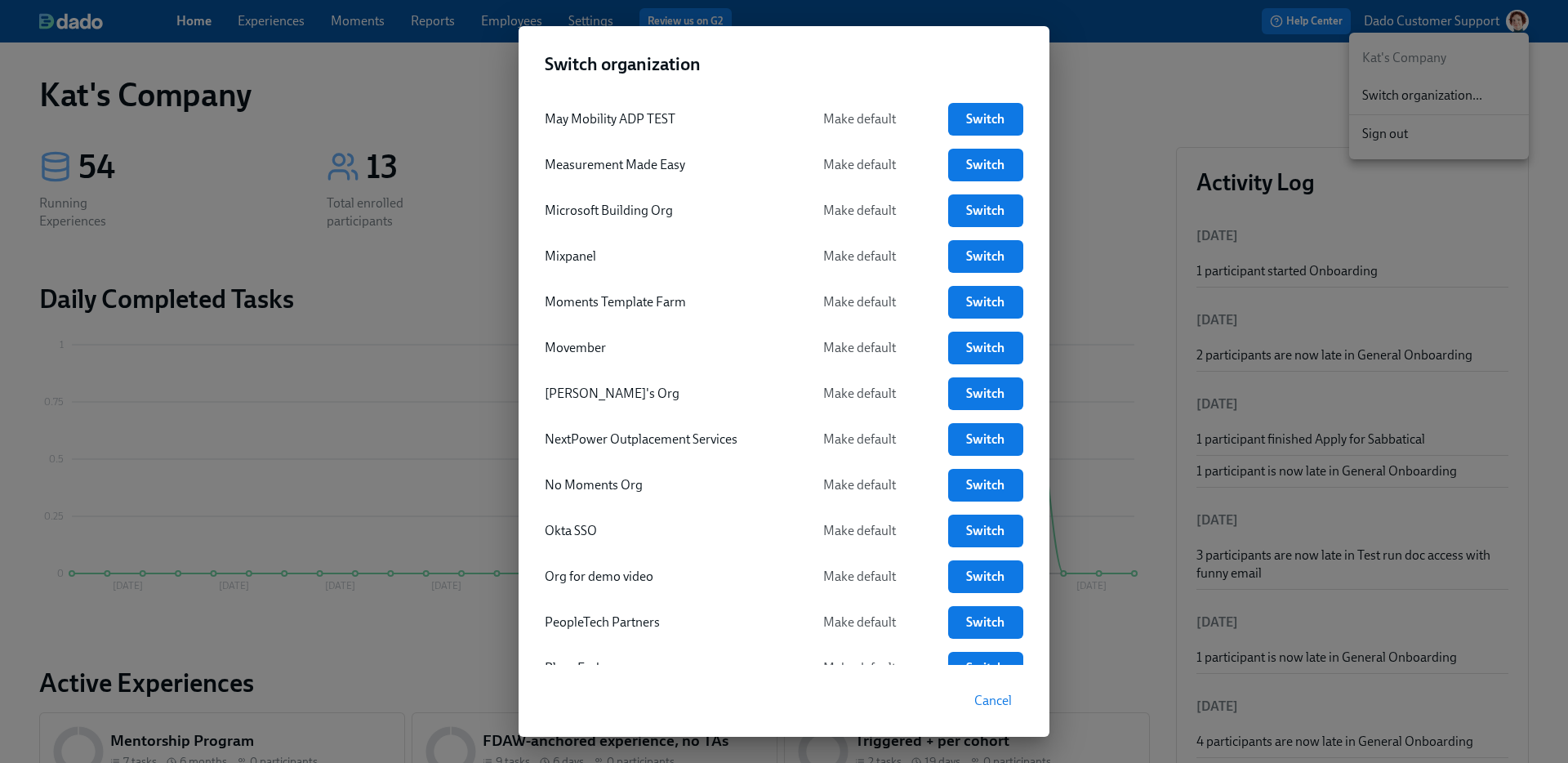
scroll to position [2860, 0]
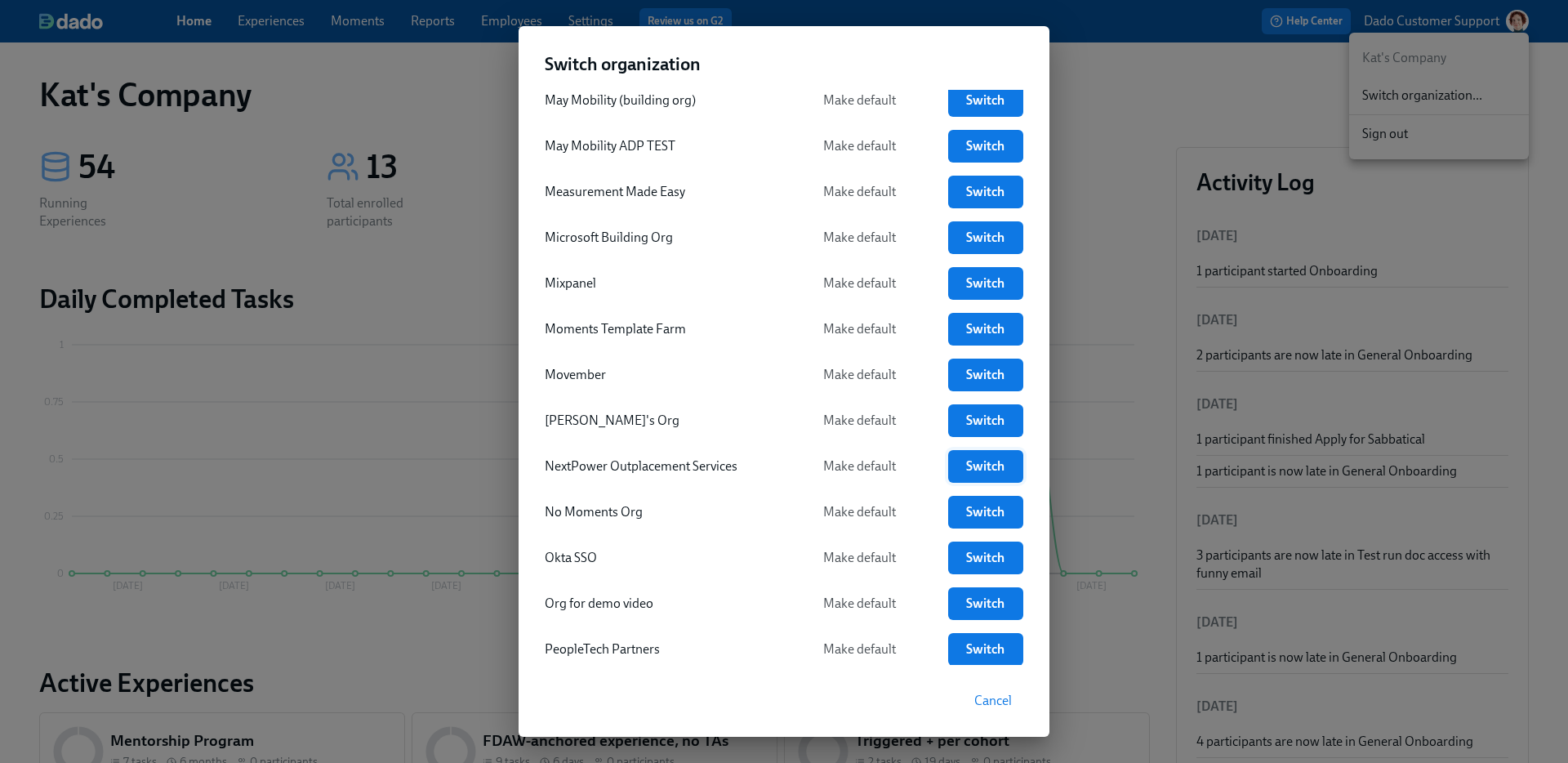
click at [1008, 461] on span "Switch" at bounding box center [986, 466] width 52 height 17
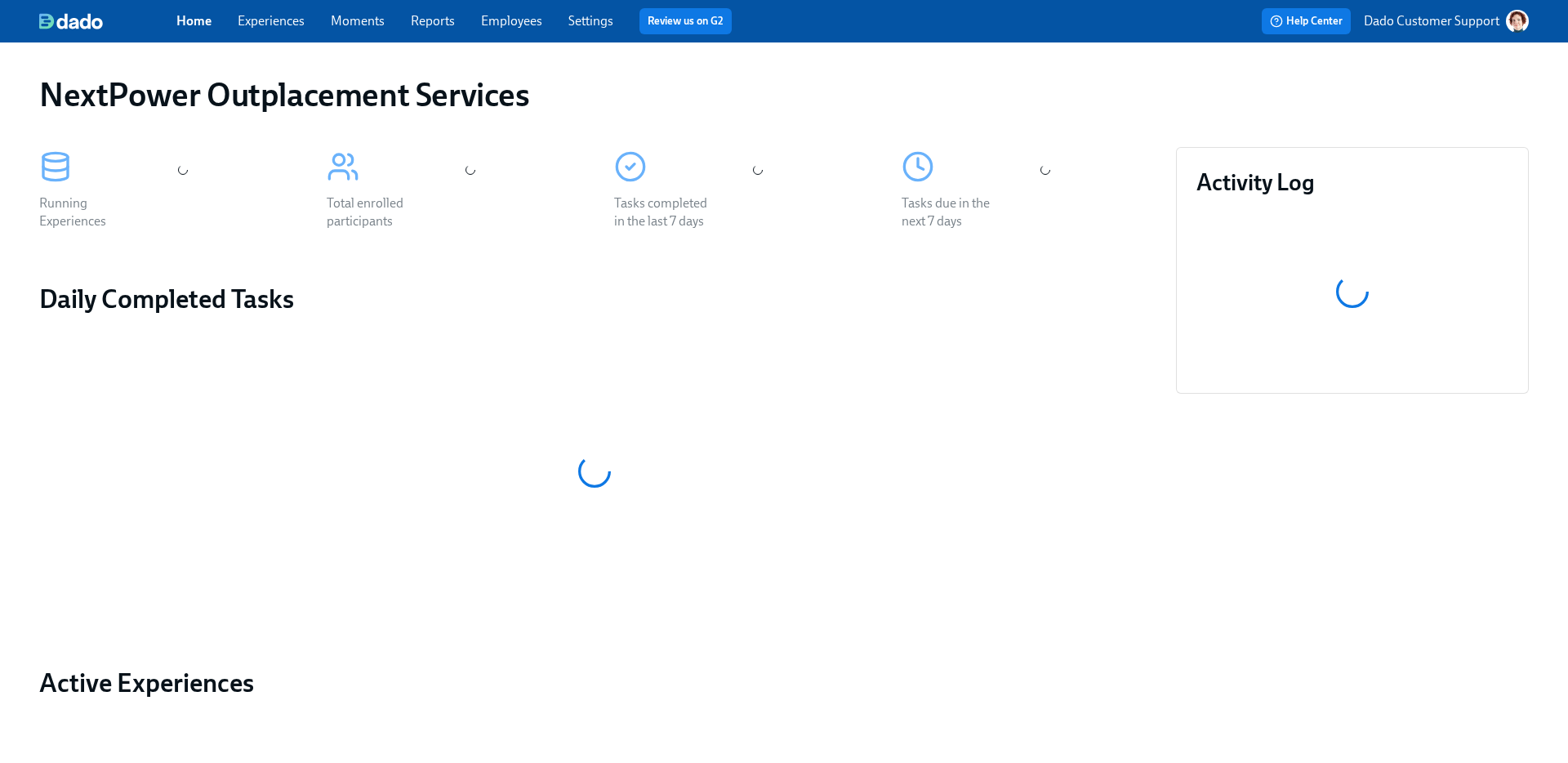
click at [520, 18] on link "Employees" at bounding box center [511, 21] width 61 height 16
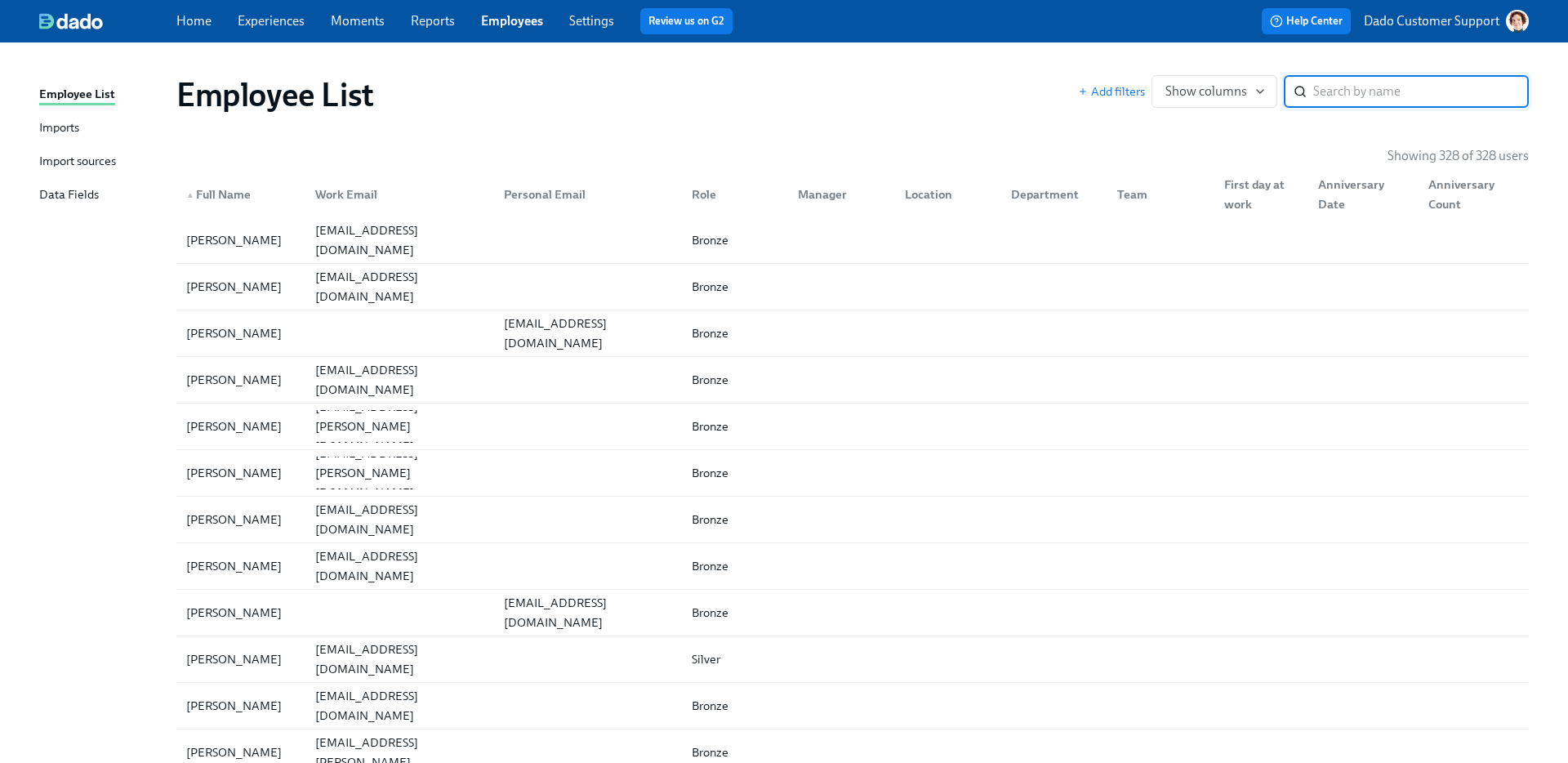
click at [69, 121] on div "Imports" at bounding box center [59, 129] width 40 height 20
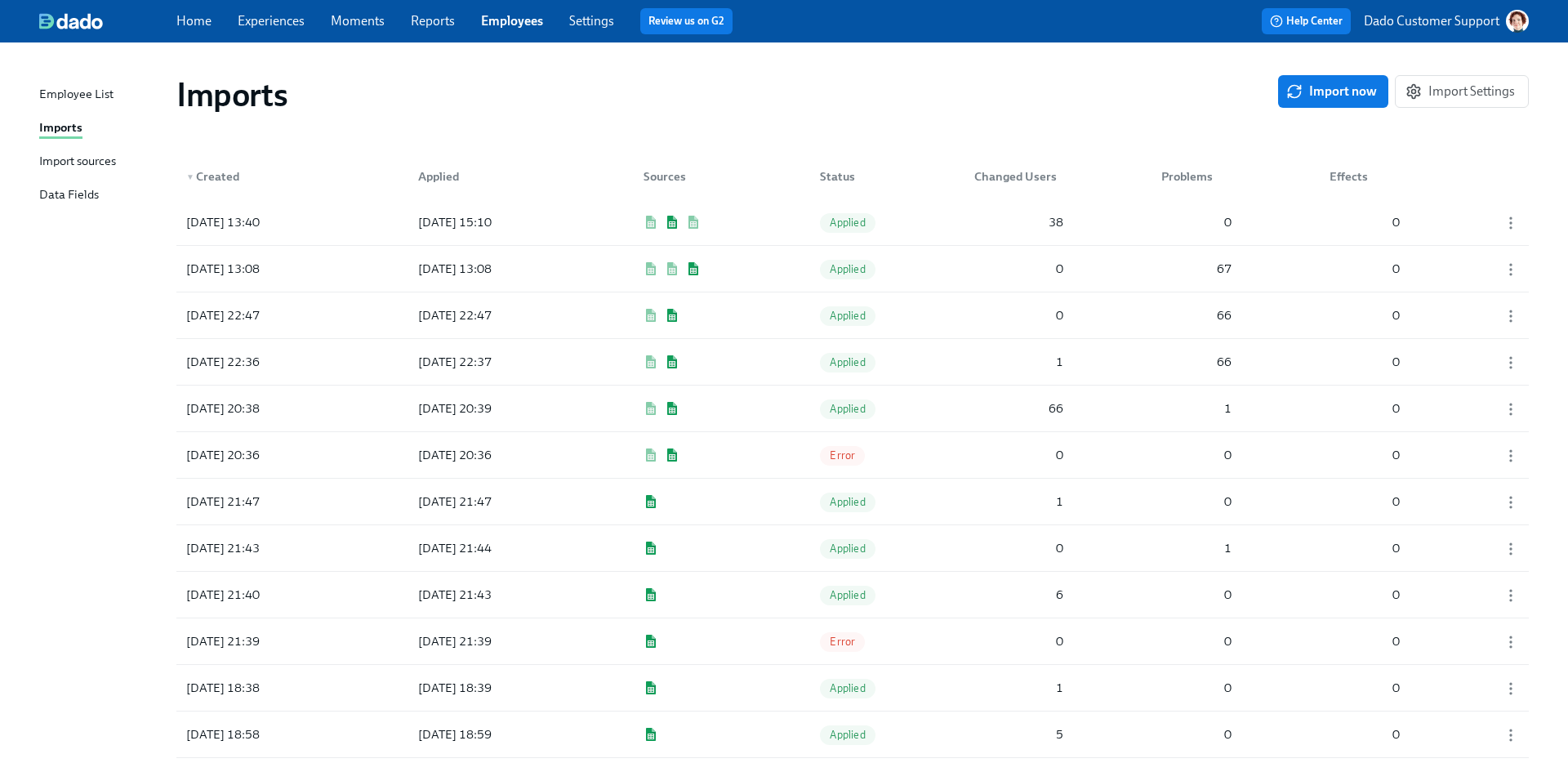
click at [58, 162] on div "Import sources" at bounding box center [78, 162] width 77 height 20
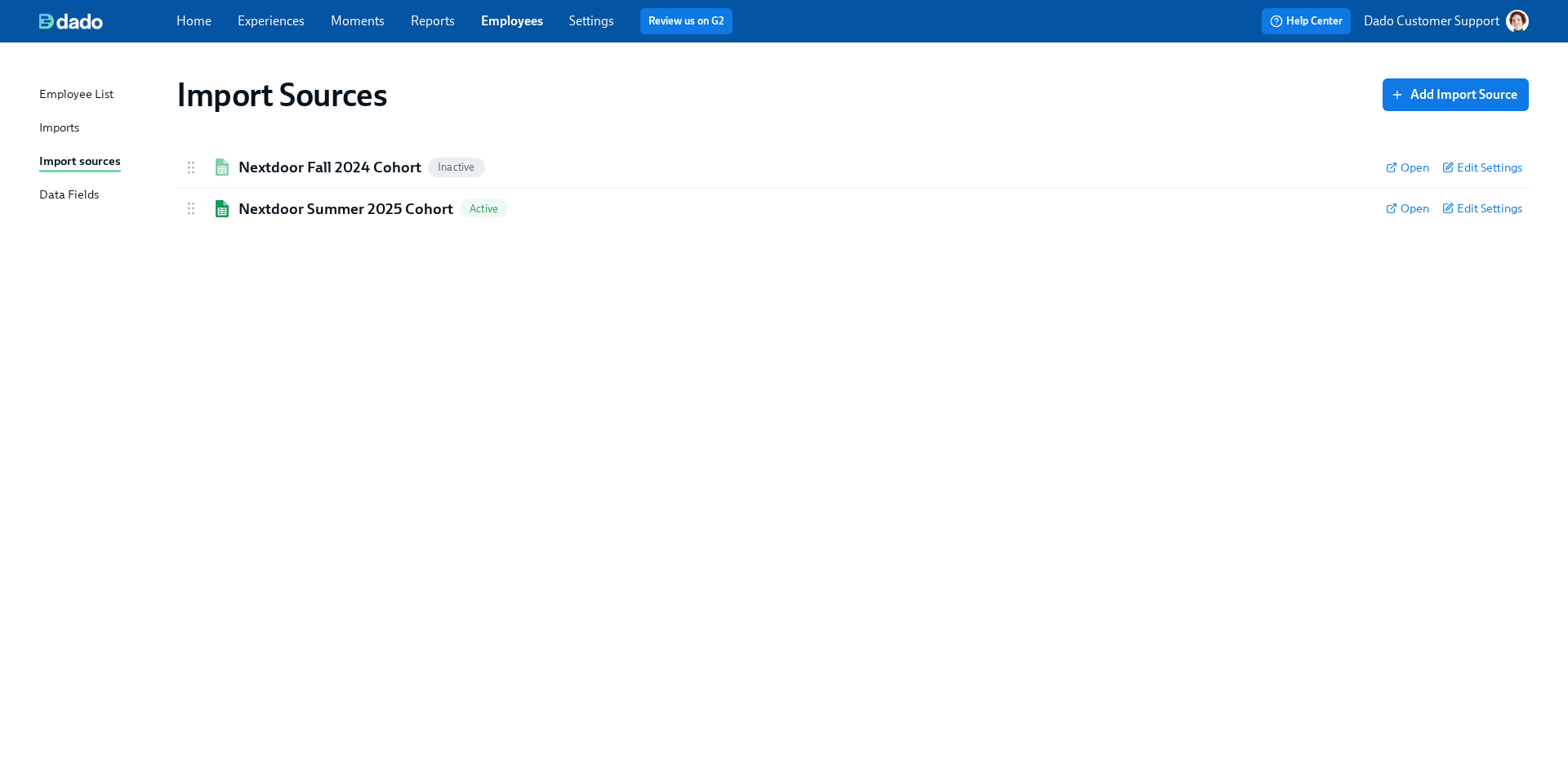
click at [62, 126] on div "Imports" at bounding box center [59, 129] width 40 height 20
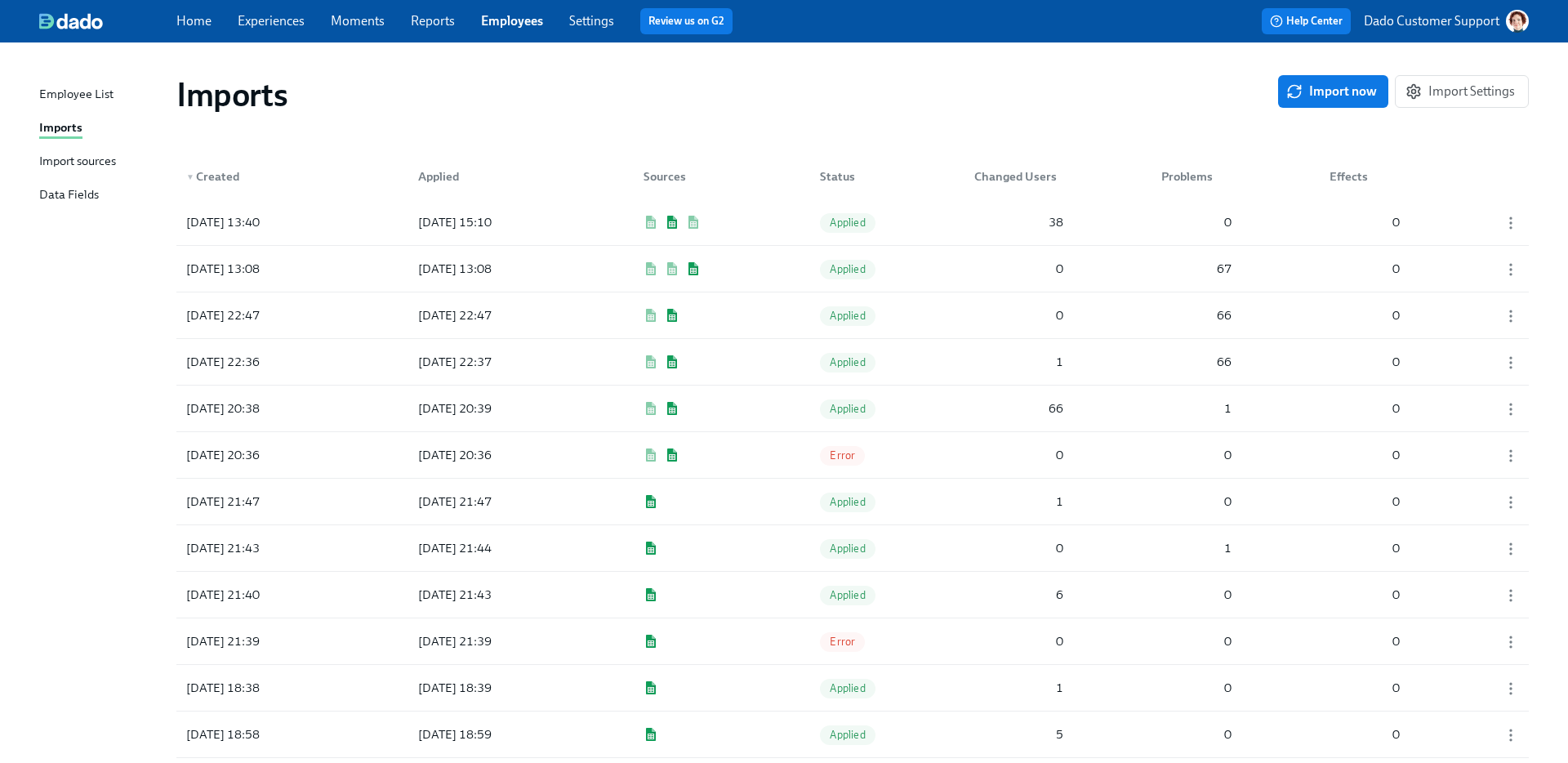
click at [59, 183] on div "Employee List Imports Import sources Data Fields" at bounding box center [108, 151] width 137 height 134
click at [59, 166] on div "Import sources" at bounding box center [78, 162] width 77 height 20
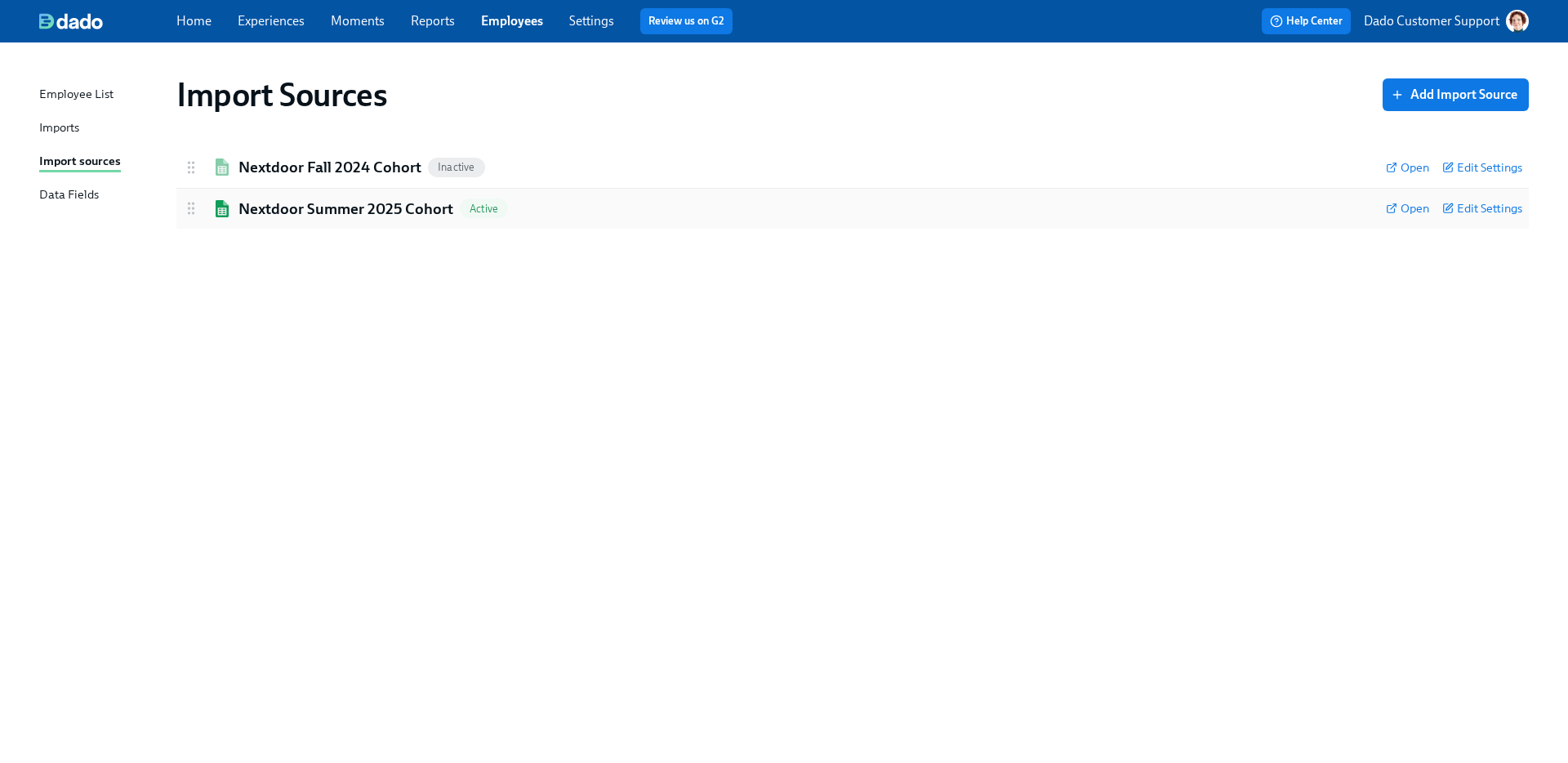
click at [293, 218] on h2 "Nextdoor Summer 2025 Cohort" at bounding box center [346, 208] width 215 height 21
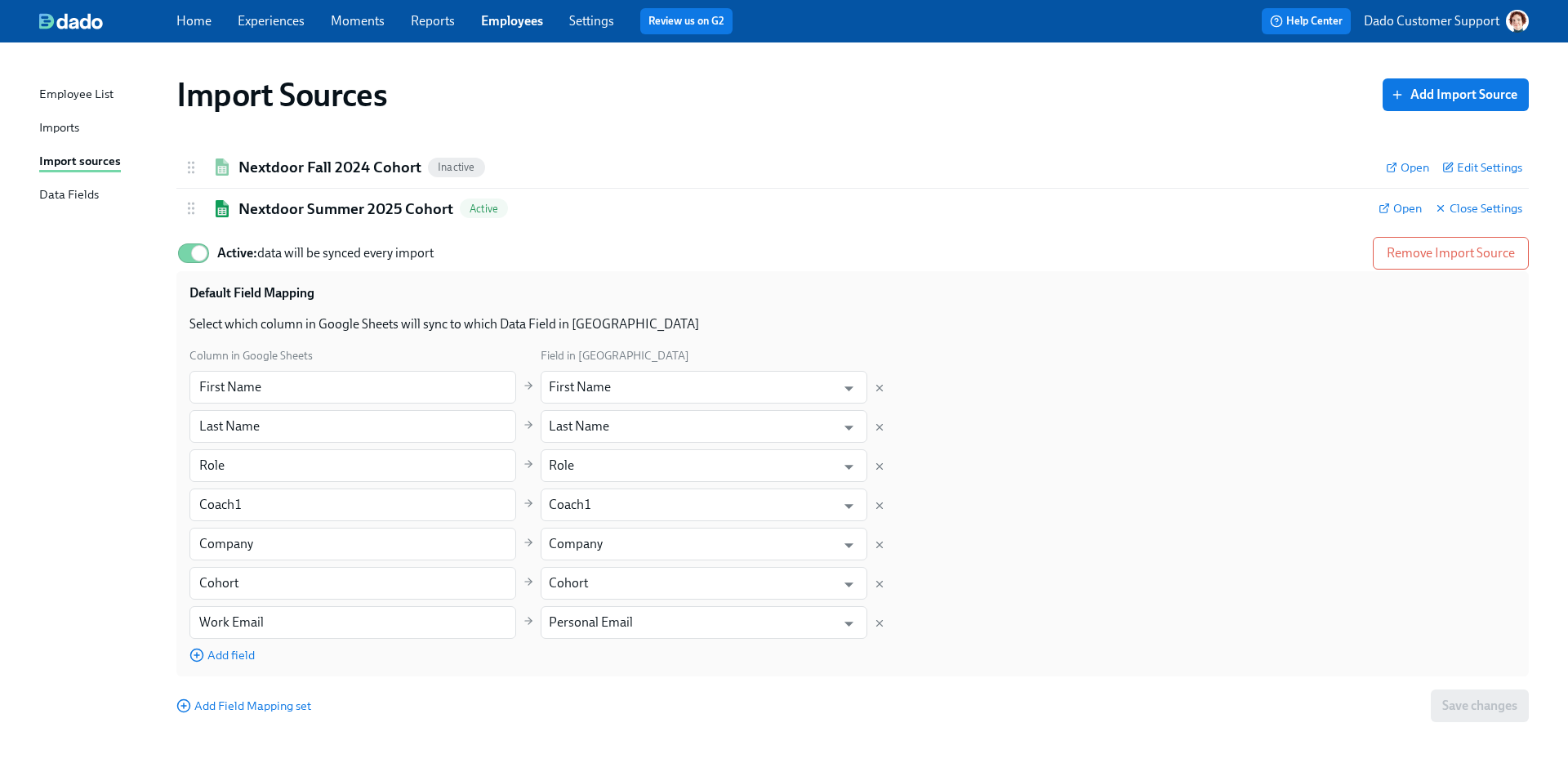
click at [239, 667] on div "Default Field Mapping Select which column in Google Sheets will sync to which D…" at bounding box center [853, 474] width 1352 height 405
click at [233, 654] on span "Add field" at bounding box center [222, 655] width 65 height 17
click at [233, 653] on input "text" at bounding box center [352, 661] width 326 height 33
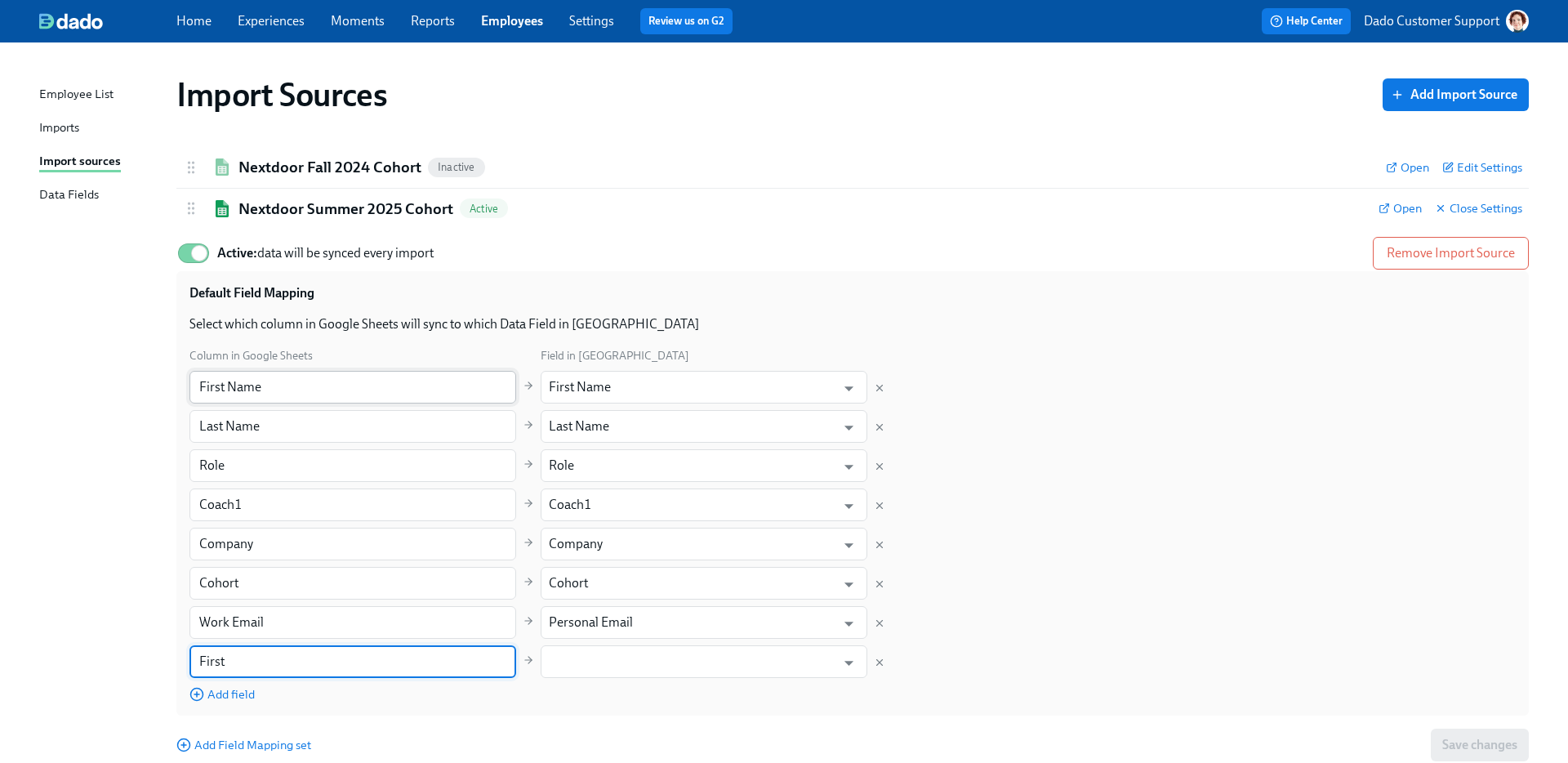
click at [275, 393] on input "First Name" at bounding box center [352, 387] width 326 height 33
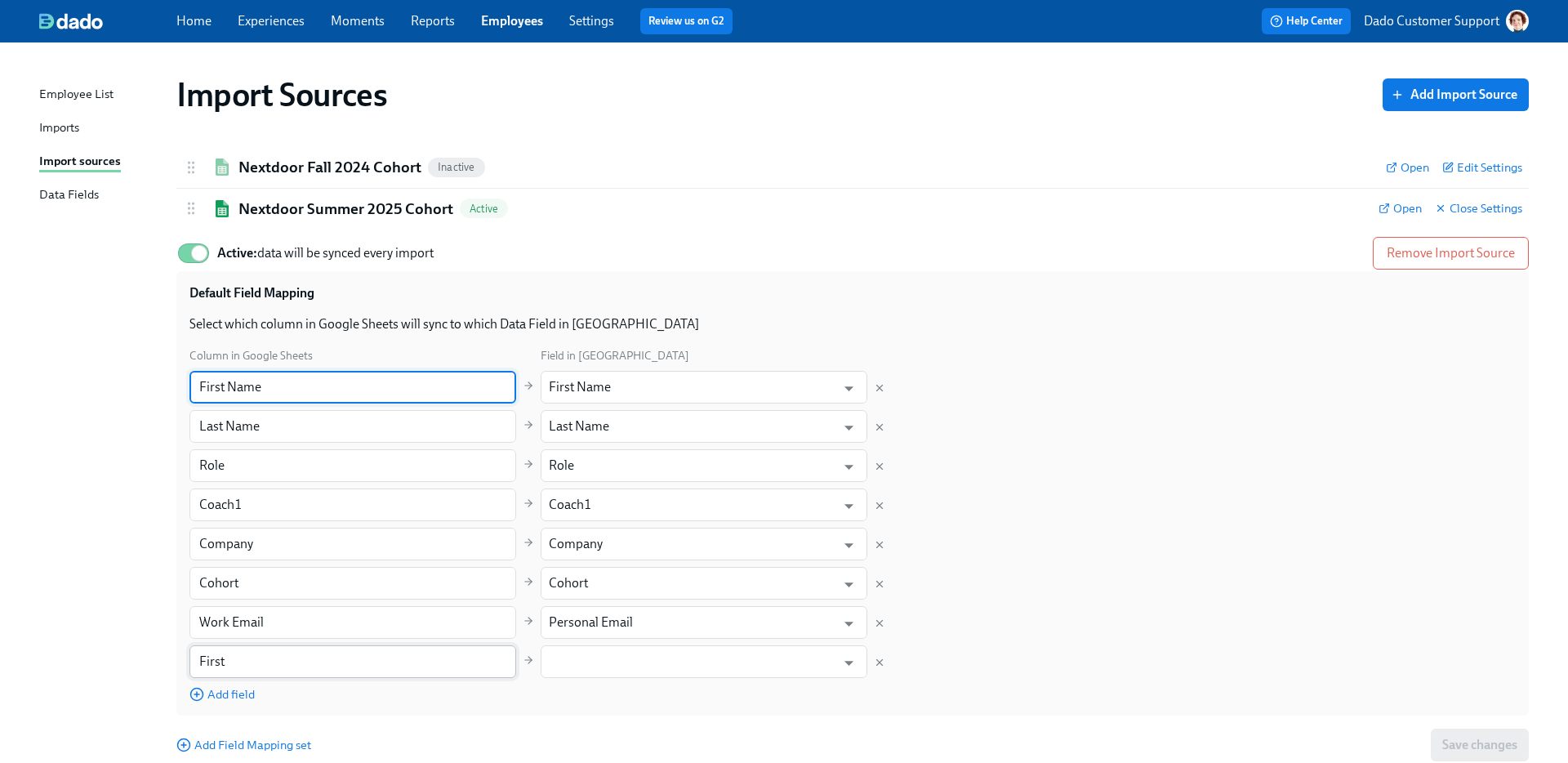
click at [254, 653] on input "First" at bounding box center [352, 661] width 326 height 33
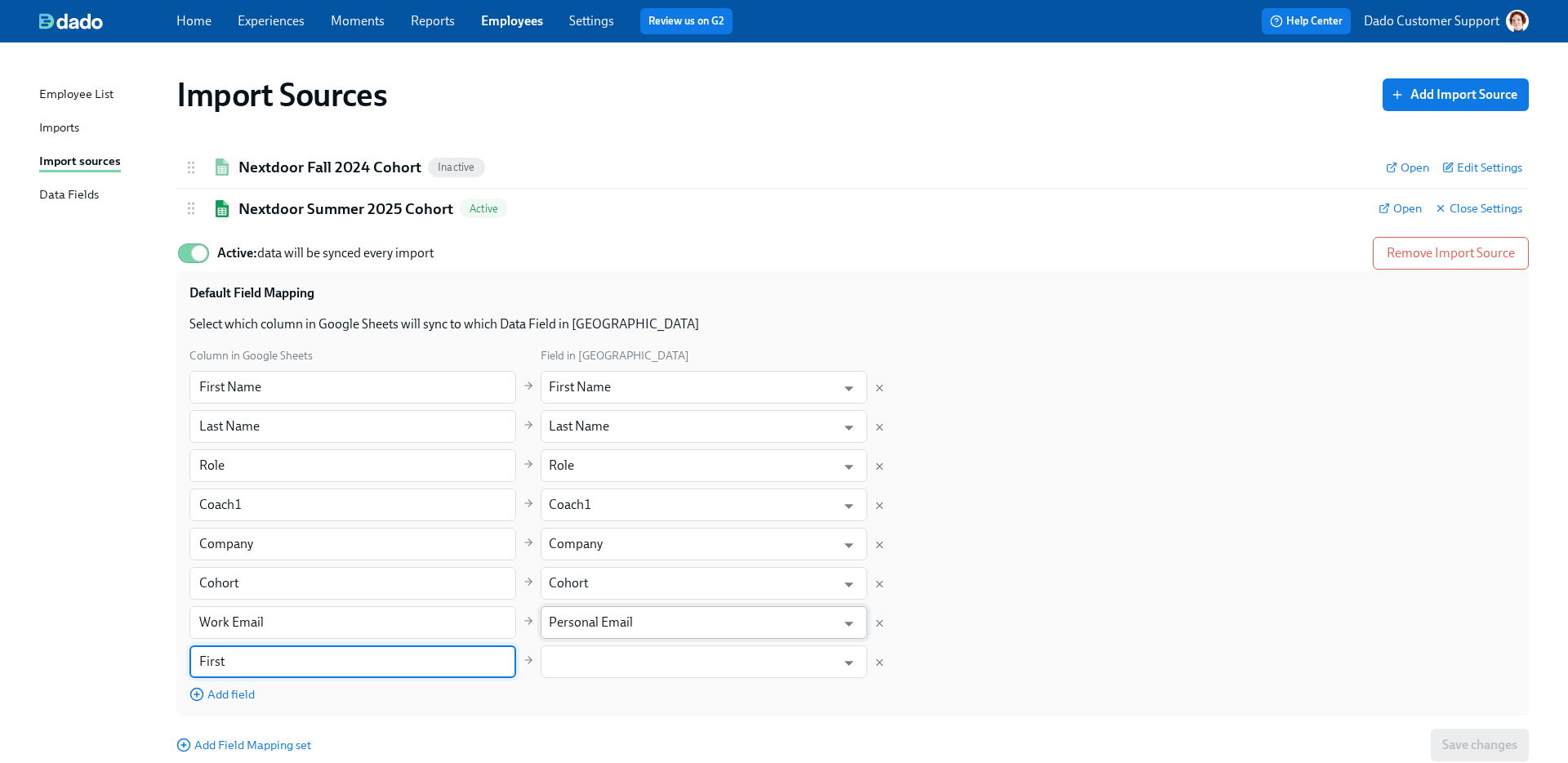
paste input "Name"
type input "First Name"
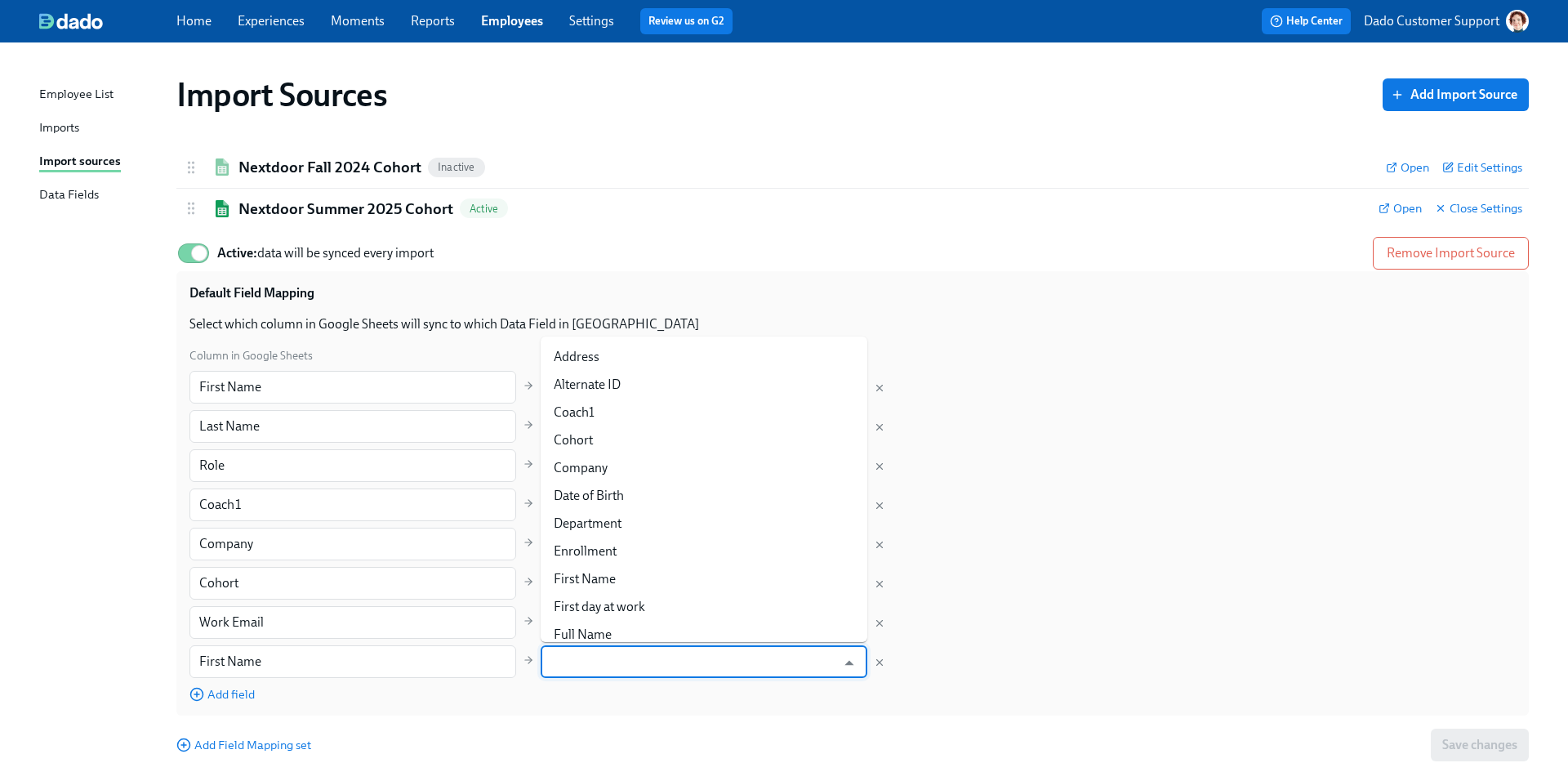
click at [669, 658] on input "text" at bounding box center [692, 661] width 287 height 33
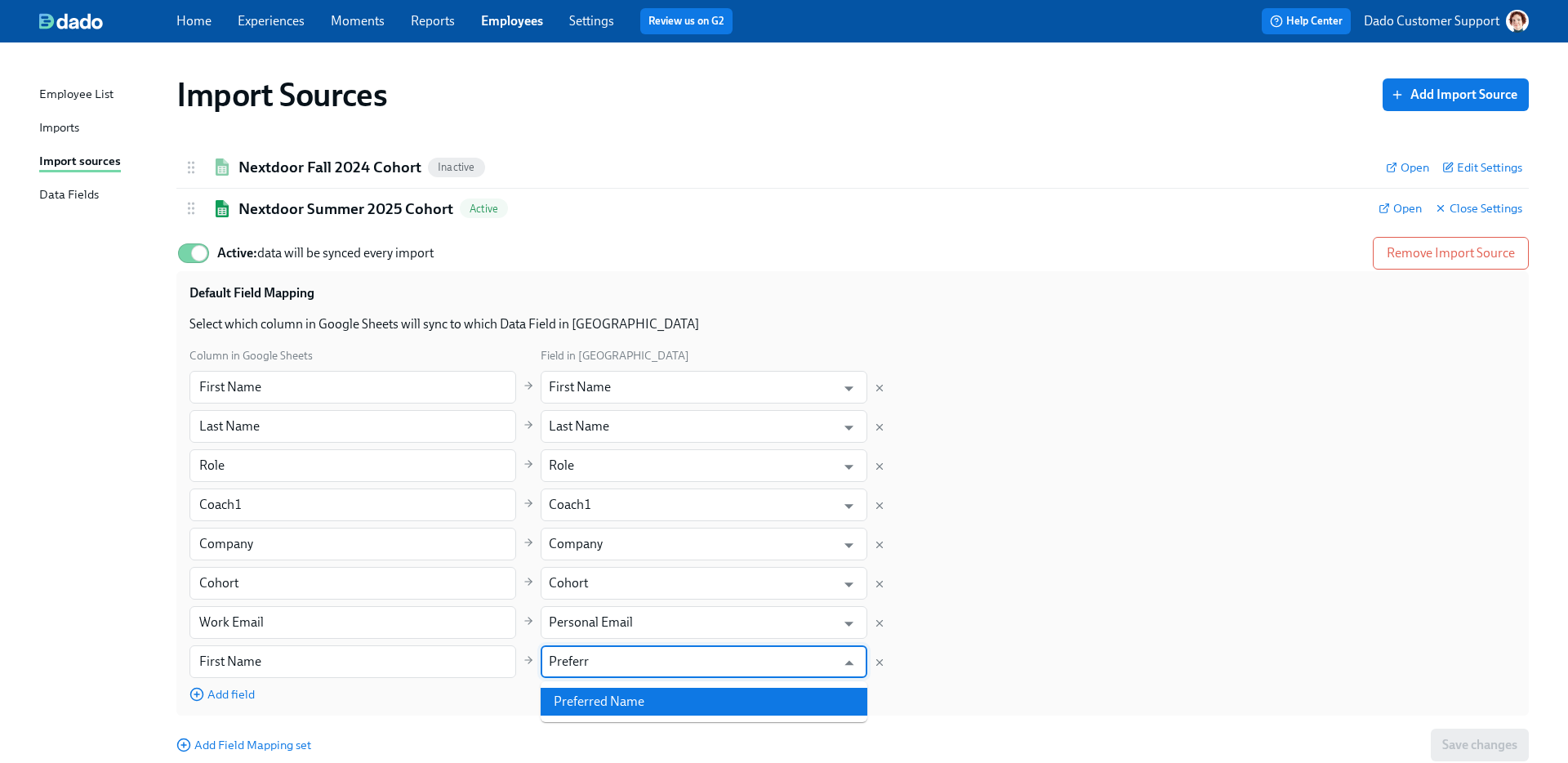
click at [705, 703] on li "Preferred Name" at bounding box center [704, 701] width 326 height 28
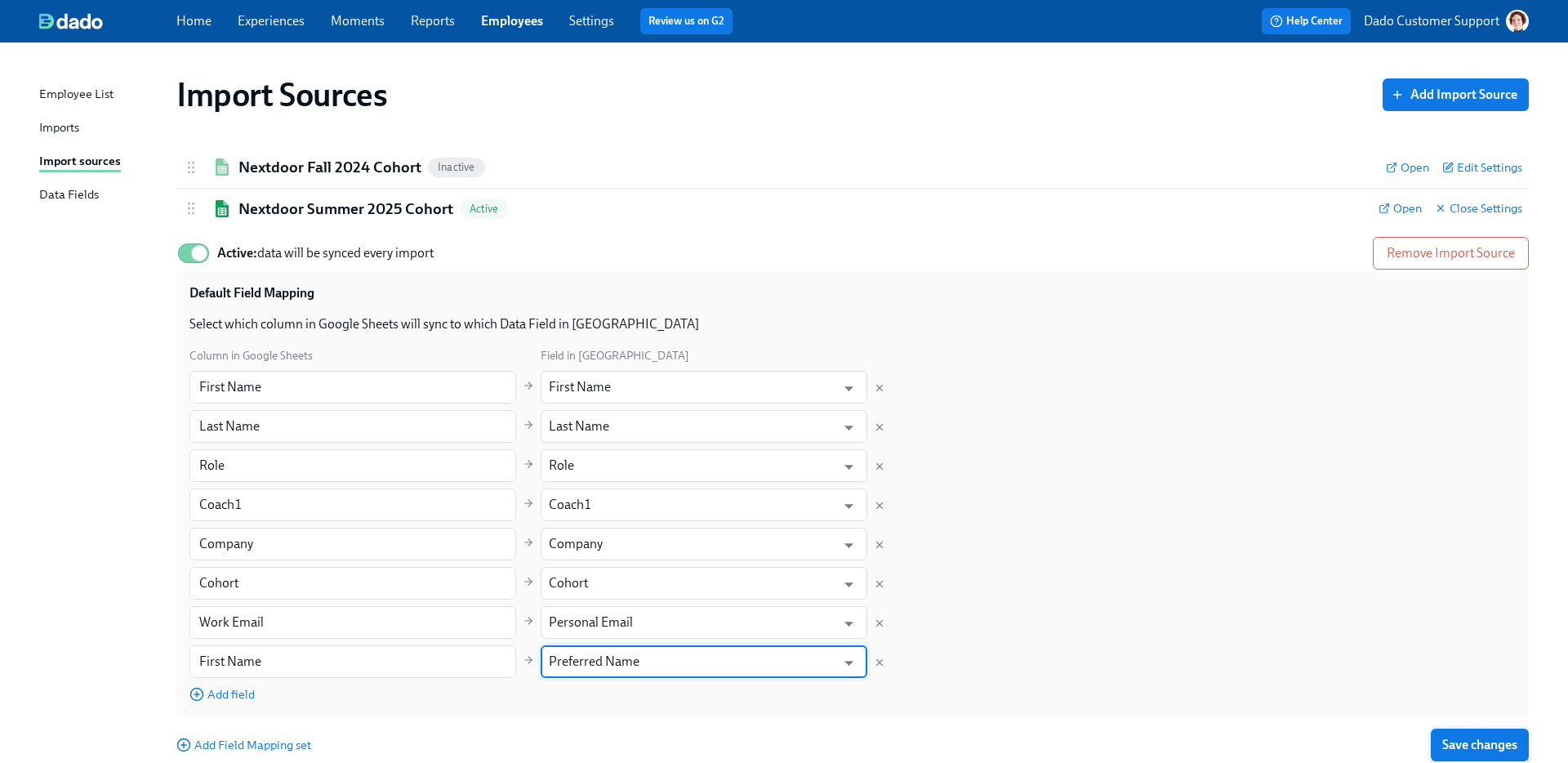
type input "Preferred Name"
click at [1468, 735] on button "Save changes" at bounding box center [1479, 745] width 98 height 33
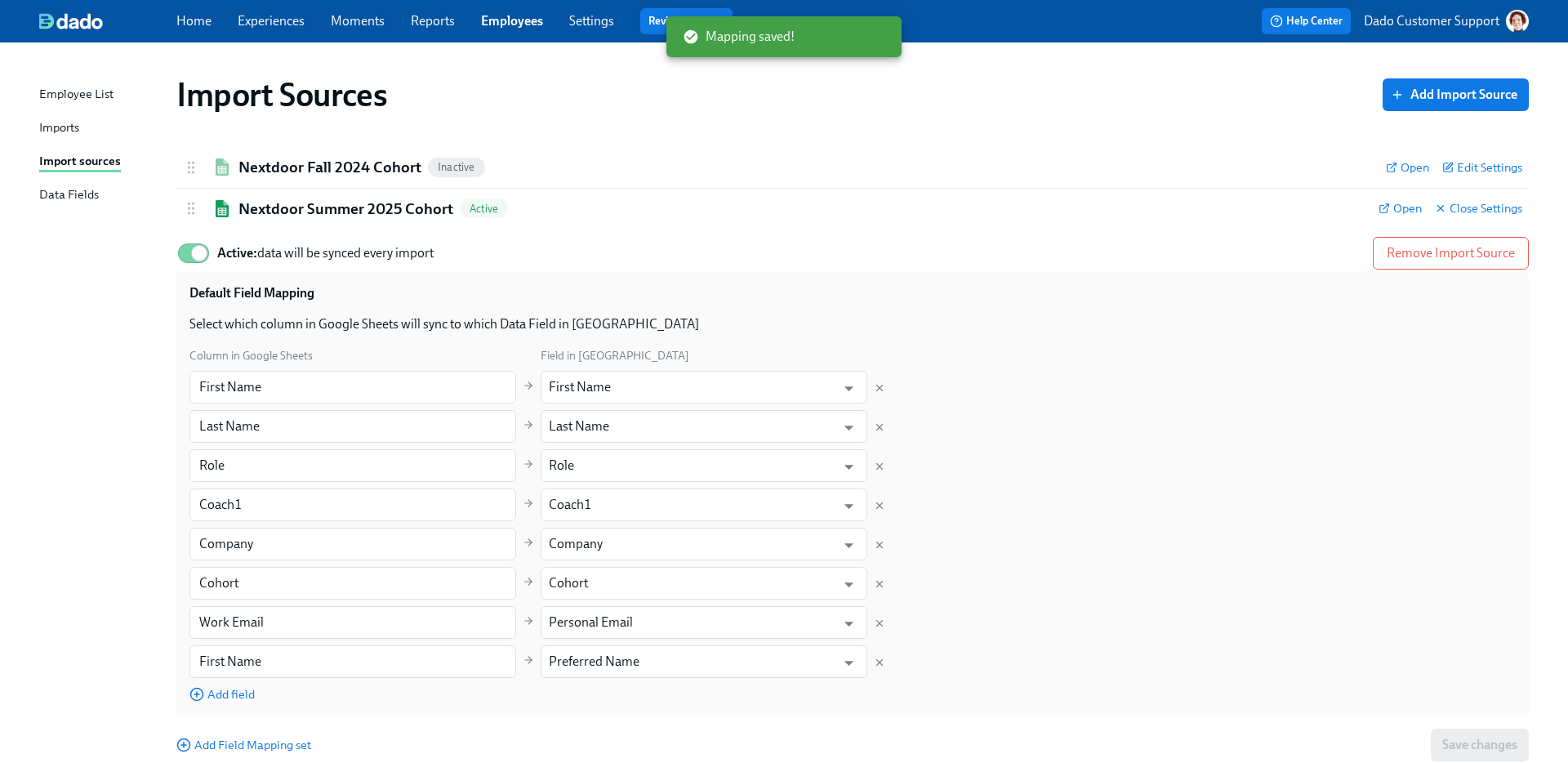
click at [62, 123] on div "Imports" at bounding box center [59, 129] width 40 height 20
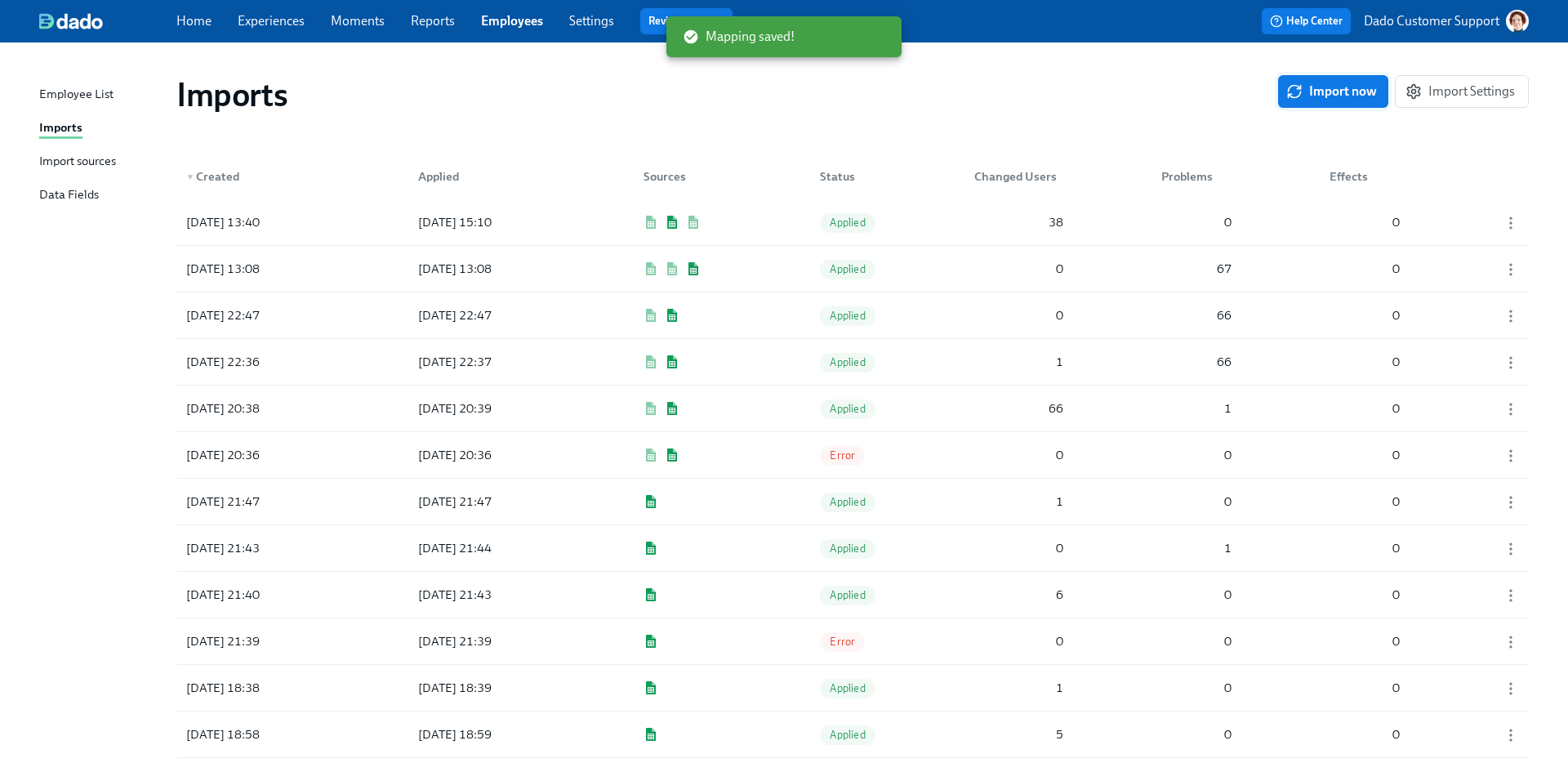
click at [1310, 84] on span "Import now" at bounding box center [1333, 92] width 87 height 17
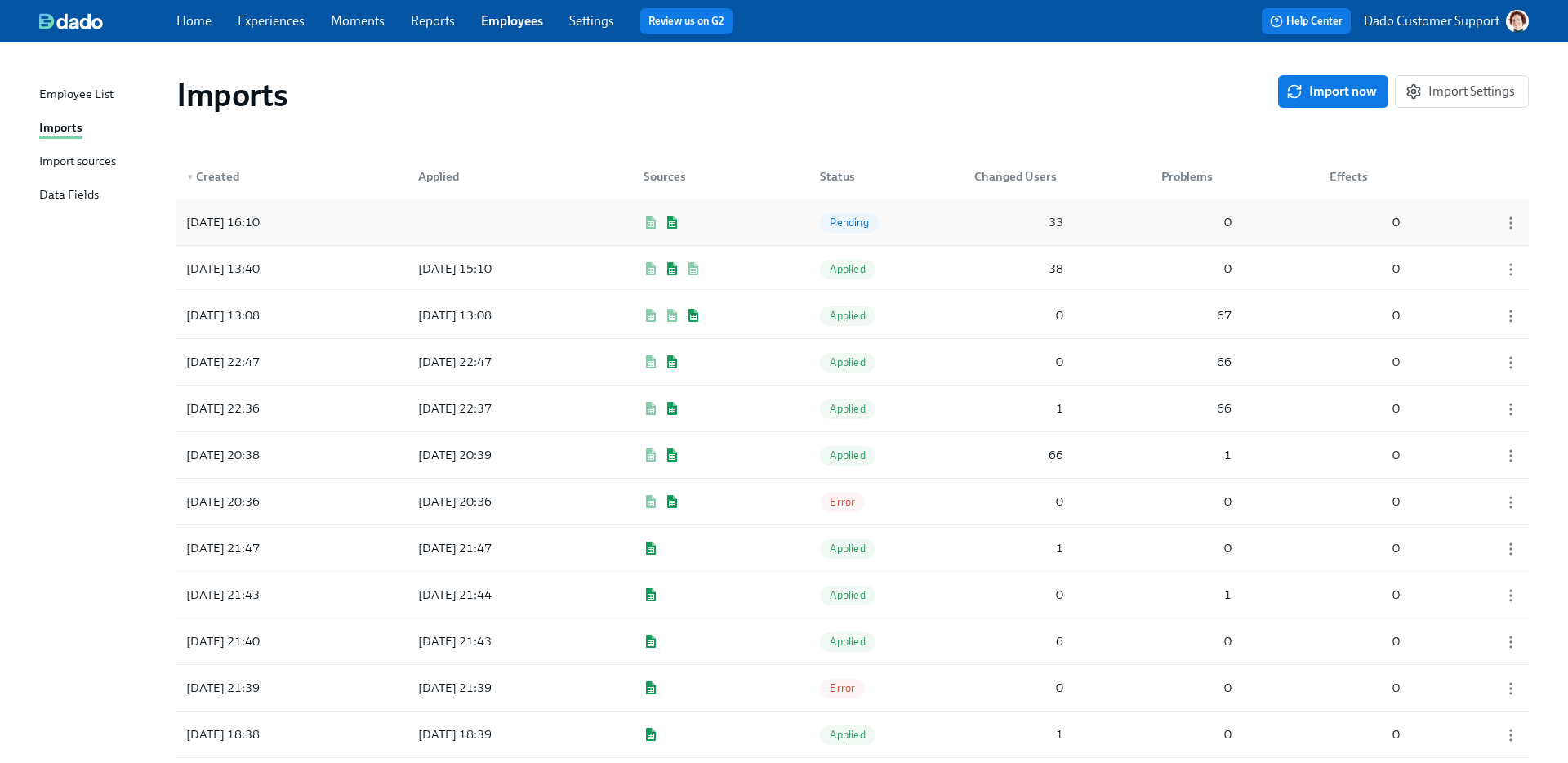
click at [839, 214] on div "Pending" at bounding box center [848, 223] width 58 height 19
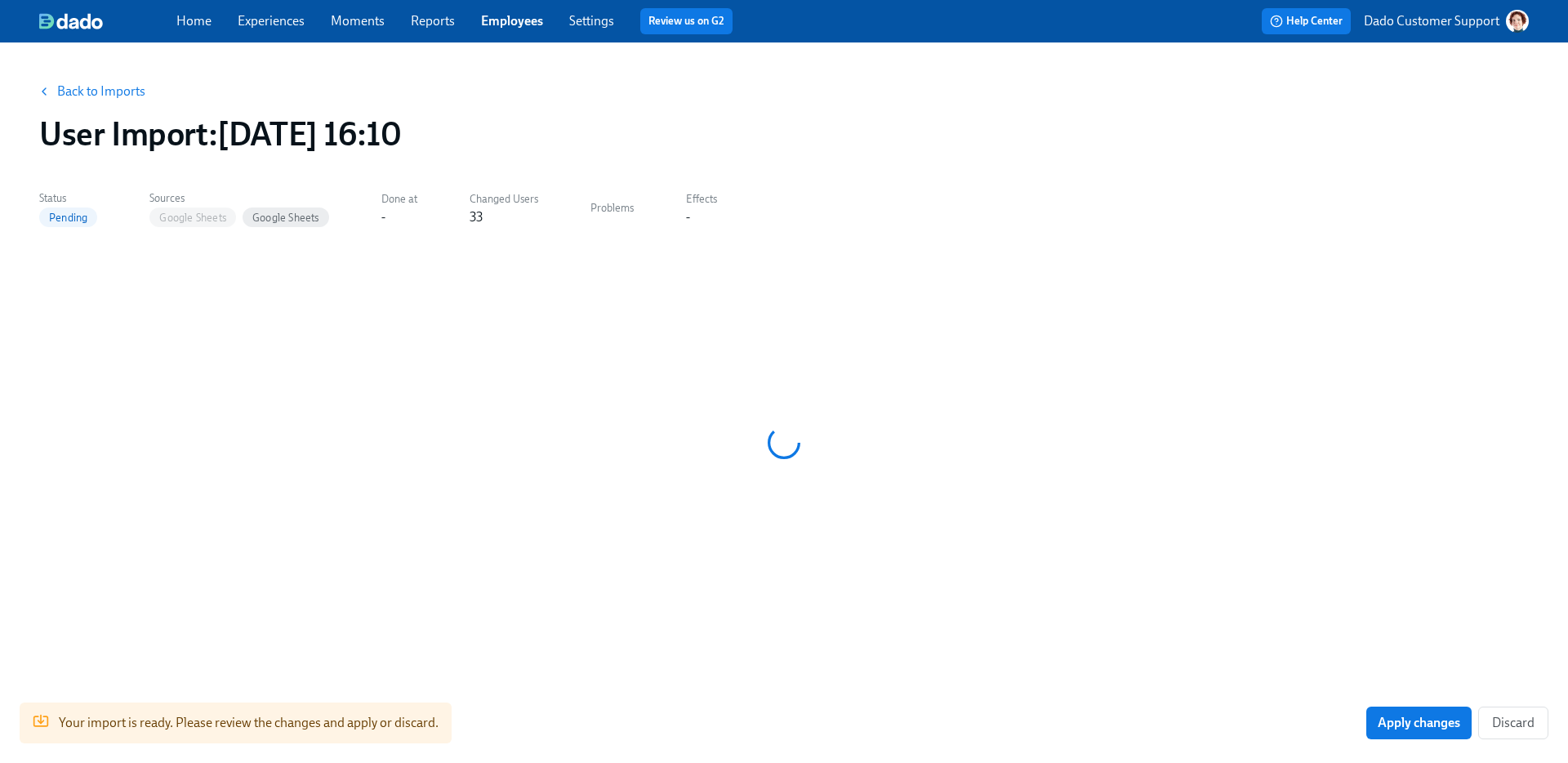
click at [488, 16] on link "Employees" at bounding box center [512, 21] width 62 height 16
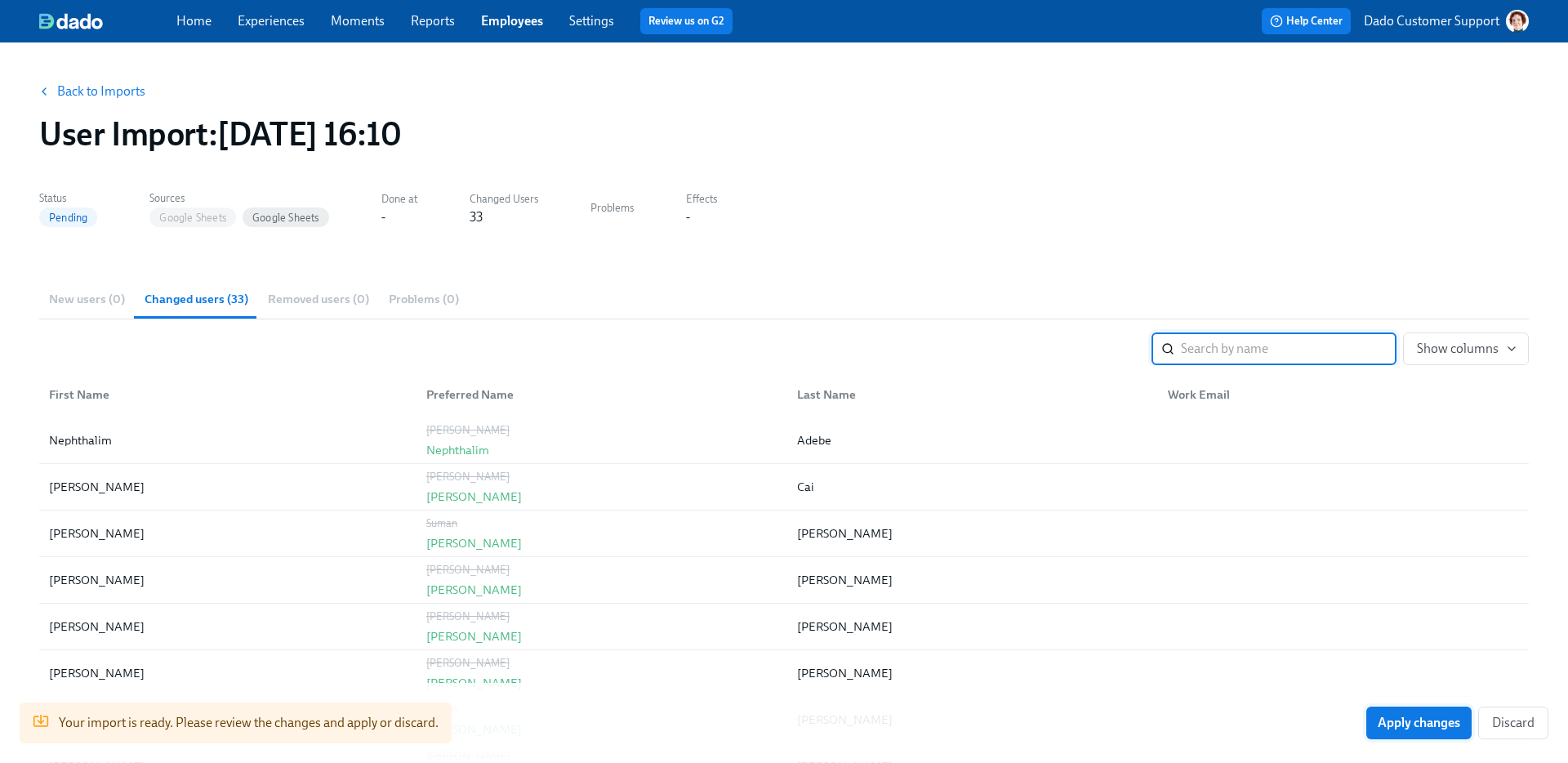
click at [1446, 705] on div "Your import is ready. Please review the changes and apply or discard. Apply cha…" at bounding box center [784, 723] width 1568 height 80
click at [1427, 709] on button "Apply changes" at bounding box center [1419, 722] width 105 height 33
click at [99, 91] on link "Back to Imports" at bounding box center [100, 92] width 88 height 17
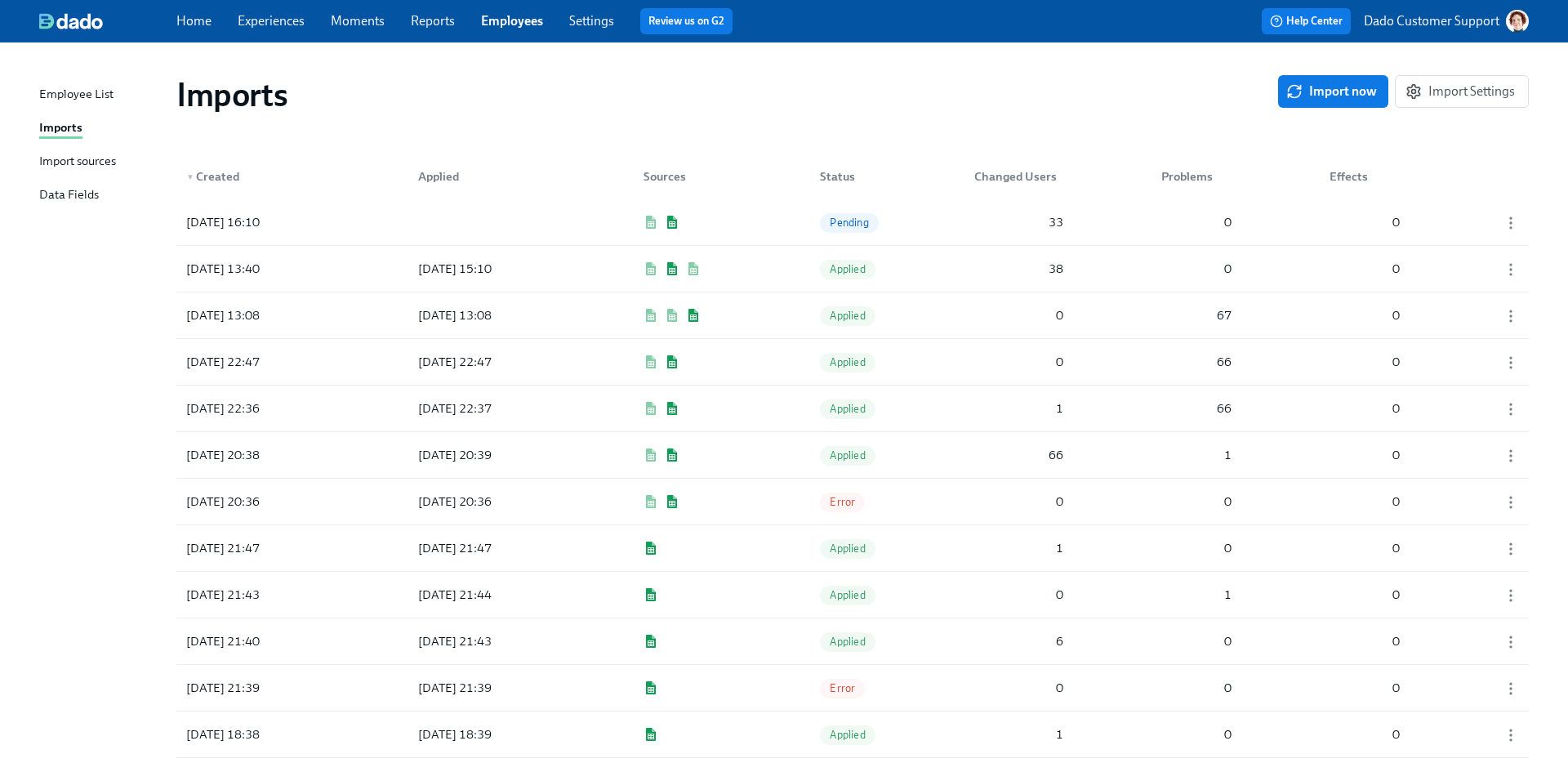
click at [84, 157] on div "Import sources" at bounding box center [78, 162] width 77 height 20
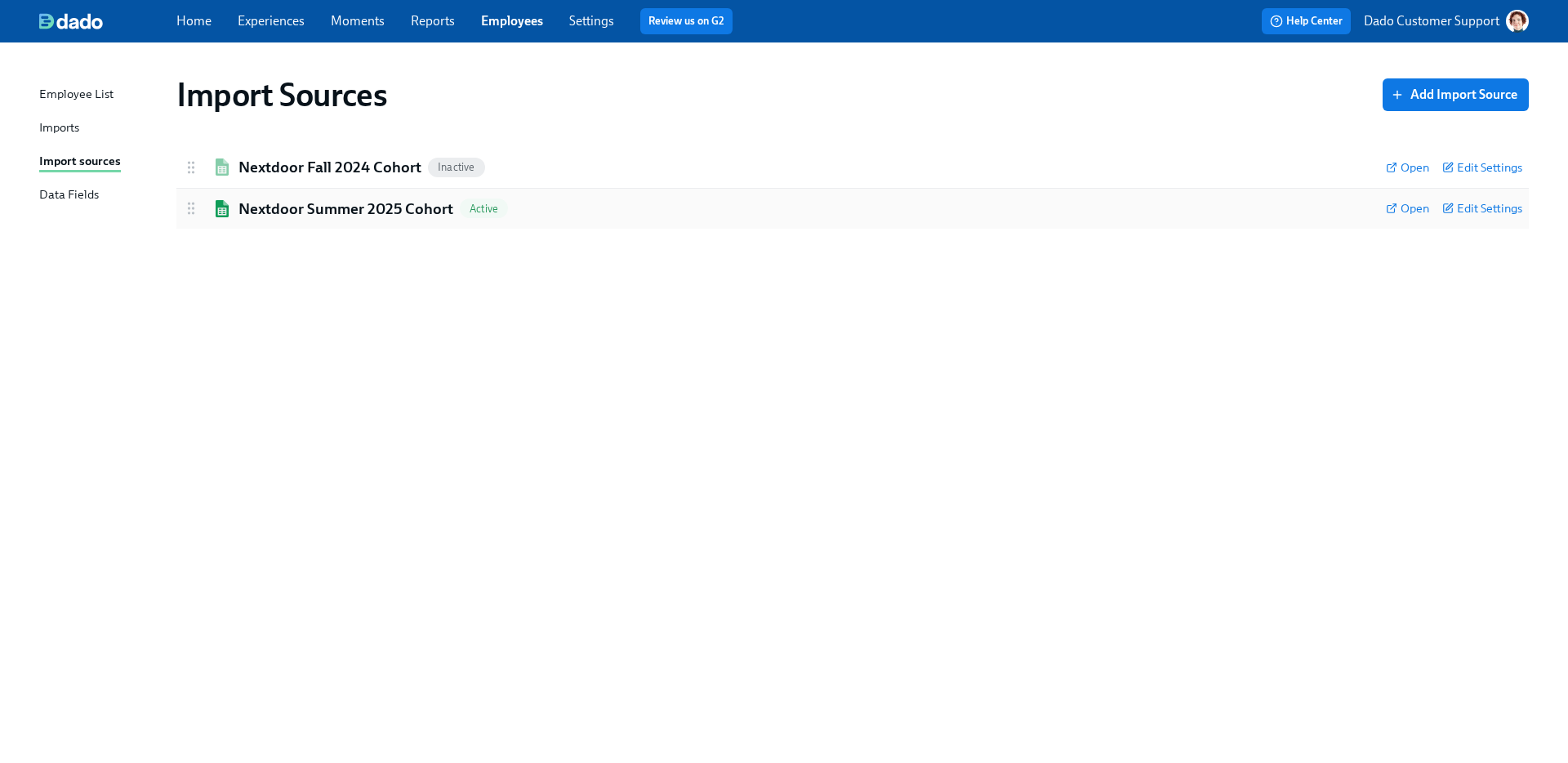
click at [282, 216] on h2 "Nextdoor Summer 2025 Cohort" at bounding box center [346, 208] width 215 height 21
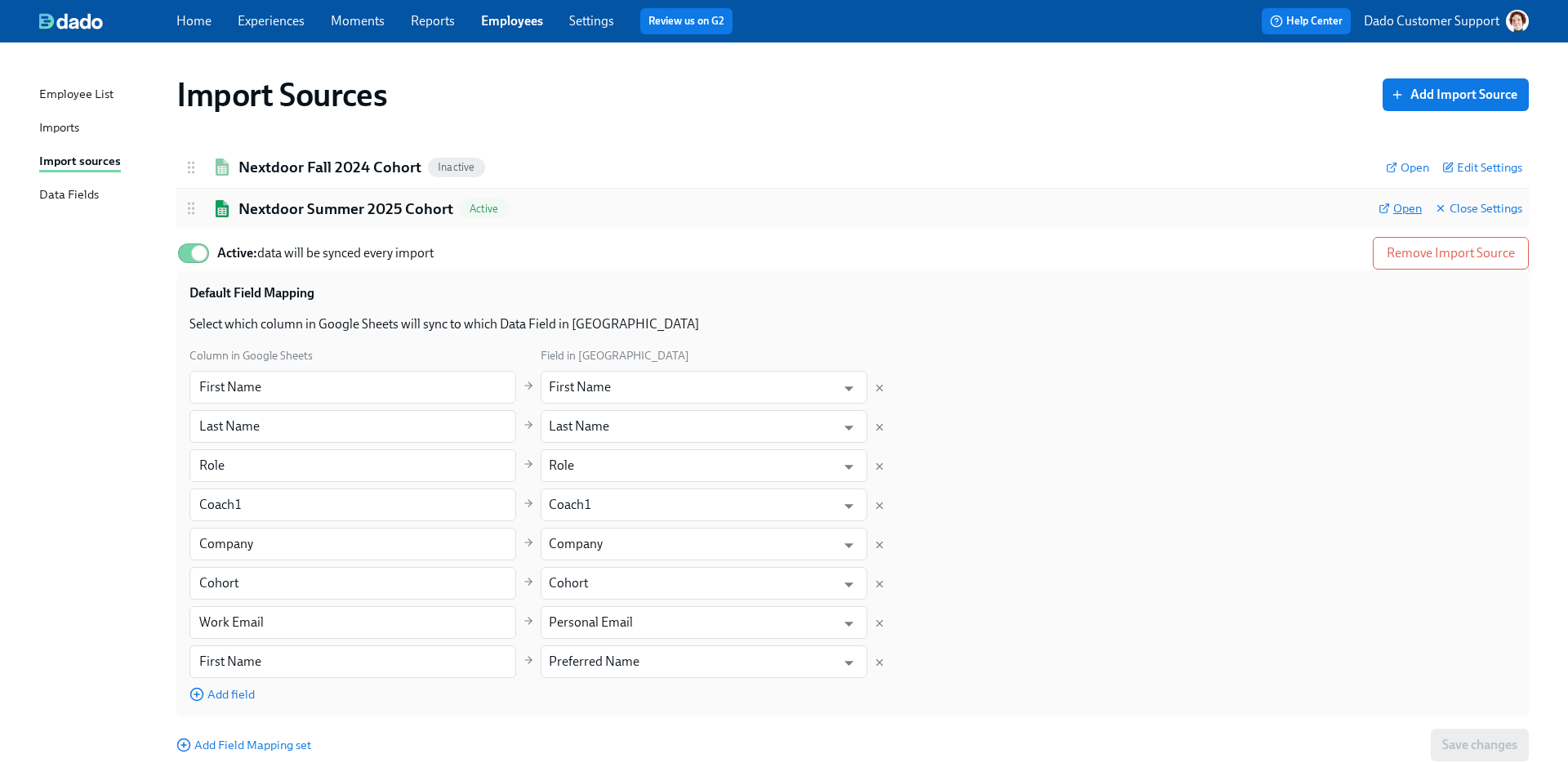
click at [1396, 201] on span "Open" at bounding box center [1400, 208] width 44 height 17
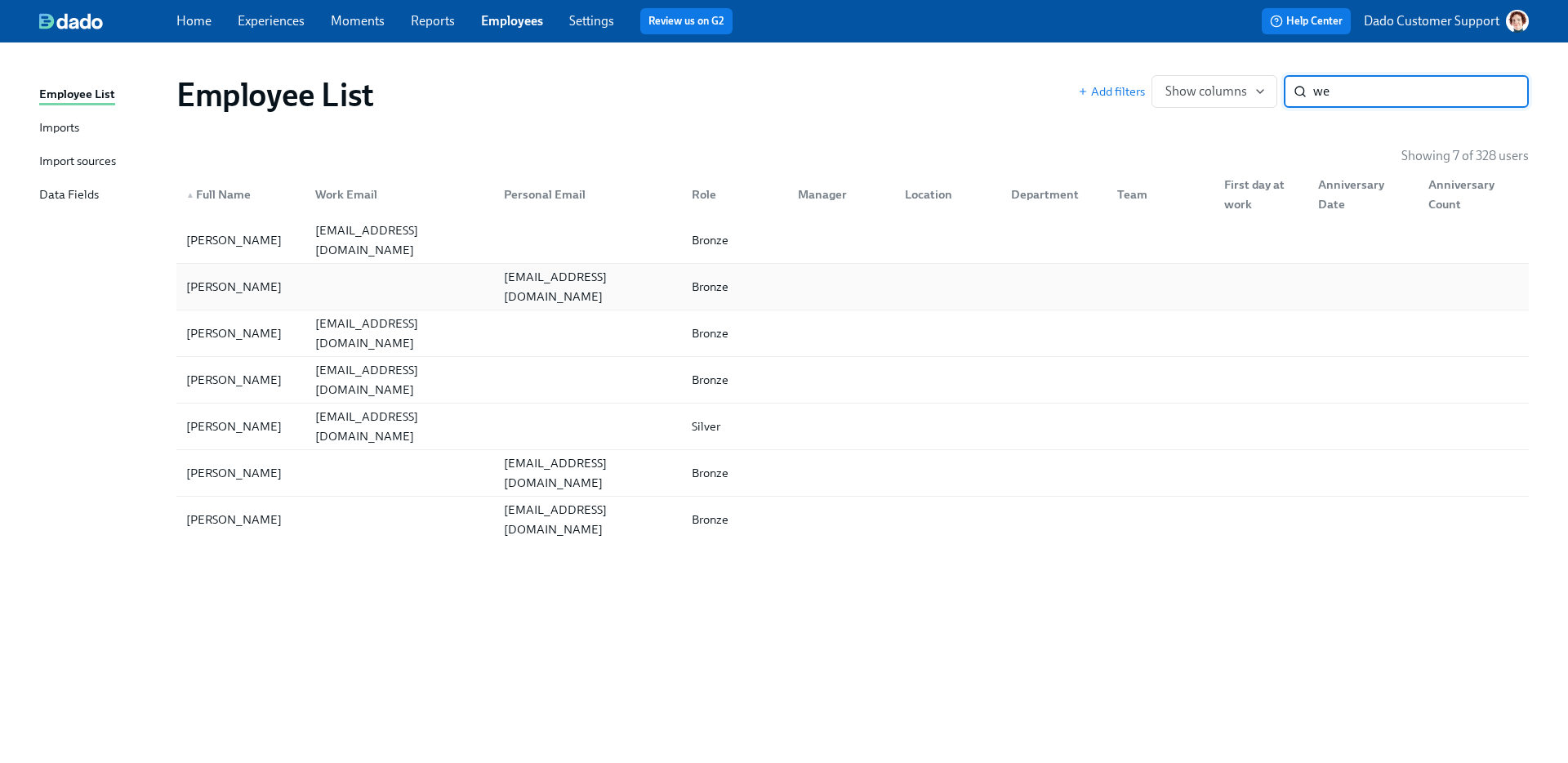
type input "we"
click at [302, 279] on div at bounding box center [396, 286] width 187 height 33
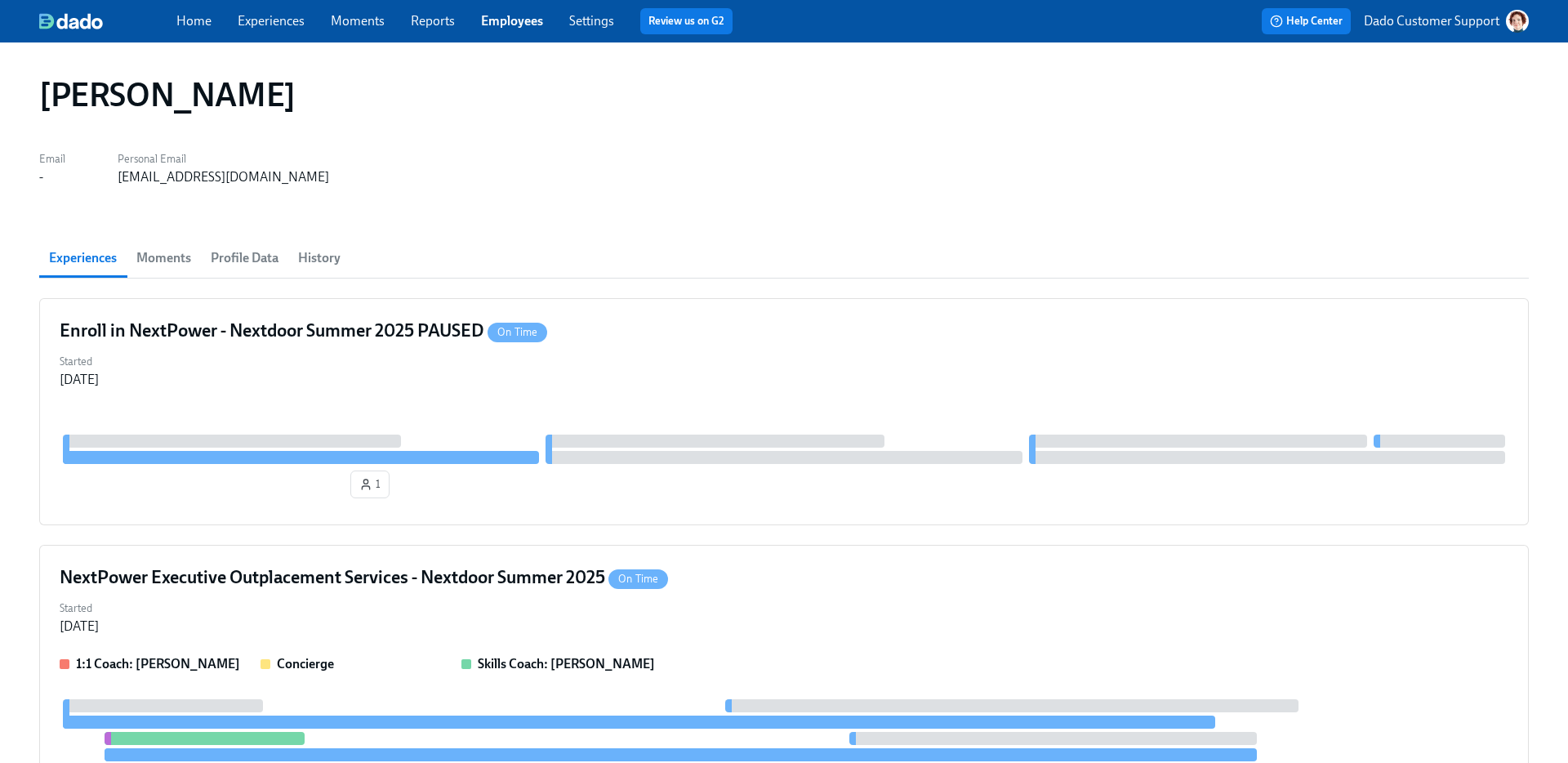
click at [520, 17] on link "Employees" at bounding box center [512, 21] width 62 height 16
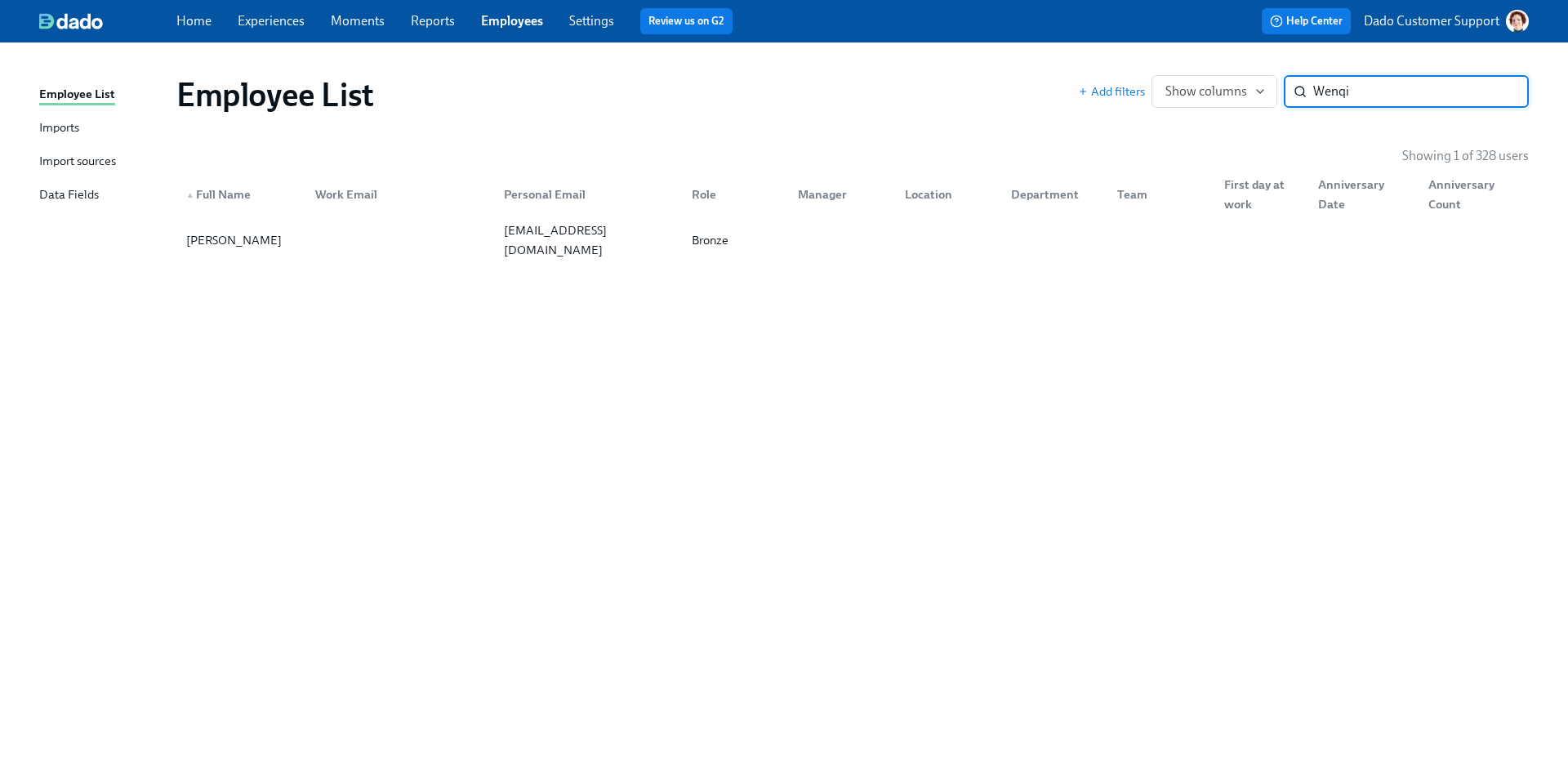
type input "Wenqi"
click at [262, 235] on div "[PERSON_NAME]" at bounding box center [241, 239] width 122 height 33
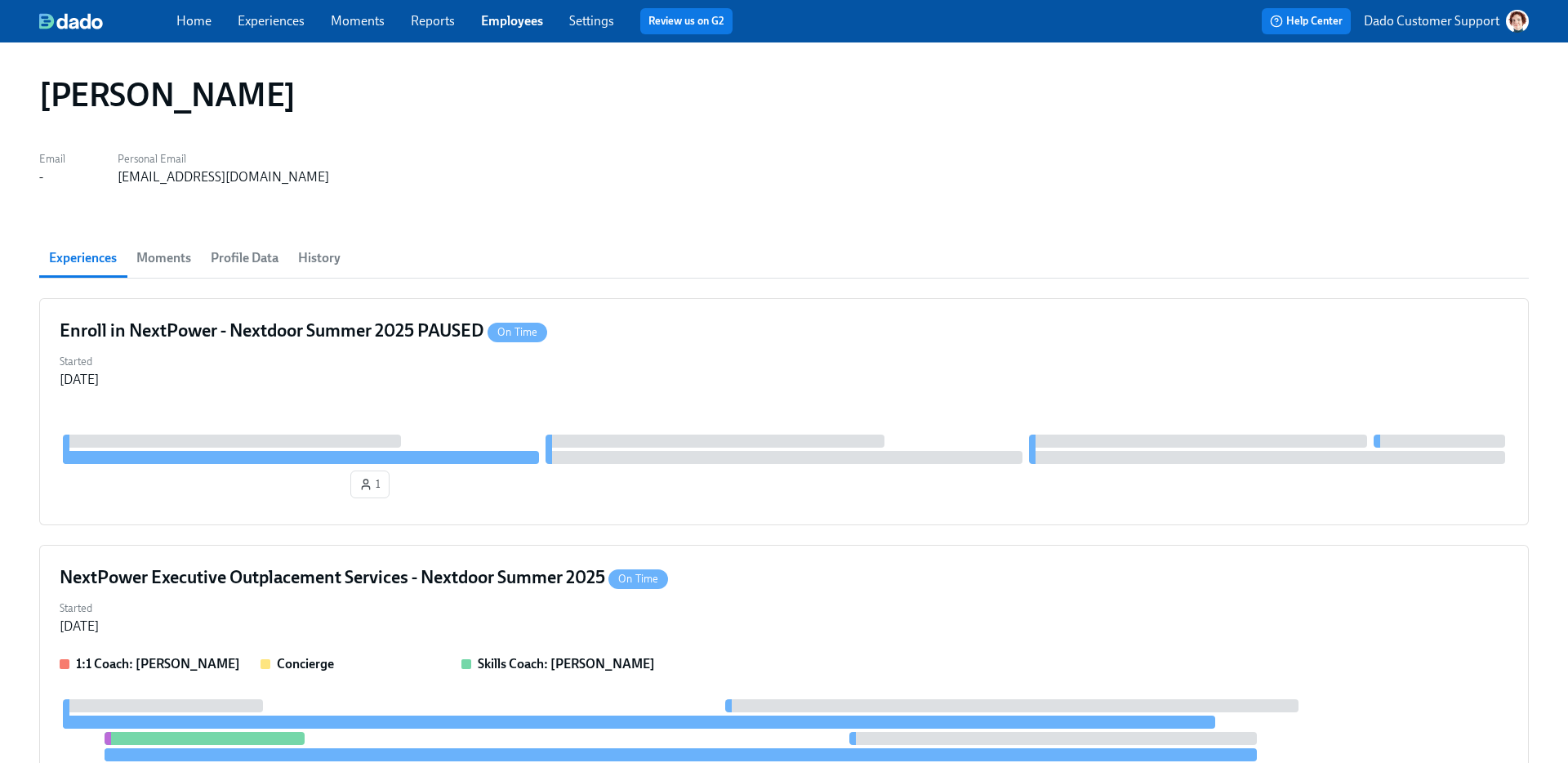
click at [504, 18] on link "Employees" at bounding box center [512, 21] width 62 height 16
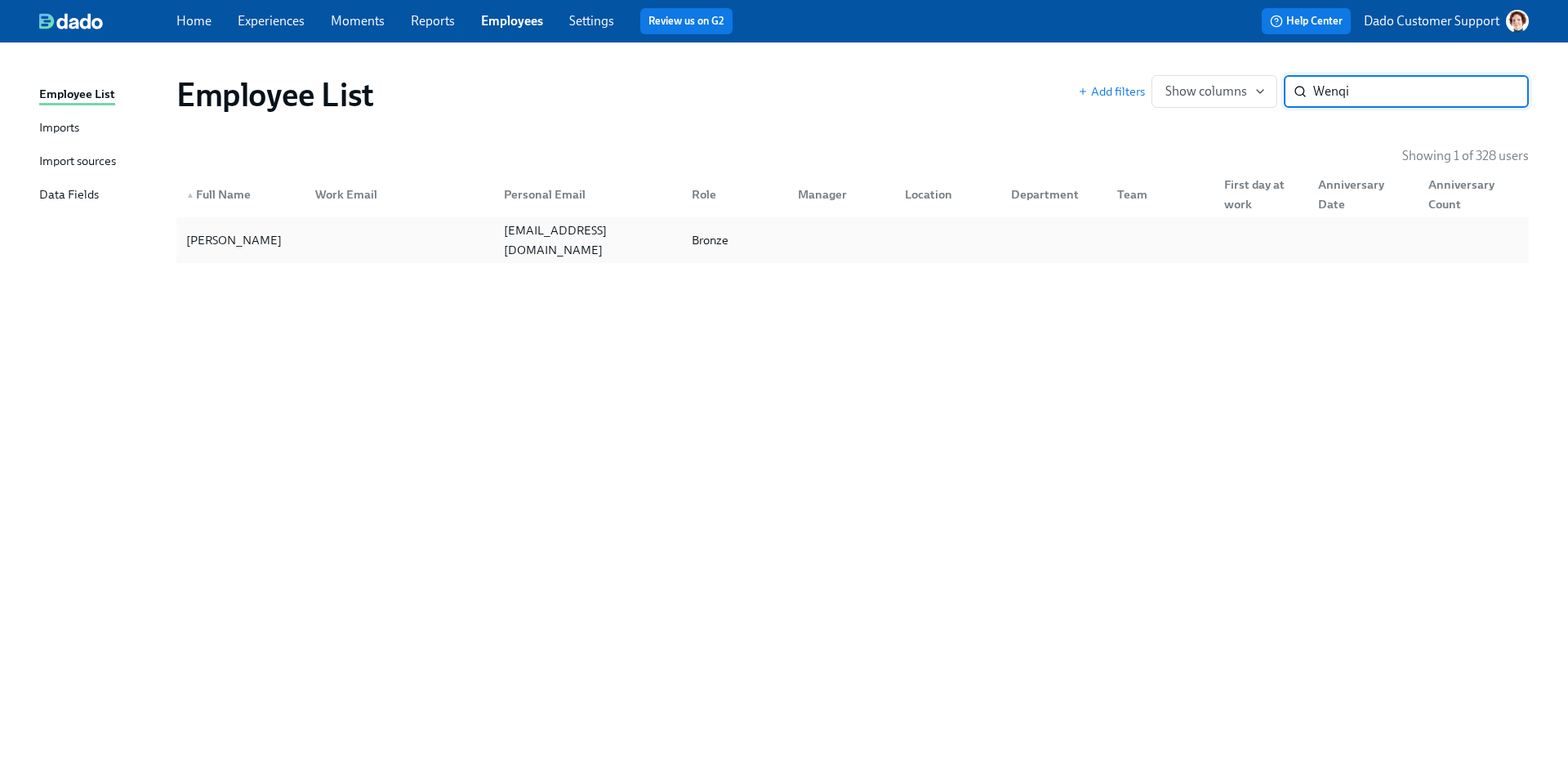
type input "Wenqi"
click at [264, 244] on div "[PERSON_NAME]" at bounding box center [241, 239] width 122 height 33
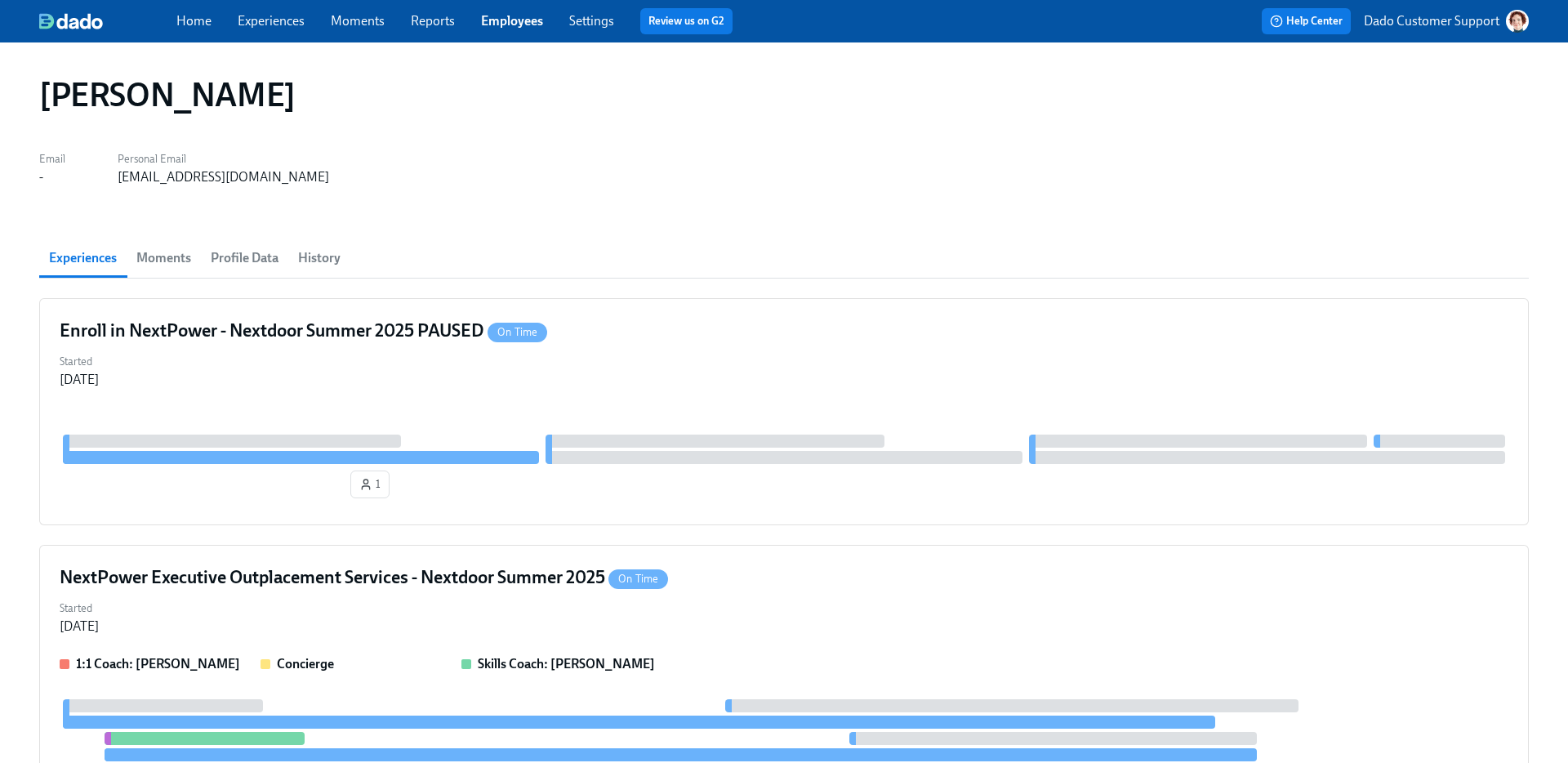
click at [274, 18] on link "Experiences" at bounding box center [271, 21] width 67 height 16
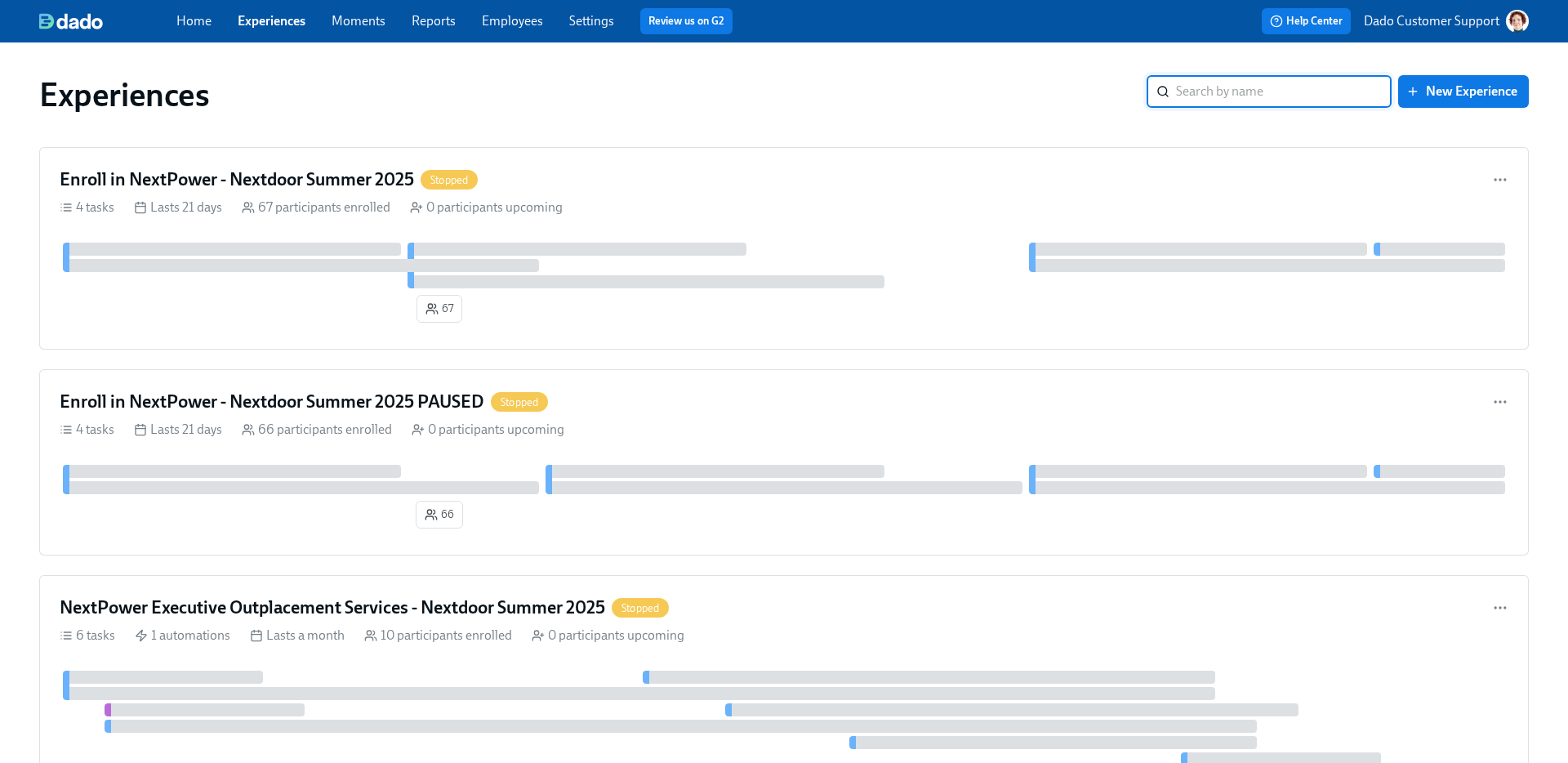
click at [1195, 90] on input "search" at bounding box center [1284, 91] width 216 height 33
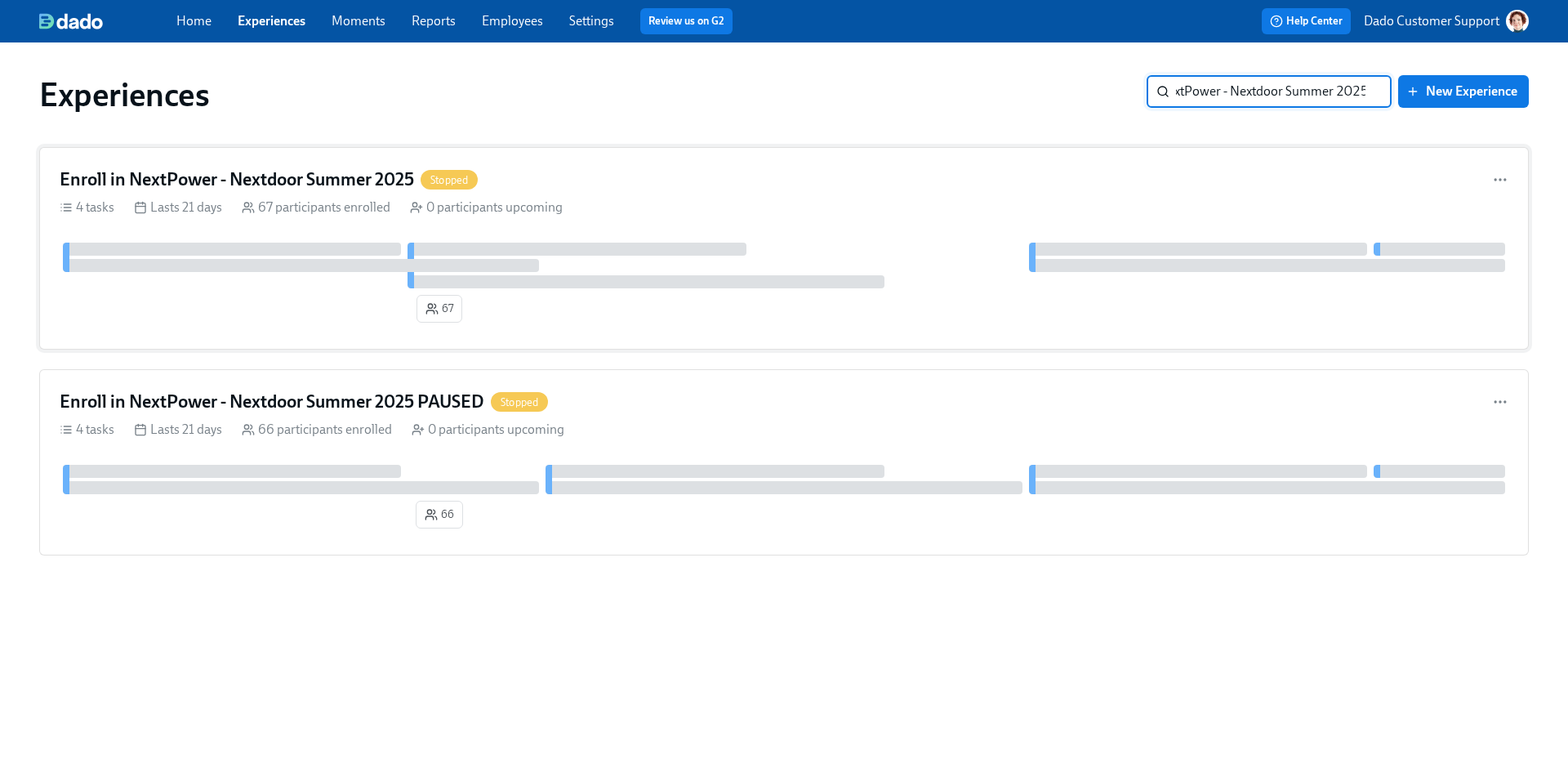
type input "Enroll in NextPower - Nextdoor Summer 2025"
click at [284, 207] on div "67 participants enrolled" at bounding box center [316, 207] width 149 height 18
click at [326, 433] on div "66 participants enrolled" at bounding box center [317, 429] width 151 height 18
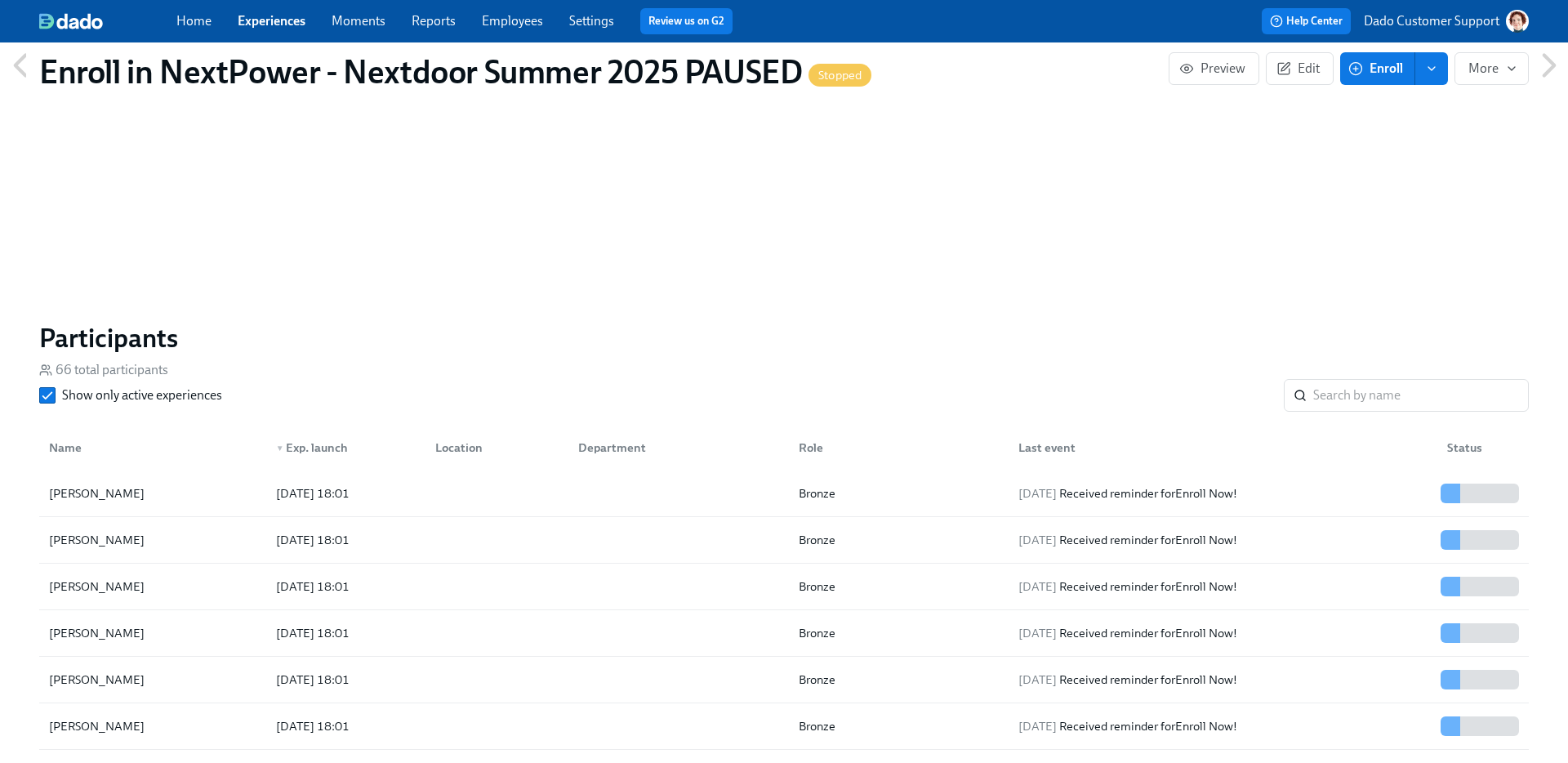
scroll to position [1192, 0]
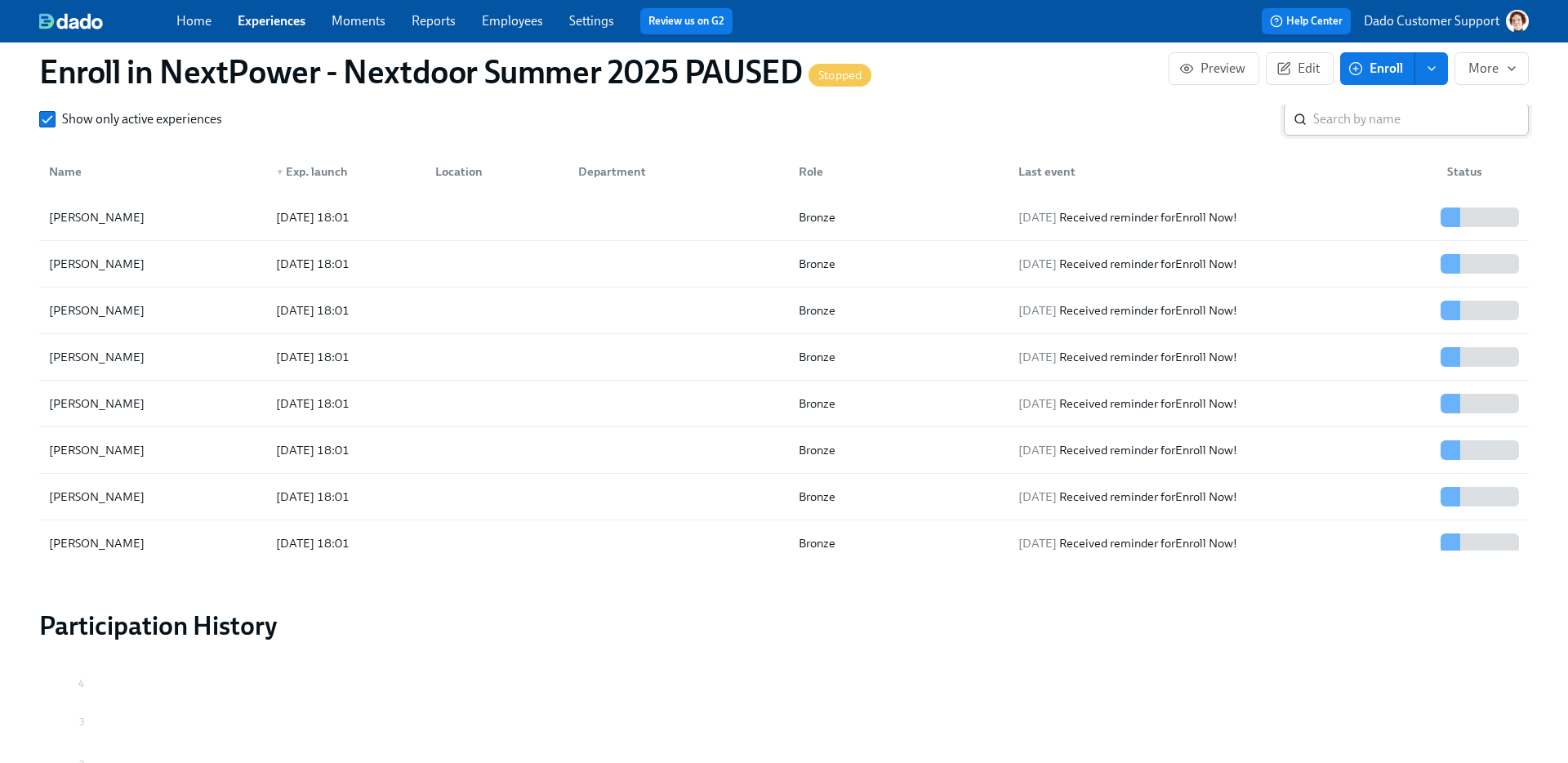
click at [1360, 125] on input "search" at bounding box center [1421, 119] width 216 height 33
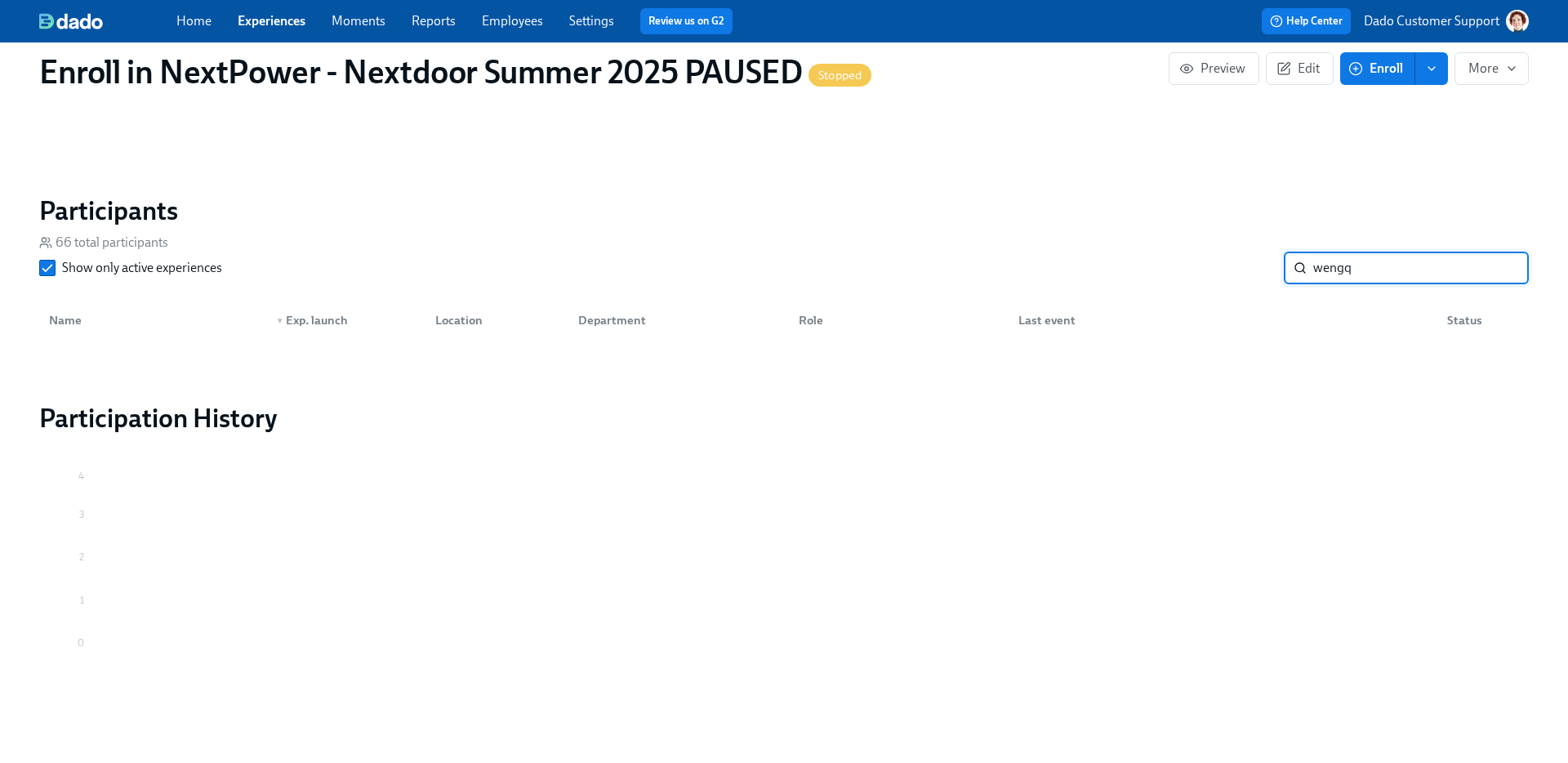
scroll to position [1043, 0]
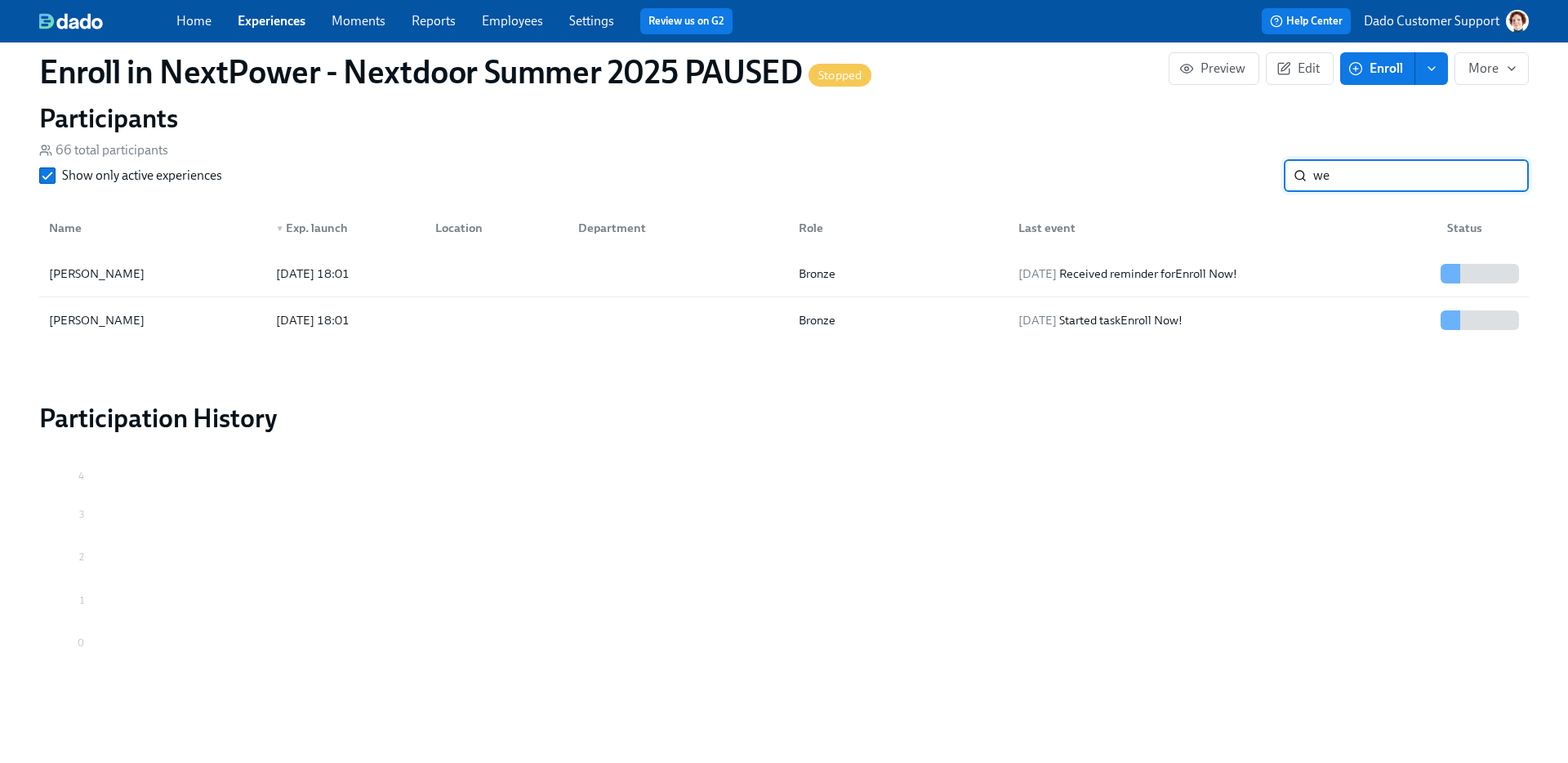
type input "w"
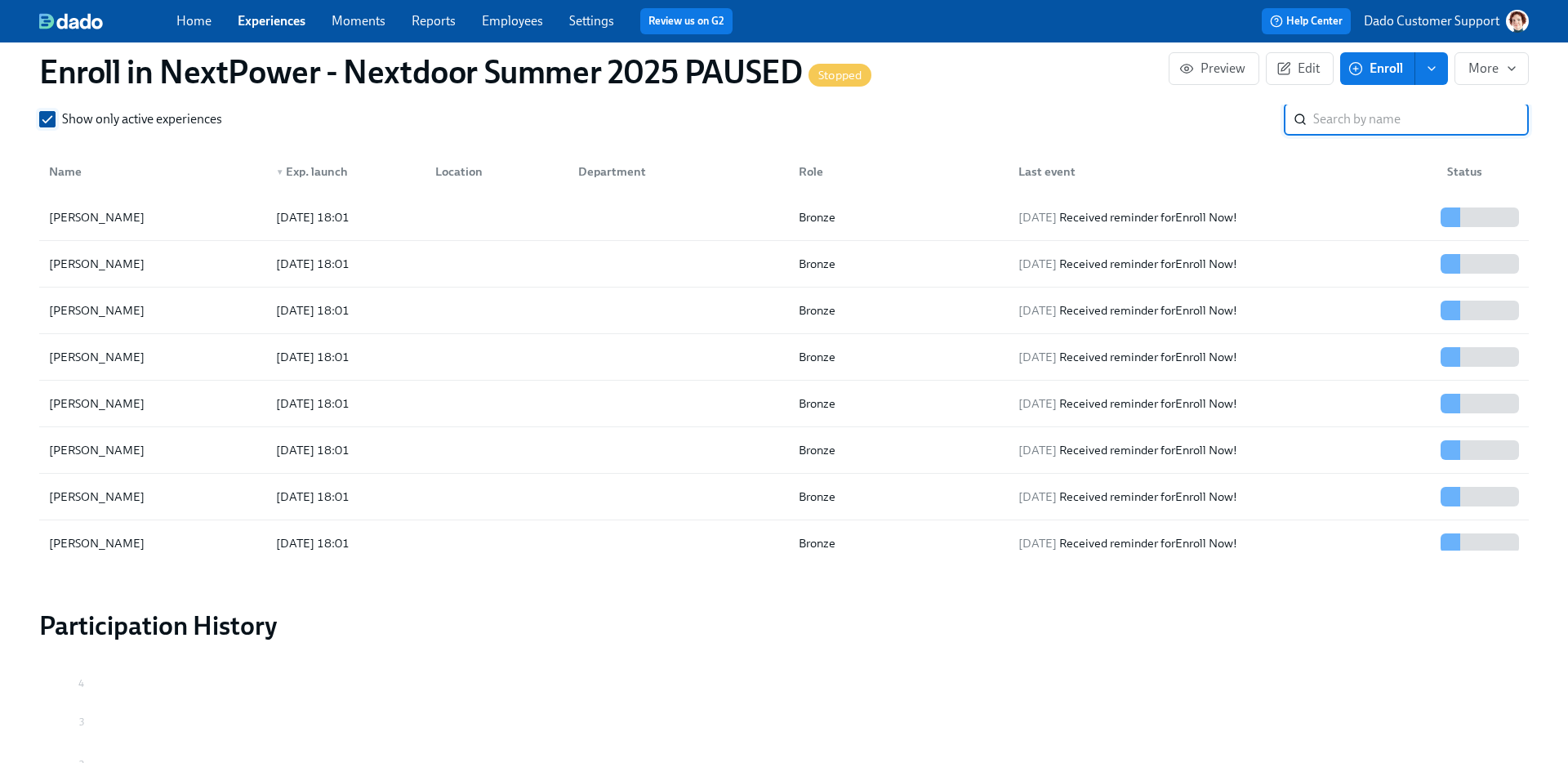
click at [144, 120] on span "Show only active experiences" at bounding box center [141, 119] width 160 height 18
click at [54, 120] on input "Show only active experiences" at bounding box center [48, 120] width 15 height 15
click at [1371, 95] on div "Enroll in NextPower - Nextdoor Summer 2025 PAUSED Stopped Preview Edit Enroll M…" at bounding box center [783, 72] width 1515 height 65
click at [1365, 115] on input "search" at bounding box center [1421, 119] width 216 height 33
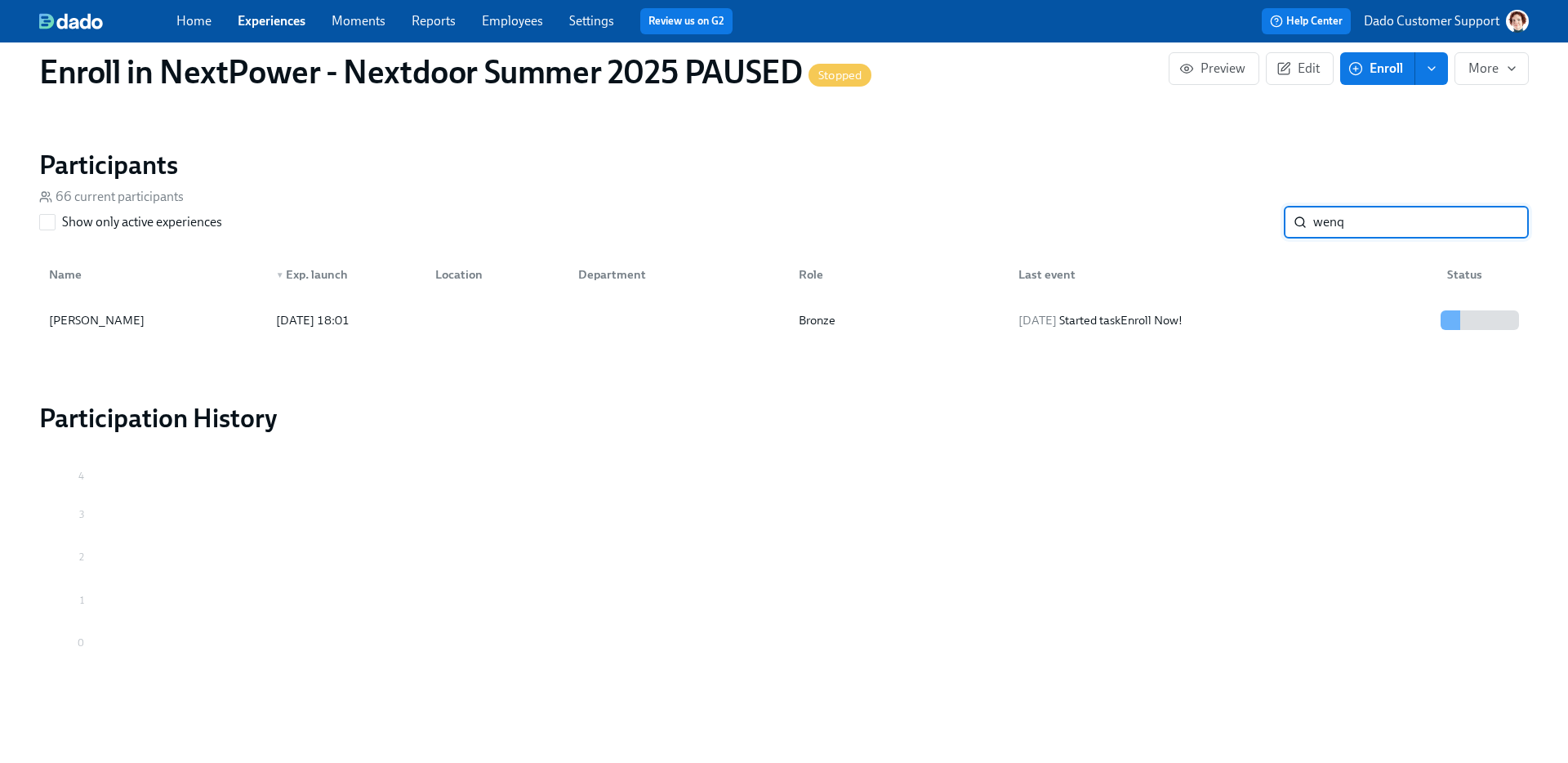
type input "wenq"
click at [510, 21] on link "Employees" at bounding box center [512, 21] width 61 height 16
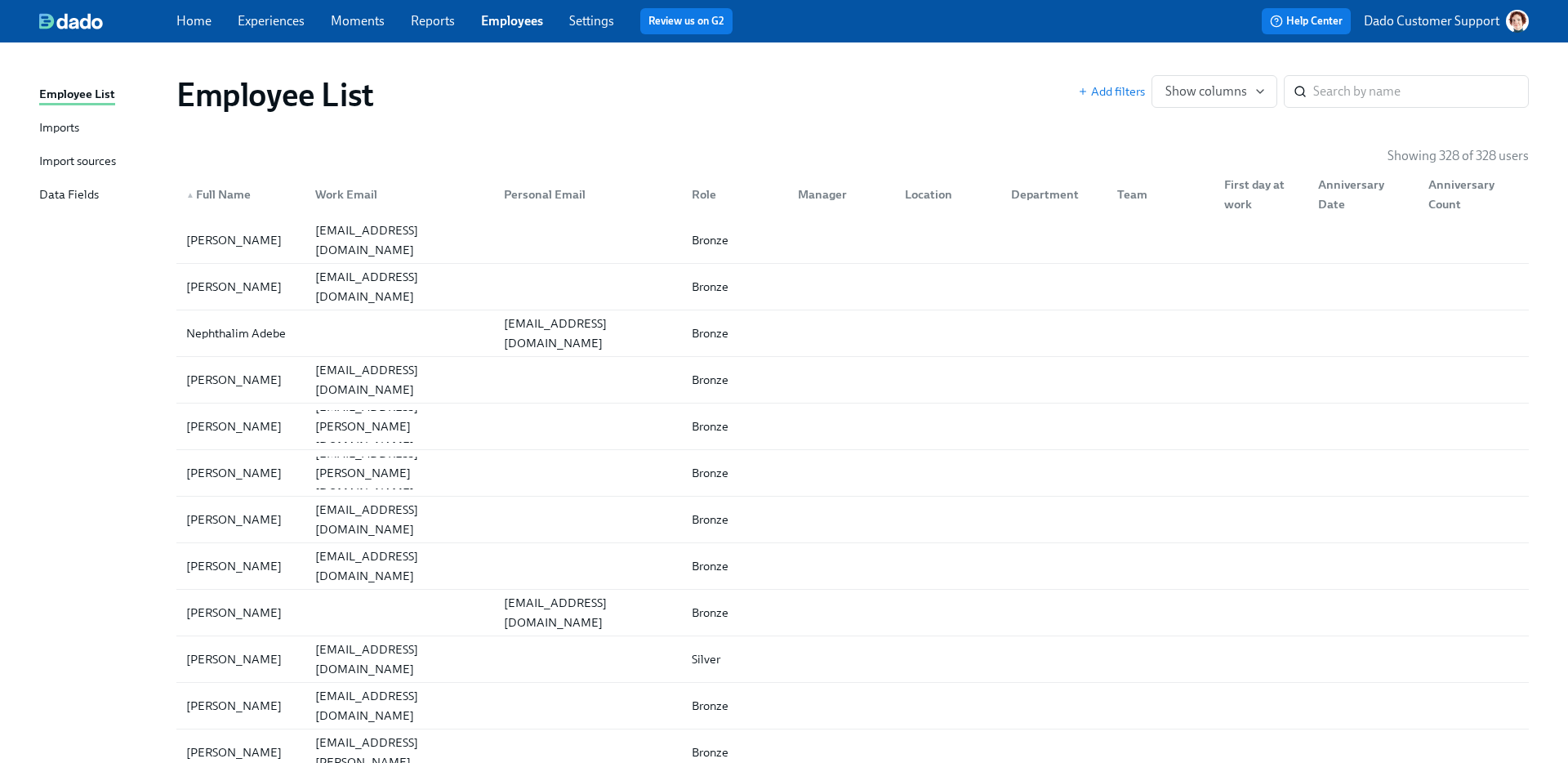
click at [60, 131] on div "Imports" at bounding box center [59, 129] width 40 height 20
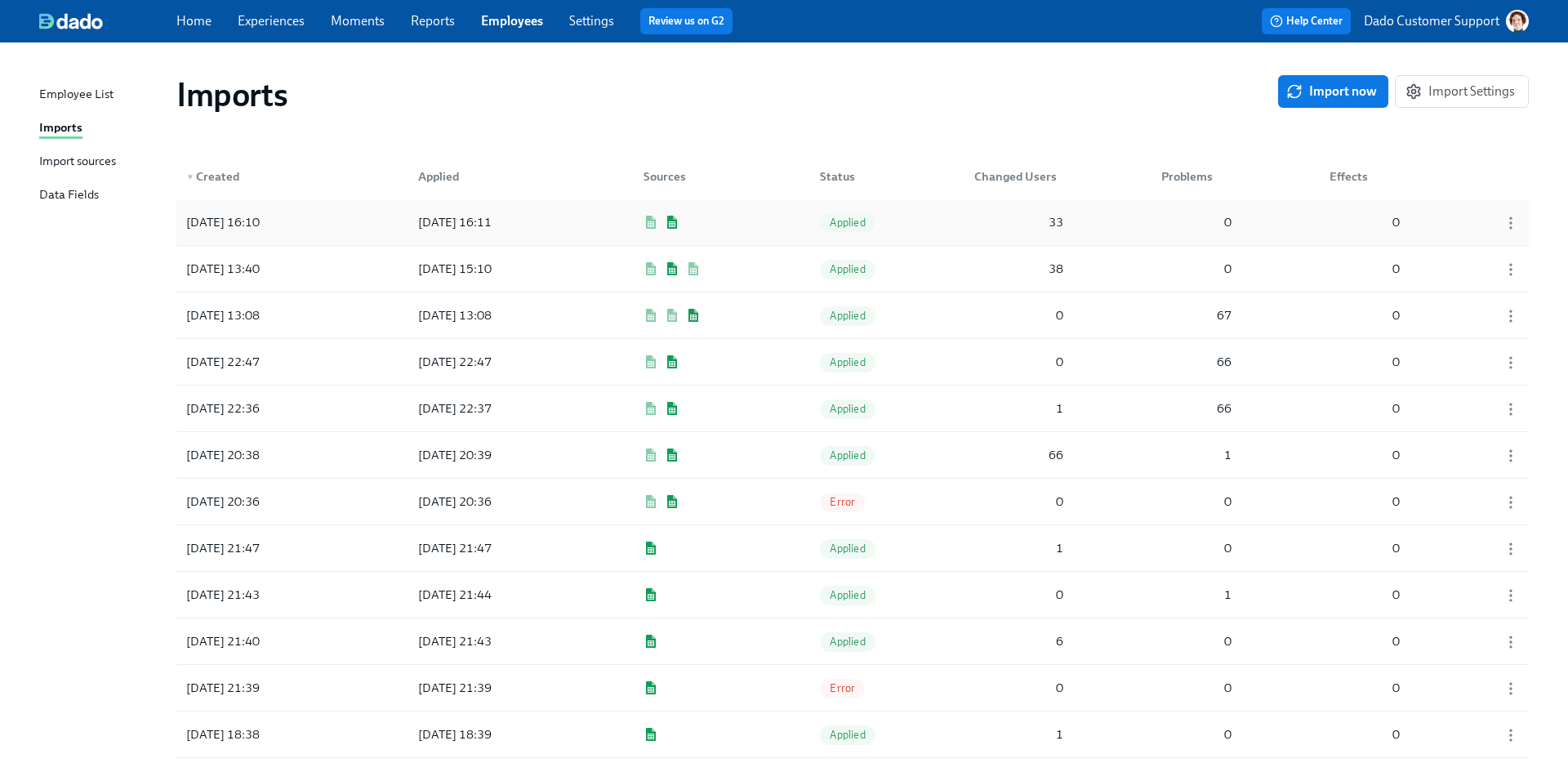
click at [241, 227] on div "[DATE] 16:10" at bounding box center [223, 222] width 86 height 19
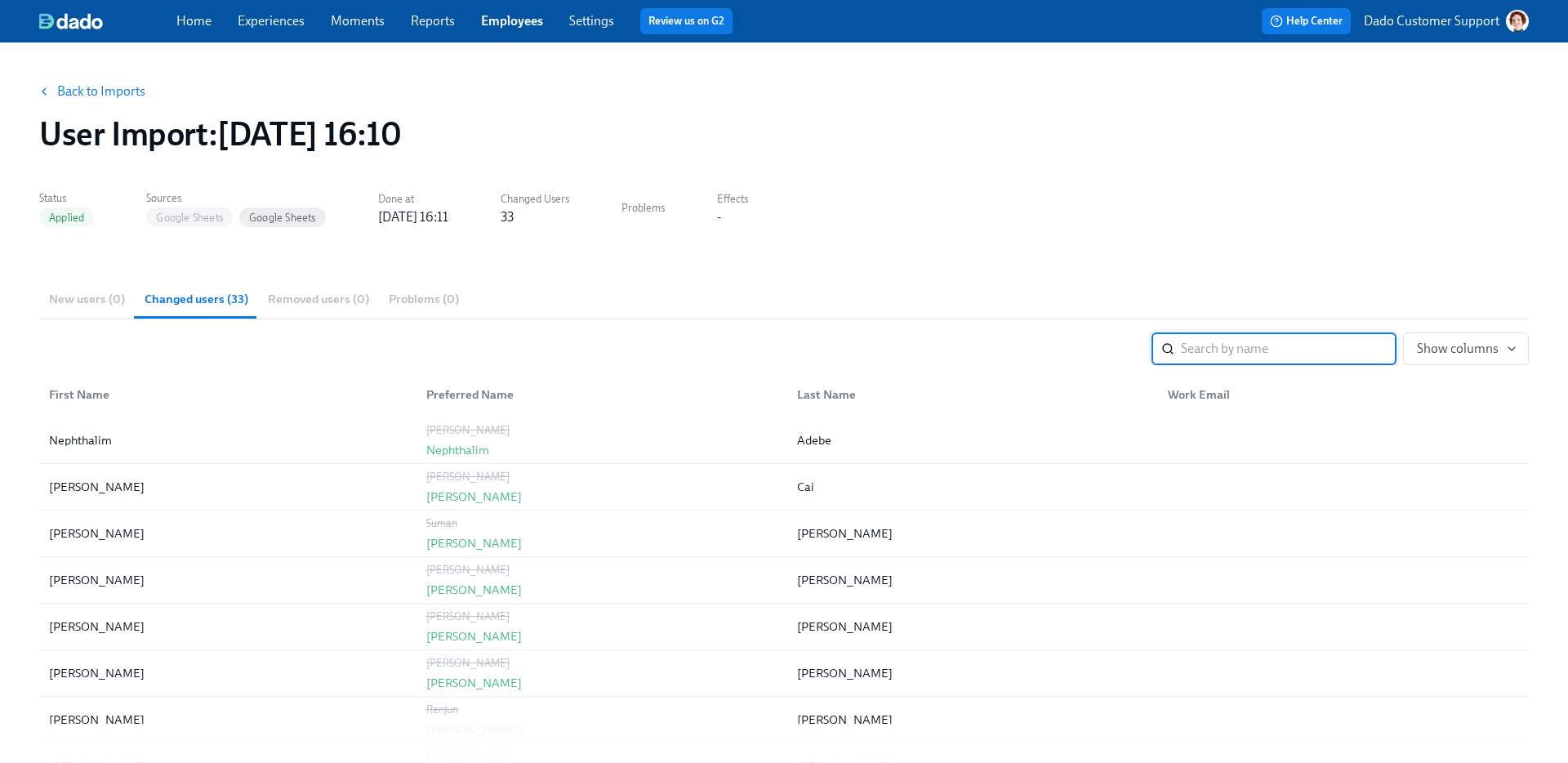
click at [55, 96] on span "Back to Imports" at bounding box center [93, 92] width 105 height 17
click at [94, 85] on link "Back to Imports" at bounding box center [100, 92] width 88 height 17
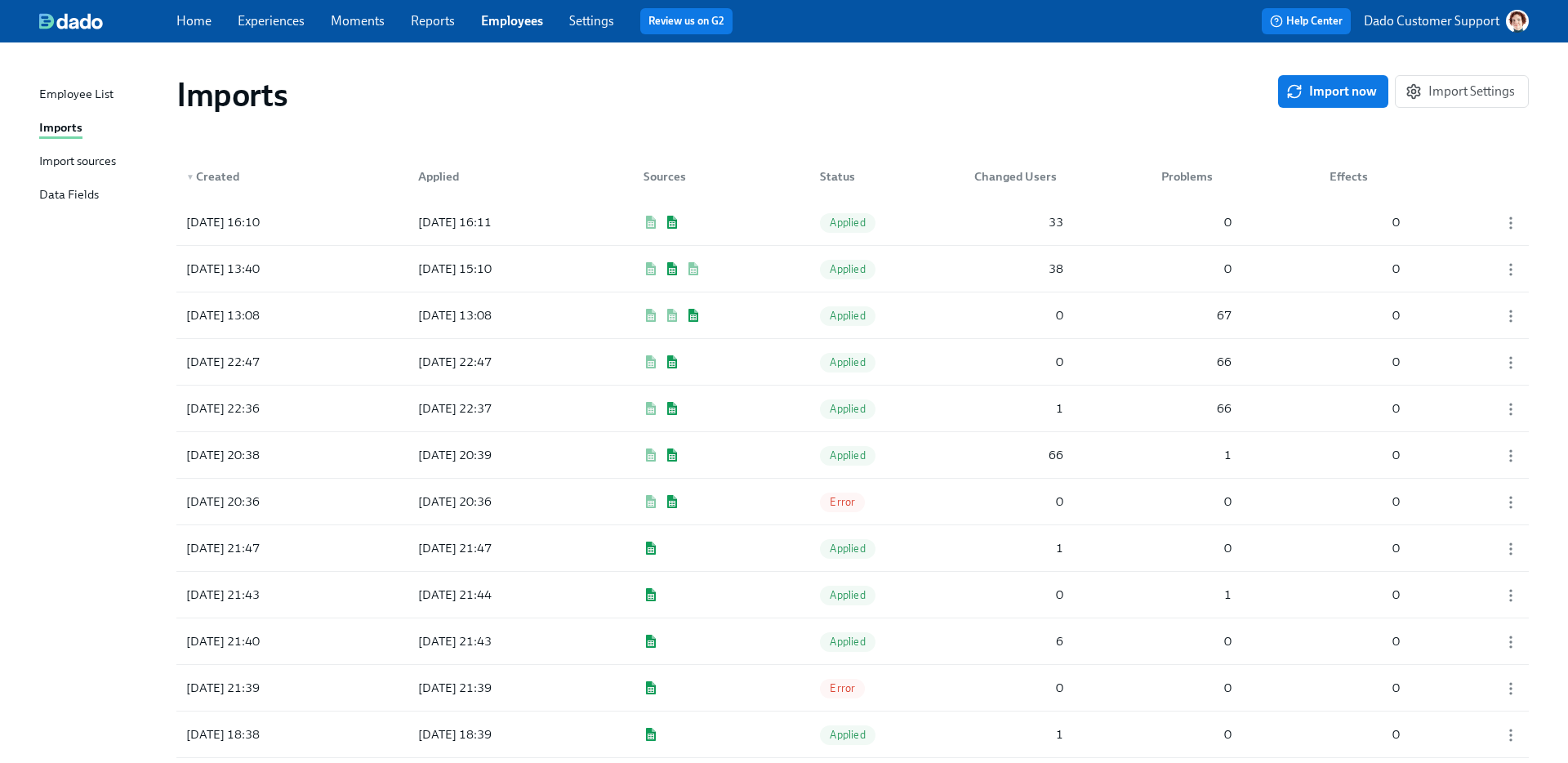
click at [260, 22] on link "Experiences" at bounding box center [271, 21] width 67 height 16
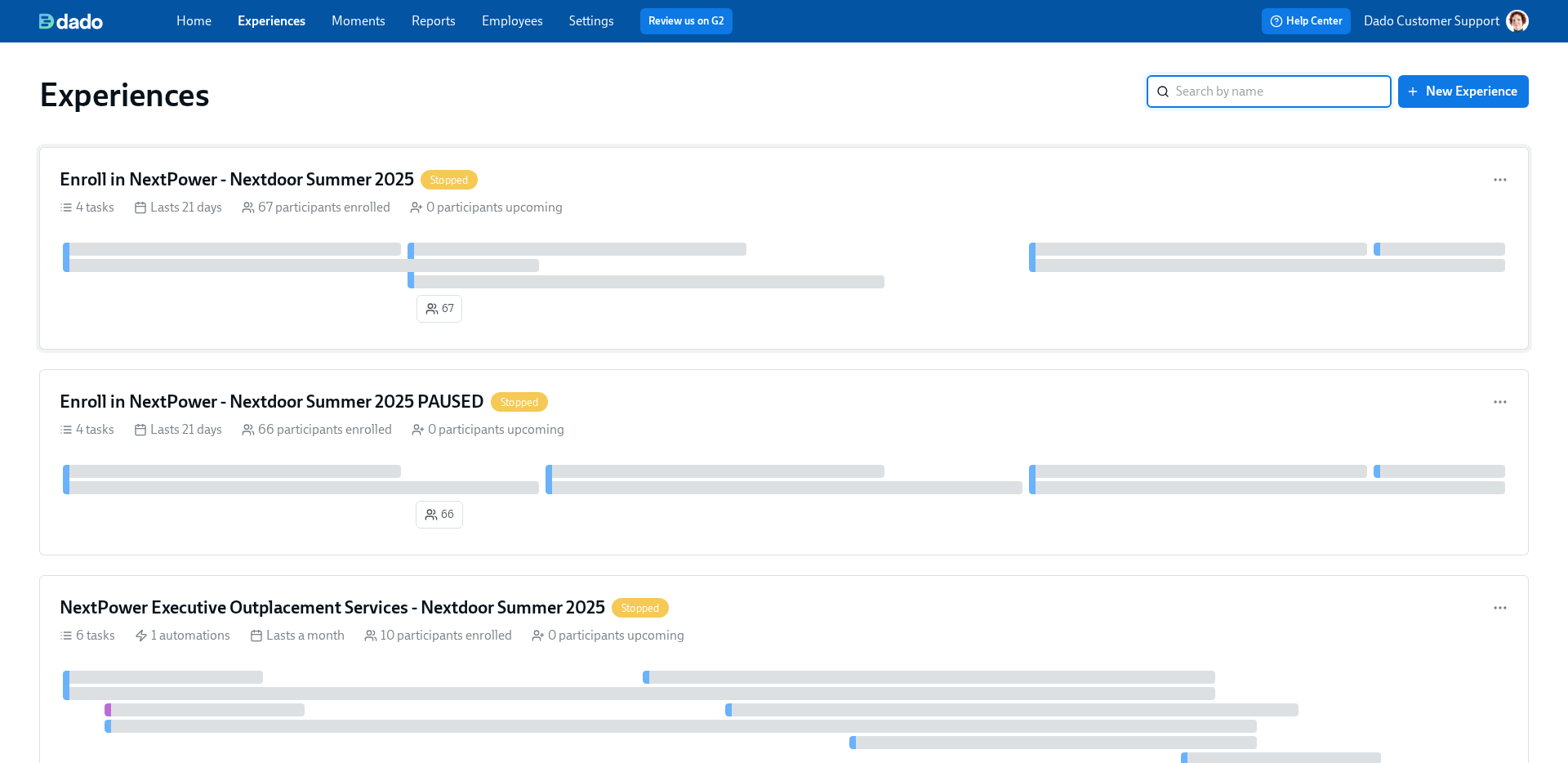
click at [280, 254] on div at bounding box center [232, 249] width 338 height 13
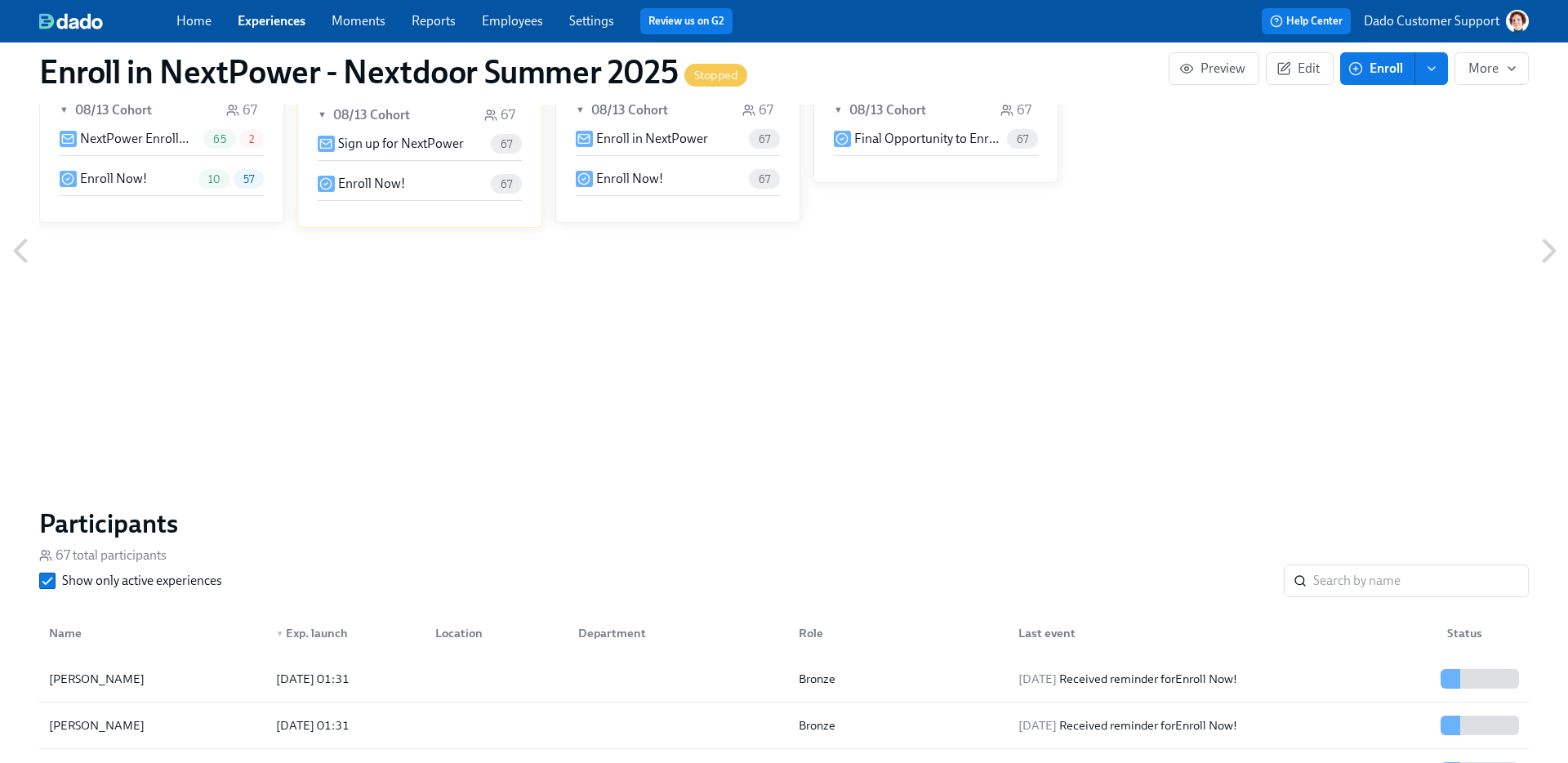
scroll to position [1105, 0]
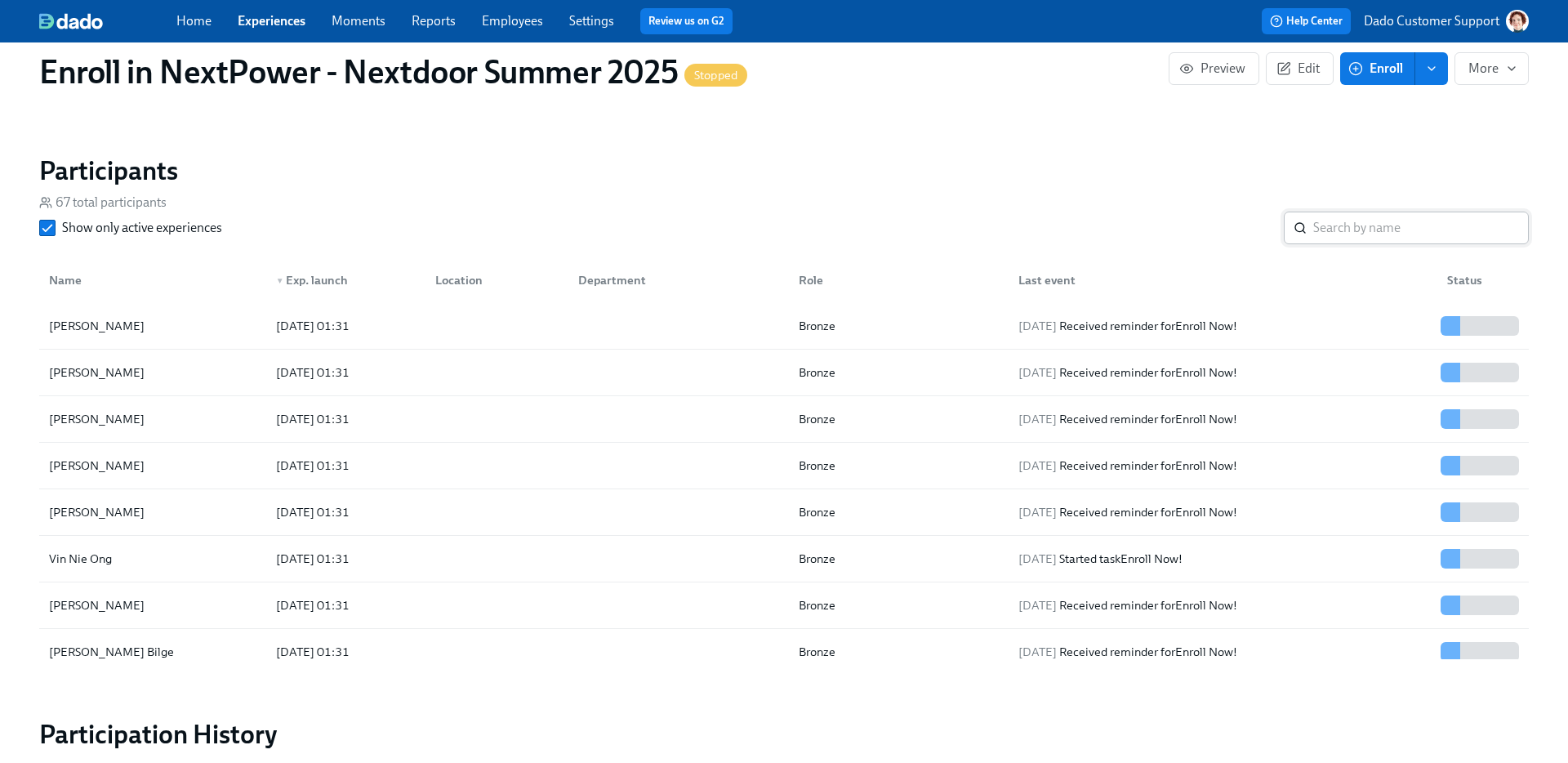
click at [1384, 238] on input "search" at bounding box center [1421, 228] width 216 height 33
type input "Li"
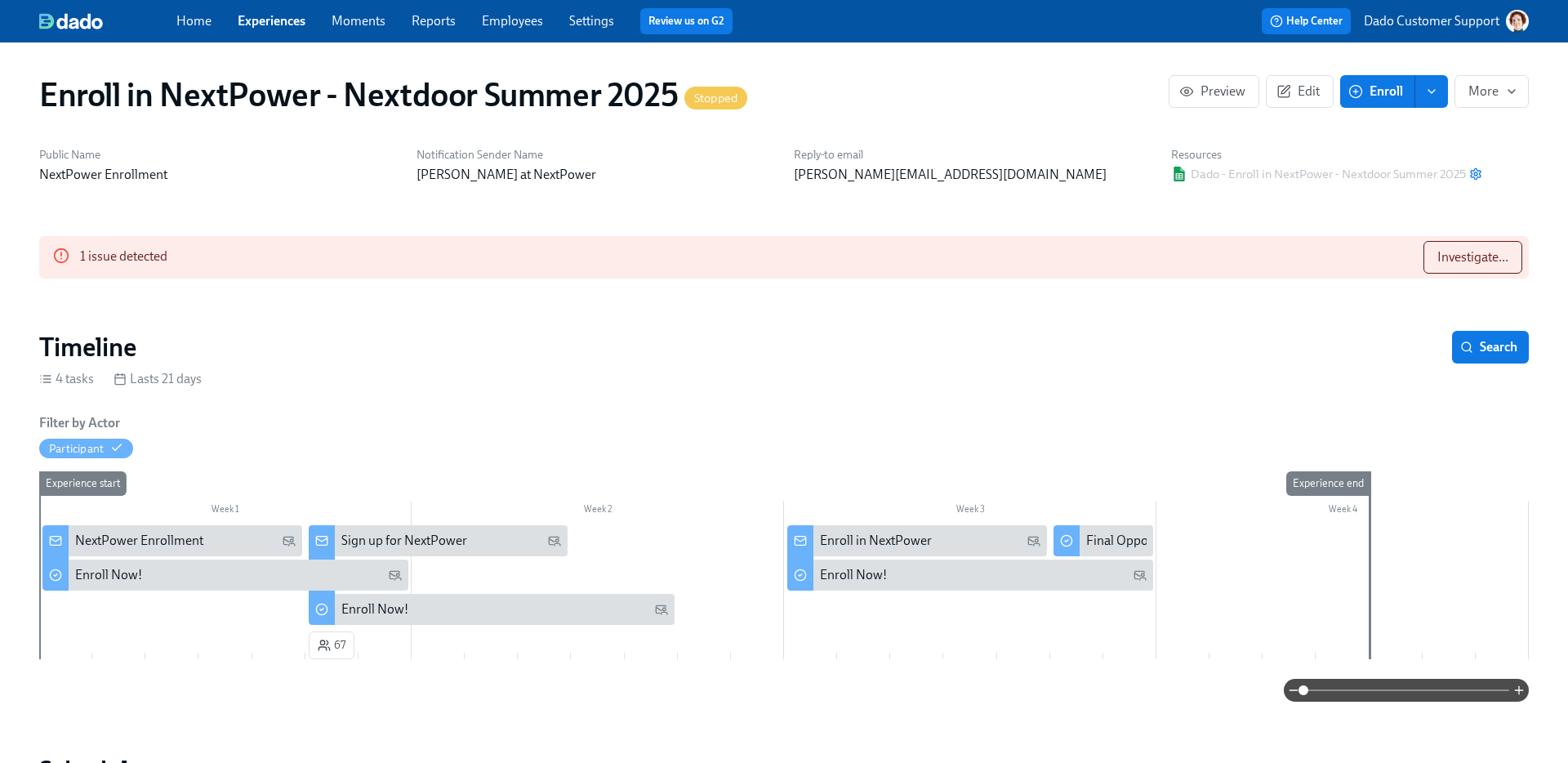
click at [513, 18] on link "Employees" at bounding box center [512, 21] width 61 height 16
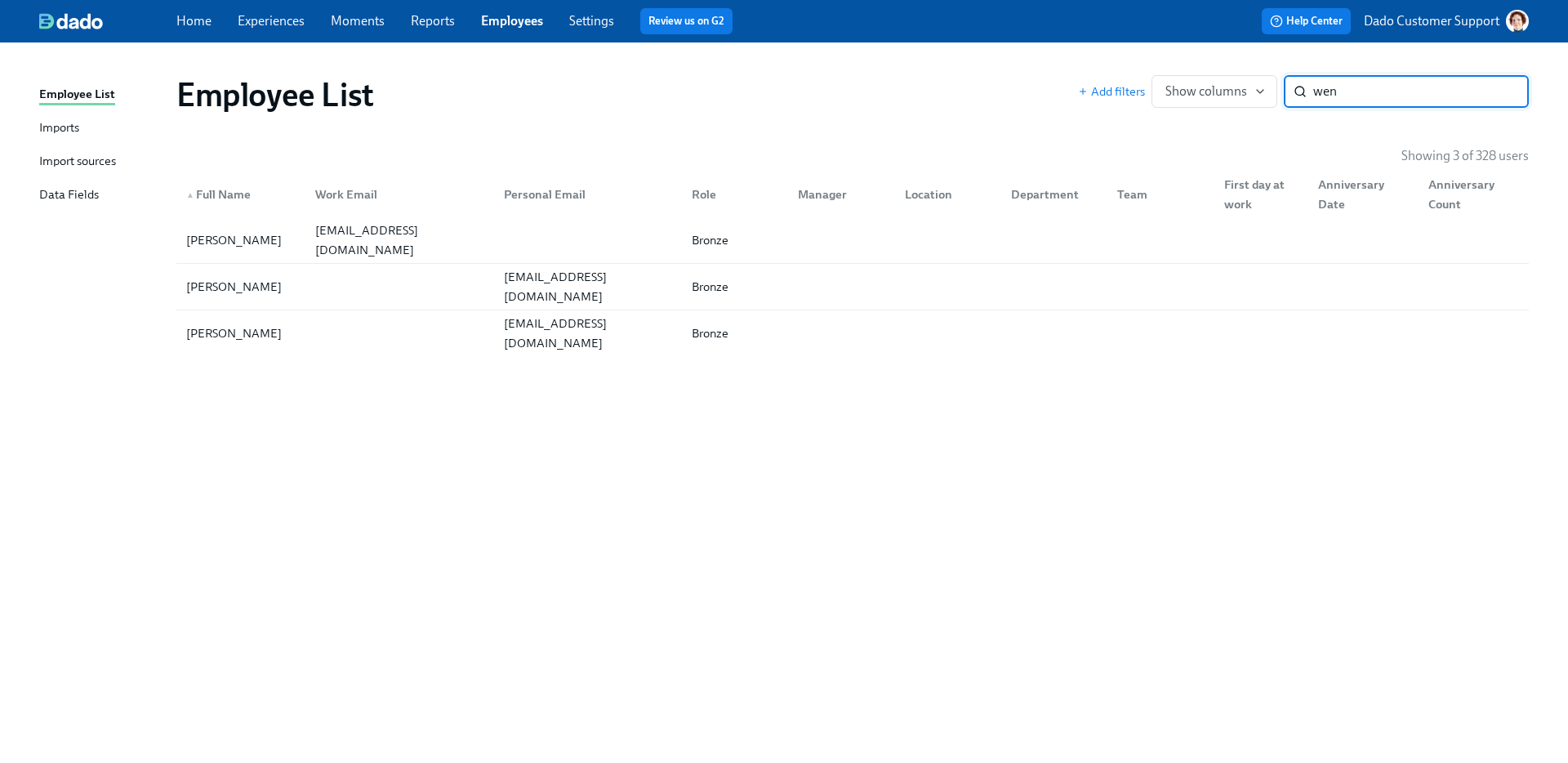
type input "wen"
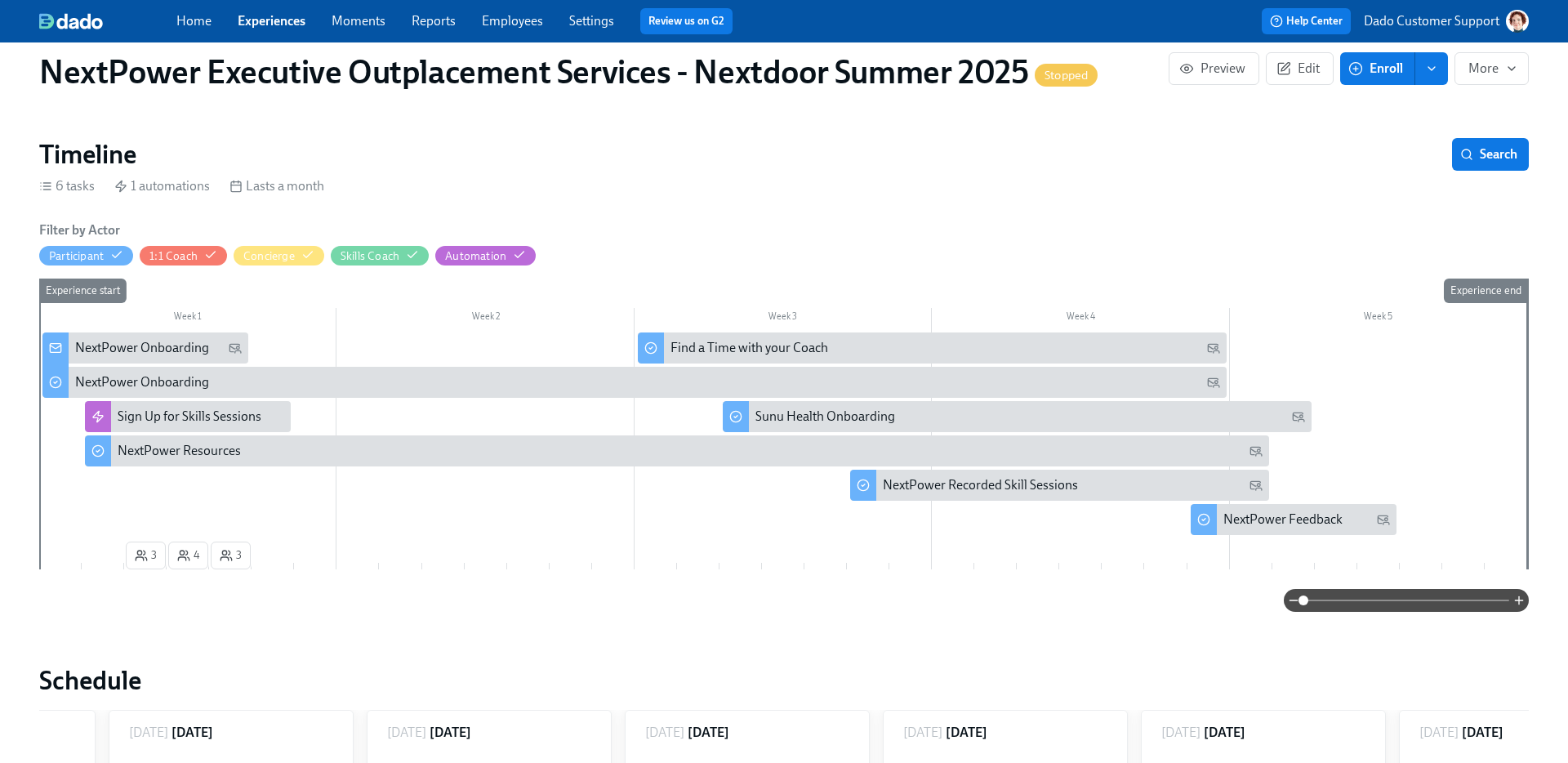
scroll to position [0, 2052]
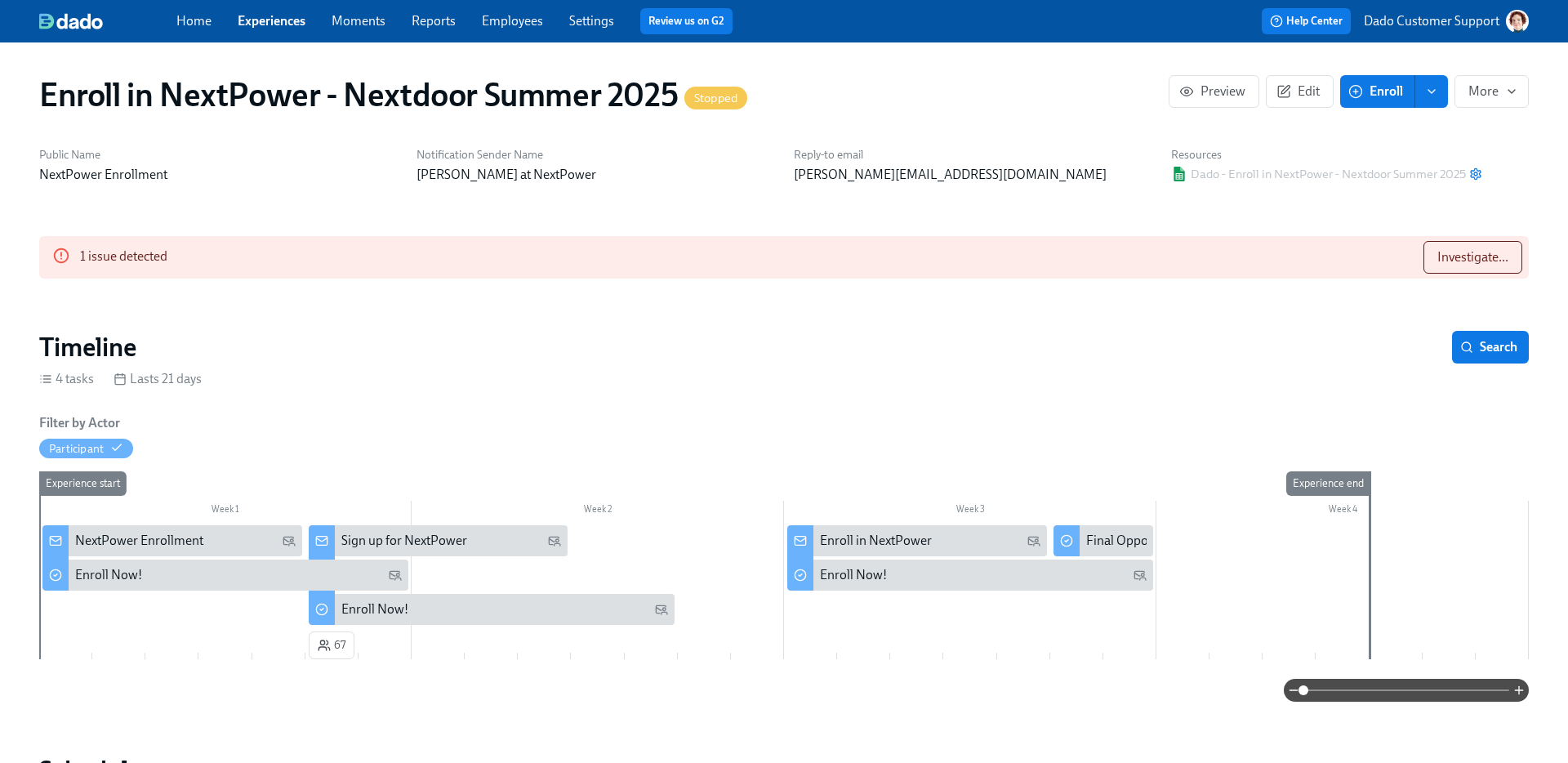
scroll to position [1170, 0]
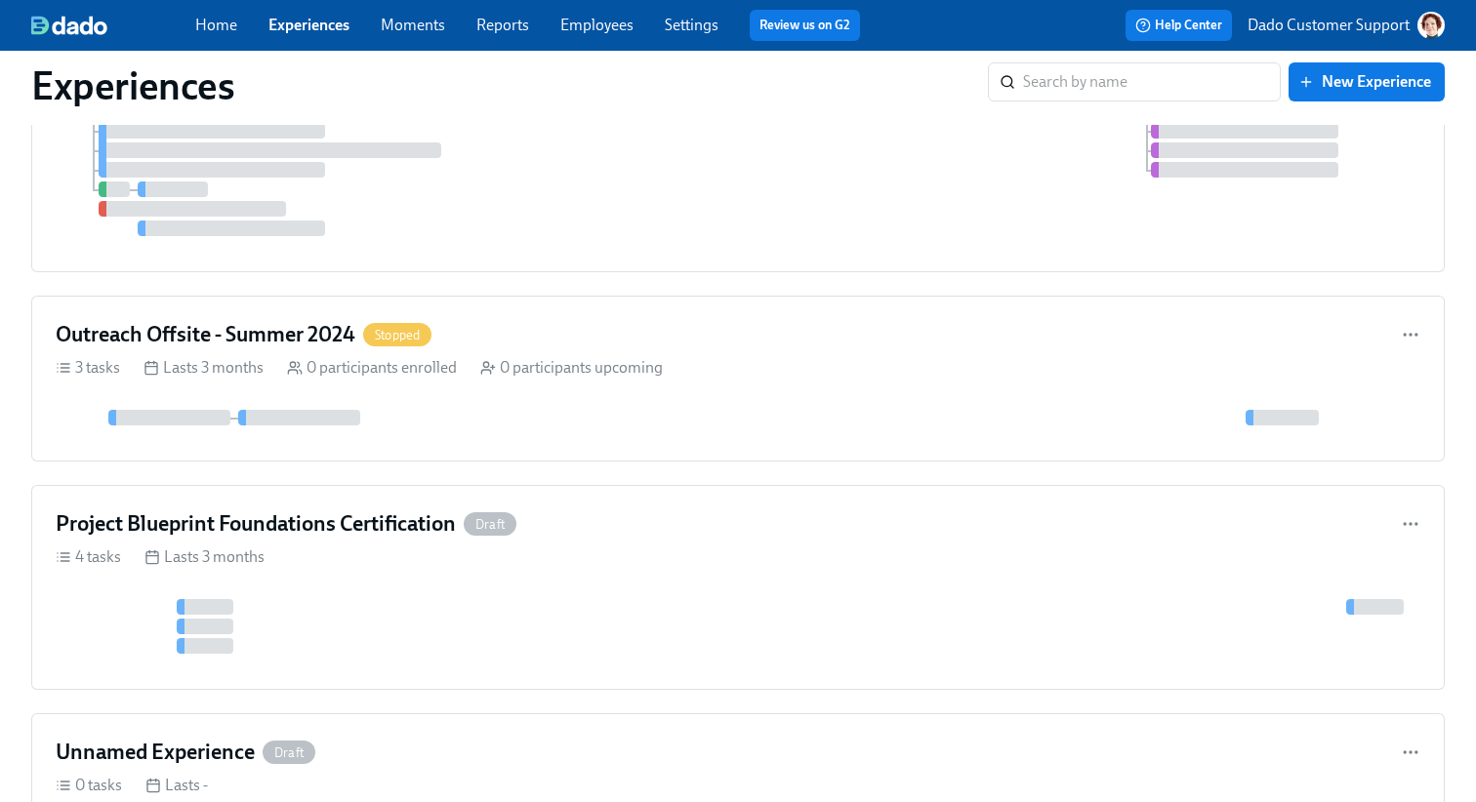
scroll to position [13894, 0]
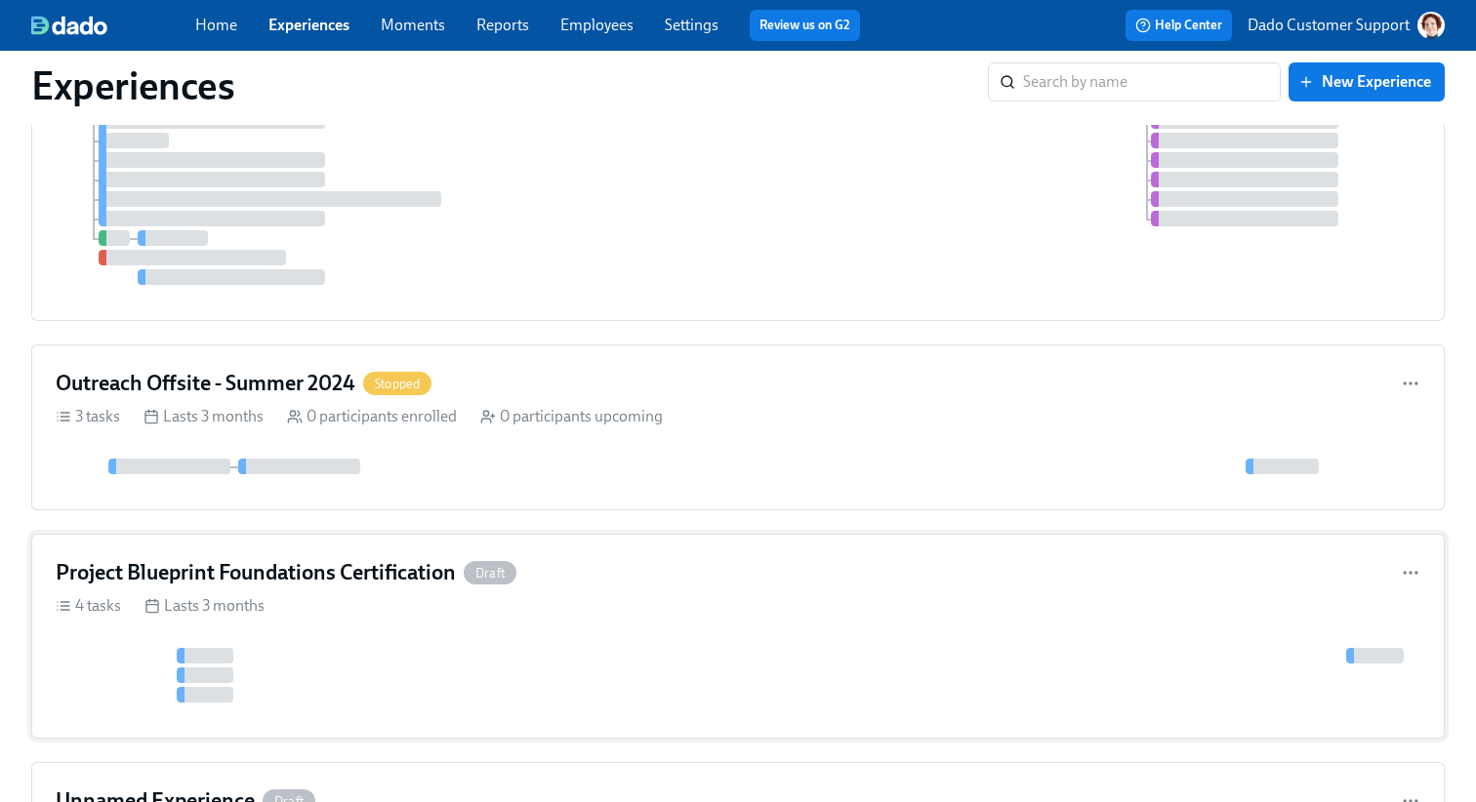
click at [499, 585] on div "Draft" at bounding box center [490, 572] width 53 height 23
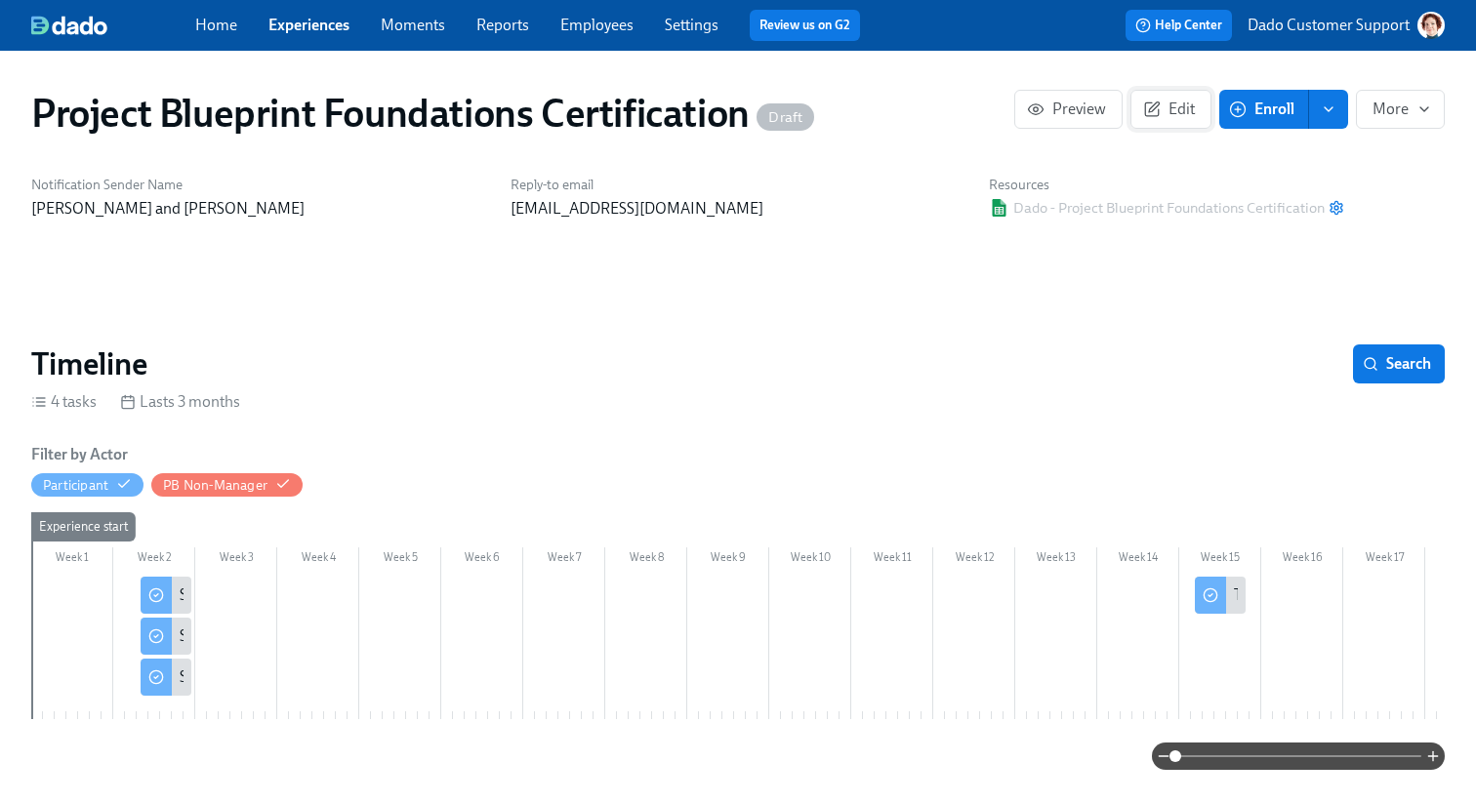
click at [1179, 105] on span "Edit" at bounding box center [1171, 110] width 48 height 20
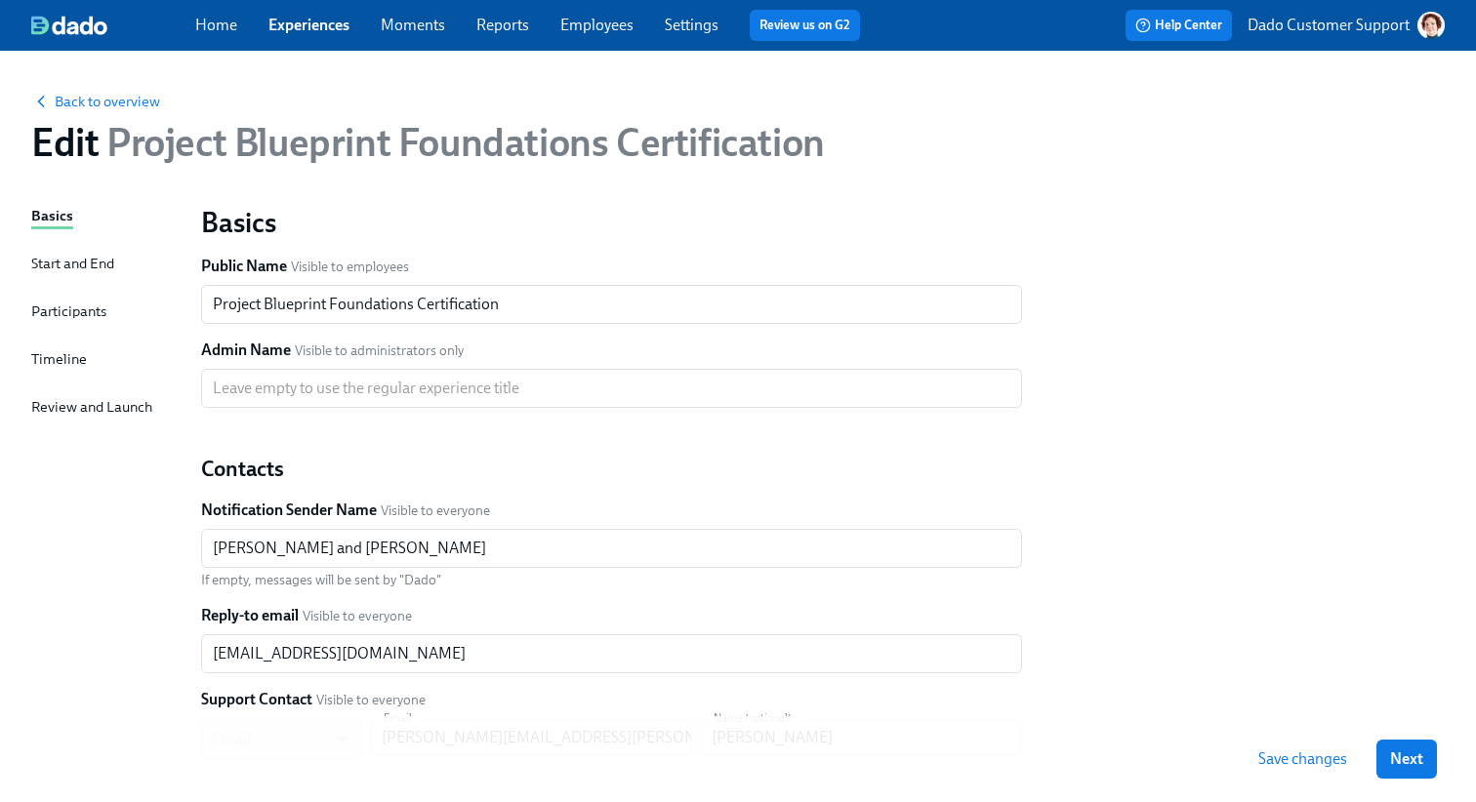
click at [50, 303] on div "Participants" at bounding box center [68, 311] width 75 height 21
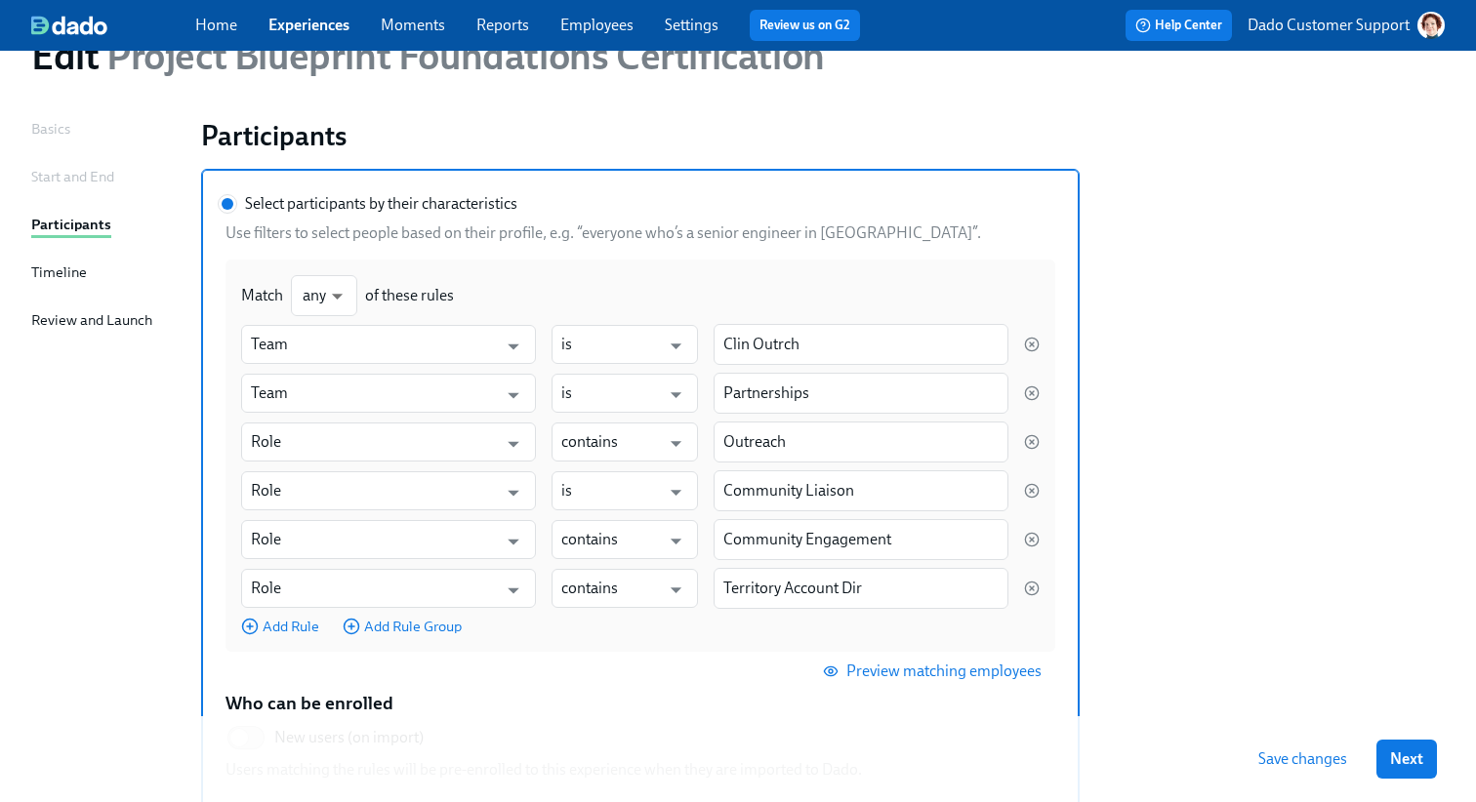
scroll to position [89, 0]
click at [603, 24] on link "Employees" at bounding box center [596, 25] width 73 height 19
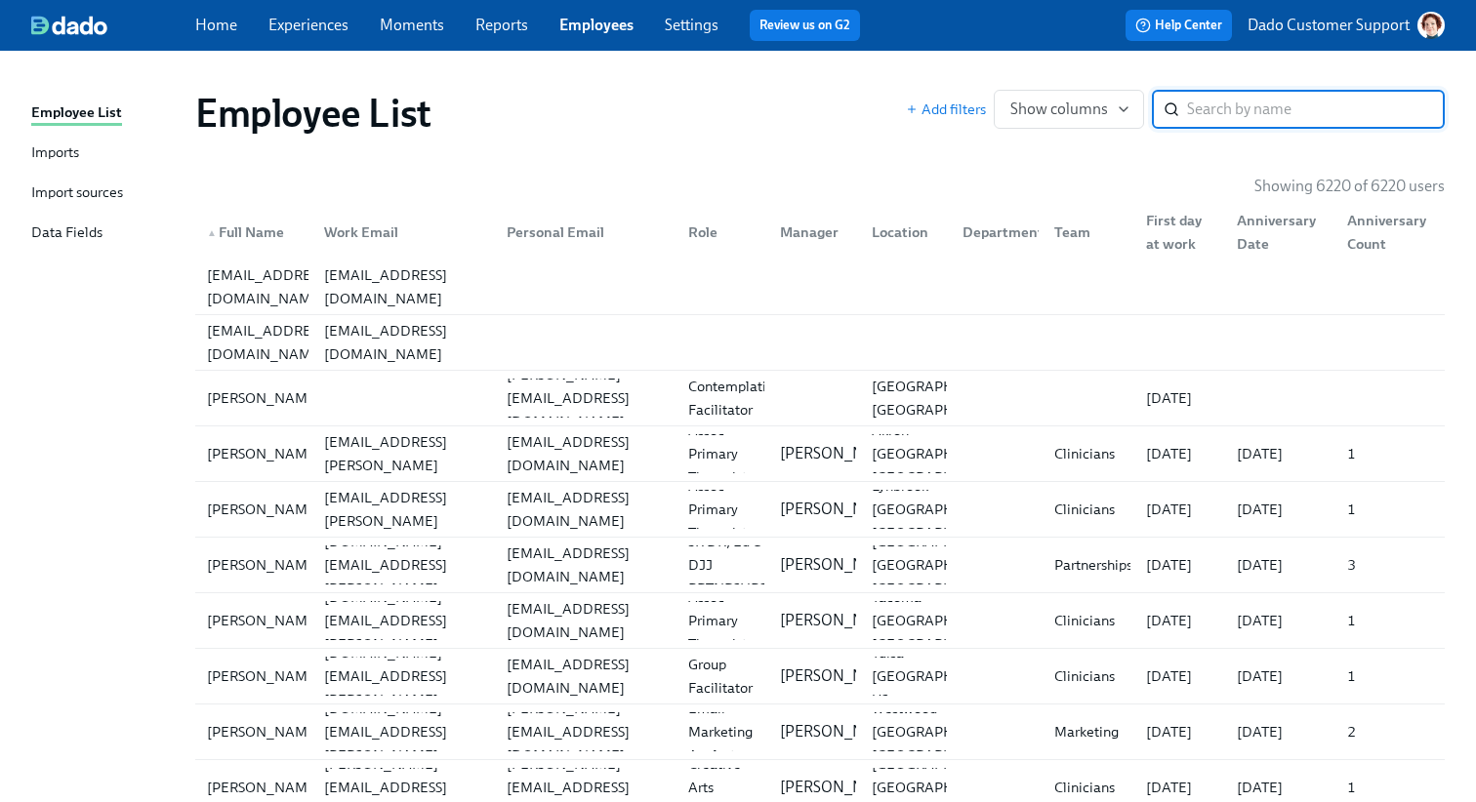
click at [69, 199] on div "Import sources" at bounding box center [77, 194] width 92 height 24
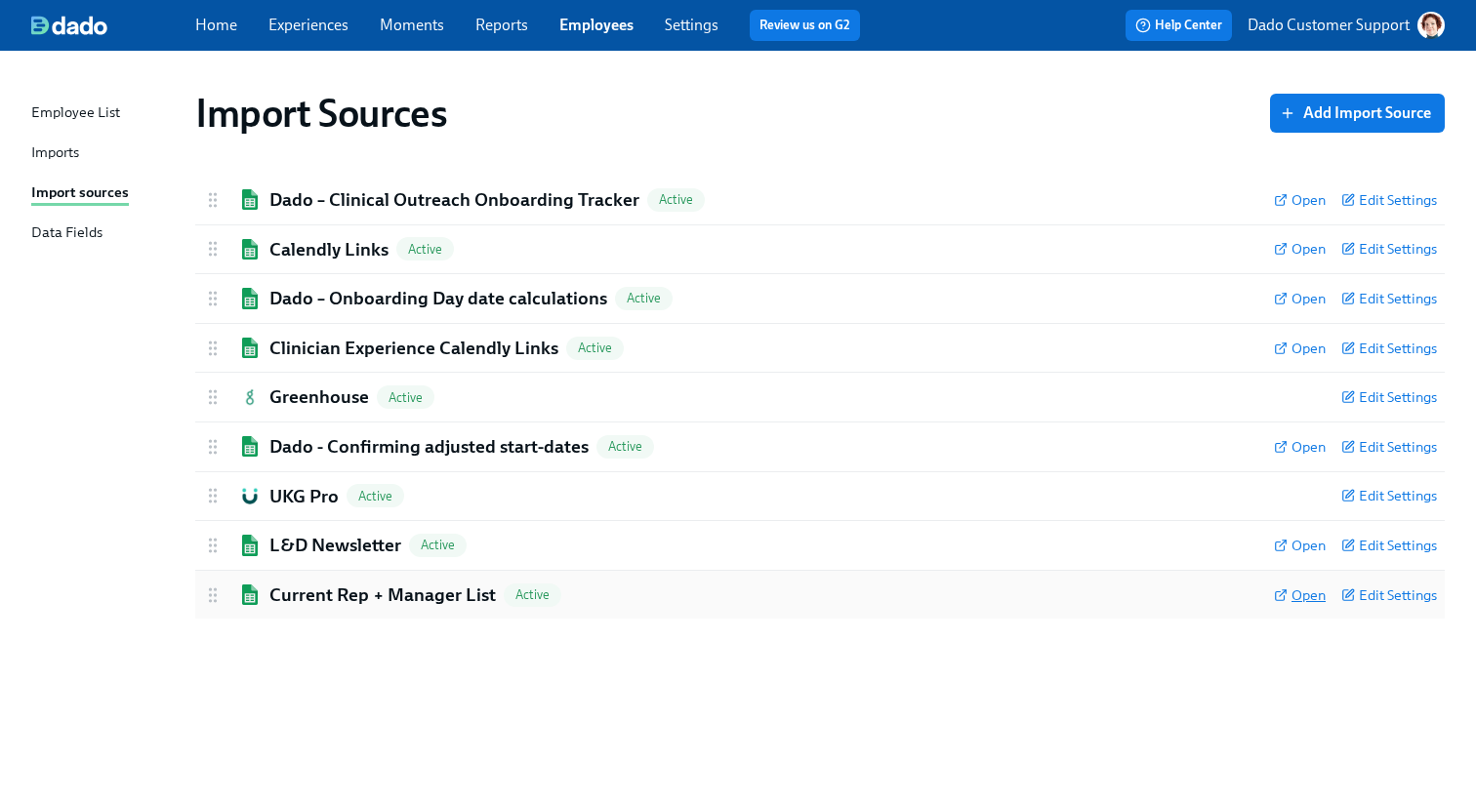
click at [1323, 599] on span "Open" at bounding box center [1300, 596] width 52 height 20
click at [332, 598] on h2 "Current Rep + Manager List" at bounding box center [382, 595] width 226 height 25
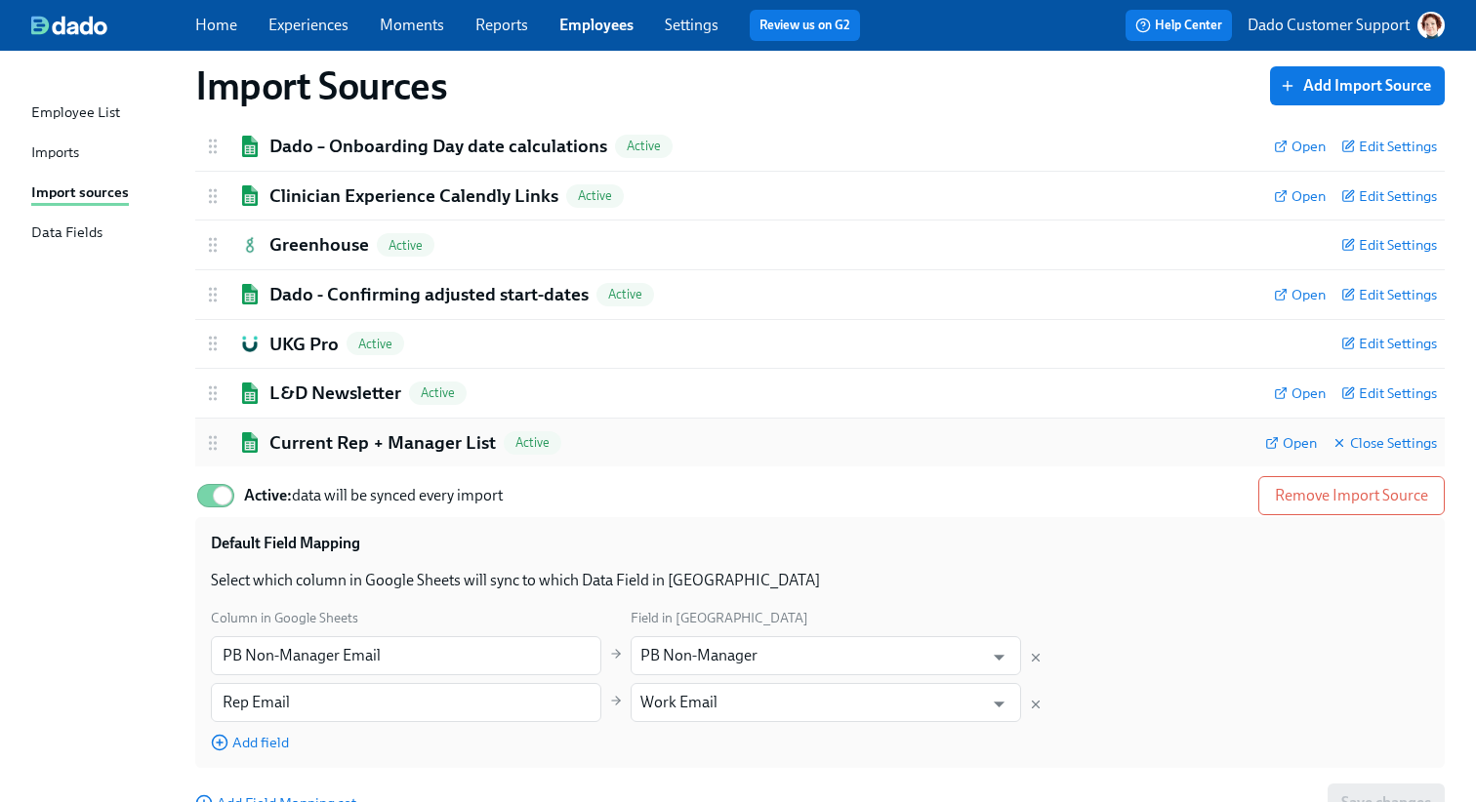
scroll to position [227, 0]
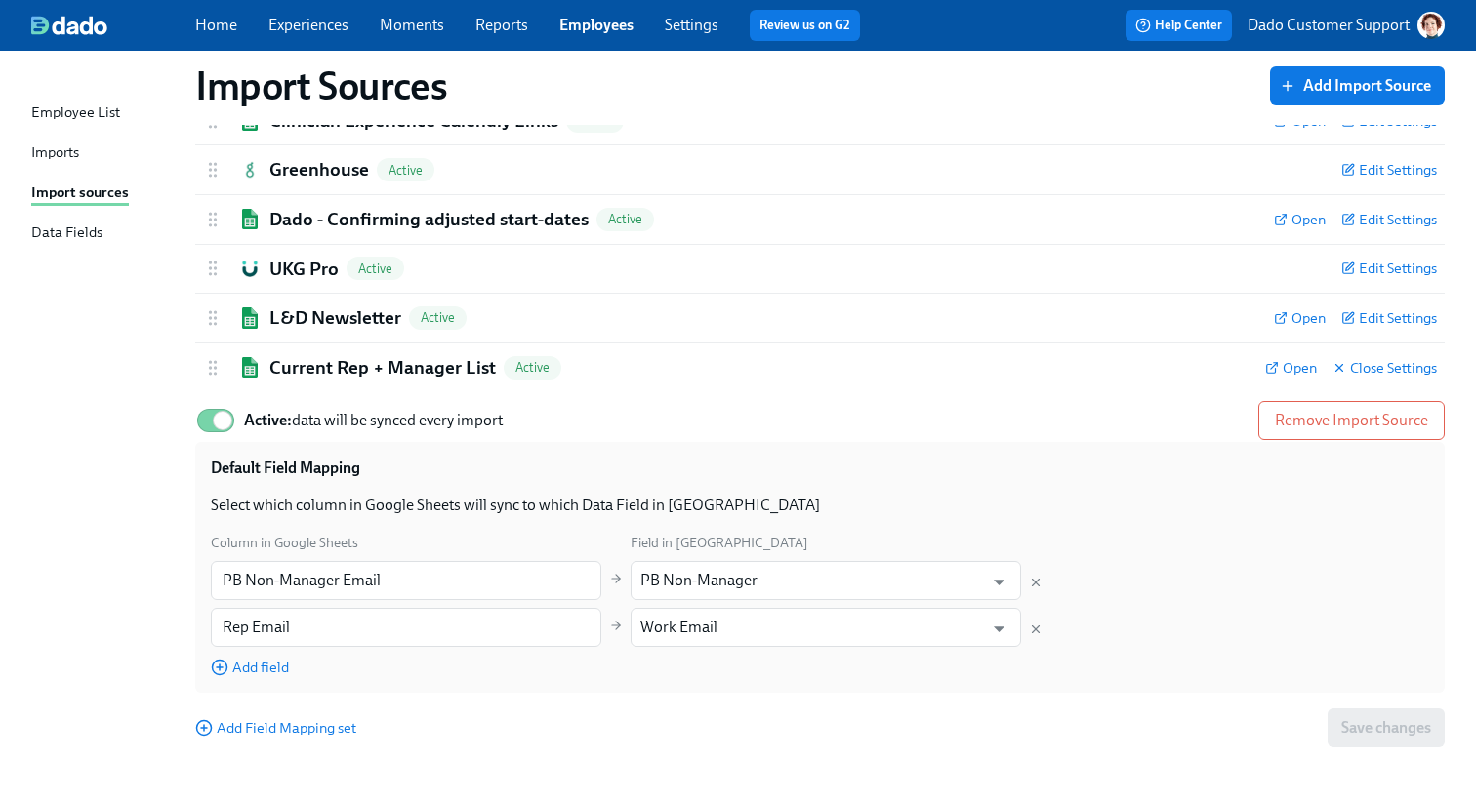
click at [53, 151] on div "Imports" at bounding box center [55, 154] width 48 height 24
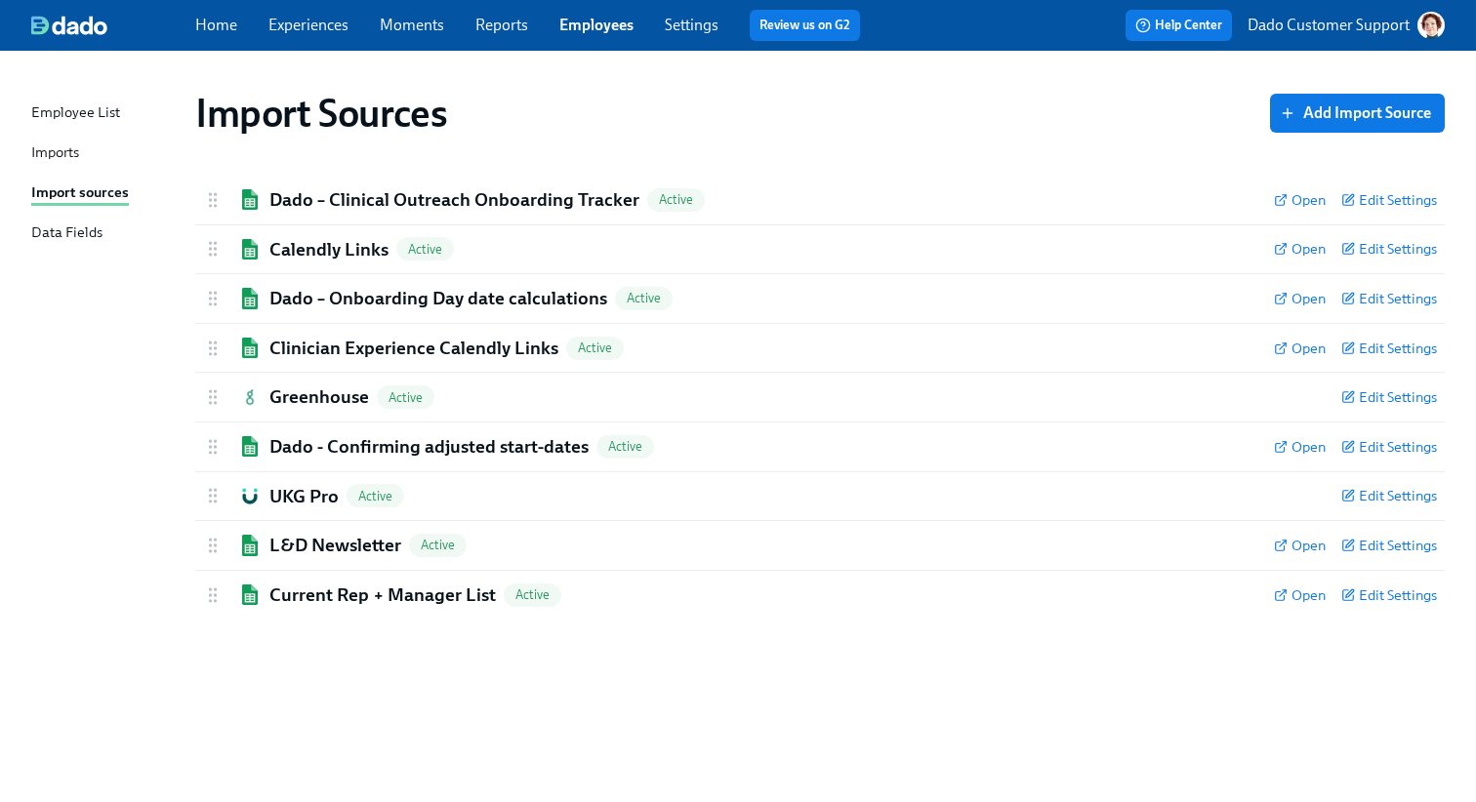
click at [302, 28] on link "Experiences" at bounding box center [308, 25] width 80 height 19
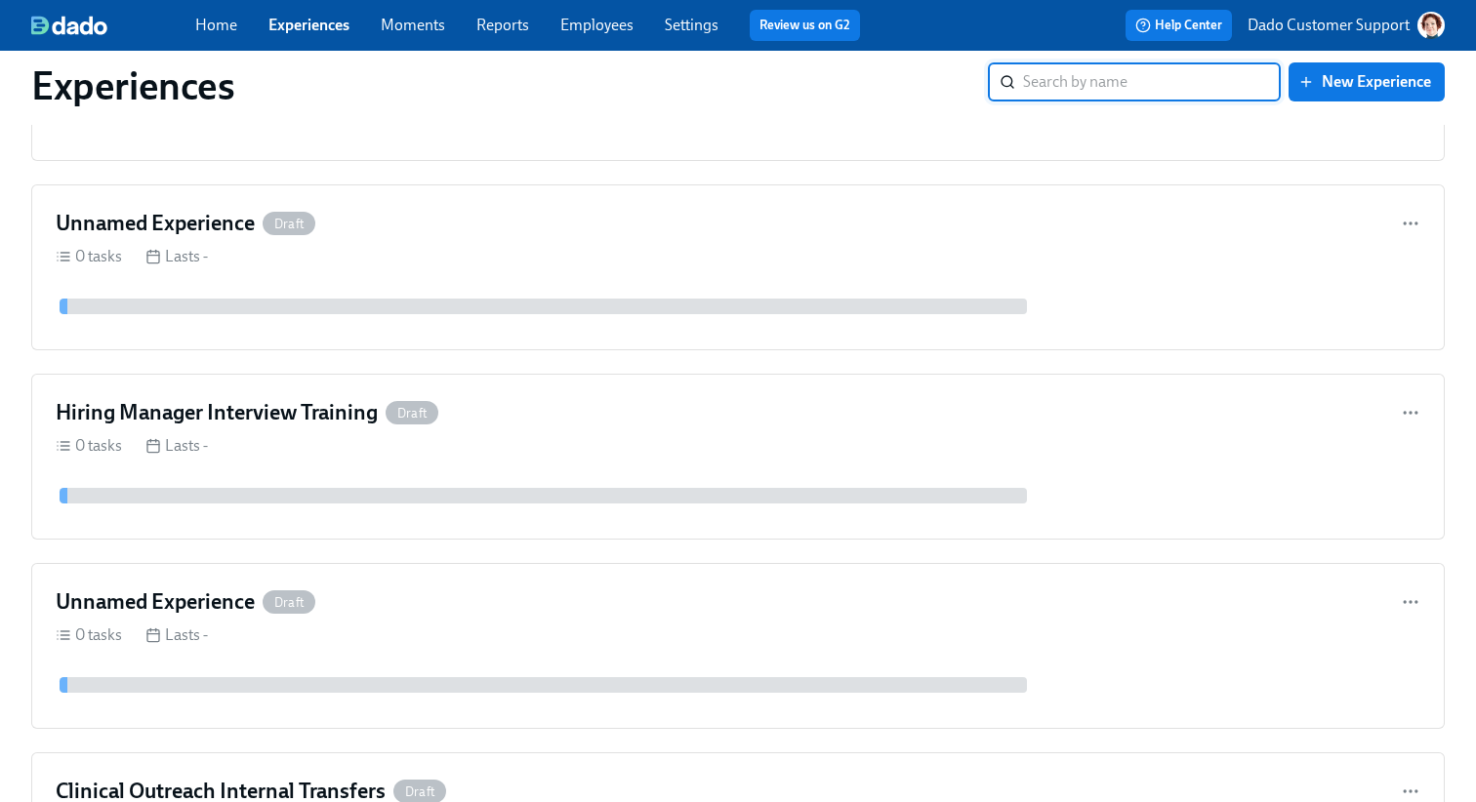
scroll to position [14250, 0]
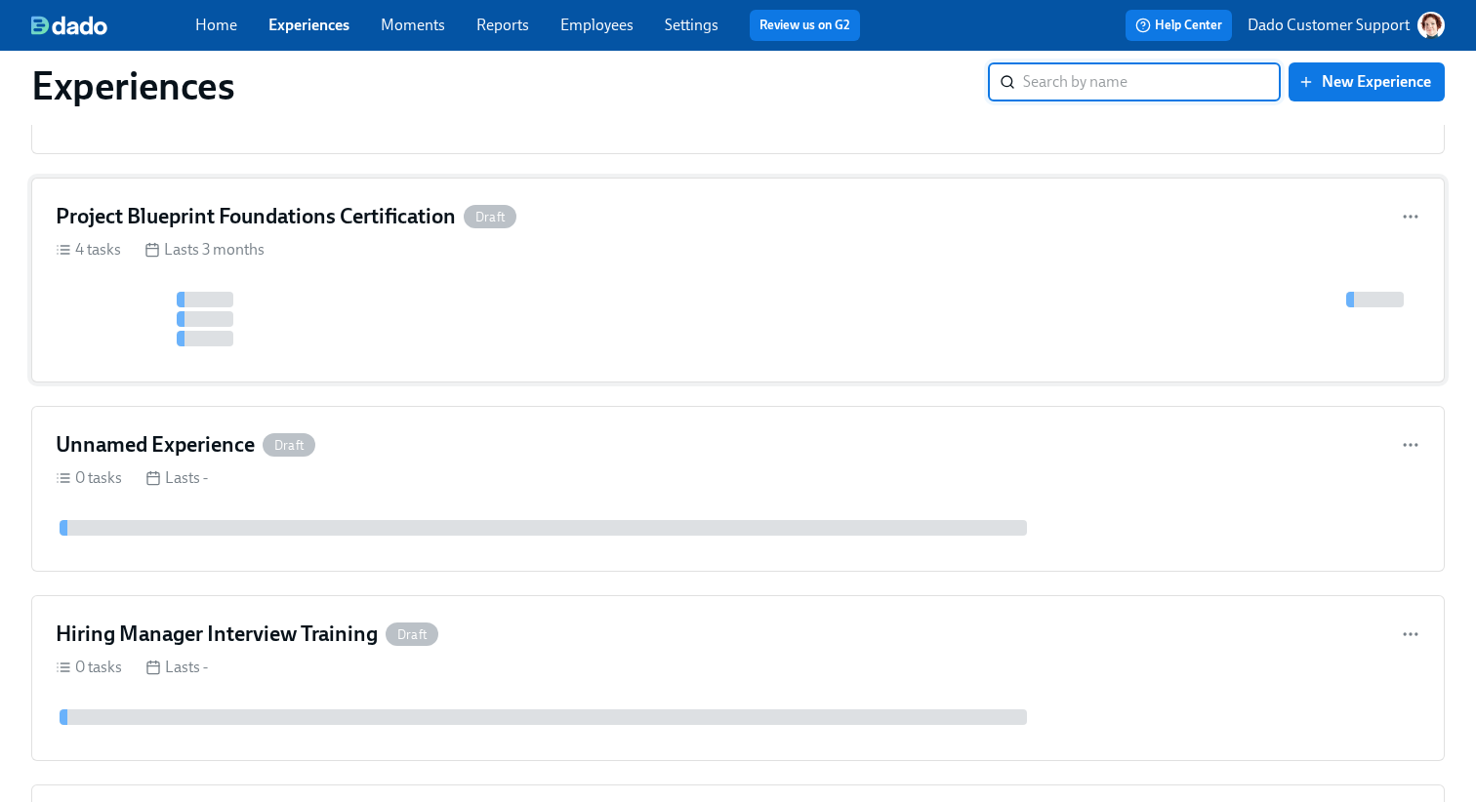
click at [402, 226] on h4 "Project Blueprint Foundations Certification" at bounding box center [256, 216] width 400 height 29
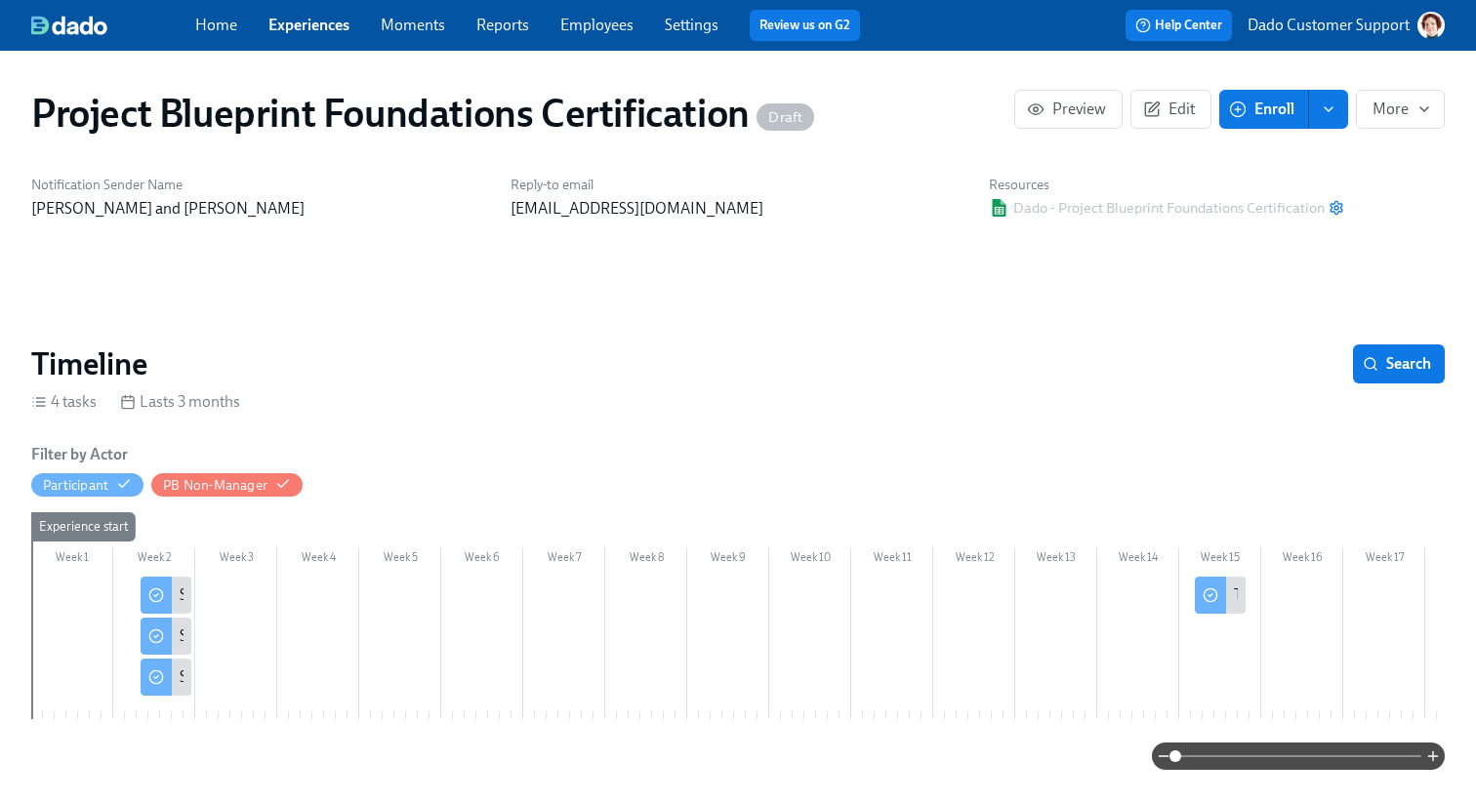
click at [1323, 110] on icon "enroll" at bounding box center [1328, 109] width 16 height 16
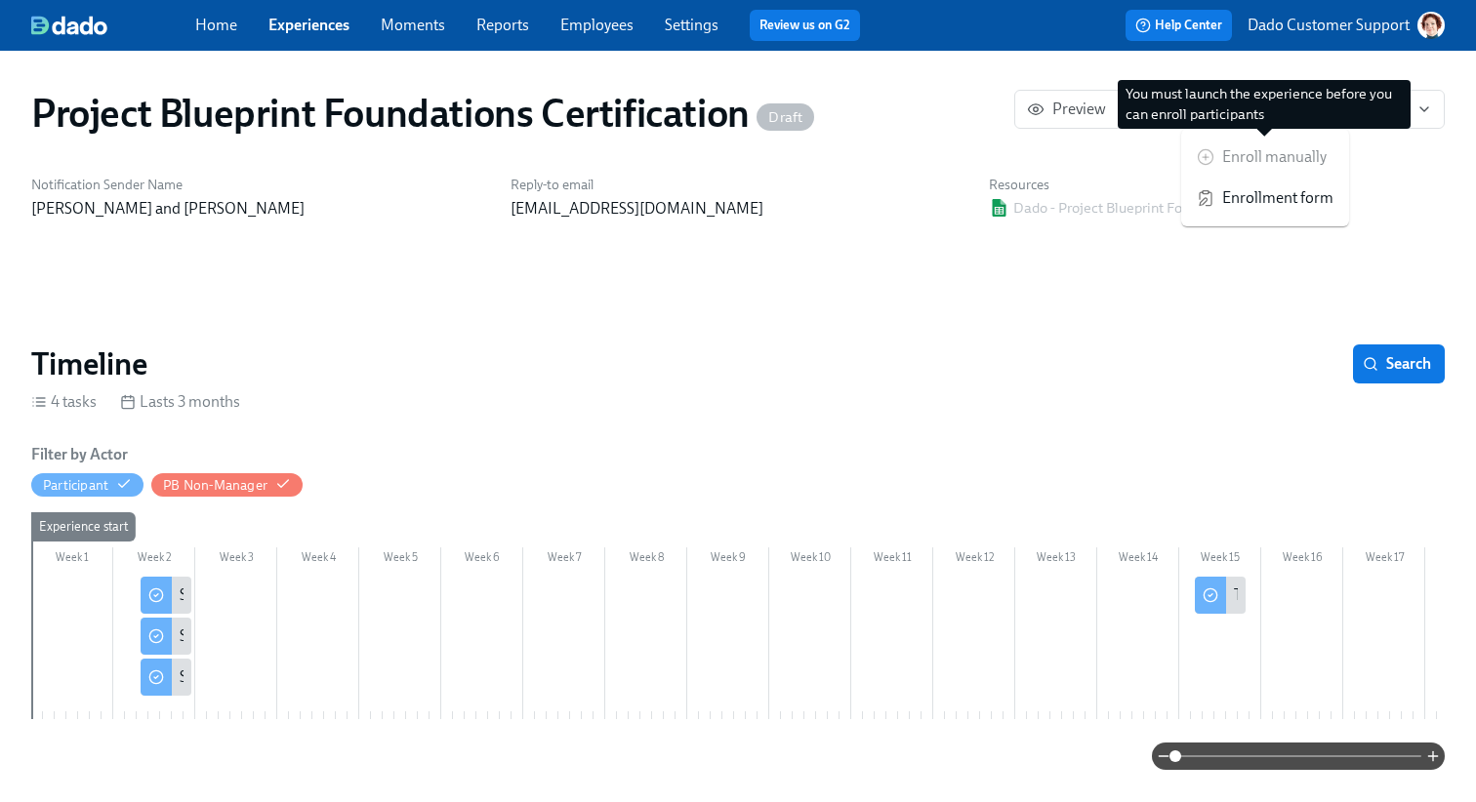
click at [1254, 151] on div "Enroll manually" at bounding box center [1265, 157] width 168 height 41
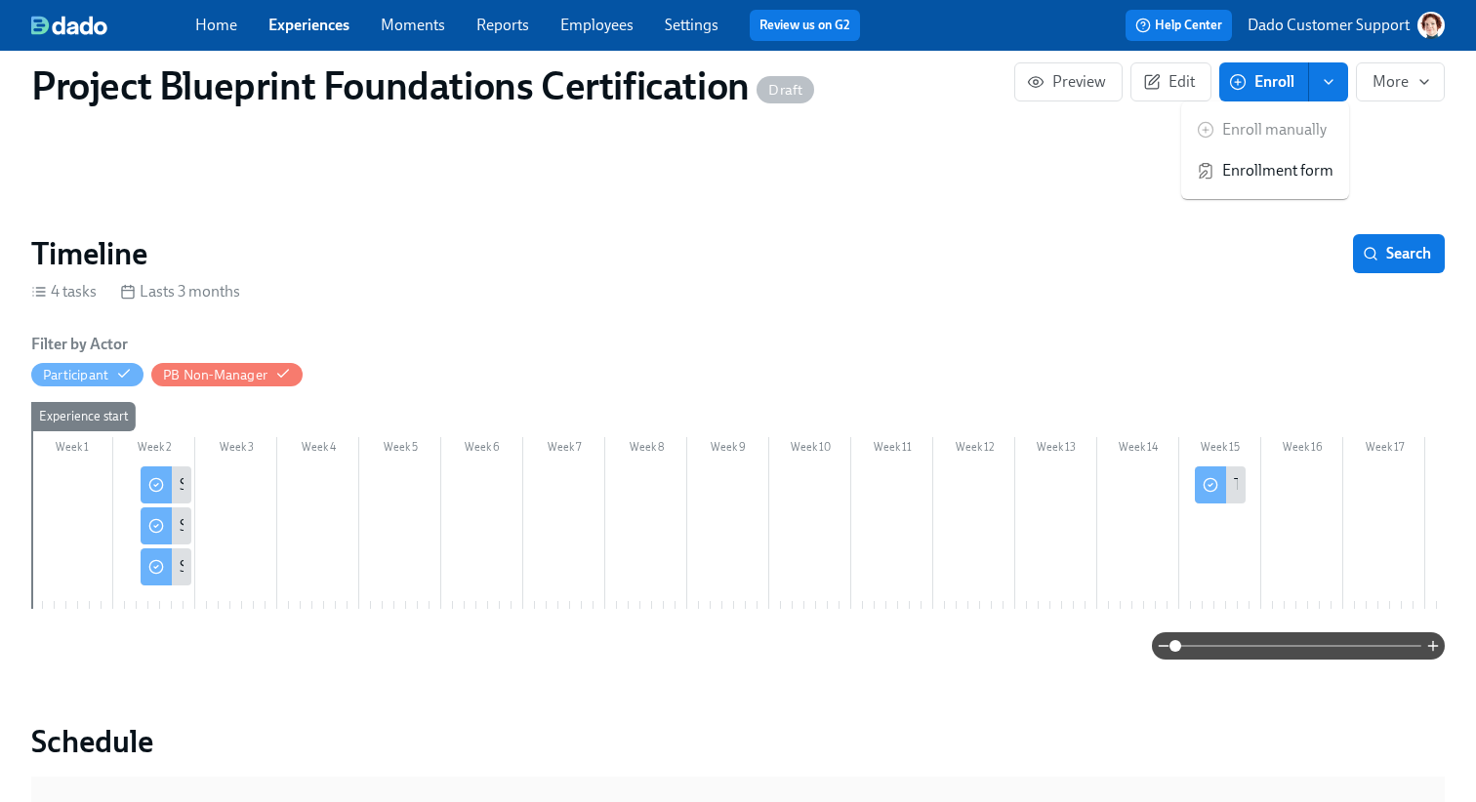
scroll to position [133, 0]
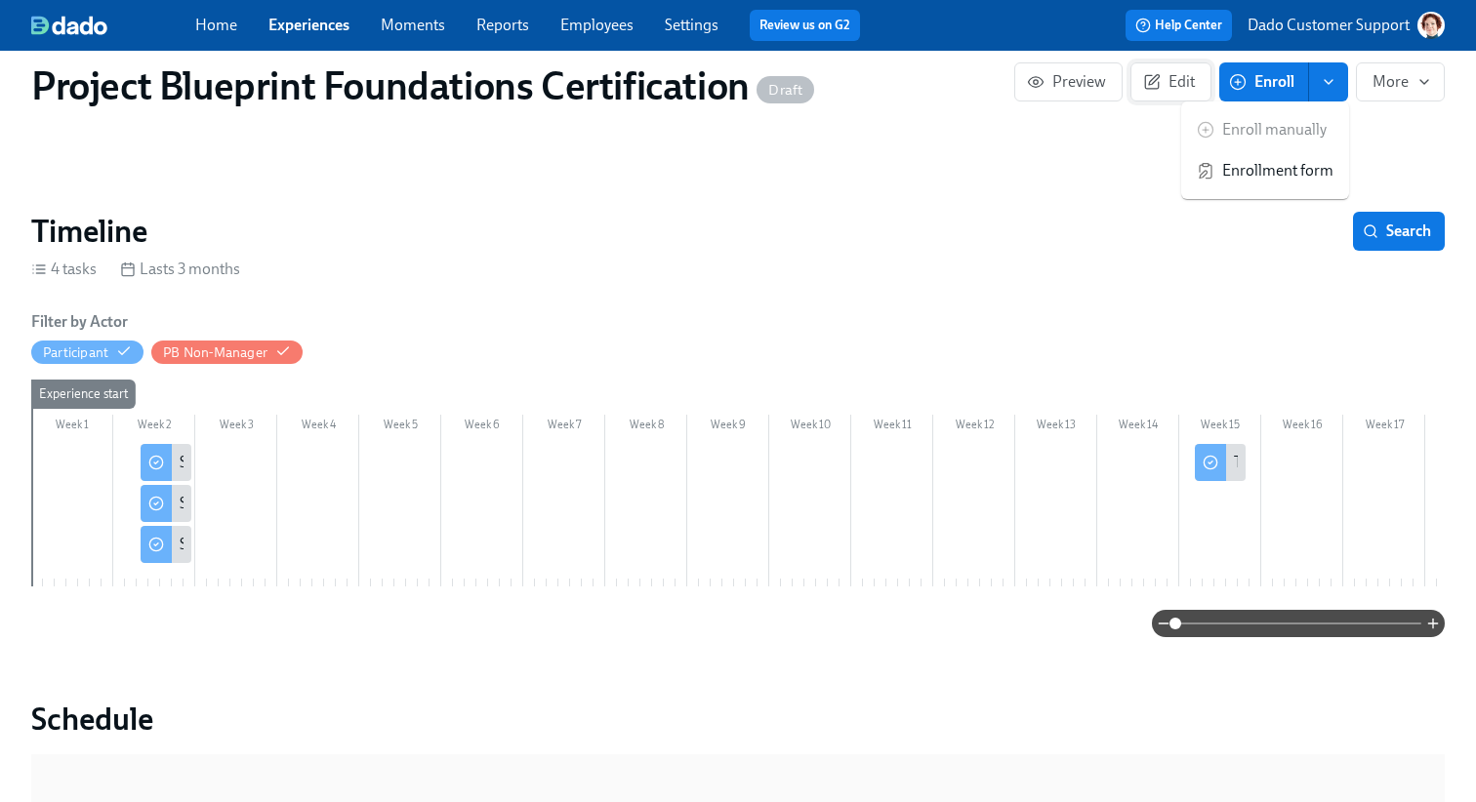
click at [1158, 91] on span "Edit" at bounding box center [1171, 82] width 48 height 20
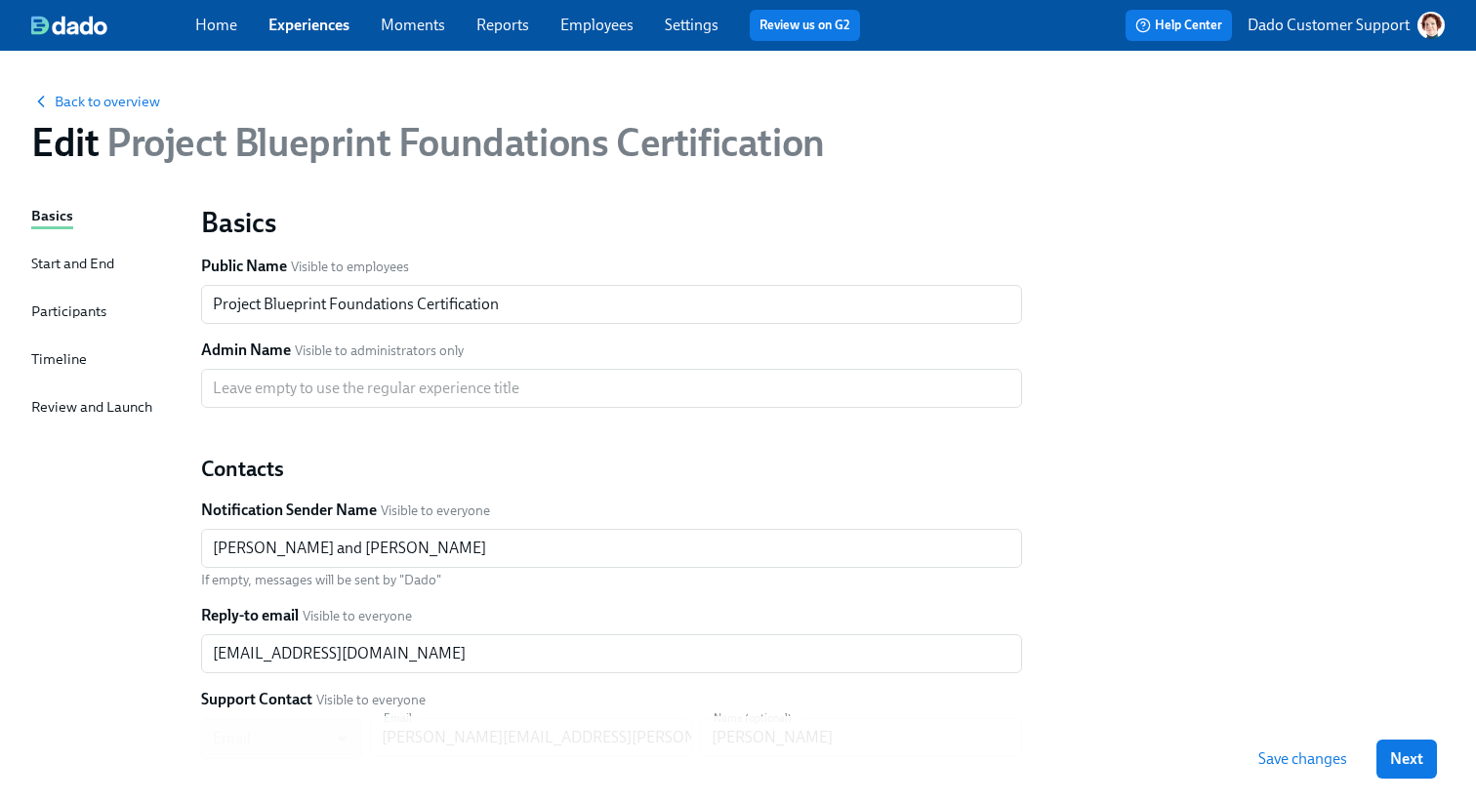
click at [102, 316] on div "Participants" at bounding box center [68, 311] width 75 height 21
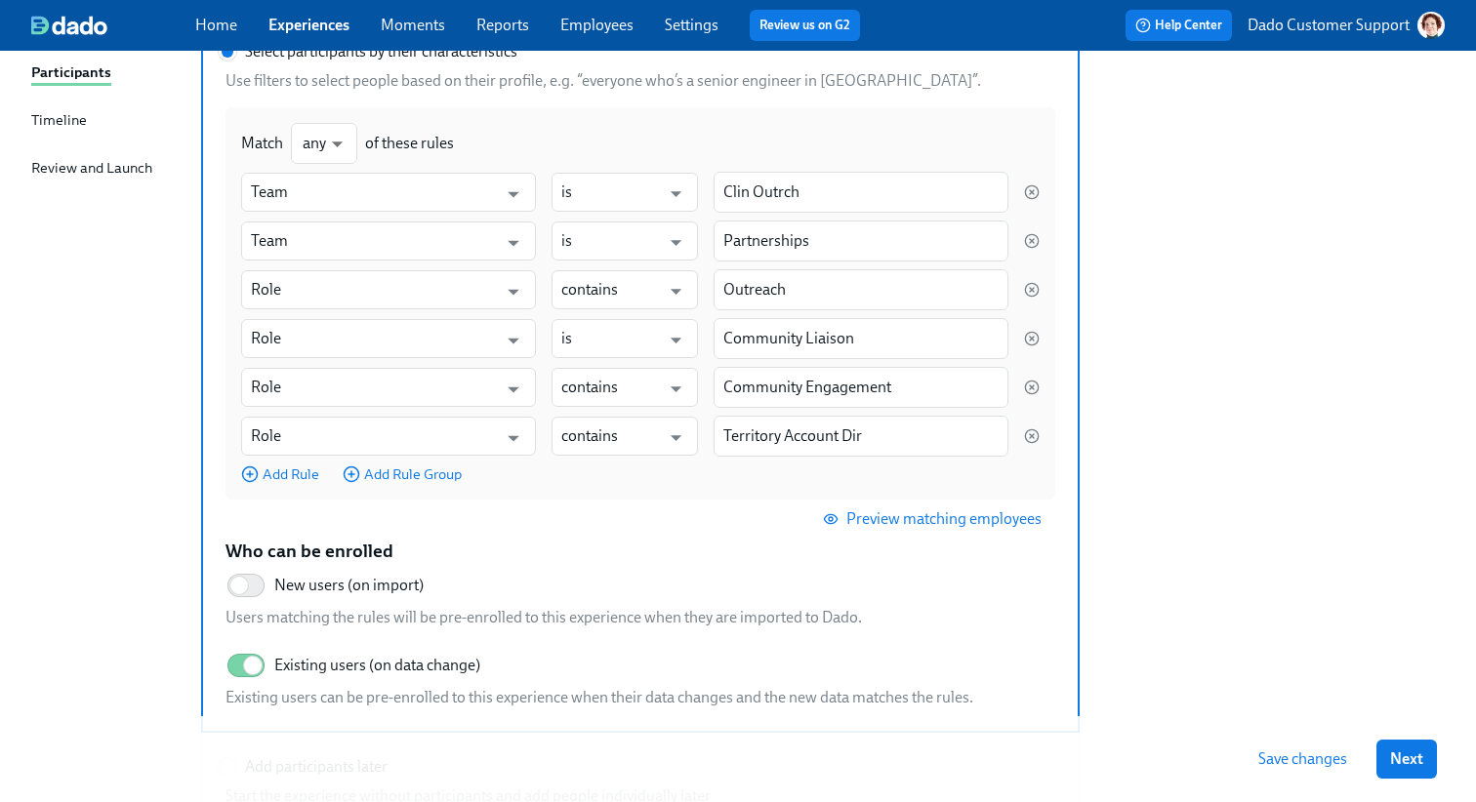
scroll to position [464, 0]
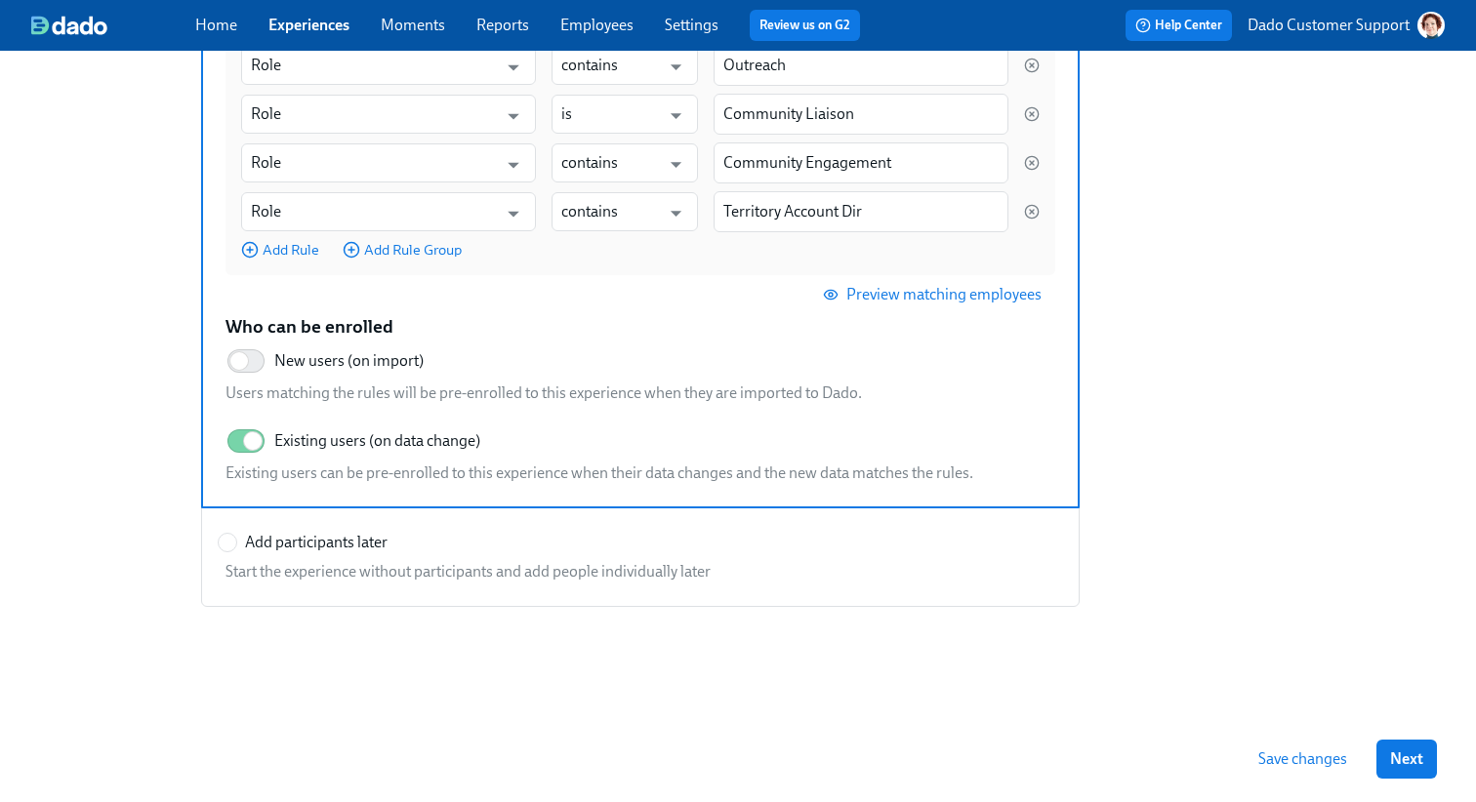
click at [277, 564] on div "Start the experience without participants and add people individually later" at bounding box center [636, 571] width 837 height 21
click at [236, 551] on input "Add participants later" at bounding box center [228, 543] width 18 height 18
radio input "true"
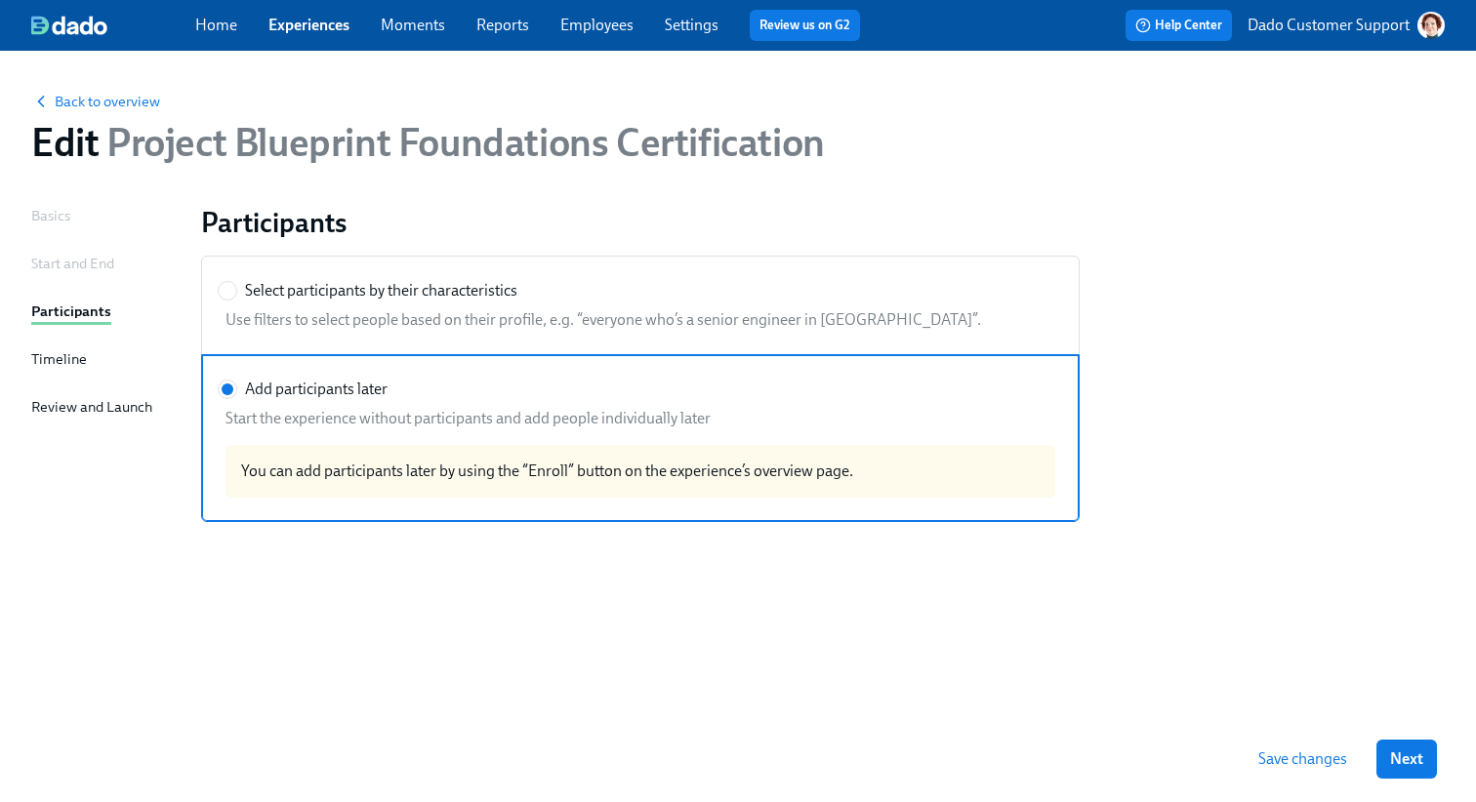
click at [304, 24] on link "Experiences" at bounding box center [308, 25] width 81 height 19
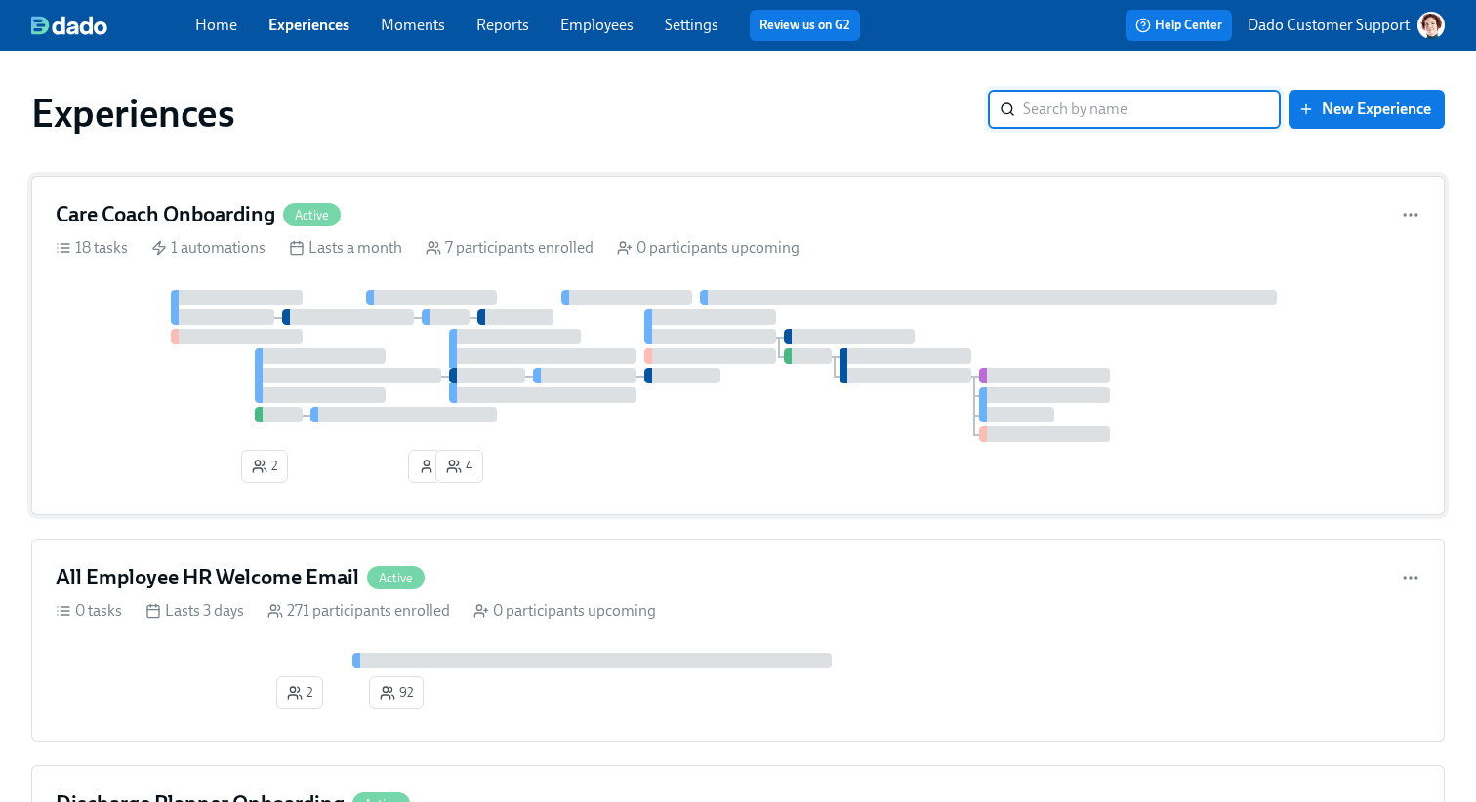
click at [214, 210] on h4 "Care Coach Onboarding" at bounding box center [166, 214] width 220 height 29
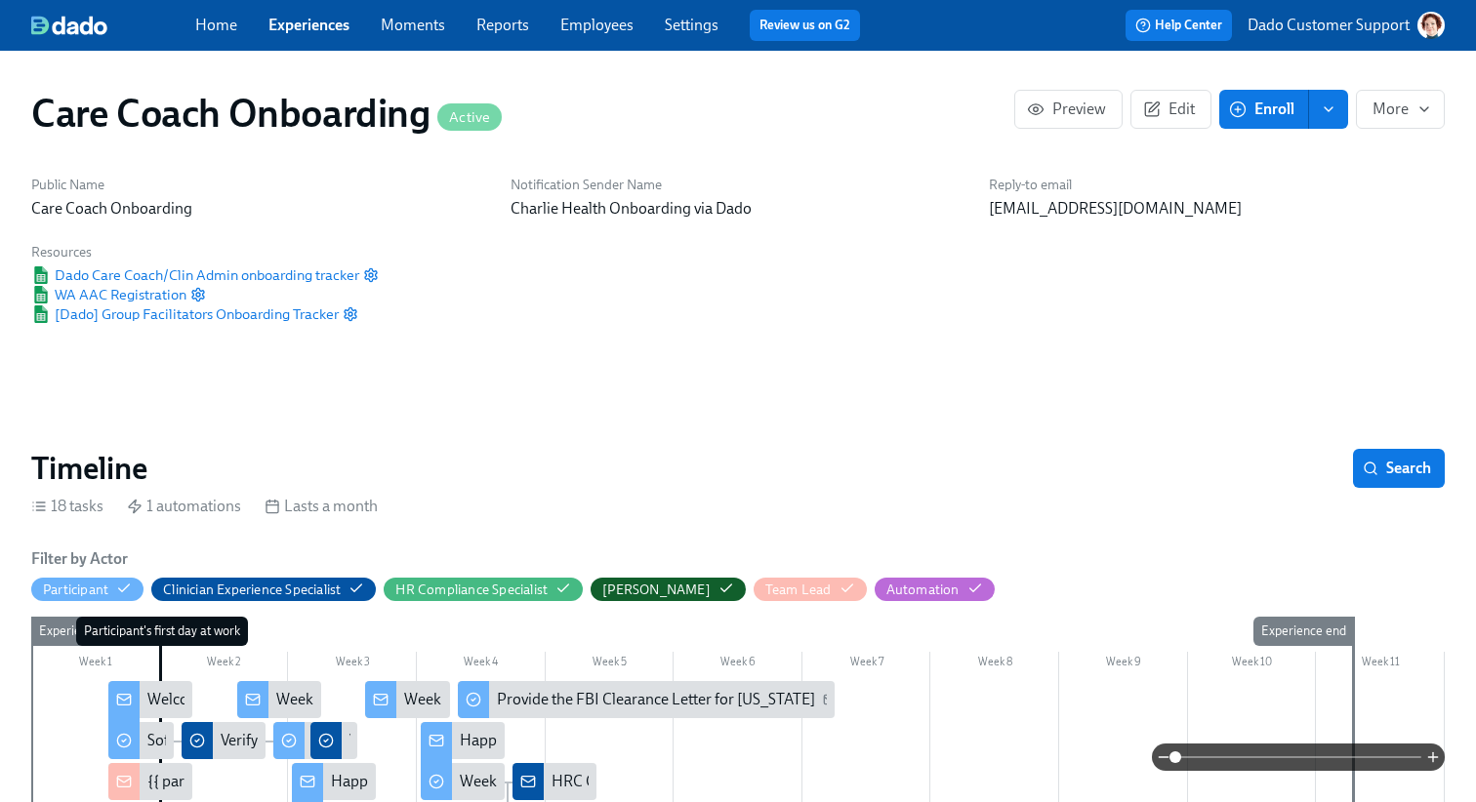
scroll to position [0, 2459]
click at [1250, 102] on span "Enroll" at bounding box center [1263, 110] width 61 height 20
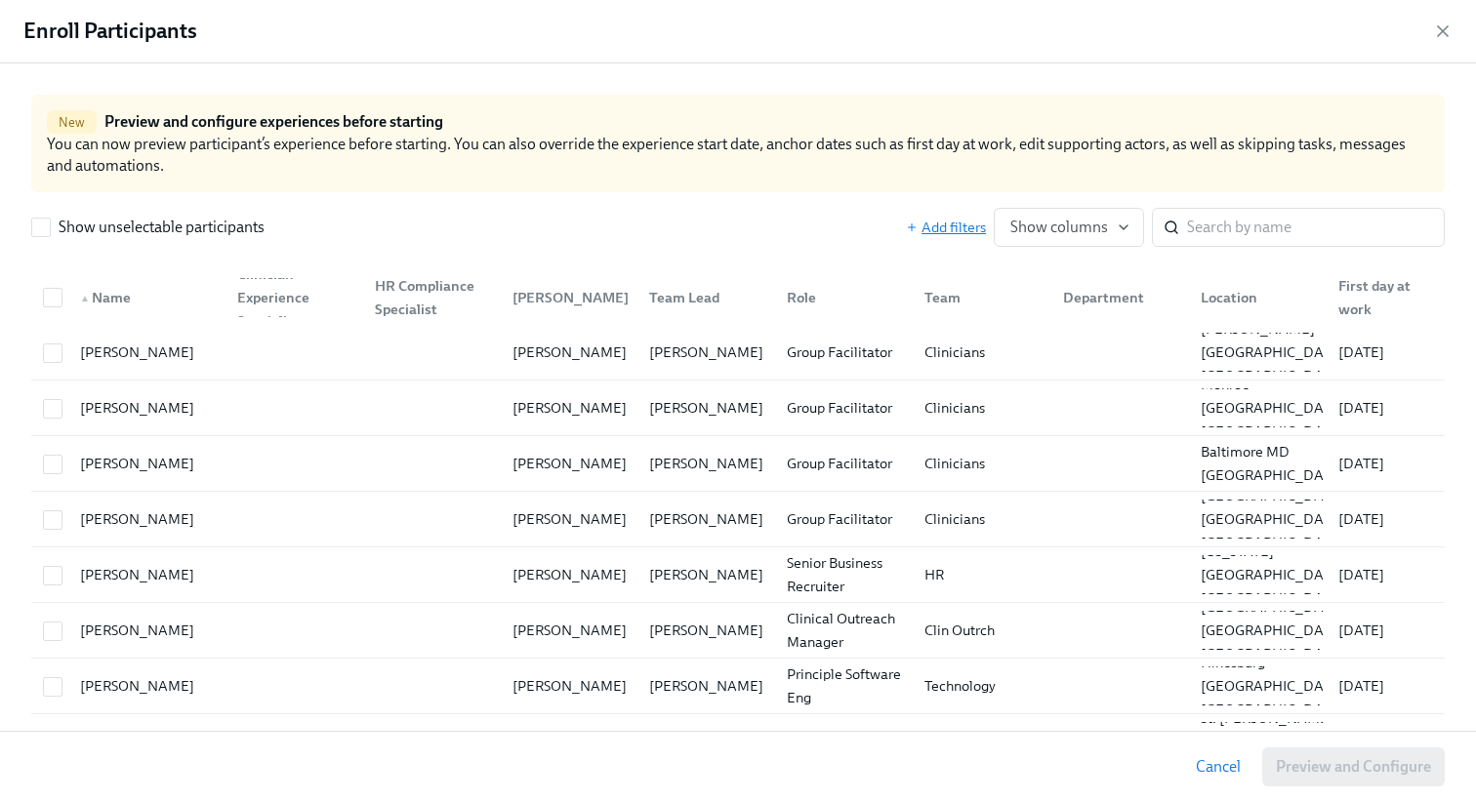
click at [934, 222] on span "Add filters" at bounding box center [946, 228] width 80 height 20
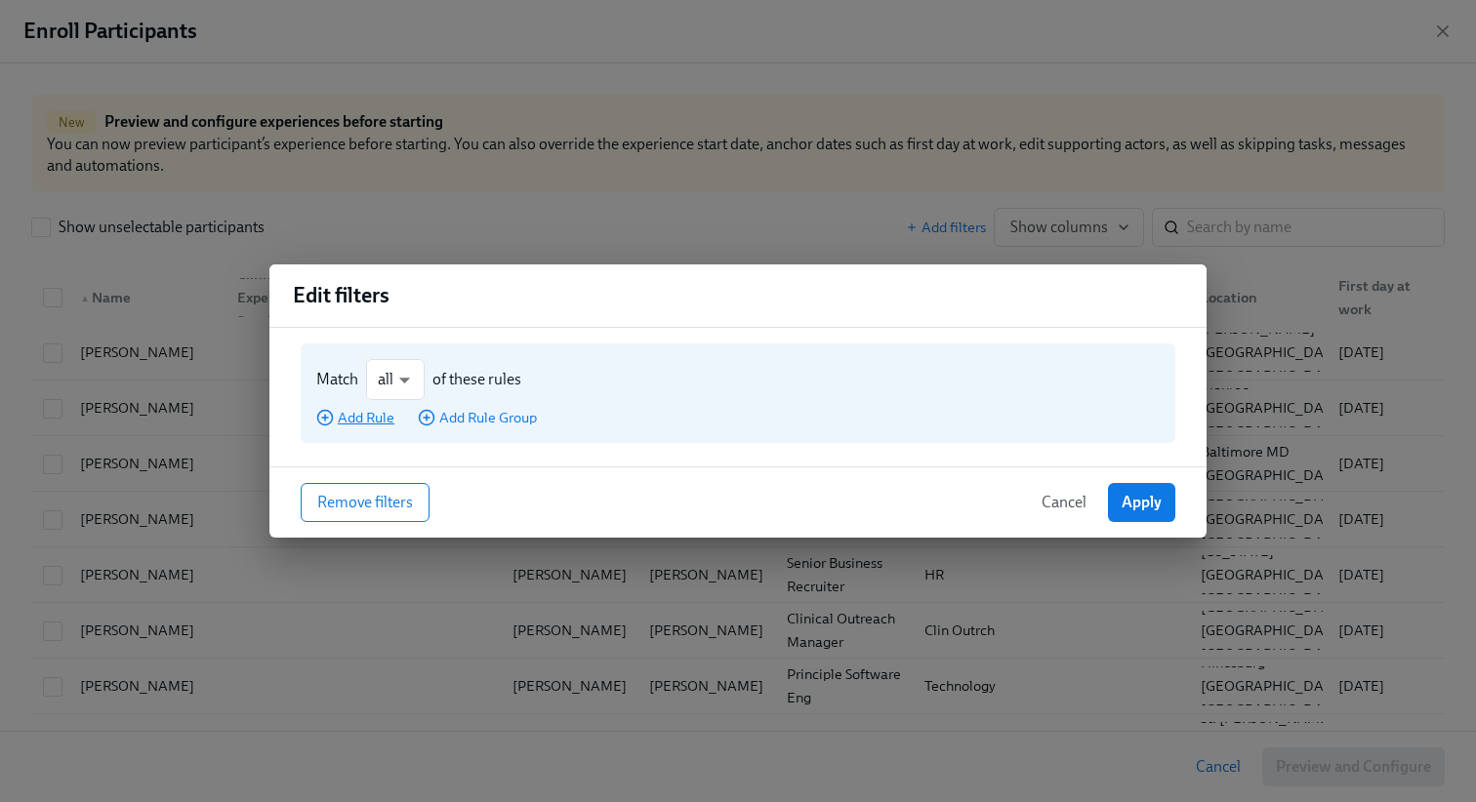
click at [358, 425] on span "Add Rule" at bounding box center [355, 418] width 78 height 20
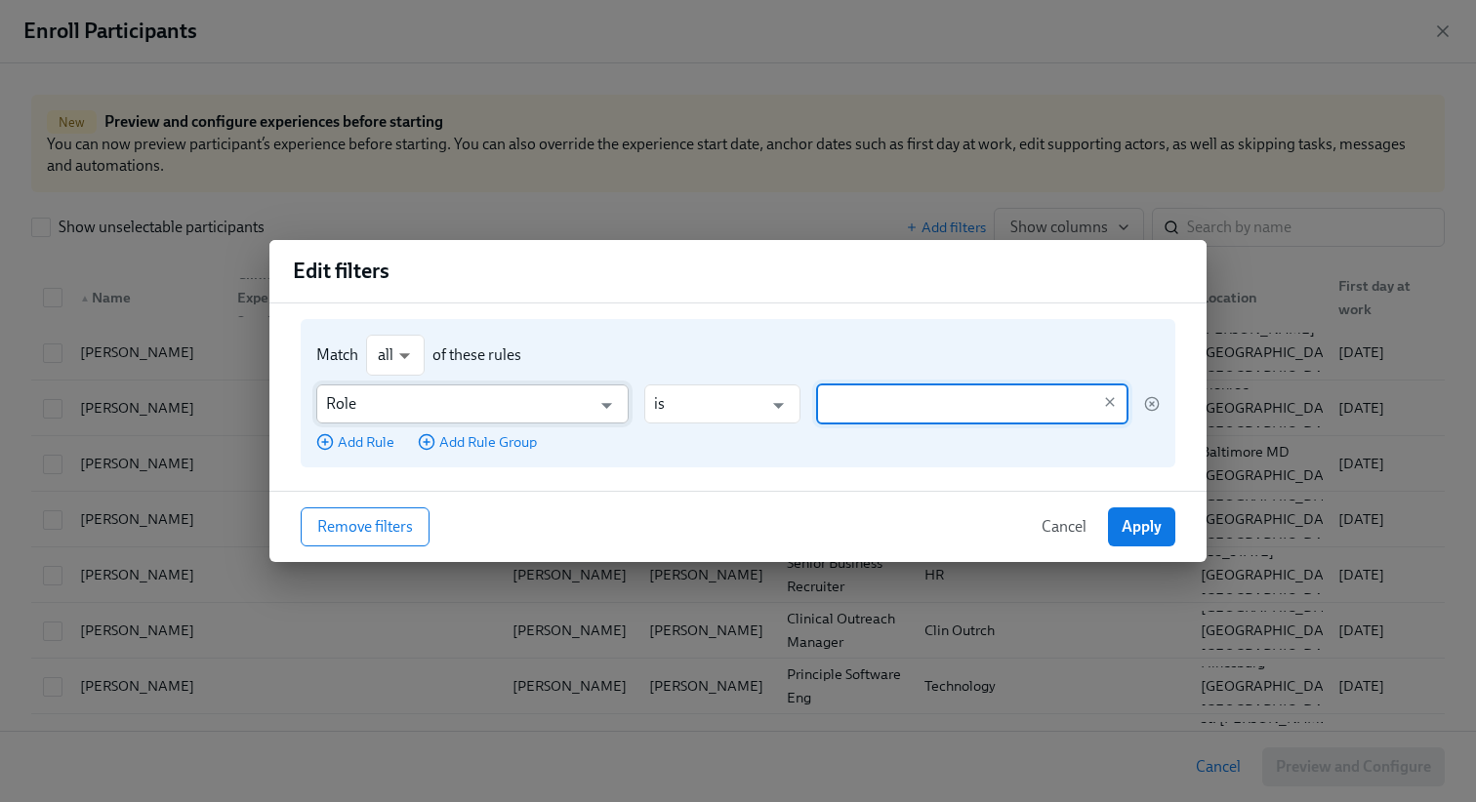
click at [358, 402] on input "Role" at bounding box center [458, 404] width 264 height 39
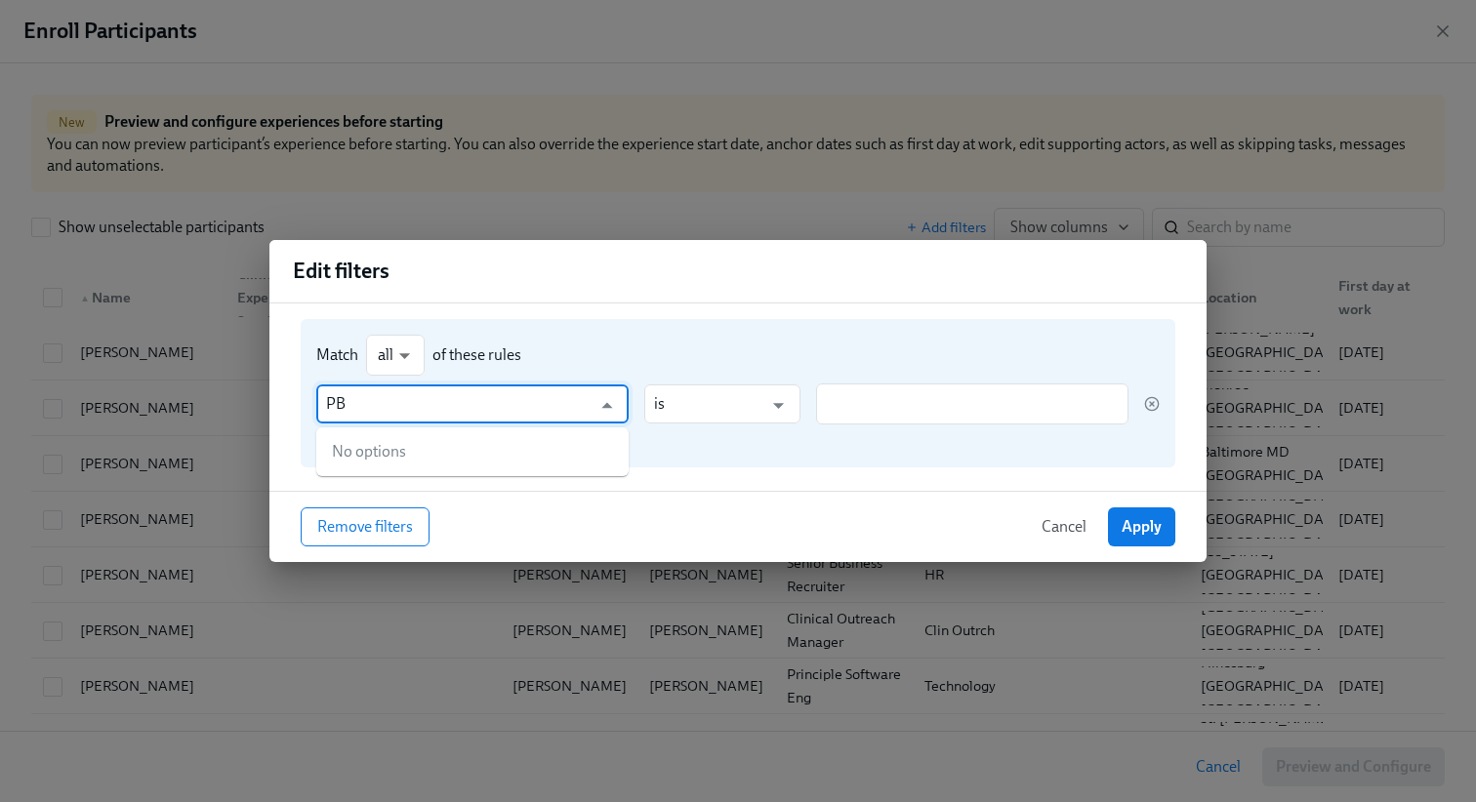
type input "P"
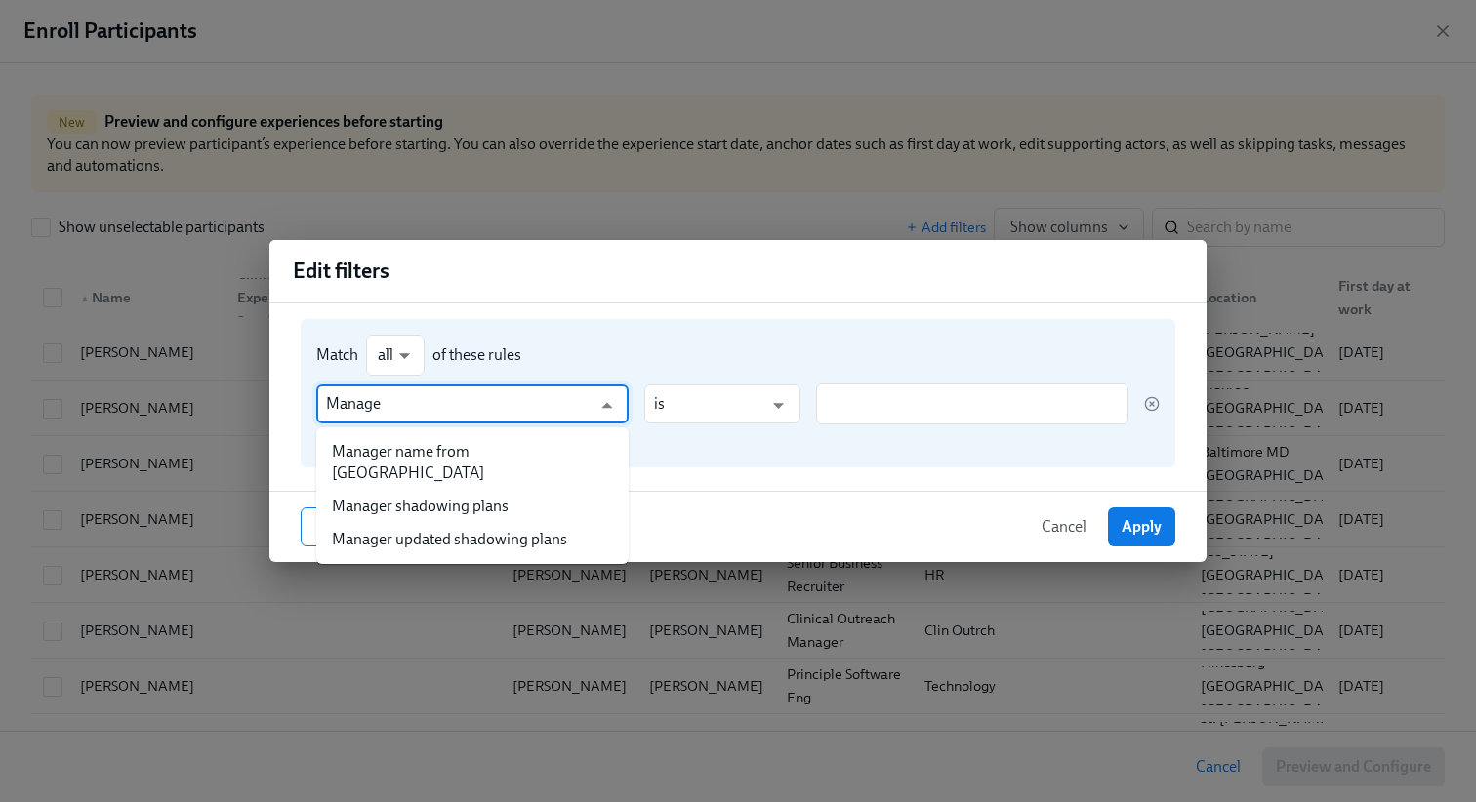
type input "Manager"
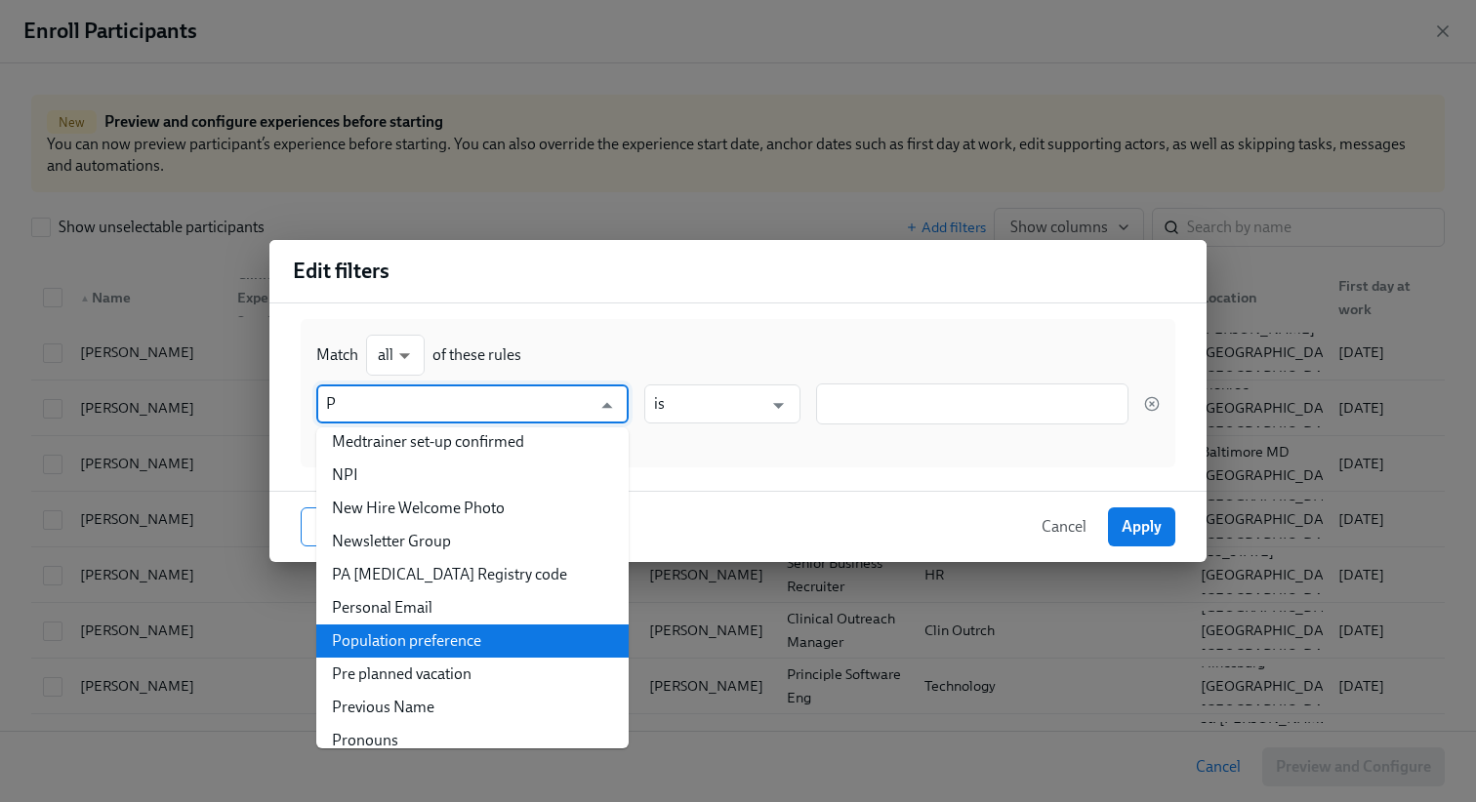
scroll to position [442, 0]
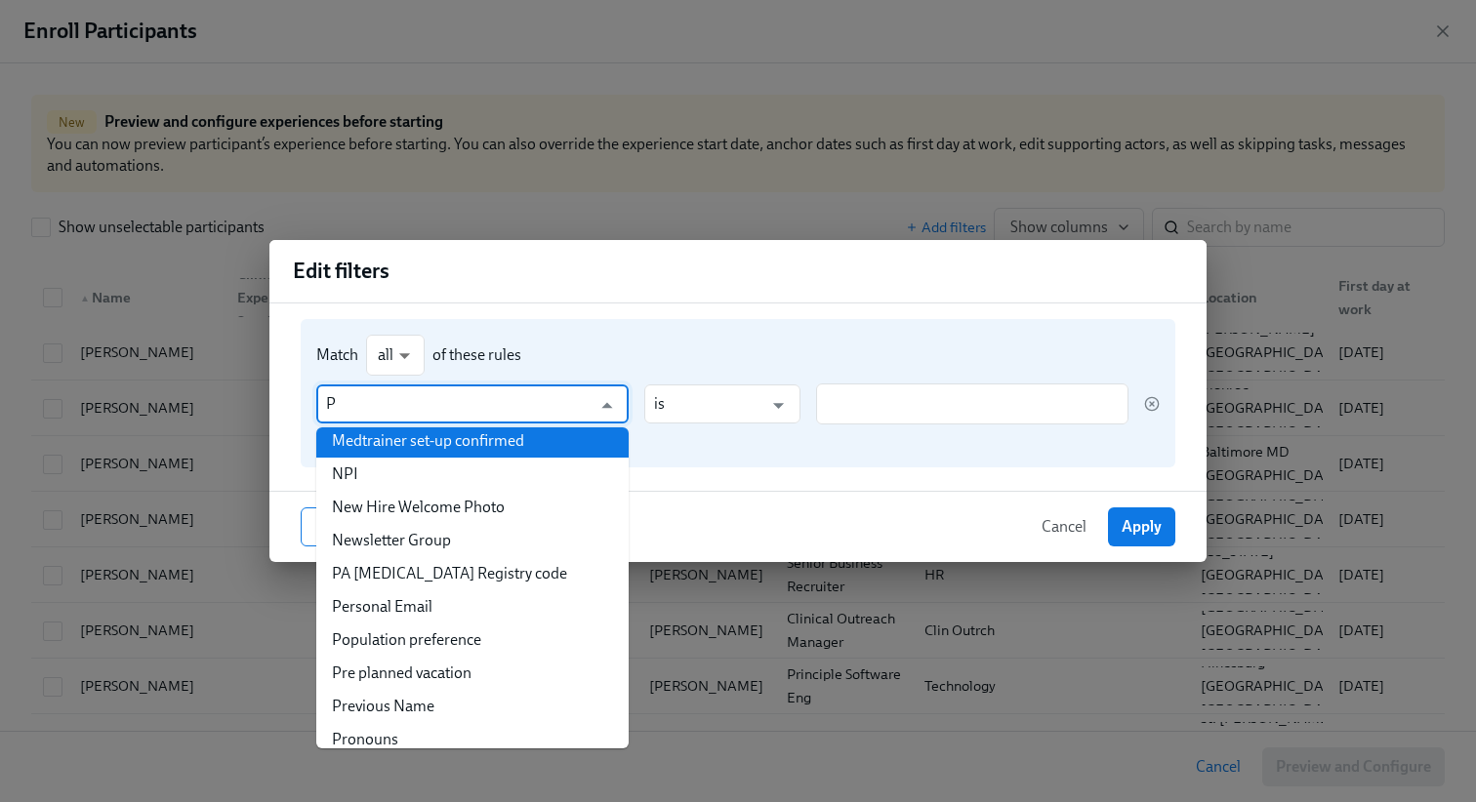
type input "Role"
click at [871, 430] on div "Role ​ is ​ ​ Add Rule Add Rule Group" at bounding box center [737, 418] width 843 height 68
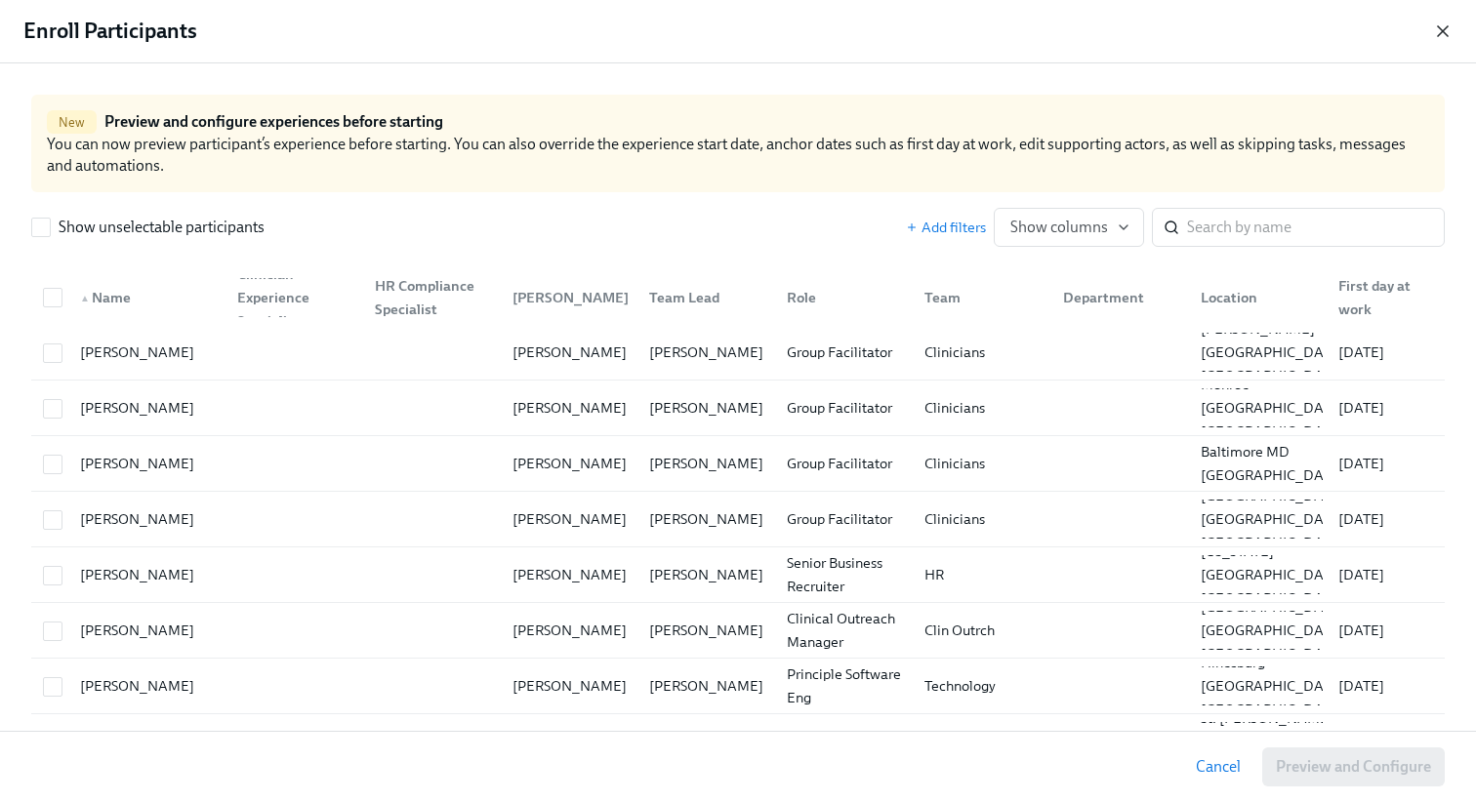
click at [1444, 29] on icon "button" at bounding box center [1443, 31] width 20 height 20
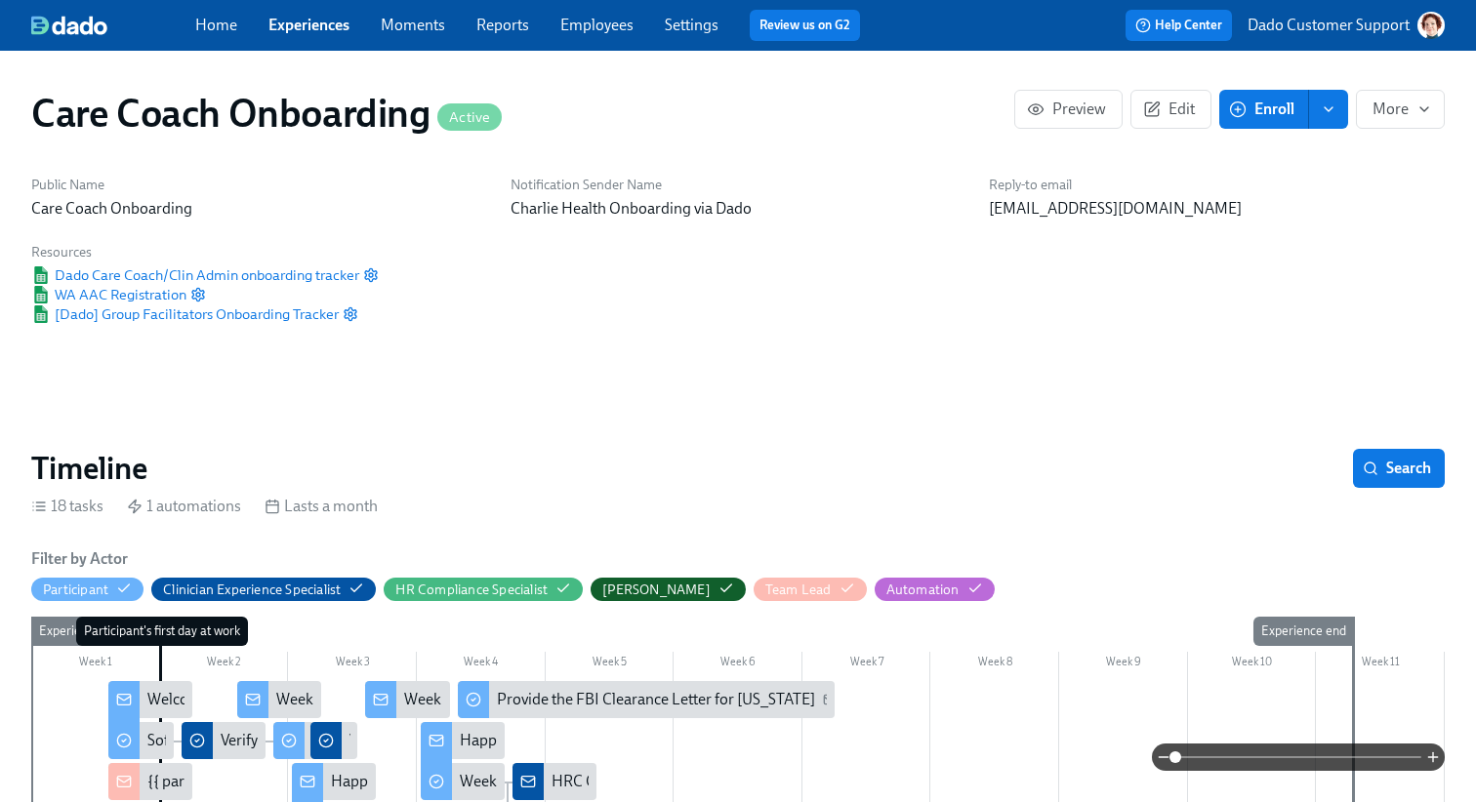
click at [593, 18] on link "Employees" at bounding box center [596, 25] width 73 height 19
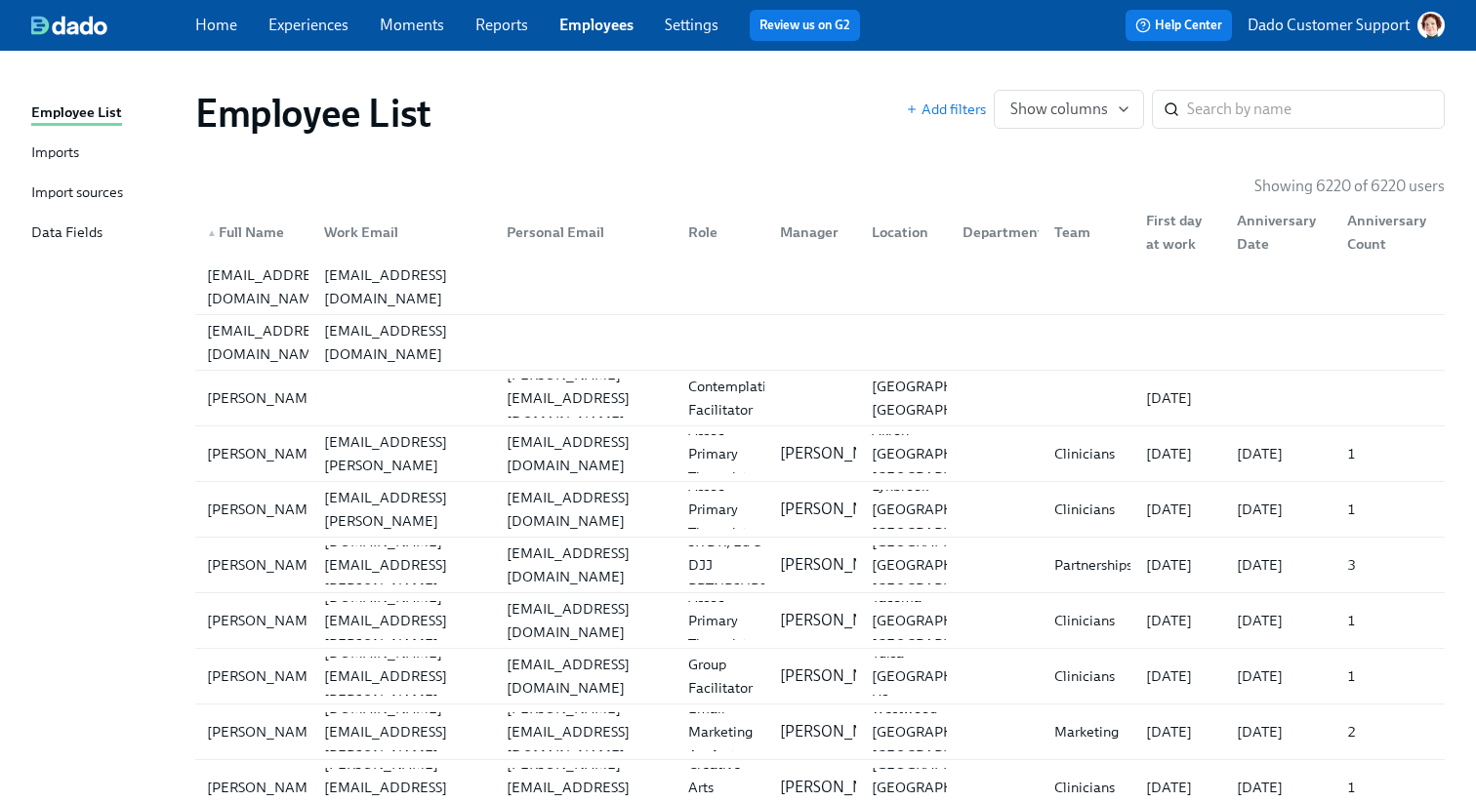
click at [48, 230] on div "Data Fields" at bounding box center [66, 234] width 71 height 24
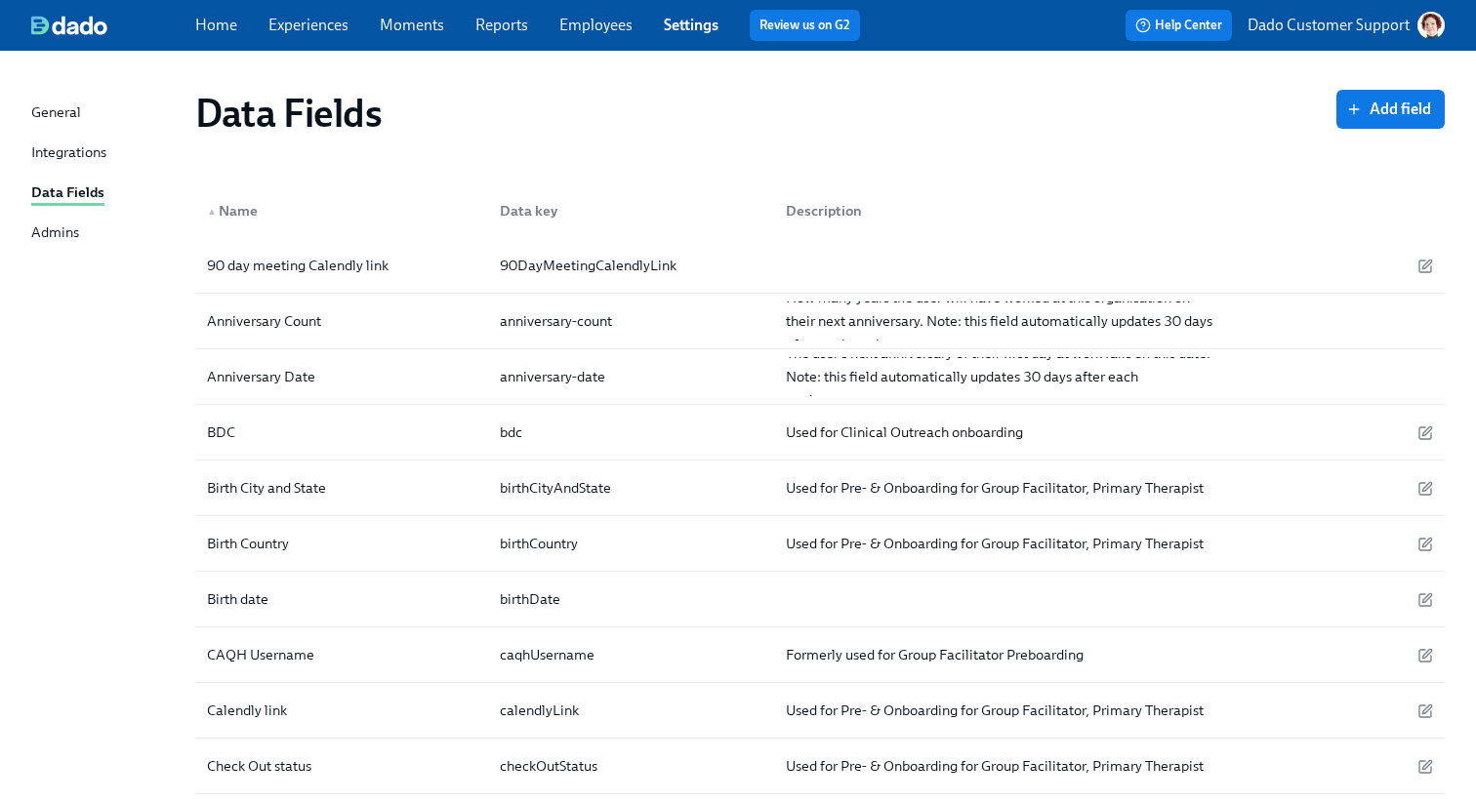
click at [50, 149] on div "Integrations" at bounding box center [68, 154] width 75 height 24
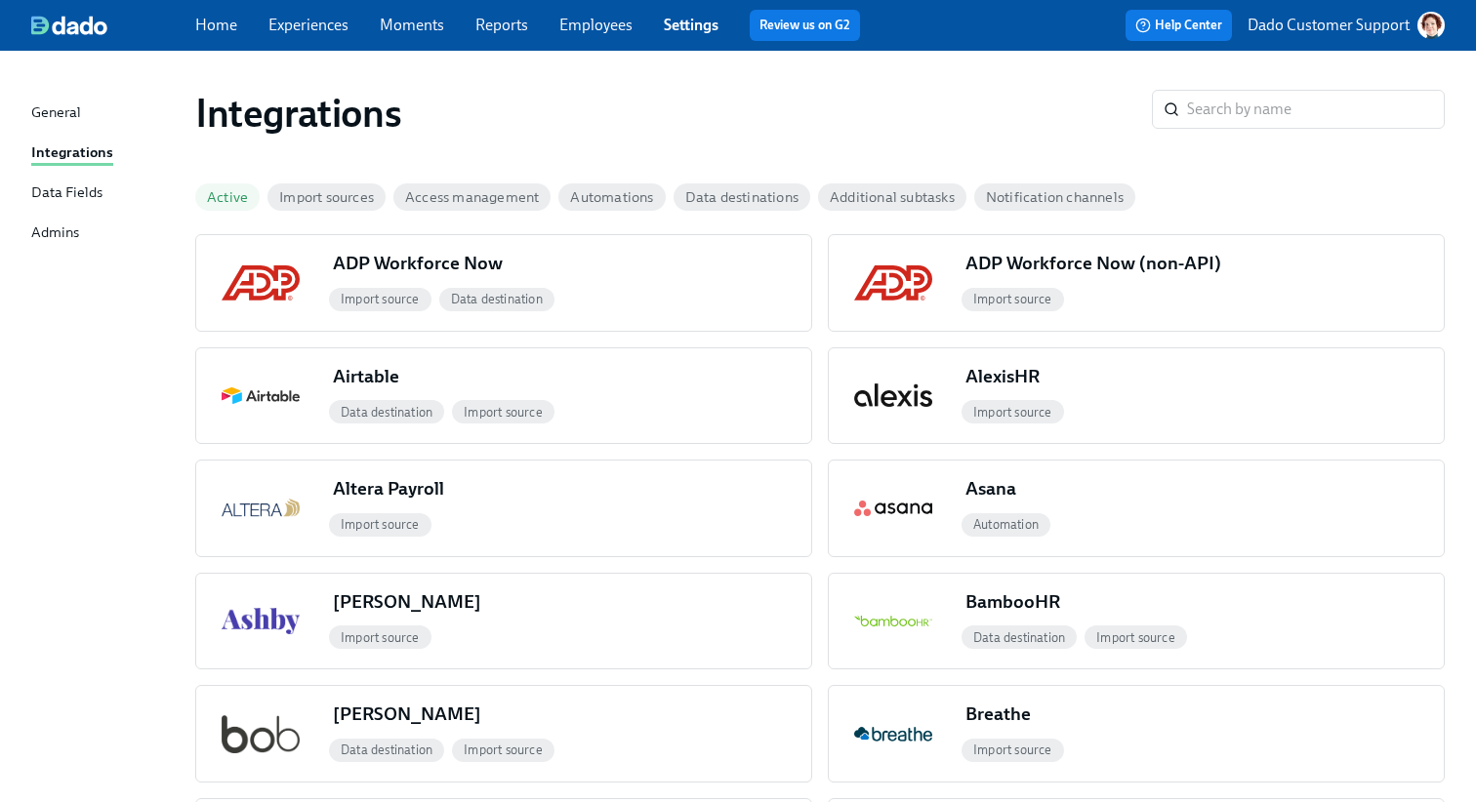
click at [601, 18] on link "Employees" at bounding box center [595, 25] width 73 height 19
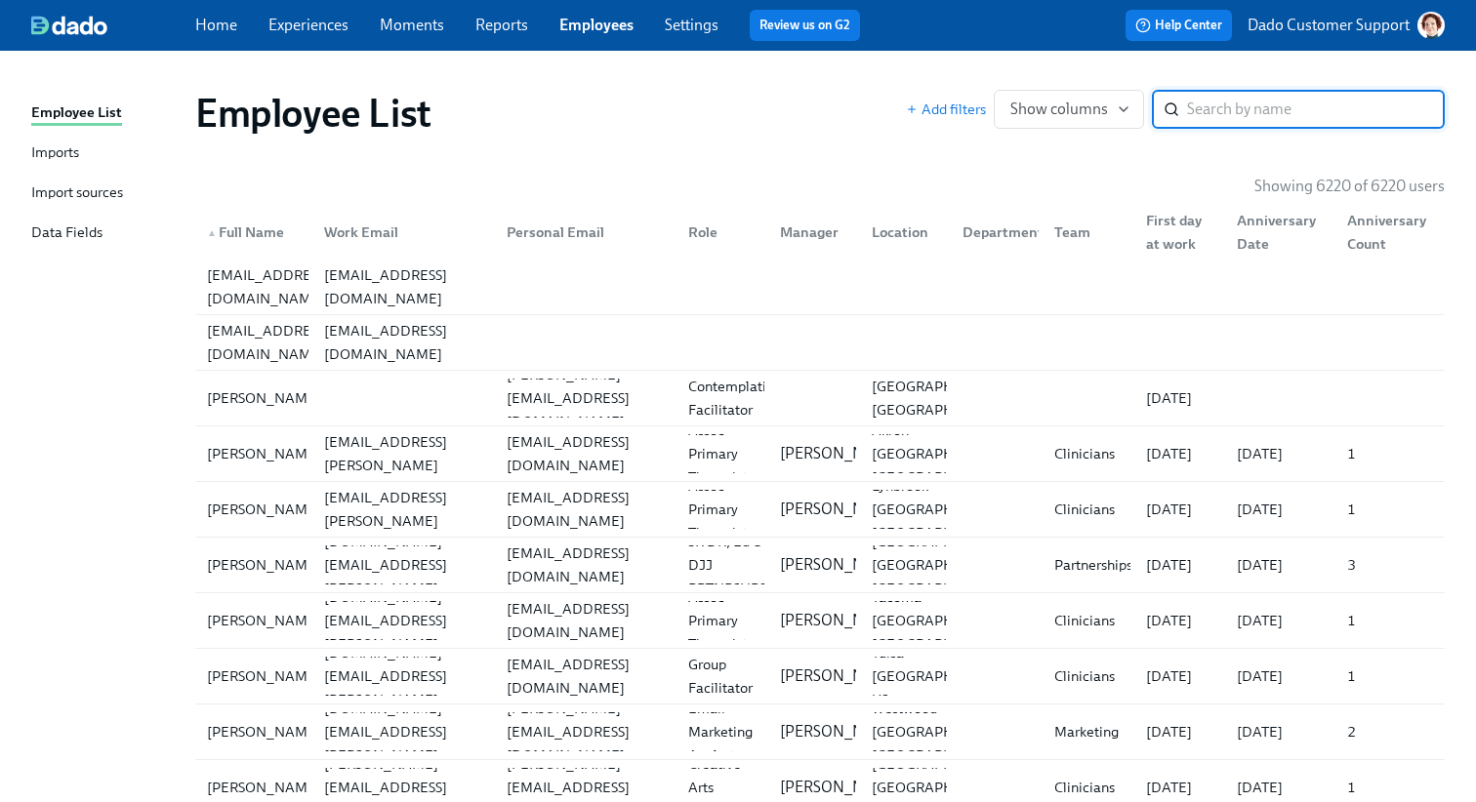
click at [86, 193] on div "Import sources" at bounding box center [77, 194] width 92 height 24
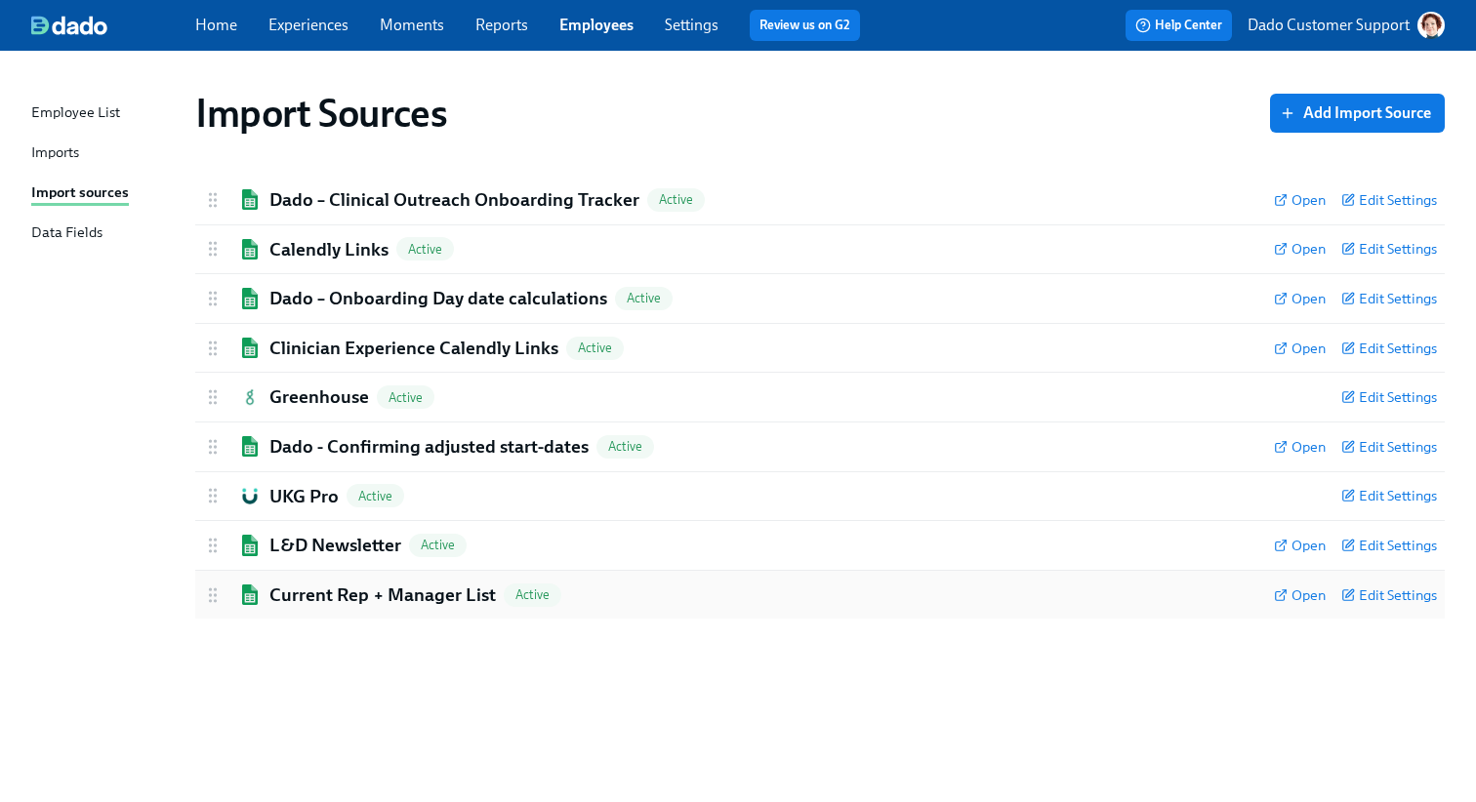
click at [362, 592] on h2 "Current Rep + Manager List" at bounding box center [382, 595] width 226 height 25
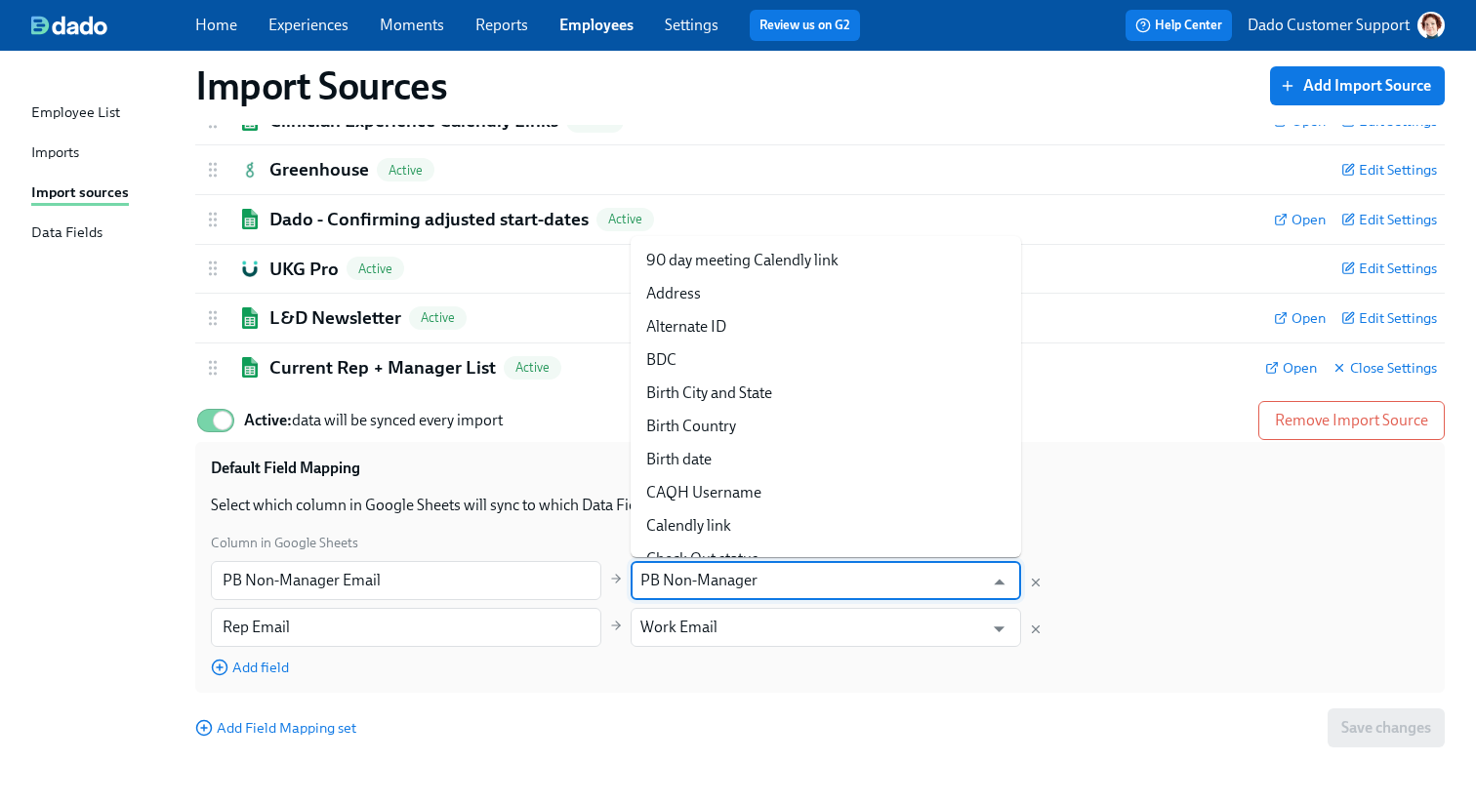
scroll to position [1980, 0]
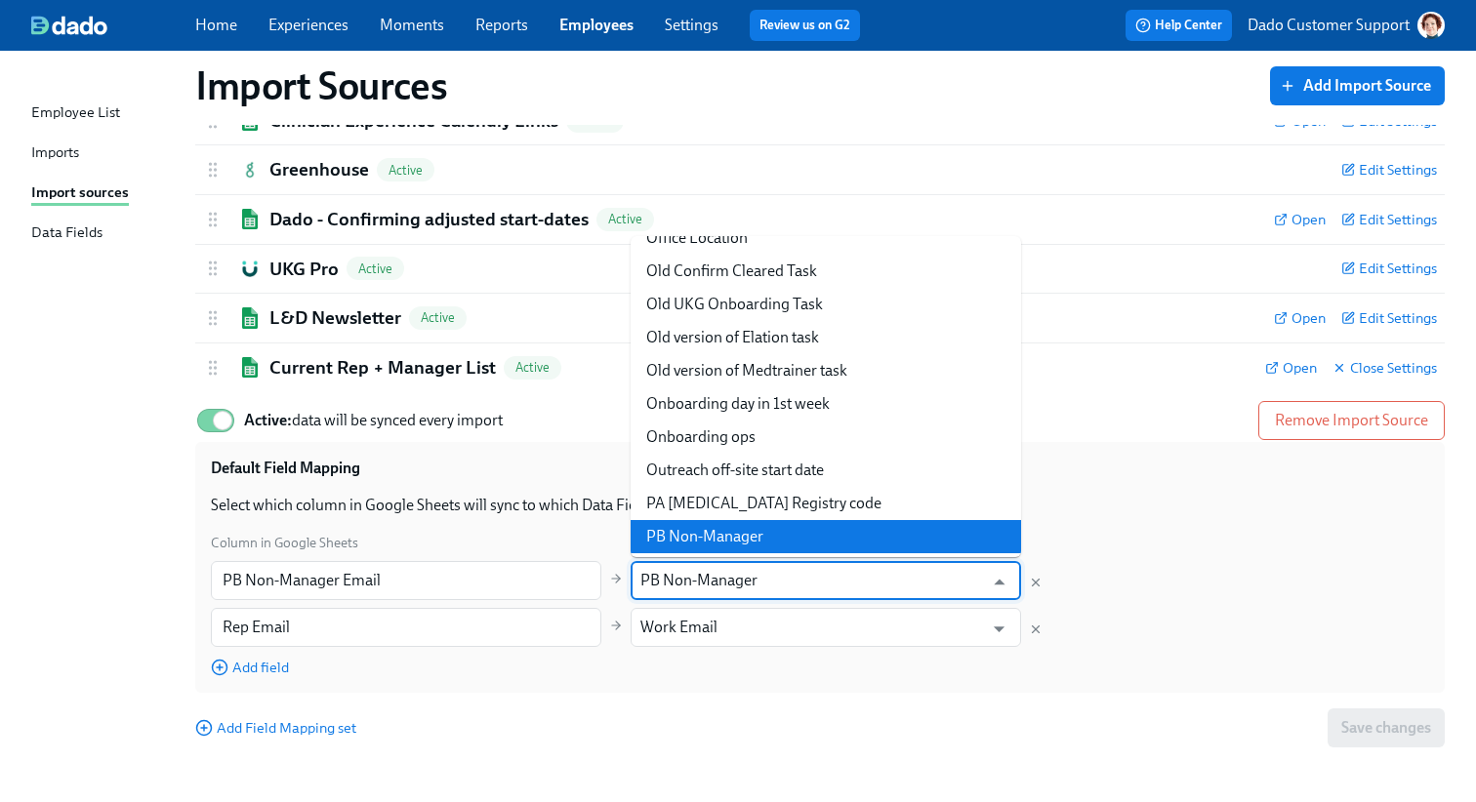
drag, startPoint x: 818, startPoint y: 583, endPoint x: 633, endPoint y: 581, distance: 184.5
click at [633, 582] on div "PB Non-Manager ​" at bounding box center [825, 580] width 390 height 39
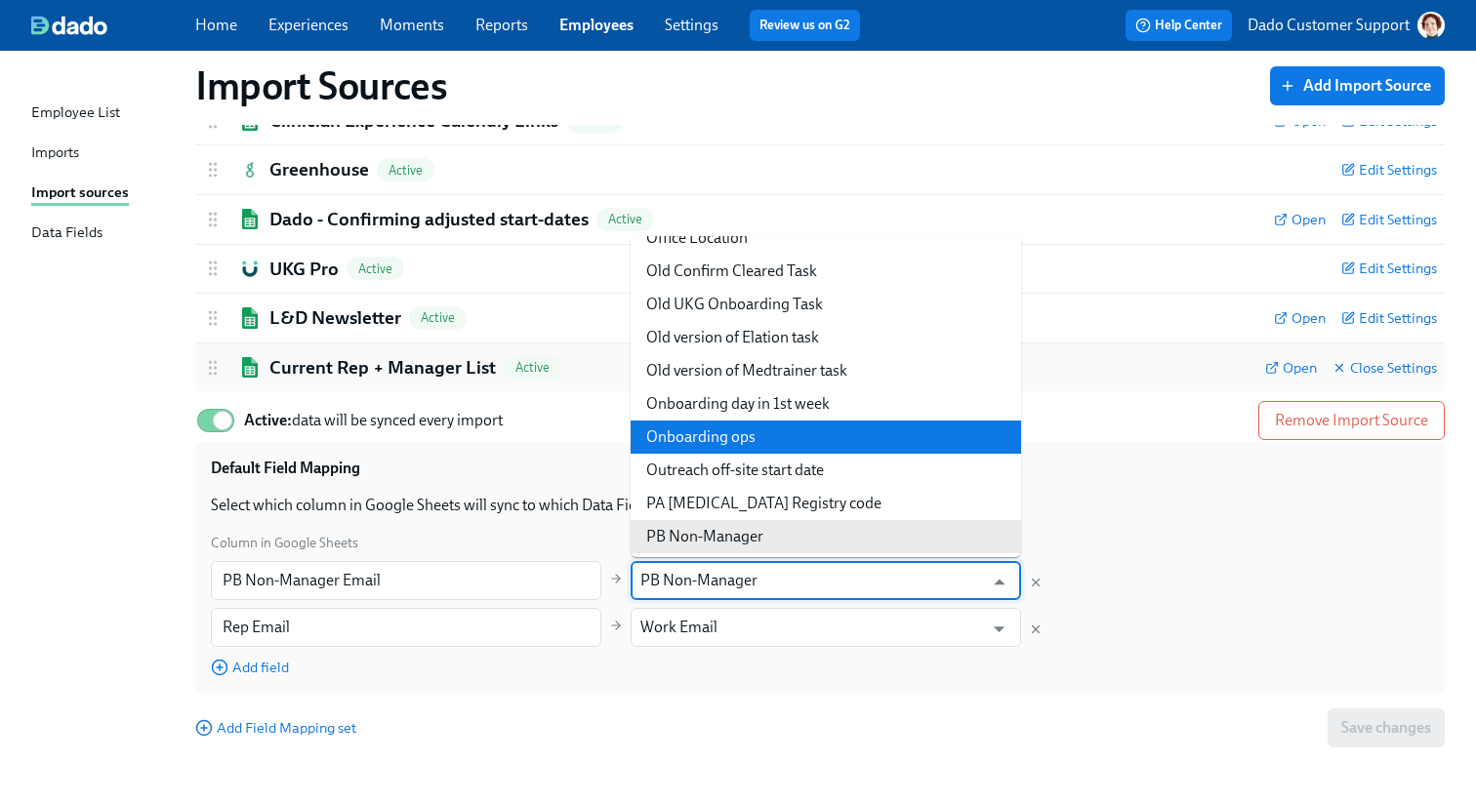
click at [1212, 367] on div "Current Rep + Manager List Active" at bounding box center [726, 367] width 1046 height 25
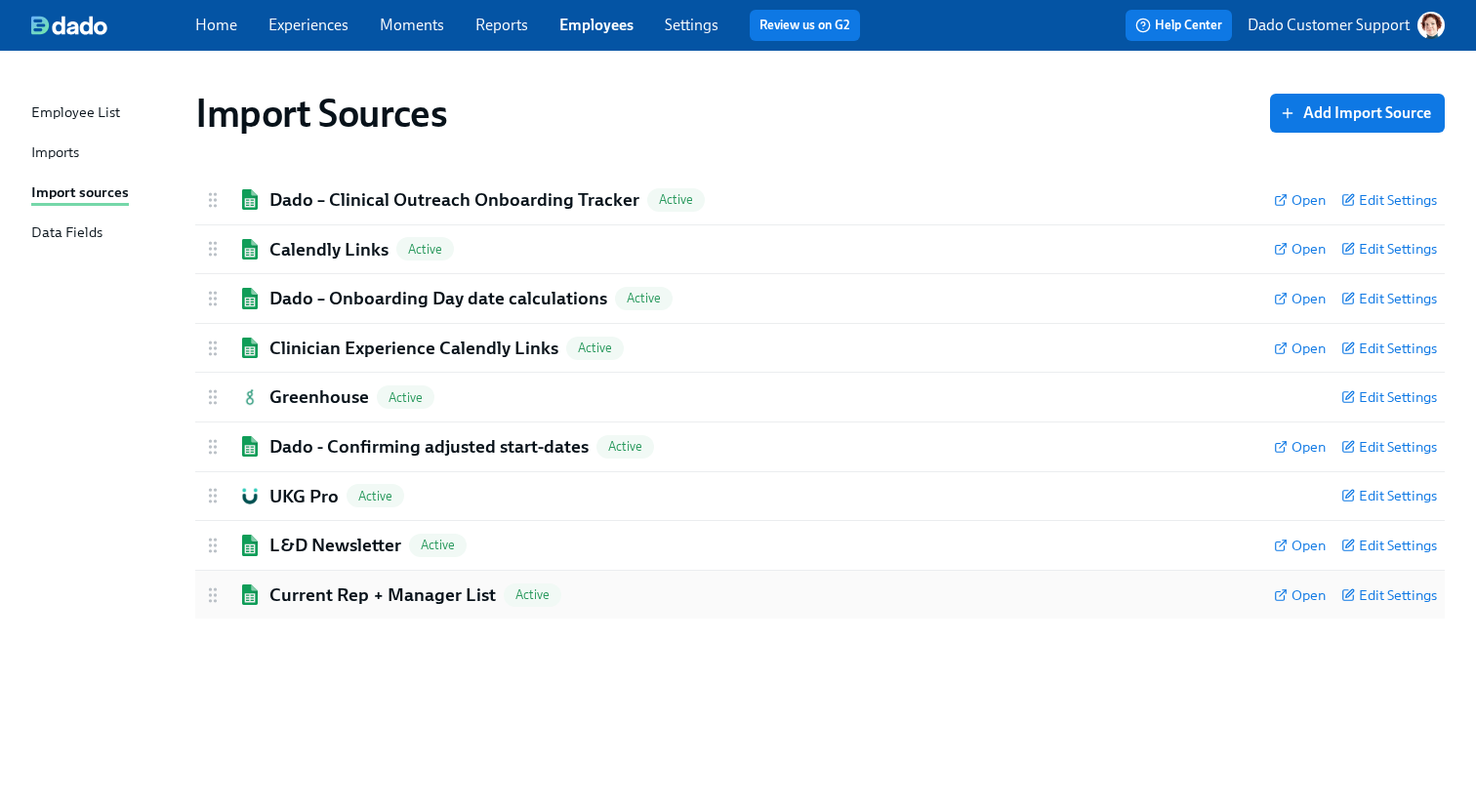
scroll to position [0, 0]
click at [288, 31] on link "Experiences" at bounding box center [308, 25] width 80 height 19
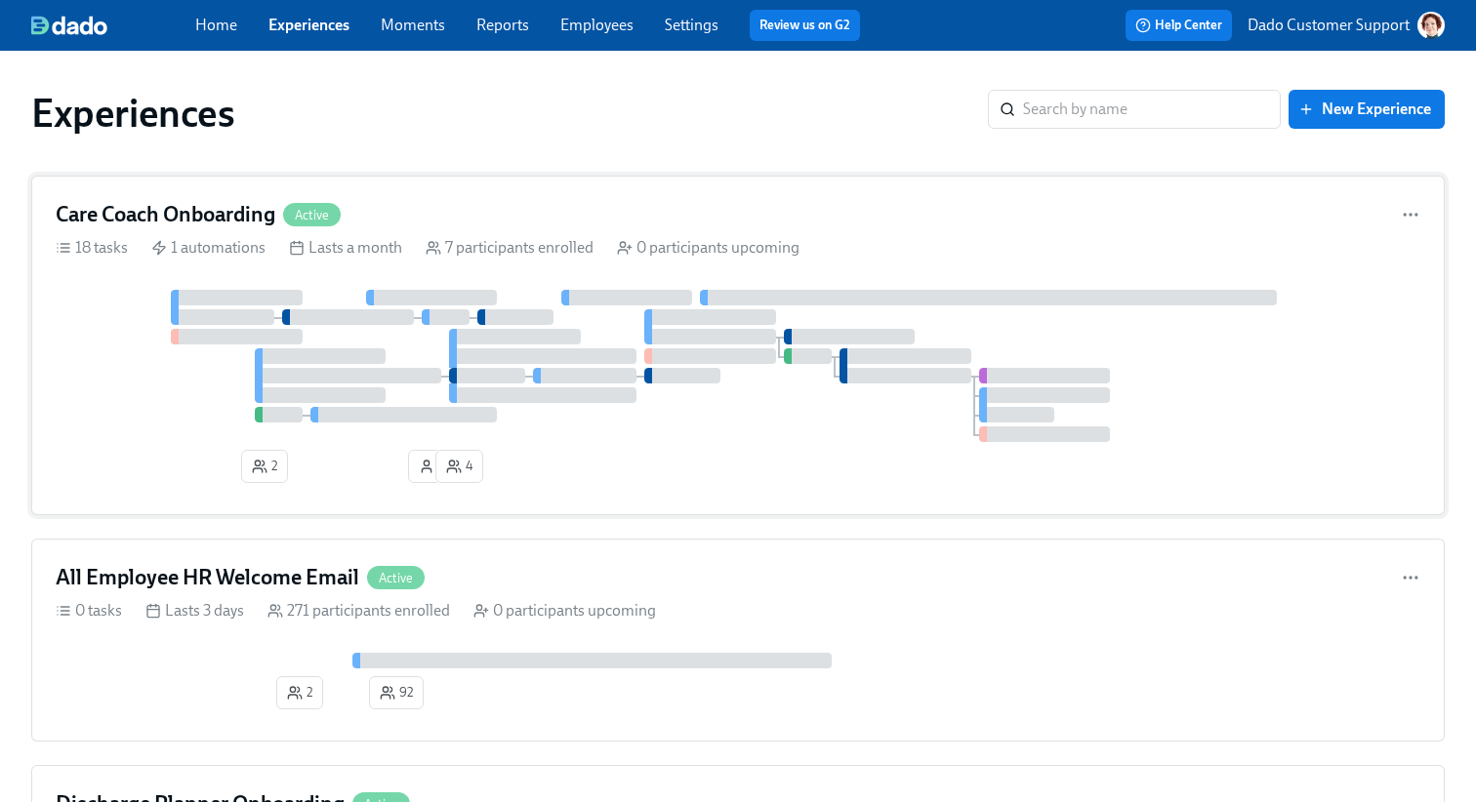
click at [614, 388] on div at bounding box center [542, 395] width 187 height 16
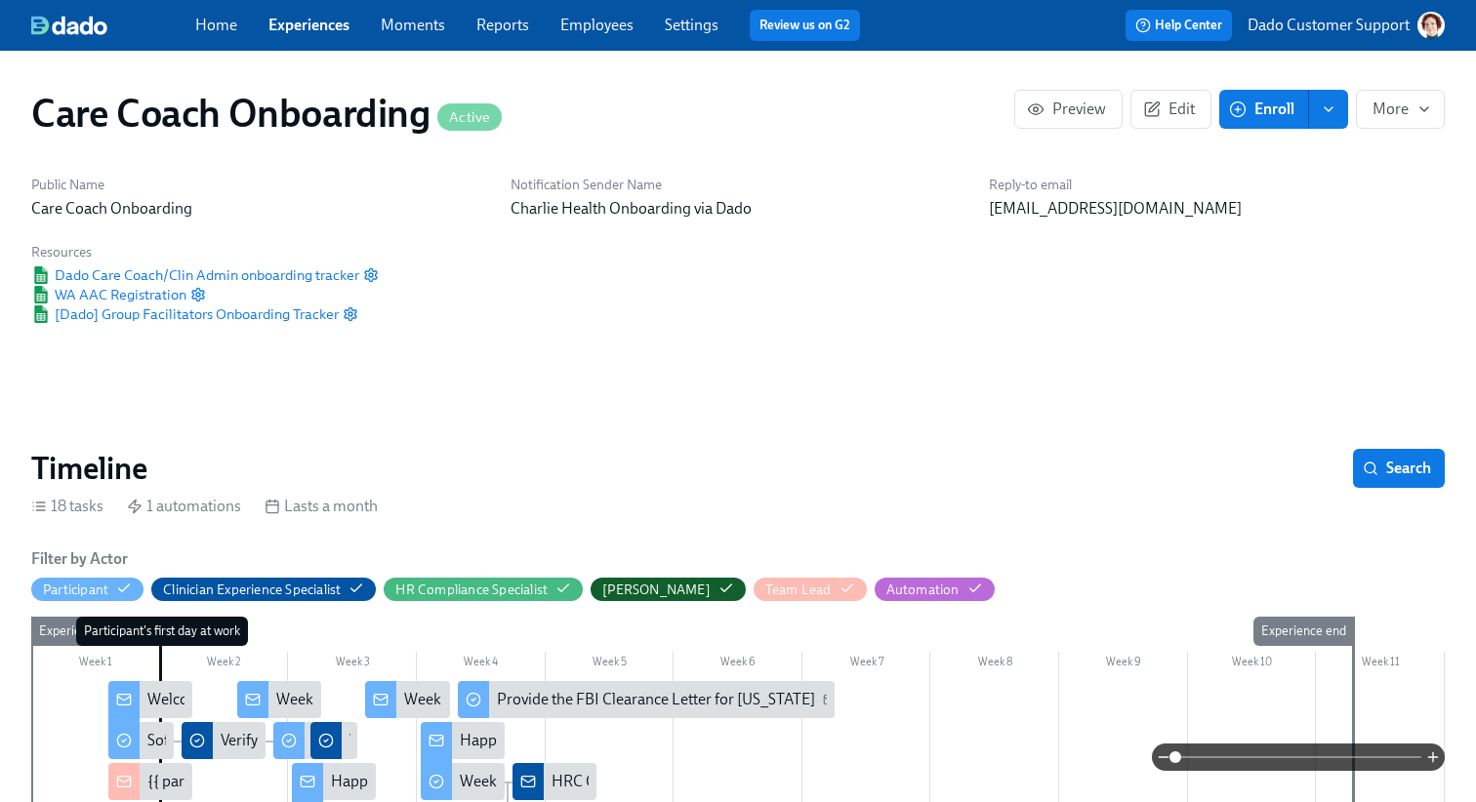
scroll to position [0, 2459]
click at [1285, 115] on span "Enroll" at bounding box center [1263, 110] width 61 height 20
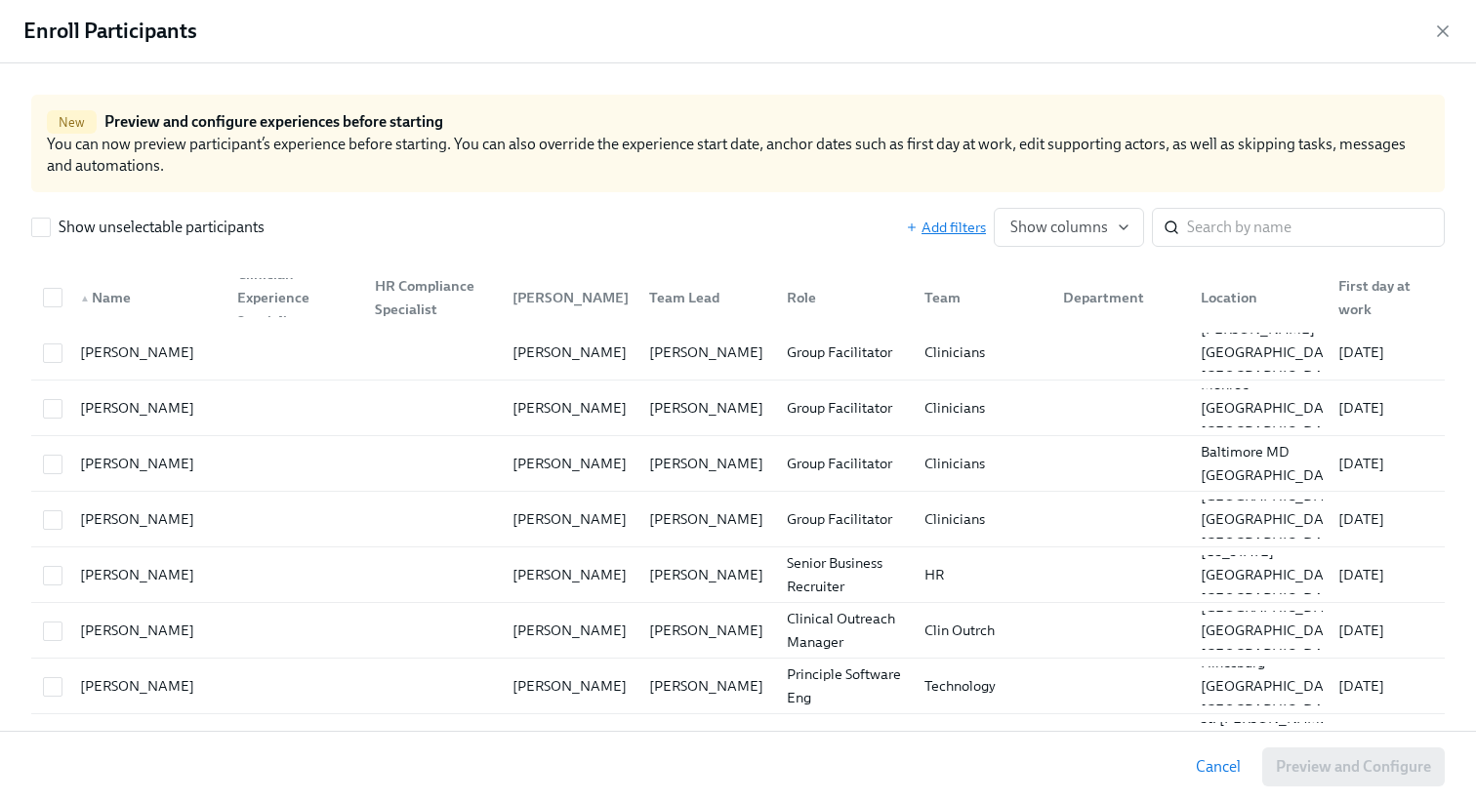
click at [955, 227] on span "Add filters" at bounding box center [946, 228] width 80 height 20
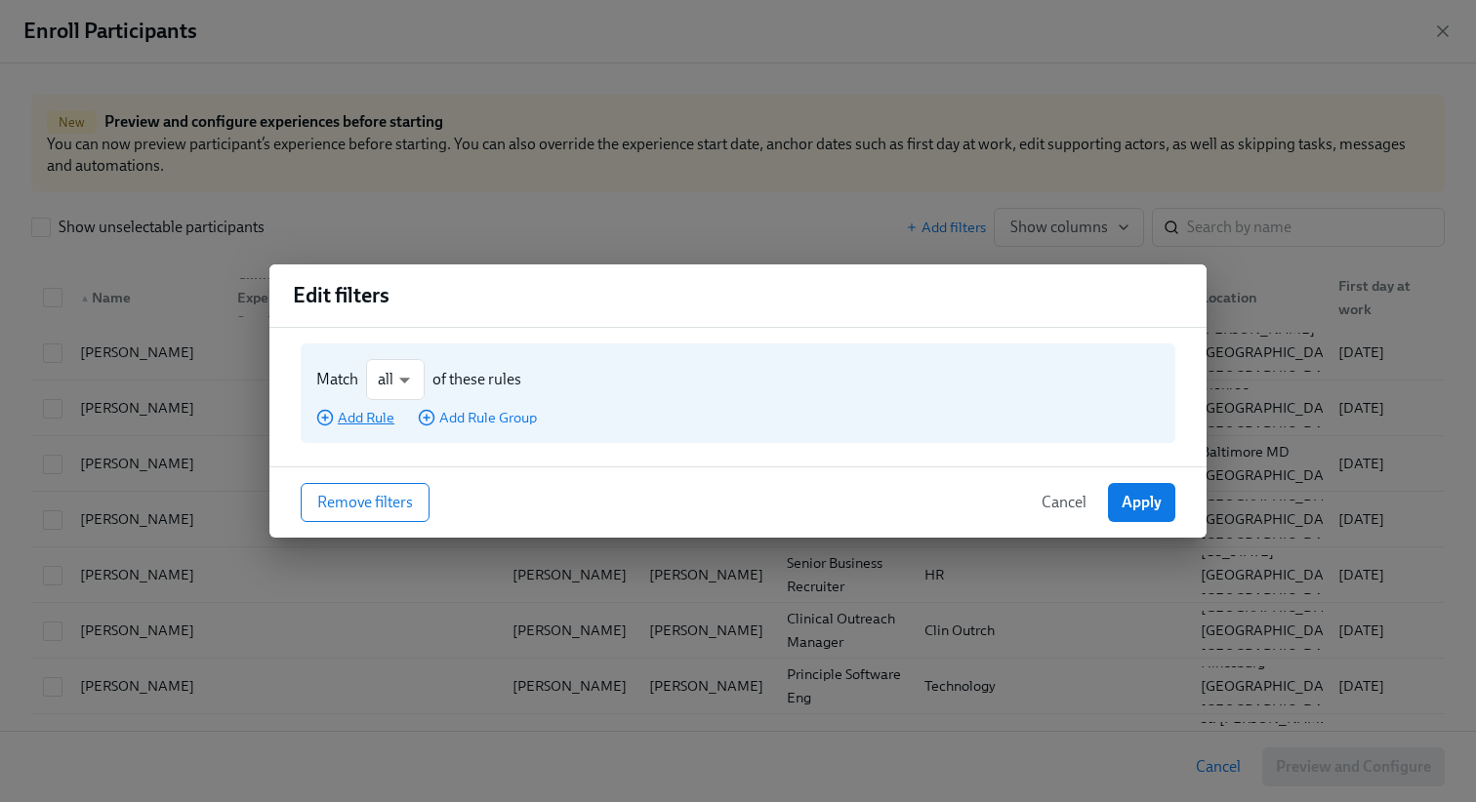
click at [352, 418] on span "Add Rule" at bounding box center [355, 418] width 78 height 20
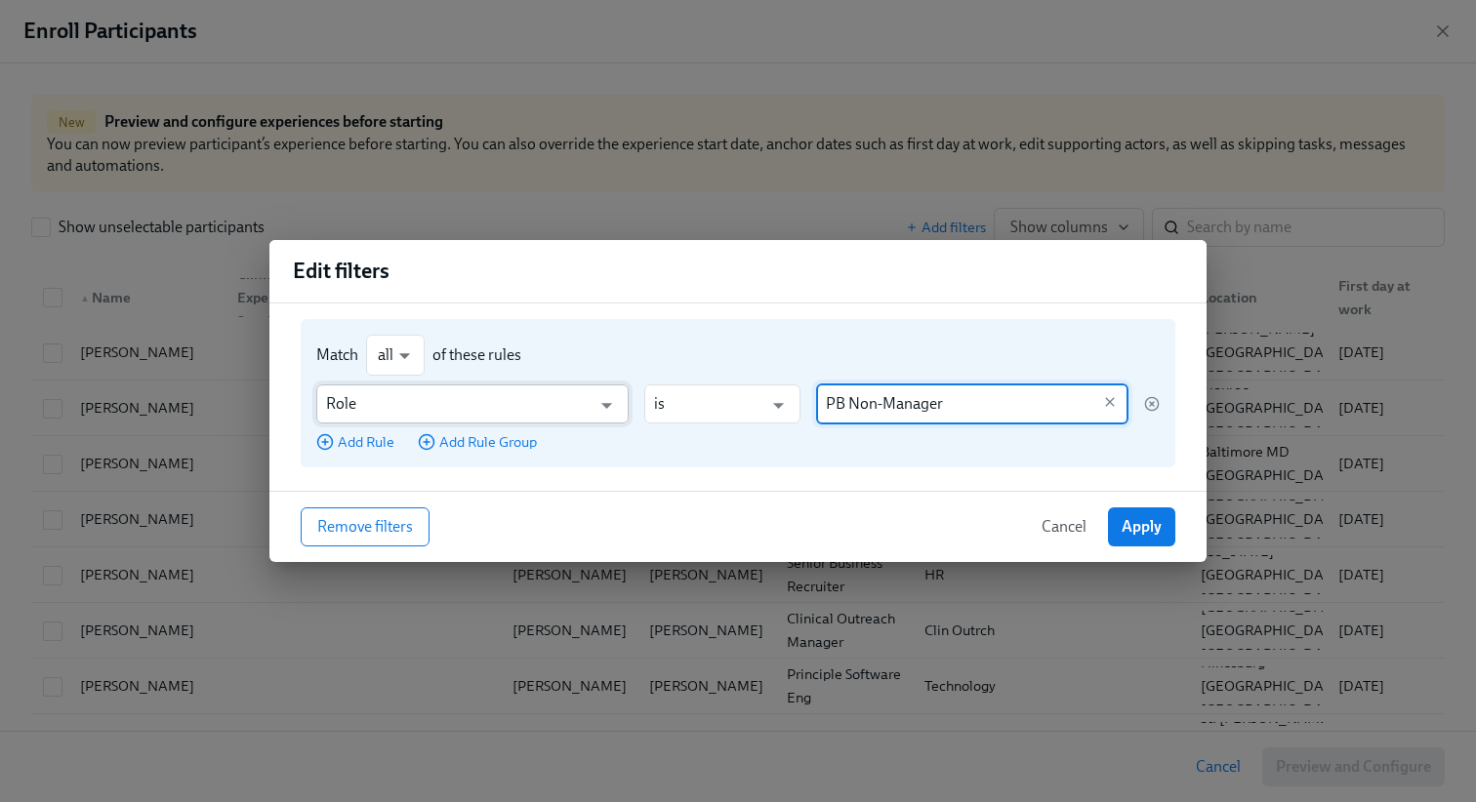
type input "PB Non-Manager"
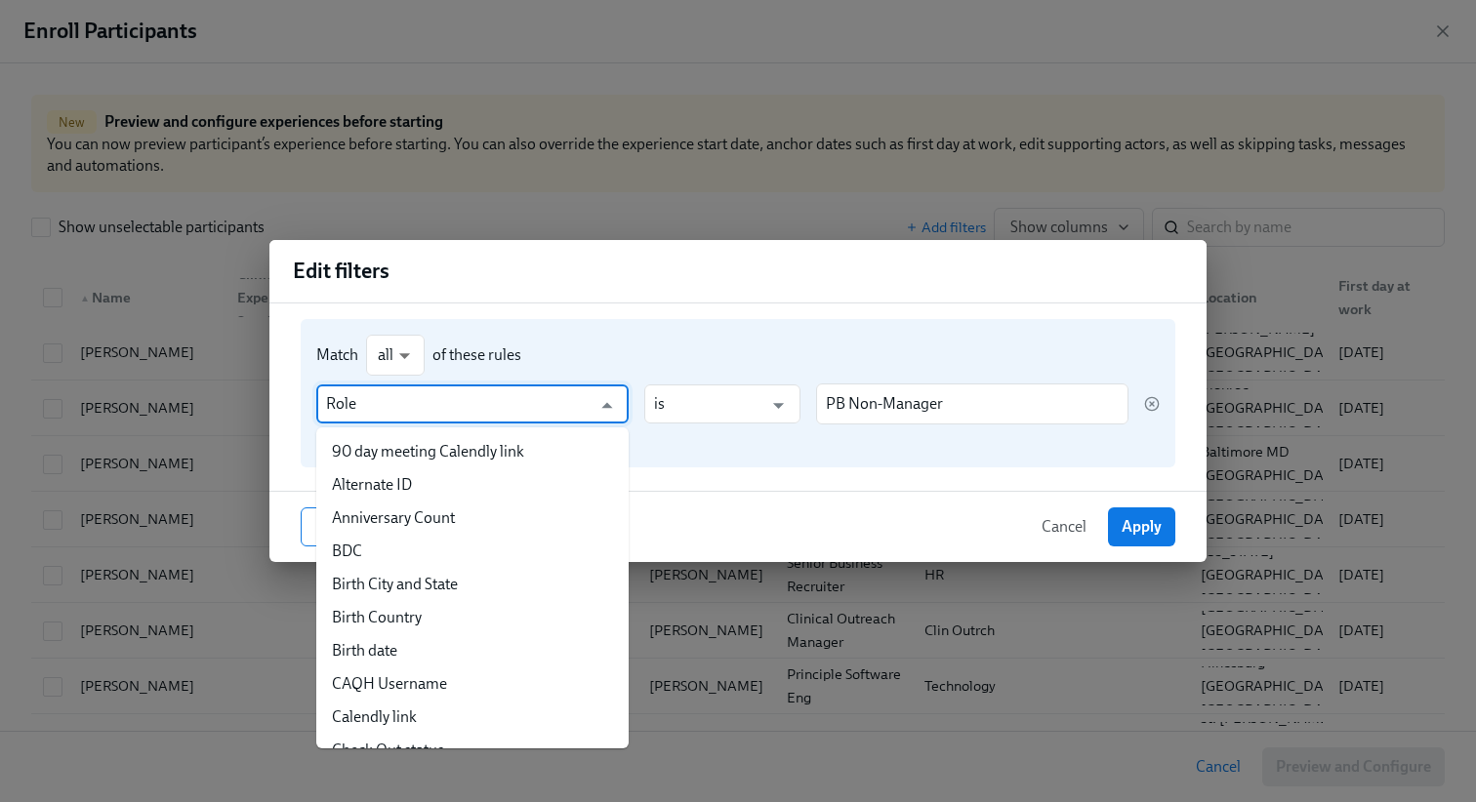
click at [476, 413] on input "Role" at bounding box center [458, 404] width 264 height 39
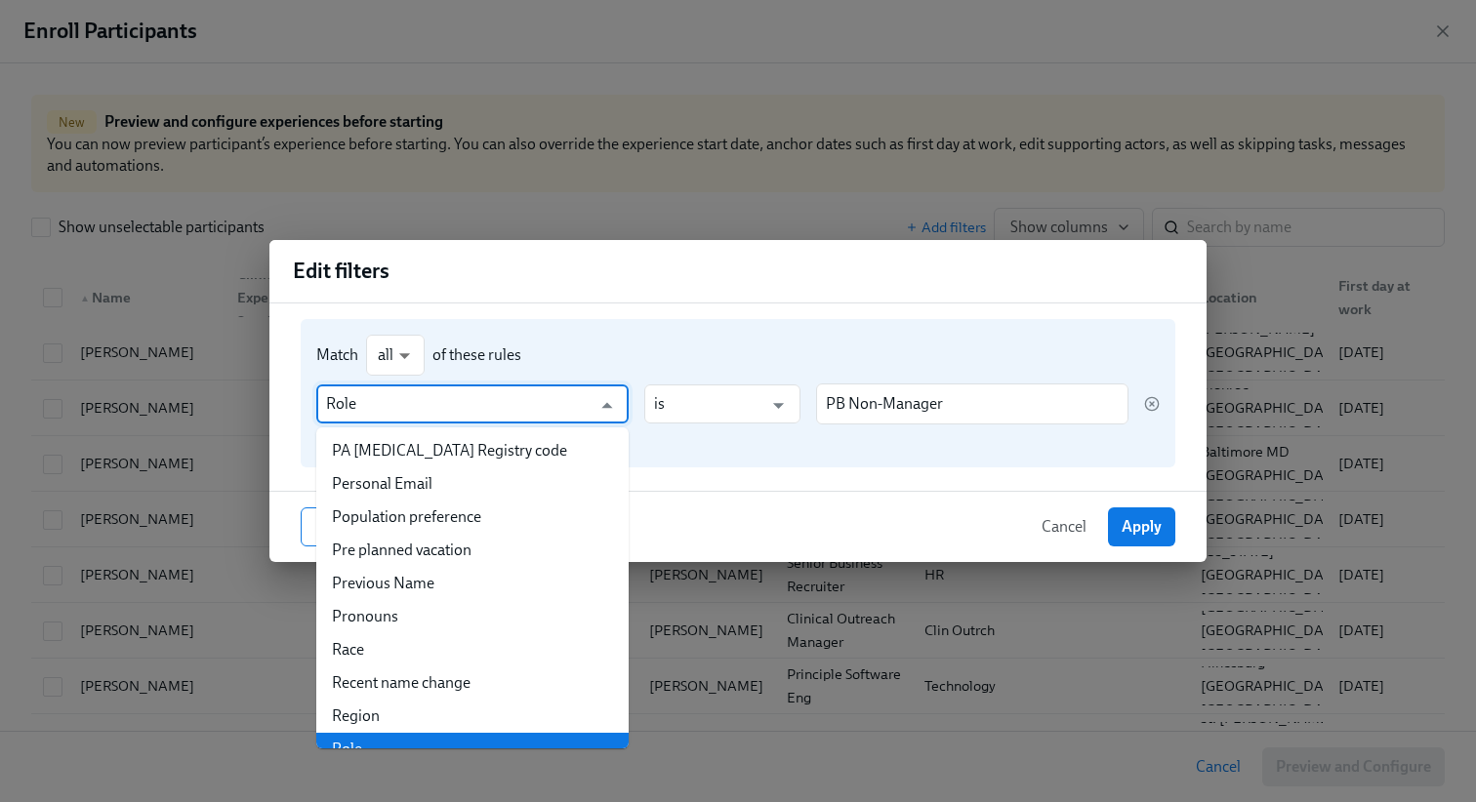
paste input "PB Non-Manager"
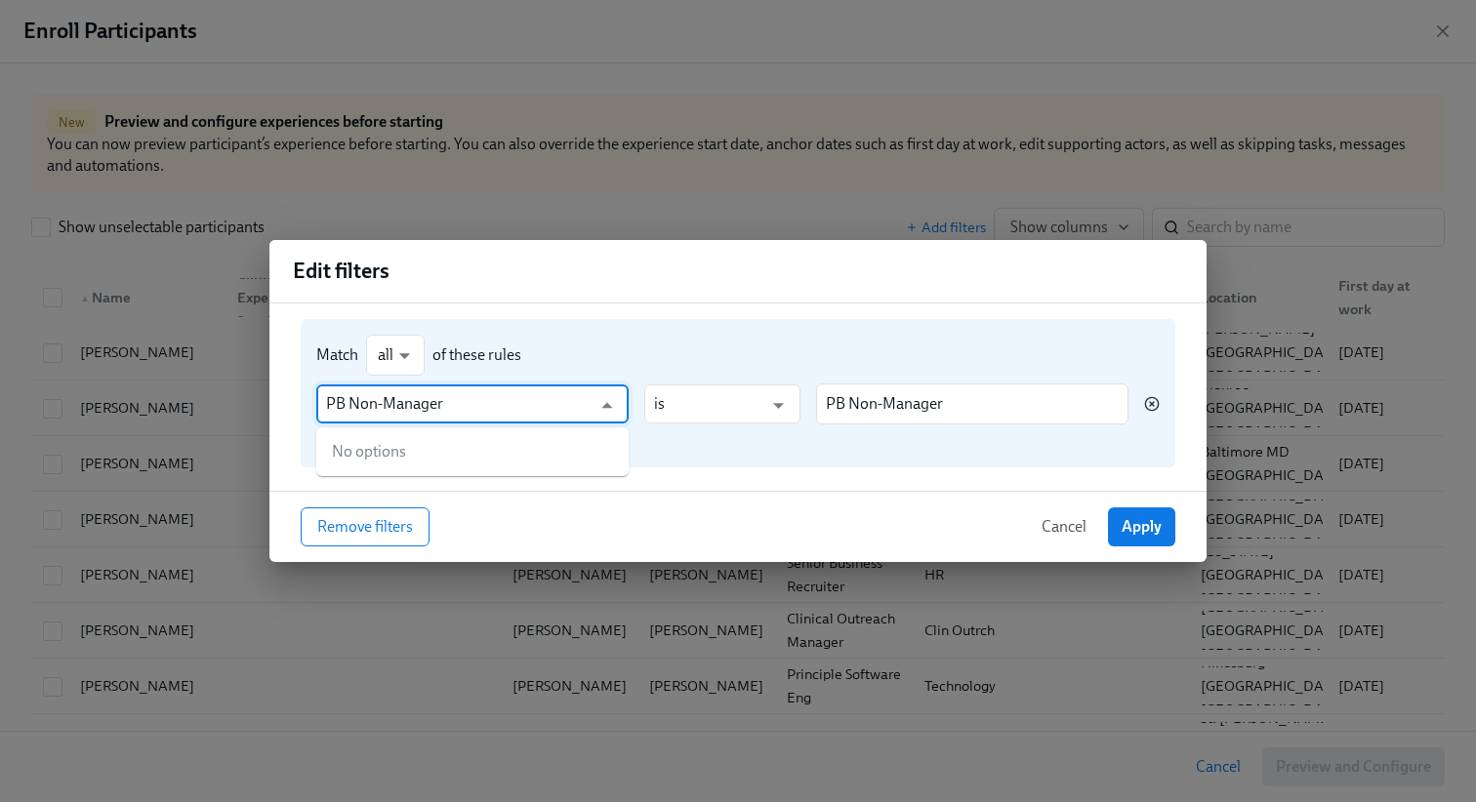
type input "Role"
click at [1155, 401] on icon "button" at bounding box center [1152, 404] width 16 height 16
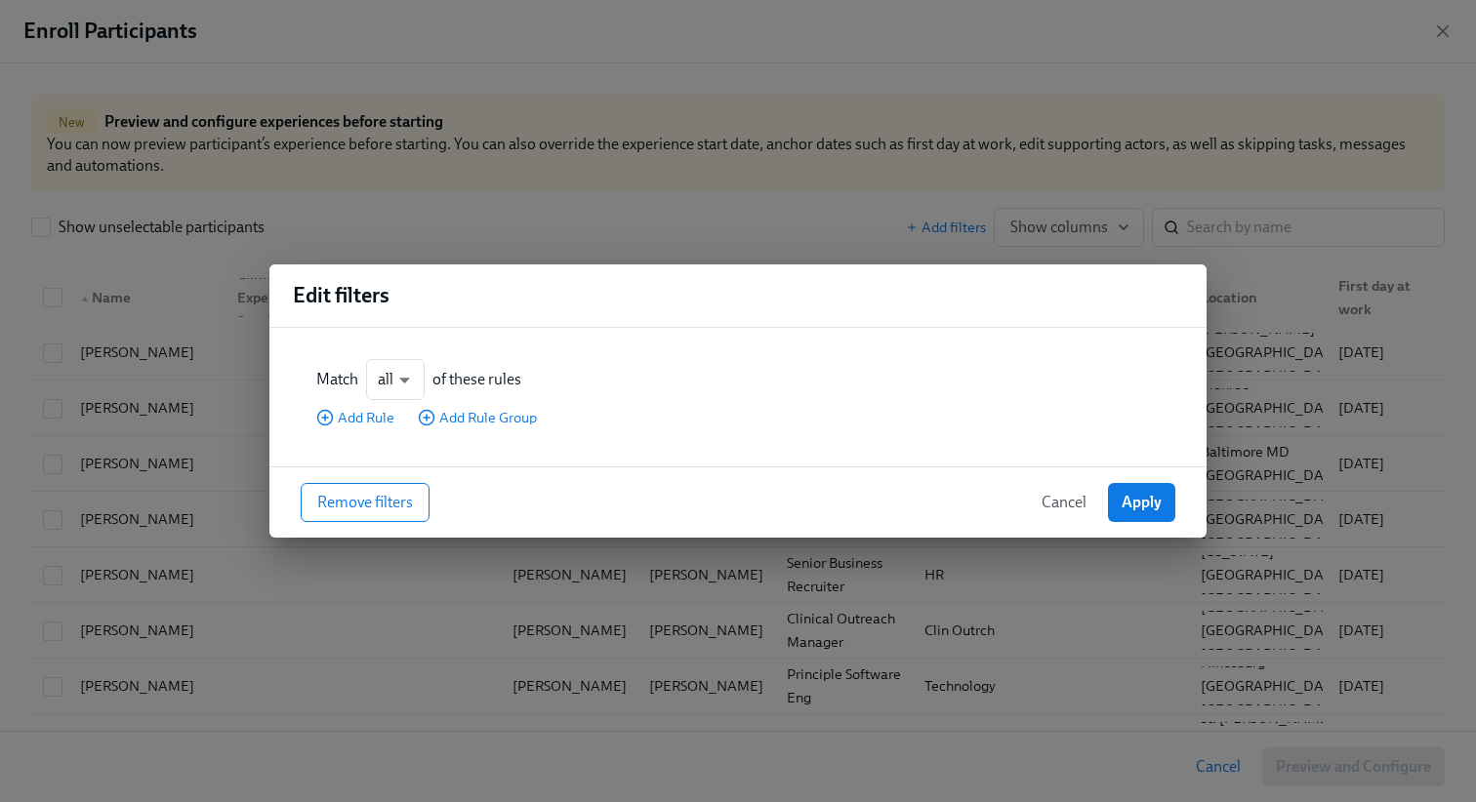
click at [1057, 483] on button "Cancel" at bounding box center [1064, 502] width 72 height 39
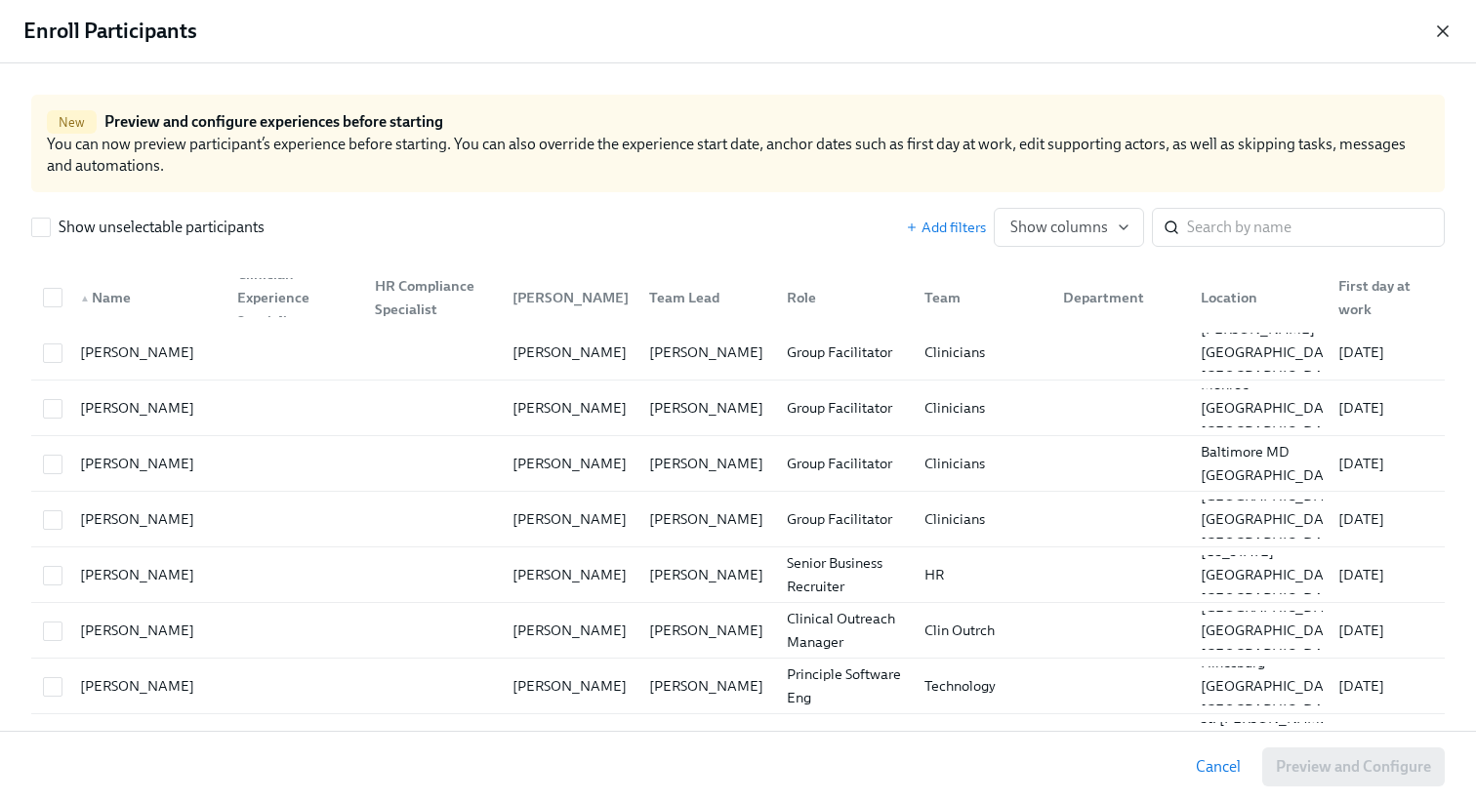
click at [1447, 31] on icon "button" at bounding box center [1443, 31] width 20 height 20
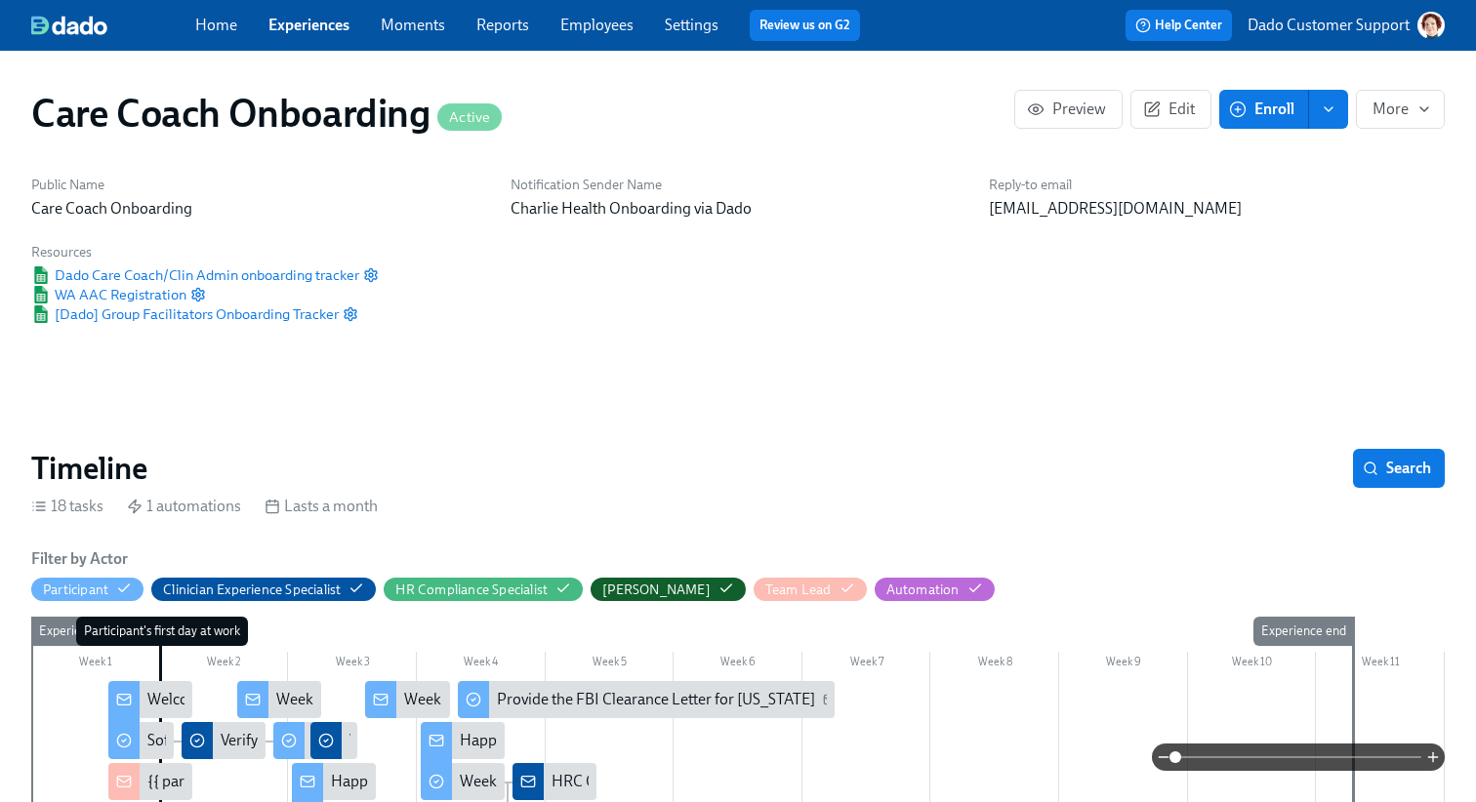
click at [618, 30] on link "Employees" at bounding box center [596, 25] width 73 height 19
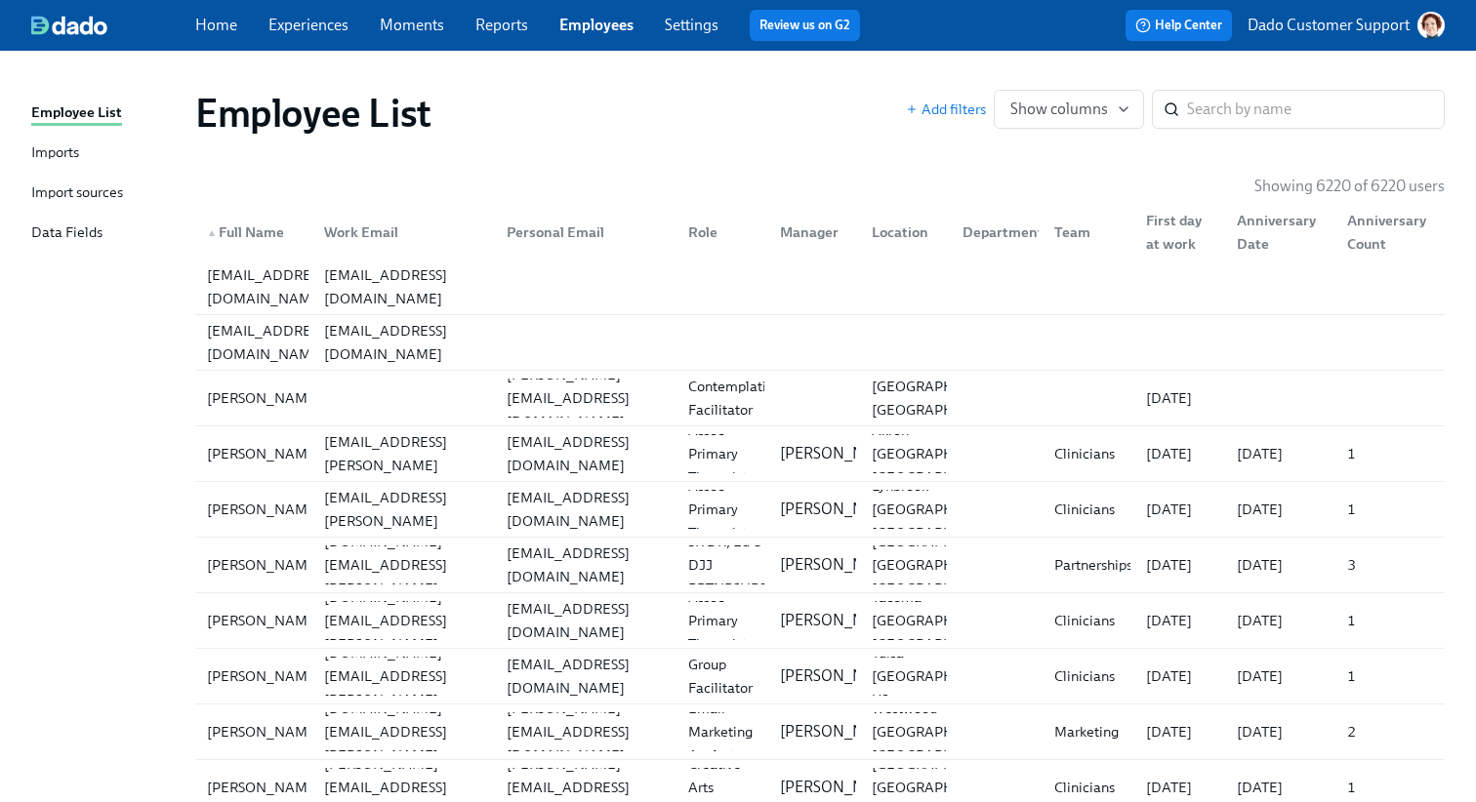
click at [79, 188] on div "Import sources" at bounding box center [77, 194] width 92 height 24
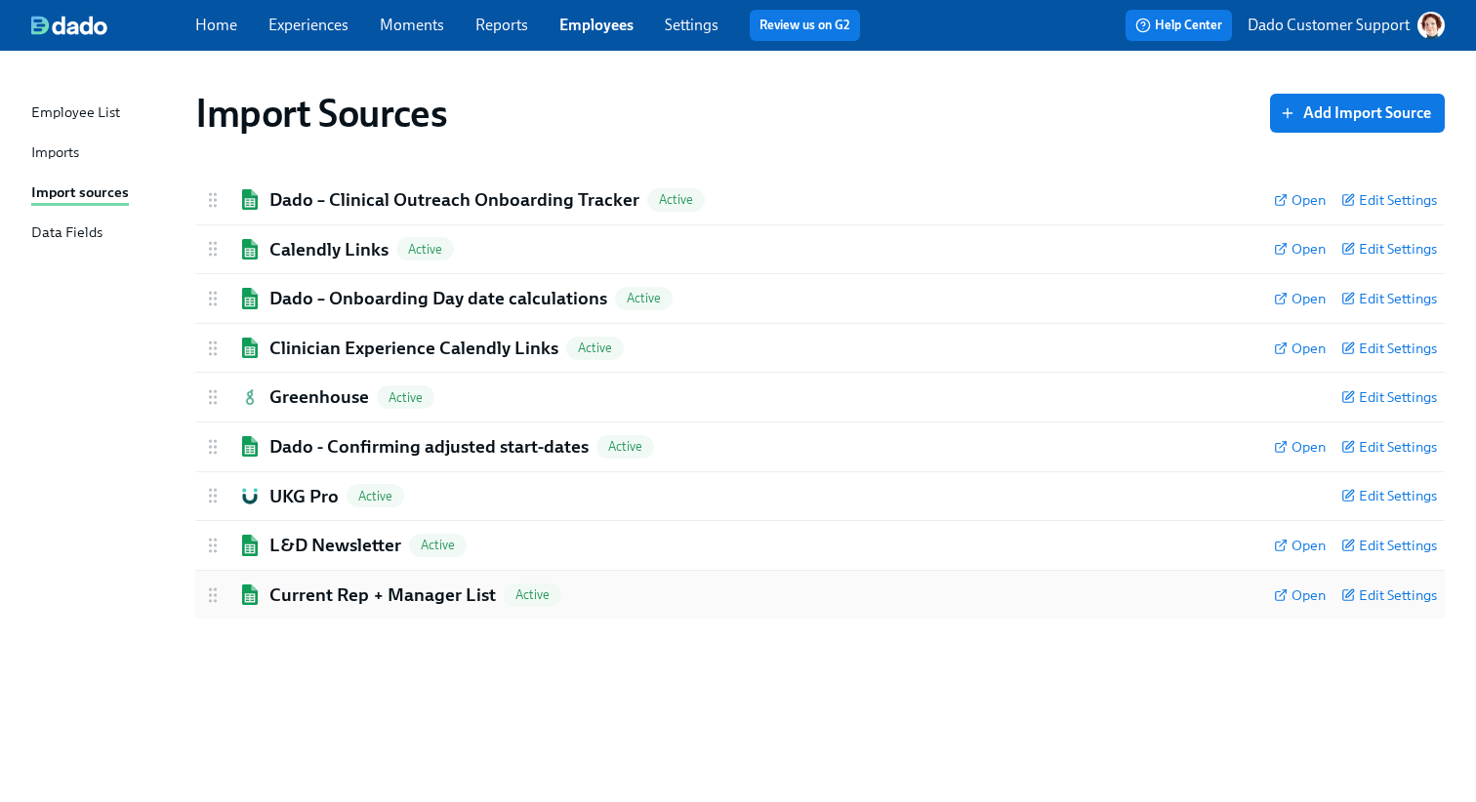
click at [413, 606] on h2 "Current Rep + Manager List" at bounding box center [382, 595] width 226 height 25
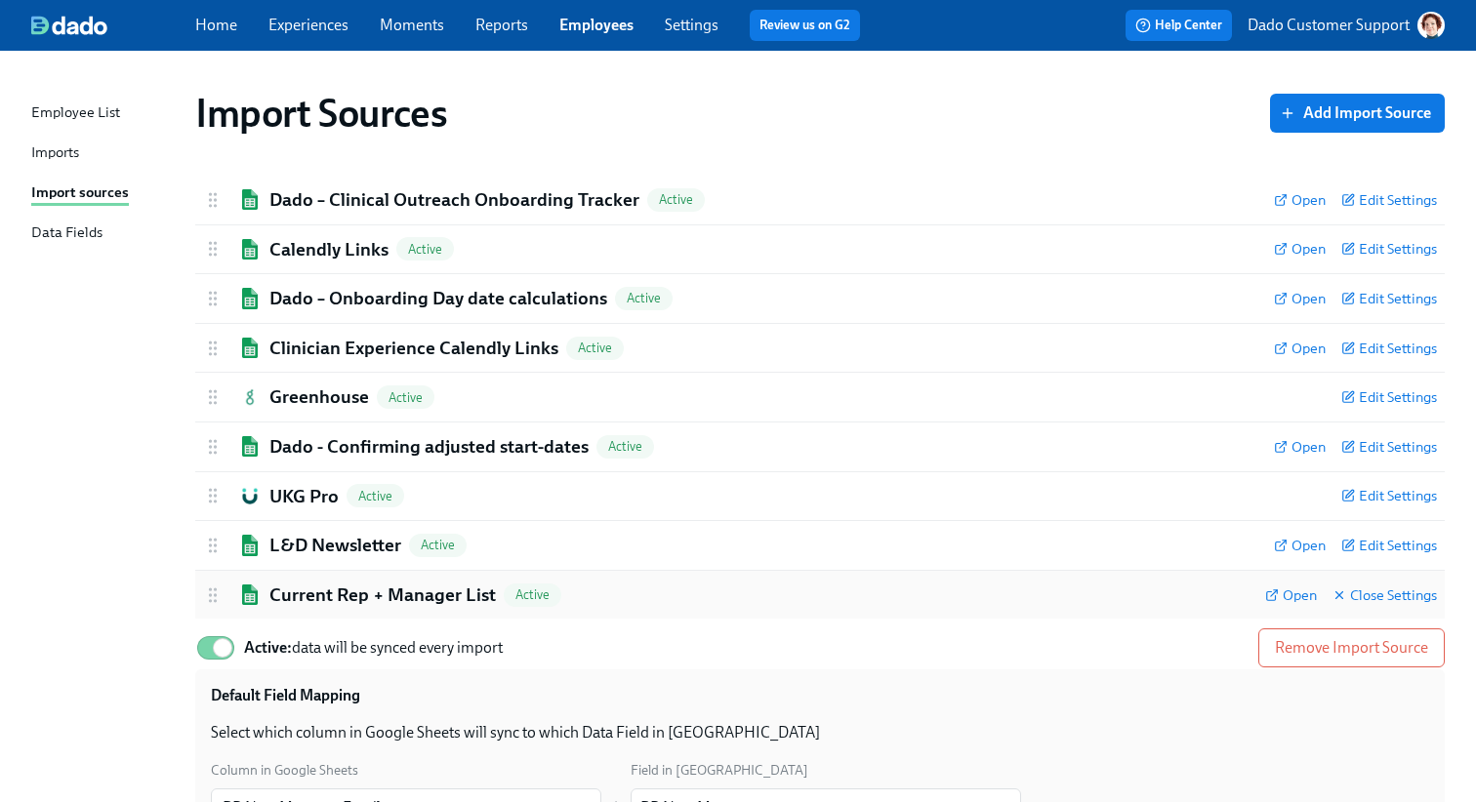
scroll to position [227, 0]
